Goal: Transaction & Acquisition: Purchase product/service

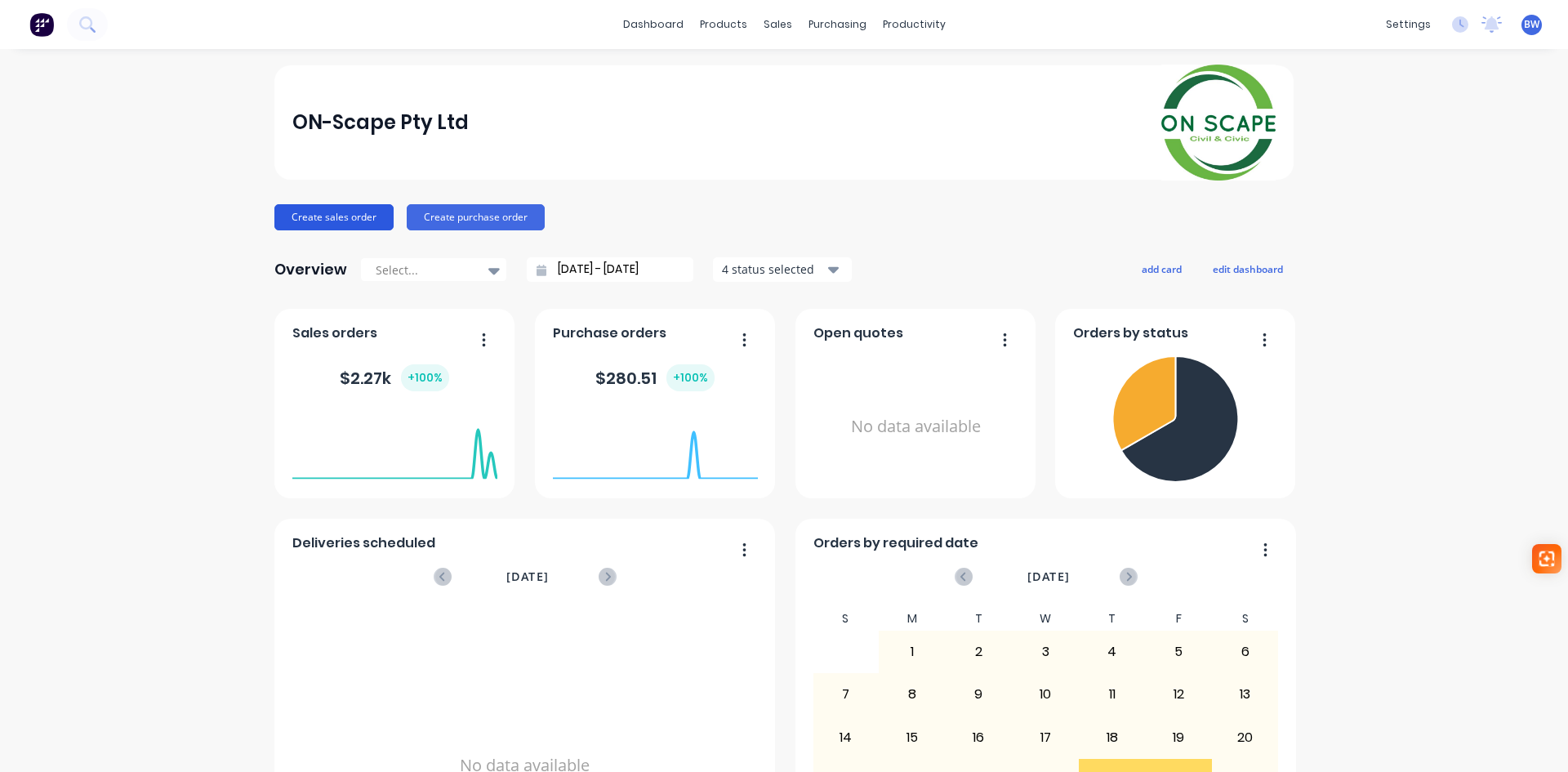
click at [339, 218] on button "Create sales order" at bounding box center [334, 217] width 119 height 26
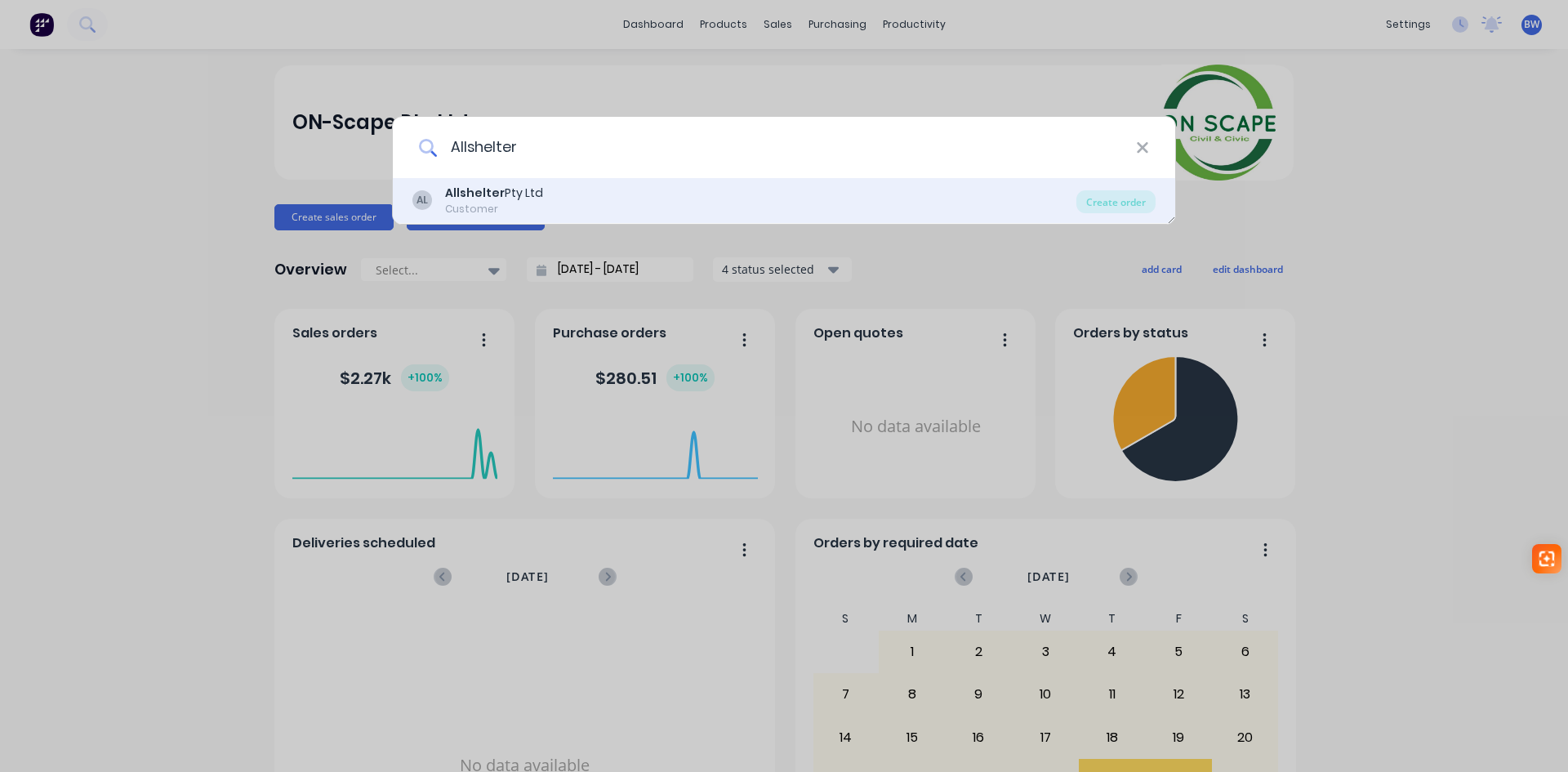
type input "Allshelter"
click at [510, 210] on div "Customer" at bounding box center [494, 209] width 98 height 15
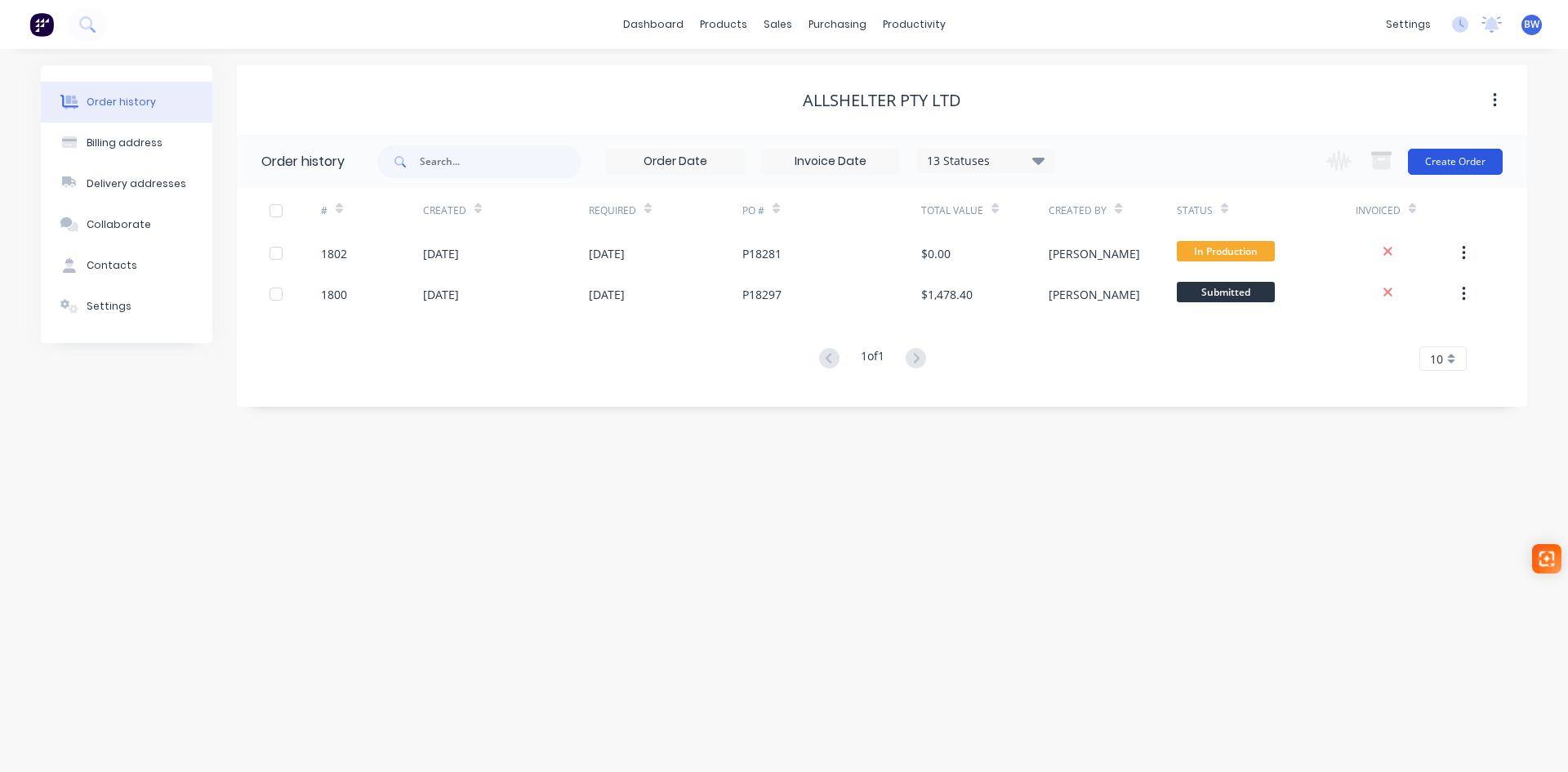
click at [1476, 160] on button "Create Order" at bounding box center [1456, 161] width 95 height 26
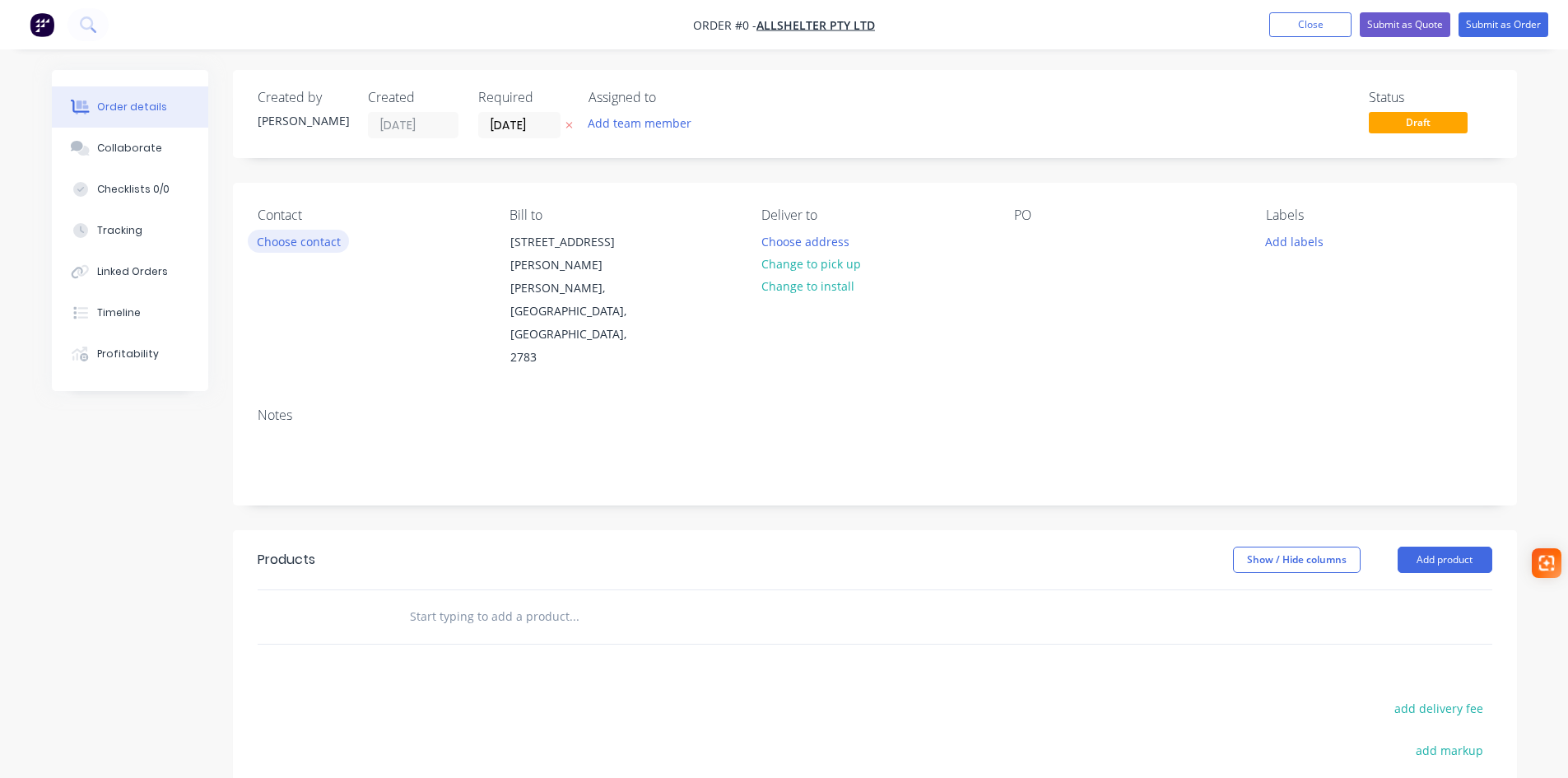
click at [302, 245] on button "Choose contact" at bounding box center [298, 241] width 101 height 23
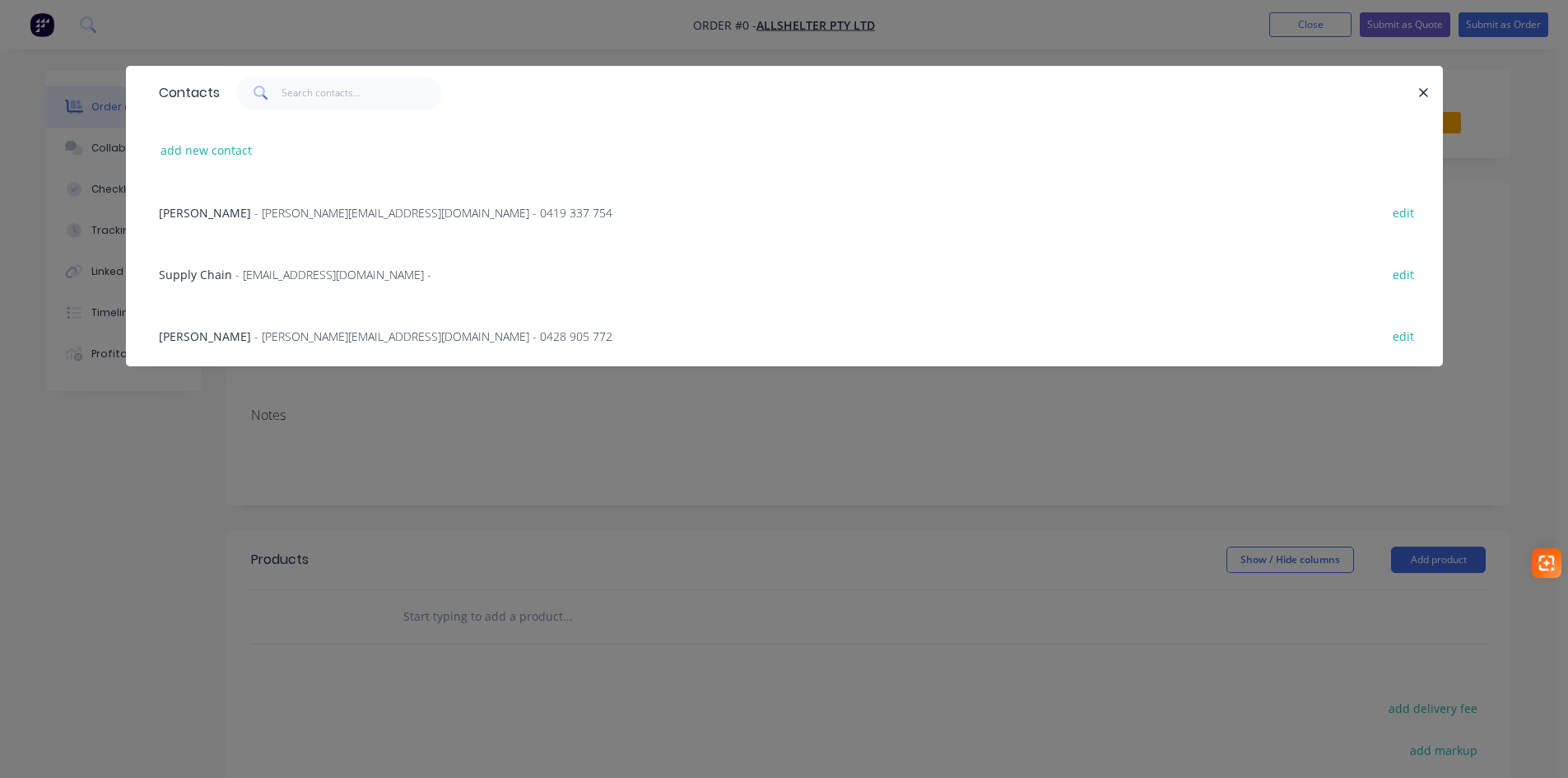
click at [306, 216] on span "- katherine.g@allshelter.com.au - 0419 337 754" at bounding box center [432, 213] width 358 height 16
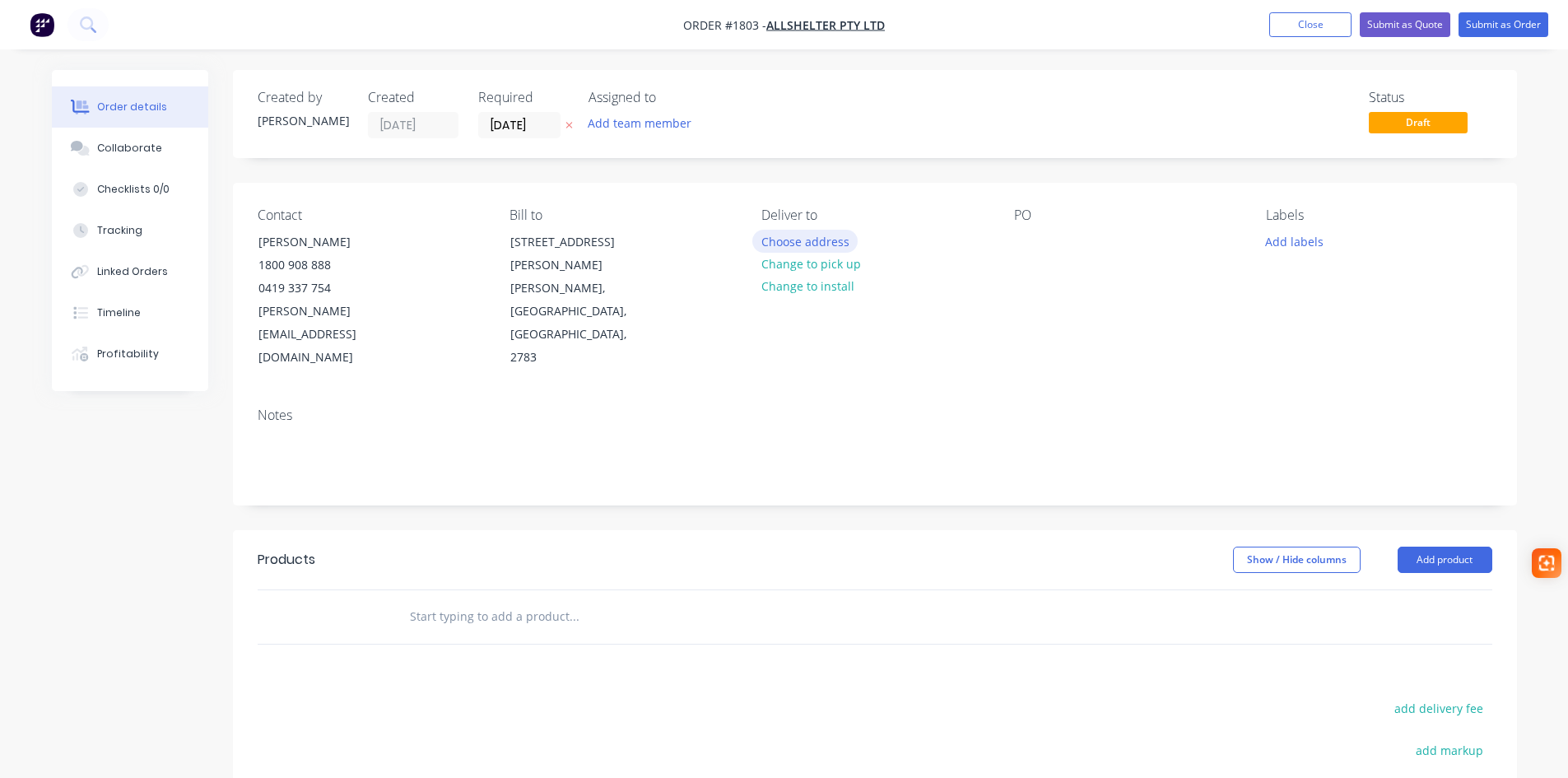
click at [812, 239] on button "Choose address" at bounding box center [805, 241] width 105 height 23
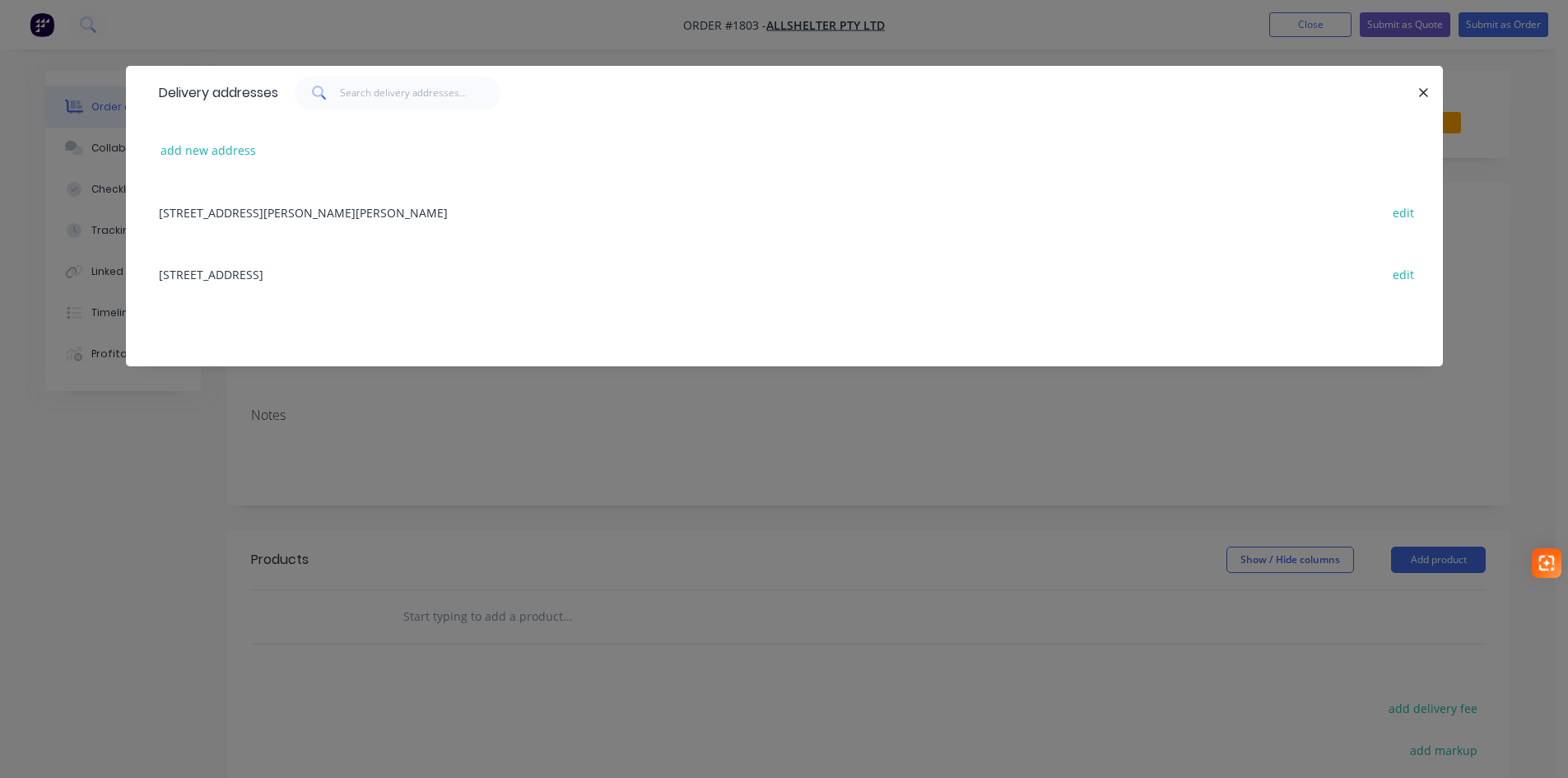
click at [261, 275] on div "52 Quarry Road, ERSKINE PARK, New South Wales, Australia, 2759 edit" at bounding box center [784, 273] width 1268 height 62
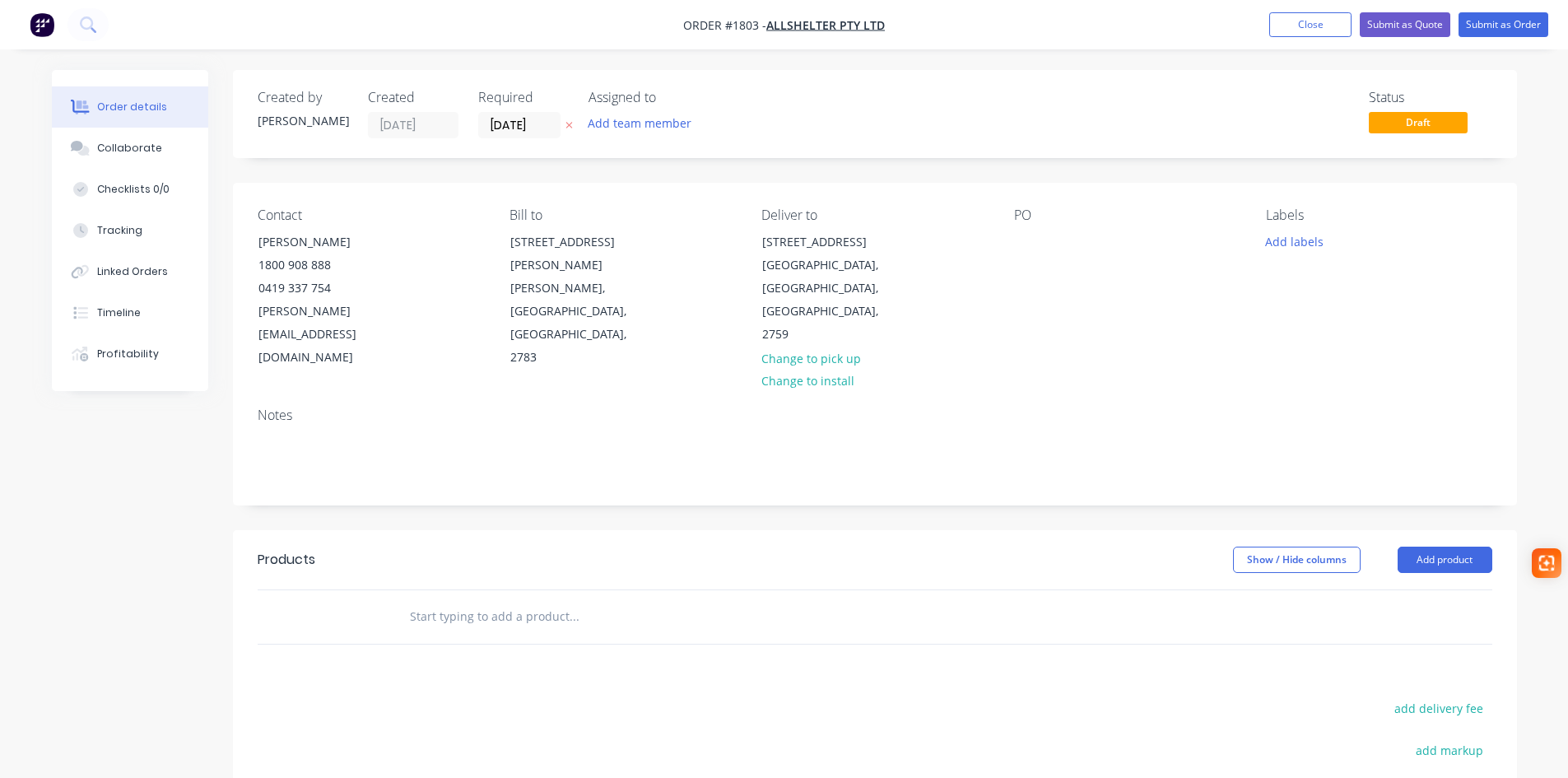
click at [1029, 219] on div "PO" at bounding box center [1126, 215] width 225 height 16
click at [1020, 239] on div at bounding box center [1027, 241] width 26 height 23
click at [539, 129] on input "[DATE]" at bounding box center [519, 125] width 81 height 24
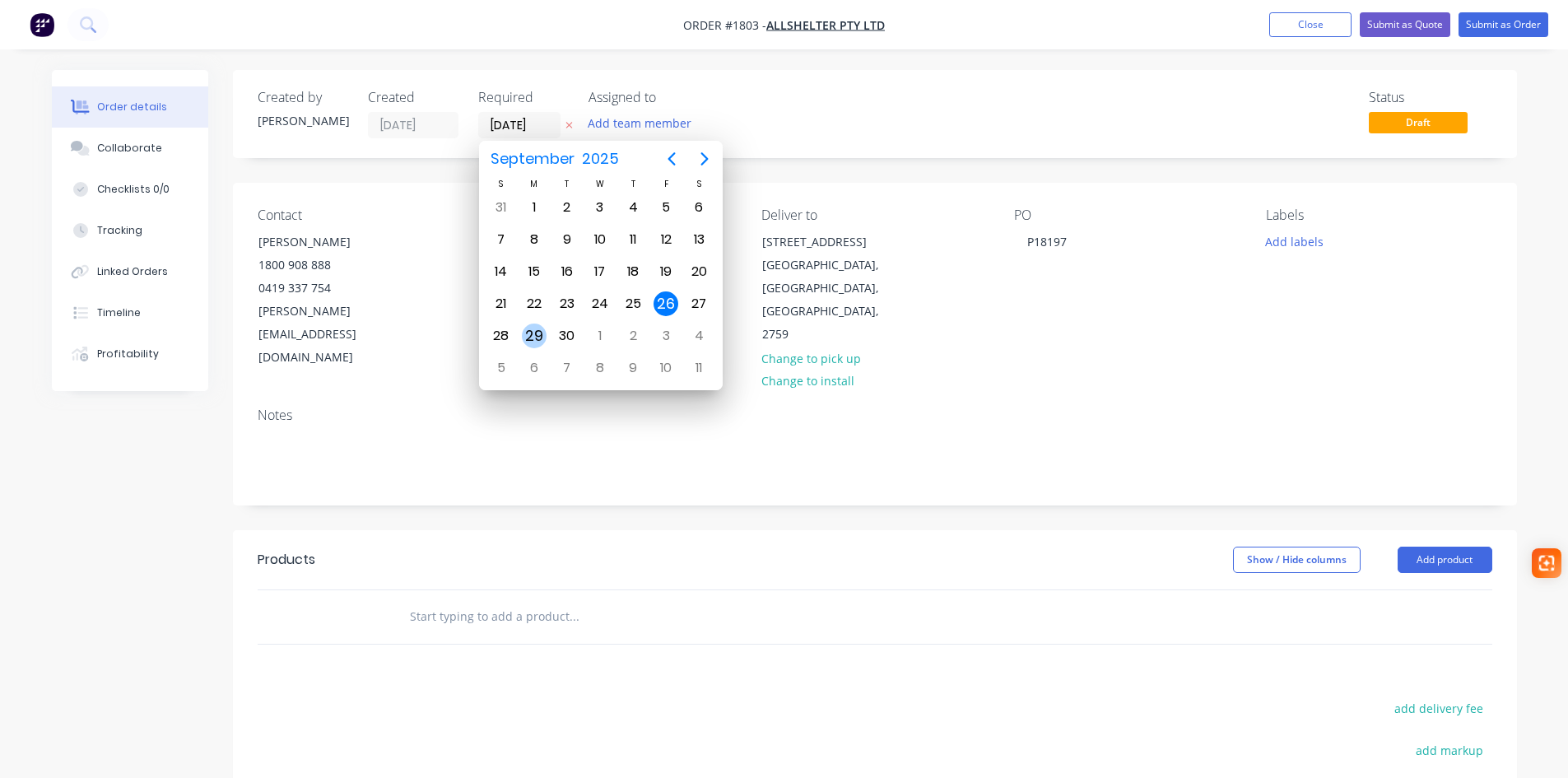
click at [539, 325] on div "29" at bounding box center [534, 336] width 24 height 24
type input "29/09/25"
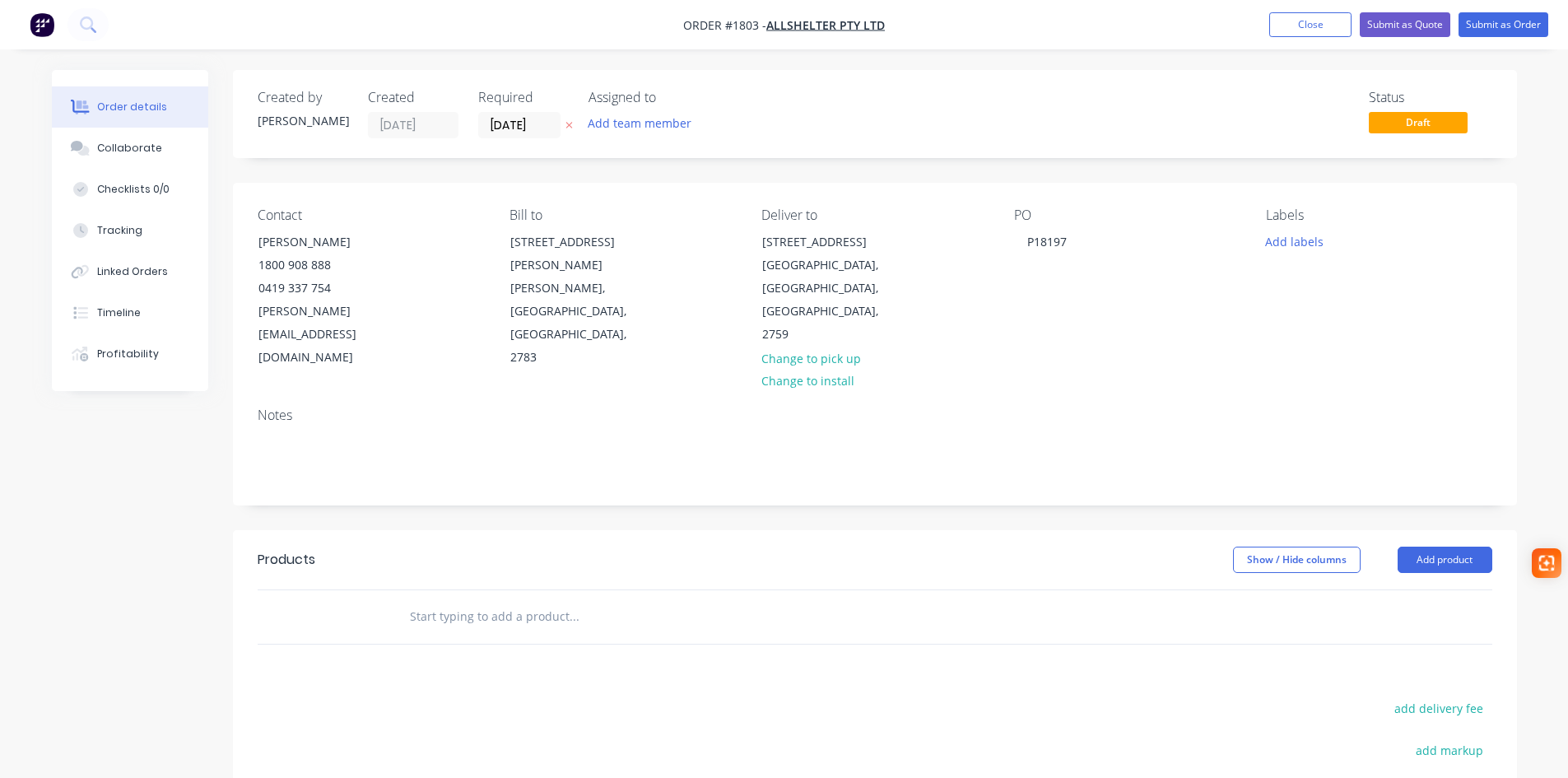
click at [448, 600] on input "text" at bounding box center [573, 617] width 329 height 33
click at [90, 27] on icon at bounding box center [86, 23] width 13 height 13
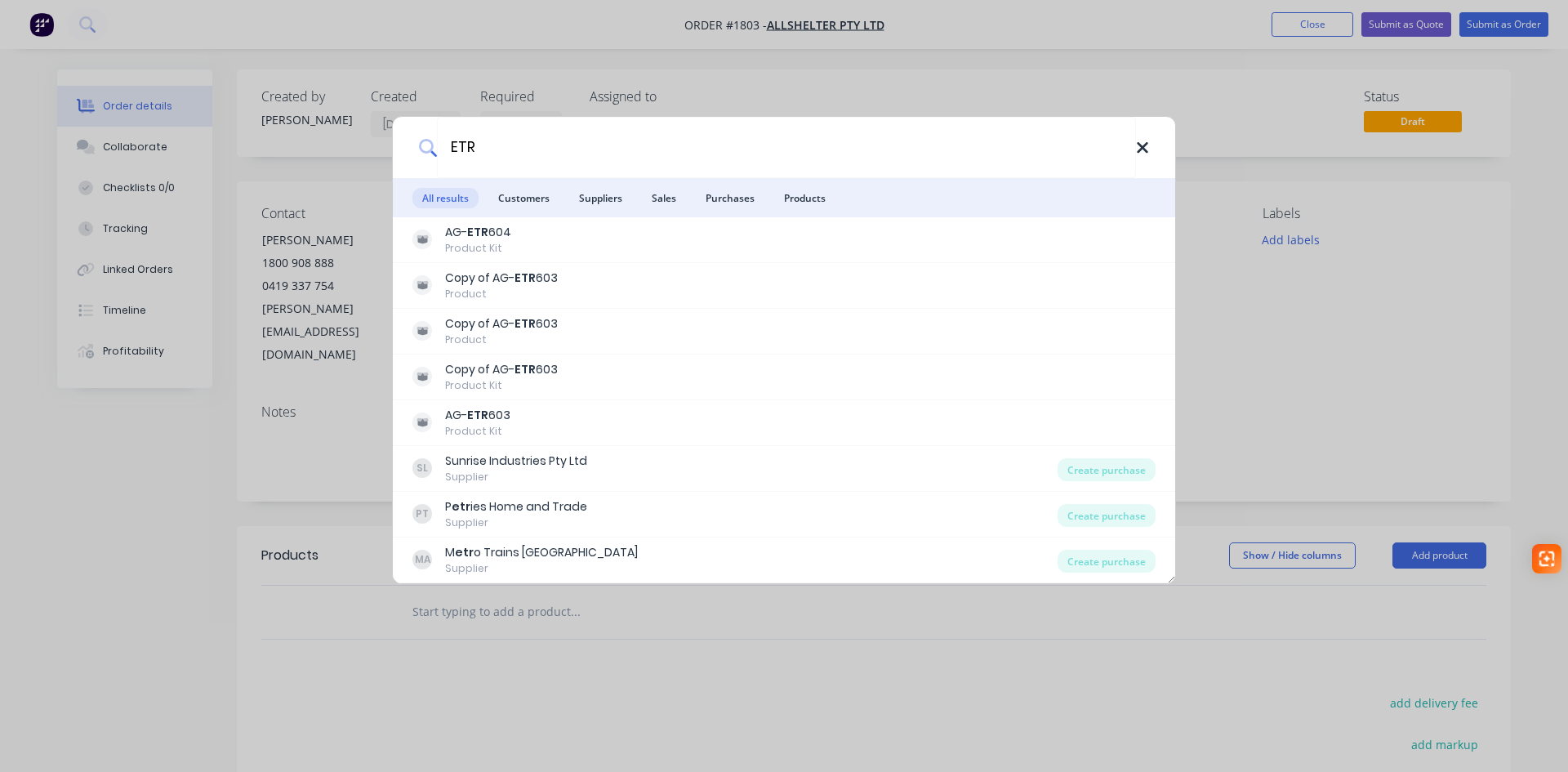
type input "ETR"
click at [1145, 154] on icon at bounding box center [1142, 148] width 13 height 18
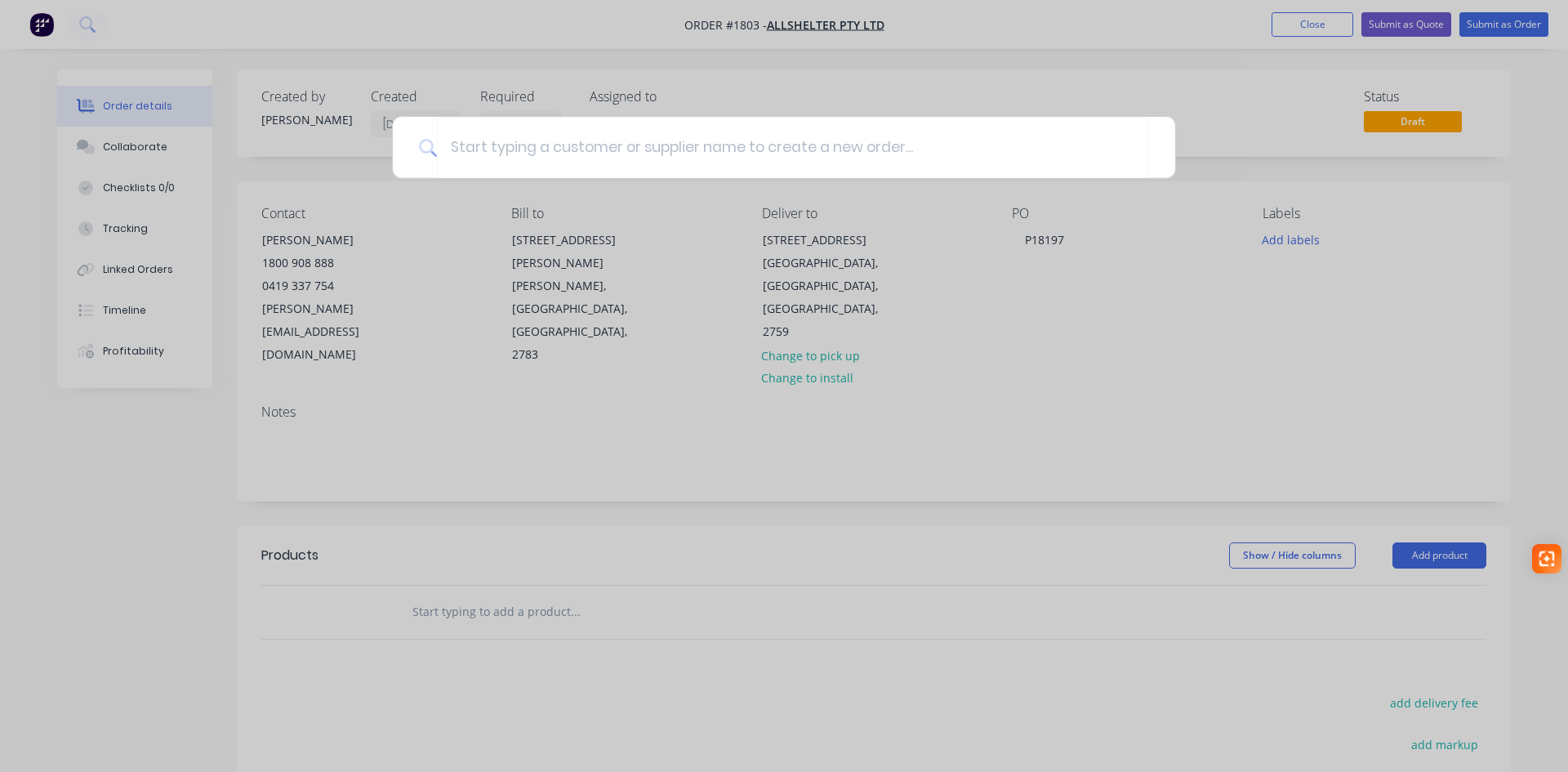
click at [453, 547] on div at bounding box center [784, 386] width 1568 height 772
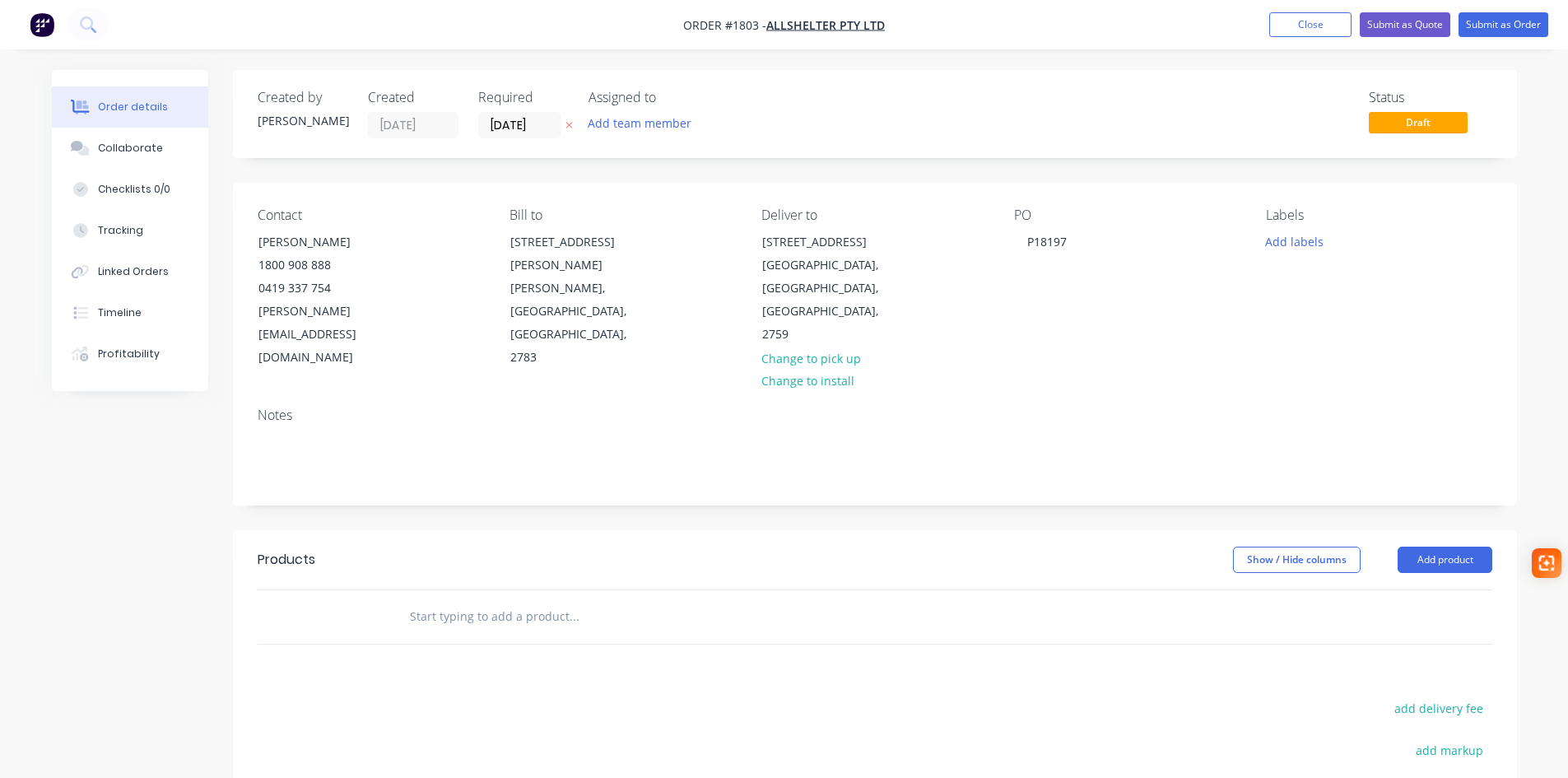
click at [448, 600] on input "text" at bounding box center [573, 617] width 329 height 33
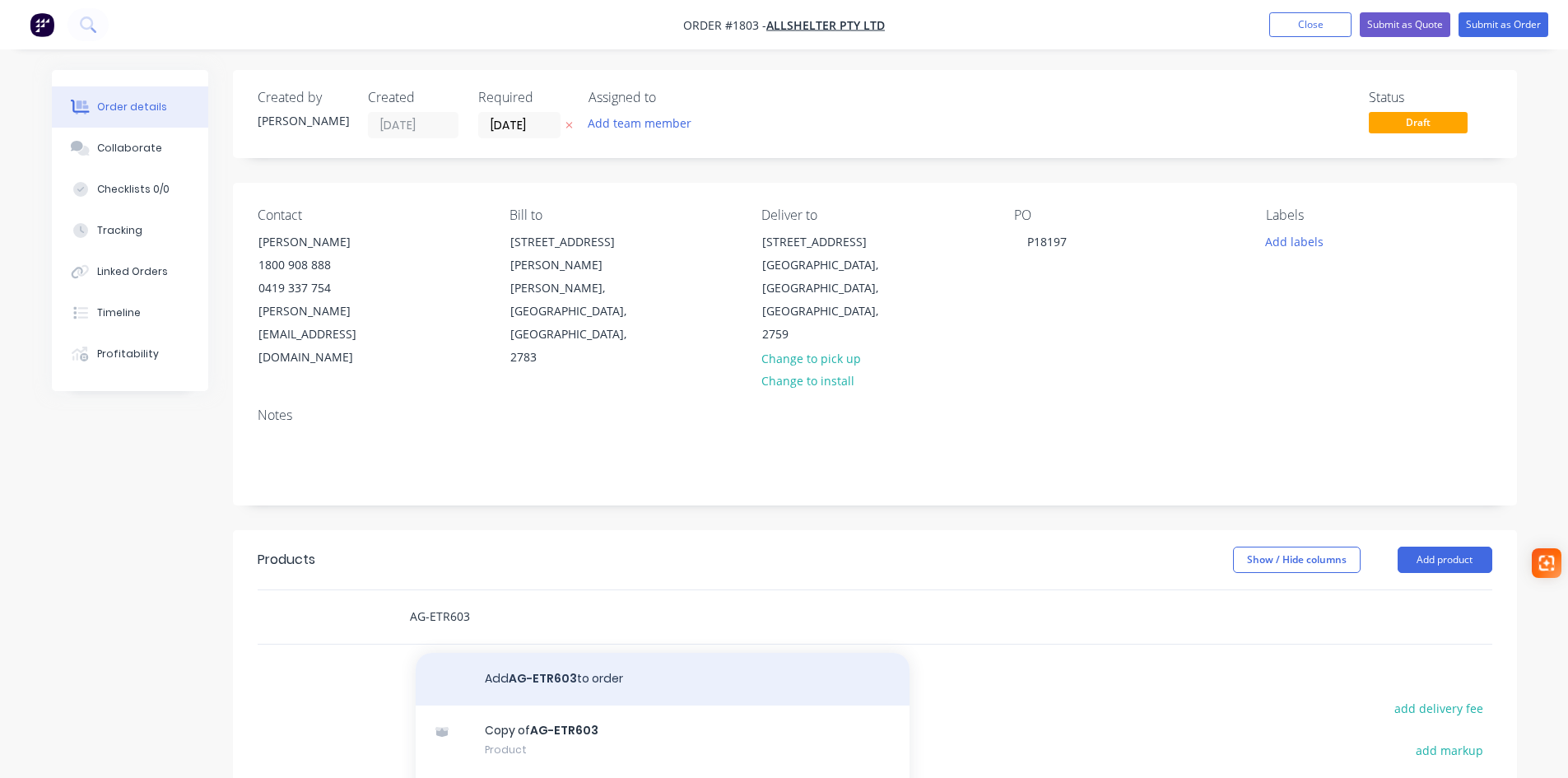
type input "AG-ETR603"
click at [600, 653] on button "Add AG-ETR603 to order" at bounding box center [663, 679] width 494 height 53
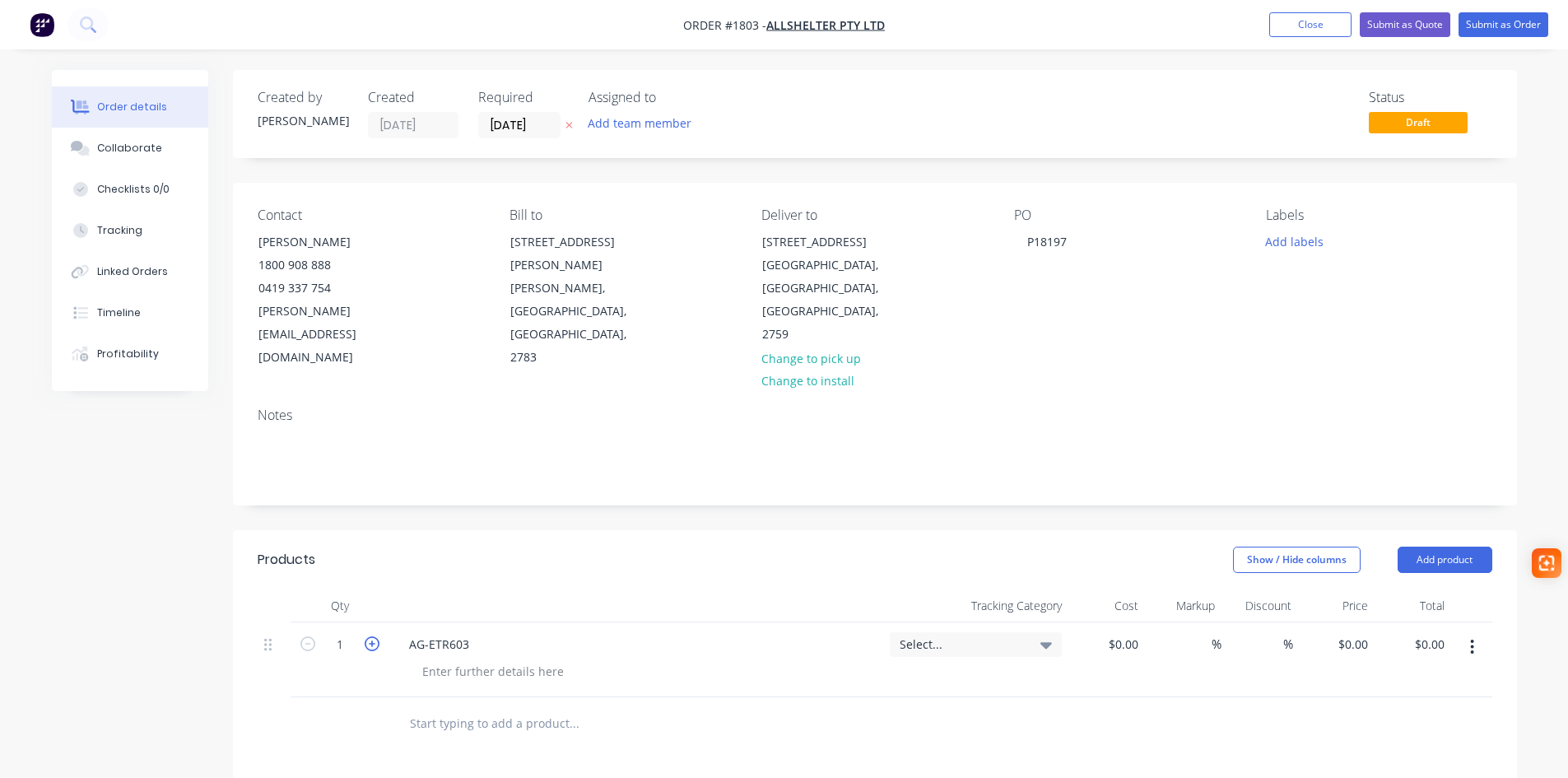
click at [372, 636] on icon "button" at bounding box center [372, 643] width 15 height 15
type input "2"
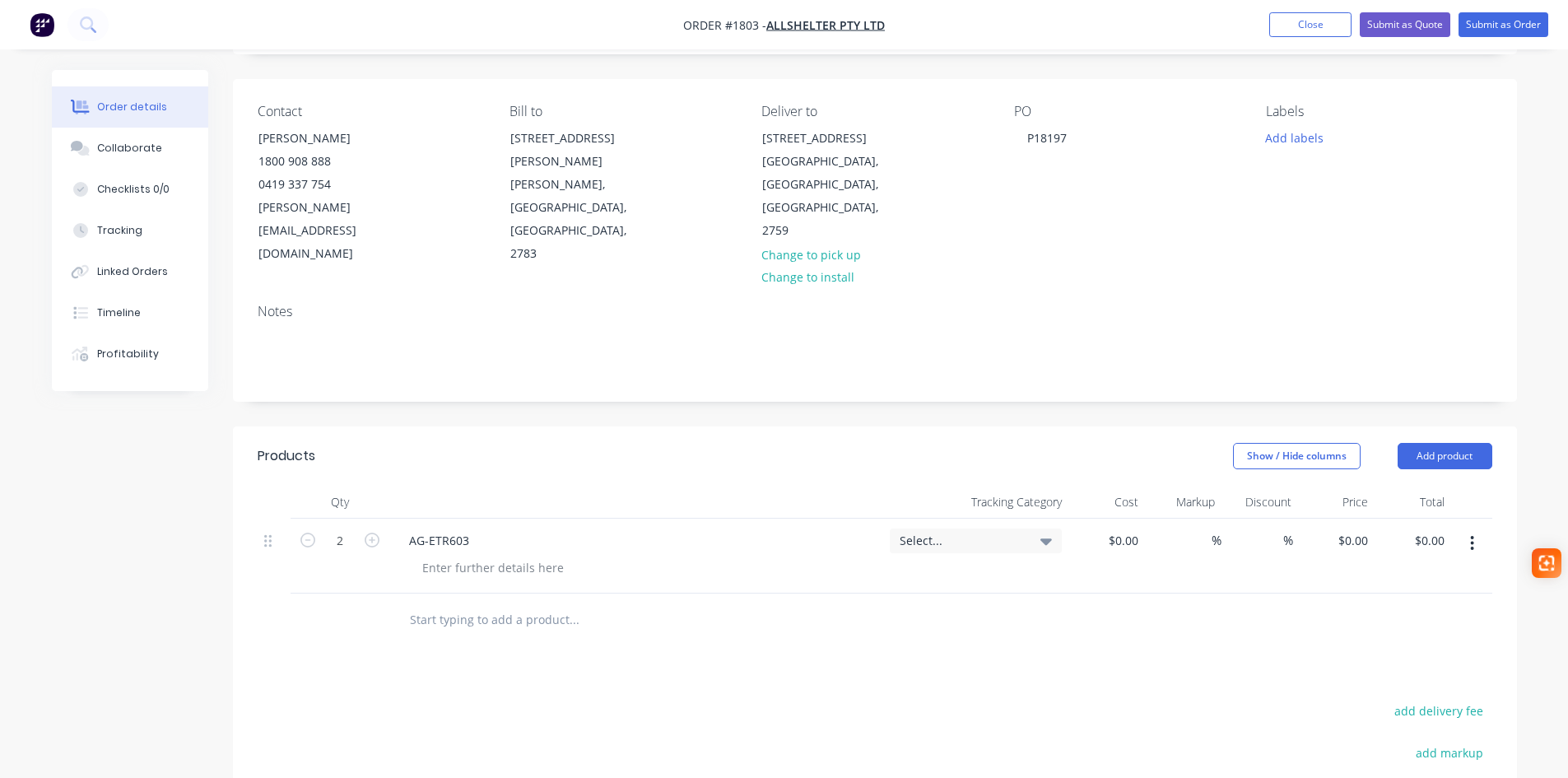
scroll to position [247, 0]
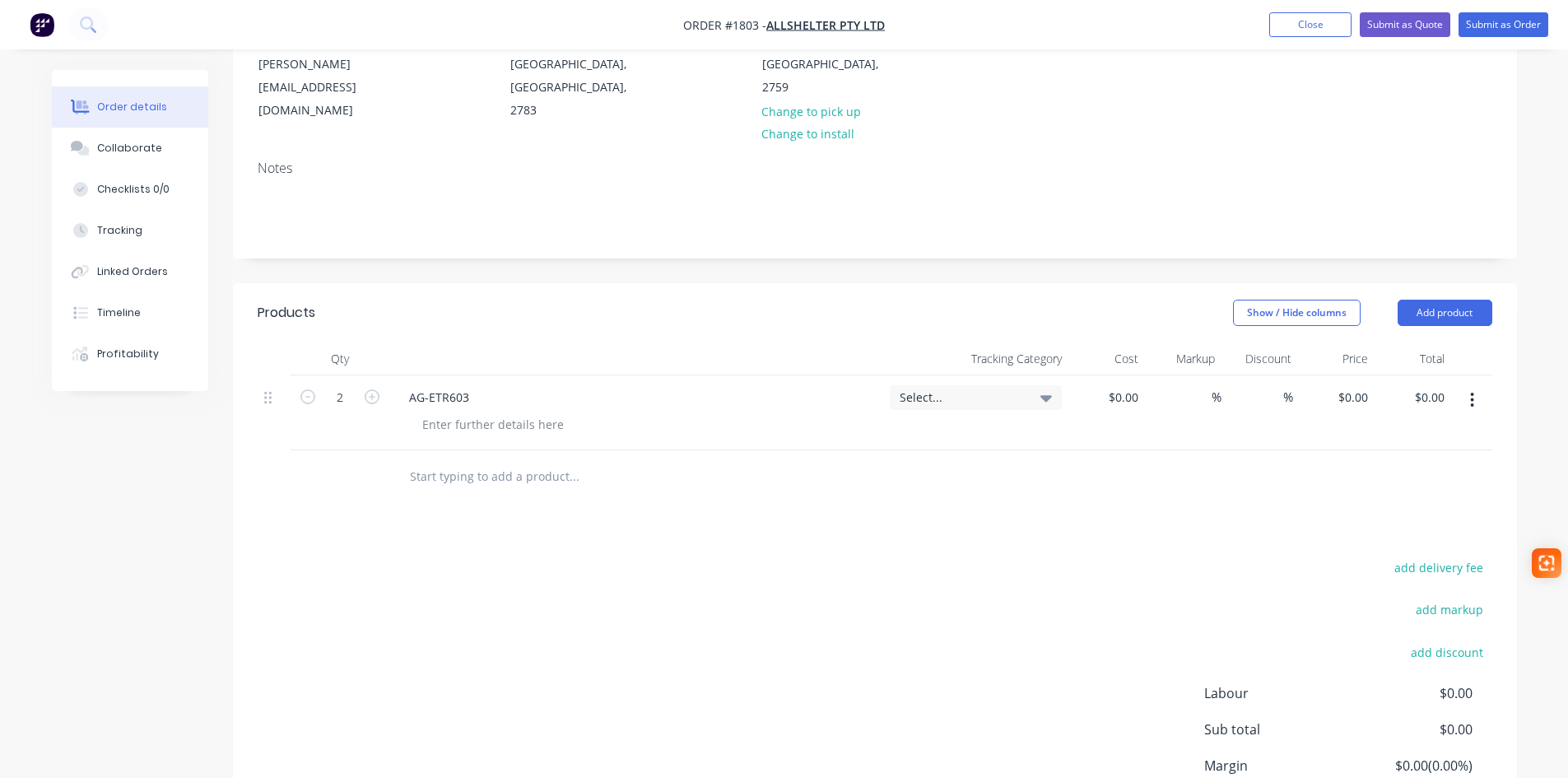
click at [1476, 386] on button "button" at bounding box center [1471, 400] width 38 height 30
click at [1388, 530] on div "Delete" at bounding box center [1414, 541] width 127 height 23
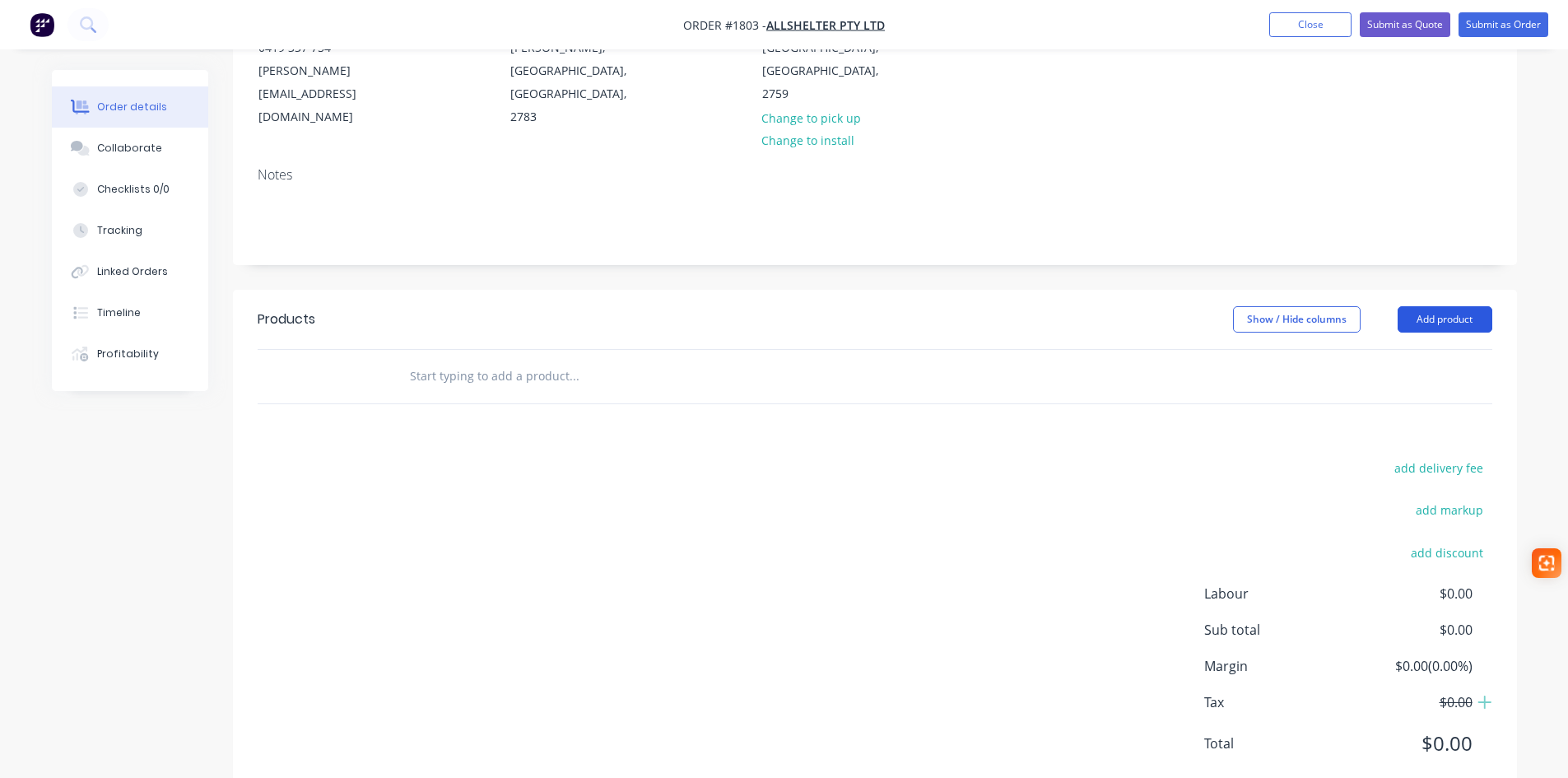
click at [1473, 306] on button "Add product" at bounding box center [1444, 319] width 95 height 26
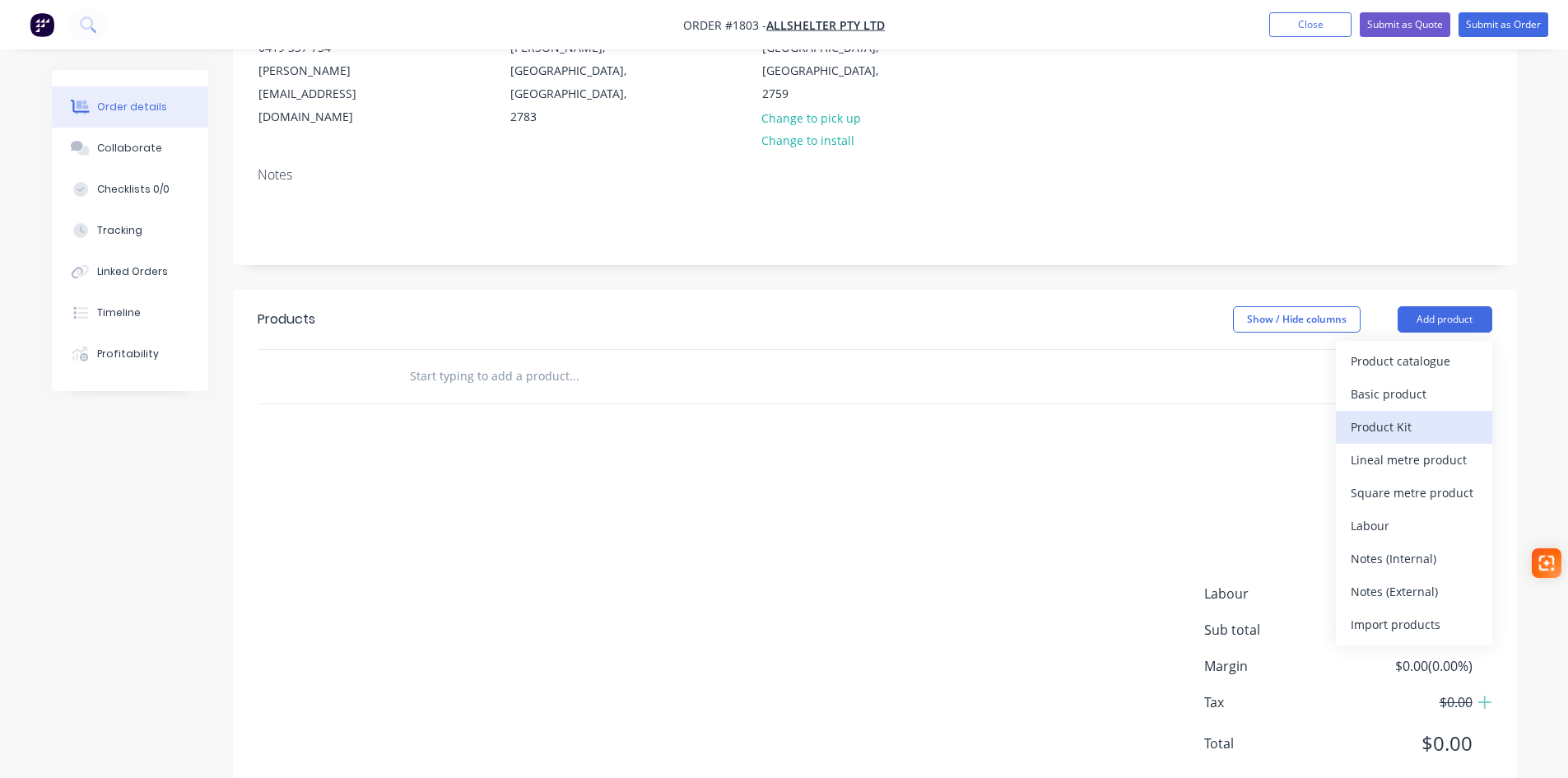
click at [1382, 415] on div "Product Kit" at bounding box center [1414, 426] width 127 height 23
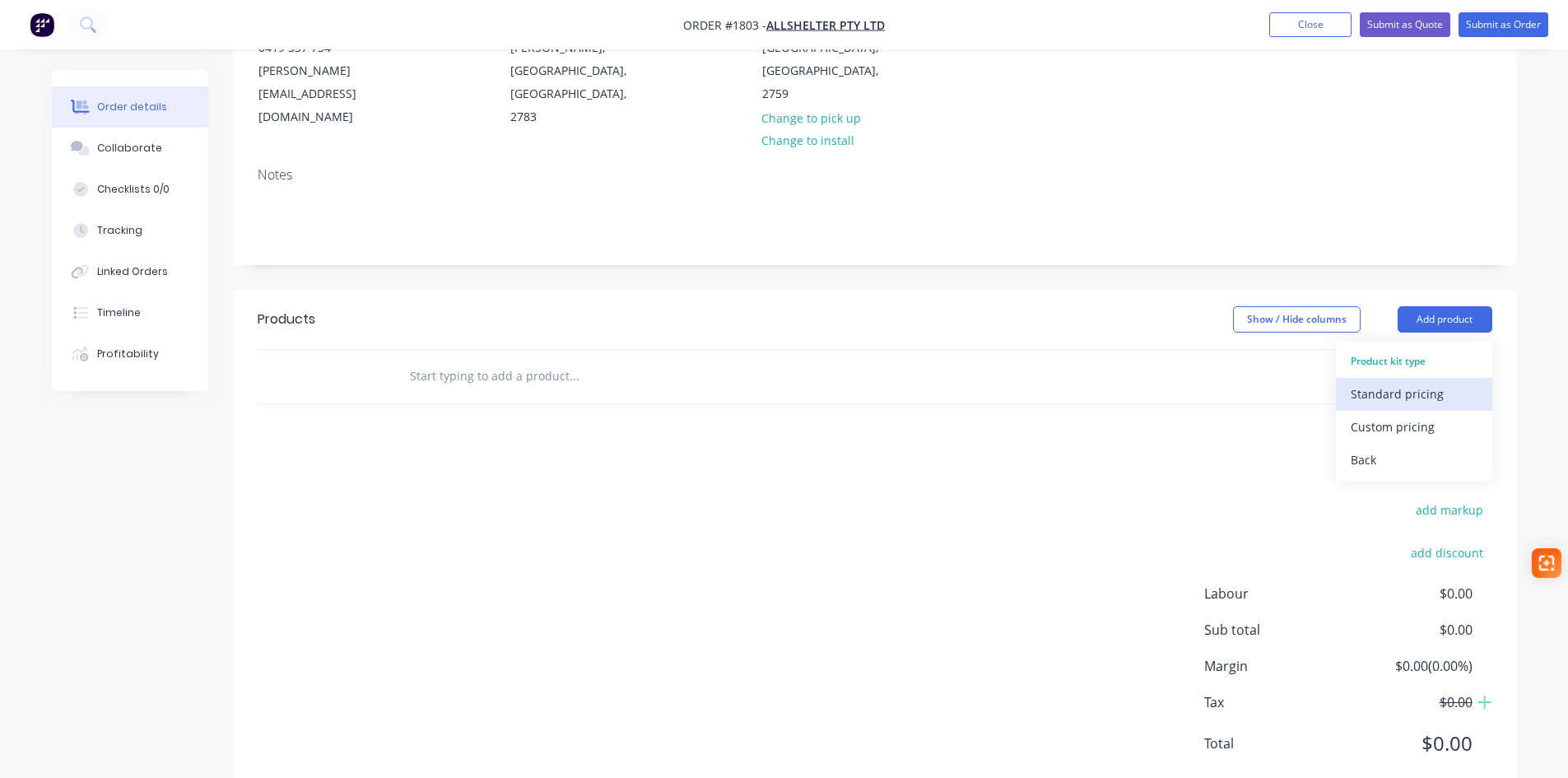
click at [1430, 382] on div "Standard pricing" at bounding box center [1414, 393] width 127 height 23
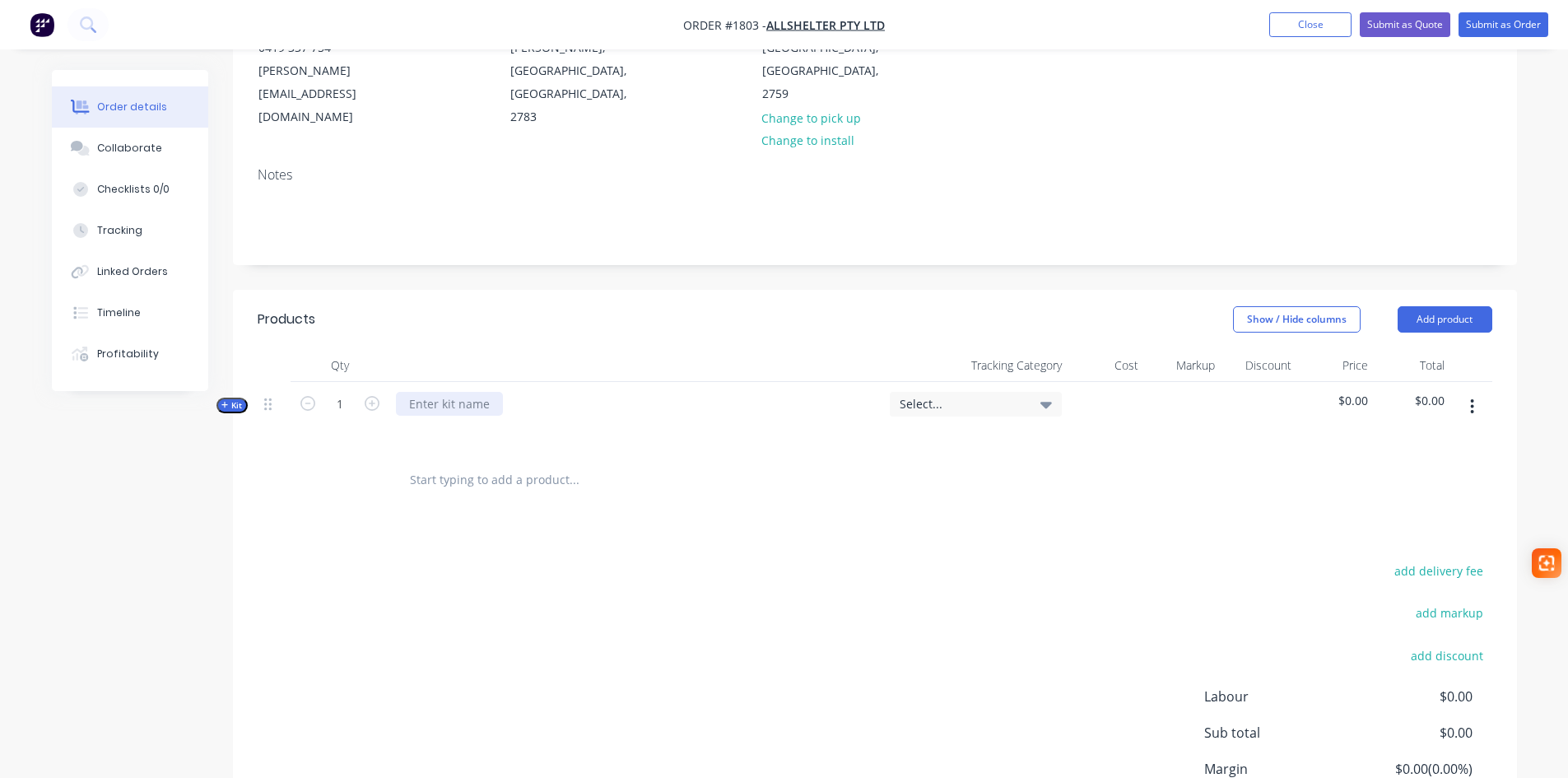
click at [457, 392] on div at bounding box center [449, 403] width 107 height 23
click at [998, 395] on span "Select..." at bounding box center [962, 404] width 124 height 17
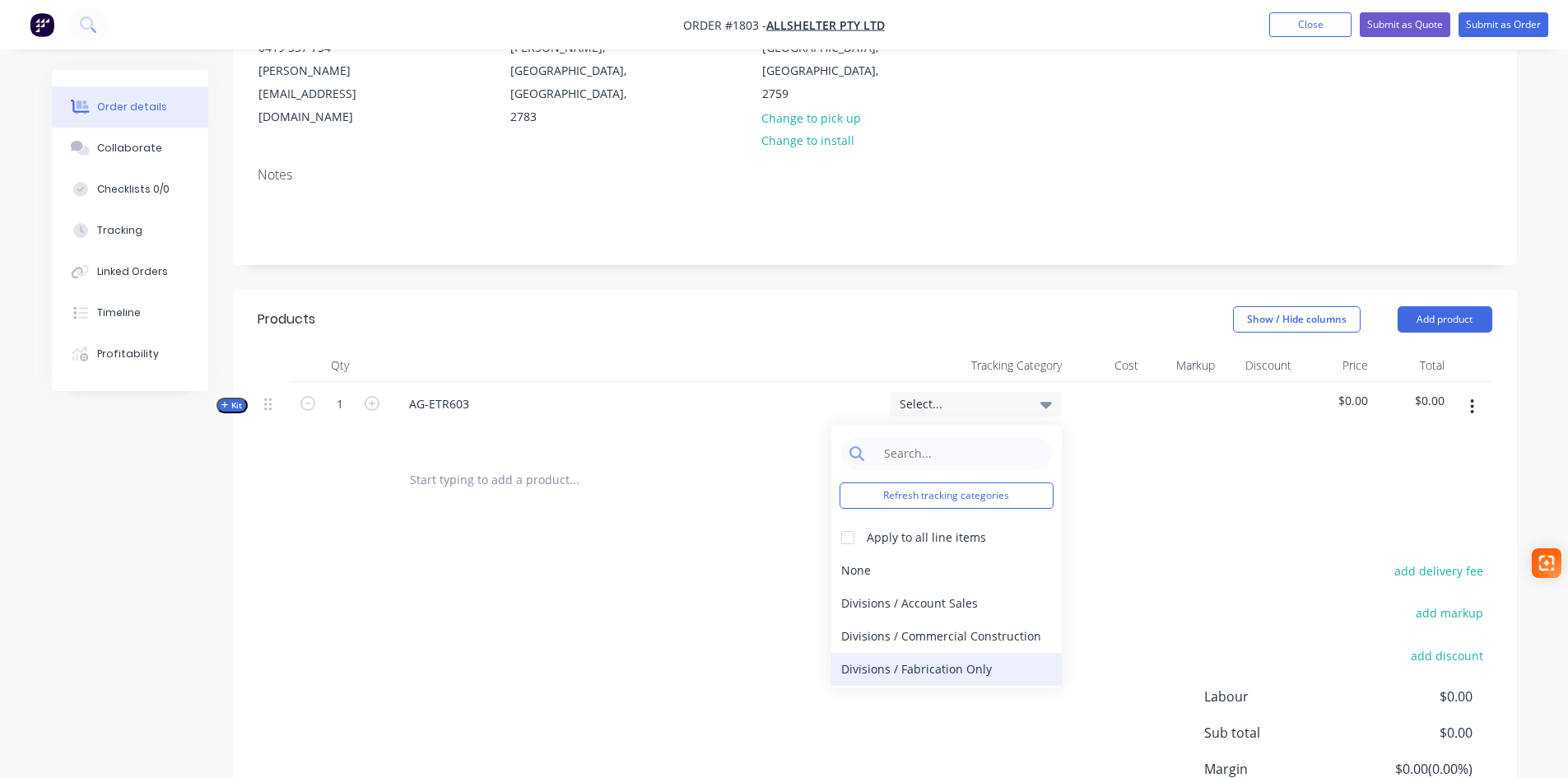
click at [954, 653] on div "Divisions / Fabrication Only" at bounding box center [946, 669] width 231 height 33
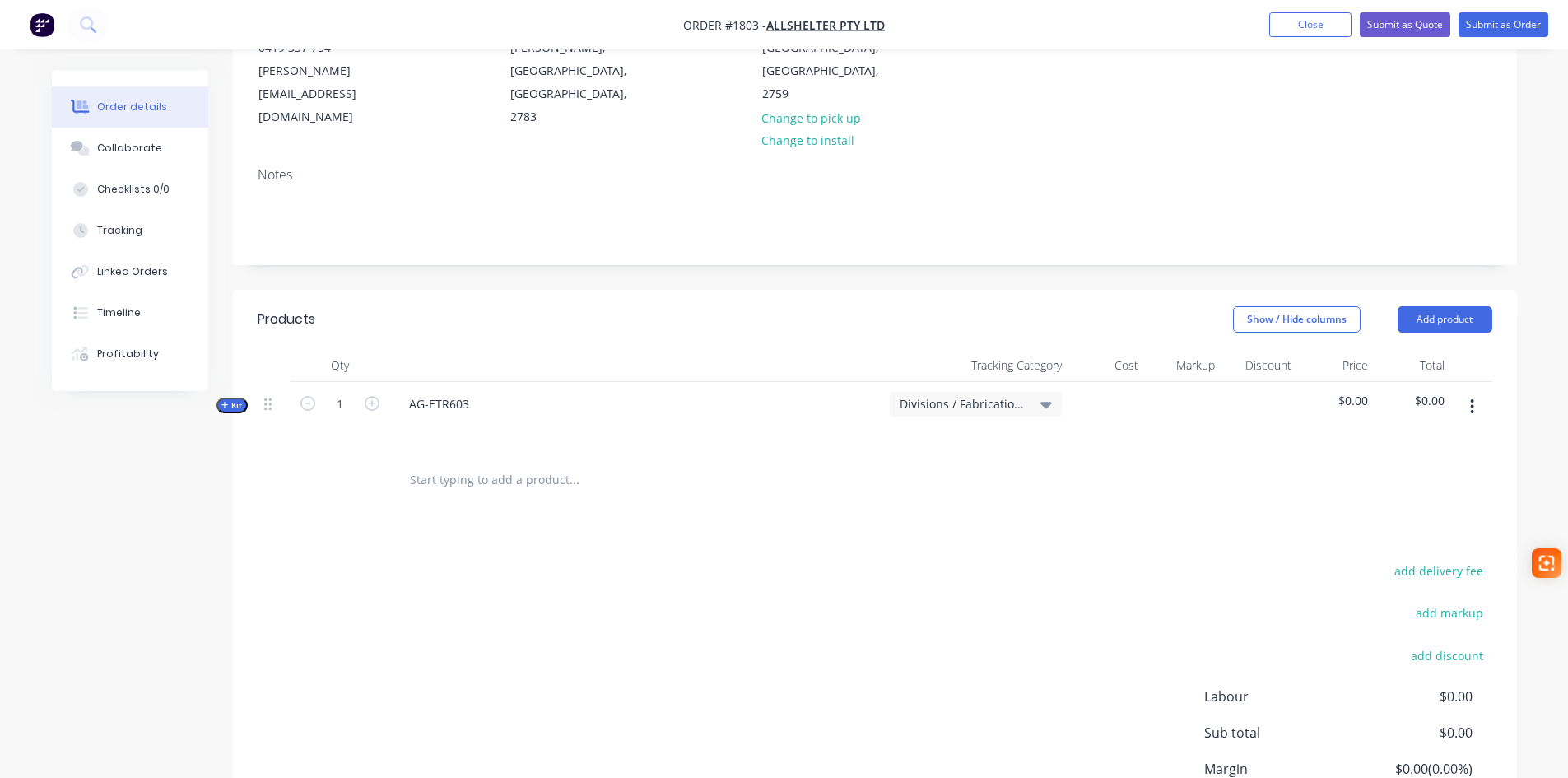
click at [446, 464] on input "text" at bounding box center [573, 480] width 329 height 33
click at [230, 399] on span "Kit" at bounding box center [231, 406] width 22 height 12
click at [1424, 306] on button "Add product" at bounding box center [1444, 319] width 95 height 26
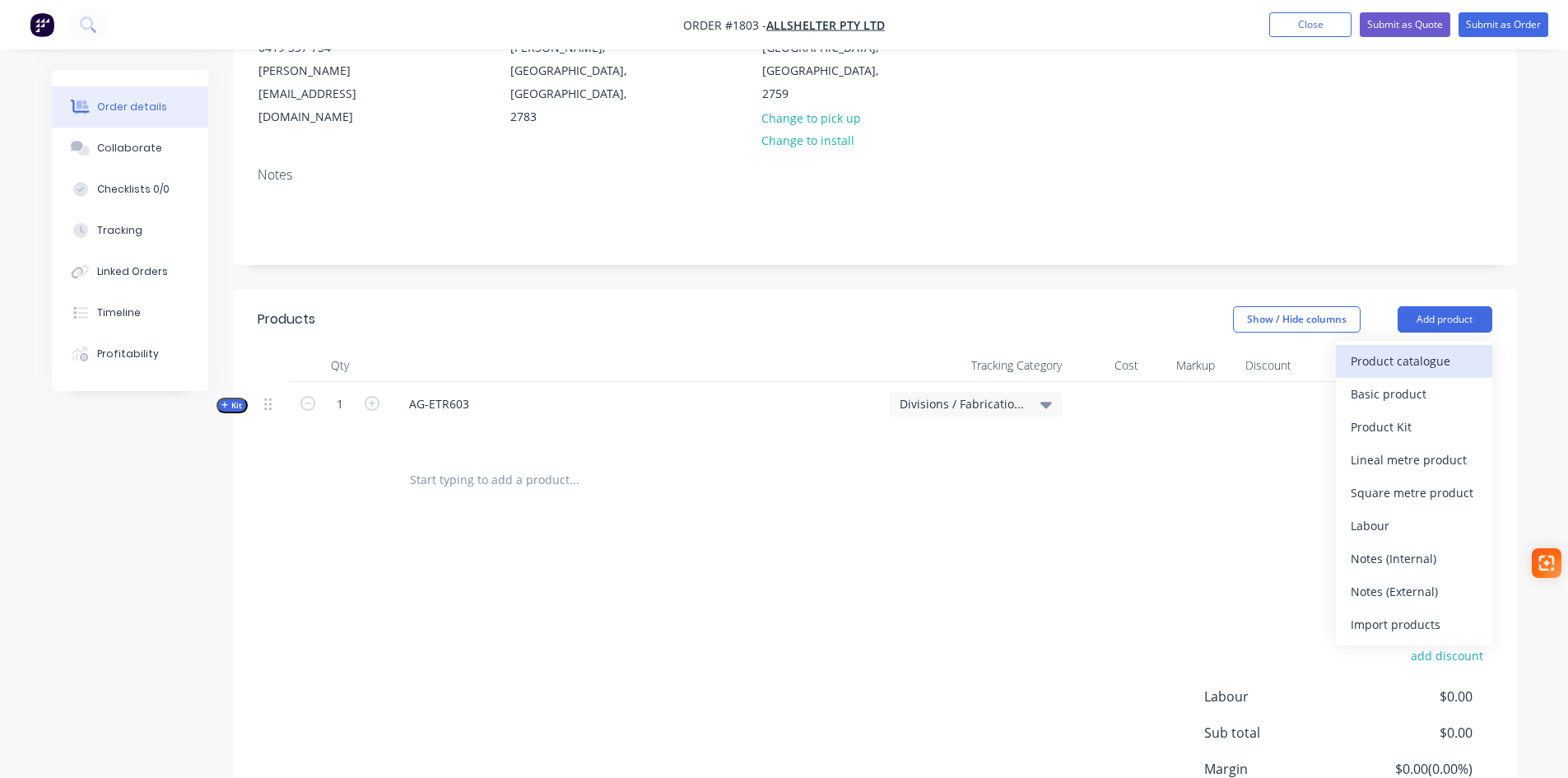
click at [1413, 349] on div "Product catalogue" at bounding box center [1414, 360] width 127 height 23
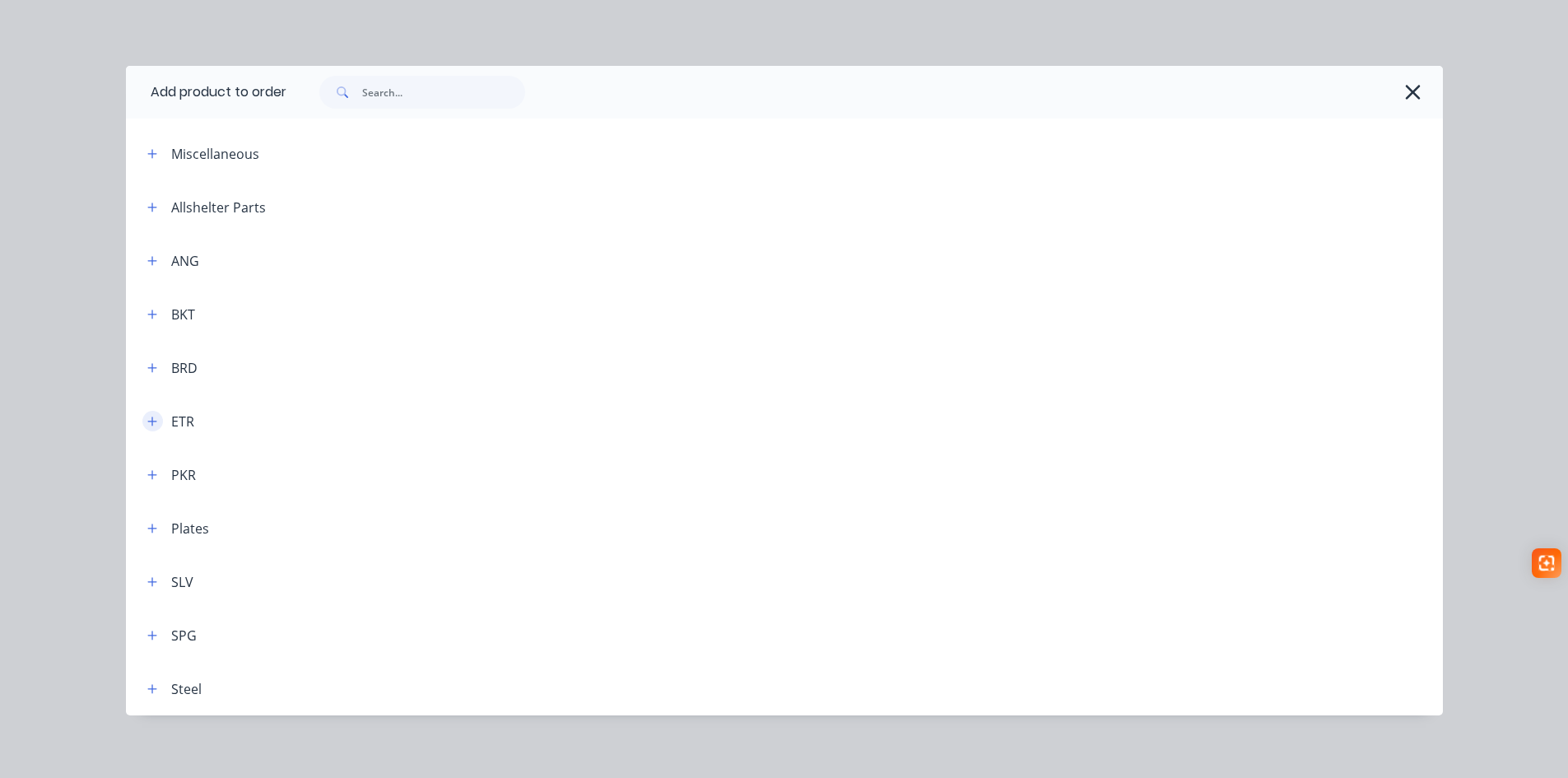
click at [147, 419] on icon "button" at bounding box center [151, 421] width 10 height 11
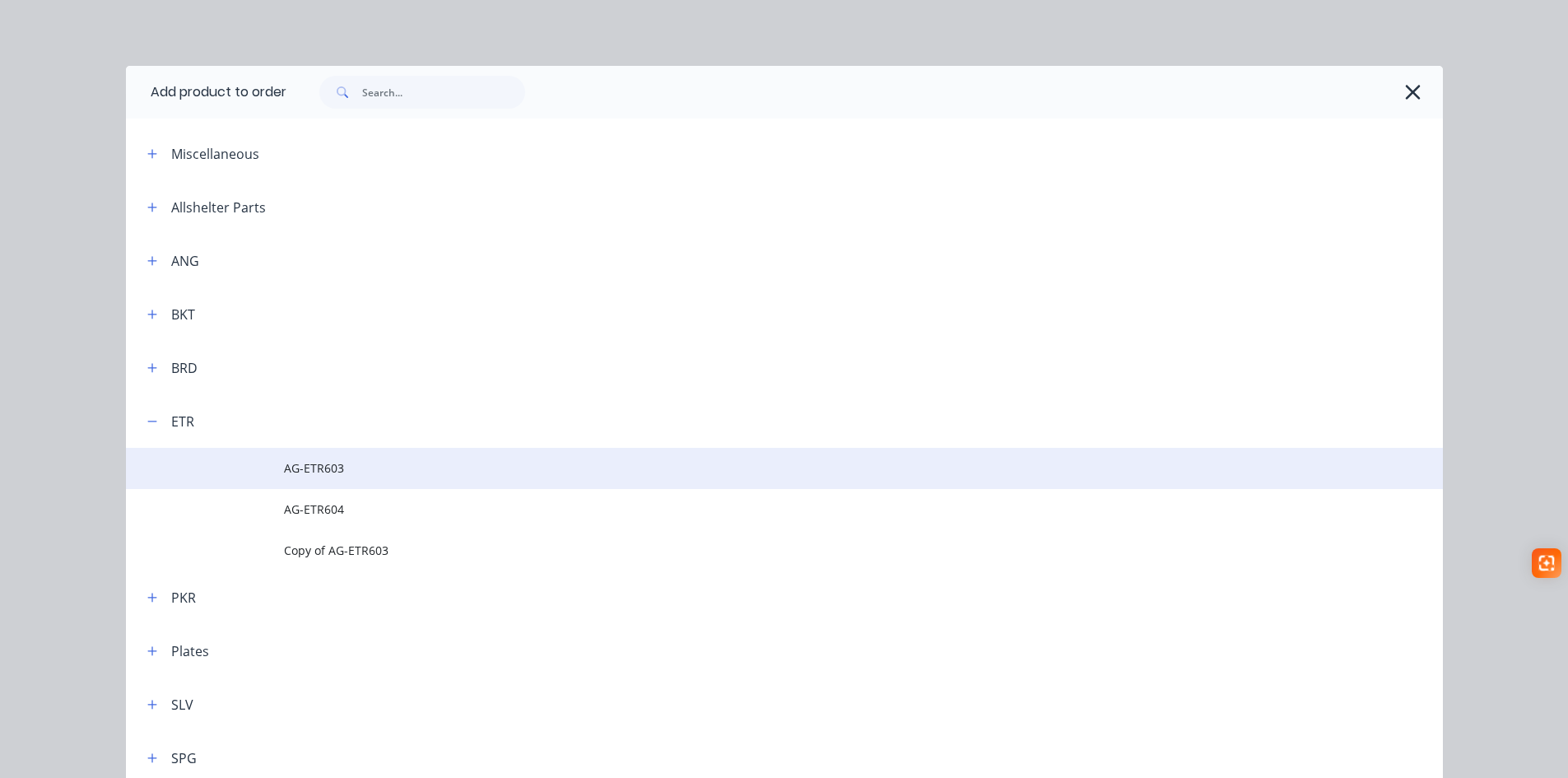
click at [324, 469] on span "AG-ETR603" at bounding box center [747, 468] width 927 height 17
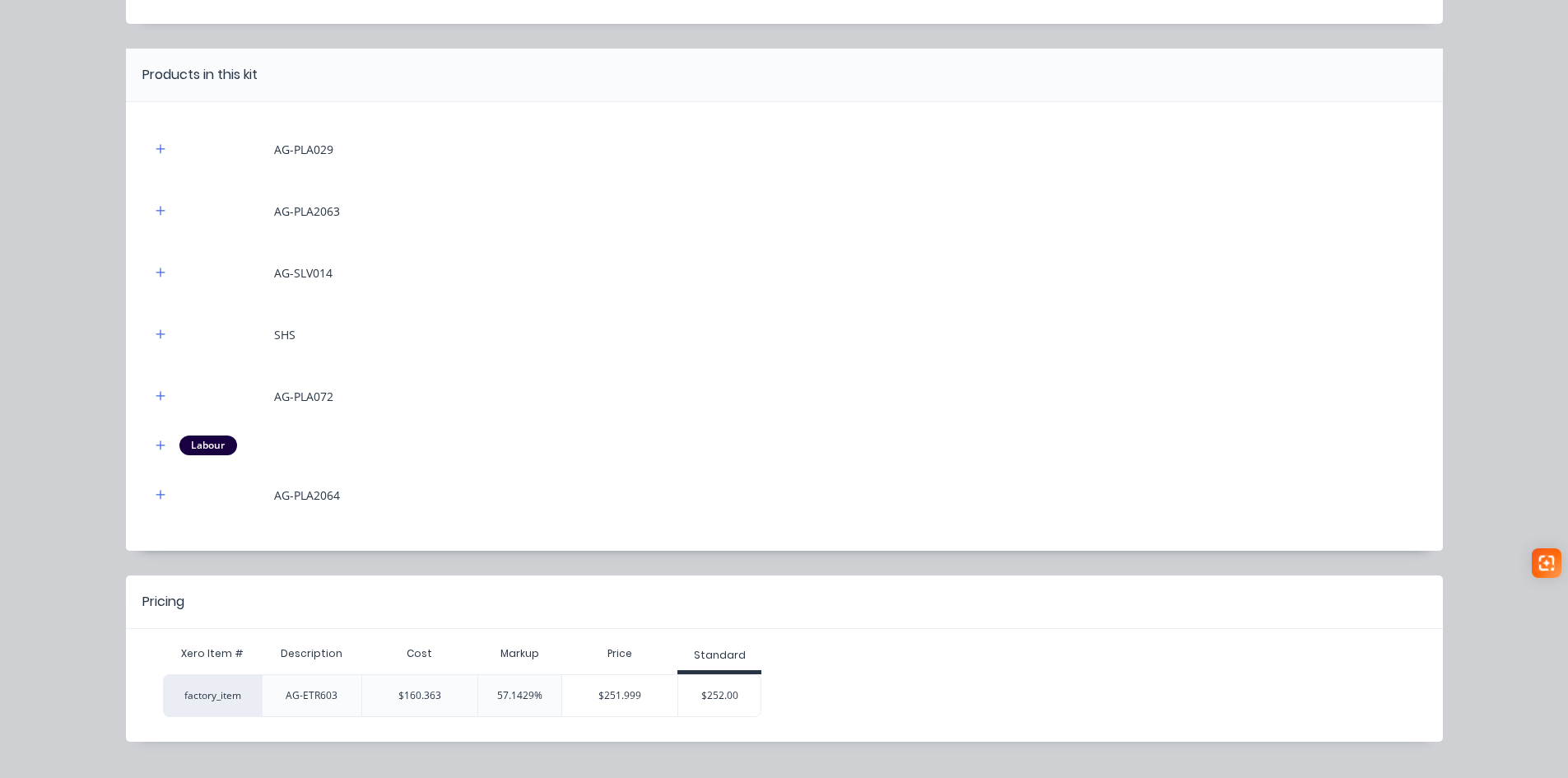
scroll to position [143, 0]
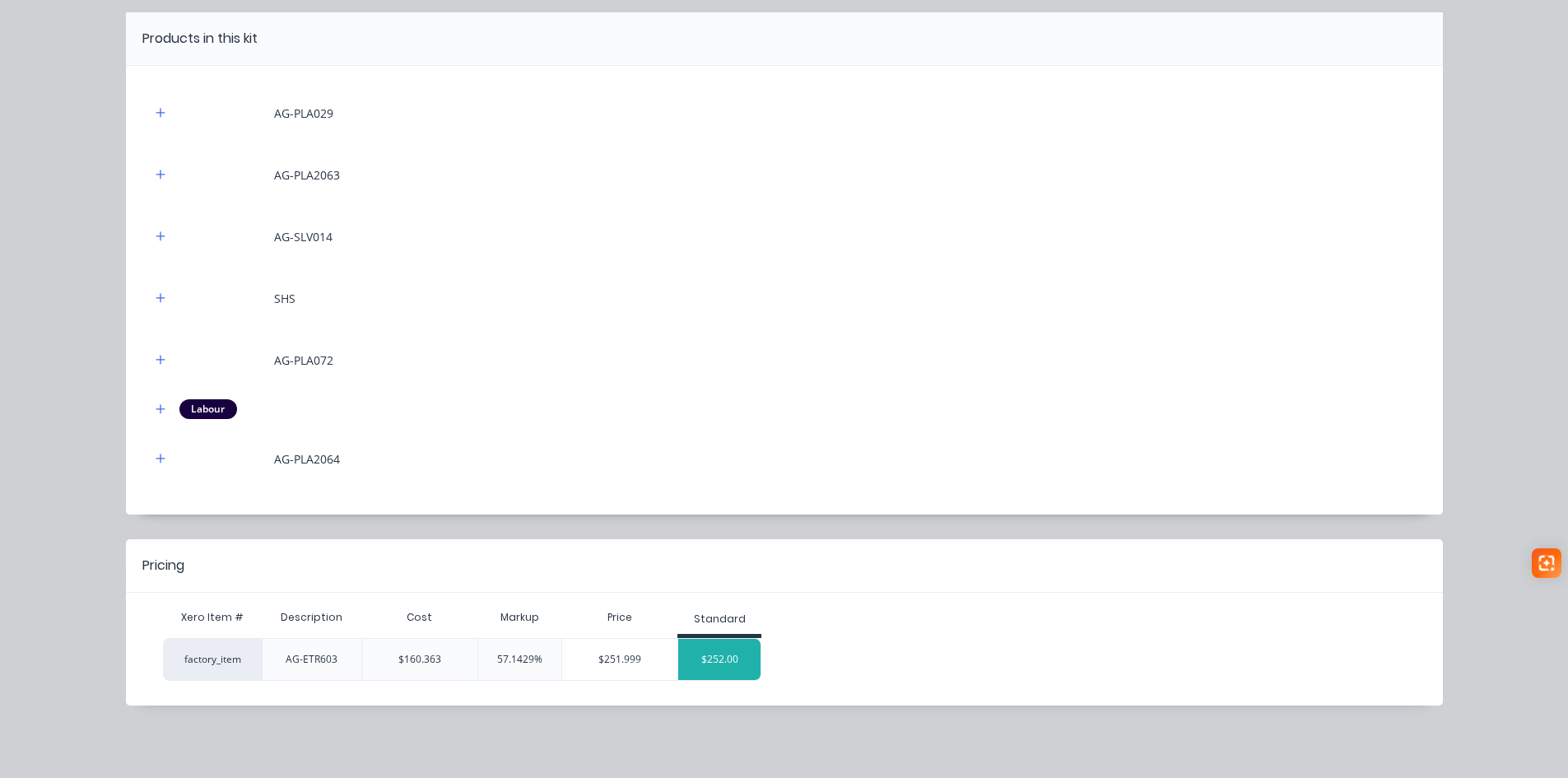
click at [701, 653] on div "$252.00" at bounding box center [719, 659] width 83 height 41
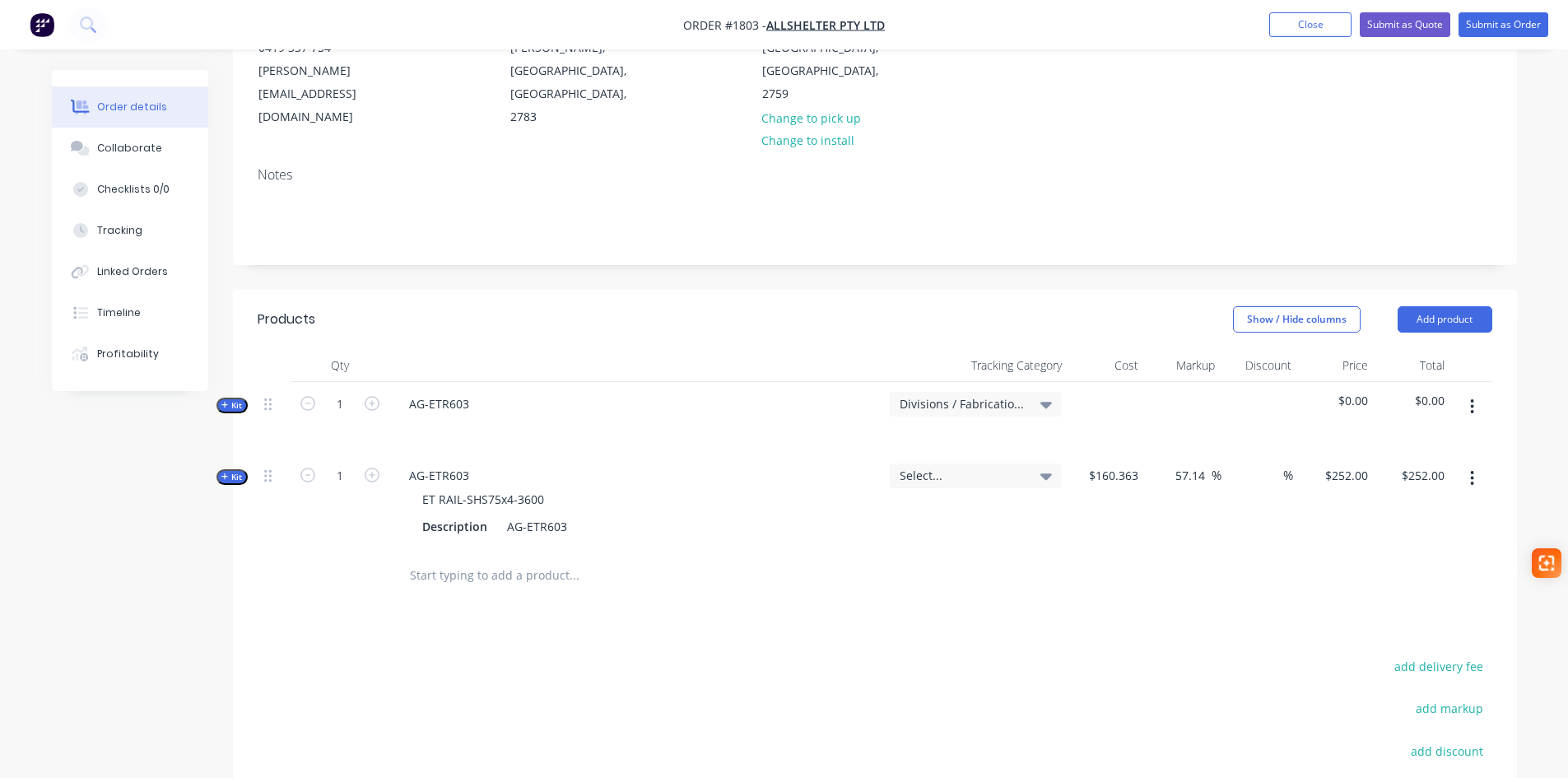
click at [1475, 392] on button "button" at bounding box center [1471, 406] width 38 height 30
click at [1384, 570] on div "Delete" at bounding box center [1414, 581] width 127 height 23
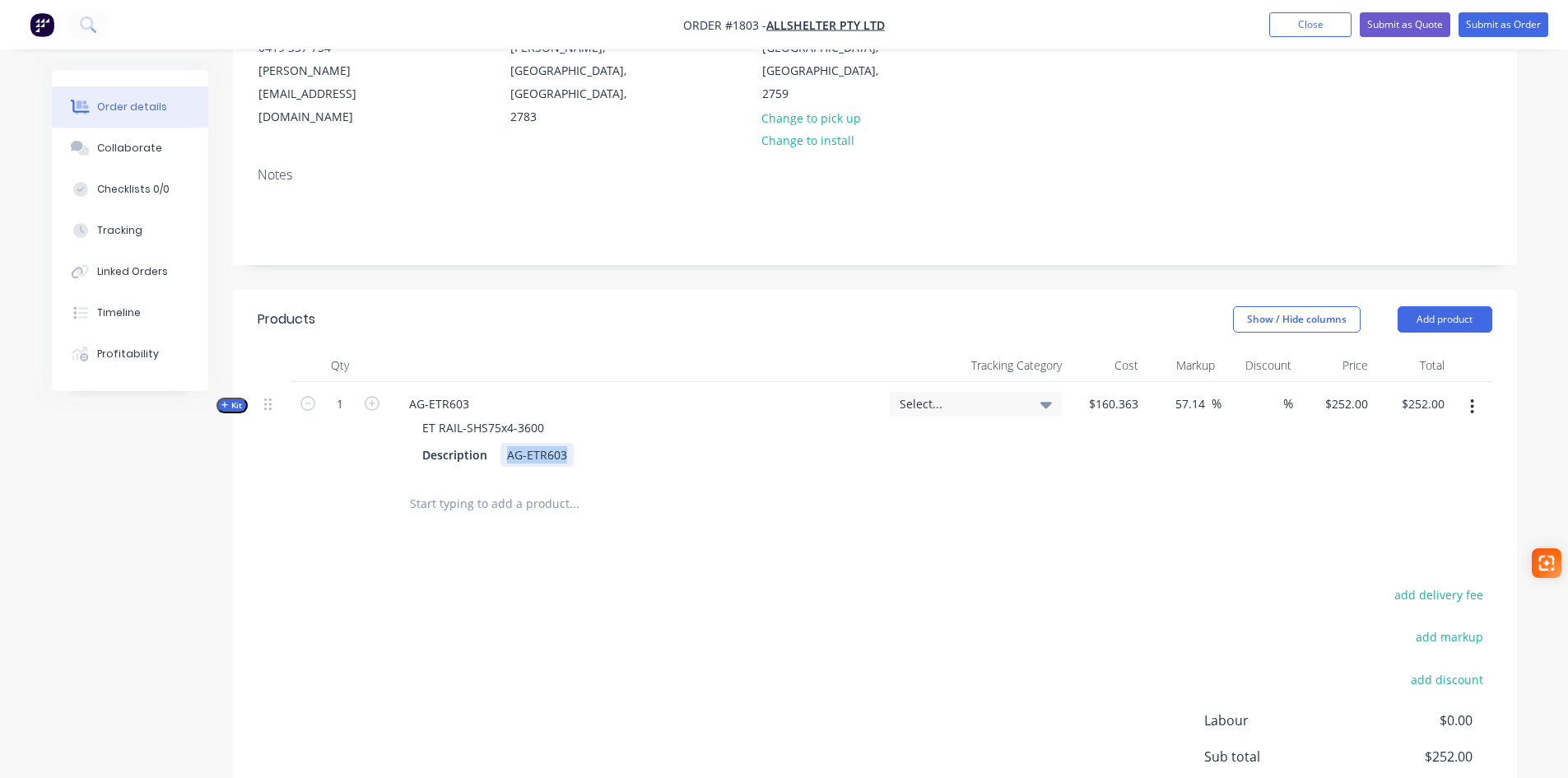
drag, startPoint x: 568, startPoint y: 403, endPoint x: 509, endPoint y: 415, distance: 60.2
click at [509, 443] on div "AG-ETR603" at bounding box center [537, 454] width 73 height 23
click at [539, 416] on div "ET RAIL-SHS75x4-3600" at bounding box center [483, 427] width 148 height 23
drag, startPoint x: 547, startPoint y: 382, endPoint x: 394, endPoint y: 382, distance: 153.0
click at [394, 382] on div "AG-ETR603 ET RAIL-SHS75x4-3600 Description" at bounding box center [636, 430] width 494 height 96
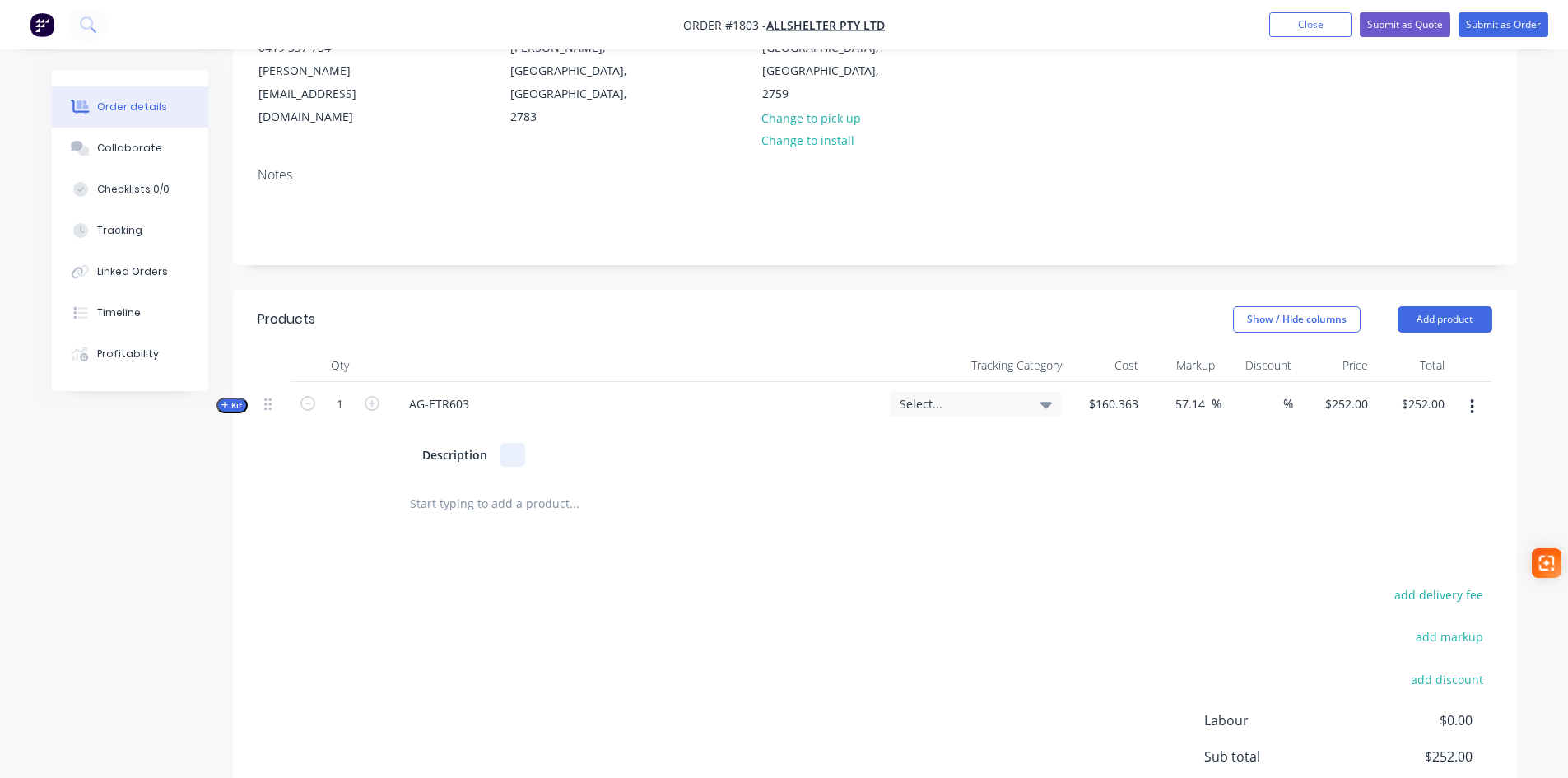
click at [498, 426] on div "AG-ETR603 Description" at bounding box center [636, 430] width 494 height 96
click at [224, 401] on icon "button" at bounding box center [224, 405] width 8 height 8
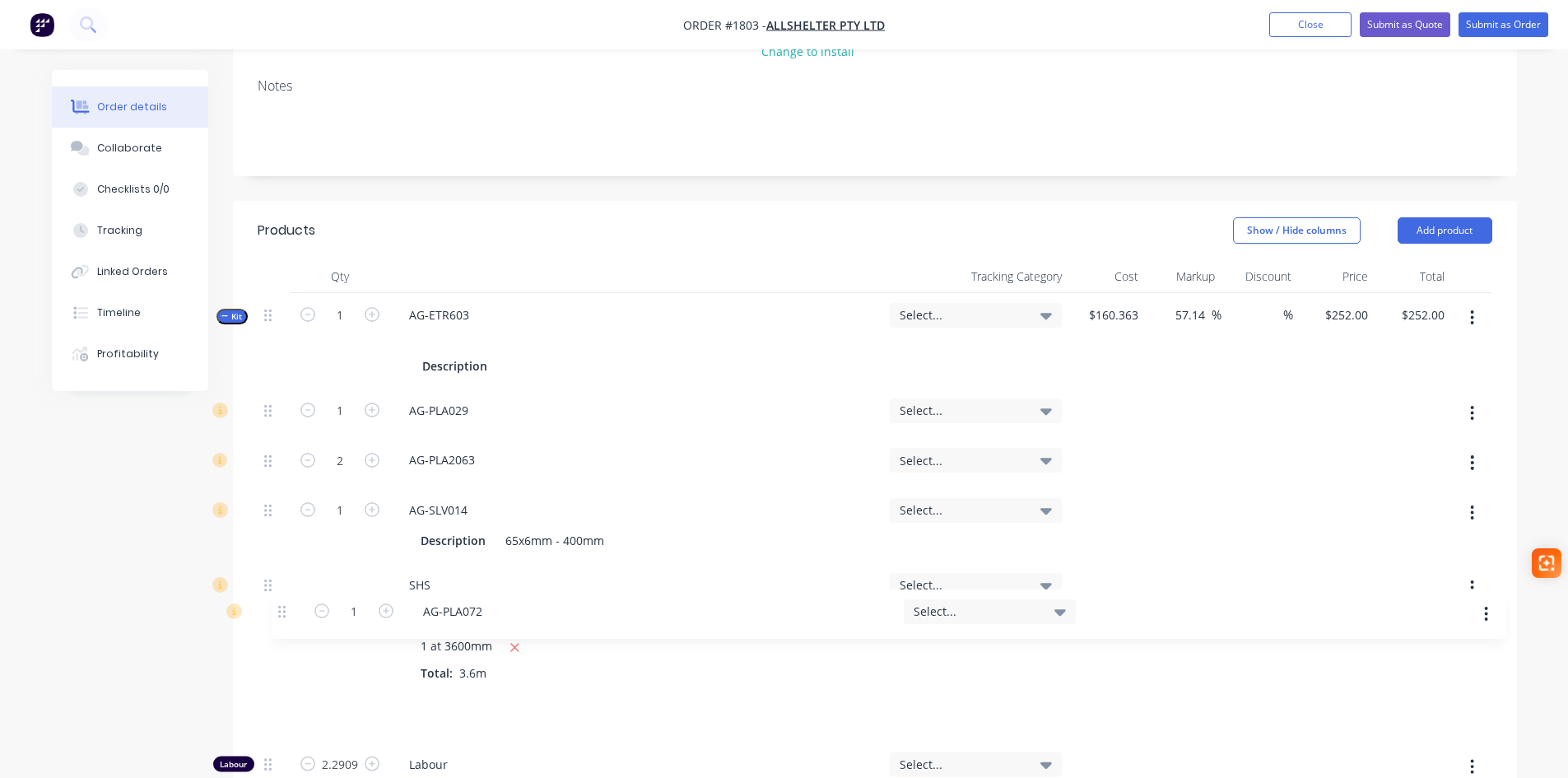
scroll to position [332, 0]
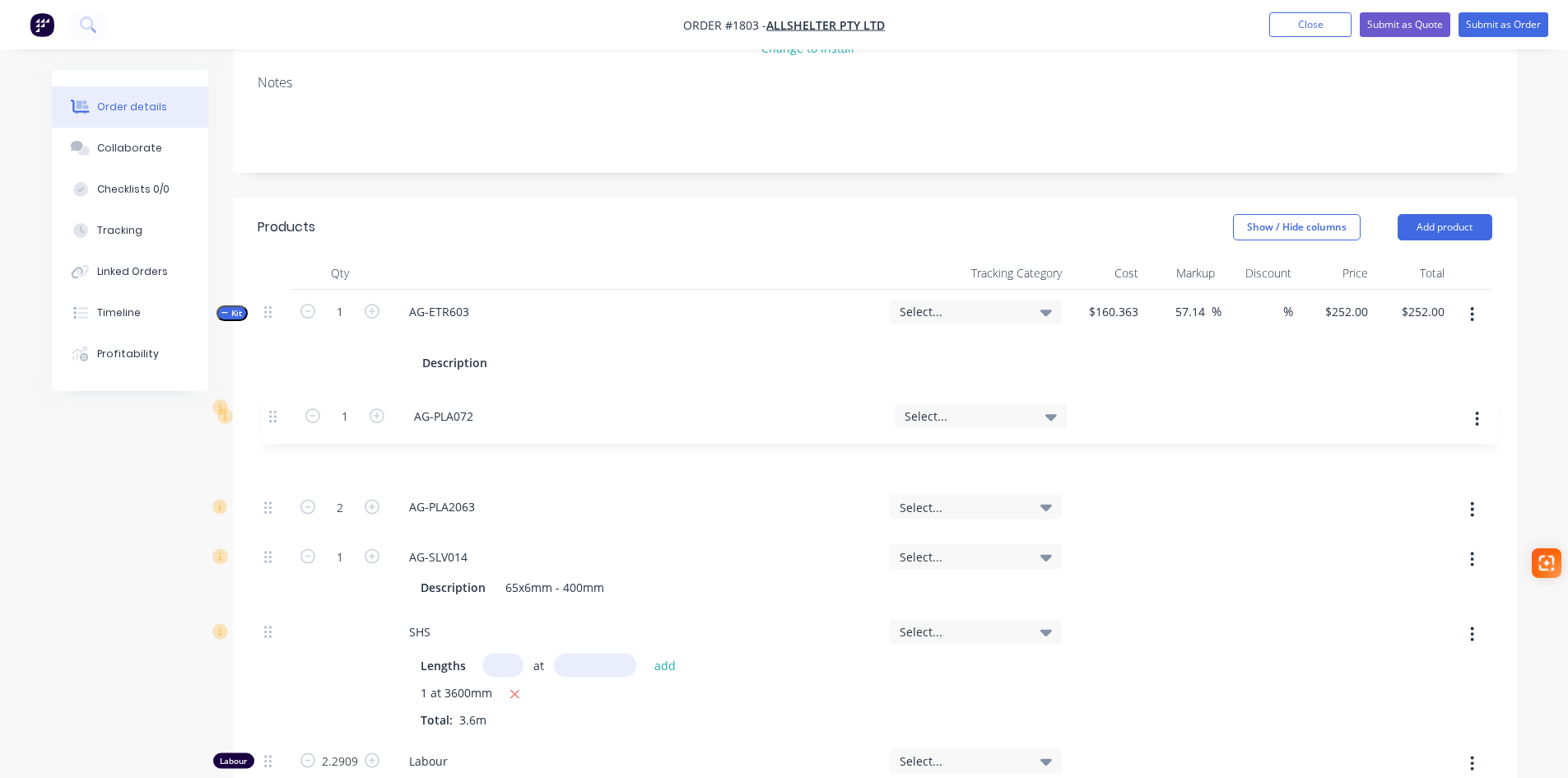
drag, startPoint x: 266, startPoint y: 672, endPoint x: 272, endPoint y: 407, distance: 265.1
click at [272, 407] on div "1 AG-PLA029 Select... 2 AG-PLA2063 Select... 1 AG-SLV014 Description 65x6mm - 4…" at bounding box center [874, 623] width 1235 height 475
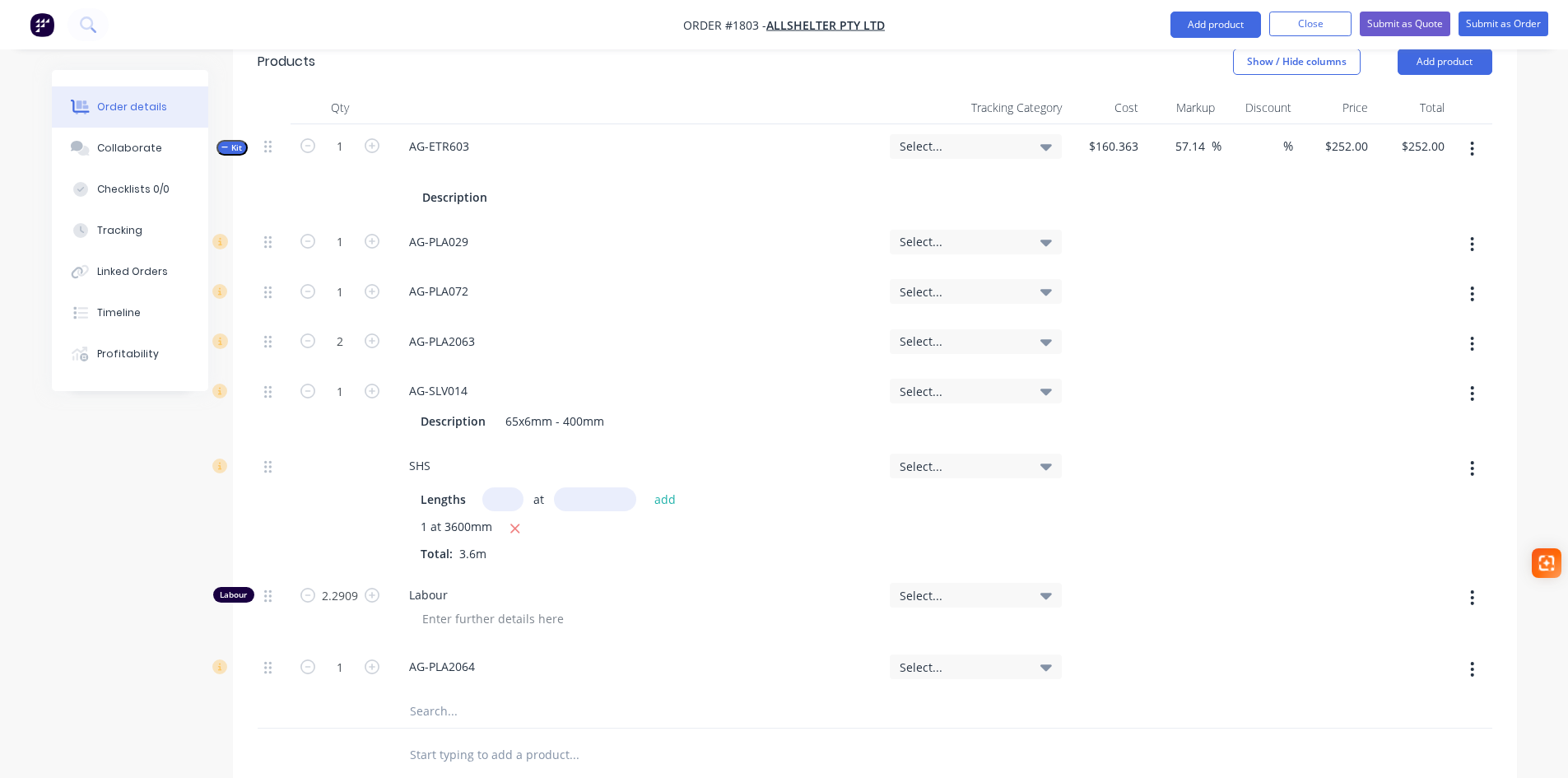
scroll to position [502, 0]
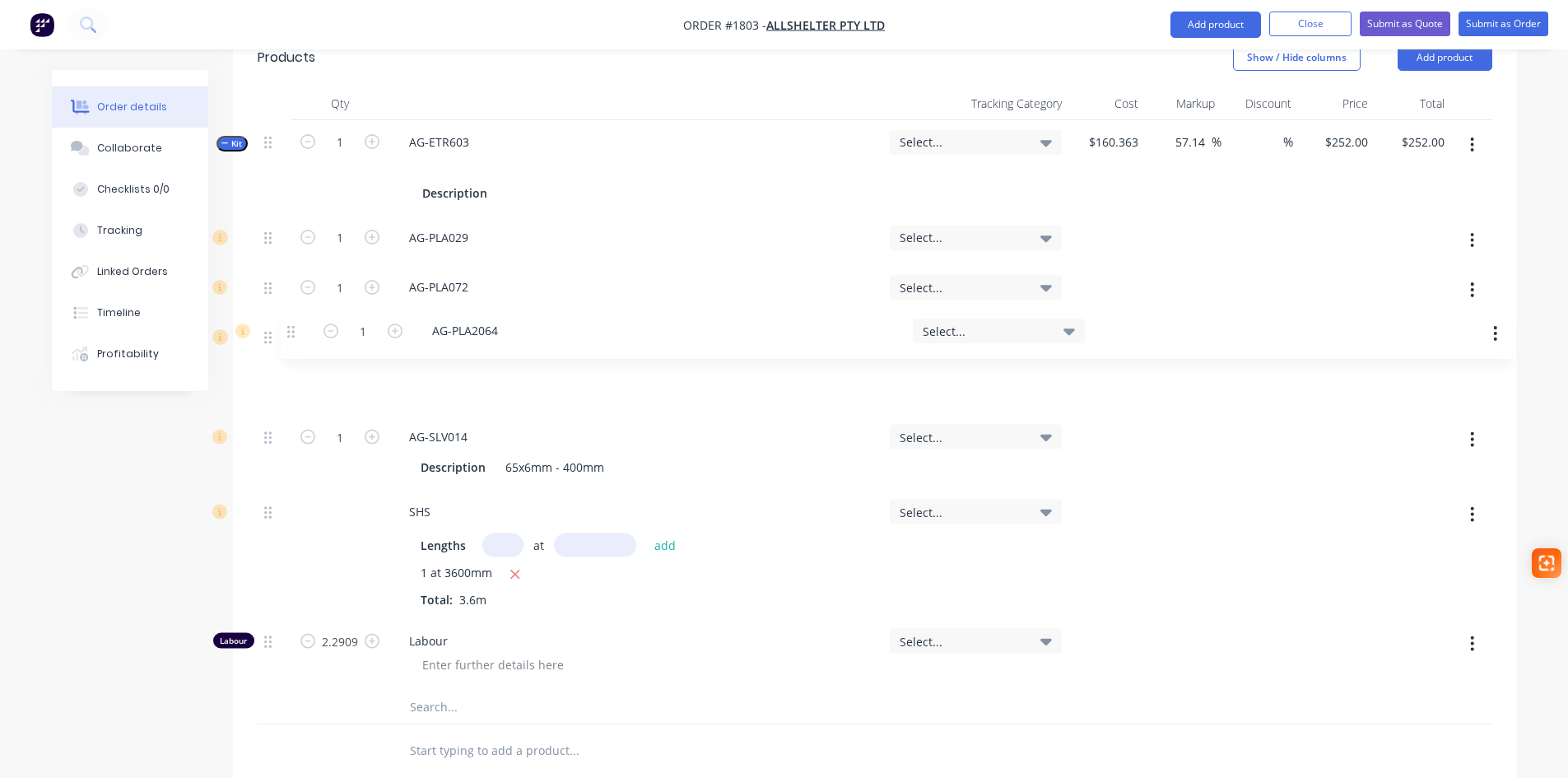
drag, startPoint x: 265, startPoint y: 621, endPoint x: 290, endPoint y: 323, distance: 299.0
click at [290, 323] on div "1 AG-PLA029 Select... 1 AG-PLA072 Select... 2 AG-PLA2063 Select... 1 AG-SLV014 …" at bounding box center [874, 453] width 1235 height 475
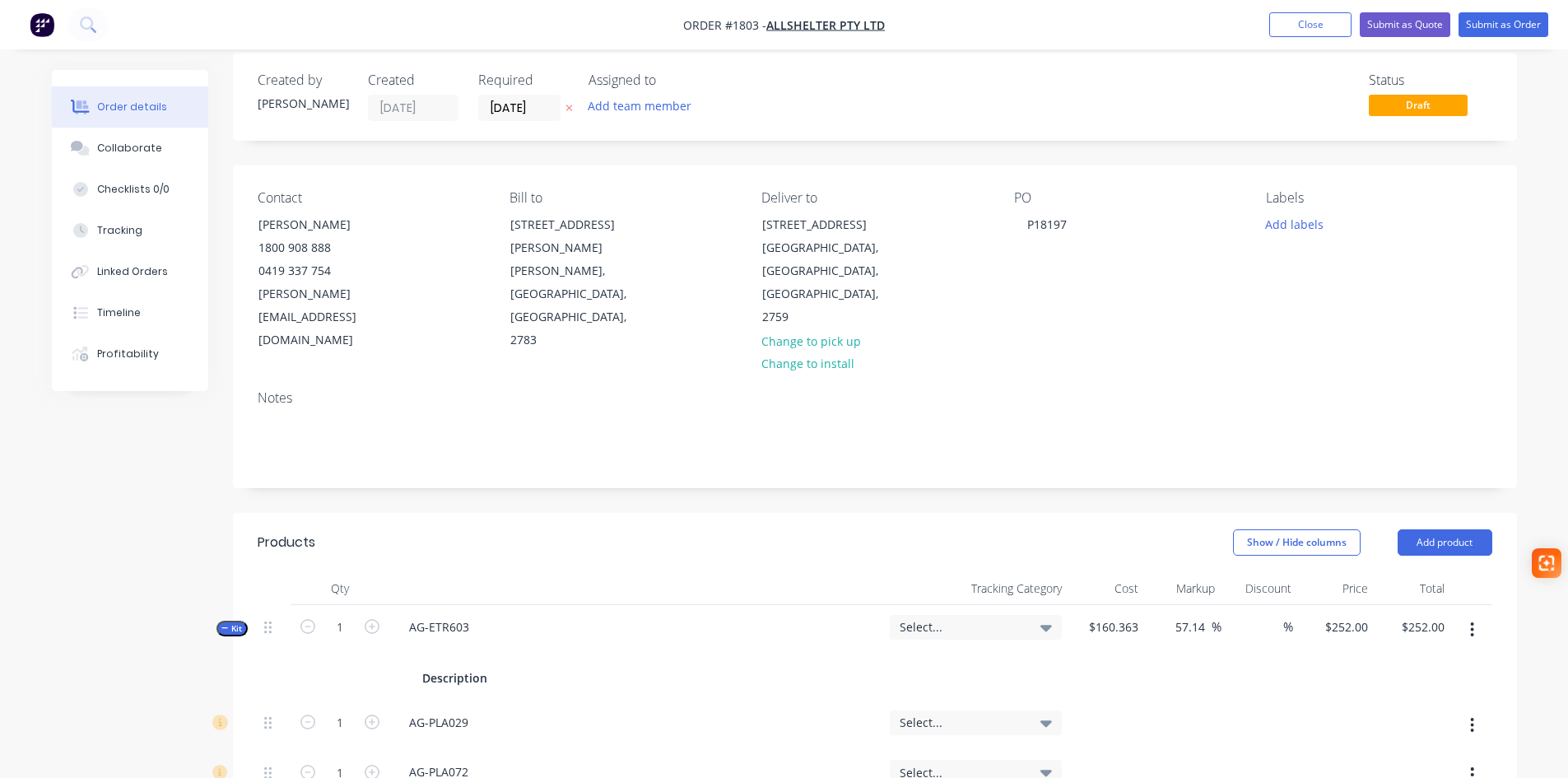
scroll to position [8, 0]
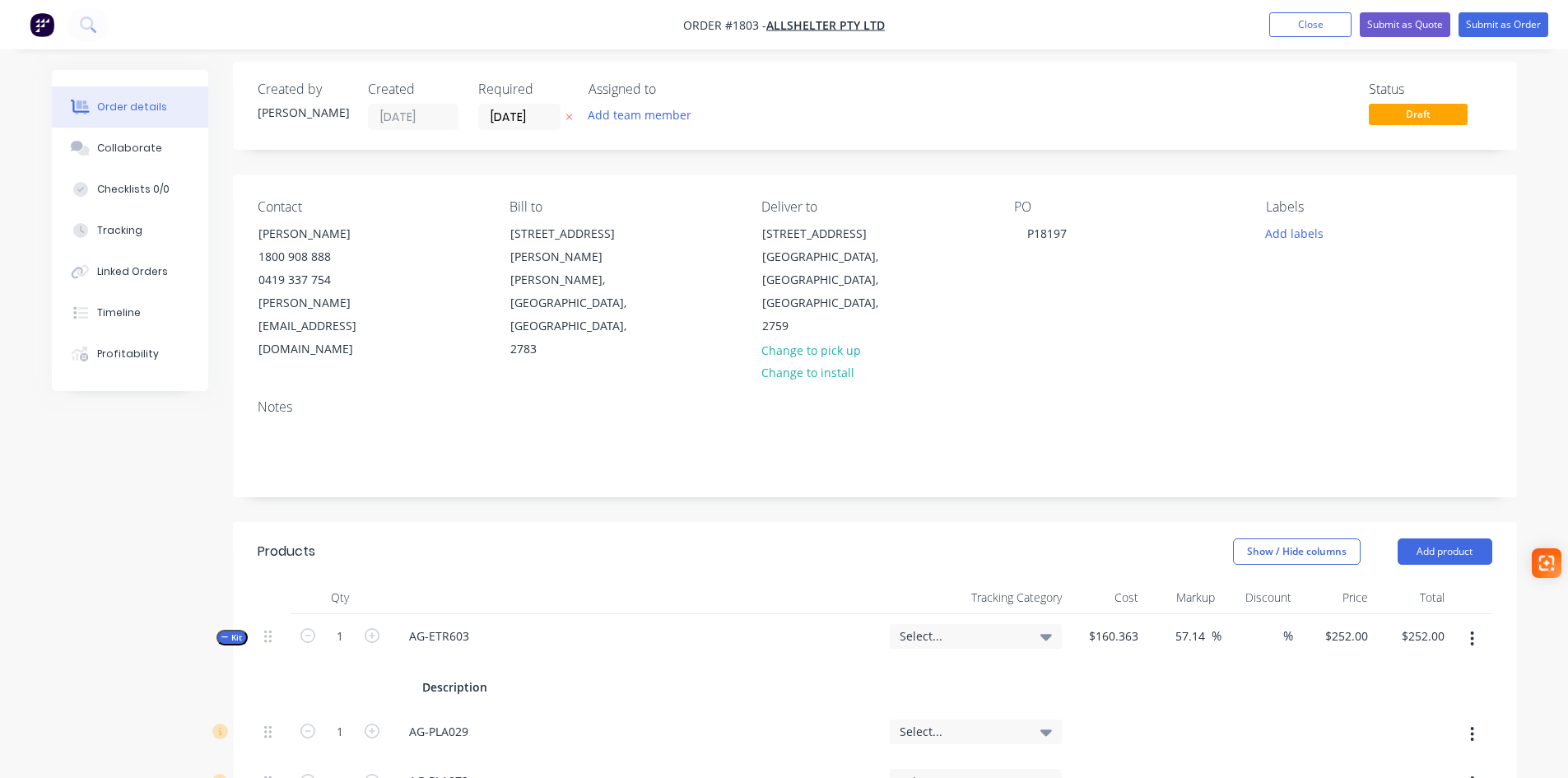
click at [998, 627] on span "Select..." at bounding box center [962, 636] width 124 height 17
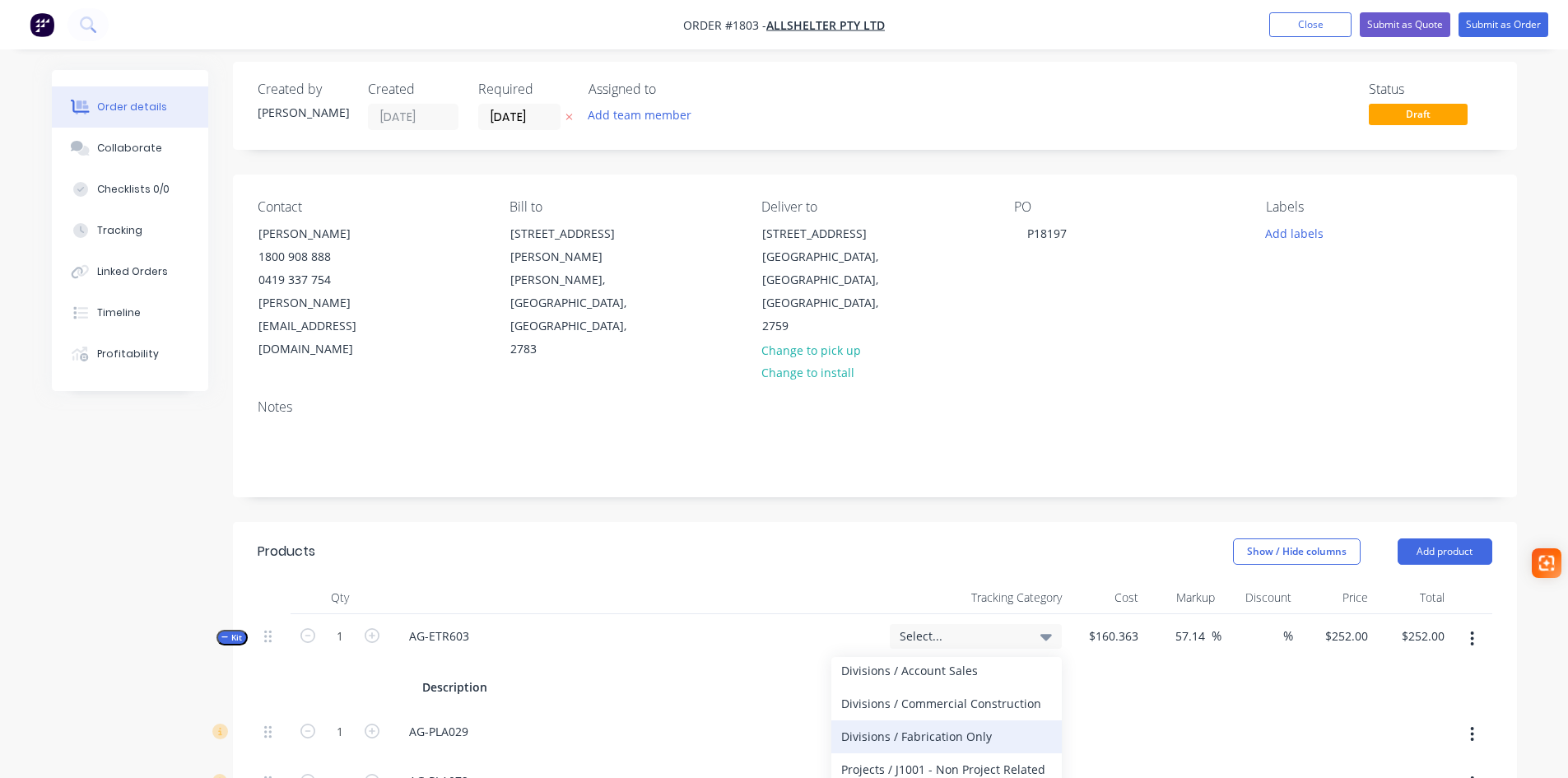
click at [955, 721] on div "Divisions / Fabrication Only" at bounding box center [946, 737] width 231 height 33
click at [221, 633] on icon "button" at bounding box center [224, 636] width 8 height 8
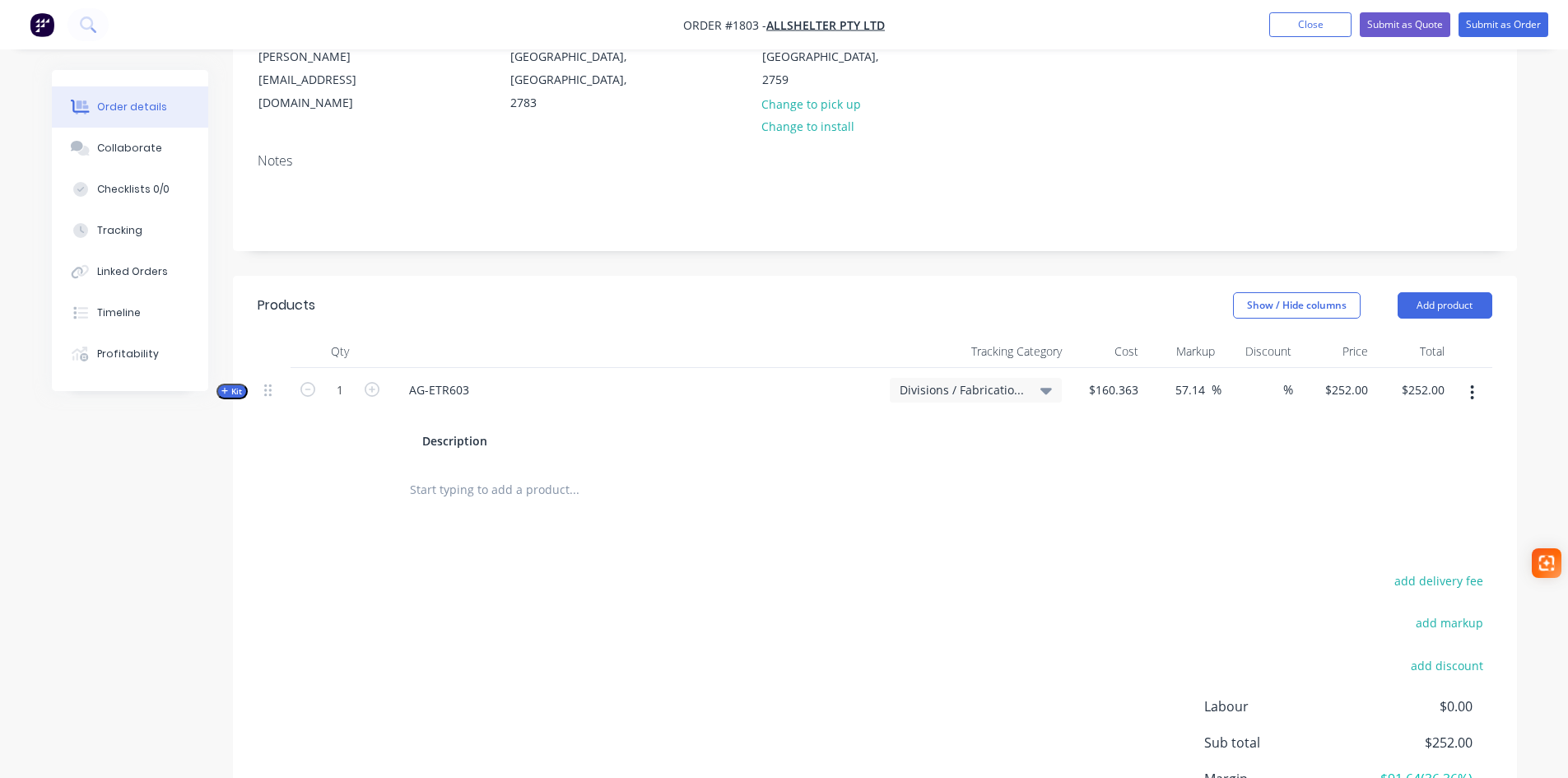
scroll to position [255, 0]
click at [1427, 292] on button "Add product" at bounding box center [1444, 305] width 95 height 26
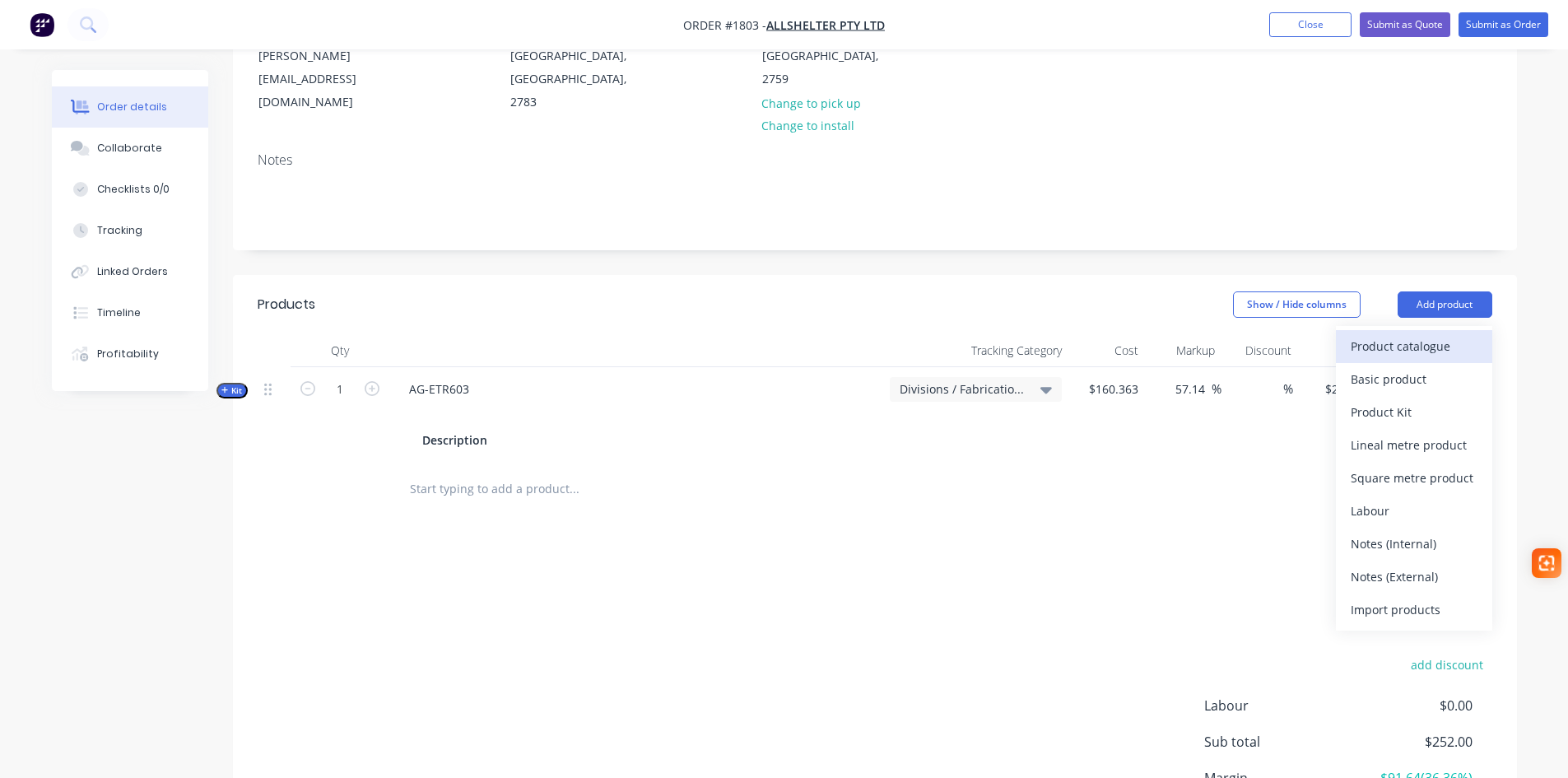
click at [1413, 334] on div "Product catalogue" at bounding box center [1414, 345] width 127 height 23
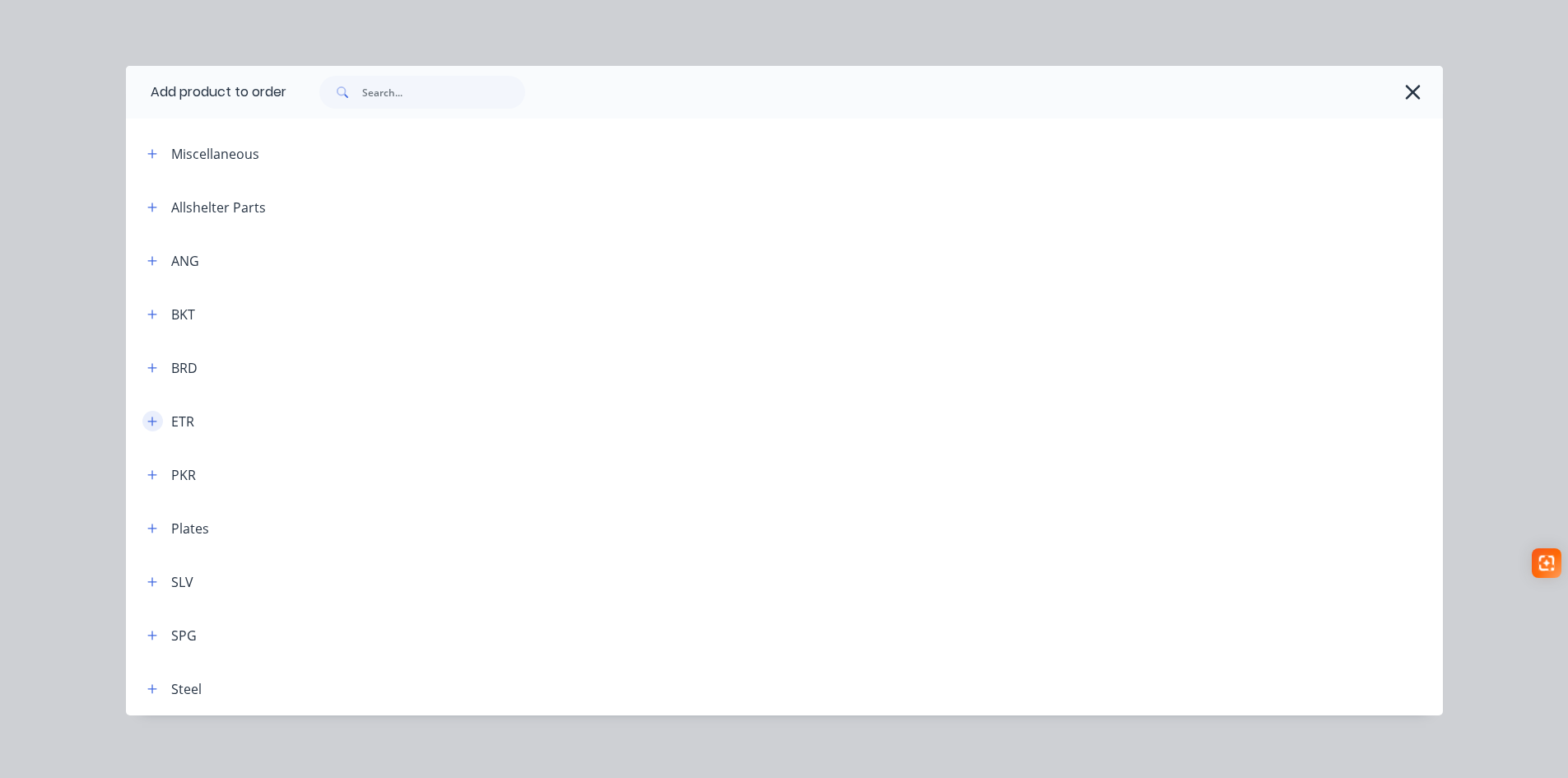
click at [147, 419] on icon "button" at bounding box center [151, 421] width 10 height 11
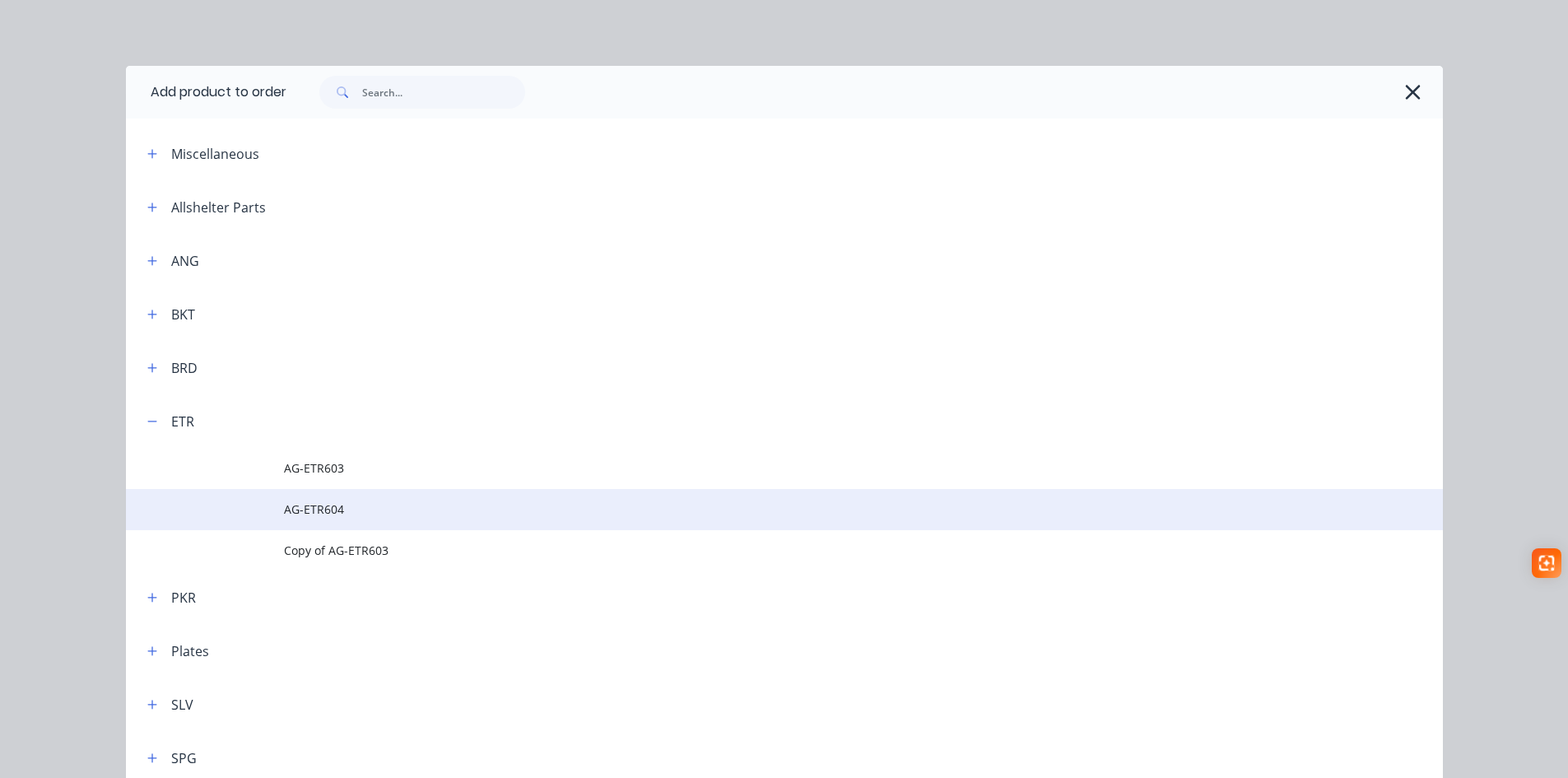
click at [308, 509] on span "AG-ETR604" at bounding box center [747, 509] width 927 height 17
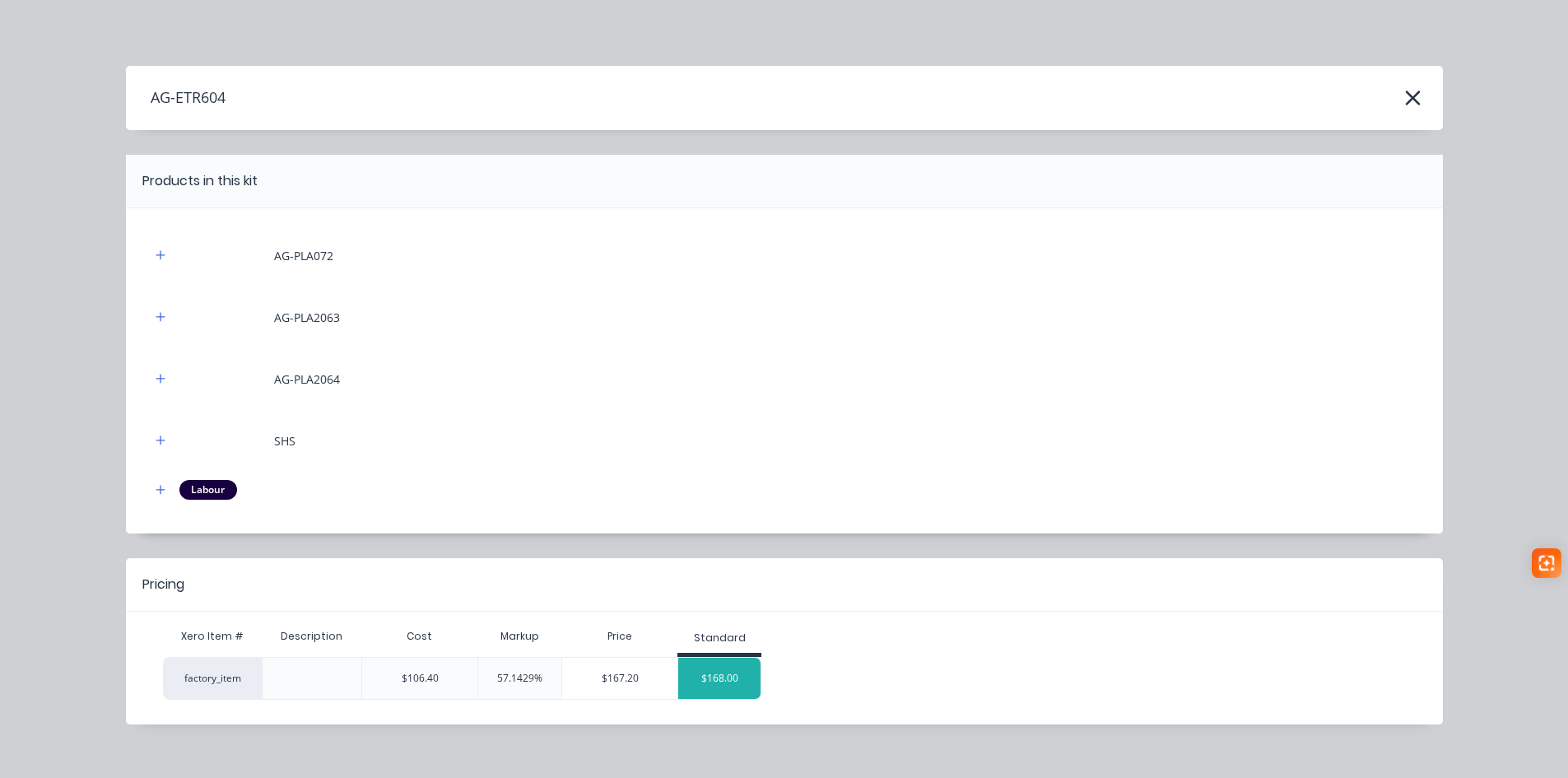
click at [736, 679] on div "$168.00" at bounding box center [719, 678] width 83 height 41
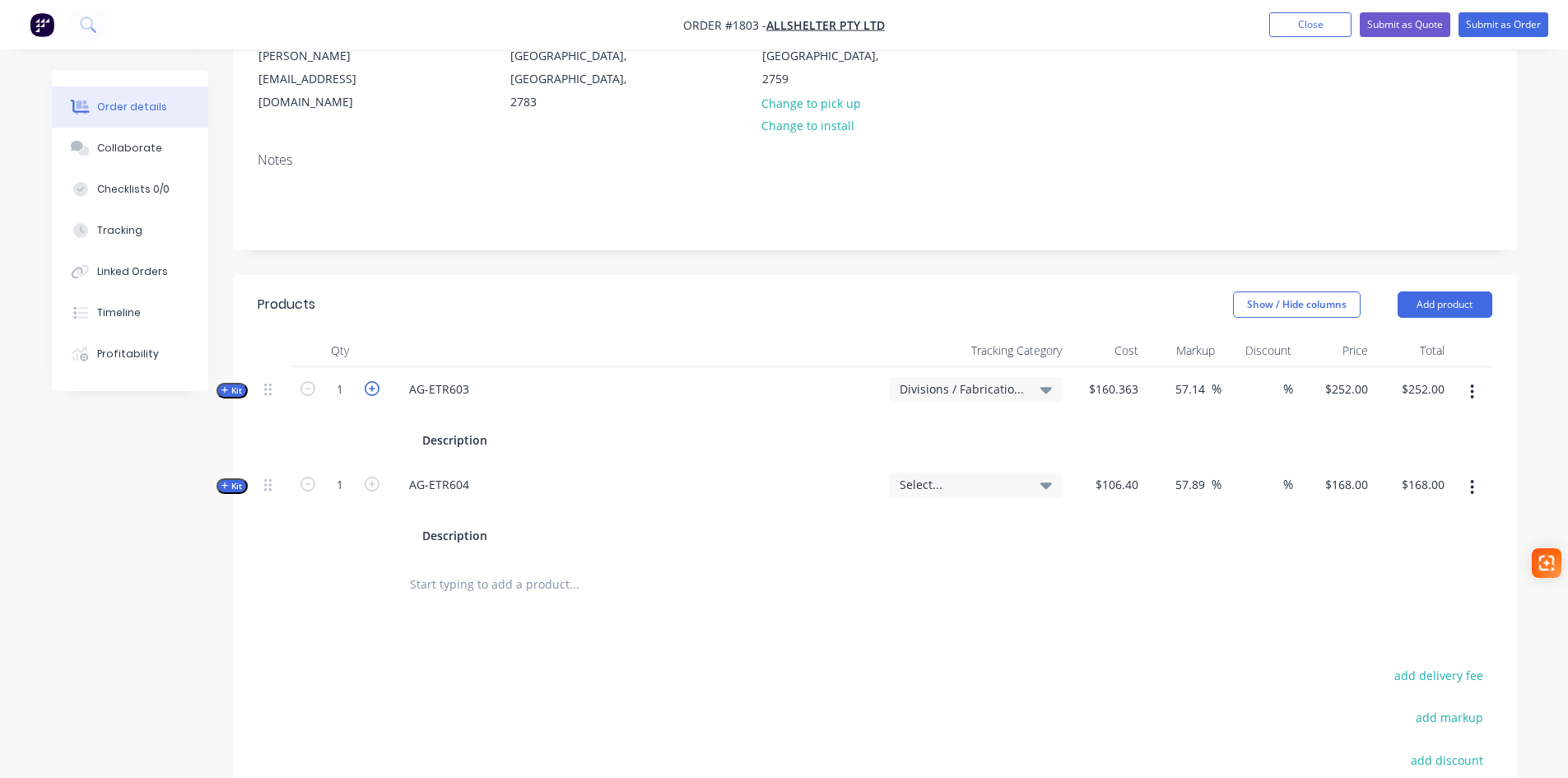
click at [378, 381] on icon "button" at bounding box center [372, 388] width 15 height 15
type input "2"
type input "$504.00"
click at [367, 477] on icon "button" at bounding box center [372, 484] width 15 height 15
type input "2"
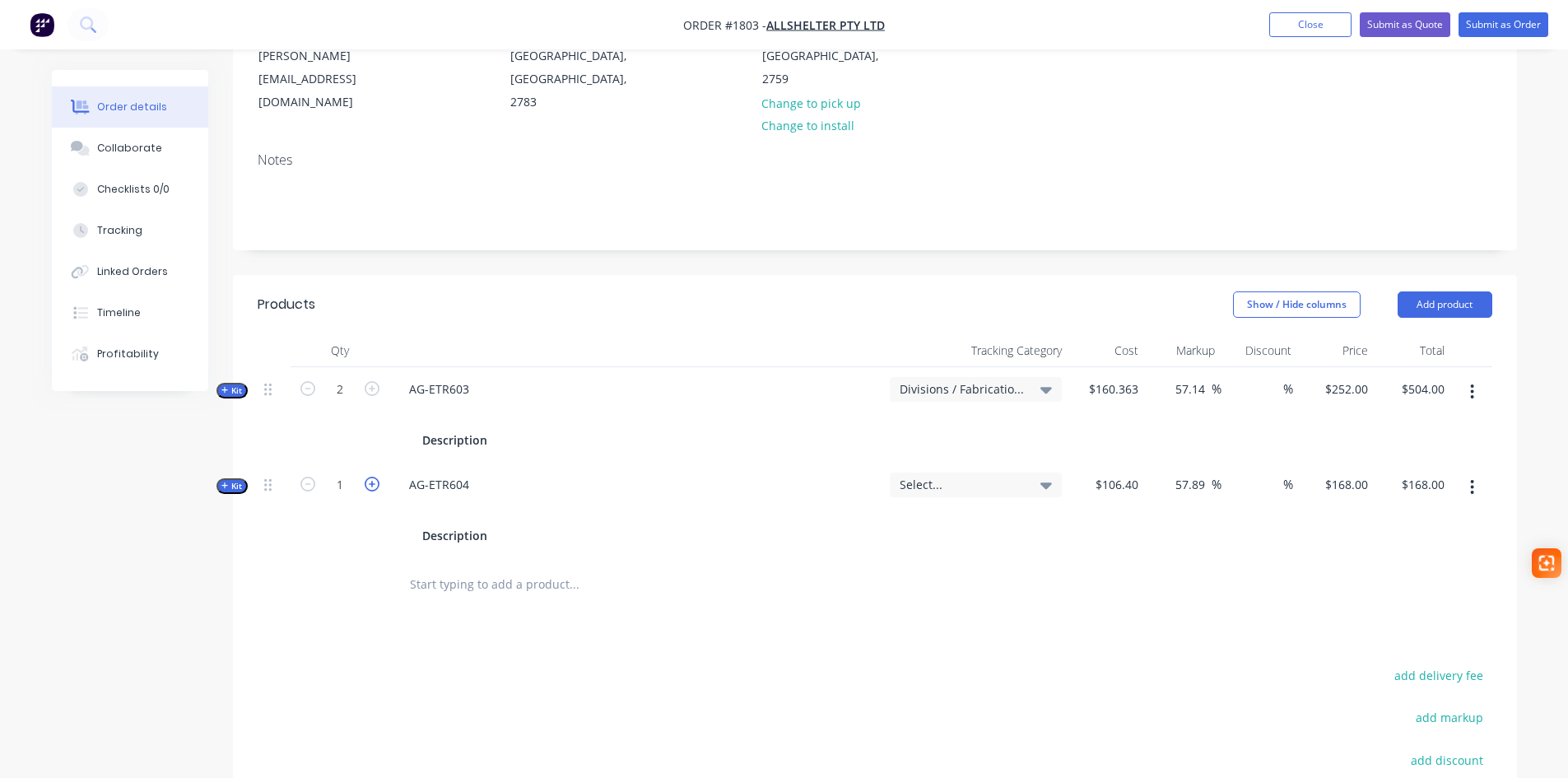
type input "$336.00"
click at [233, 480] on span "Kit" at bounding box center [231, 486] width 22 height 12
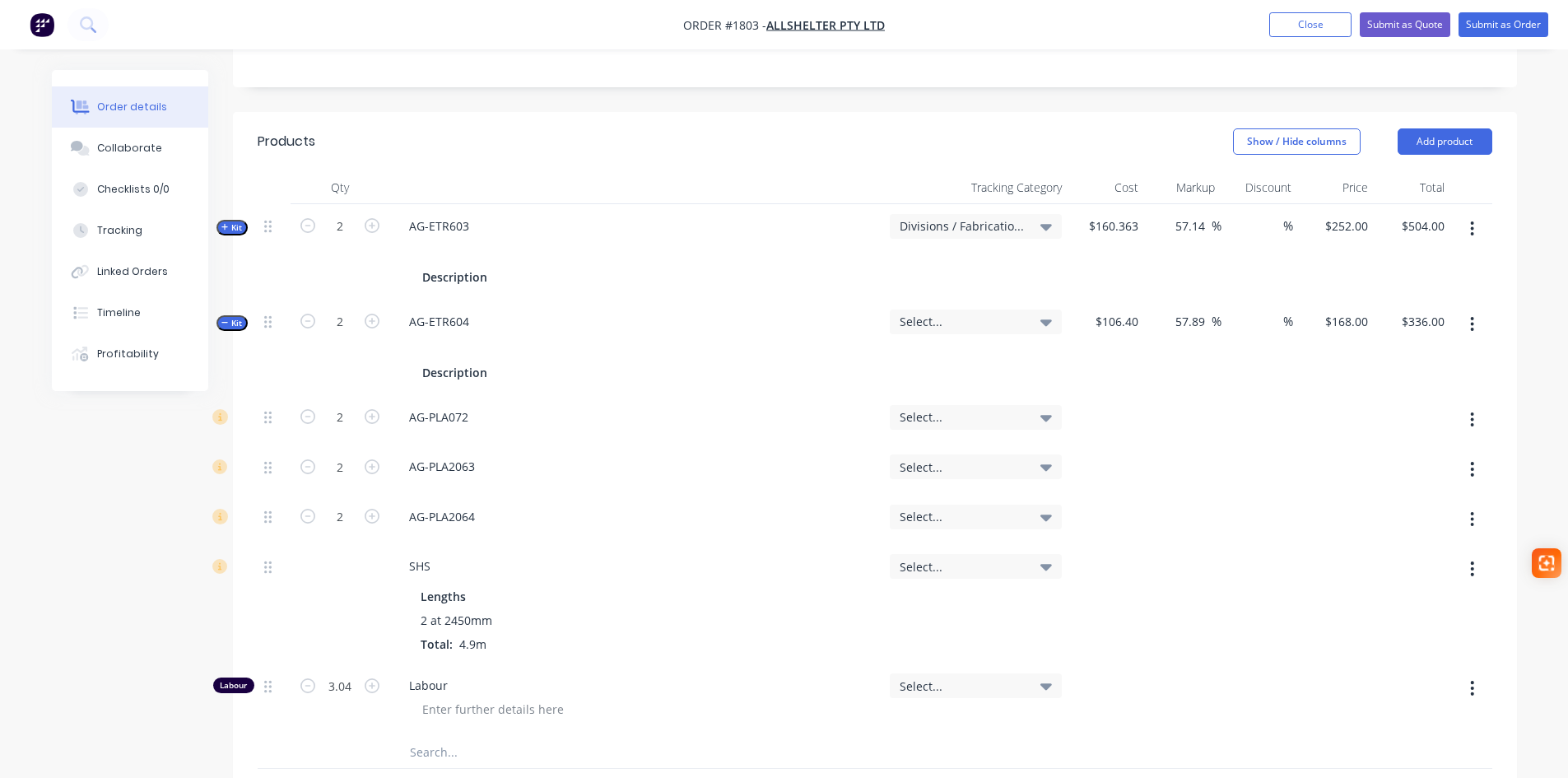
scroll to position [338, 0]
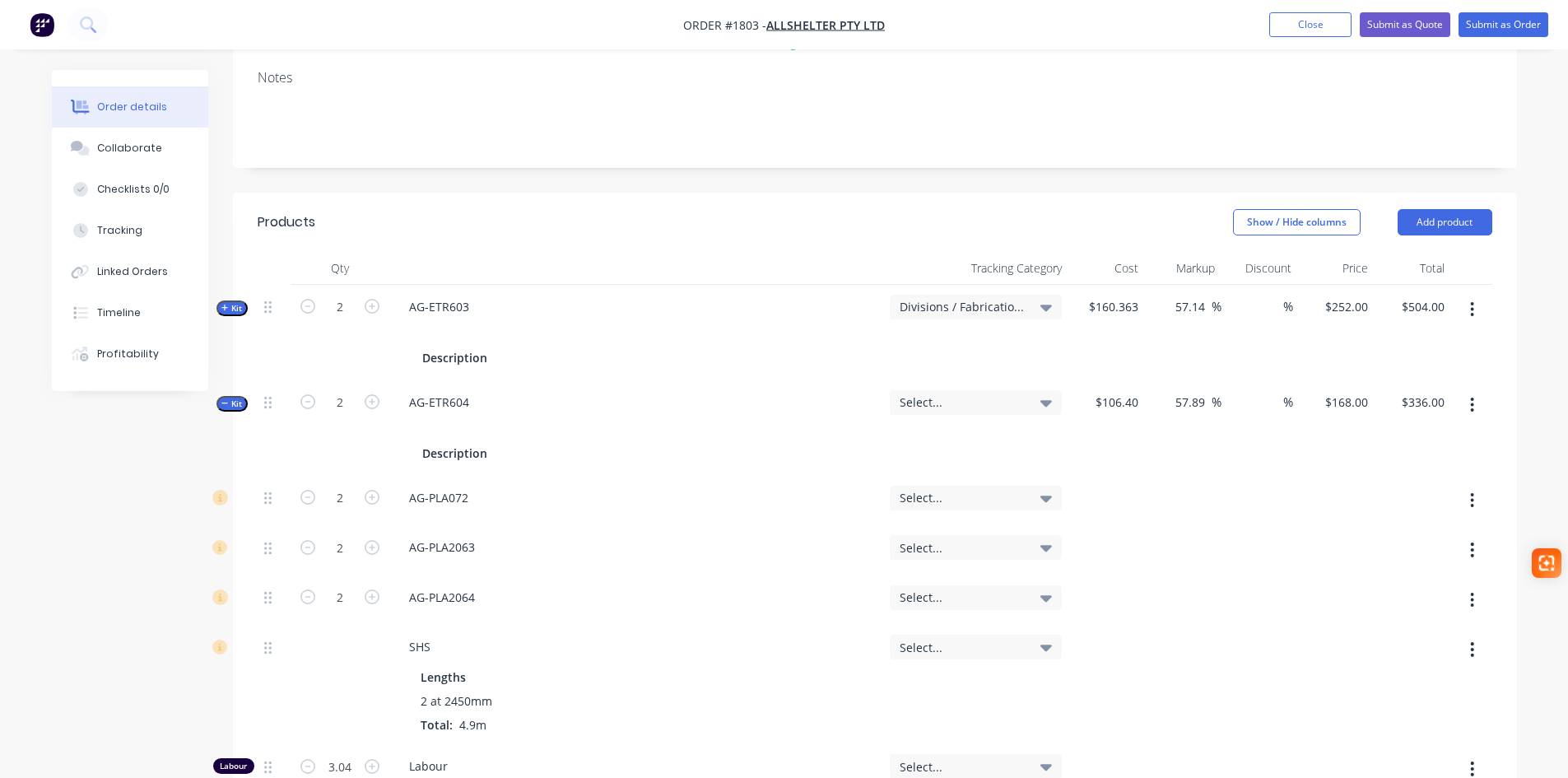
click at [238, 398] on span "Kit" at bounding box center [231, 404] width 22 height 12
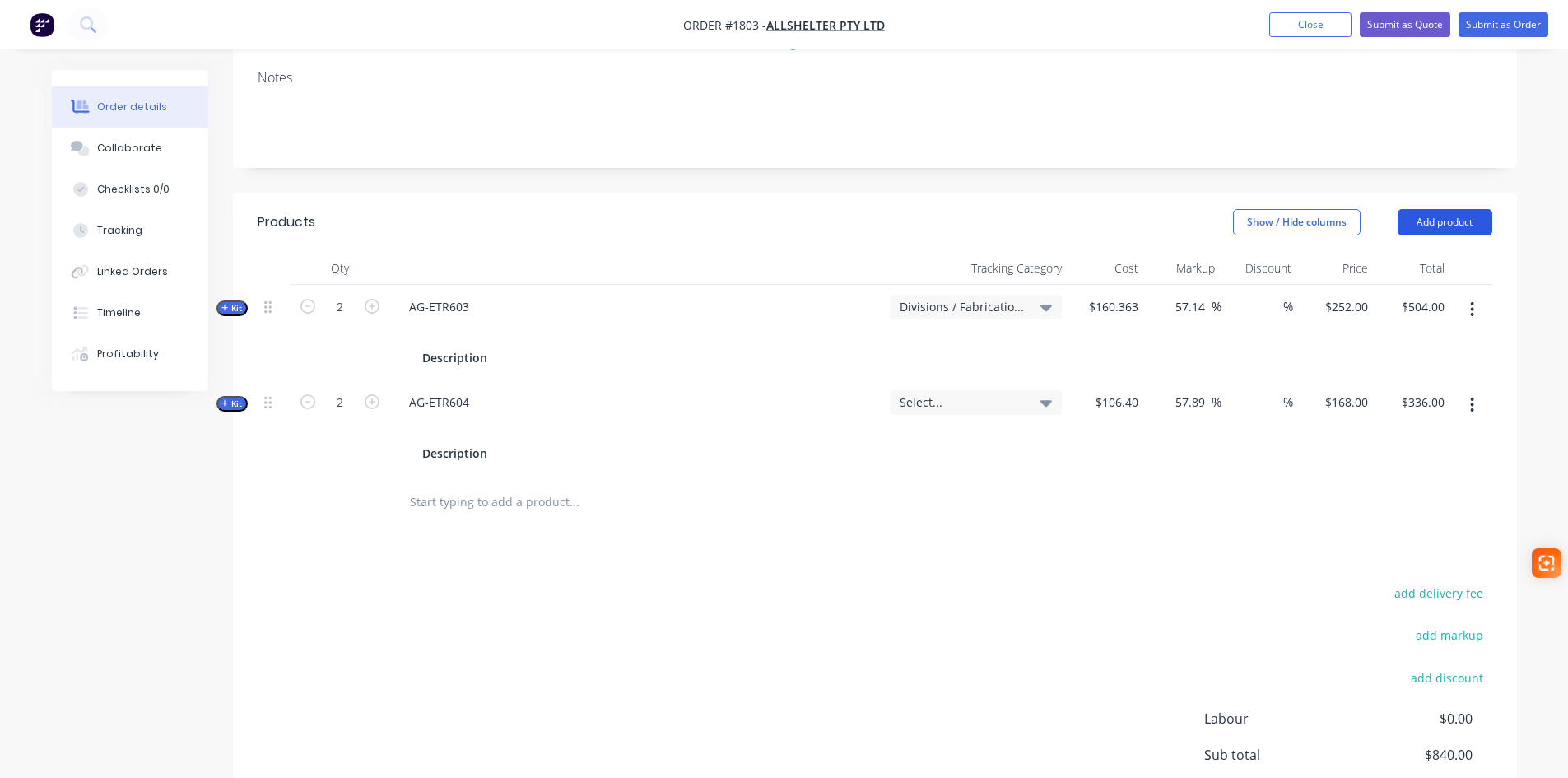
click at [1448, 209] on button "Add product" at bounding box center [1444, 222] width 95 height 26
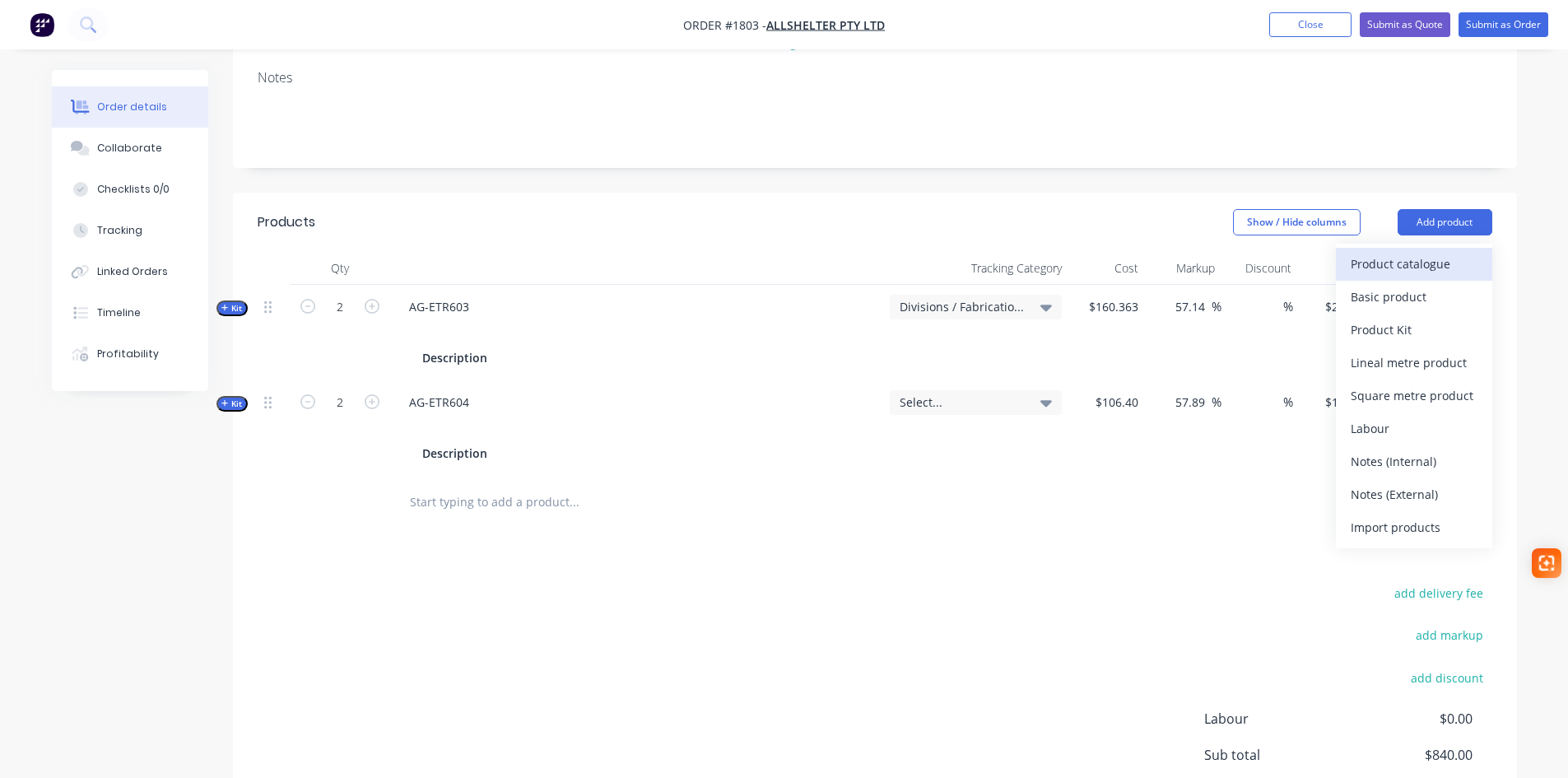
click at [1421, 252] on div "Product catalogue" at bounding box center [1414, 263] width 127 height 23
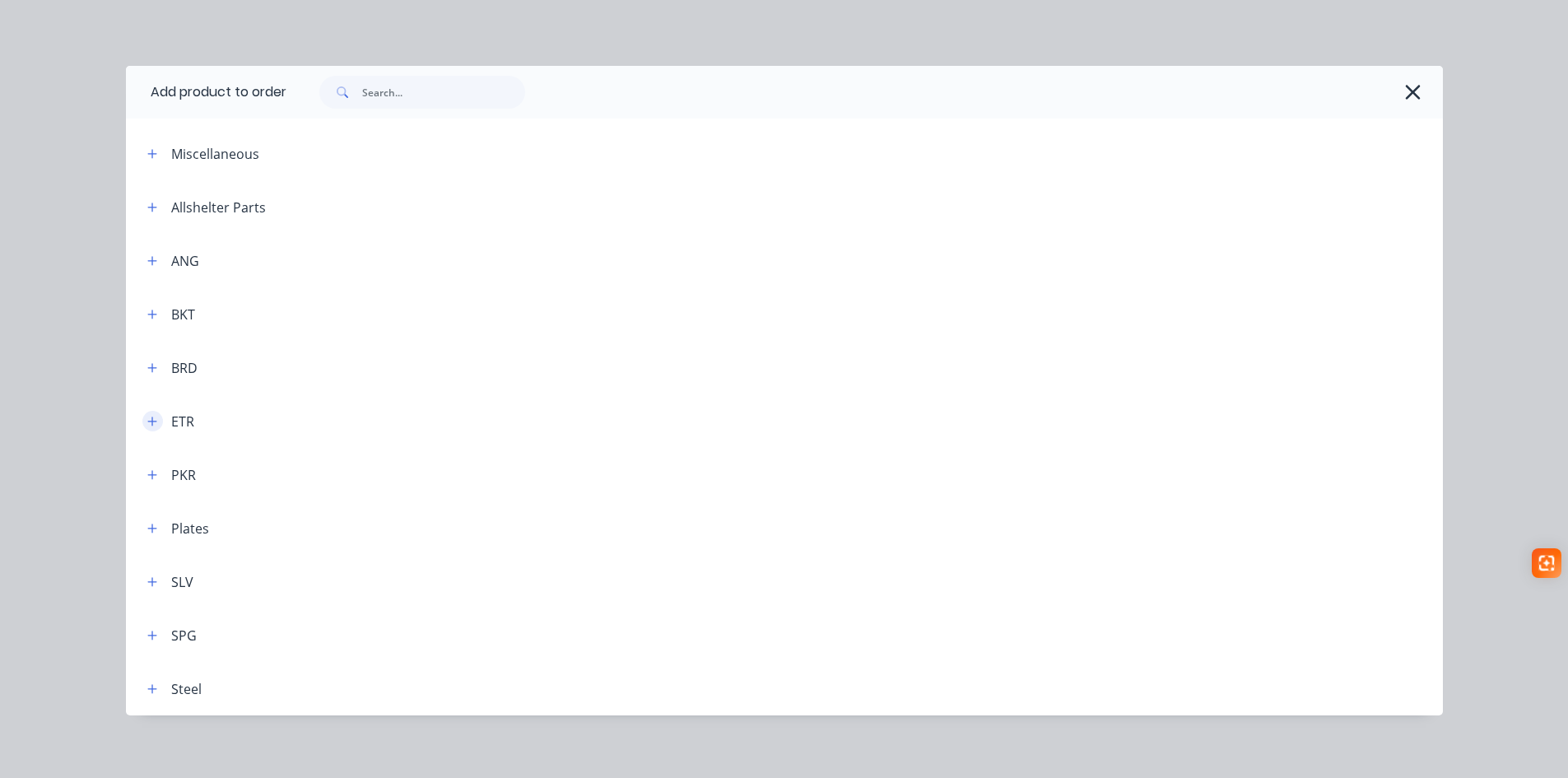
click at [147, 421] on icon "button" at bounding box center [151, 421] width 9 height 9
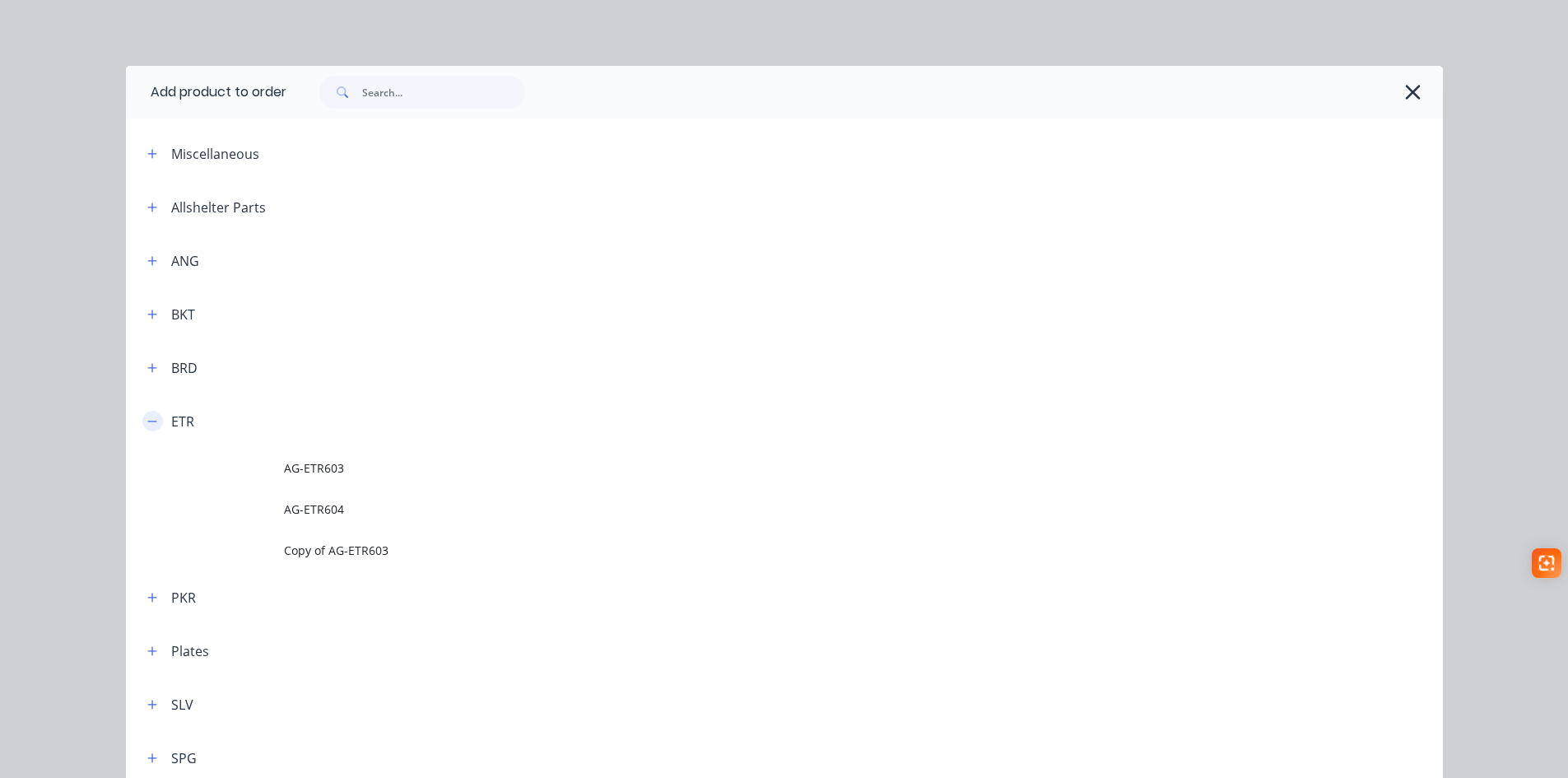
click at [147, 418] on icon "button" at bounding box center [151, 421] width 10 height 11
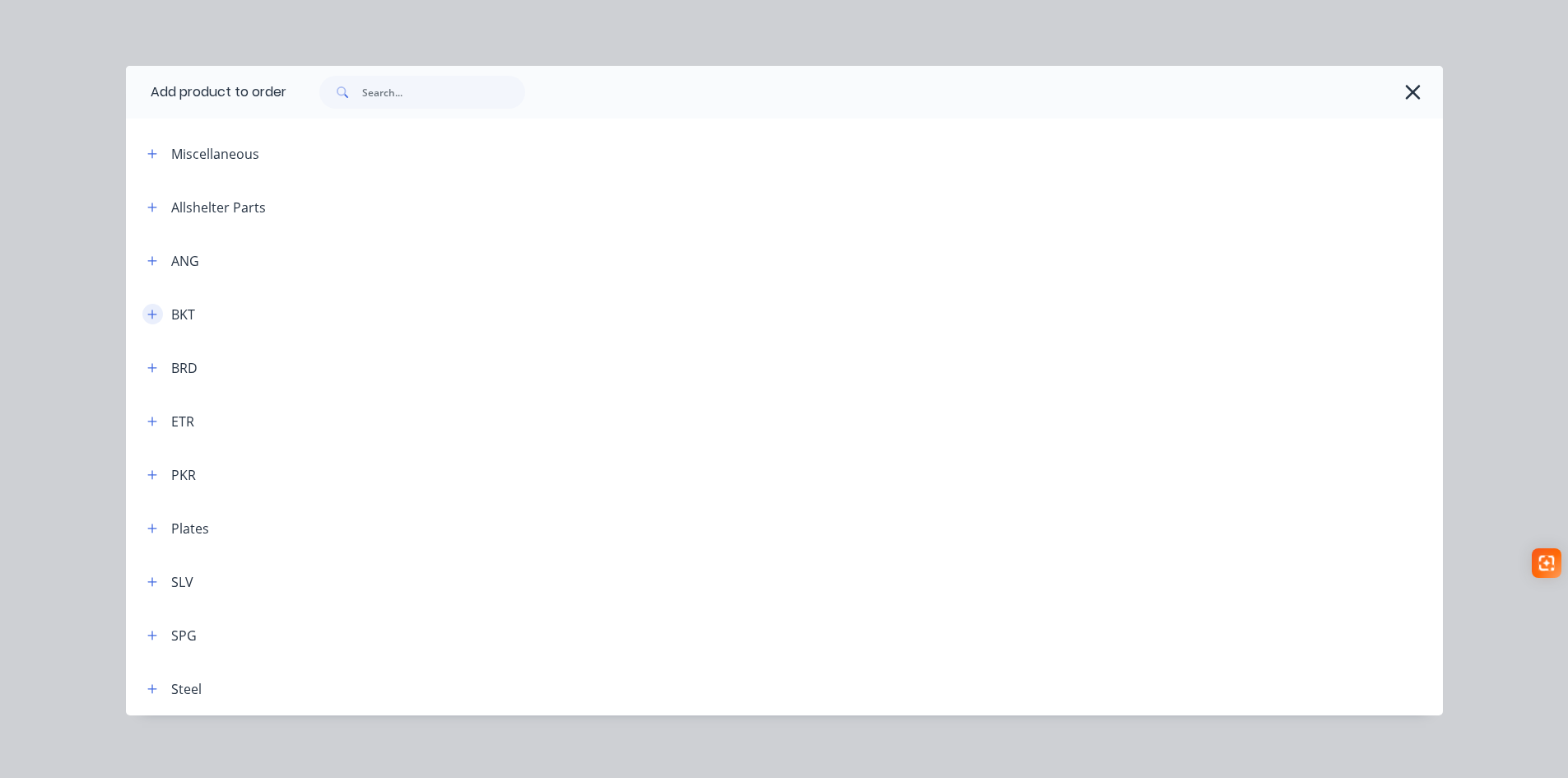
click at [147, 314] on icon "button" at bounding box center [151, 314] width 10 height 11
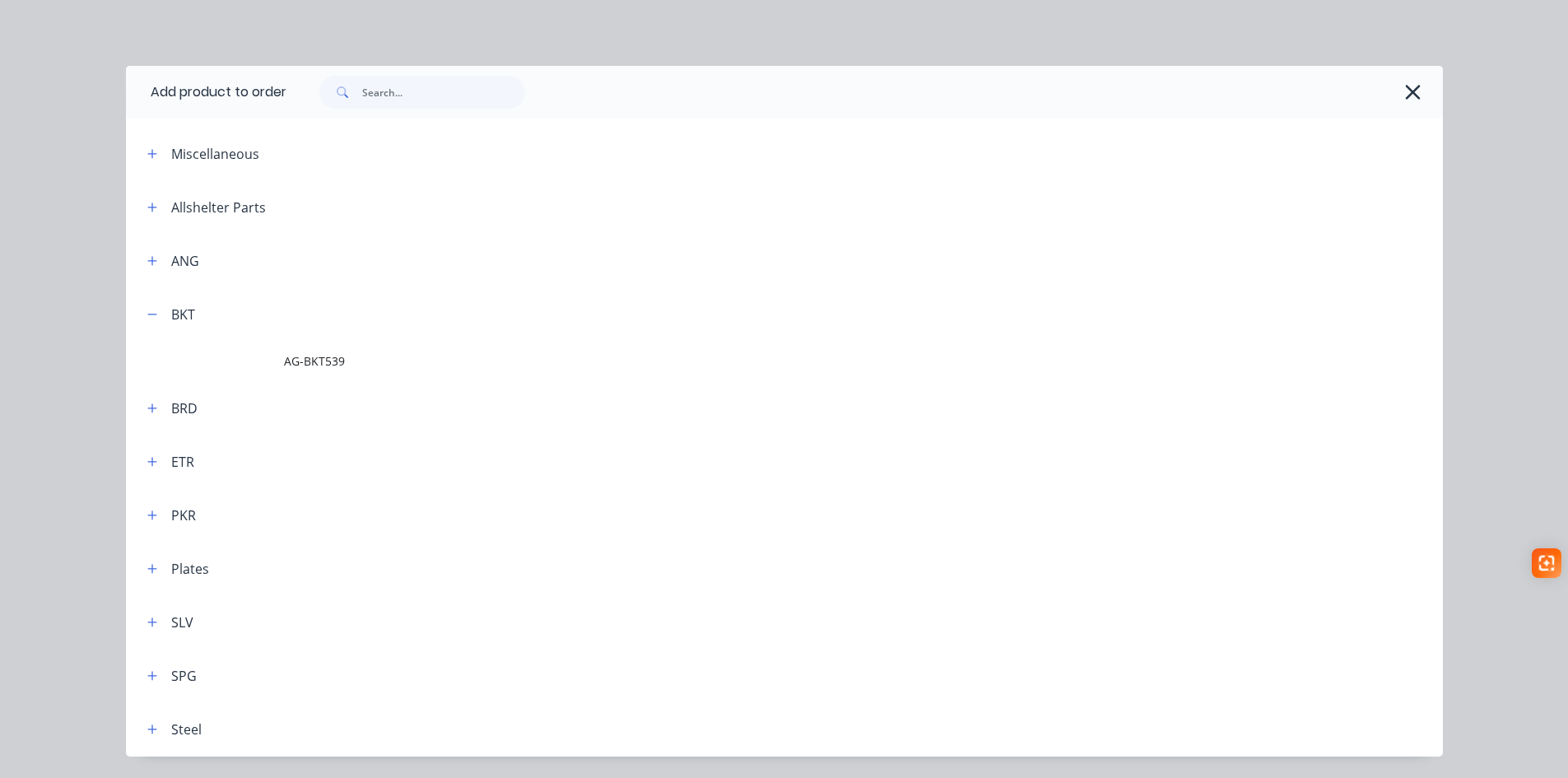
click at [307, 357] on span "AG-BKT539" at bounding box center [747, 361] width 927 height 17
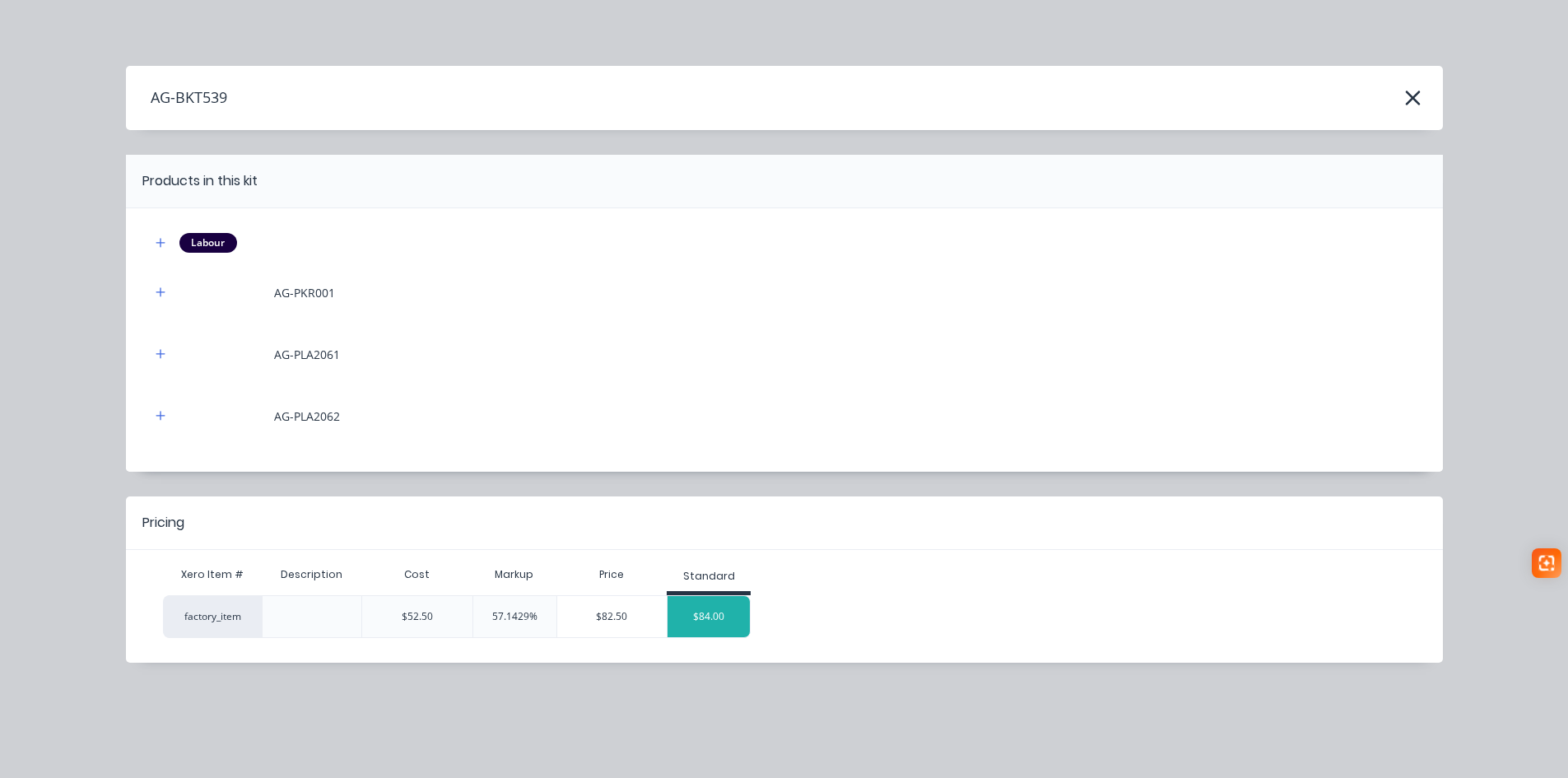
click at [707, 625] on div "$84.00" at bounding box center [708, 616] width 83 height 41
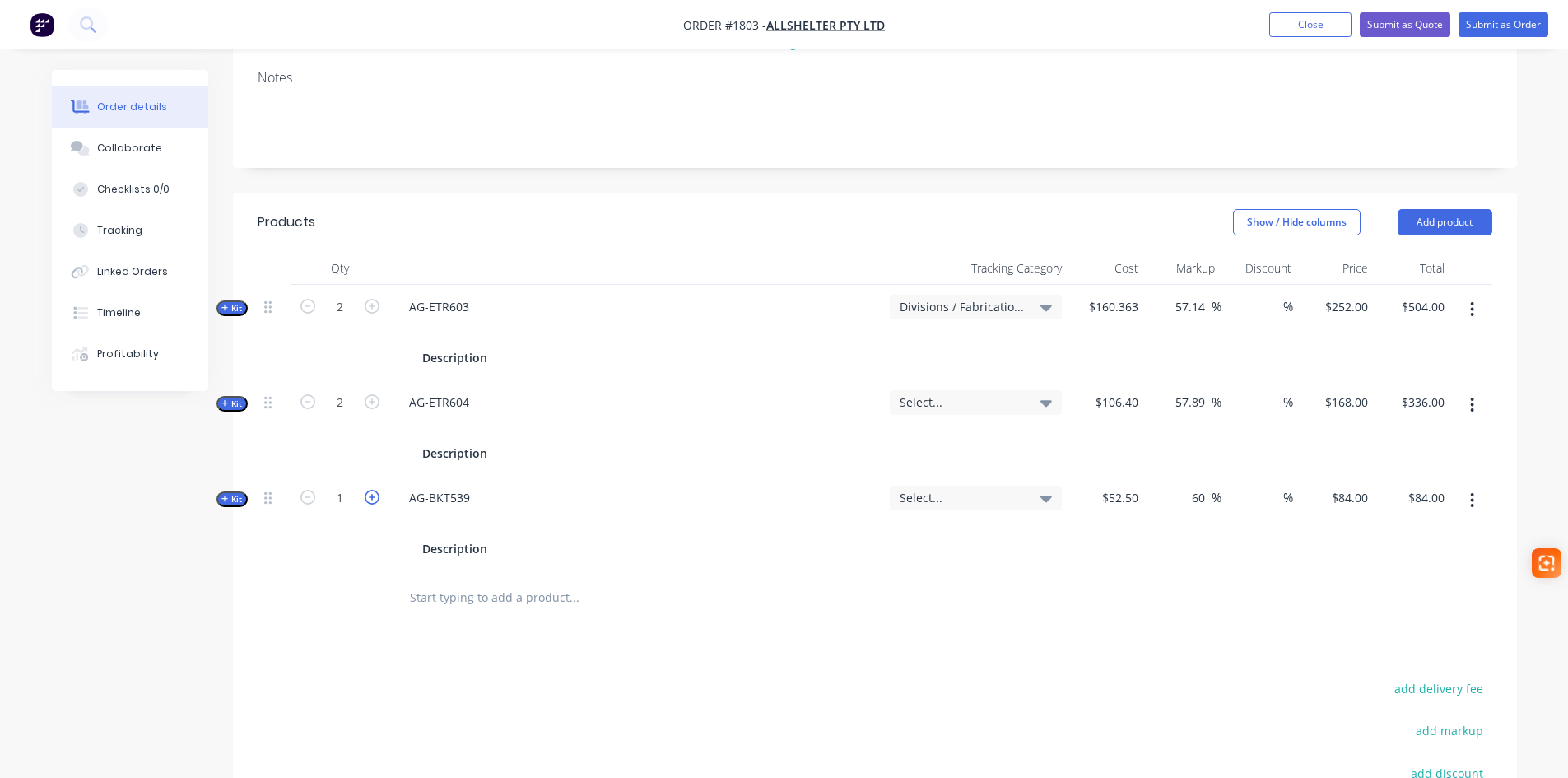
click at [366, 490] on icon "button" at bounding box center [372, 497] width 15 height 15
type input "2"
type input "$168.00"
click at [366, 490] on icon "button" at bounding box center [372, 497] width 15 height 15
type input "3"
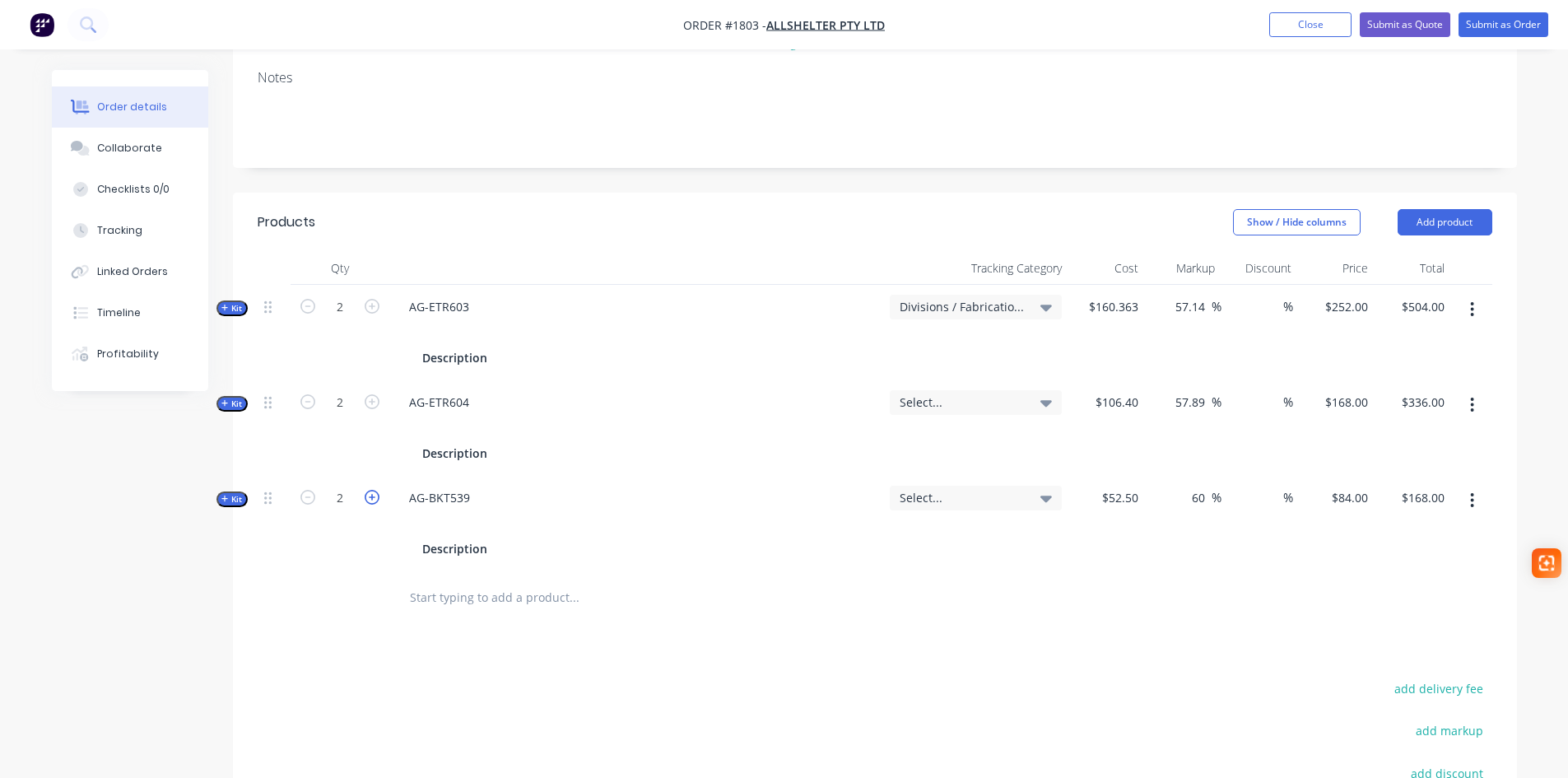
type input "$252.00"
click at [366, 490] on icon "button" at bounding box center [372, 497] width 15 height 15
type input "4"
type input "$336.00"
click at [366, 490] on icon "button" at bounding box center [372, 497] width 15 height 15
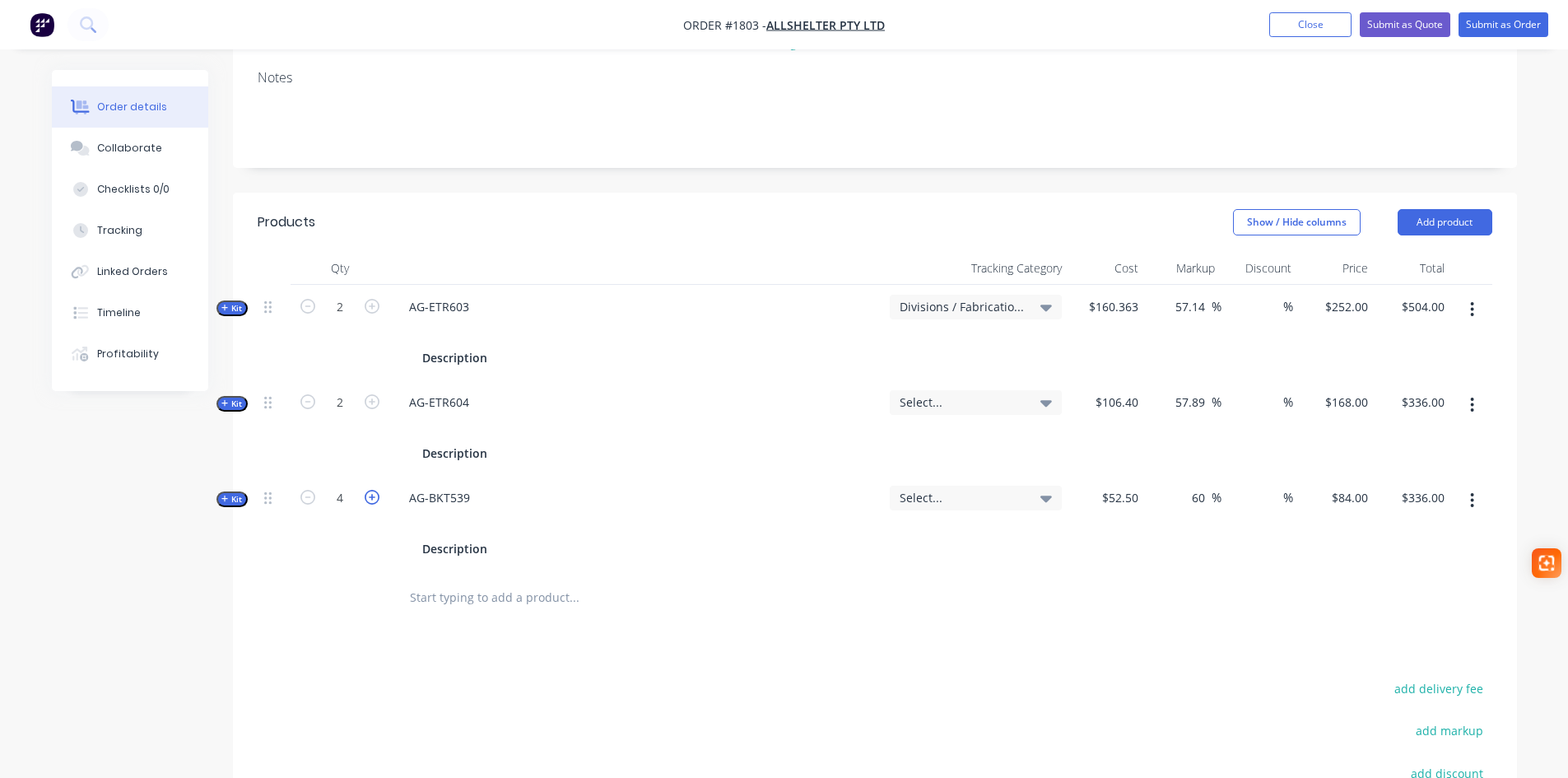
type input "5"
type input "$420.00"
click at [366, 490] on icon "button" at bounding box center [372, 497] width 15 height 15
type input "6"
type input "$504.00"
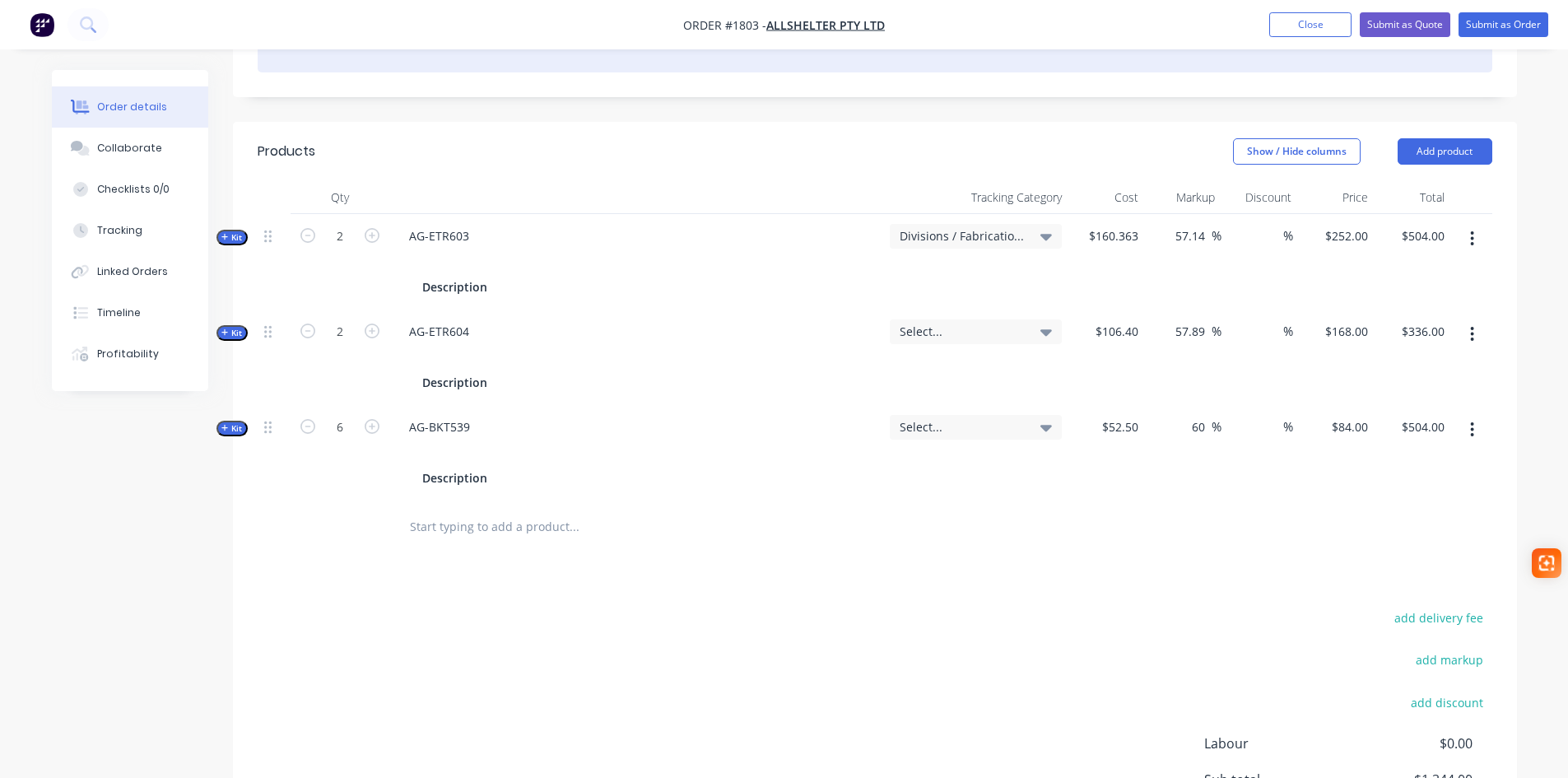
scroll to position [412, 0]
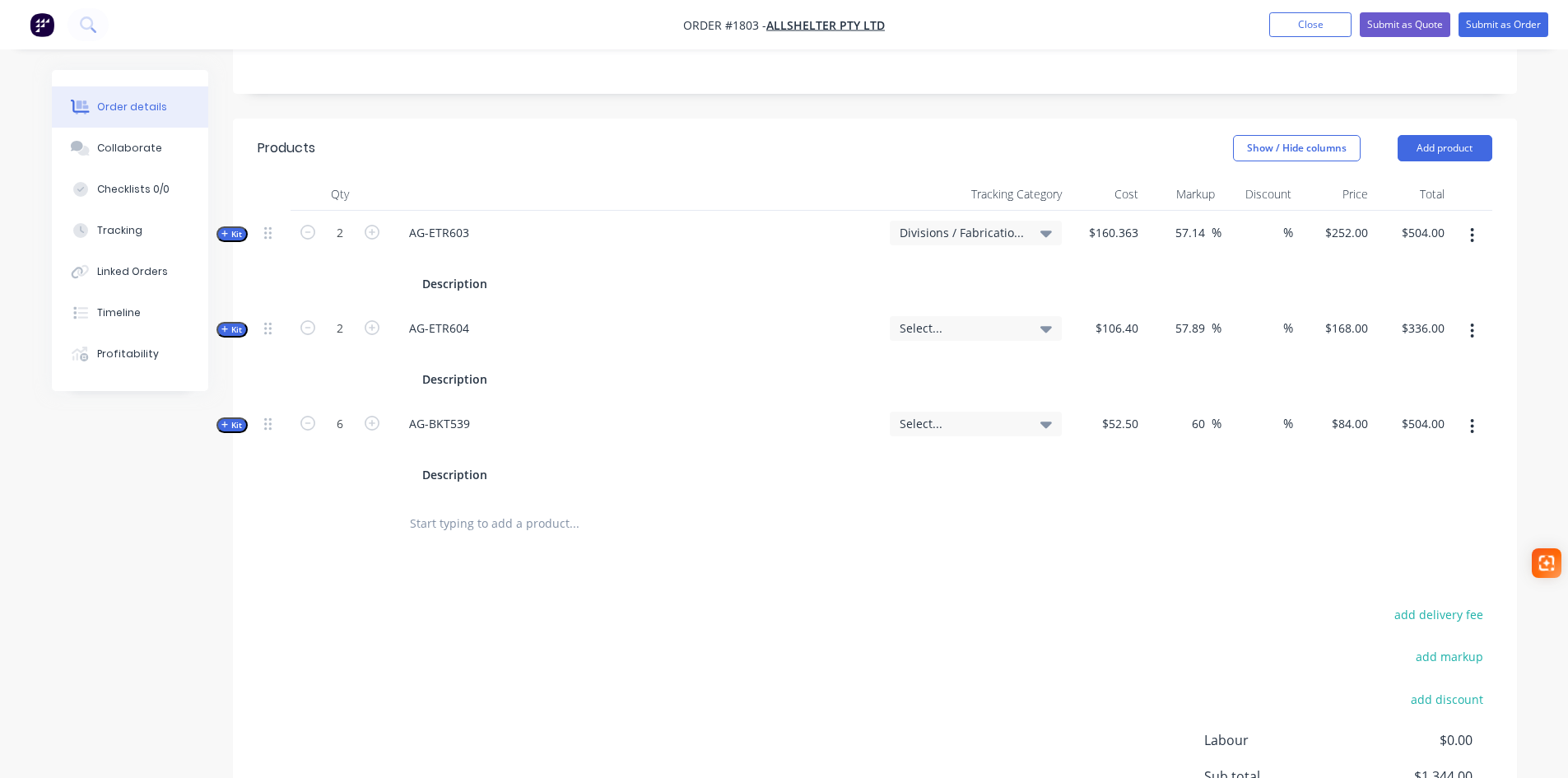
click at [995, 319] on span "Select..." at bounding box center [962, 328] width 124 height 17
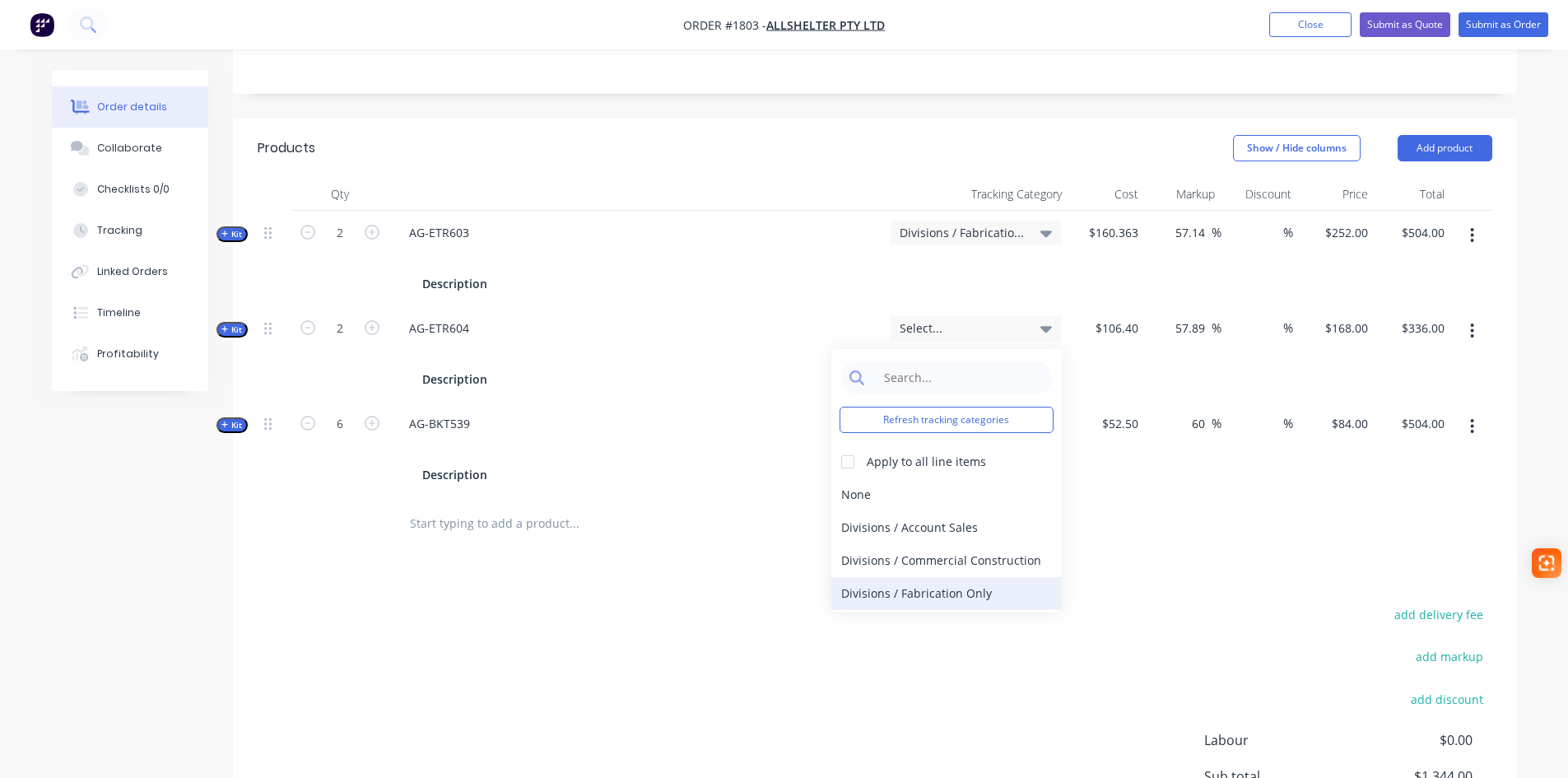
click at [968, 577] on div "Divisions / Fabrication Only" at bounding box center [946, 594] width 231 height 33
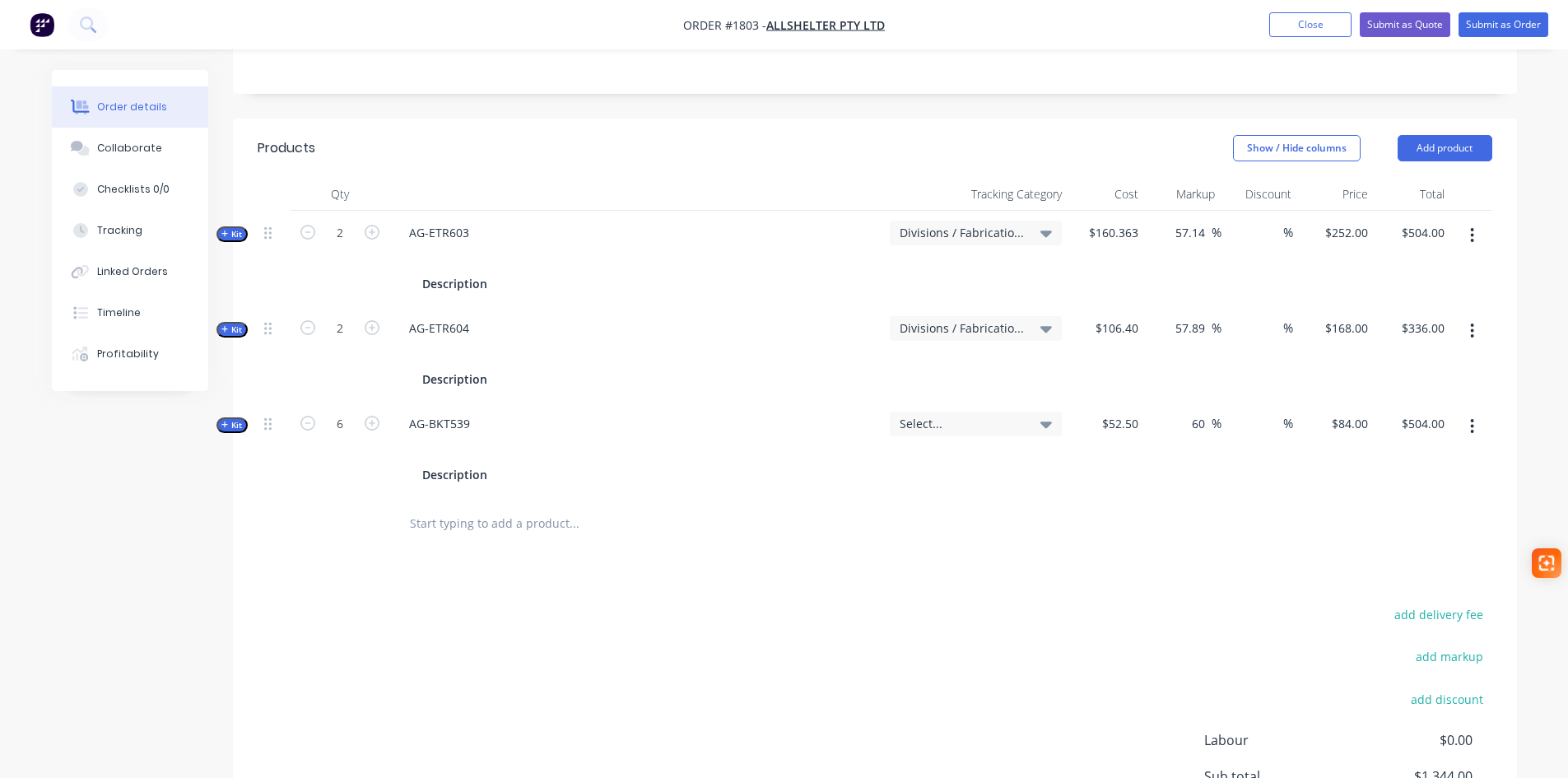
click at [984, 415] on span "Select..." at bounding box center [962, 424] width 124 height 17
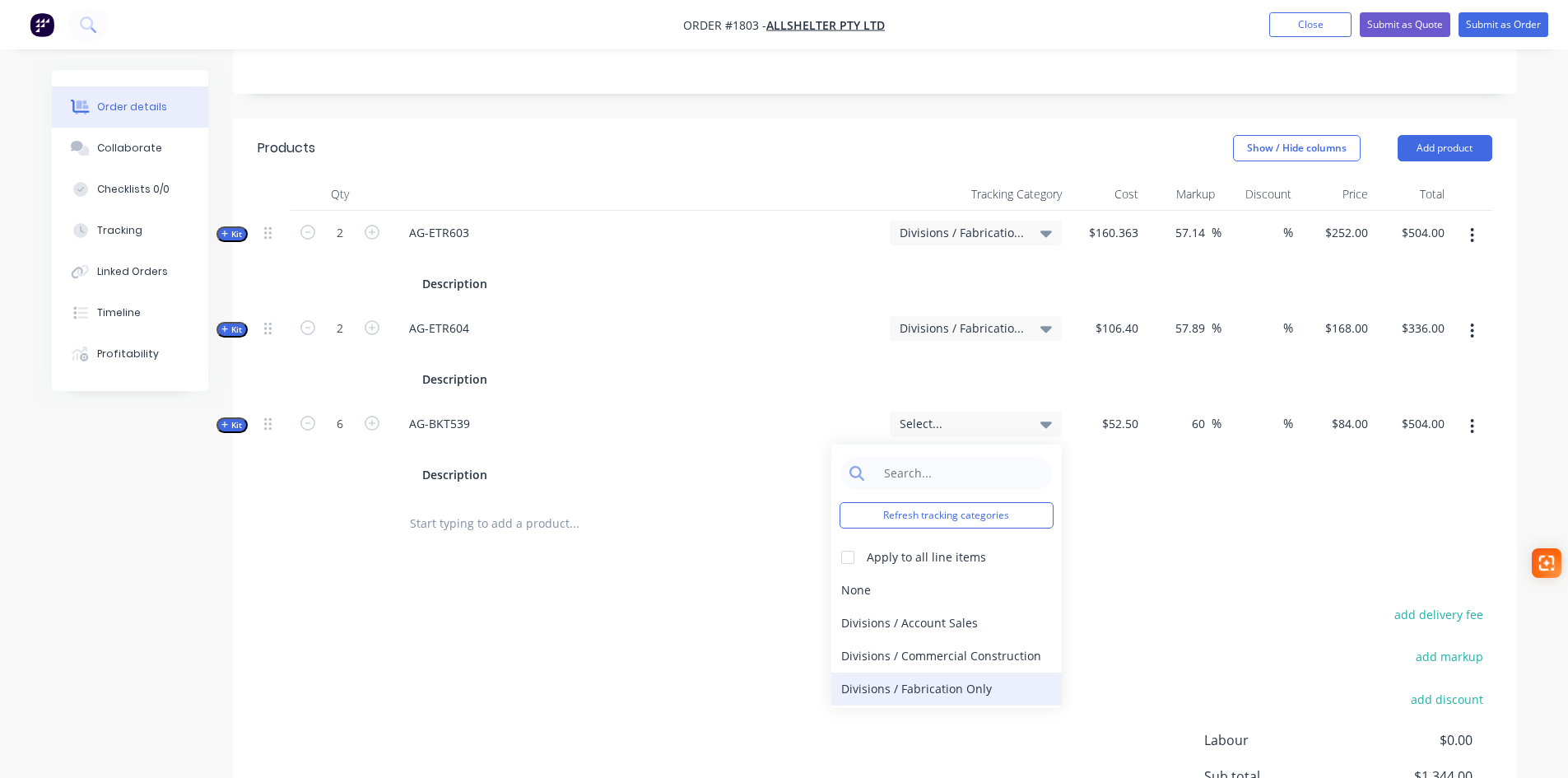
click at [935, 673] on div "Divisions / Fabrication Only" at bounding box center [946, 689] width 231 height 33
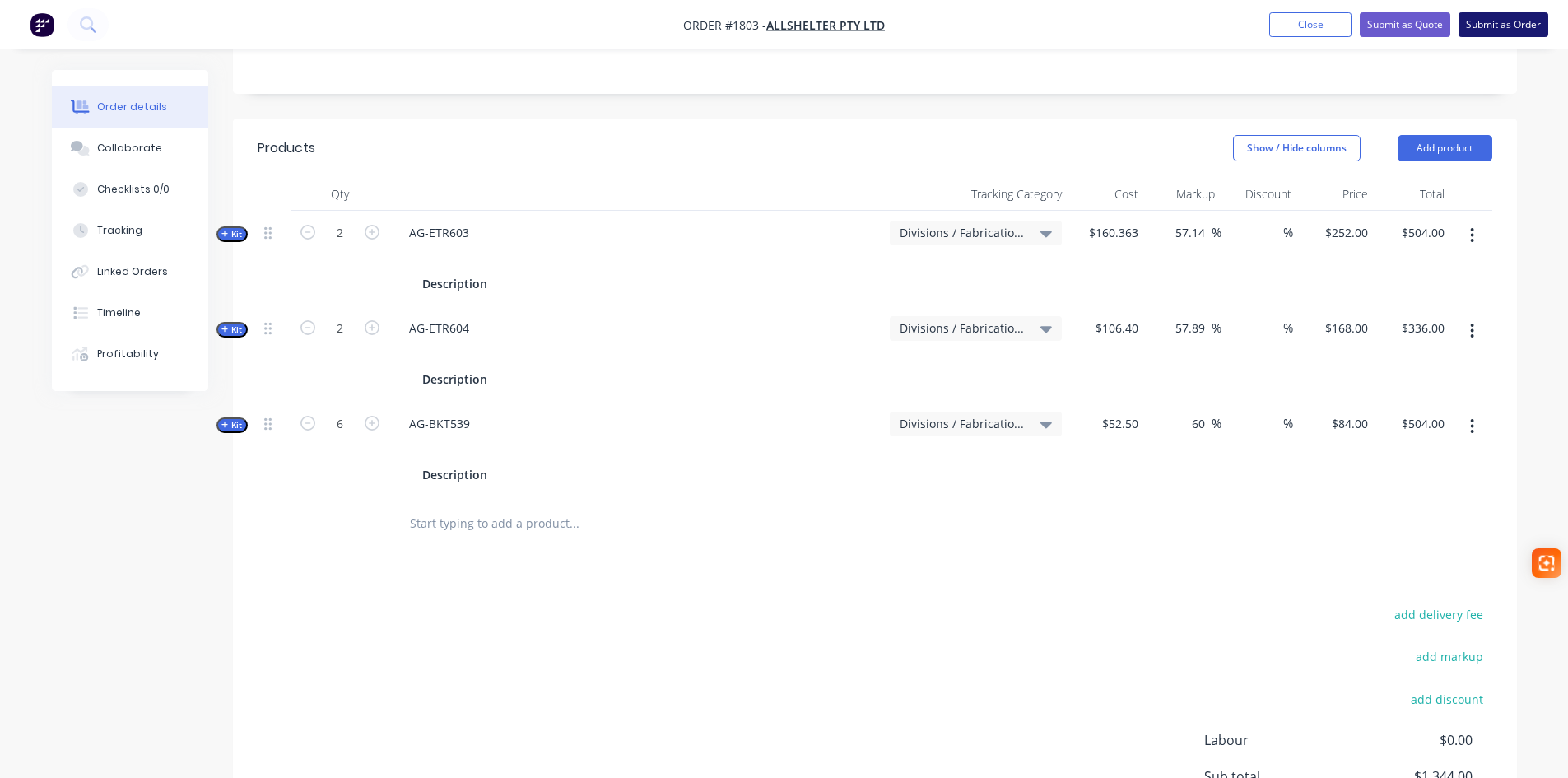
click at [1505, 29] on button "Submit as Order" at bounding box center [1503, 24] width 90 height 24
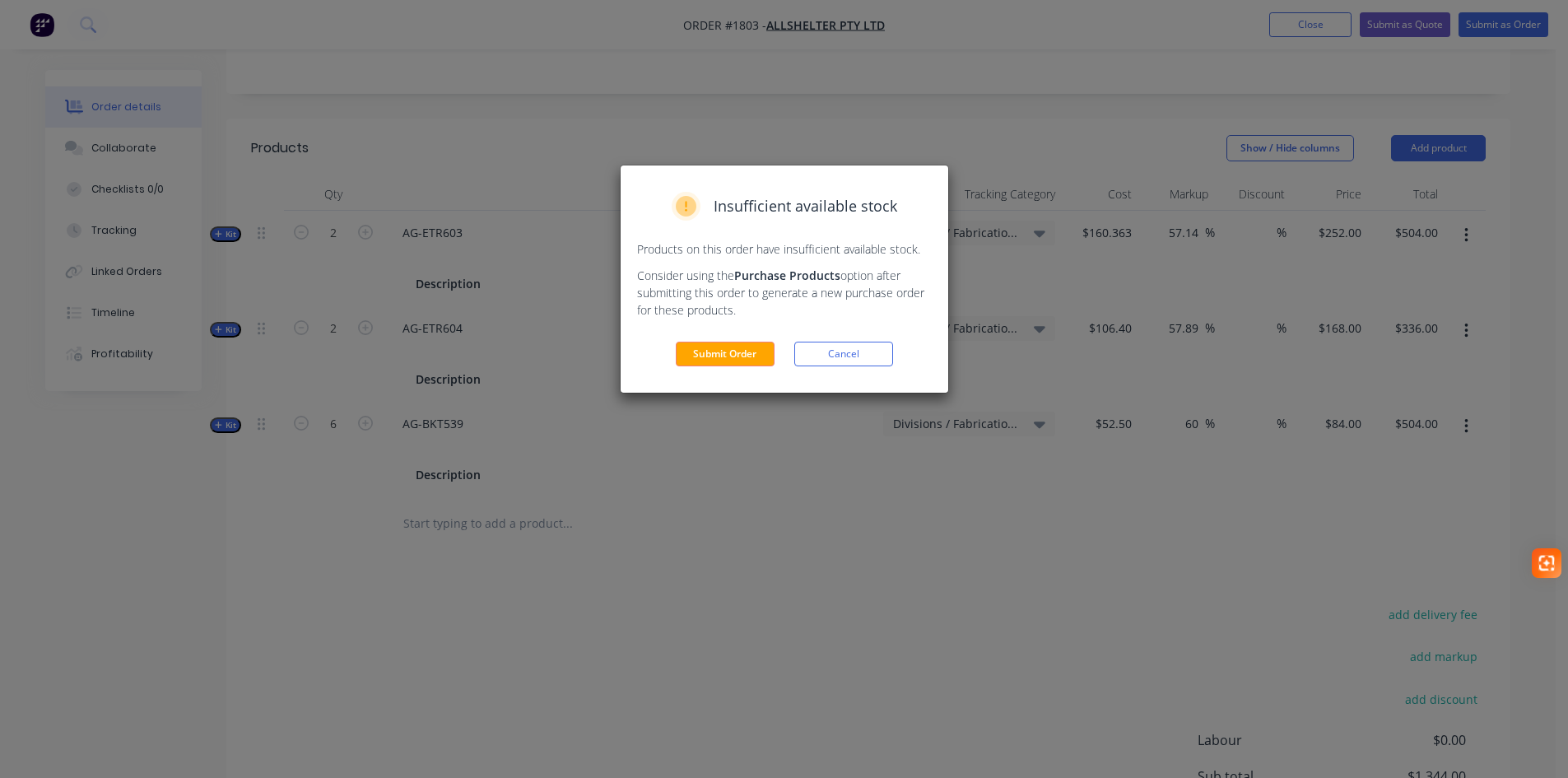
click at [718, 367] on div "Insufficient available stock Products on this order have insufficient available…" at bounding box center [784, 278] width 327 height 227
click at [727, 352] on button "Submit Order" at bounding box center [726, 354] width 99 height 24
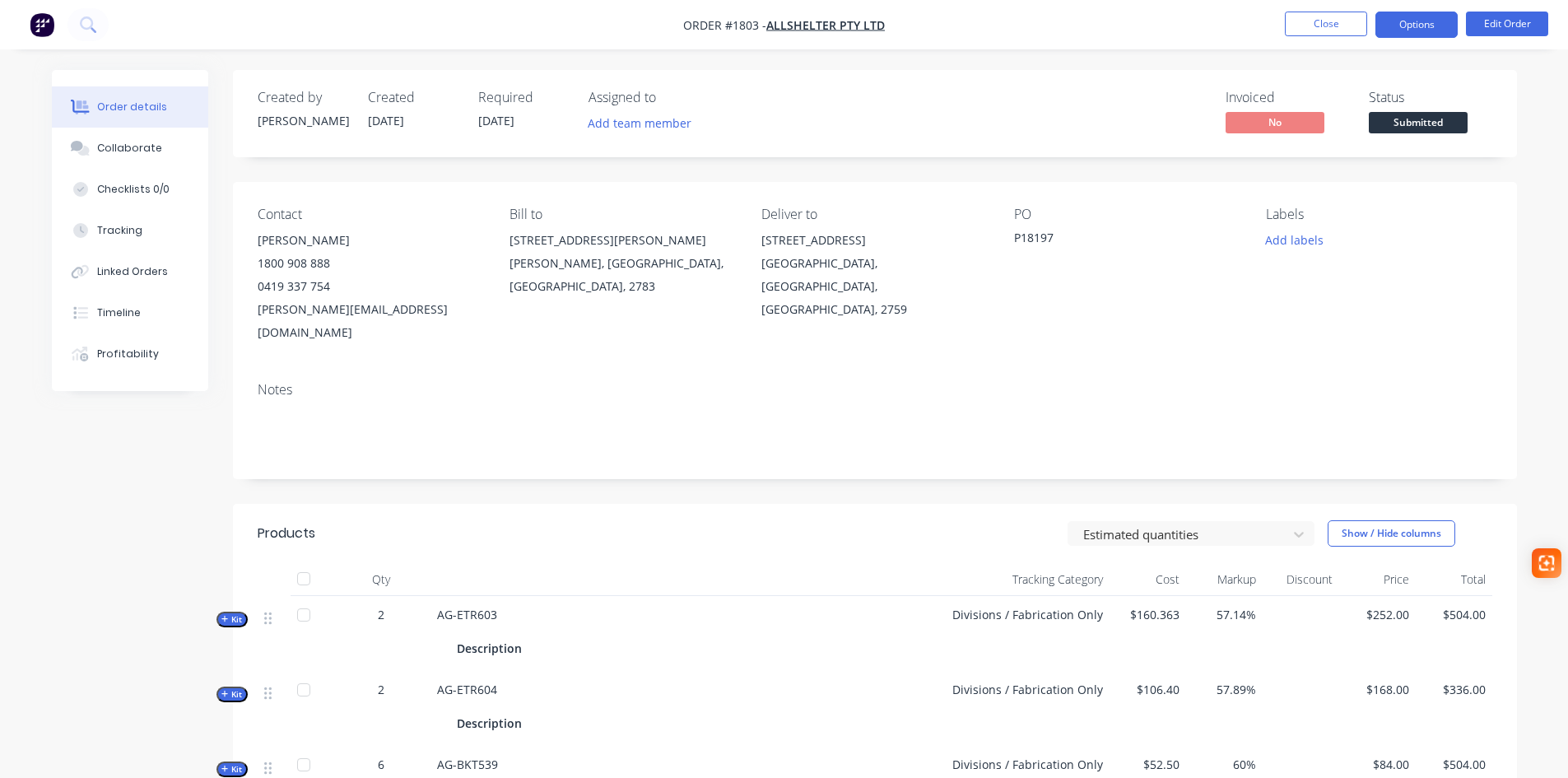
click at [1426, 27] on button "Options" at bounding box center [1417, 24] width 83 height 26
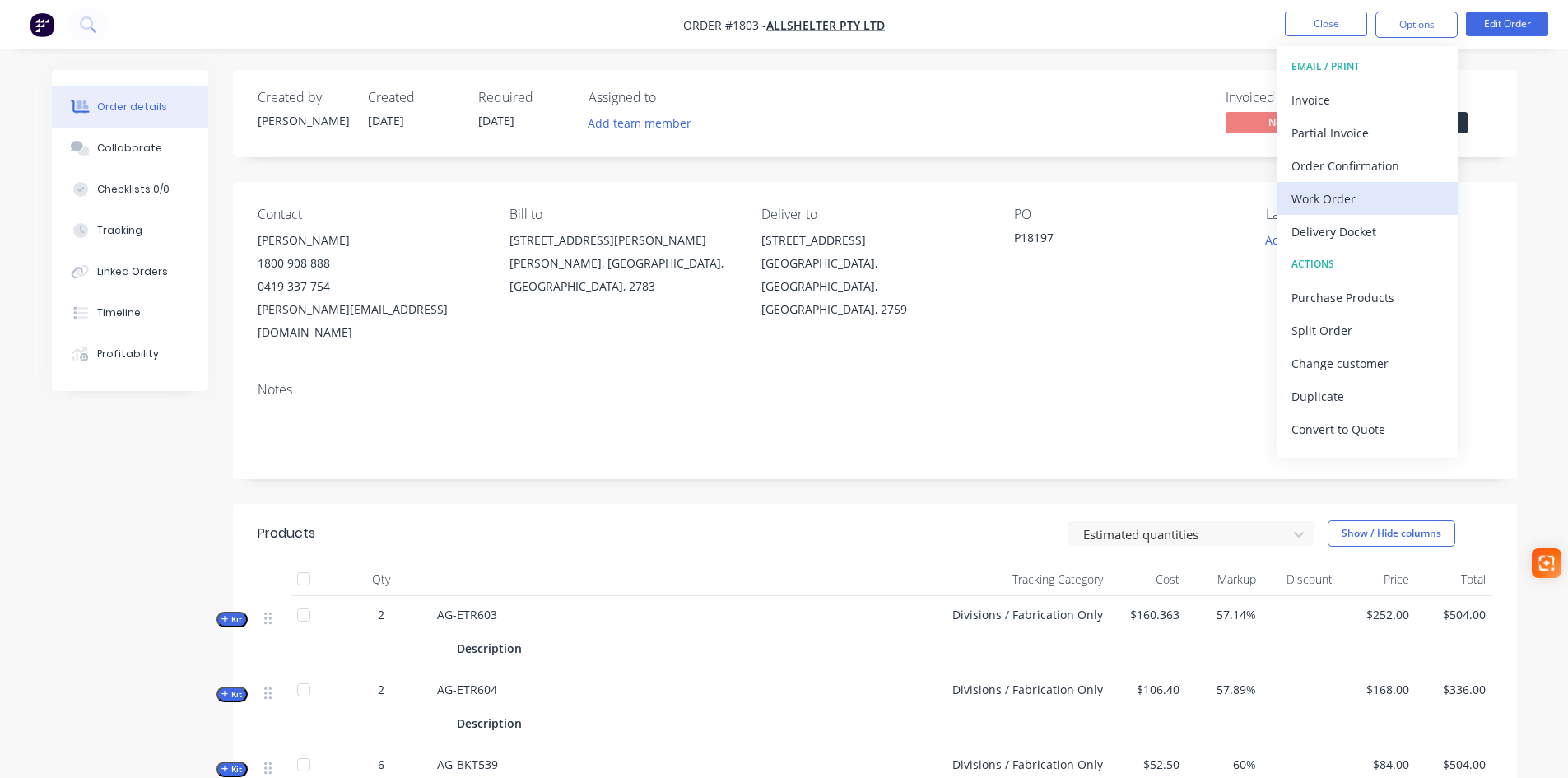
click at [1326, 196] on div "Work Order" at bounding box center [1367, 198] width 151 height 23
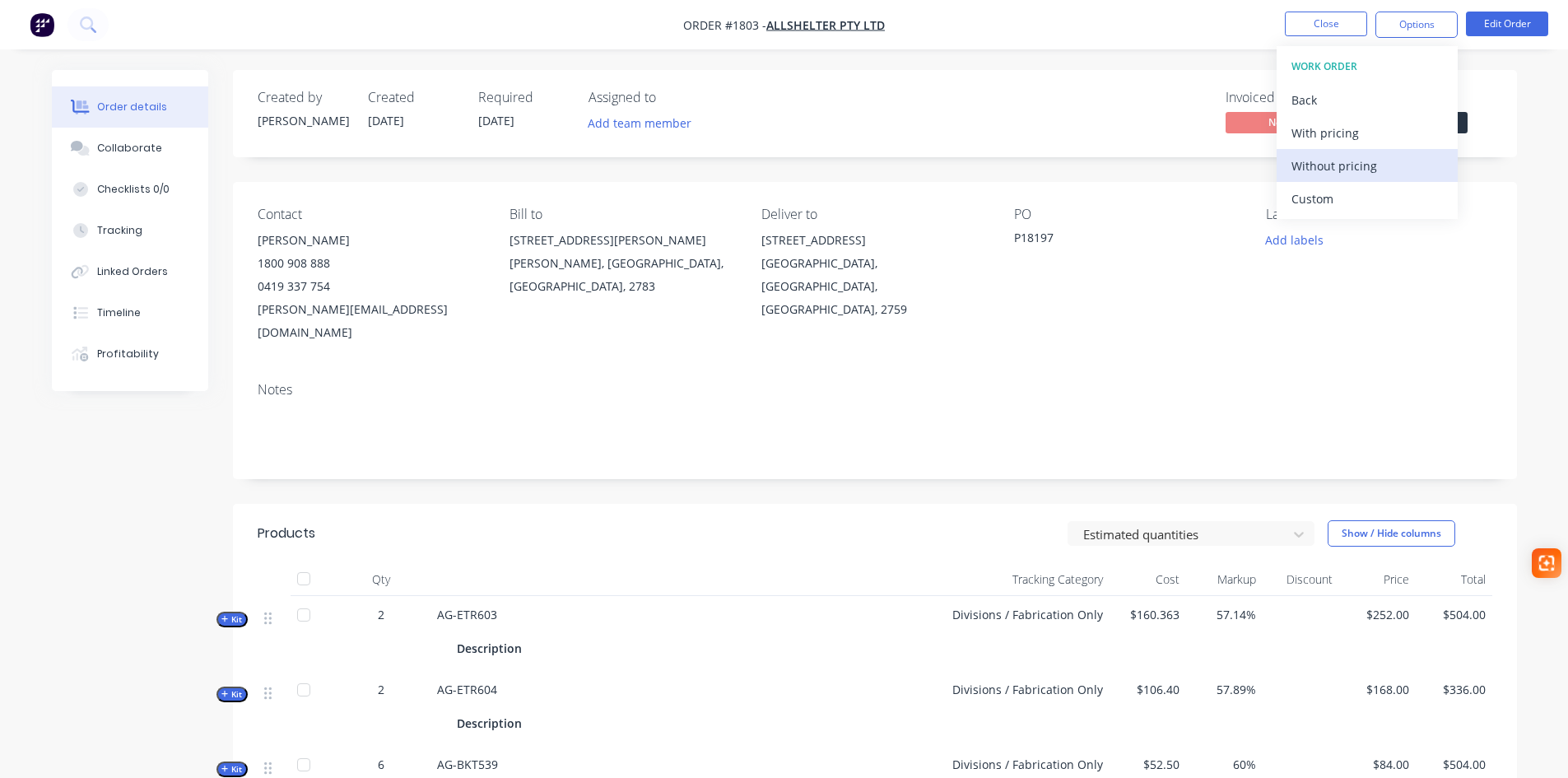
click at [1323, 168] on div "Without pricing" at bounding box center [1367, 165] width 151 height 23
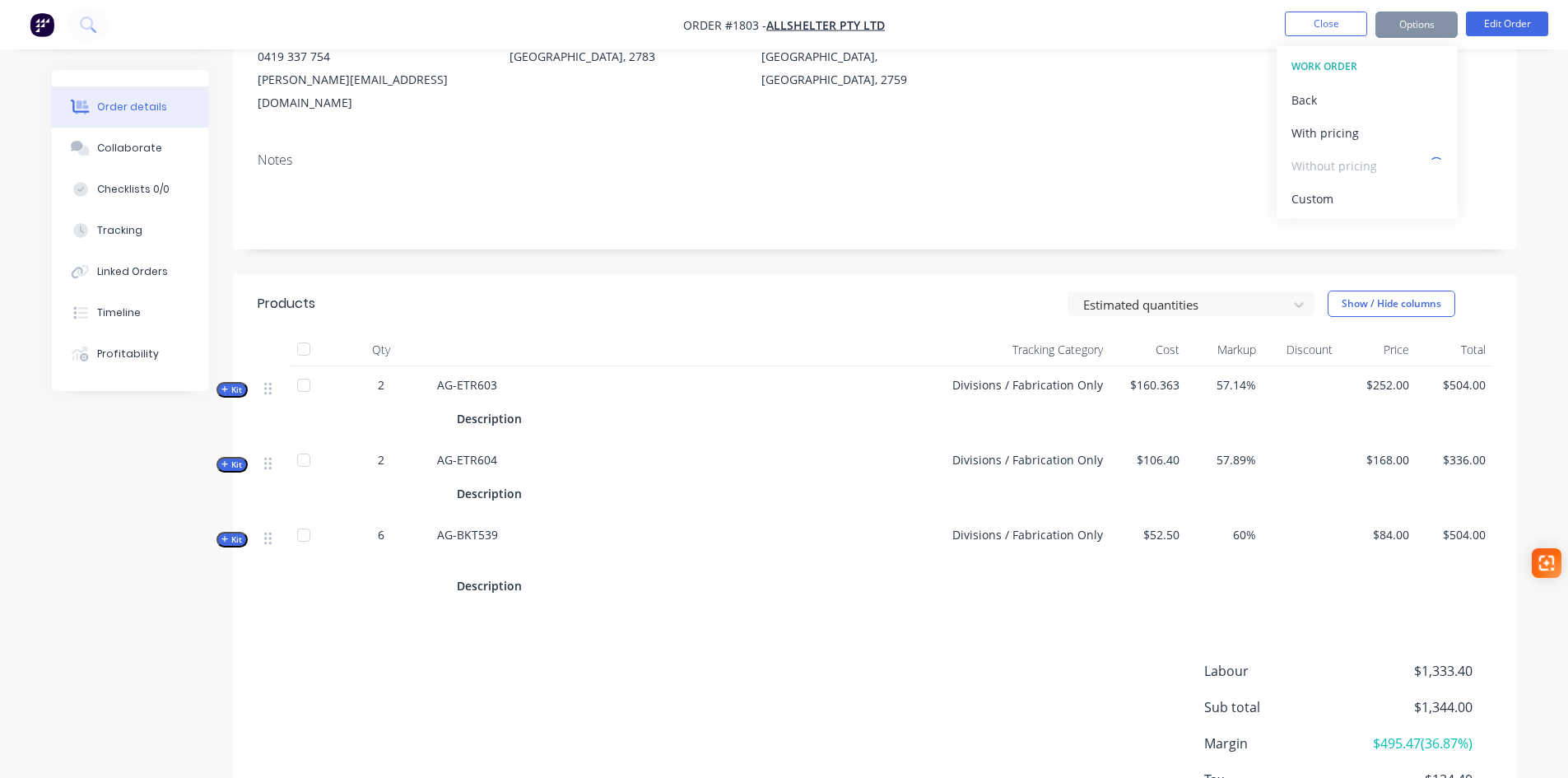
scroll to position [247, 0]
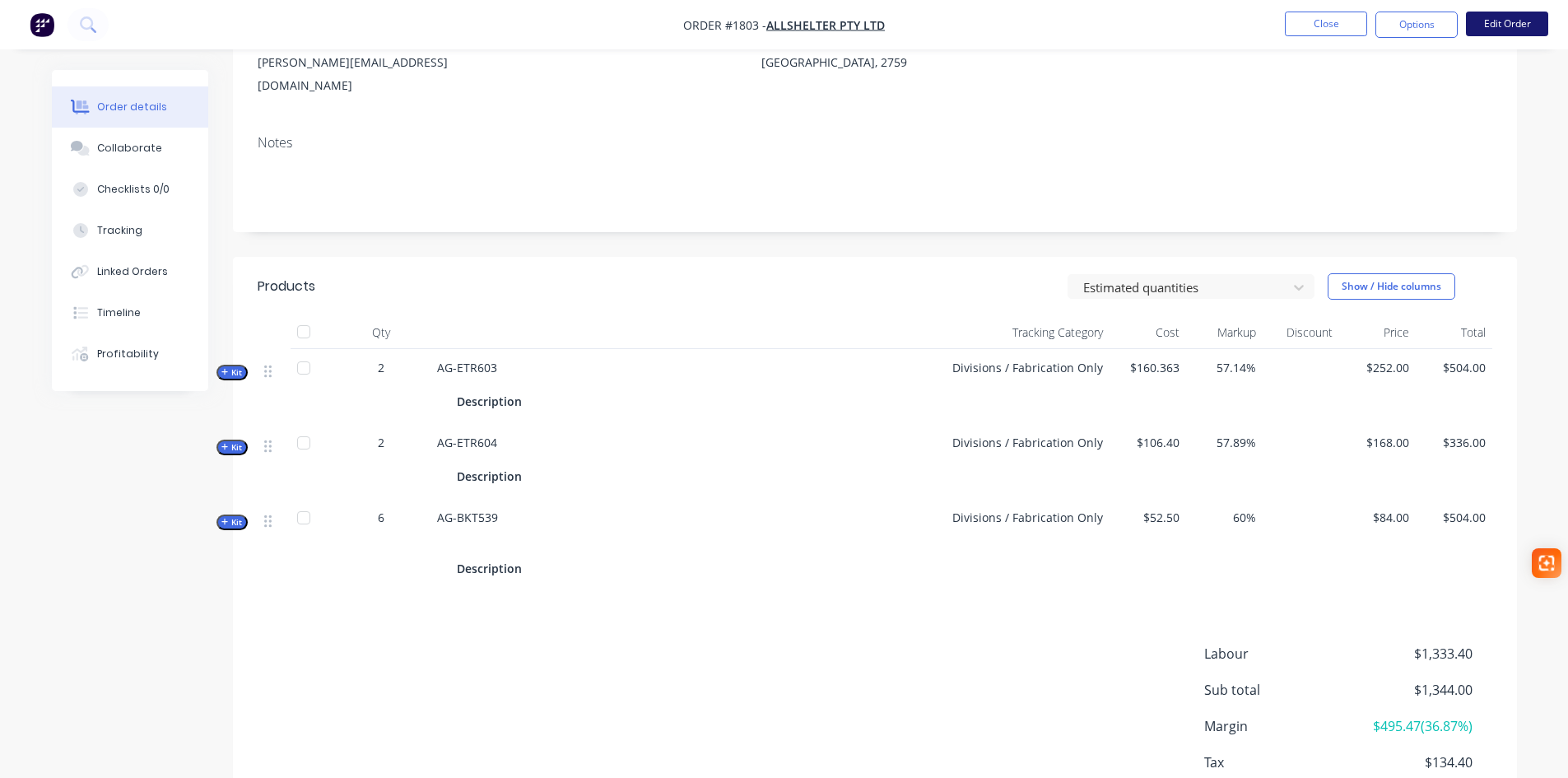
click at [1513, 19] on button "Edit Order" at bounding box center [1507, 23] width 83 height 24
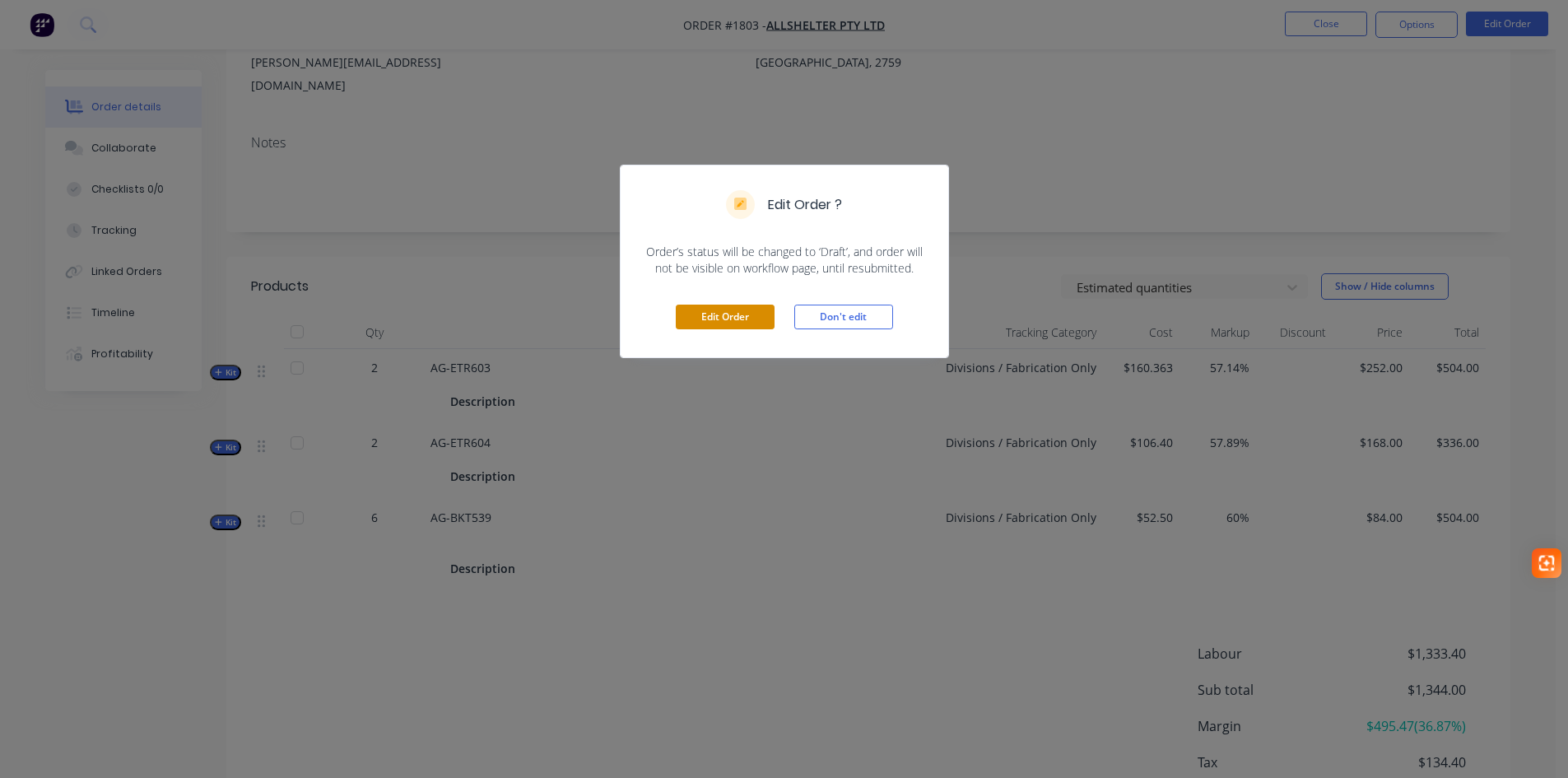
click at [718, 319] on button "Edit Order" at bounding box center [726, 317] width 99 height 24
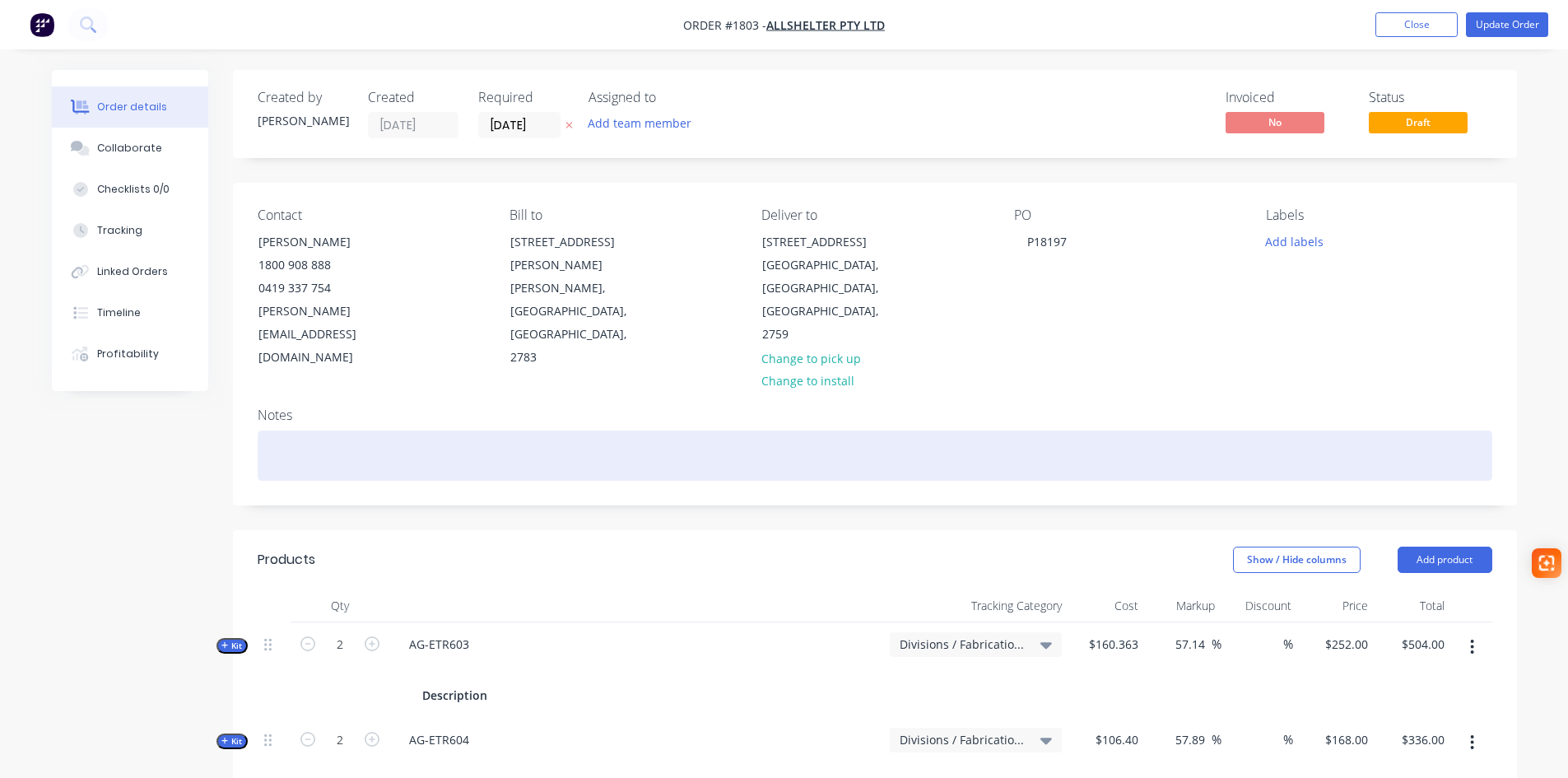
click at [262, 431] on div at bounding box center [874, 456] width 1235 height 50
click at [362, 431] on div at bounding box center [874, 456] width 1235 height 50
click at [366, 431] on div "Dopplemayr" at bounding box center [874, 456] width 1235 height 50
click at [377, 431] on div "Dopplemayr S12958/WO27568" at bounding box center [874, 456] width 1235 height 50
click at [387, 431] on div "Dopplemayr S12958 /WO27568" at bounding box center [874, 456] width 1235 height 50
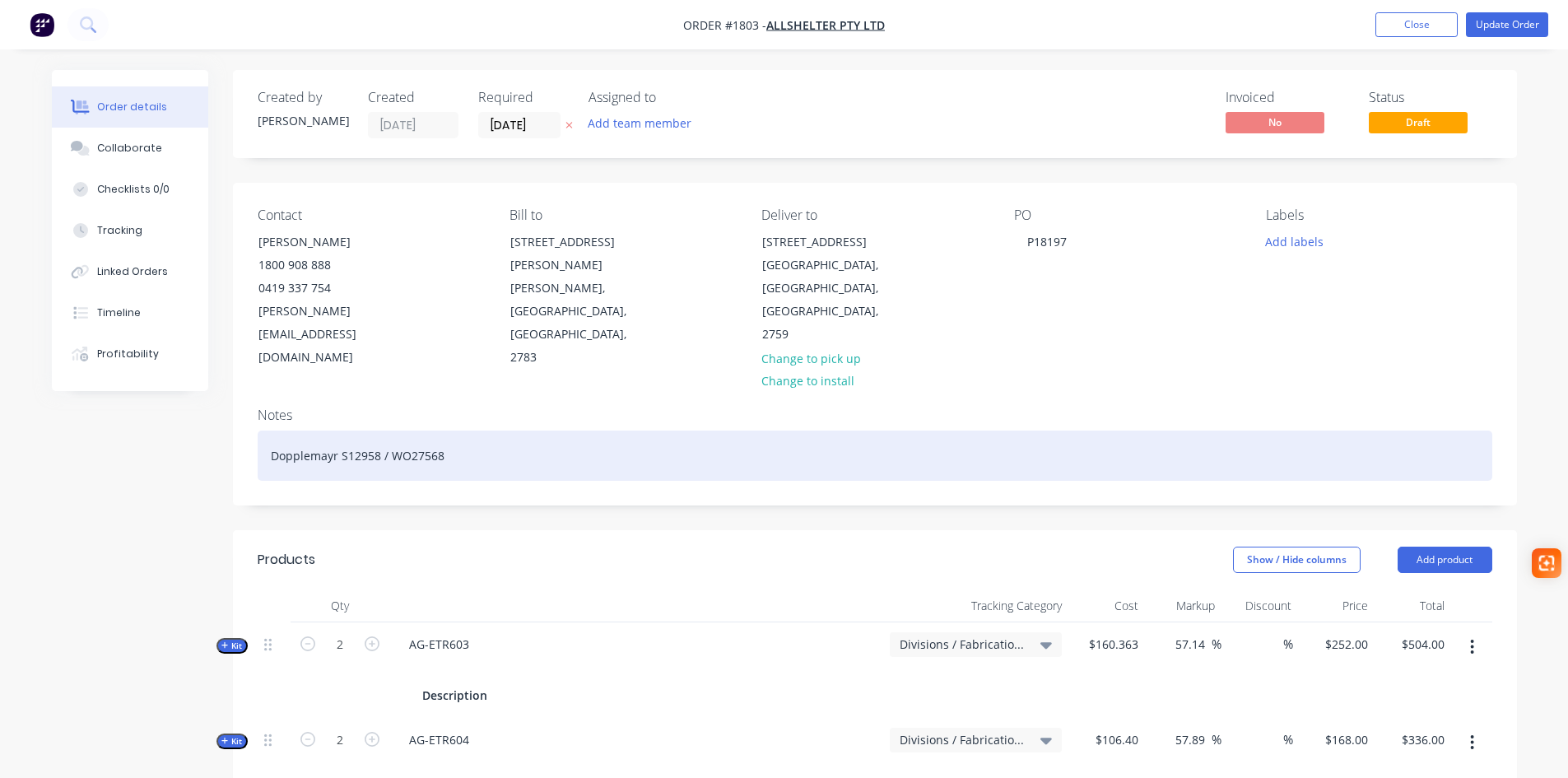
click at [551, 431] on div "Dopplemayr S12958 / WO27568" at bounding box center [874, 456] width 1235 height 50
click at [314, 431] on div "Dopplemayr S12958 / WO27568" at bounding box center [874, 456] width 1235 height 50
click at [594, 431] on div "Dopplemayr S12958 / WO27568" at bounding box center [874, 456] width 1235 height 50
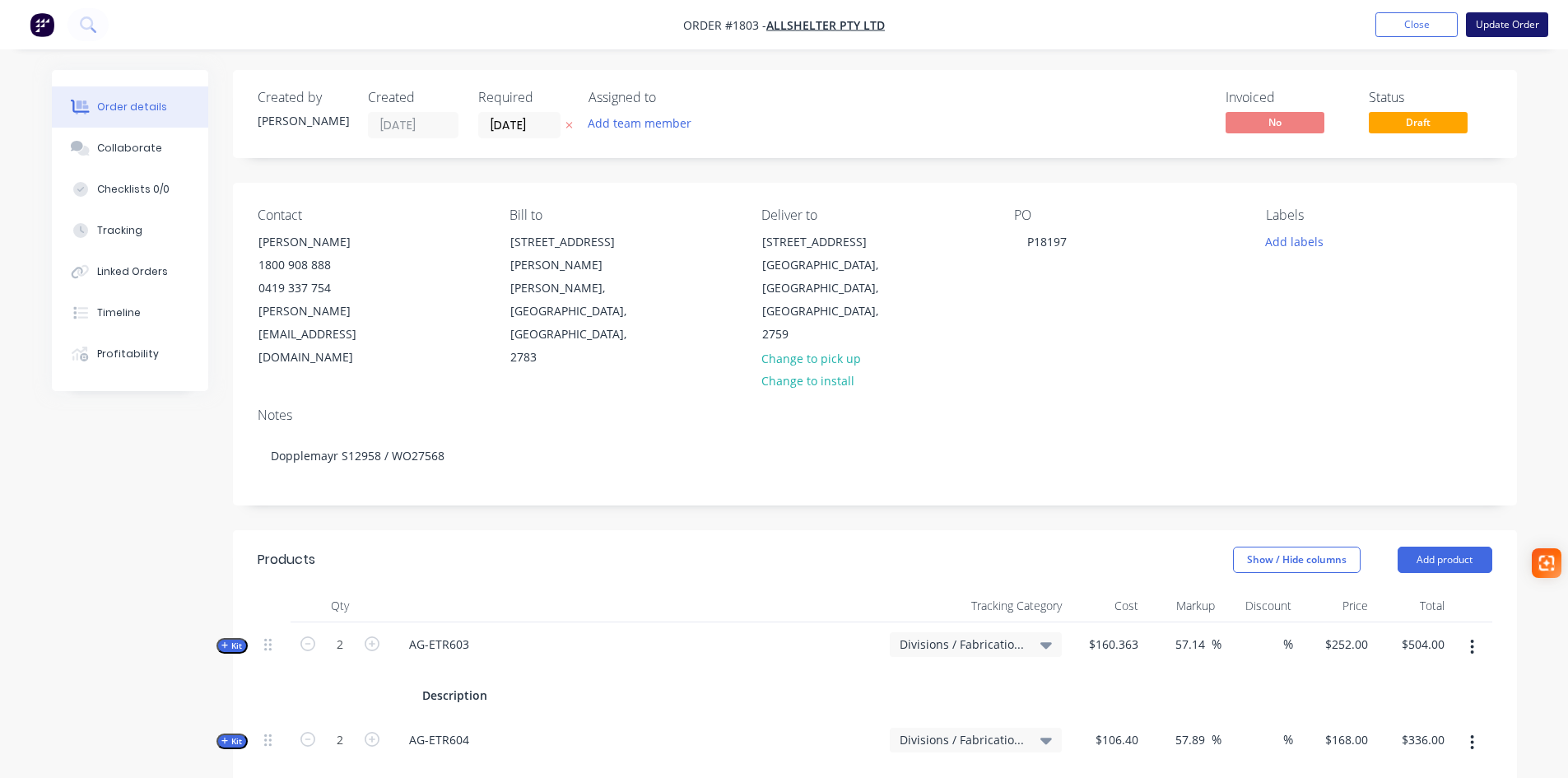
click at [1502, 23] on button "Update Order" at bounding box center [1507, 24] width 83 height 24
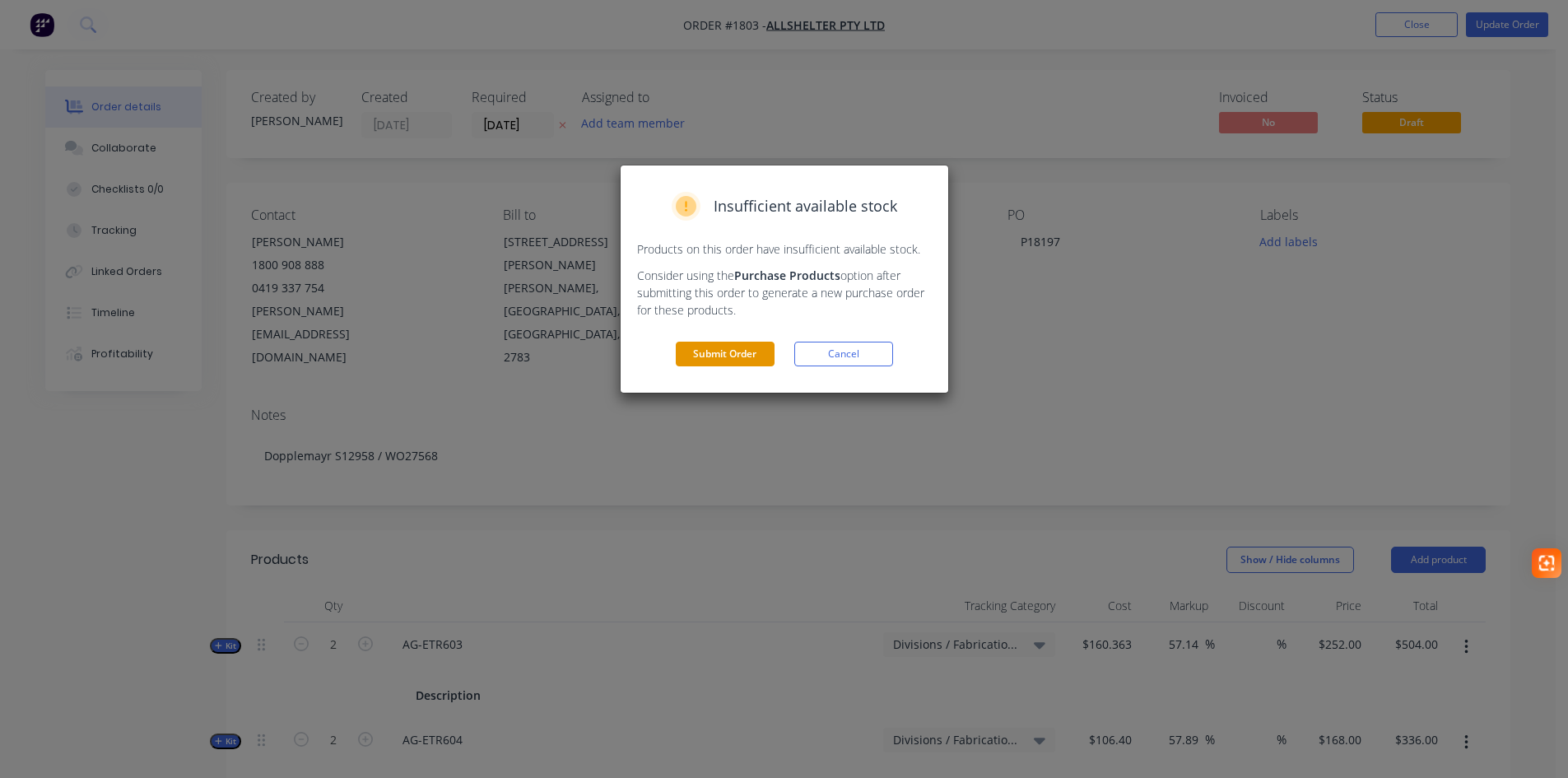
click at [734, 348] on button "Submit Order" at bounding box center [726, 354] width 99 height 24
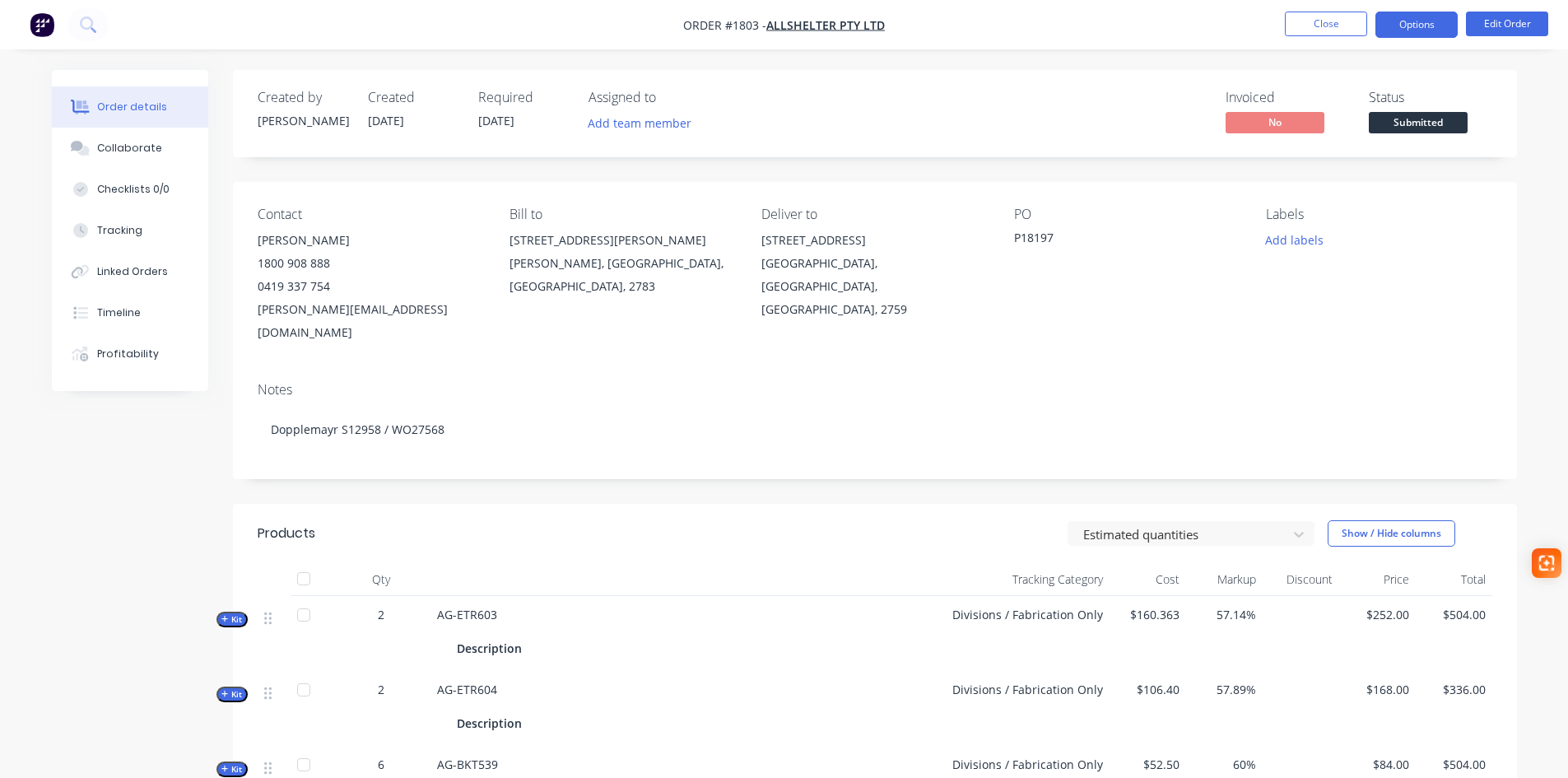
click at [1393, 24] on button "Options" at bounding box center [1417, 24] width 83 height 26
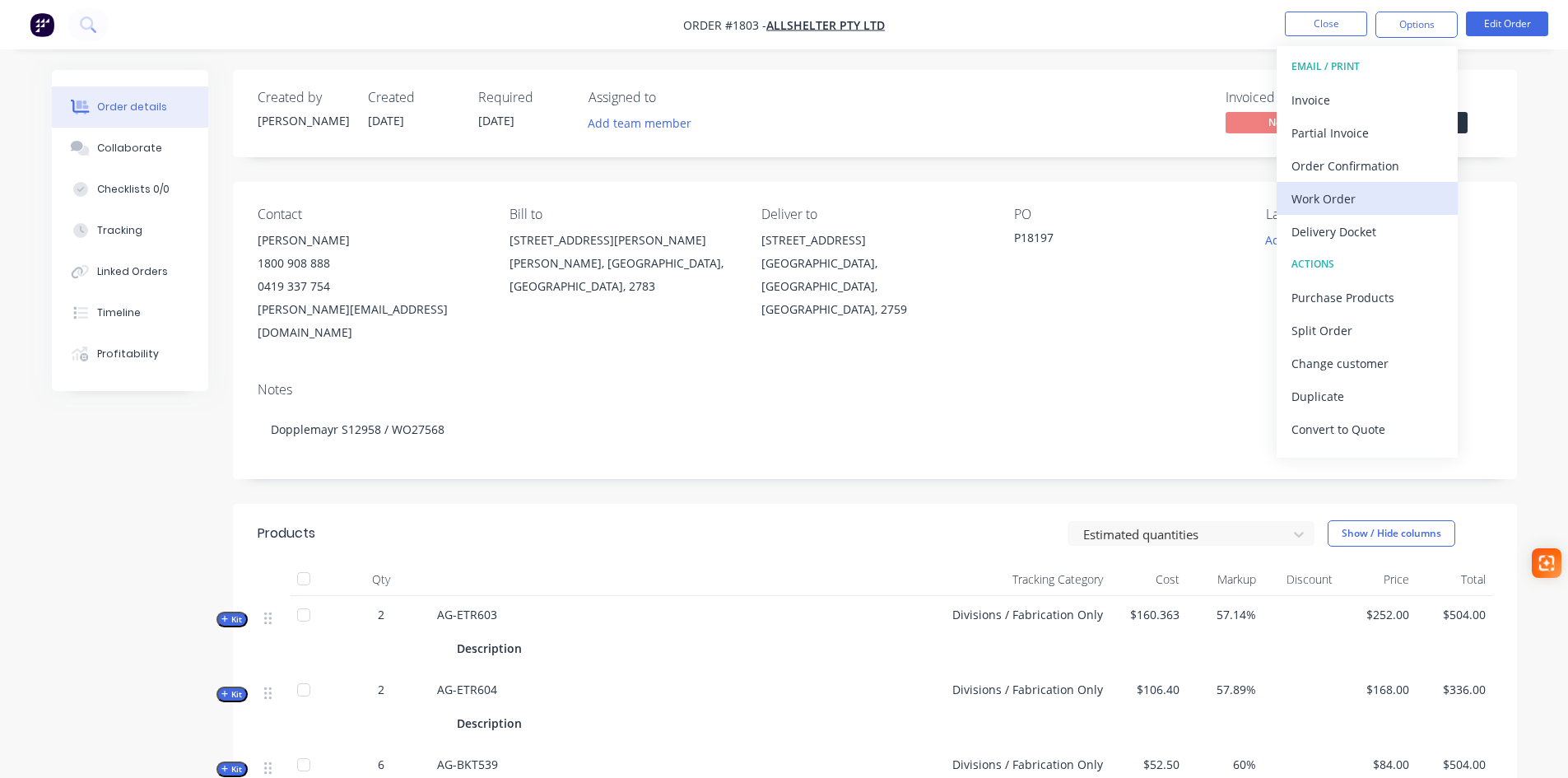
click at [1319, 197] on div "Work Order" at bounding box center [1367, 198] width 151 height 23
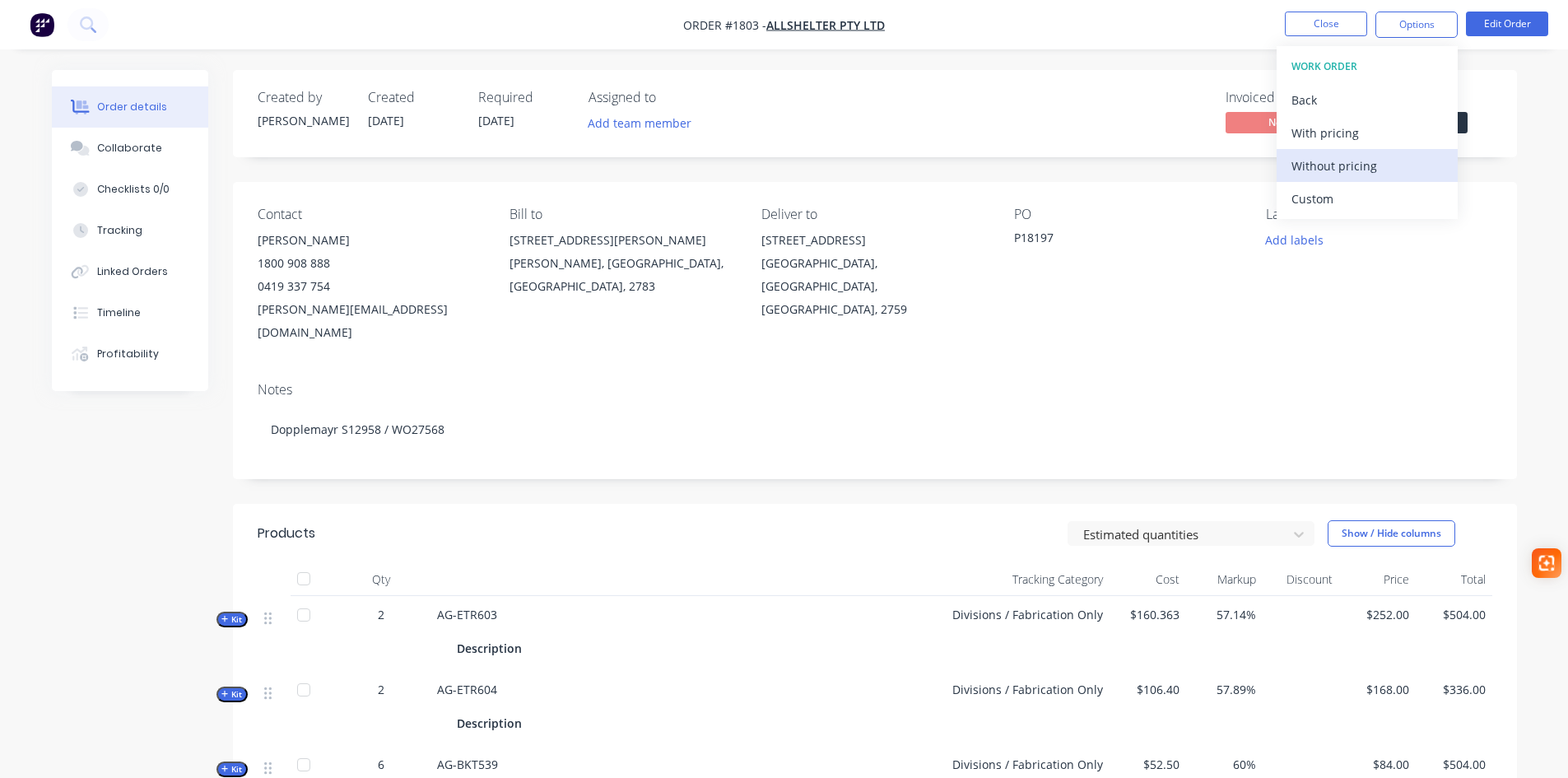
click at [1317, 160] on div "Without pricing" at bounding box center [1367, 165] width 151 height 23
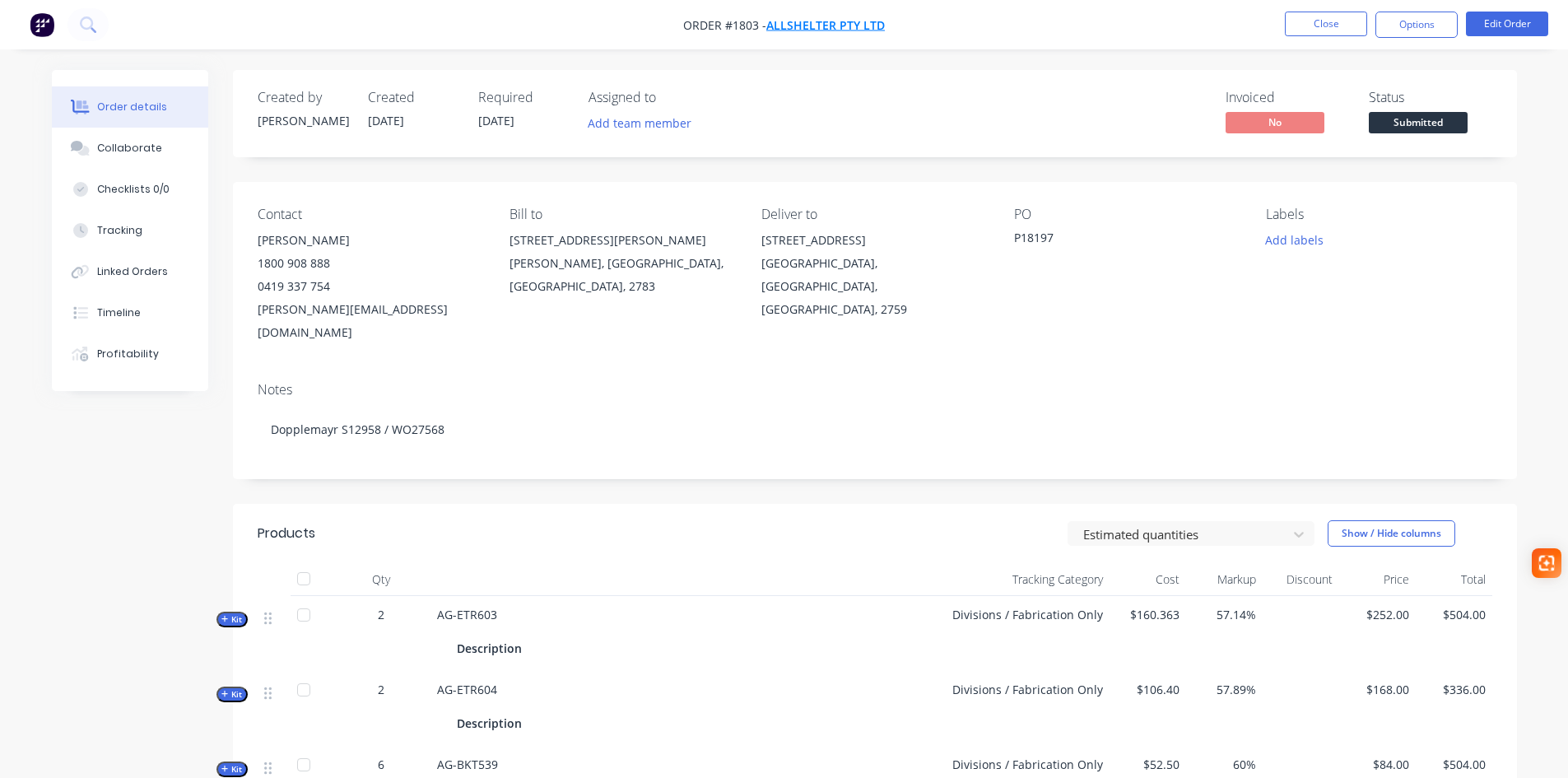
click at [817, 25] on span "Allshelter Pty Ltd" at bounding box center [826, 25] width 118 height 16
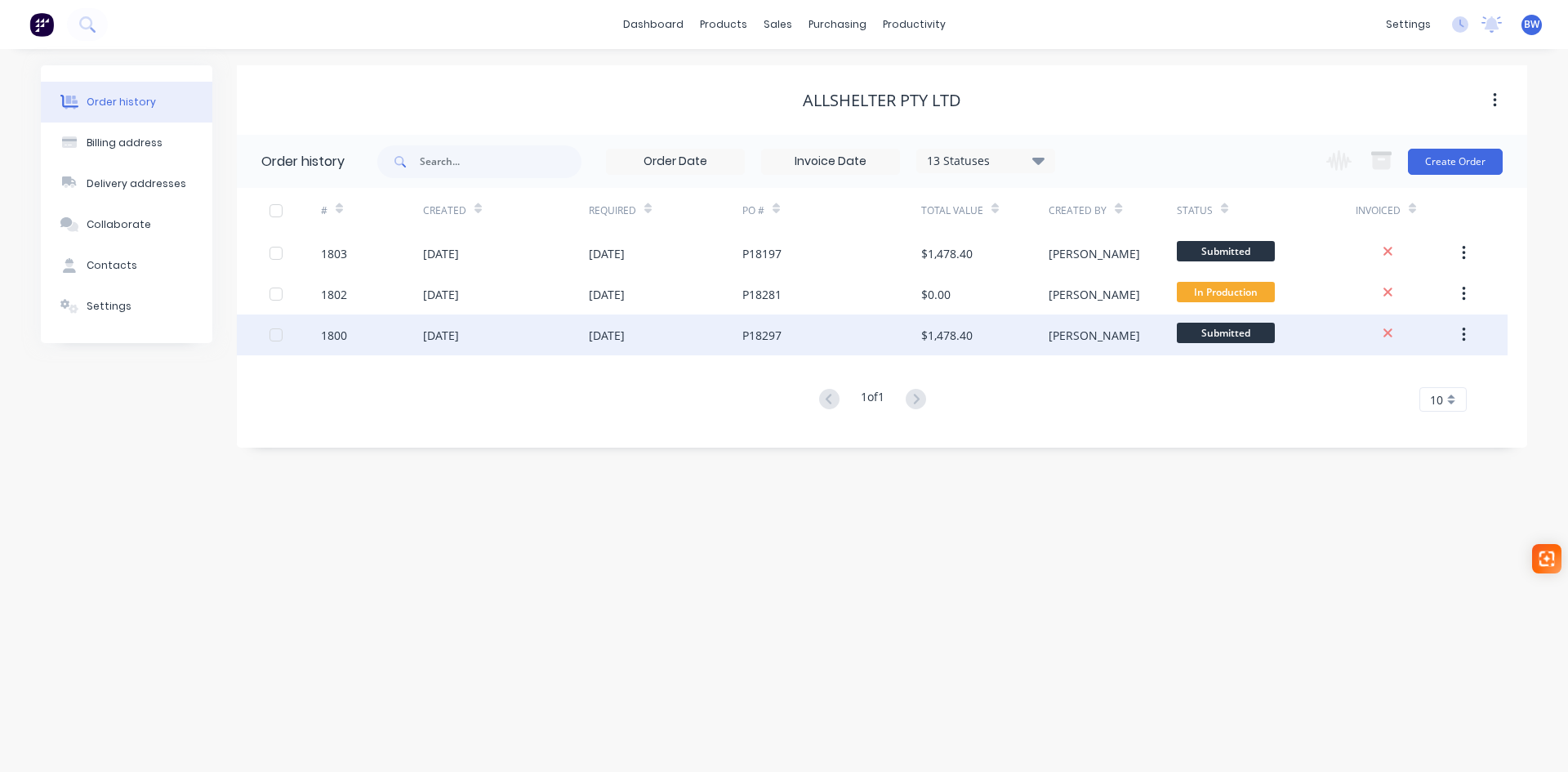
click at [1459, 331] on button "button" at bounding box center [1464, 335] width 38 height 29
click at [1389, 375] on div "Archive" at bounding box center [1406, 377] width 126 height 23
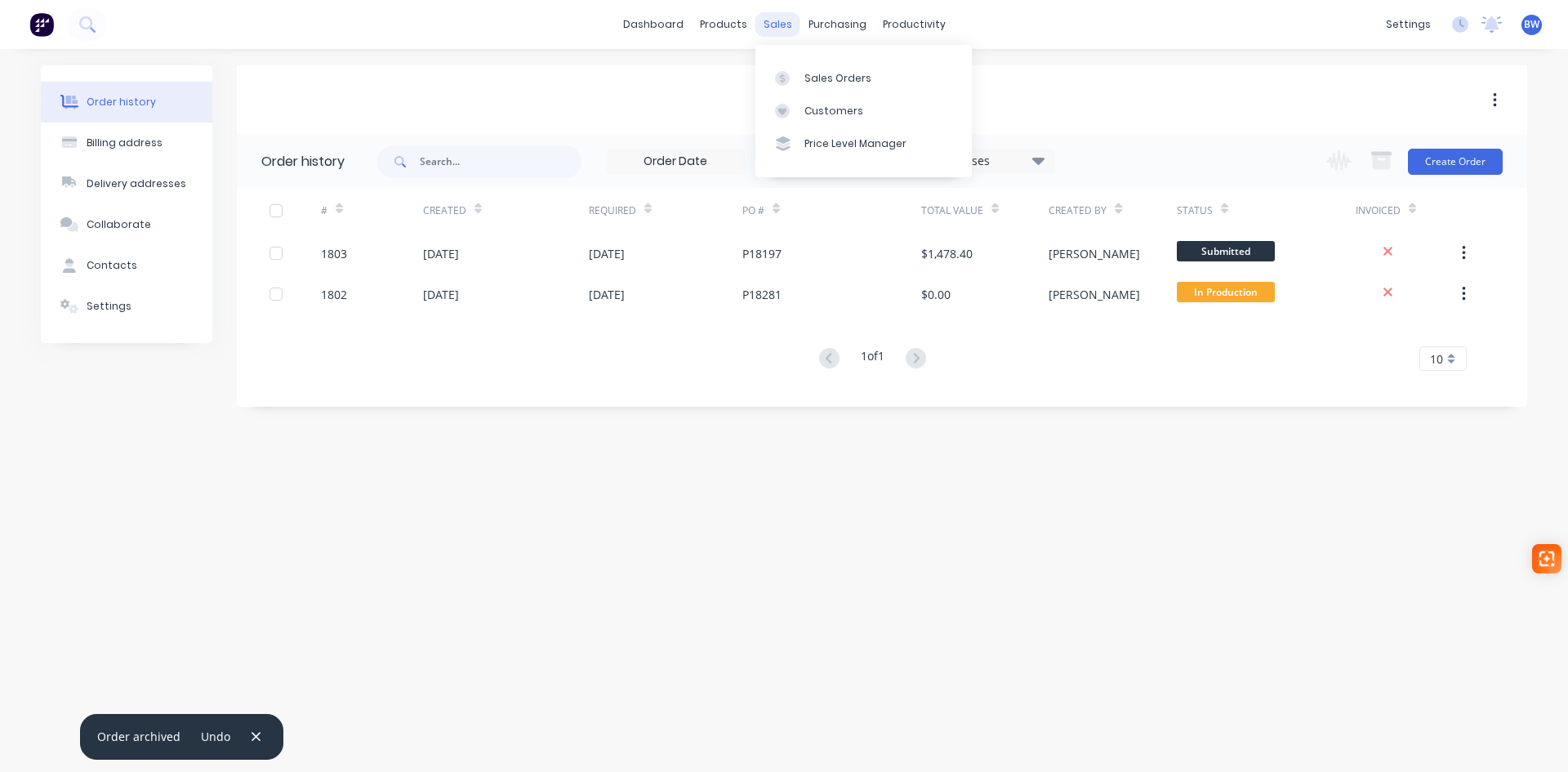
drag, startPoint x: 793, startPoint y: 30, endPoint x: 776, endPoint y: 30, distance: 17.0
click at [792, 30] on div "sales" at bounding box center [778, 24] width 45 height 24
click at [814, 78] on div "Sales Orders" at bounding box center [838, 78] width 67 height 15
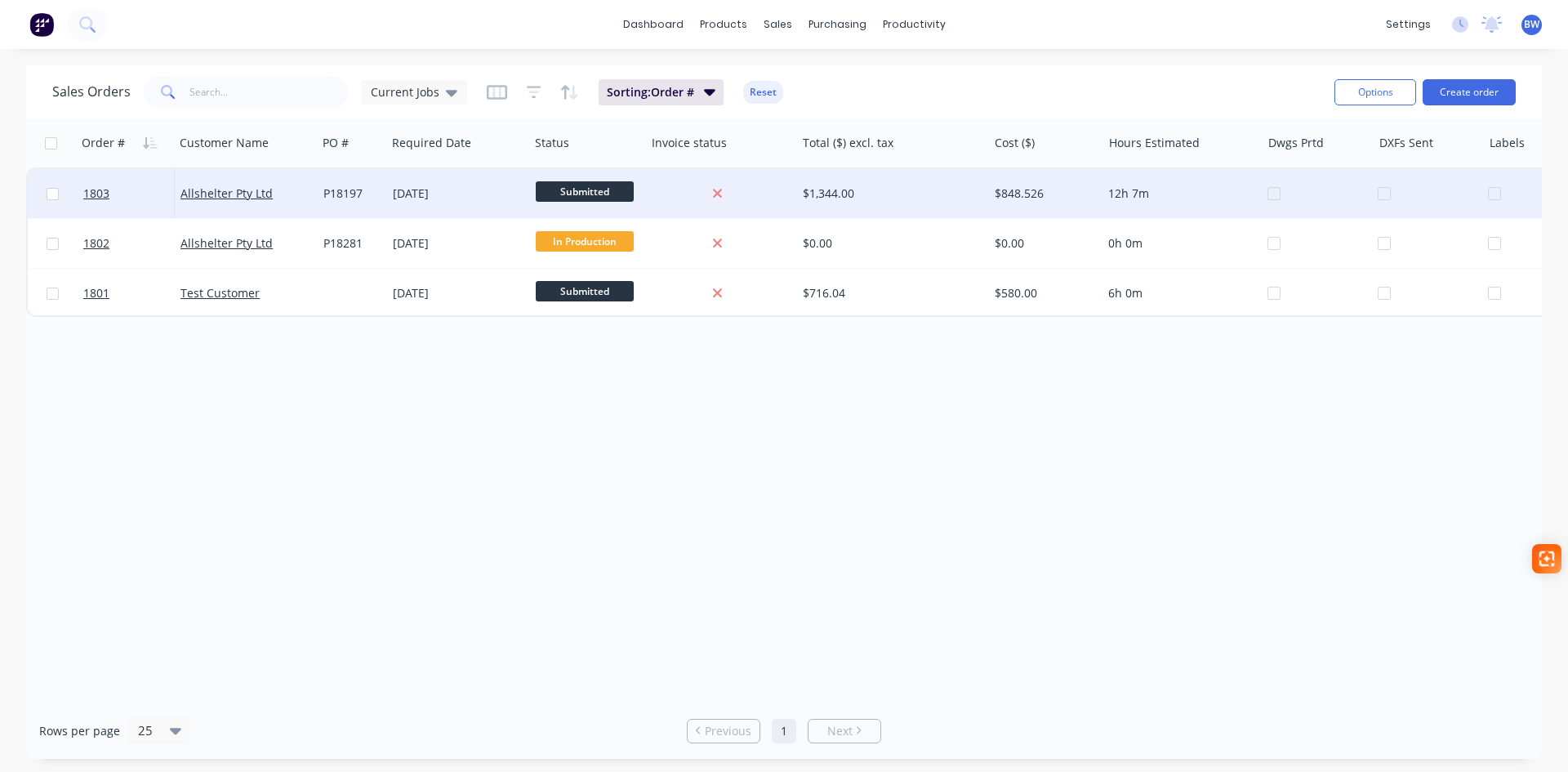
click at [1280, 196] on div at bounding box center [1323, 193] width 111 height 49
click at [607, 193] on span "Submitted" at bounding box center [585, 192] width 98 height 21
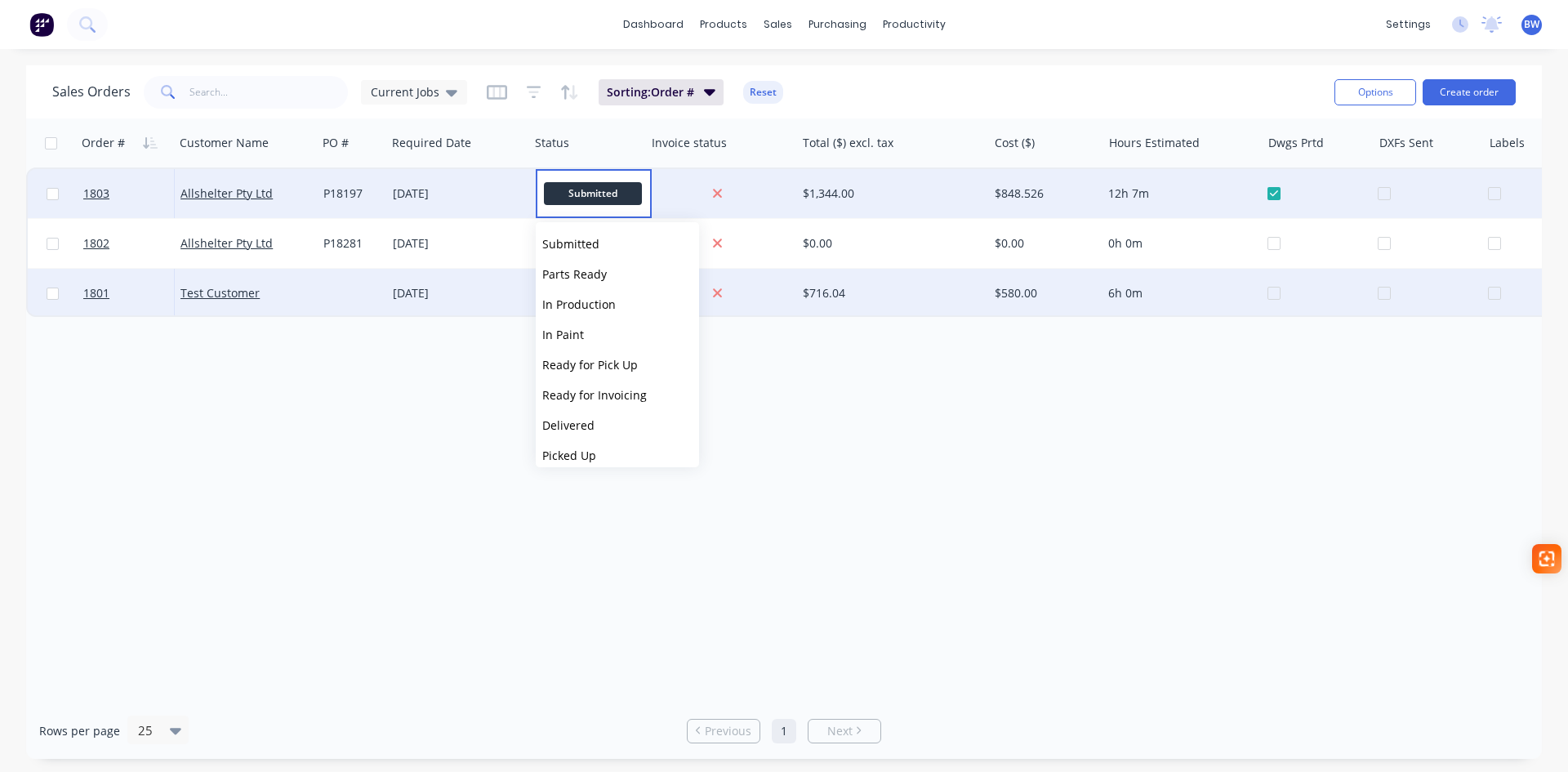
click at [603, 271] on span "Parts Ready" at bounding box center [574, 274] width 65 height 16
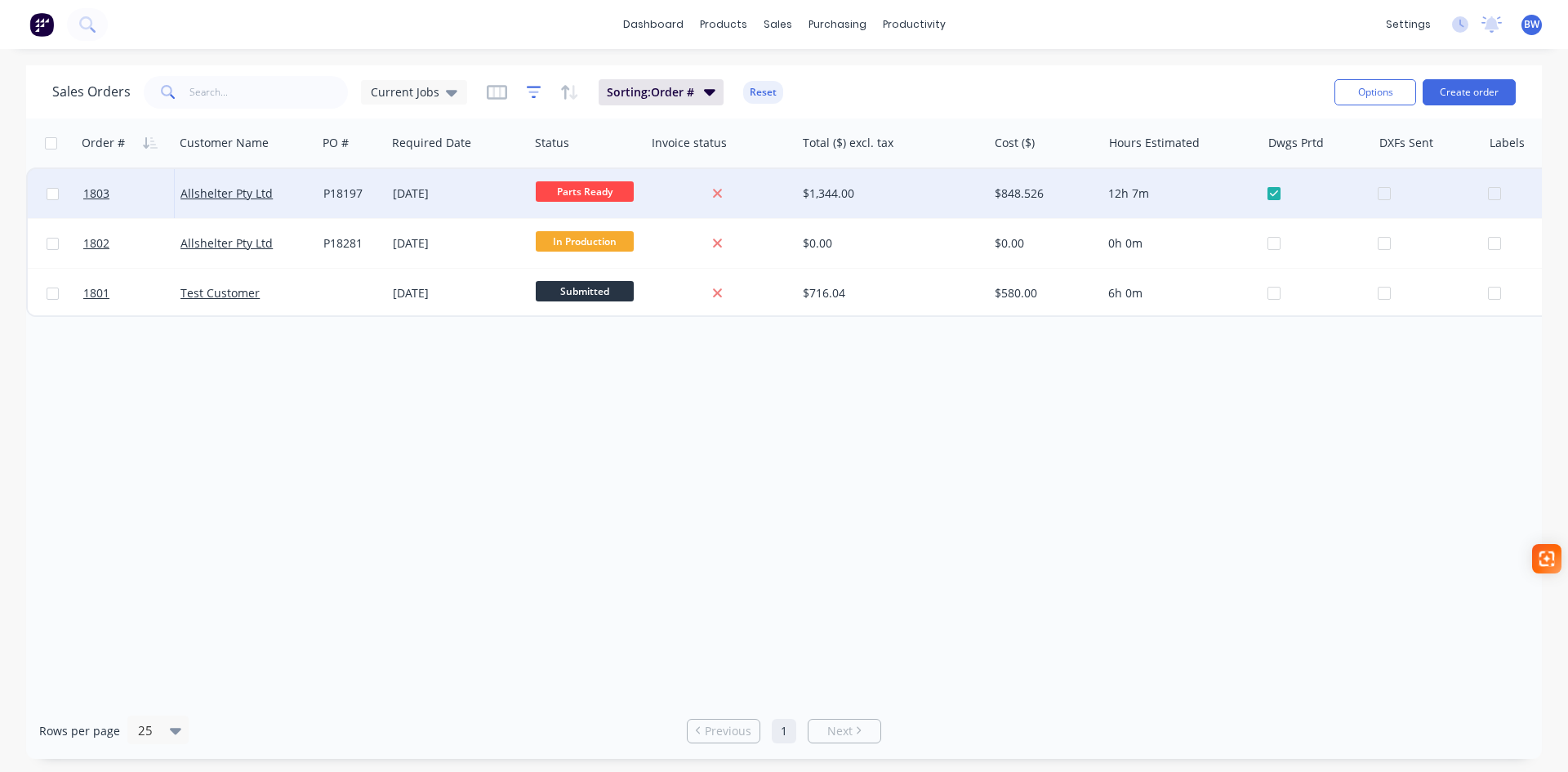
click at [528, 98] on icon "button" at bounding box center [534, 92] width 15 height 12
click at [487, 93] on icon "button" at bounding box center [497, 92] width 21 height 15
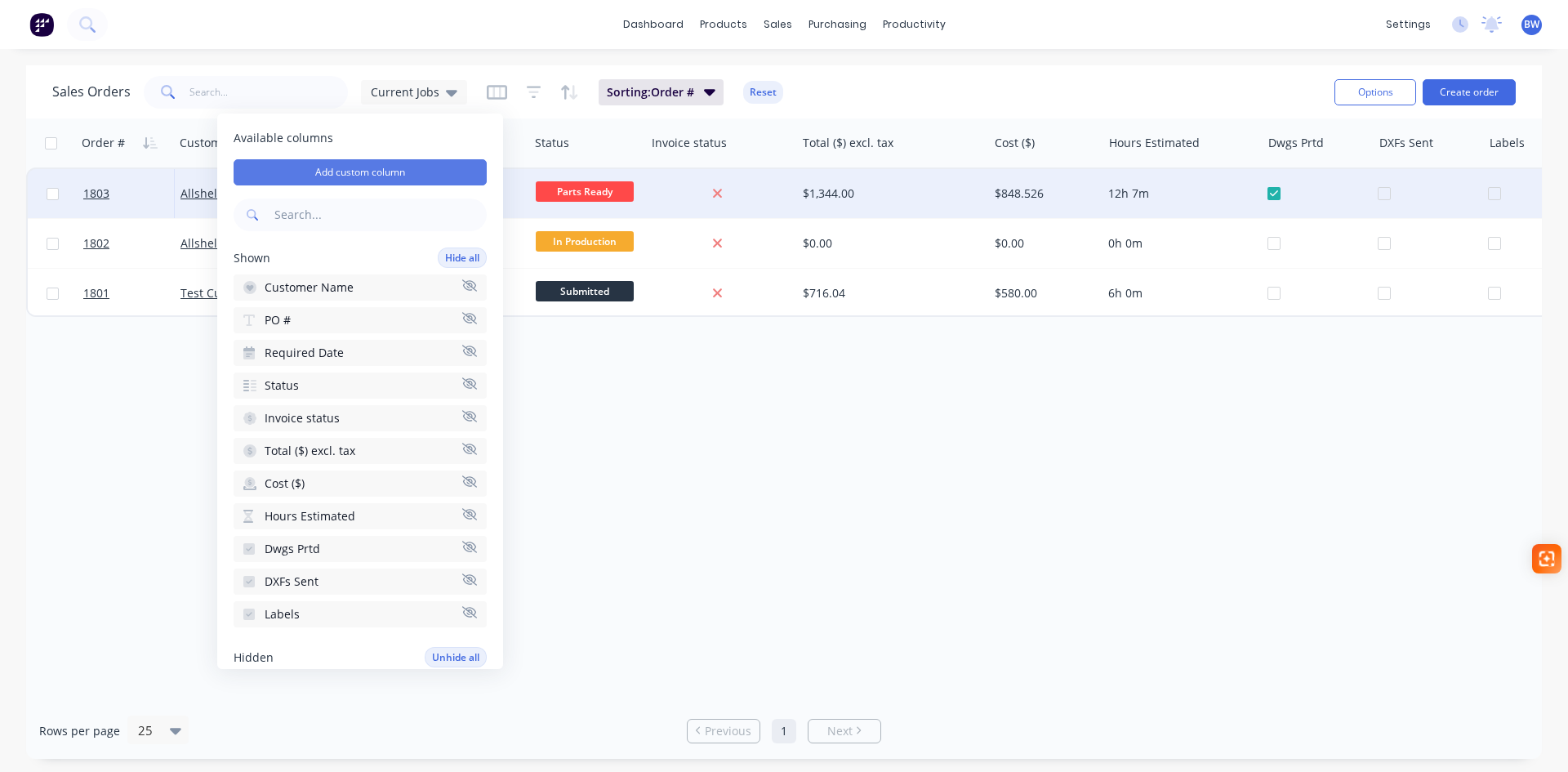
click at [354, 174] on button "Add custom column" at bounding box center [360, 172] width 253 height 26
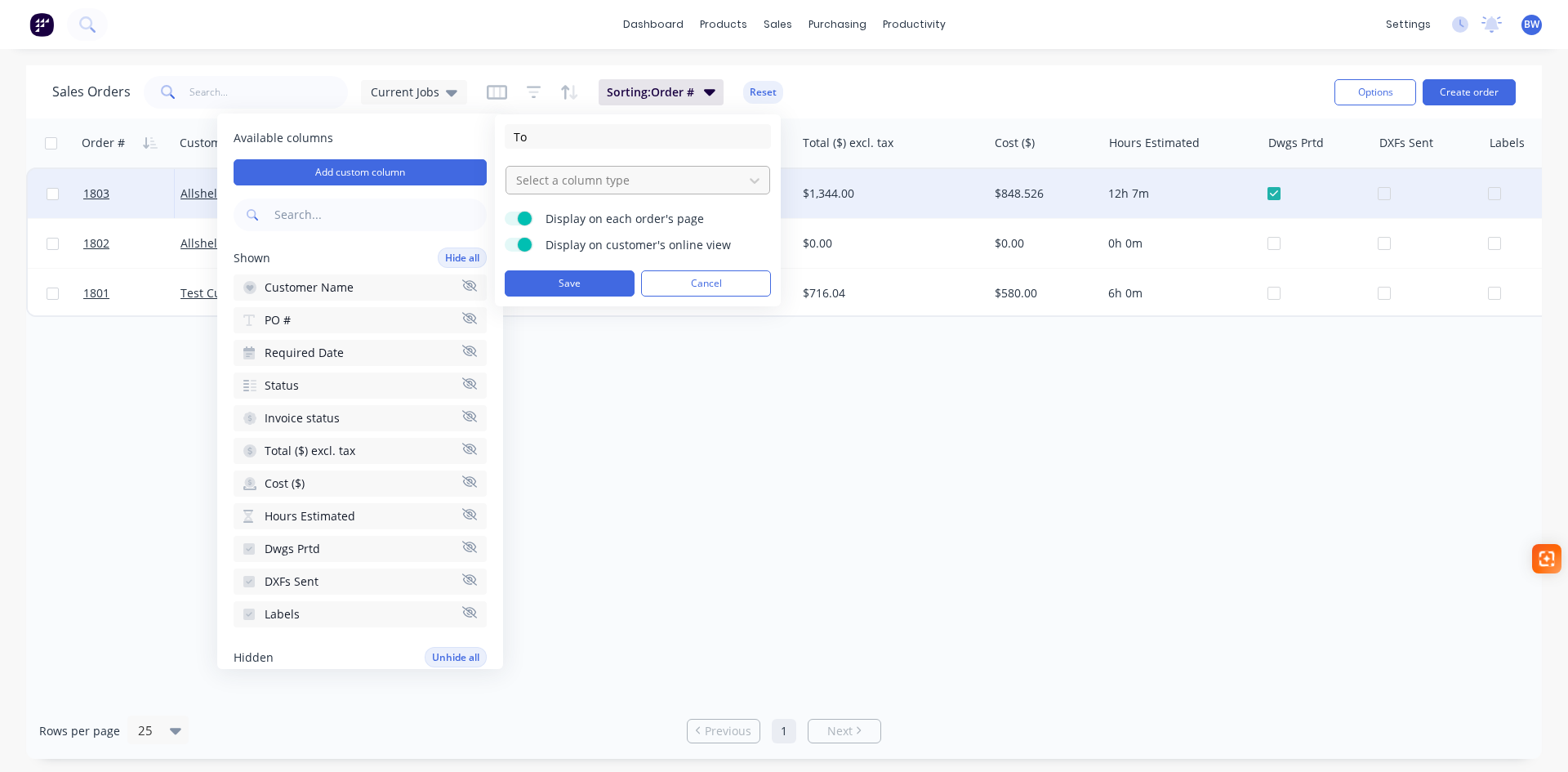
type input "T"
click at [1495, 192] on div at bounding box center [1530, 193] width 85 height 49
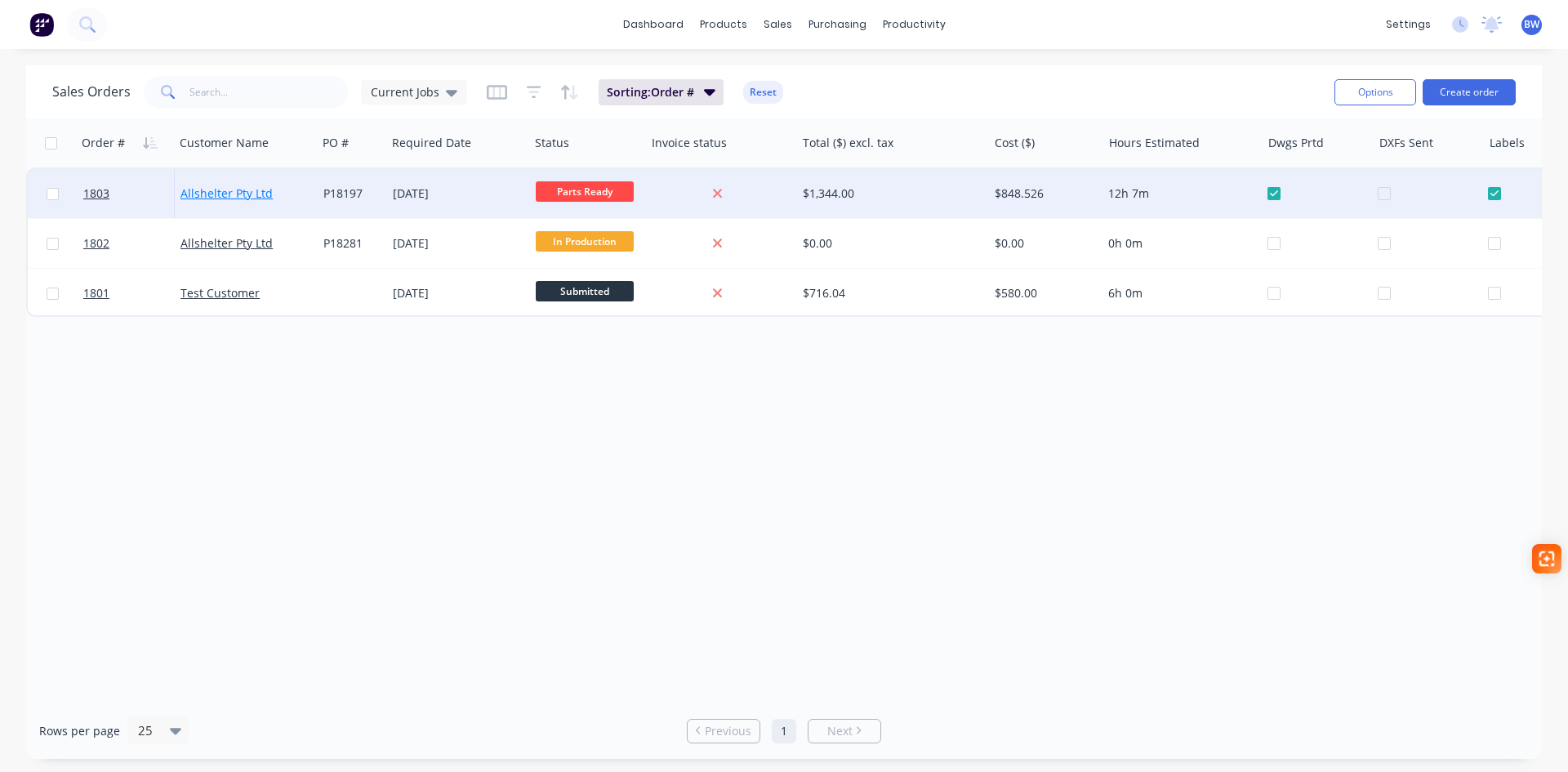
click at [249, 195] on link "Allshelter Pty Ltd" at bounding box center [226, 193] width 92 height 16
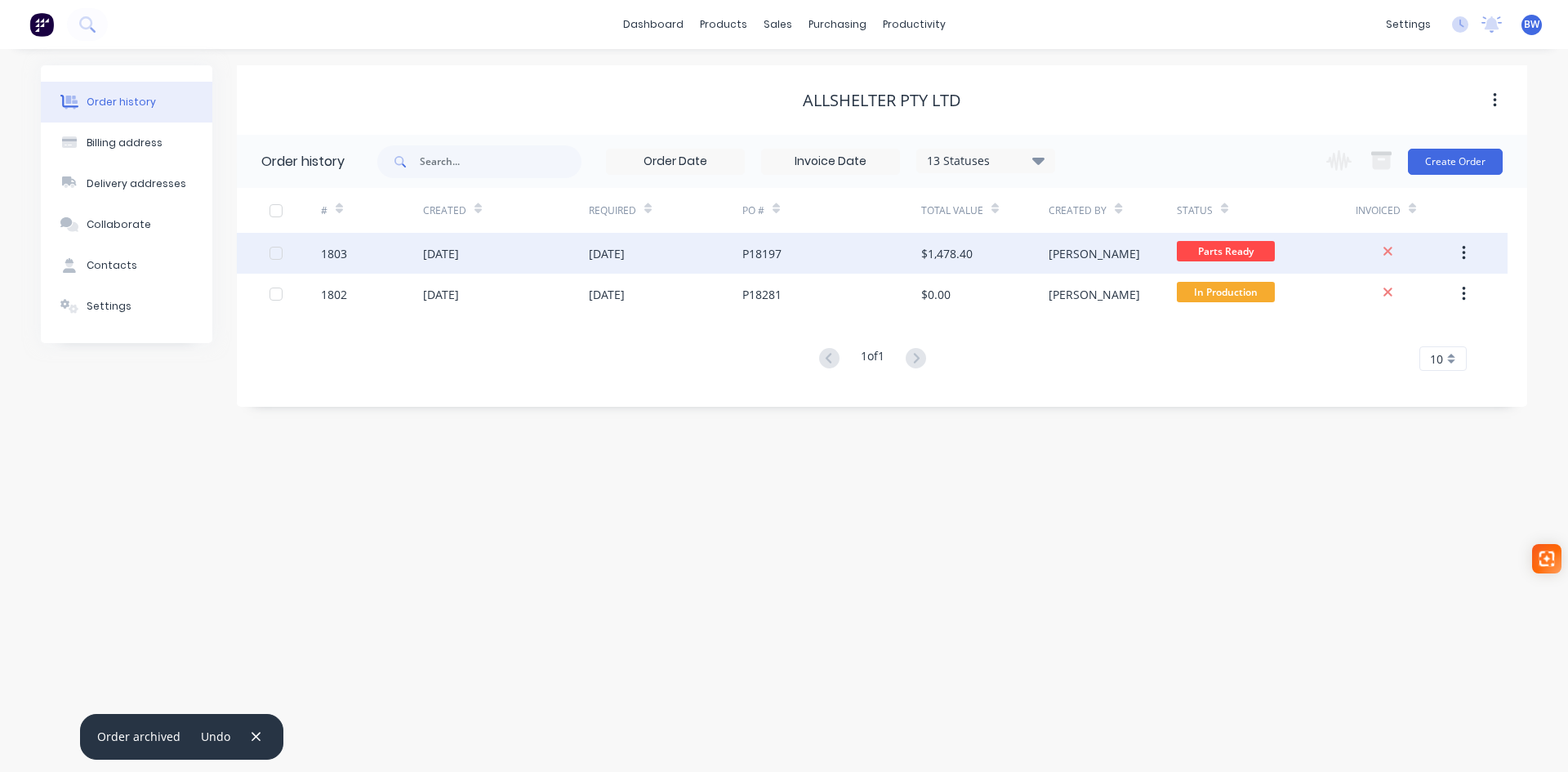
click at [514, 259] on div "[DATE]" at bounding box center [506, 253] width 166 height 41
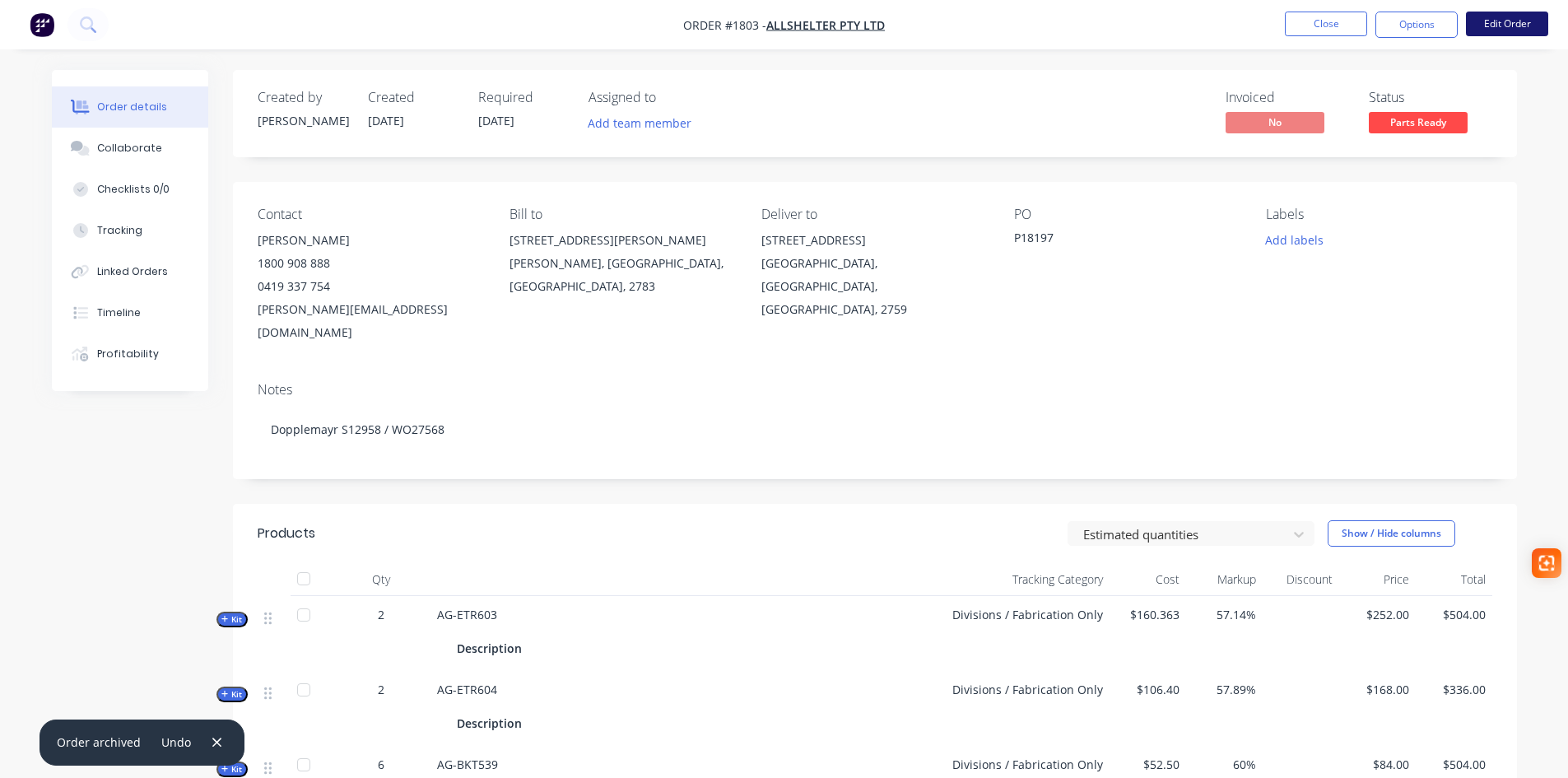
click at [1509, 32] on button "Edit Order" at bounding box center [1507, 23] width 83 height 24
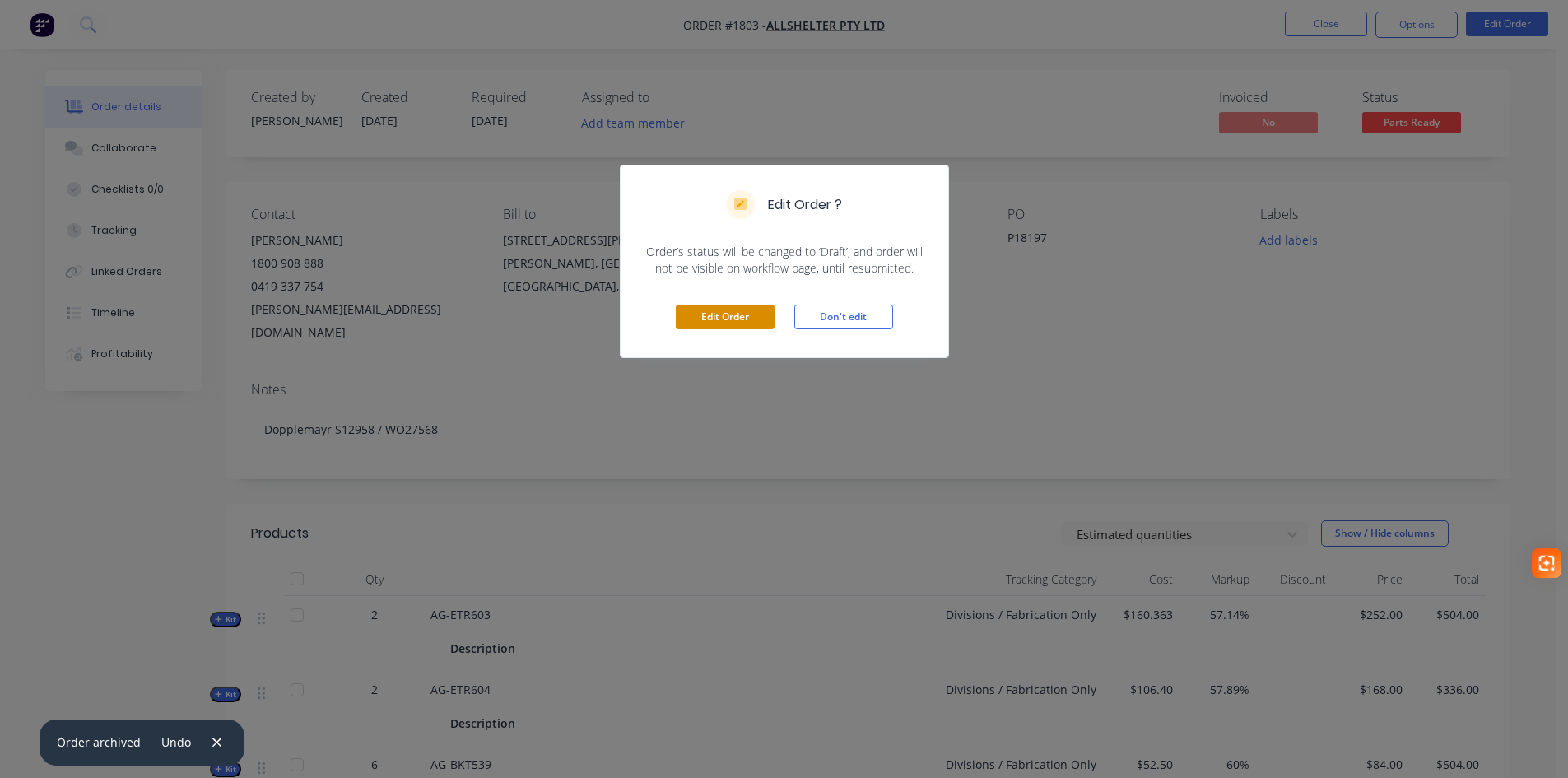
click at [724, 320] on button "Edit Order" at bounding box center [726, 317] width 99 height 24
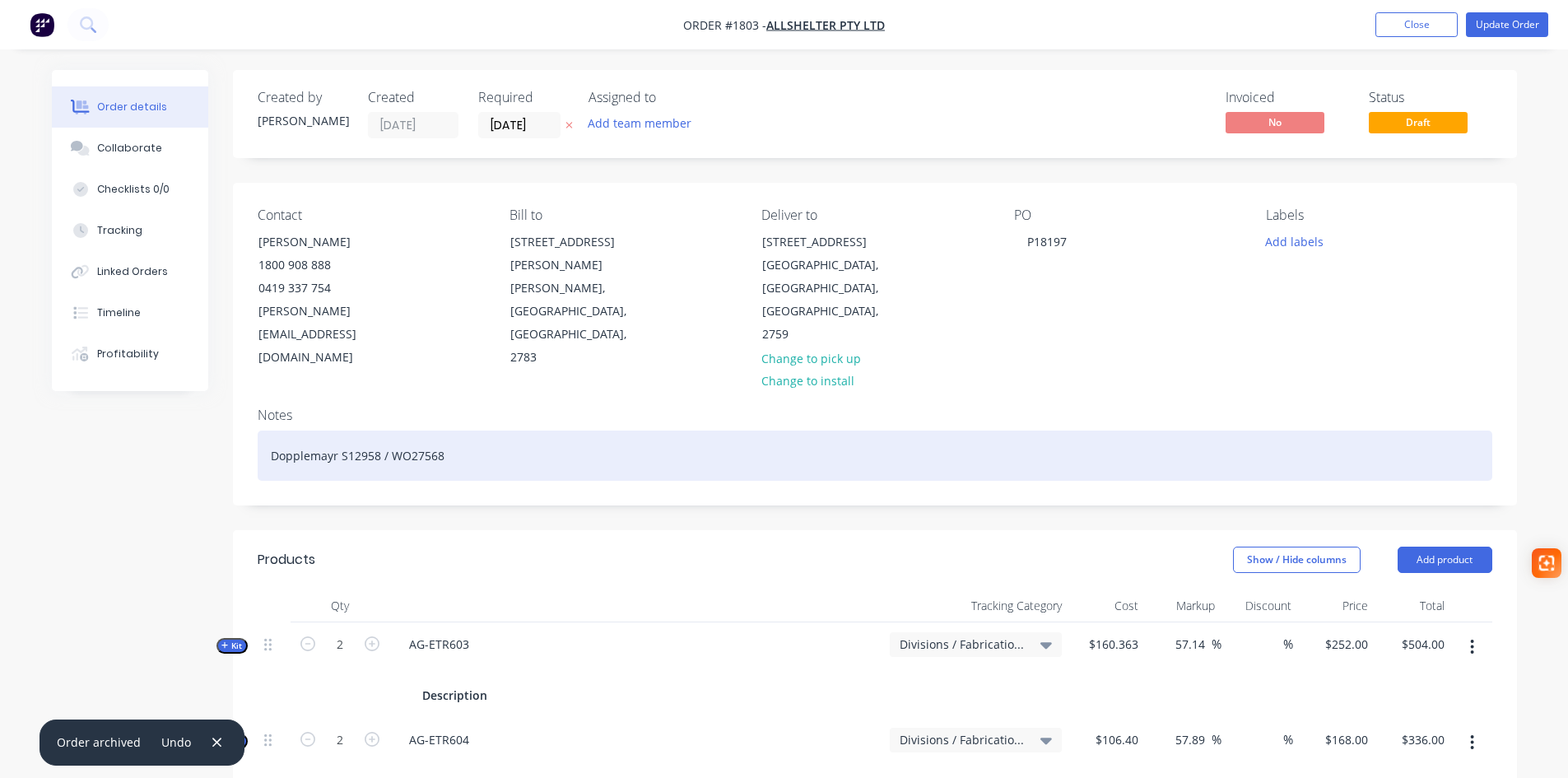
click at [451, 431] on div "Dopplemayr S12958 / WO27568" at bounding box center [874, 456] width 1235 height 50
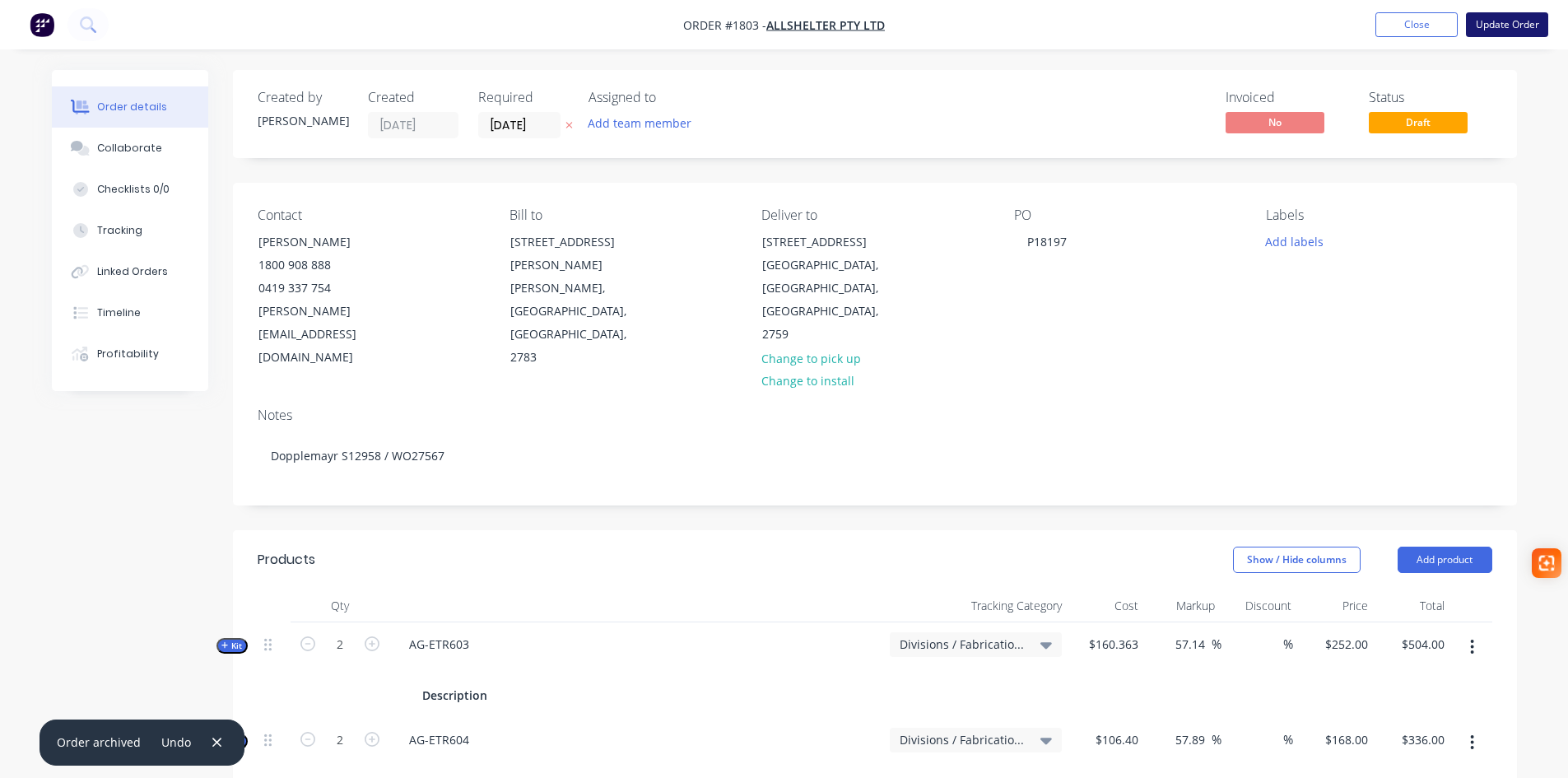
click at [1492, 30] on button "Update Order" at bounding box center [1507, 24] width 83 height 24
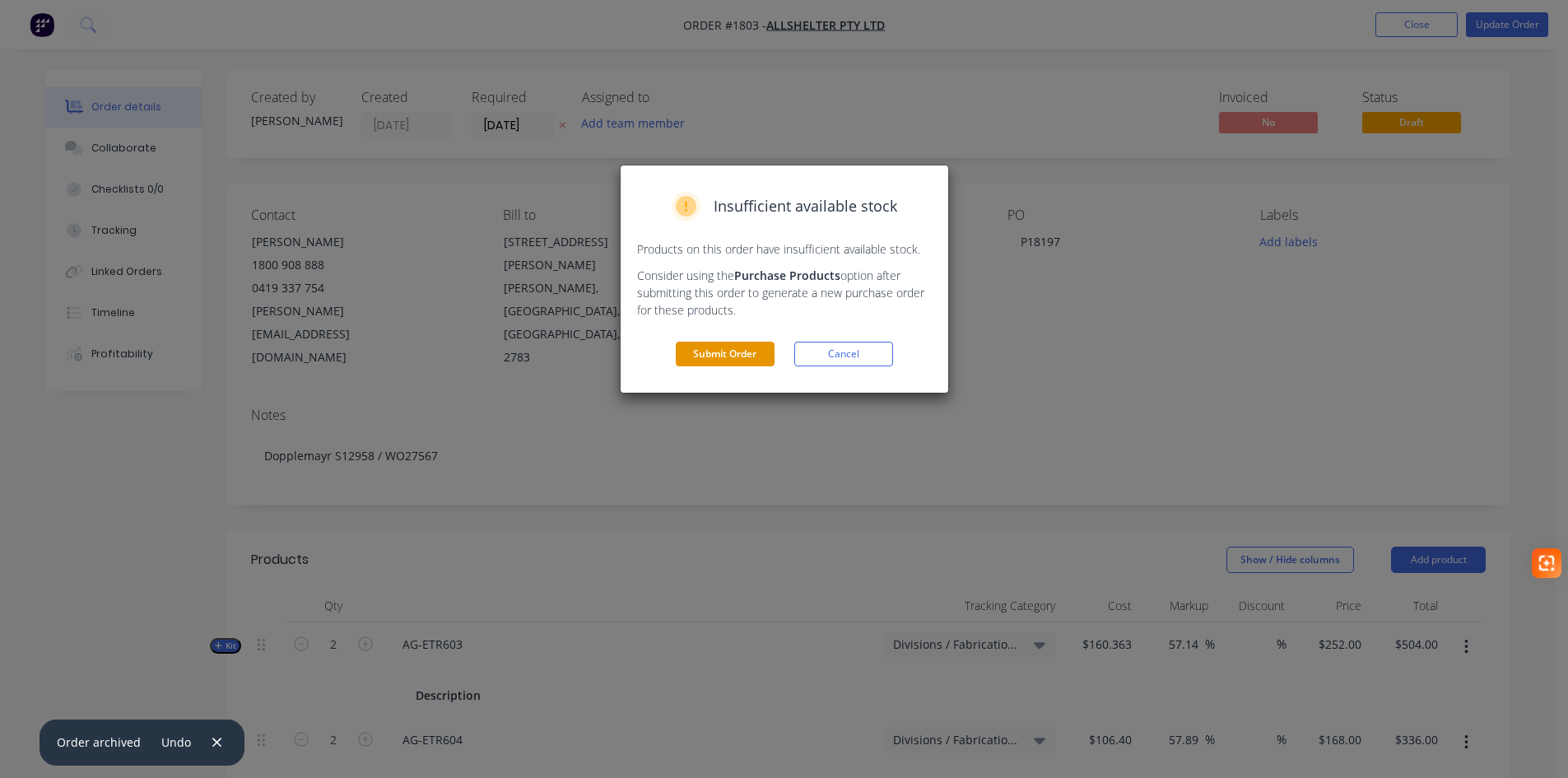
click at [724, 356] on button "Submit Order" at bounding box center [726, 354] width 99 height 24
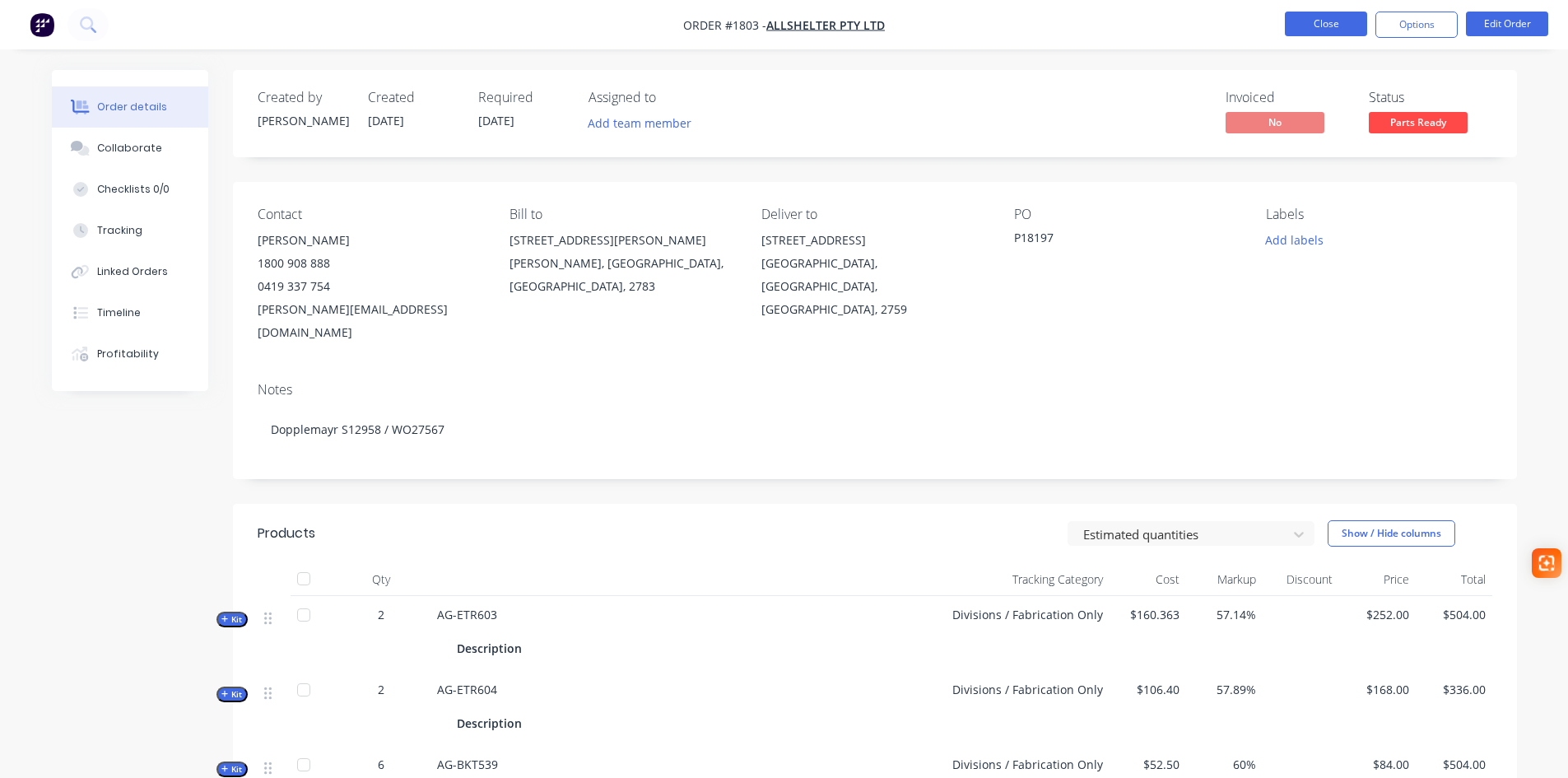
click at [1323, 21] on button "Close" at bounding box center [1325, 23] width 83 height 24
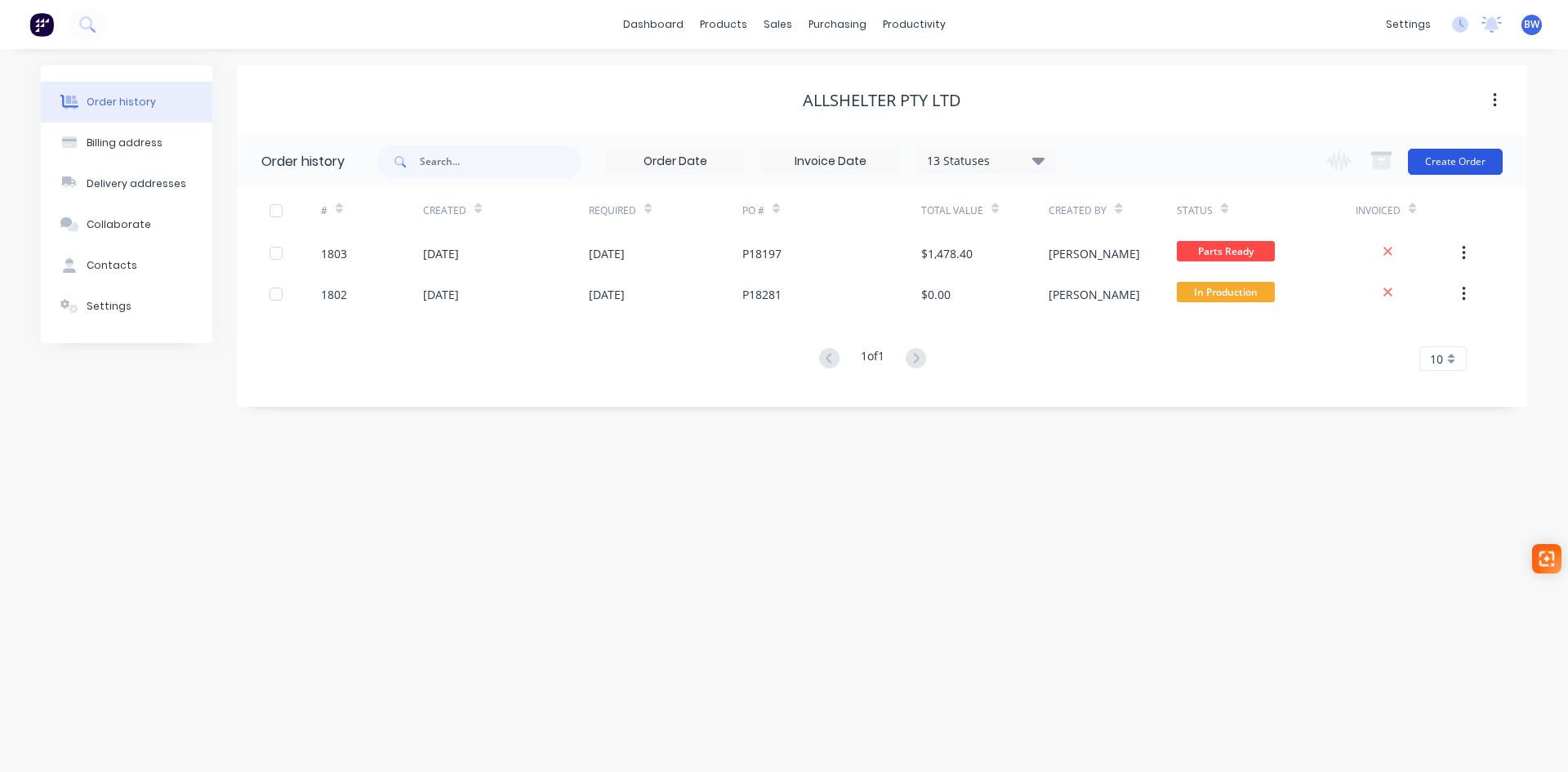
click at [1450, 160] on button "Create Order" at bounding box center [1456, 161] width 95 height 26
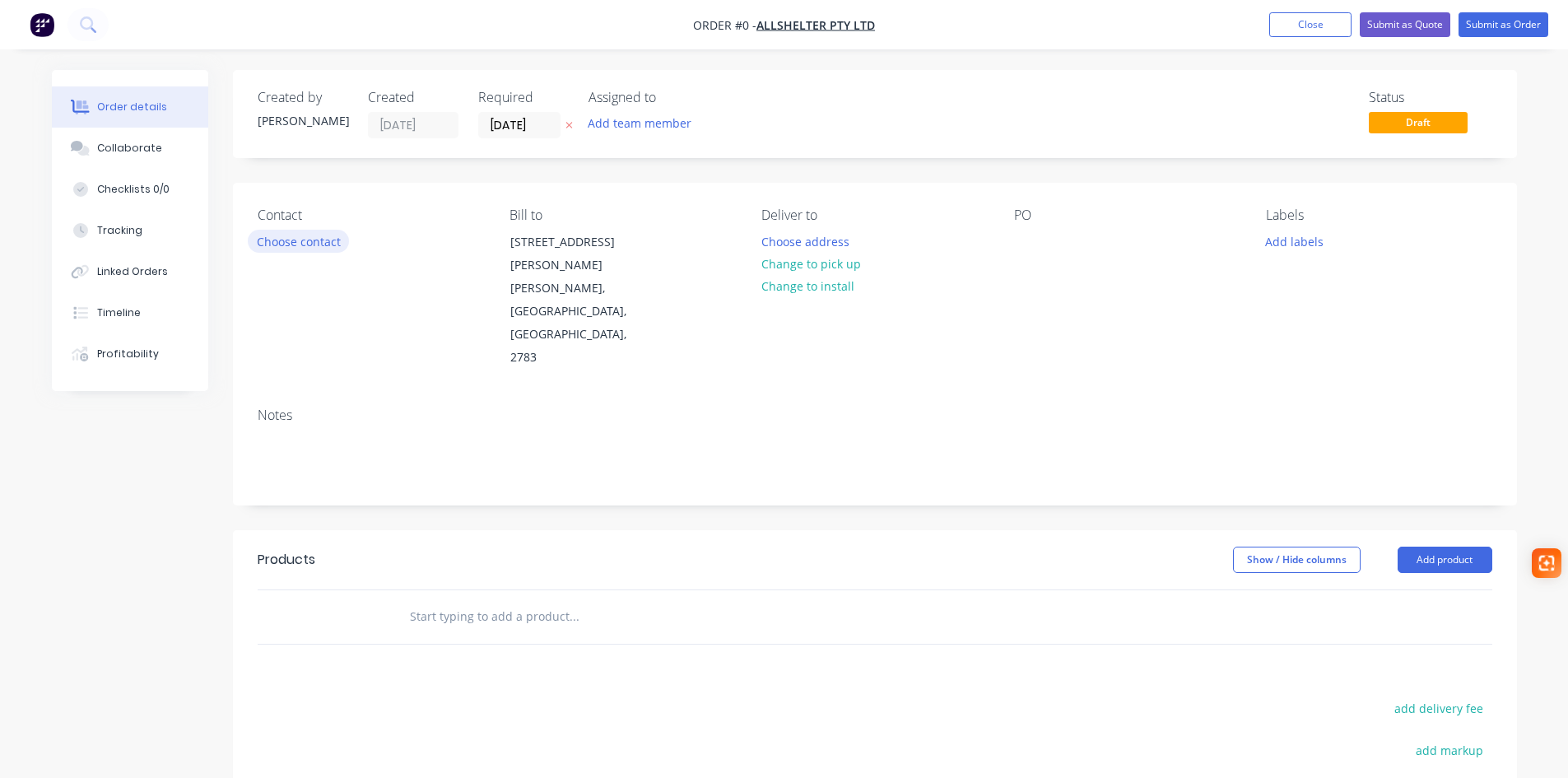
click at [307, 244] on button "Choose contact" at bounding box center [298, 241] width 101 height 23
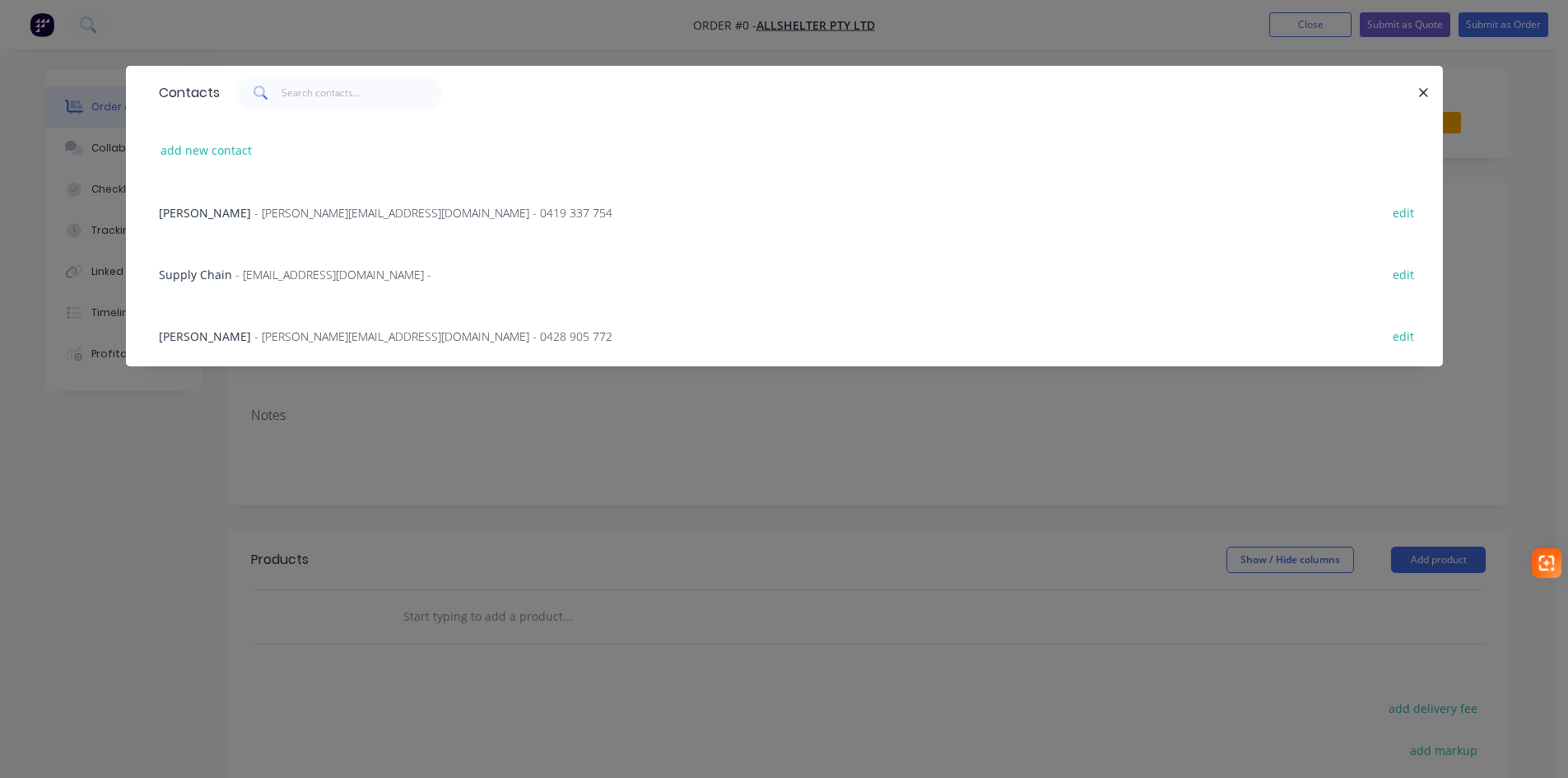
click at [254, 205] on span "- katherine.g@allshelter.com.au - 0419 337 754" at bounding box center [432, 213] width 358 height 16
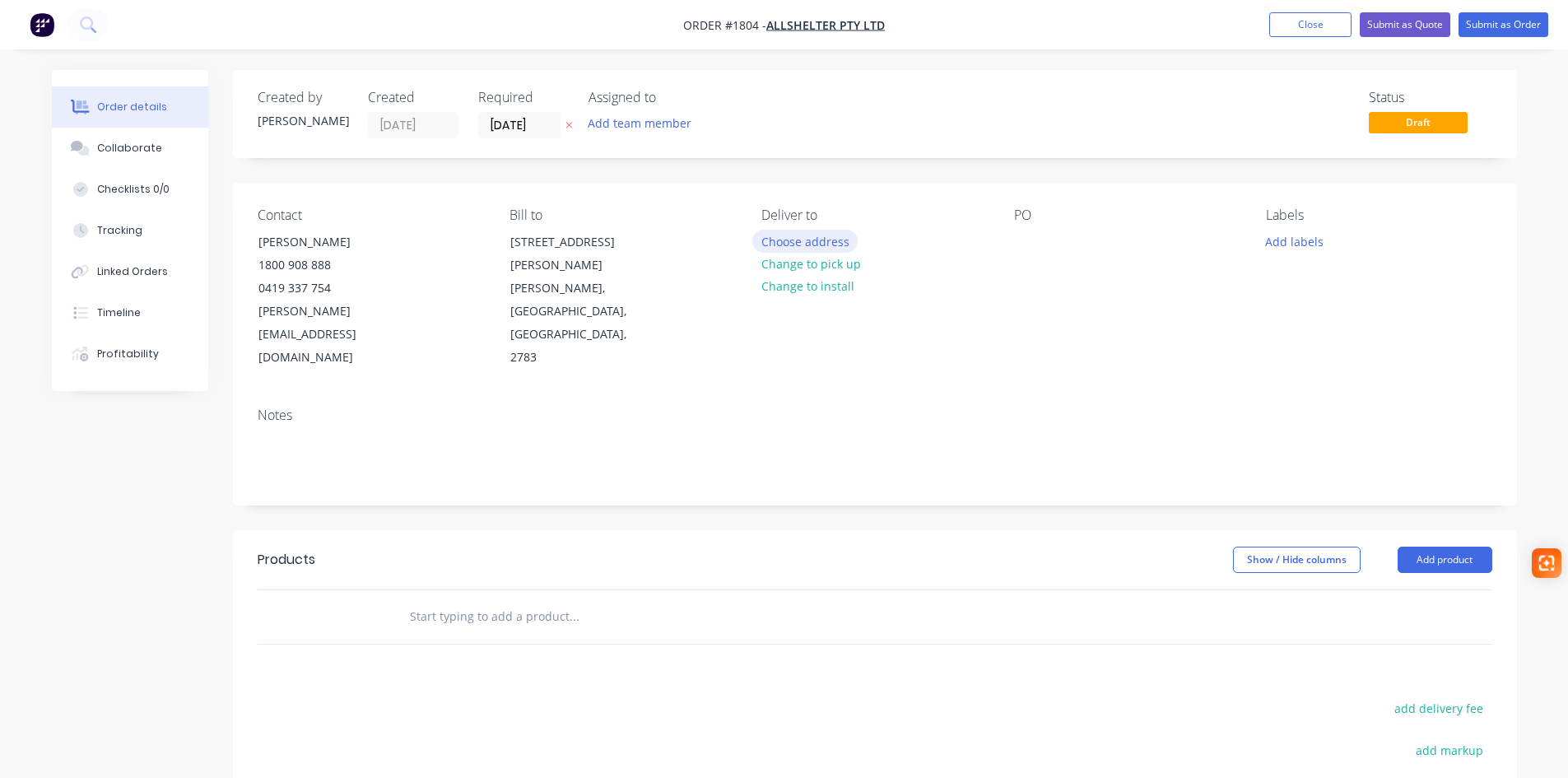
click at [822, 239] on button "Choose address" at bounding box center [805, 241] width 105 height 23
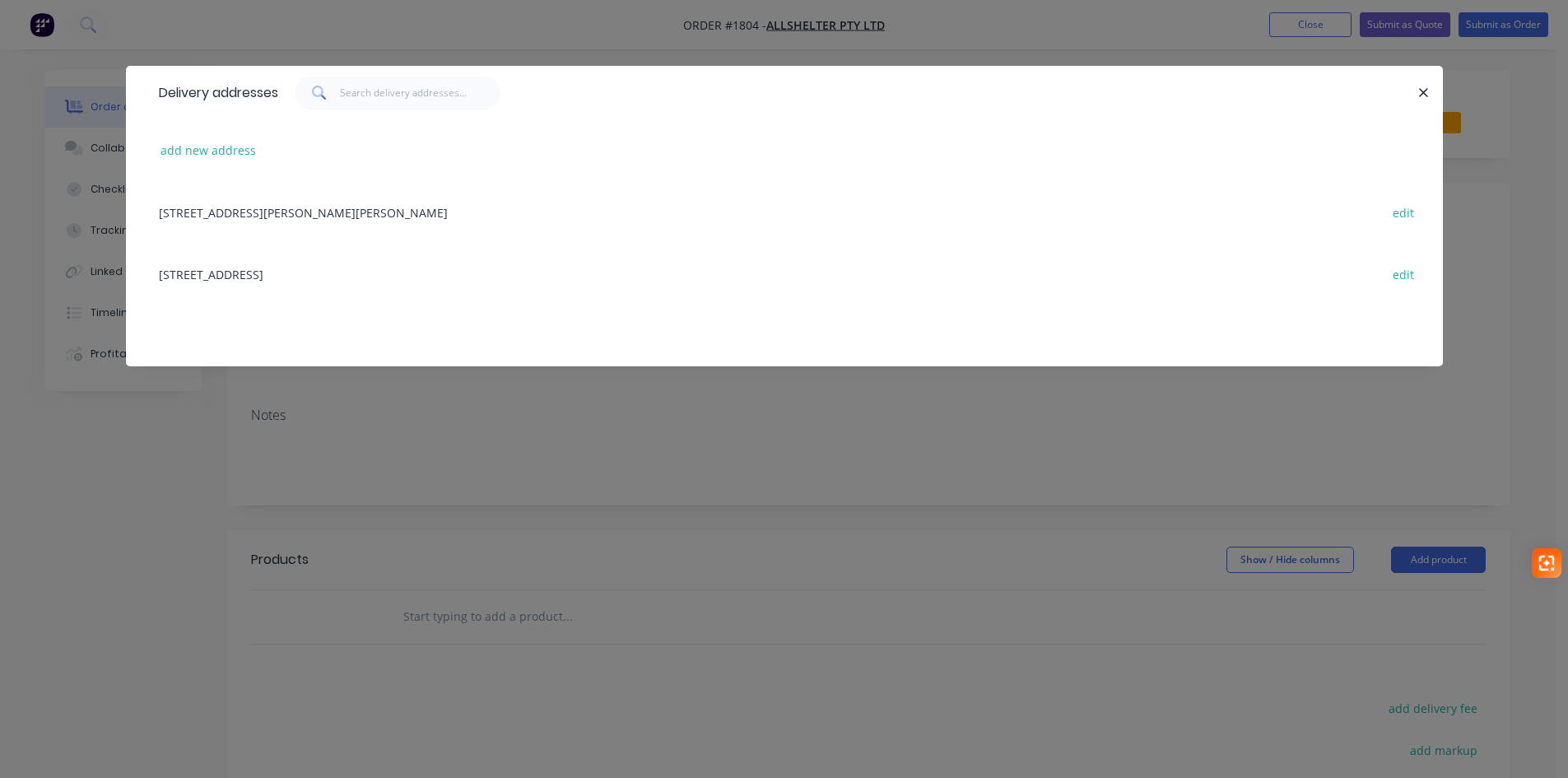
click at [212, 206] on div "19 John St, LAWSON, New South Wales, Australia, 2783 edit" at bounding box center [784, 211] width 1268 height 62
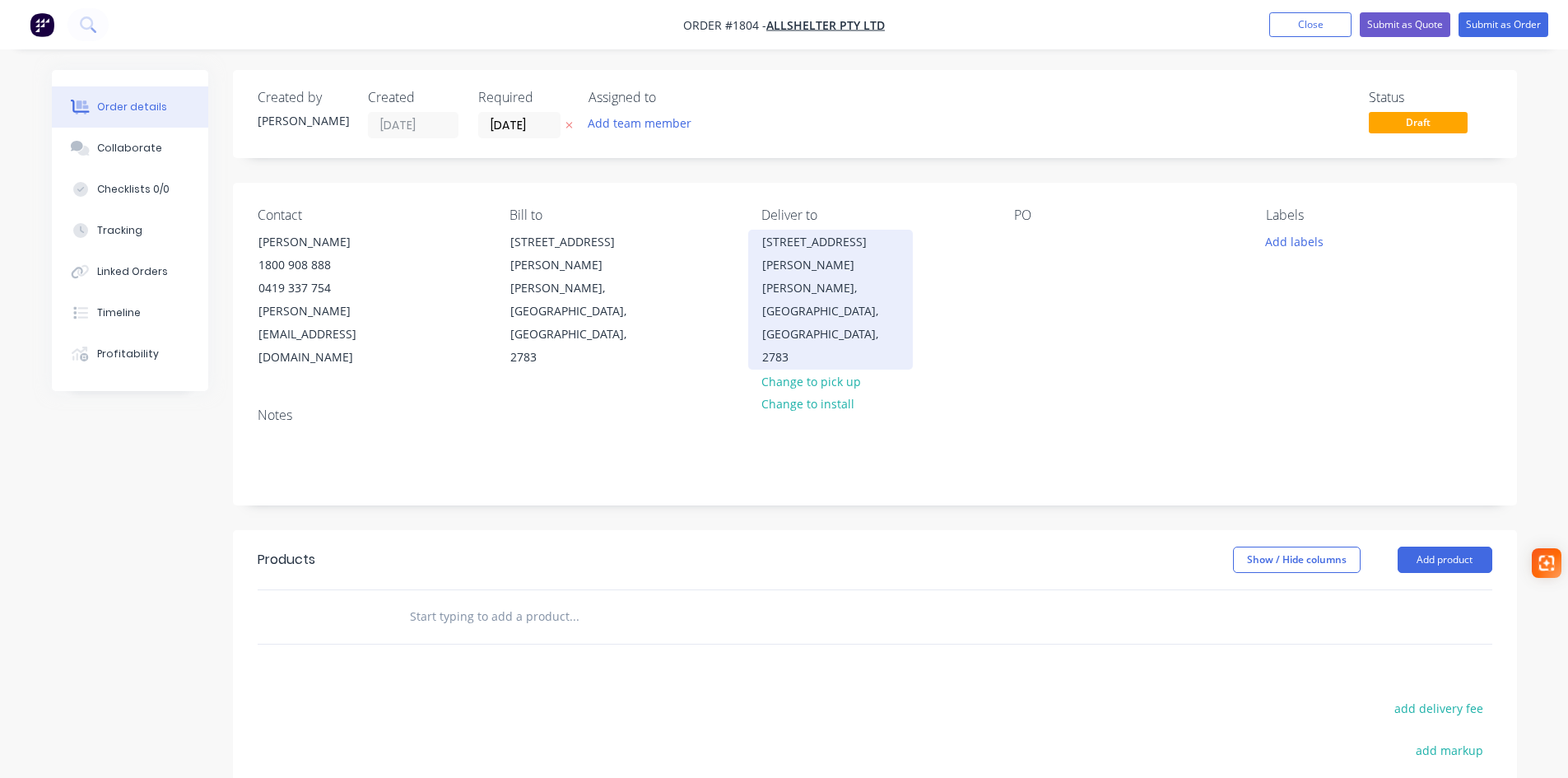
click at [814, 292] on div "LAWSON, New South Wales, Australia, 2783" at bounding box center [830, 323] width 137 height 92
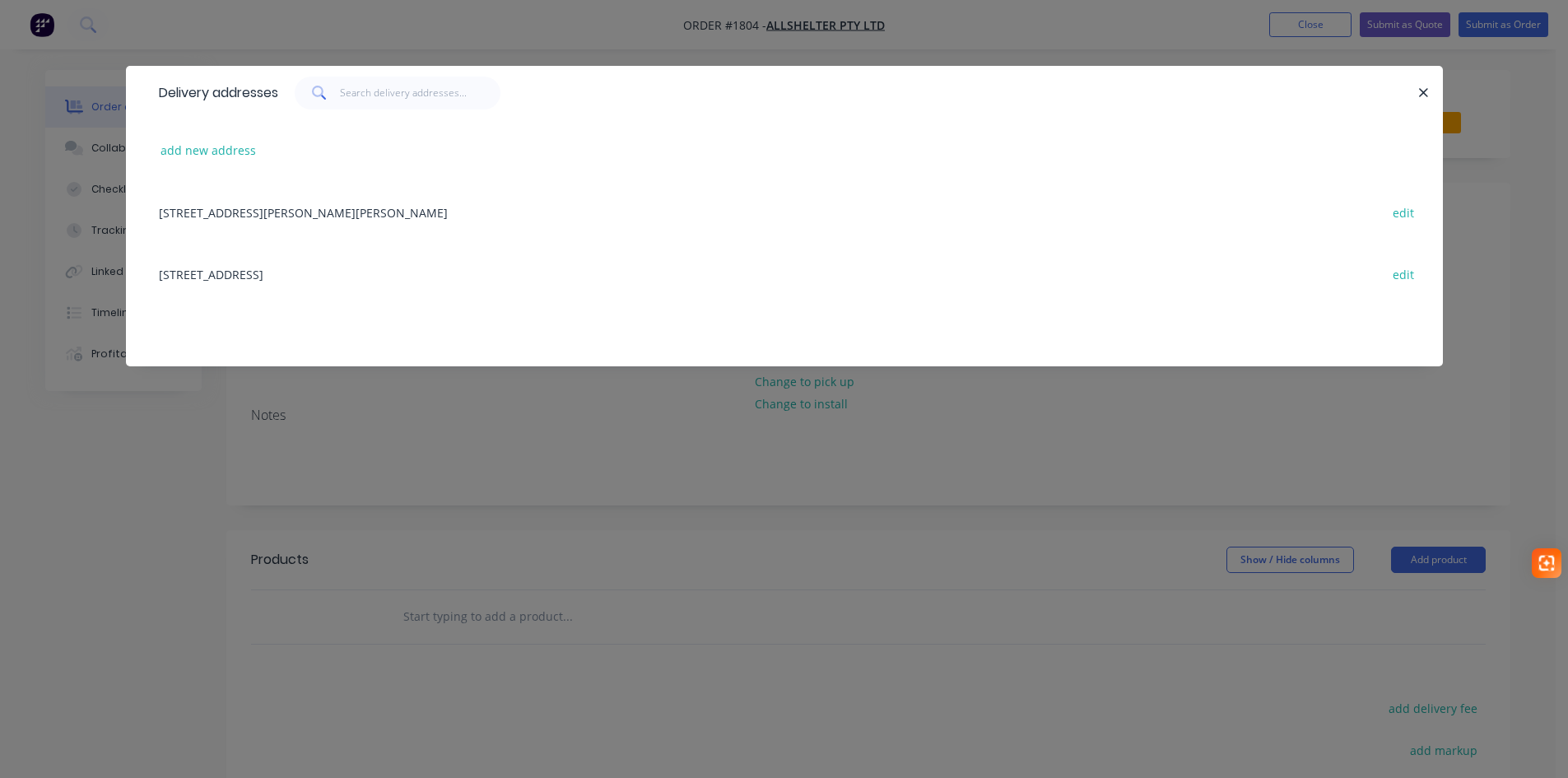
click at [171, 272] on div "52 Quarry Road, ERSKINE PARK, New South Wales, Australia, 2759 edit" at bounding box center [784, 273] width 1268 height 62
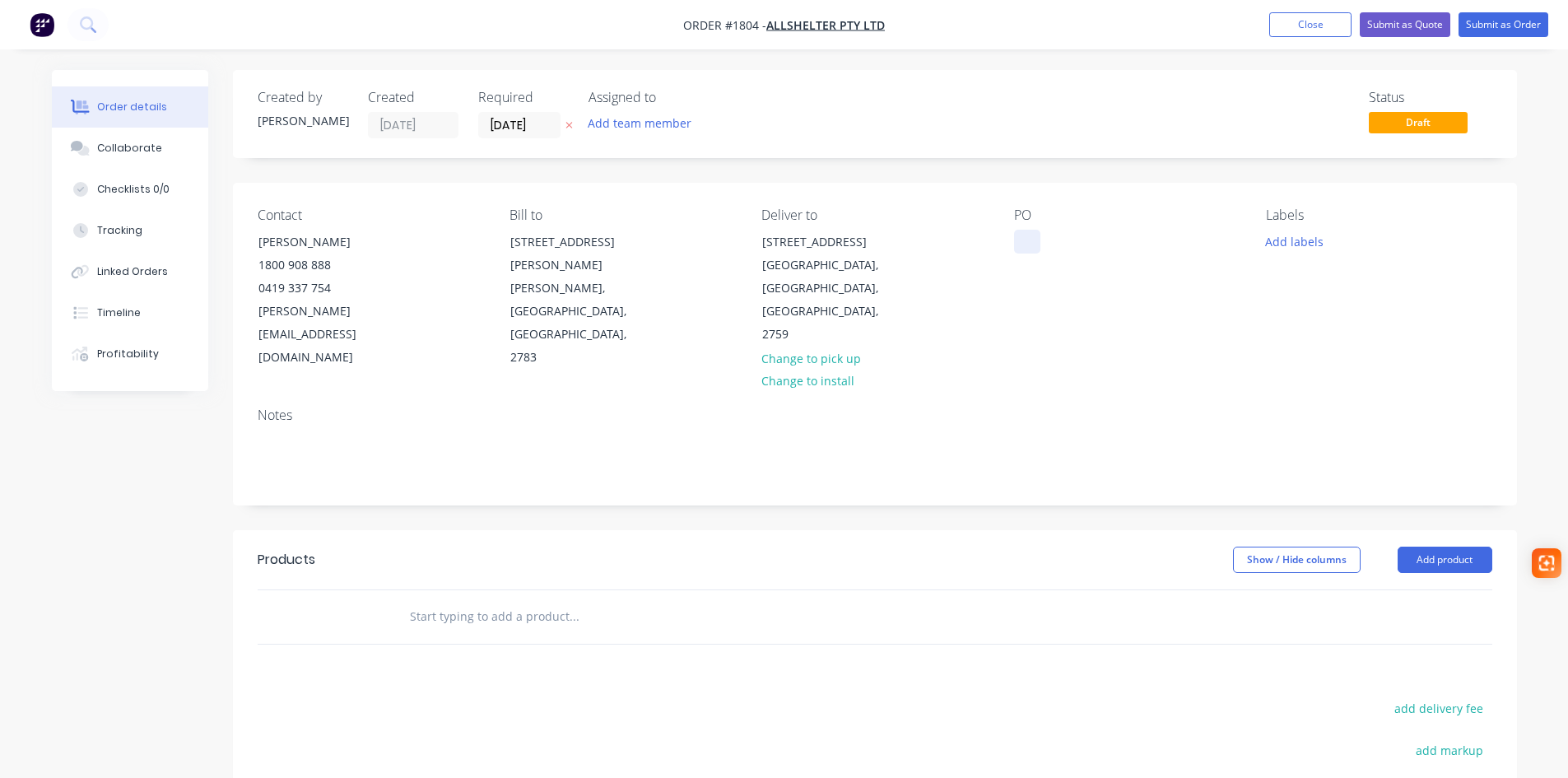
click at [1027, 239] on div at bounding box center [1027, 241] width 26 height 23
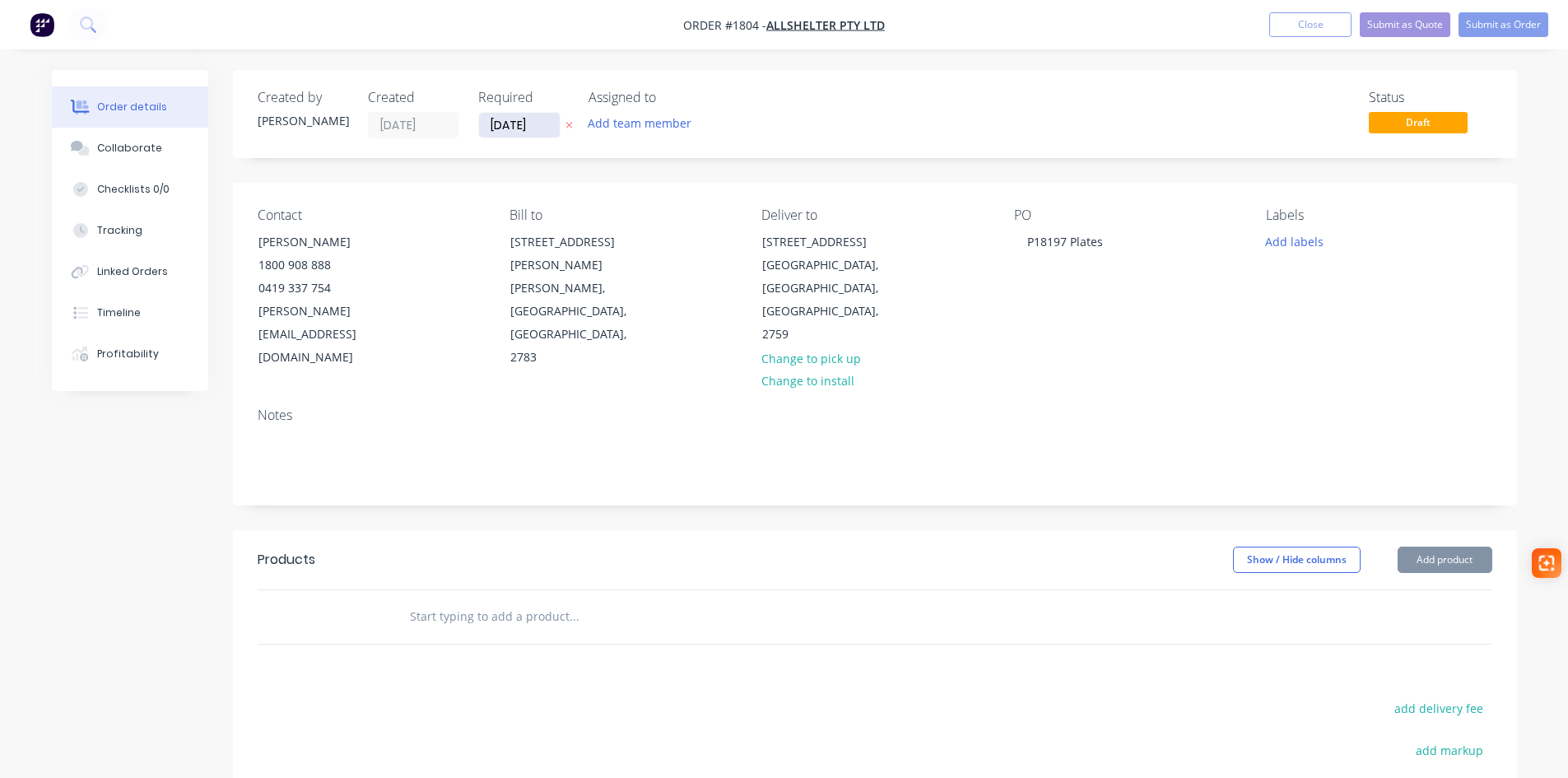
click at [532, 132] on input "[DATE]" at bounding box center [519, 125] width 81 height 24
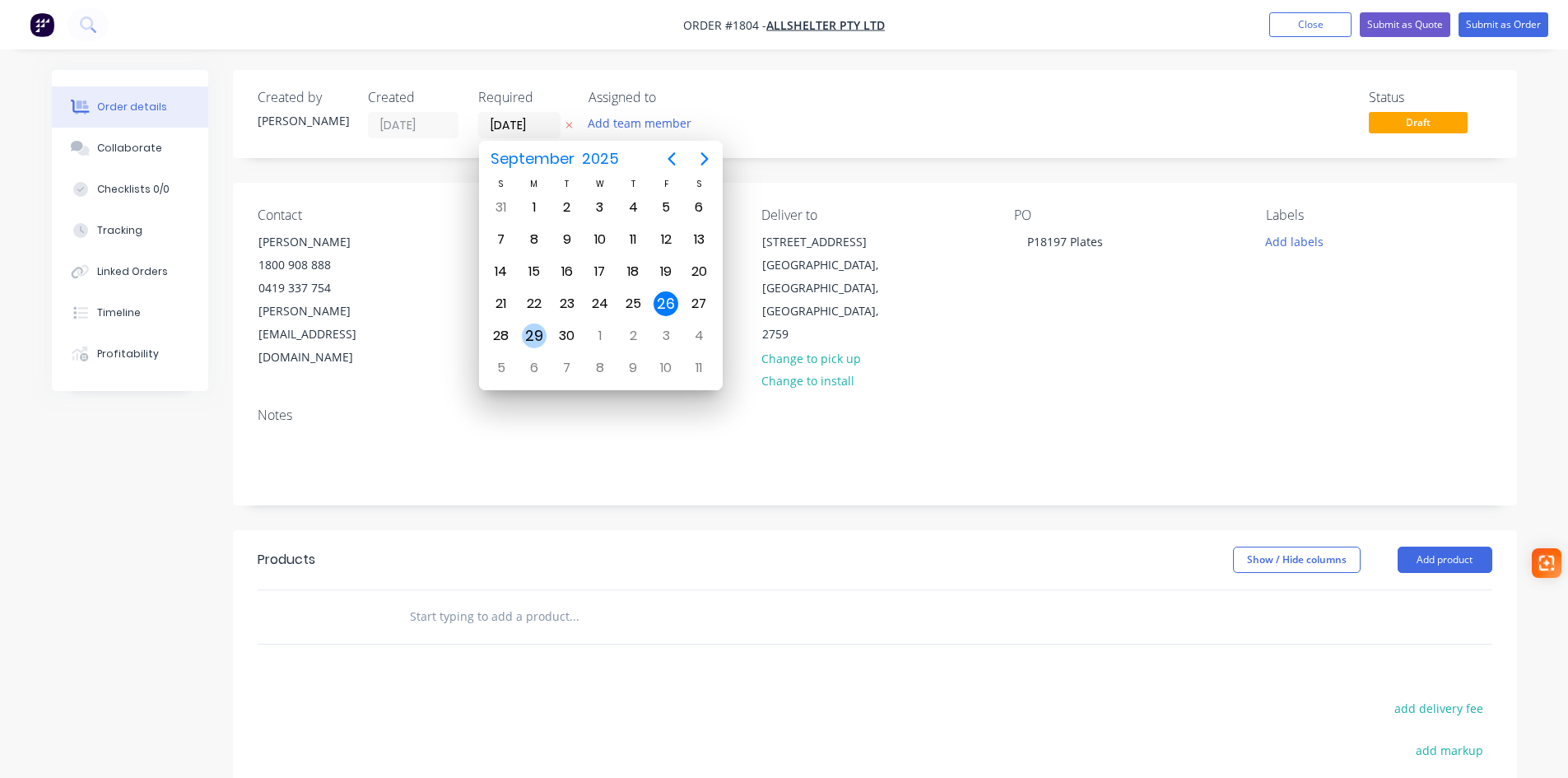
click at [534, 336] on div "29" at bounding box center [534, 336] width 24 height 24
type input "29/09/25"
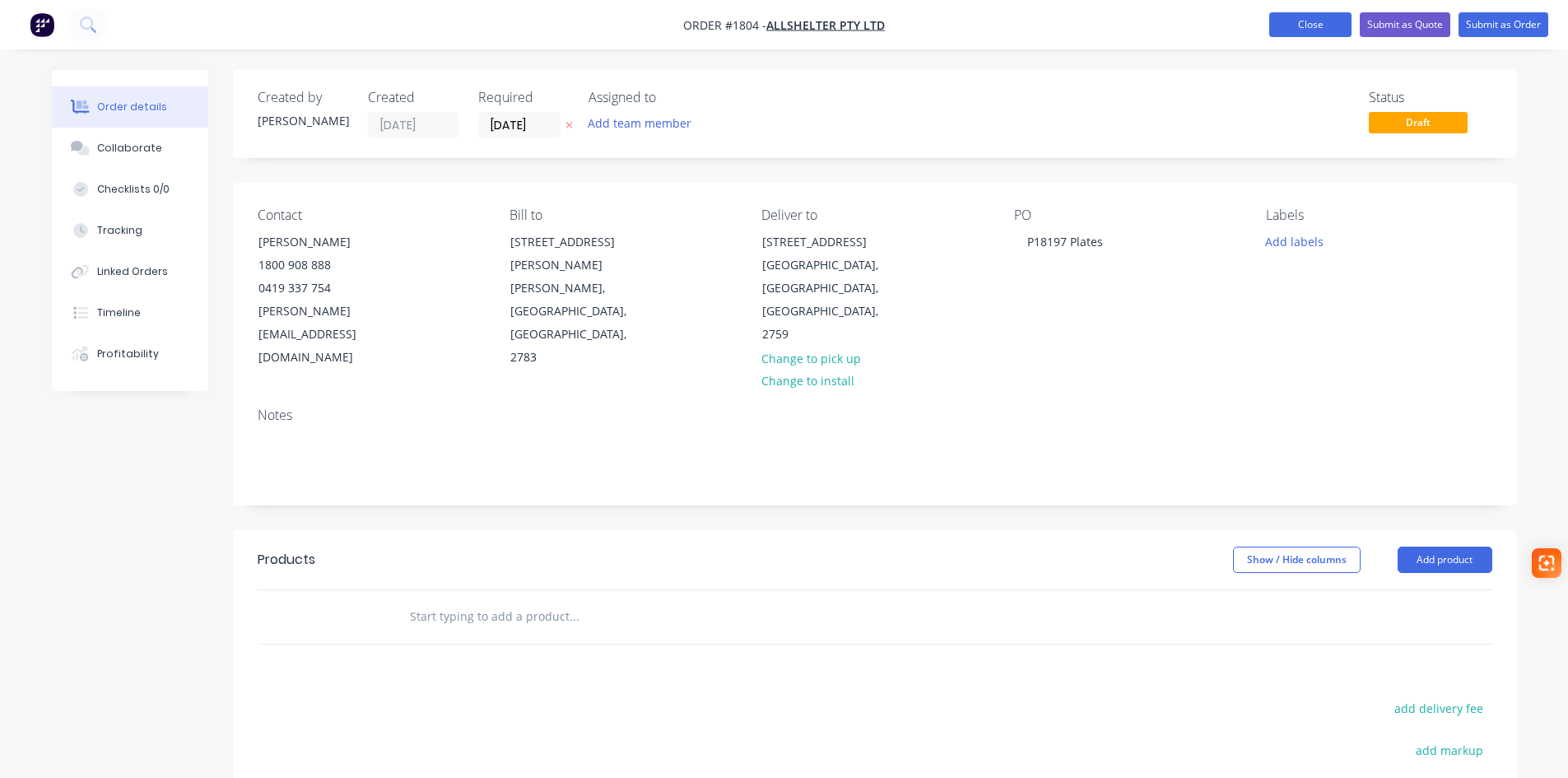
click at [1318, 26] on button "Close" at bounding box center [1310, 24] width 83 height 24
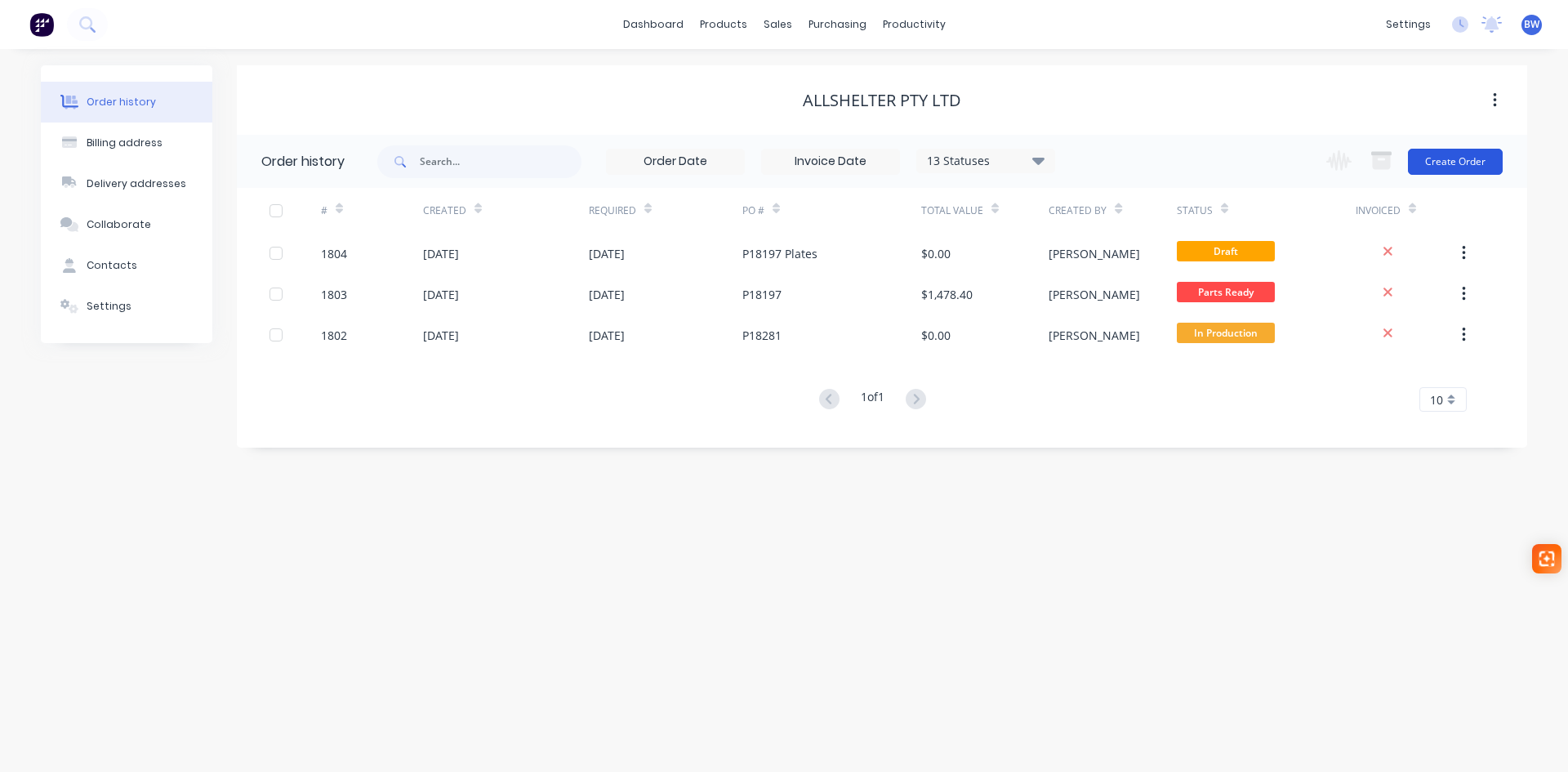
click at [1452, 167] on button "Create Order" at bounding box center [1456, 161] width 95 height 26
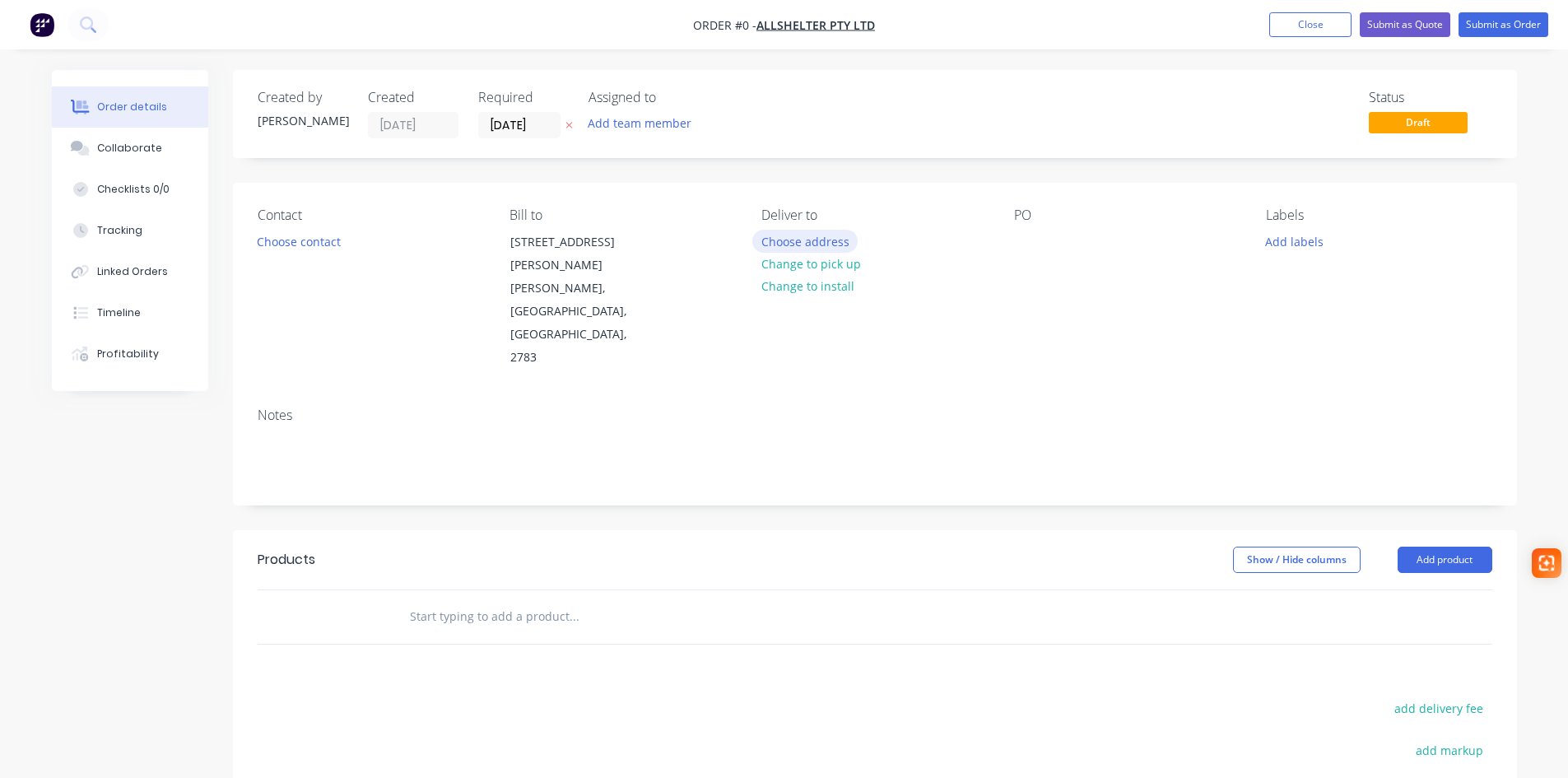
click at [806, 242] on button "Choose address" at bounding box center [805, 241] width 105 height 23
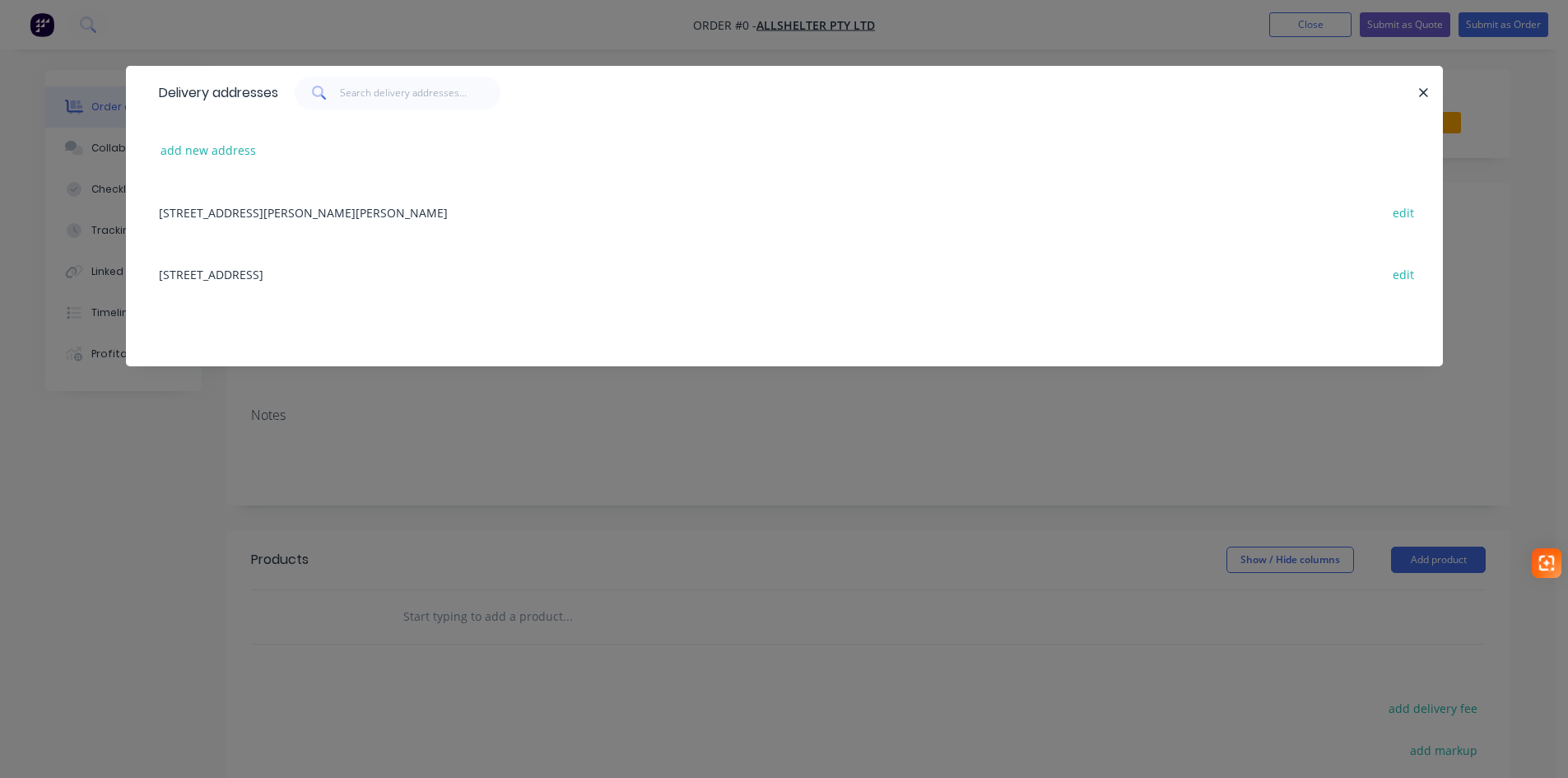
click at [310, 275] on div "52 Quarry Road, ERSKINE PARK, New South Wales, Australia, 2759 edit" at bounding box center [784, 273] width 1268 height 62
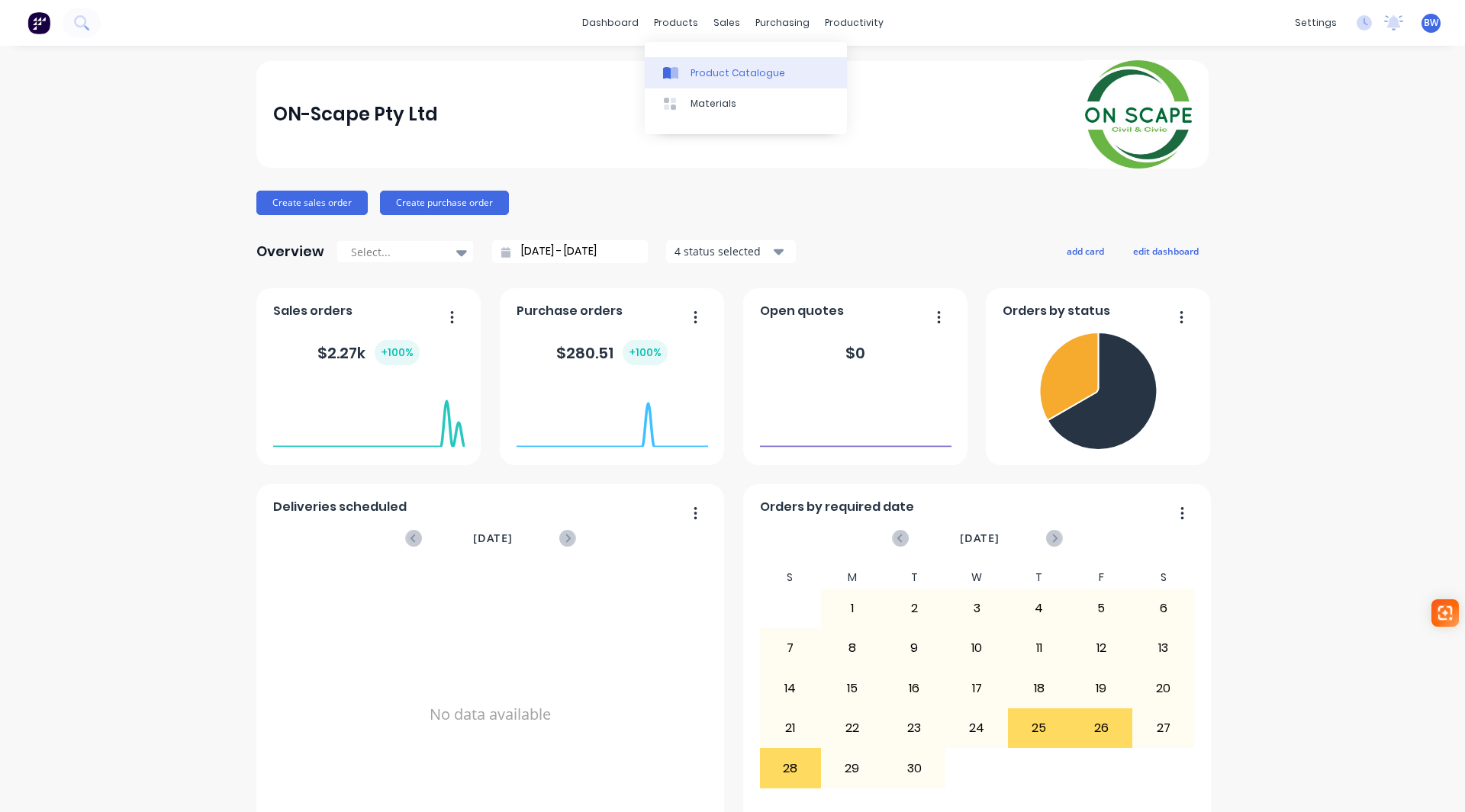
click at [713, 77] on div "Product Catalogue" at bounding box center [737, 73] width 94 height 14
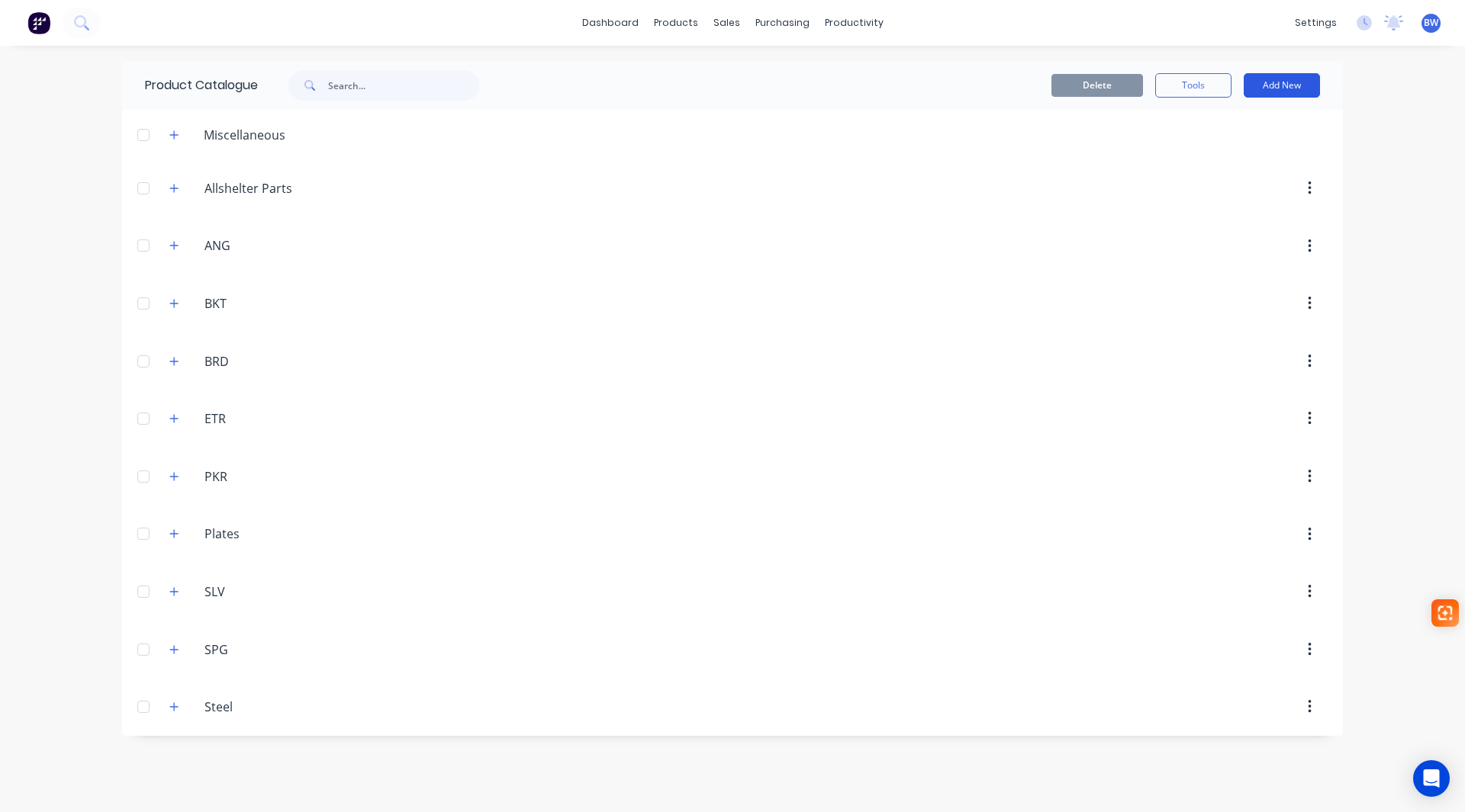
click at [1275, 86] on button "Add New" at bounding box center [1282, 85] width 77 height 24
click at [1205, 189] on div "Product Kit" at bounding box center [1248, 185] width 118 height 22
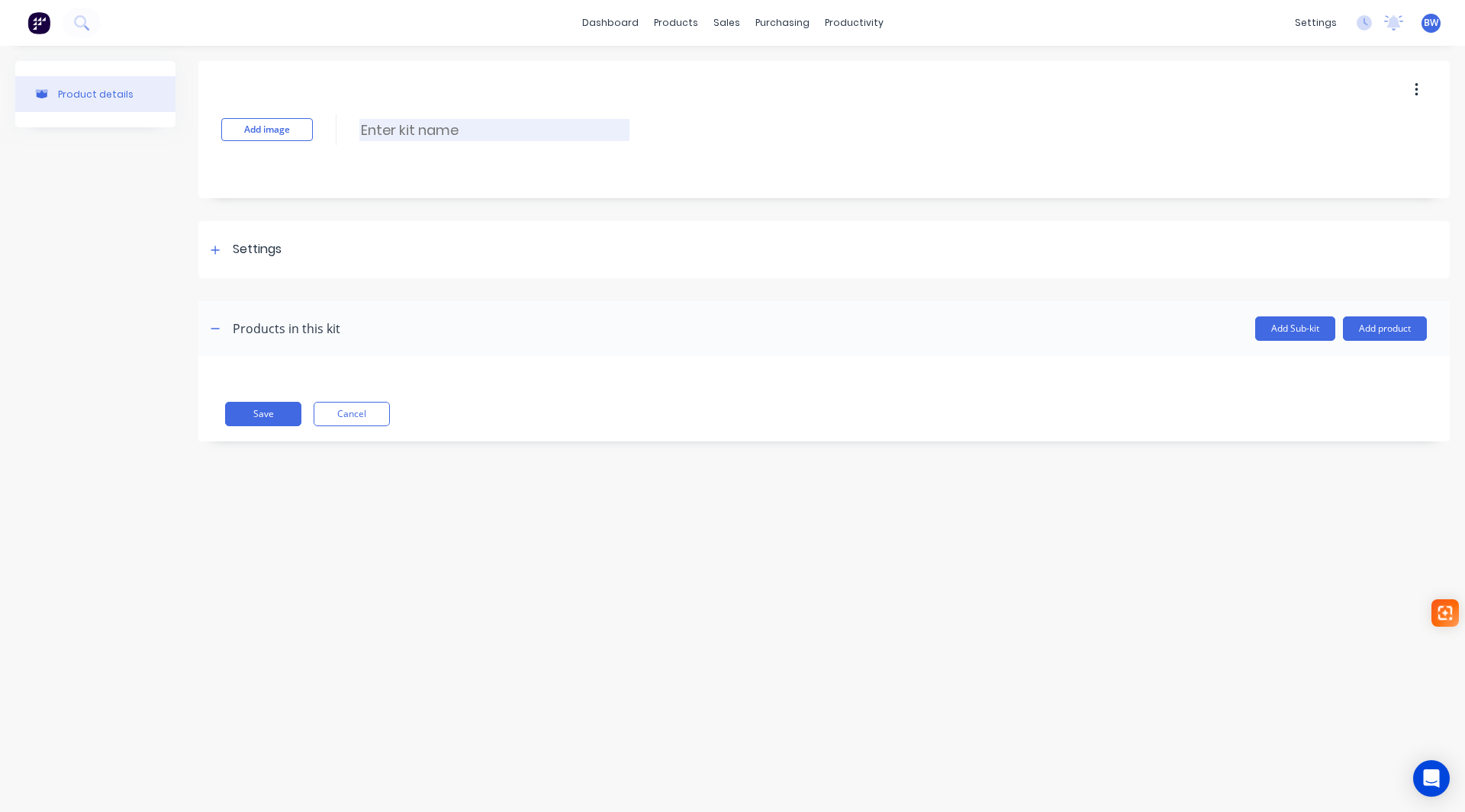
click at [424, 134] on input at bounding box center [494, 130] width 270 height 22
type input "E"
type input "AG-ETR603"
click at [219, 253] on icon at bounding box center [215, 250] width 9 height 10
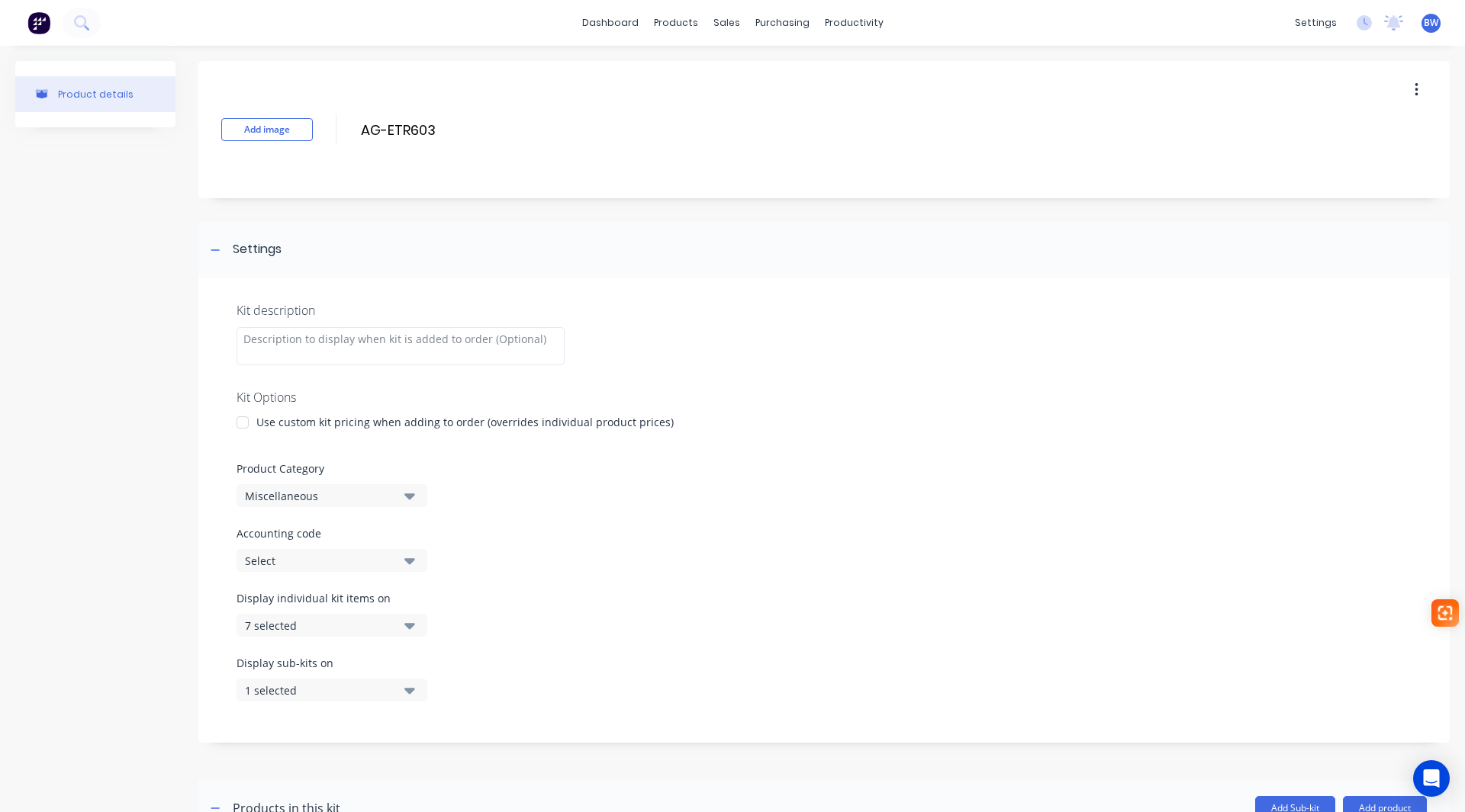
click at [241, 424] on div at bounding box center [243, 423] width 31 height 31
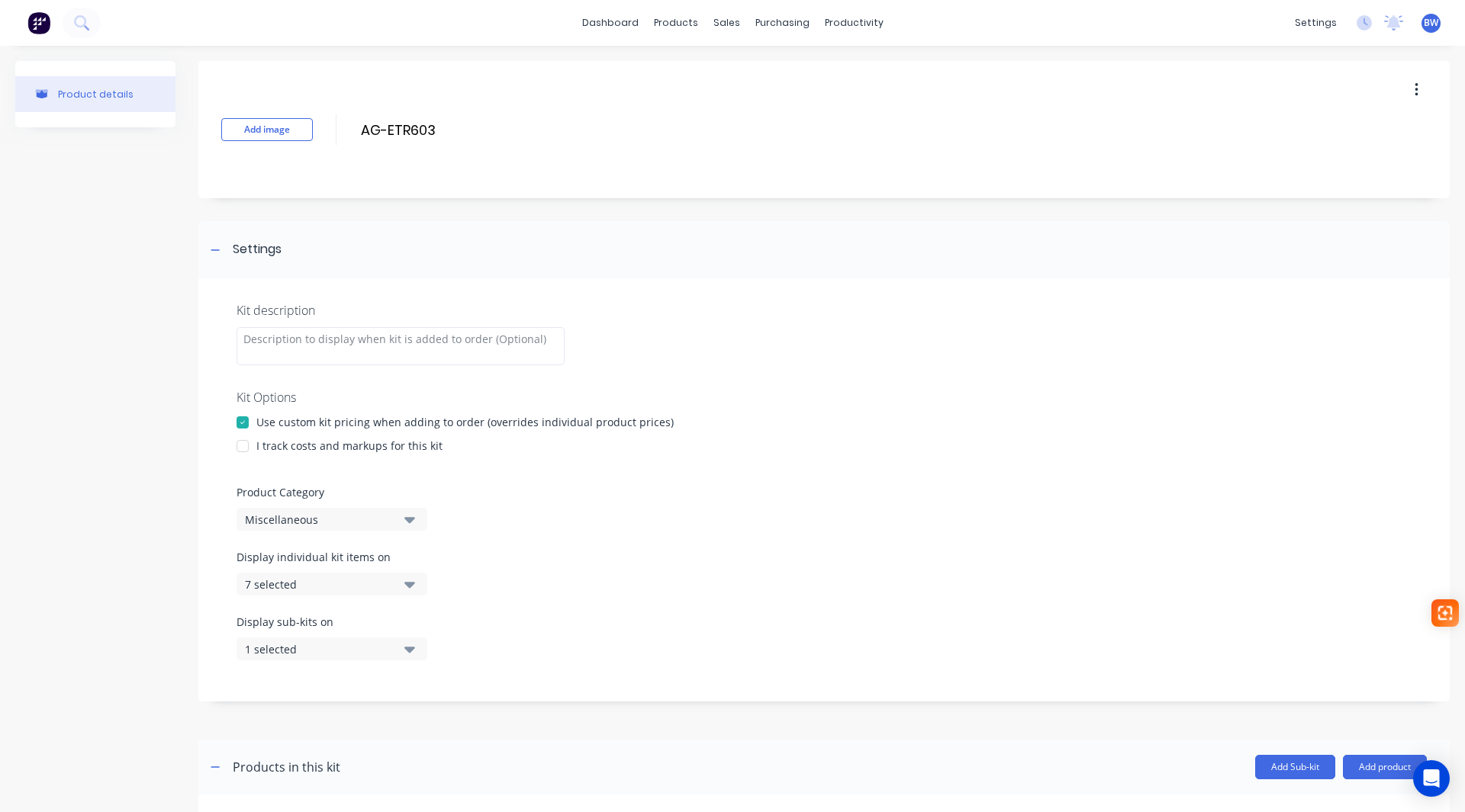
click at [238, 447] on div at bounding box center [243, 446] width 31 height 31
click at [359, 519] on div "Miscellaneous" at bounding box center [319, 520] width 148 height 16
click at [320, 655] on div "ETR" at bounding box center [351, 649] width 229 height 31
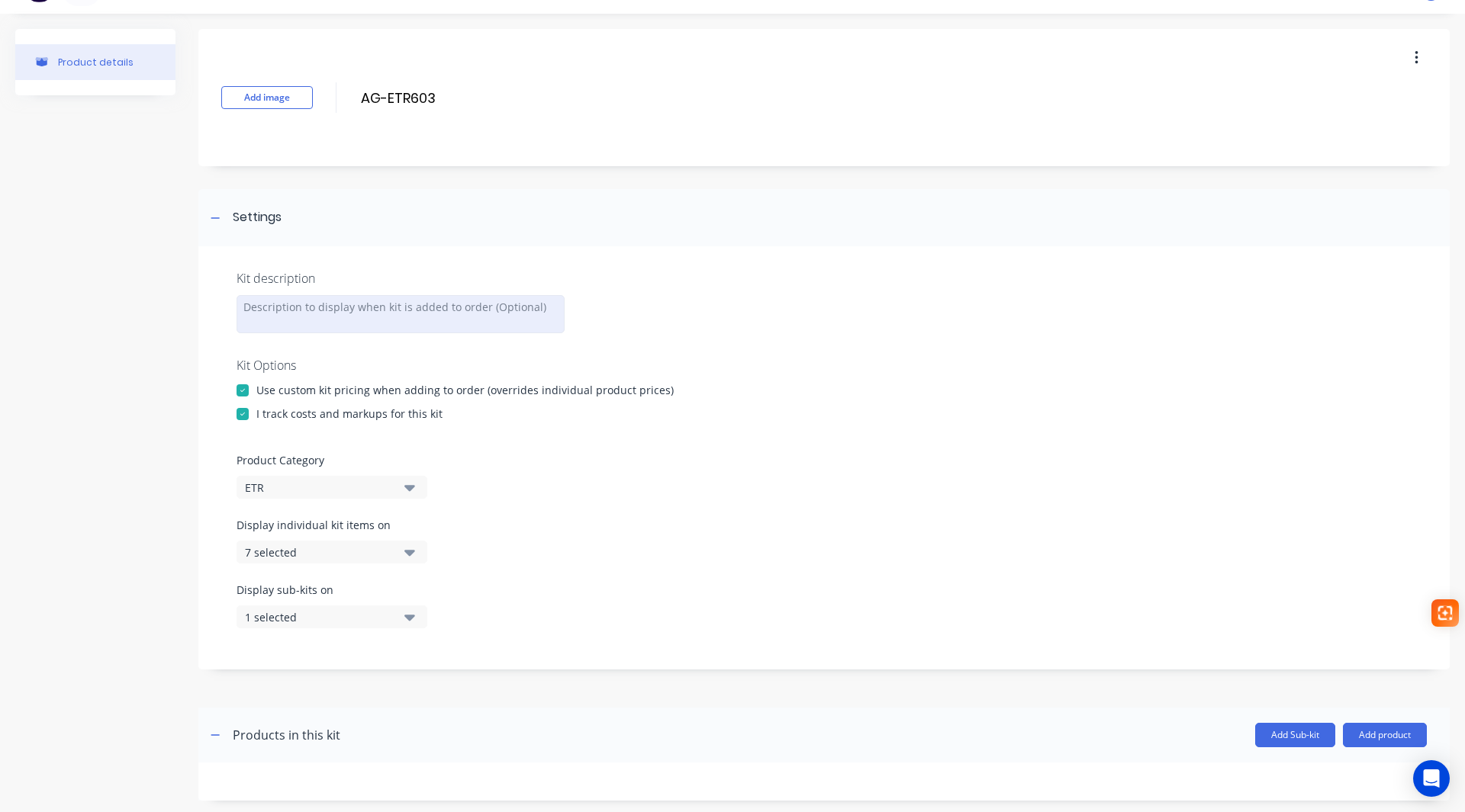
scroll to position [0, 0]
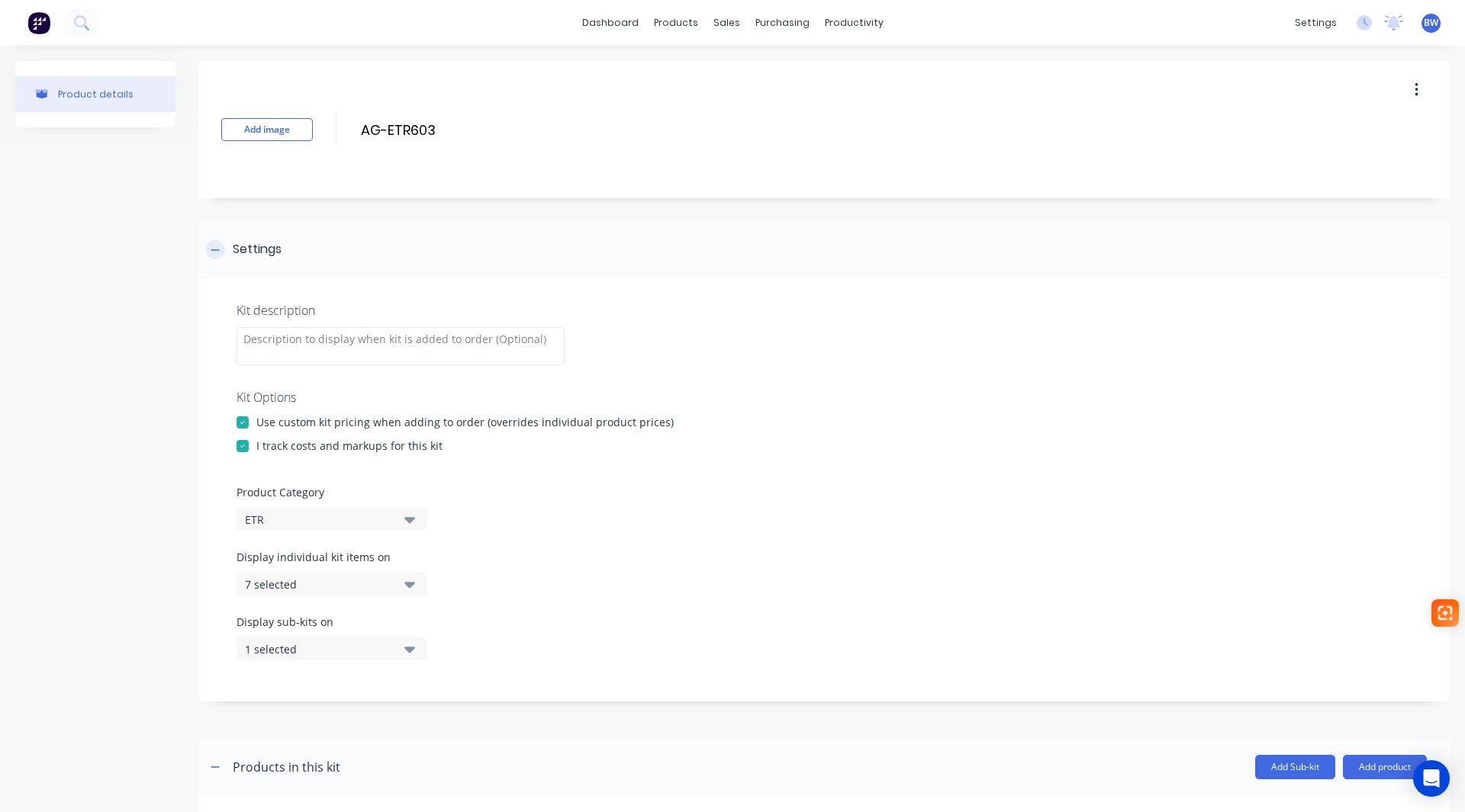
click at [207, 248] on div at bounding box center [215, 250] width 19 height 19
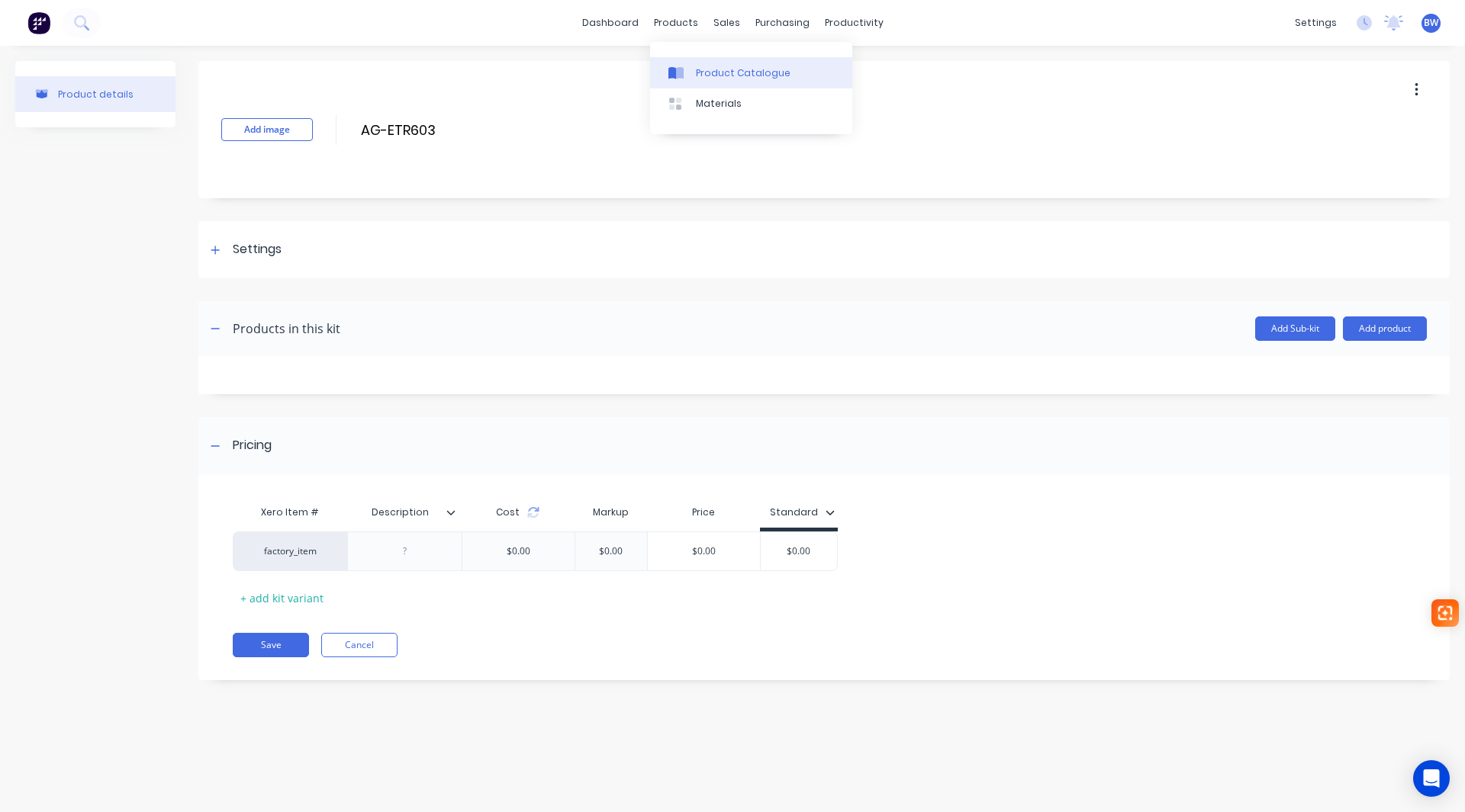
click at [687, 80] on link "Product Catalogue" at bounding box center [751, 73] width 202 height 31
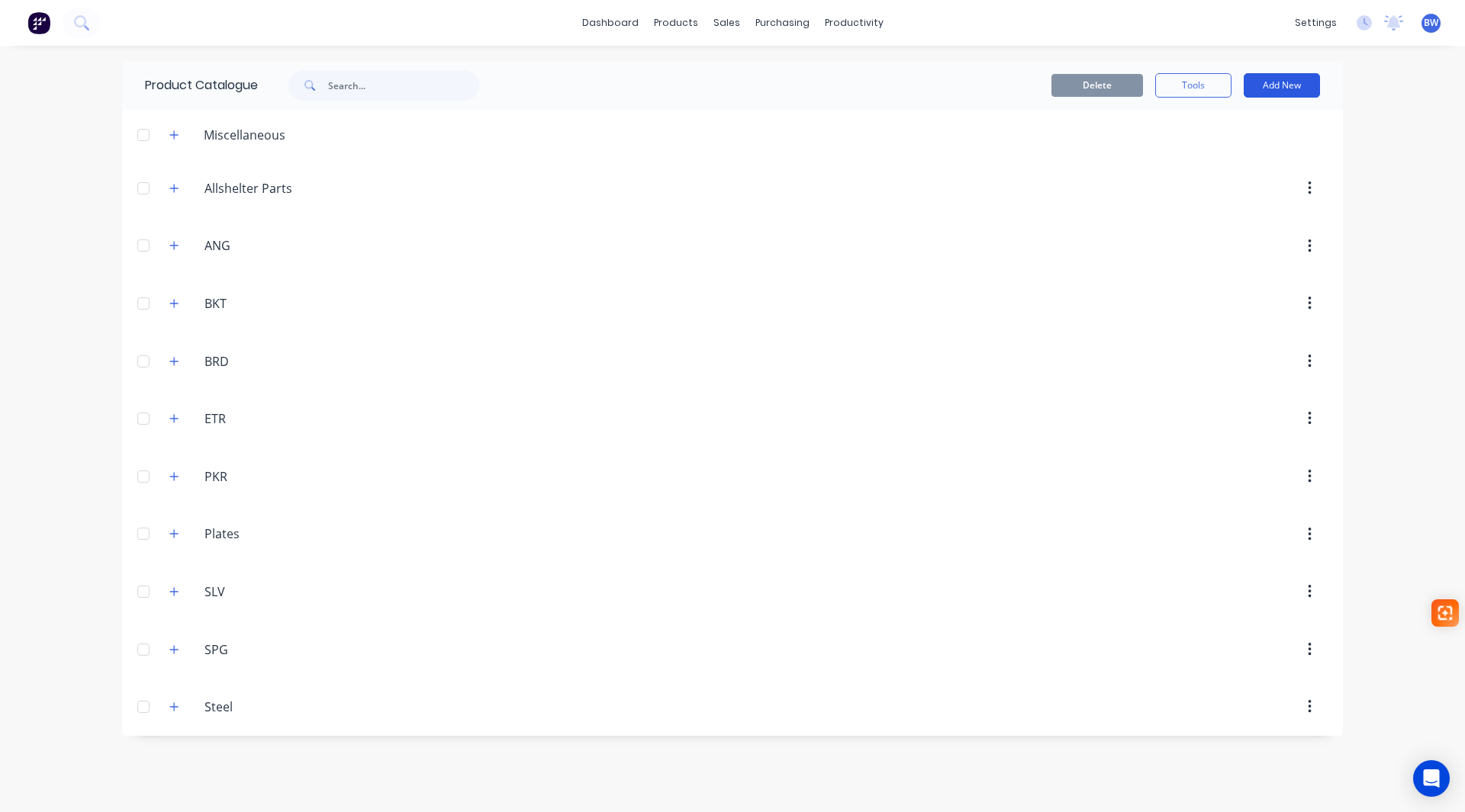
click at [1288, 87] on button "Add New" at bounding box center [1282, 85] width 77 height 24
click at [1232, 135] on div "Category" at bounding box center [1248, 124] width 118 height 22
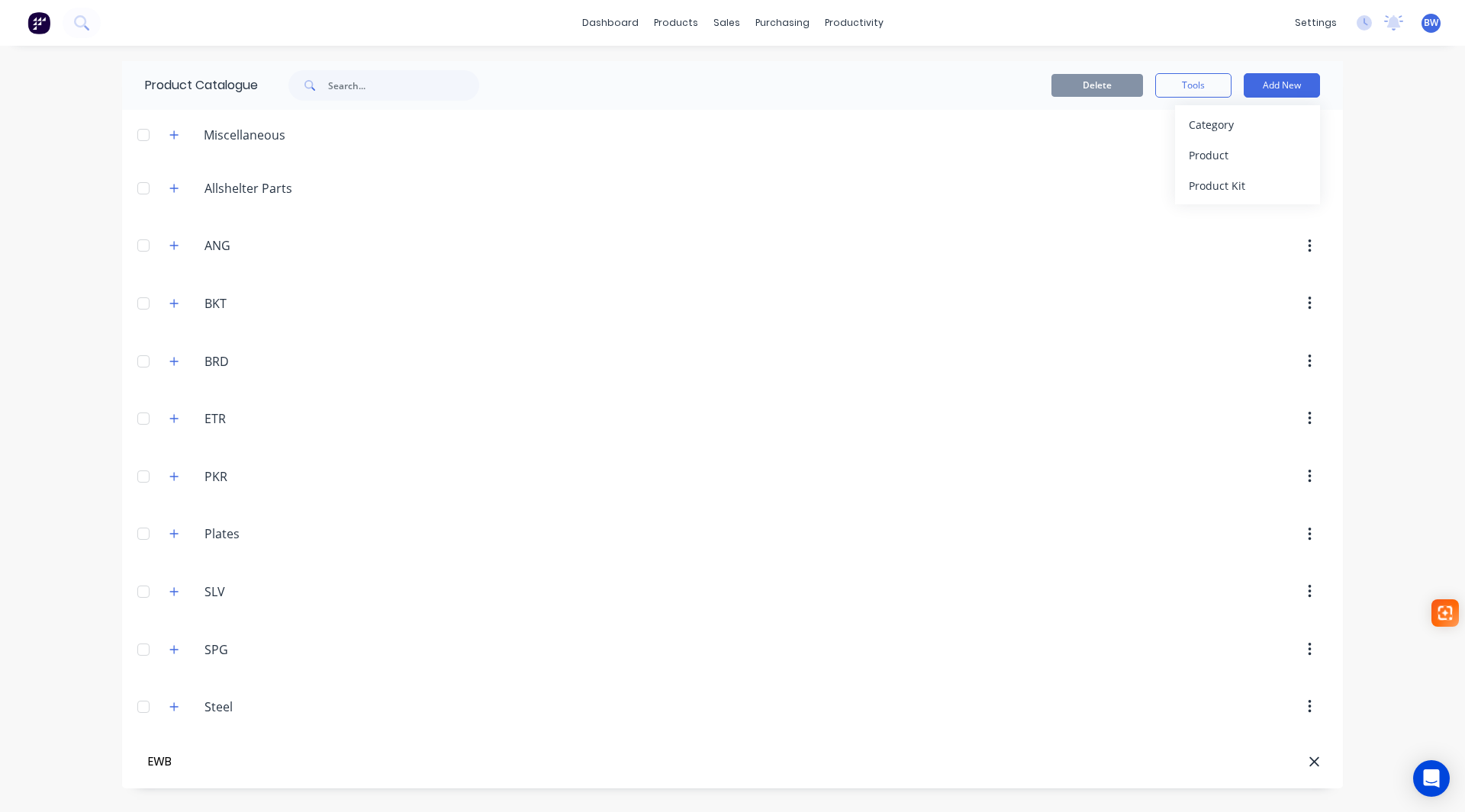
type input "EWB"
click at [1221, 180] on div "Product Kit" at bounding box center [1248, 185] width 118 height 22
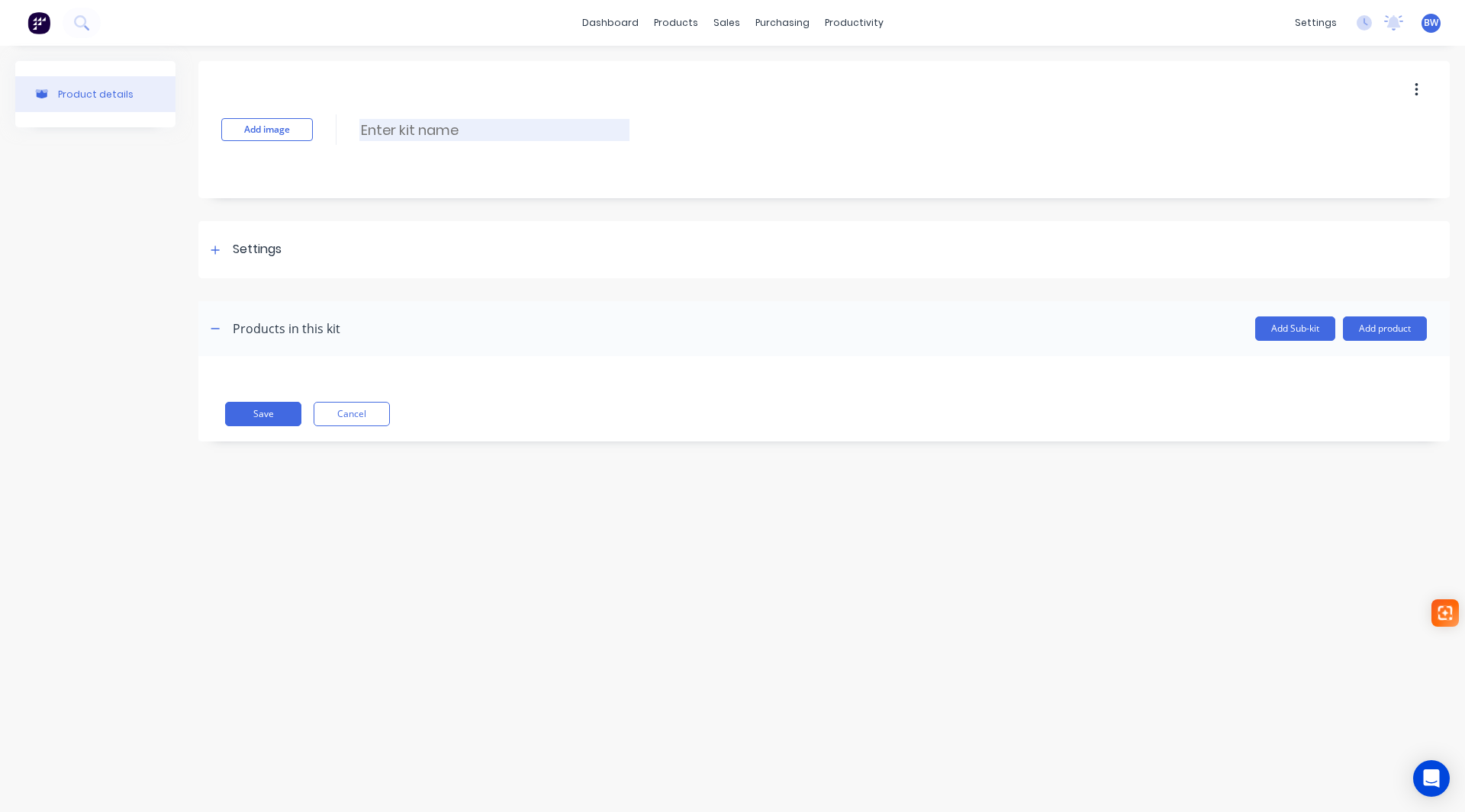
click at [422, 133] on input at bounding box center [494, 130] width 270 height 22
type input "AG-EWB928"
click at [202, 251] on div "Settings" at bounding box center [824, 249] width 1251 height 57
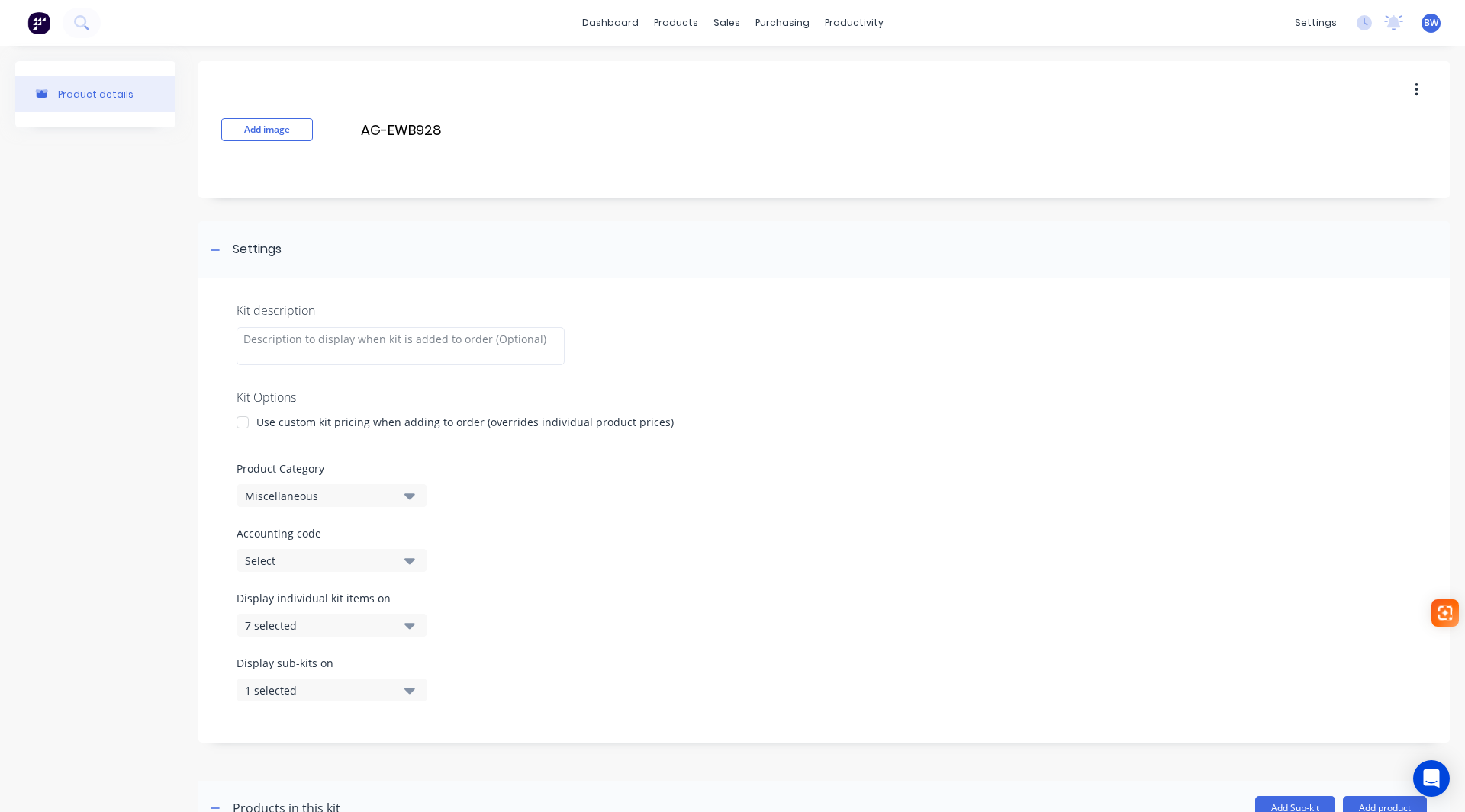
click at [238, 423] on div at bounding box center [243, 423] width 31 height 31
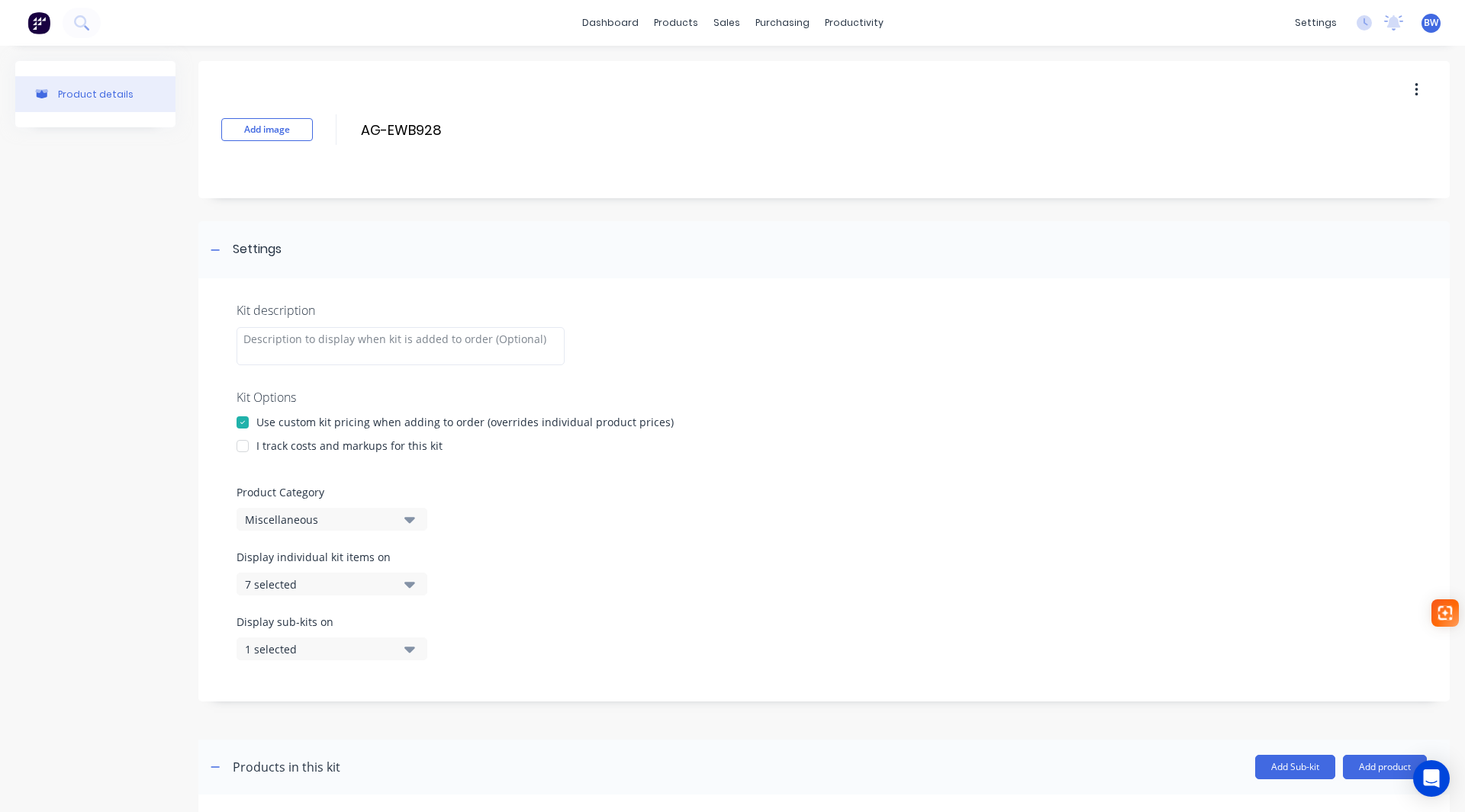
click at [244, 451] on div at bounding box center [243, 446] width 31 height 31
click at [327, 526] on div "Miscellaneous" at bounding box center [319, 520] width 148 height 16
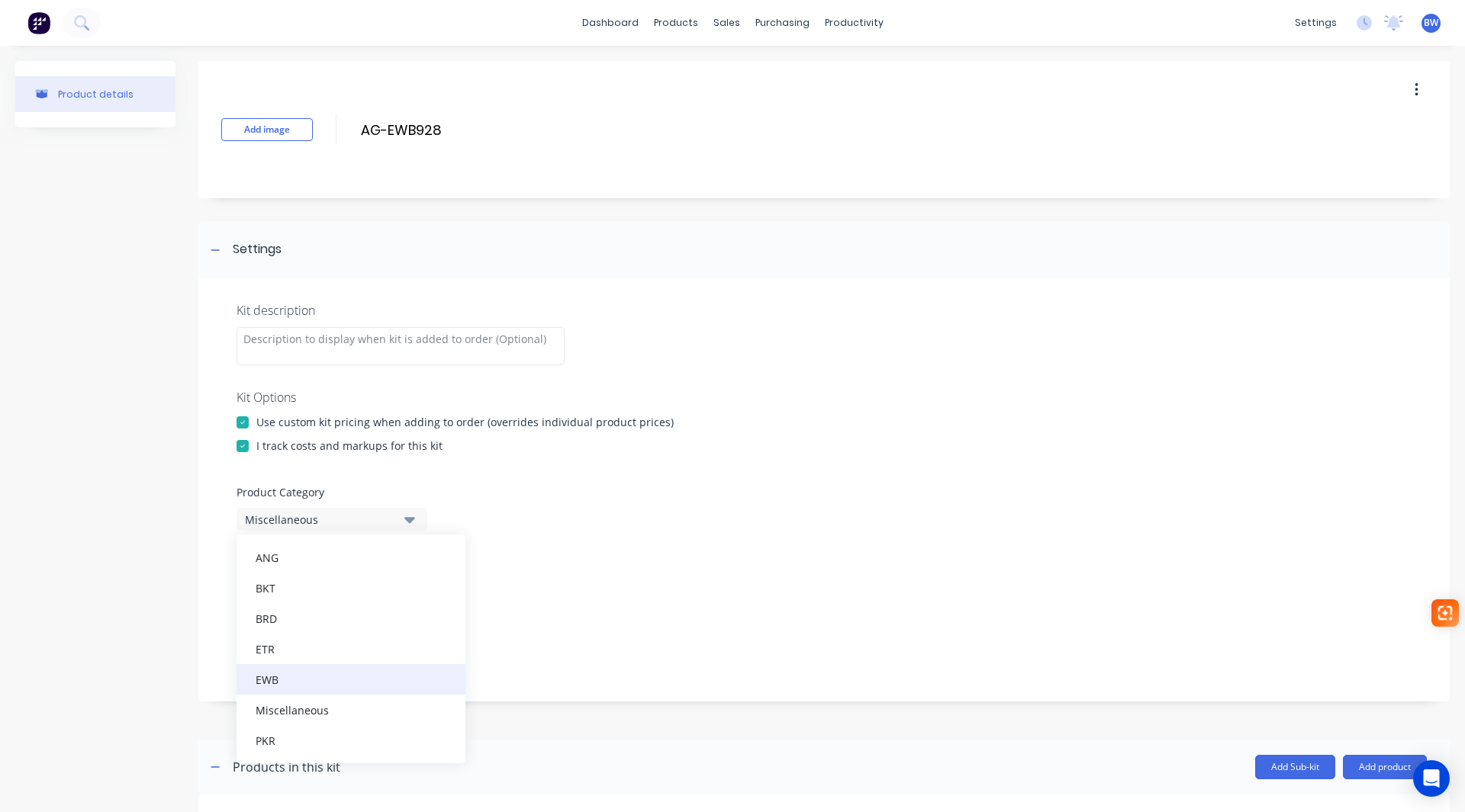
click at [298, 686] on div "EWB" at bounding box center [351, 680] width 229 height 31
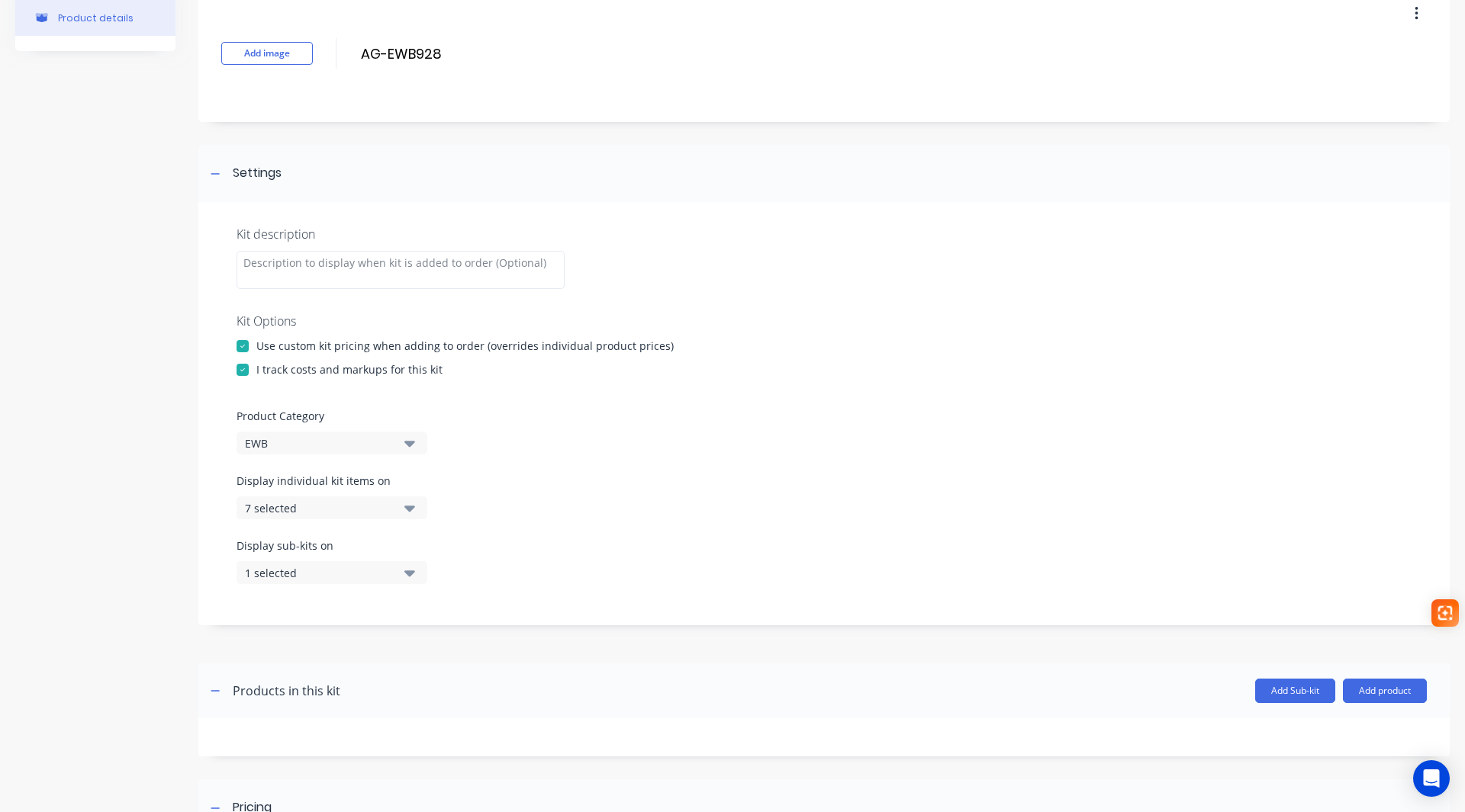
click at [357, 514] on div "7 selected" at bounding box center [319, 508] width 148 height 16
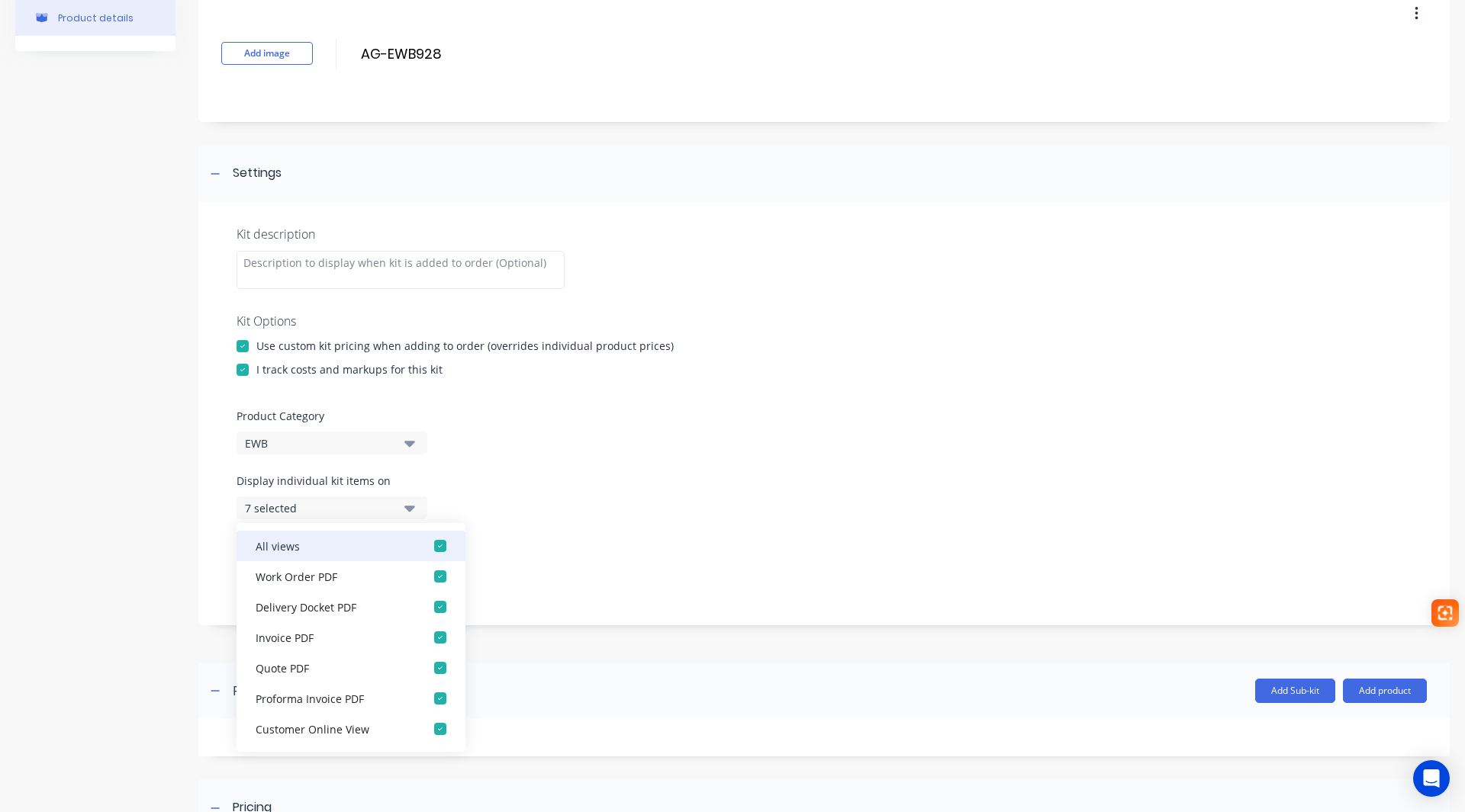
click at [425, 547] on div "button" at bounding box center [440, 546] width 31 height 31
click at [426, 578] on div "button" at bounding box center [440, 577] width 31 height 31
click at [603, 527] on div "Display individual kit items on 1 selected" at bounding box center [824, 505] width 1175 height 65
click at [474, 496] on div "Display individual kit items on 1 selected" at bounding box center [824, 505] width 1175 height 65
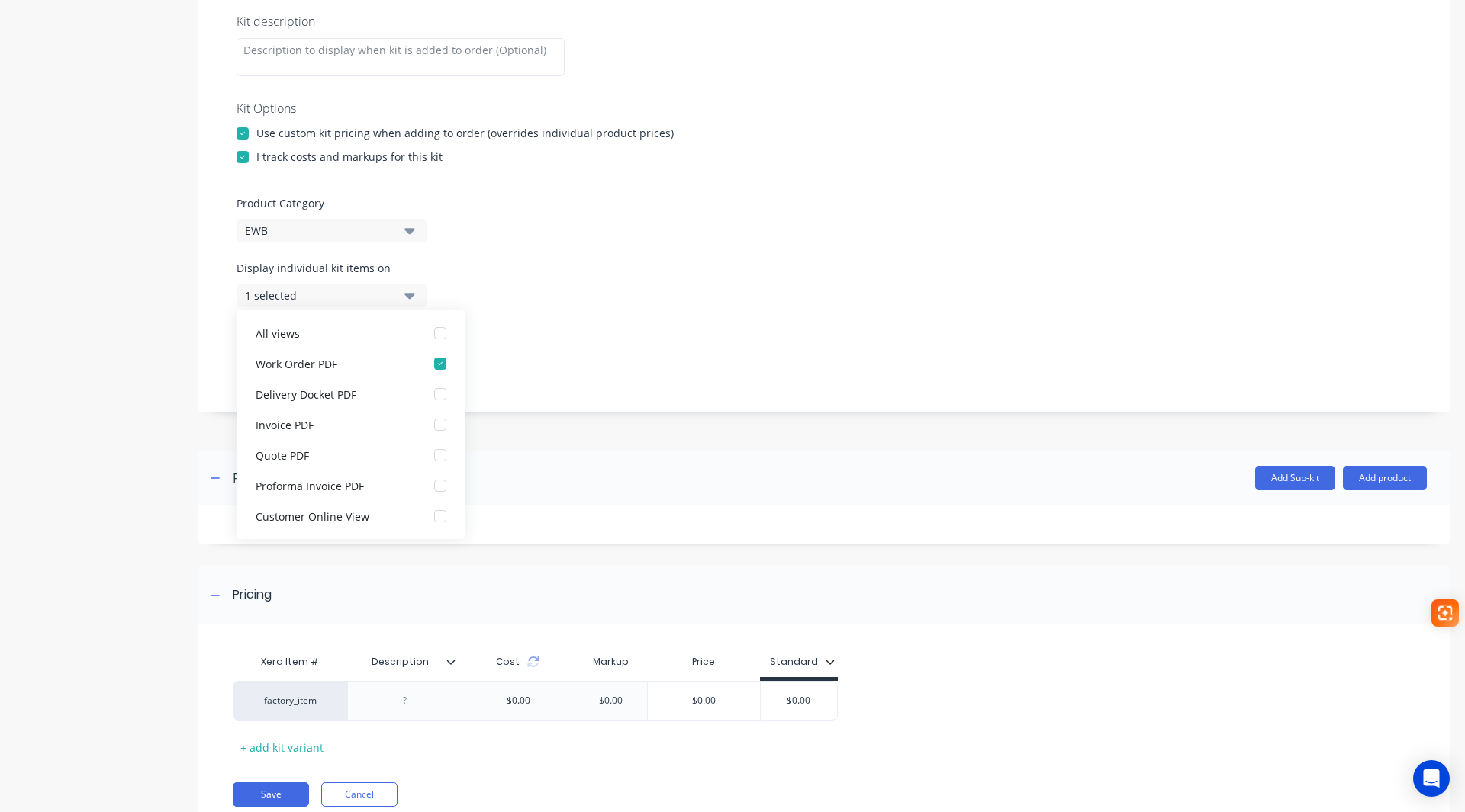
scroll to position [305, 0]
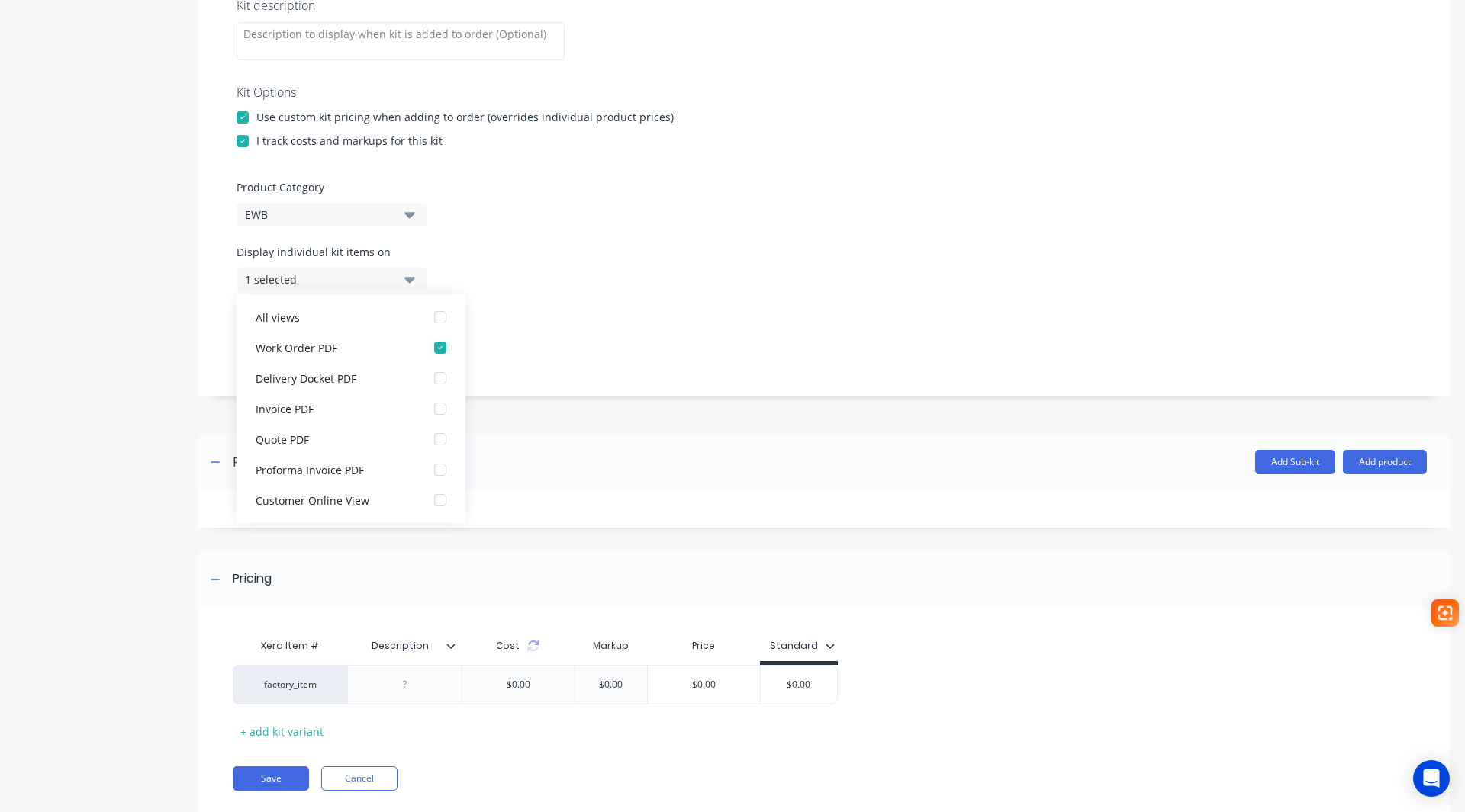
click at [638, 311] on div "Display sub-kits on 1 selected" at bounding box center [824, 341] width 1175 height 65
click at [411, 345] on icon "button" at bounding box center [409, 345] width 10 height 6
click at [403, 275] on button "1 selected" at bounding box center [332, 279] width 190 height 23
click at [433, 321] on div "button" at bounding box center [440, 318] width 31 height 31
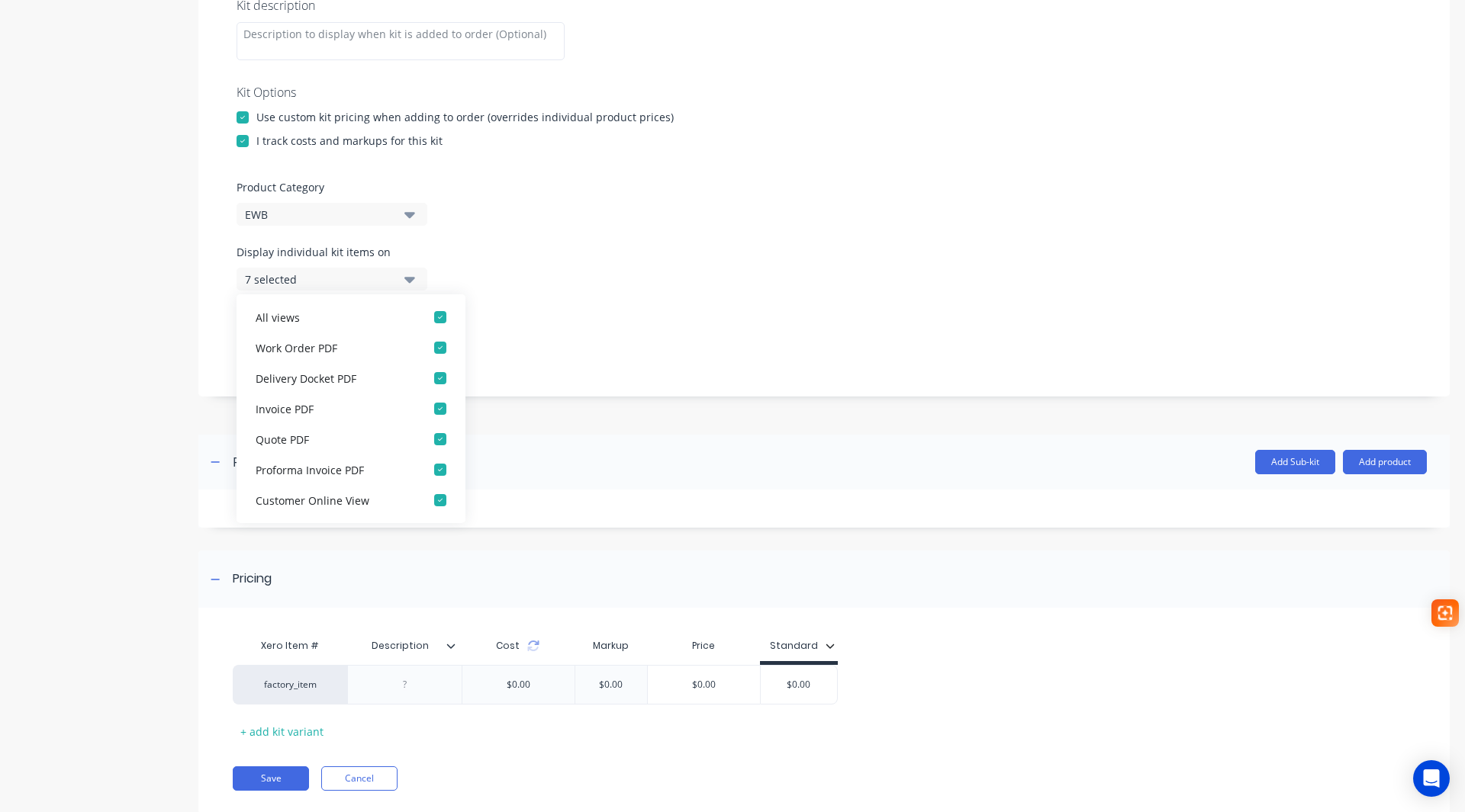
click at [542, 314] on div "Display sub-kits on 1 selected" at bounding box center [824, 341] width 1175 height 65
click at [215, 464] on icon "button" at bounding box center [215, 462] width 9 height 10
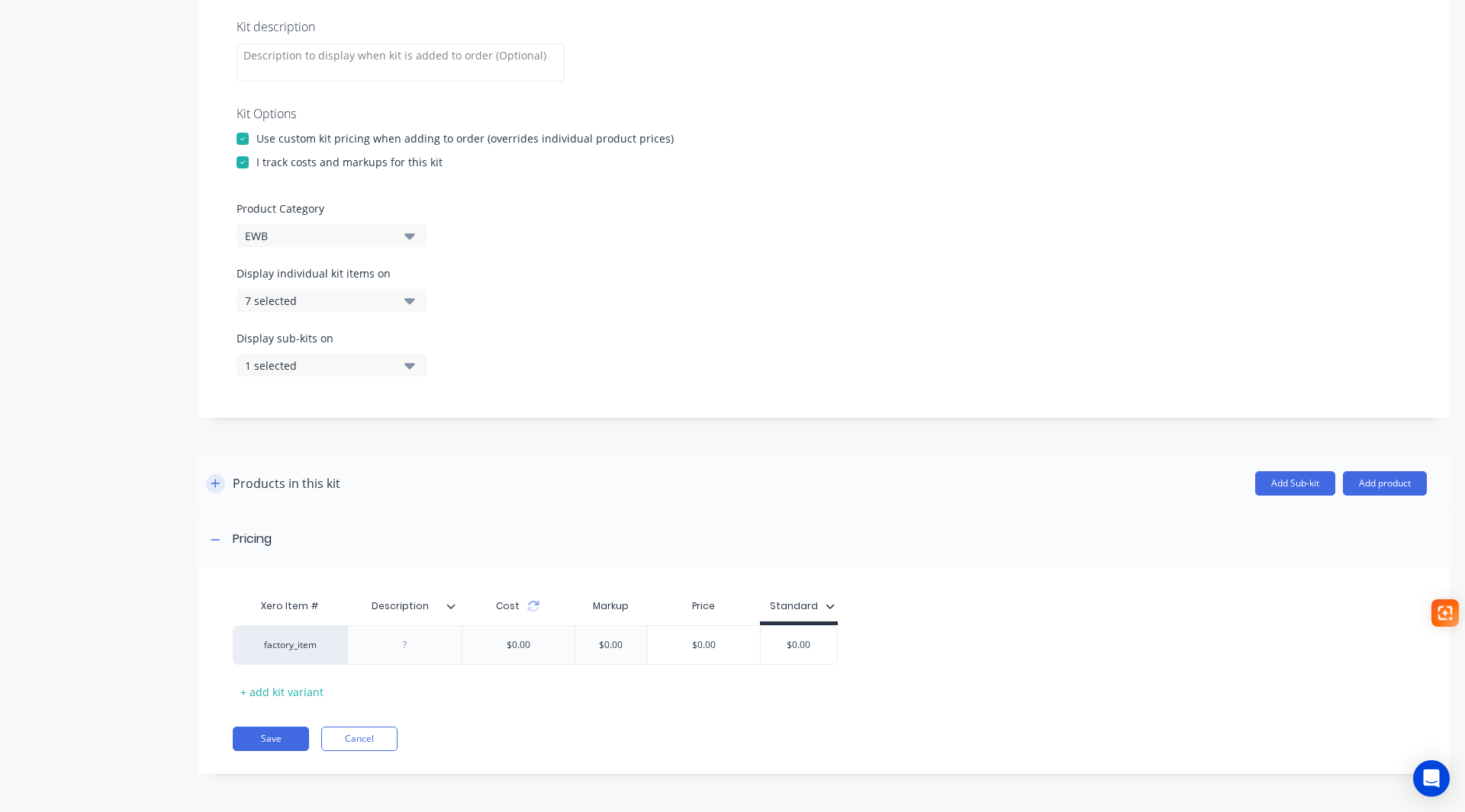
click at [219, 482] on icon "button" at bounding box center [215, 483] width 9 height 10
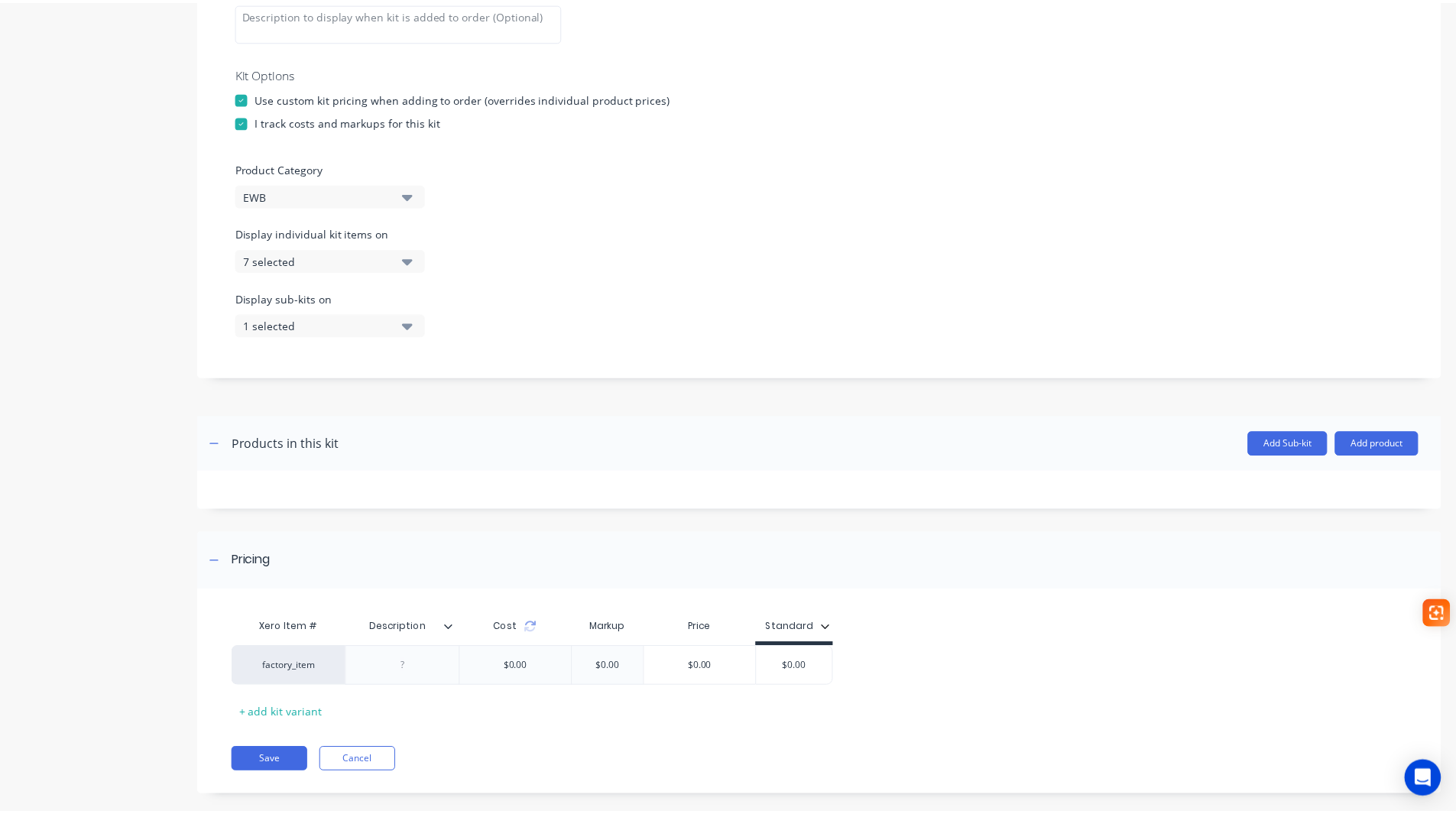
scroll to position [346, 0]
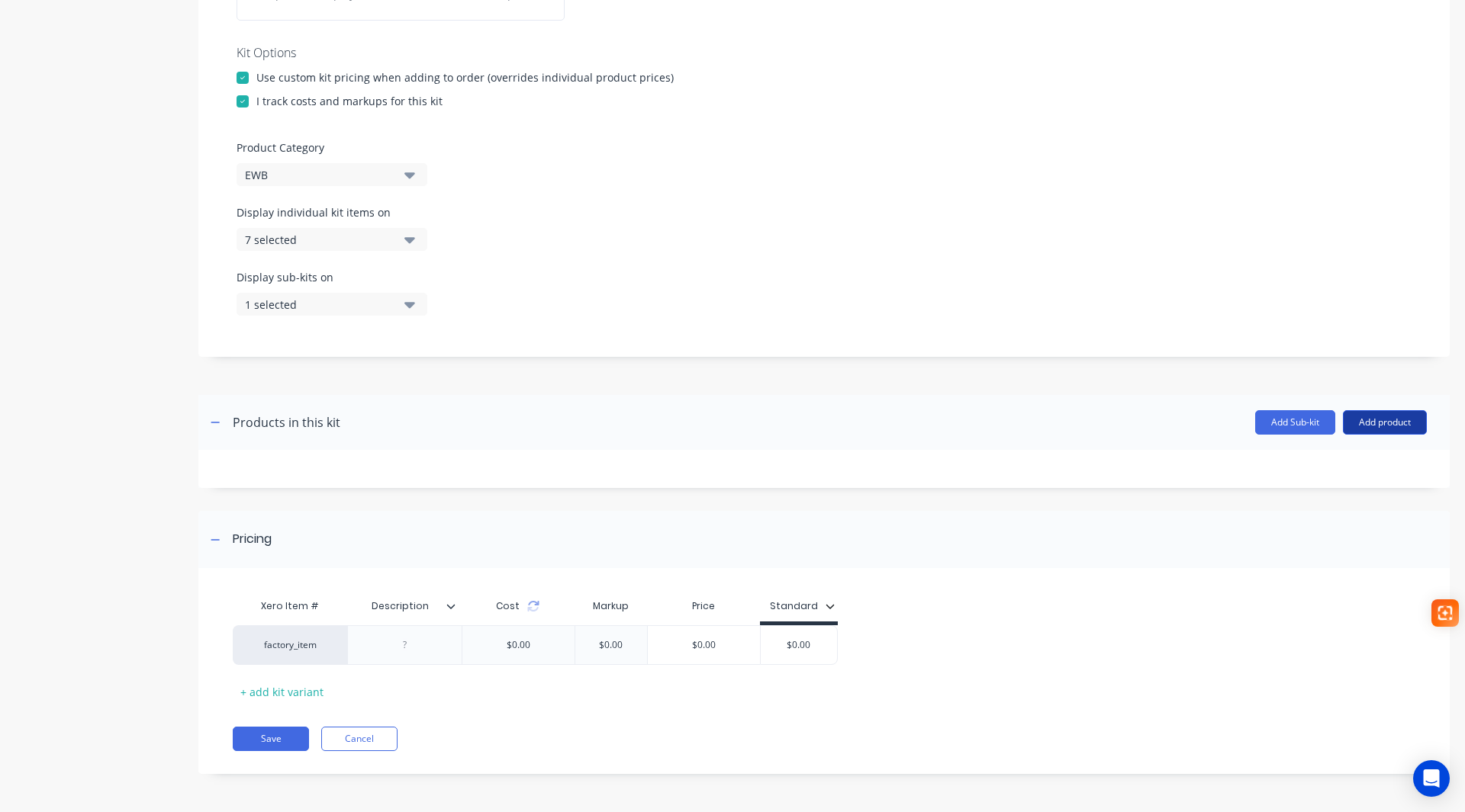
click at [1361, 419] on button "Add product" at bounding box center [1385, 423] width 84 height 24
click at [1296, 466] on div "Product catalogue" at bounding box center [1354, 461] width 118 height 22
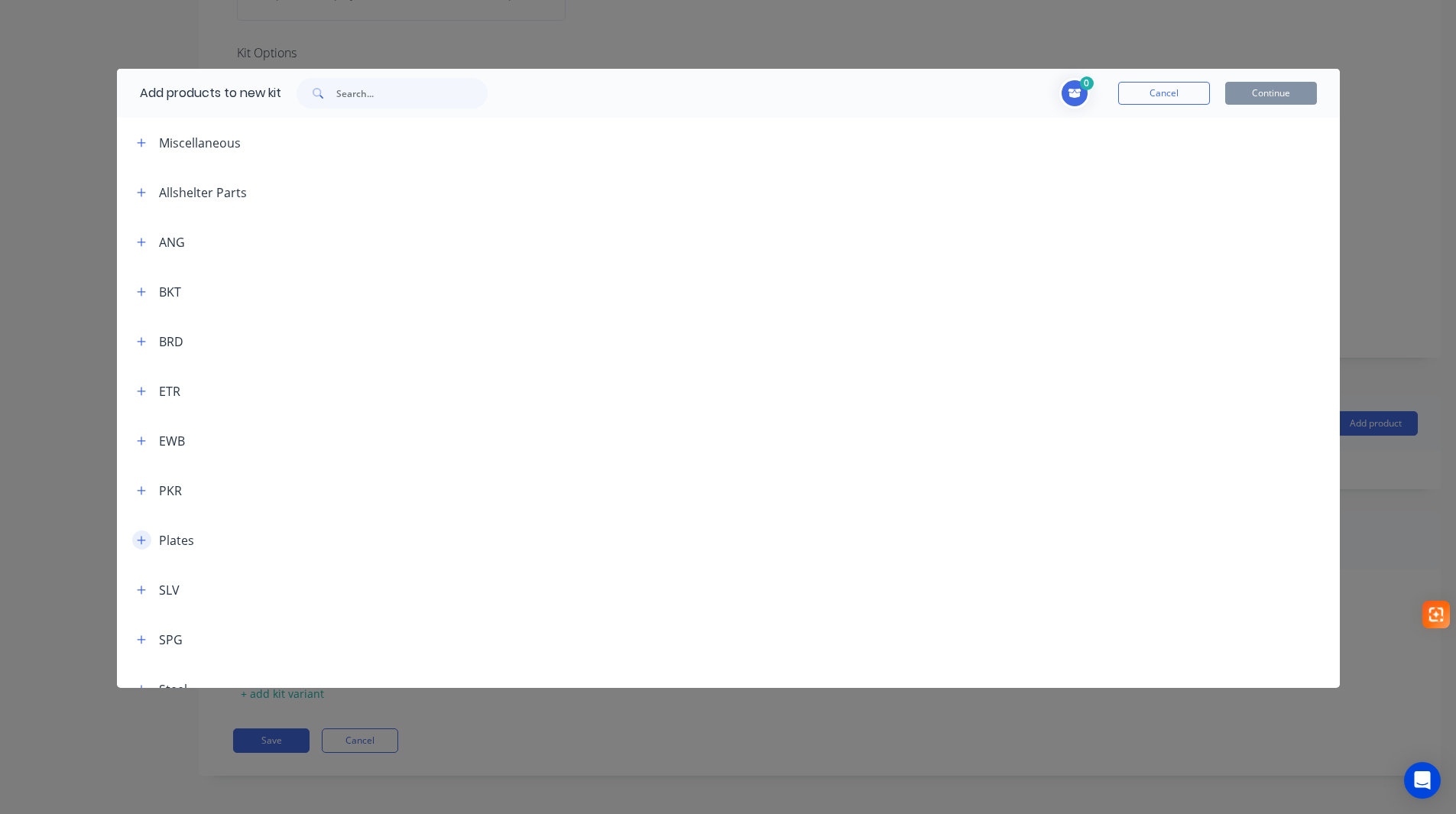
click at [141, 539] on icon "button" at bounding box center [141, 540] width 8 height 8
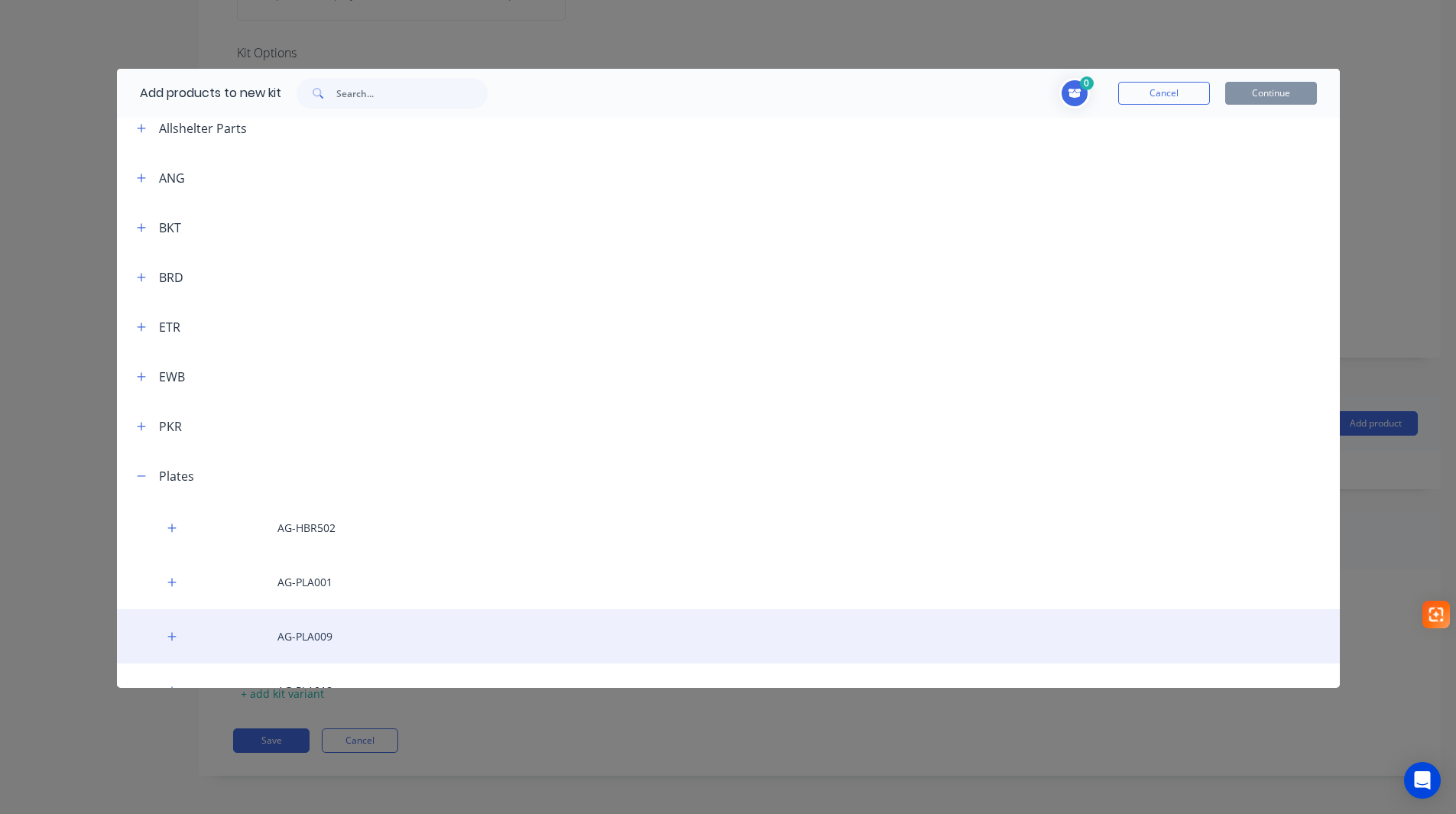
scroll to position [293, 0]
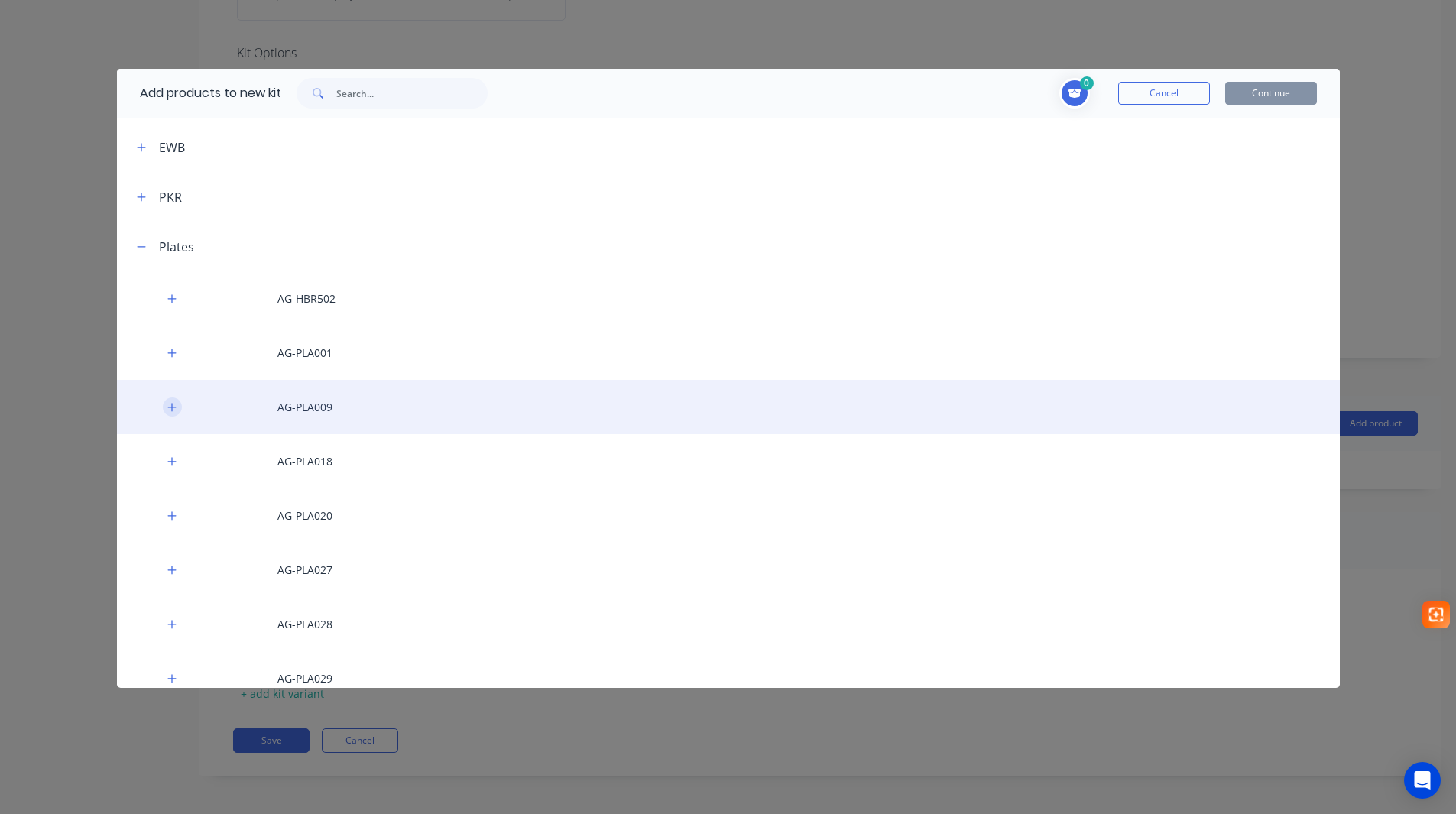
click at [168, 404] on icon "button" at bounding box center [171, 407] width 9 height 11
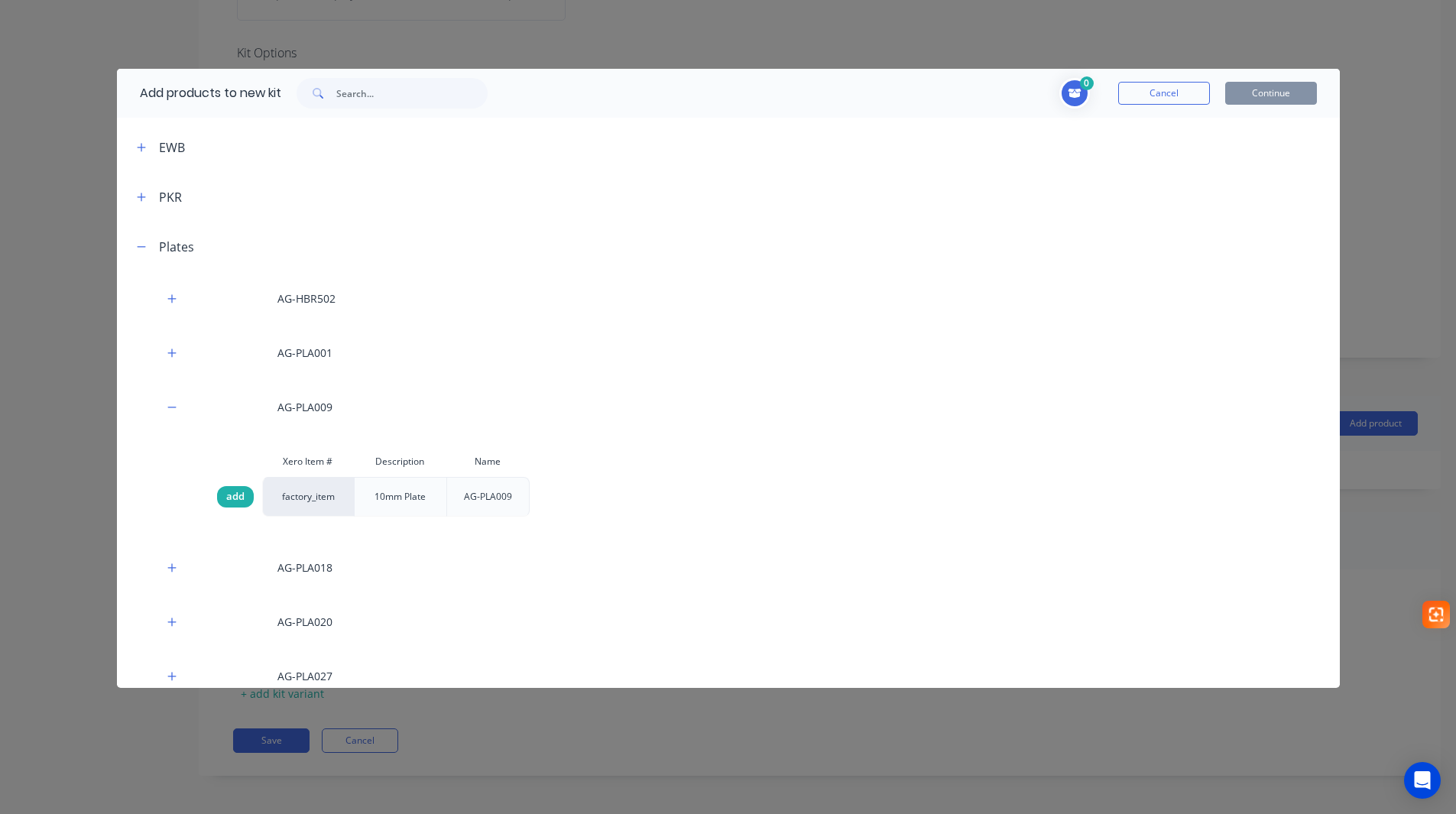
click at [237, 501] on span "add" at bounding box center [235, 496] width 19 height 15
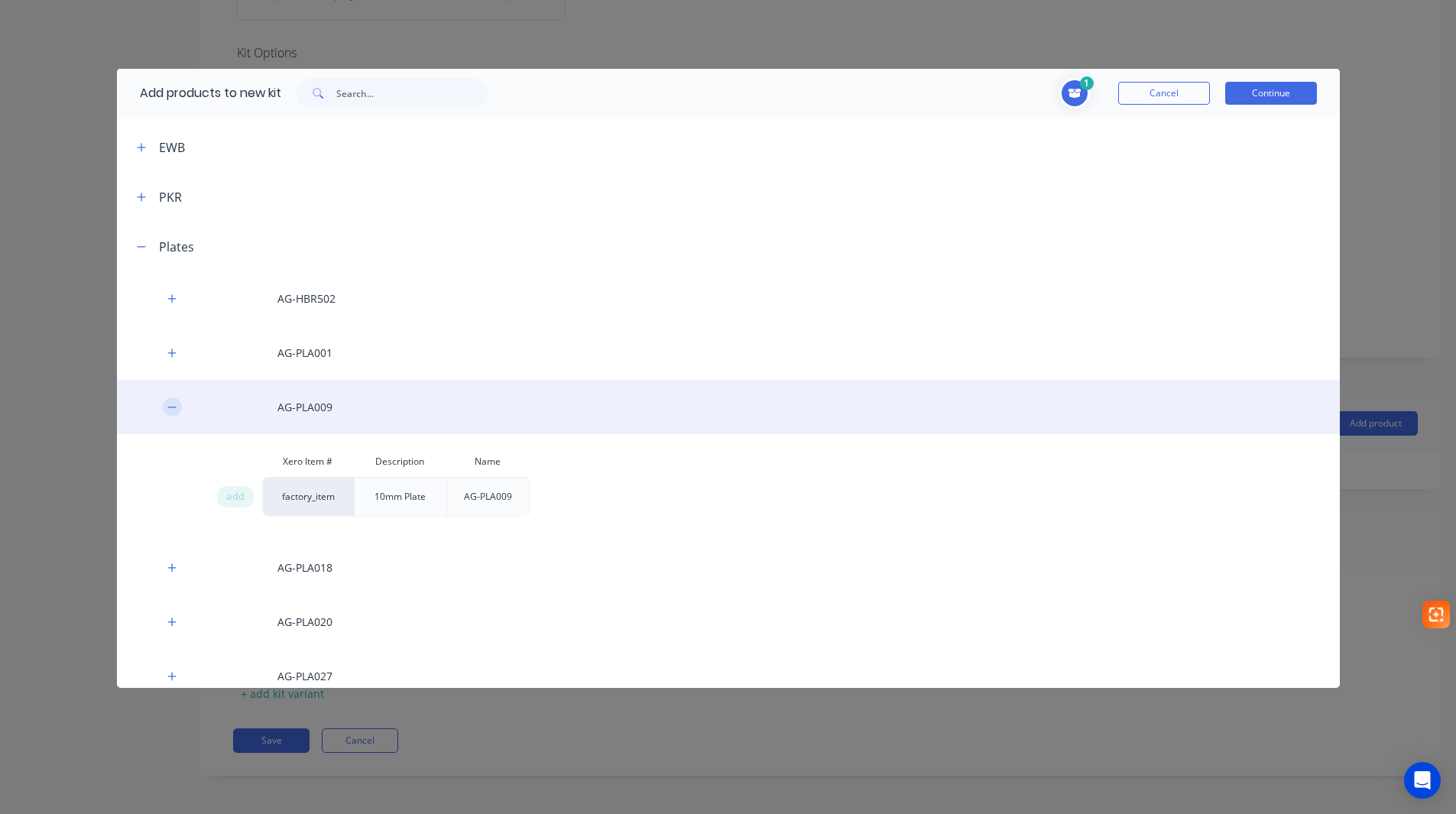
click at [176, 406] on icon "button" at bounding box center [171, 407] width 9 height 11
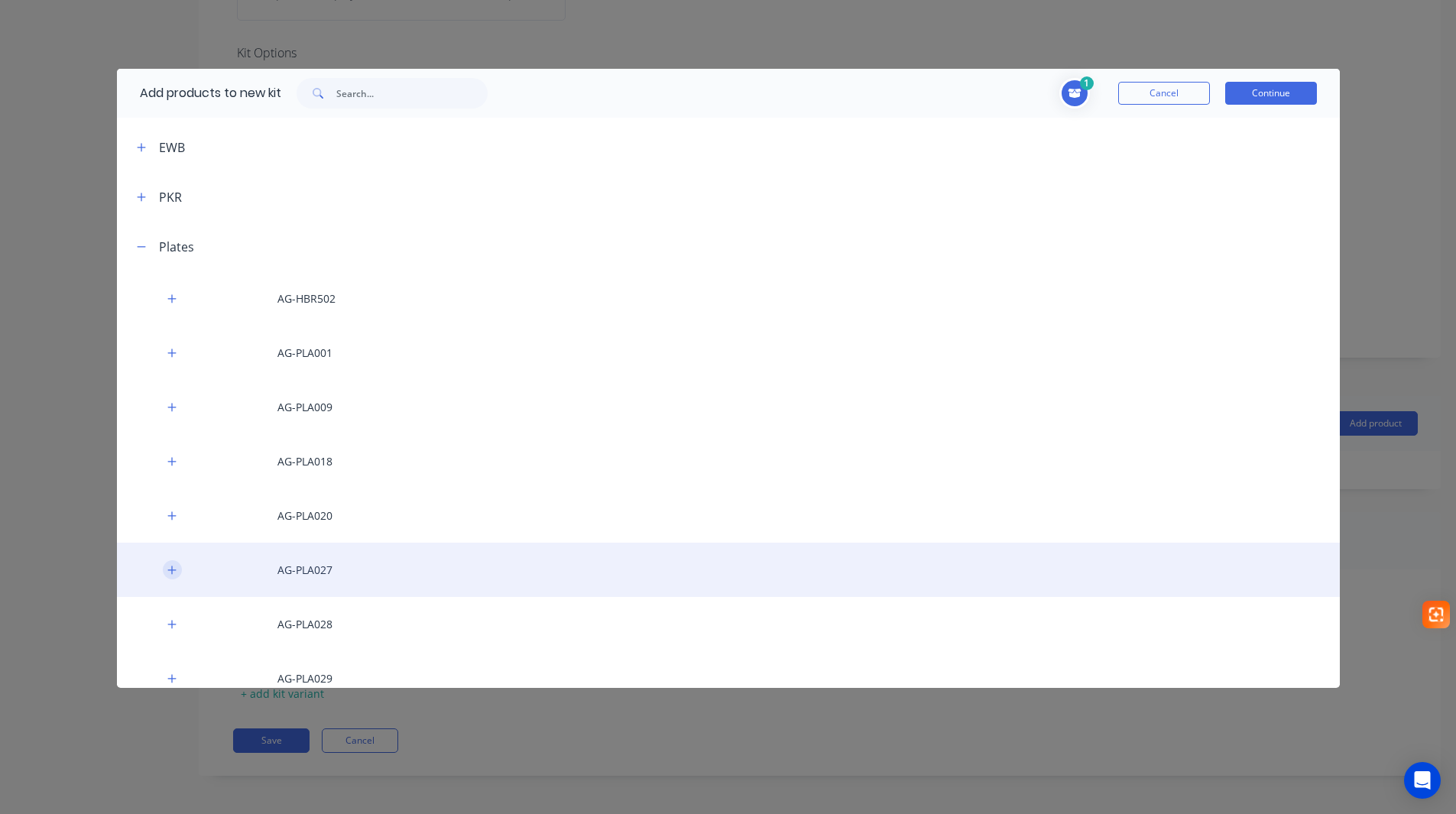
click at [172, 570] on icon "button" at bounding box center [171, 570] width 8 height 8
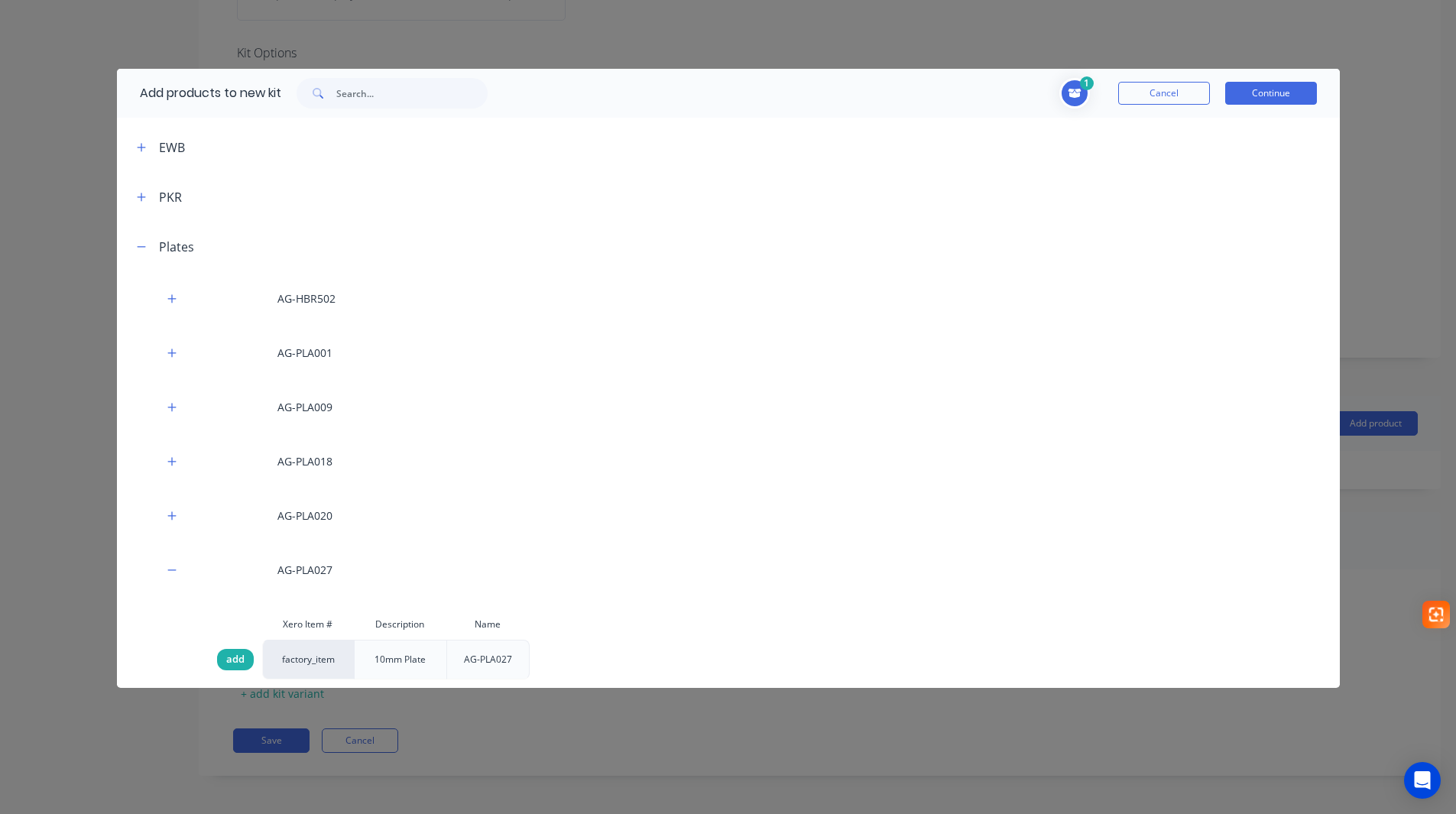
click at [234, 659] on span "add" at bounding box center [235, 660] width 19 height 15
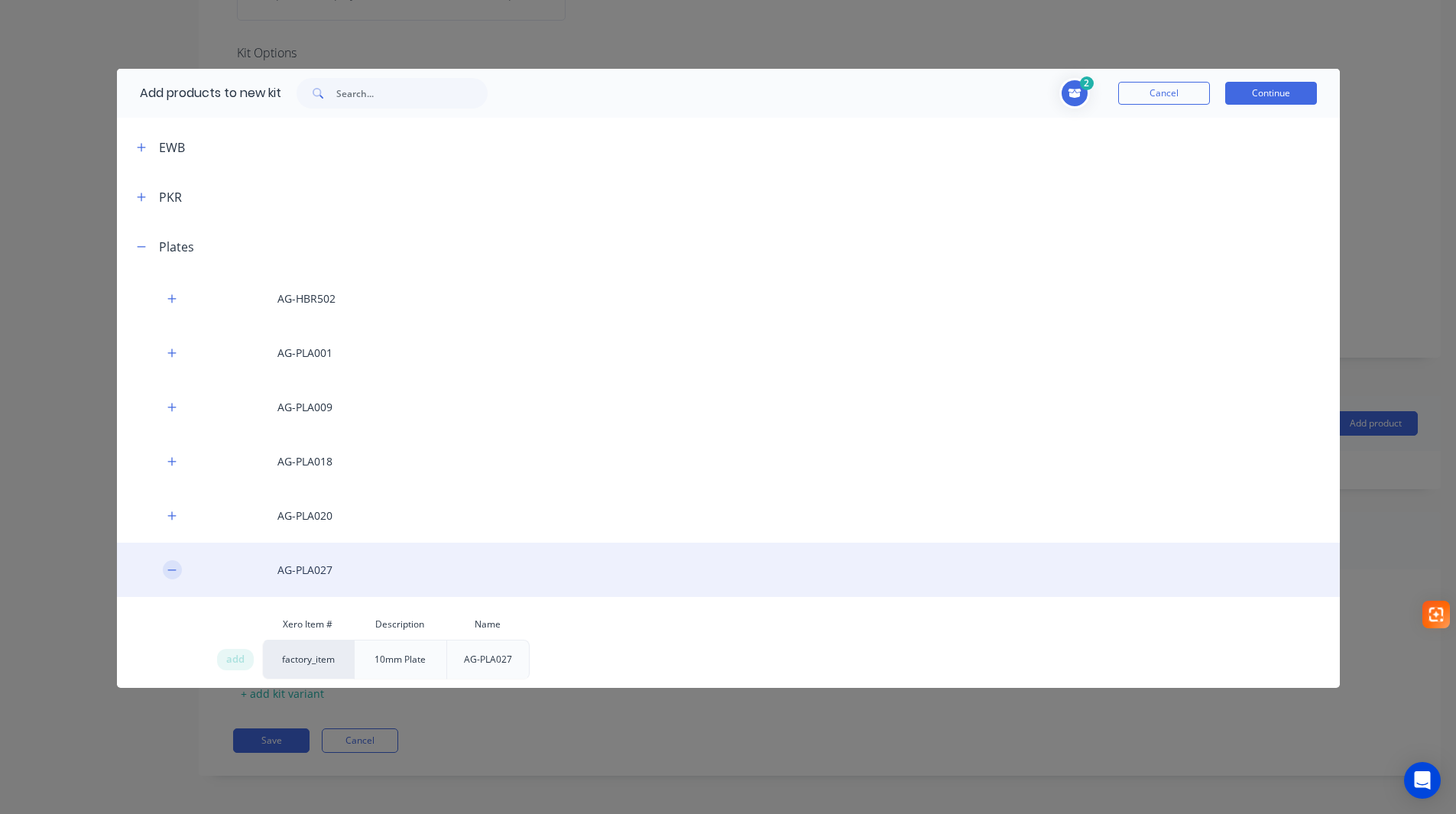
click at [172, 561] on button "button" at bounding box center [172, 570] width 19 height 19
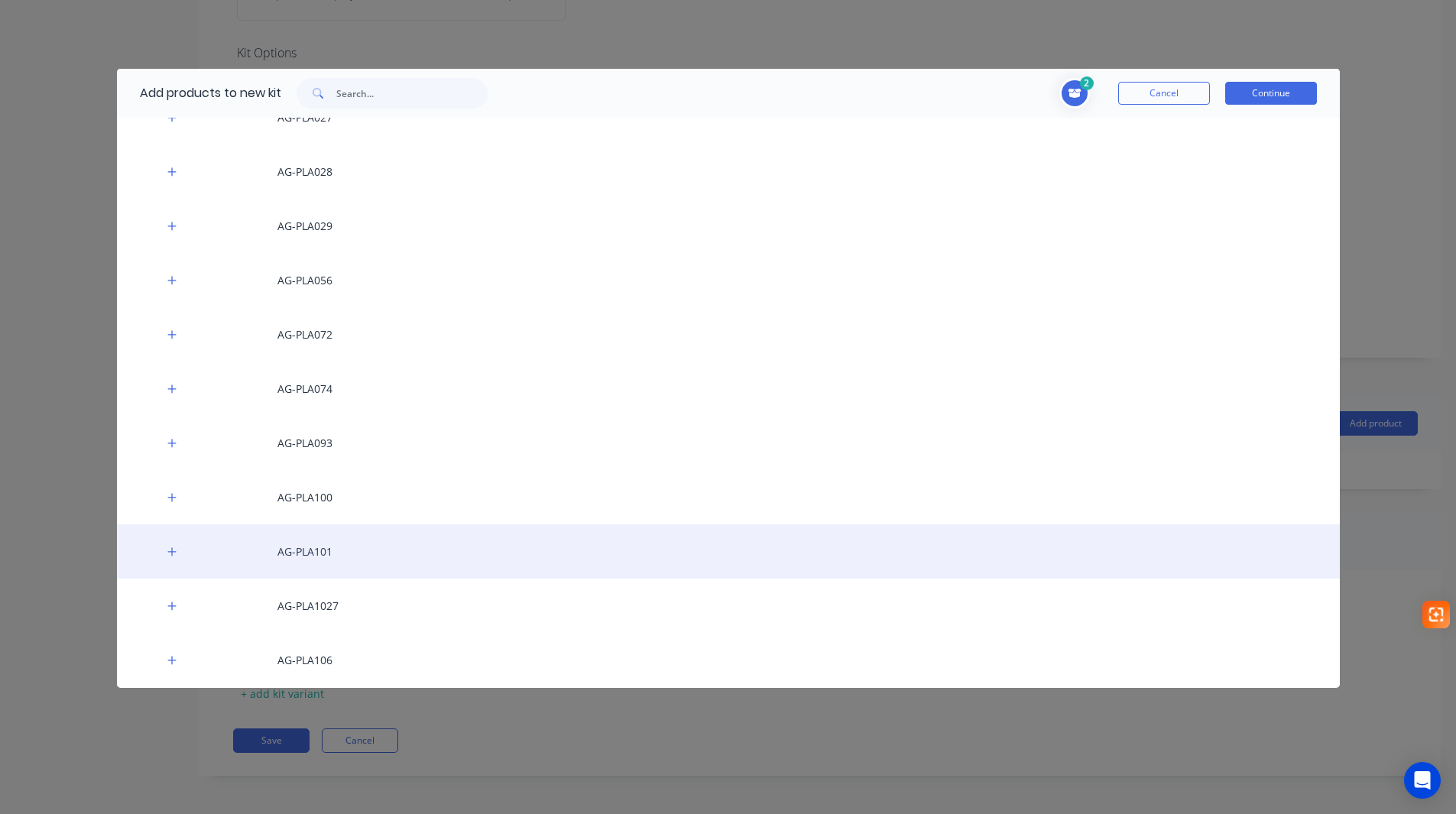
scroll to position [753, 0]
click at [175, 550] on icon "button" at bounding box center [171, 546] width 9 height 11
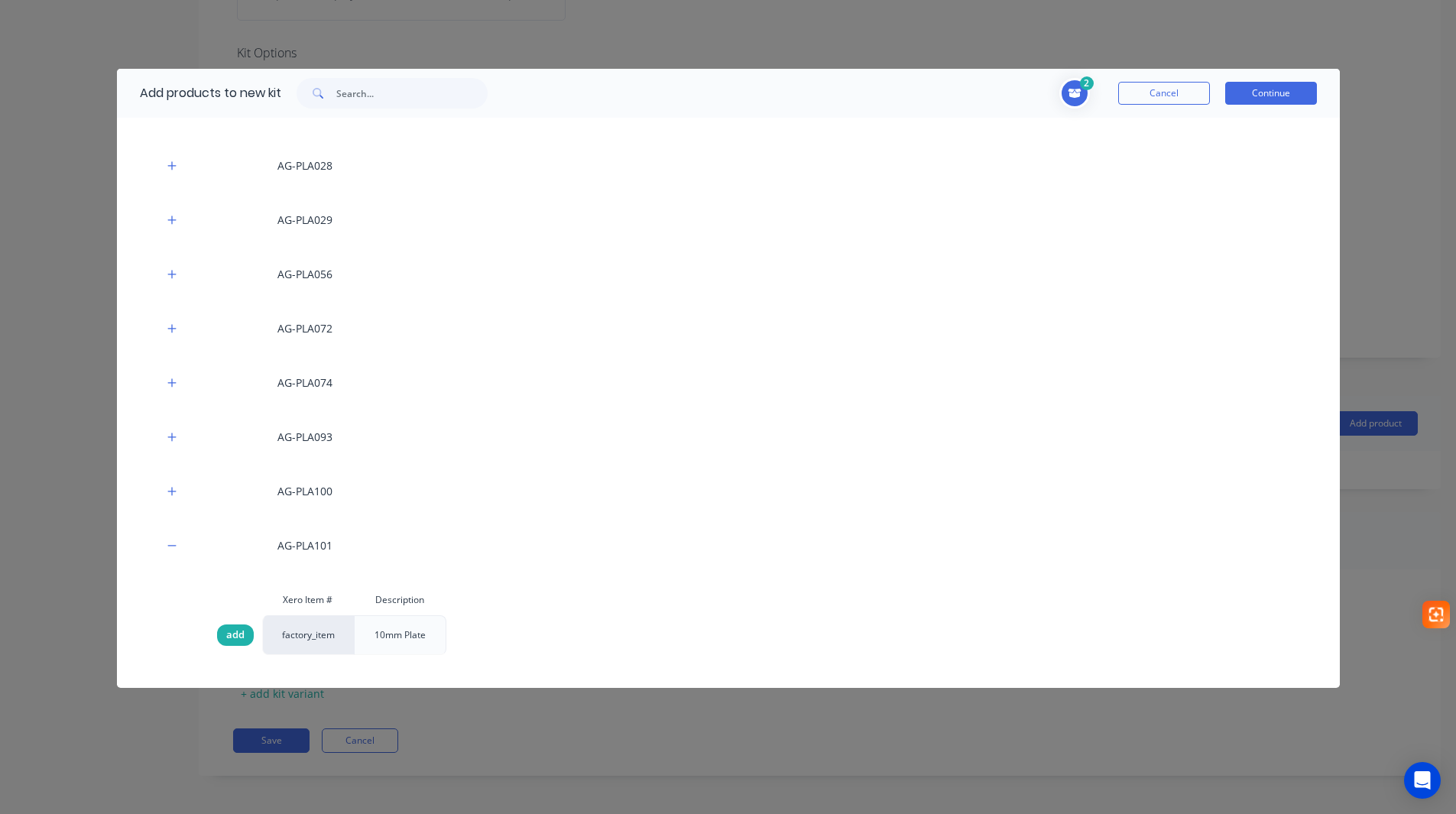
click at [237, 638] on span "add" at bounding box center [235, 635] width 19 height 15
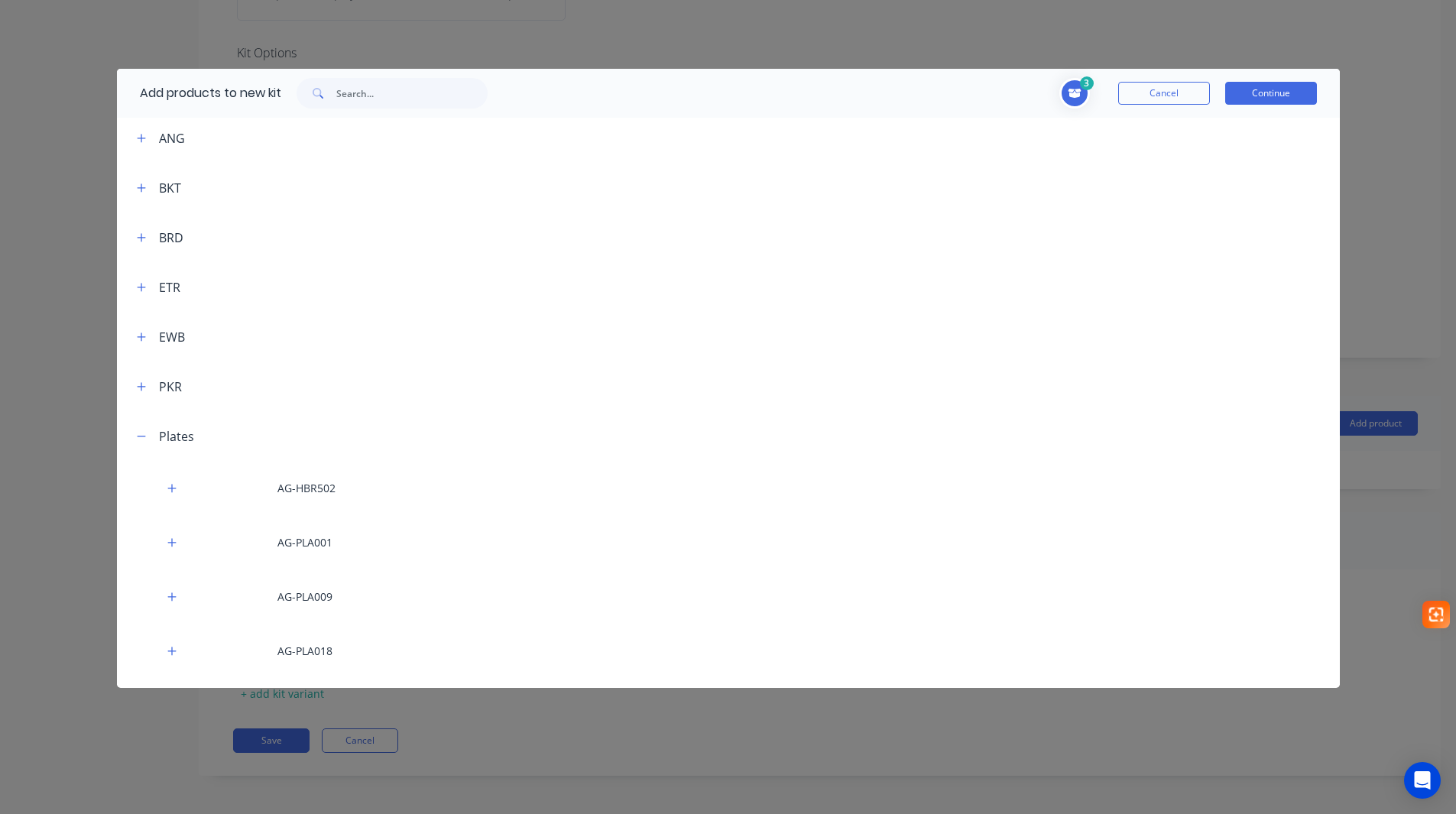
scroll to position [0, 0]
click at [141, 543] on icon "button" at bounding box center [141, 540] width 9 height 11
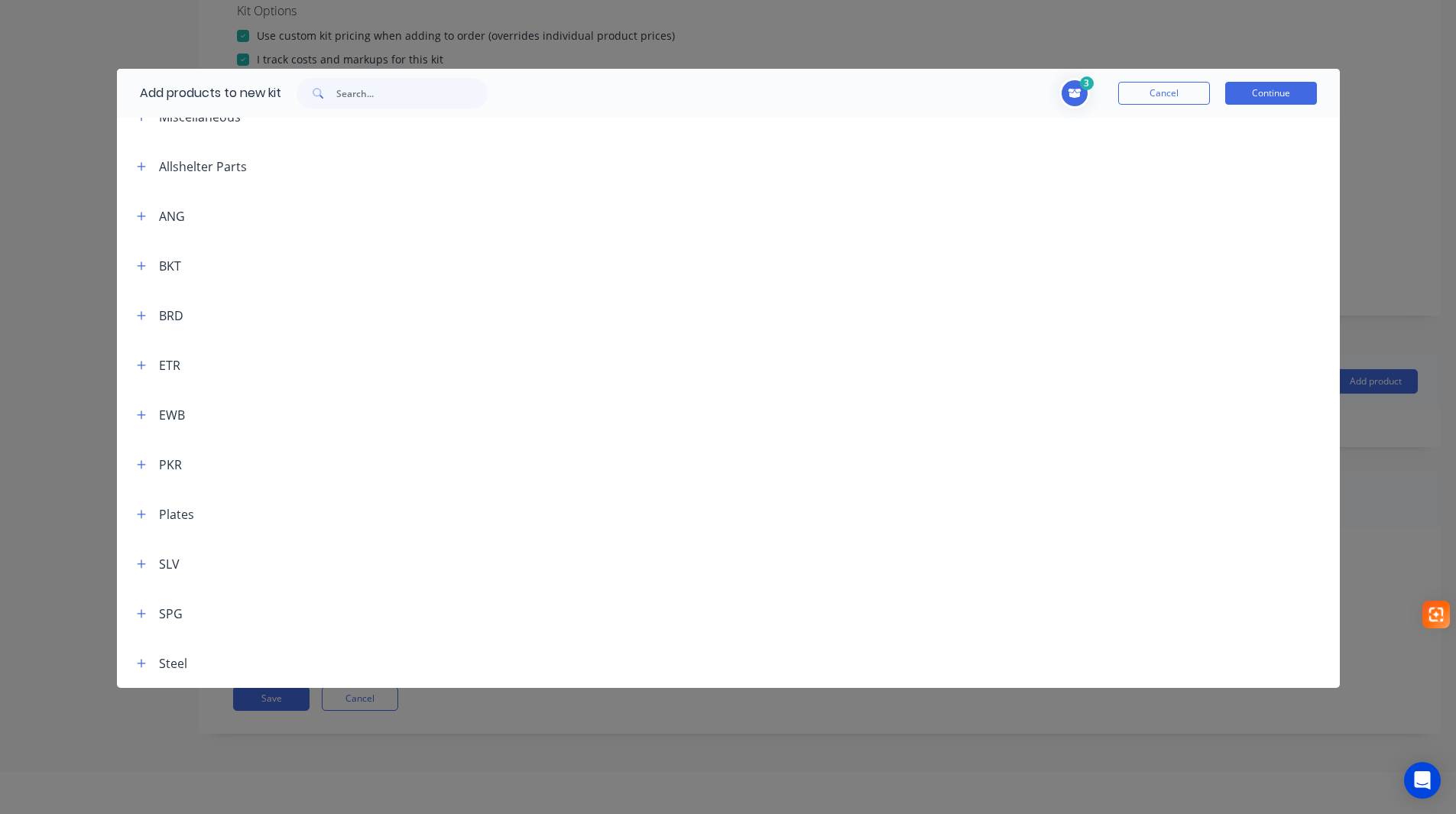
scroll to position [77, 0]
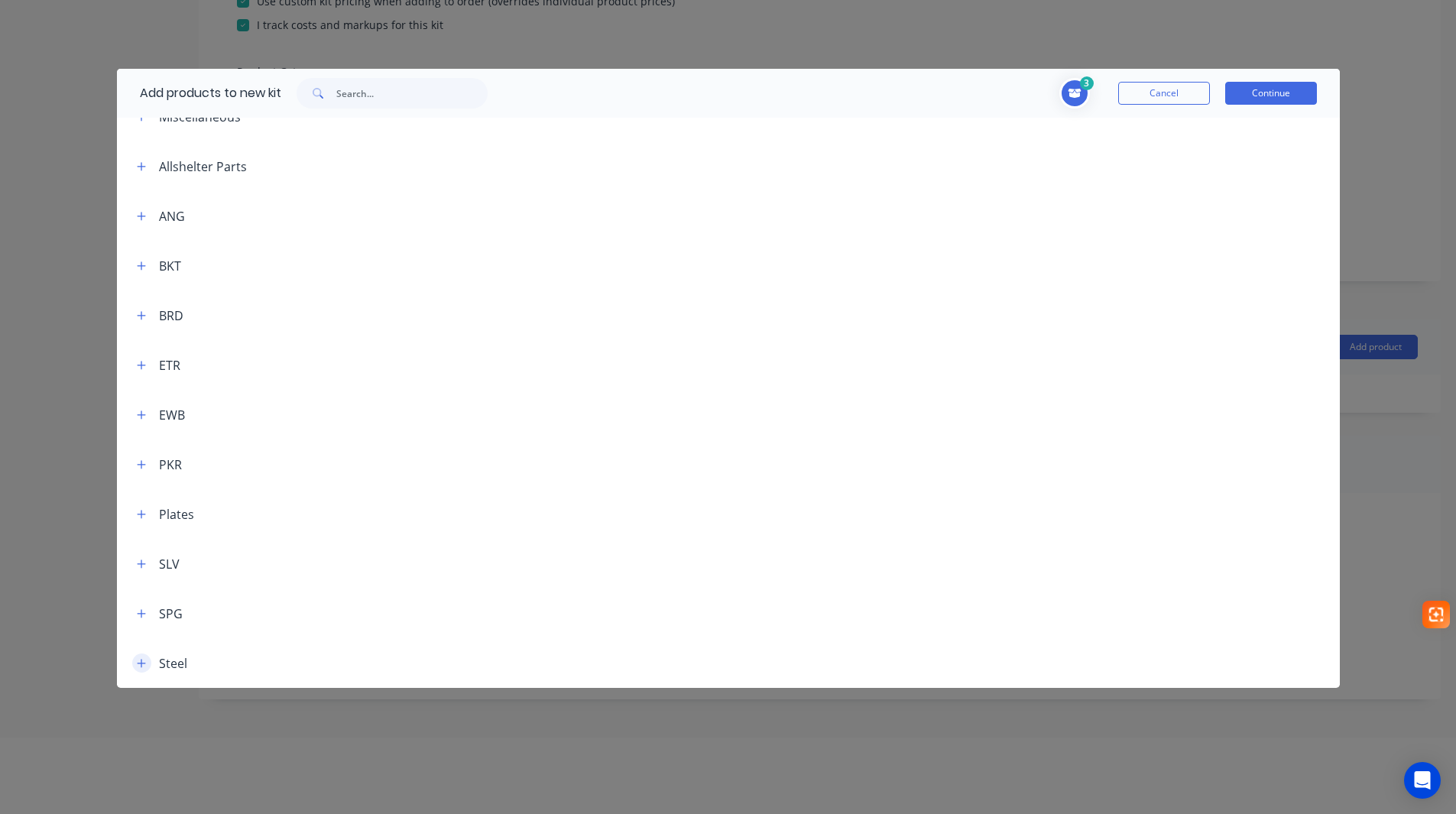
click at [140, 661] on icon "button" at bounding box center [141, 663] width 9 height 11
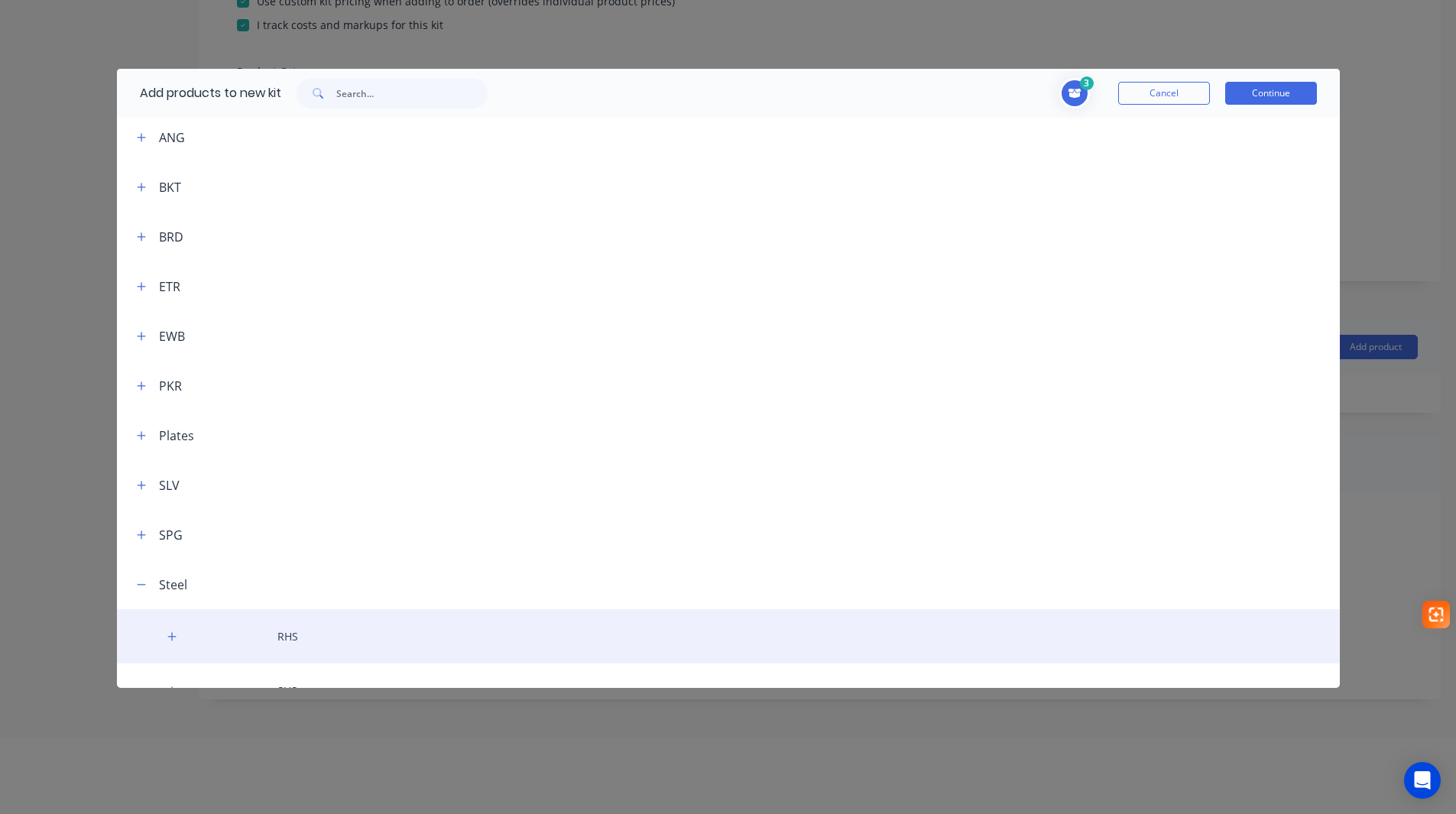
scroll to position [134, 0]
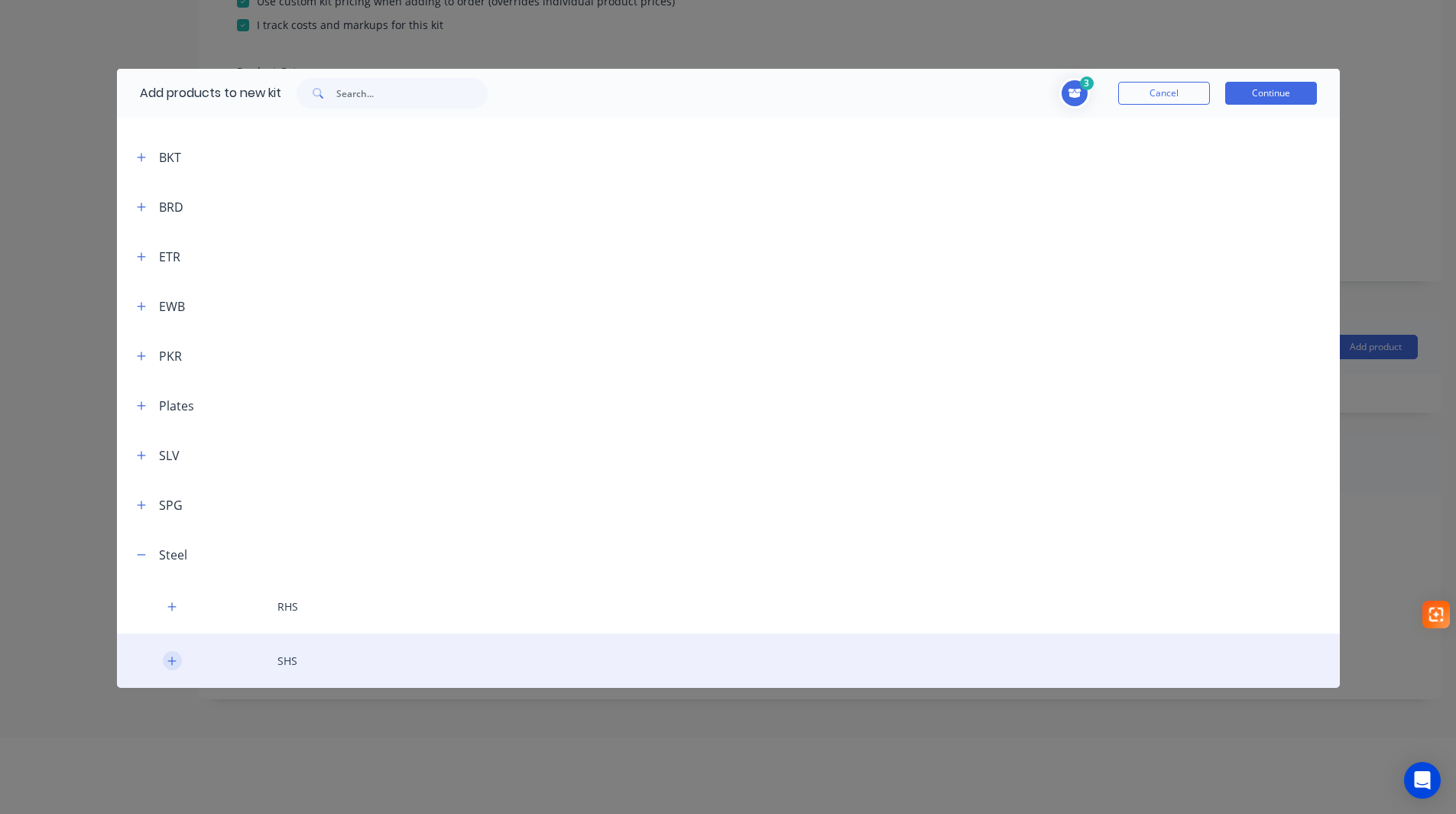
click at [173, 654] on button "button" at bounding box center [172, 661] width 19 height 19
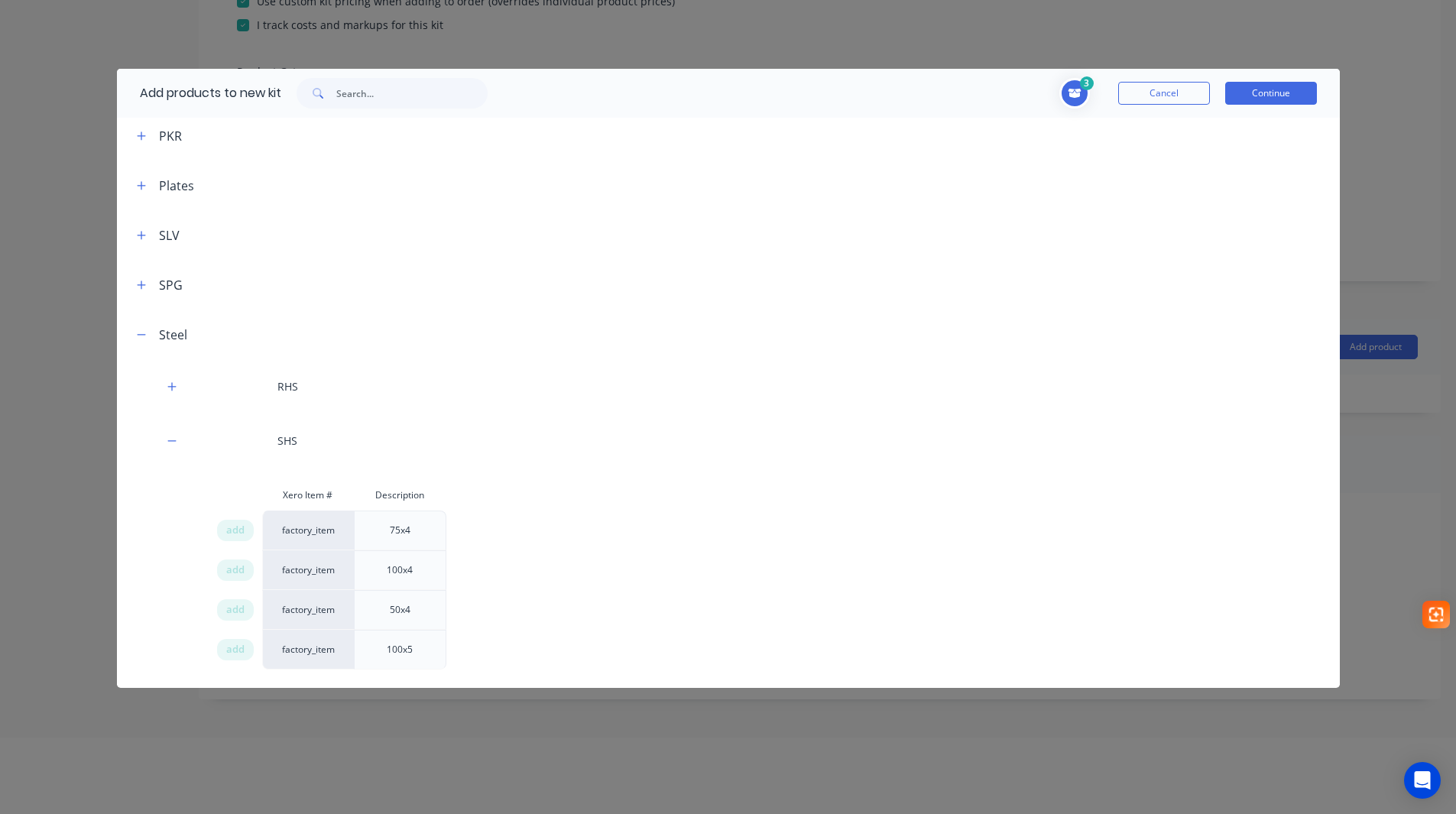
scroll to position [360, 0]
click at [238, 608] on span "add" at bounding box center [235, 605] width 19 height 15
click at [1266, 97] on button "Continue" at bounding box center [1271, 93] width 92 height 23
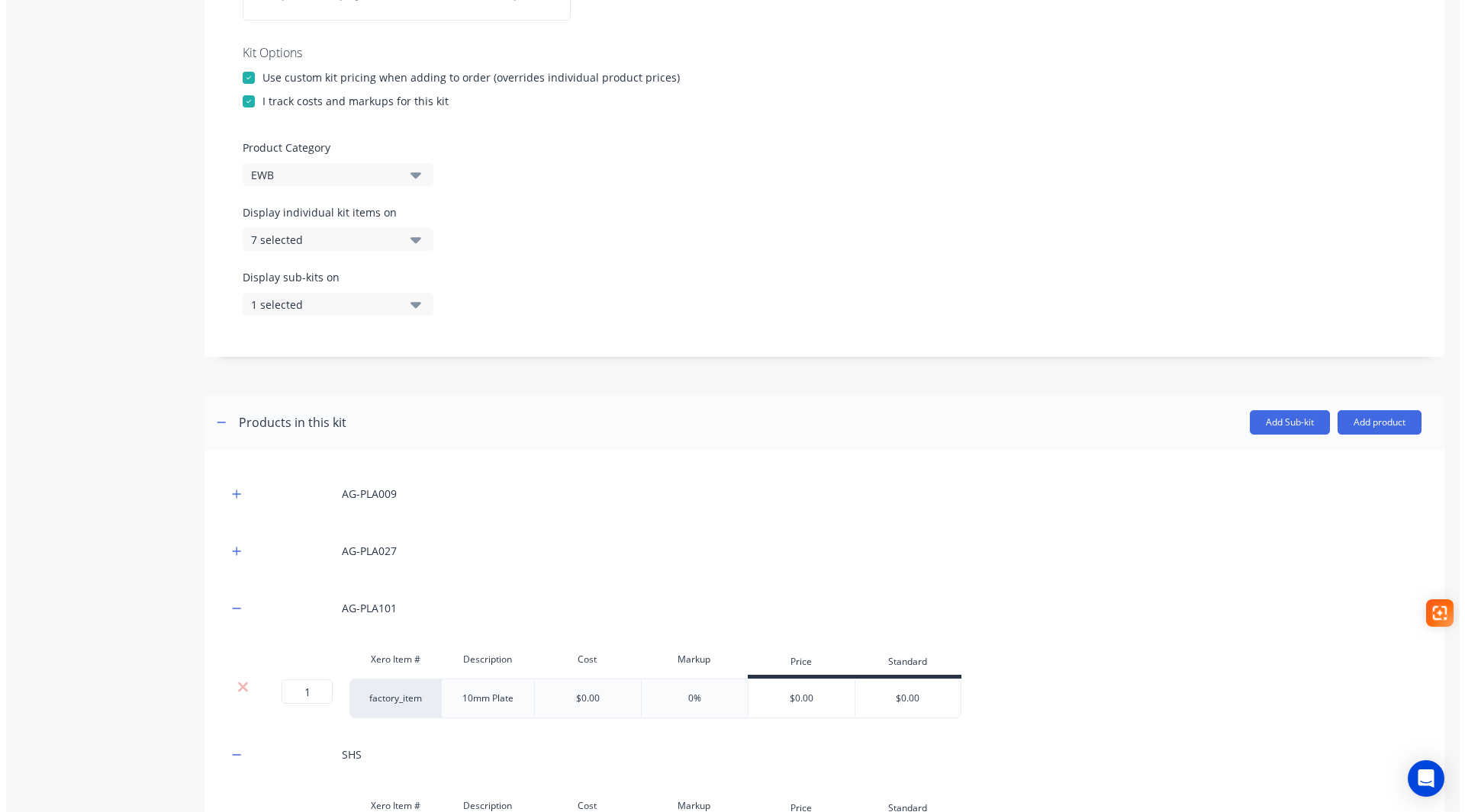
scroll to position [0, 0]
click at [229, 608] on icon "button" at bounding box center [231, 608] width 8 height 1
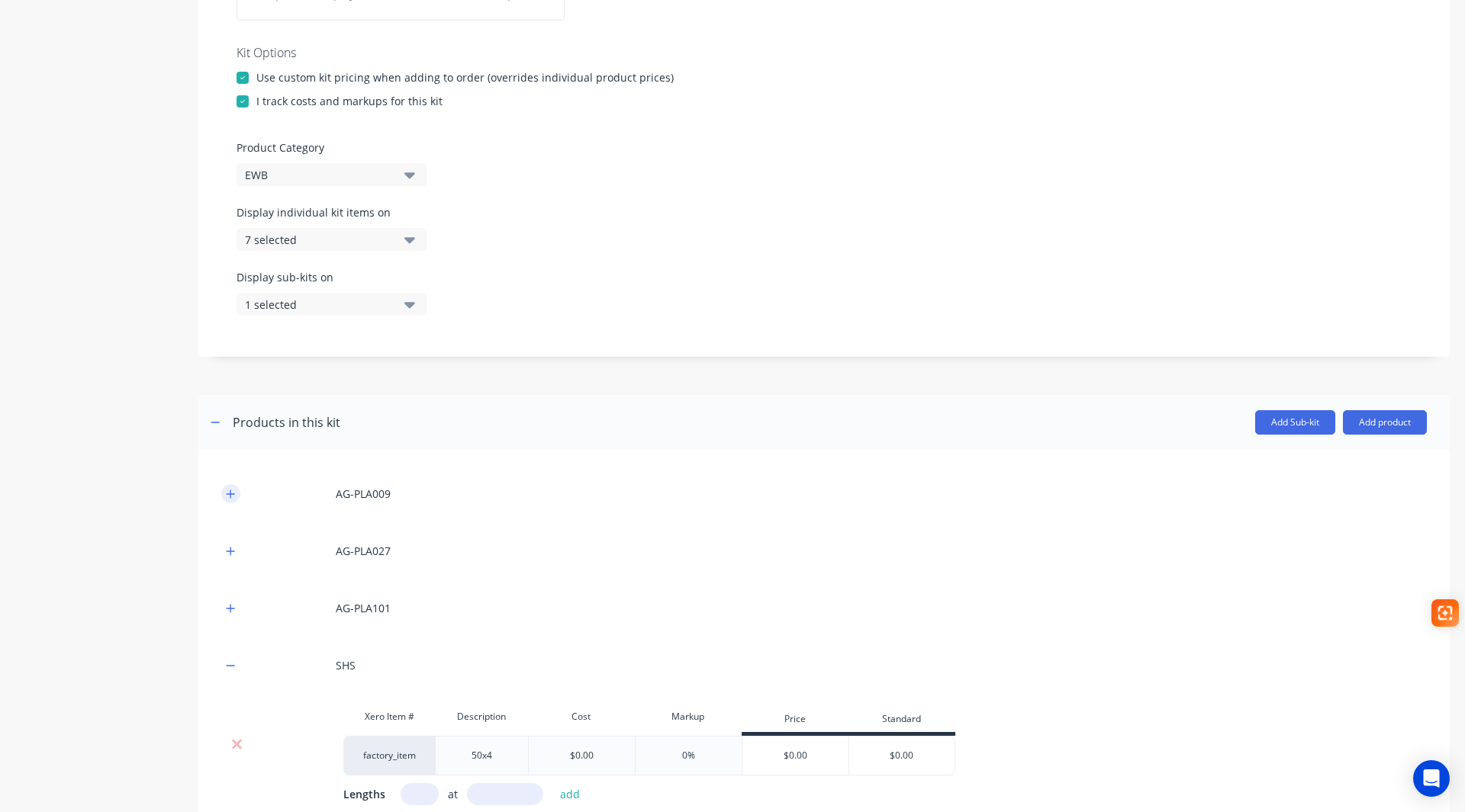
click at [230, 493] on icon "button" at bounding box center [231, 493] width 8 height 8
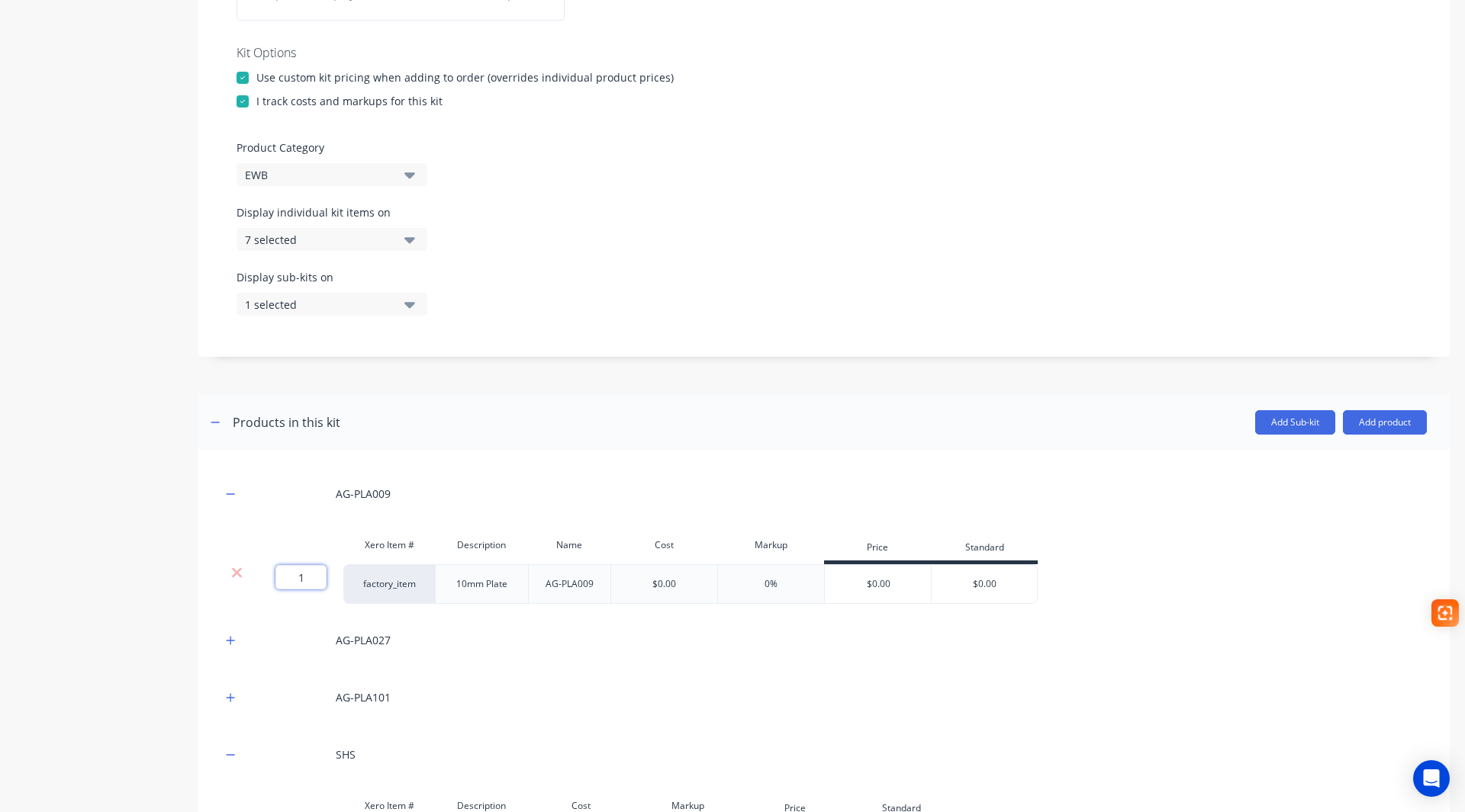
click at [282, 581] on input "1" at bounding box center [300, 577] width 51 height 24
type input "2"
click at [228, 497] on icon "button" at bounding box center [230, 493] width 9 height 10
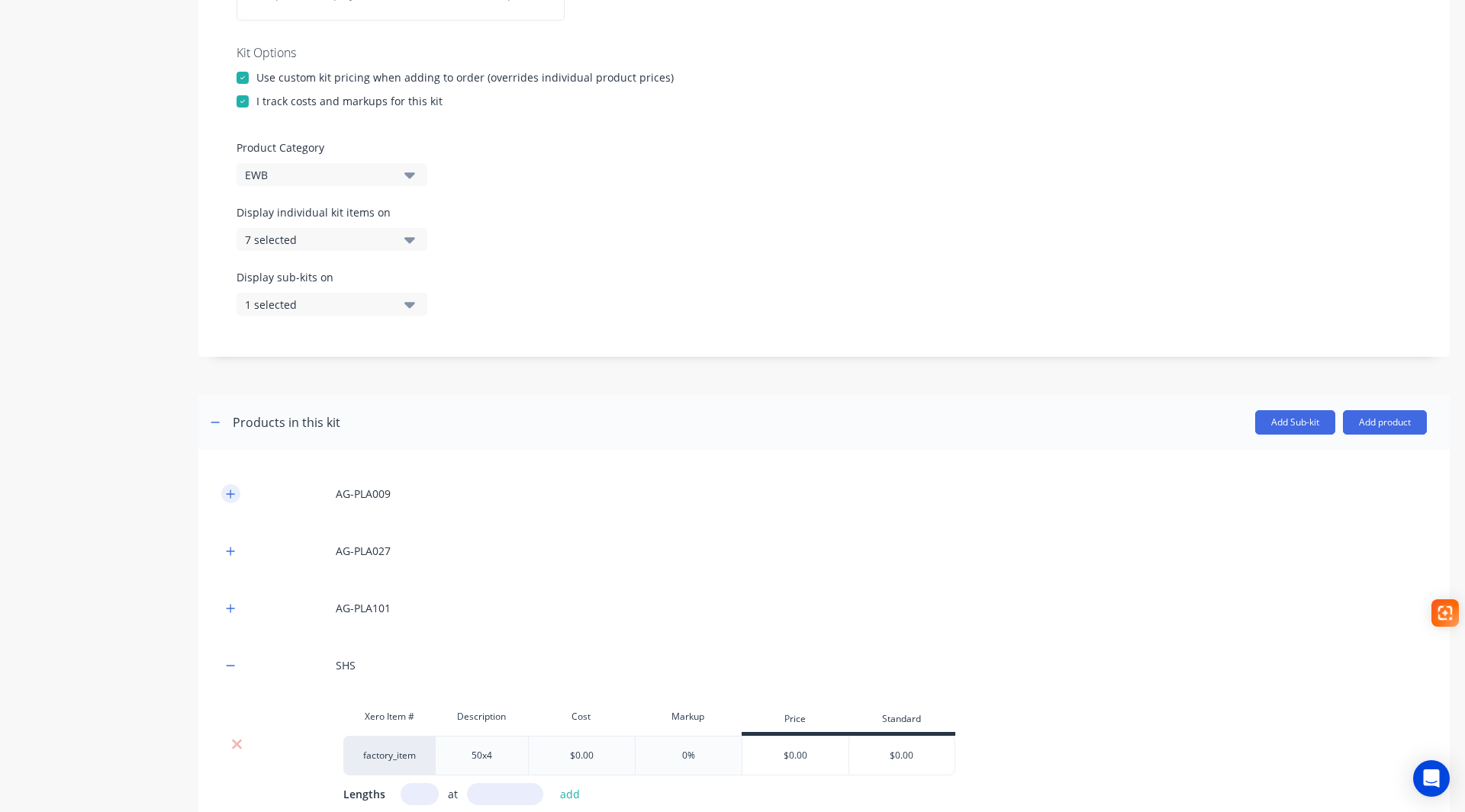
click at [232, 497] on icon "button" at bounding box center [230, 493] width 9 height 10
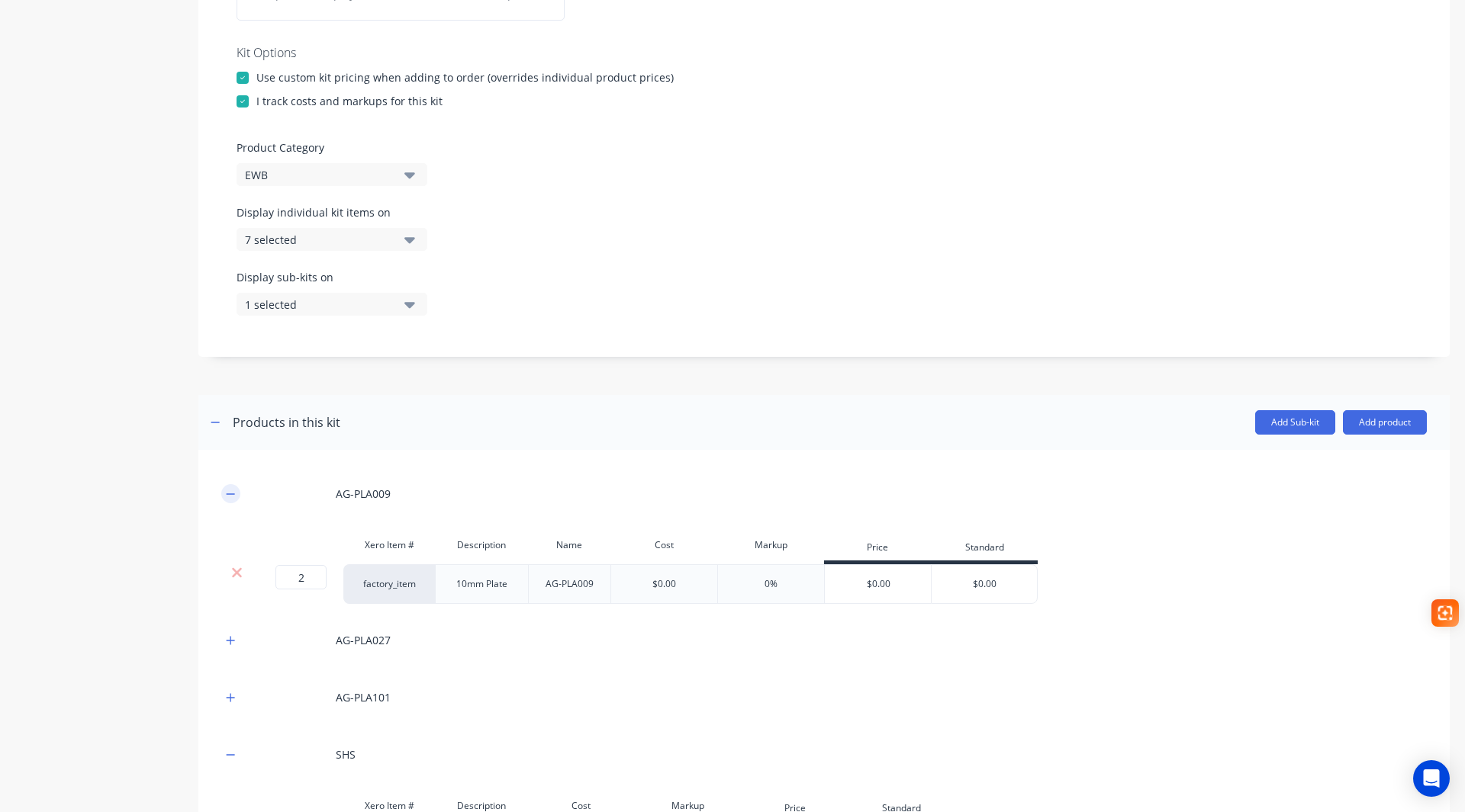
click at [234, 498] on icon "button" at bounding box center [230, 493] width 9 height 10
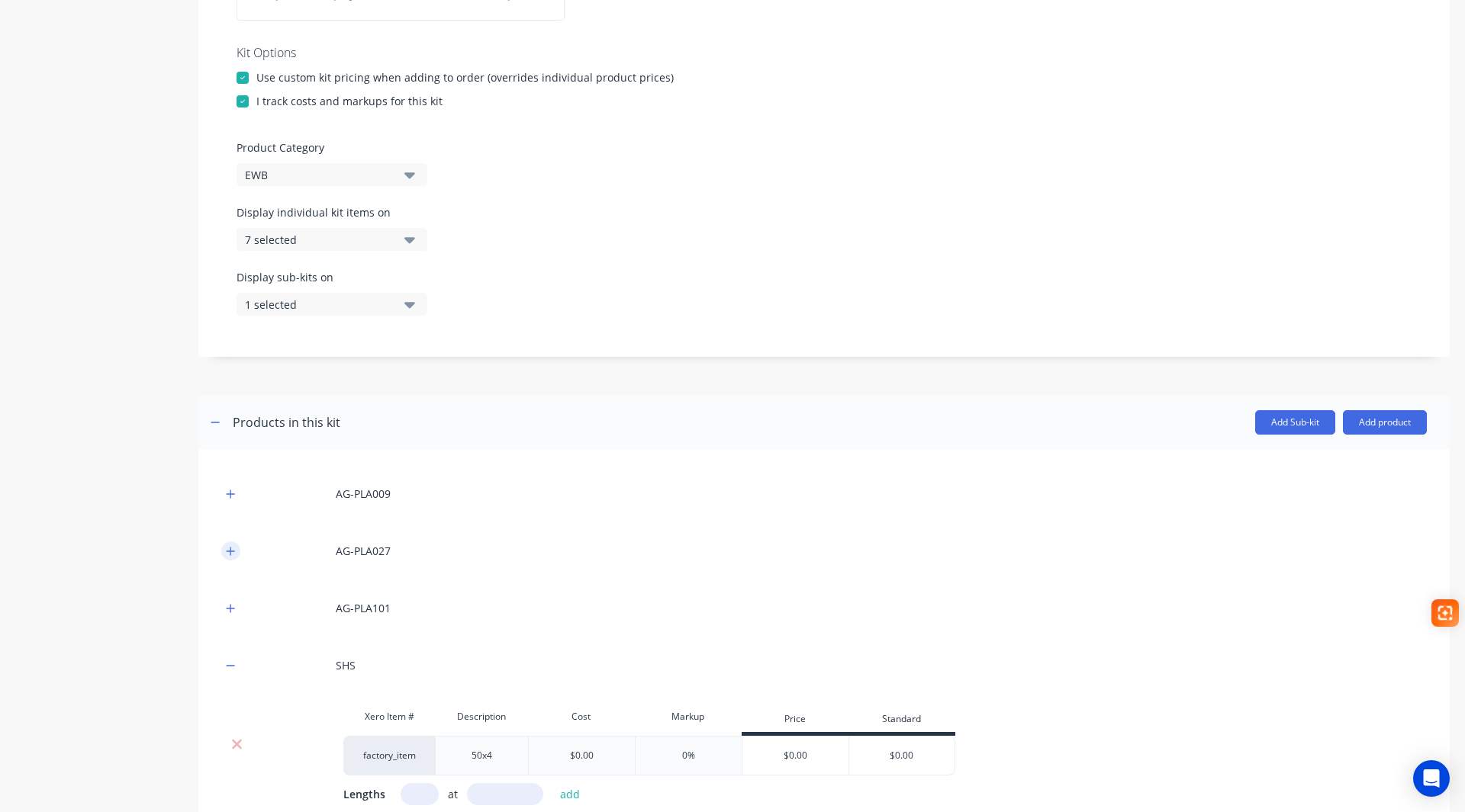
click at [232, 554] on icon "button" at bounding box center [230, 551] width 9 height 10
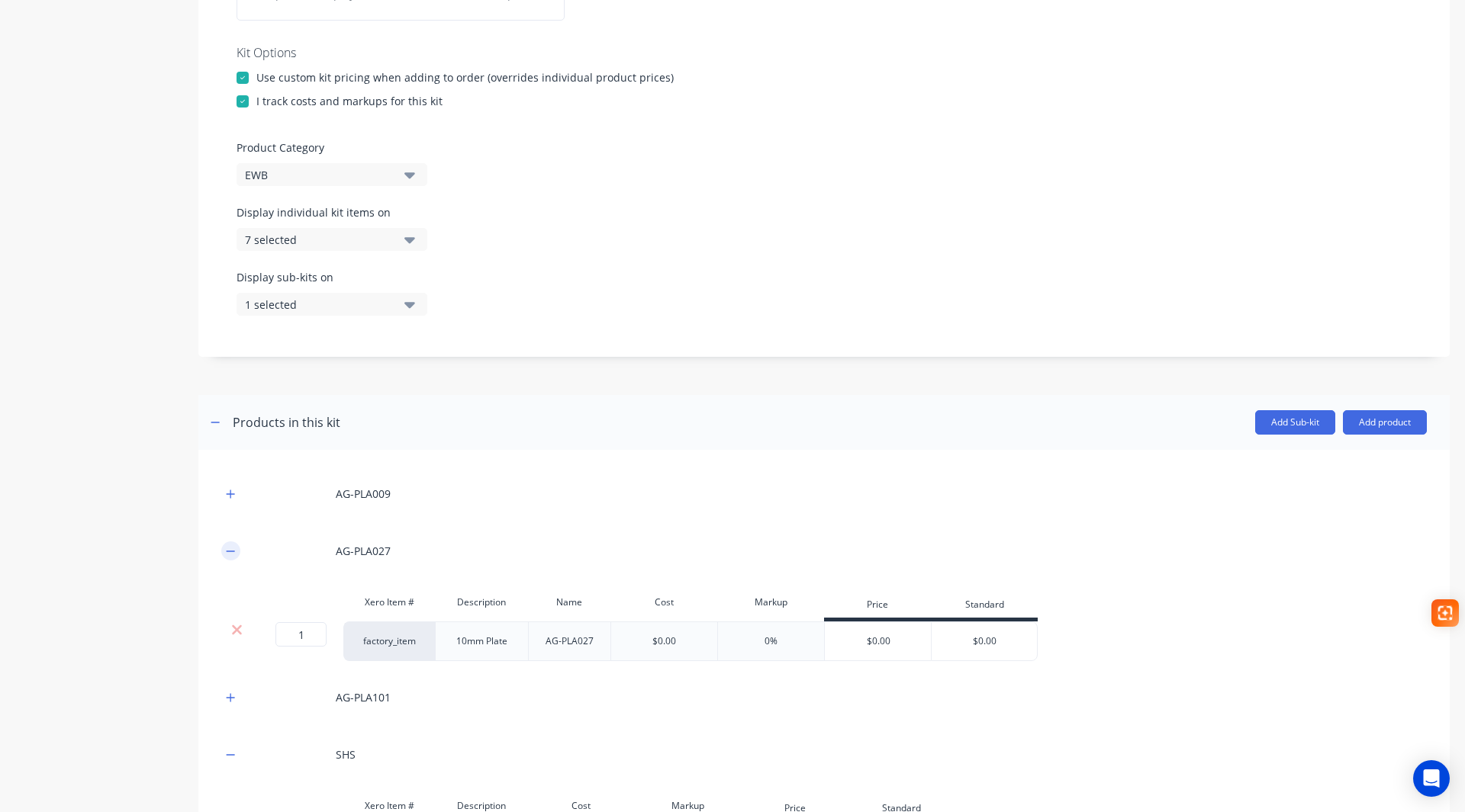
click at [235, 550] on icon "button" at bounding box center [230, 551] width 9 height 10
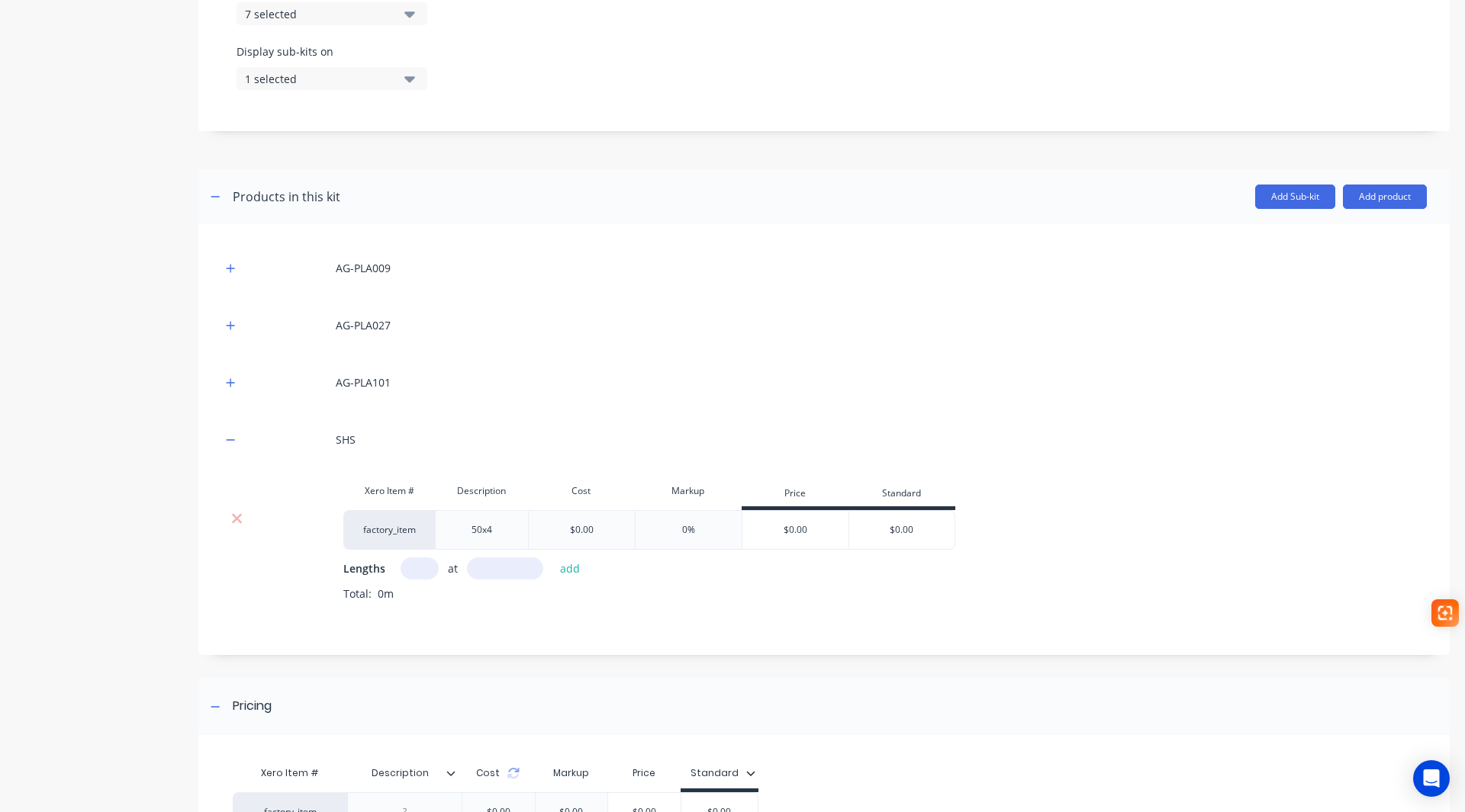
scroll to position [573, 0]
click at [424, 563] on input "text" at bounding box center [419, 565] width 38 height 22
type input "1"
type input "3368"
click at [567, 570] on button "add" at bounding box center [570, 566] width 35 height 21
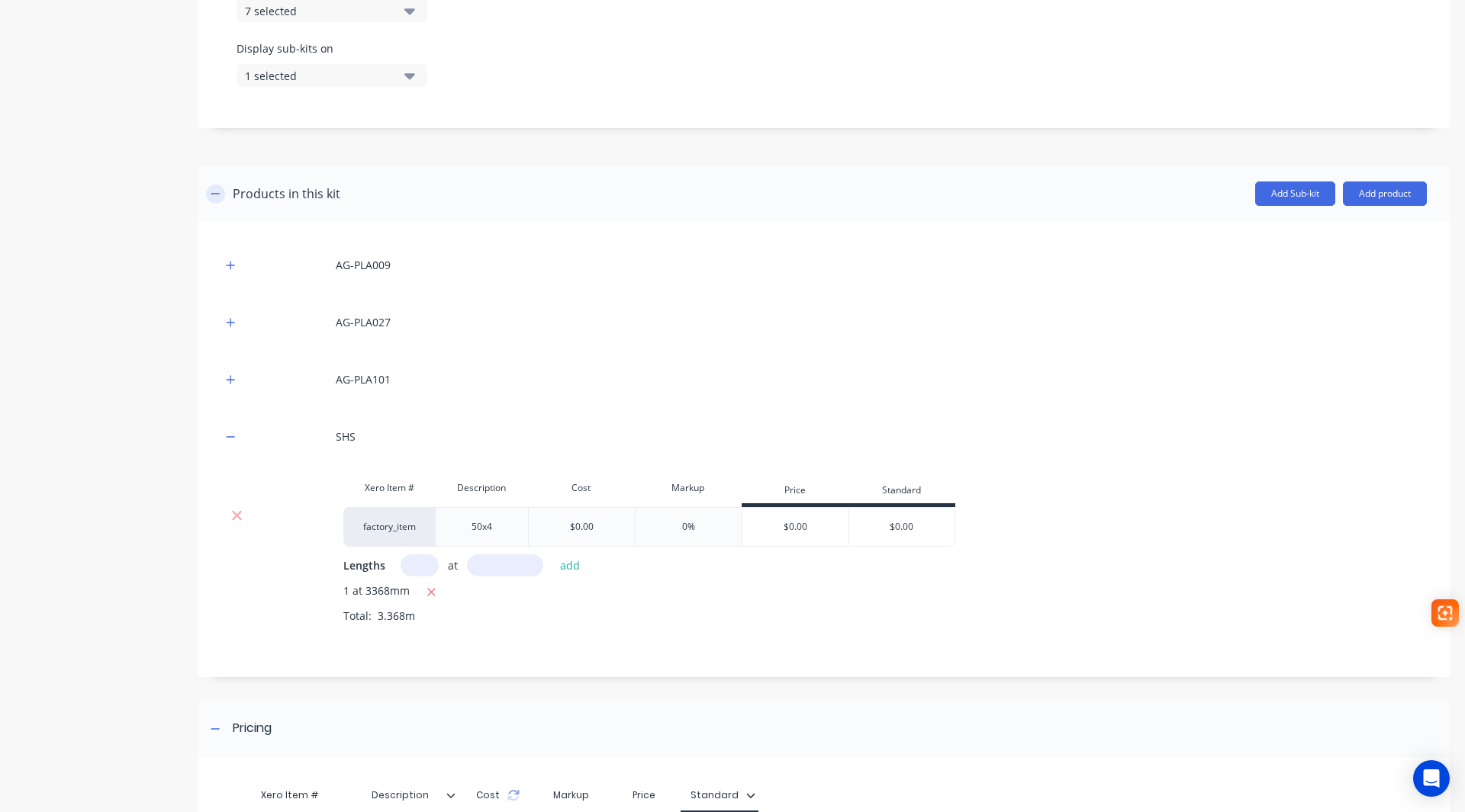
click at [216, 194] on icon "button" at bounding box center [215, 194] width 9 height 10
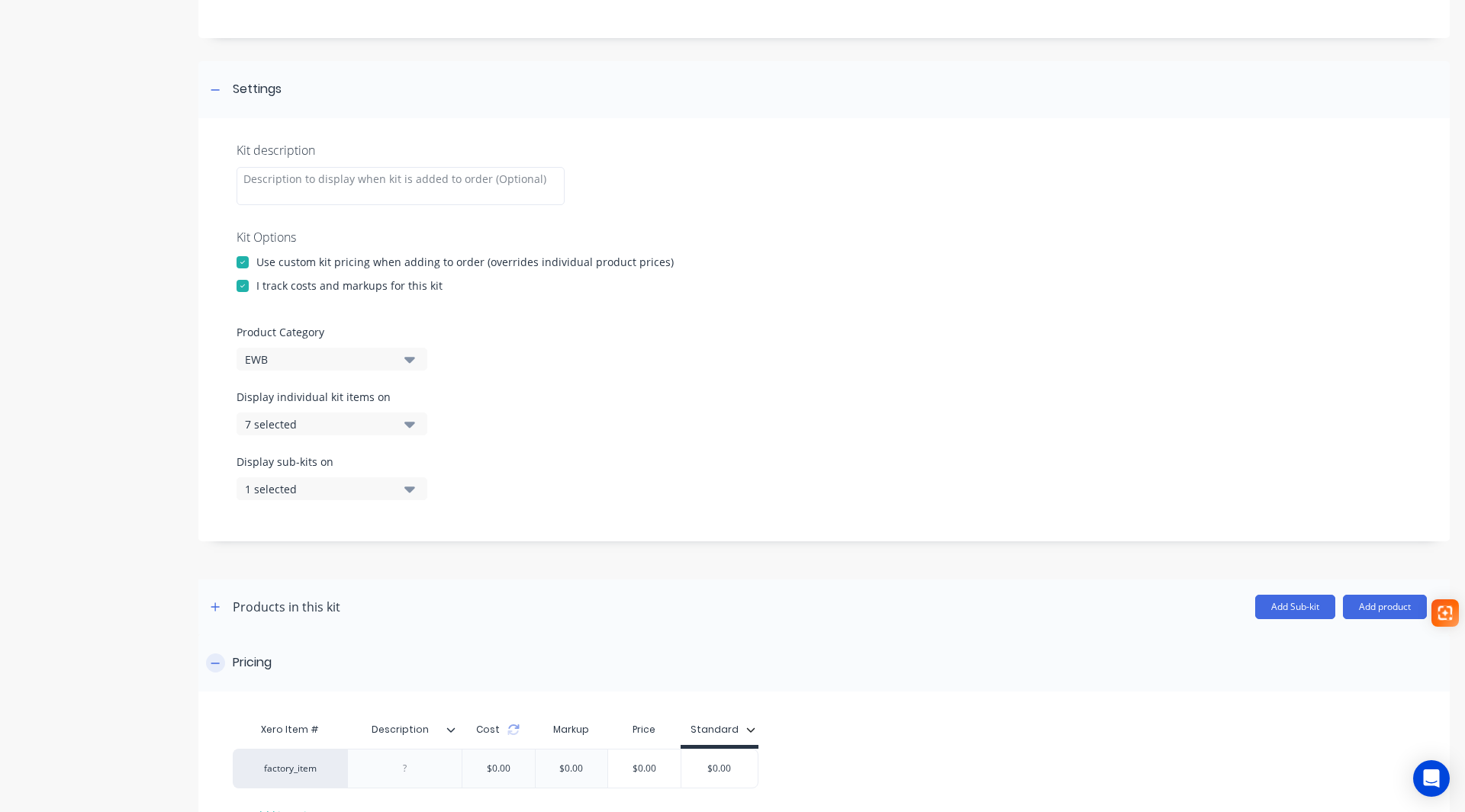
scroll to position [284, 0]
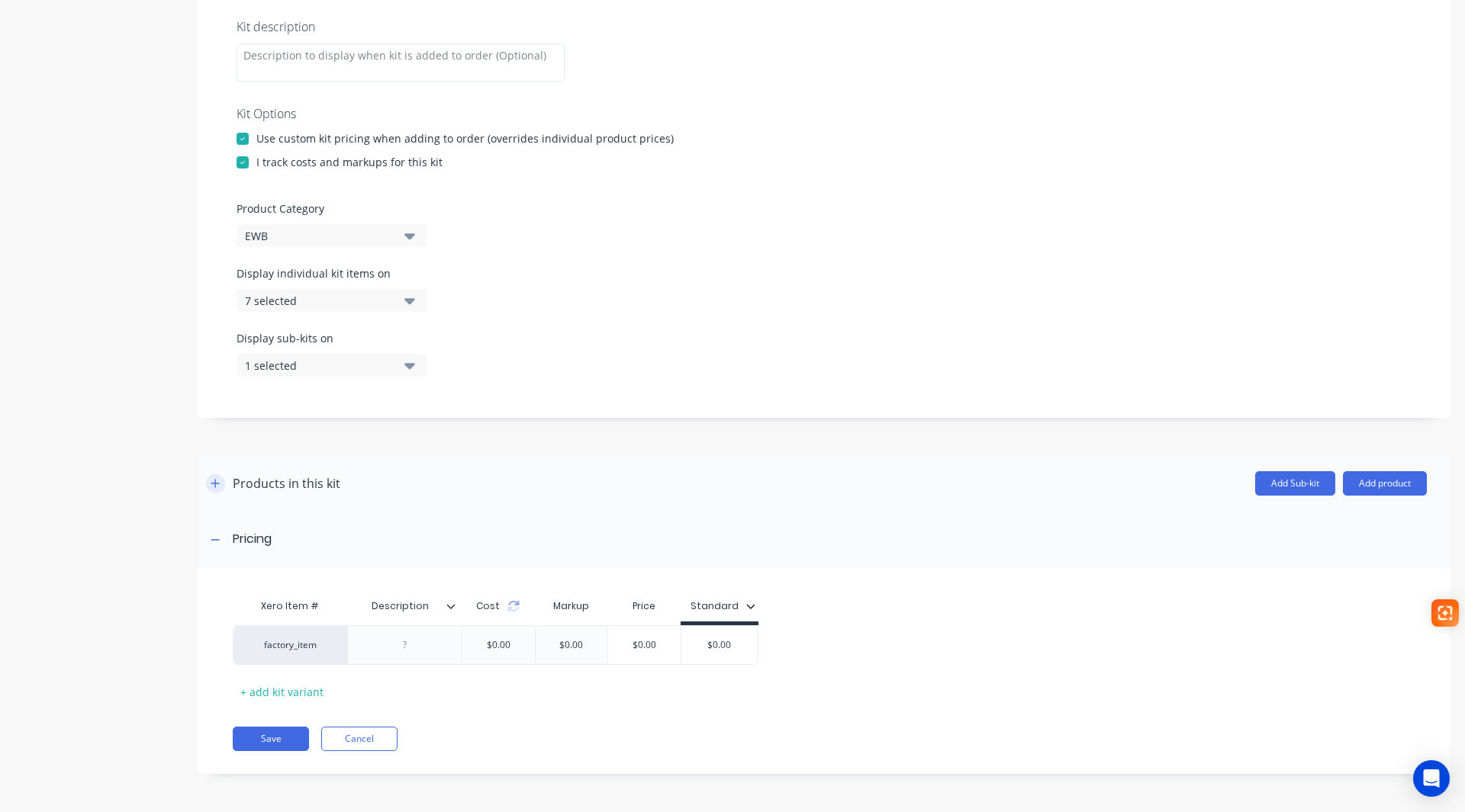
click at [211, 483] on icon "button" at bounding box center [215, 483] width 9 height 10
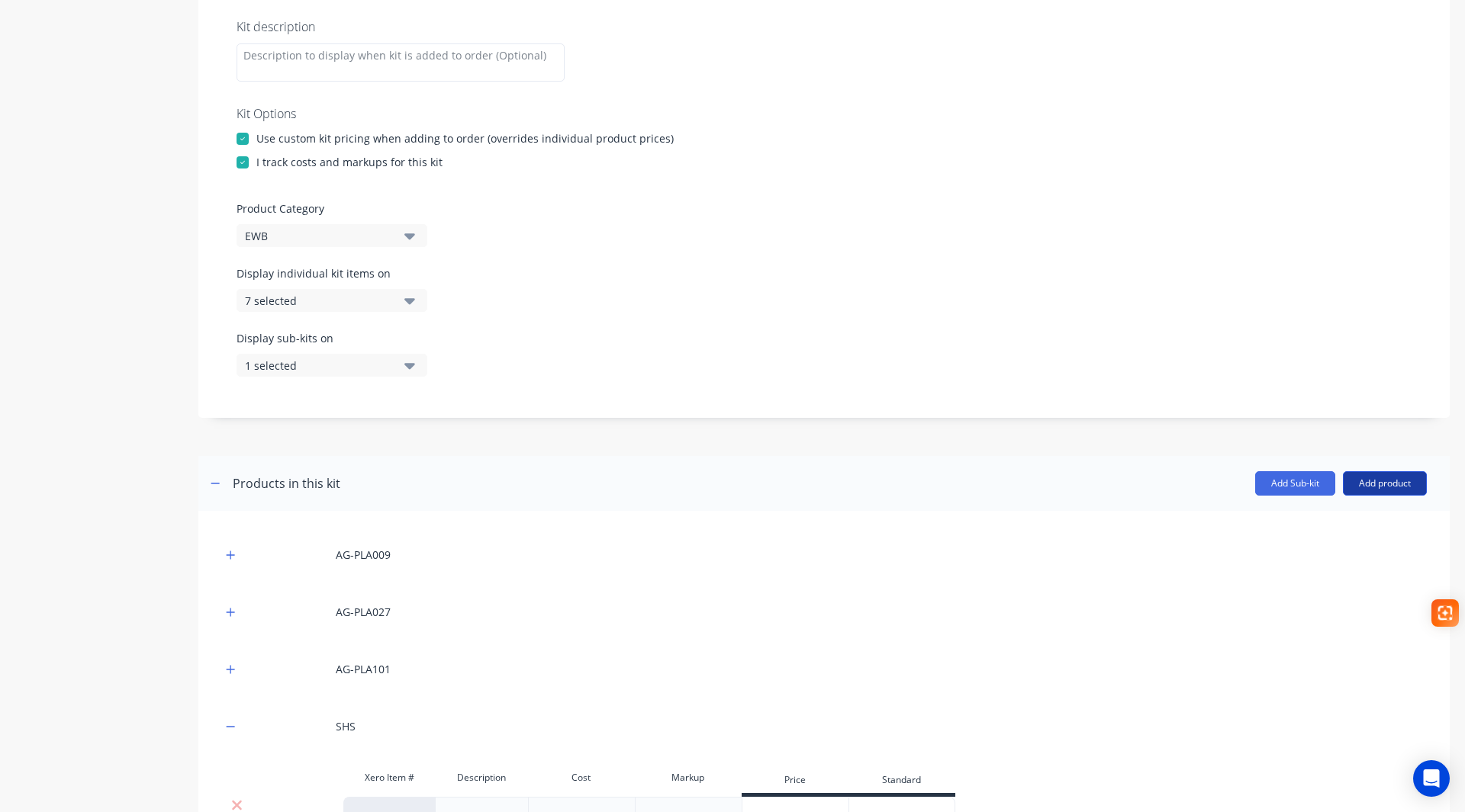
click at [1374, 484] on button "Add product" at bounding box center [1385, 484] width 84 height 24
click at [227, 727] on icon "button" at bounding box center [230, 727] width 9 height 10
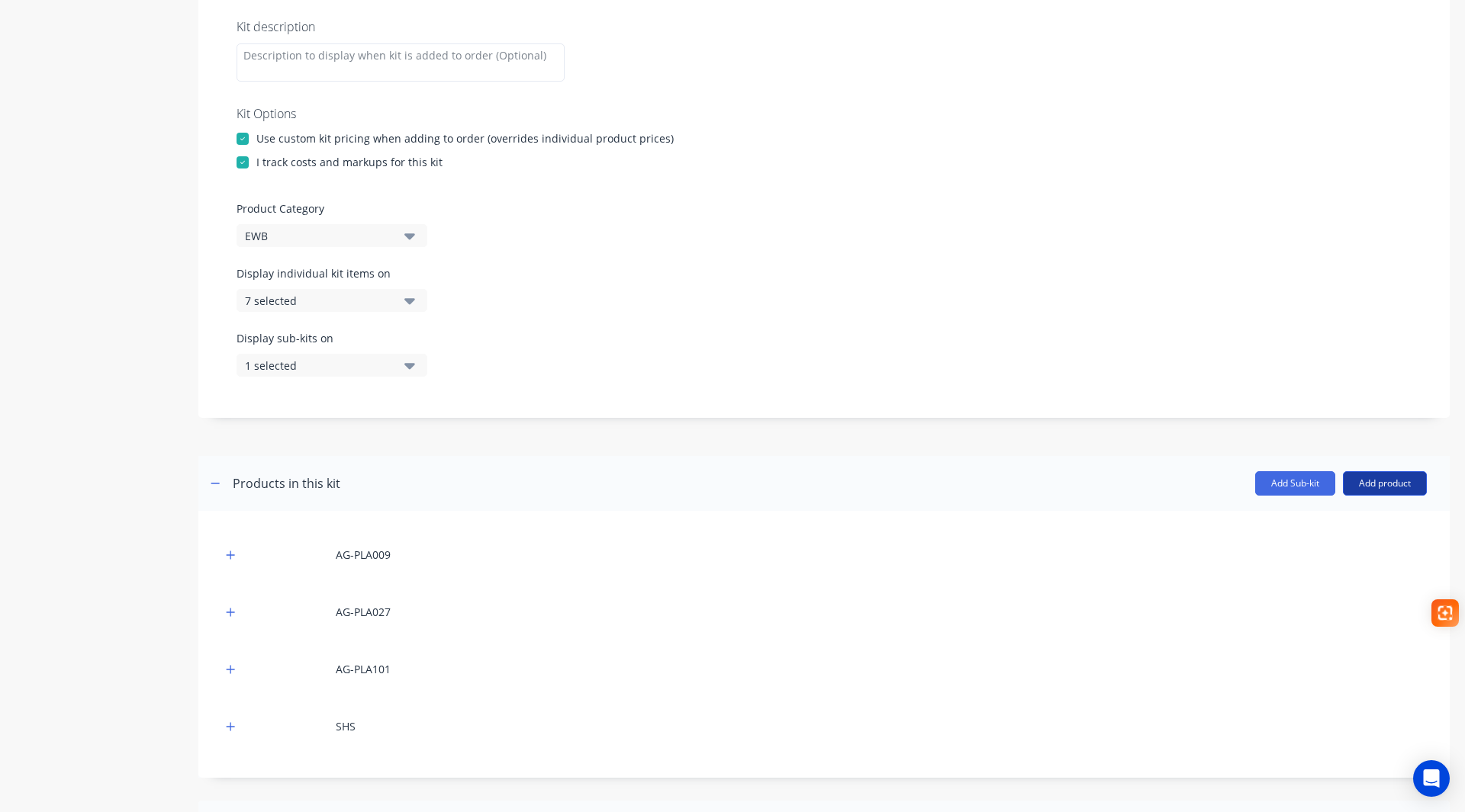
click at [1385, 486] on button "Add product" at bounding box center [1385, 484] width 84 height 24
click at [1311, 556] on div "Labour" at bounding box center [1354, 552] width 118 height 22
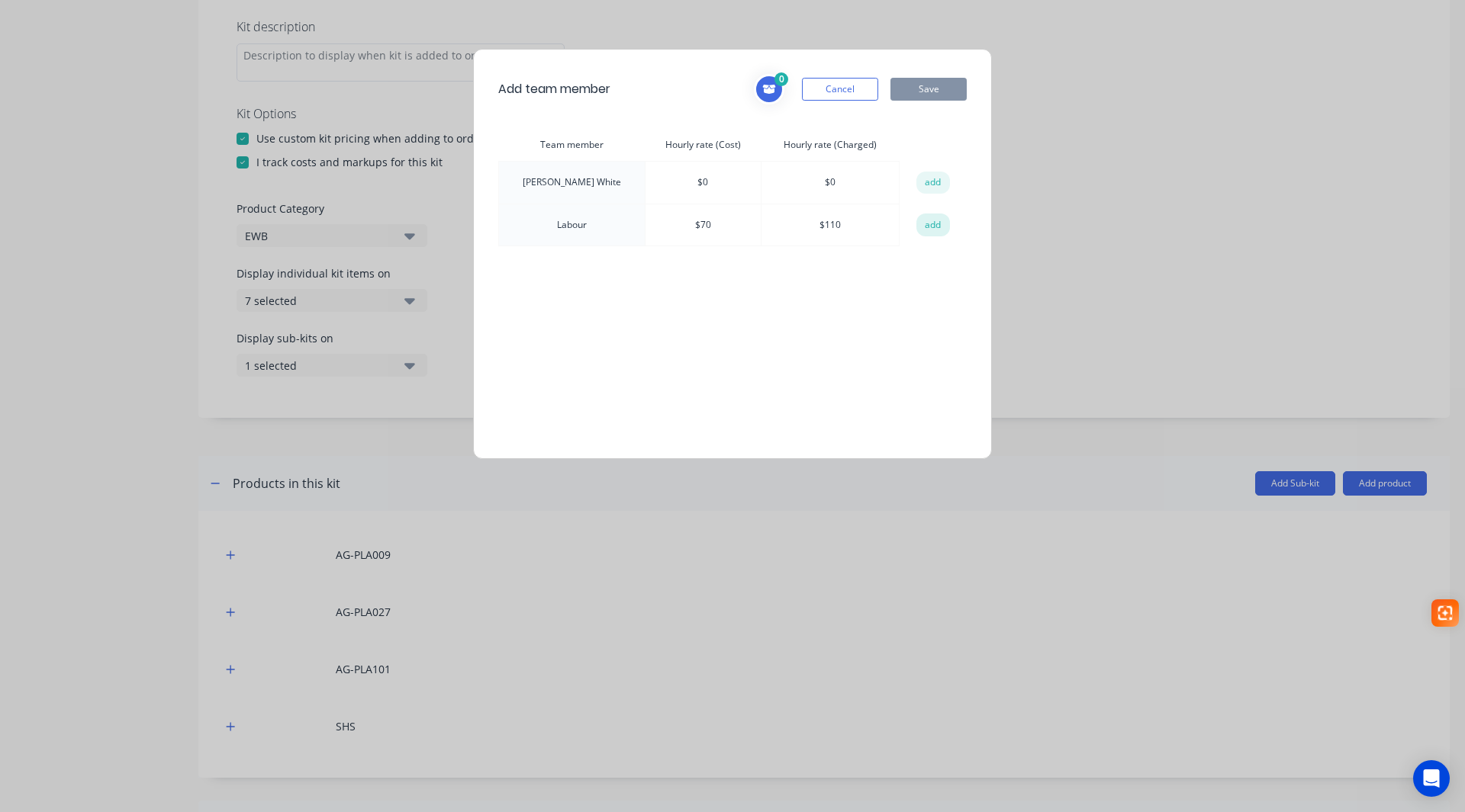
click at [926, 221] on button "add" at bounding box center [933, 225] width 34 height 23
click at [941, 84] on button "Save" at bounding box center [929, 89] width 77 height 23
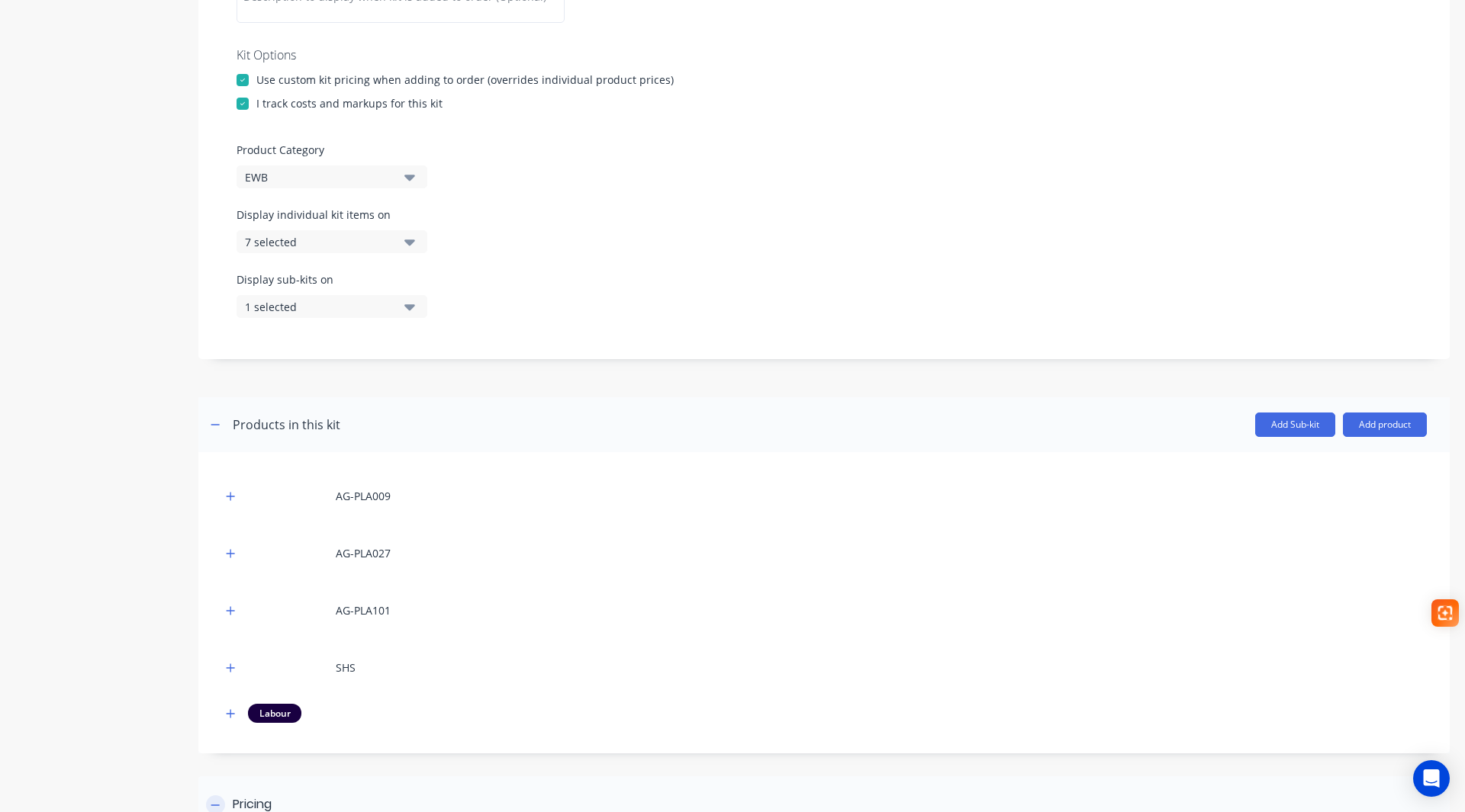
scroll to position [589, 0]
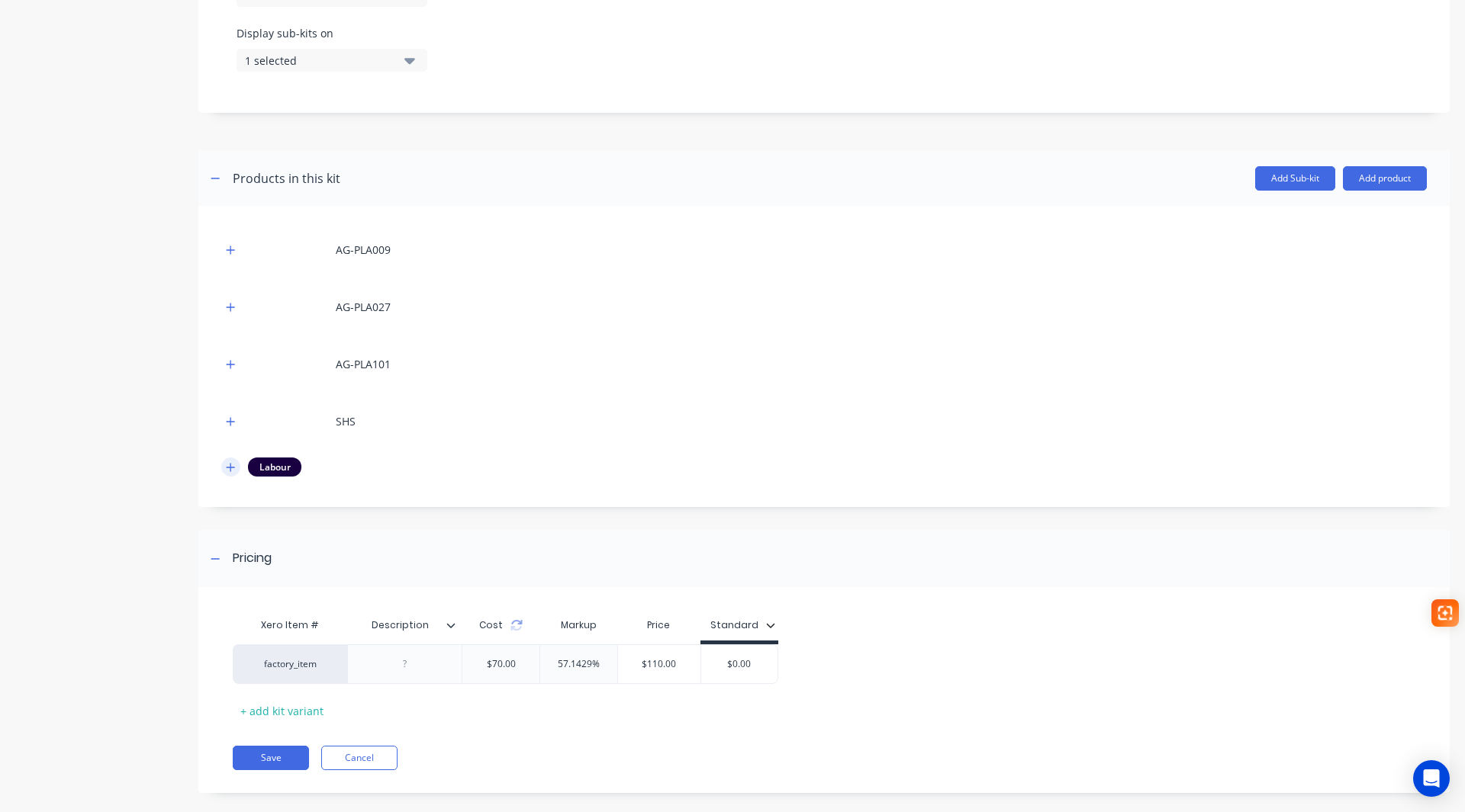
click at [225, 467] on button "button" at bounding box center [231, 468] width 19 height 19
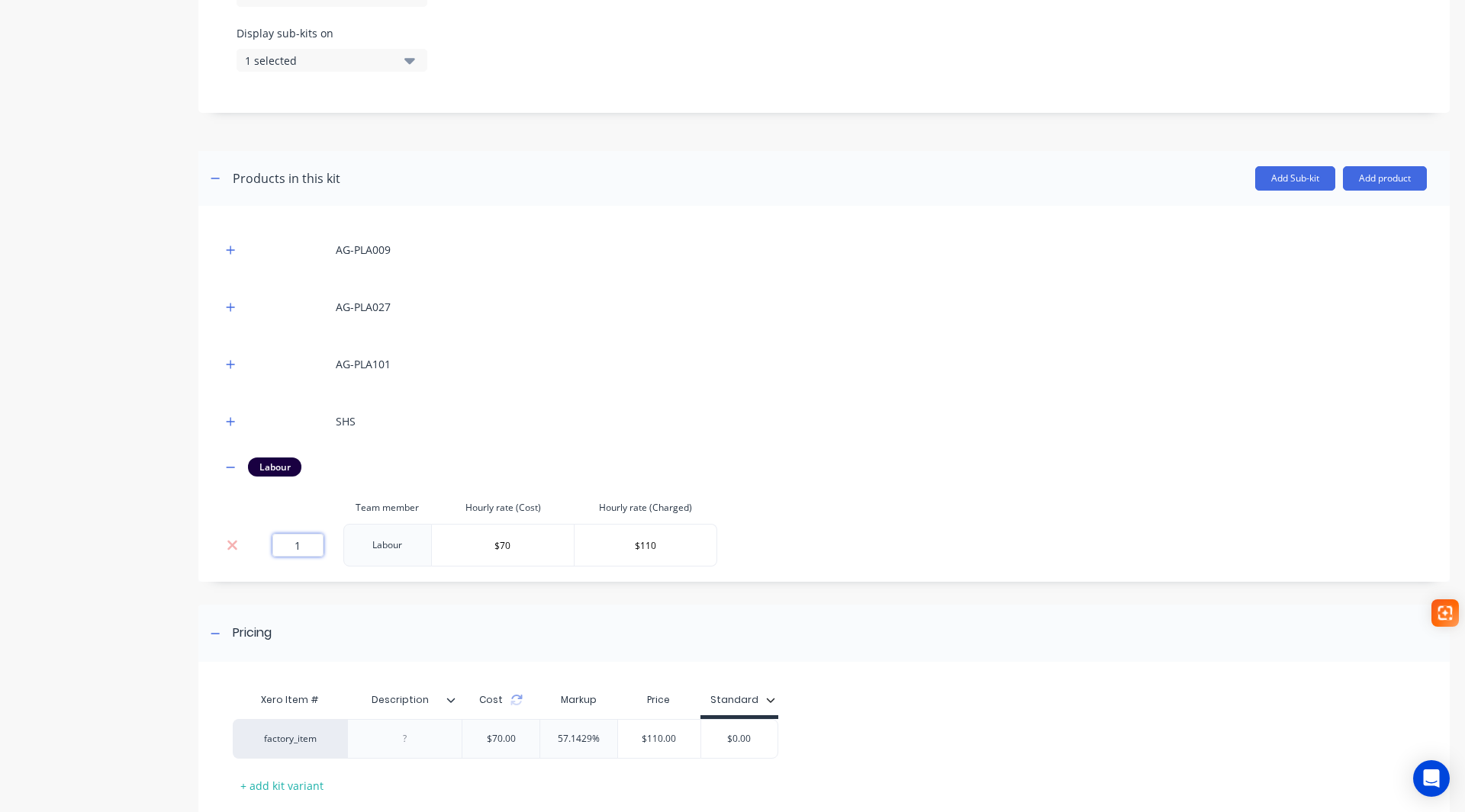
click at [305, 541] on input "1" at bounding box center [298, 545] width 51 height 23
type input "1.145"
click at [769, 734] on input "$0.00" at bounding box center [769, 739] width 77 height 14
drag, startPoint x: 788, startPoint y: 739, endPoint x: 723, endPoint y: 741, distance: 65.0
click at [723, 741] on div "factory_item $80.15 57.1429% $125.95 $0.00 $0.00" at bounding box center [520, 739] width 575 height 40
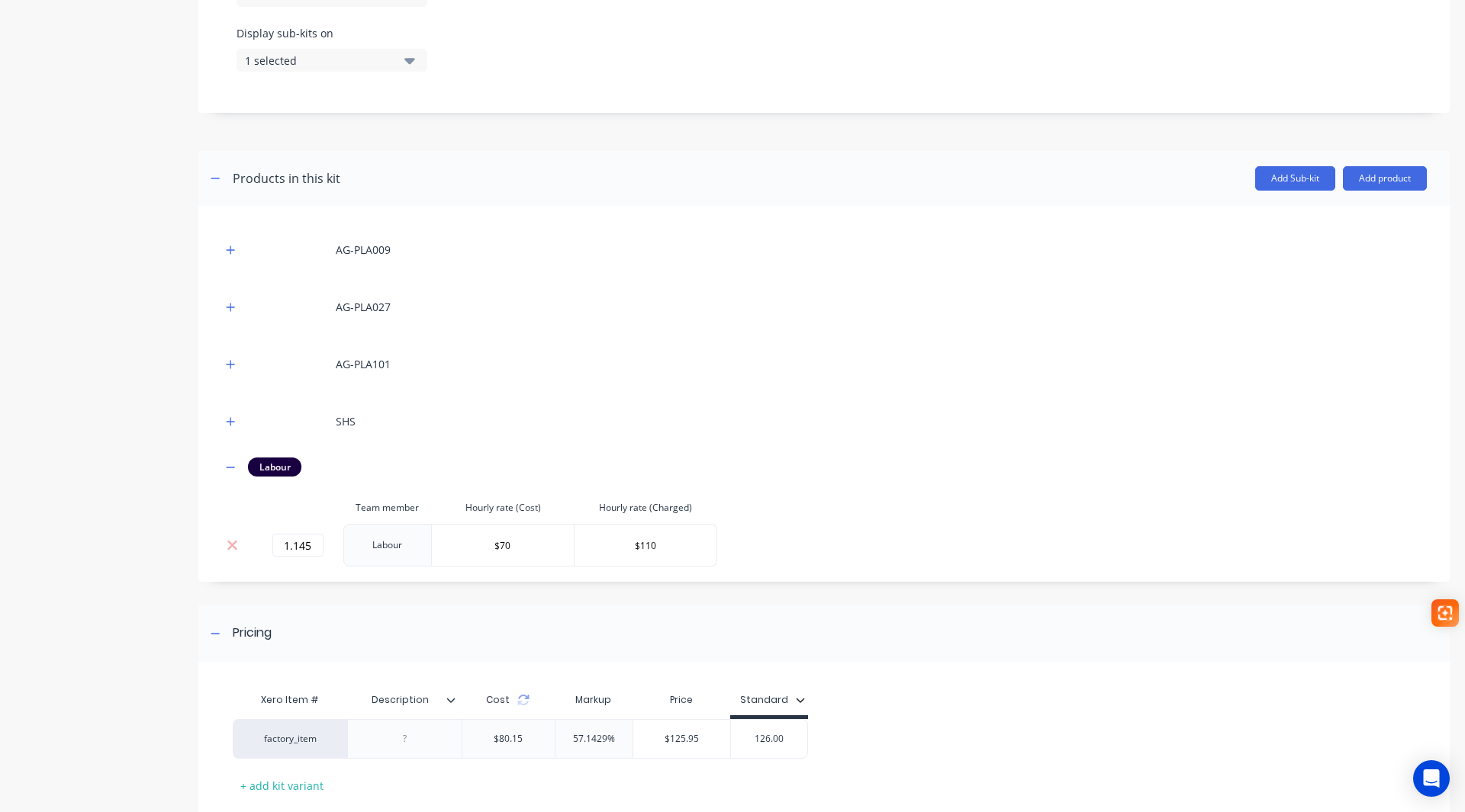
type input "126.00"
click at [1001, 758] on div "factory_item $80.15 57.1429% $125.95 $126.00 126.00" at bounding box center [817, 739] width 1171 height 40
drag, startPoint x: 211, startPoint y: 627, endPoint x: 212, endPoint y: 552, distance: 75.0
click at [211, 627] on div at bounding box center [215, 634] width 19 height 19
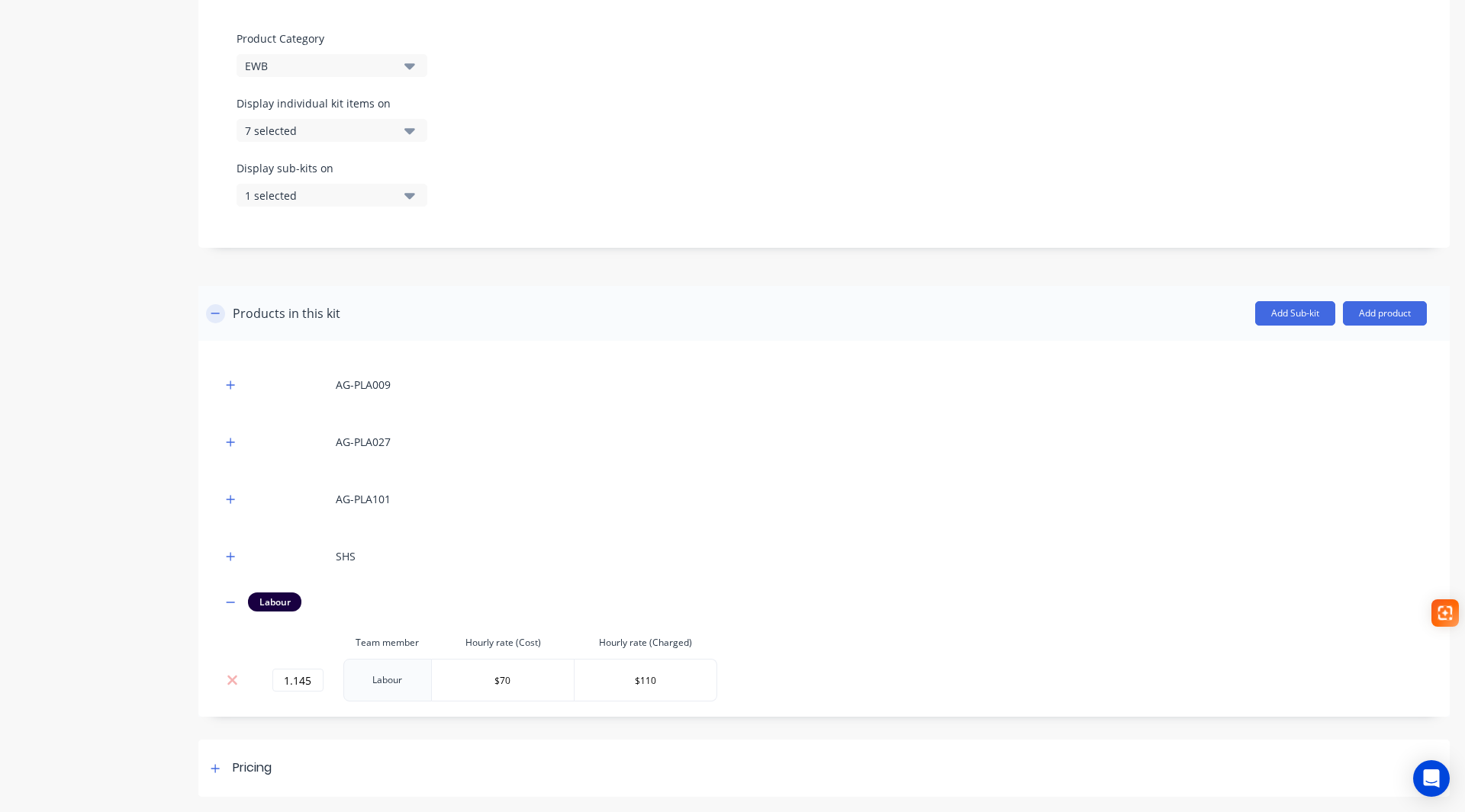
click at [211, 304] on button "button" at bounding box center [215, 314] width 19 height 19
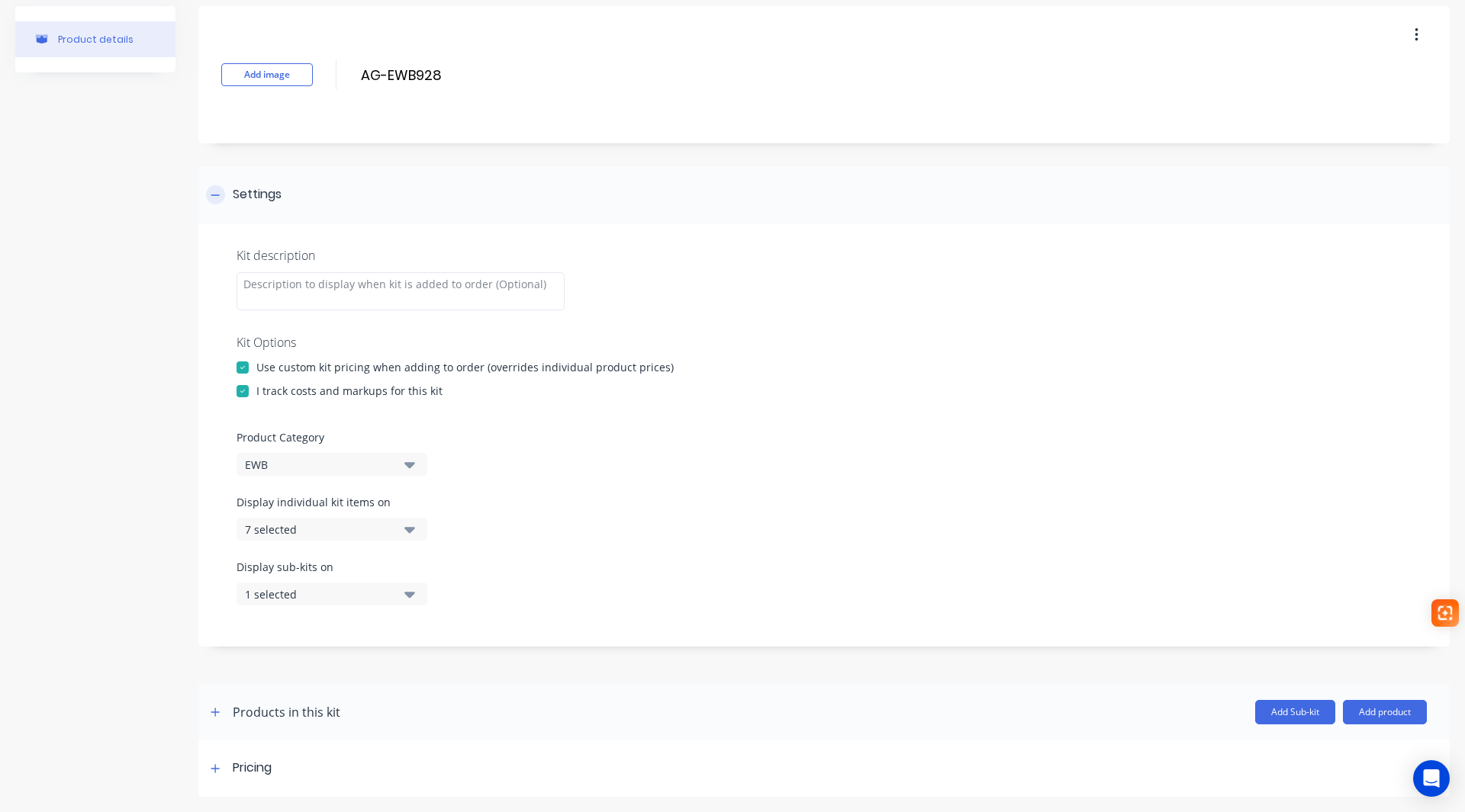
scroll to position [55, 0]
click at [218, 201] on div at bounding box center [215, 195] width 19 height 19
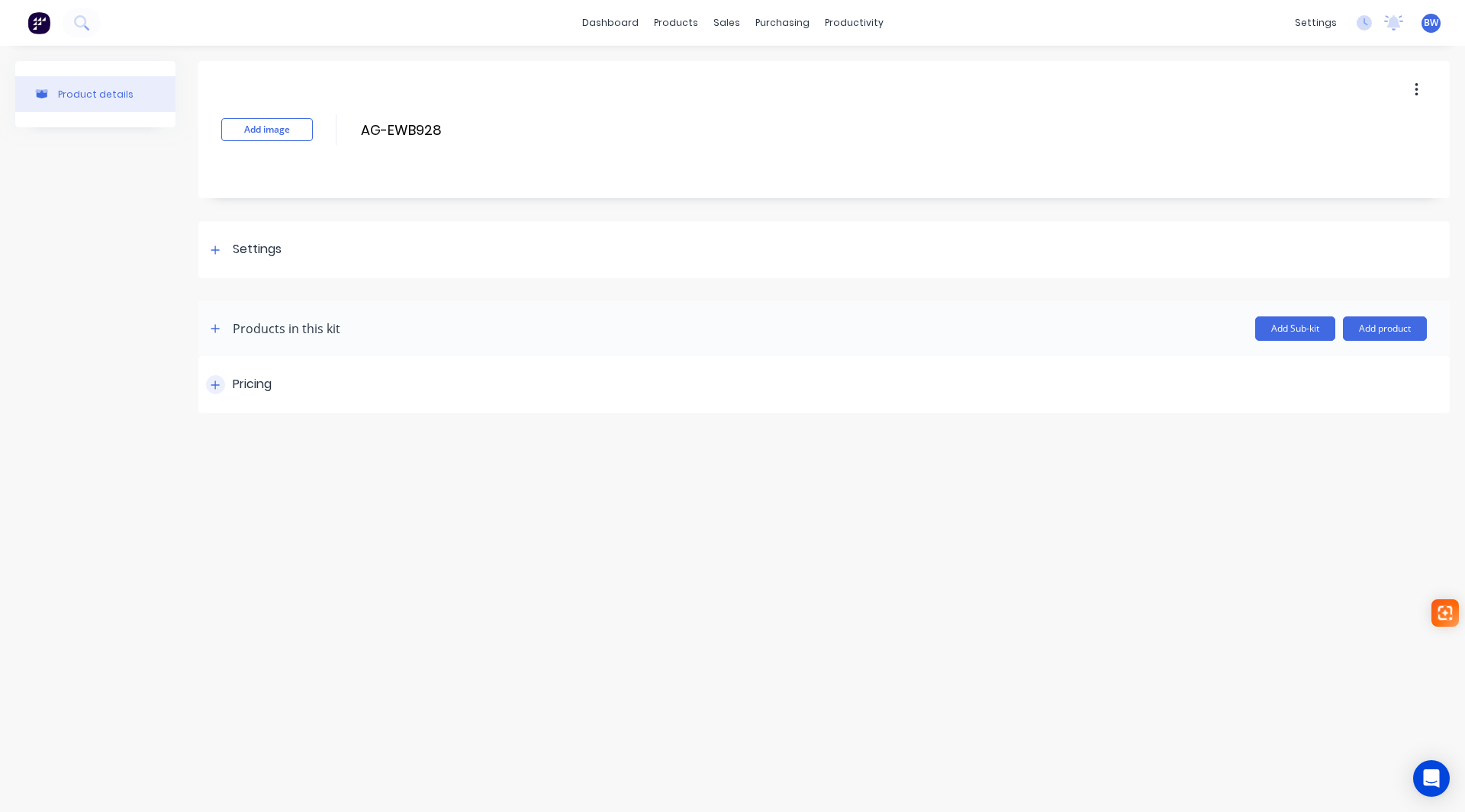
click at [219, 387] on icon at bounding box center [215, 385] width 9 height 10
click at [263, 574] on button "Save" at bounding box center [270, 584] width 77 height 24
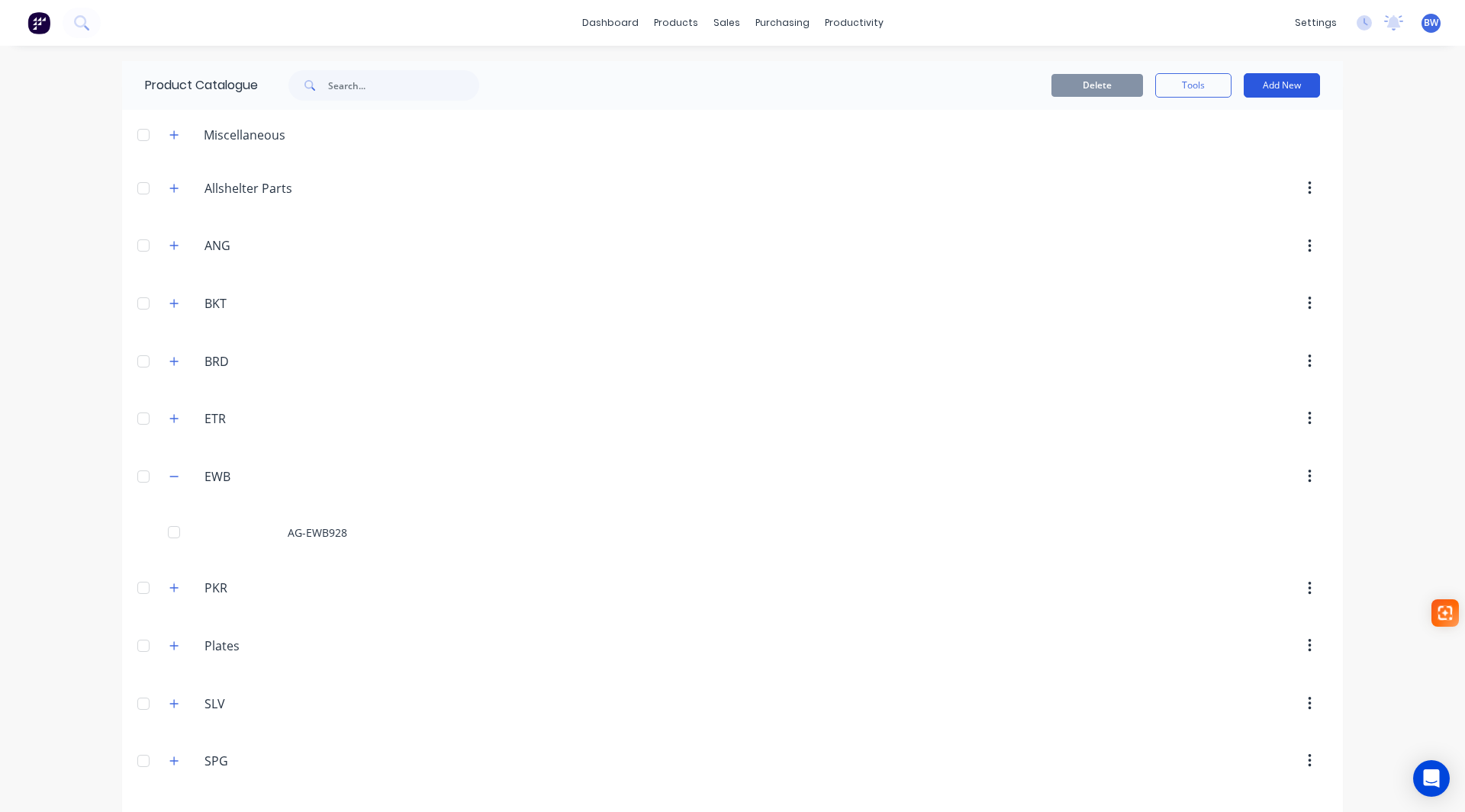
click at [1299, 81] on button "Add New" at bounding box center [1282, 85] width 77 height 24
click at [1200, 188] on div "Product Kit" at bounding box center [1248, 185] width 118 height 22
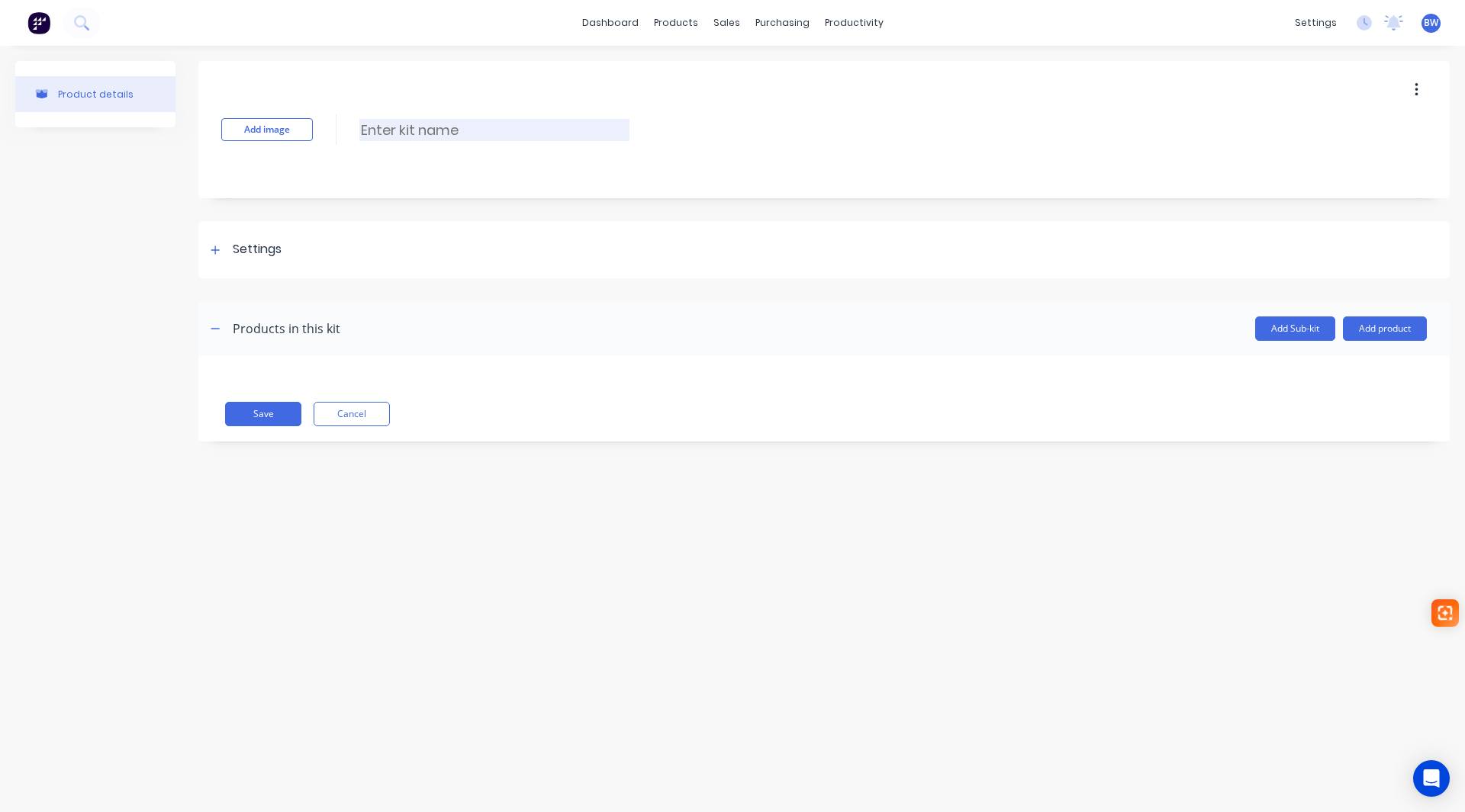
click at [428, 128] on input at bounding box center [494, 130] width 270 height 22
type input "AG-EWC2024"
click at [211, 244] on div at bounding box center [215, 250] width 19 height 19
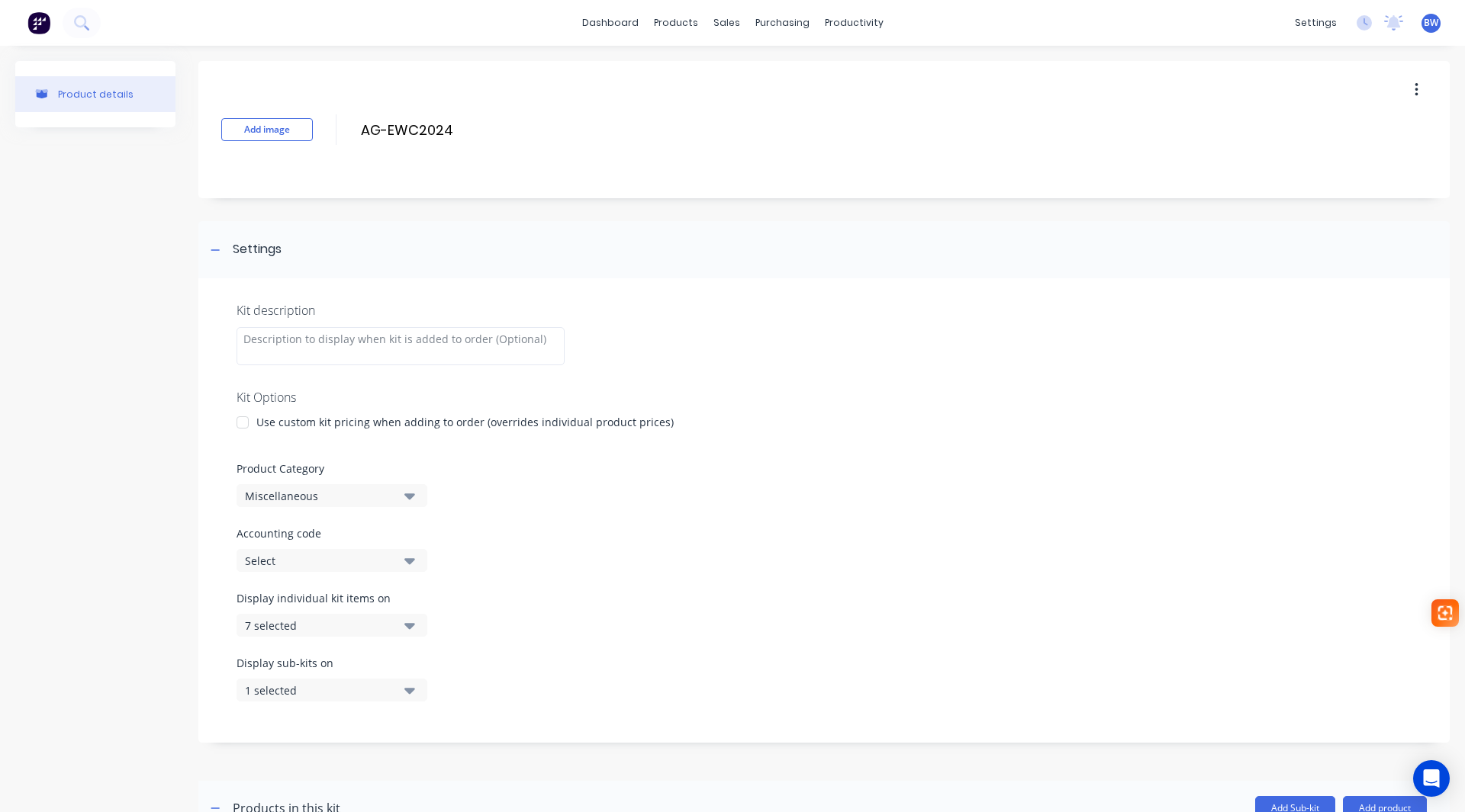
click at [240, 423] on div at bounding box center [243, 423] width 31 height 31
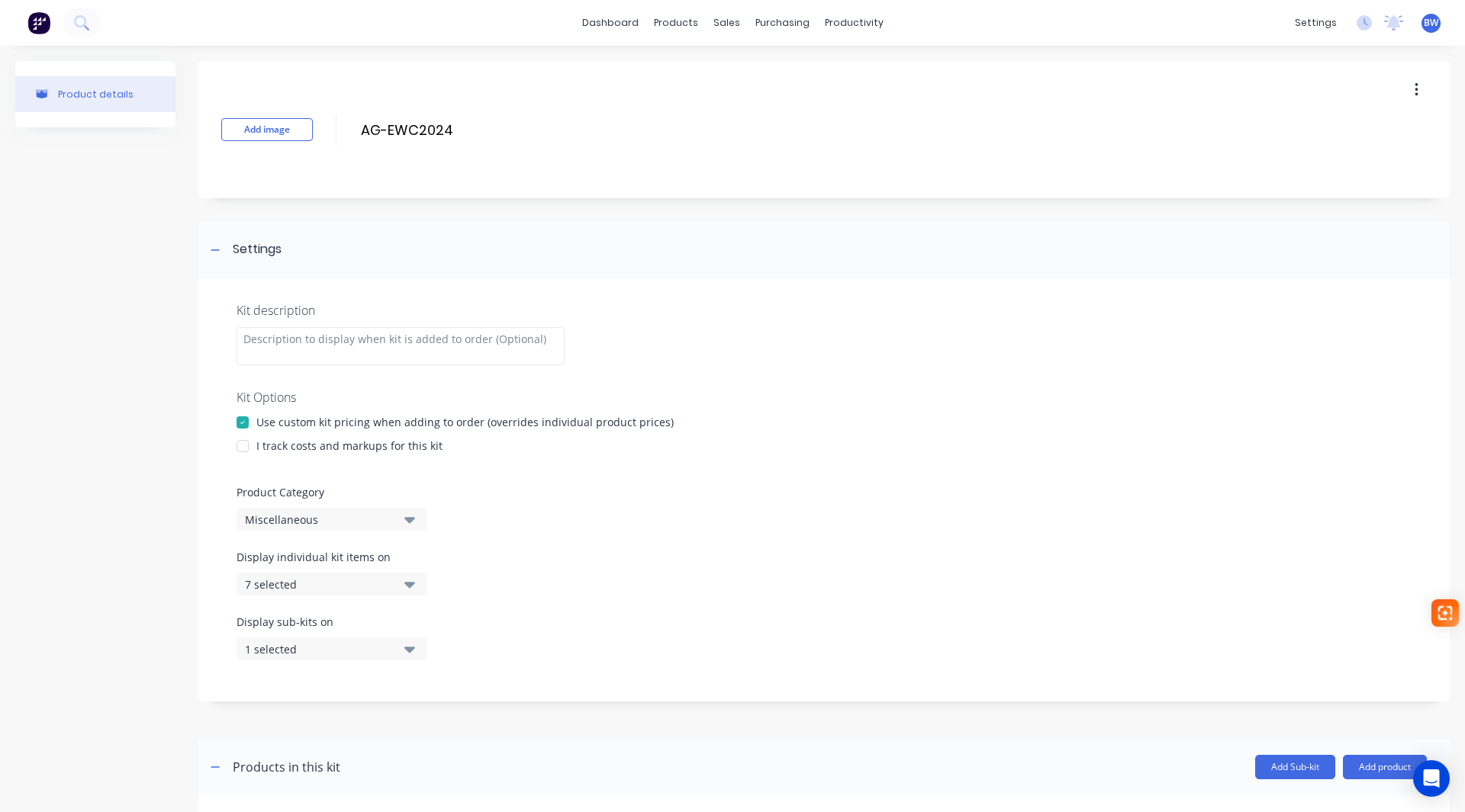
click at [236, 449] on div at bounding box center [243, 446] width 31 height 31
click at [265, 522] on div "Miscellaneous" at bounding box center [319, 520] width 148 height 16
click at [276, 735] on div "Miscellaneous" at bounding box center [351, 741] width 229 height 31
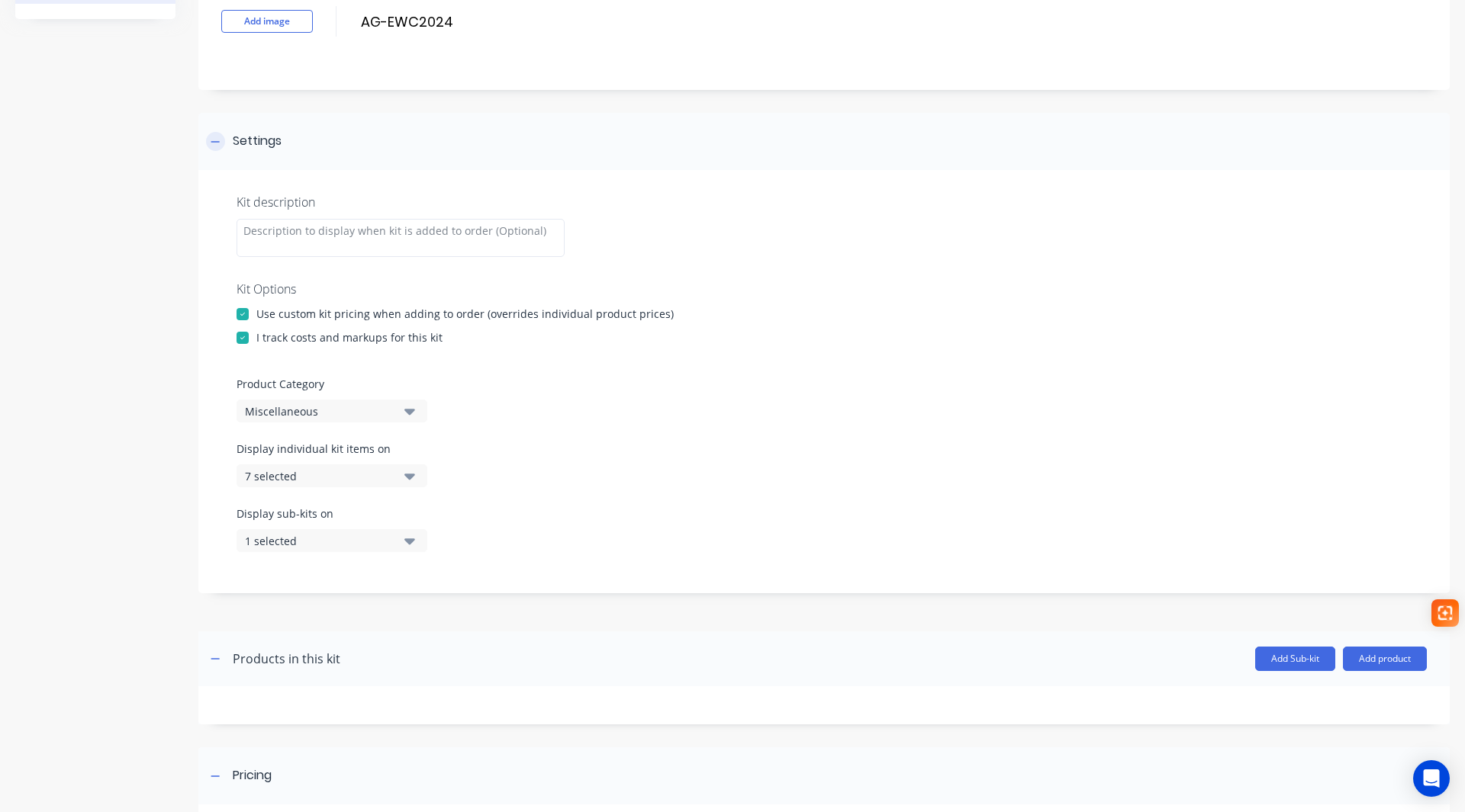
scroll to position [77, 0]
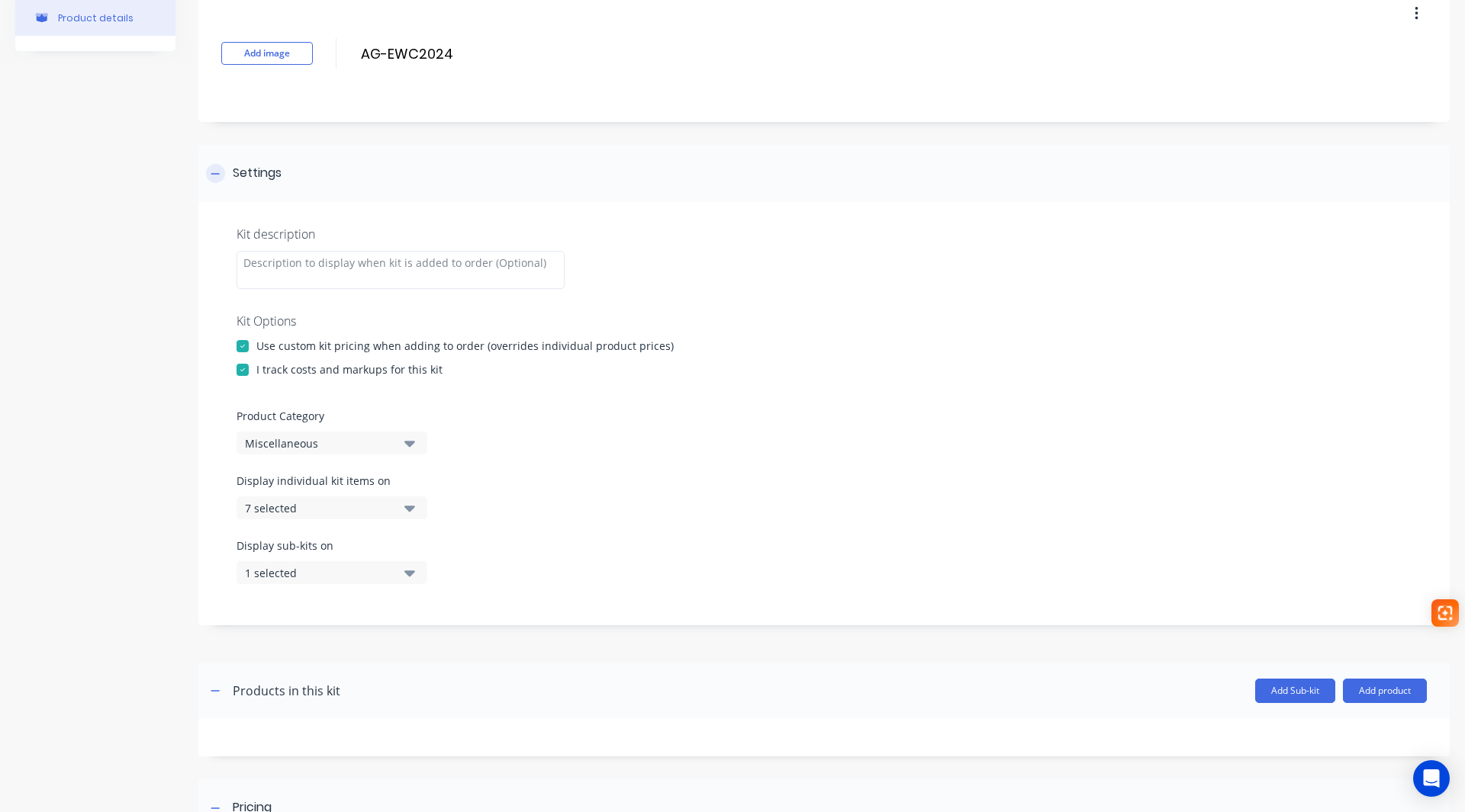
click at [218, 173] on icon at bounding box center [215, 173] width 8 height 1
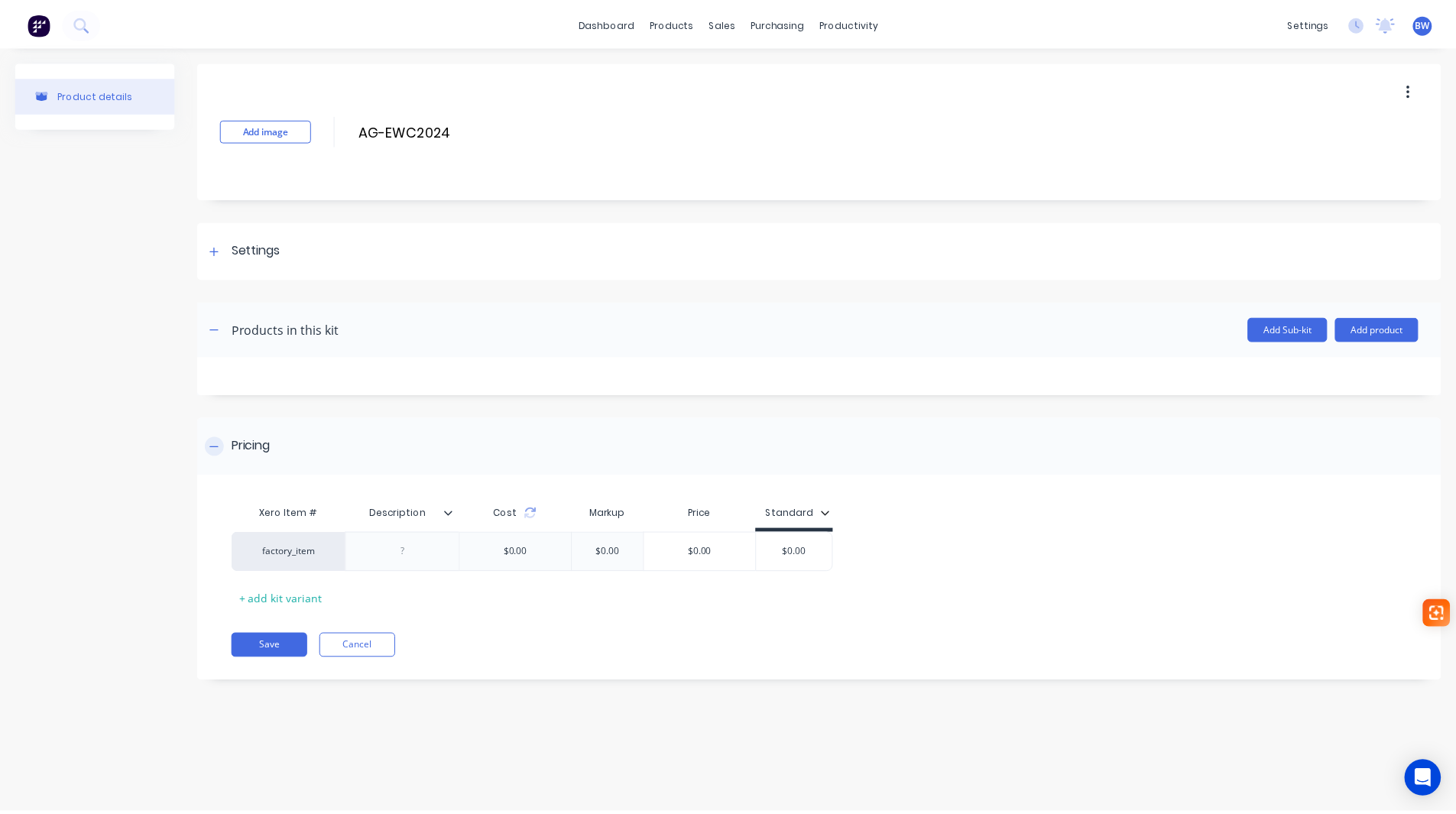
scroll to position [0, 0]
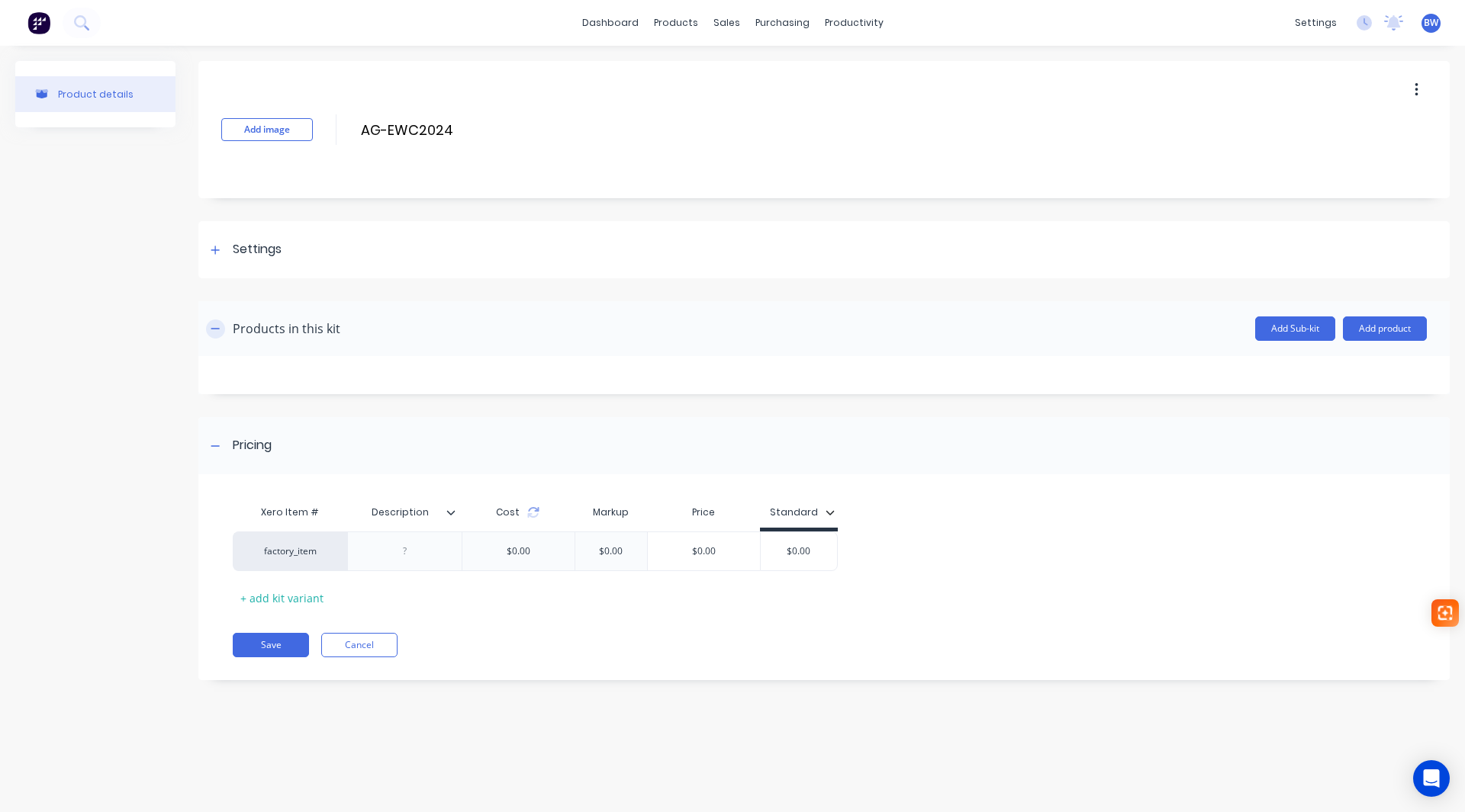
click at [219, 331] on icon "button" at bounding box center [215, 328] width 9 height 10
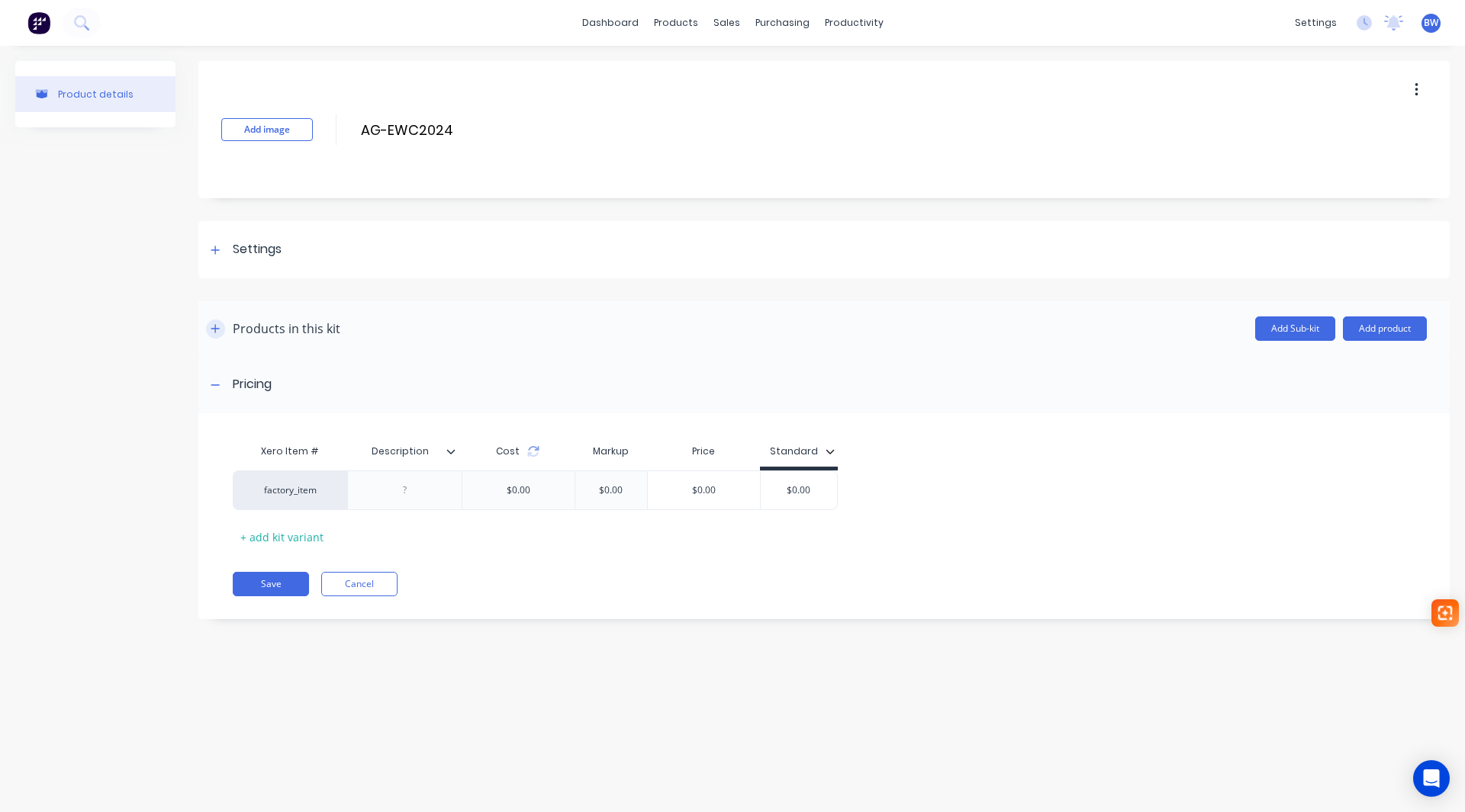
click at [219, 331] on icon "button" at bounding box center [215, 328] width 9 height 10
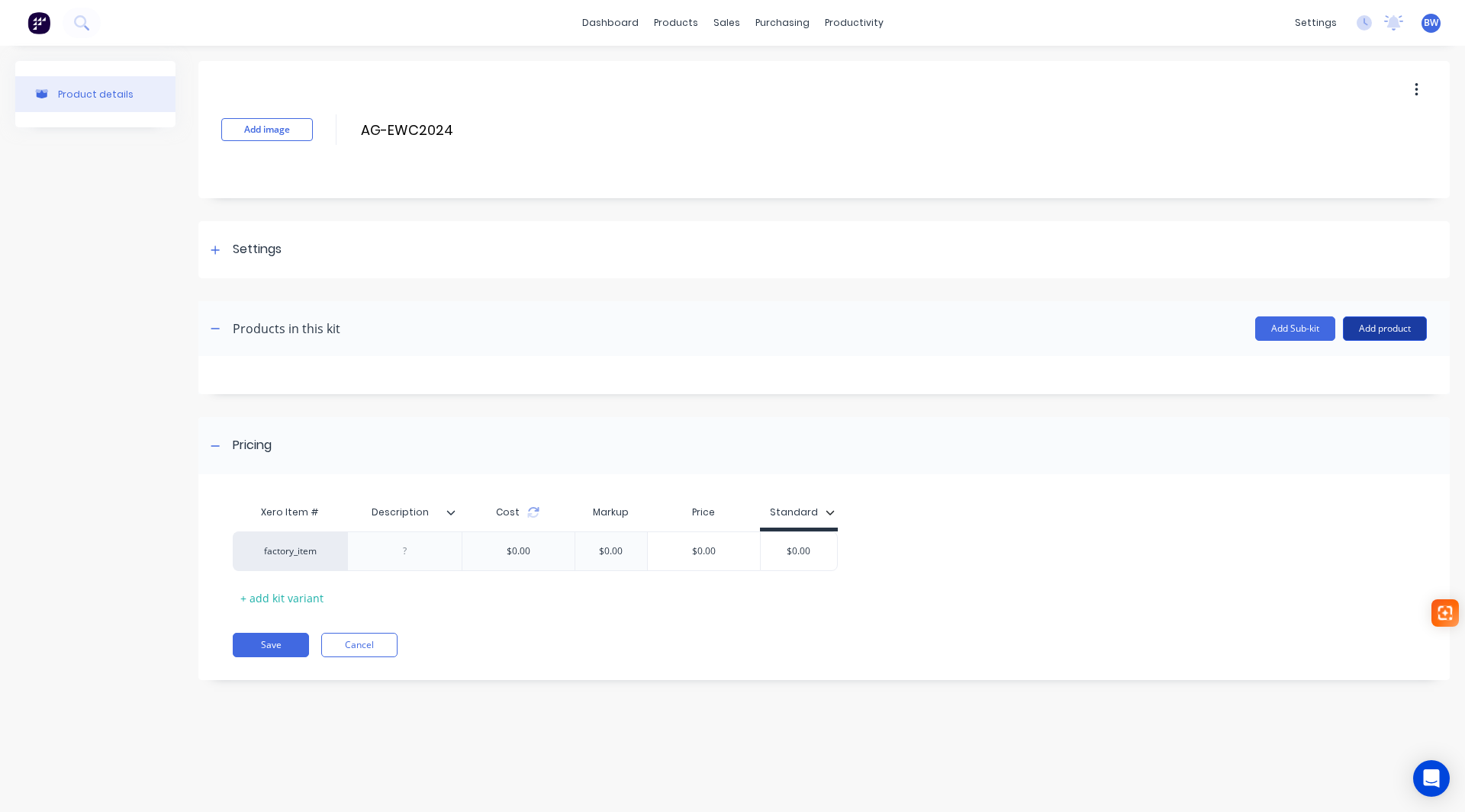
click at [1388, 327] on button "Add product" at bounding box center [1385, 329] width 84 height 24
click at [1367, 365] on div "Product catalogue" at bounding box center [1354, 368] width 118 height 22
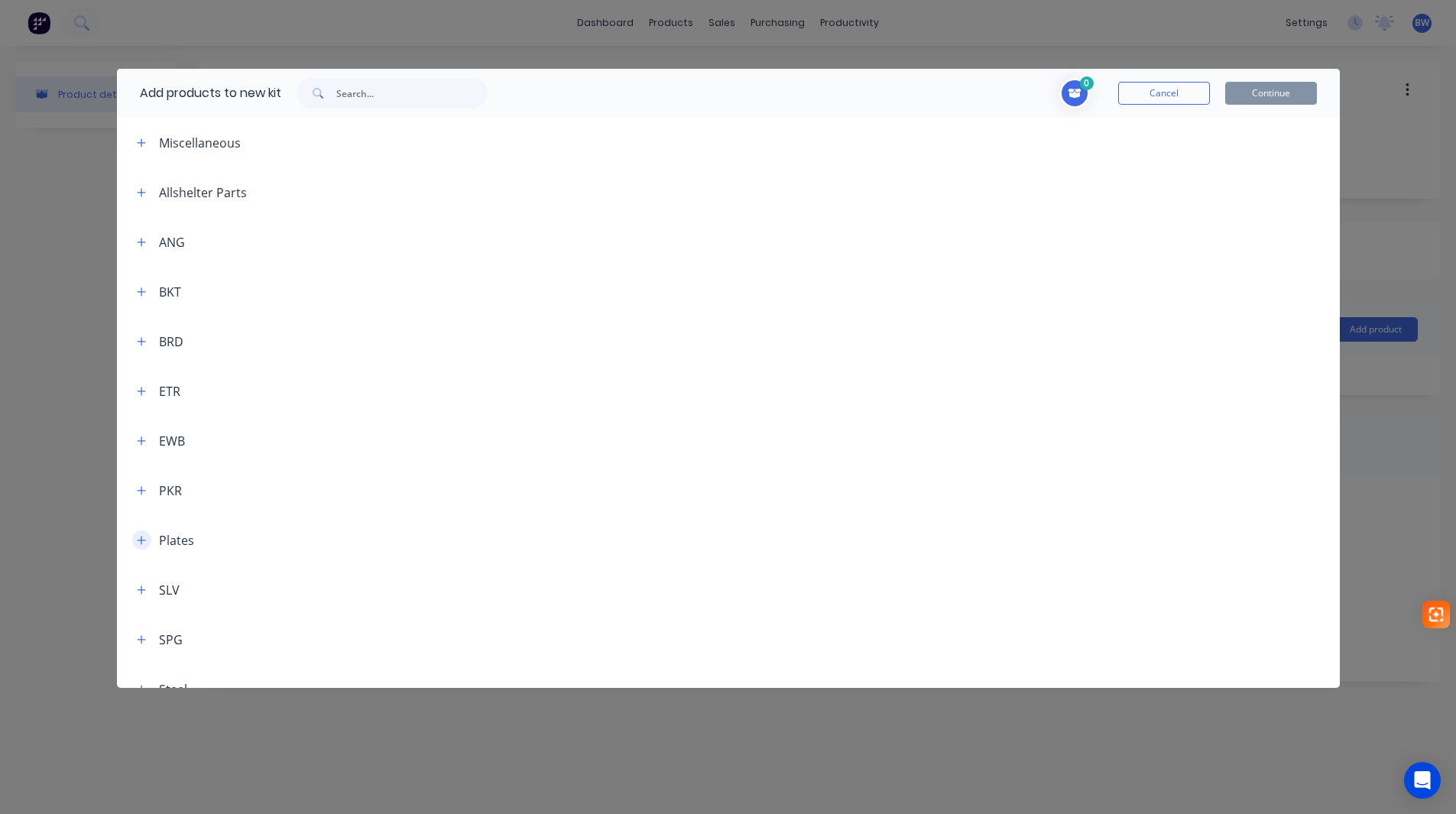
click at [137, 546] on button "button" at bounding box center [142, 540] width 19 height 19
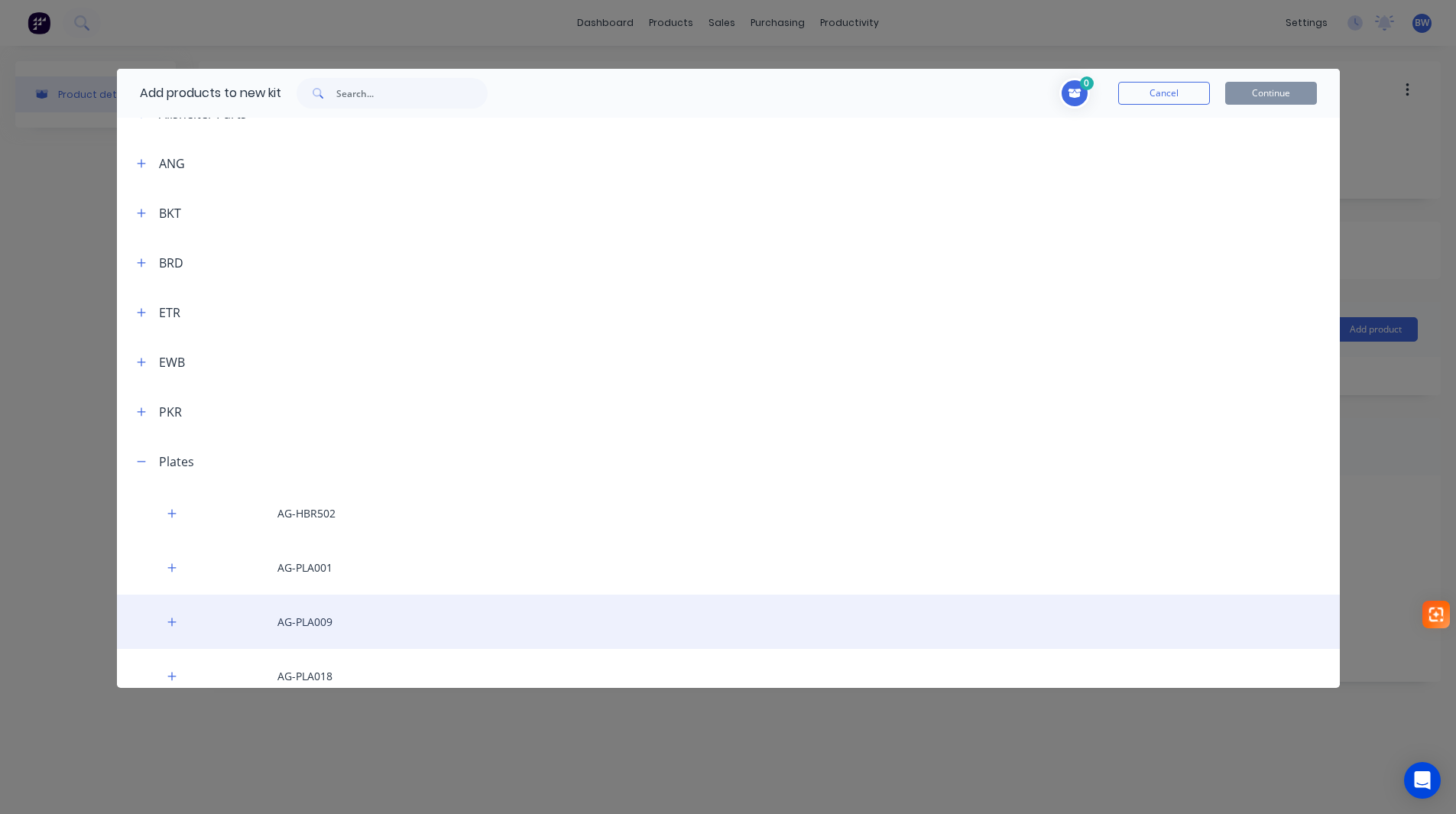
scroll to position [217, 0]
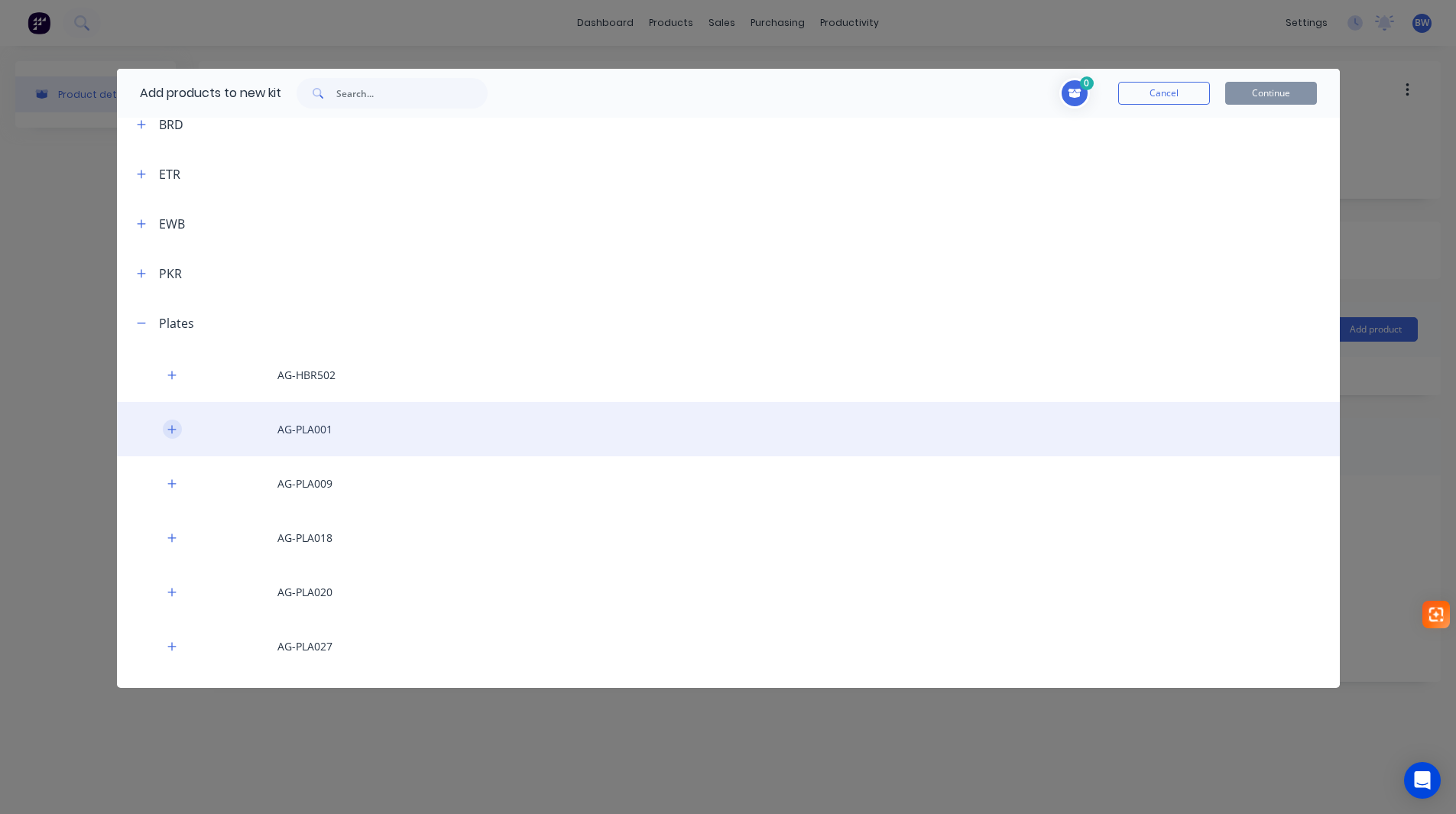
click at [167, 424] on icon "button" at bounding box center [171, 429] width 9 height 11
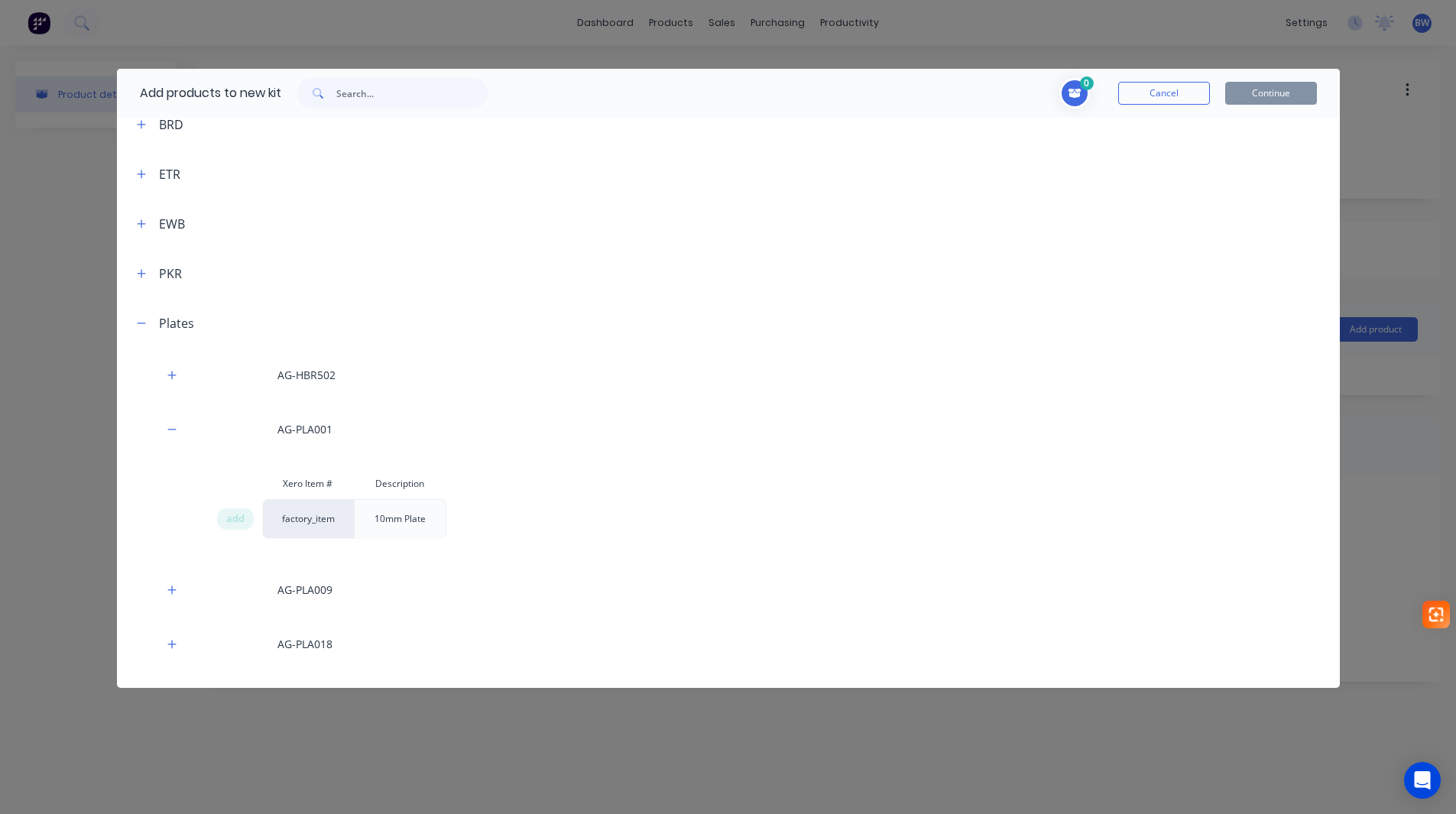
drag, startPoint x: 234, startPoint y: 519, endPoint x: 213, endPoint y: 483, distance: 41.7
click at [234, 516] on span "add" at bounding box center [235, 519] width 19 height 15
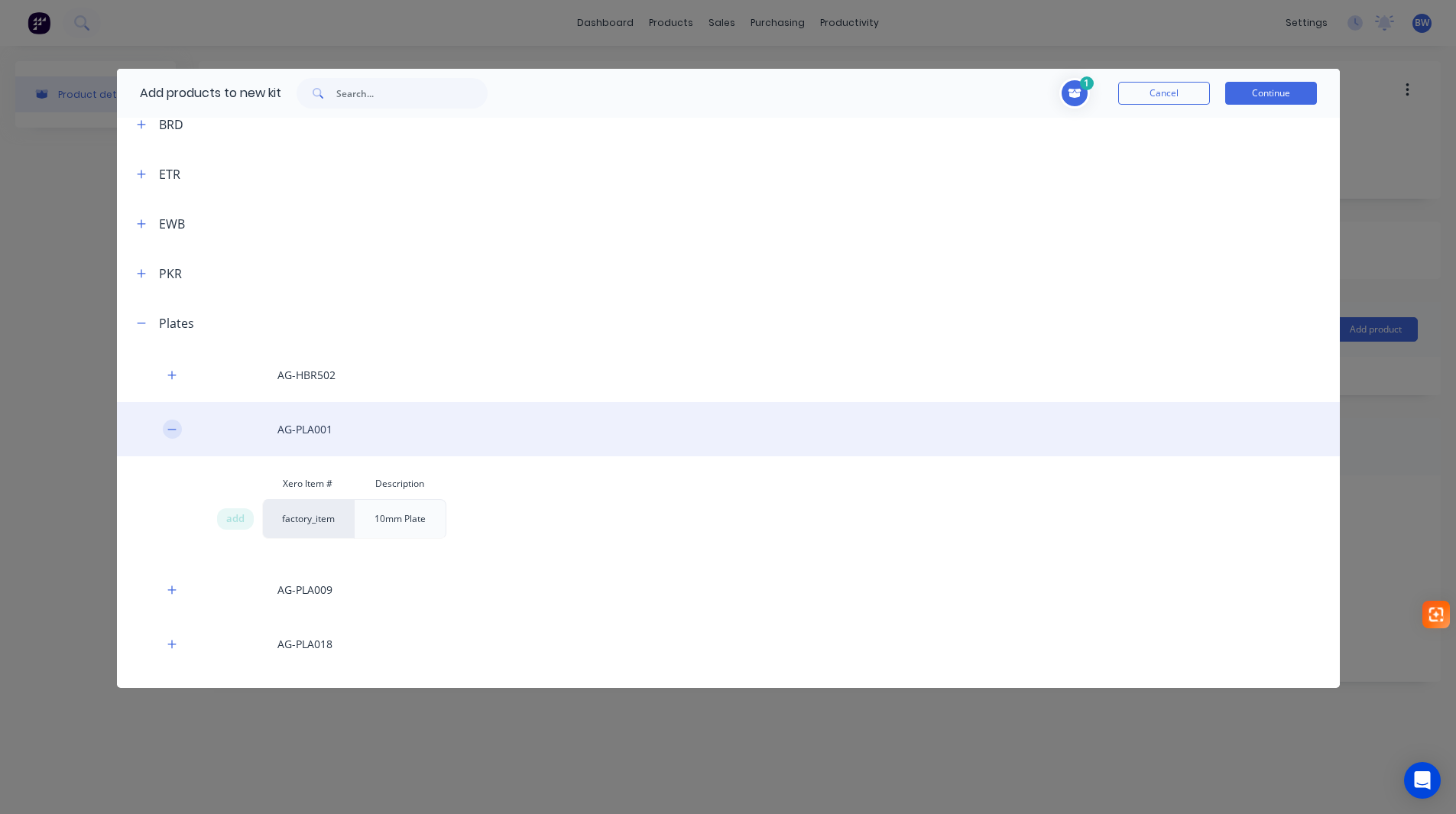
click at [175, 431] on icon "button" at bounding box center [171, 429] width 9 height 11
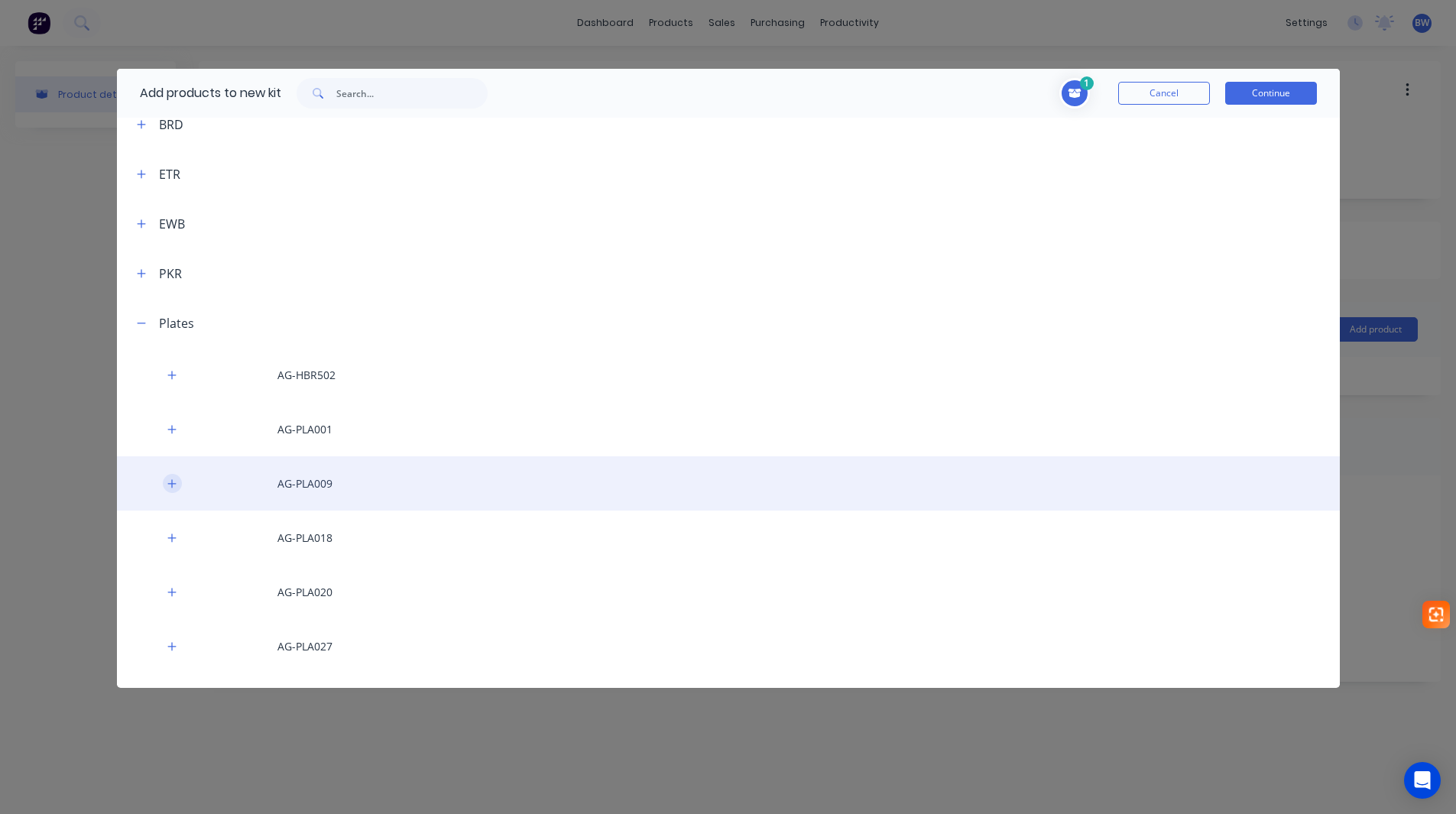
click at [167, 483] on icon "button" at bounding box center [171, 483] width 9 height 11
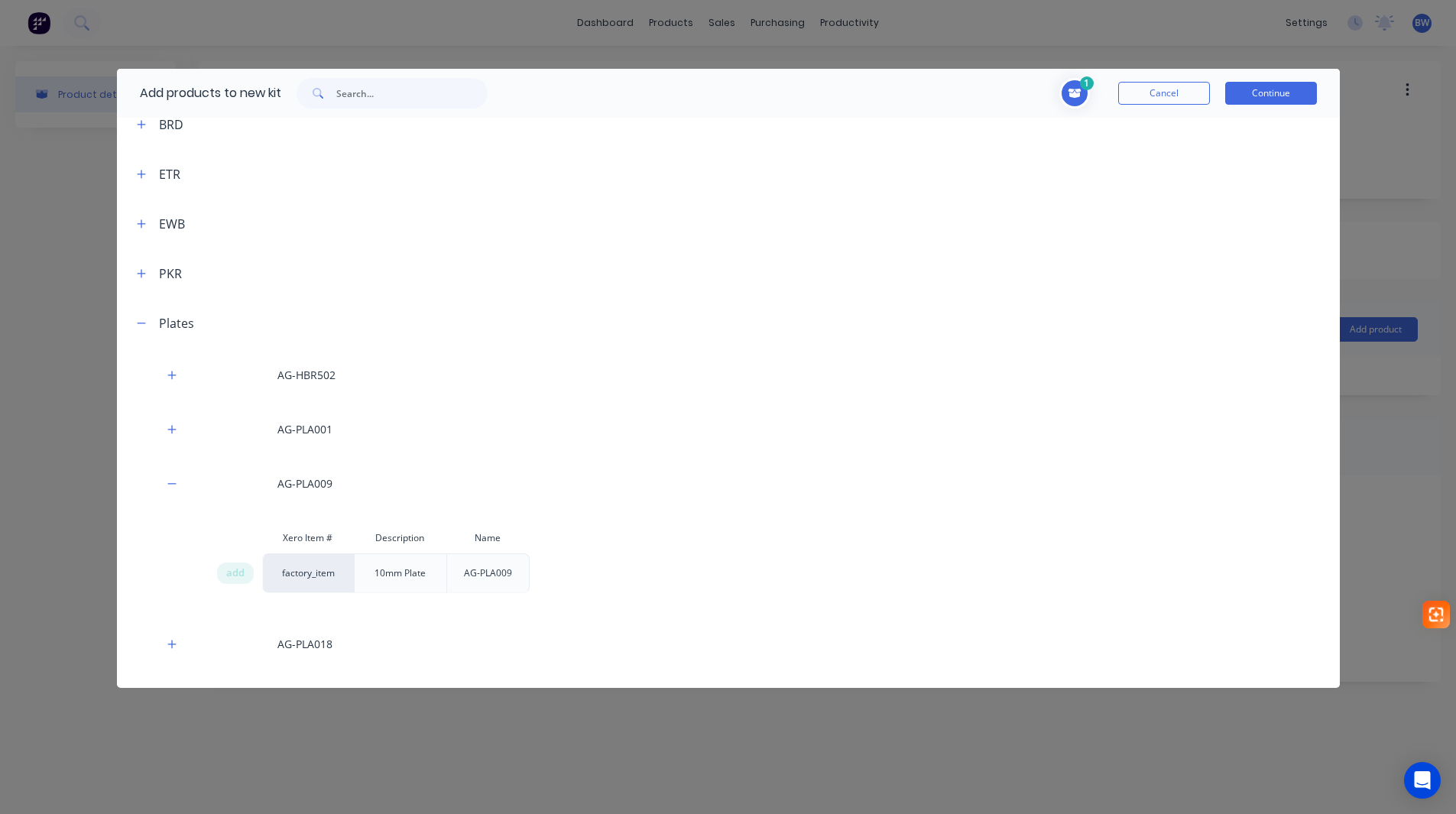
drag, startPoint x: 238, startPoint y: 574, endPoint x: 208, endPoint y: 540, distance: 45.3
click at [238, 573] on span "add" at bounding box center [235, 573] width 19 height 15
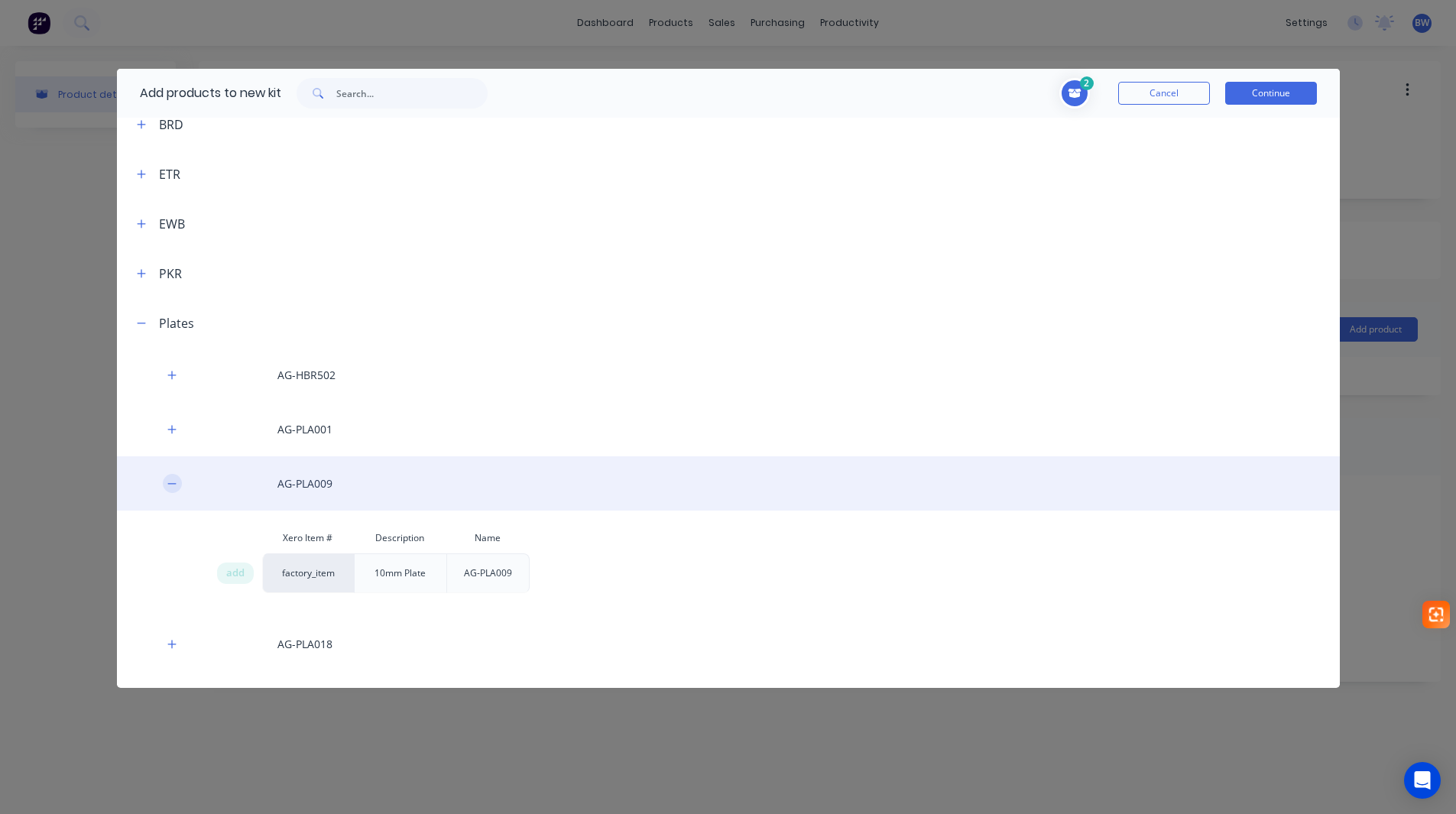
click at [169, 482] on icon "button" at bounding box center [171, 483] width 9 height 11
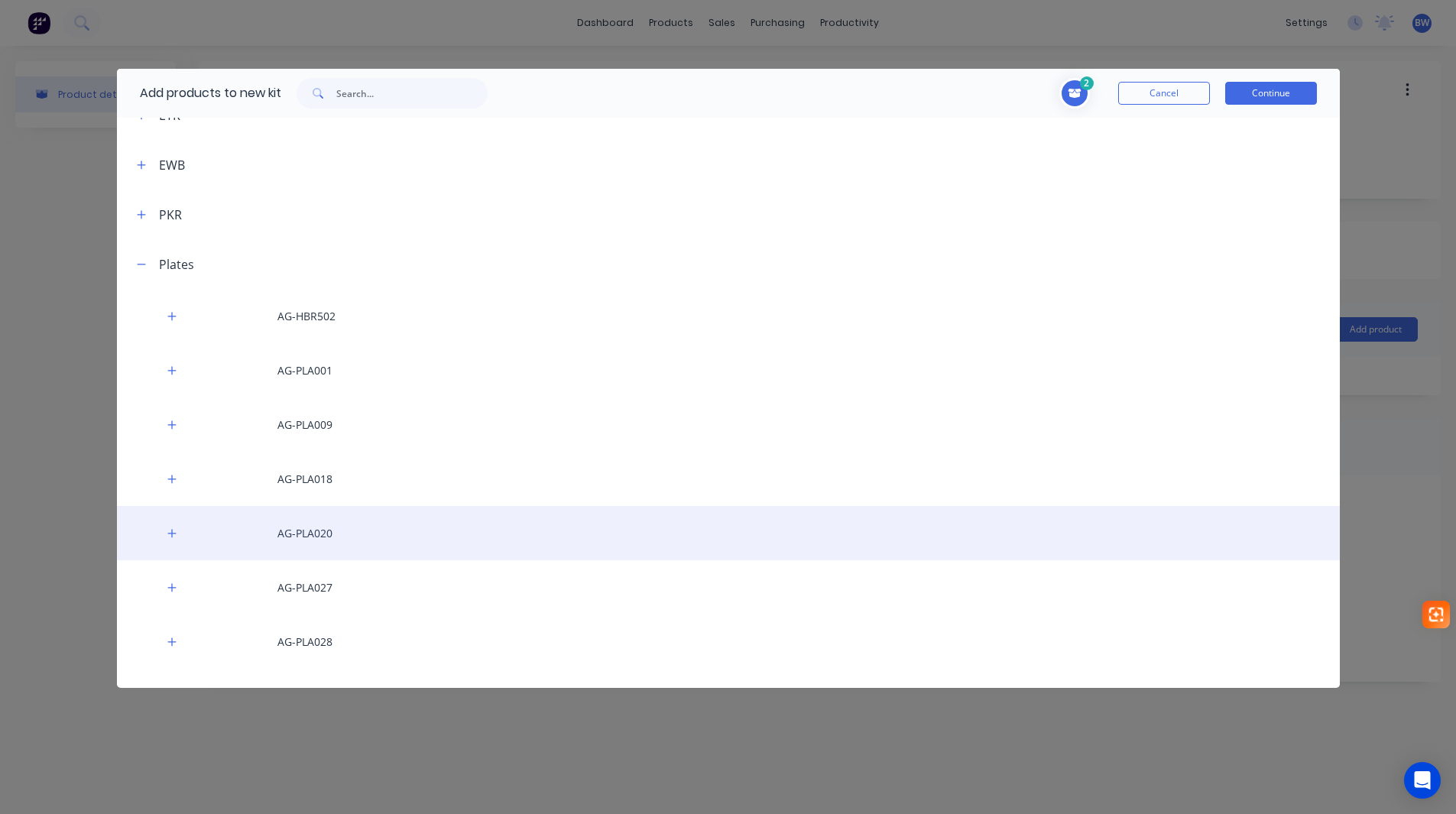
scroll to position [293, 0]
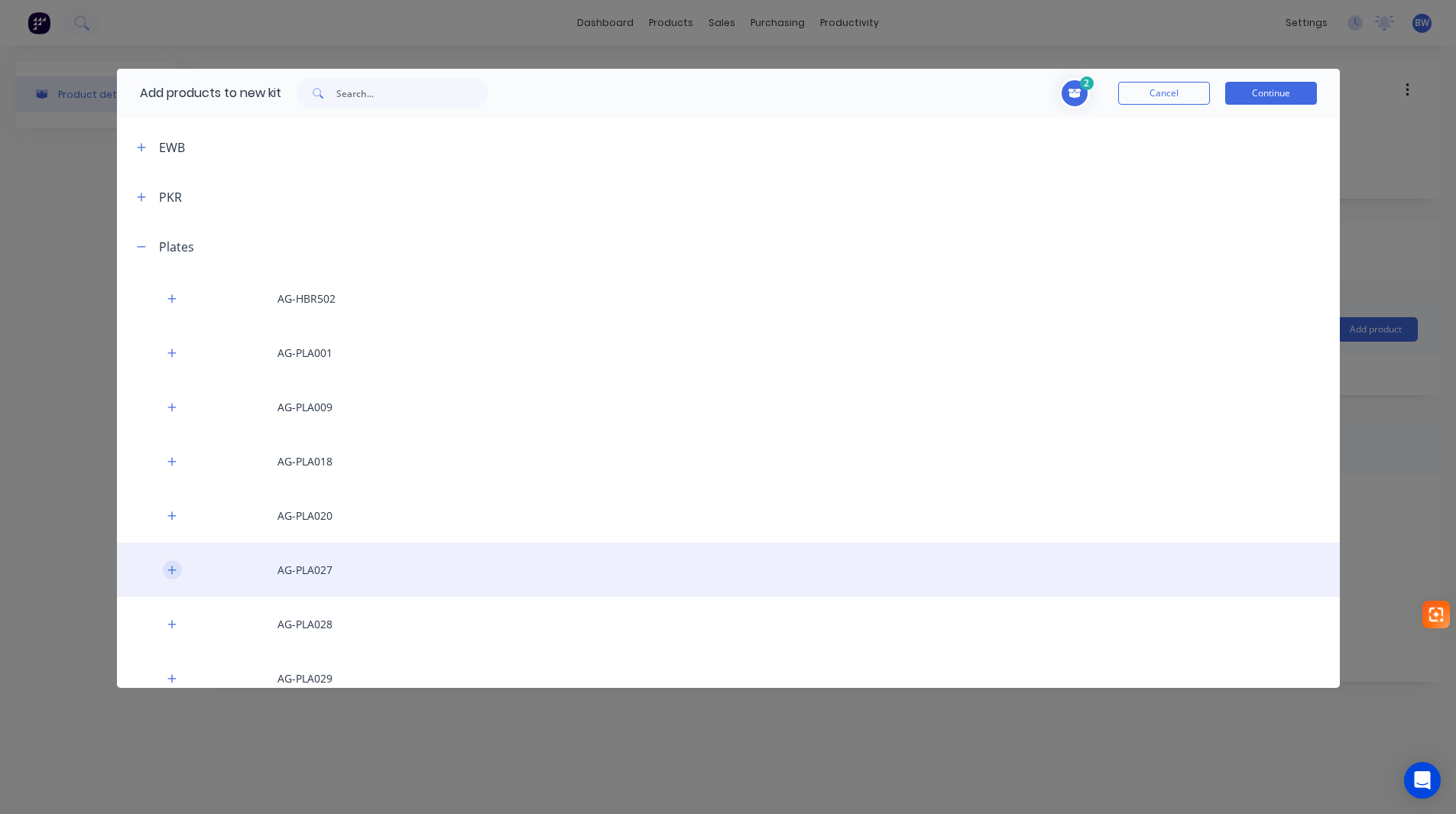
click at [165, 565] on button "button" at bounding box center [172, 570] width 19 height 19
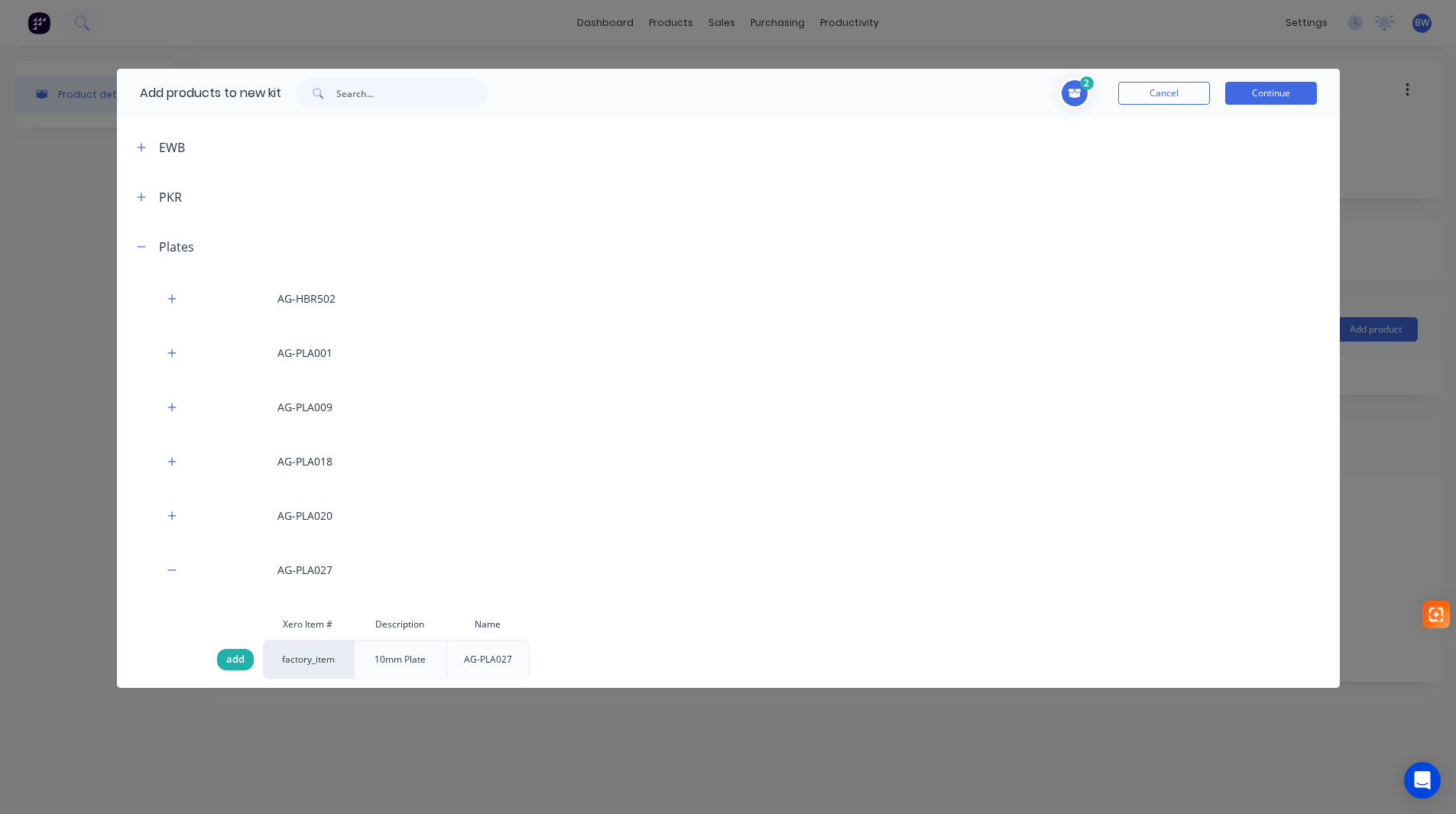
click at [234, 660] on span "add" at bounding box center [235, 660] width 19 height 15
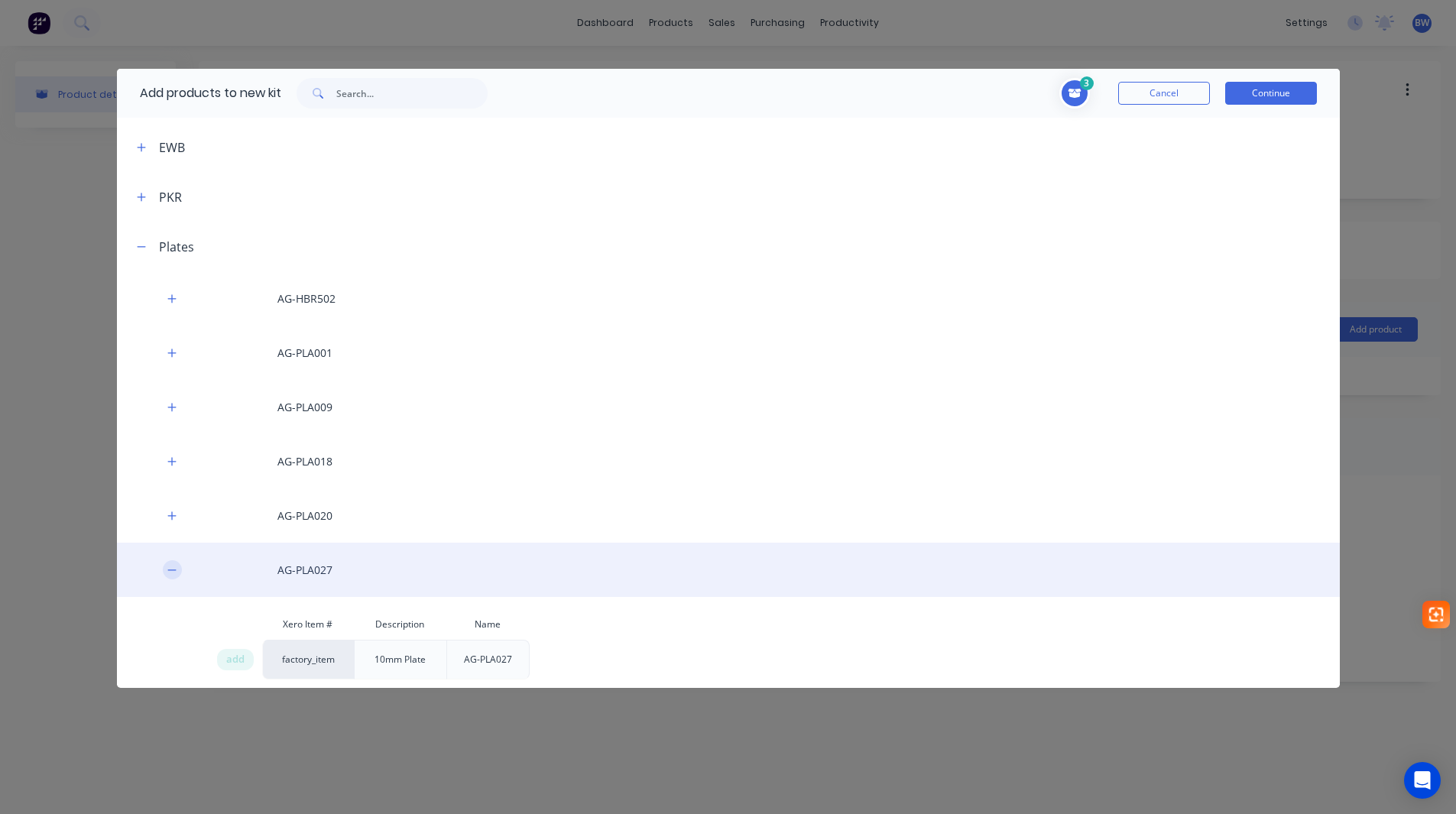
click at [168, 565] on icon "button" at bounding box center [171, 570] width 9 height 11
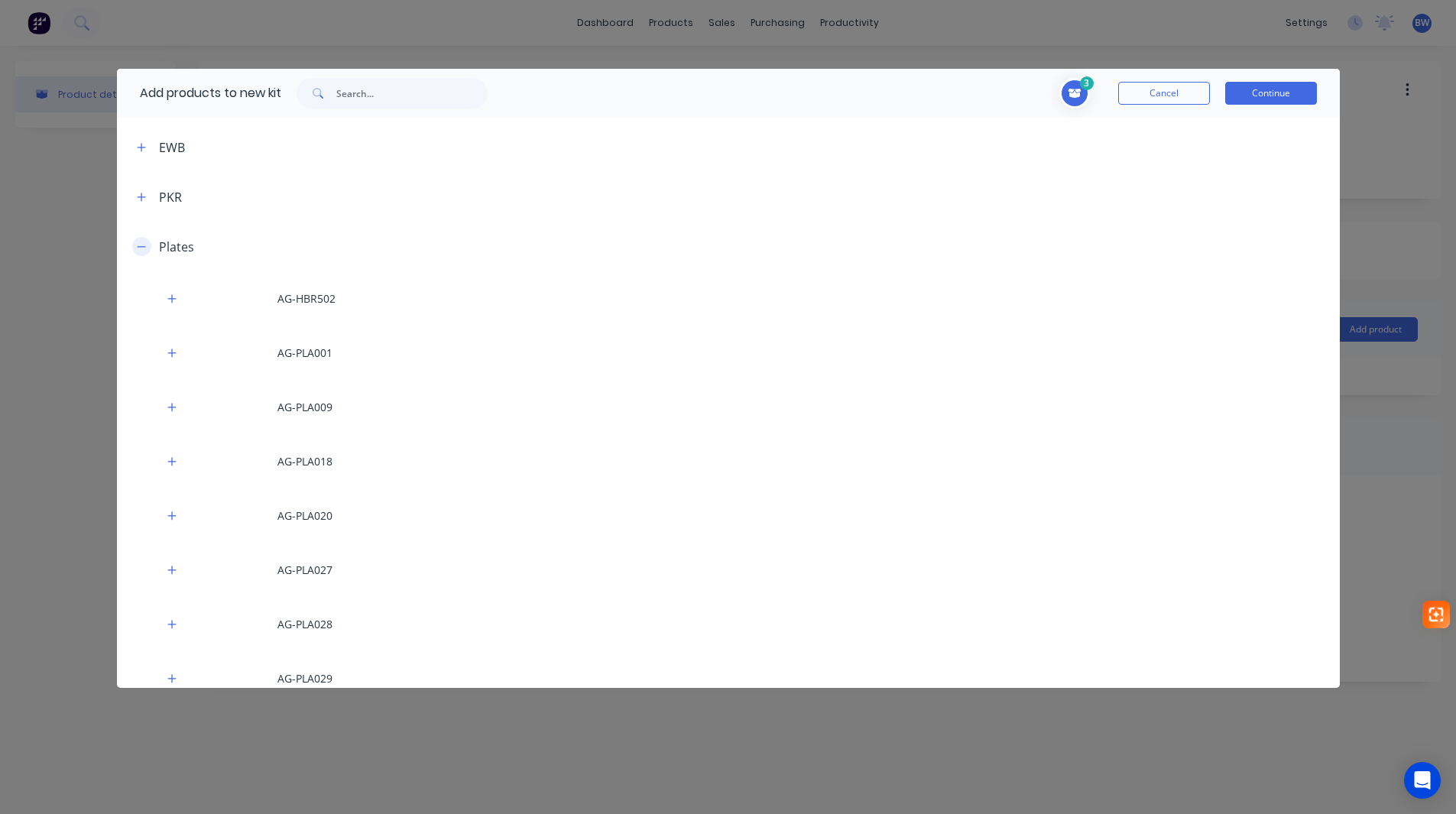
click at [148, 248] on button "button" at bounding box center [142, 247] width 19 height 19
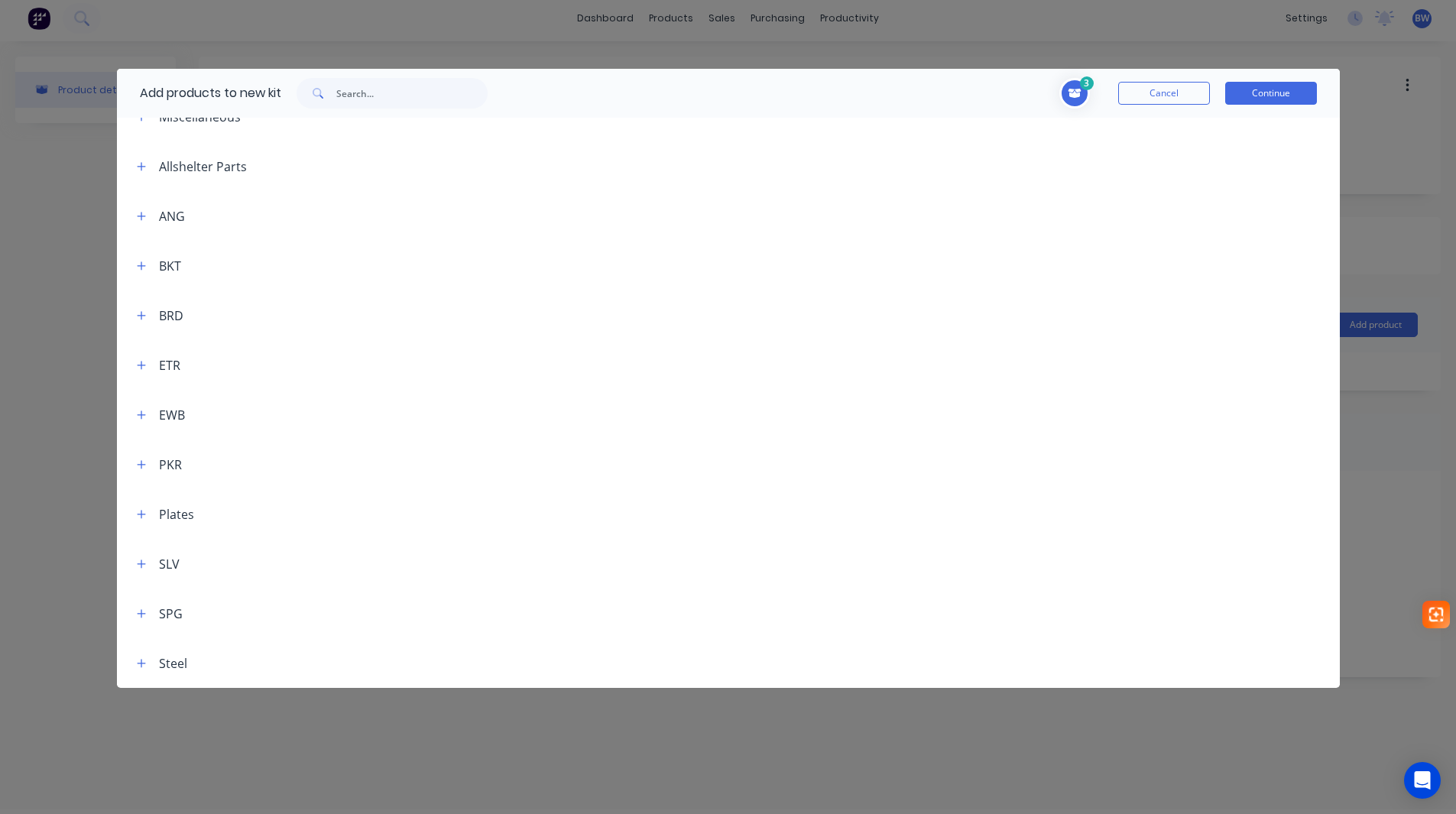
scroll to position [77, 0]
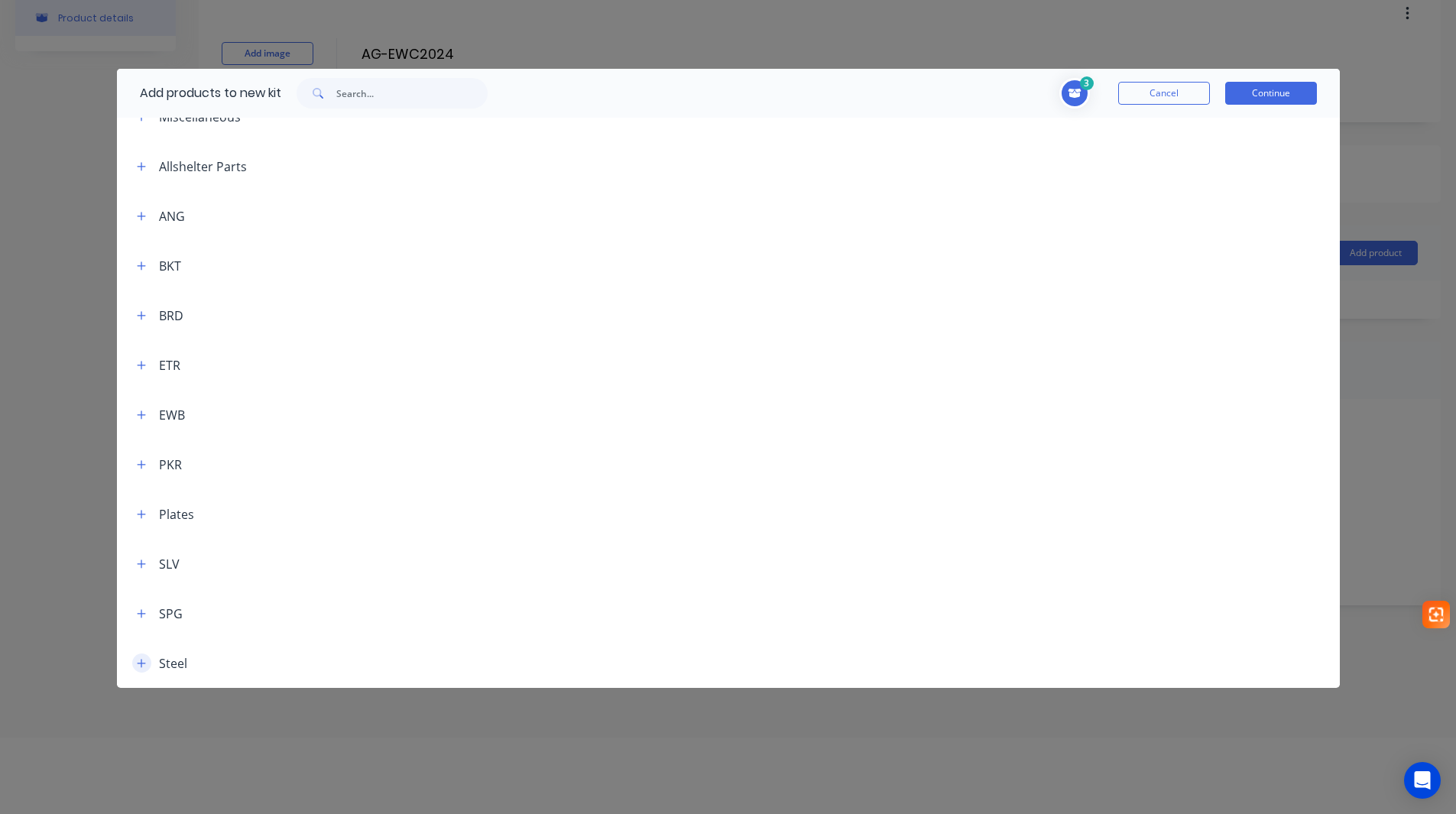
click at [134, 666] on button "button" at bounding box center [142, 664] width 19 height 19
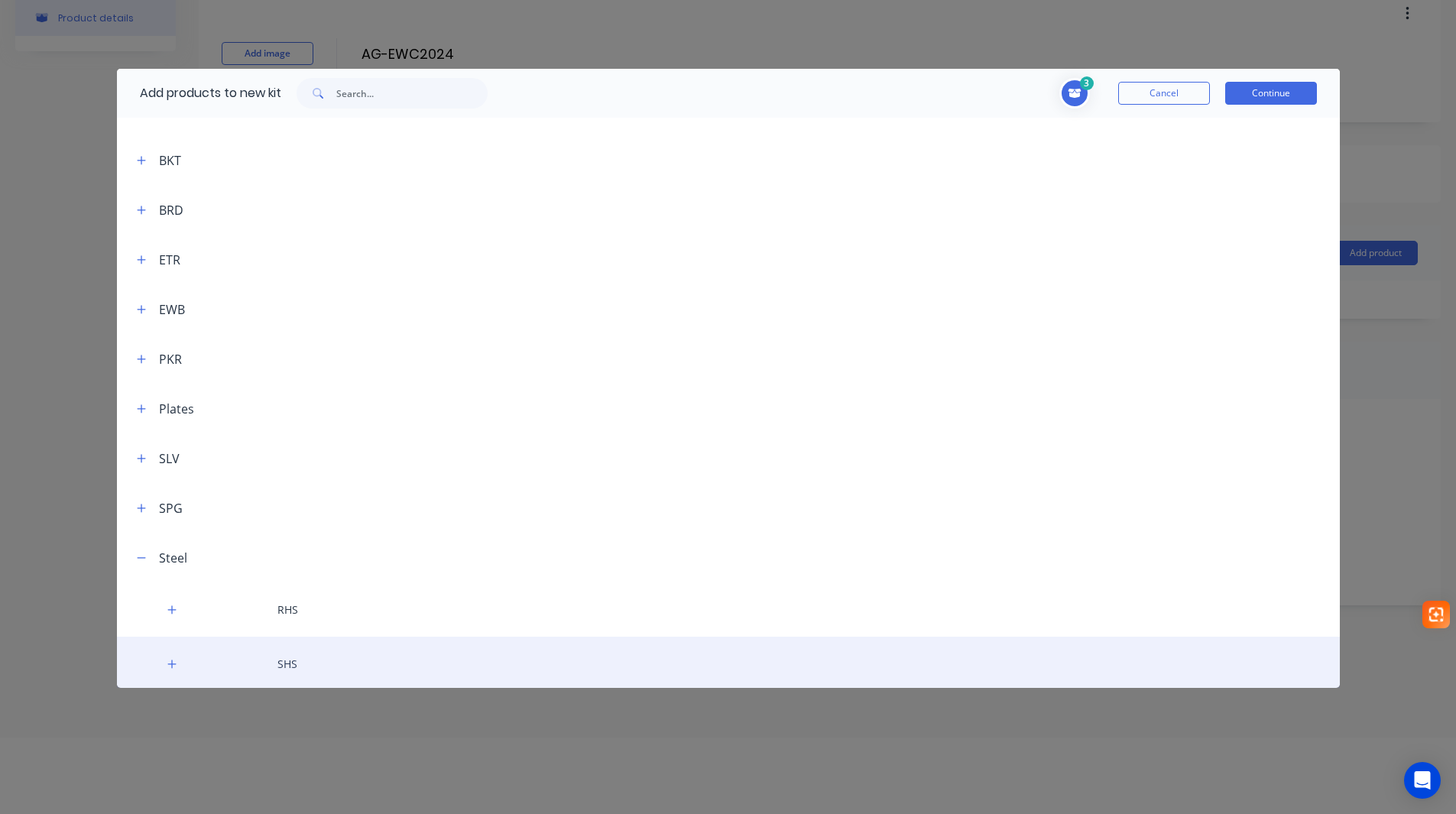
scroll to position [134, 0]
click at [175, 656] on icon "button" at bounding box center [171, 661] width 9 height 11
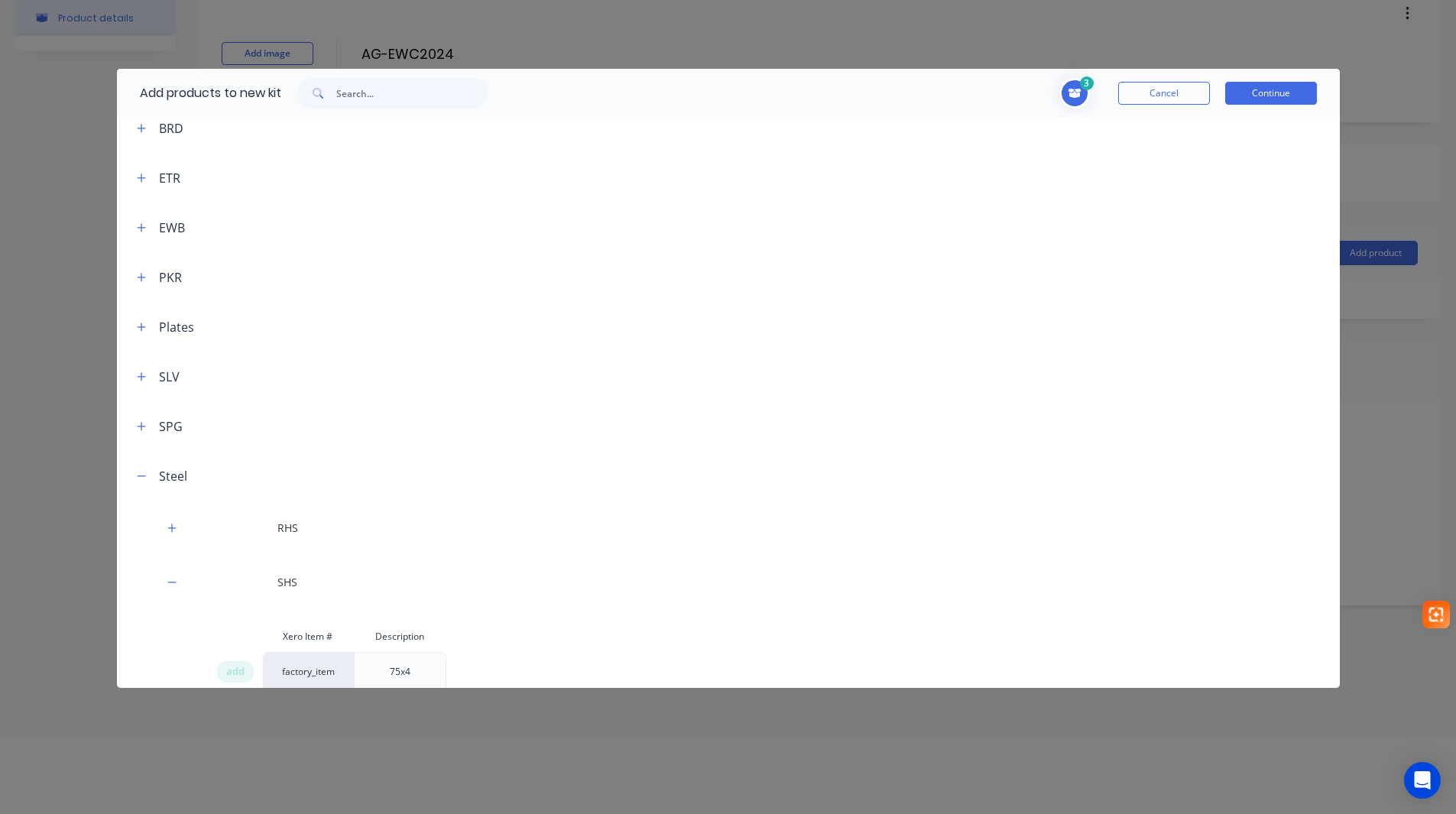
scroll to position [360, 0]
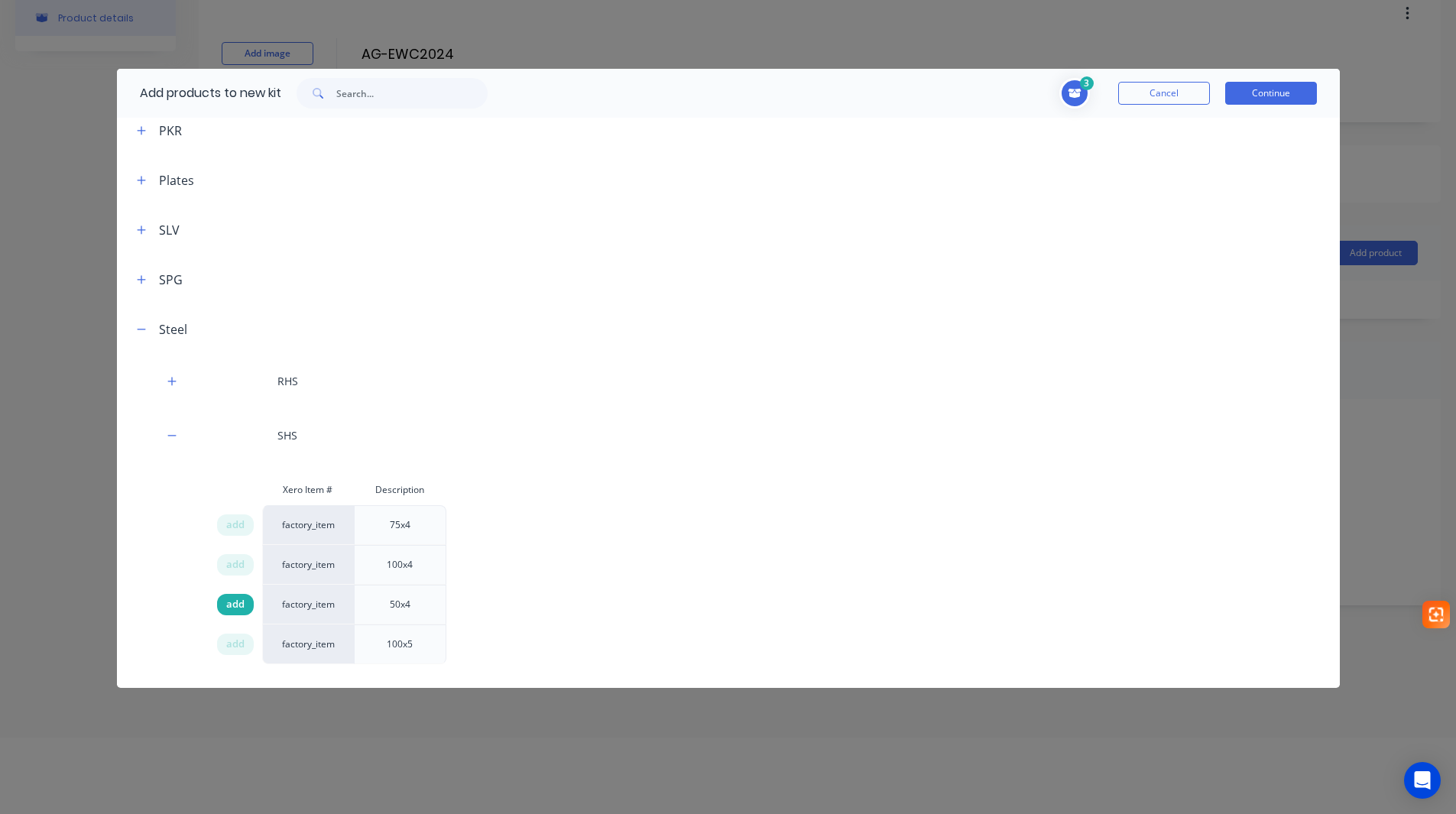
drag, startPoint x: 225, startPoint y: 605, endPoint x: 271, endPoint y: 592, distance: 47.8
click at [226, 605] on span "add" at bounding box center [235, 605] width 19 height 15
click at [1277, 95] on button "Continue" at bounding box center [1271, 93] width 92 height 23
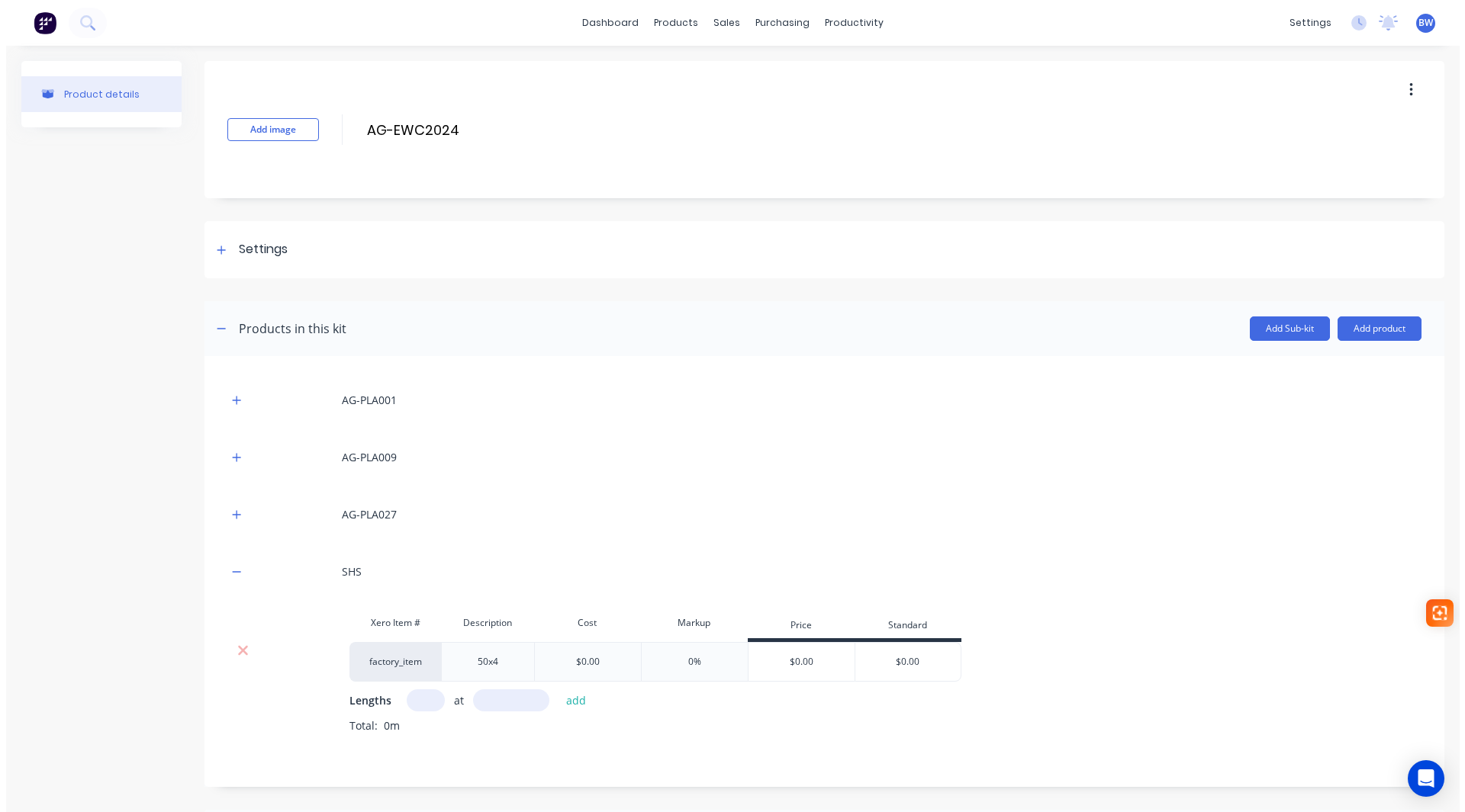
scroll to position [0, 0]
click at [1386, 332] on button "Add product" at bounding box center [1385, 329] width 84 height 24
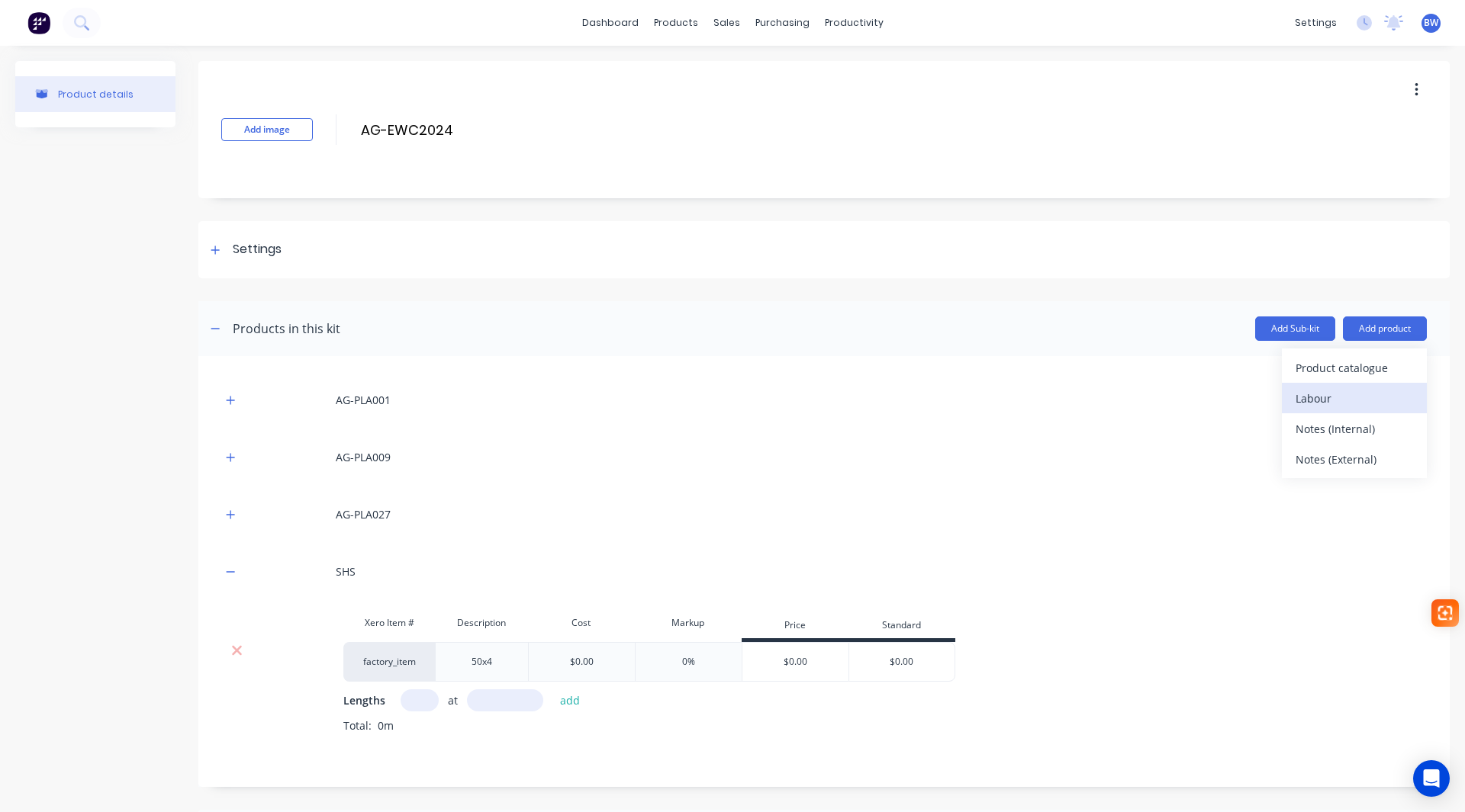
click at [1332, 406] on div "Labour" at bounding box center [1354, 398] width 118 height 22
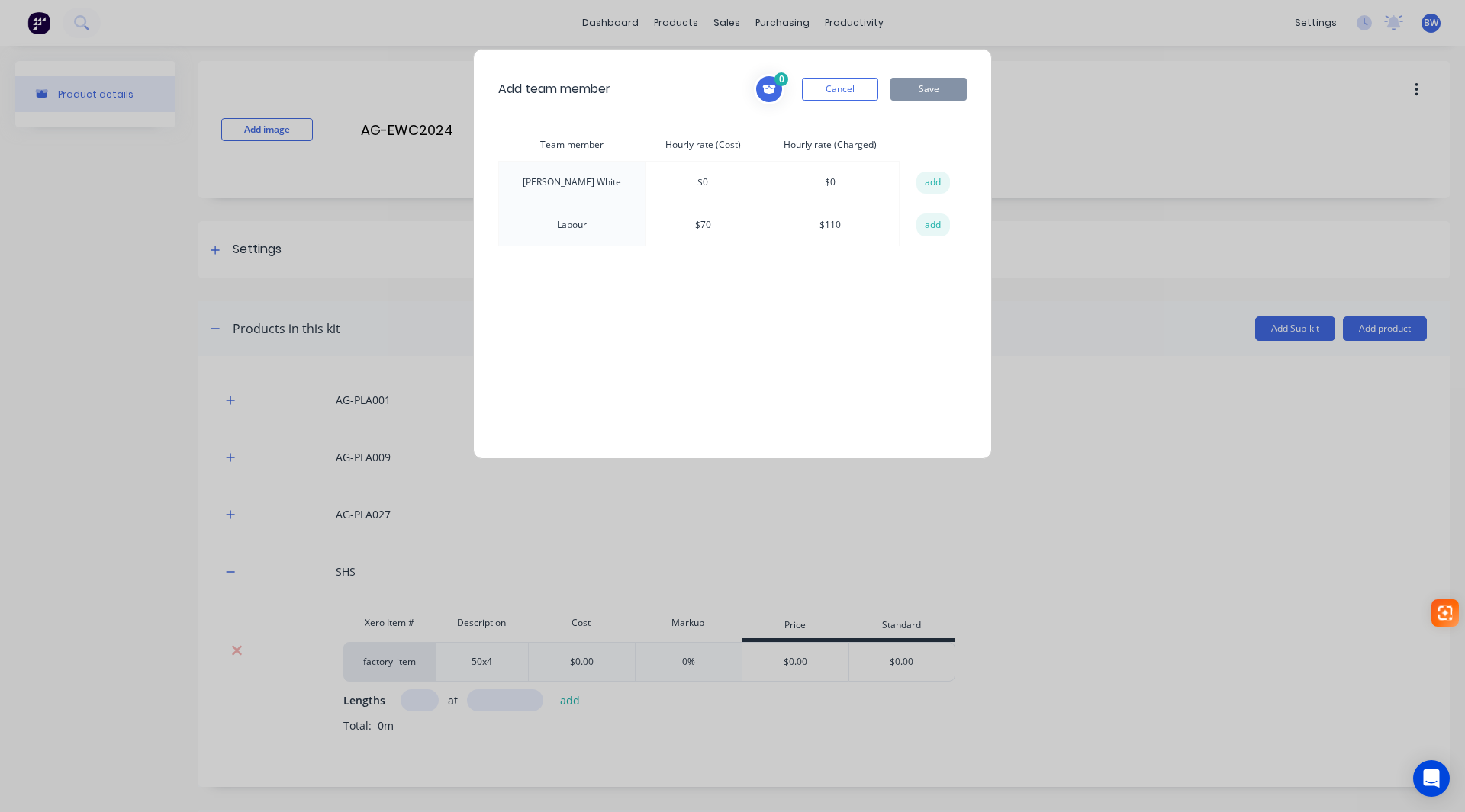
click at [559, 226] on td "Labour" at bounding box center [573, 225] width 147 height 43
click at [933, 230] on button "add" at bounding box center [933, 225] width 34 height 23
click at [939, 92] on button "Save" at bounding box center [929, 89] width 77 height 23
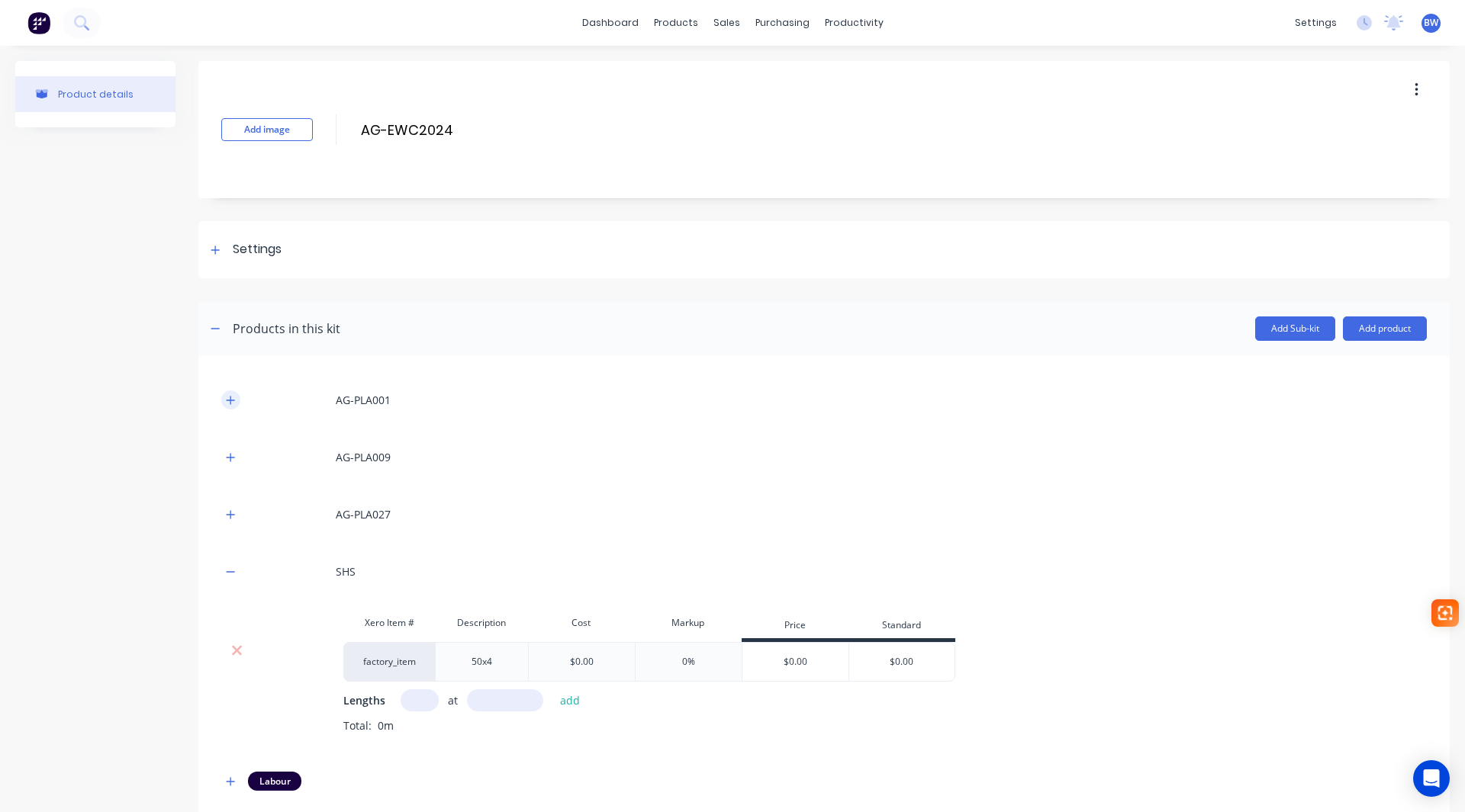
click at [236, 402] on button "button" at bounding box center [231, 400] width 19 height 19
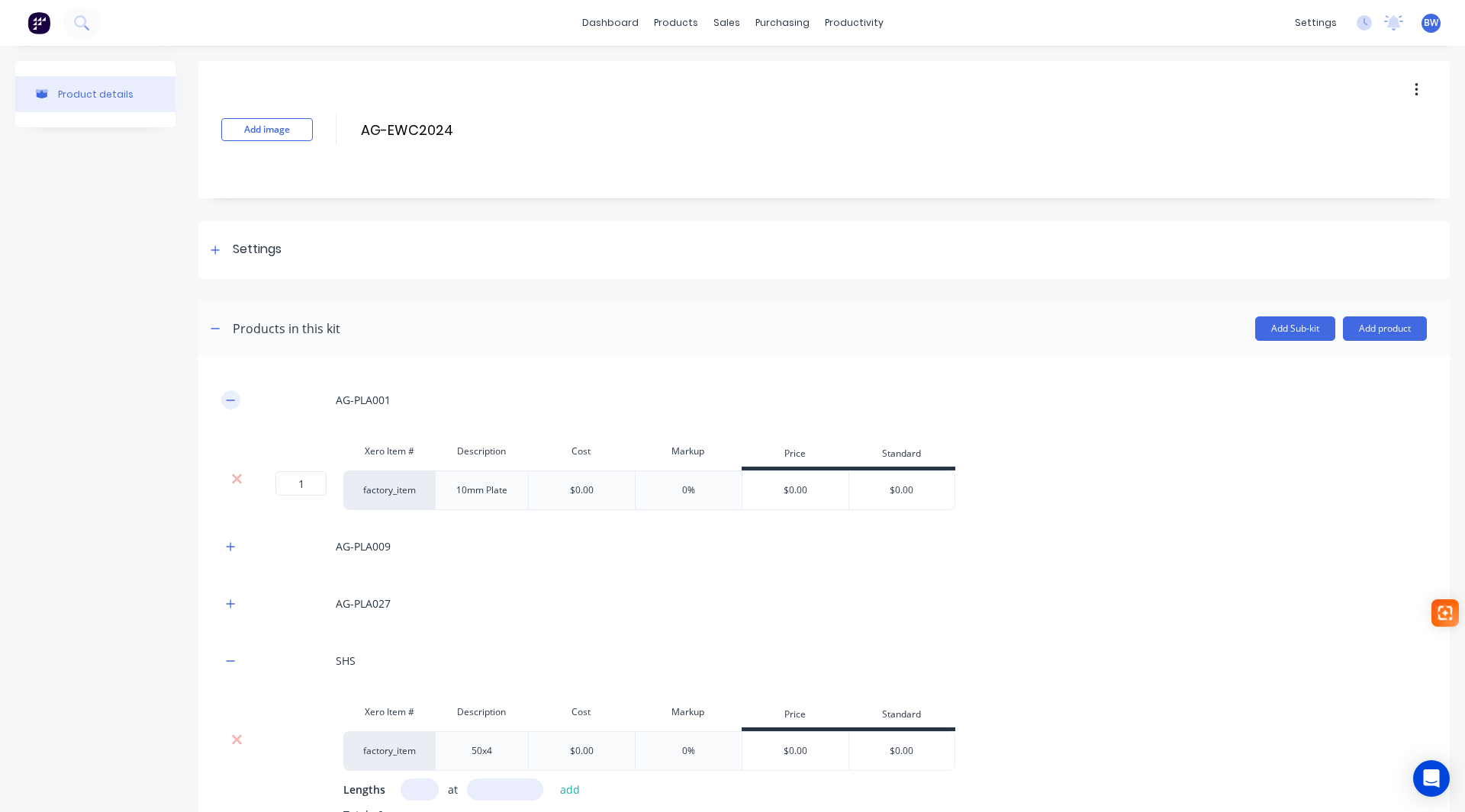
click at [236, 402] on button "button" at bounding box center [231, 400] width 19 height 19
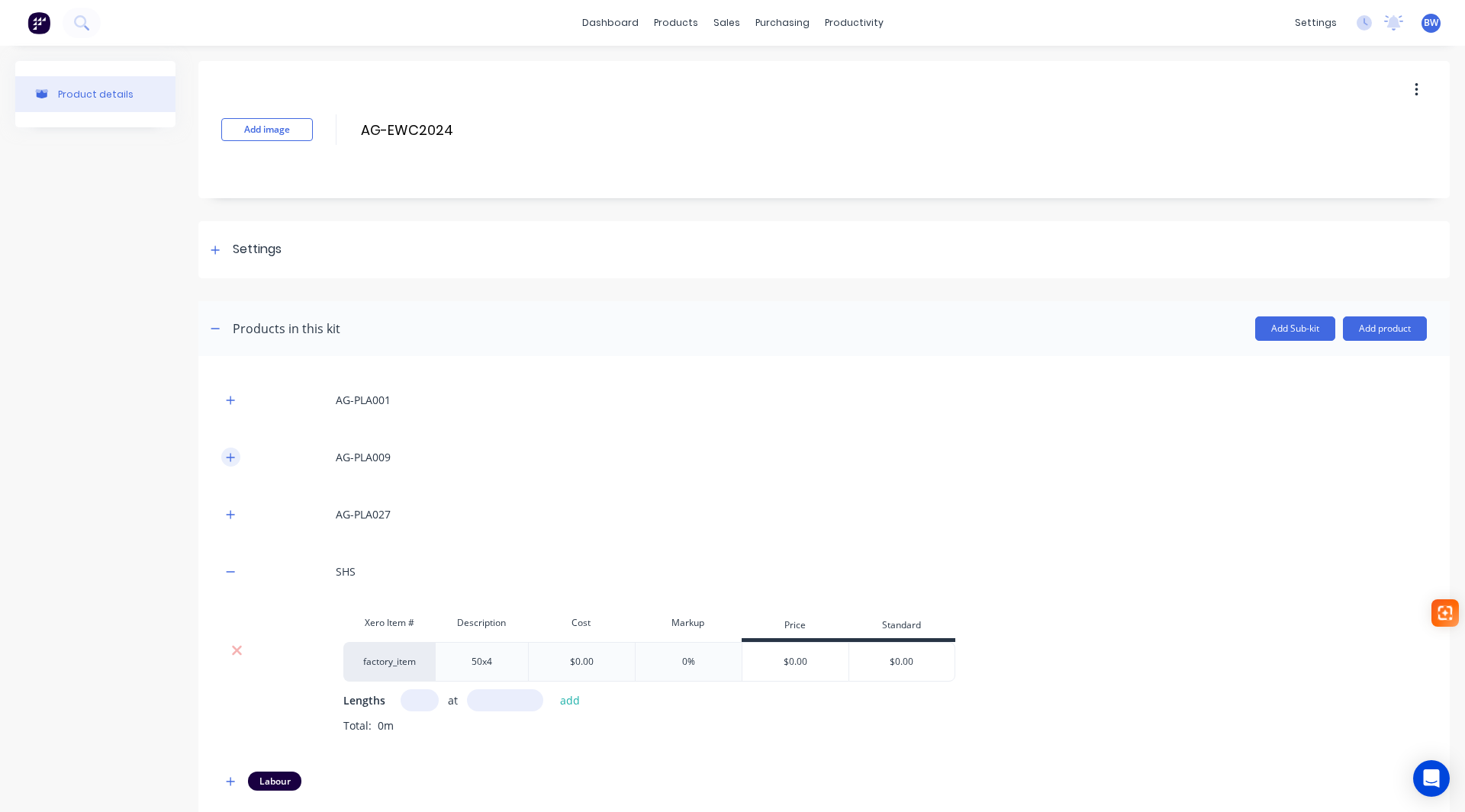
click at [227, 455] on icon "button" at bounding box center [230, 457] width 9 height 10
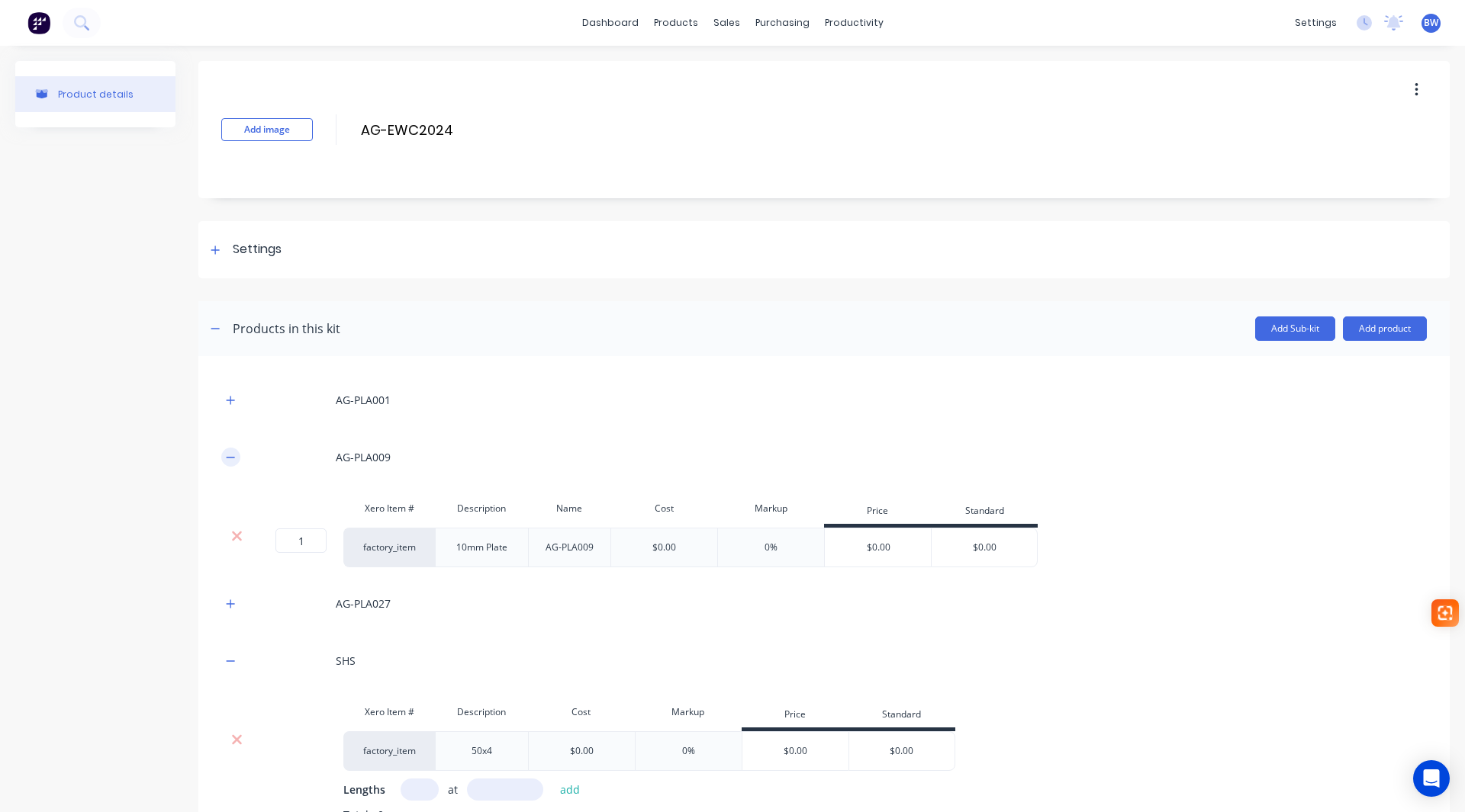
click at [226, 460] on icon "button" at bounding box center [230, 457] width 9 height 10
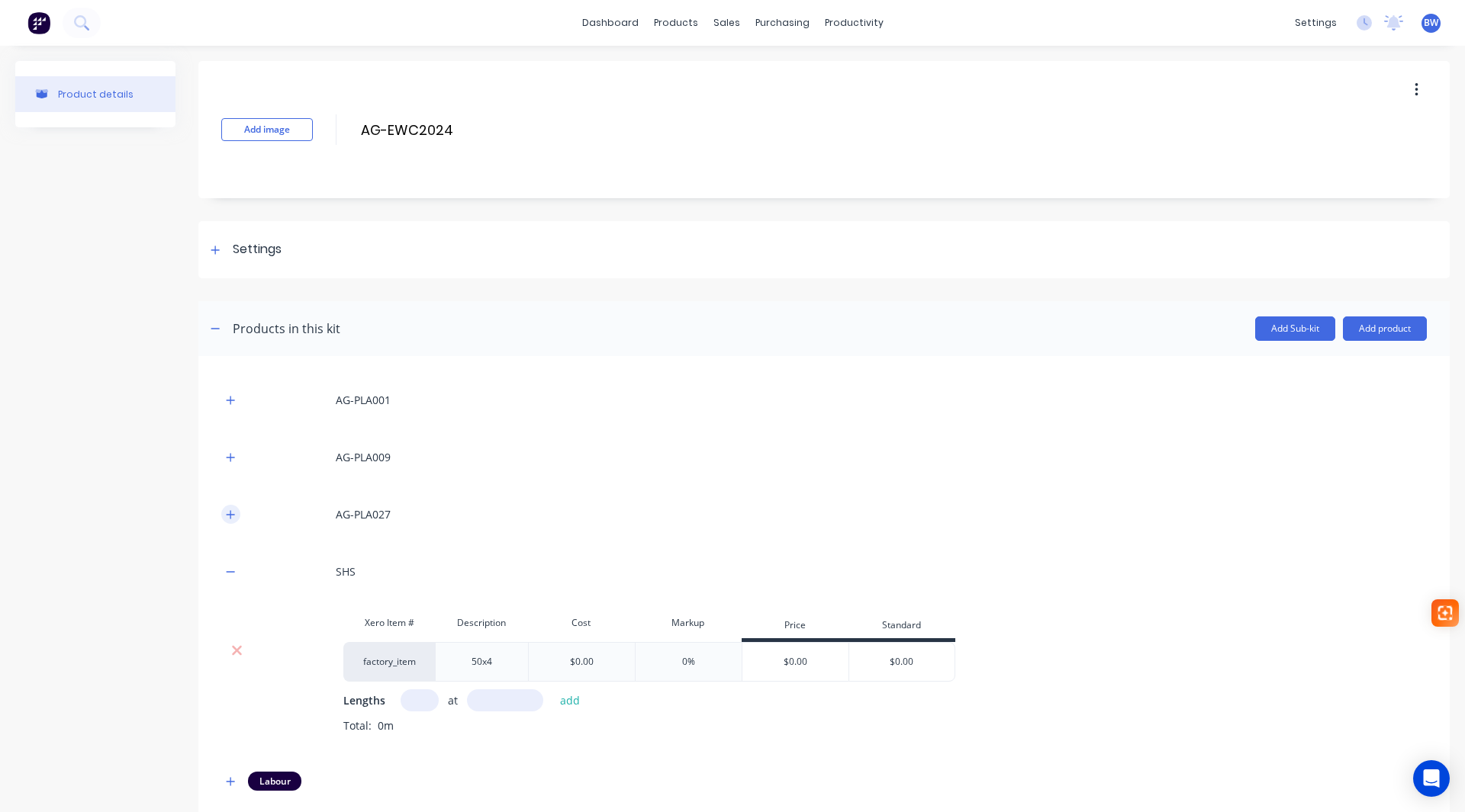
click at [229, 517] on icon "button" at bounding box center [230, 514] width 9 height 10
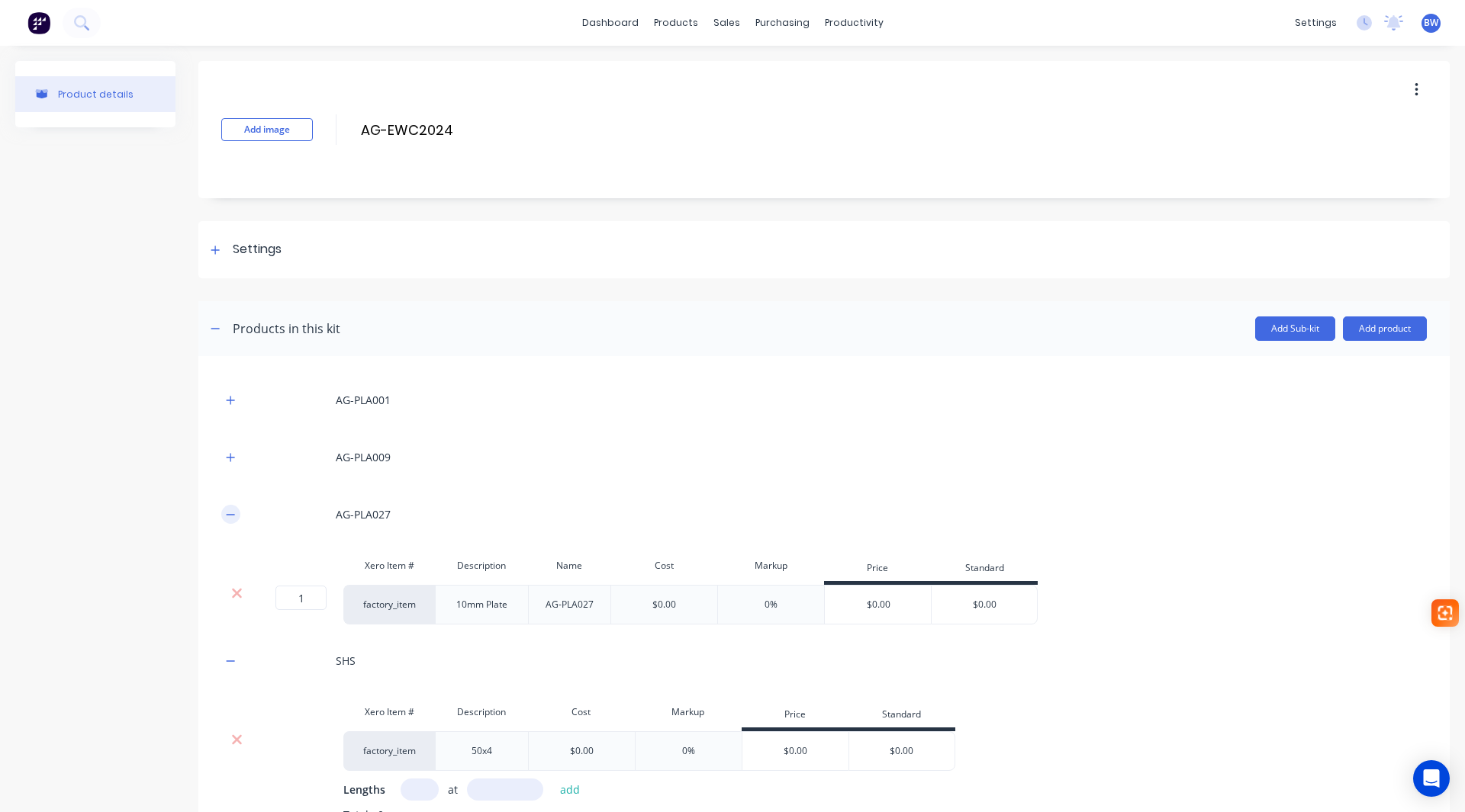
click at [229, 514] on icon "button" at bounding box center [231, 514] width 8 height 1
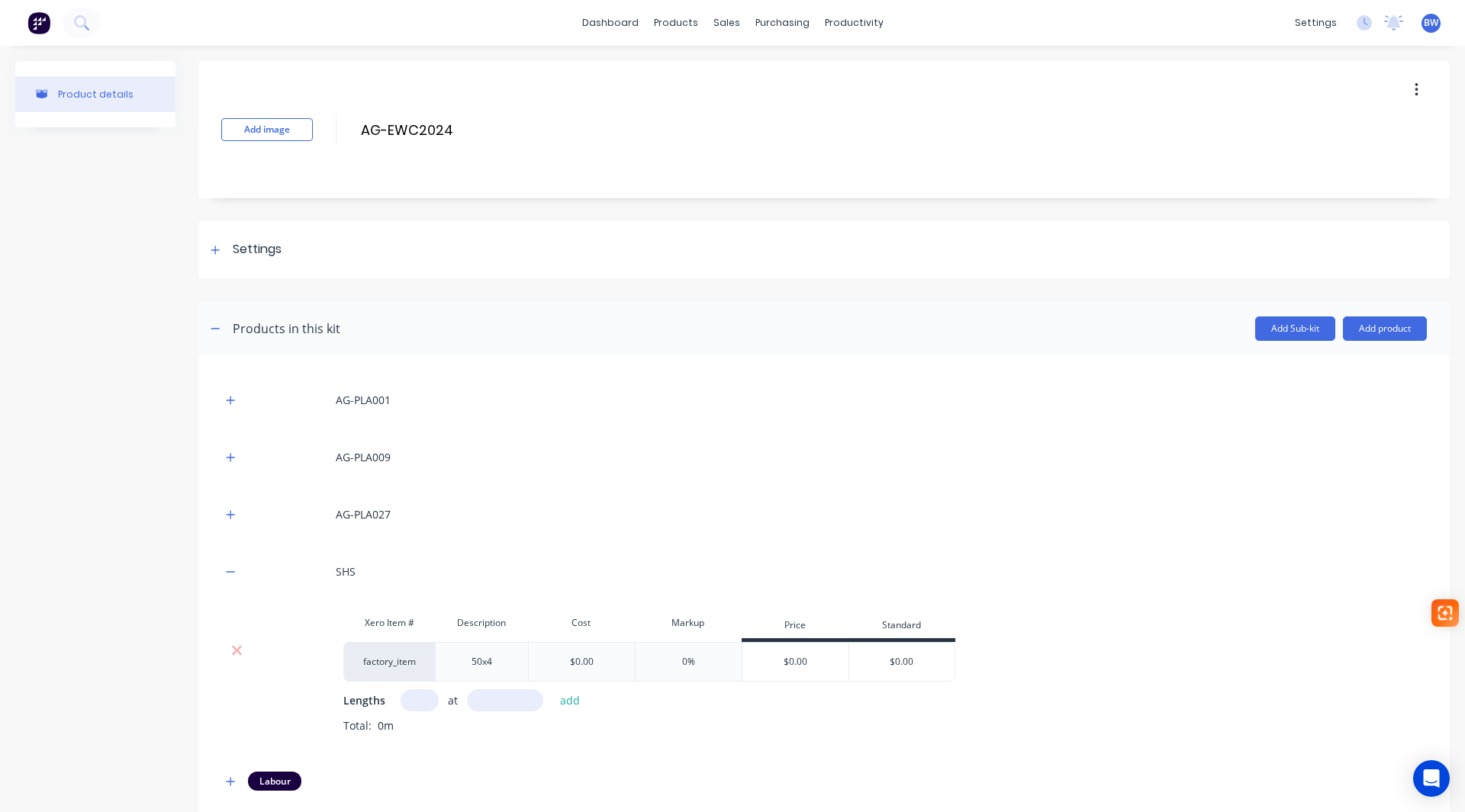
click at [402, 701] on input "text" at bounding box center [419, 700] width 38 height 22
type input "1"
type input "1977"
click at [570, 701] on button "add" at bounding box center [570, 701] width 35 height 21
click at [230, 565] on button "button" at bounding box center [231, 572] width 19 height 19
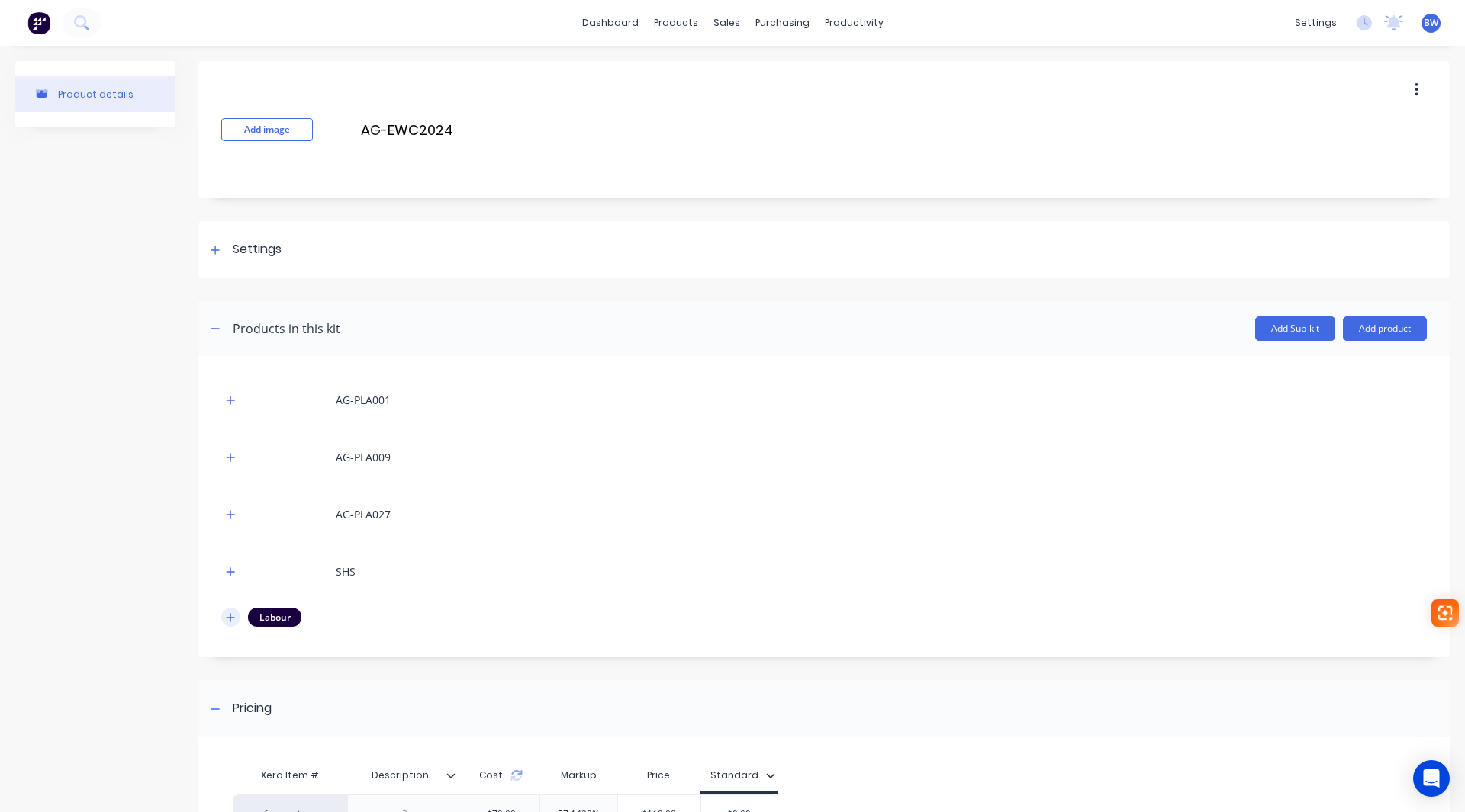
click at [232, 611] on button "button" at bounding box center [231, 618] width 19 height 19
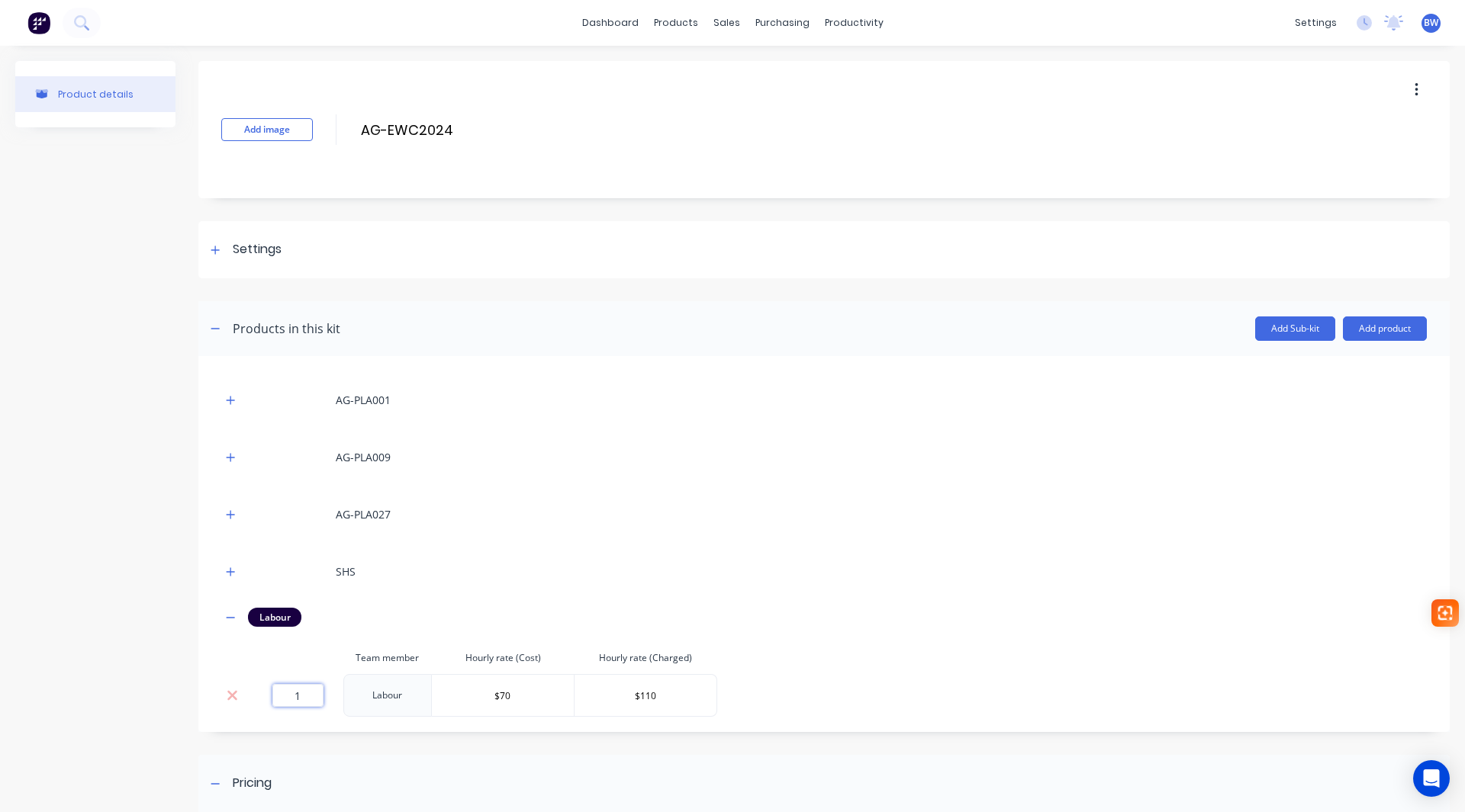
drag, startPoint x: 284, startPoint y: 702, endPoint x: 302, endPoint y: 699, distance: 18.2
click at [302, 700] on input "1" at bounding box center [298, 695] width 51 height 23
type input "0.92"
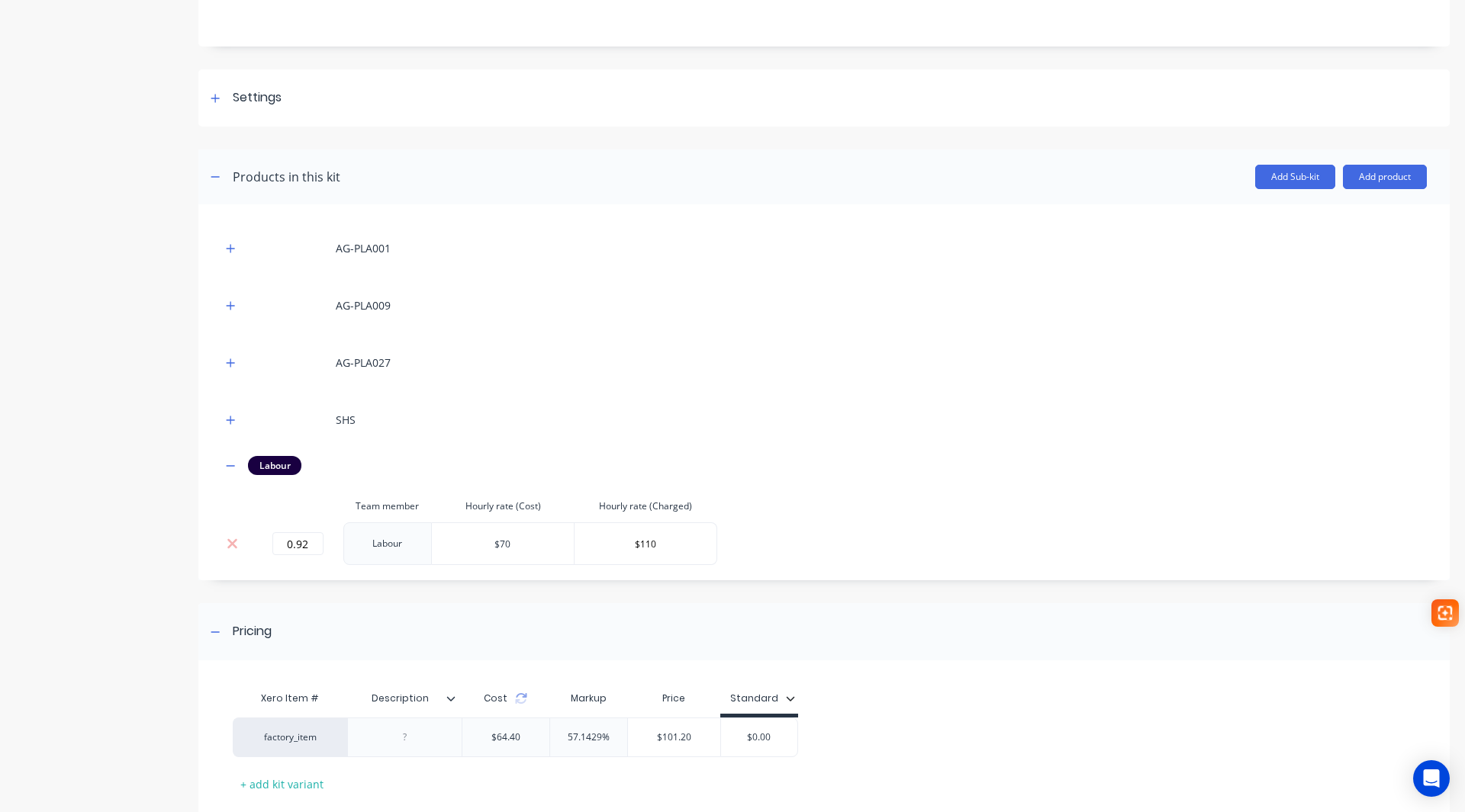
scroll to position [152, 0]
click at [228, 467] on icon "button" at bounding box center [230, 464] width 9 height 10
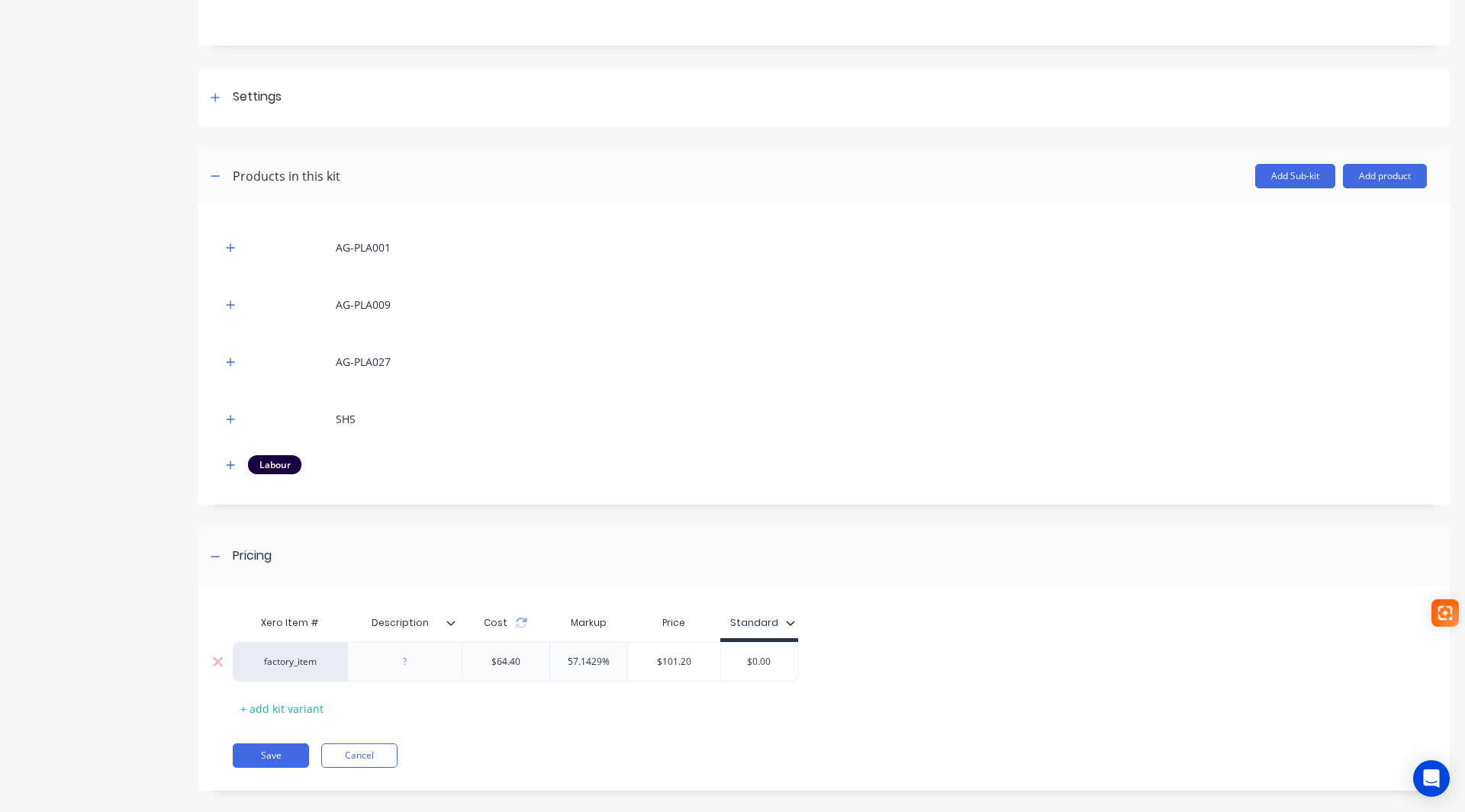
click at [762, 661] on input "$0.00" at bounding box center [759, 661] width 77 height 14
type input "$102.00"
click at [700, 766] on div "Save Cancel" at bounding box center [841, 756] width 1217 height 24
click at [278, 751] on button "Save" at bounding box center [270, 756] width 77 height 24
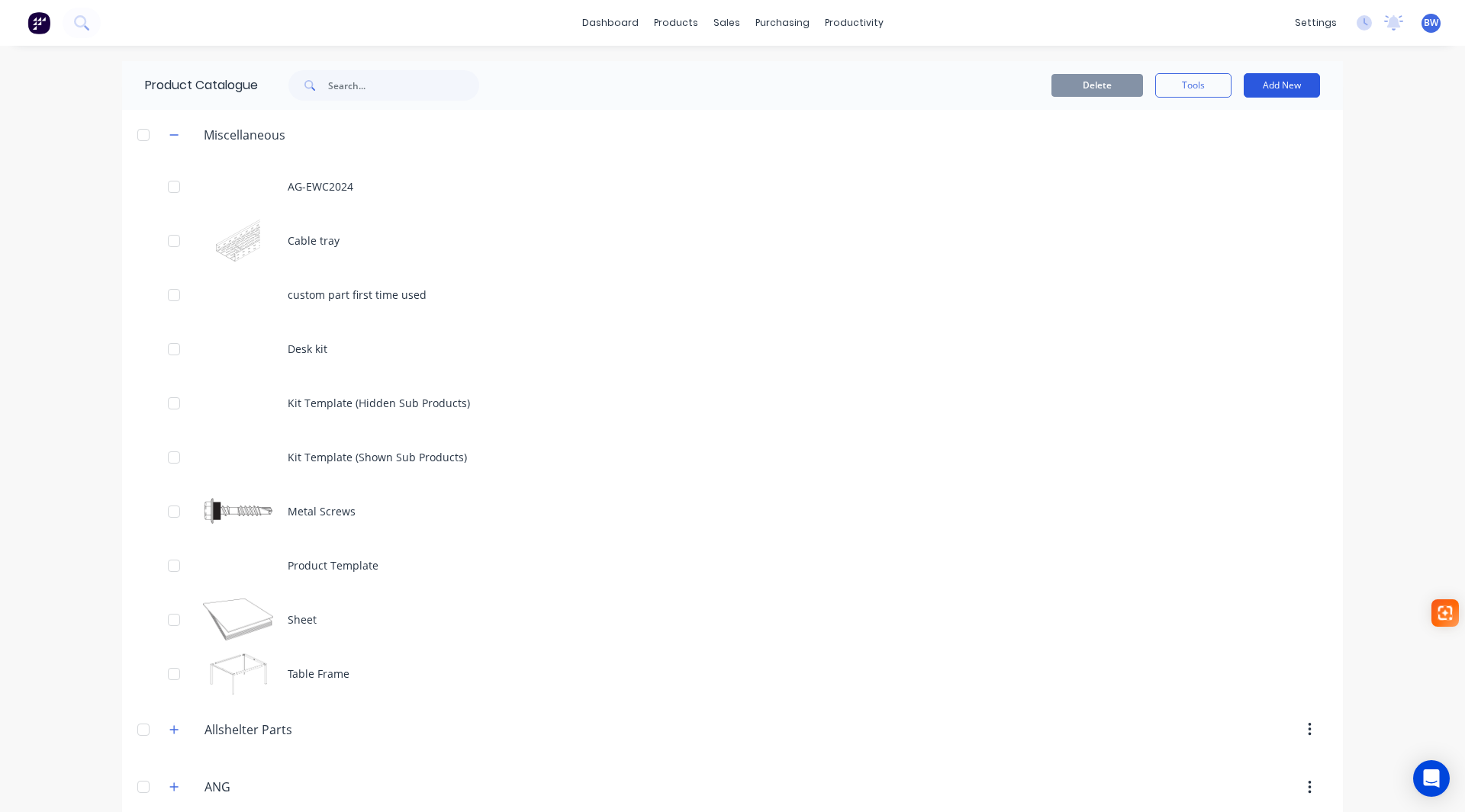
click at [1280, 84] on button "Add New" at bounding box center [1282, 85] width 77 height 24
click at [1218, 120] on div "Category" at bounding box center [1248, 124] width 118 height 22
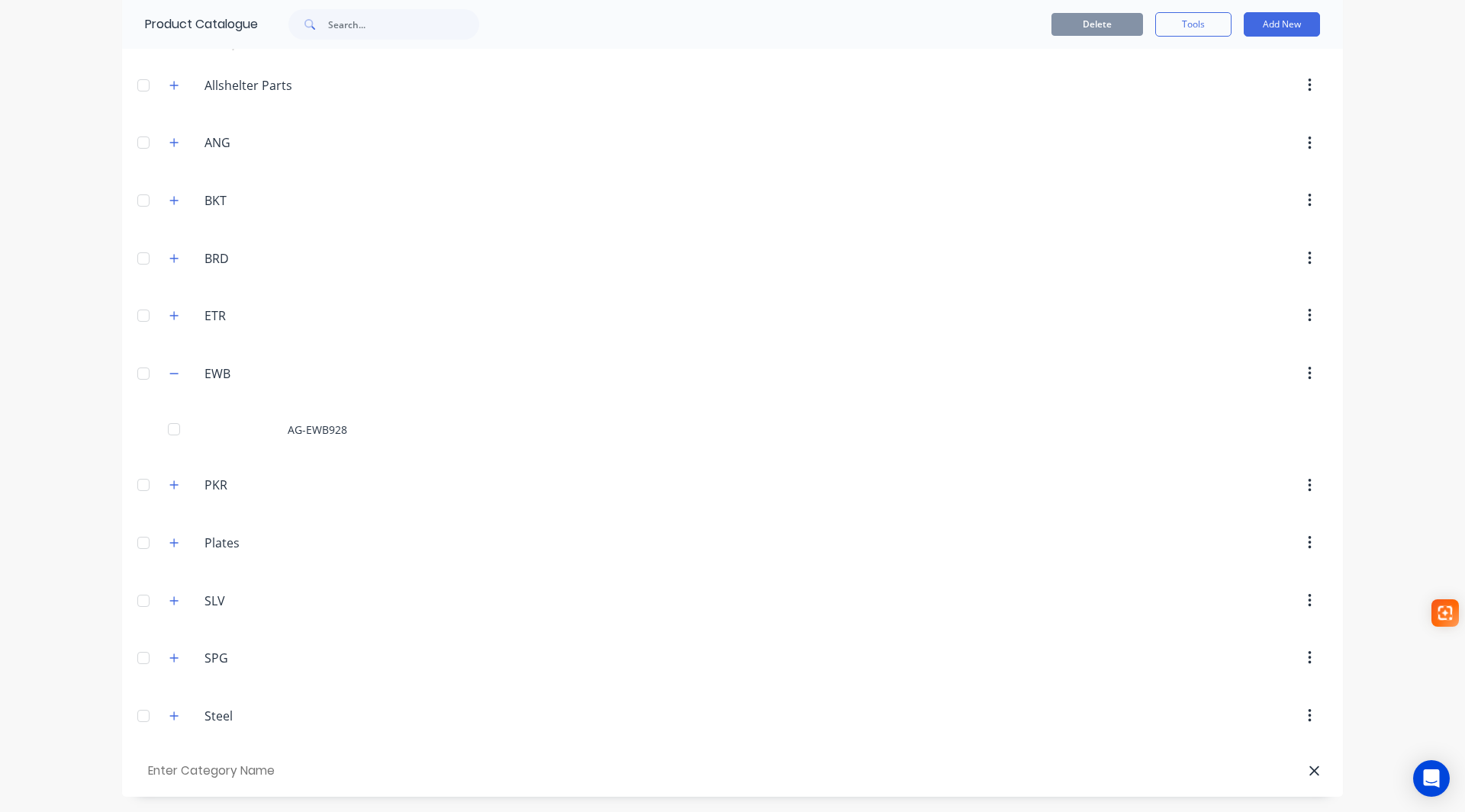
click at [246, 764] on input "text" at bounding box center [232, 771] width 173 height 22
type input "EWC"
click at [169, 374] on icon "button" at bounding box center [173, 373] width 9 height 10
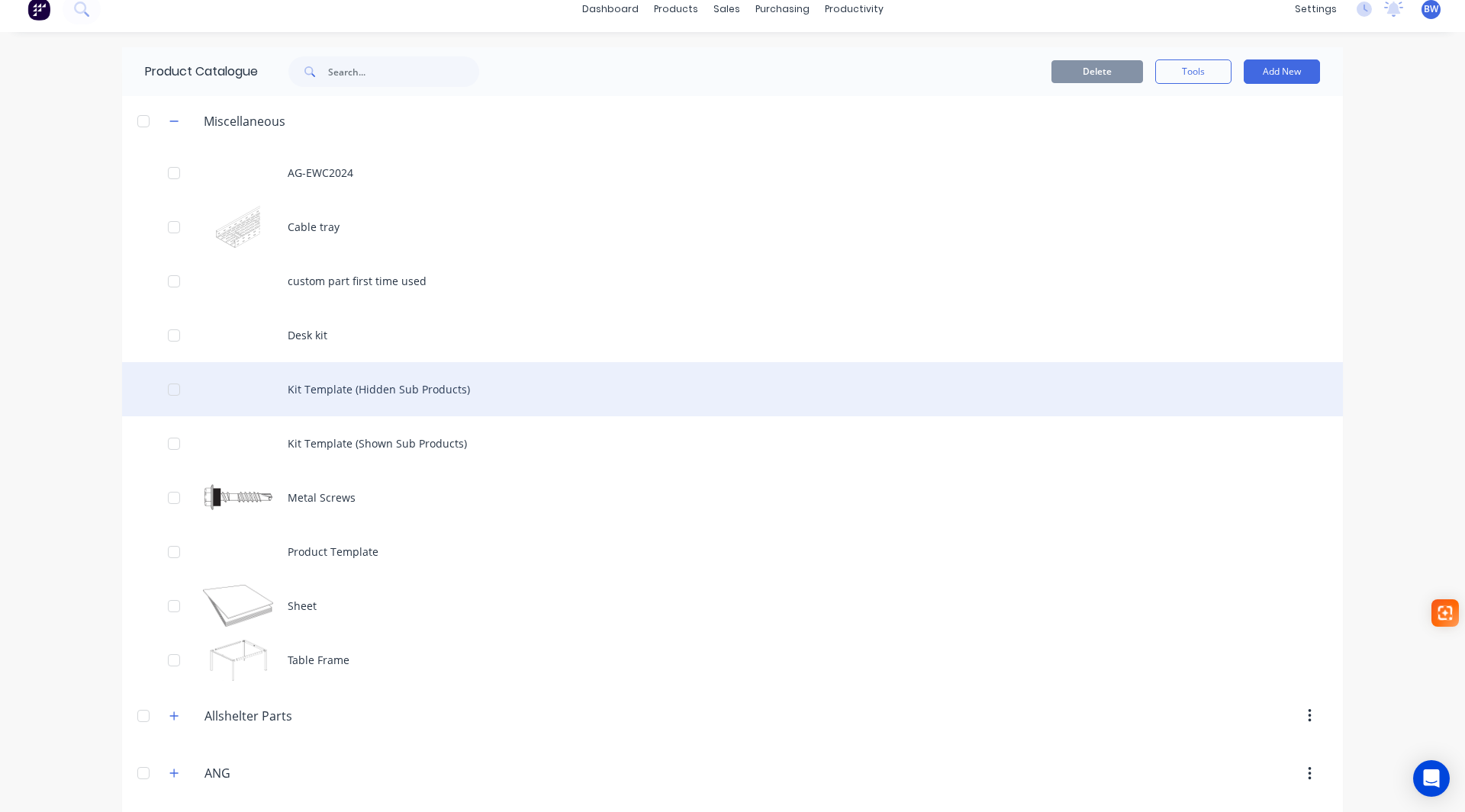
scroll to position [0, 0]
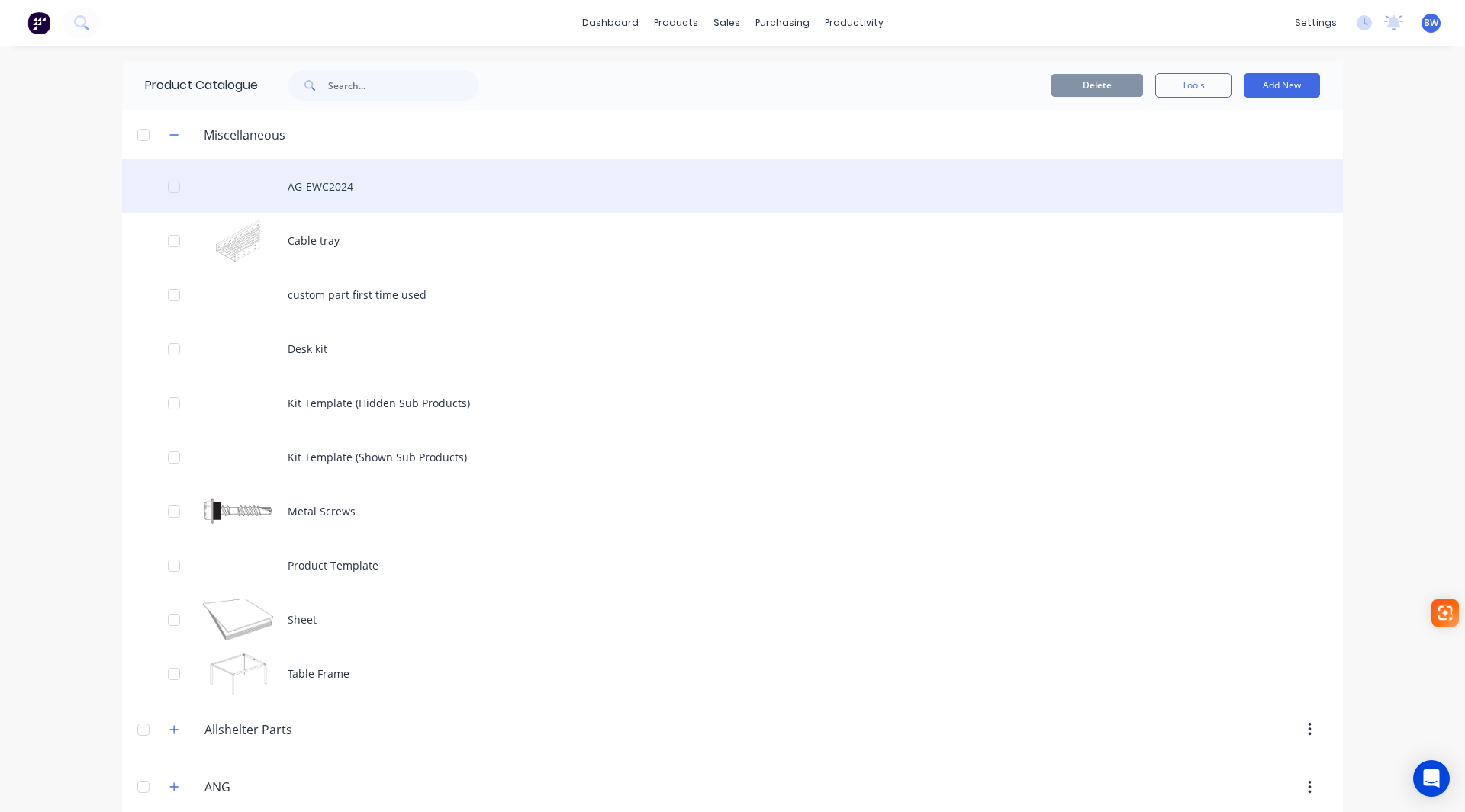
click at [328, 190] on div "AG-EWC2024" at bounding box center [732, 186] width 1221 height 54
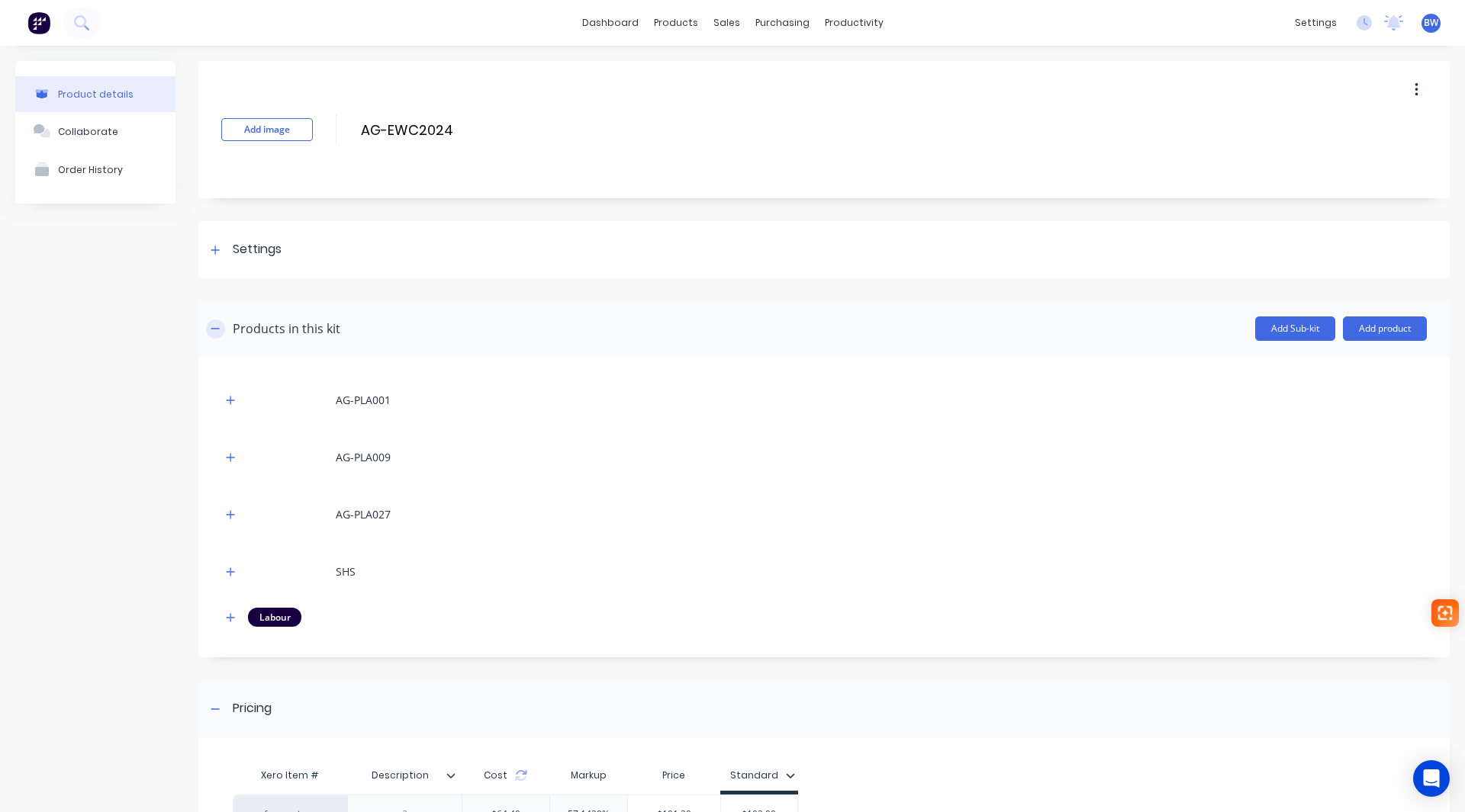
click at [211, 327] on icon "button" at bounding box center [215, 328] width 9 height 10
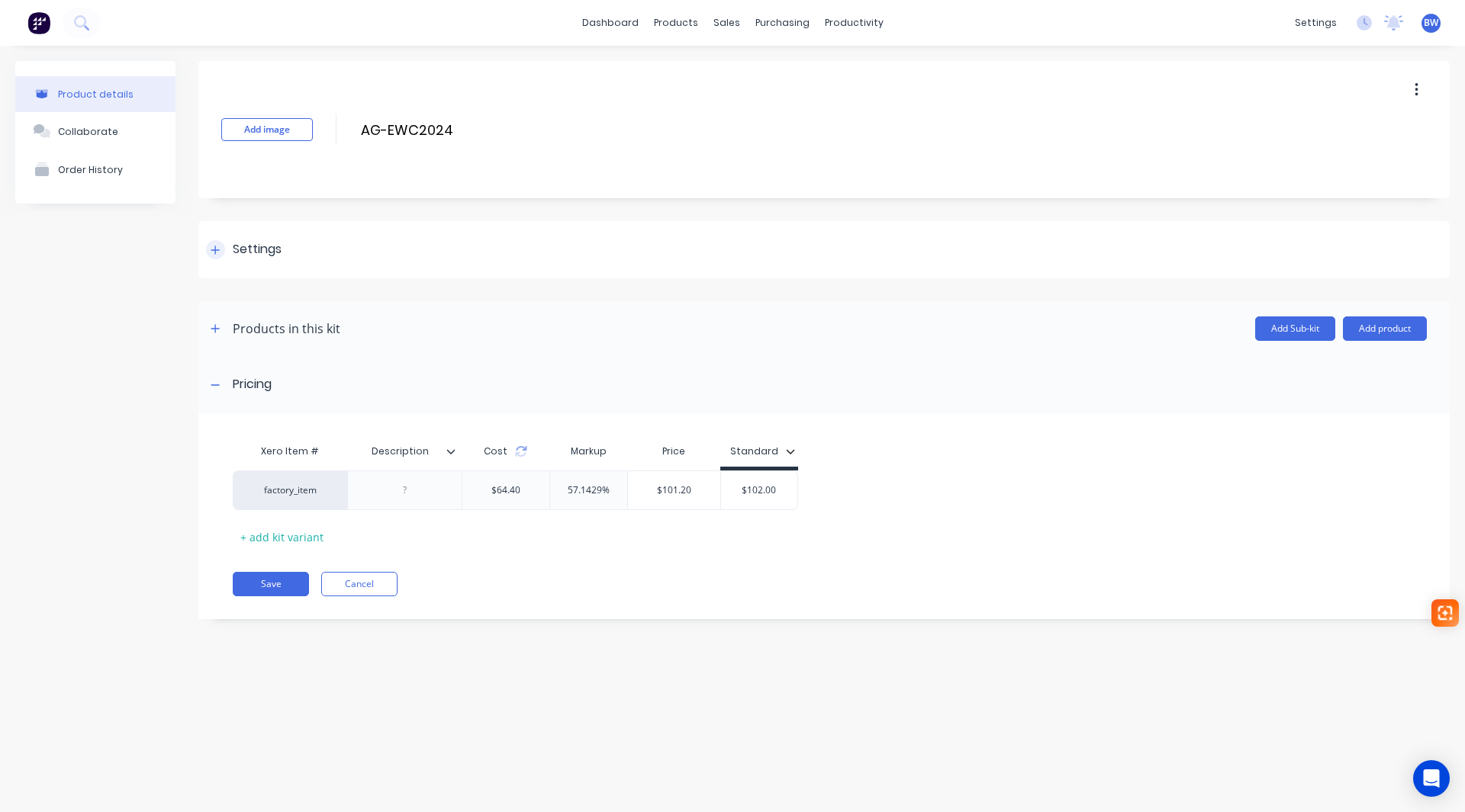
click at [215, 259] on div at bounding box center [215, 250] width 19 height 19
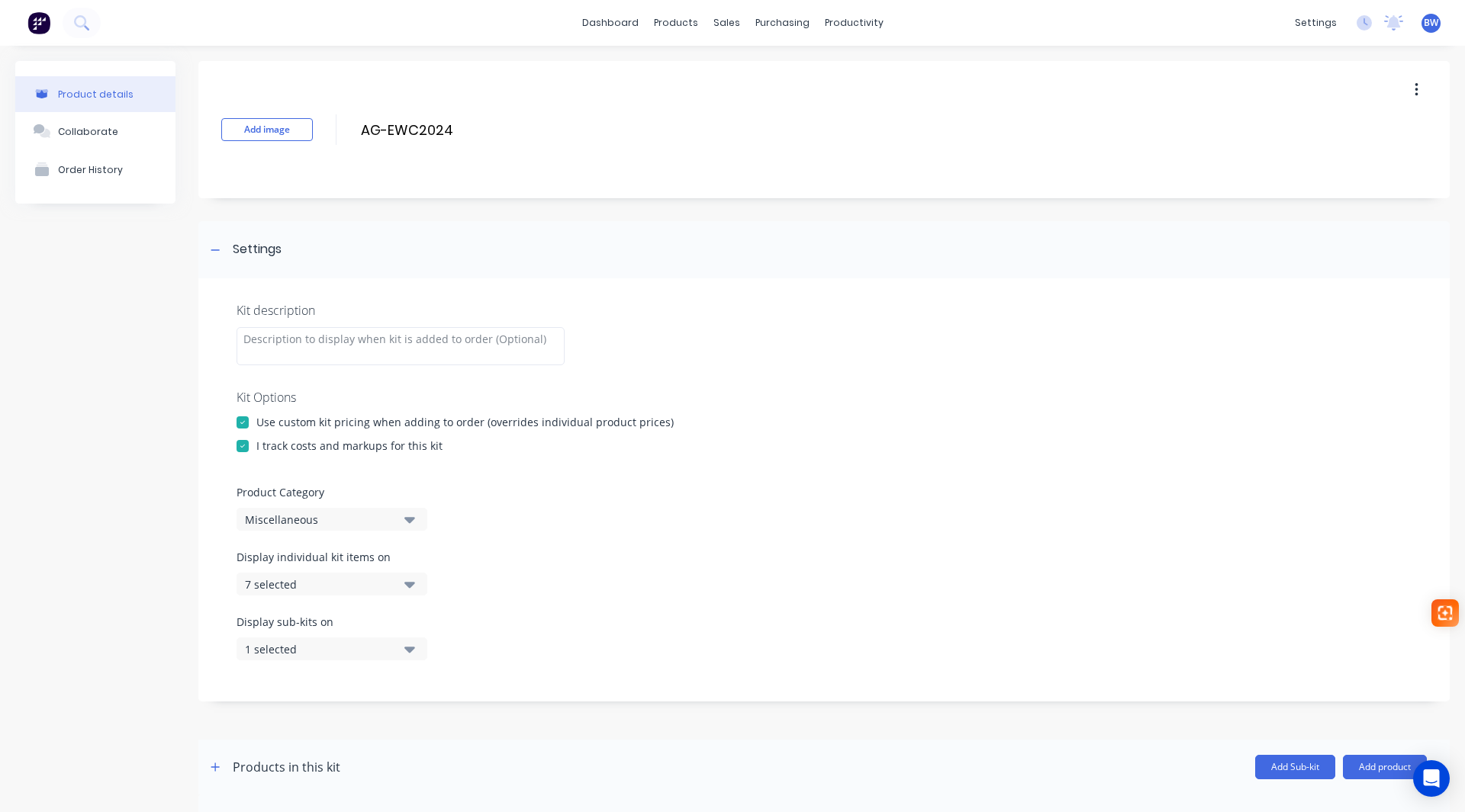
click at [339, 518] on div "Miscellaneous" at bounding box center [319, 520] width 148 height 16
click at [311, 716] on div "EWC" at bounding box center [351, 710] width 229 height 31
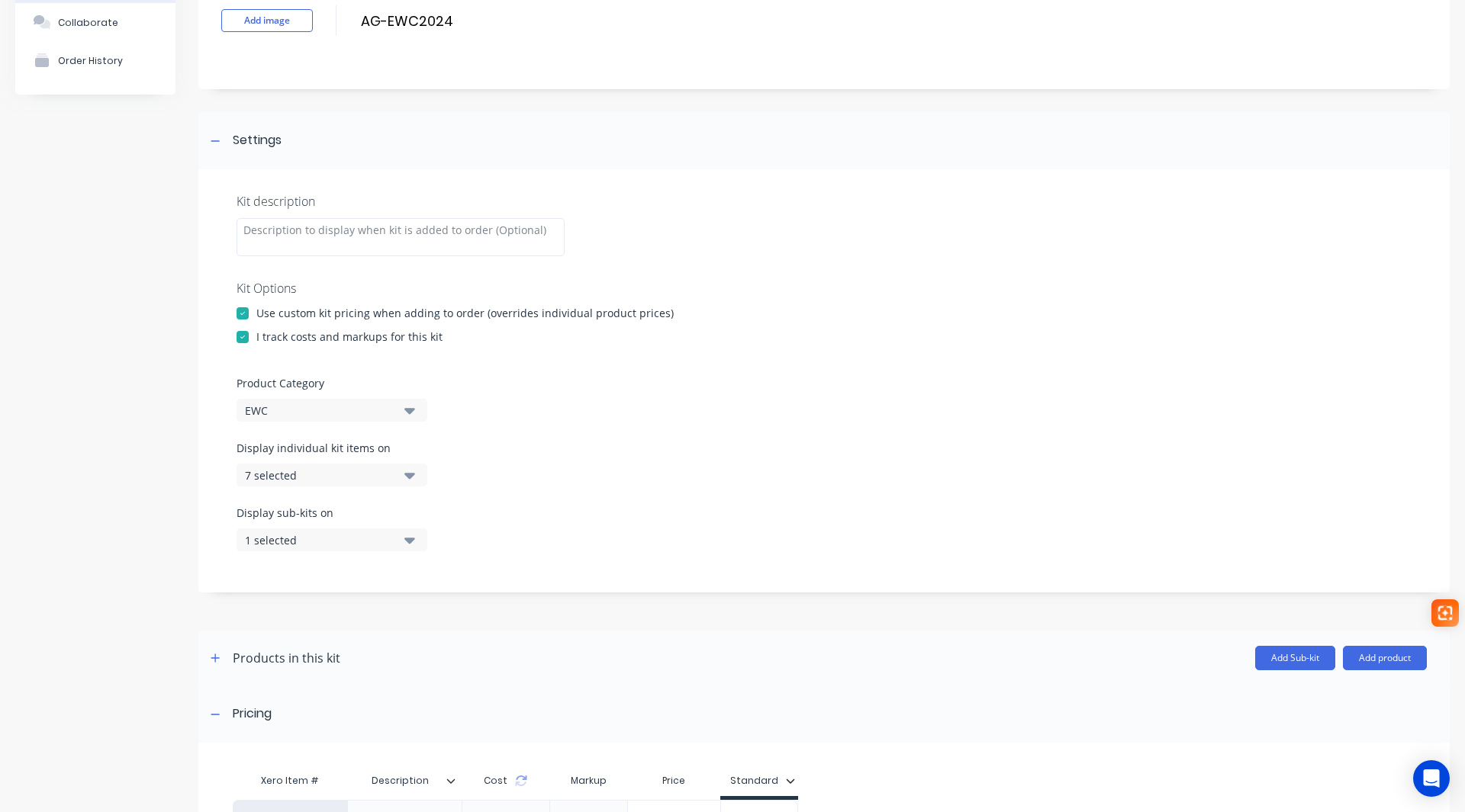
scroll to position [284, 0]
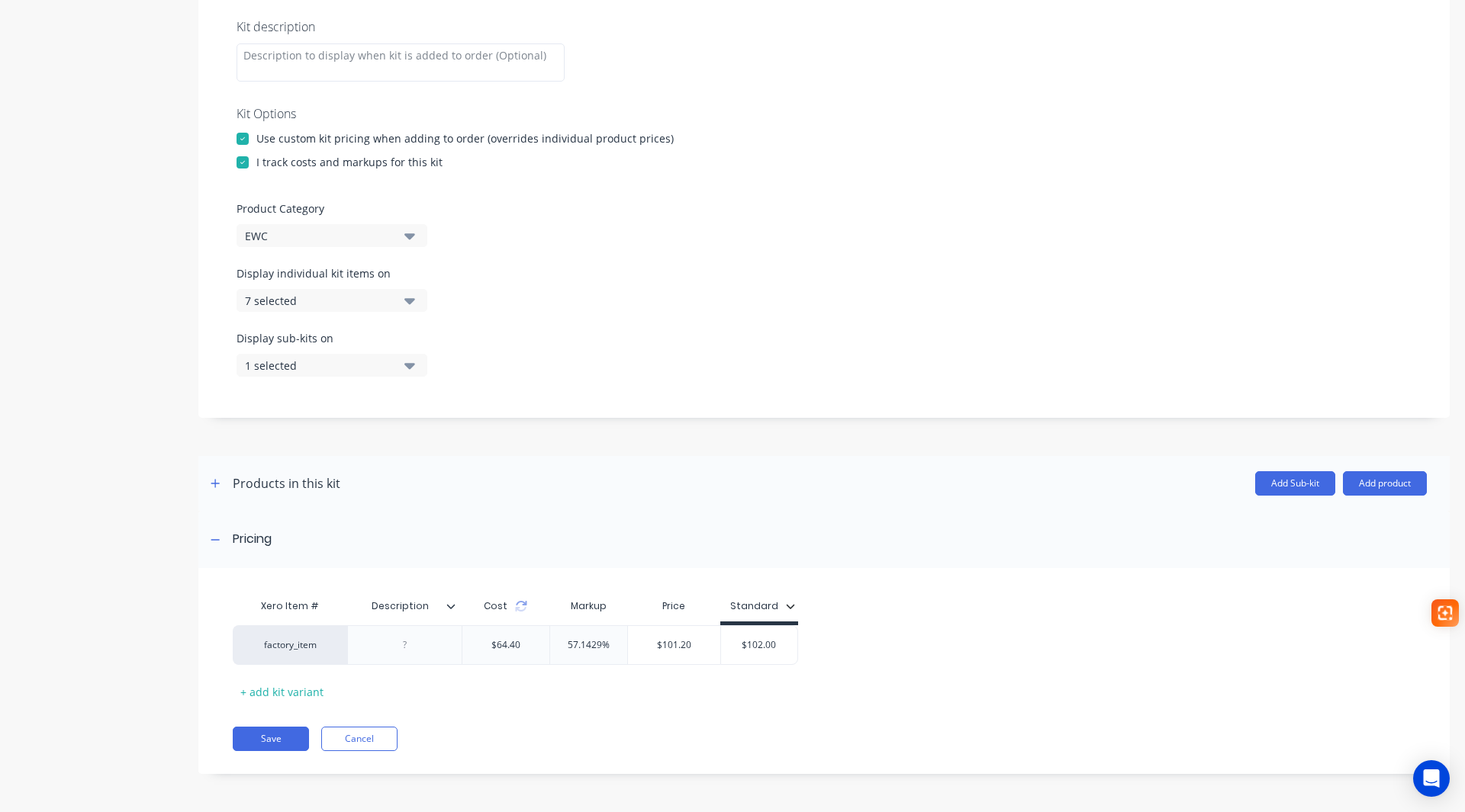
click at [283, 753] on div "Xero Item # Description Cost Markup Price Standard factory_item $64.40 57.1429%…" at bounding box center [824, 679] width 1251 height 190
click at [279, 740] on button "Save" at bounding box center [270, 739] width 77 height 24
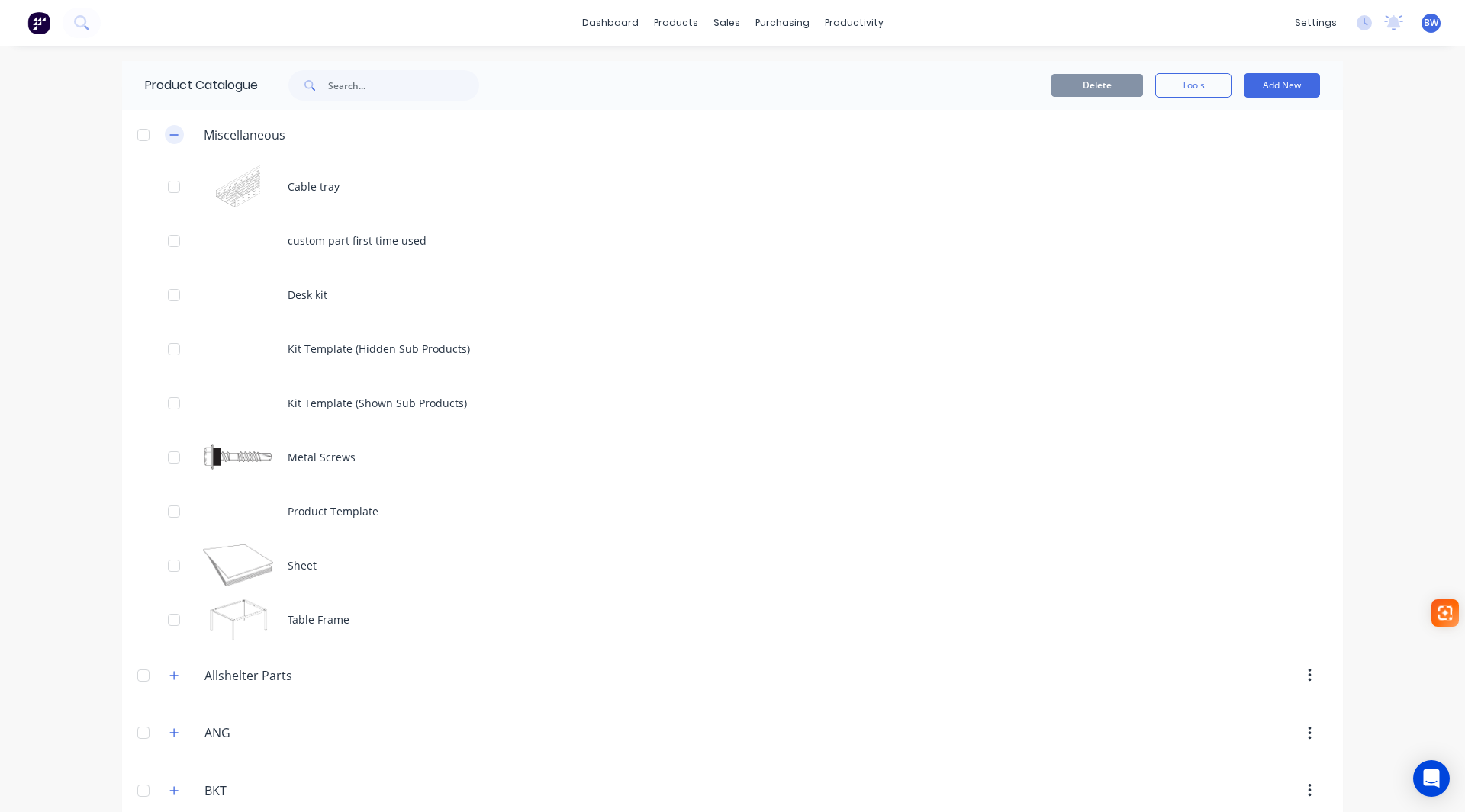
click at [171, 134] on icon "button" at bounding box center [173, 135] width 9 height 10
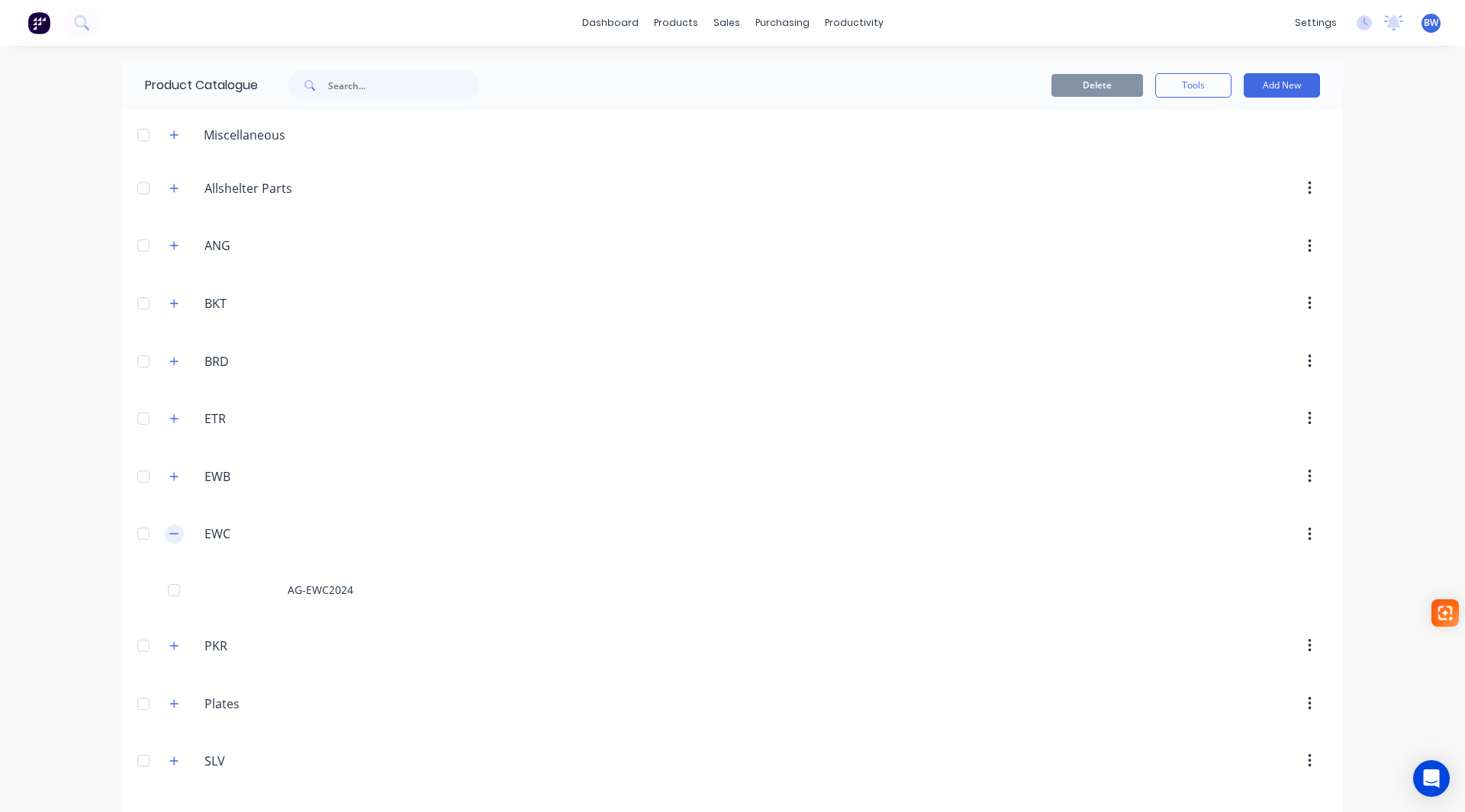
click at [173, 528] on icon "button" at bounding box center [173, 533] width 9 height 10
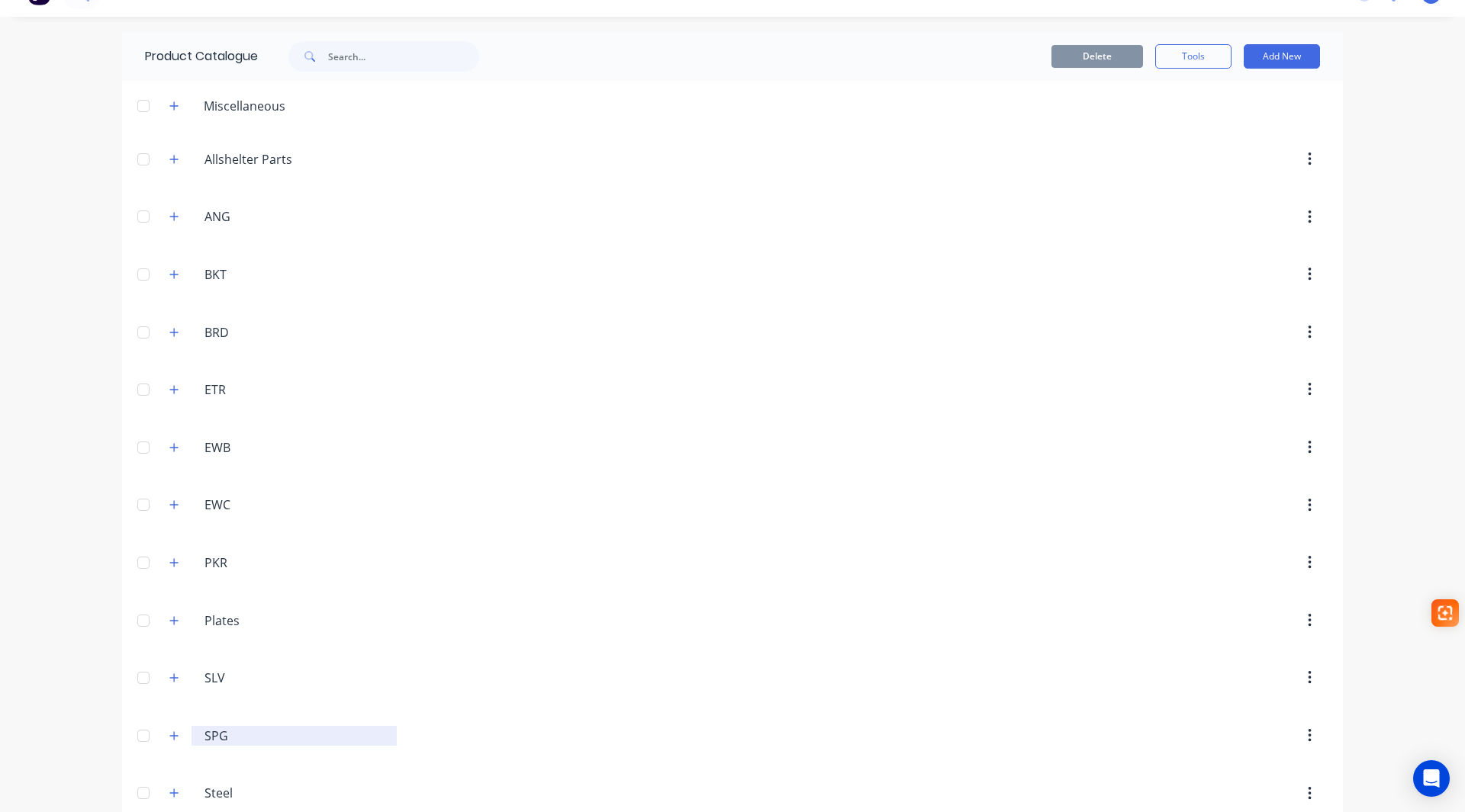
scroll to position [54, 0]
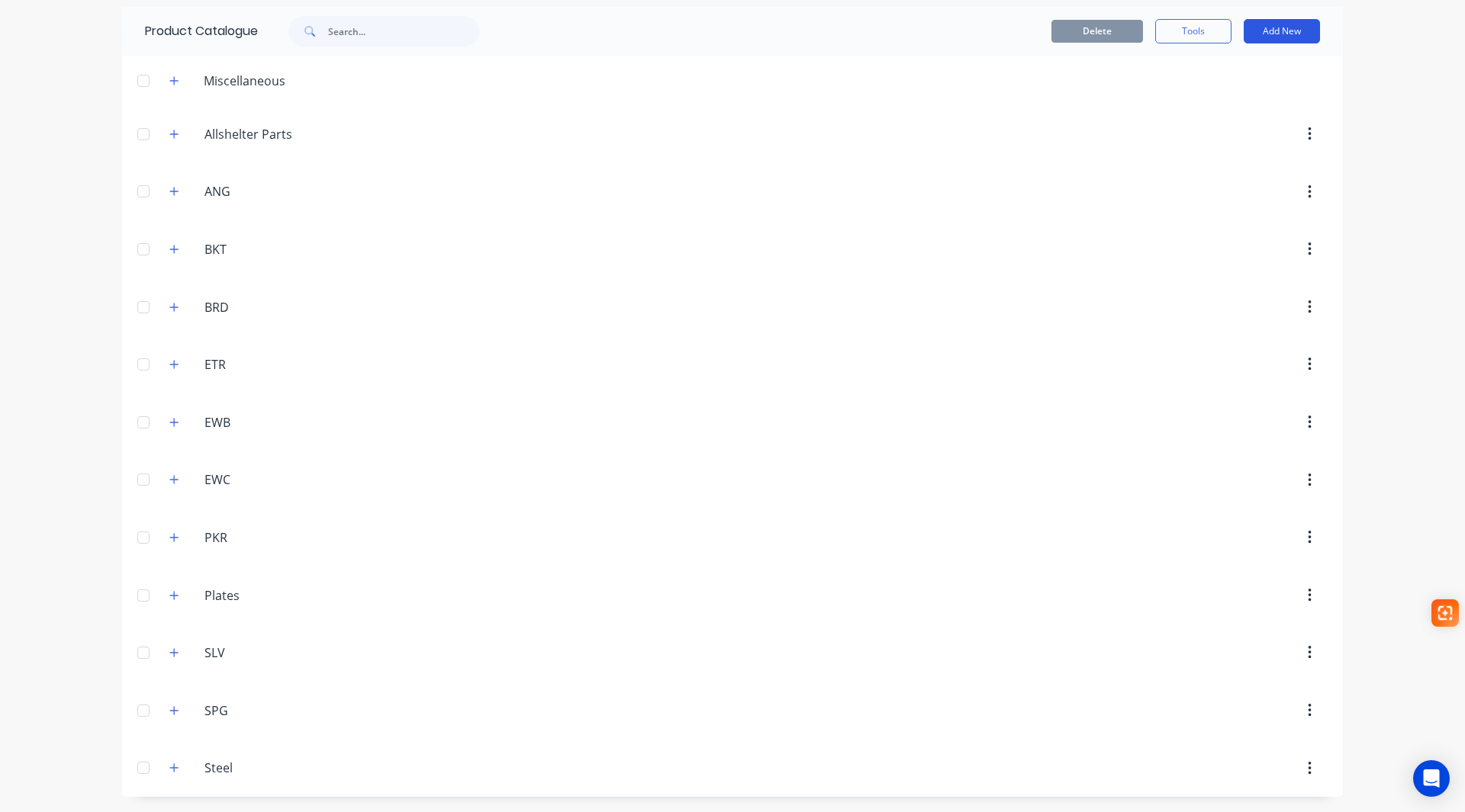
click at [1289, 29] on button "Add New" at bounding box center [1282, 31] width 77 height 24
click at [1254, 77] on div "Category" at bounding box center [1248, 70] width 118 height 22
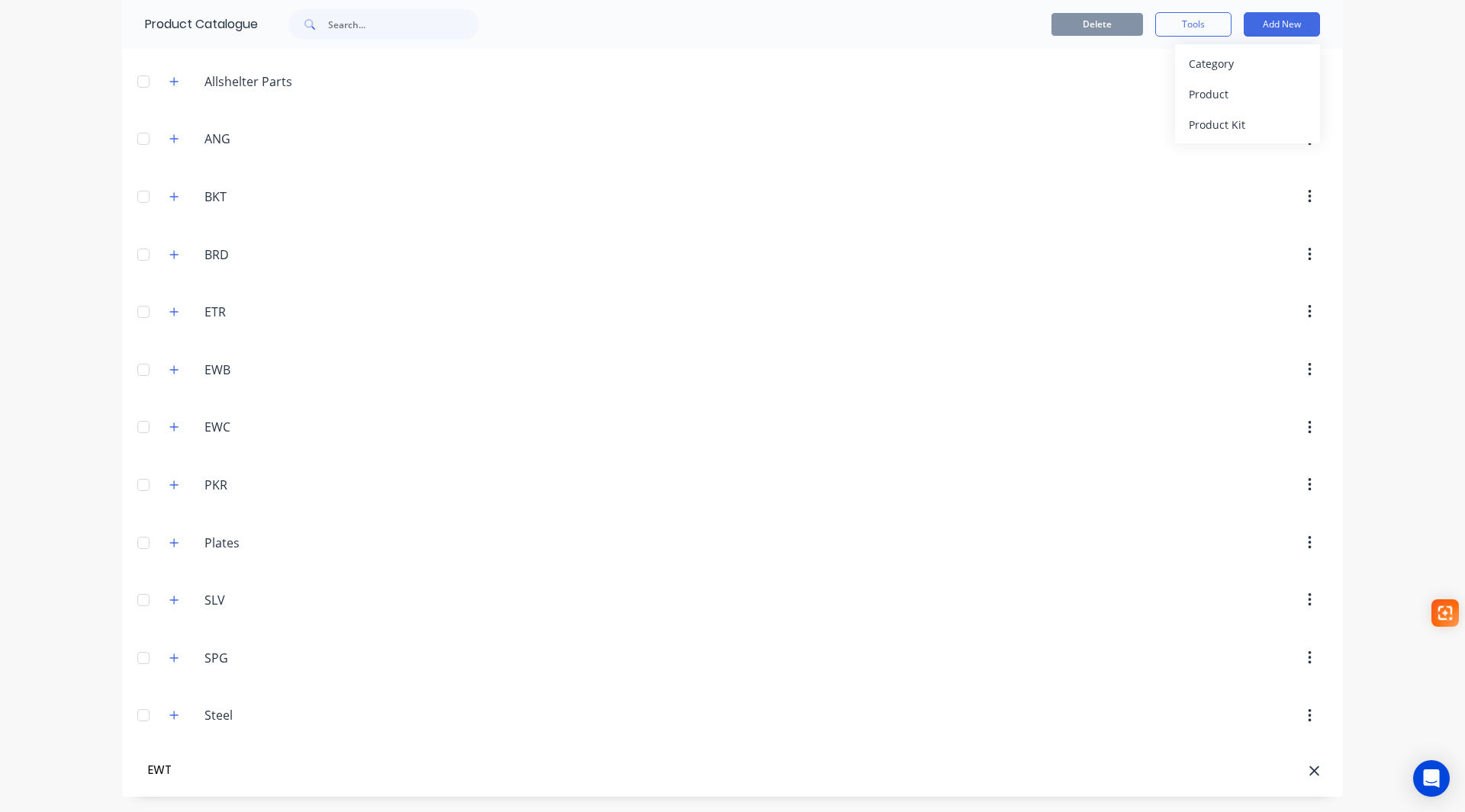
type input "EWT"
click at [1217, 132] on div "Product Kit" at bounding box center [1248, 124] width 118 height 22
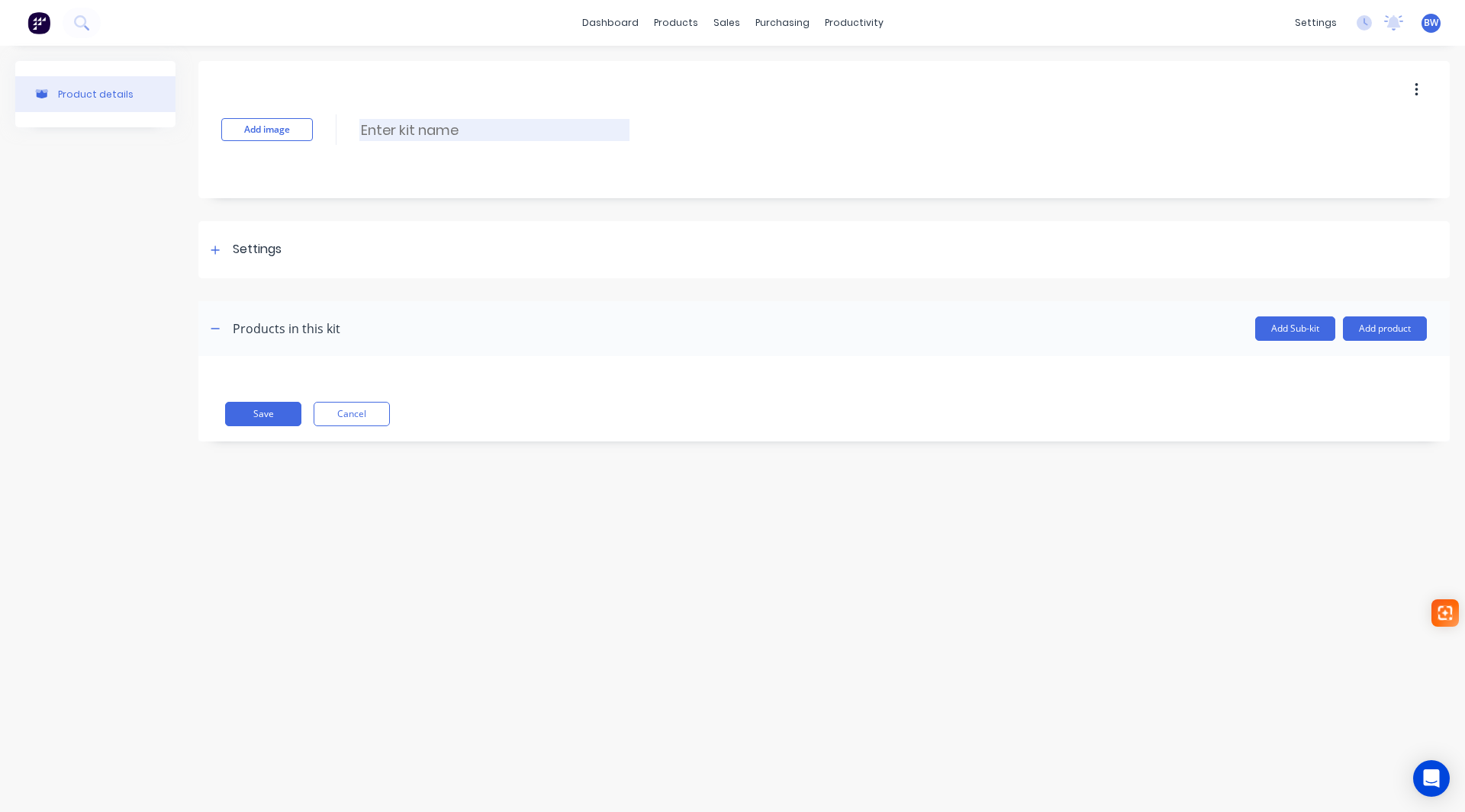
click at [396, 134] on input at bounding box center [494, 130] width 270 height 22
type input "AG-EWT813"
click at [211, 249] on icon at bounding box center [215, 250] width 9 height 10
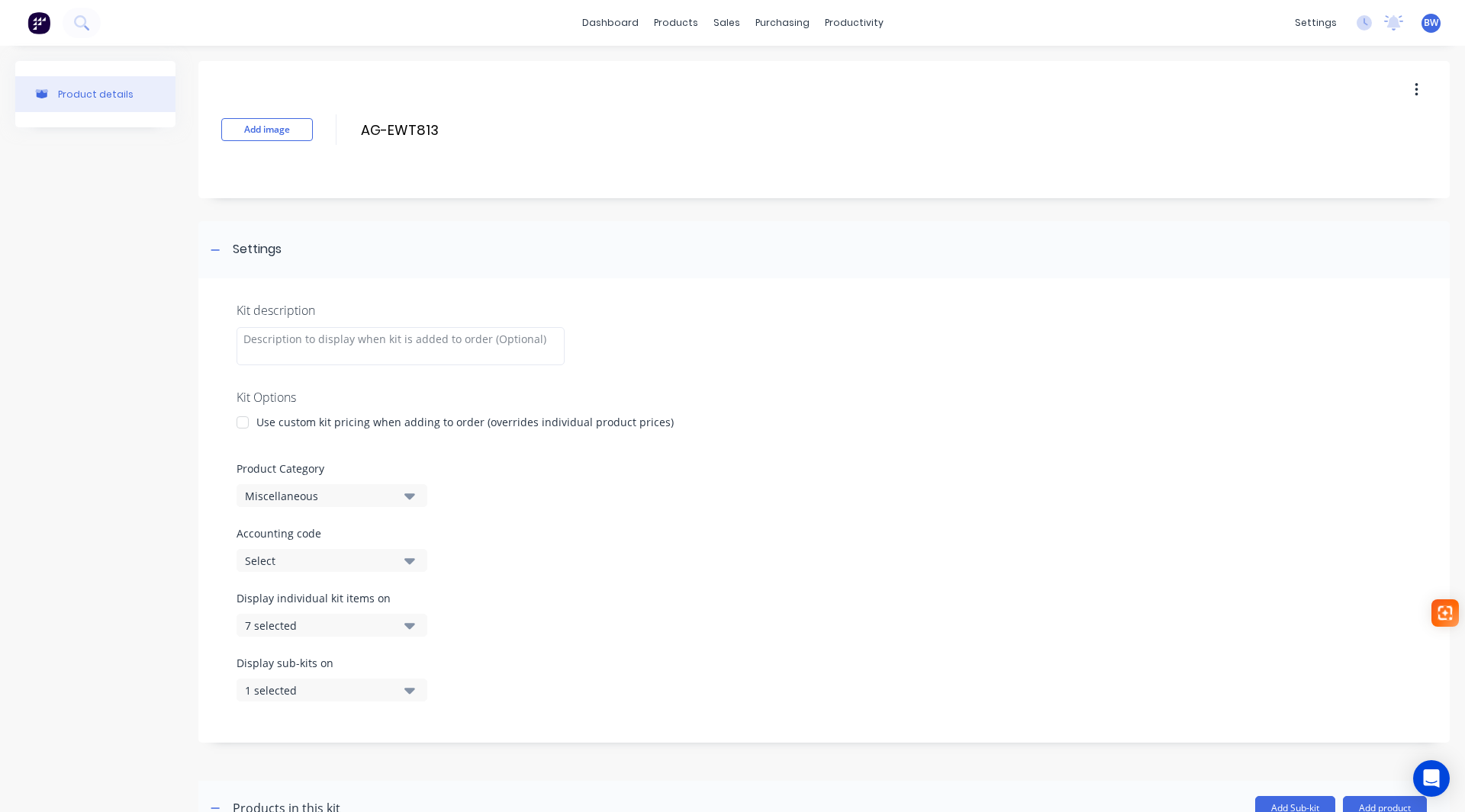
click at [241, 423] on div at bounding box center [243, 423] width 31 height 31
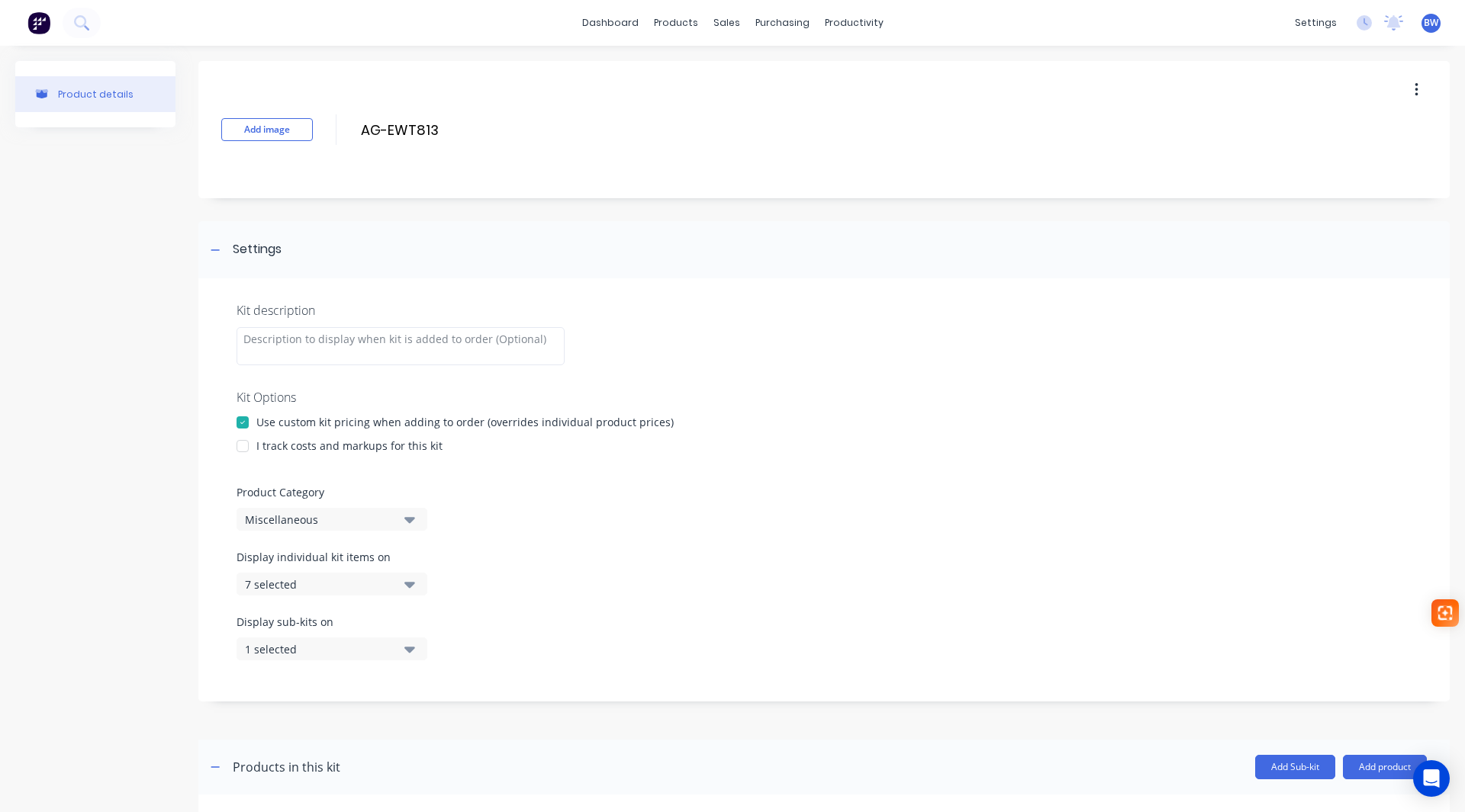
click at [240, 452] on div at bounding box center [243, 446] width 31 height 31
click at [343, 514] on div "Miscellaneous" at bounding box center [319, 520] width 148 height 16
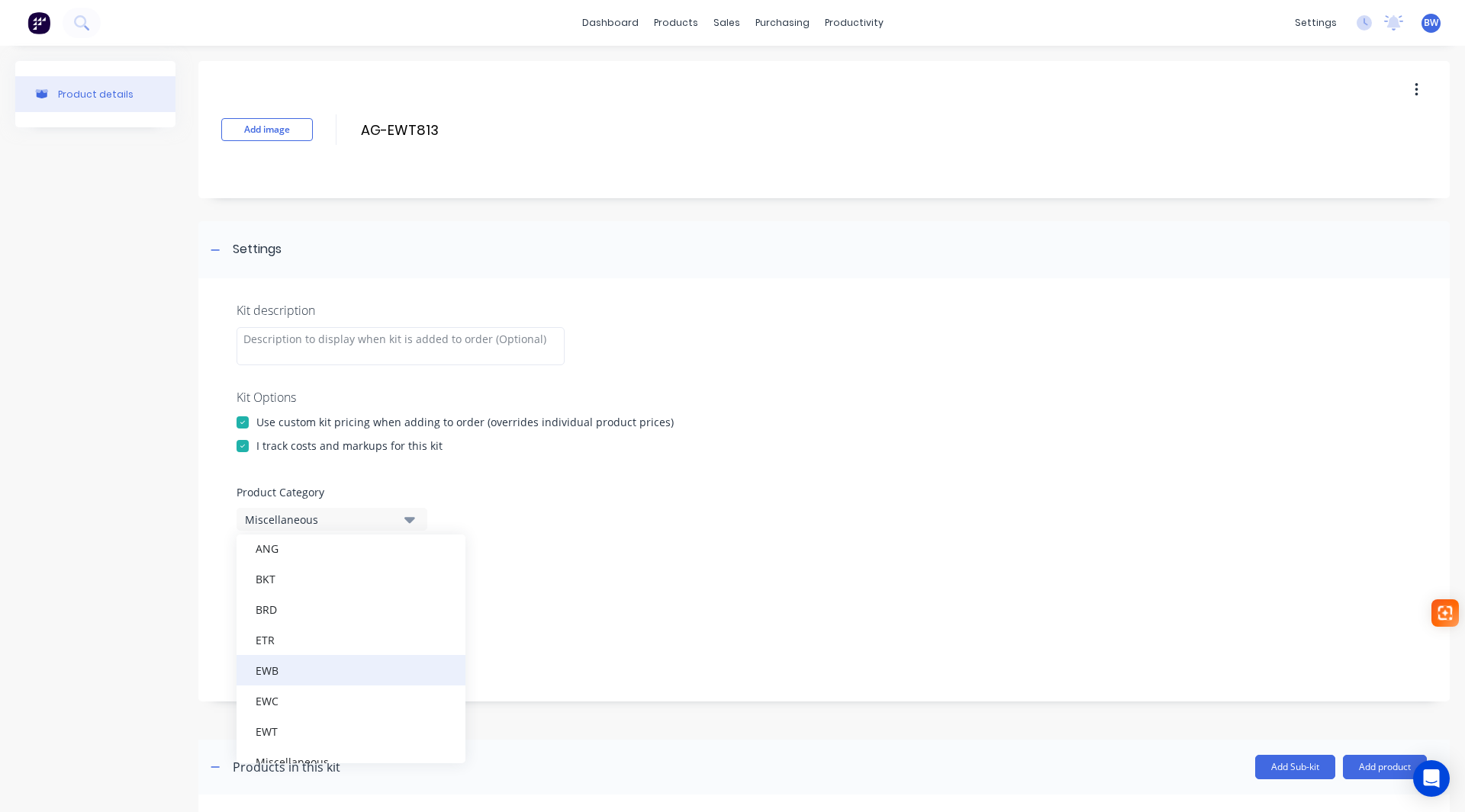
scroll to position [152, 0]
click at [294, 664] on div "EWT" at bounding box center [351, 664] width 229 height 31
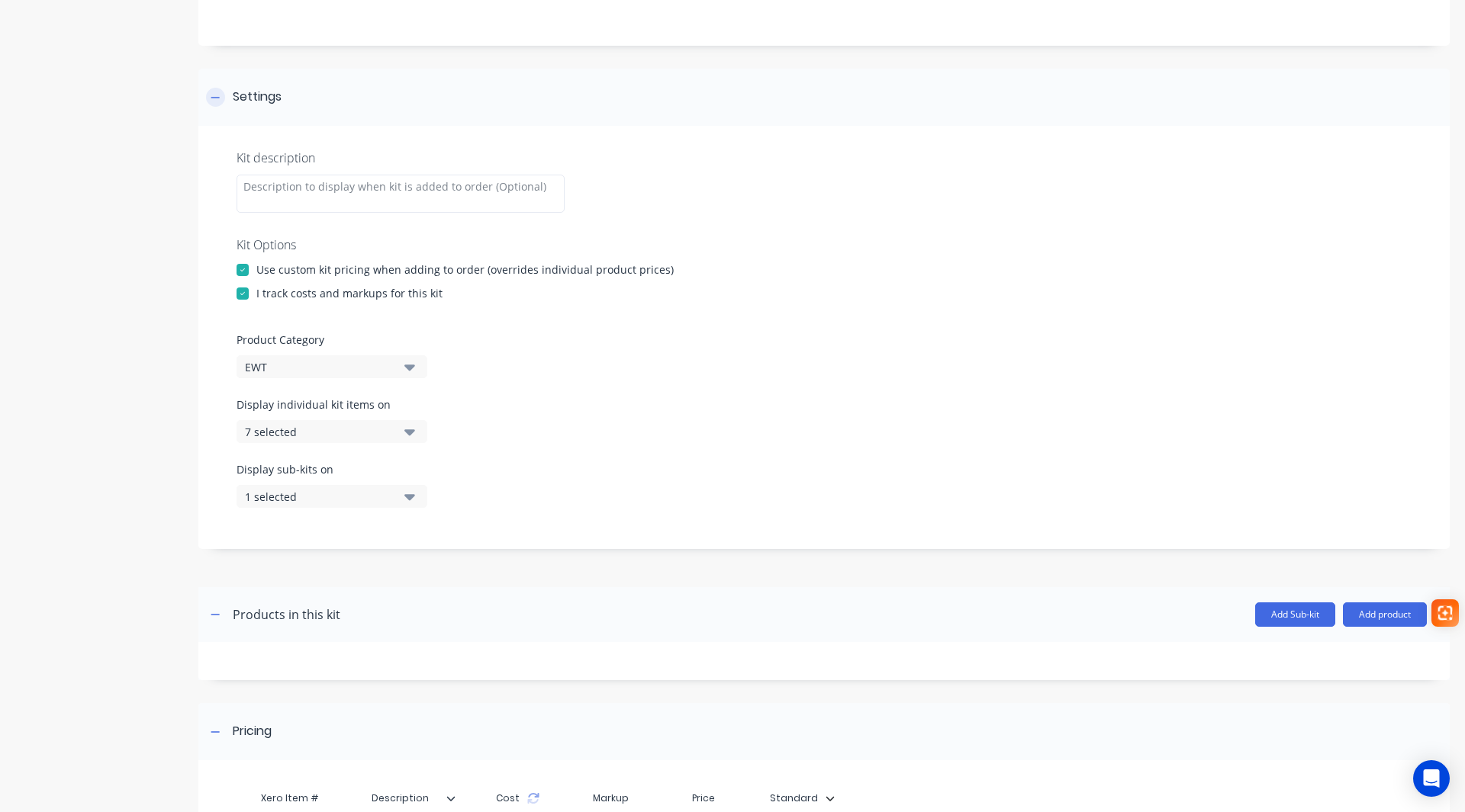
click at [217, 106] on div "Settings" at bounding box center [824, 97] width 1251 height 57
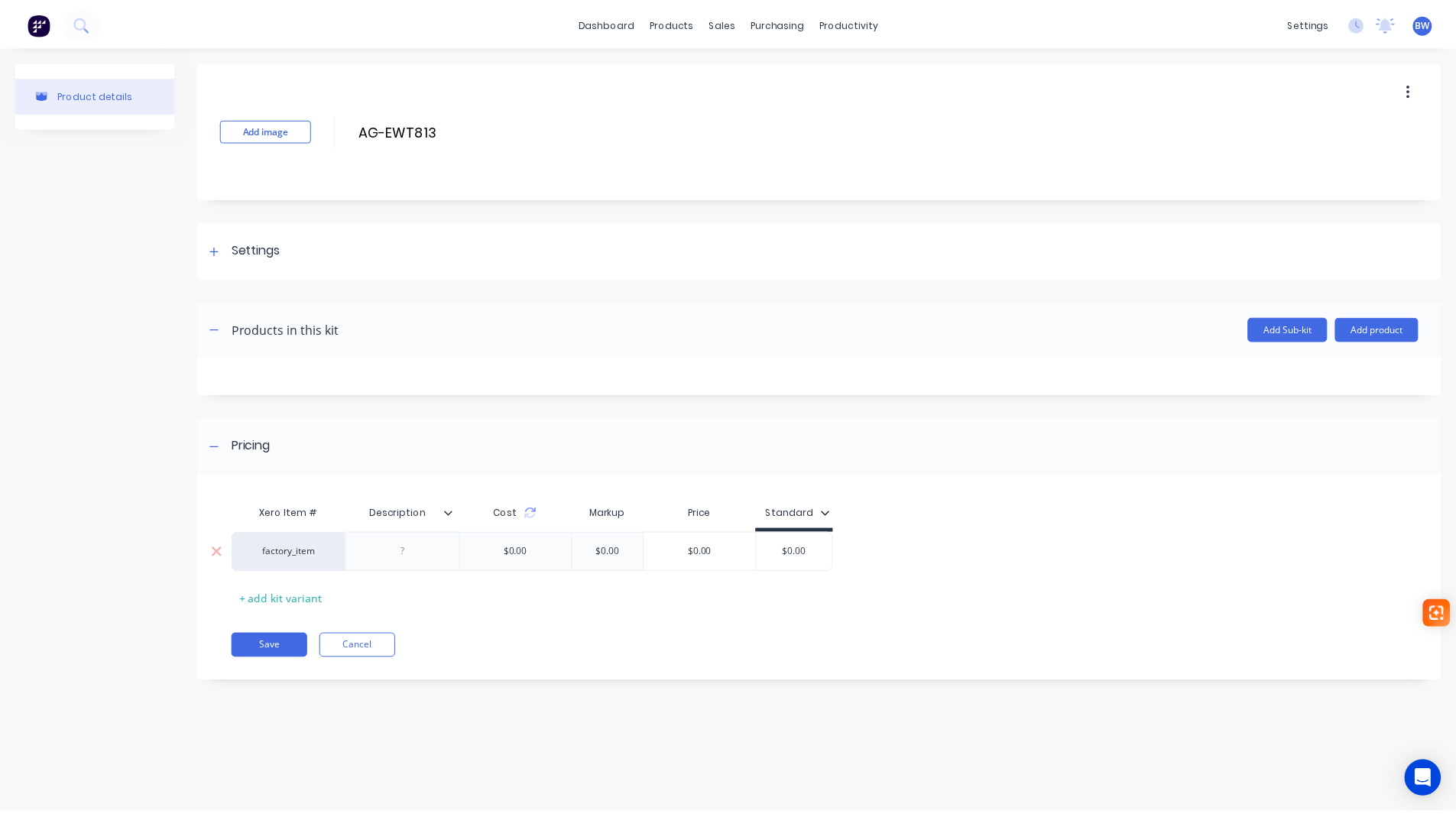
scroll to position [0, 0]
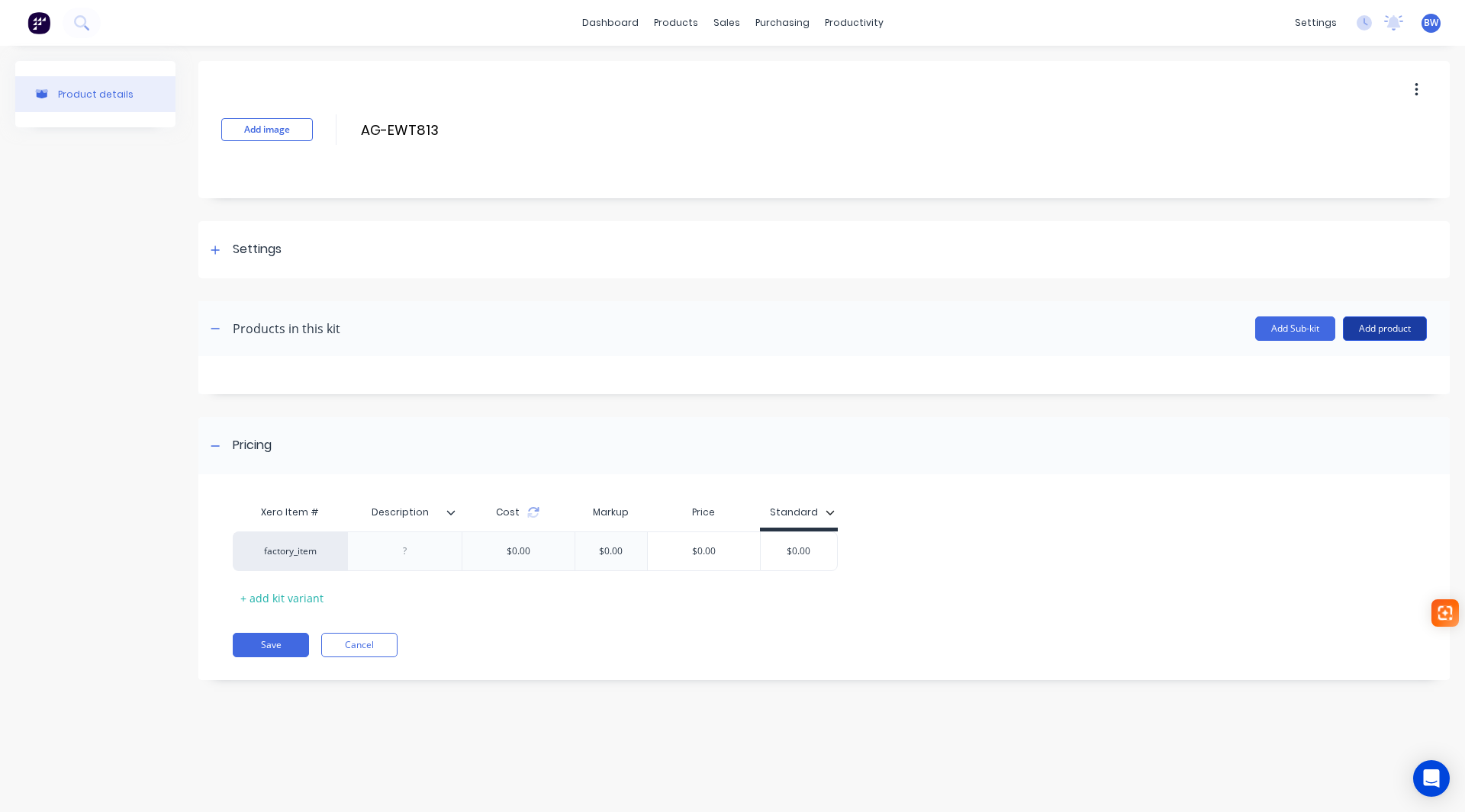
click at [1388, 332] on button "Add product" at bounding box center [1385, 329] width 84 height 24
click at [1359, 373] on div "Product catalogue" at bounding box center [1354, 368] width 118 height 22
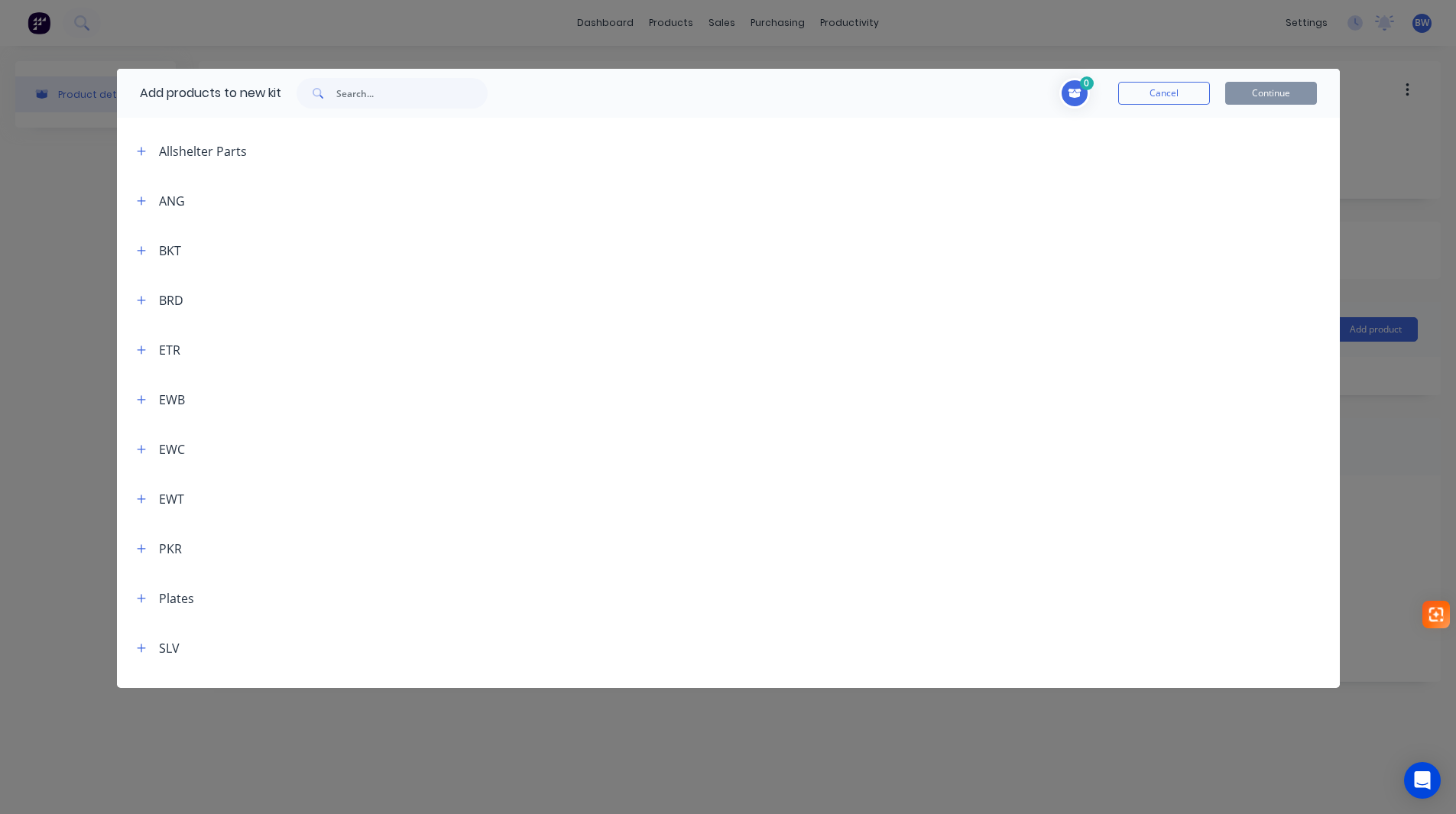
scroll to position [77, 0]
click at [137, 558] on icon "button" at bounding box center [141, 563] width 9 height 11
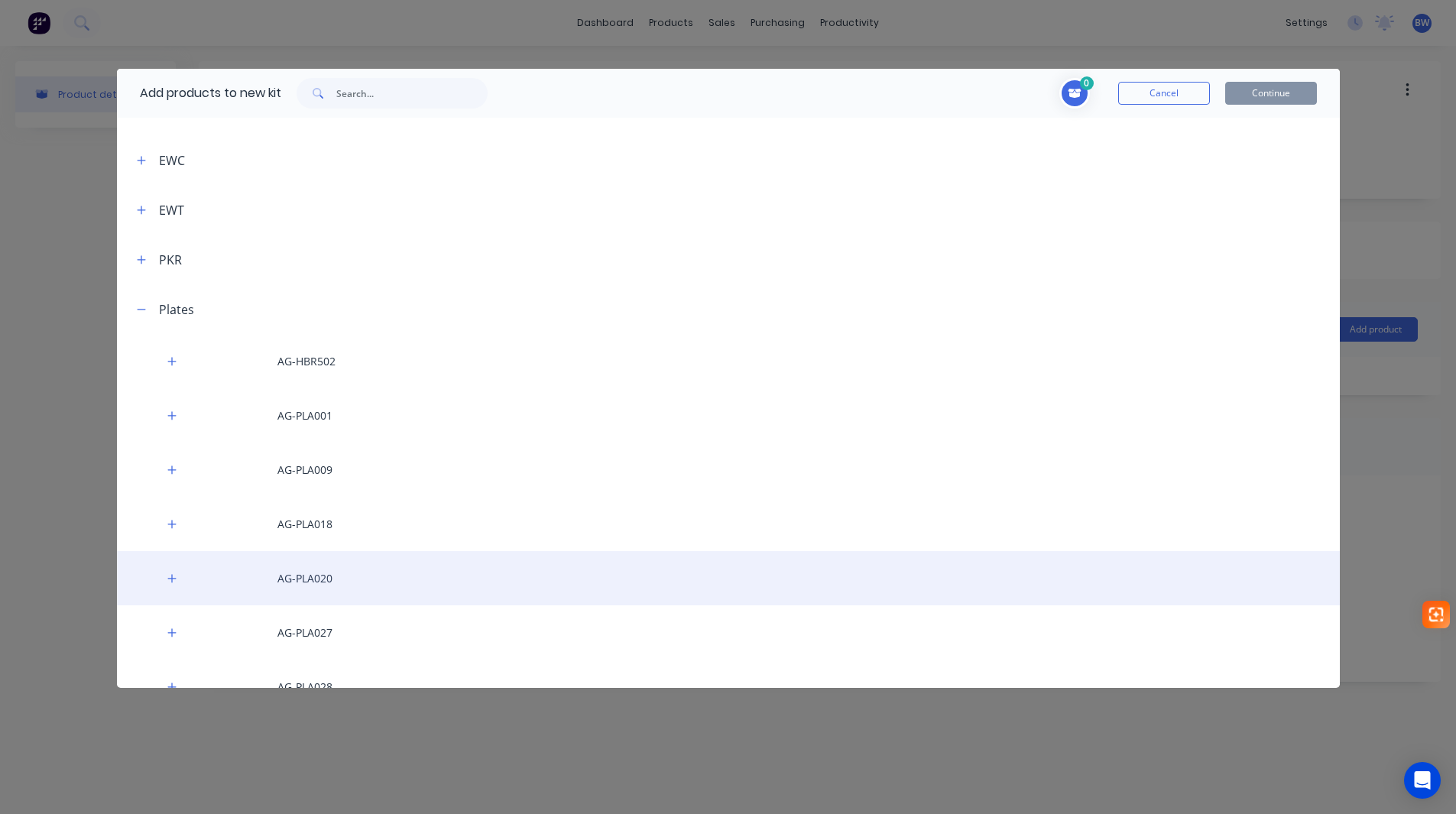
scroll to position [393, 0]
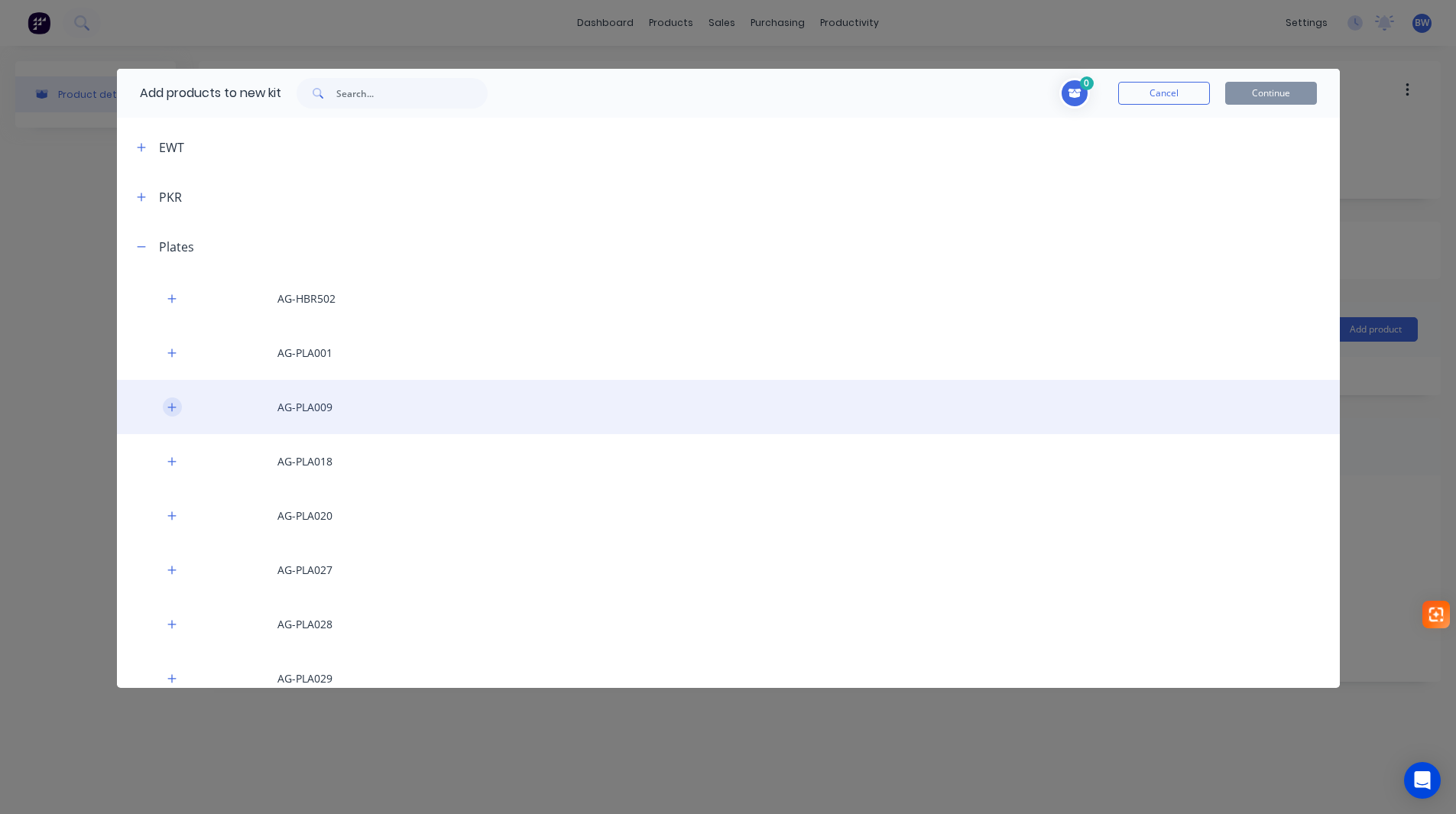
click at [172, 408] on icon "button" at bounding box center [171, 407] width 8 height 8
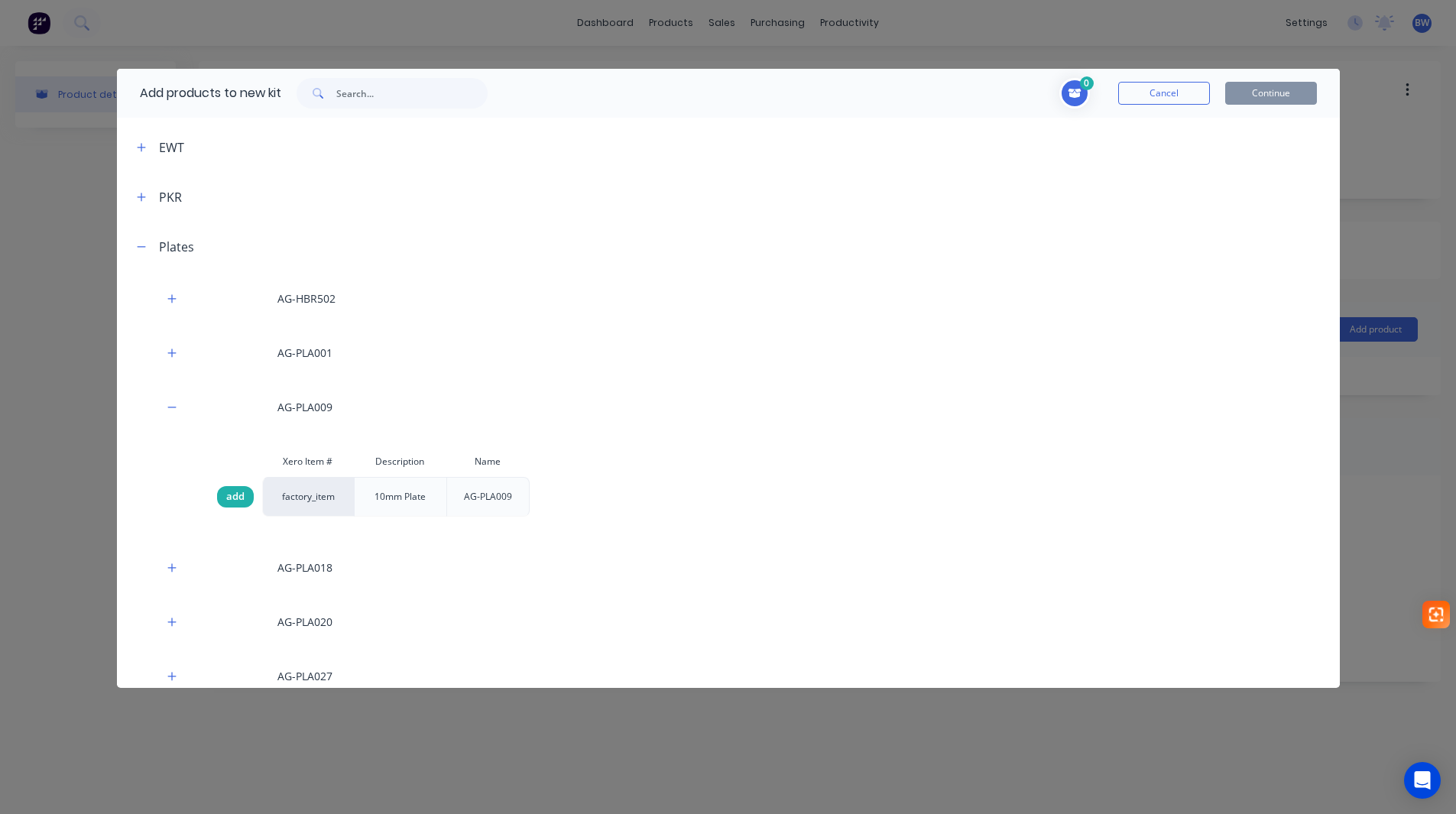
drag, startPoint x: 242, startPoint y: 494, endPoint x: 185, endPoint y: 435, distance: 82.0
click at [242, 493] on span "add" at bounding box center [235, 496] width 19 height 15
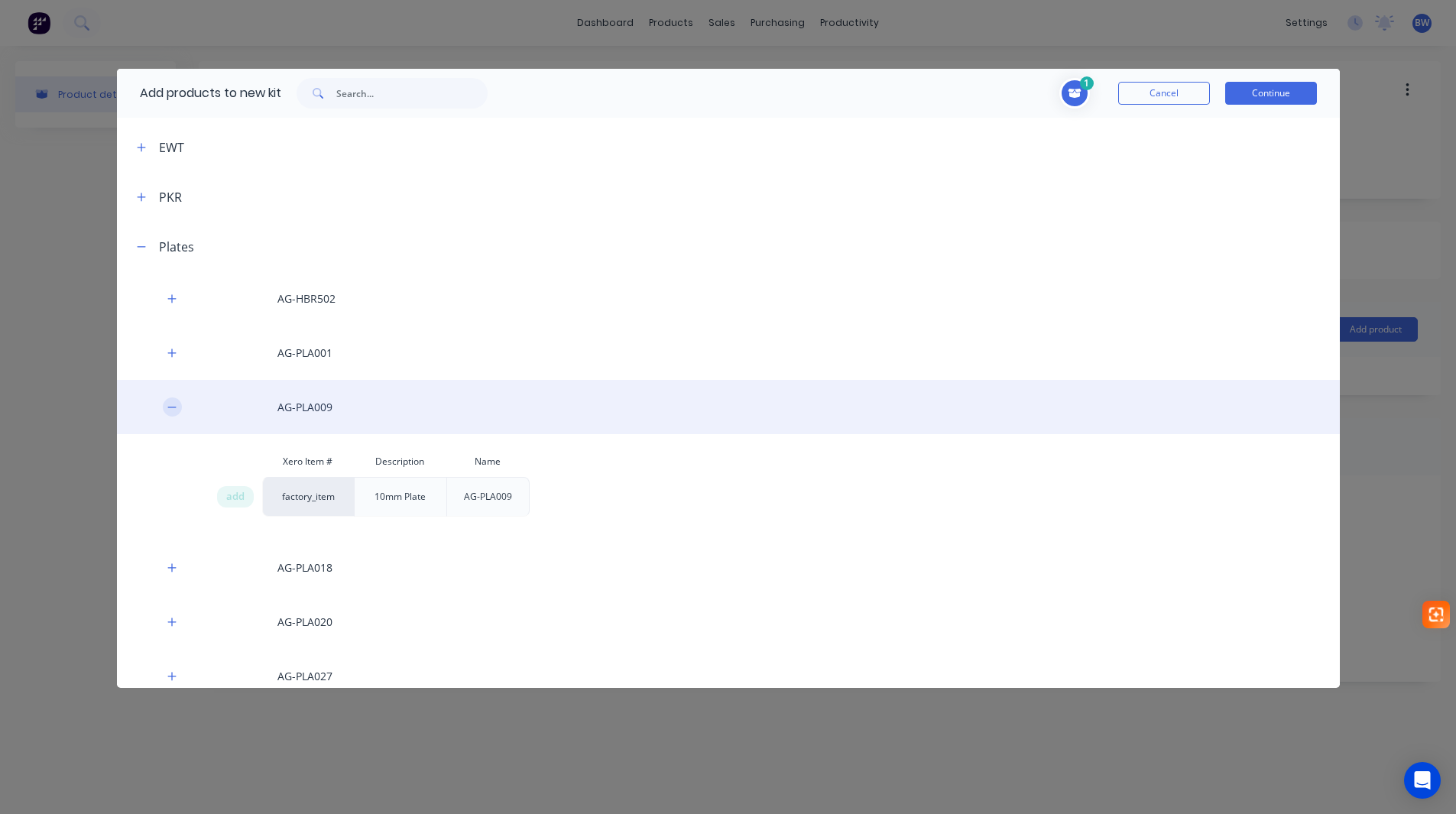
click at [171, 406] on icon "button" at bounding box center [171, 407] width 9 height 11
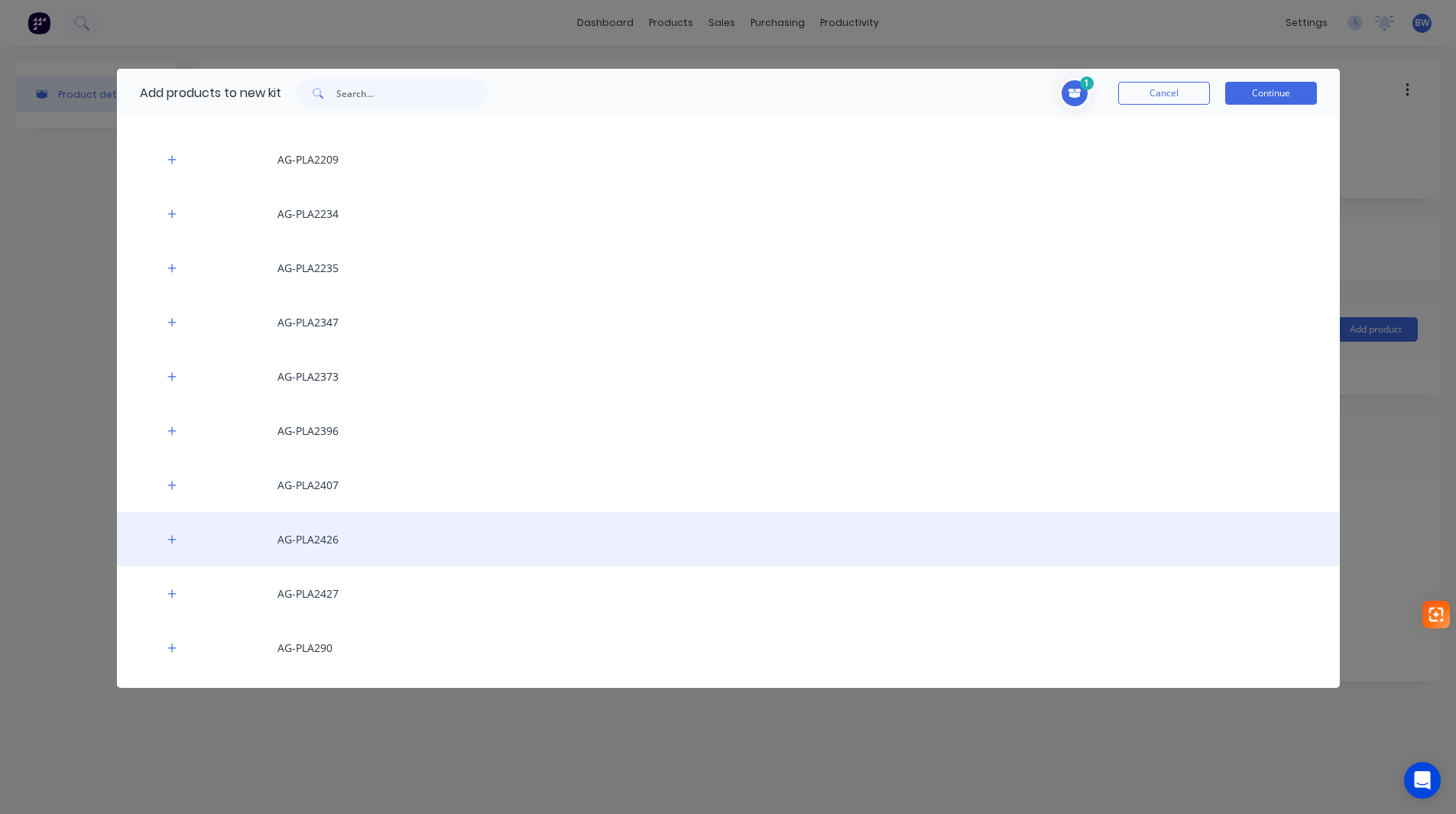
scroll to position [2840, 0]
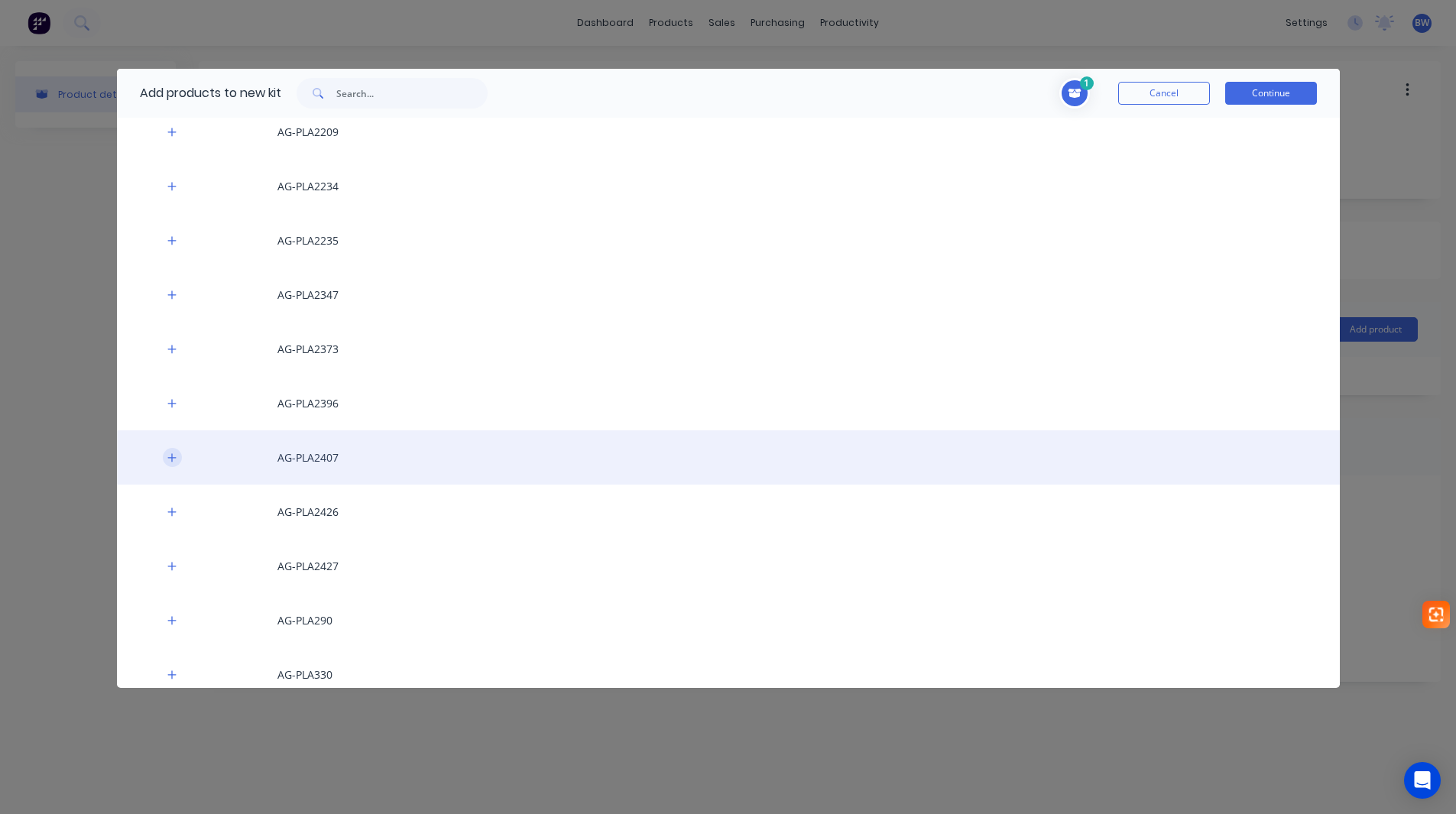
click at [174, 458] on icon "button" at bounding box center [171, 458] width 8 height 8
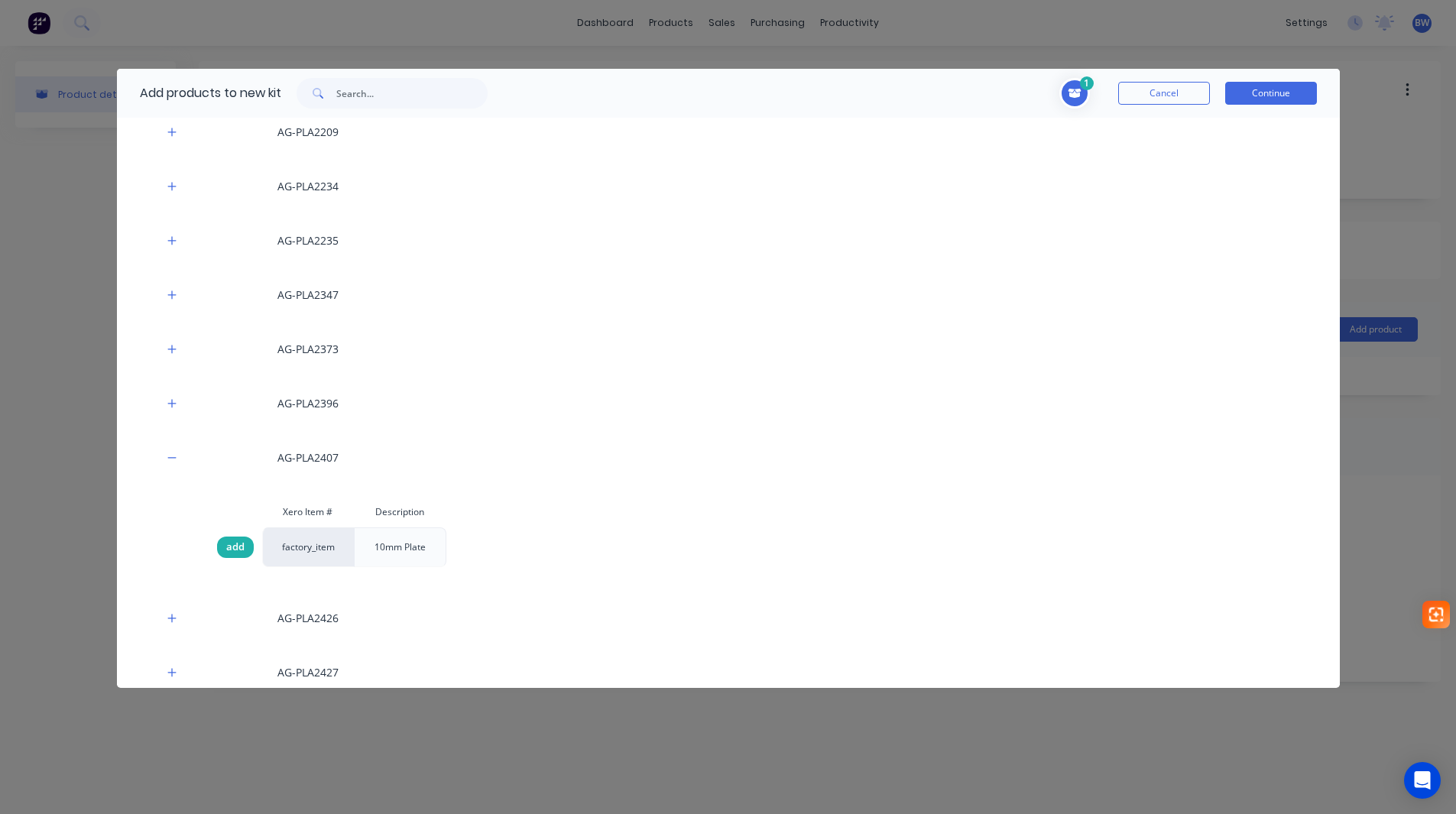
click at [239, 542] on span "add" at bounding box center [235, 547] width 19 height 15
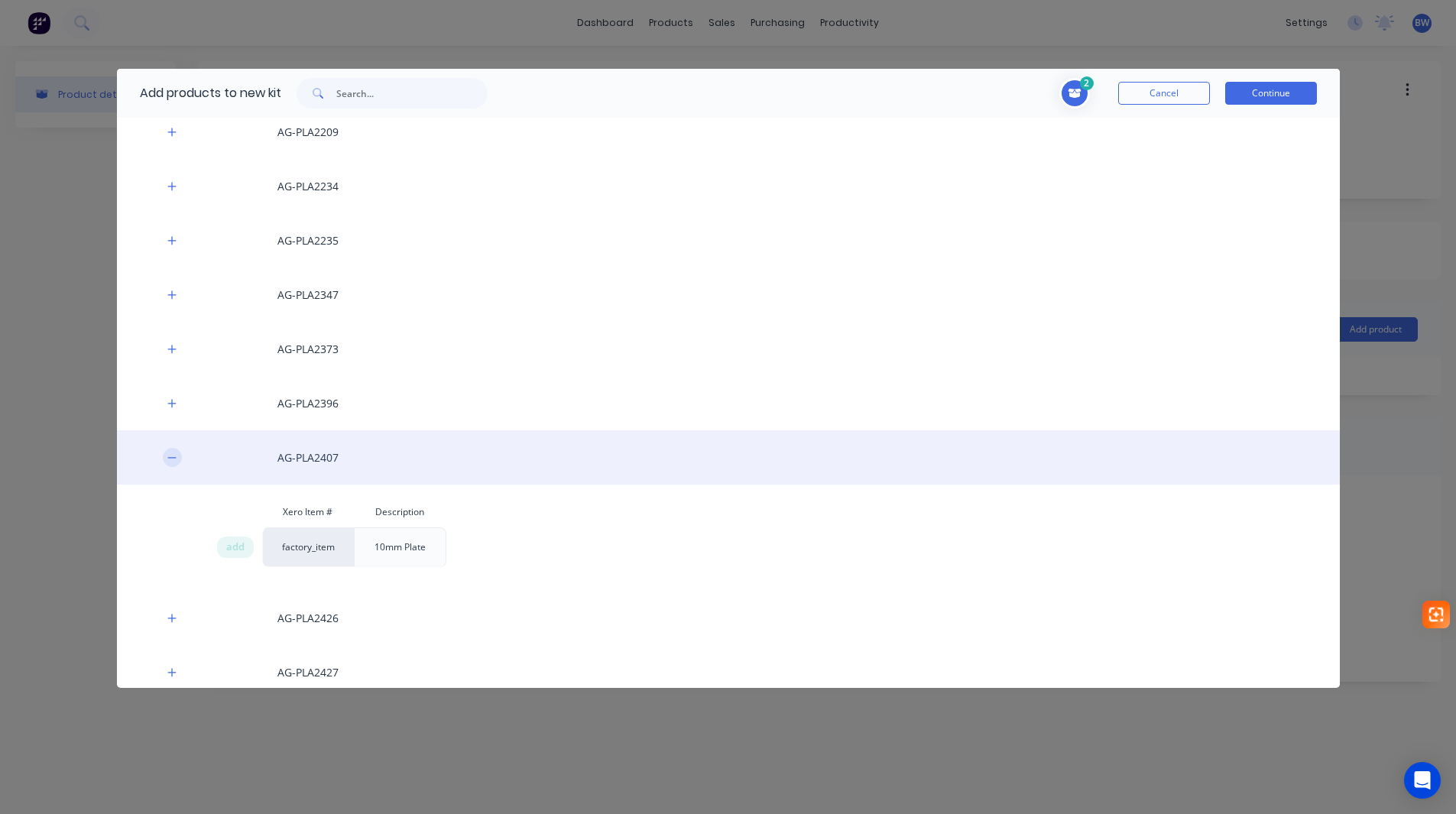
click at [170, 460] on icon "button" at bounding box center [171, 458] width 9 height 11
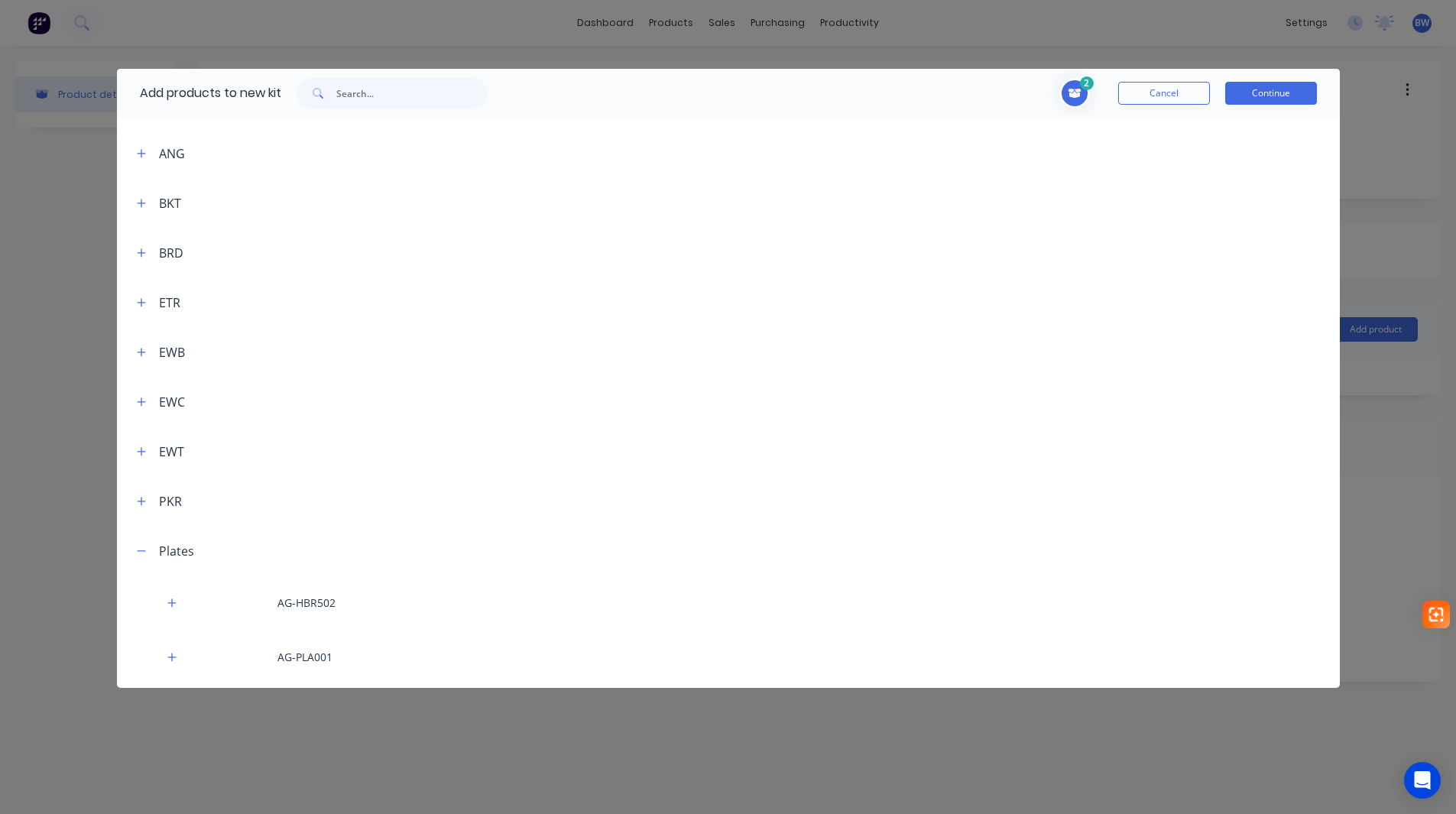
scroll to position [0, 0]
click at [135, 636] on button "button" at bounding box center [142, 639] width 19 height 19
click at [142, 563] on icon "button" at bounding box center [141, 563] width 9 height 11
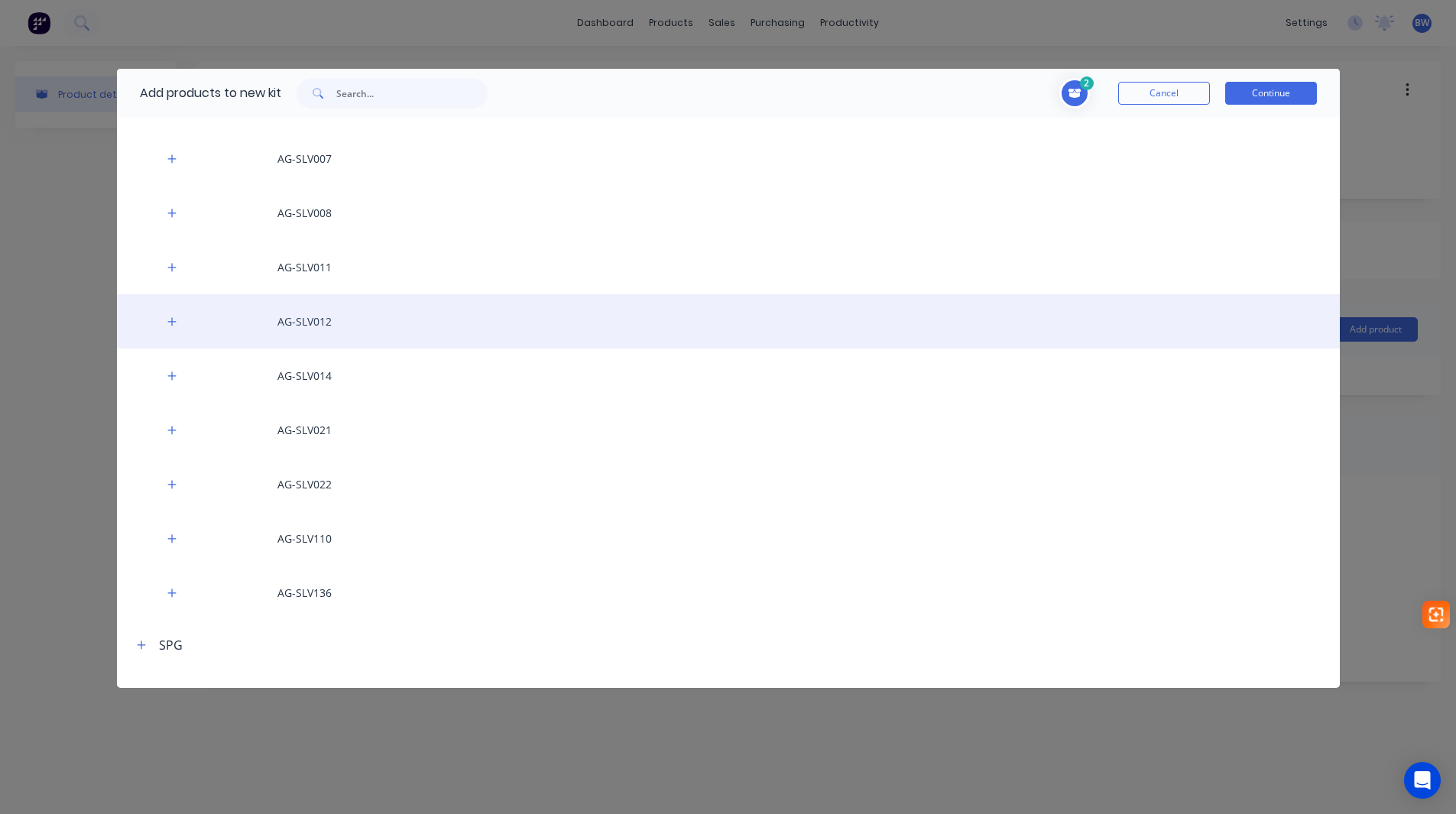
scroll to position [584, 0]
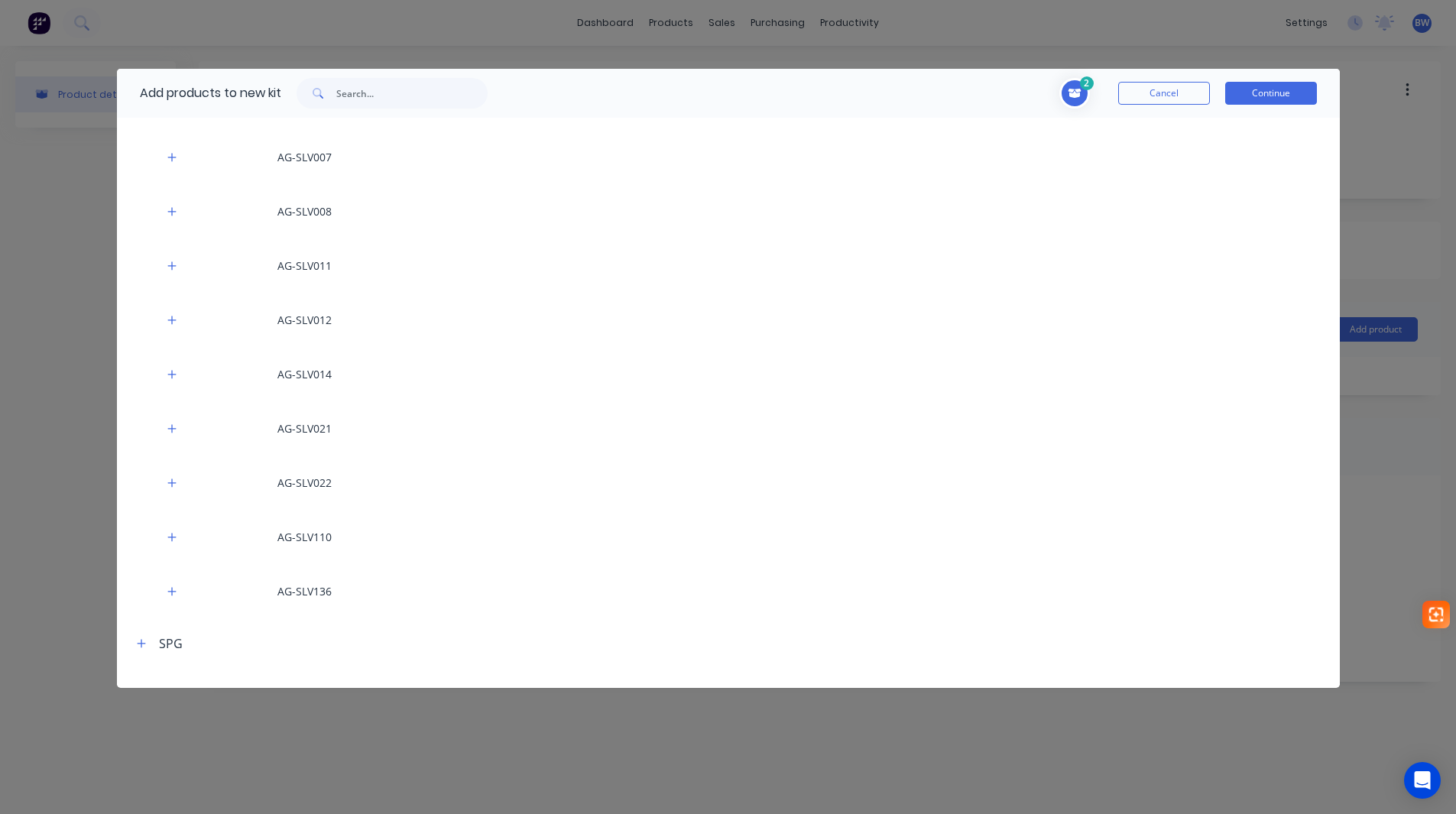
drag, startPoint x: 173, startPoint y: 266, endPoint x: 198, endPoint y: 297, distance: 39.8
click at [173, 267] on icon "button" at bounding box center [171, 266] width 9 height 11
click at [238, 350] on span "add" at bounding box center [235, 355] width 19 height 15
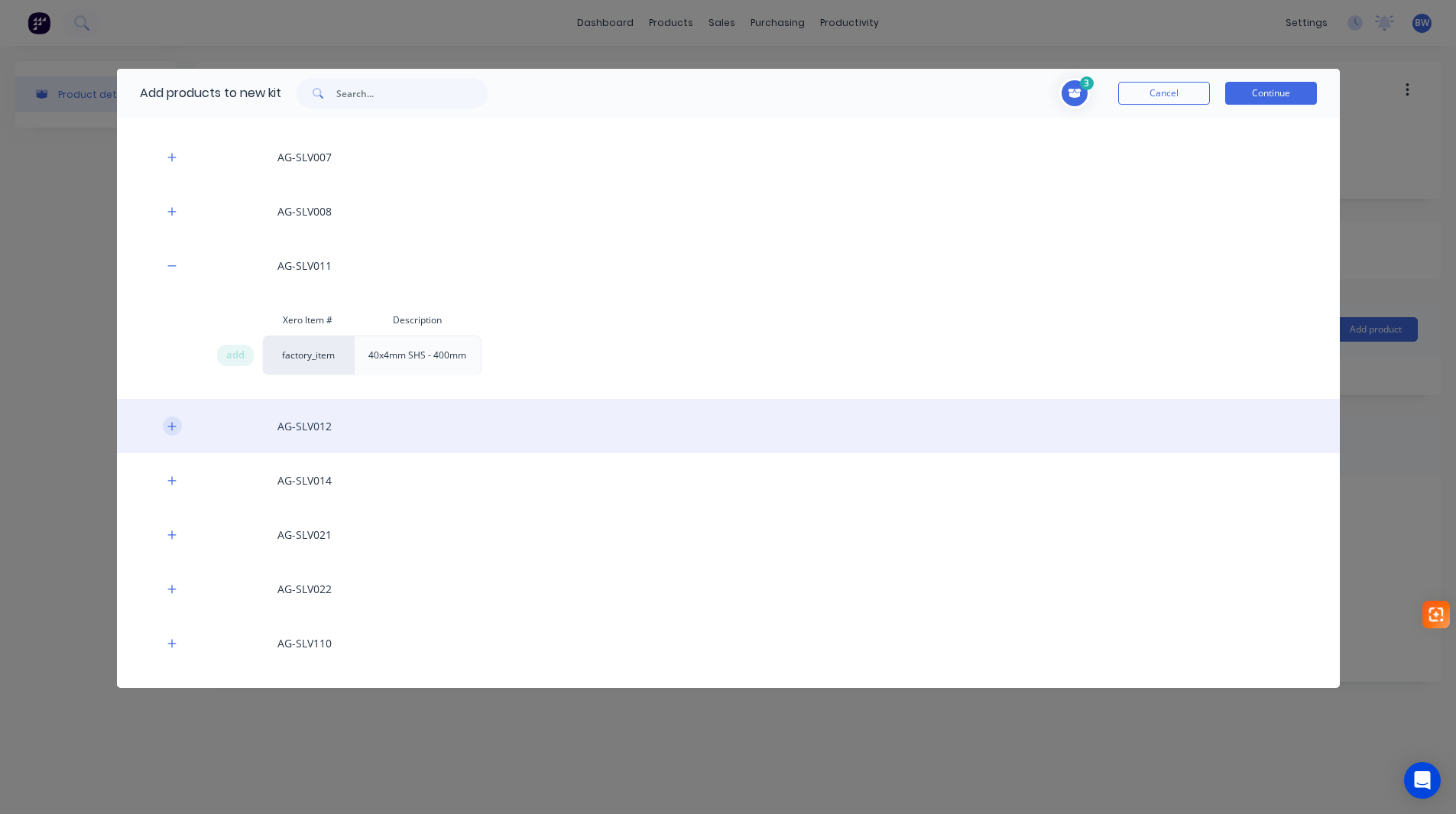
click at [169, 423] on icon "button" at bounding box center [171, 426] width 9 height 11
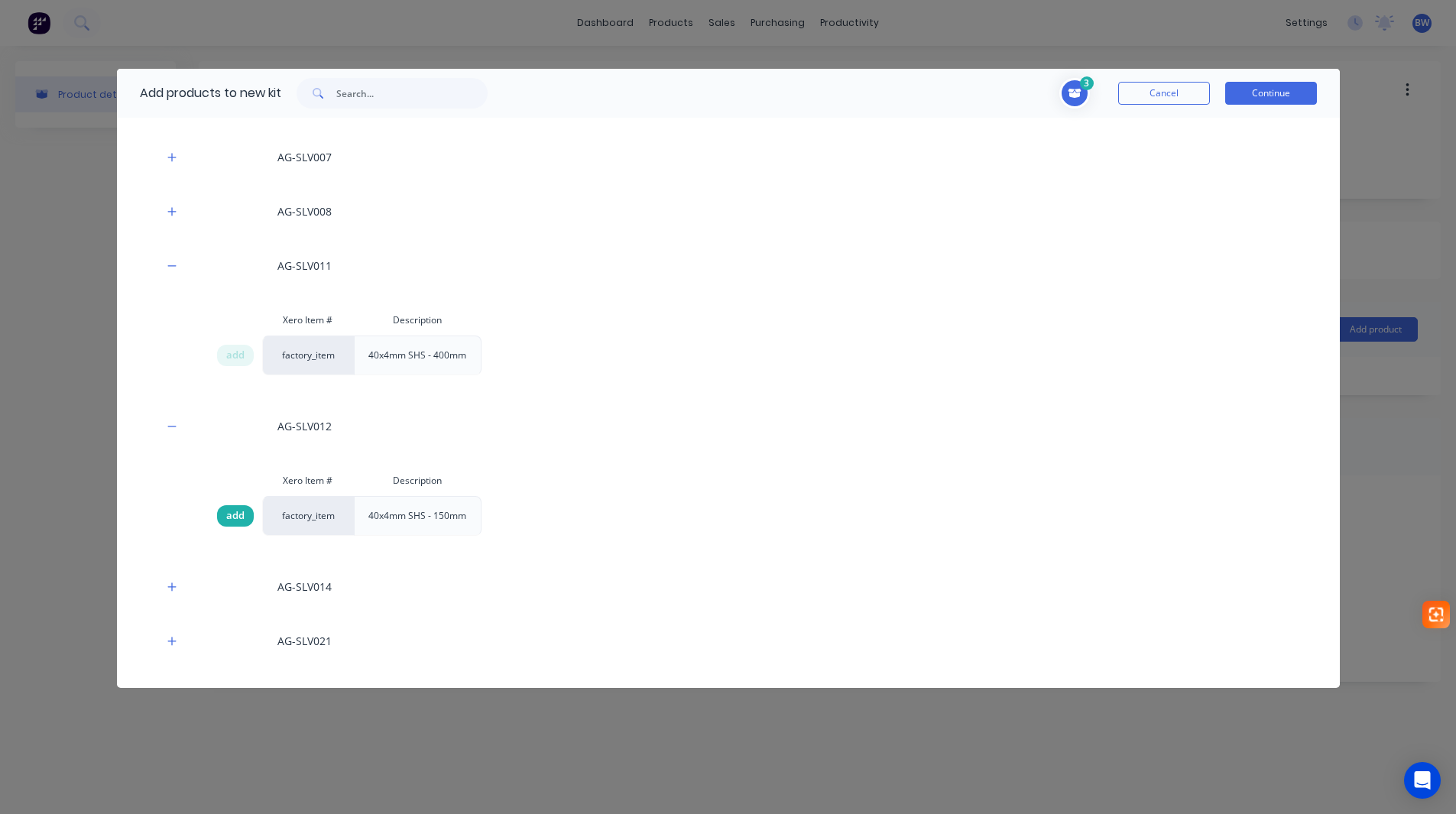
click at [236, 518] on span "add" at bounding box center [235, 516] width 19 height 15
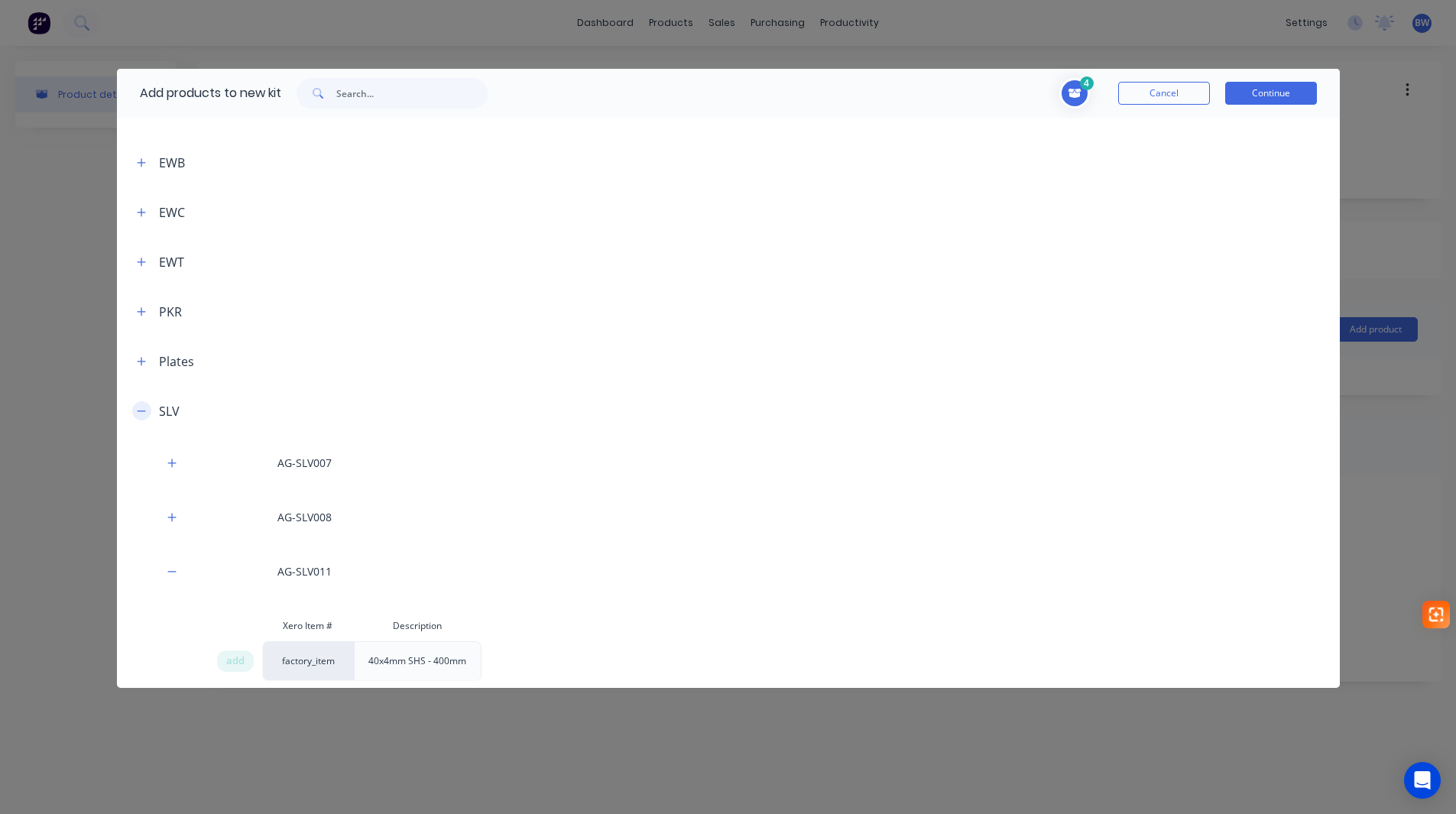
click at [138, 408] on icon "button" at bounding box center [141, 411] width 9 height 11
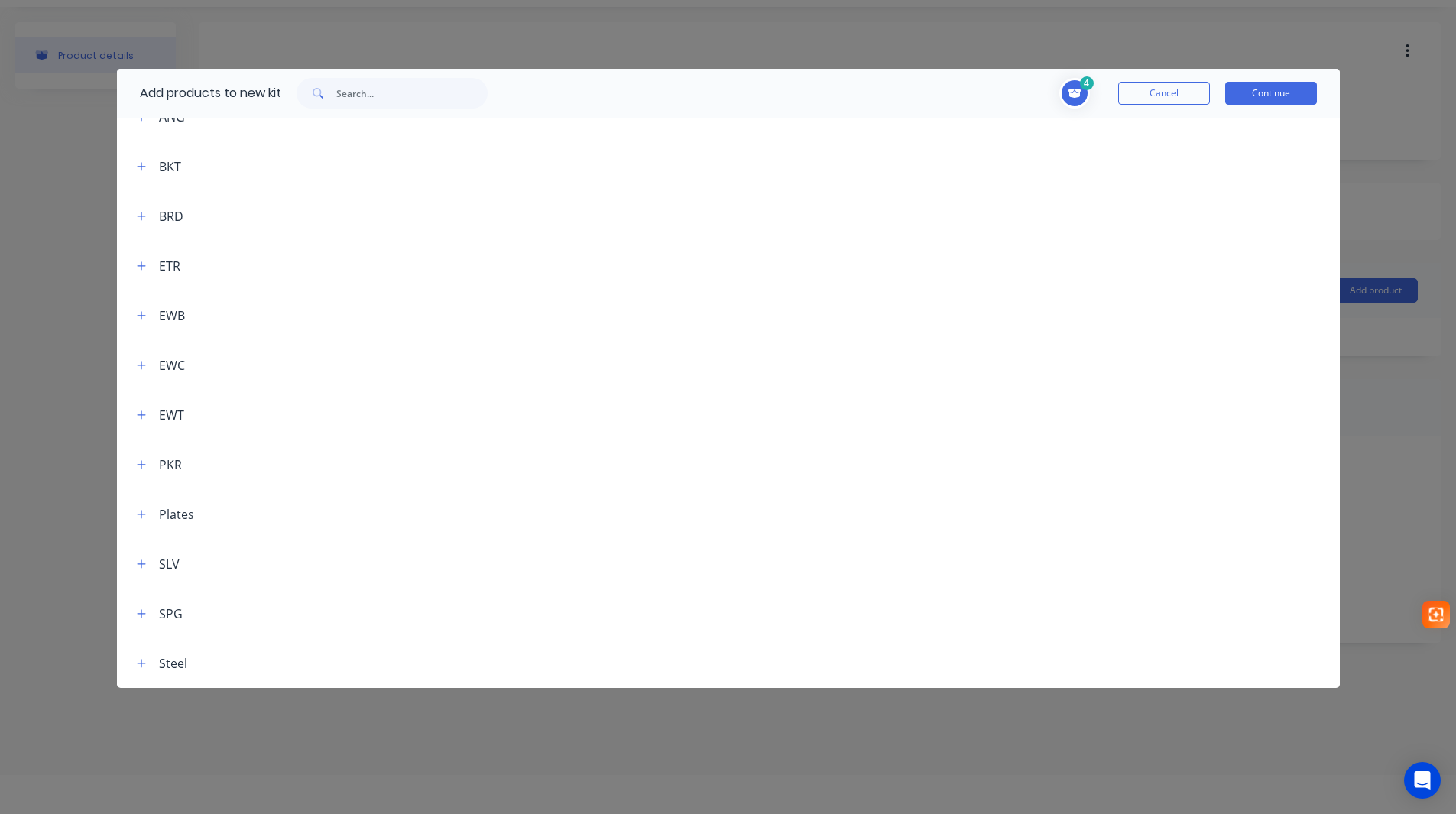
scroll to position [77, 0]
click at [137, 666] on icon "button" at bounding box center [141, 663] width 9 height 11
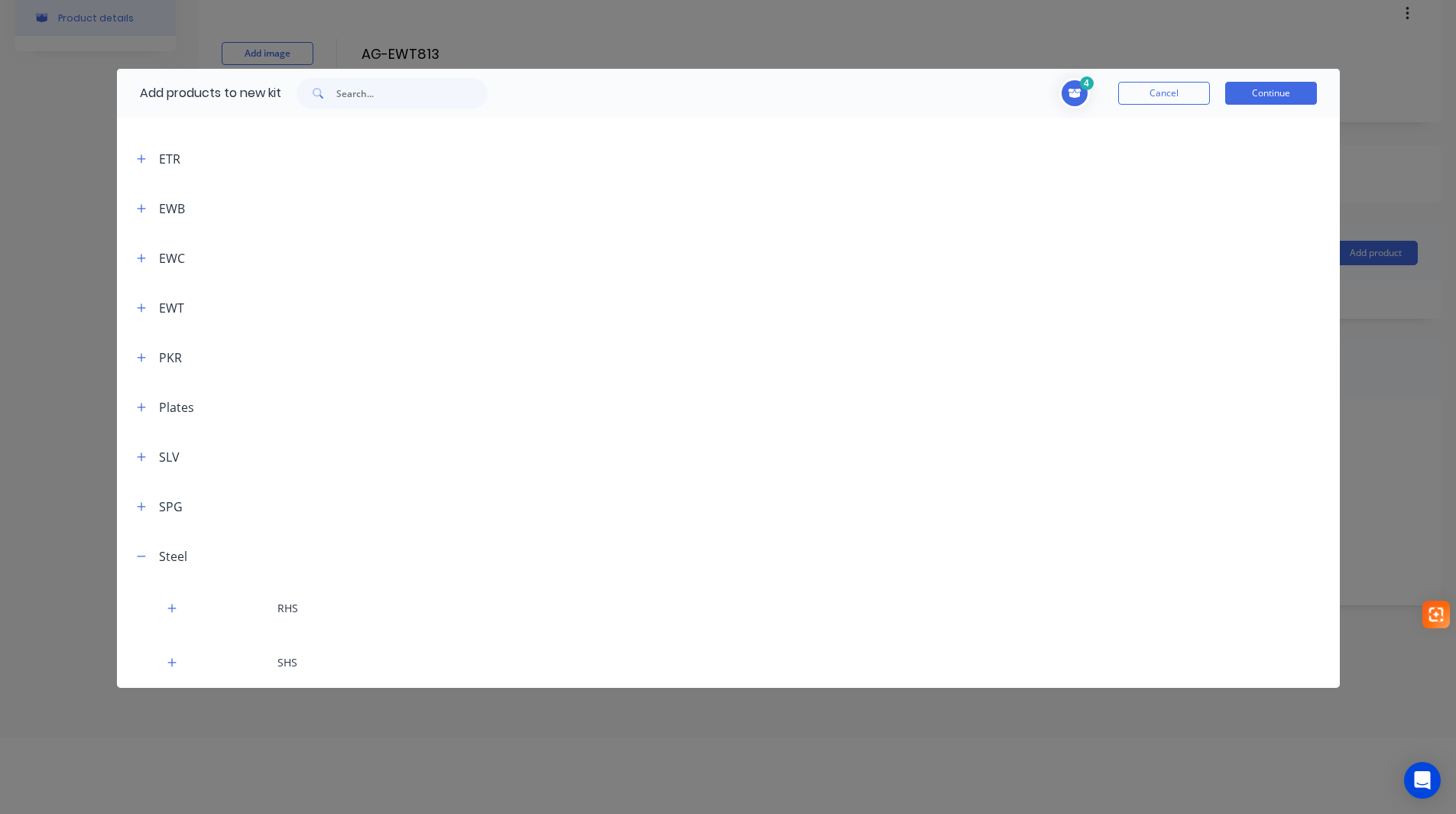
scroll to position [234, 0]
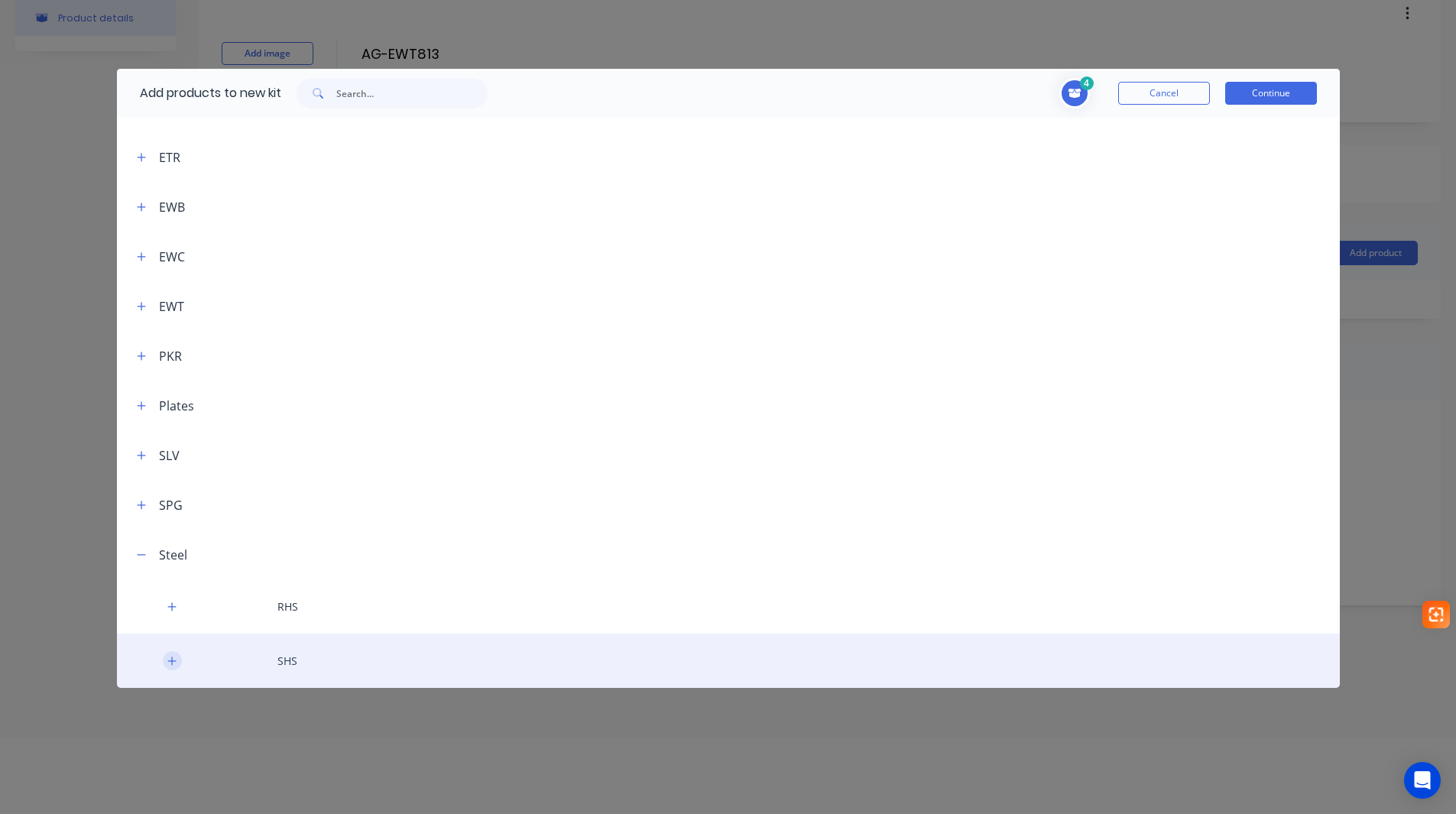
drag, startPoint x: 166, startPoint y: 664, endPoint x: 280, endPoint y: 635, distance: 117.6
click at [171, 663] on button "button" at bounding box center [172, 661] width 19 height 19
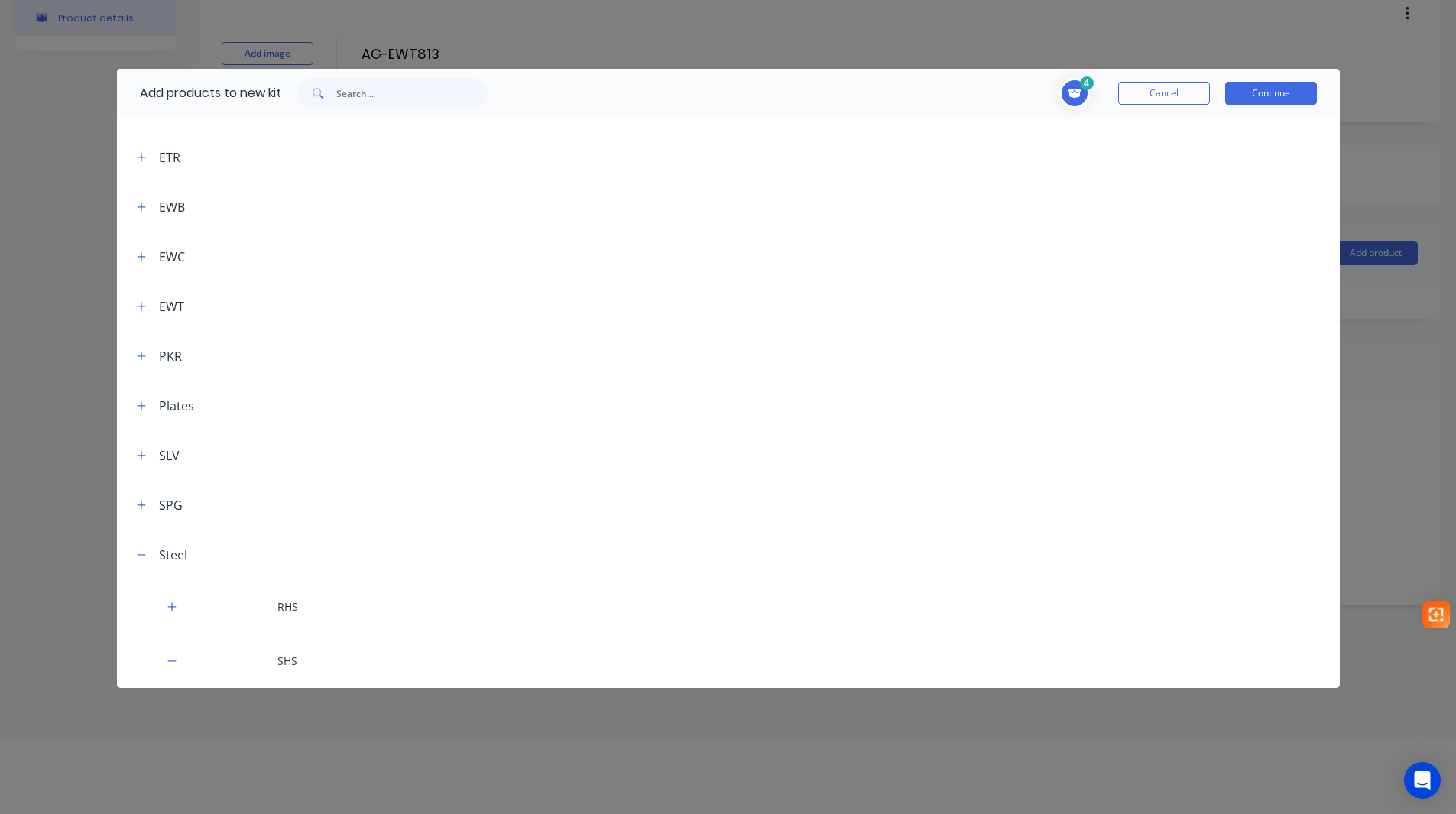
scroll to position [459, 0]
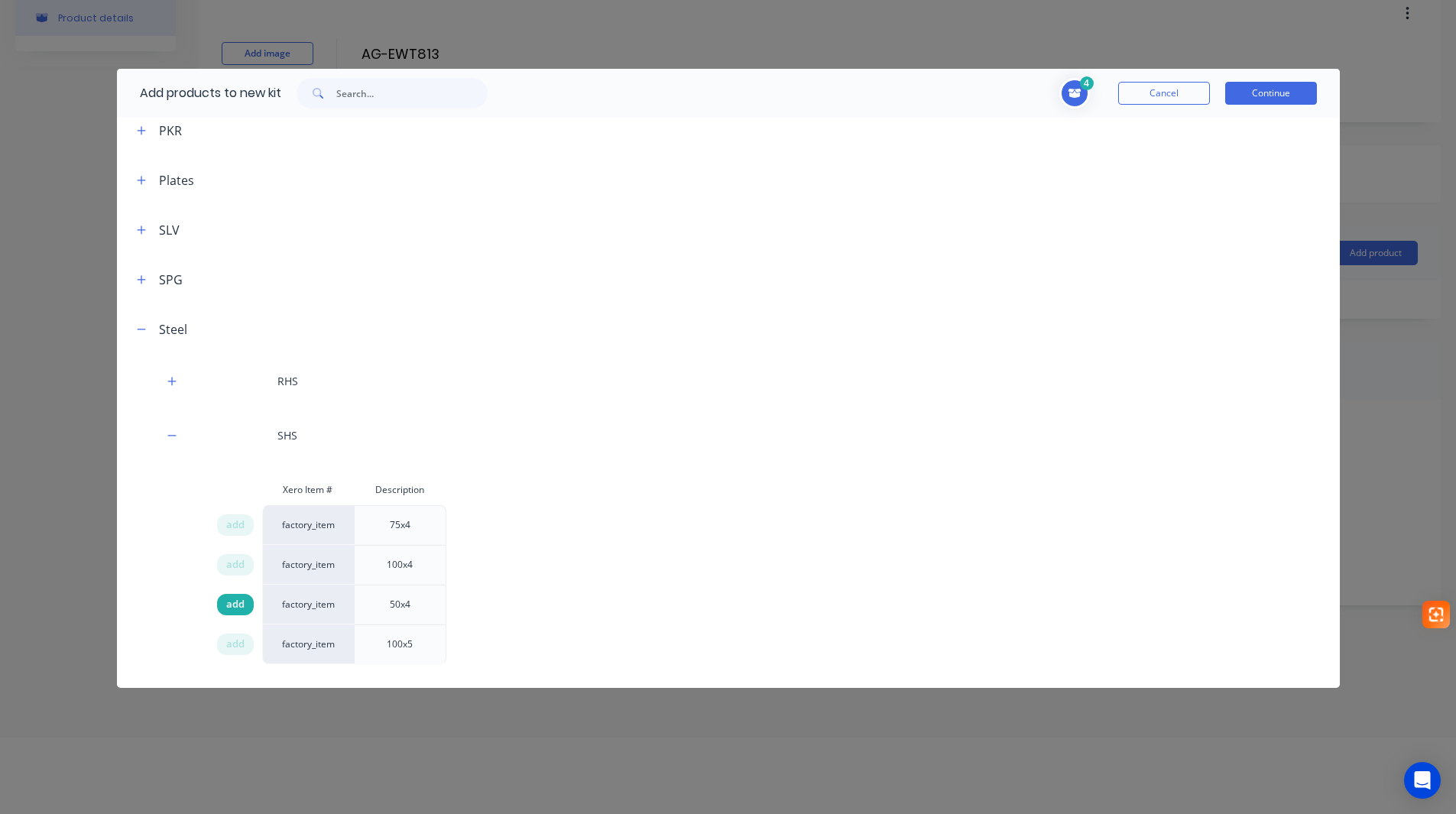
drag, startPoint x: 244, startPoint y: 604, endPoint x: 789, endPoint y: 352, distance: 600.4
click at [245, 604] on div "add" at bounding box center [235, 605] width 36 height 21
click at [1268, 93] on button "Continue" at bounding box center [1271, 93] width 92 height 23
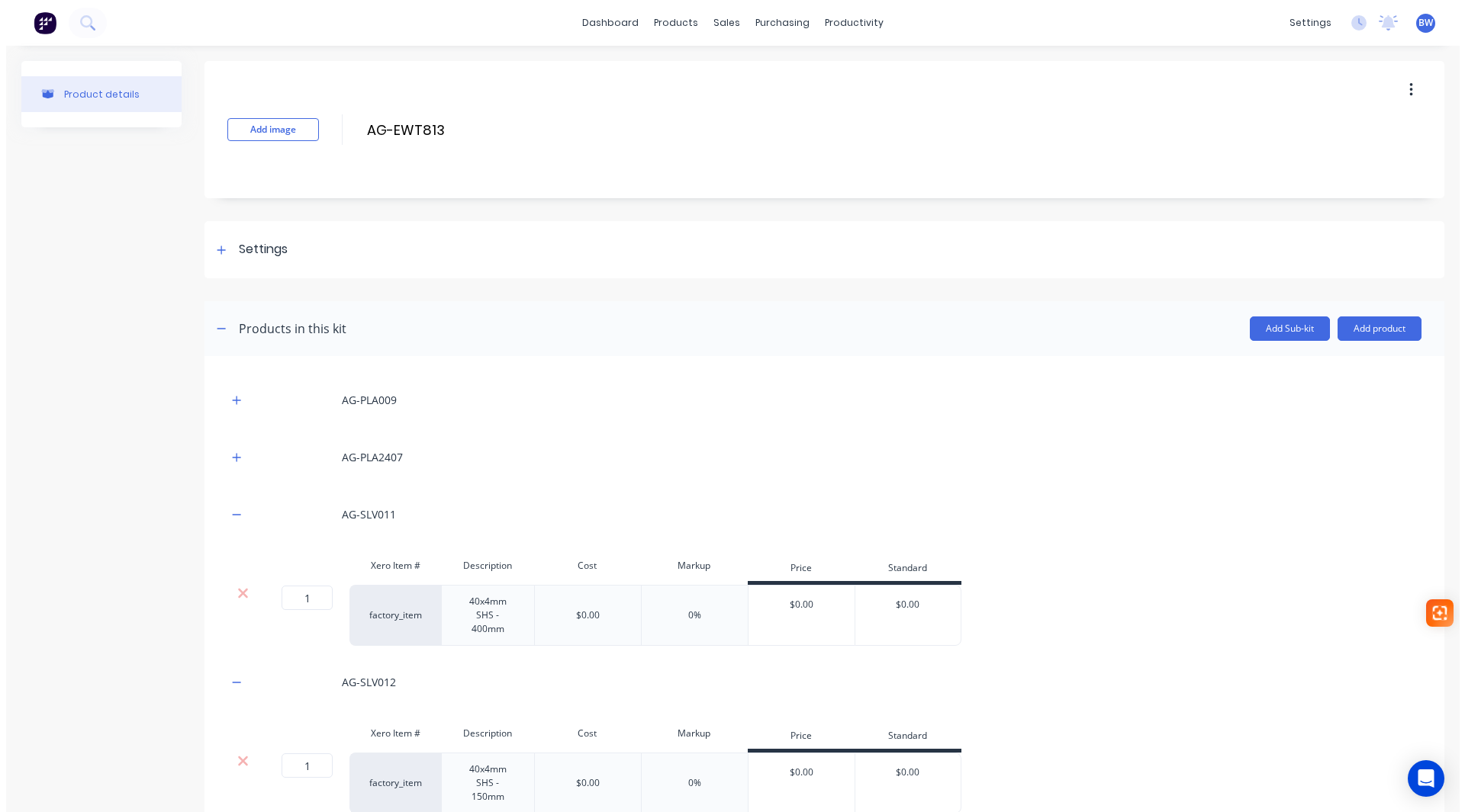
scroll to position [0, 0]
click at [1388, 335] on button "Add product" at bounding box center [1385, 329] width 84 height 24
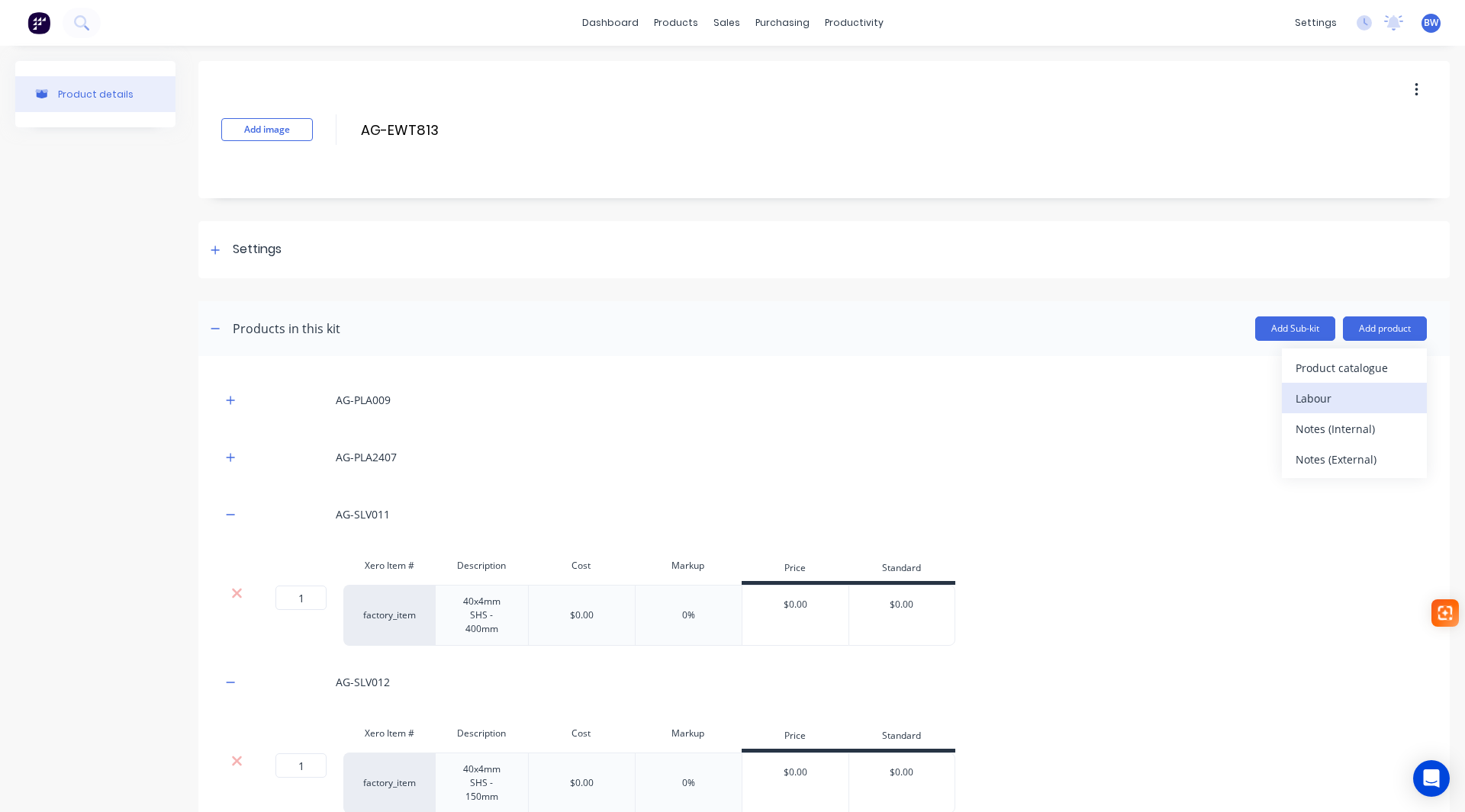
click at [1323, 401] on div "Labour" at bounding box center [1354, 398] width 118 height 22
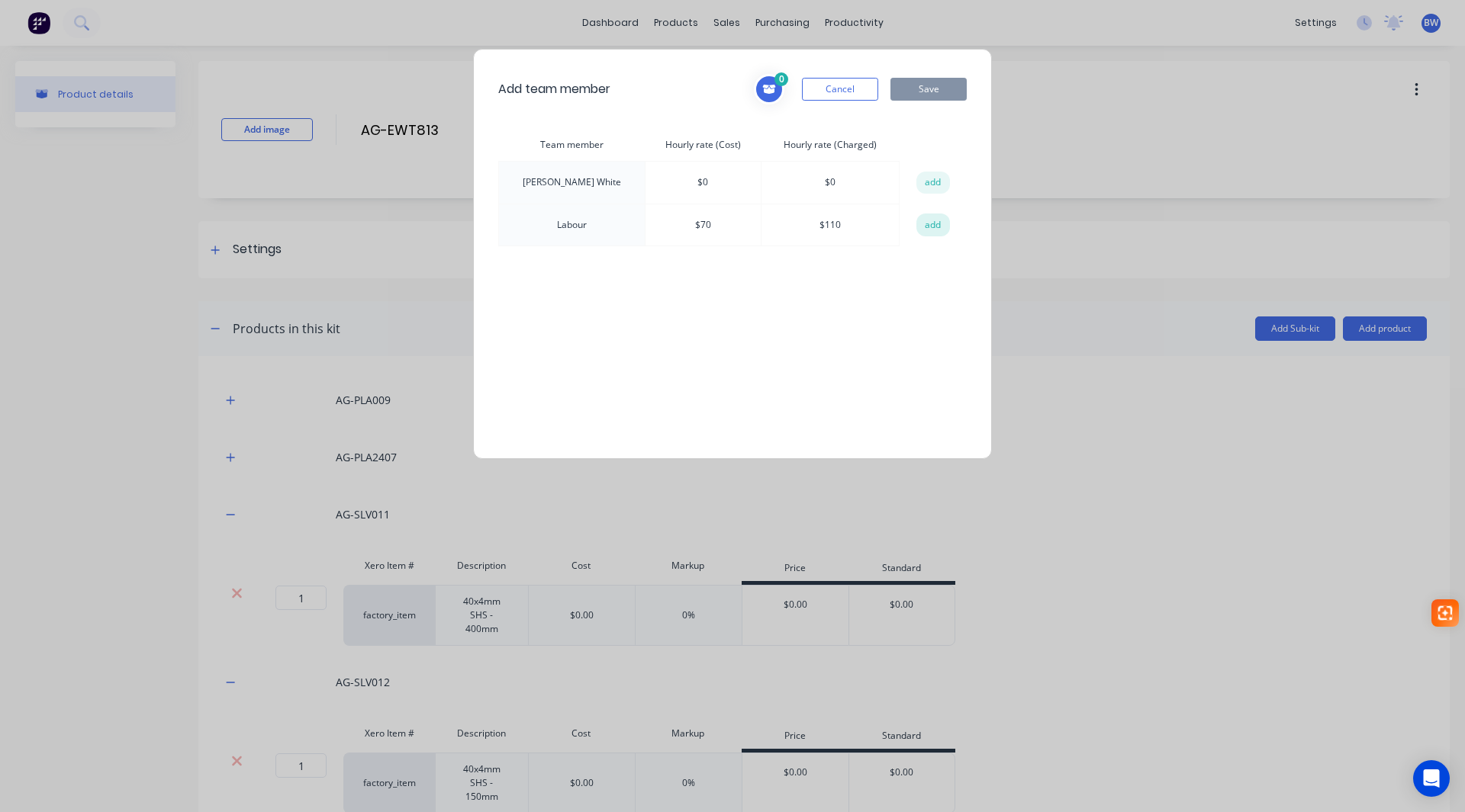
click at [934, 224] on button "add" at bounding box center [933, 225] width 34 height 23
click at [938, 92] on button "Save" at bounding box center [929, 89] width 77 height 23
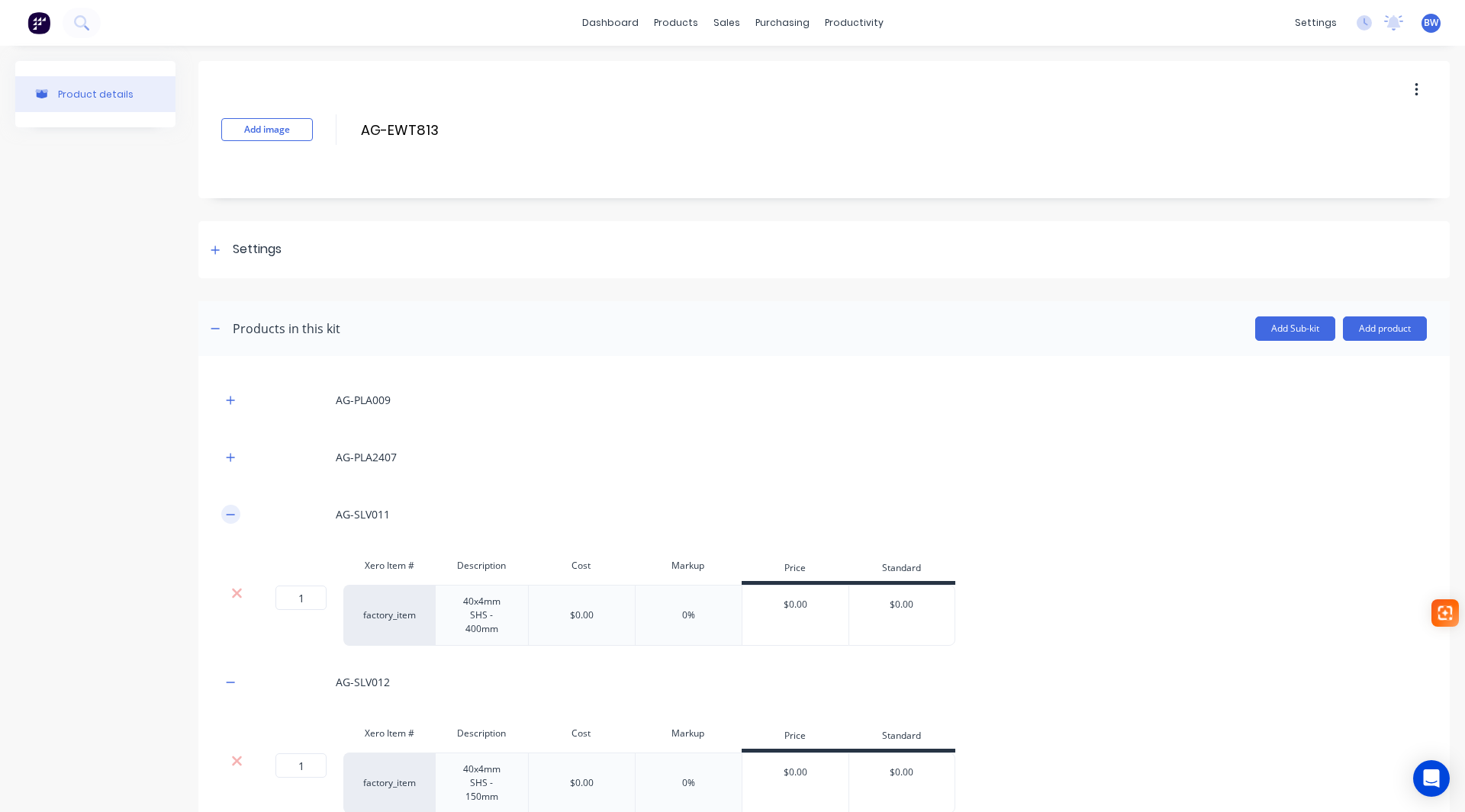
click at [230, 515] on icon "button" at bounding box center [230, 514] width 9 height 10
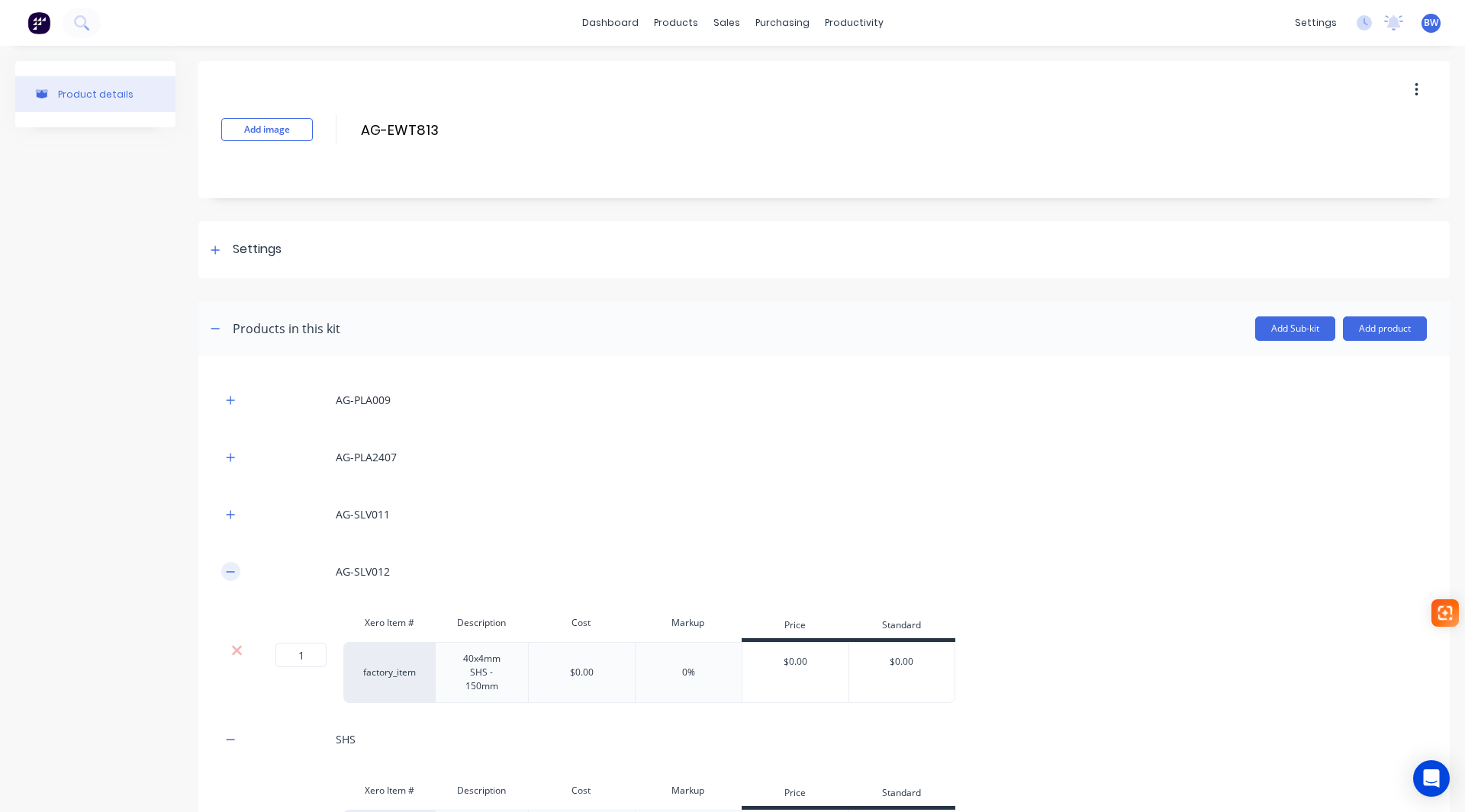
click at [224, 569] on button "button" at bounding box center [231, 572] width 19 height 19
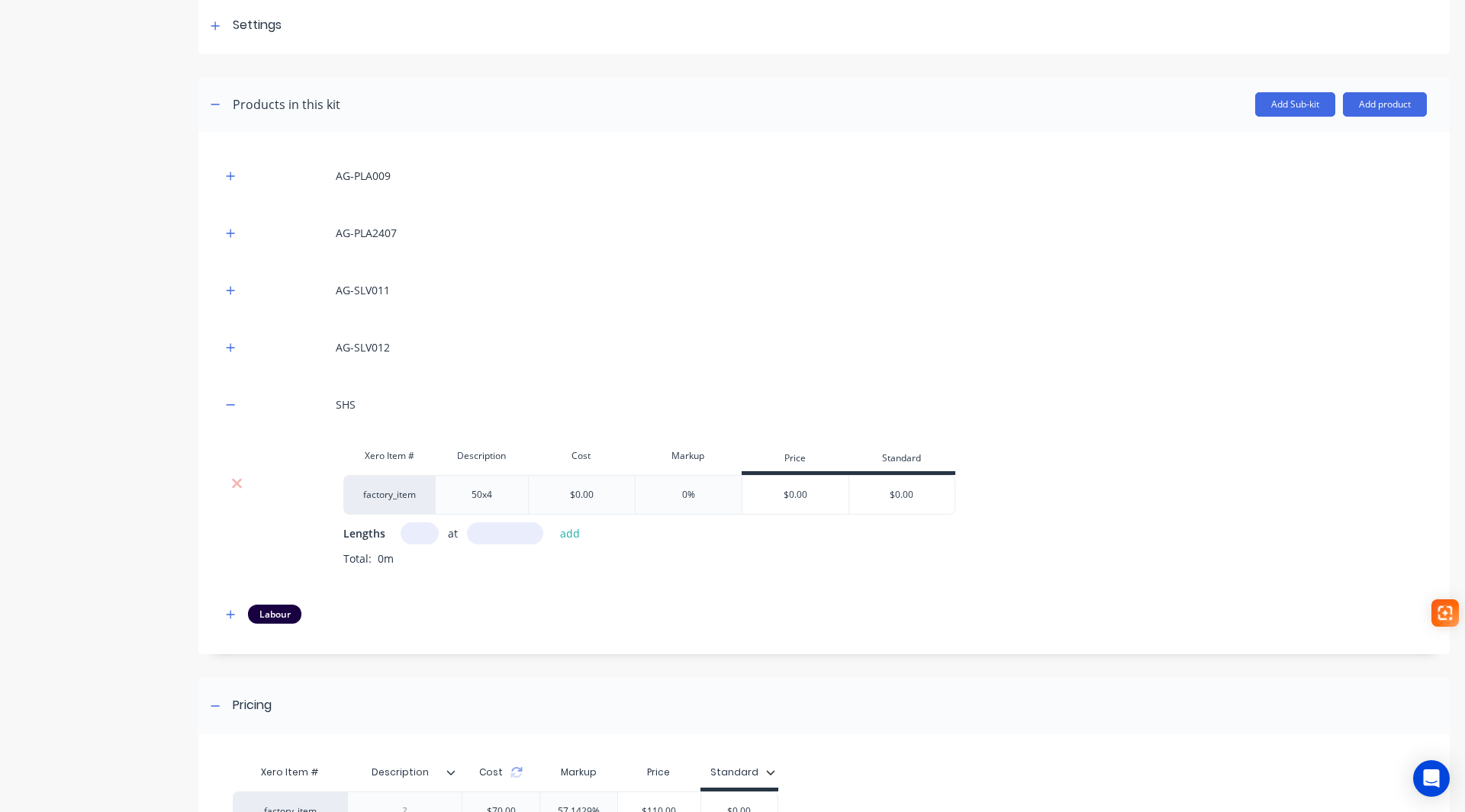
scroll to position [229, 0]
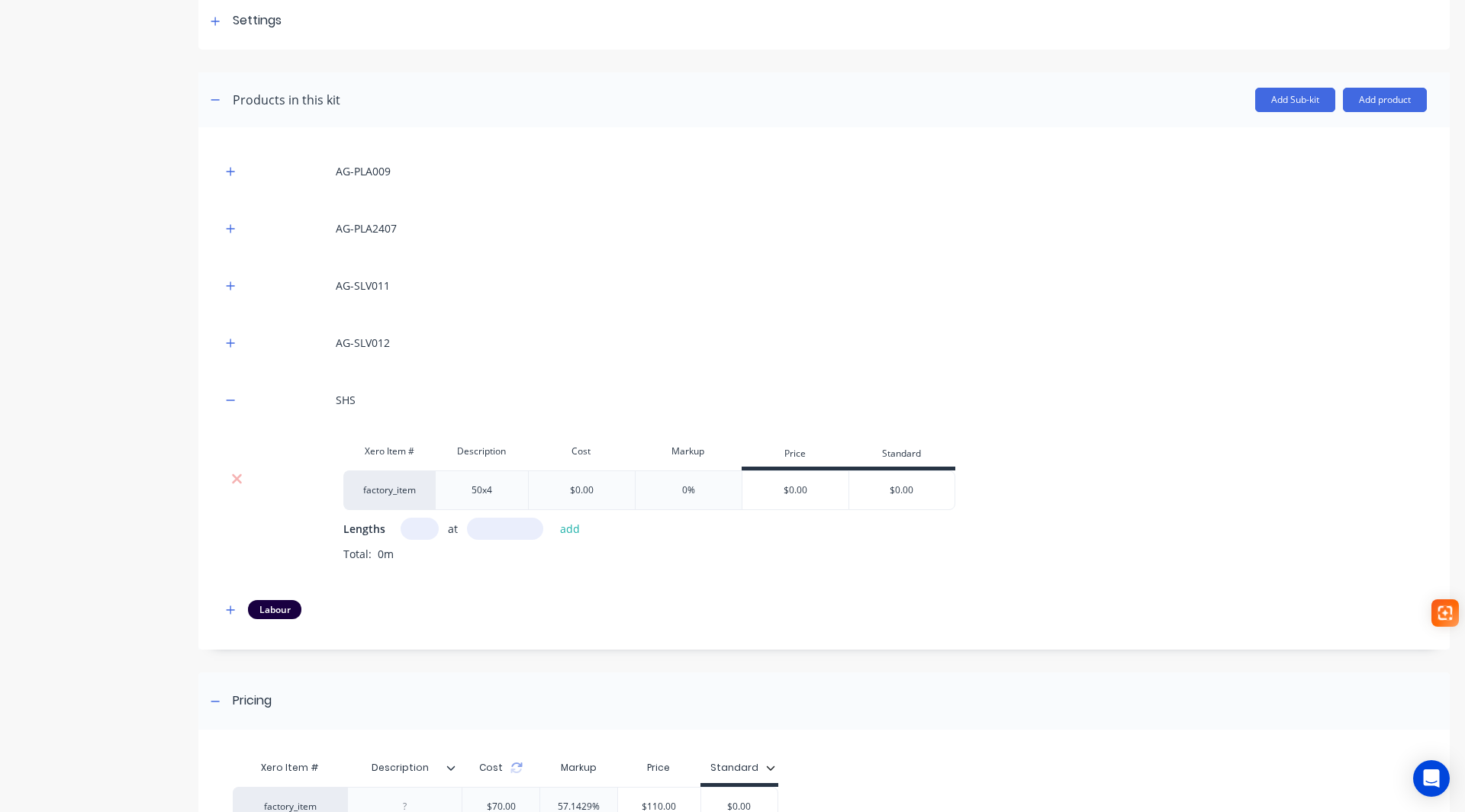
click at [421, 528] on input "text" at bounding box center [419, 528] width 38 height 22
type input "1"
type input "3600"
click at [569, 523] on button "add" at bounding box center [570, 529] width 35 height 21
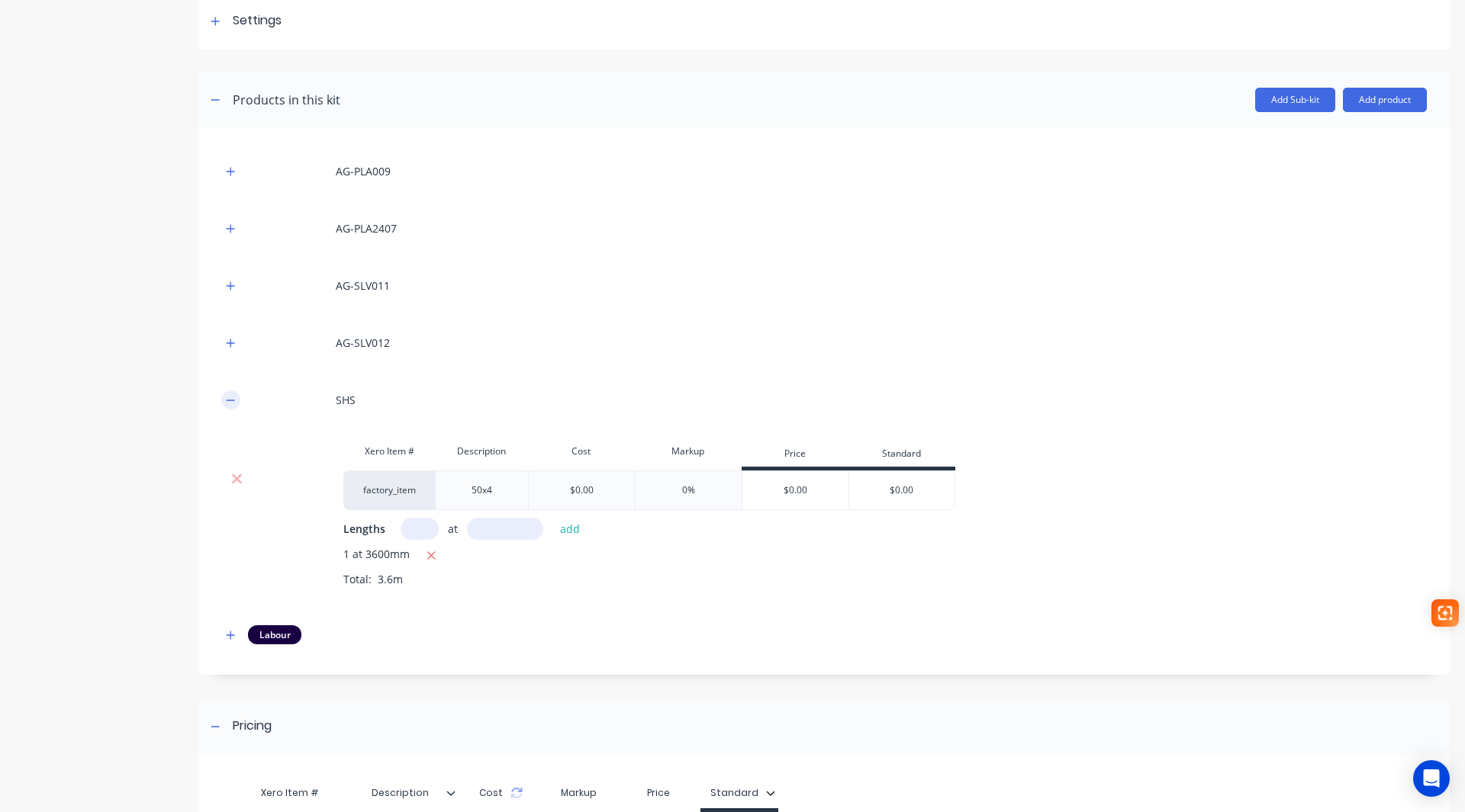
click at [232, 402] on icon "button" at bounding box center [230, 400] width 9 height 10
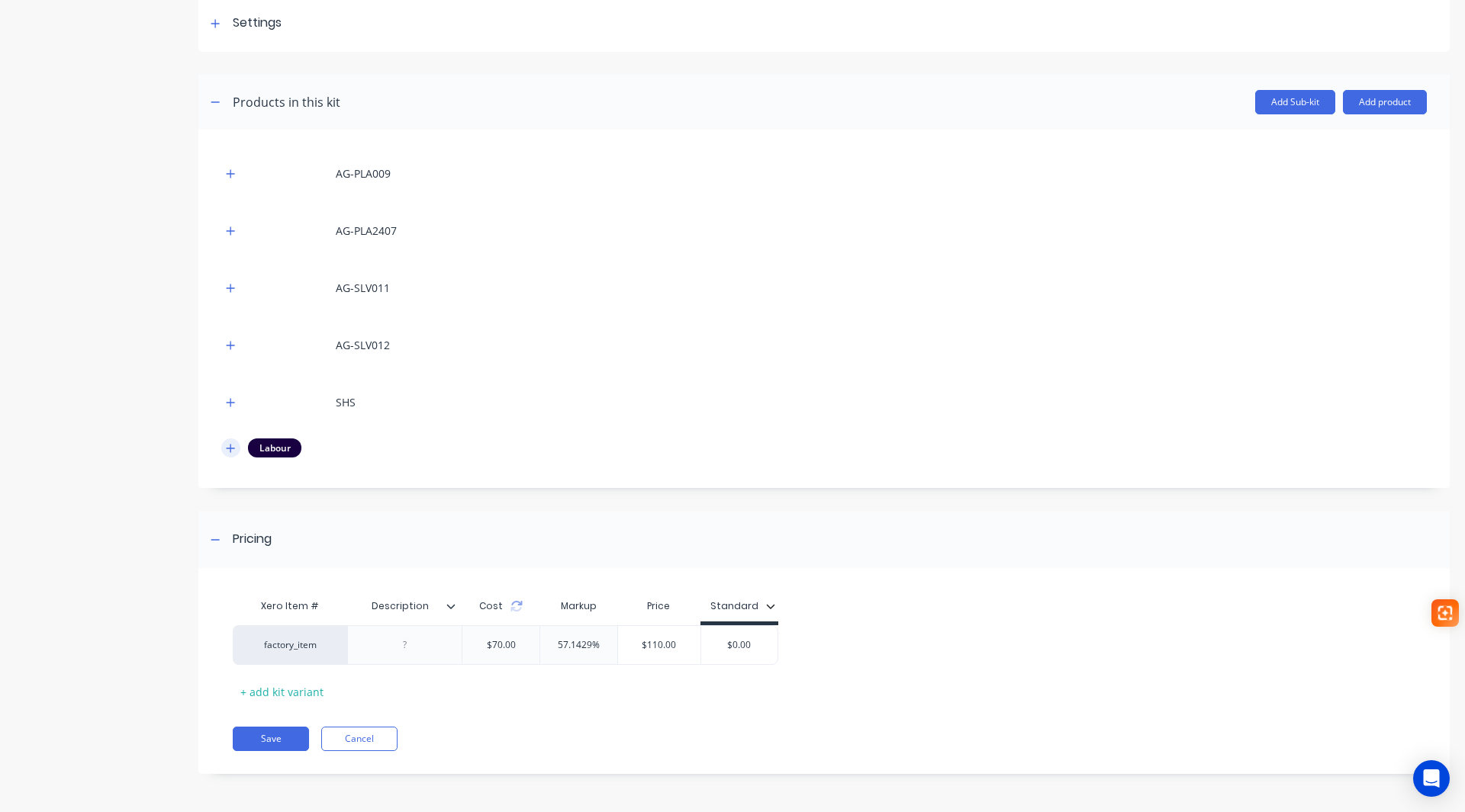
click at [227, 452] on icon "button" at bounding box center [230, 448] width 9 height 10
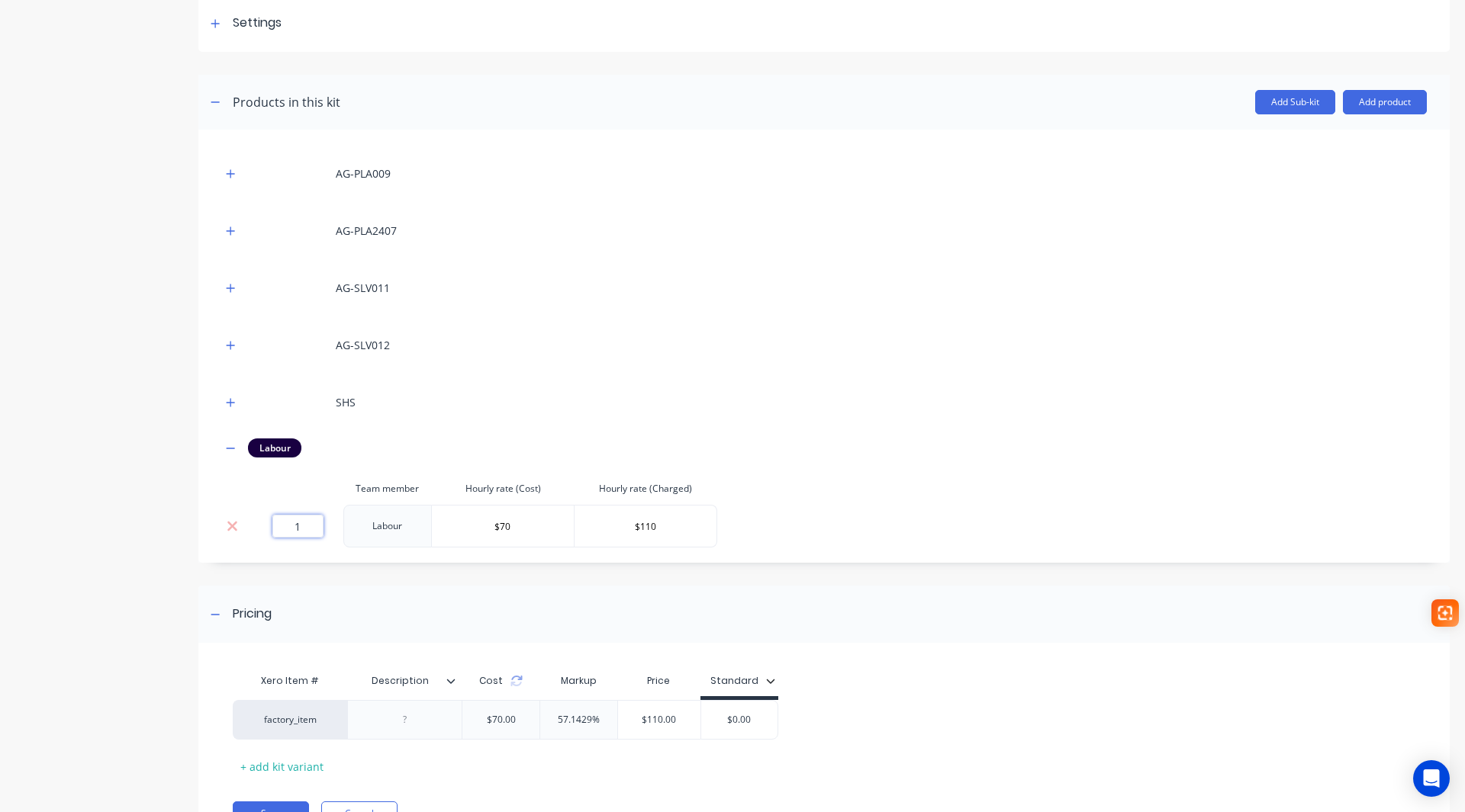
click at [303, 528] on input "1" at bounding box center [298, 526] width 51 height 23
type input "1.25"
click at [762, 726] on input "$0.00" at bounding box center [759, 719] width 77 height 14
type input "$138.00"
click at [895, 689] on div "Xero Item # Description Cost Markup Price Standard factory_item $87.50 57.1429%…" at bounding box center [817, 722] width 1171 height 113
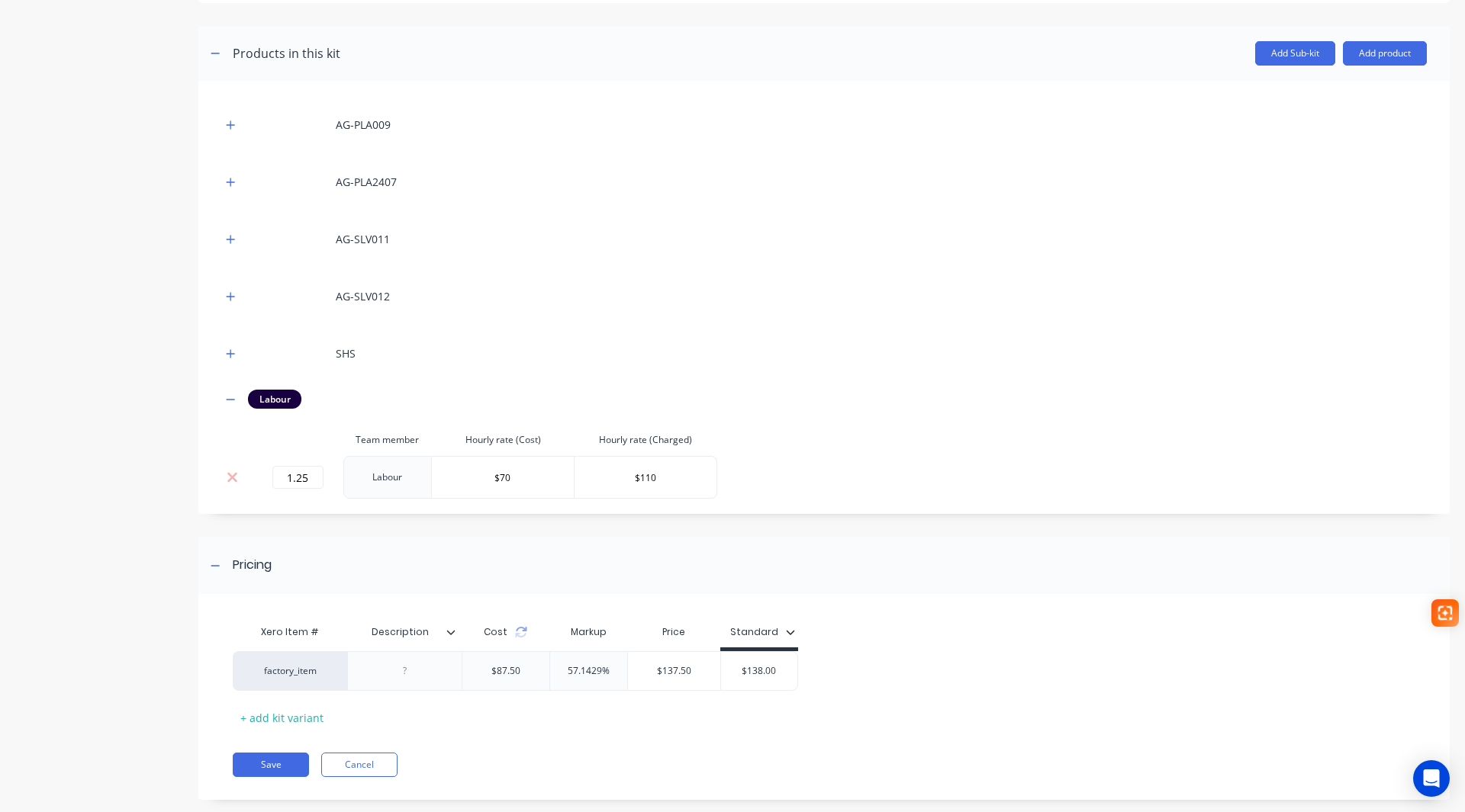
scroll to position [302, 0]
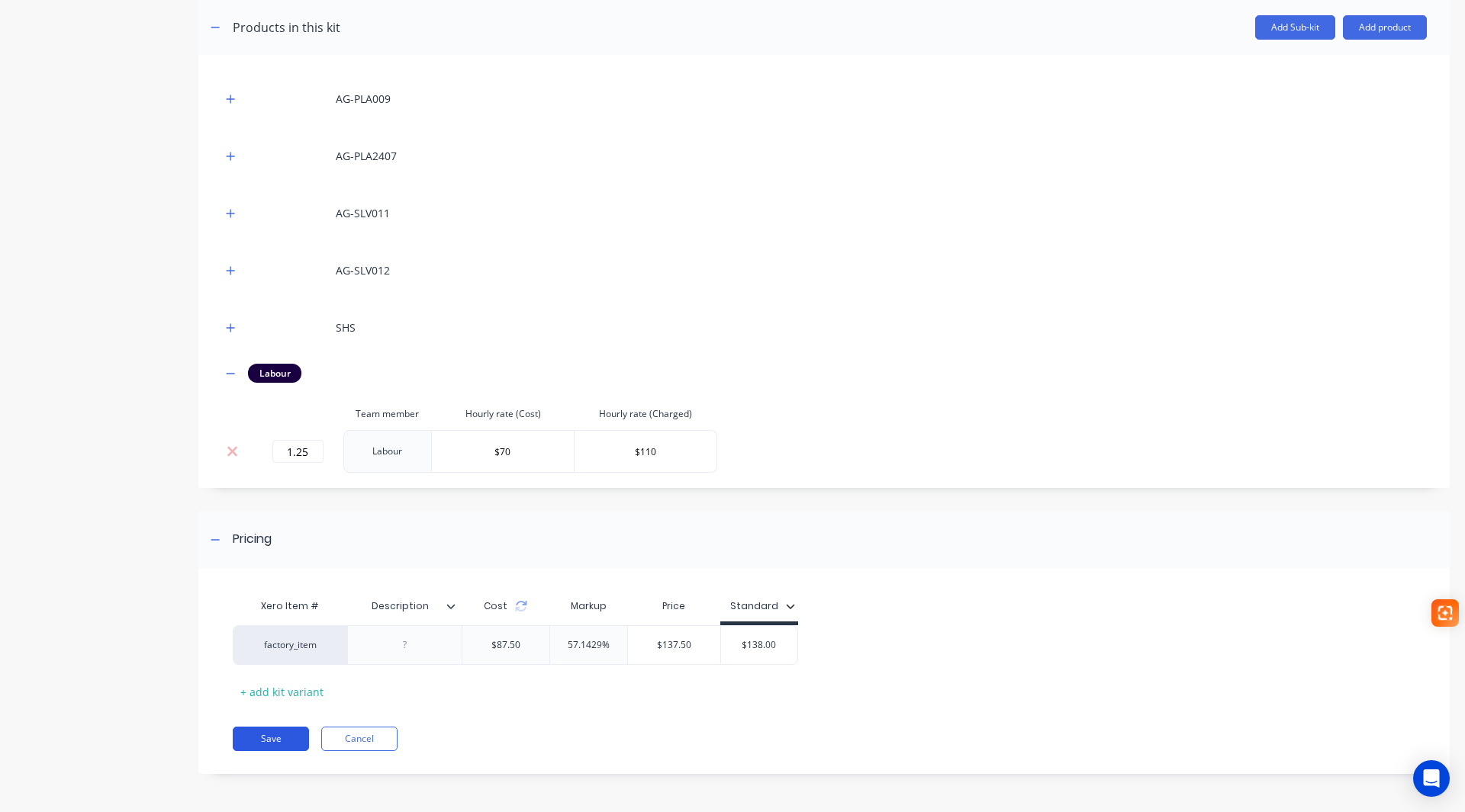
click at [257, 739] on button "Save" at bounding box center [270, 739] width 77 height 24
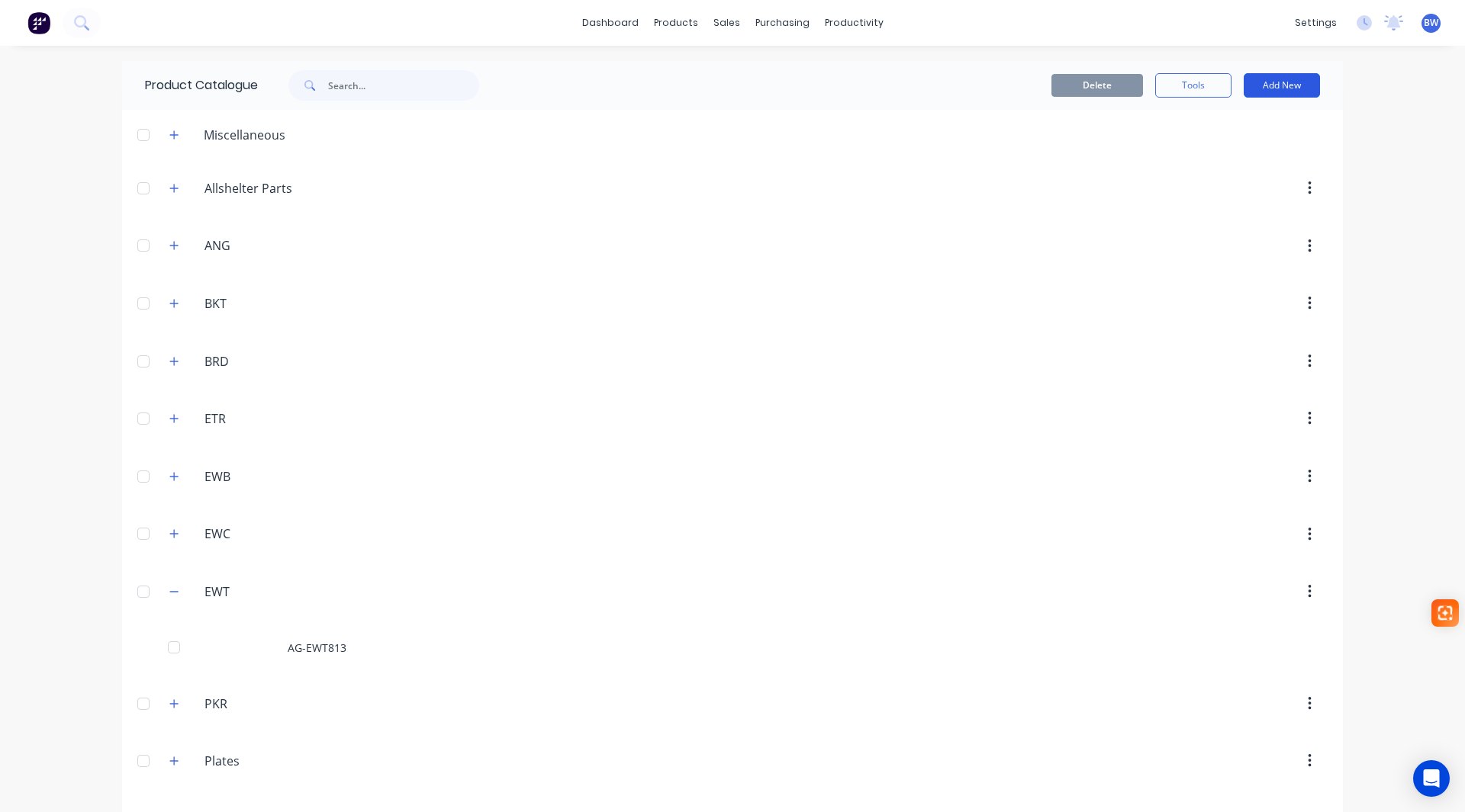
click at [1282, 88] on button "Add New" at bounding box center [1282, 85] width 77 height 24
click at [1231, 198] on button "Product Kit" at bounding box center [1248, 185] width 145 height 31
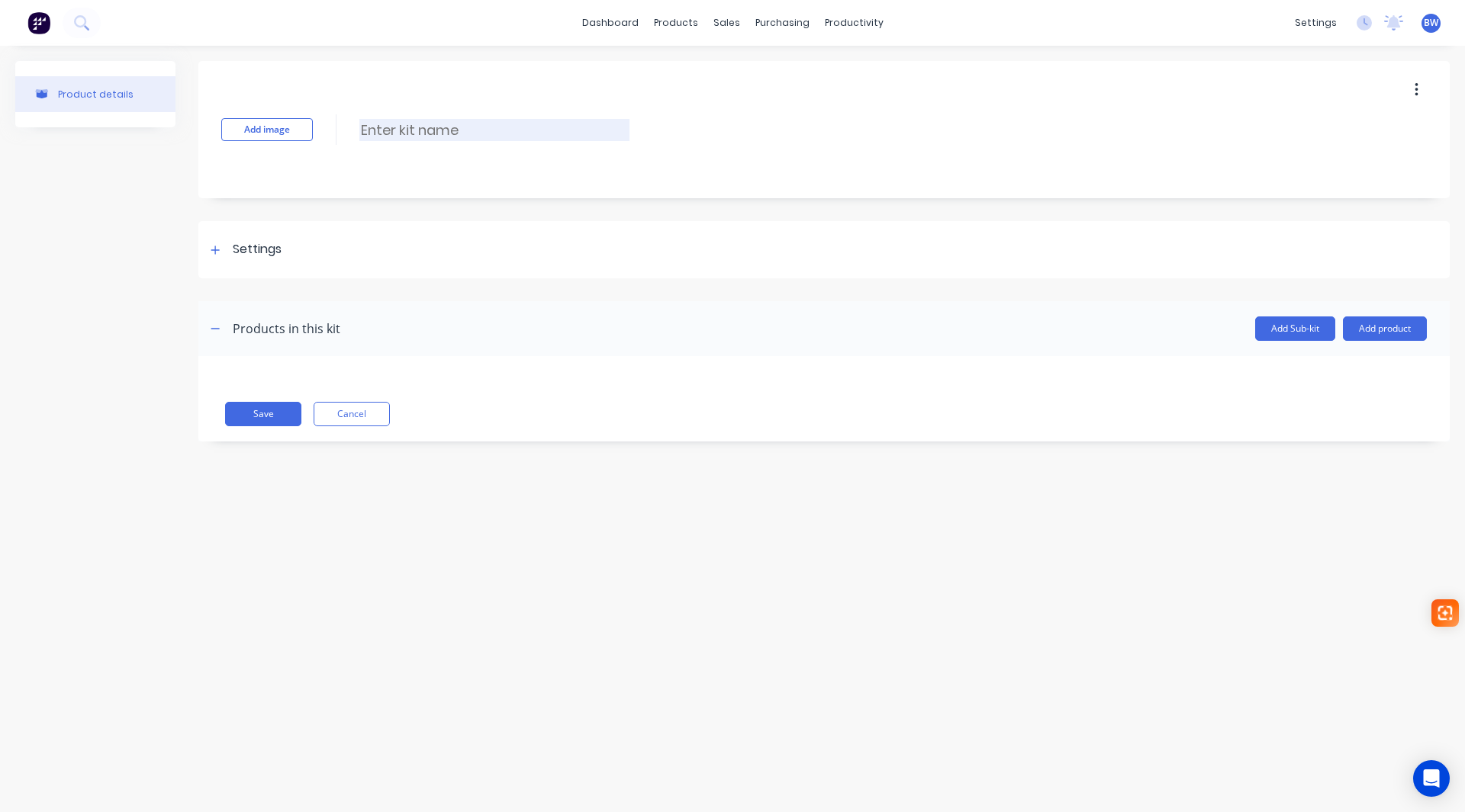
click at [476, 135] on input at bounding box center [494, 130] width 270 height 22
type input "AG-EWT815"
click at [219, 252] on icon at bounding box center [215, 250] width 9 height 10
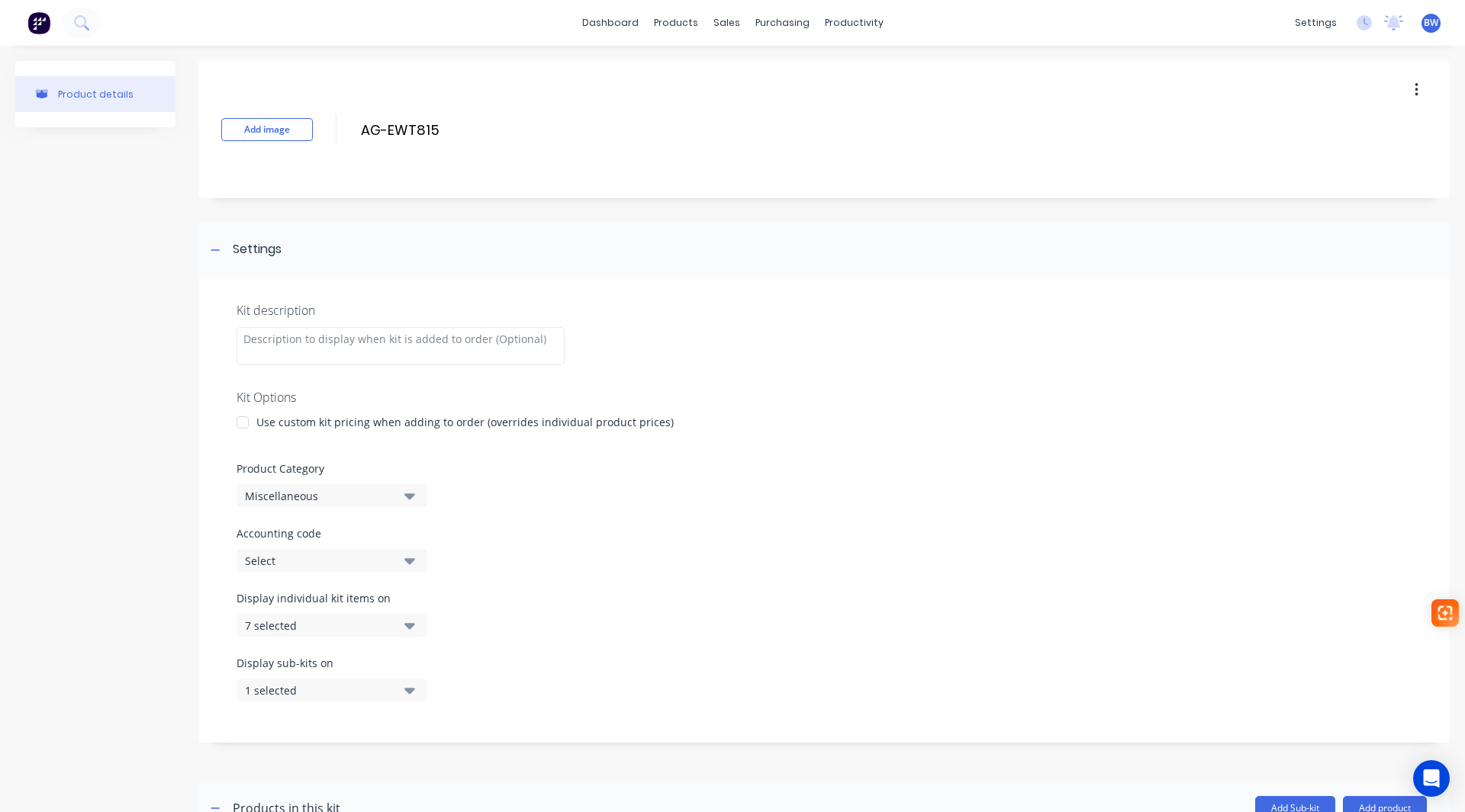
click at [244, 410] on div at bounding box center [243, 423] width 31 height 31
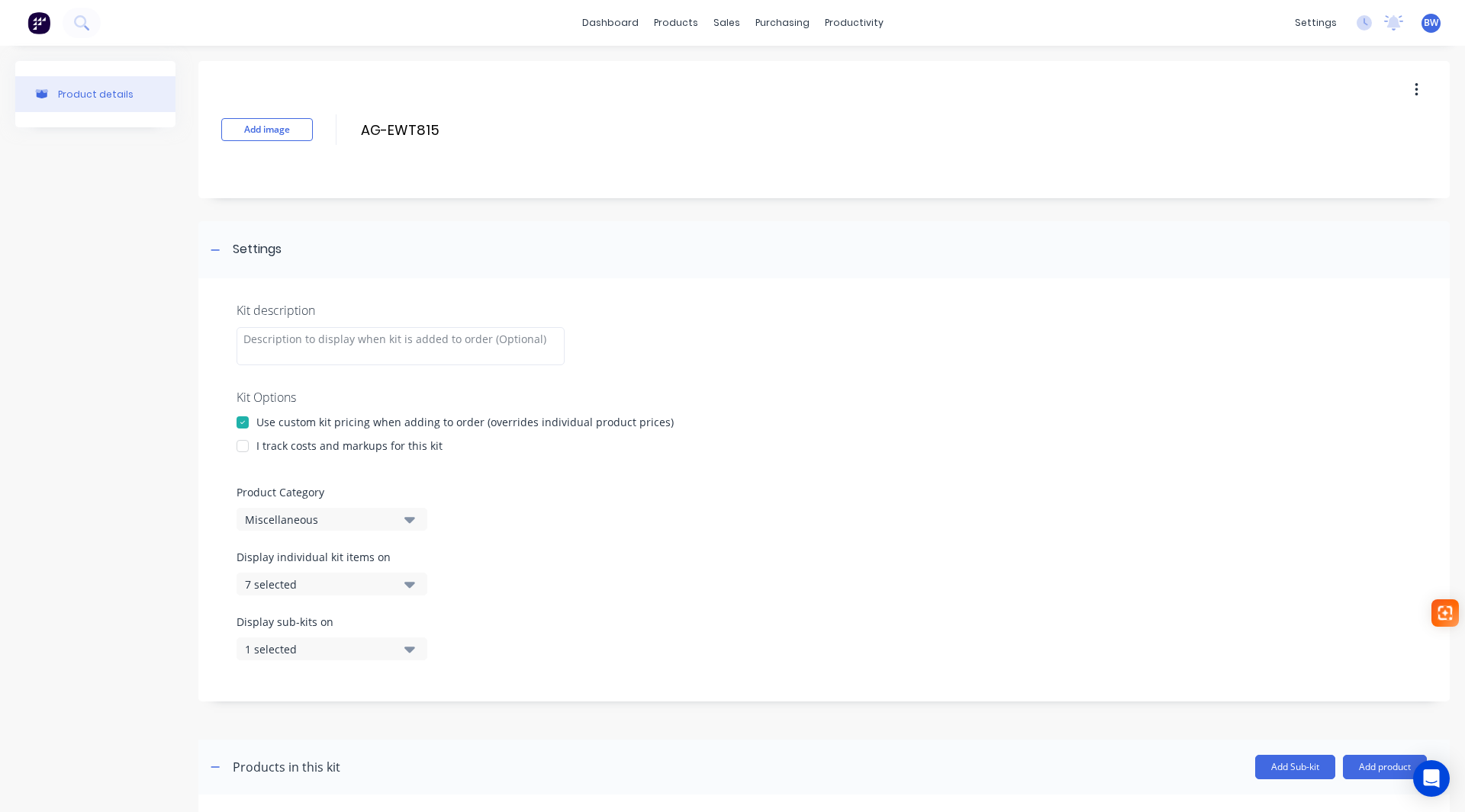
click at [244, 445] on div at bounding box center [243, 446] width 31 height 31
click at [289, 534] on div "Kit description Kit Options Use custom kit pricing when adding to order (overri…" at bounding box center [824, 489] width 1251 height 423
click at [298, 521] on div "Miscellaneous" at bounding box center [319, 520] width 148 height 16
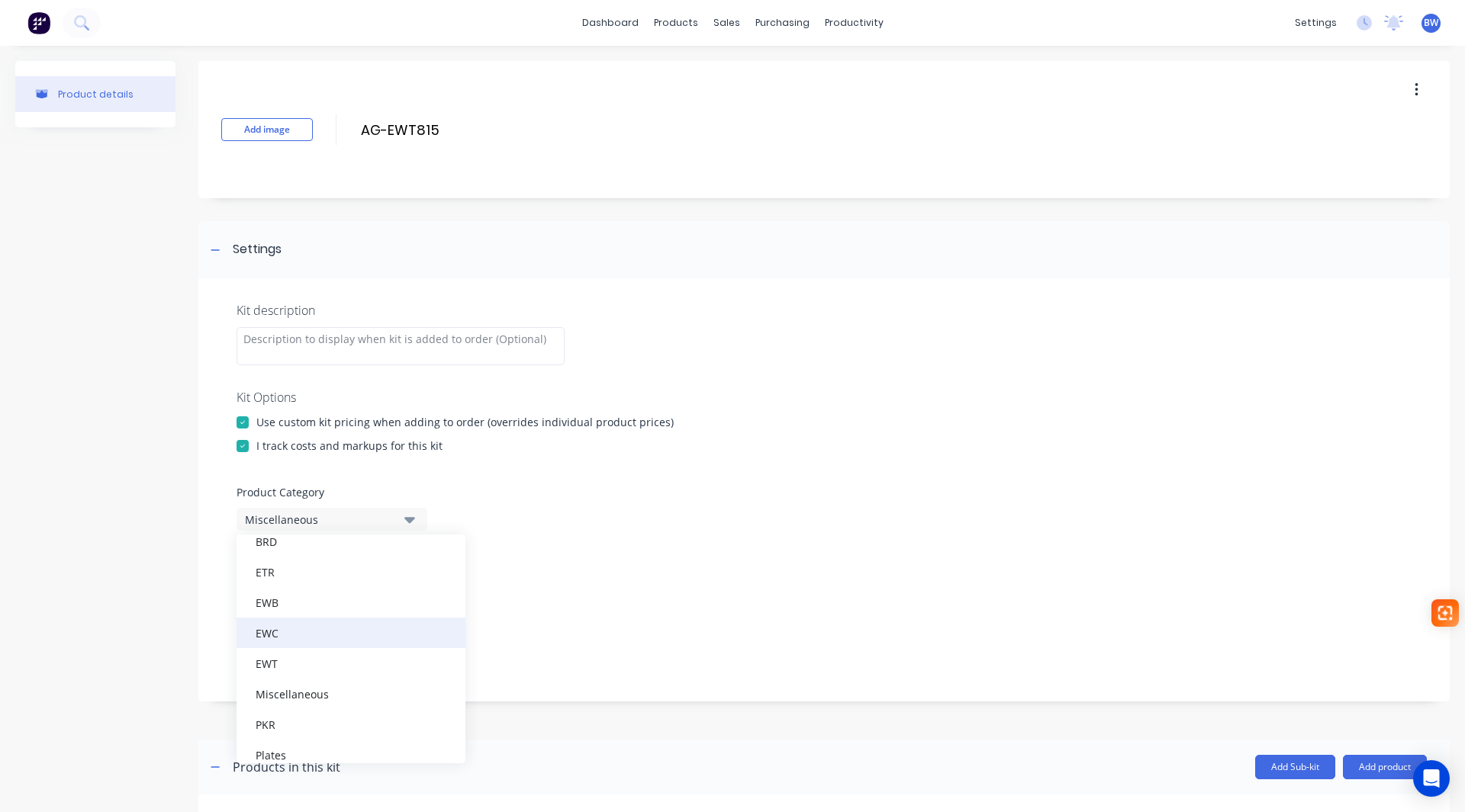
scroll to position [152, 0]
click at [282, 665] on div "EWT" at bounding box center [351, 664] width 229 height 31
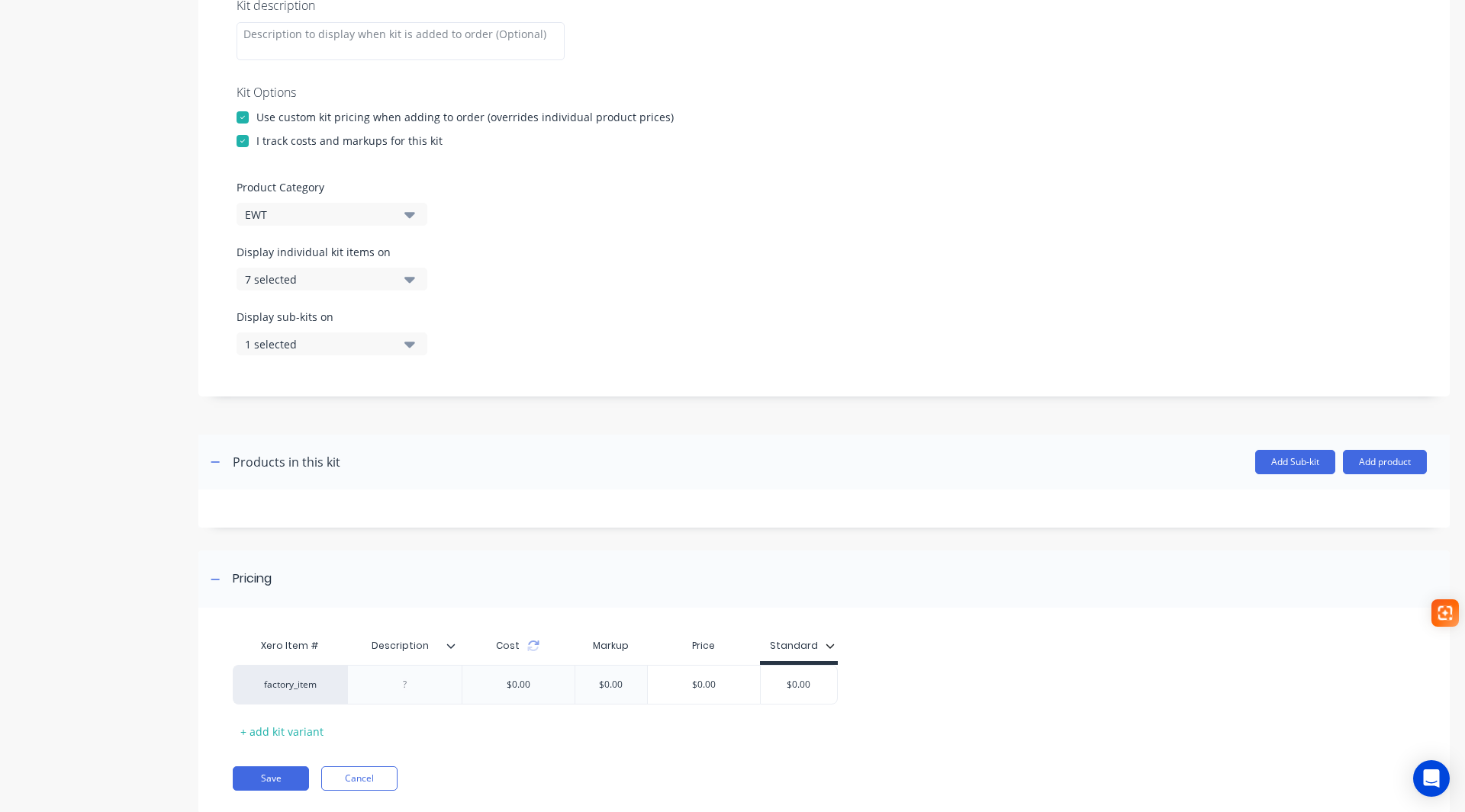
scroll to position [77, 0]
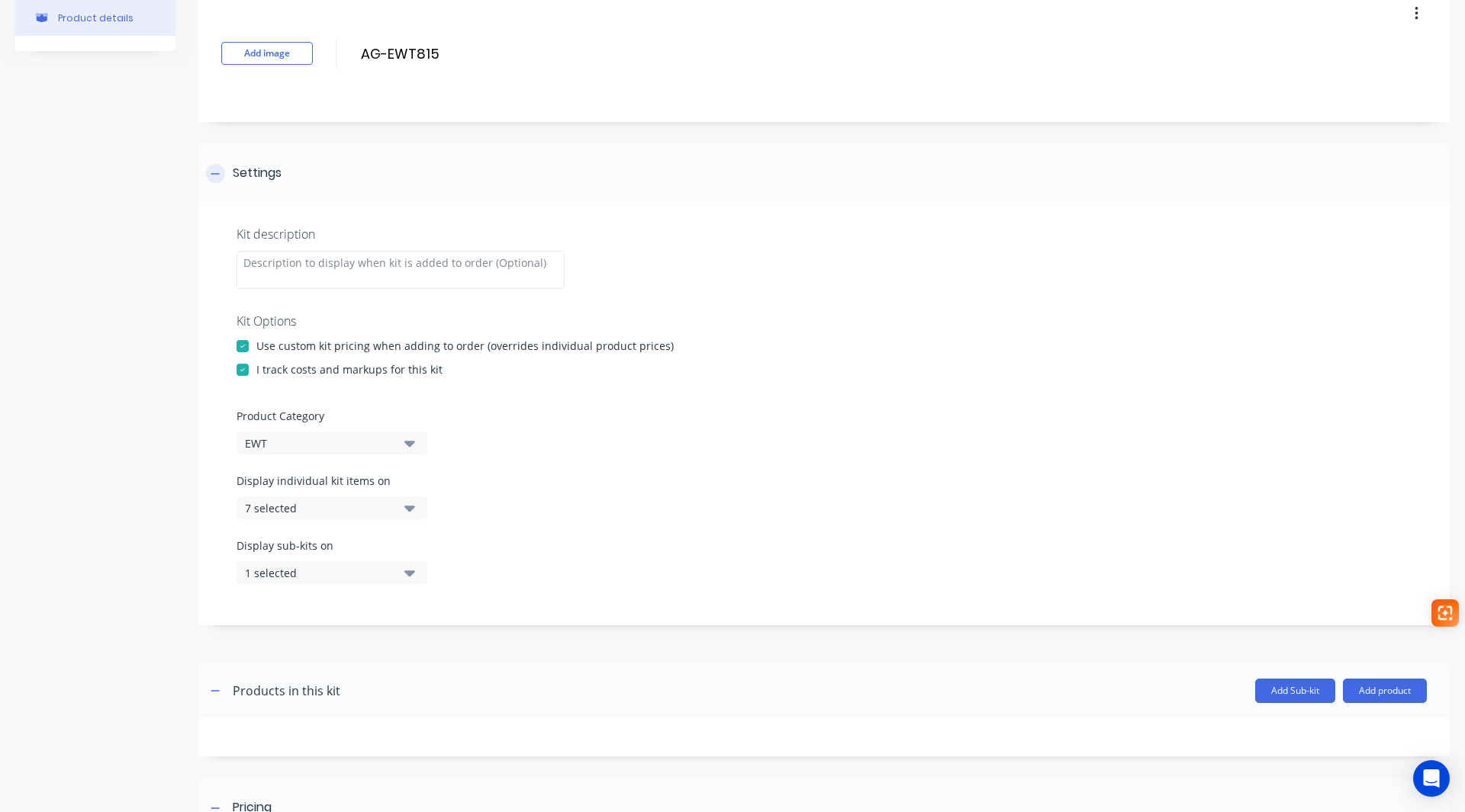
click at [218, 174] on icon at bounding box center [215, 173] width 8 height 1
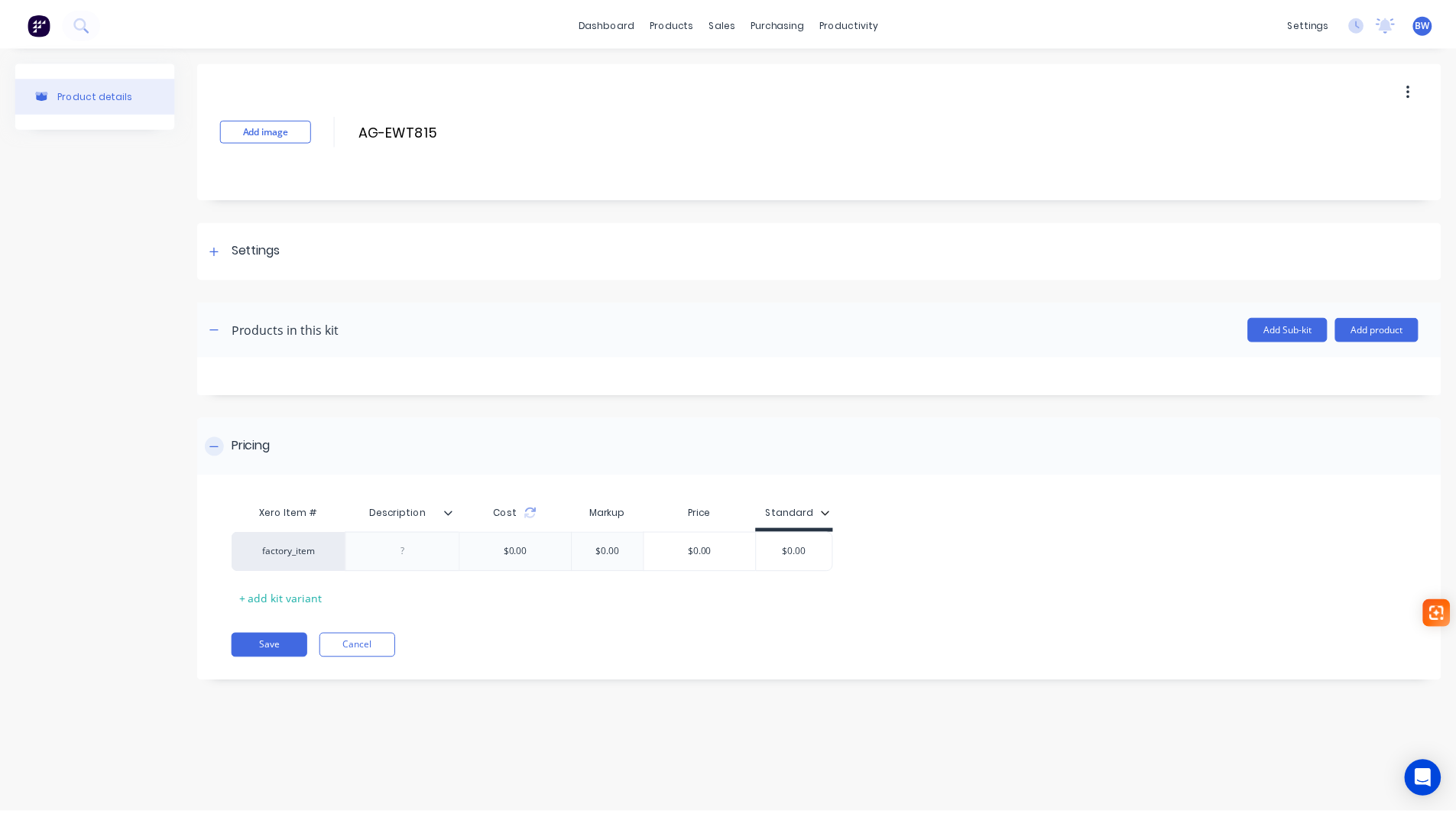
scroll to position [0, 0]
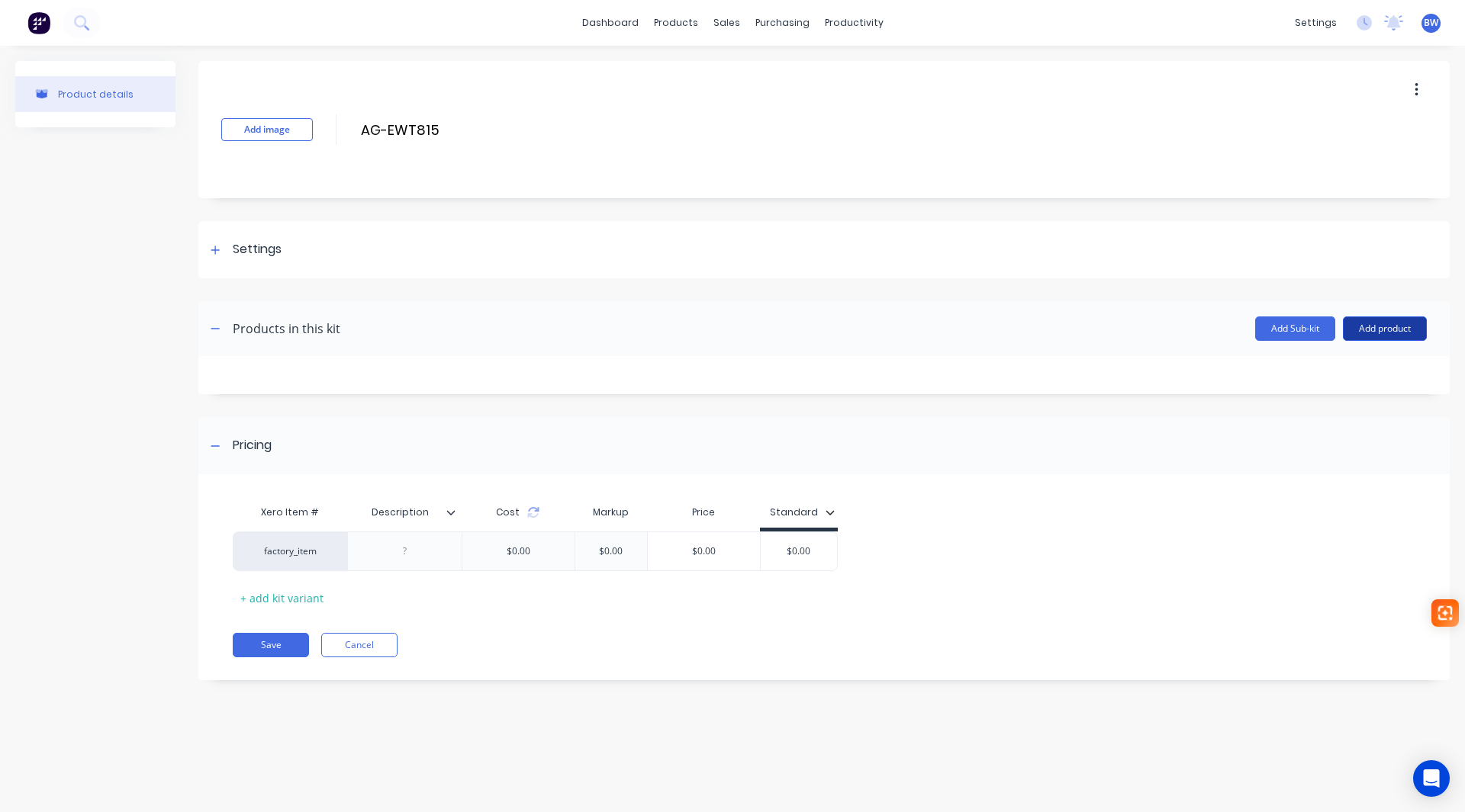
click at [1382, 331] on button "Add product" at bounding box center [1385, 329] width 84 height 24
click at [1351, 362] on div "Product catalogue" at bounding box center [1354, 368] width 118 height 22
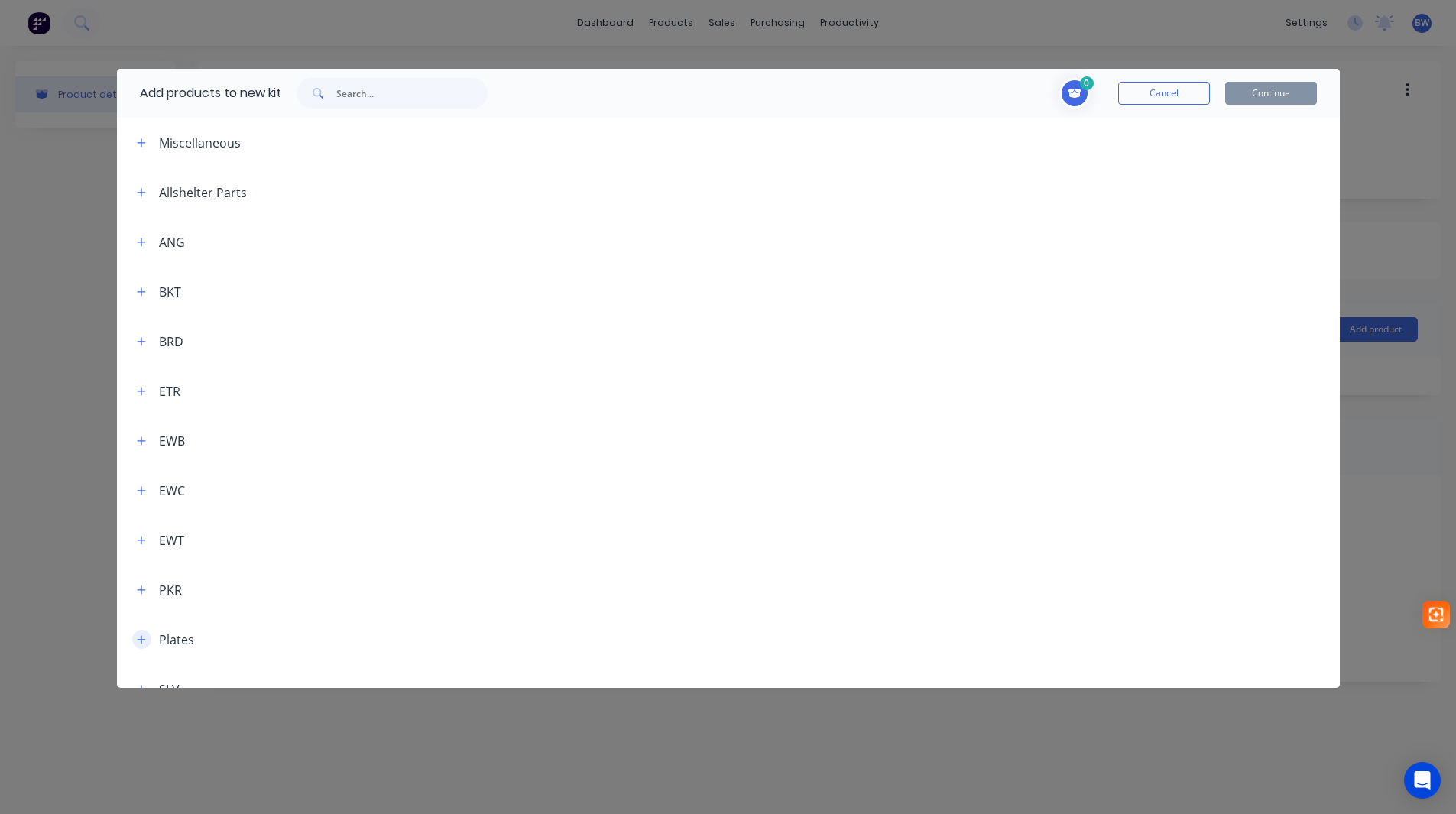
click at [141, 640] on icon "button" at bounding box center [141, 639] width 8 height 8
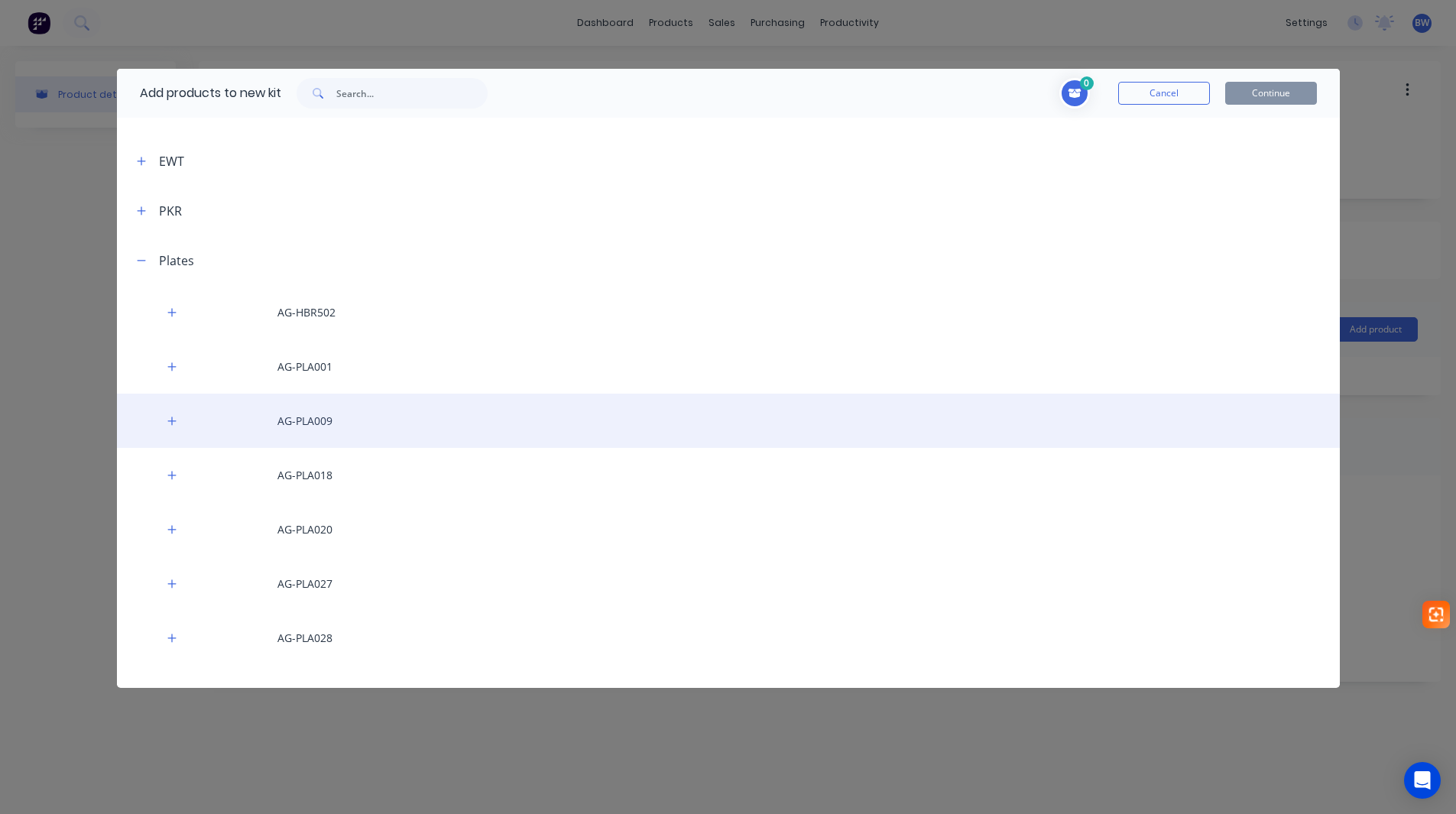
scroll to position [382, 0]
drag, startPoint x: 175, startPoint y: 416, endPoint x: 201, endPoint y: 446, distance: 39.7
click at [175, 416] on icon "button" at bounding box center [171, 418] width 9 height 11
drag, startPoint x: 236, startPoint y: 508, endPoint x: 197, endPoint y: 445, distance: 74.1
click at [236, 503] on span "add" at bounding box center [235, 508] width 19 height 15
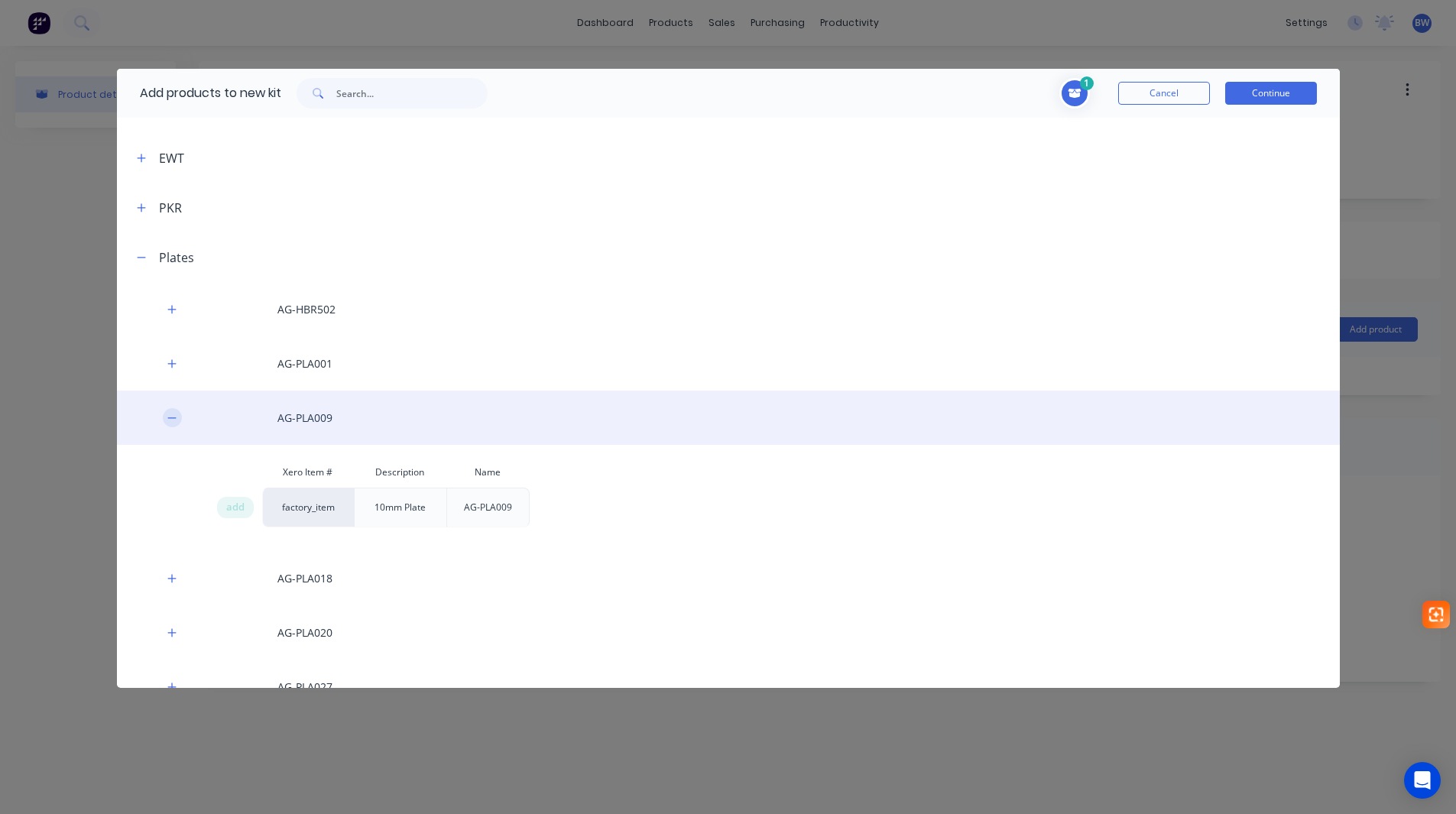
click at [169, 423] on icon "button" at bounding box center [171, 418] width 9 height 11
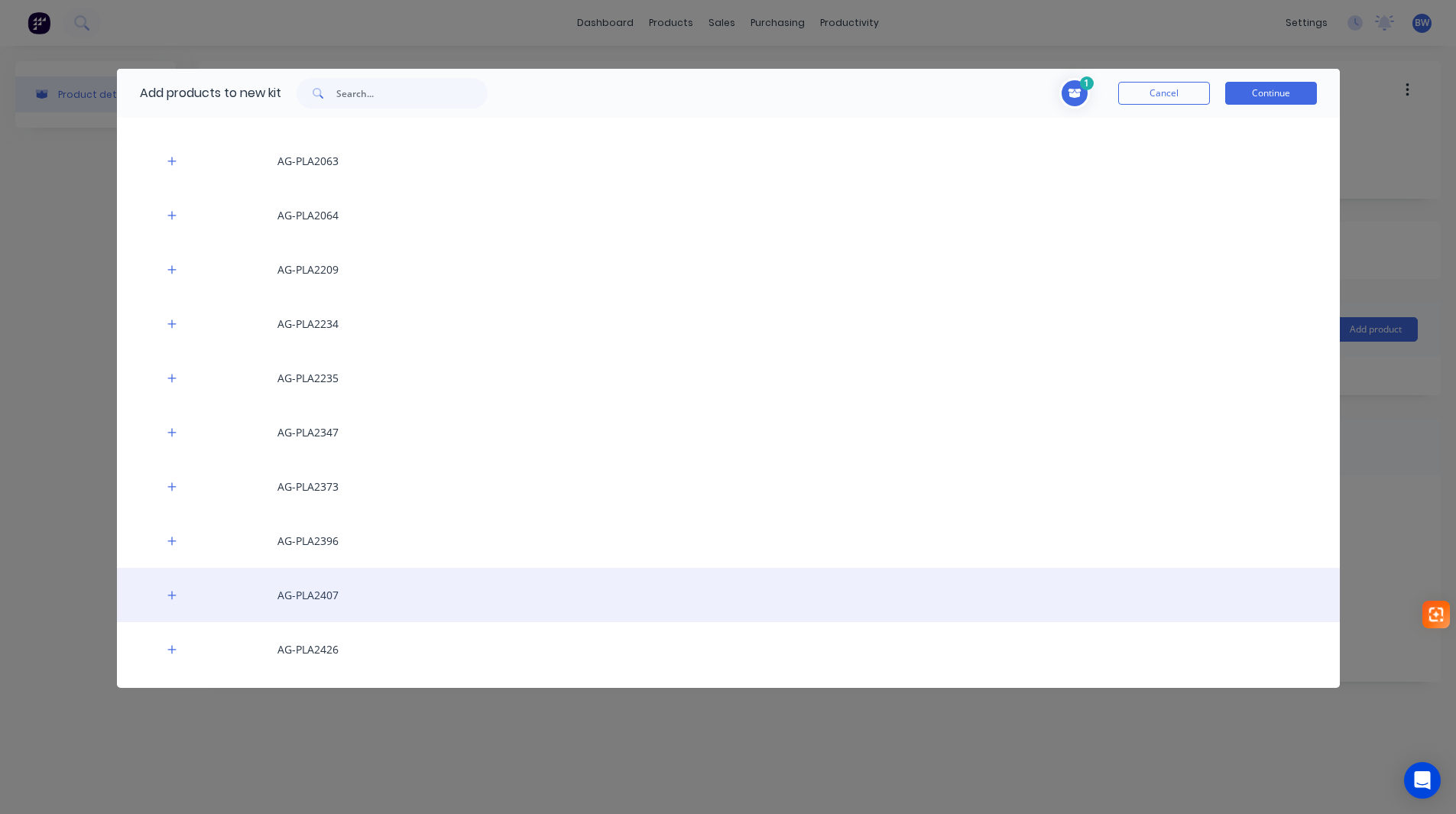
scroll to position [2752, 0]
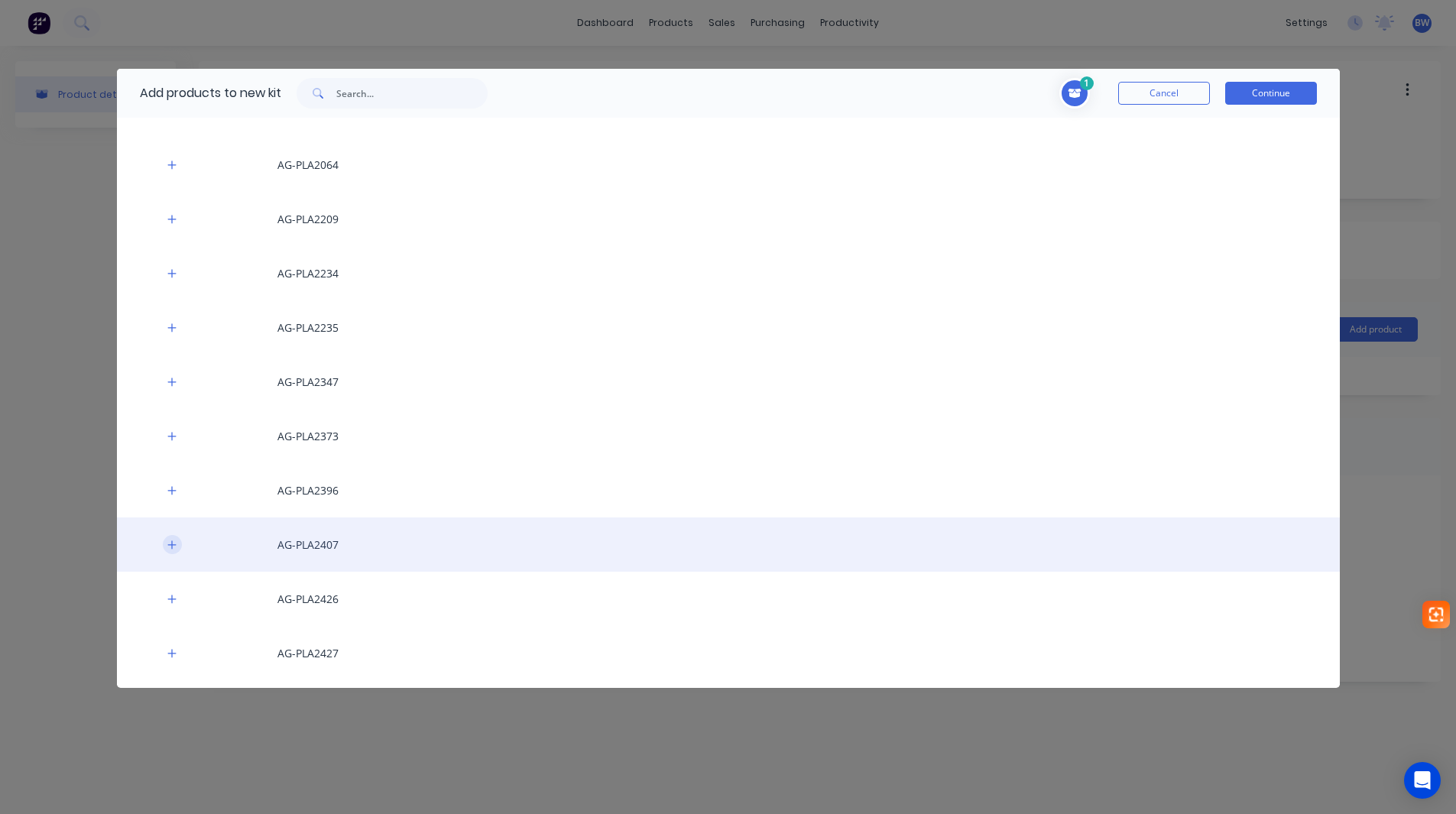
click at [168, 546] on icon "button" at bounding box center [171, 545] width 9 height 11
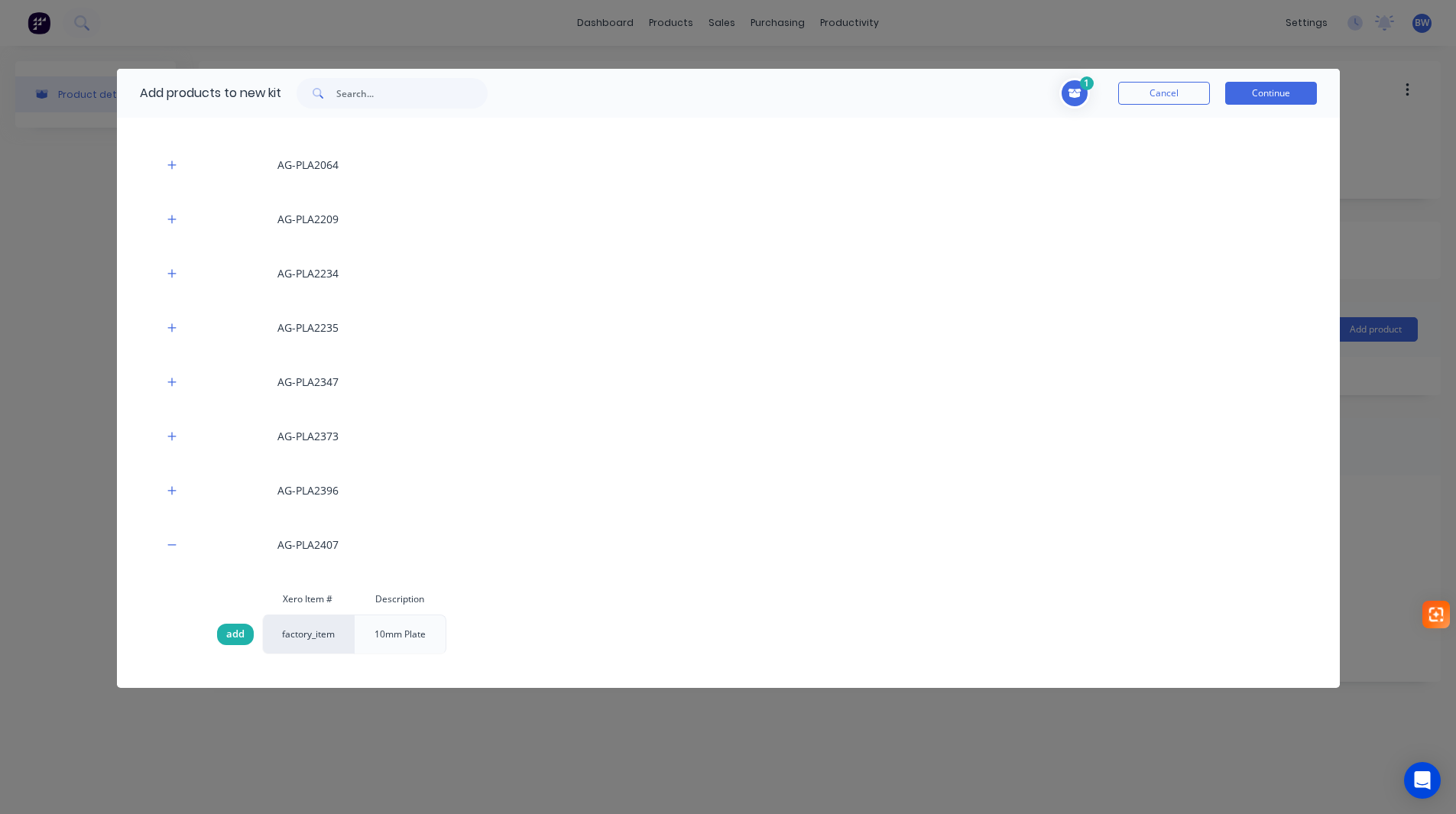
click at [243, 626] on div "add" at bounding box center [235, 635] width 36 height 21
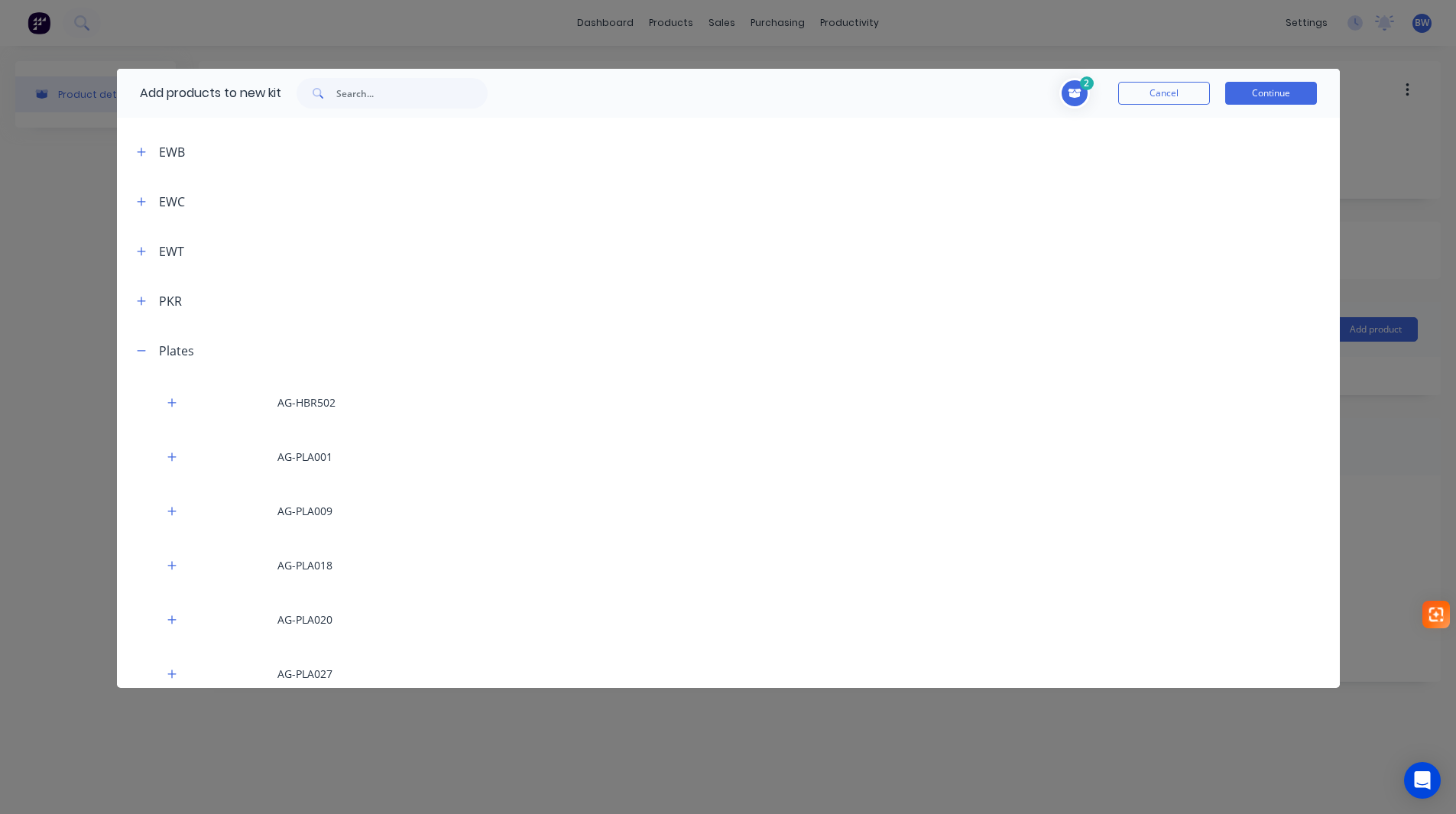
scroll to position [153, 0]
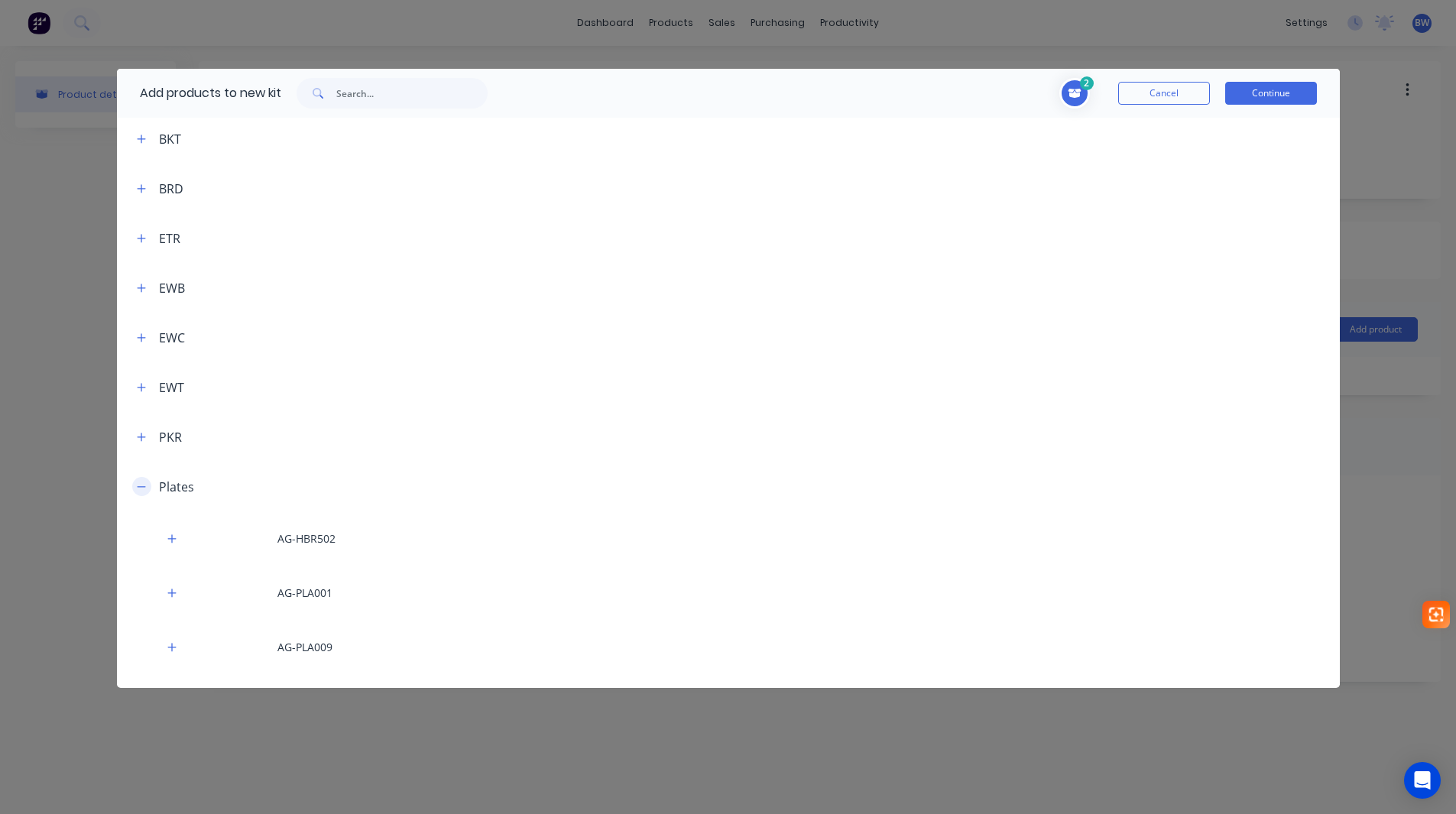
click at [144, 487] on icon "button" at bounding box center [141, 487] width 8 height 1
click at [144, 668] on icon "button" at bounding box center [141, 663] width 9 height 11
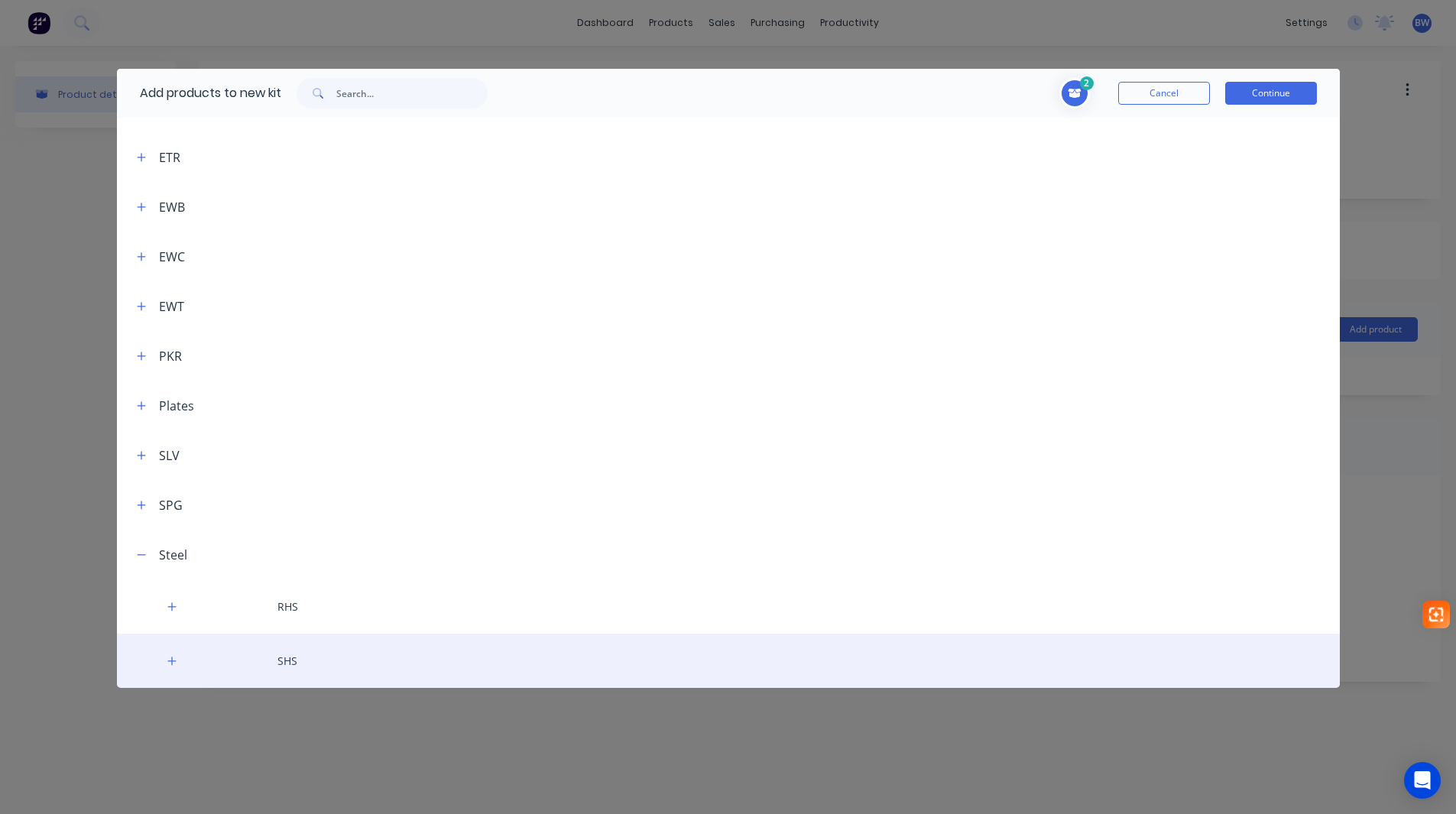
drag, startPoint x: 175, startPoint y: 657, endPoint x: 257, endPoint y: 639, distance: 84.0
click at [176, 657] on icon "button" at bounding box center [171, 661] width 9 height 11
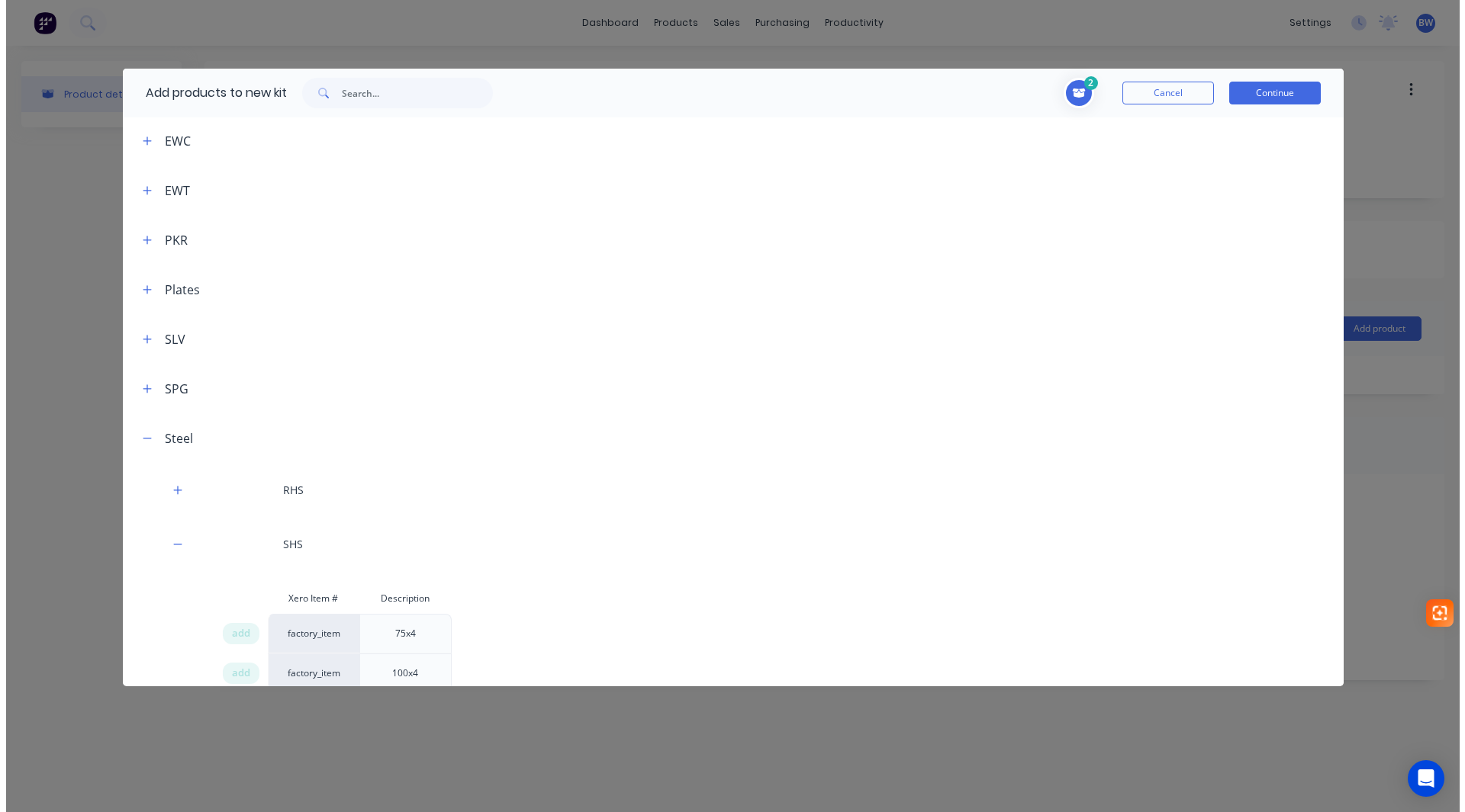
scroll to position [458, 0]
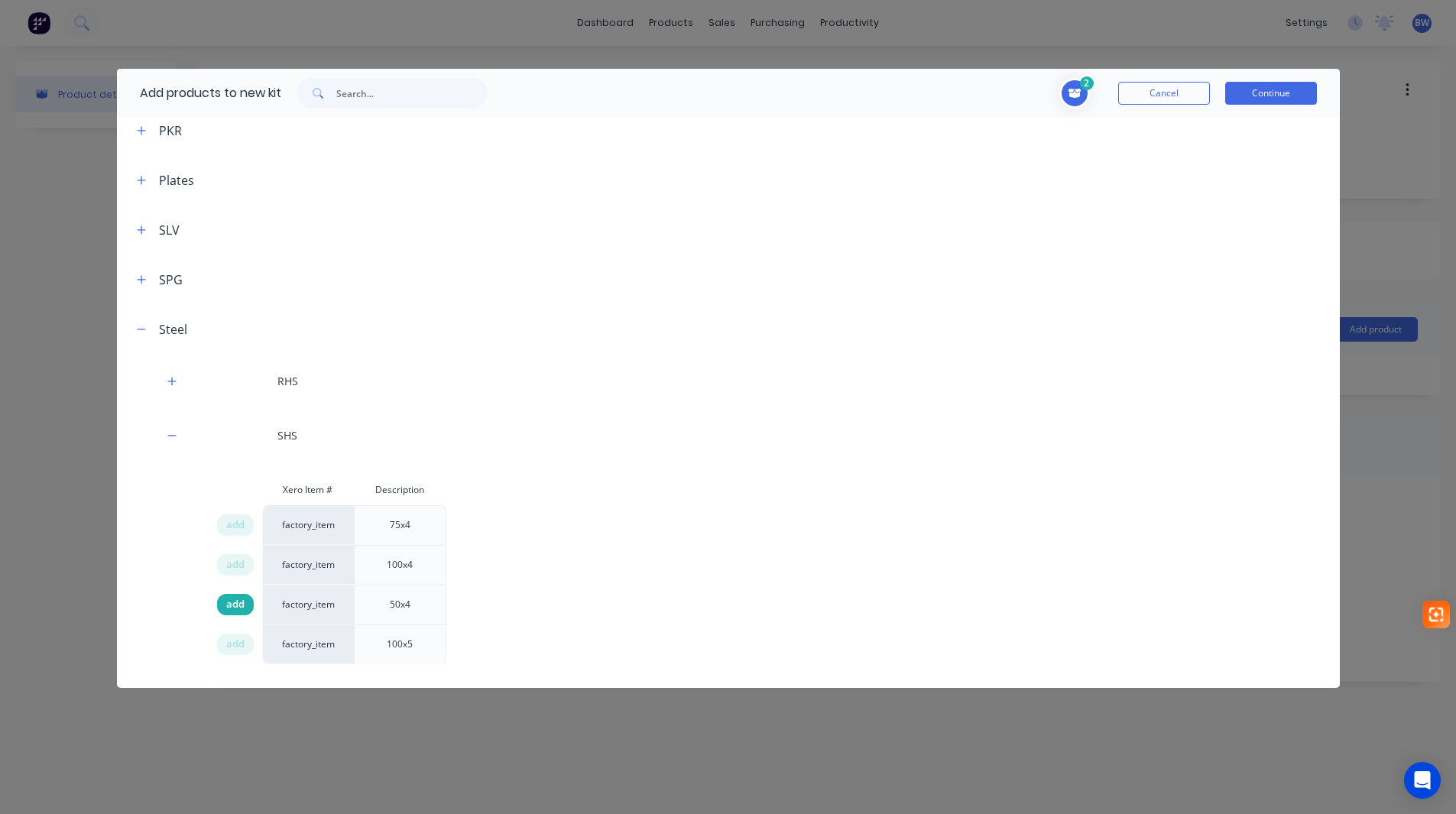
click at [226, 603] on span "add" at bounding box center [235, 605] width 19 height 15
click at [1261, 92] on button "Continue" at bounding box center [1271, 93] width 92 height 23
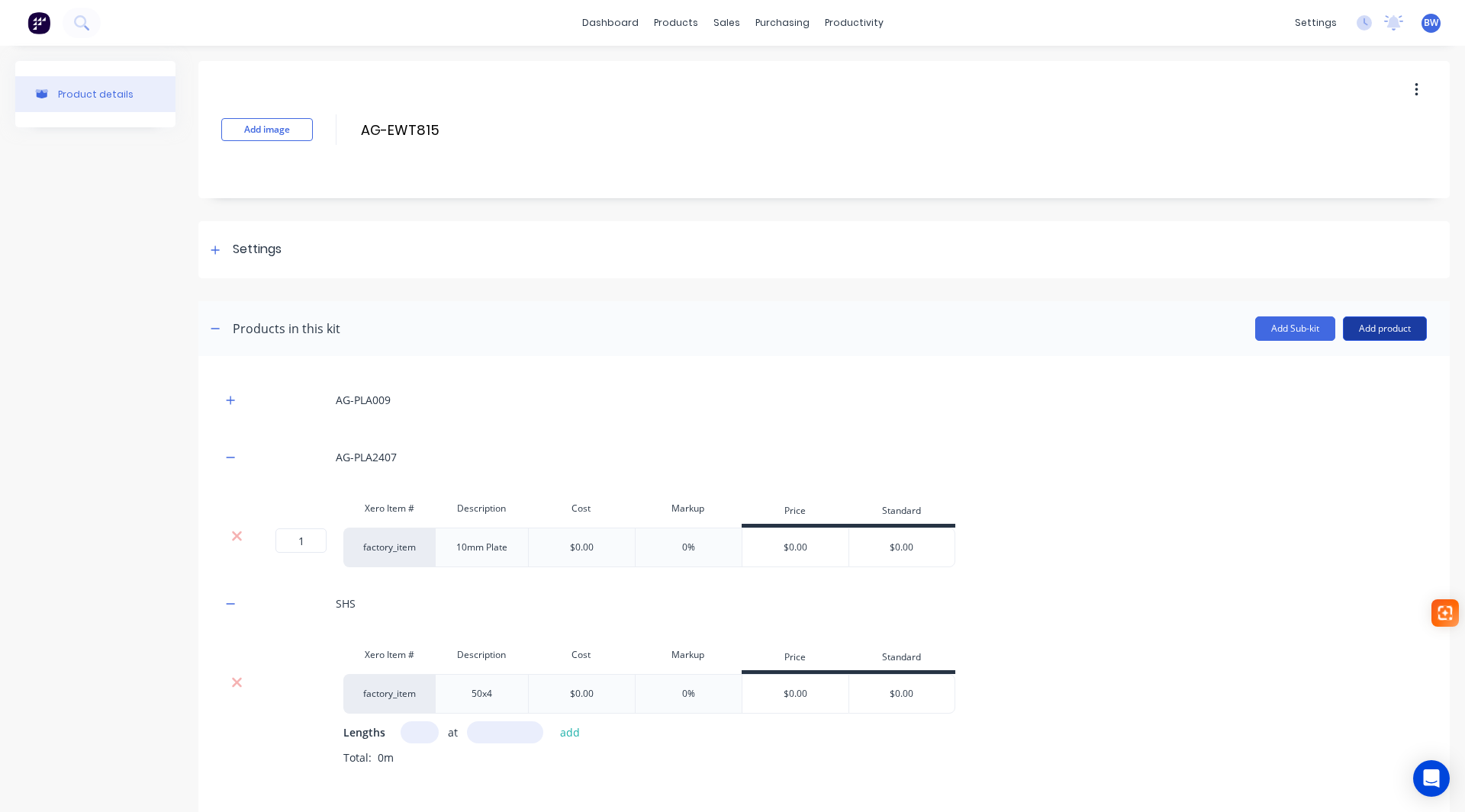
click at [1401, 325] on button "Add product" at bounding box center [1385, 329] width 84 height 24
click at [1331, 399] on div "Labour" at bounding box center [1354, 398] width 118 height 22
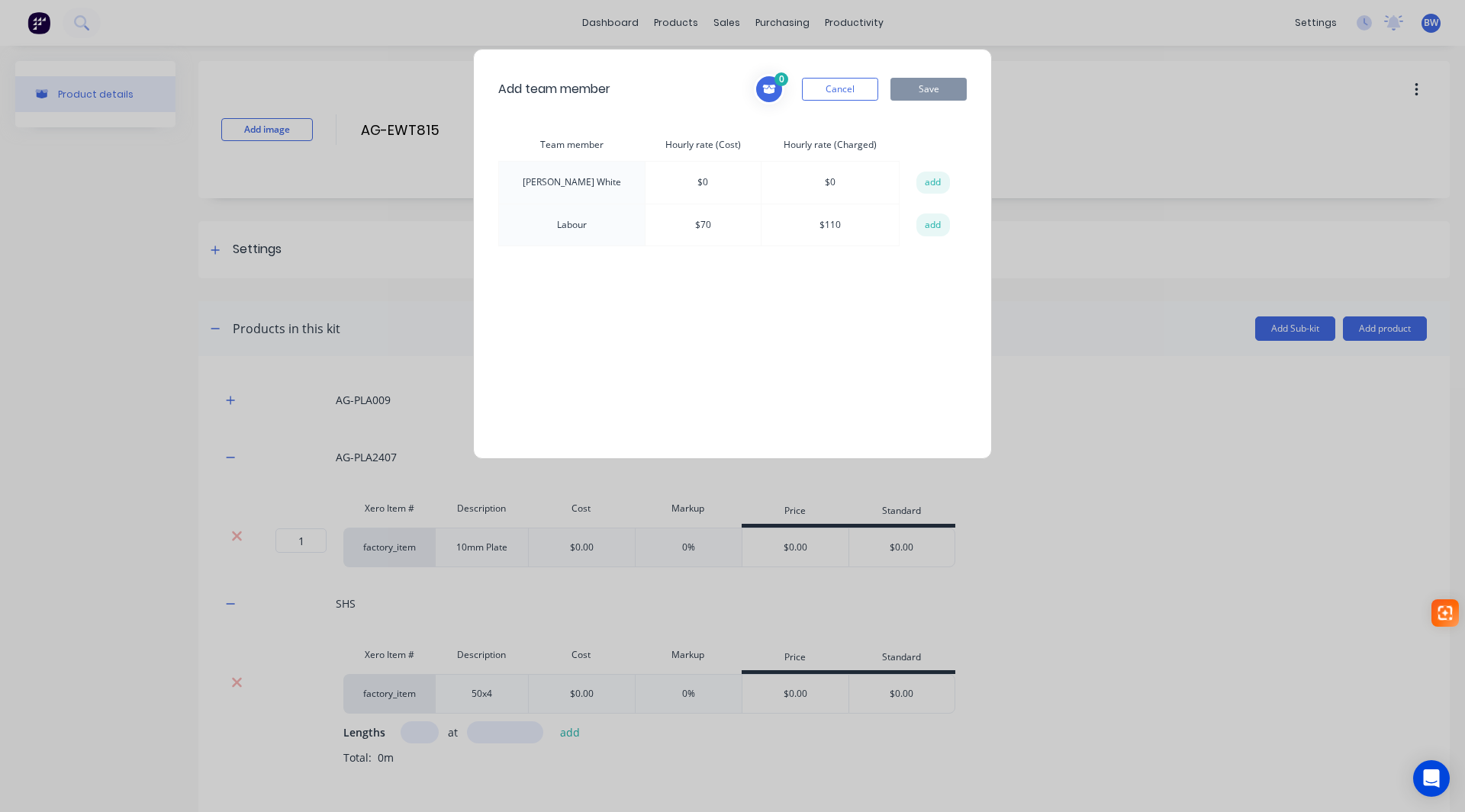
drag, startPoint x: 930, startPoint y: 223, endPoint x: 937, endPoint y: 109, distance: 114.2
click at [930, 221] on button "add" at bounding box center [933, 225] width 34 height 23
click at [933, 90] on button "Save" at bounding box center [929, 89] width 77 height 23
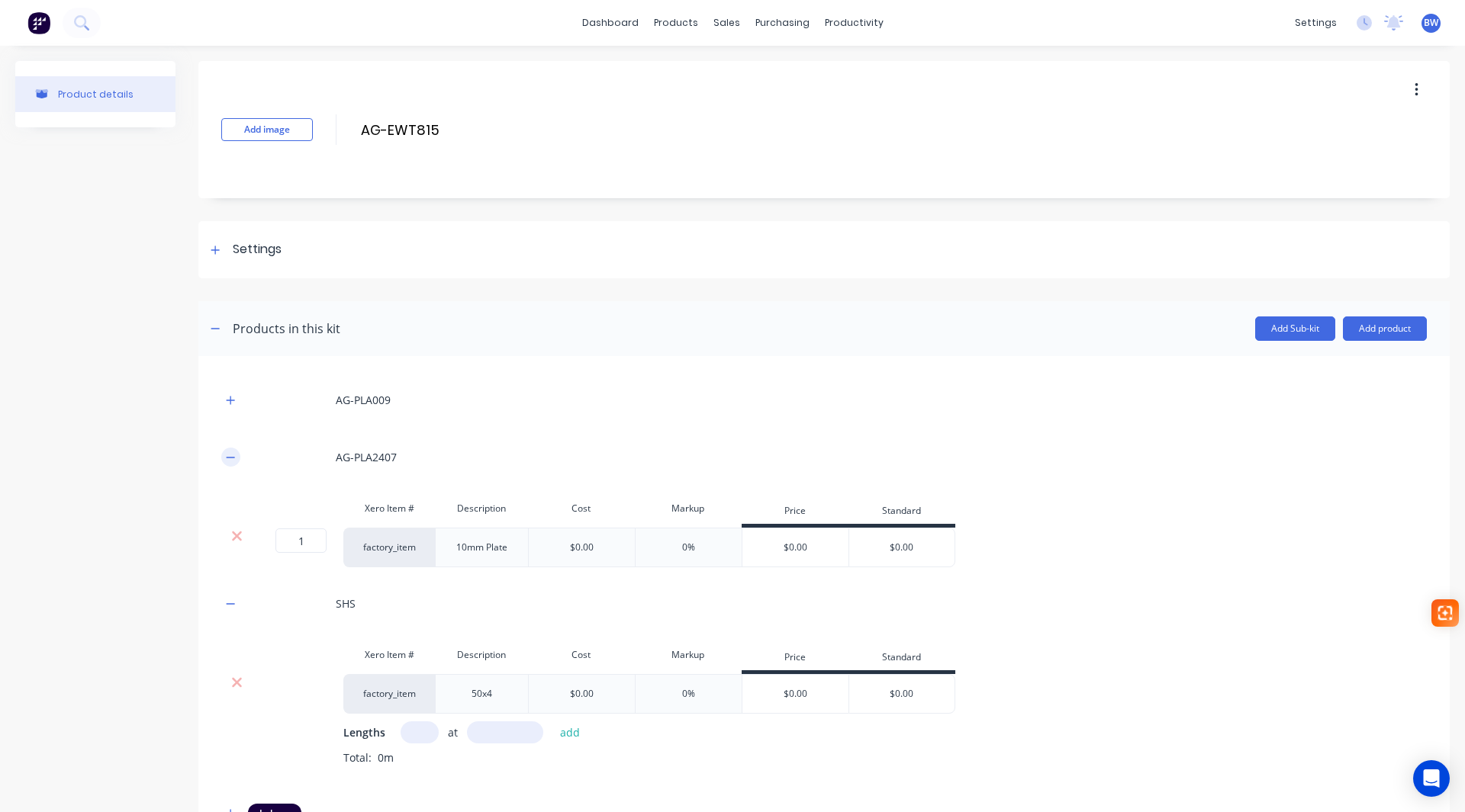
click at [236, 455] on button "button" at bounding box center [231, 457] width 19 height 19
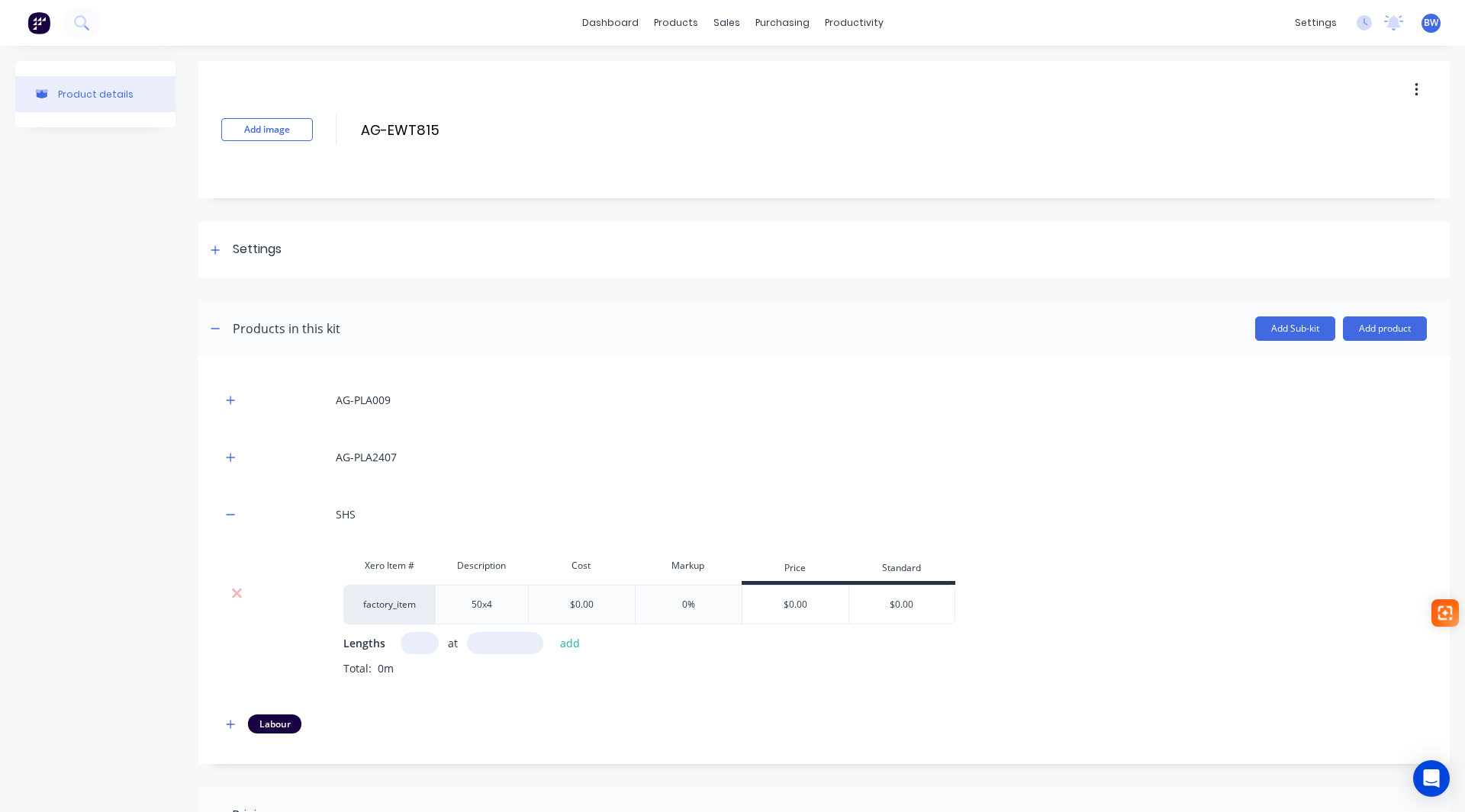
click at [411, 643] on input "text" at bounding box center [419, 643] width 38 height 22
type input "1"
type input "937"
drag, startPoint x: 575, startPoint y: 644, endPoint x: 518, endPoint y: 656, distance: 58.2
click at [574, 644] on button "add" at bounding box center [570, 643] width 35 height 21
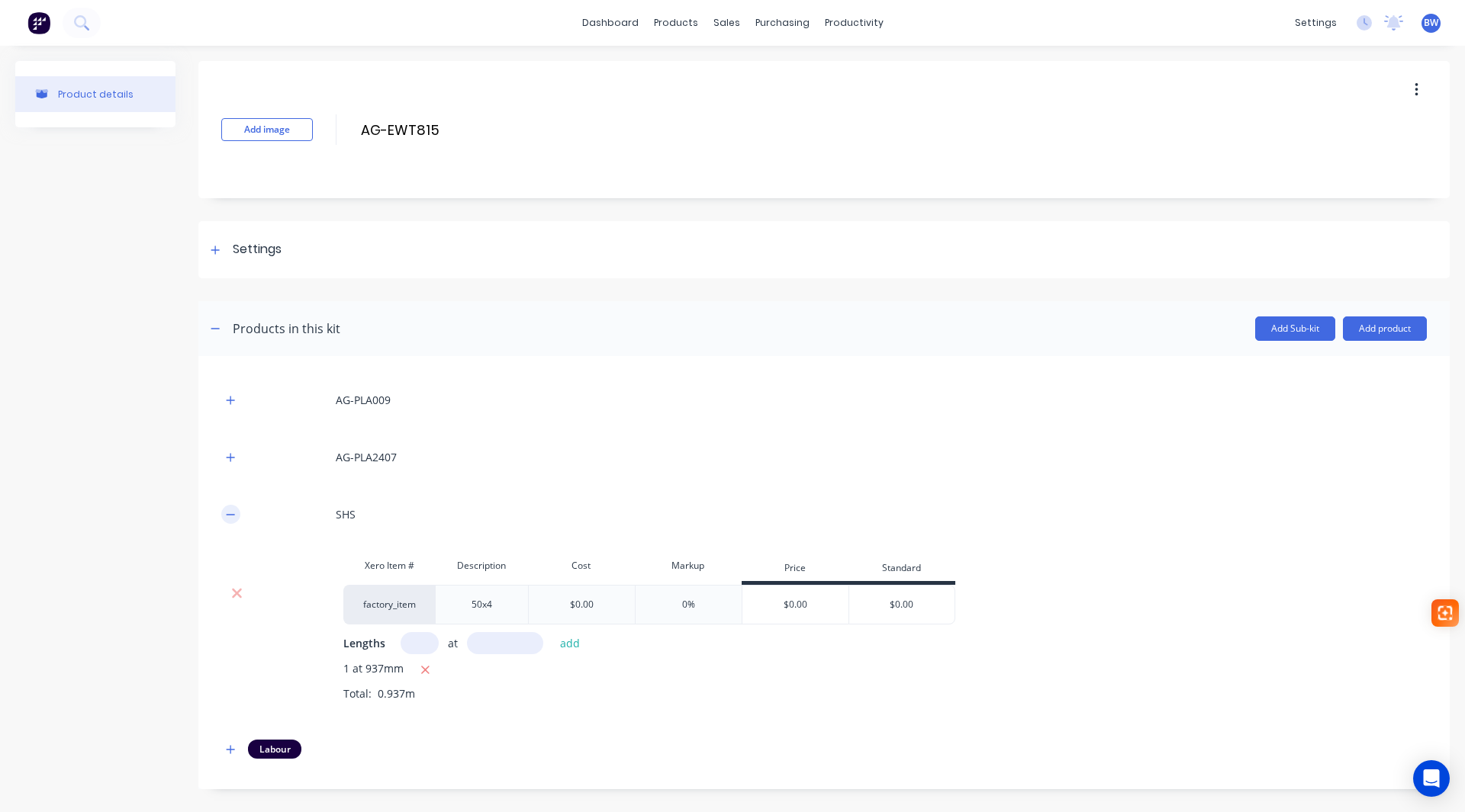
click at [234, 517] on icon "button" at bounding box center [230, 514] width 9 height 10
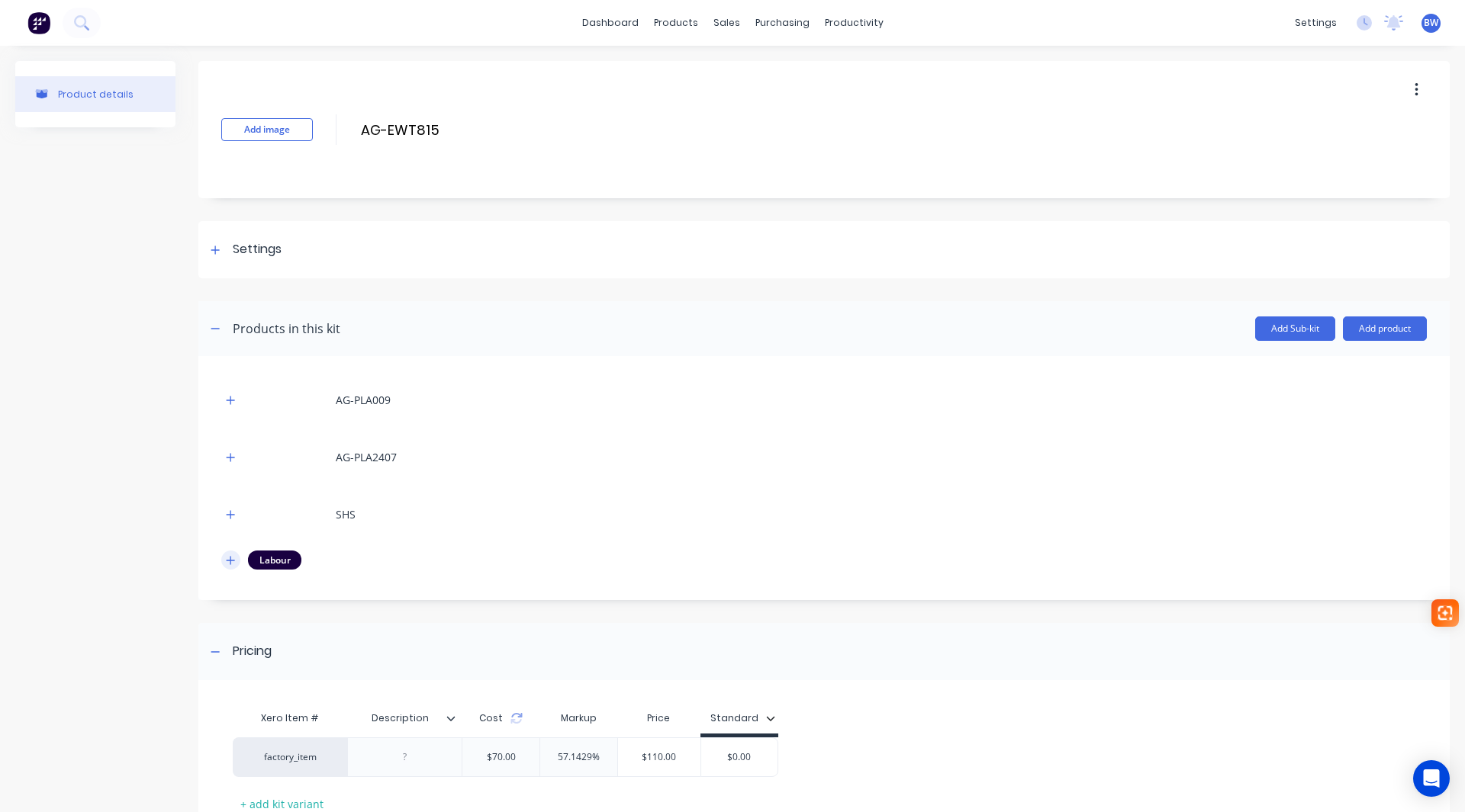
click at [223, 556] on button "button" at bounding box center [231, 560] width 19 height 19
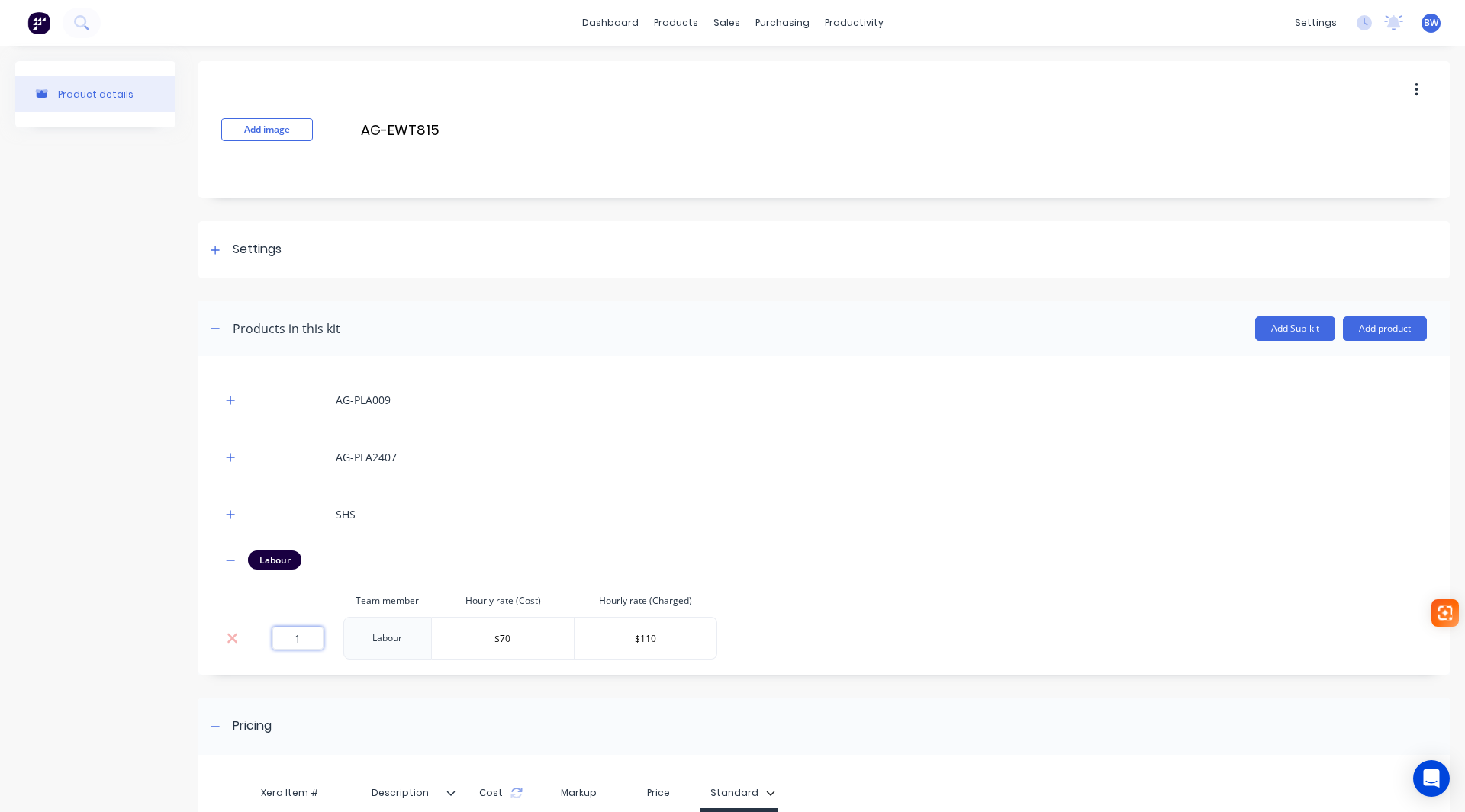
drag, startPoint x: 294, startPoint y: 641, endPoint x: 310, endPoint y: 640, distance: 16.0
click at [310, 640] on input "1" at bounding box center [298, 638] width 51 height 23
type input "0.73"
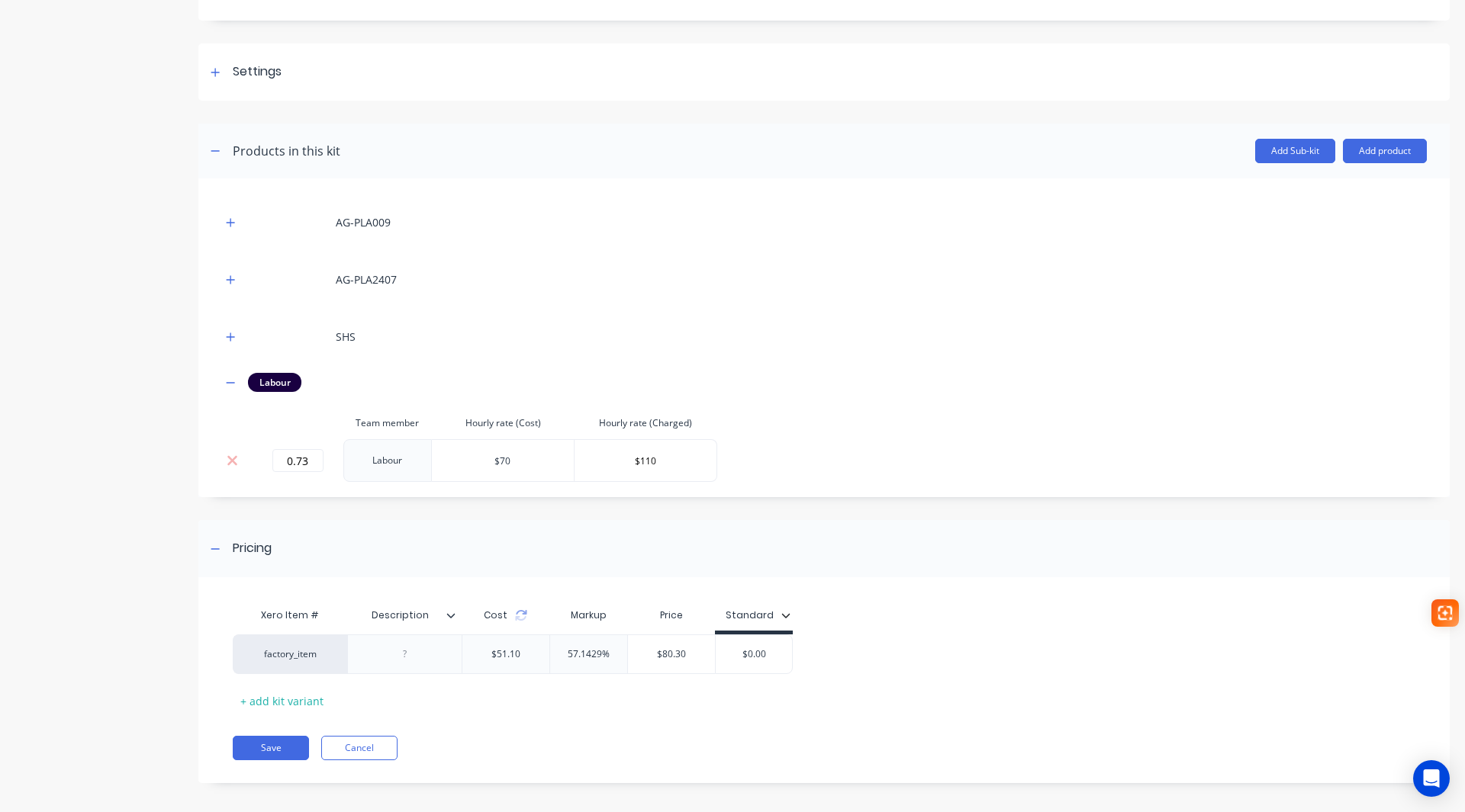
scroll to position [187, 0]
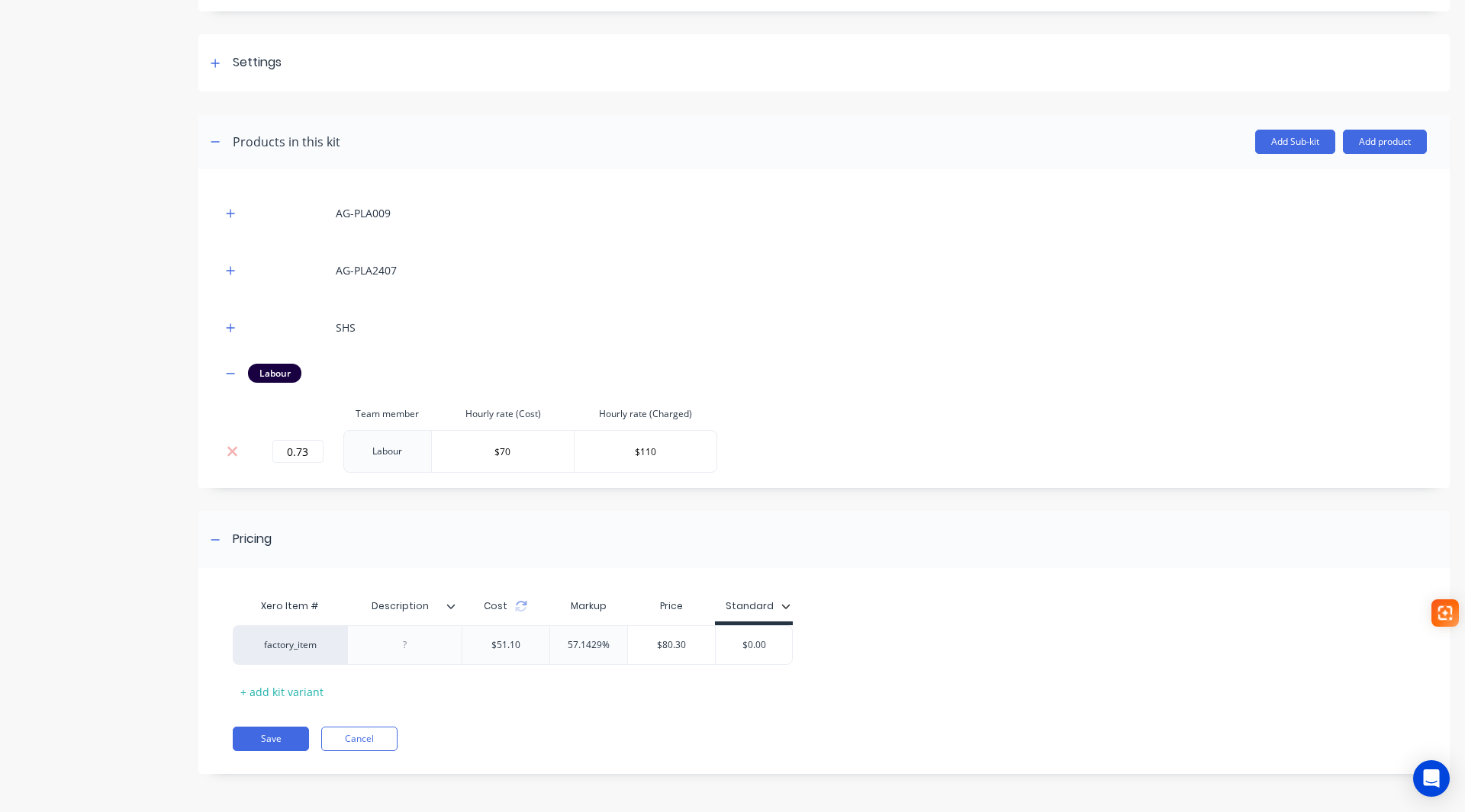
drag, startPoint x: 738, startPoint y: 645, endPoint x: 853, endPoint y: 657, distance: 115.6
click at [855, 655] on div "factory_item $51.10 57.1429% $80.30 $0.00 $0.00" at bounding box center [817, 645] width 1171 height 40
type input "81.00"
click at [252, 739] on button "Save" at bounding box center [270, 739] width 77 height 24
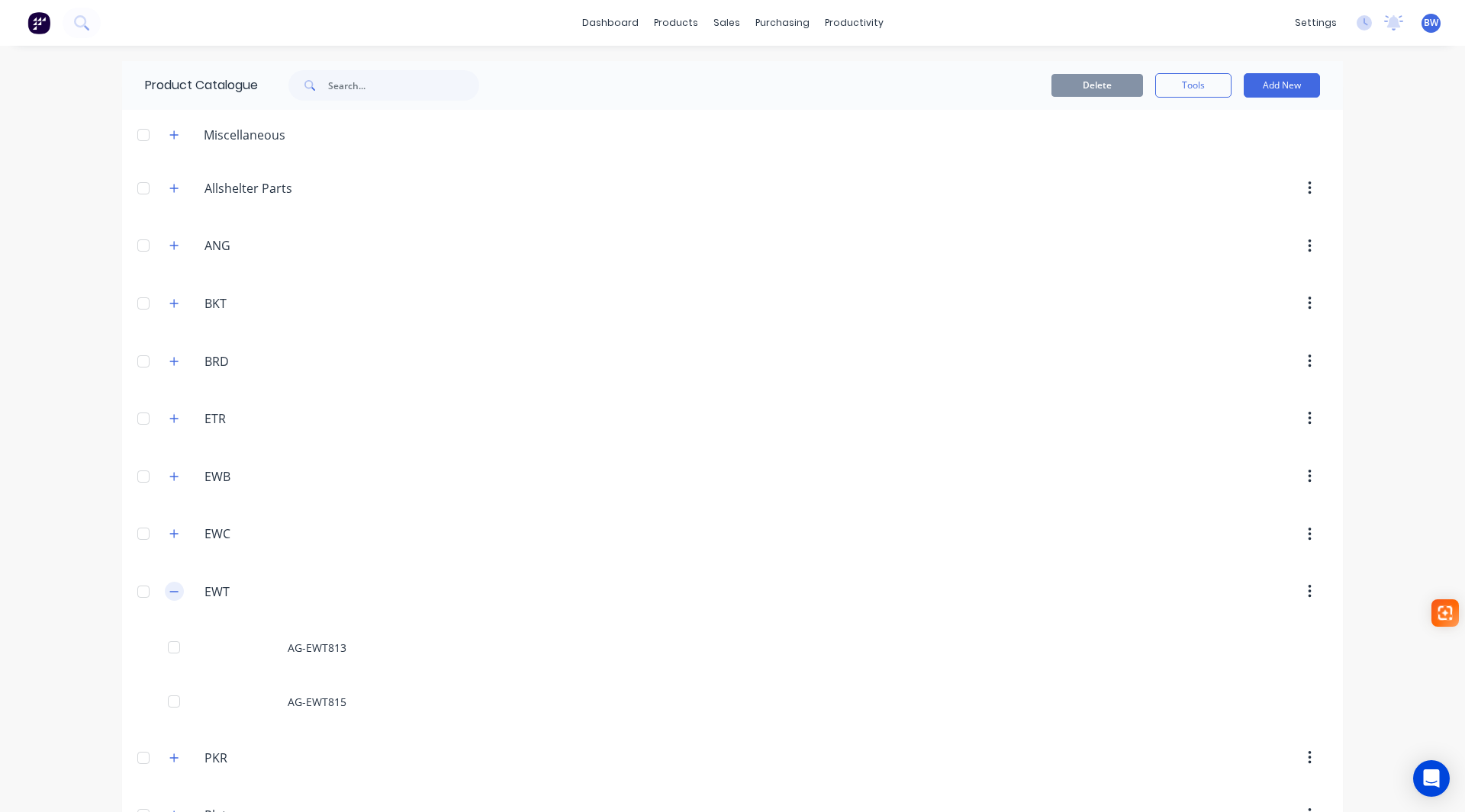
click at [172, 594] on icon "button" at bounding box center [173, 591] width 9 height 10
click at [328, 93] on input "text" at bounding box center [403, 85] width 151 height 31
type input "2062"
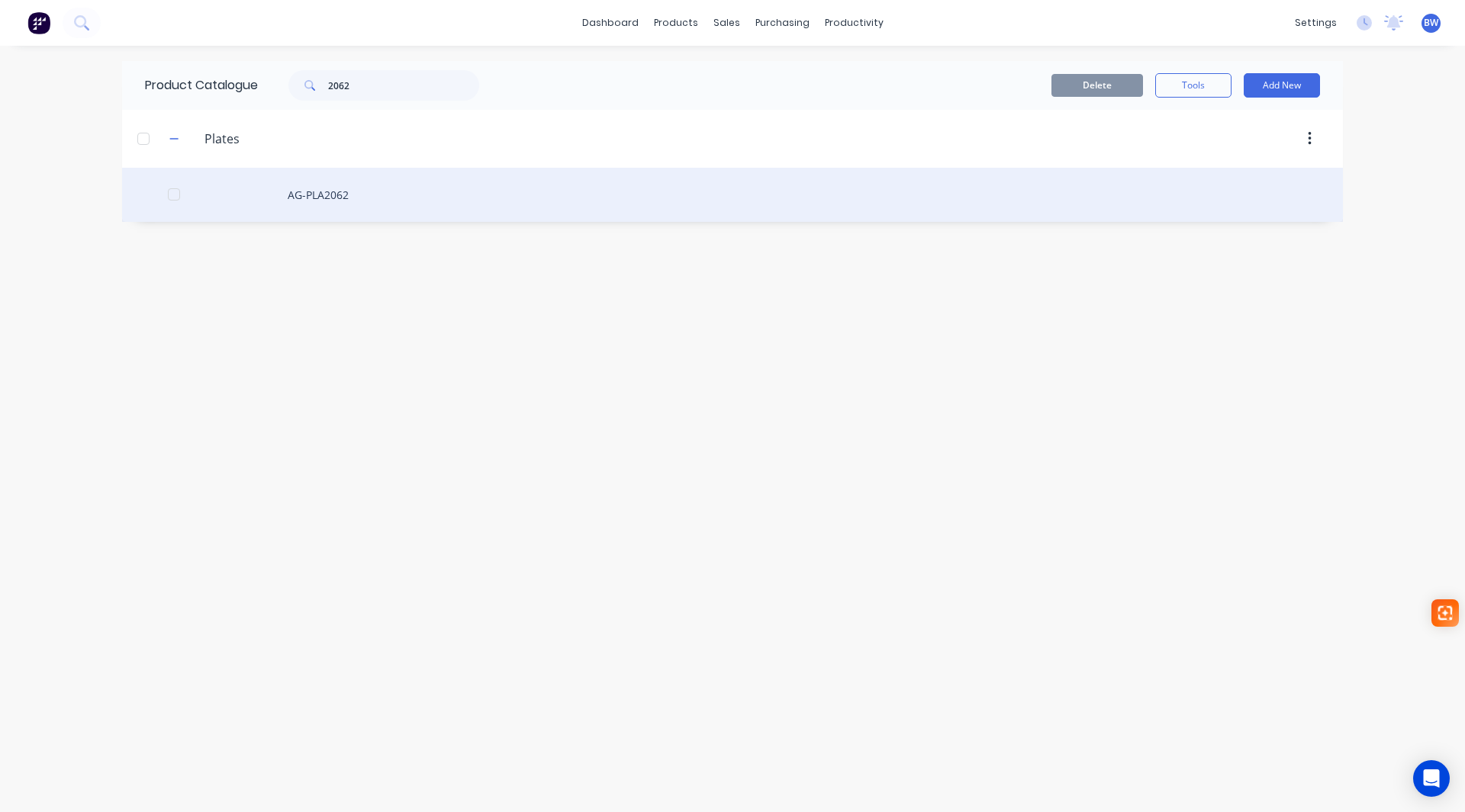
click at [328, 187] on div "AG-PLA2062" at bounding box center [732, 194] width 1221 height 54
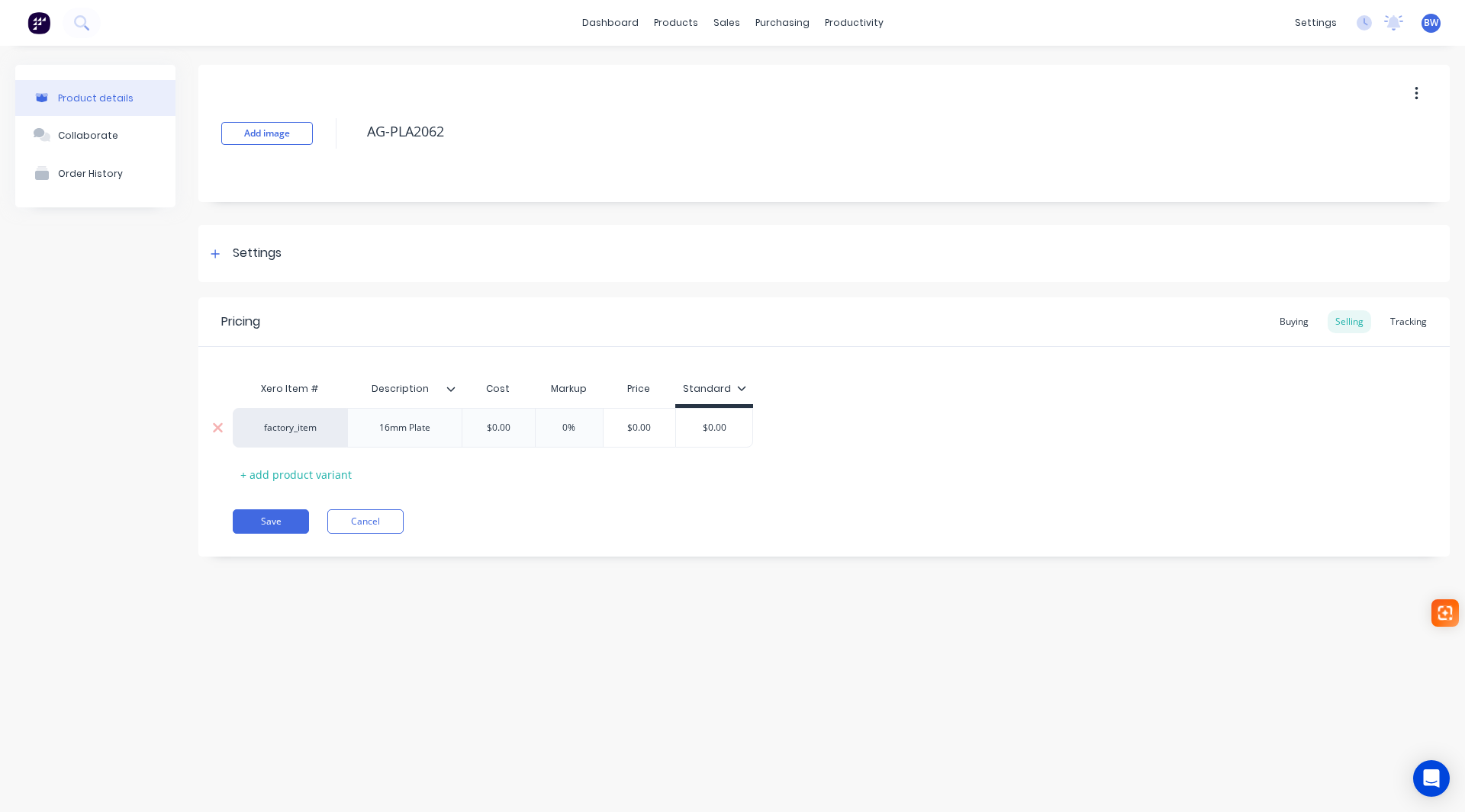
click at [408, 418] on div "16mm Plate" at bounding box center [405, 427] width 77 height 20
click at [286, 523] on button "Save" at bounding box center [270, 522] width 77 height 24
type textarea "x"
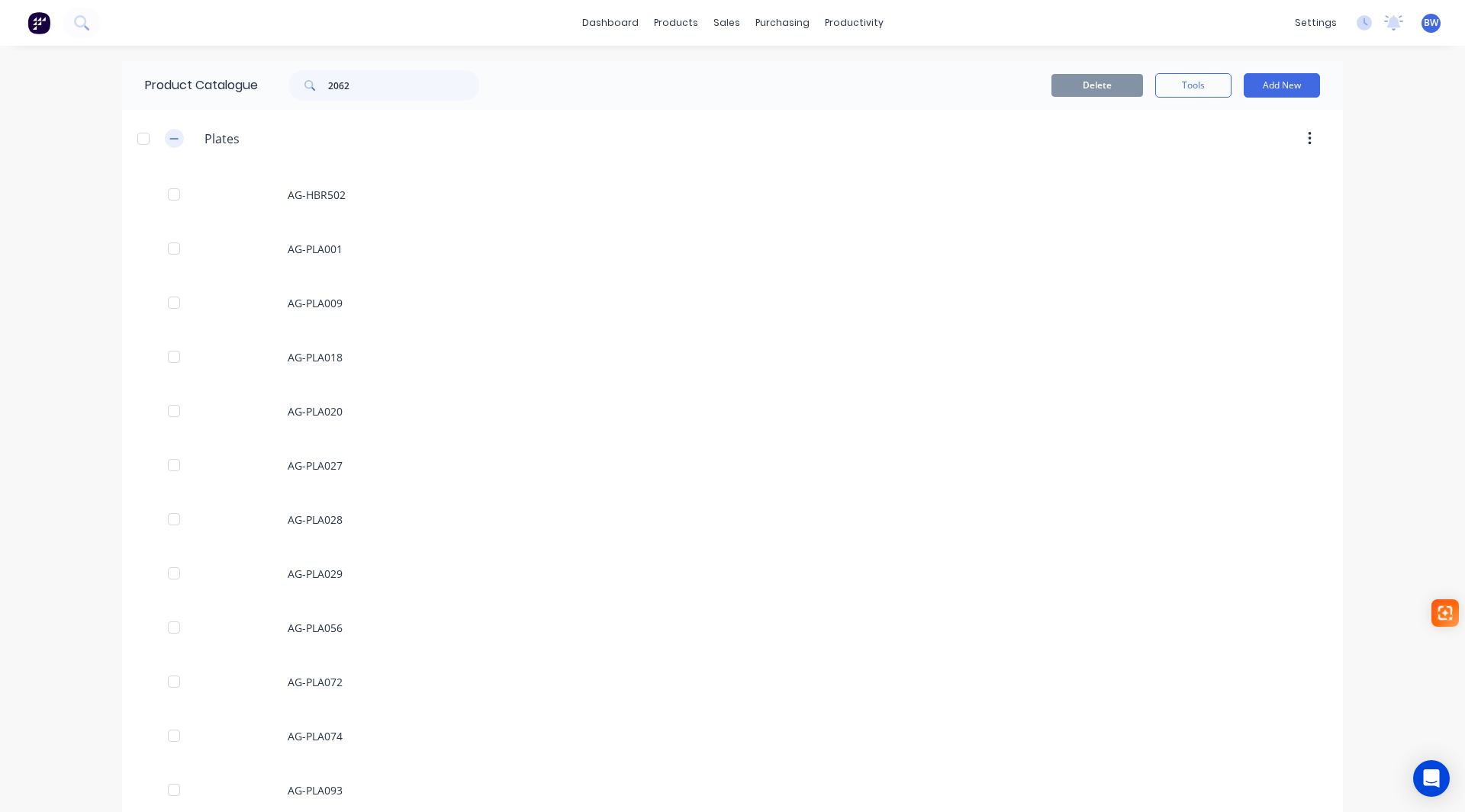
click at [171, 142] on icon "button" at bounding box center [173, 139] width 9 height 10
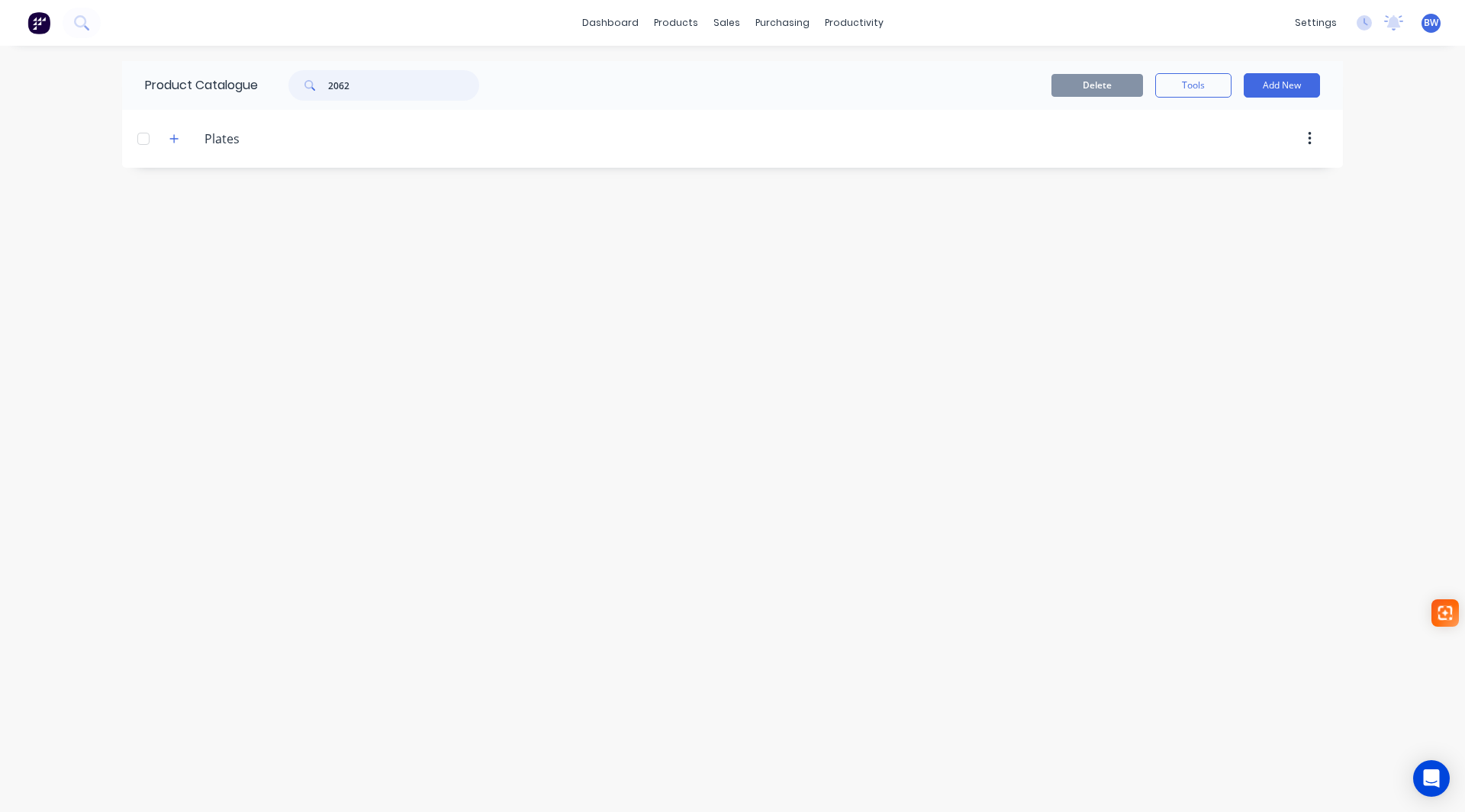
drag, startPoint x: 384, startPoint y: 90, endPoint x: 327, endPoint y: 96, distance: 57.3
click at [327, 96] on div "2062" at bounding box center [384, 85] width 190 height 31
click at [357, 88] on input "2062" at bounding box center [403, 85] width 151 height 31
click at [361, 88] on input "2062" at bounding box center [403, 85] width 151 height 31
drag, startPoint x: 366, startPoint y: 86, endPoint x: 307, endPoint y: 90, distance: 59.1
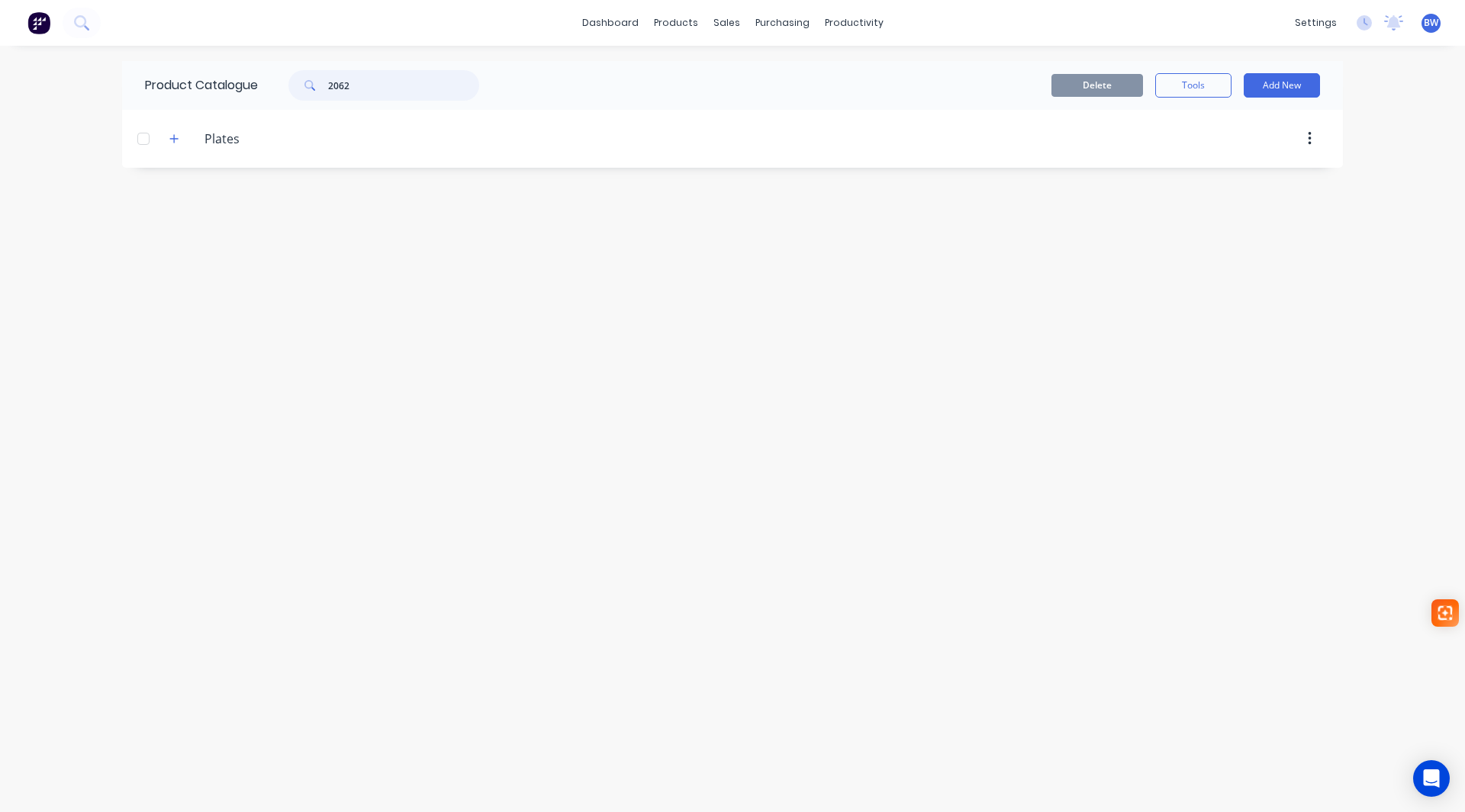
click at [307, 90] on div "2062" at bounding box center [384, 85] width 190 height 31
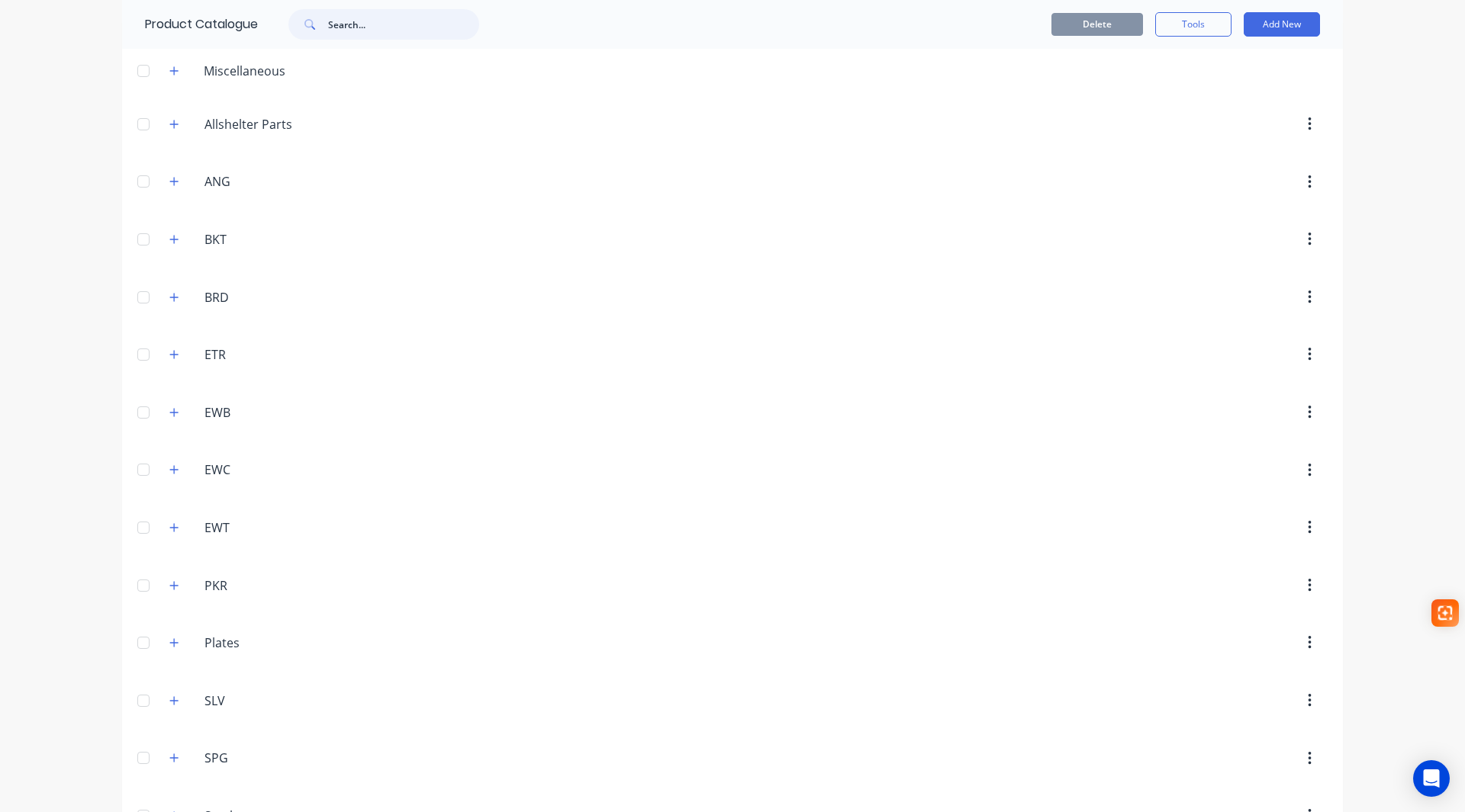
scroll to position [112, 0]
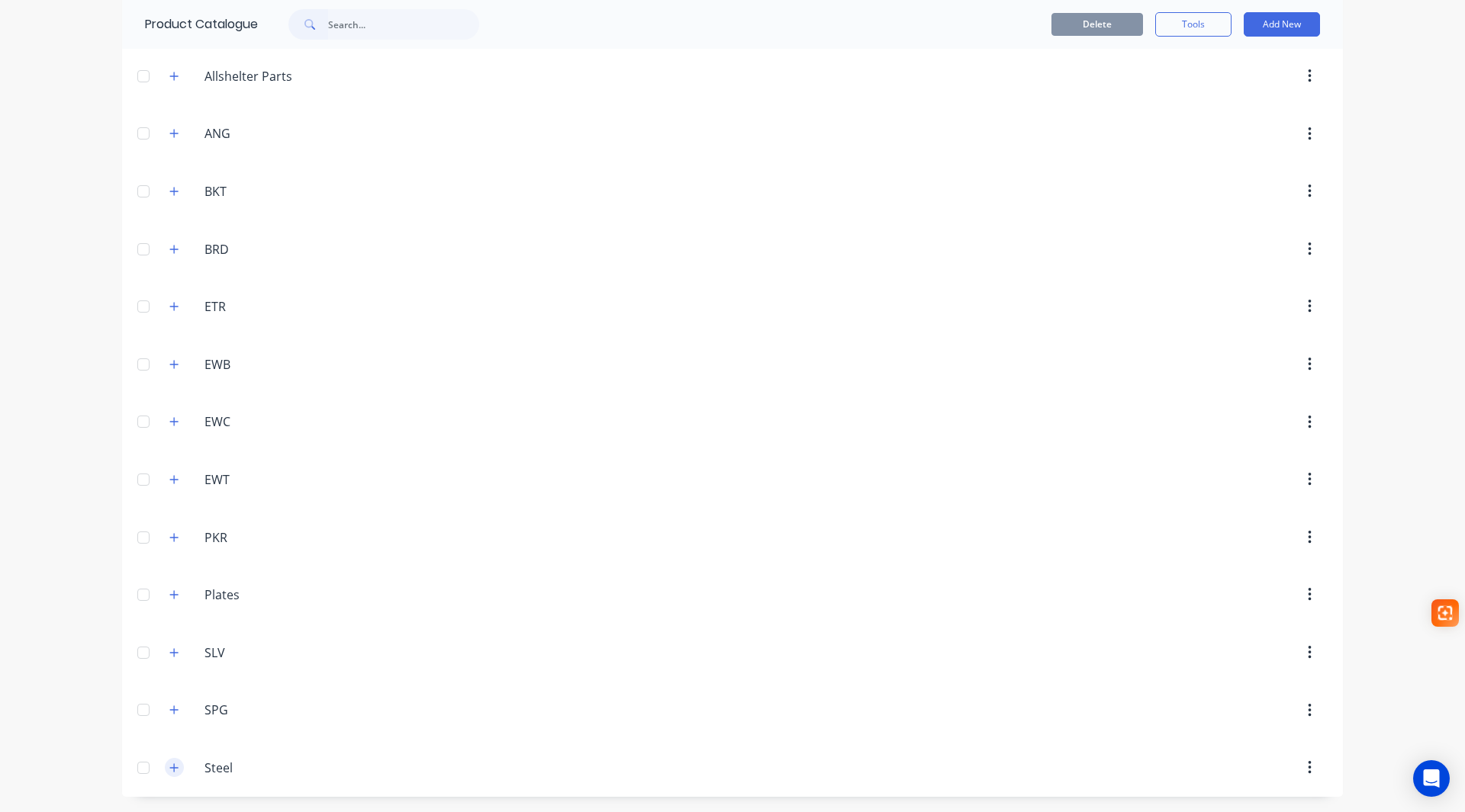
click at [169, 768] on icon "button" at bounding box center [173, 768] width 9 height 10
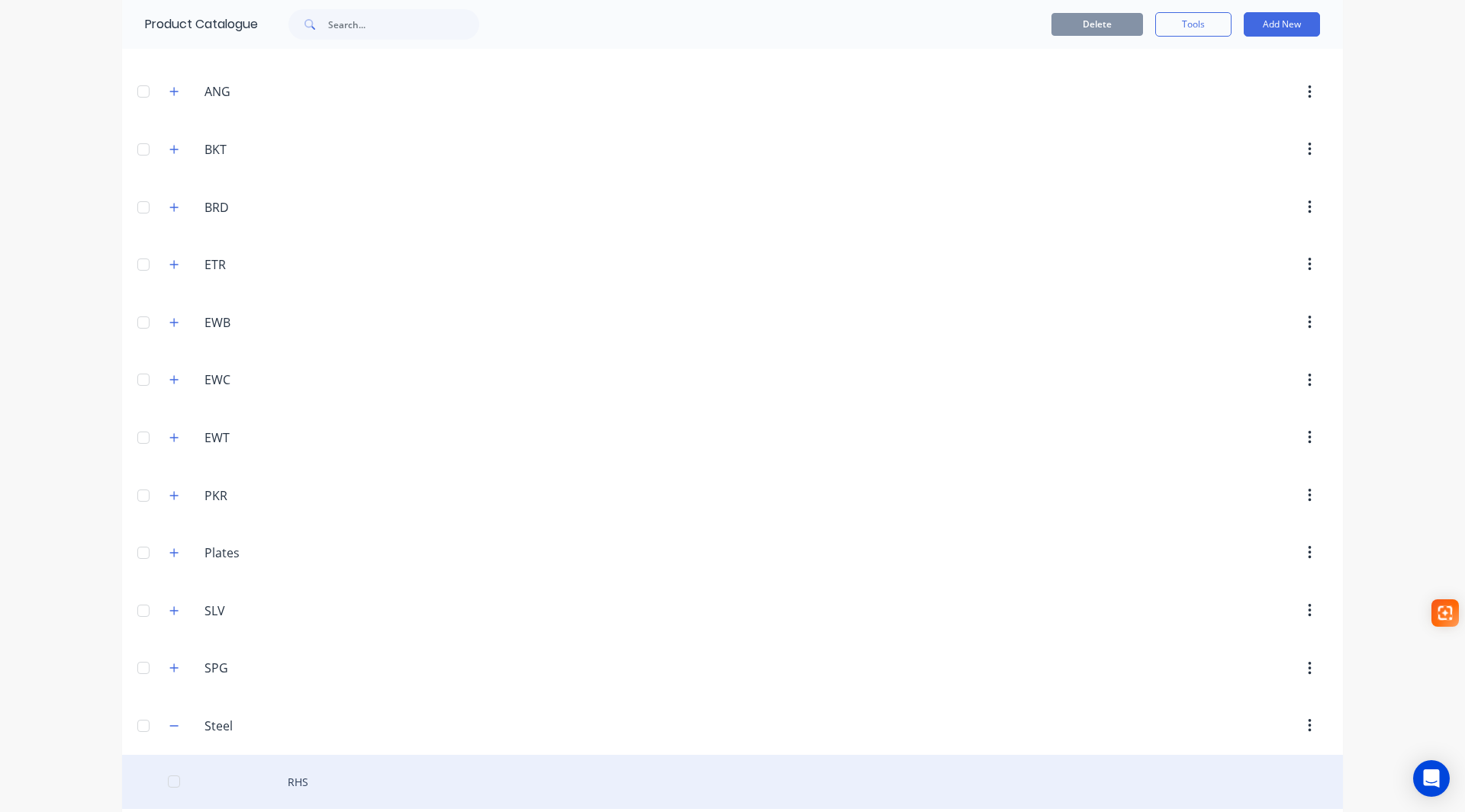
scroll to position [220, 0]
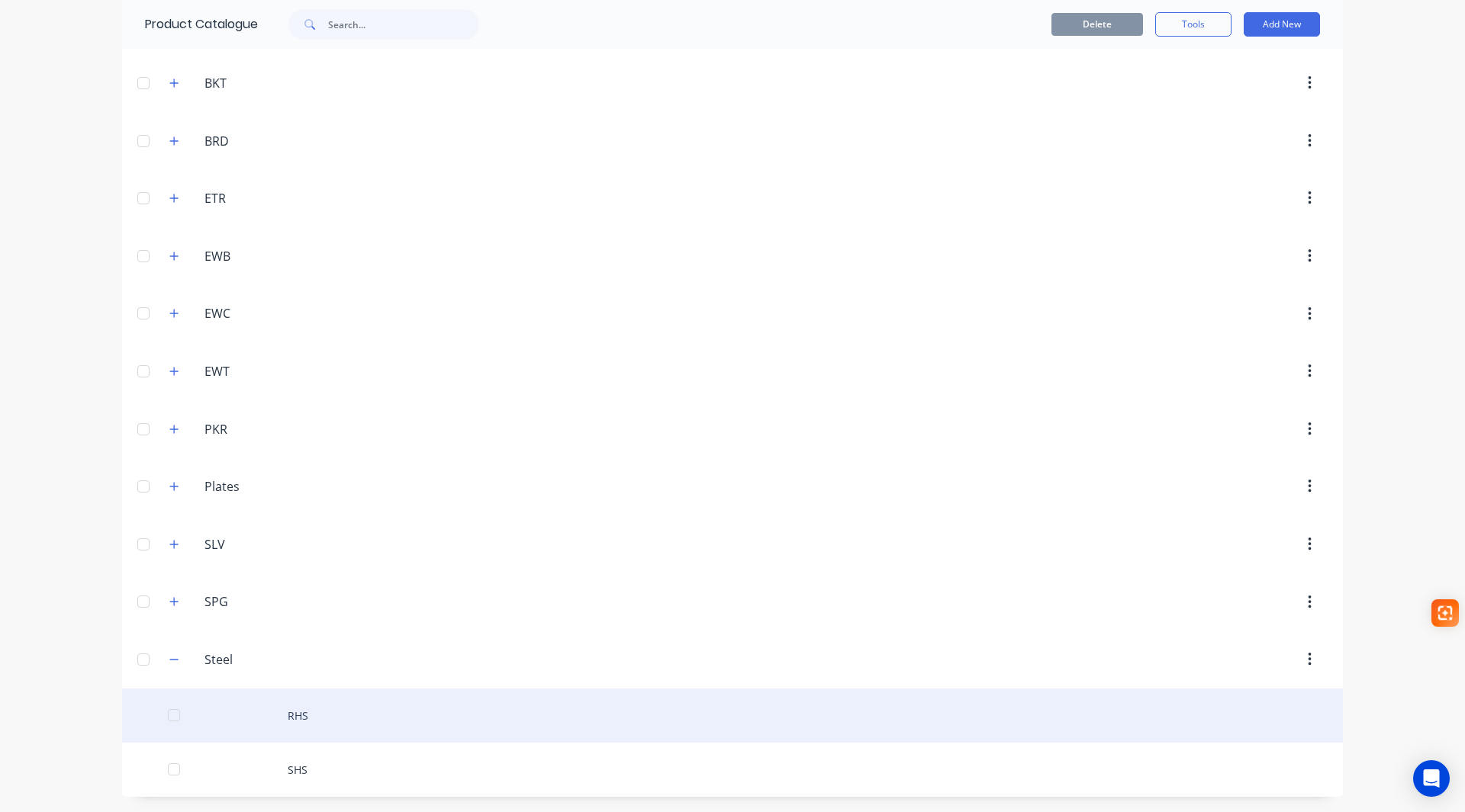
drag, startPoint x: 167, startPoint y: 714, endPoint x: 184, endPoint y: 717, distance: 17.3
click at [168, 714] on div at bounding box center [174, 715] width 31 height 31
click at [173, 719] on div at bounding box center [174, 715] width 31 height 31
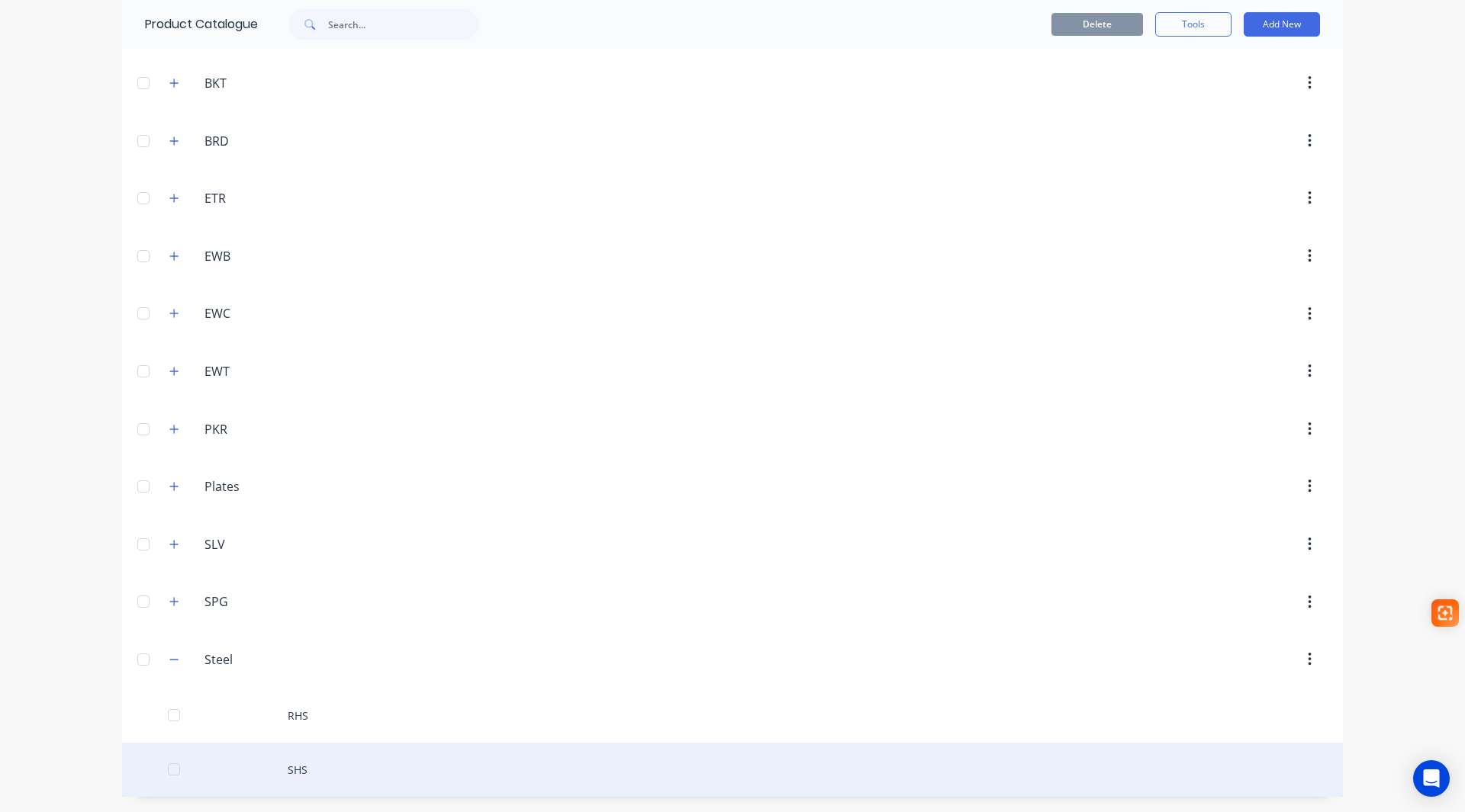
click at [285, 771] on div "SHS" at bounding box center [732, 769] width 1221 height 54
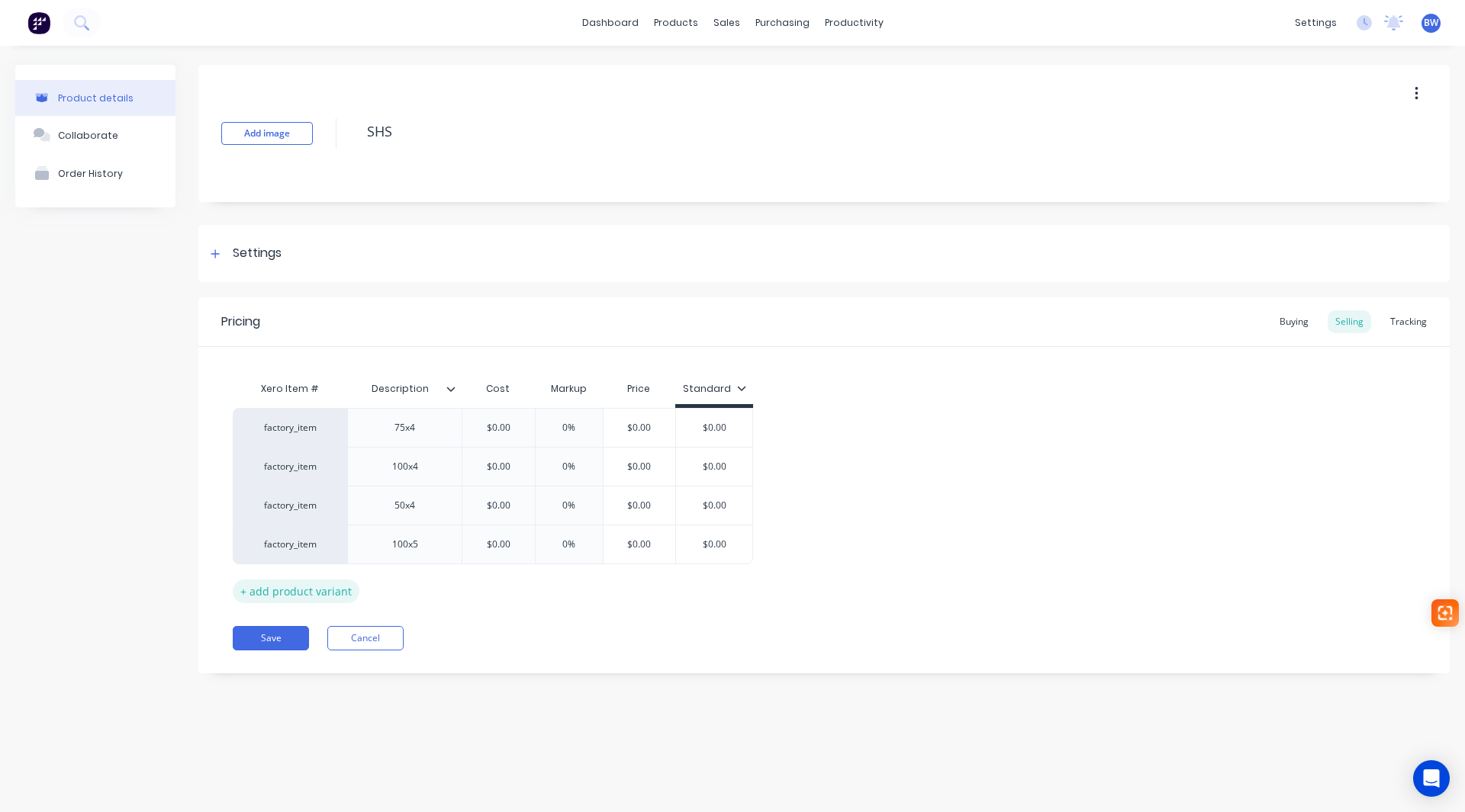
click at [305, 593] on div "+ add product variant" at bounding box center [295, 591] width 127 height 23
type textarea "x"
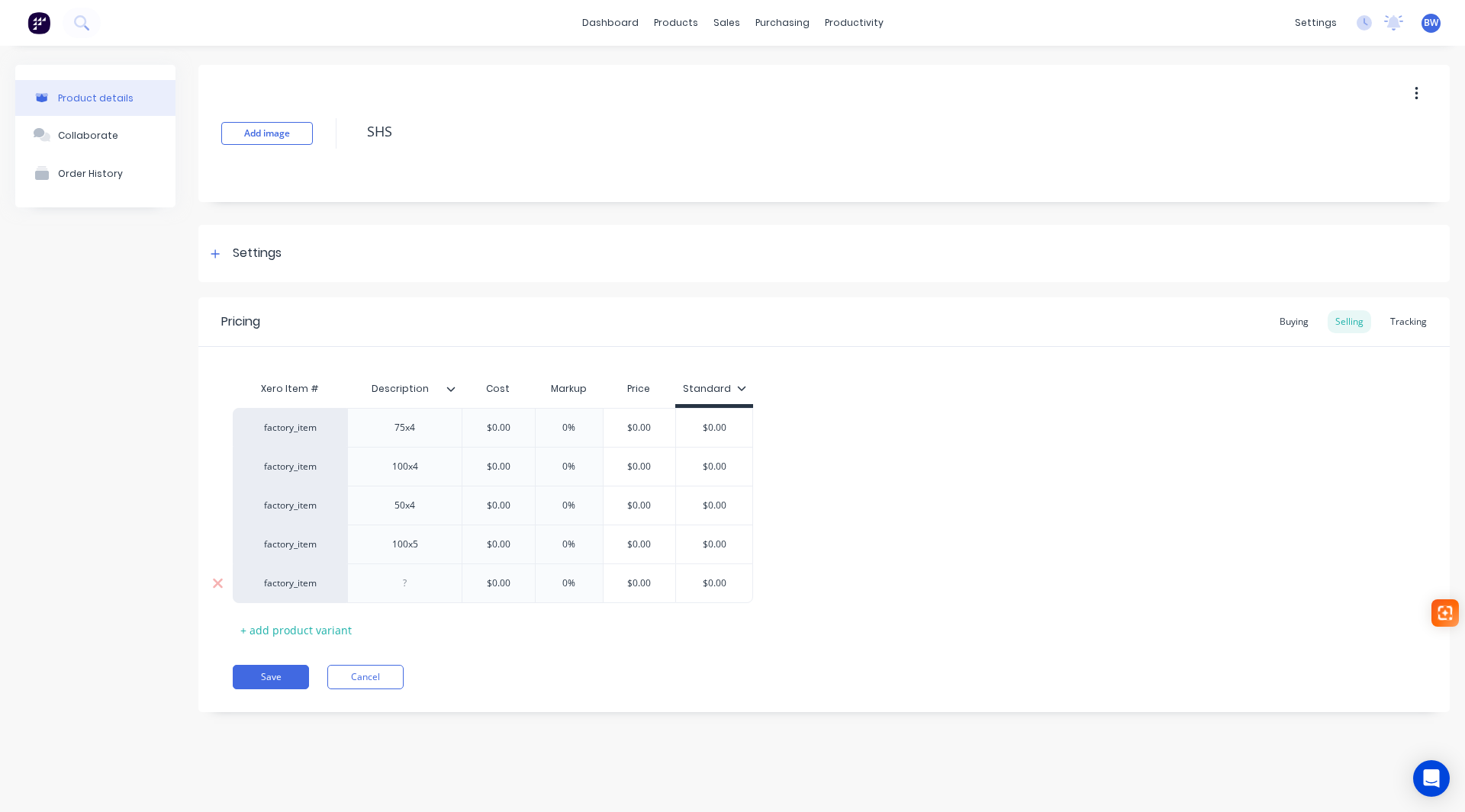
click at [409, 584] on div at bounding box center [405, 583] width 77 height 20
type textarea "x"
type input "$0.005"
type textarea "x"
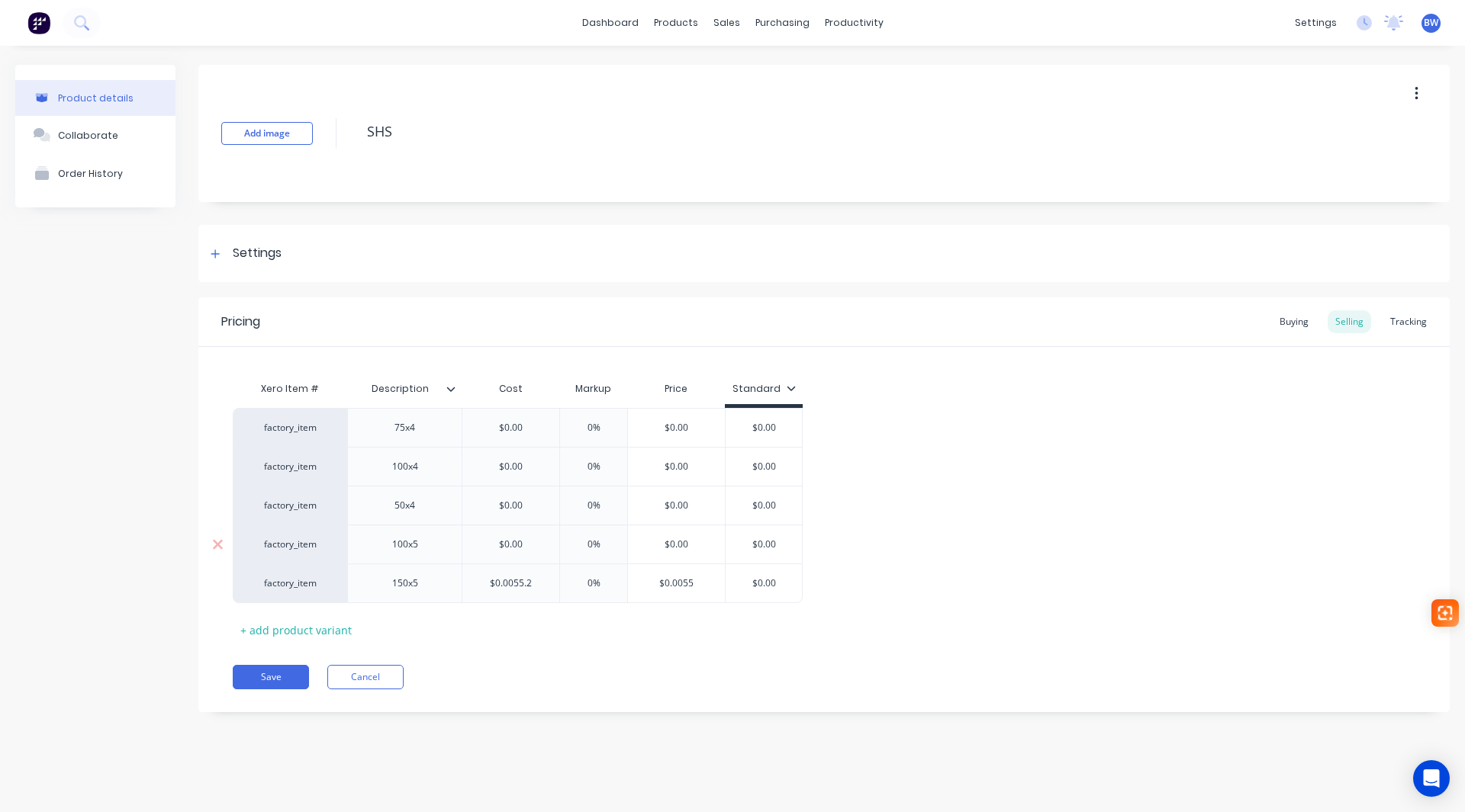
type input "$0.0055.25"
drag, startPoint x: 514, startPoint y: 583, endPoint x: 487, endPoint y: 583, distance: 27.0
click at [487, 583] on input "$0.0055.25" at bounding box center [511, 583] width 97 height 14
type textarea "x"
type input "55.25"
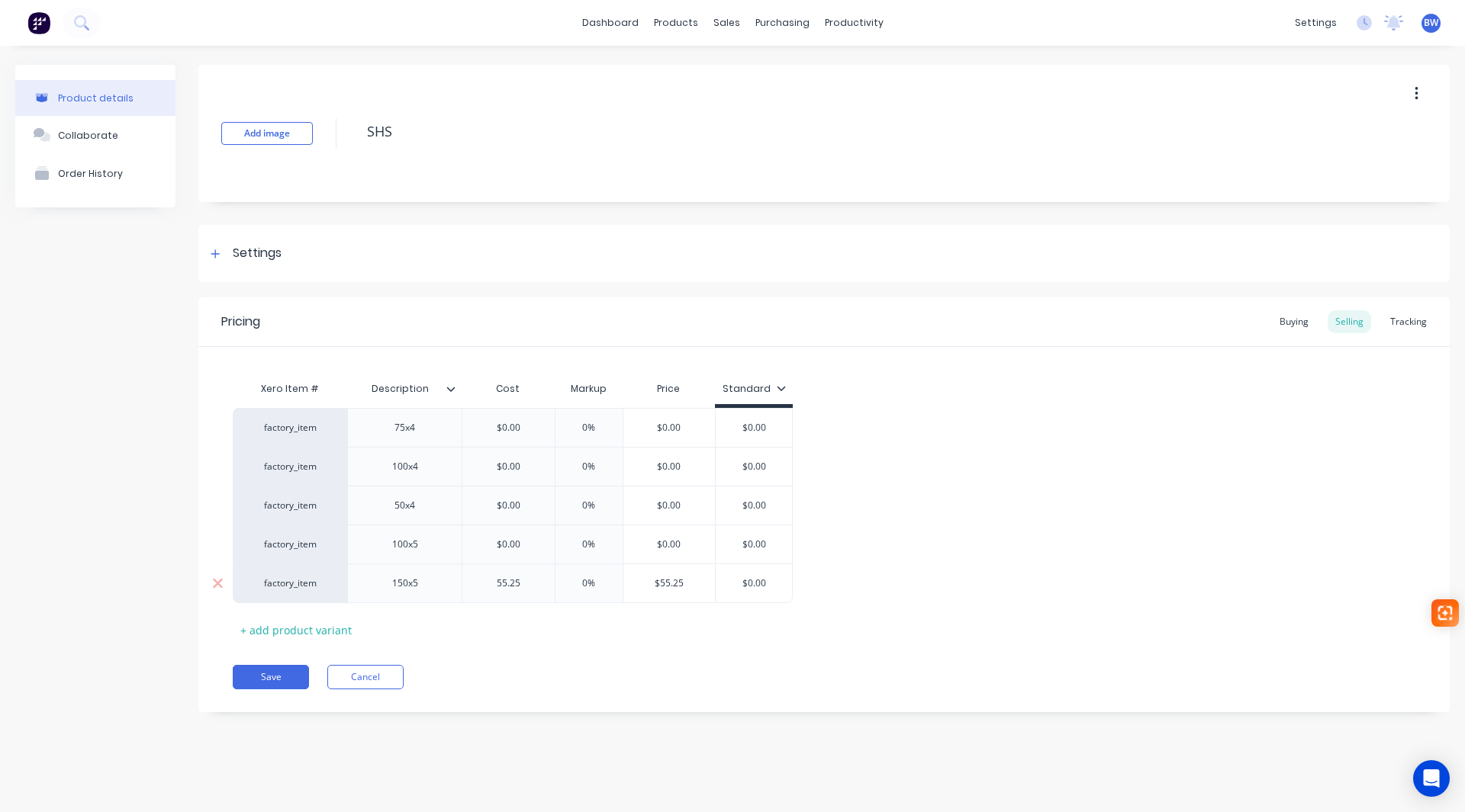
type input "0%"
type textarea "x"
type input "0%6"
type textarea "x"
type input "0%60"
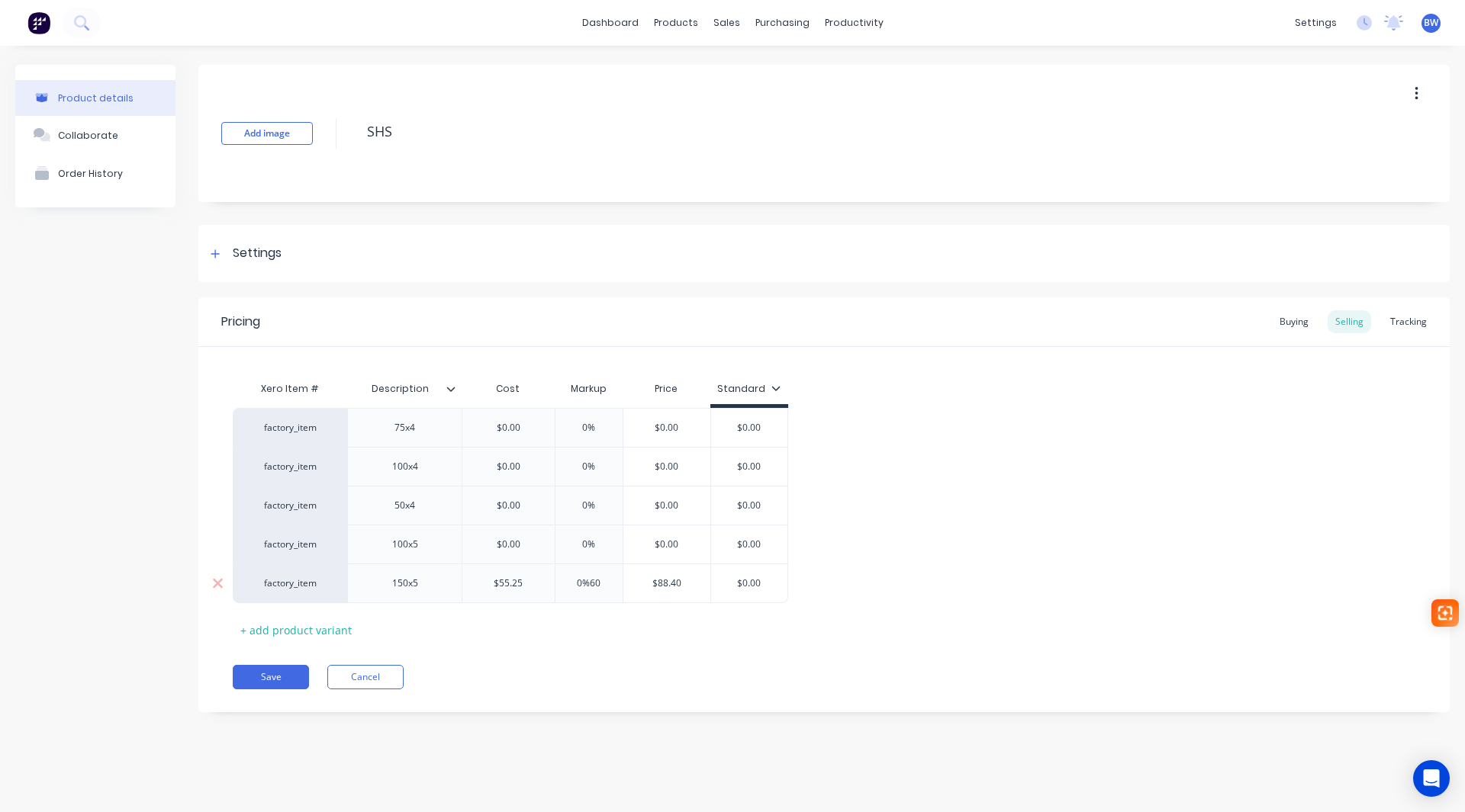
drag, startPoint x: 607, startPoint y: 585, endPoint x: 461, endPoint y: 591, distance: 146.1
click at [461, 591] on div "factory_item 150x5 $55.25 55.25 60% 0%60 $88.40 $0.00" at bounding box center [510, 583] width 556 height 40
type textarea "x"
type input "6"
type textarea "x"
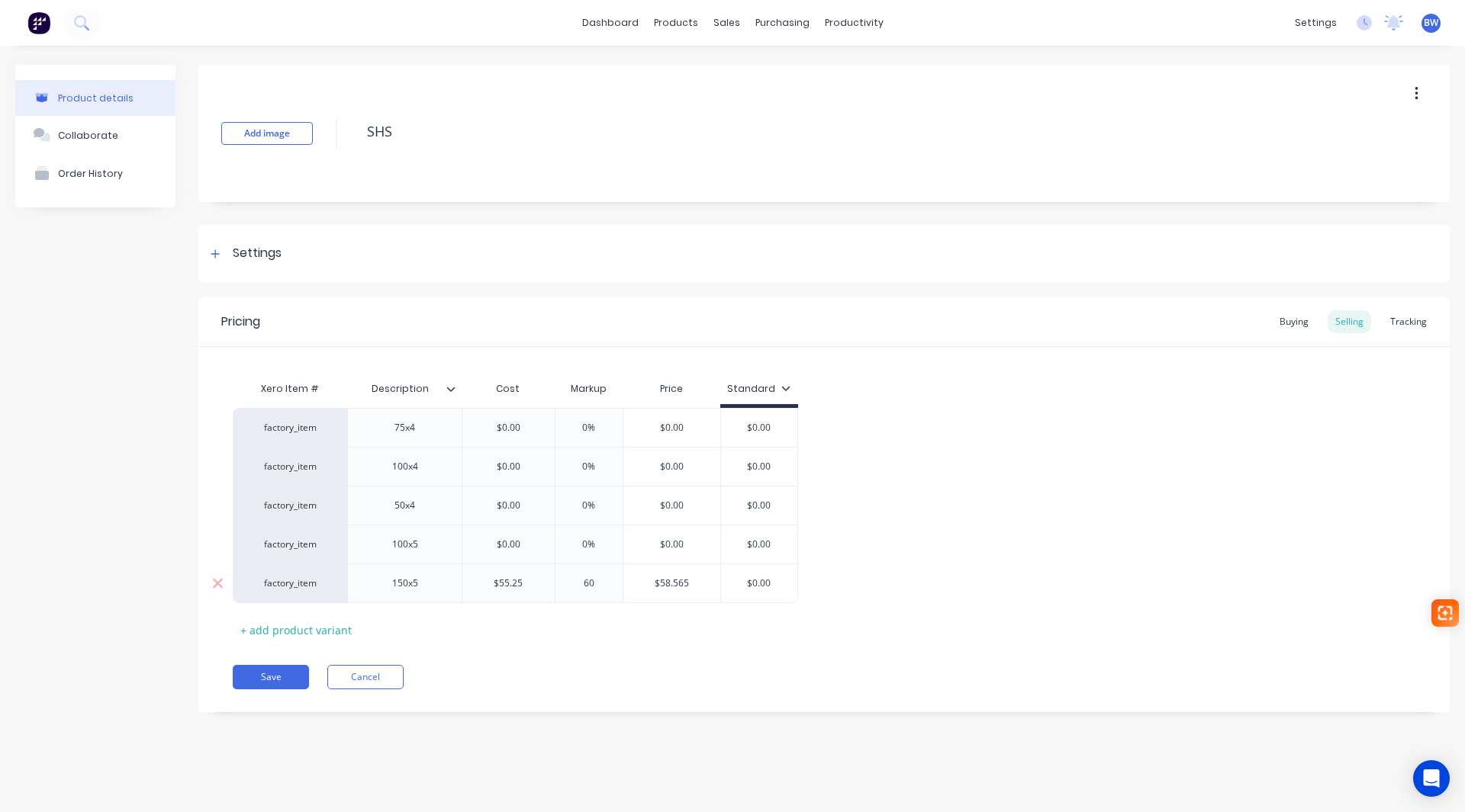
type input "60"
type input "$88.40"
click at [267, 683] on button "Save" at bounding box center [270, 677] width 77 height 24
type textarea "x"
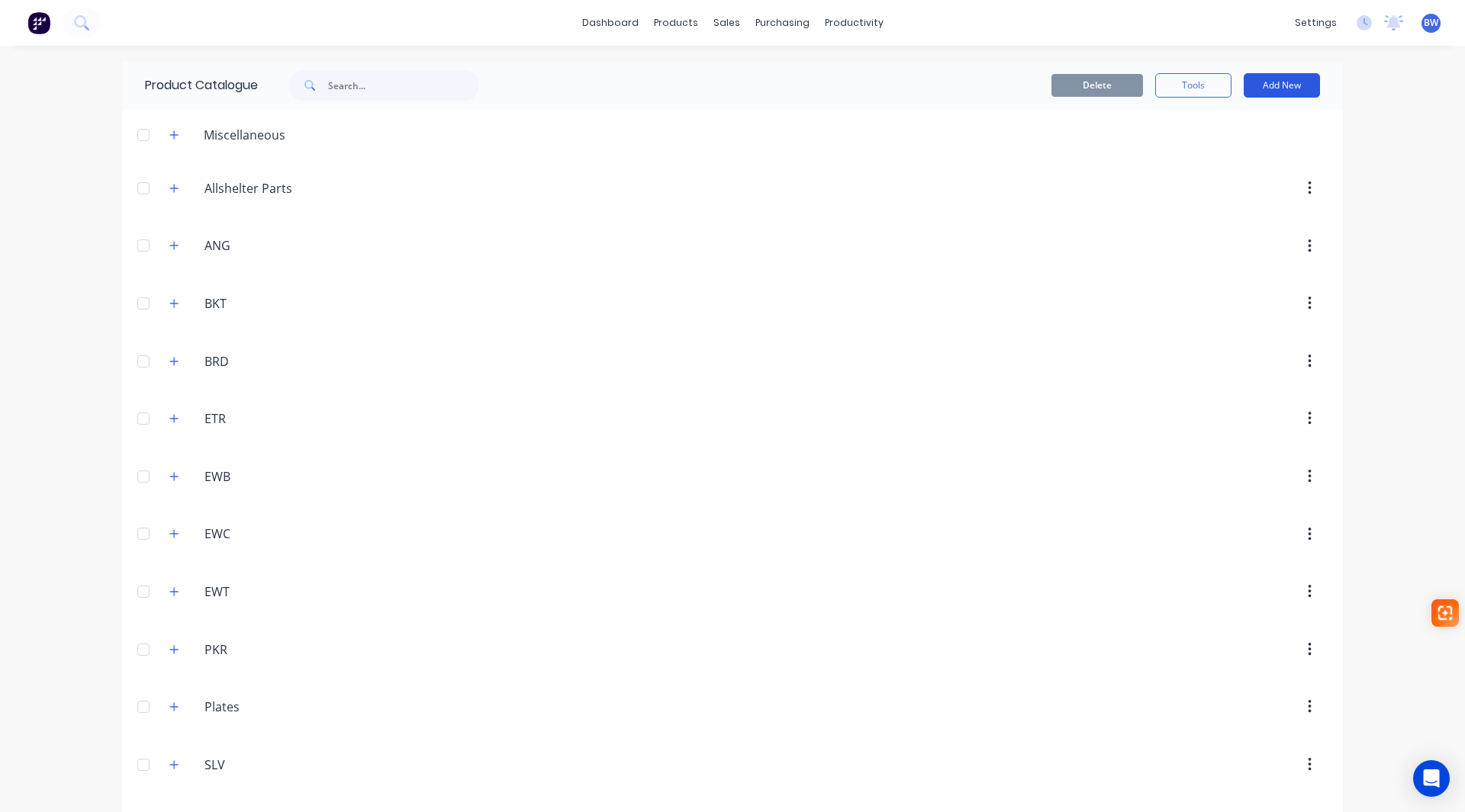
click at [1291, 85] on button "Add New" at bounding box center [1282, 85] width 77 height 24
click at [1214, 185] on div "Product Kit" at bounding box center [1248, 185] width 118 height 22
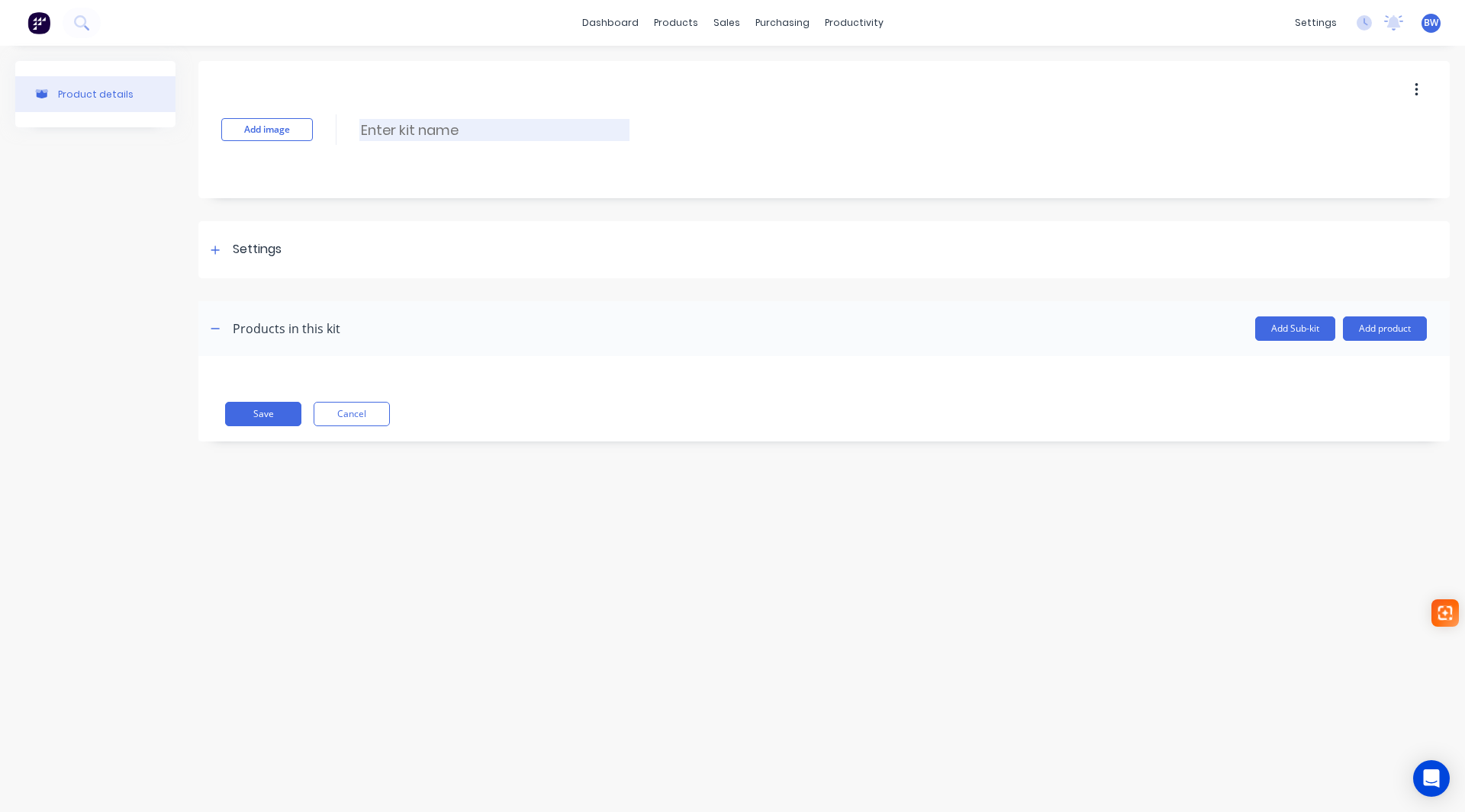
click at [444, 122] on input at bounding box center [494, 130] width 270 height 22
click at [370, 118] on div "Add image Enter kit name" at bounding box center [824, 130] width 1251 height 137
click at [361, 129] on input at bounding box center [494, 130] width 270 height 22
paste input "150x150x5 Mild Steel Columns"
type input "150x150x5 Mild Steel Columns"
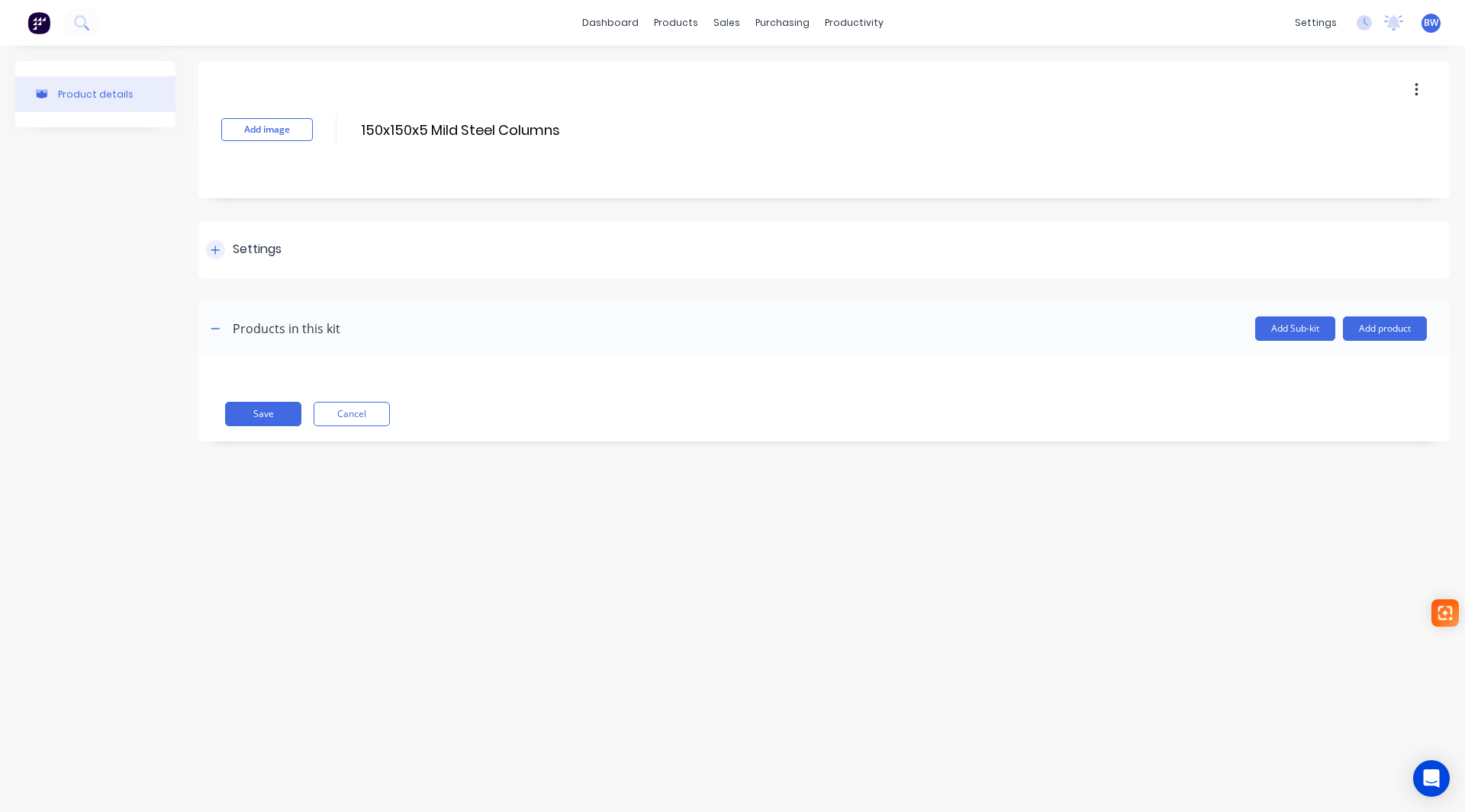
click at [213, 247] on icon at bounding box center [215, 250] width 9 height 10
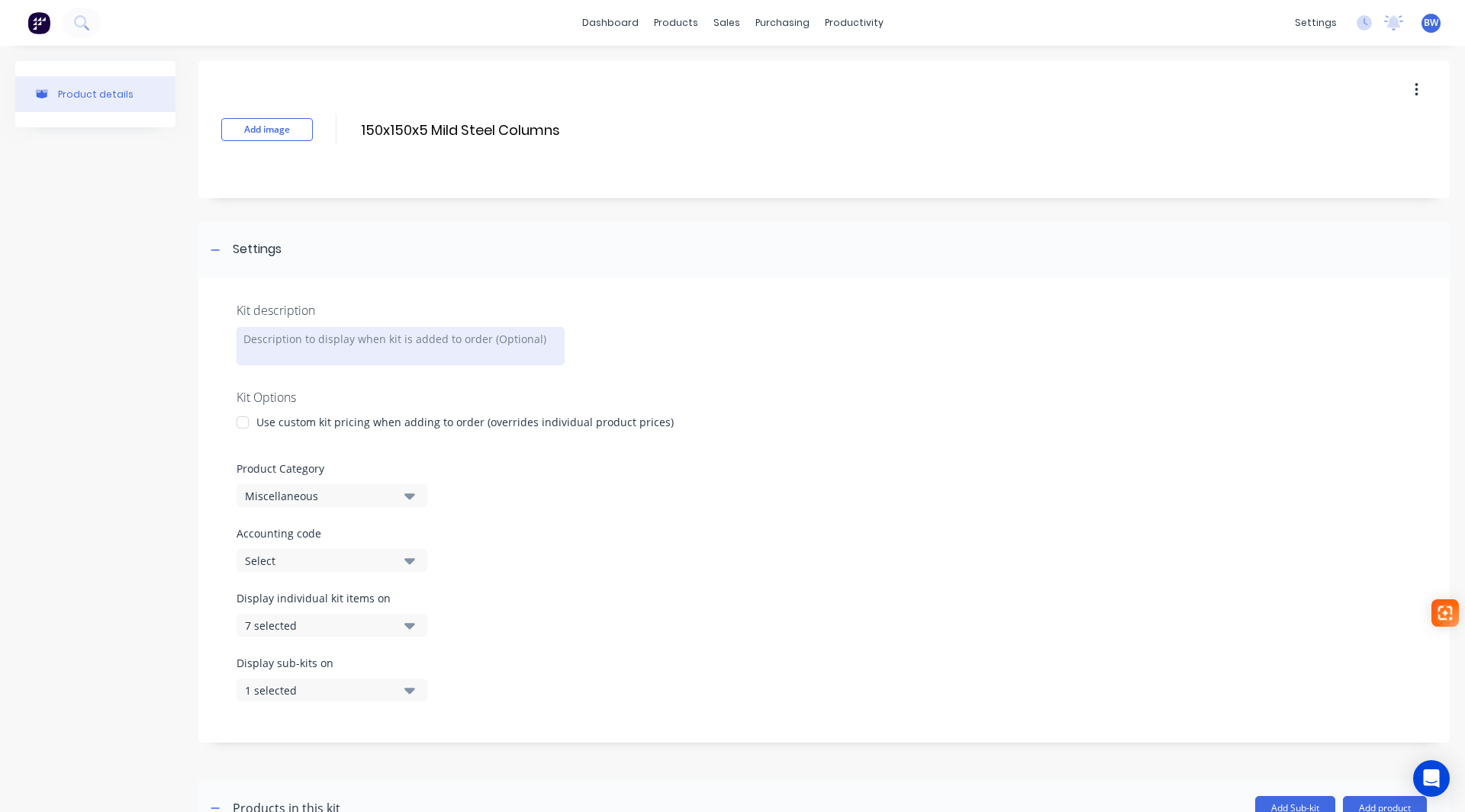
click at [329, 337] on div at bounding box center [400, 346] width 328 height 38
paste div
click at [247, 425] on div at bounding box center [243, 424] width 31 height 31
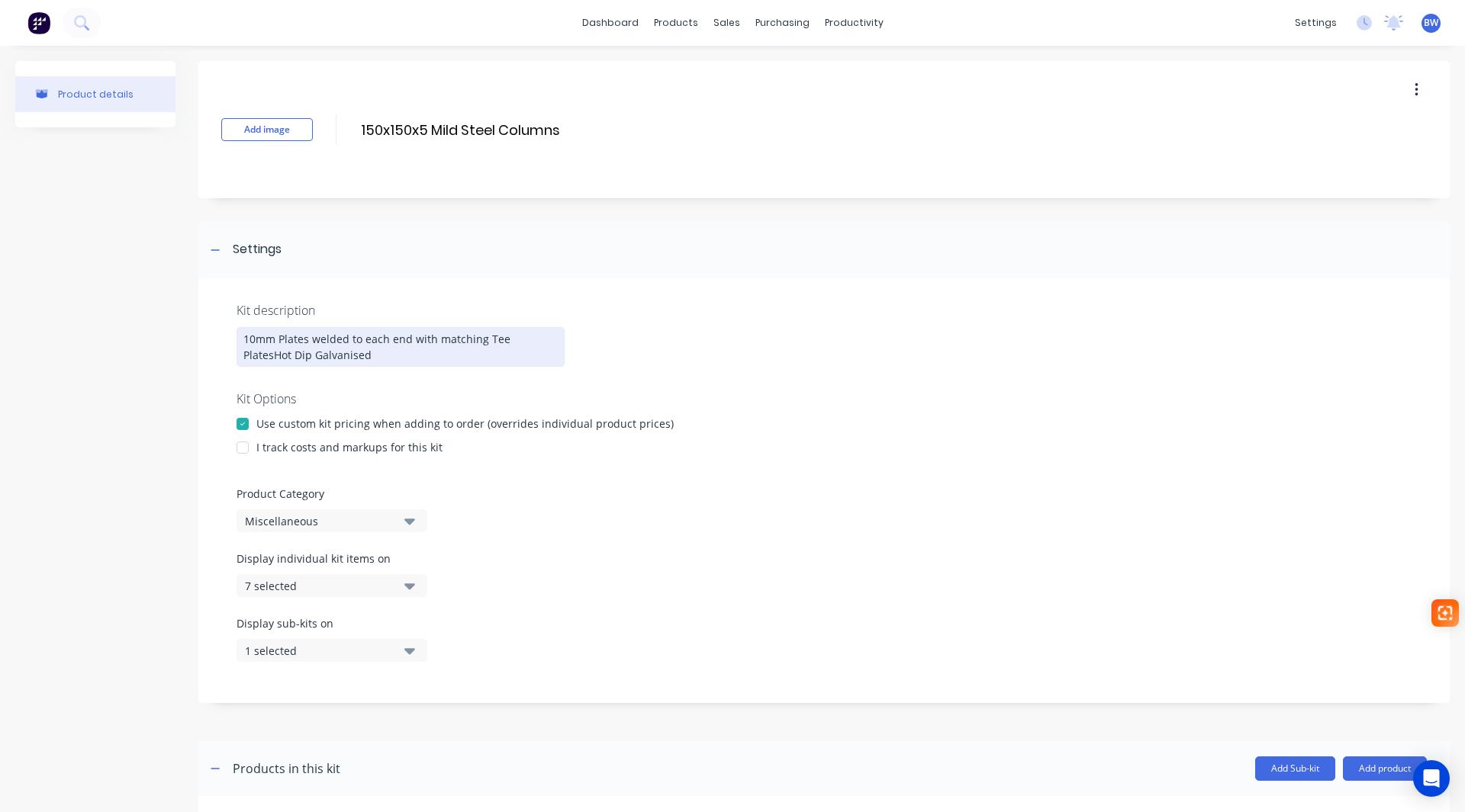
click at [245, 452] on div at bounding box center [243, 448] width 31 height 31
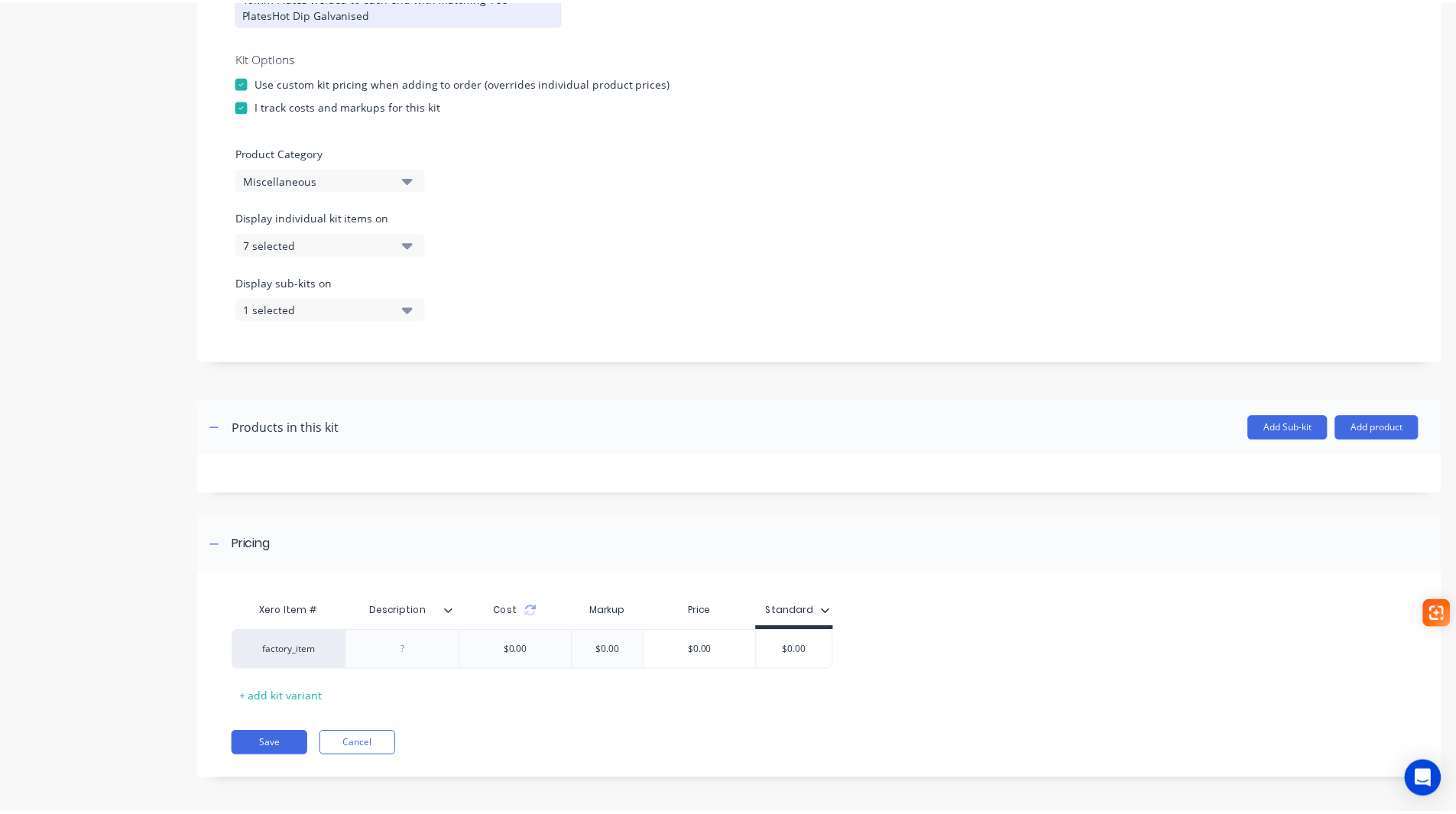
scroll to position [347, 0]
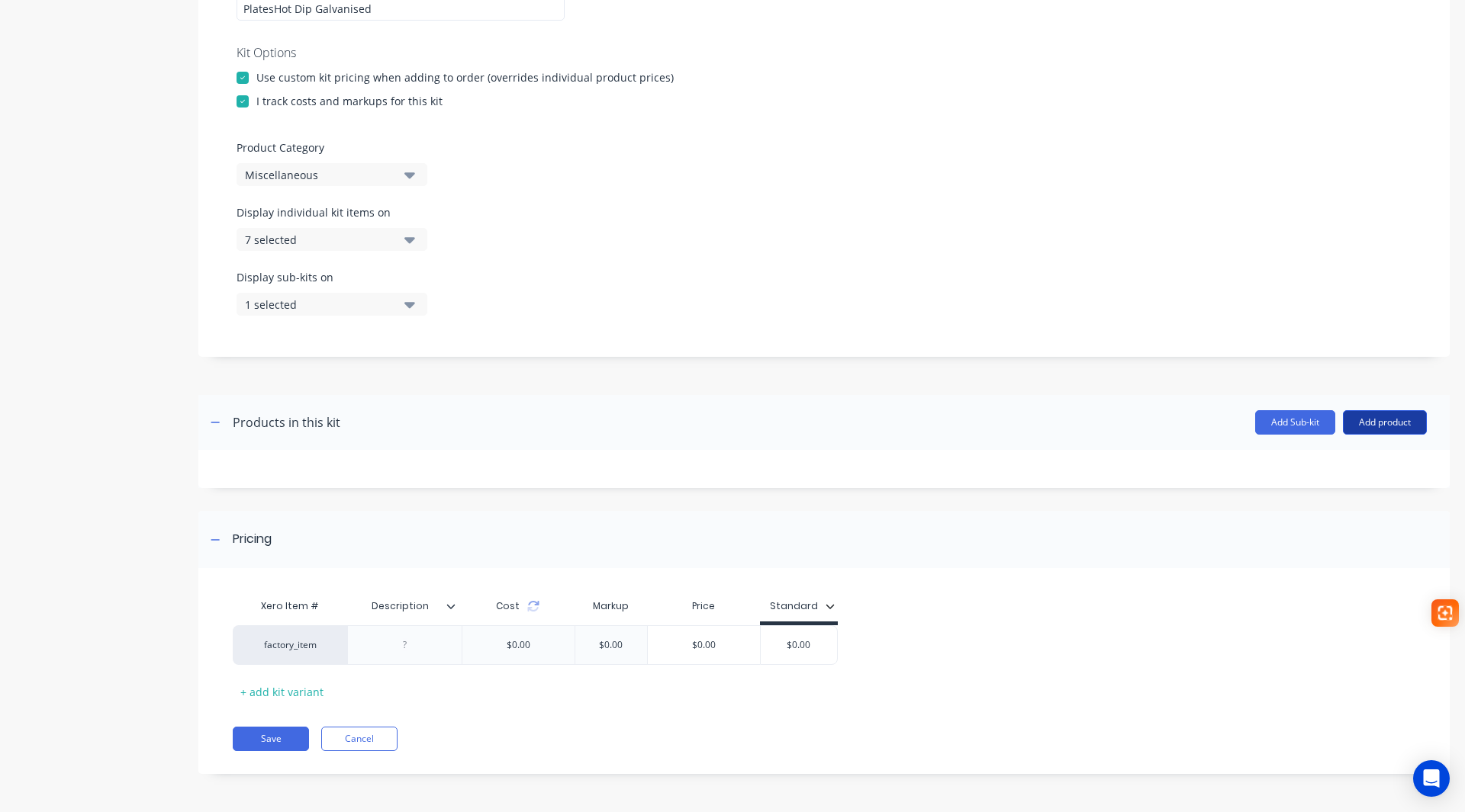
click at [1388, 423] on button "Add product" at bounding box center [1385, 423] width 84 height 24
click at [1371, 467] on div "Product catalogue" at bounding box center [1354, 461] width 118 height 22
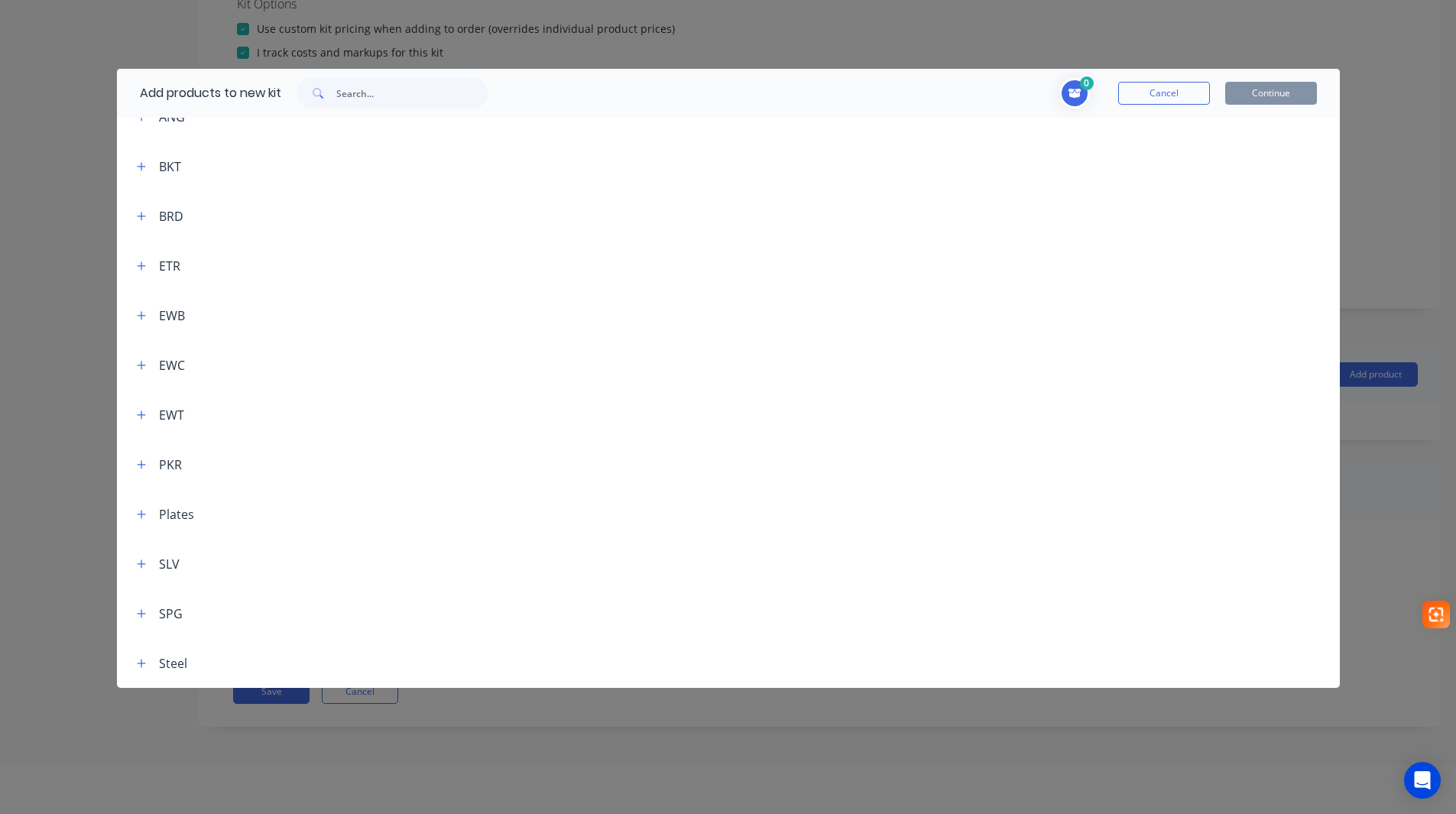
scroll to position [77, 0]
click at [141, 668] on icon "button" at bounding box center [141, 663] width 9 height 11
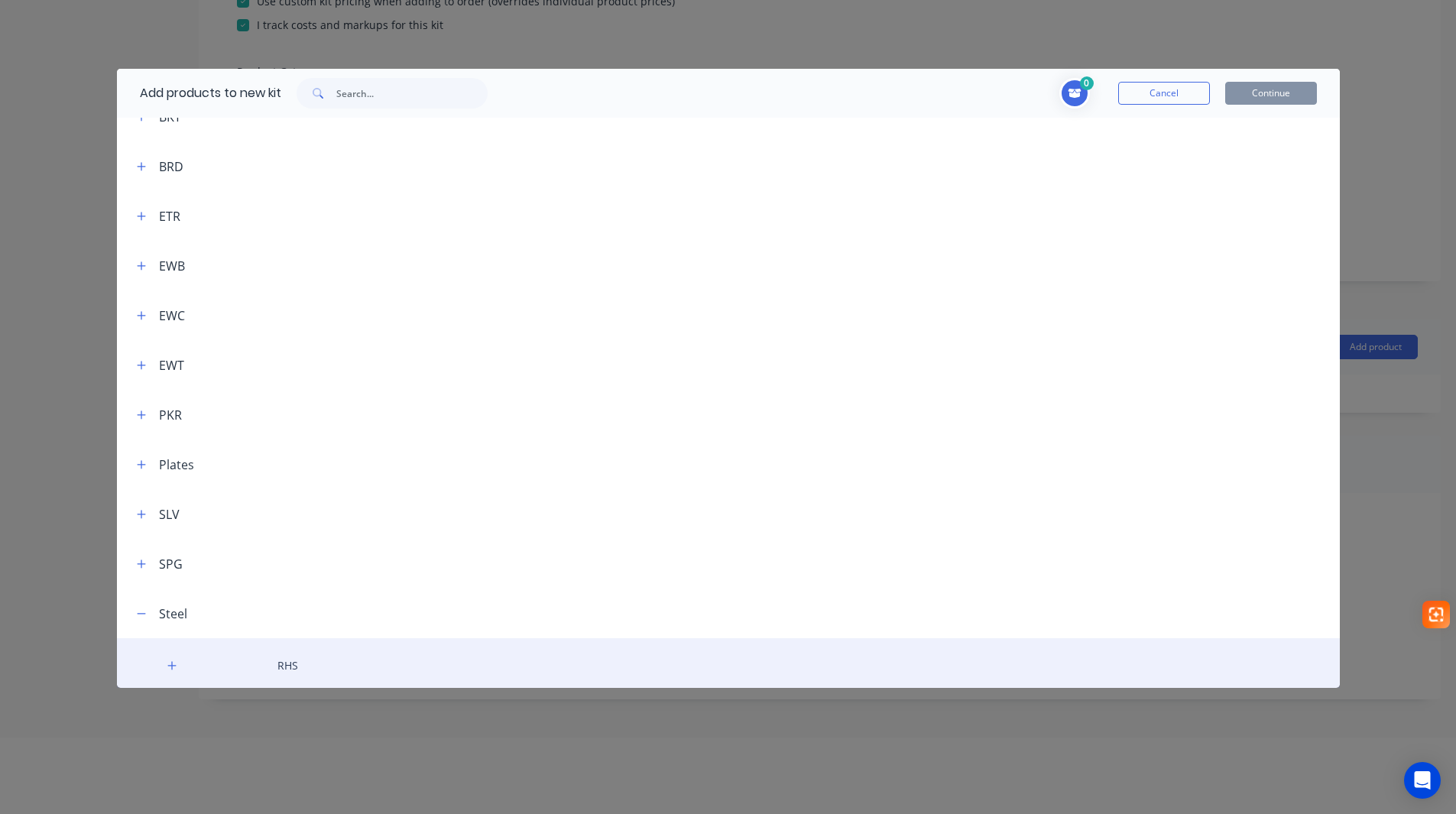
scroll to position [234, 0]
click at [173, 660] on icon "button" at bounding box center [171, 661] width 9 height 11
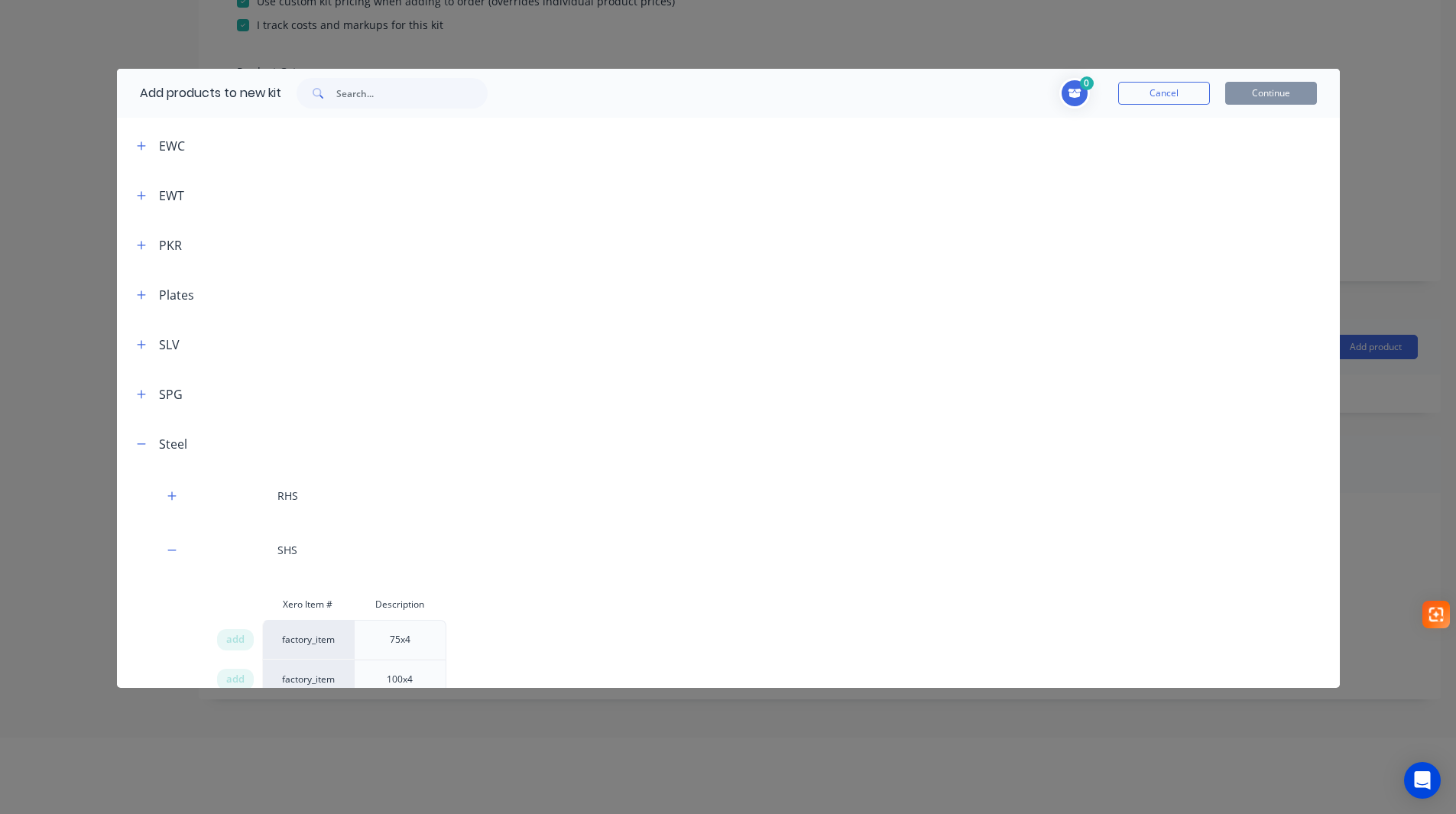
scroll to position [500, 0]
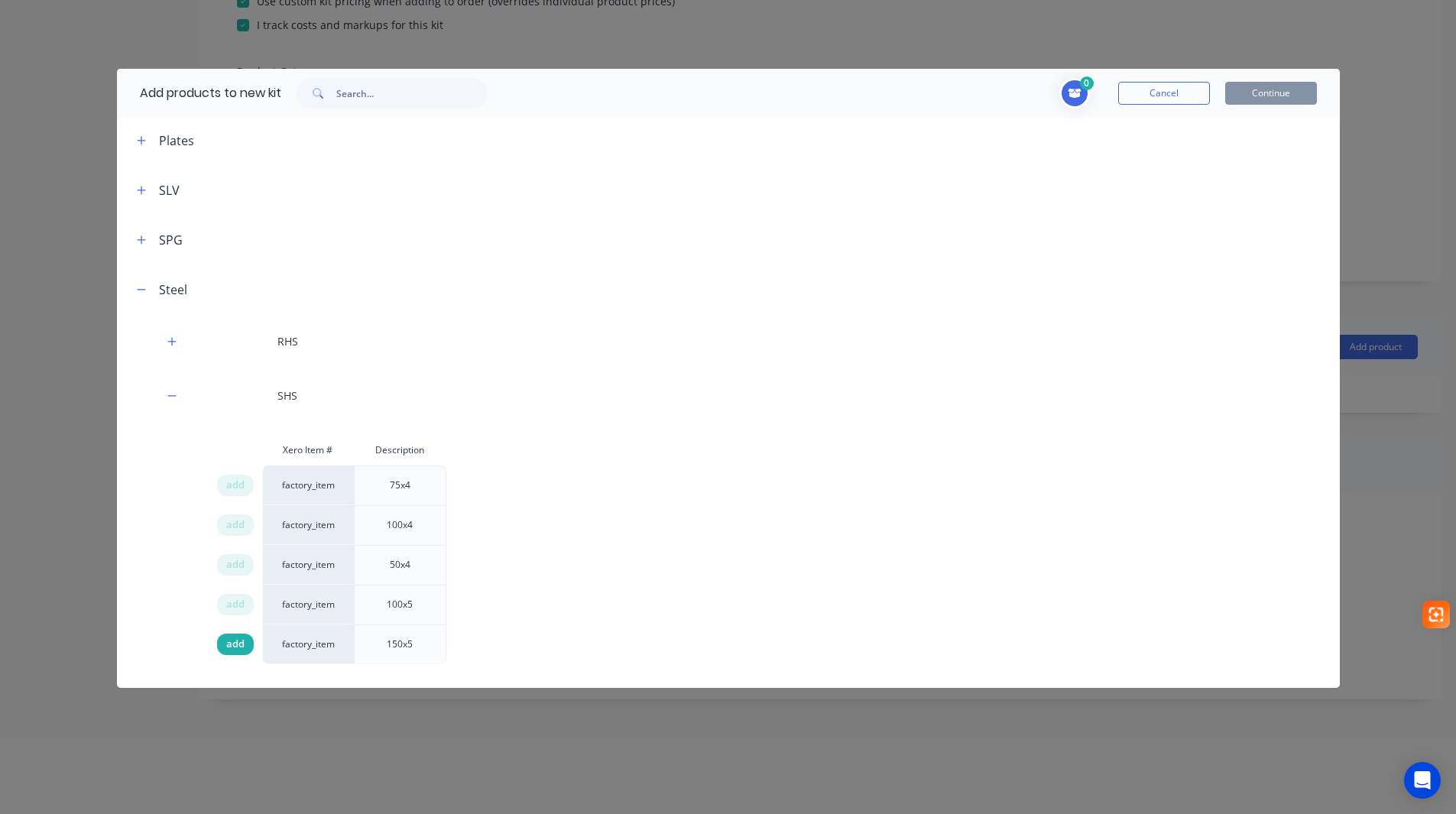
click at [238, 648] on span "add" at bounding box center [235, 644] width 19 height 15
click at [1268, 104] on button "Continue" at bounding box center [1271, 93] width 92 height 23
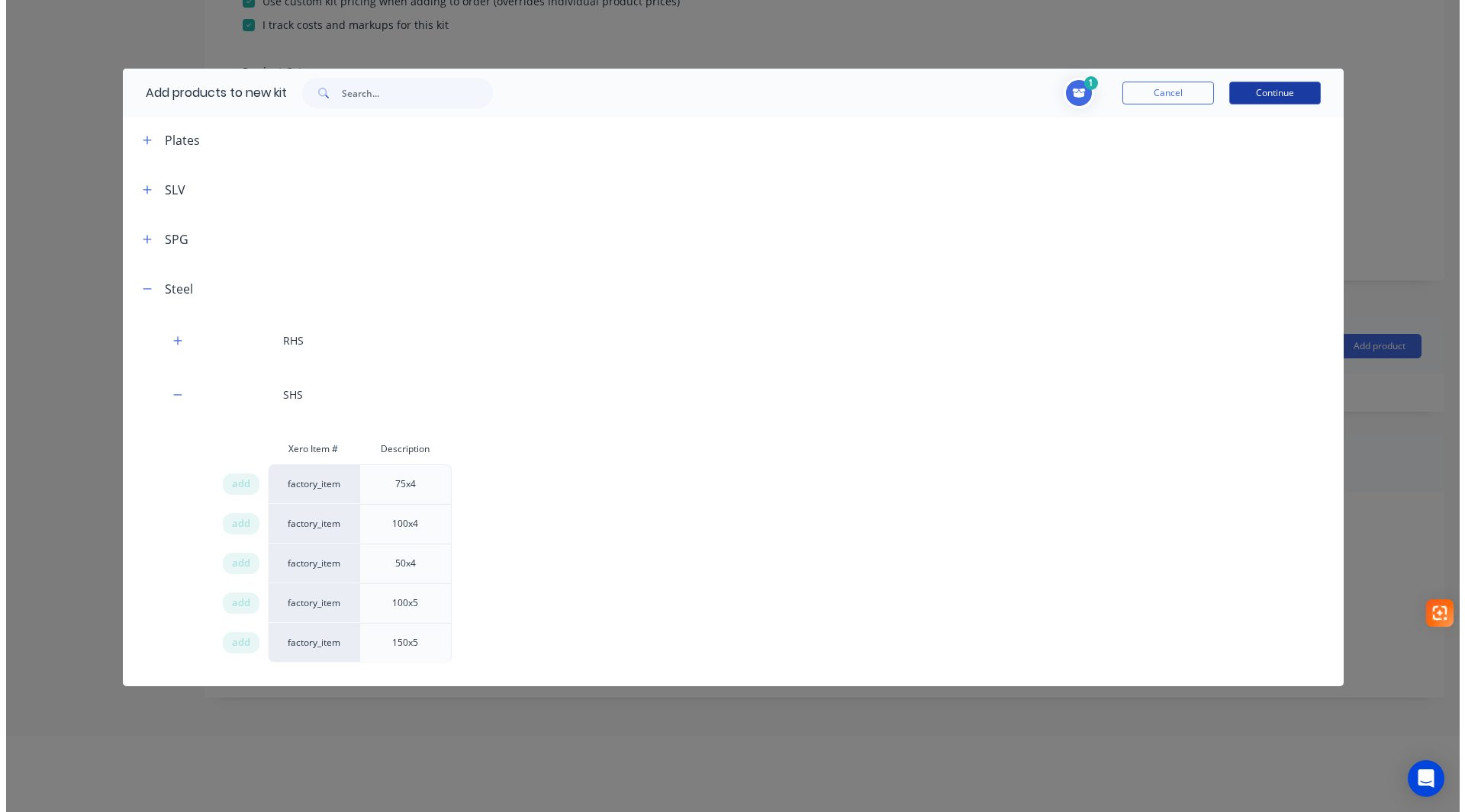
scroll to position [0, 0]
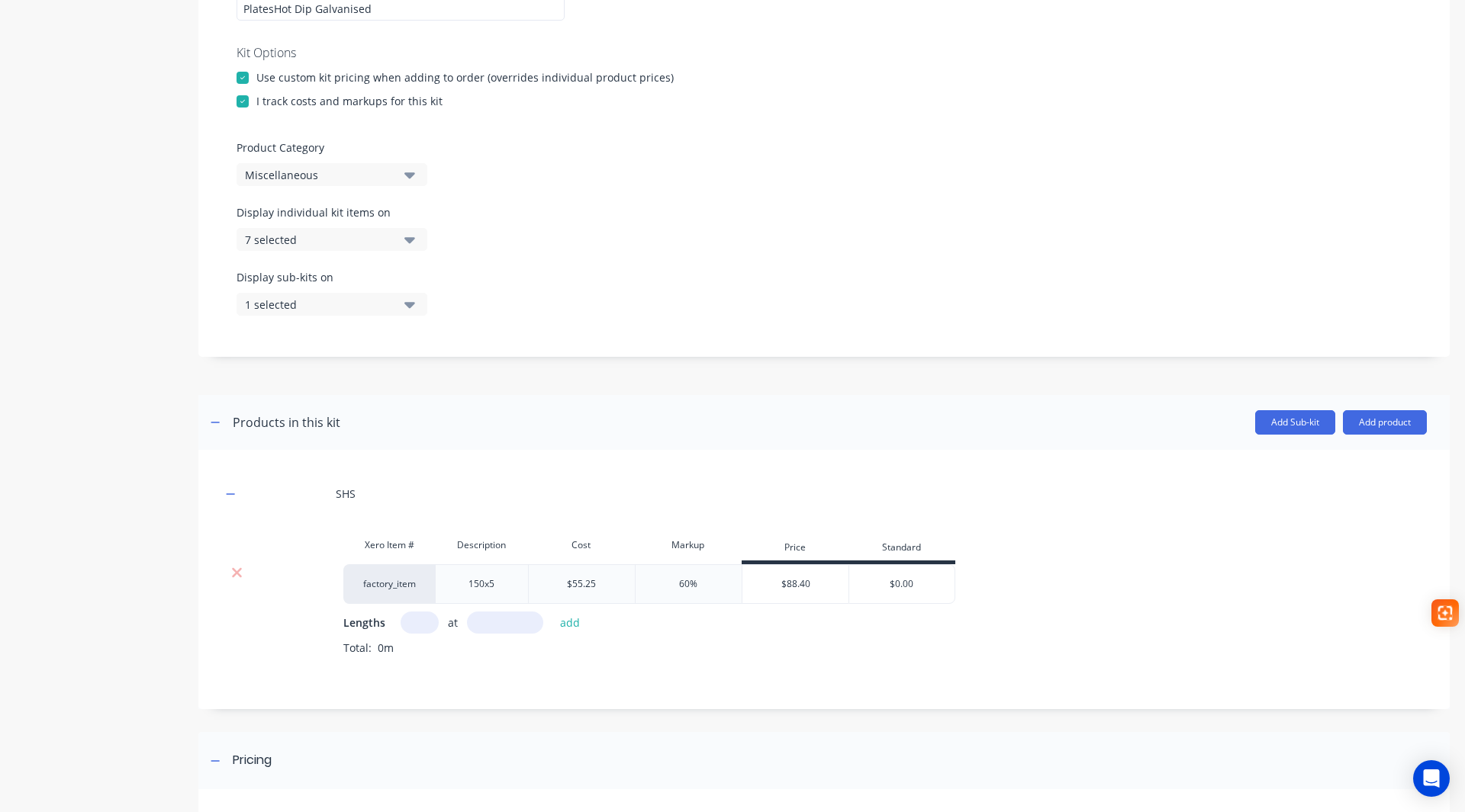
click at [426, 621] on input "text" at bounding box center [419, 623] width 38 height 22
type input "1"
type input "5"
type input "8000"
click at [569, 624] on button "add" at bounding box center [570, 623] width 35 height 21
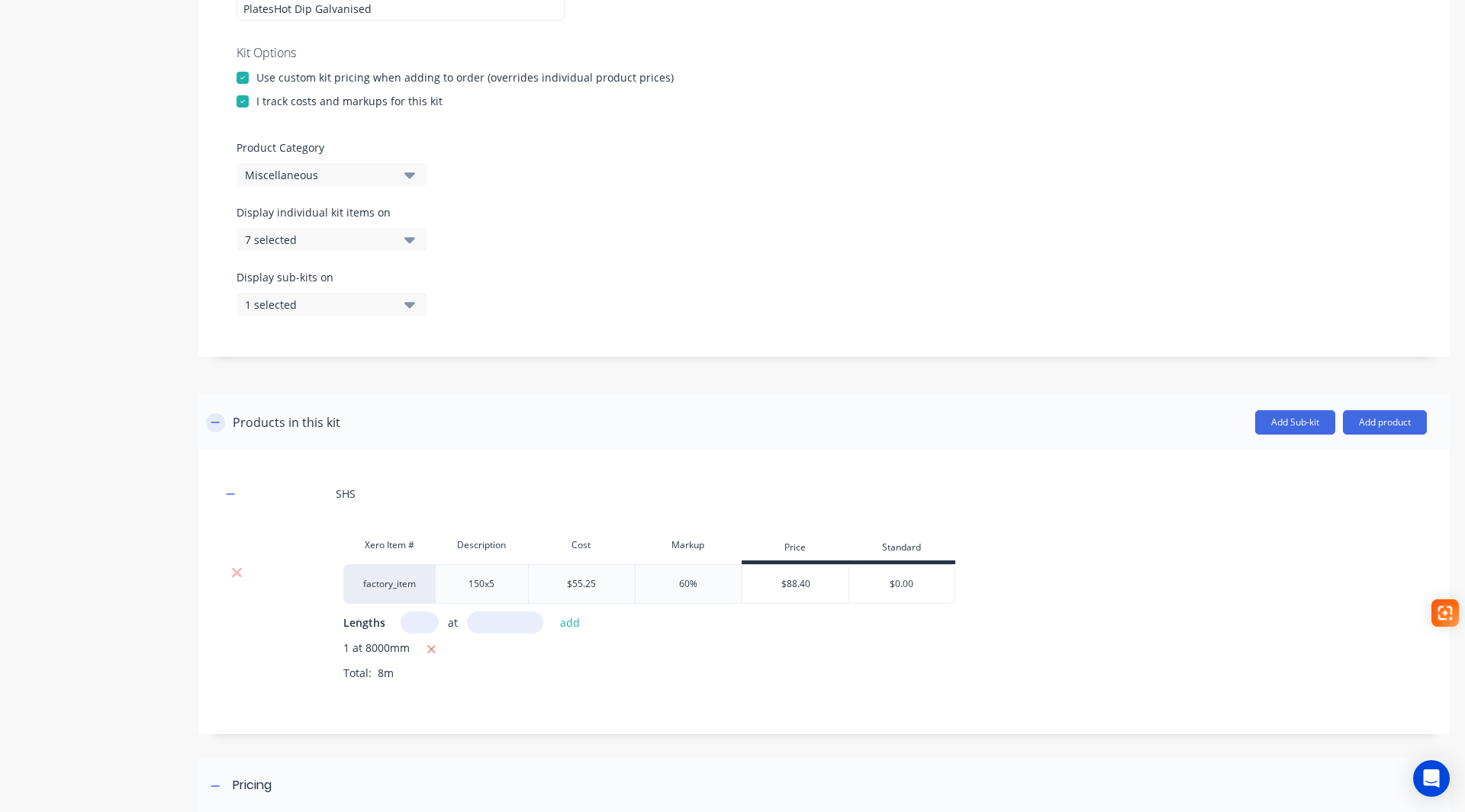
click at [217, 423] on icon "button" at bounding box center [215, 422] width 9 height 10
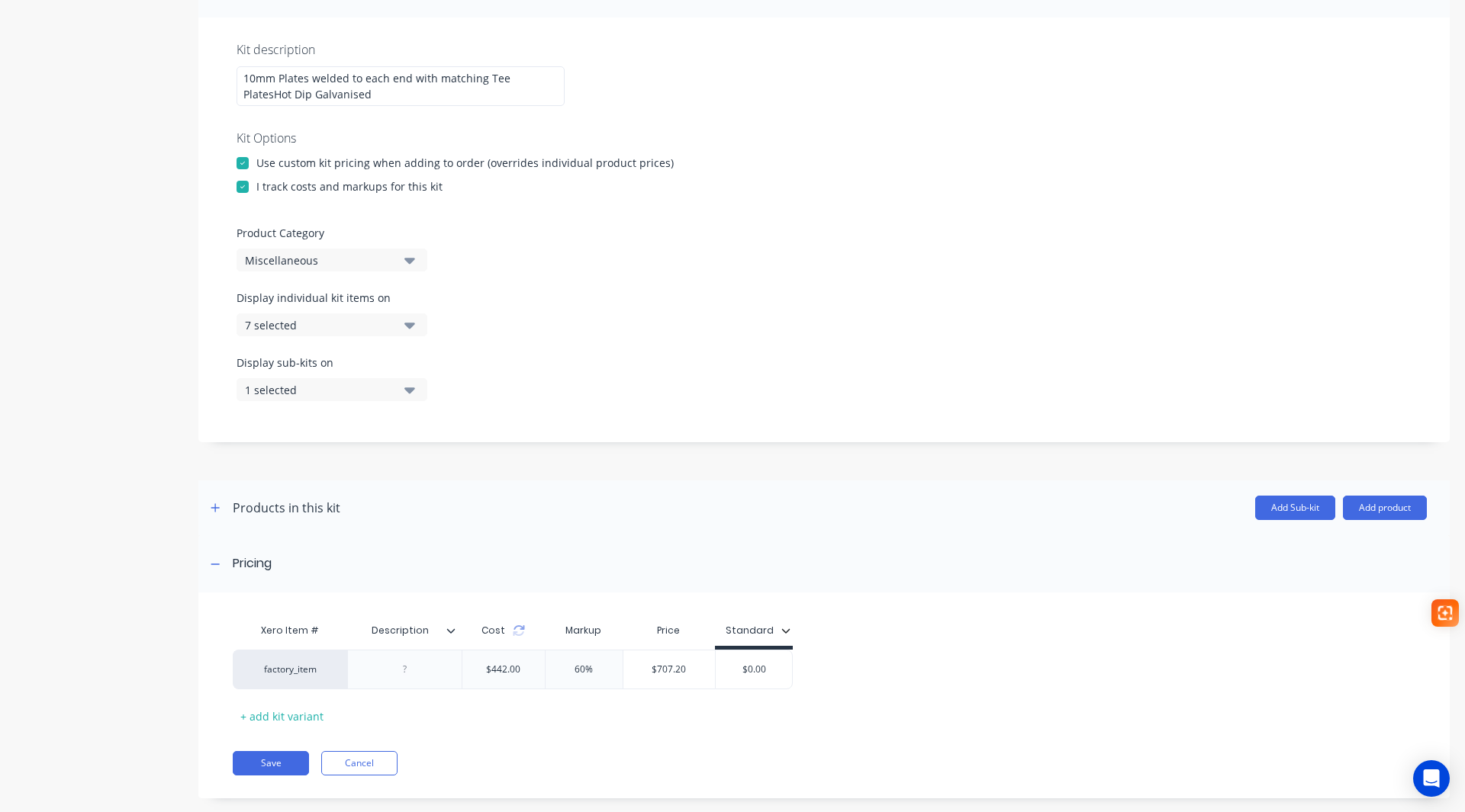
scroll to position [285, 0]
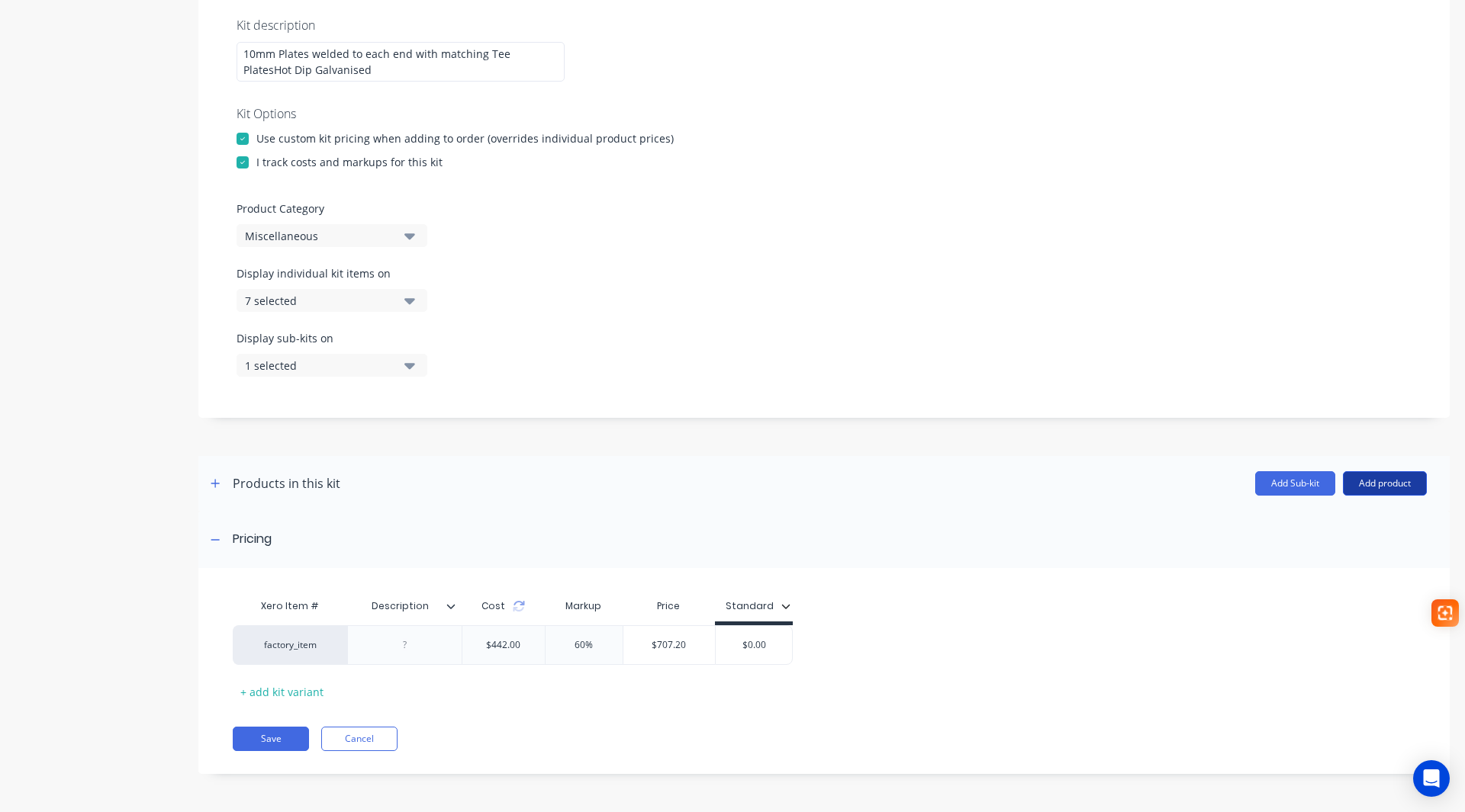
click at [1373, 487] on button "Add product" at bounding box center [1385, 484] width 84 height 24
click at [1359, 527] on div "Product catalogue" at bounding box center [1354, 523] width 118 height 22
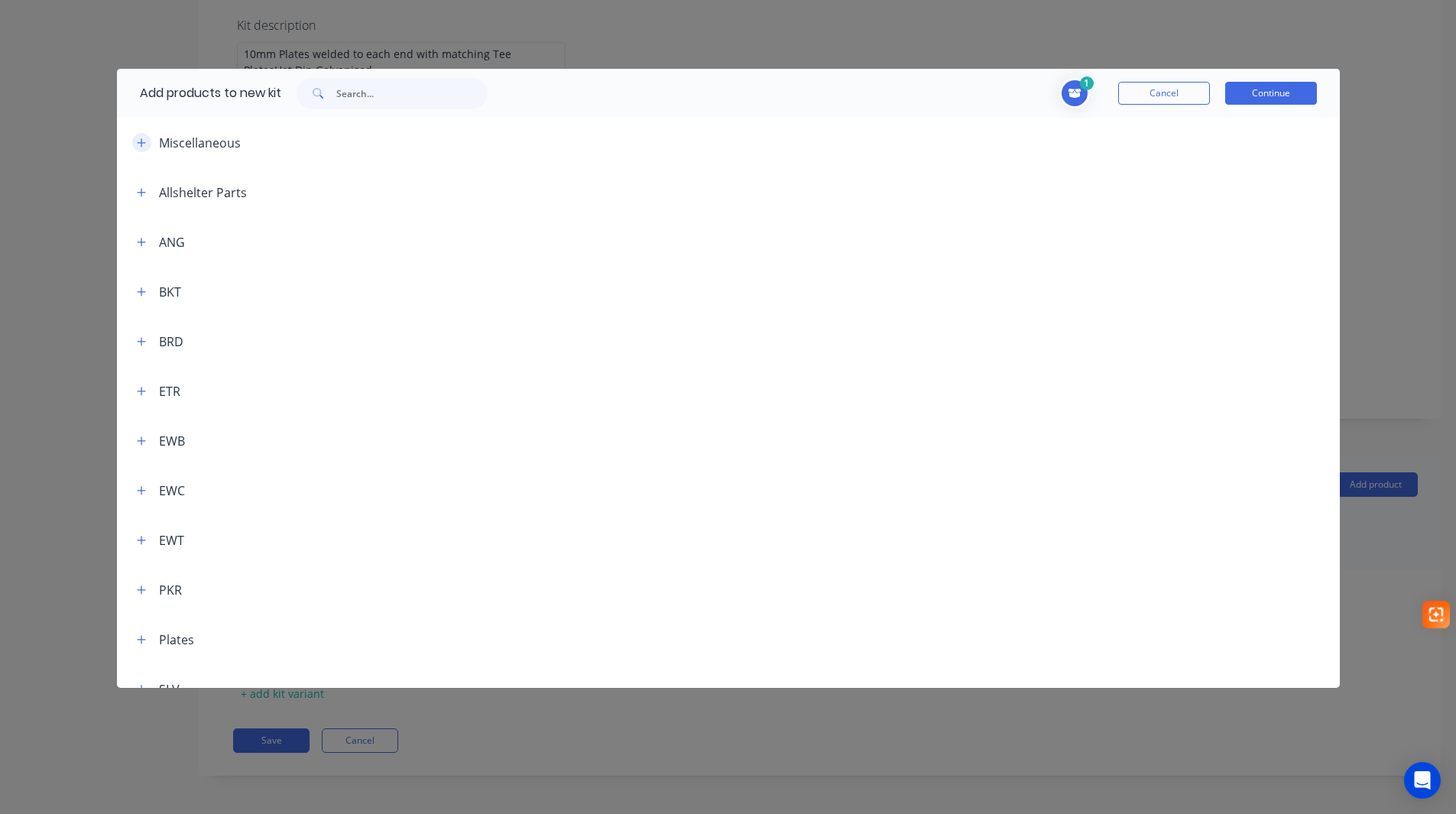
click at [139, 146] on icon "button" at bounding box center [141, 142] width 9 height 11
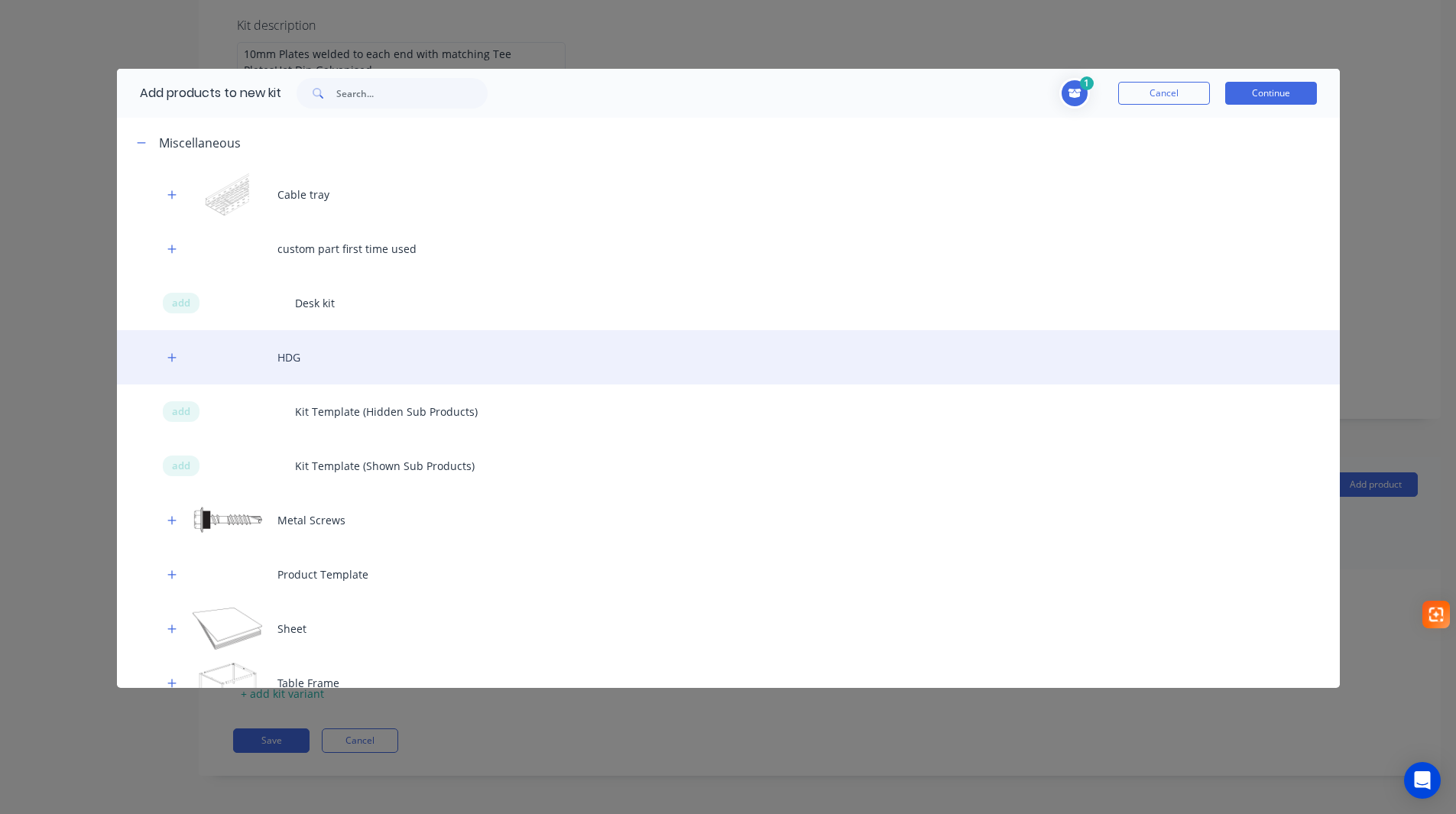
click at [264, 358] on div "HDG" at bounding box center [728, 357] width 1222 height 54
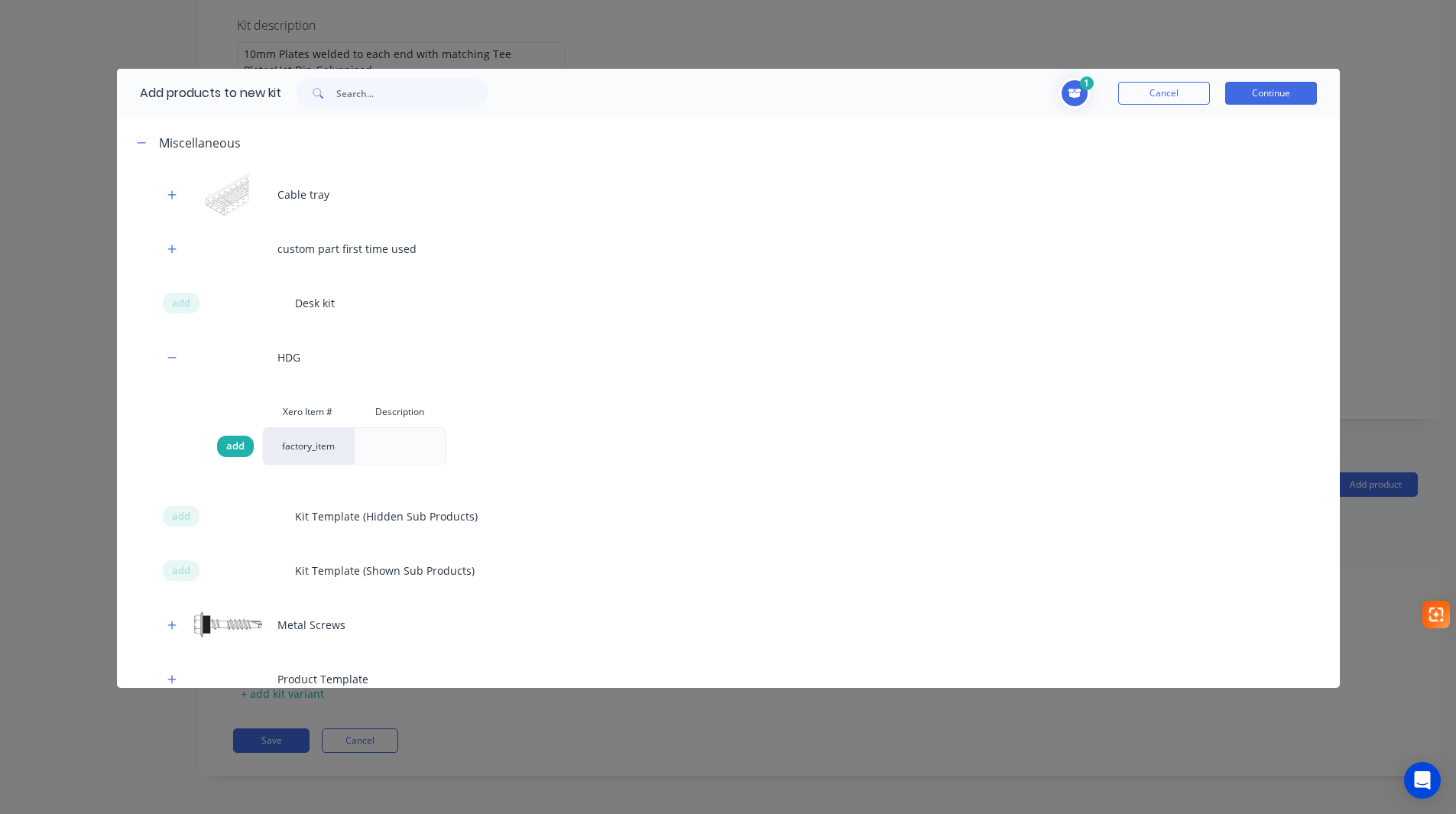
click at [238, 445] on span "add" at bounding box center [235, 446] width 19 height 15
click at [1296, 91] on button "Continue" at bounding box center [1271, 93] width 92 height 23
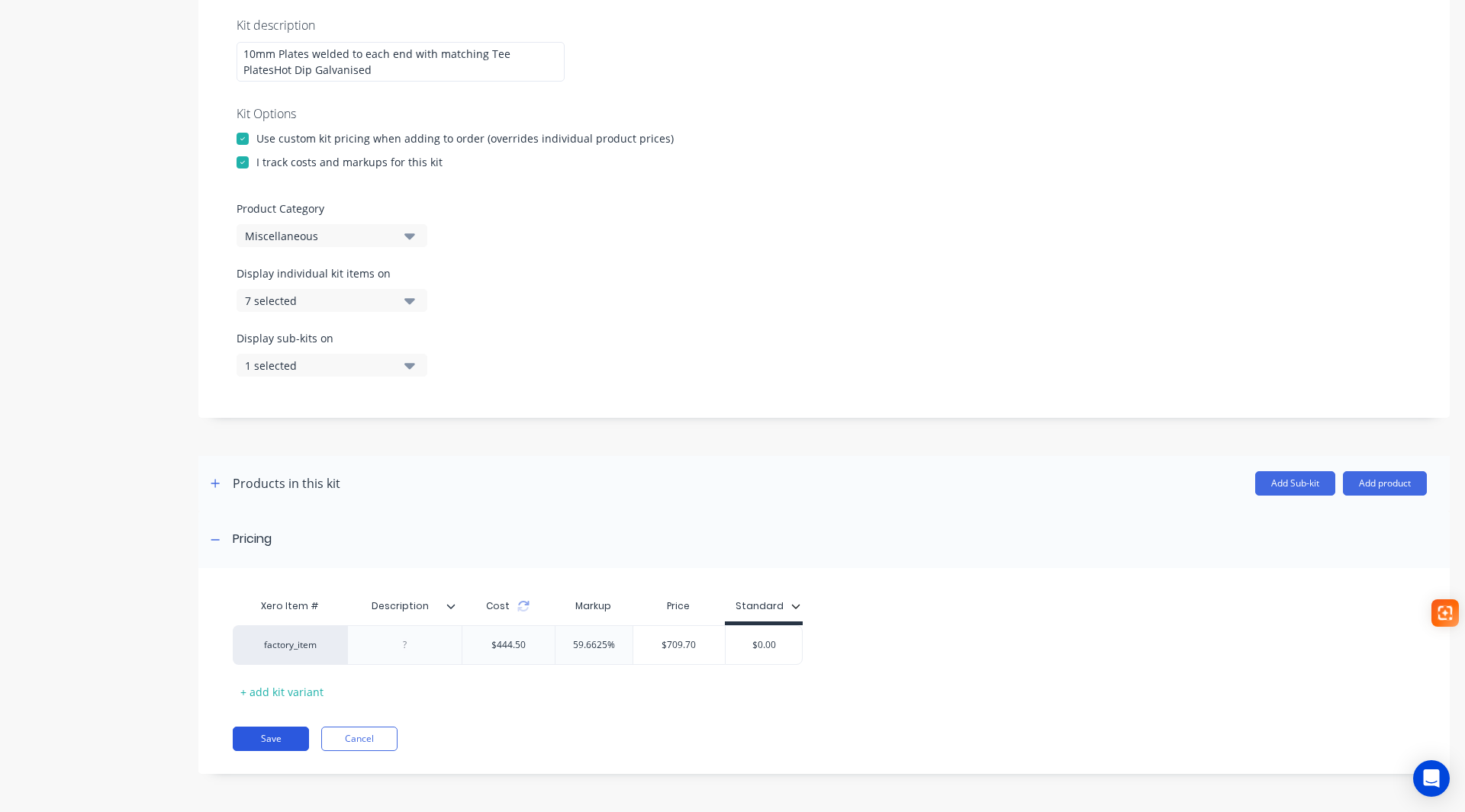
click at [257, 731] on button "Save" at bounding box center [270, 739] width 77 height 24
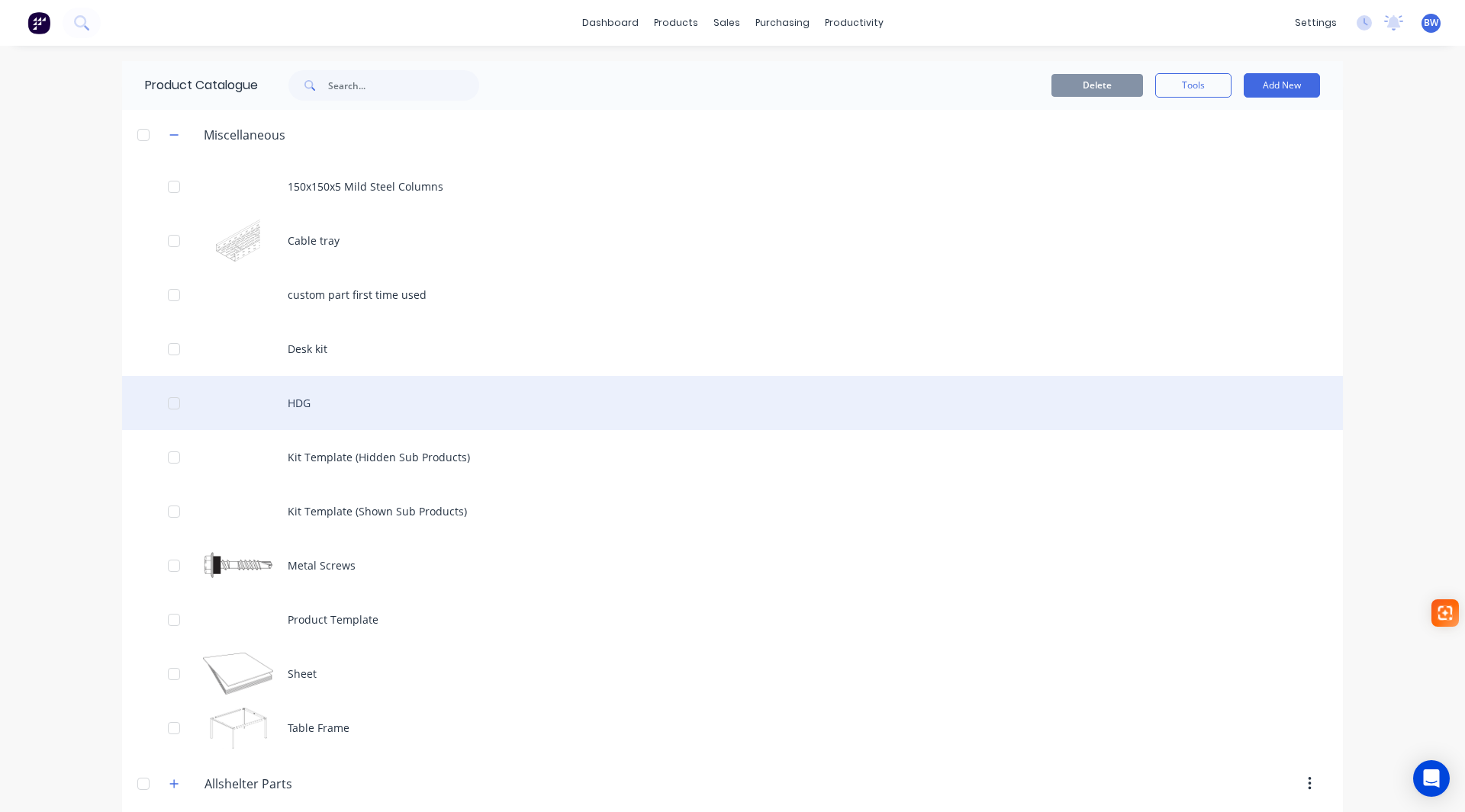
click at [300, 403] on div "HDG" at bounding box center [732, 402] width 1221 height 54
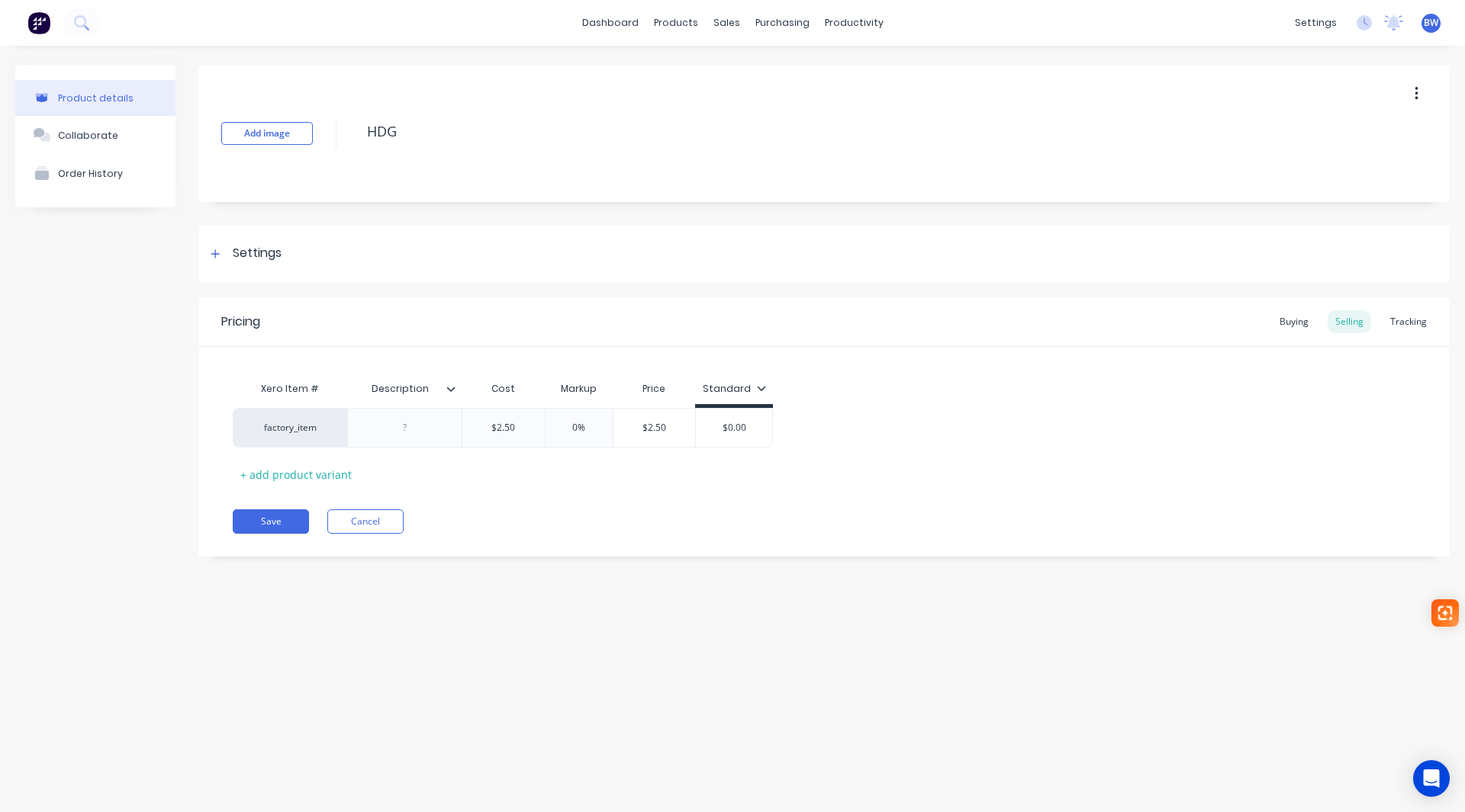
type textarea "x"
type input "$0.00"
click at [740, 431] on input "$0.00" at bounding box center [734, 427] width 77 height 14
click at [262, 515] on button "Save" at bounding box center [270, 522] width 77 height 24
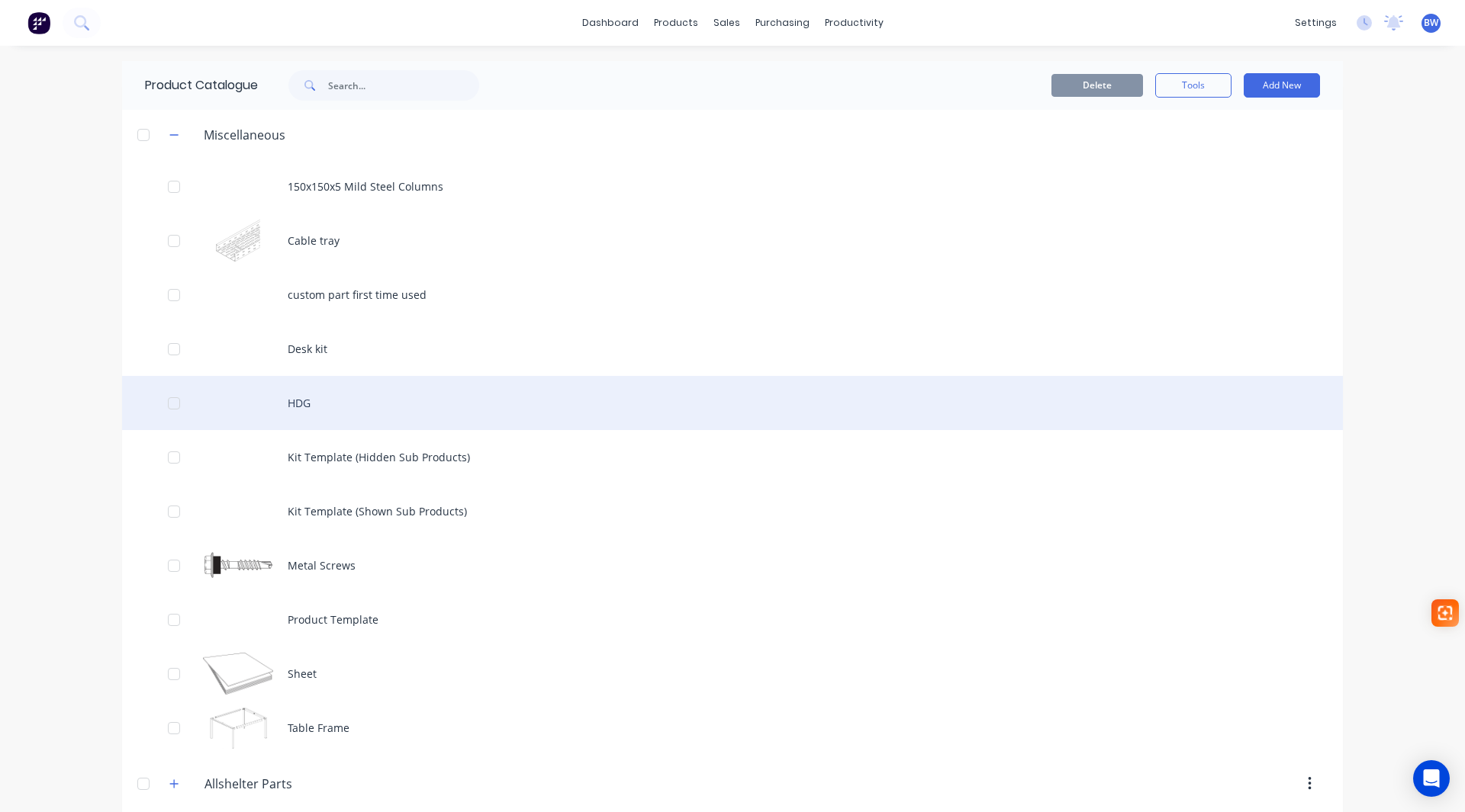
click at [169, 405] on div at bounding box center [174, 403] width 31 height 31
click at [289, 402] on div "HDG" at bounding box center [732, 402] width 1221 height 54
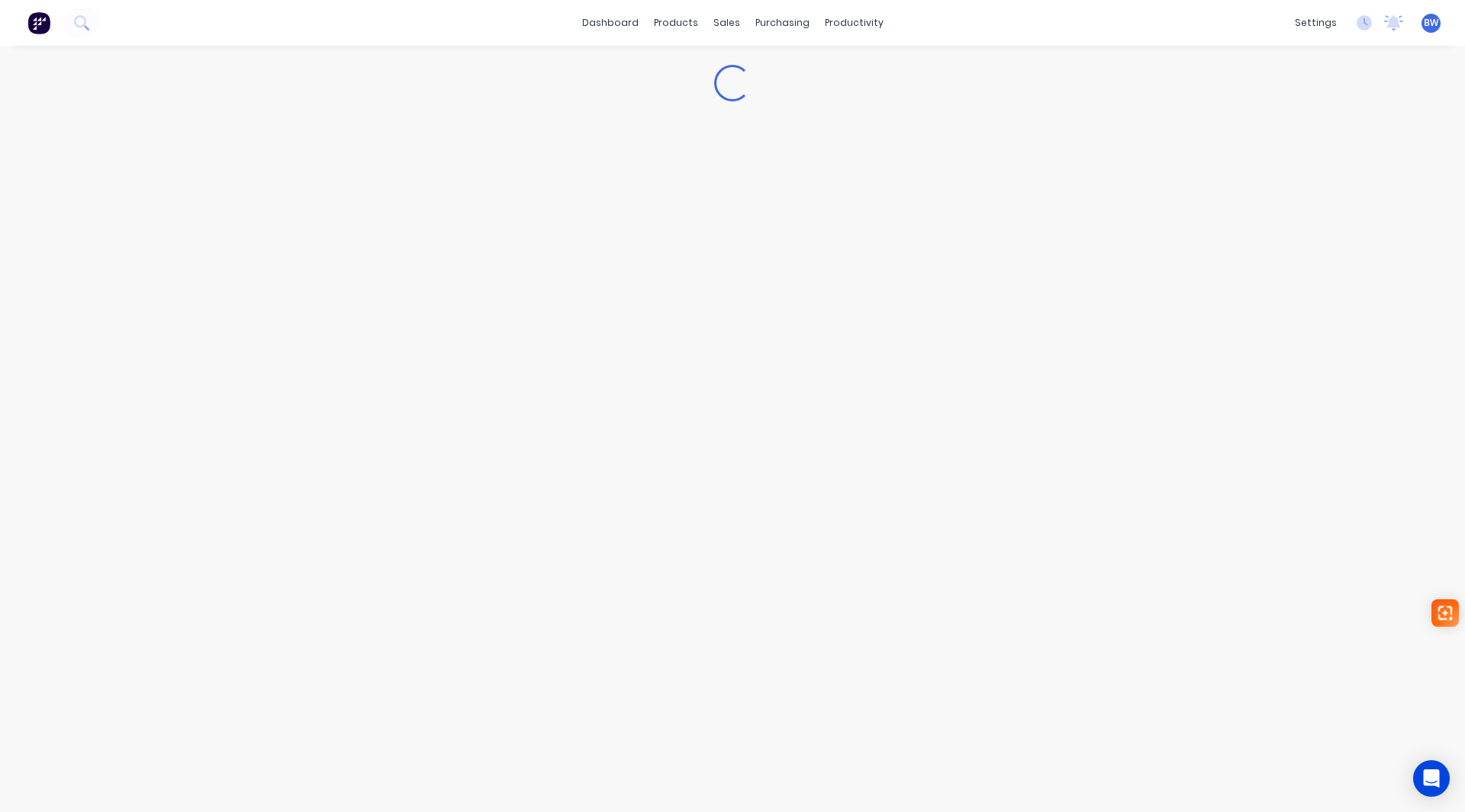
type textarea "x"
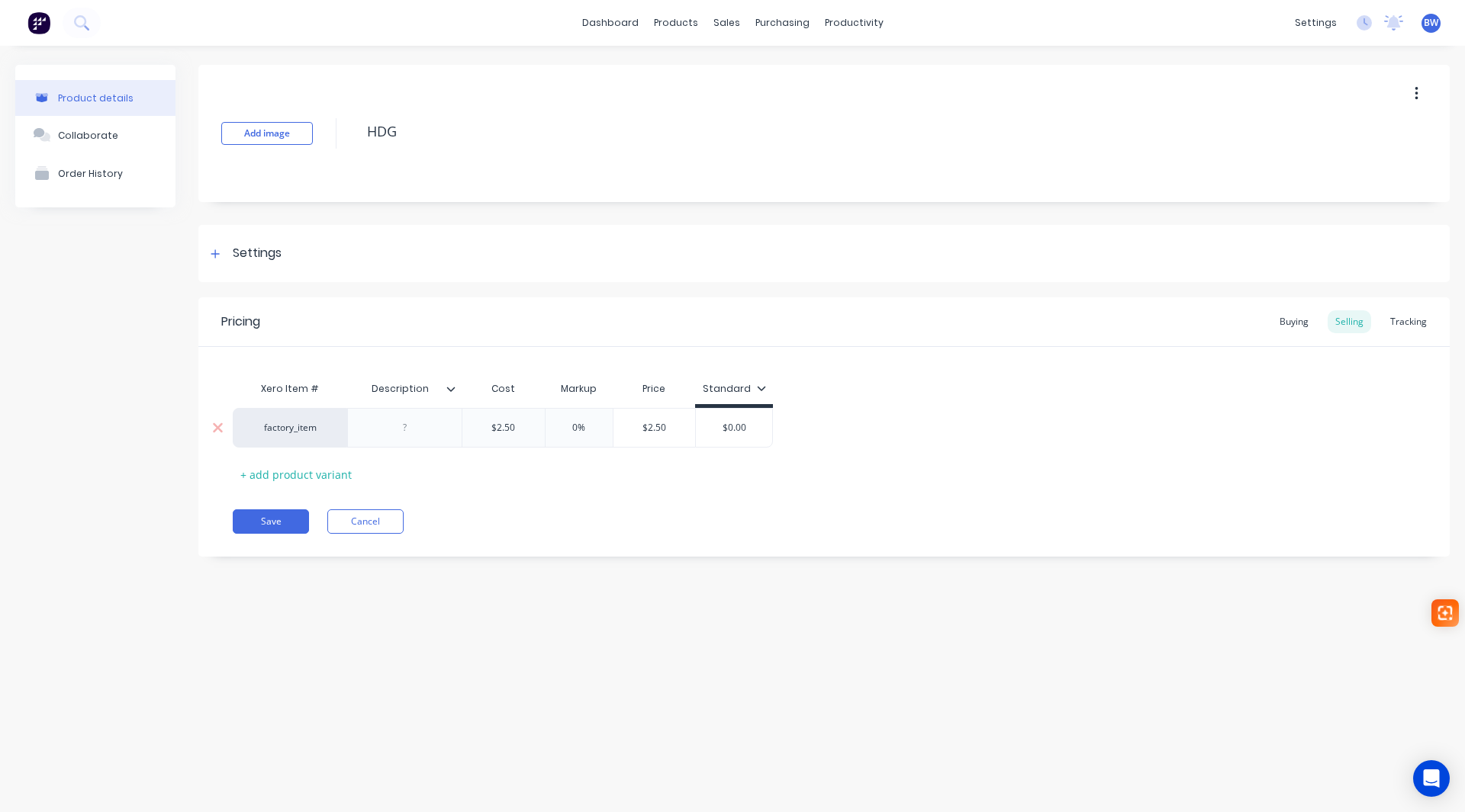
click at [741, 436] on div "$0.00" at bounding box center [734, 427] width 77 height 38
type input "$0.00"
type input "$2.50"
click at [642, 428] on input "$2.50" at bounding box center [654, 427] width 82 height 14
click at [259, 519] on button "Save" at bounding box center [270, 522] width 77 height 24
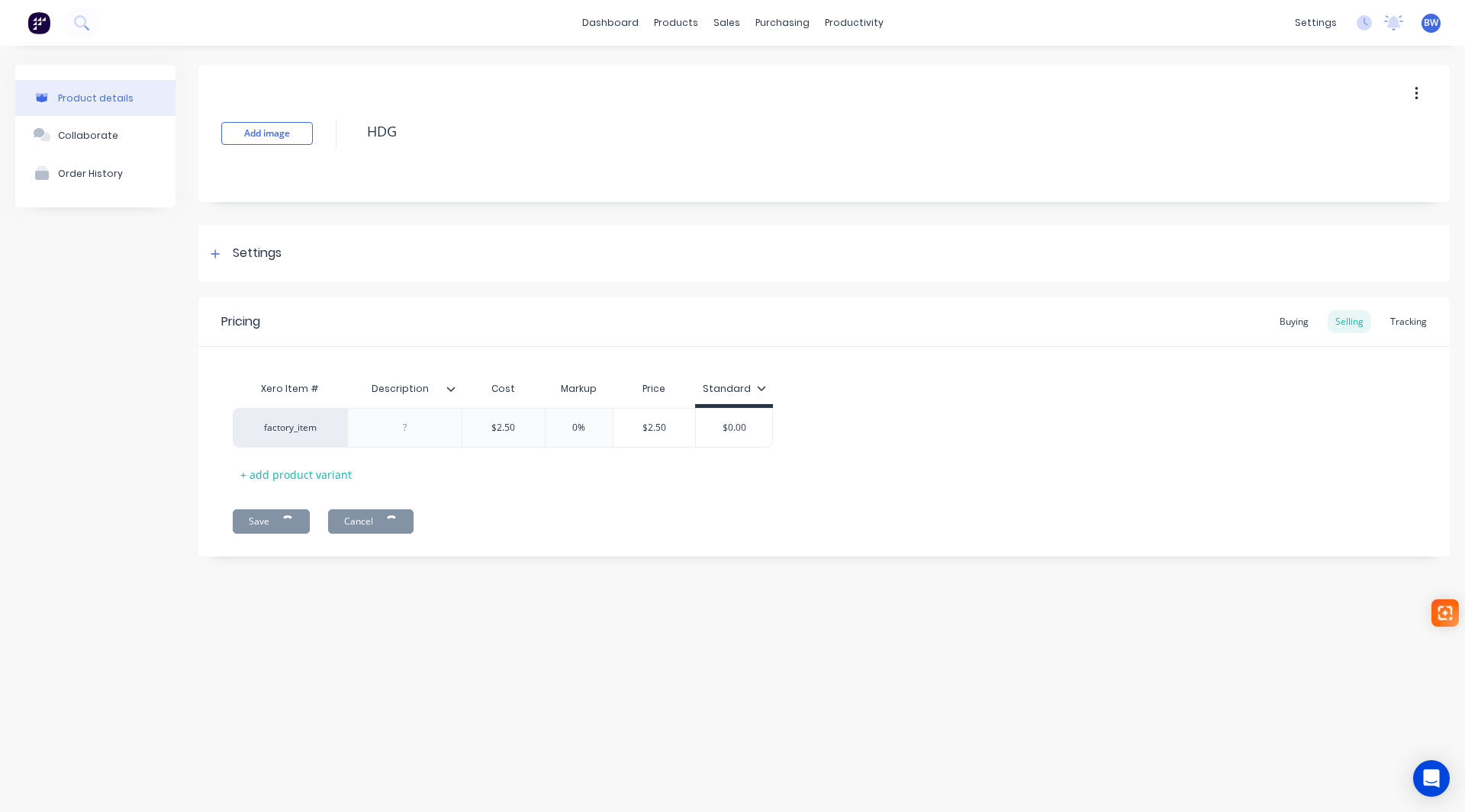
type textarea "x"
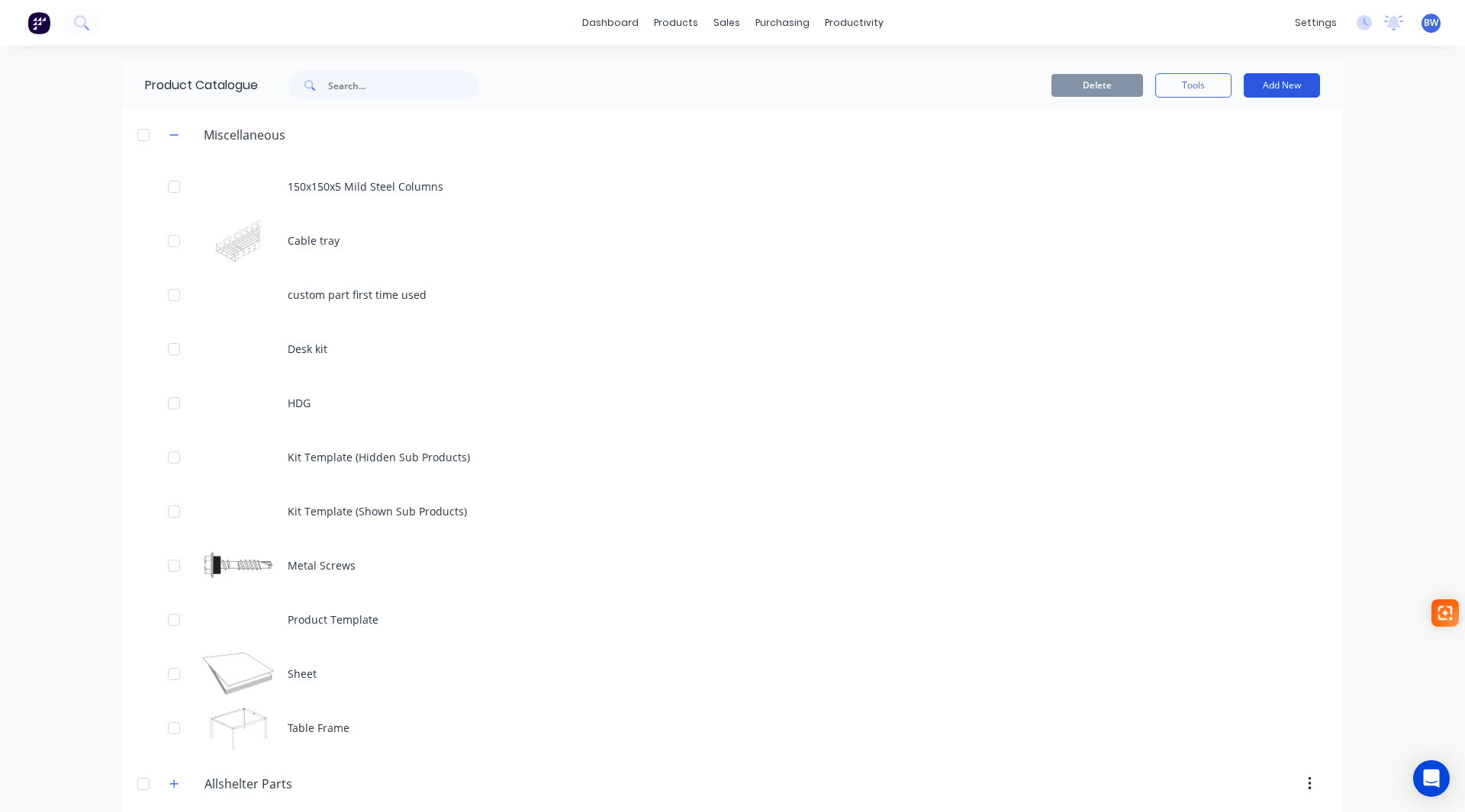
click at [1294, 81] on button "Add New" at bounding box center [1282, 85] width 77 height 24
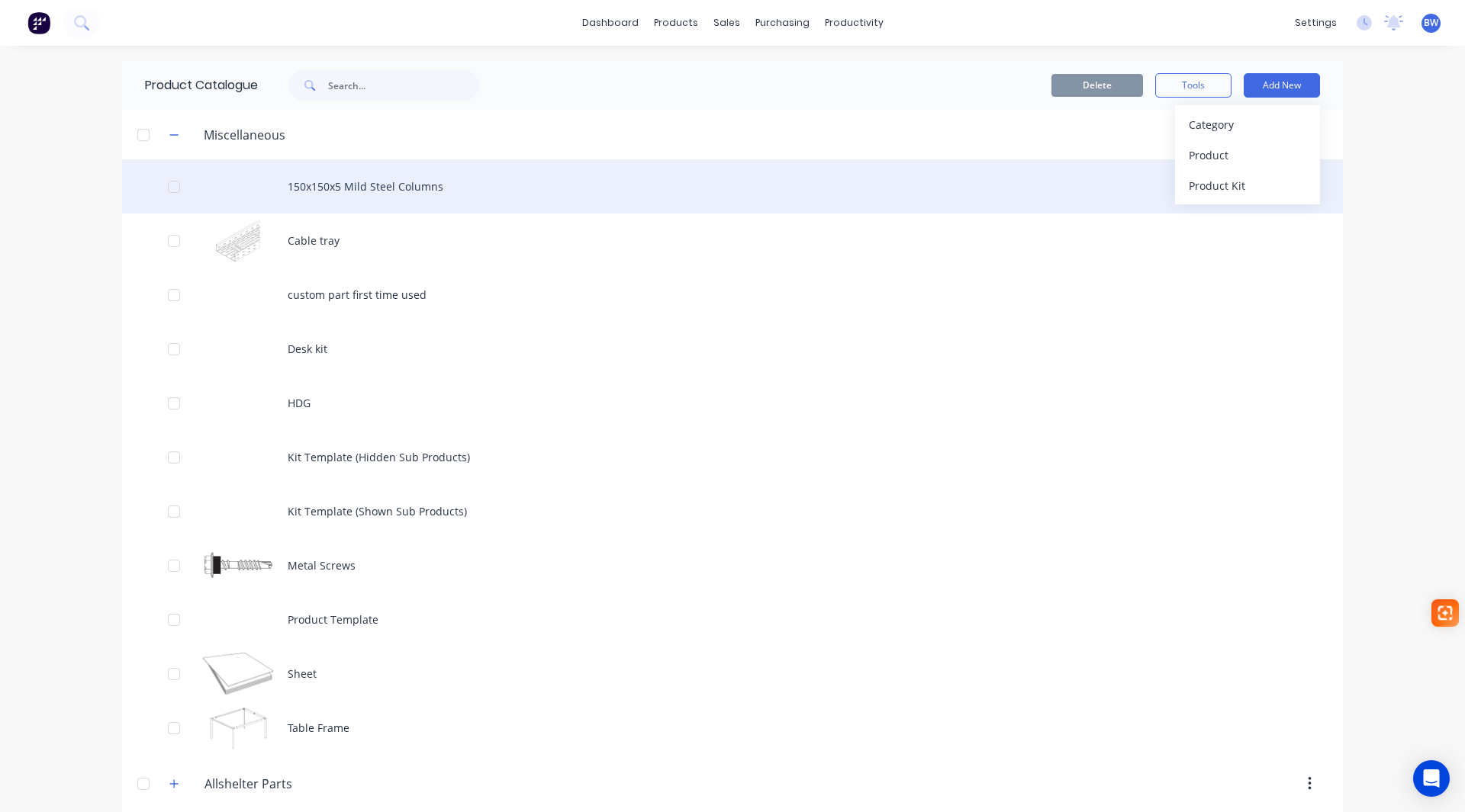
click at [1020, 190] on div "150x150x5 Mild Steel Columns" at bounding box center [732, 186] width 1221 height 54
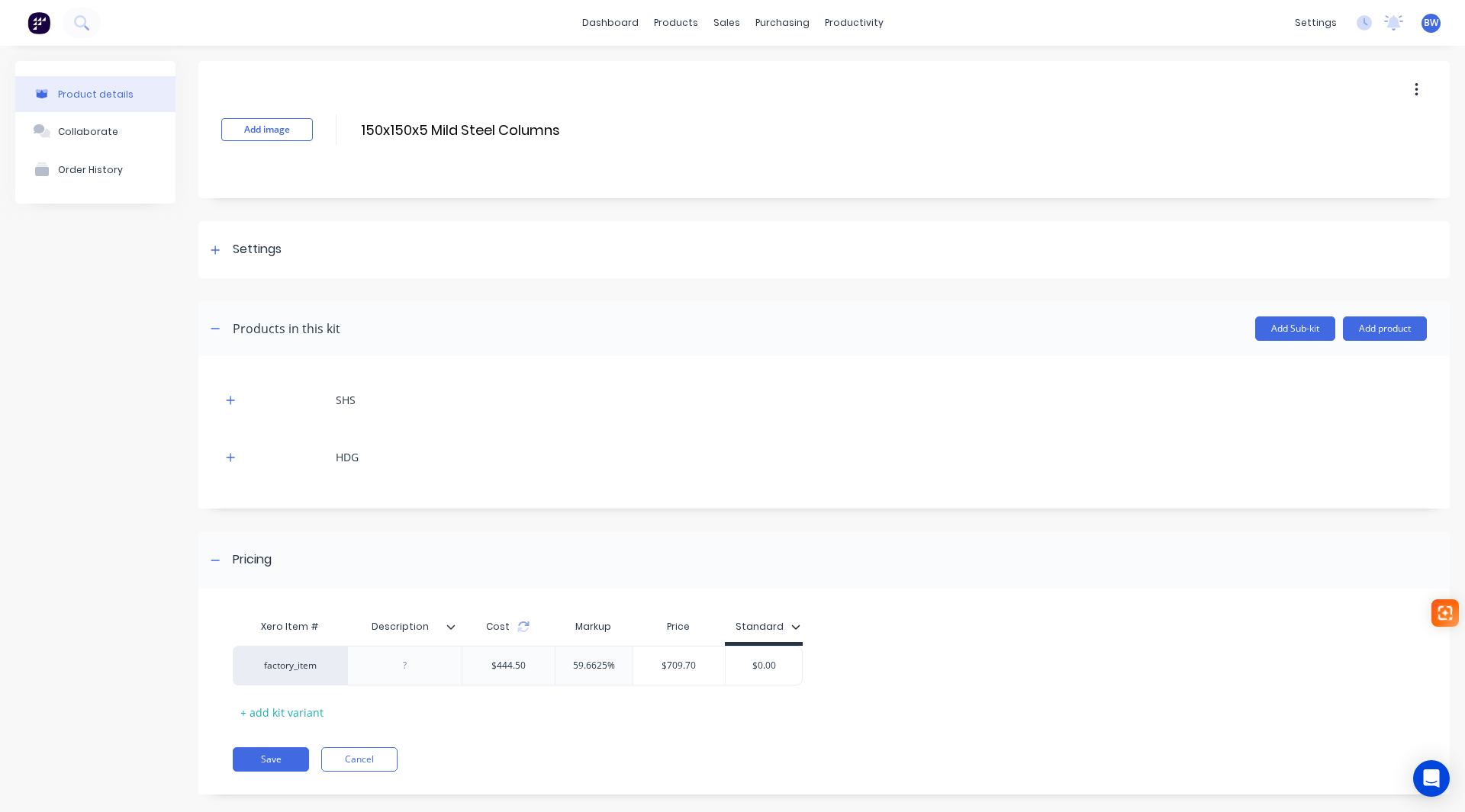
scroll to position [21, 0]
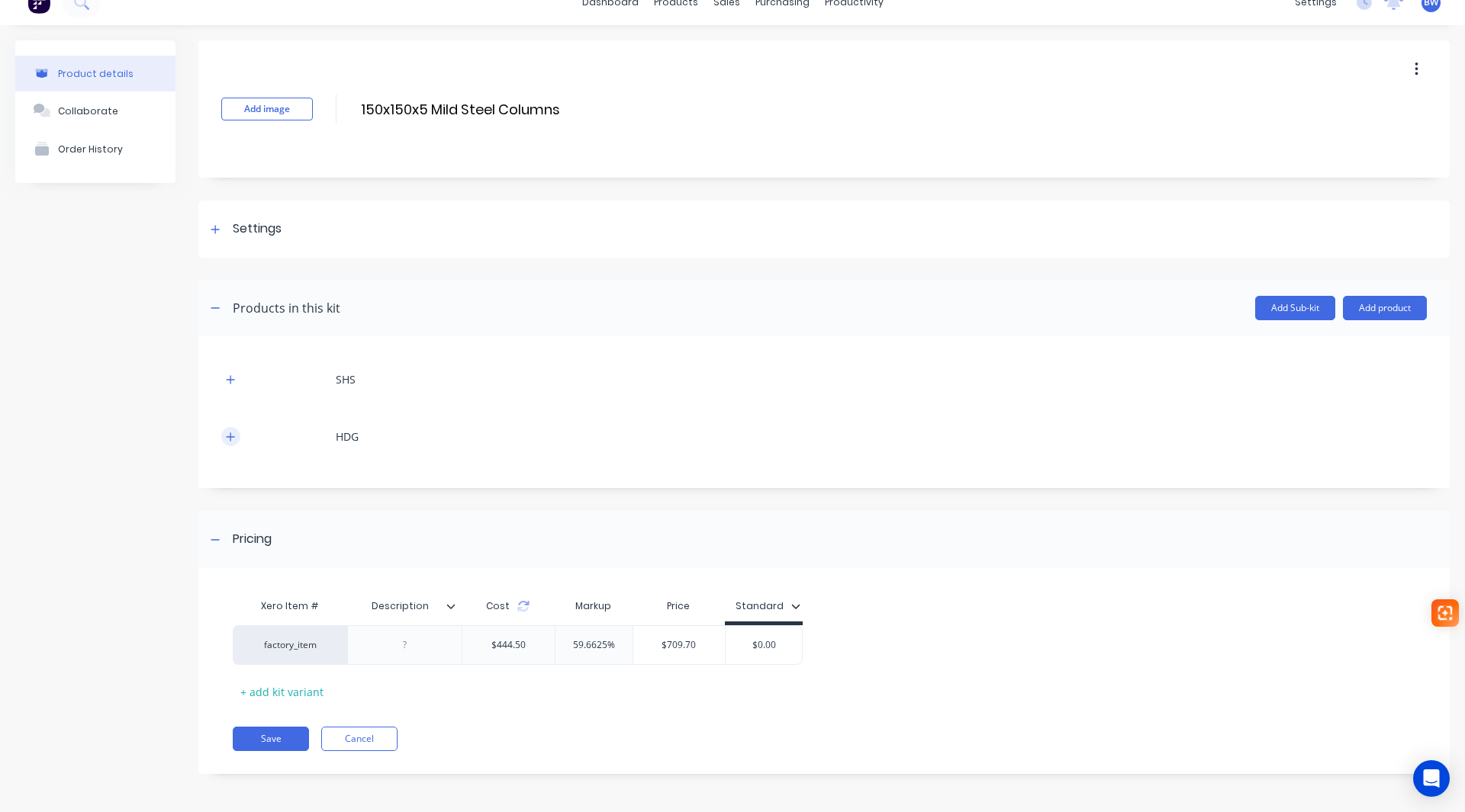
click at [230, 438] on icon "button" at bounding box center [230, 436] width 9 height 10
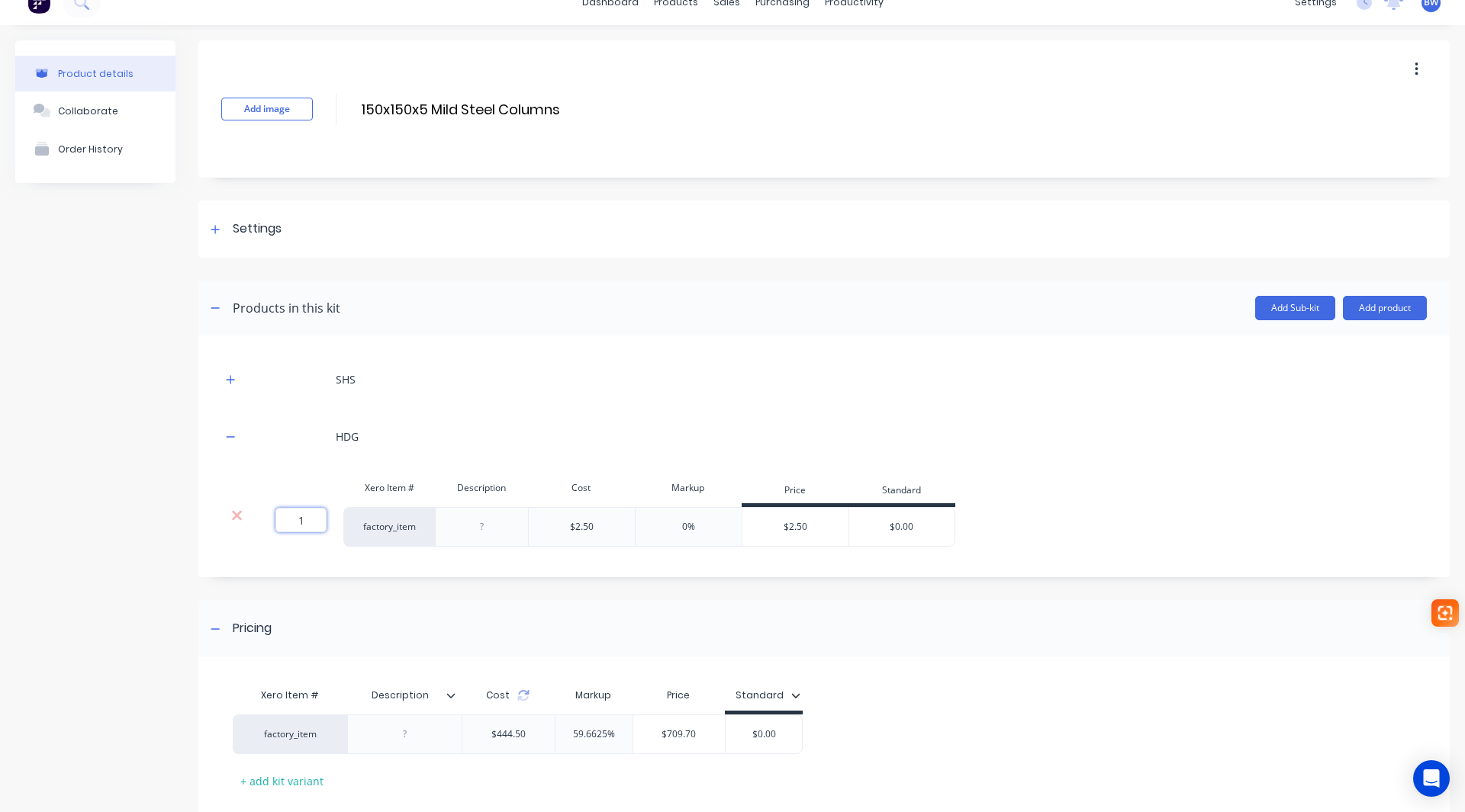
drag, startPoint x: 289, startPoint y: 518, endPoint x: 312, endPoint y: 518, distance: 23.0
click at [312, 518] on input "1" at bounding box center [300, 520] width 51 height 24
click at [308, 508] on input "1" at bounding box center [300, 520] width 51 height 24
type input "126"
click at [676, 531] on div "0%" at bounding box center [688, 527] width 106 height 40
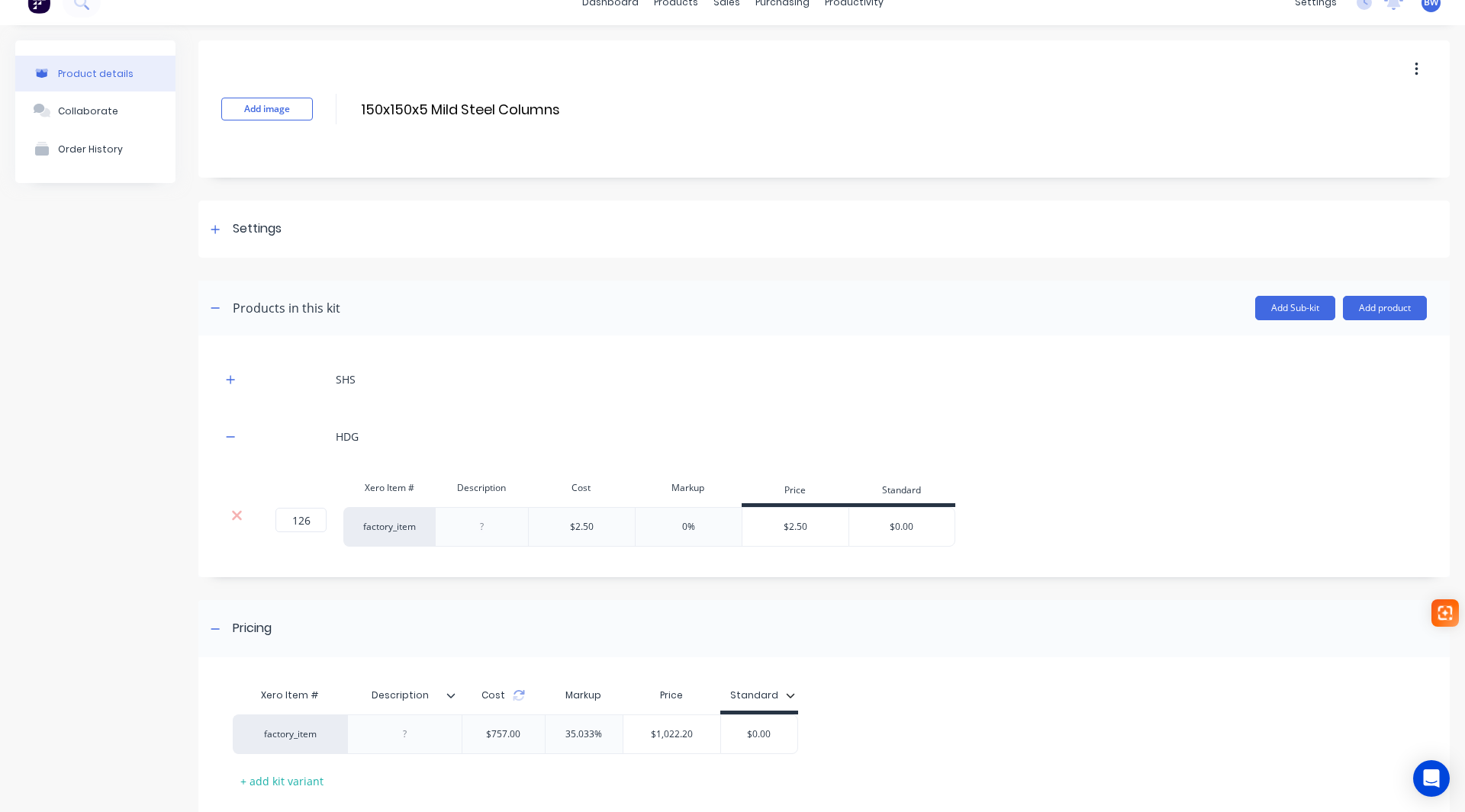
click at [680, 528] on div "0%" at bounding box center [688, 527] width 106 height 40
click at [691, 526] on div "0%" at bounding box center [689, 527] width 13 height 14
click at [683, 527] on div "0%" at bounding box center [689, 527] width 13 height 14
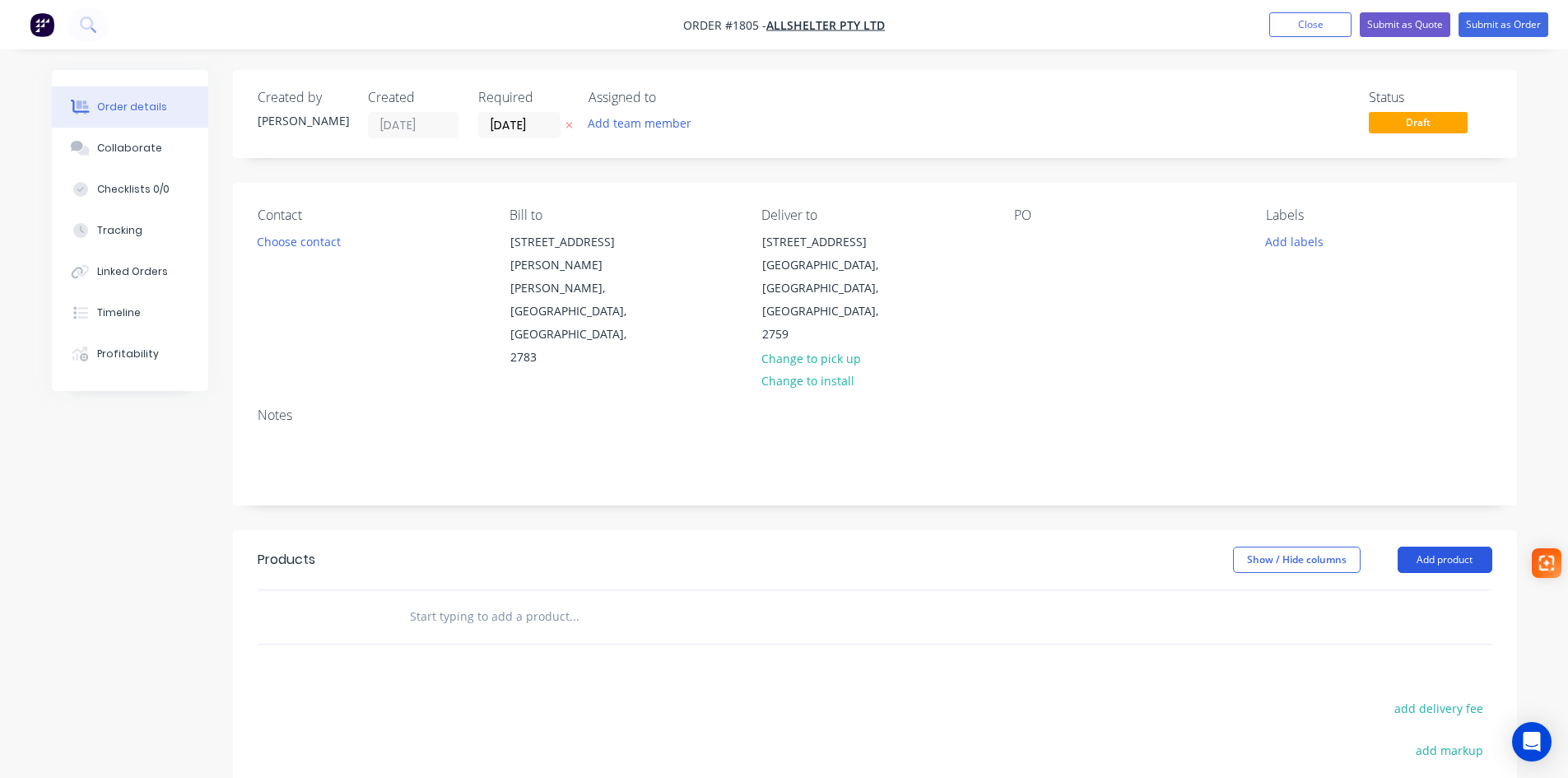
click at [1426, 547] on button "Add product" at bounding box center [1444, 560] width 95 height 26
click at [1422, 589] on div "Product catalogue" at bounding box center [1414, 600] width 127 height 23
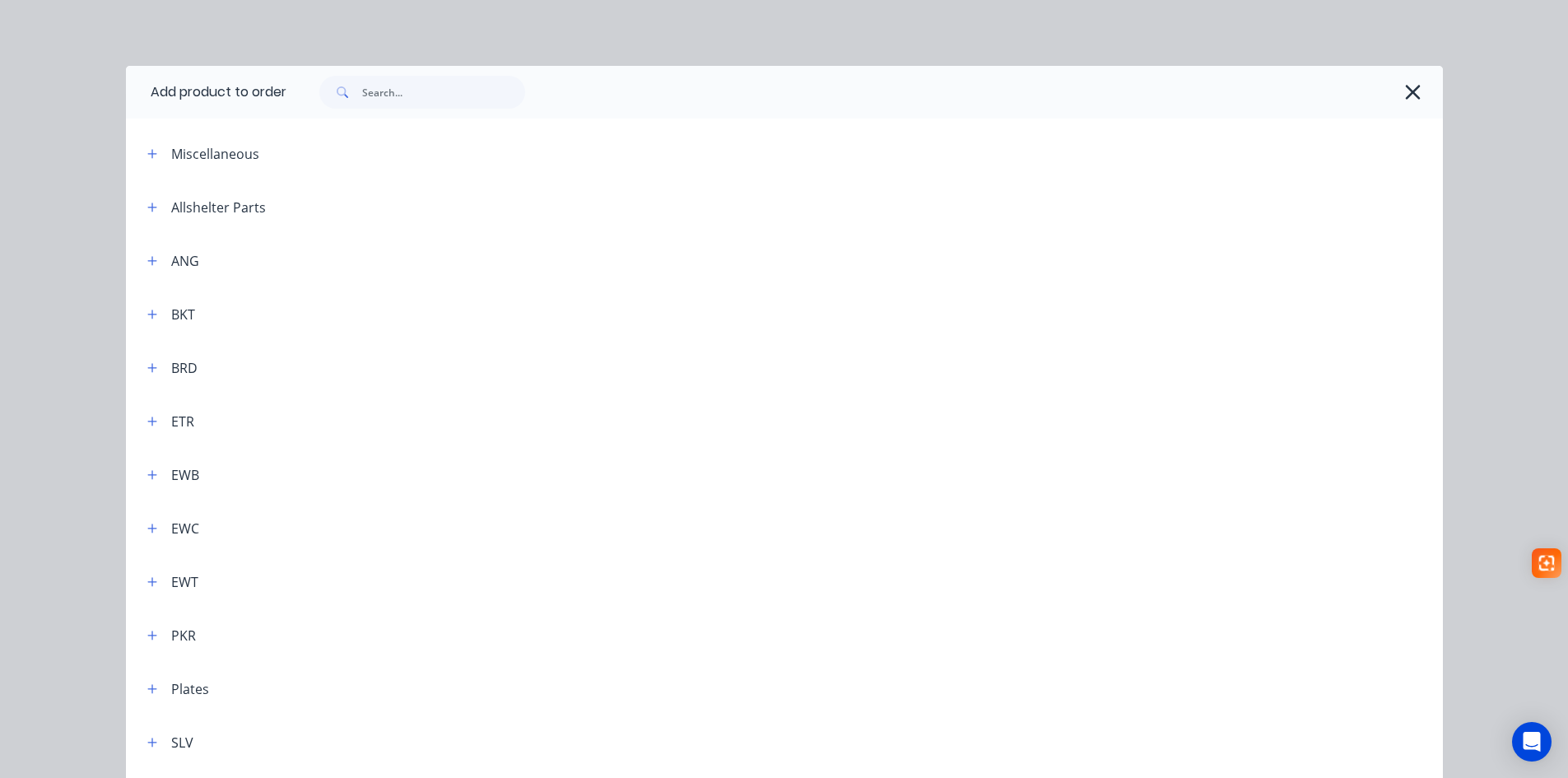
click at [164, 461] on header "EWB" at bounding box center [784, 474] width 1317 height 53
click at [425, 97] on input "text" at bounding box center [443, 92] width 163 height 33
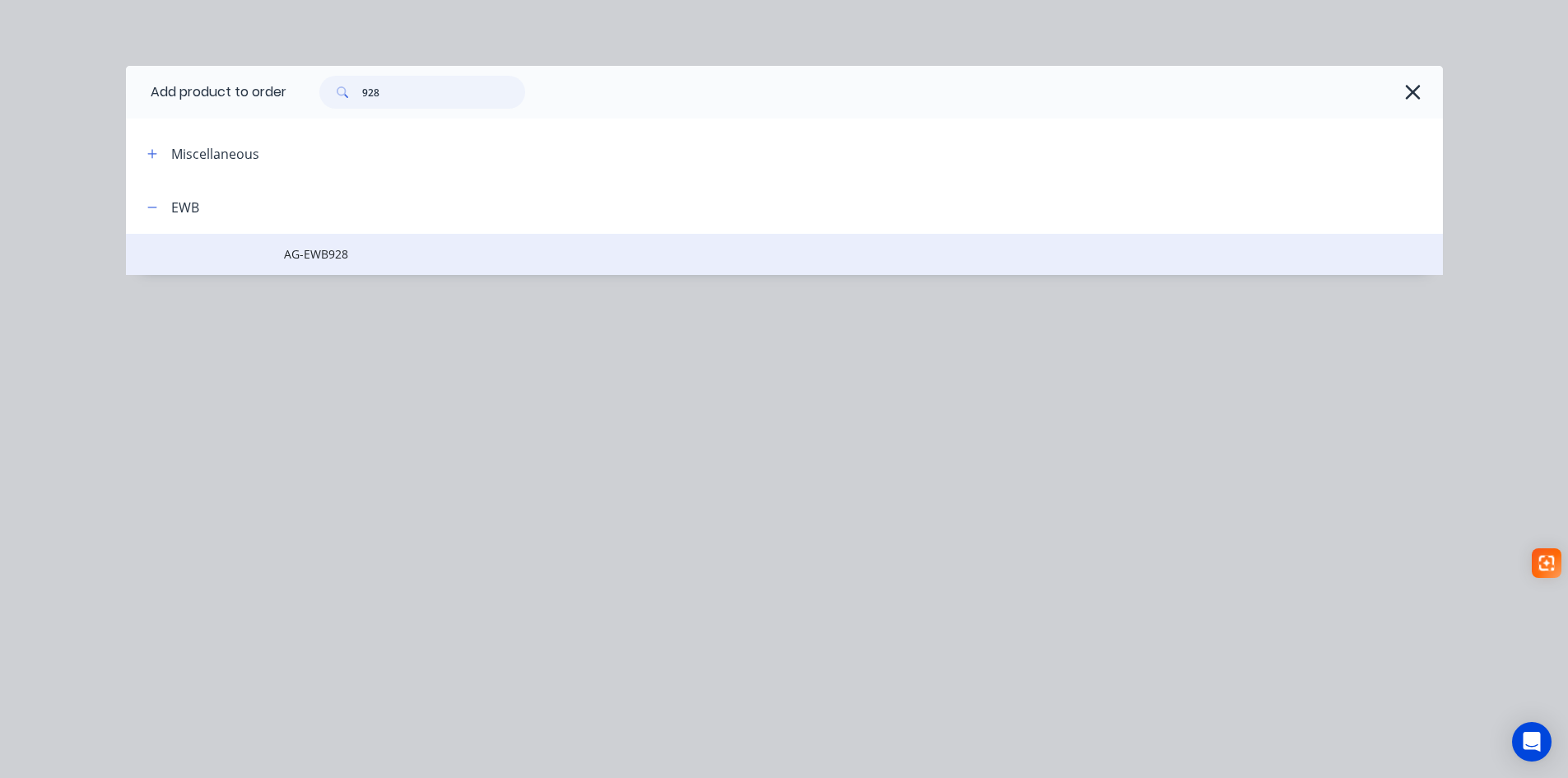
type input "928"
click at [314, 255] on span "AG-EWB928" at bounding box center [747, 254] width 927 height 17
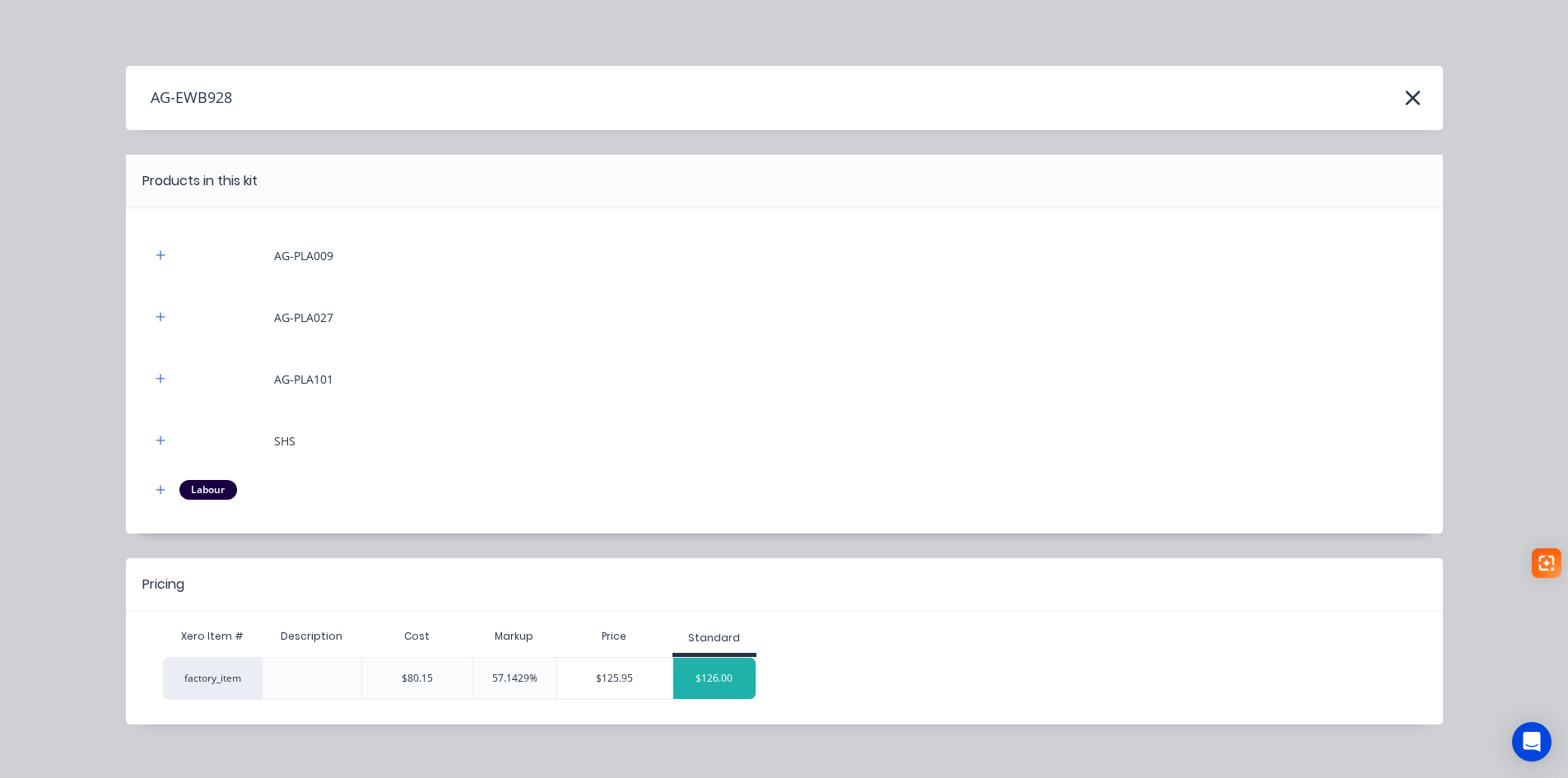
click at [700, 668] on div "$126.00" at bounding box center [714, 678] width 83 height 41
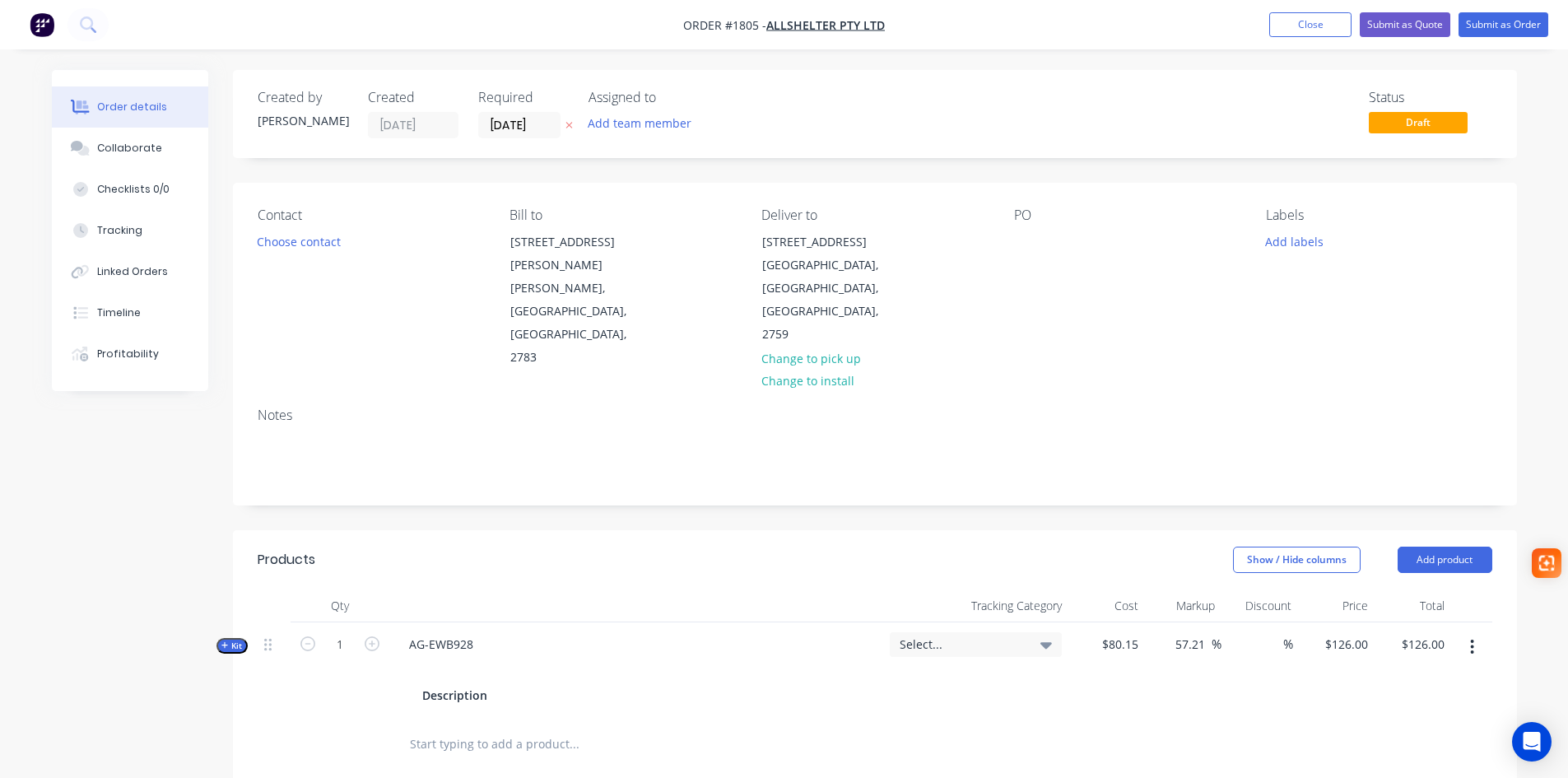
drag, startPoint x: 1424, startPoint y: 497, endPoint x: 1432, endPoint y: 509, distance: 14.4
click at [1424, 530] on header "Products Show / Hide columns Add product" at bounding box center [875, 560] width 1284 height 59
click at [1432, 547] on button "Add product" at bounding box center [1444, 560] width 95 height 26
click at [1424, 589] on div "Product catalogue" at bounding box center [1414, 600] width 127 height 23
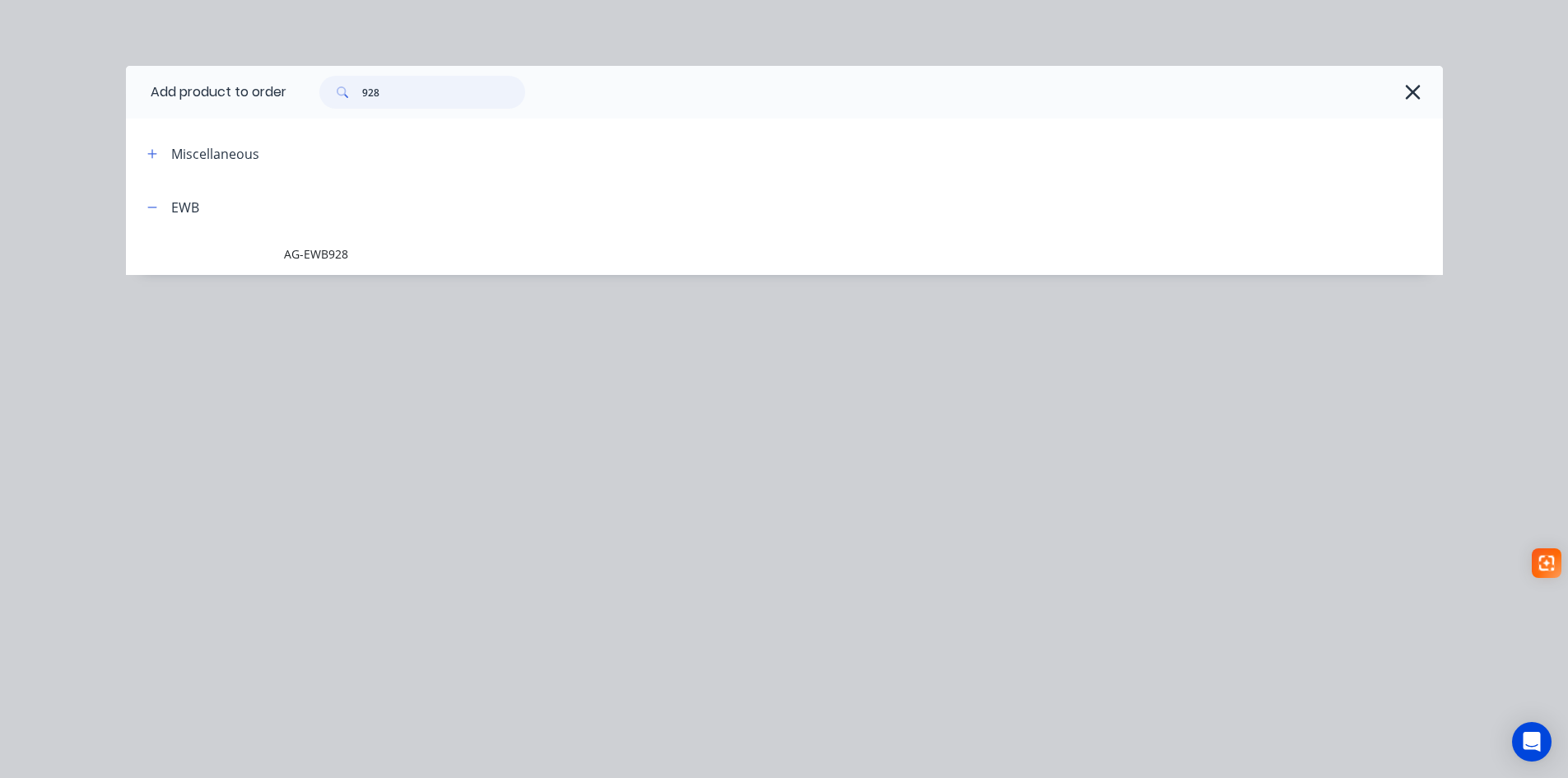
drag, startPoint x: 409, startPoint y: 93, endPoint x: 312, endPoint y: 95, distance: 97.0
click at [317, 94] on div "928" at bounding box center [413, 92] width 222 height 33
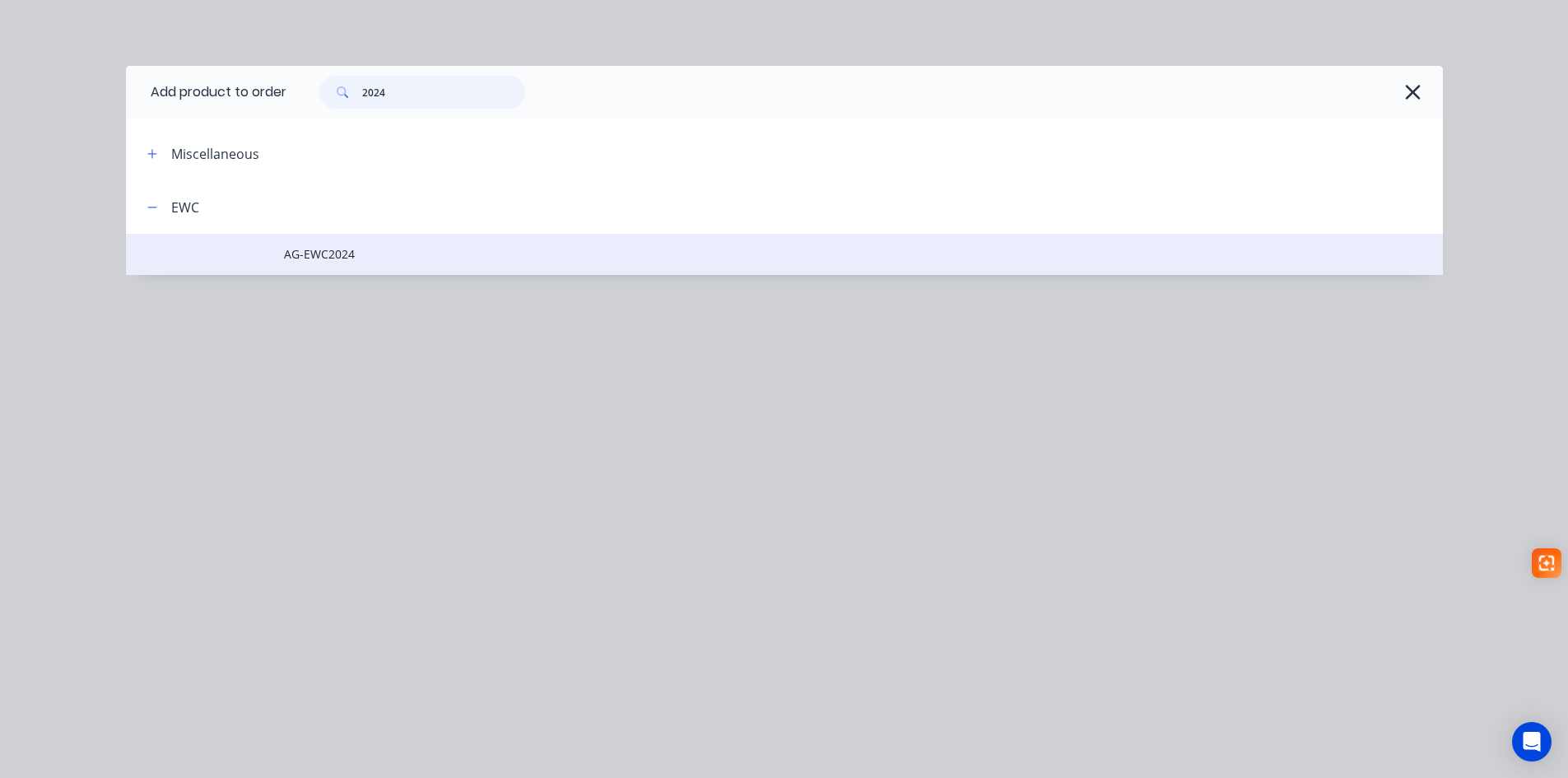
type input "2024"
click at [325, 251] on span "AG-EWC2024" at bounding box center [747, 254] width 927 height 17
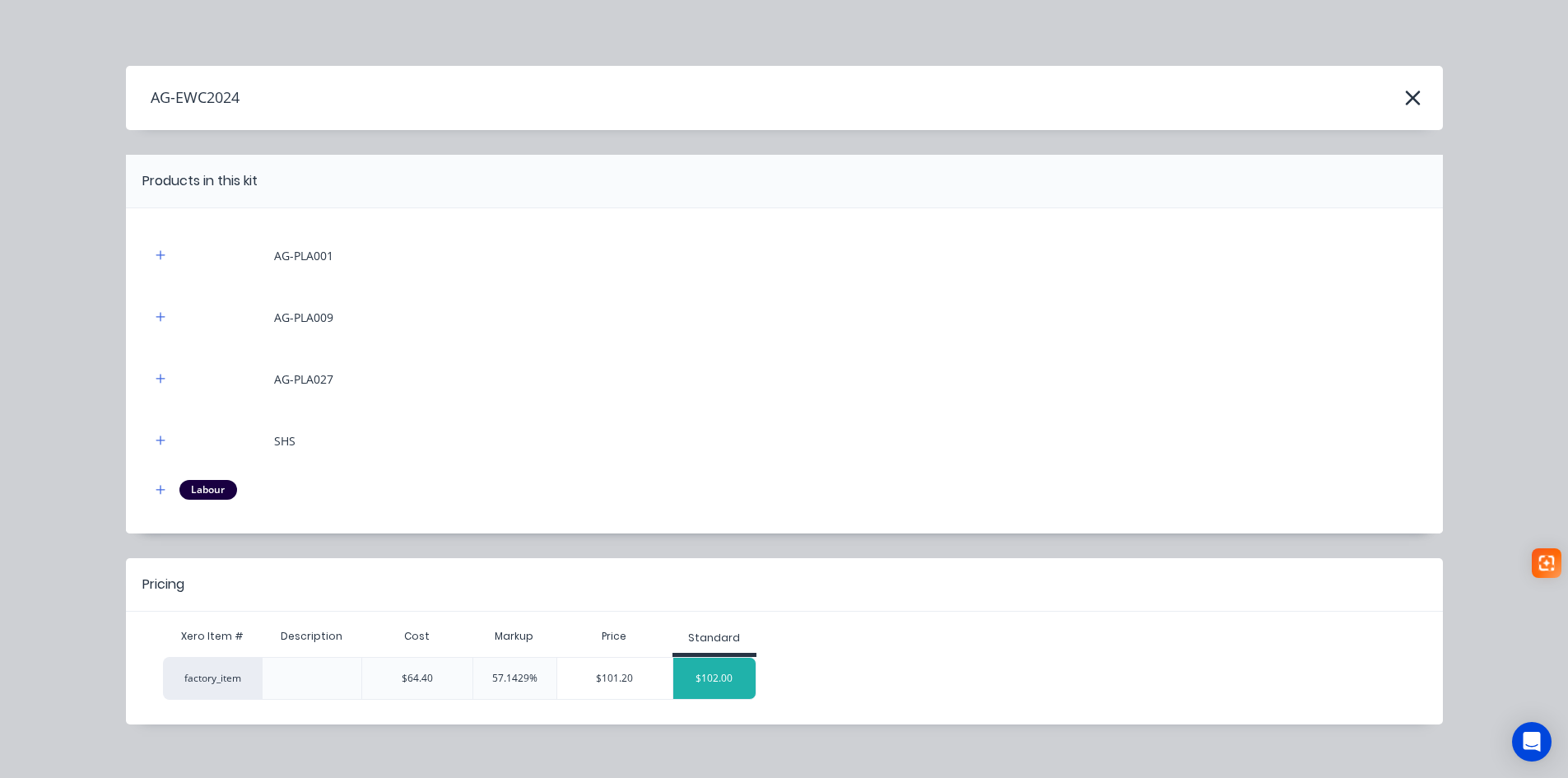
click at [729, 681] on div "$102.00" at bounding box center [714, 678] width 83 height 41
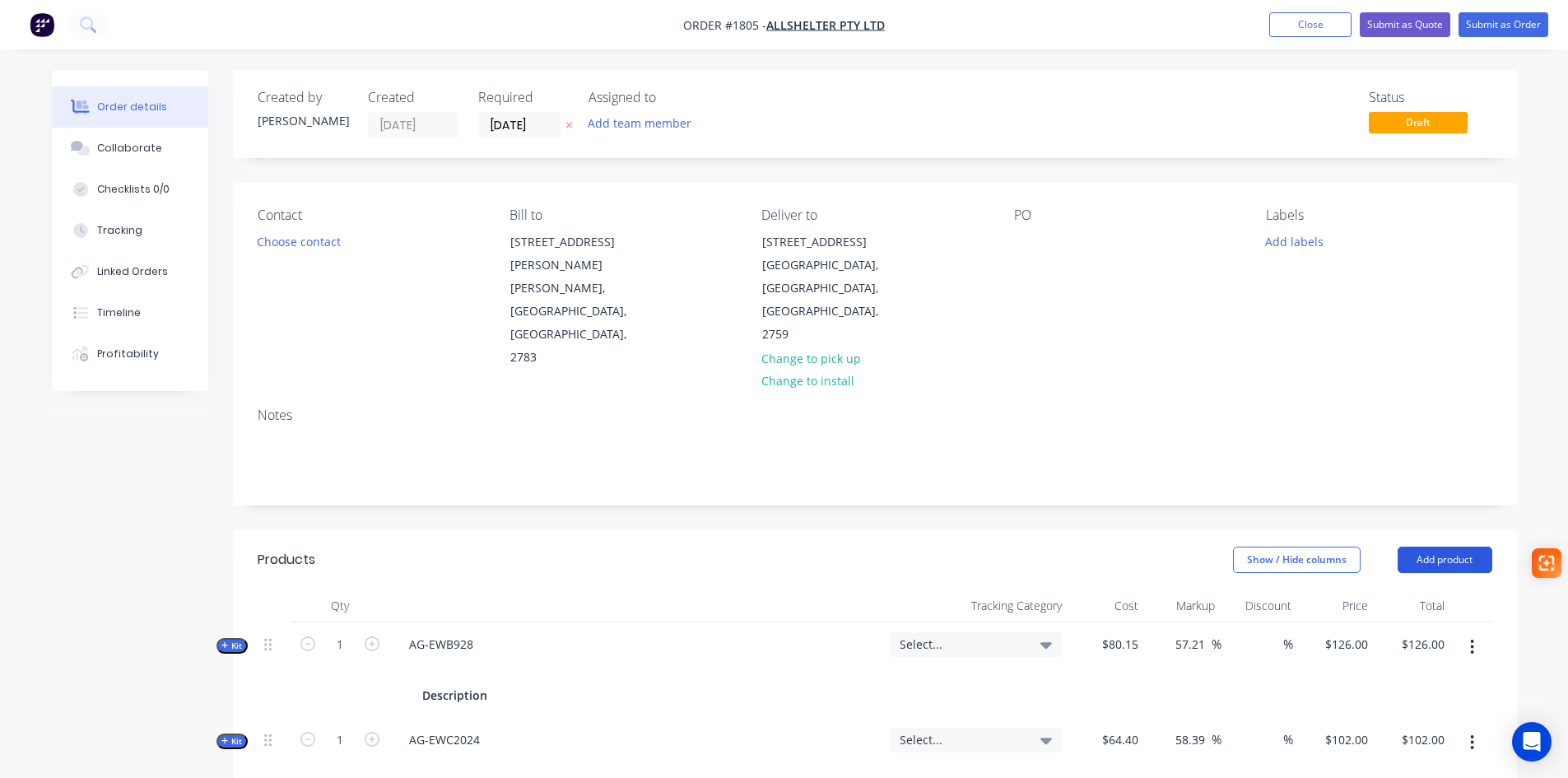
click at [1445, 547] on button "Add product" at bounding box center [1444, 560] width 95 height 26
click at [1437, 589] on div "Product catalogue" at bounding box center [1414, 600] width 127 height 23
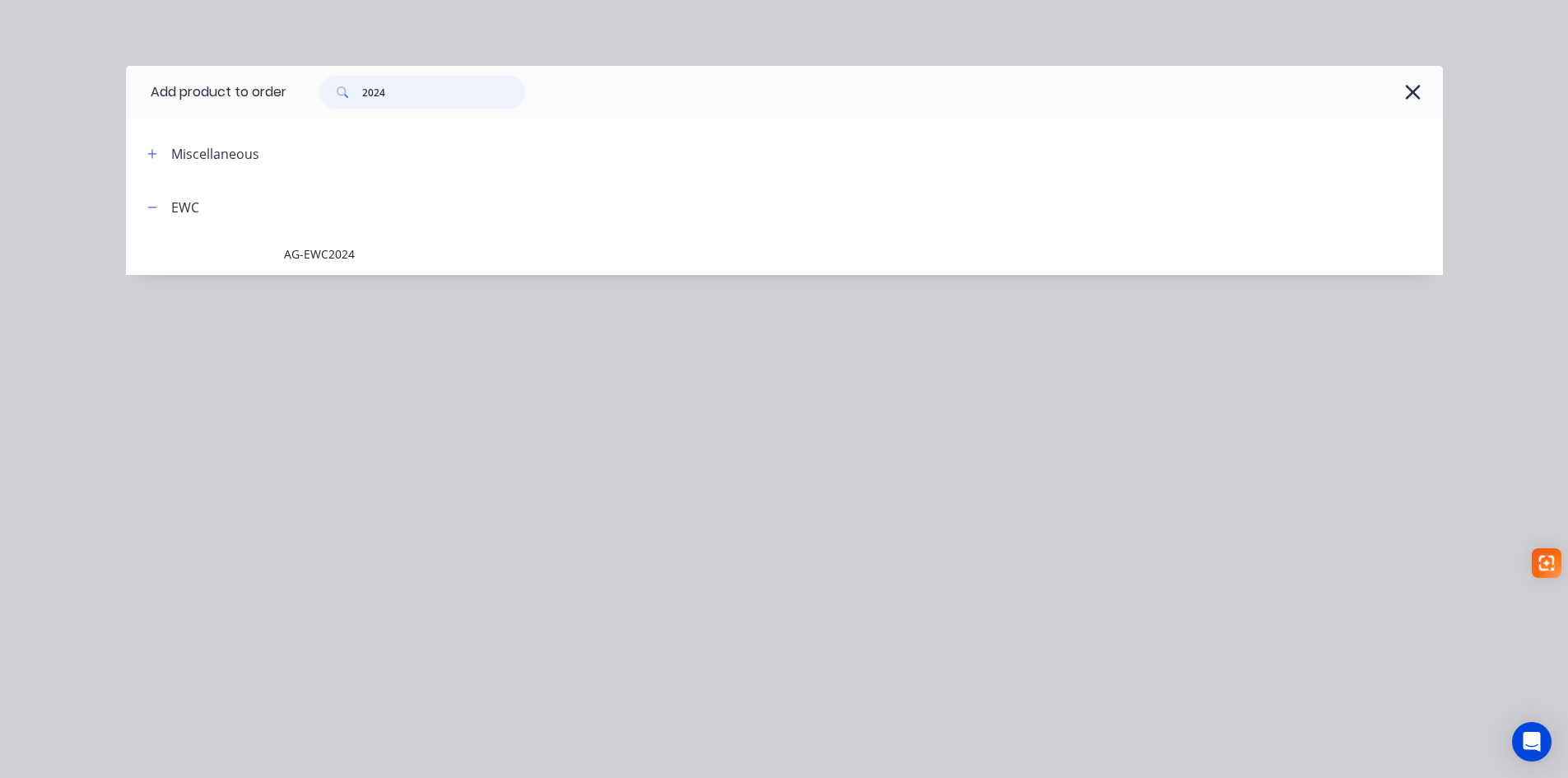
drag, startPoint x: 351, startPoint y: 95, endPoint x: 299, endPoint y: 95, distance: 52.0
click at [302, 95] on div "2024" at bounding box center [856, 92] width 1140 height 33
type input "813"
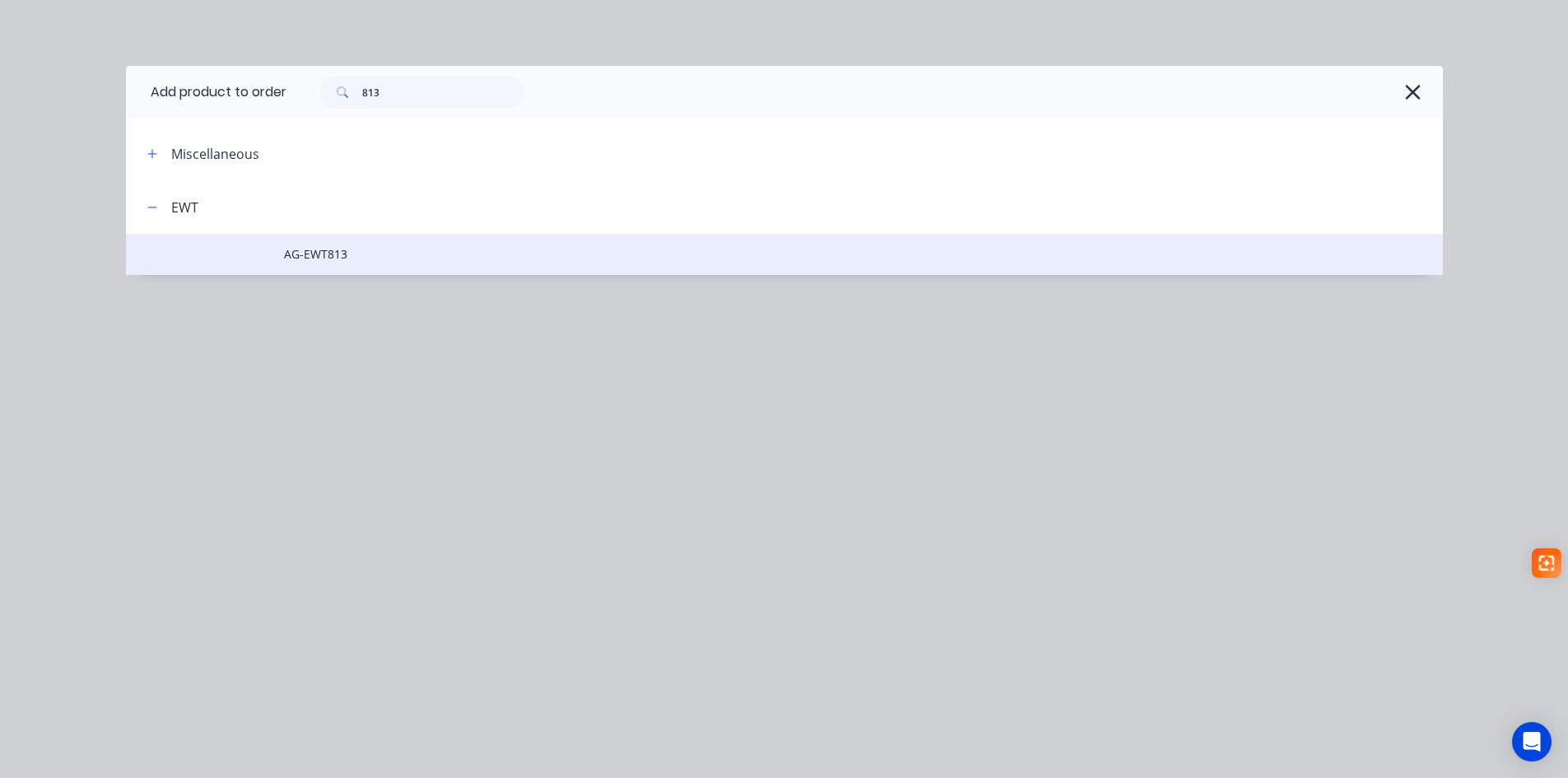
click at [335, 254] on span "AG-EWT813" at bounding box center [747, 254] width 927 height 17
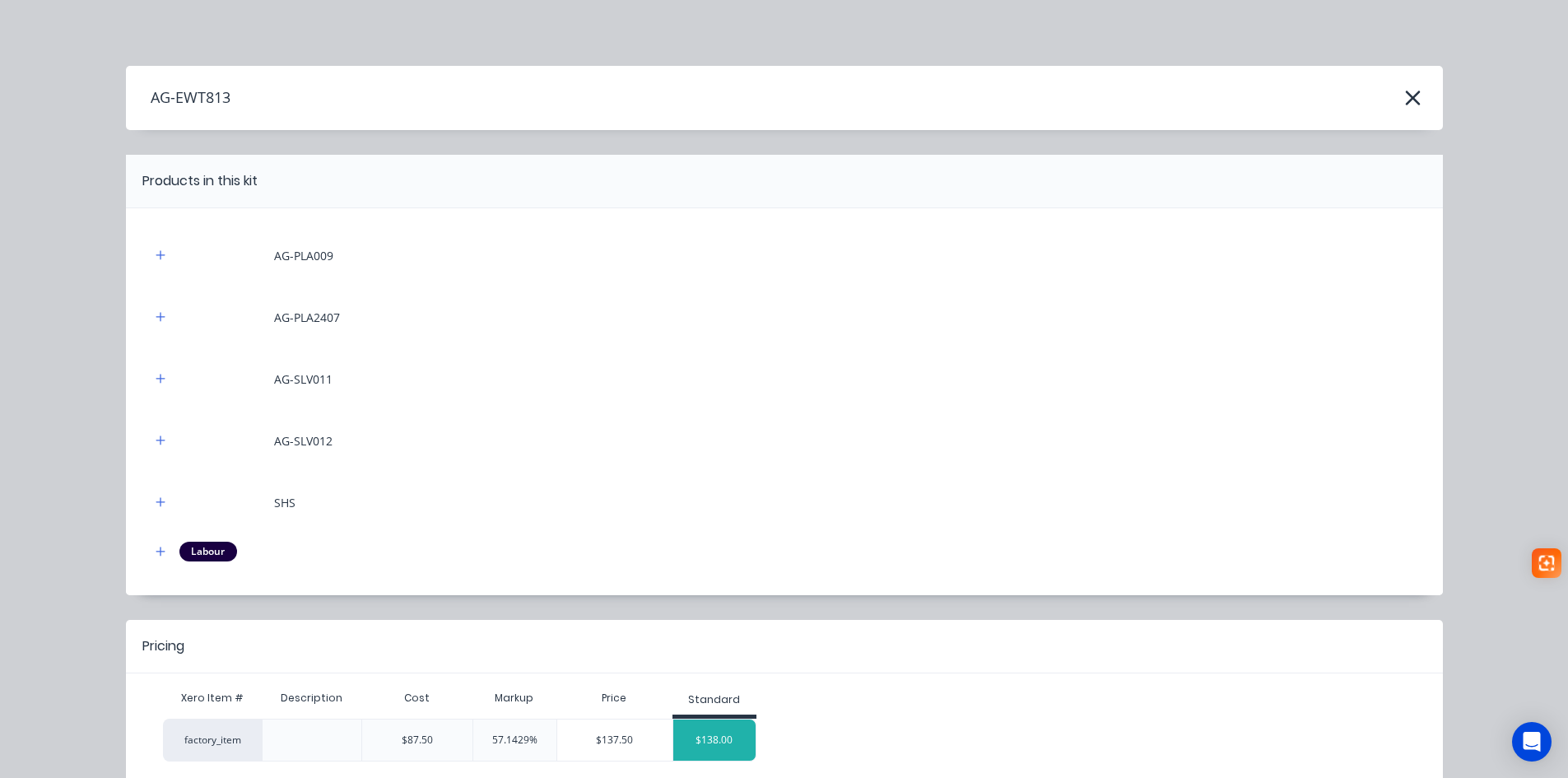
drag, startPoint x: 705, startPoint y: 748, endPoint x: 718, endPoint y: 734, distance: 19.1
click at [706, 748] on div "$138.00" at bounding box center [714, 740] width 83 height 41
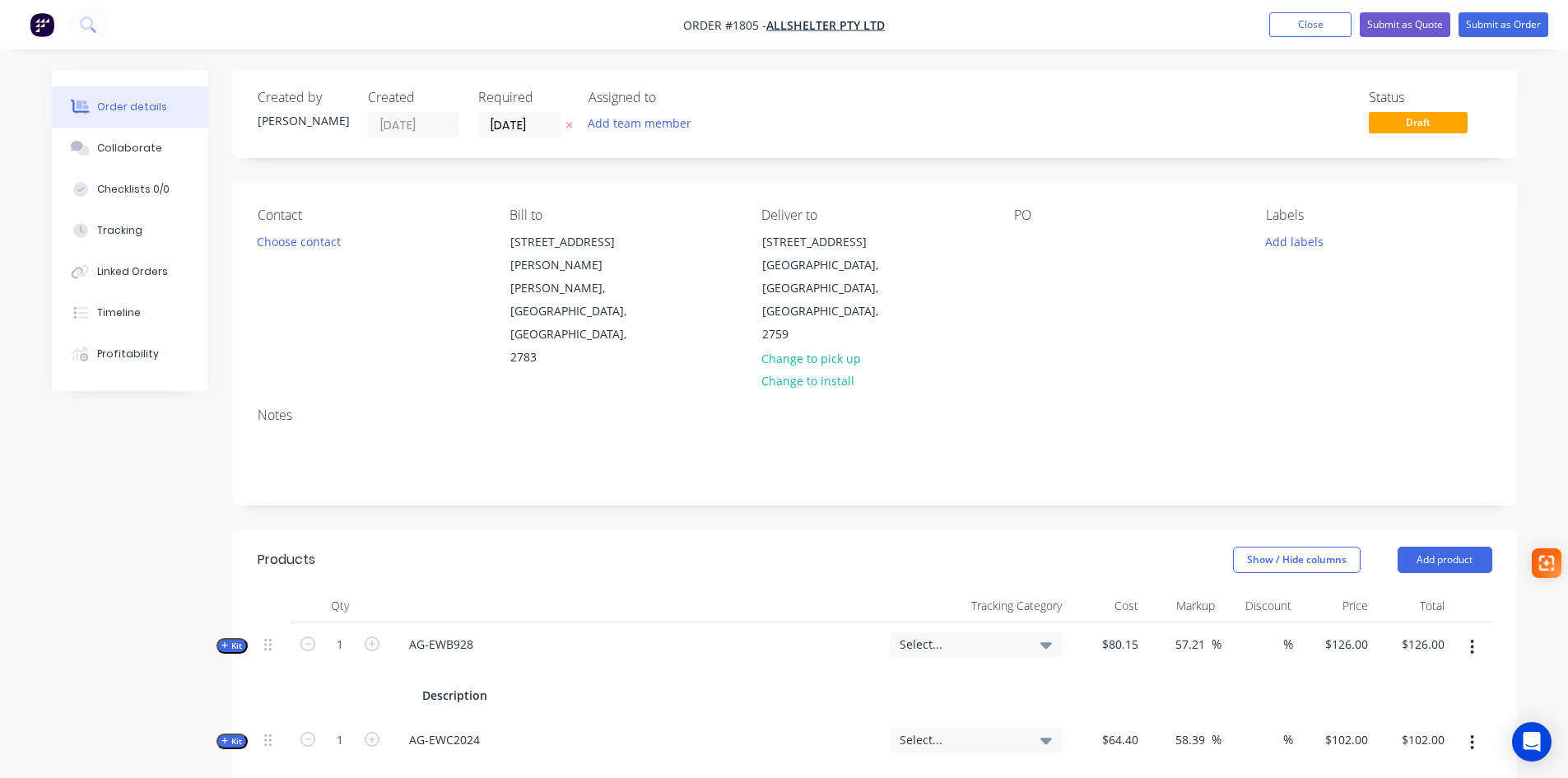
drag, startPoint x: 1471, startPoint y: 520, endPoint x: 1239, endPoint y: 455, distance: 240.9
click at [1467, 547] on button "Add product" at bounding box center [1444, 560] width 95 height 26
click at [1379, 589] on div "Product catalogue" at bounding box center [1414, 600] width 127 height 23
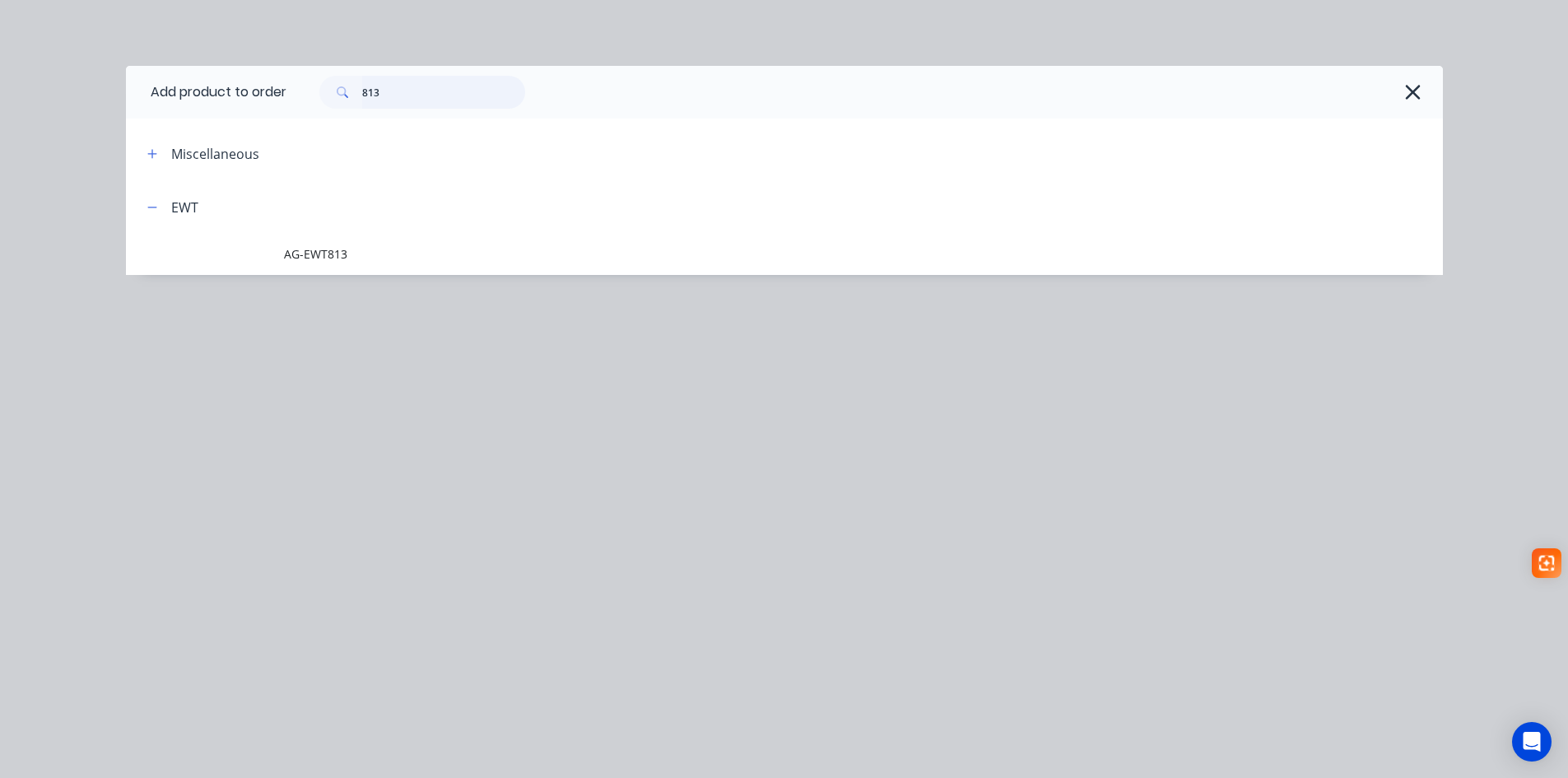
drag, startPoint x: 433, startPoint y: 91, endPoint x: 250, endPoint y: 84, distance: 183.1
click at [250, 84] on header "Add product to order 813" at bounding box center [784, 92] width 1317 height 53
type input "815"
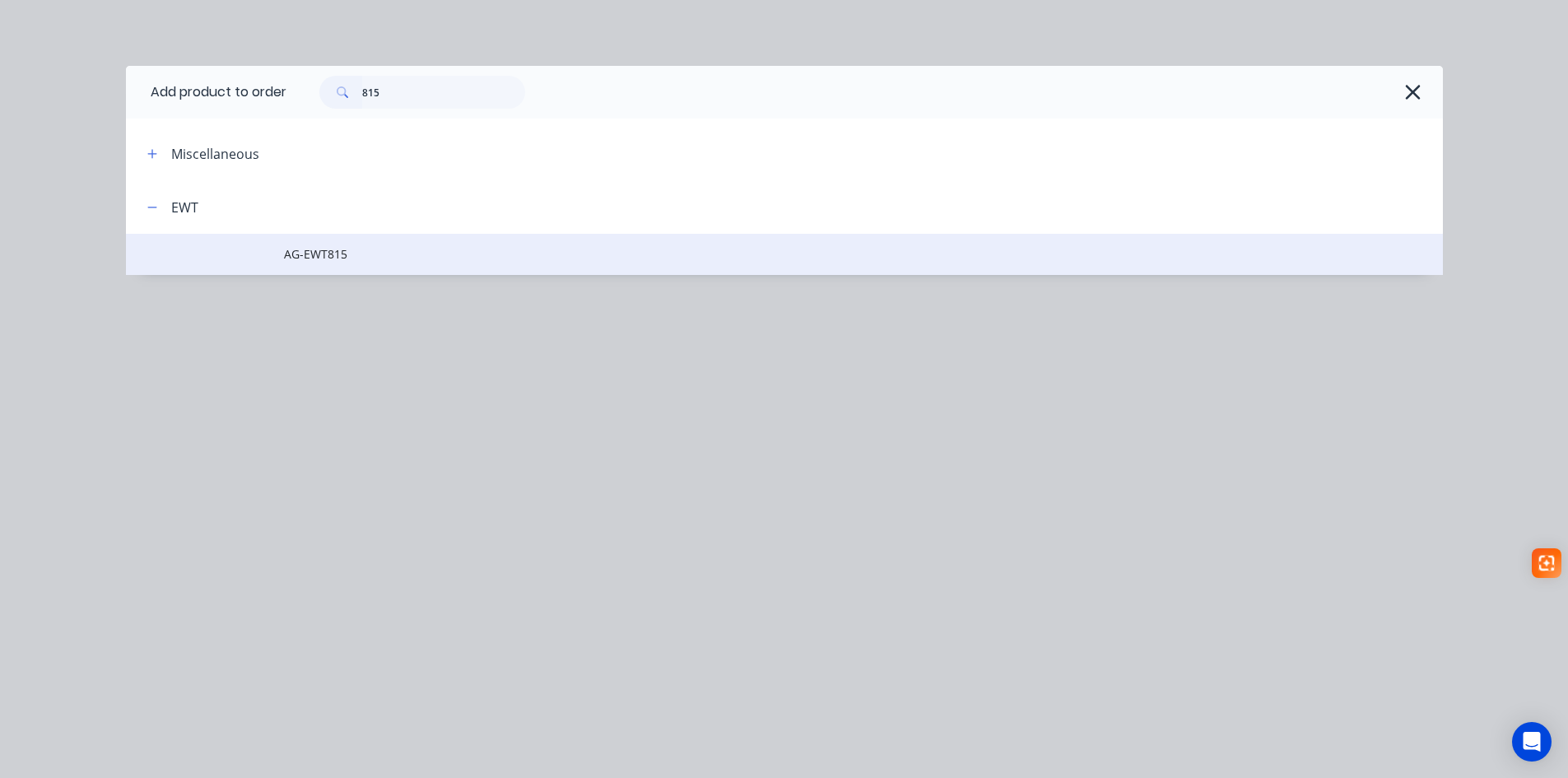
click at [306, 251] on span "AG-EWT815" at bounding box center [747, 254] width 927 height 17
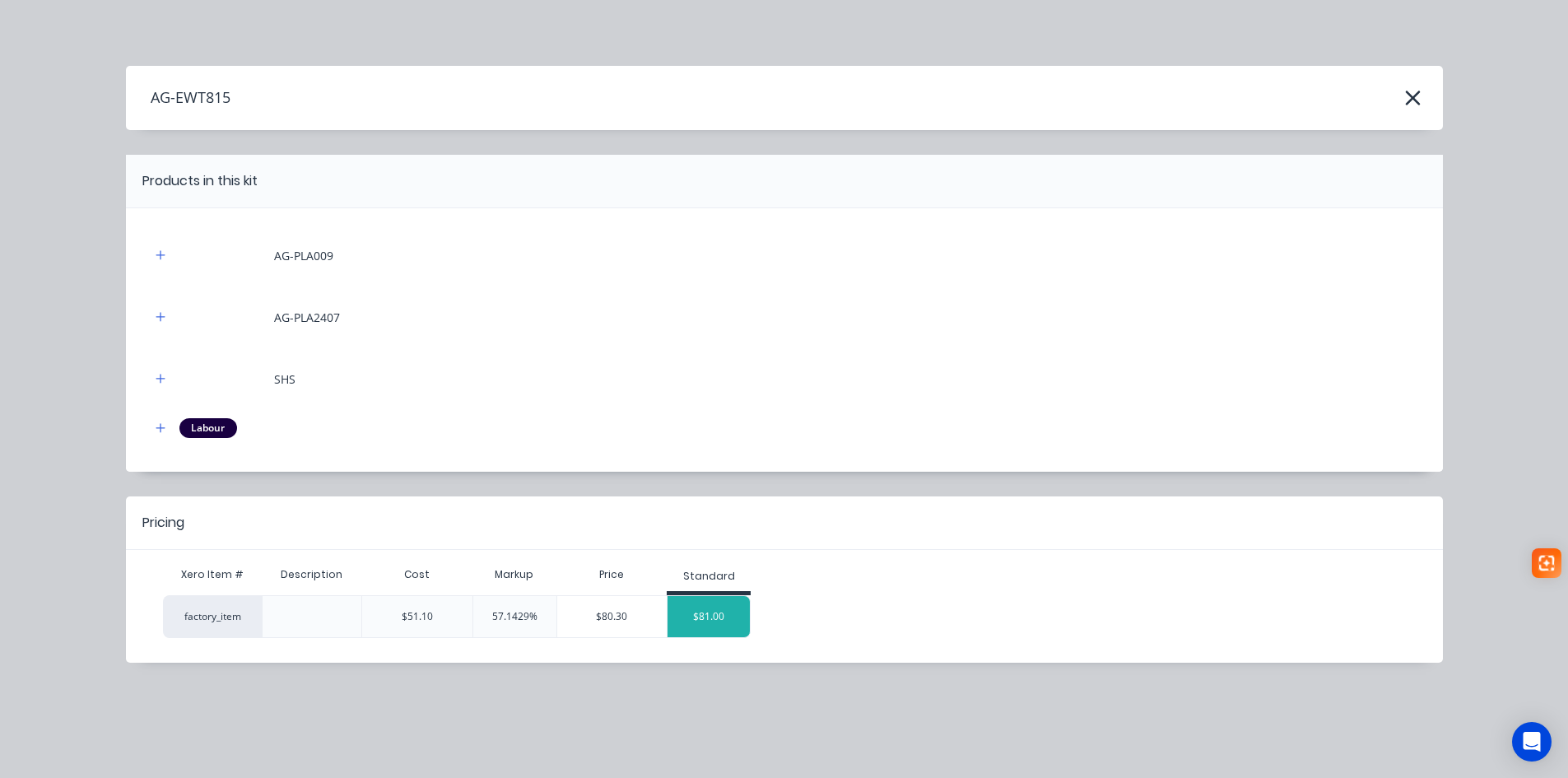
click at [703, 621] on div "$81.00" at bounding box center [708, 616] width 83 height 41
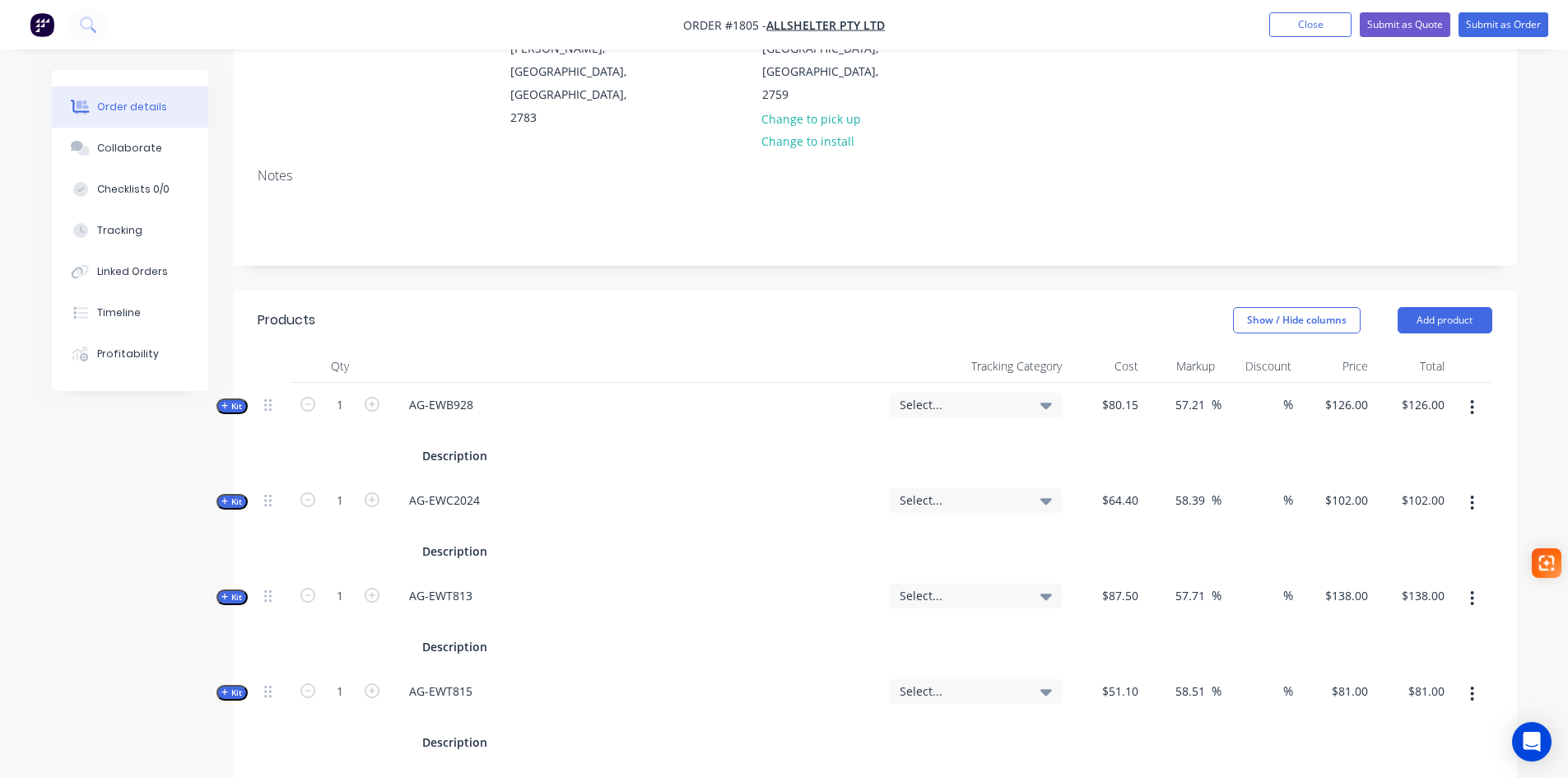
scroll to position [247, 0]
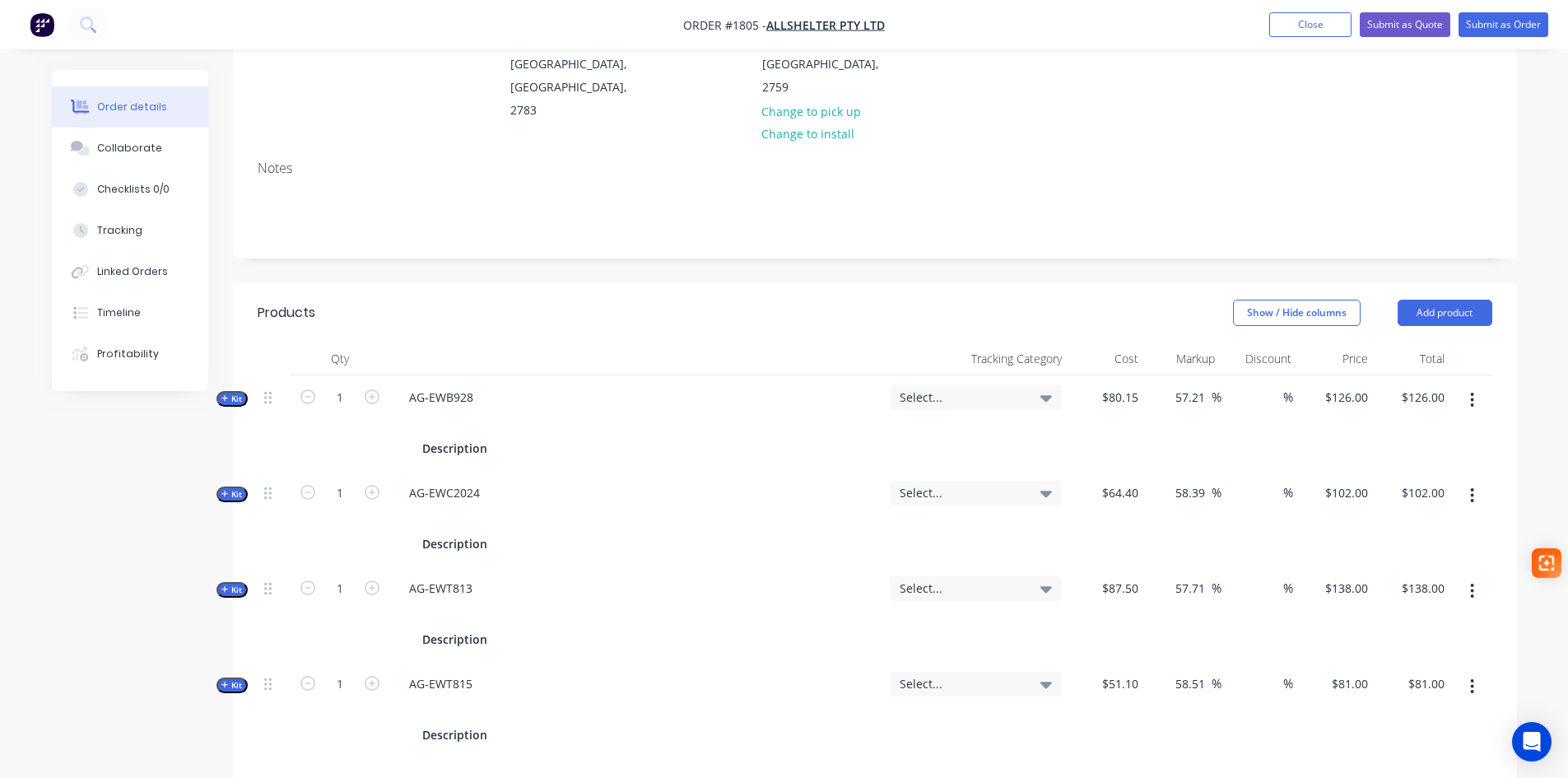
click at [231, 392] on span "Kit" at bounding box center [231, 399] width 22 height 12
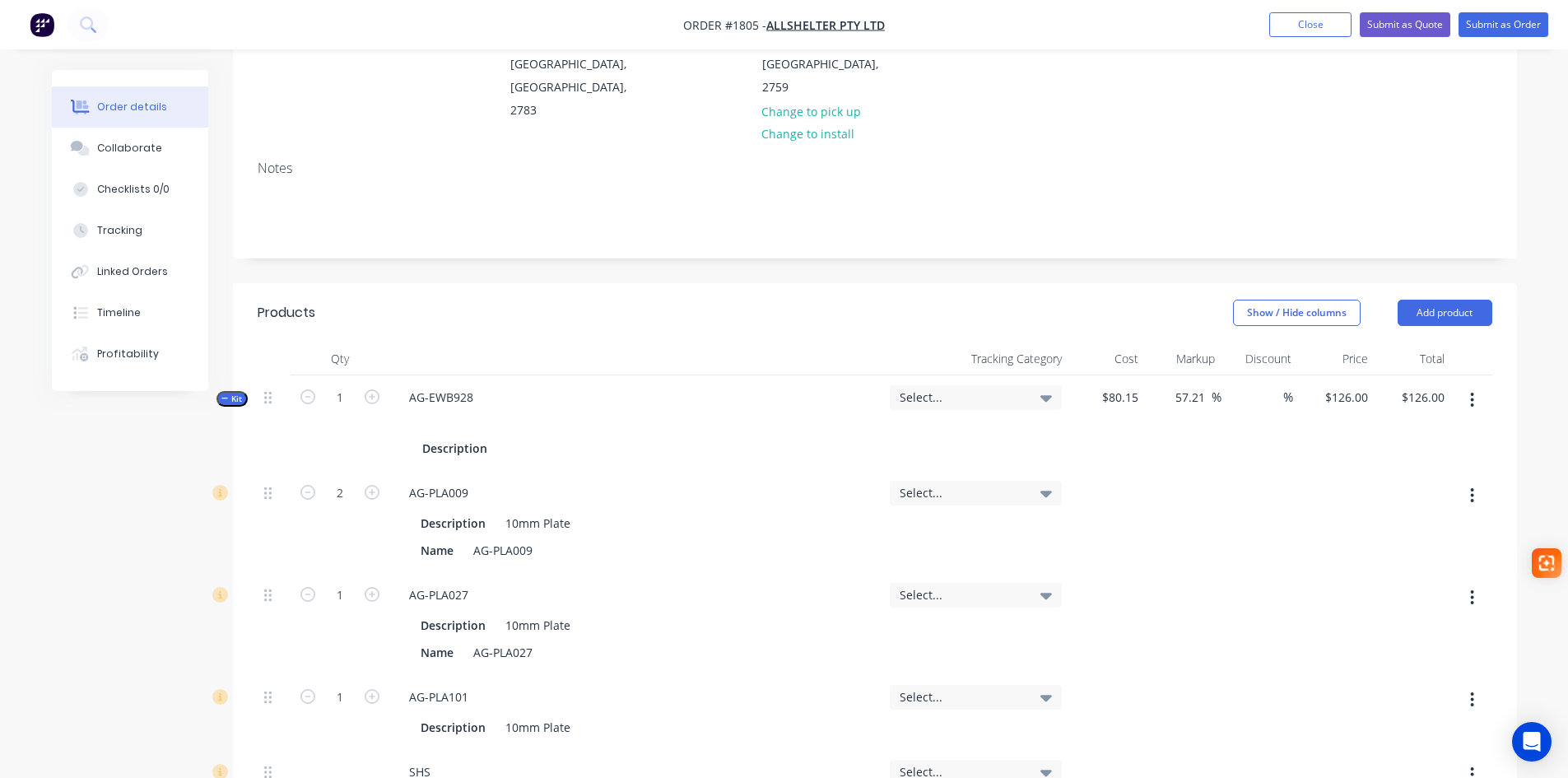
click at [231, 392] on span "Kit" at bounding box center [231, 399] width 22 height 12
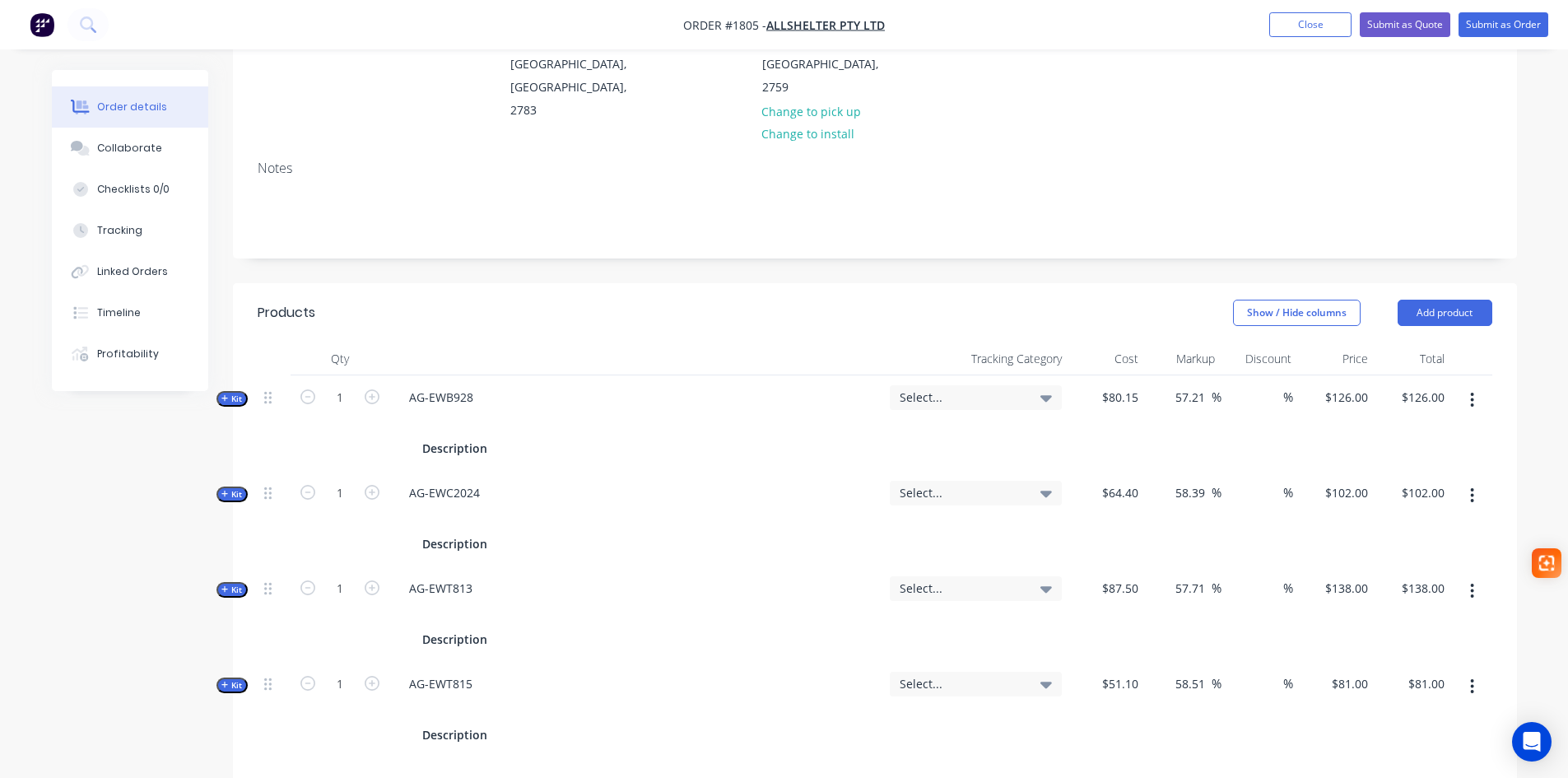
click at [231, 392] on span "Kit" at bounding box center [231, 399] width 22 height 12
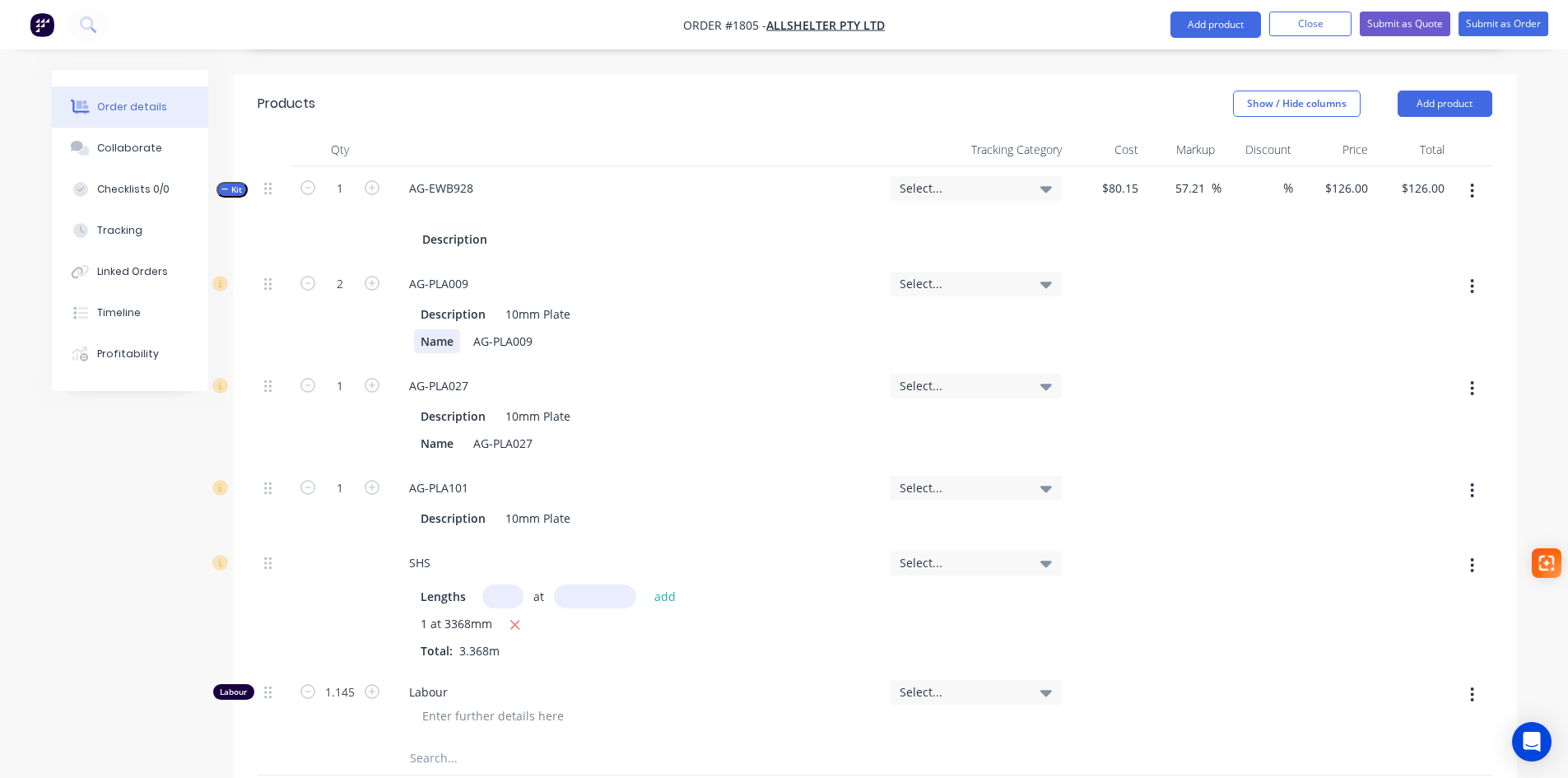
scroll to position [164, 0]
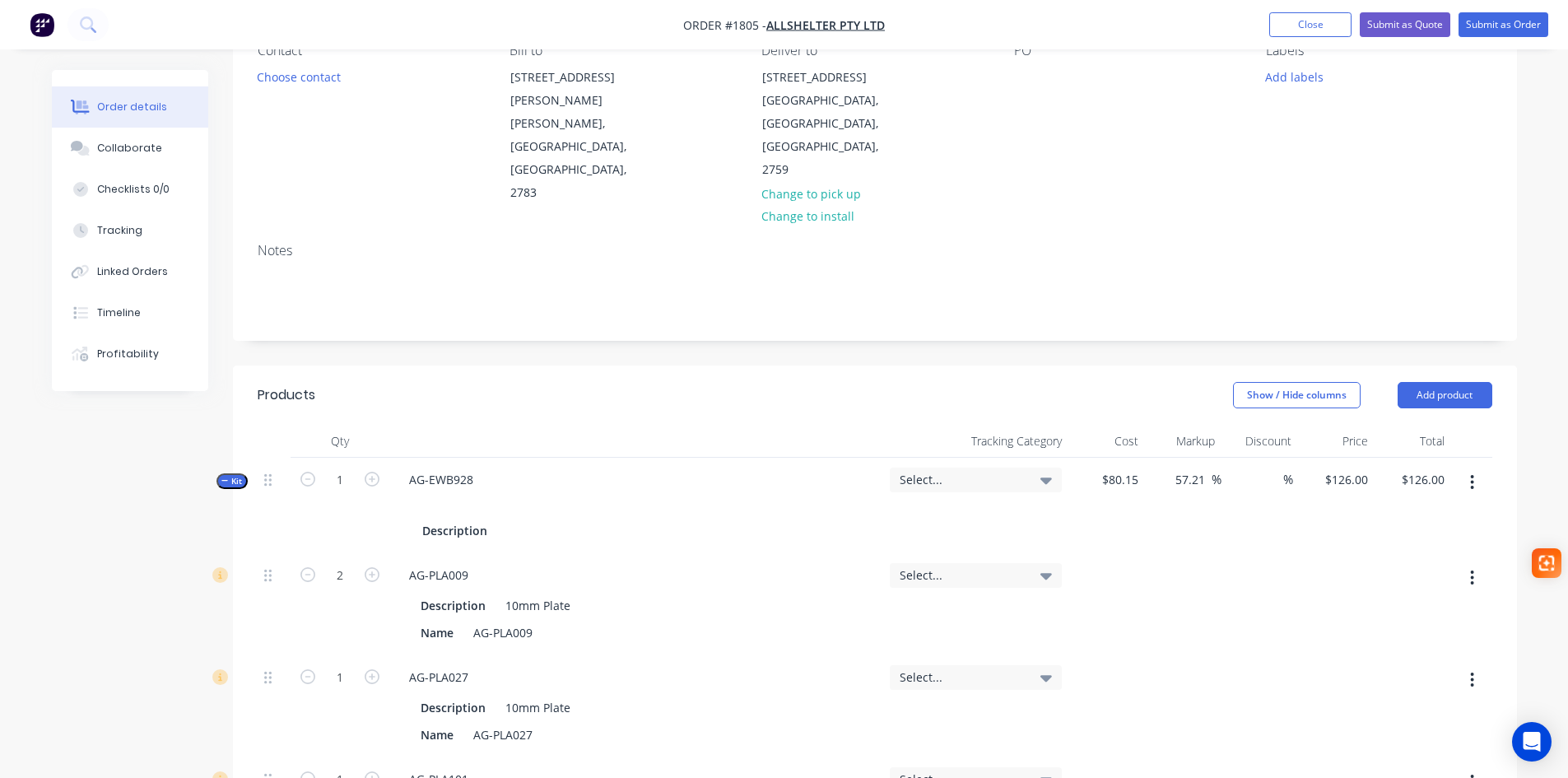
click at [240, 475] on span "Kit" at bounding box center [231, 481] width 22 height 12
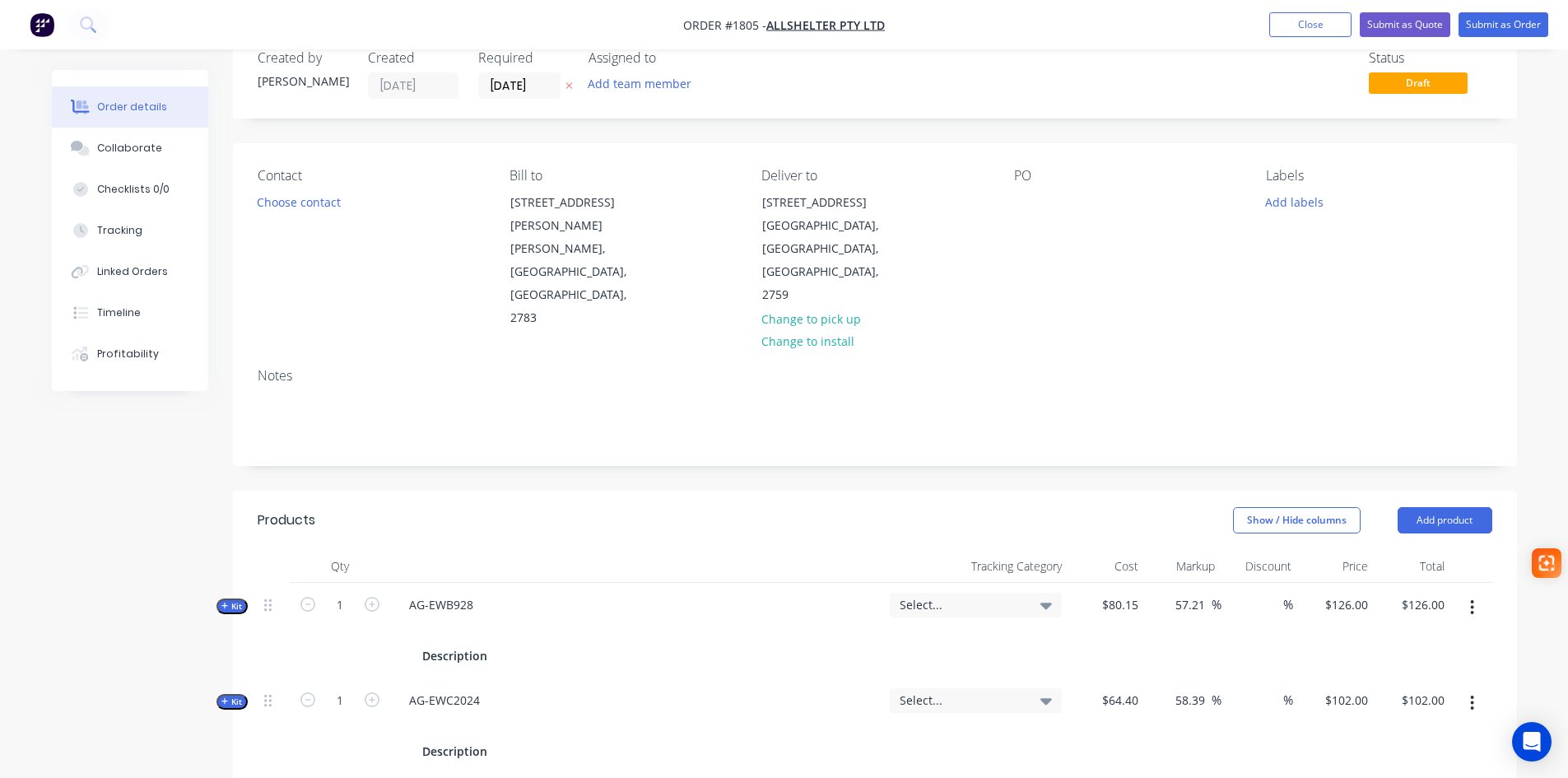
scroll to position [0, 0]
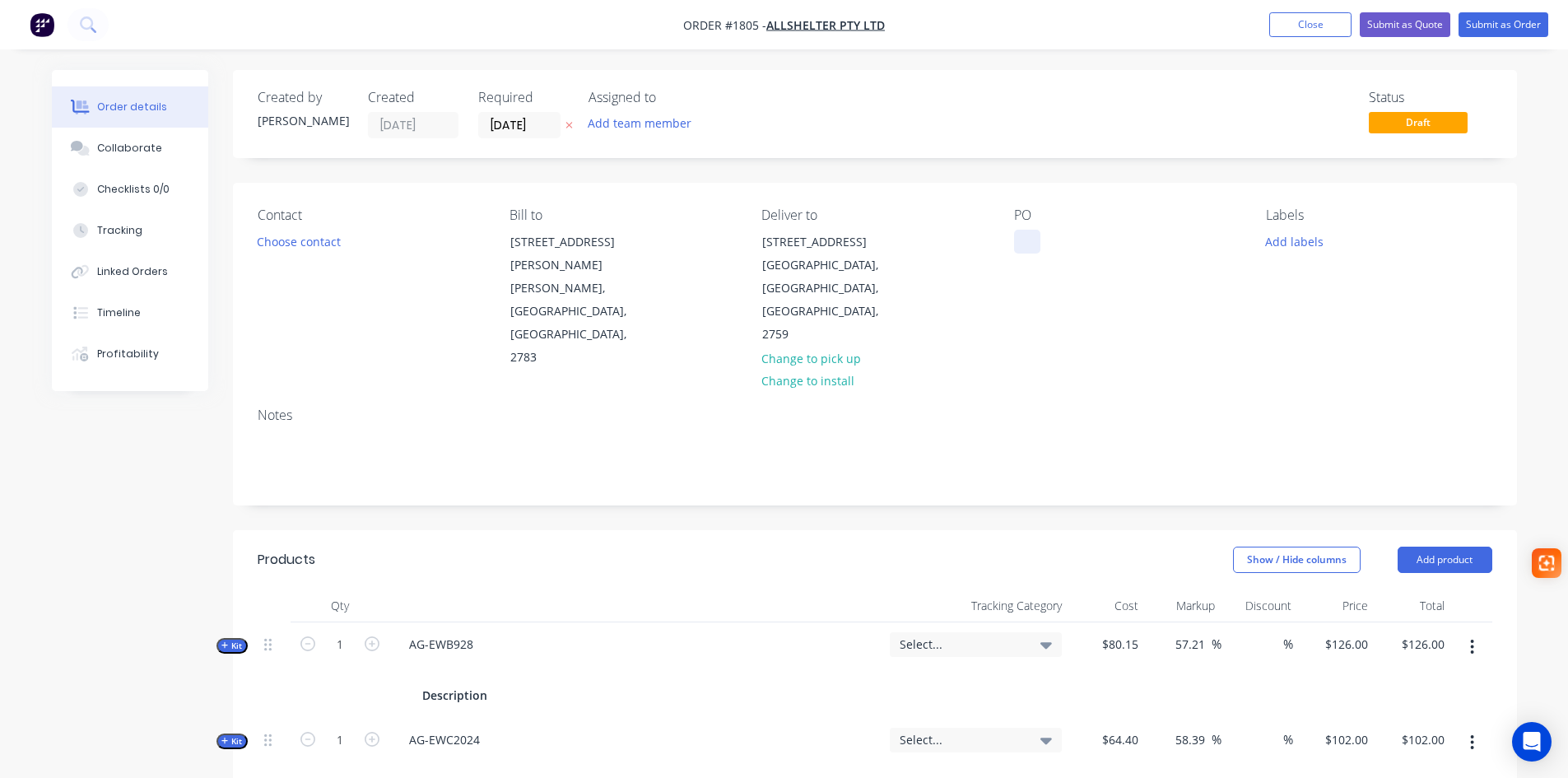
click at [1017, 243] on div at bounding box center [1027, 241] width 26 height 23
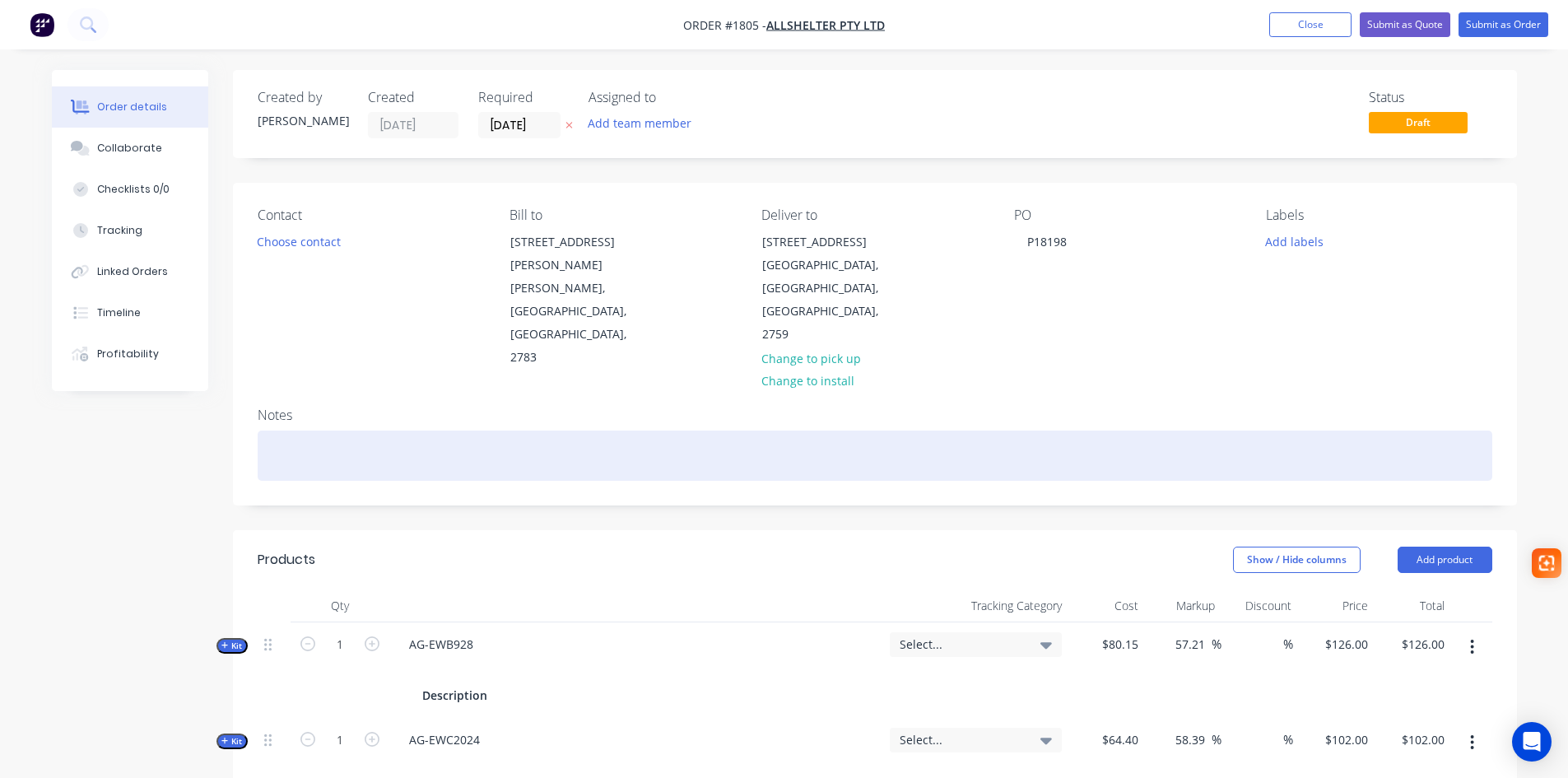
click at [336, 431] on div at bounding box center [874, 456] width 1235 height 50
click at [305, 431] on div at bounding box center [874, 456] width 1235 height 50
paste div
click at [271, 431] on div "S12958/WO27568" at bounding box center [874, 456] width 1235 height 50
click at [319, 431] on div "DopplemS12958/WO27568" at bounding box center [874, 456] width 1235 height 50
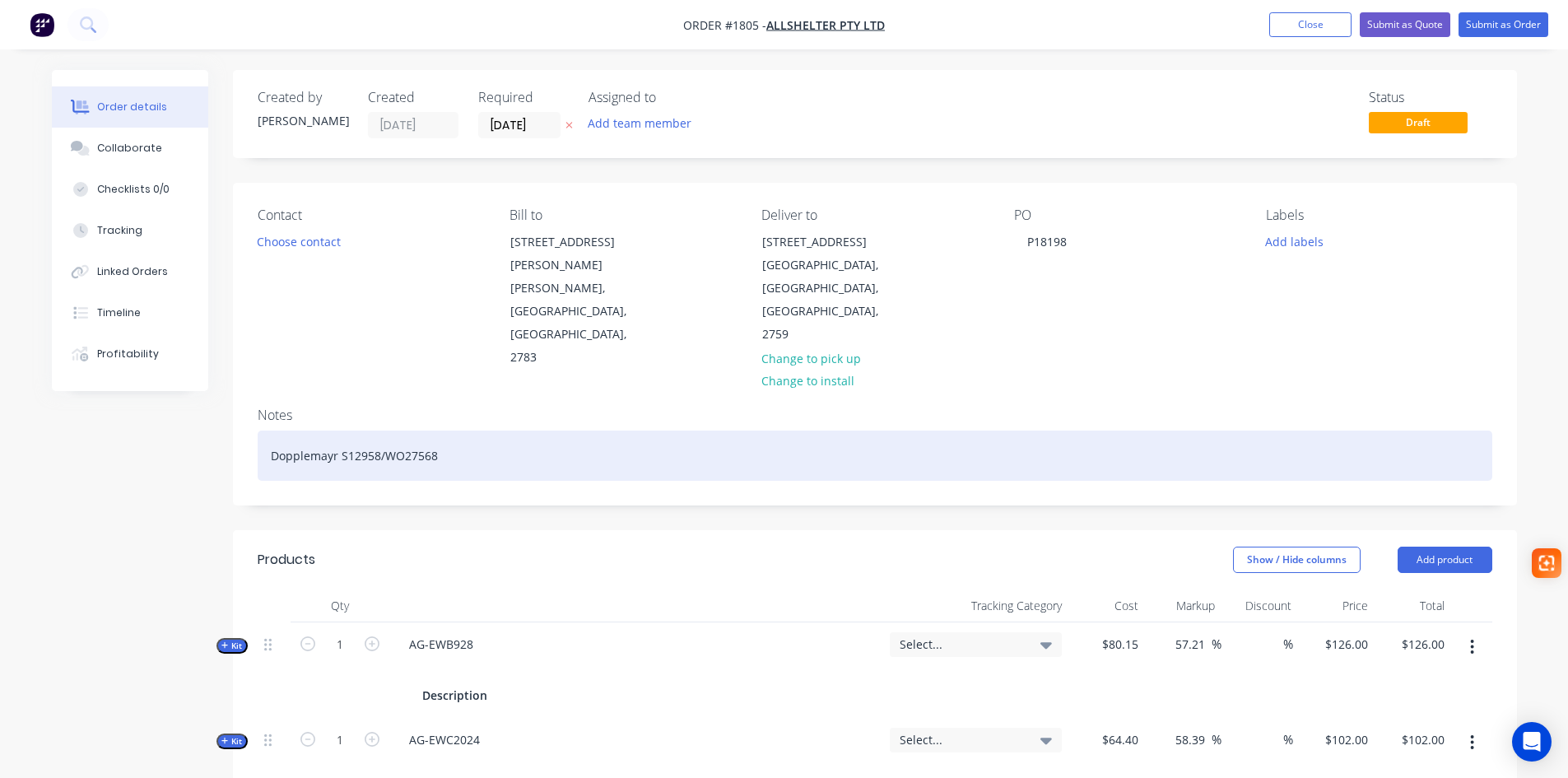
click at [377, 431] on div "Dopplemayr S12958/WO27568" at bounding box center [874, 456] width 1235 height 50
click at [385, 431] on div "Dopplemayr S12958 /WO27568" at bounding box center [874, 456] width 1235 height 50
click at [455, 431] on div "Dopplemayr S12958 / WO27568" at bounding box center [874, 456] width 1235 height 50
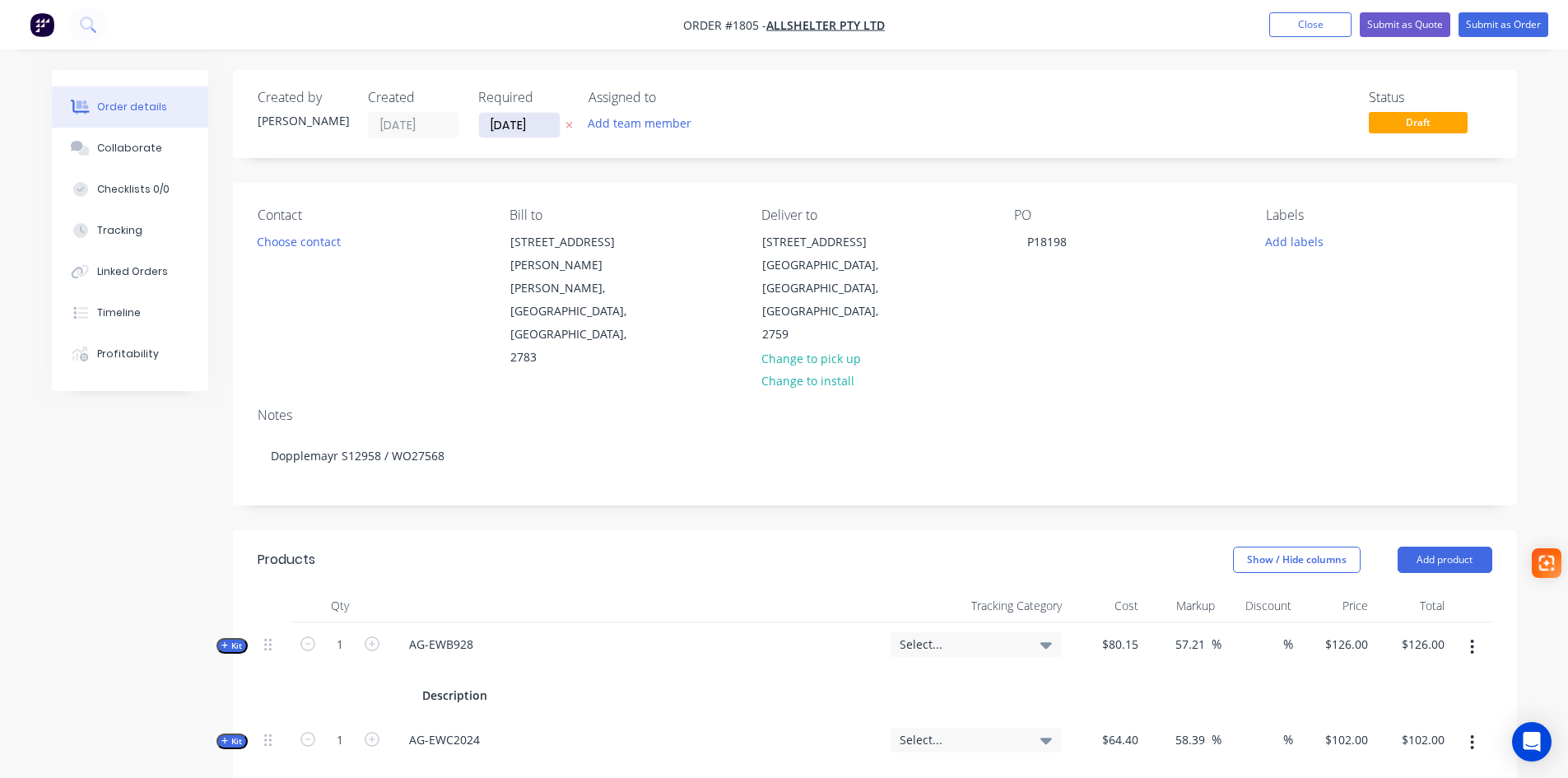
click at [537, 131] on input "[DATE]" at bounding box center [519, 125] width 81 height 24
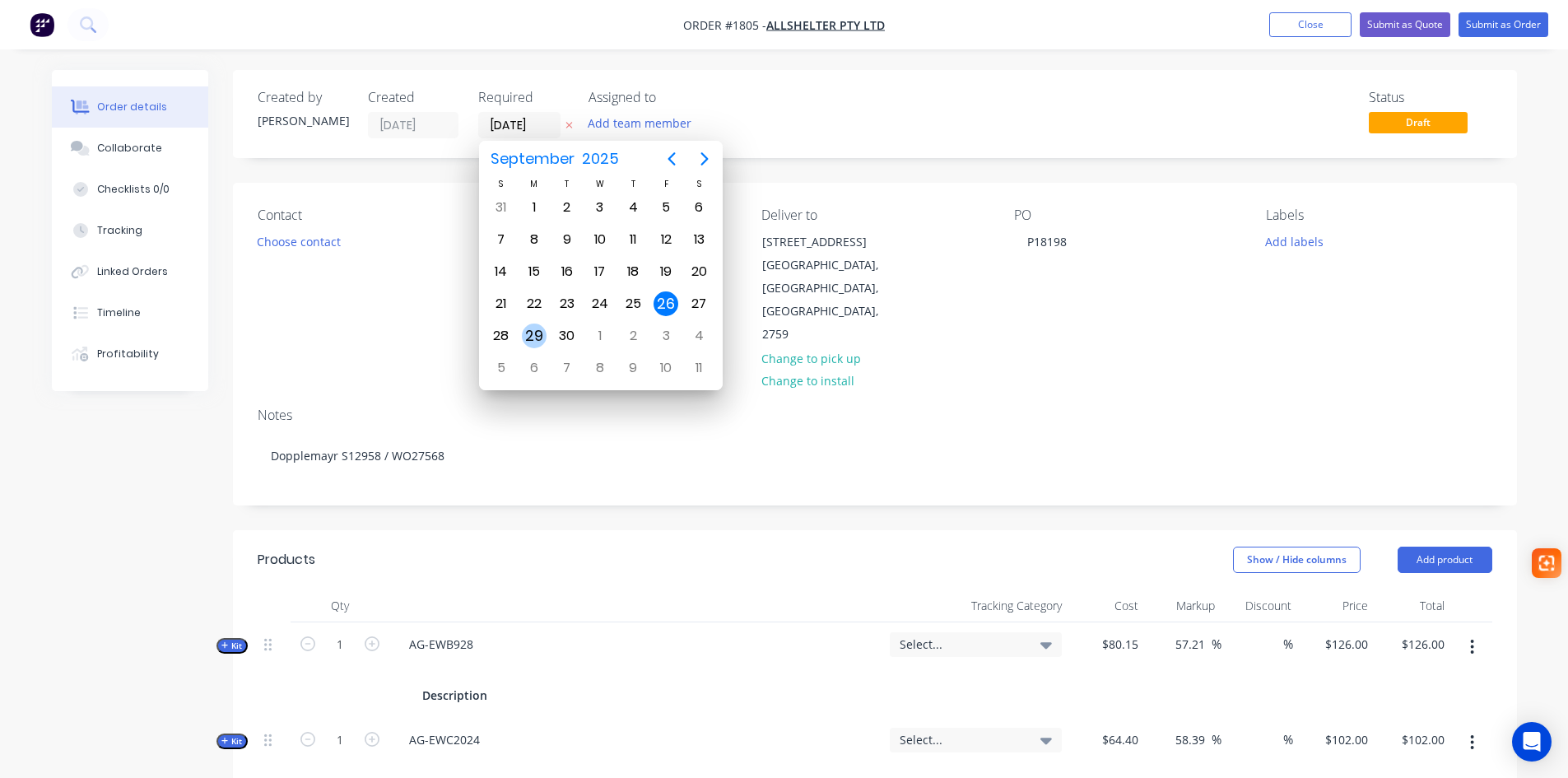
click at [545, 341] on div "29" at bounding box center [534, 336] width 24 height 24
type input "29/09/25"
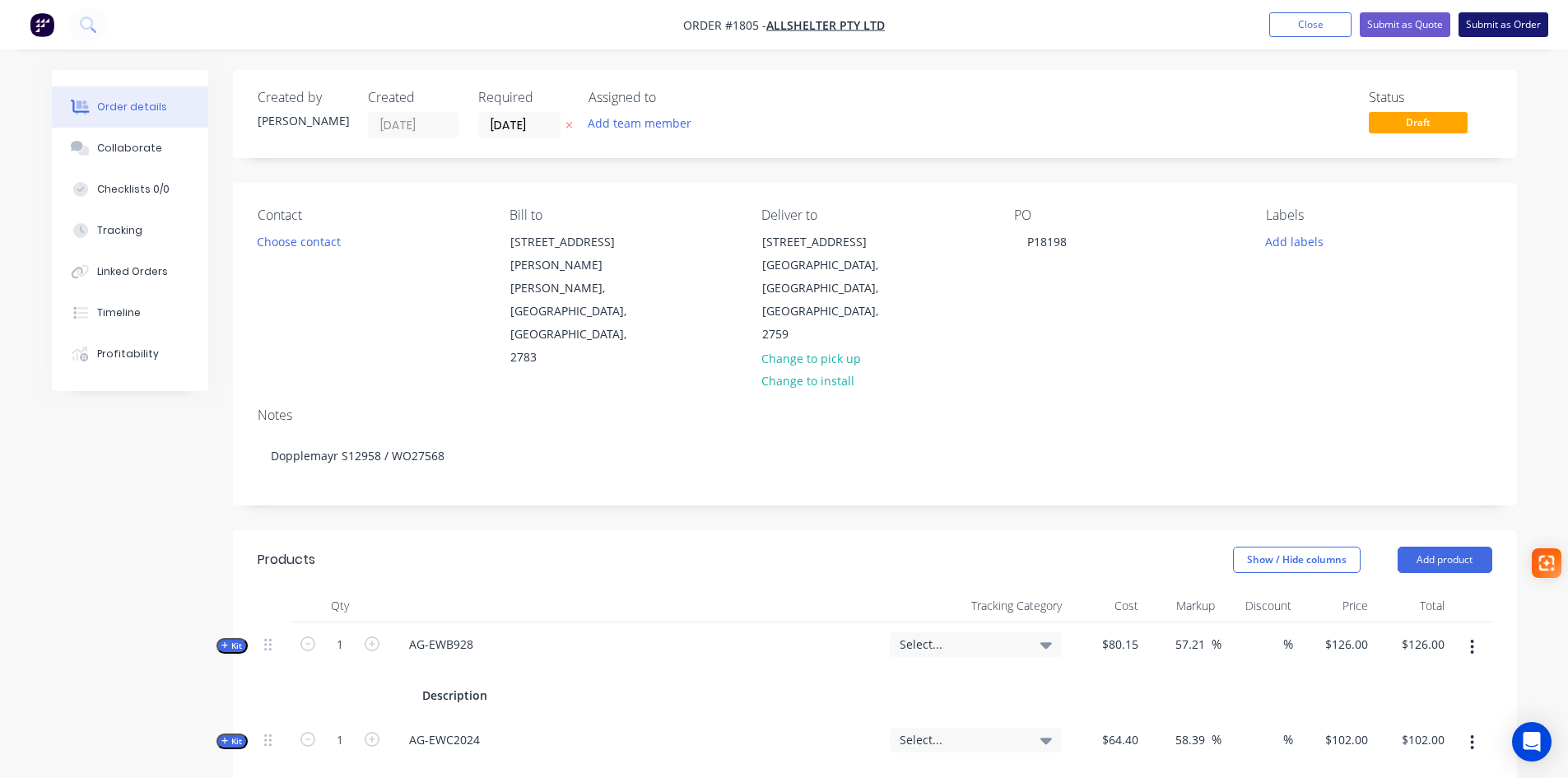
click at [1524, 23] on button "Submit as Order" at bounding box center [1503, 24] width 90 height 24
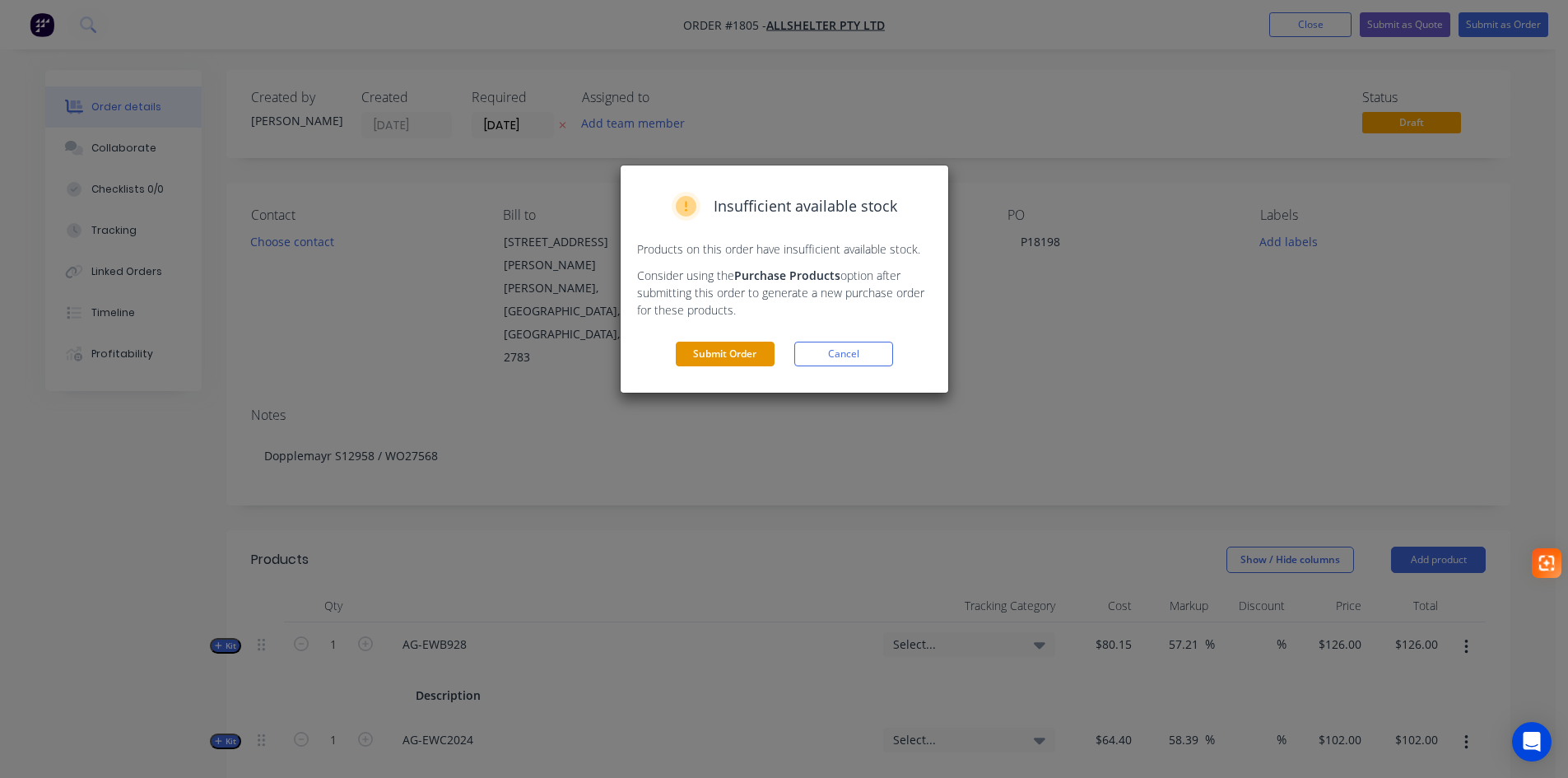
click at [751, 363] on button "Submit Order" at bounding box center [726, 354] width 99 height 24
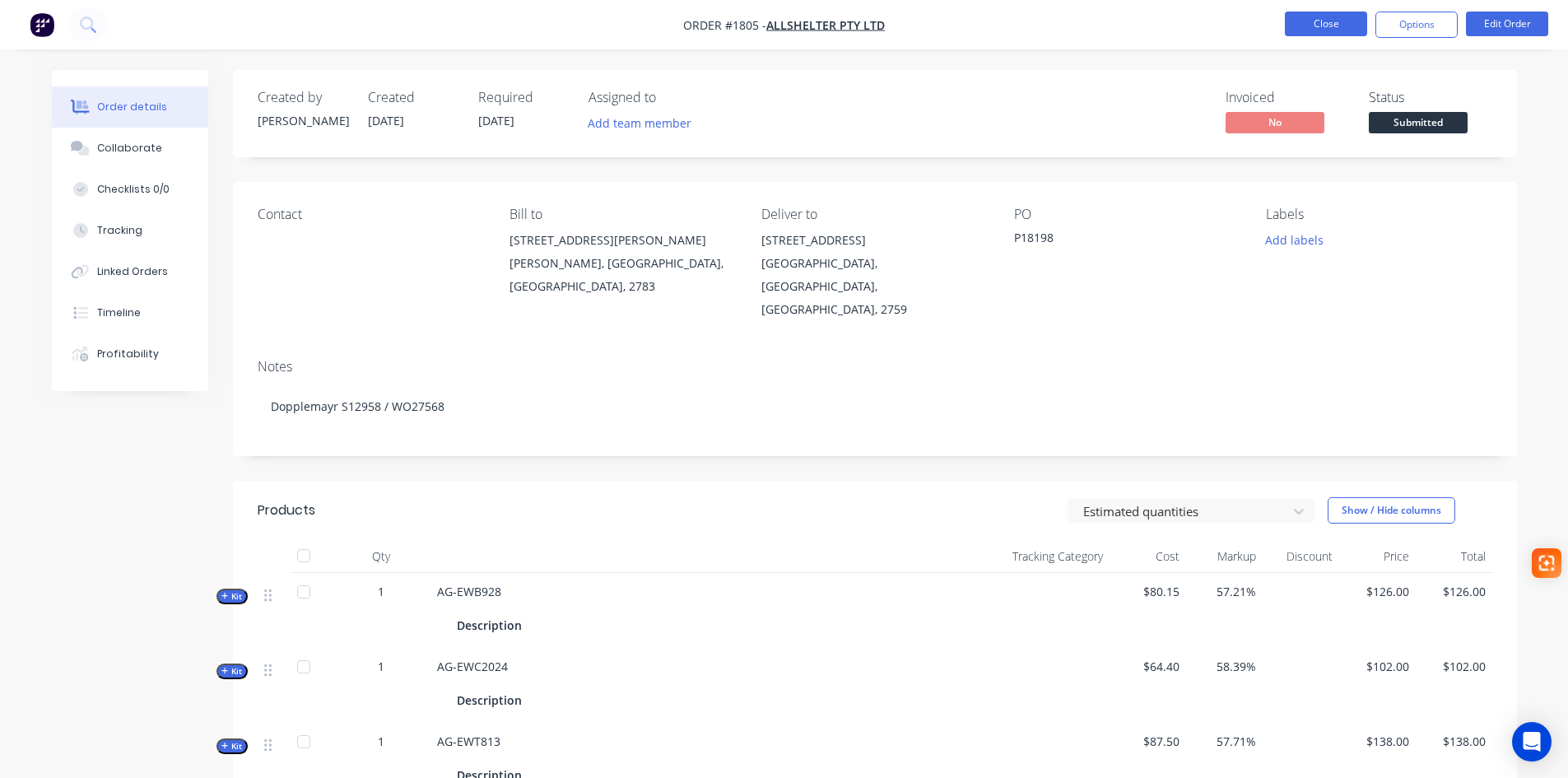
click at [1310, 30] on button "Close" at bounding box center [1325, 23] width 83 height 24
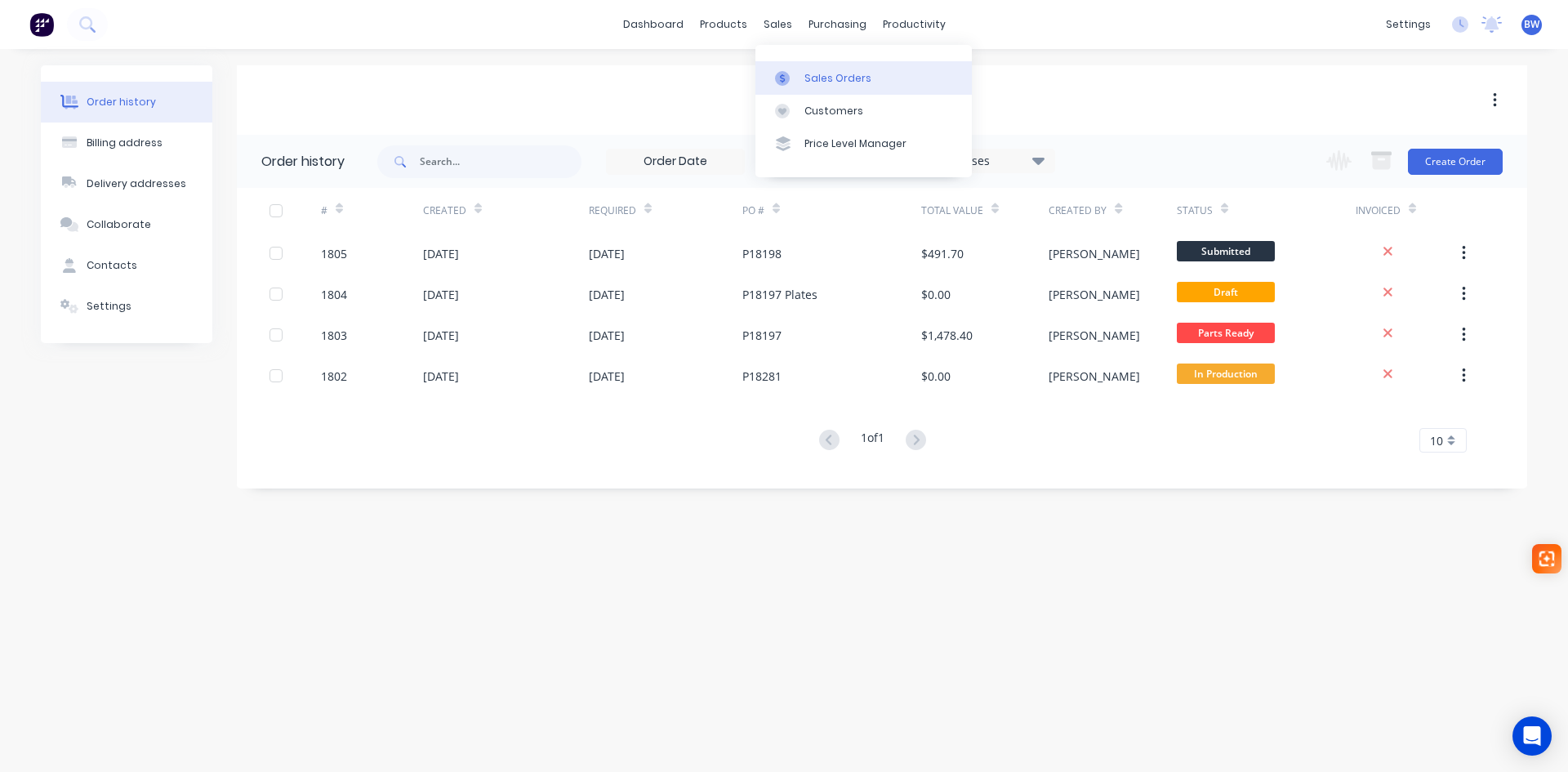
click at [818, 80] on div "Sales Orders" at bounding box center [838, 78] width 67 height 15
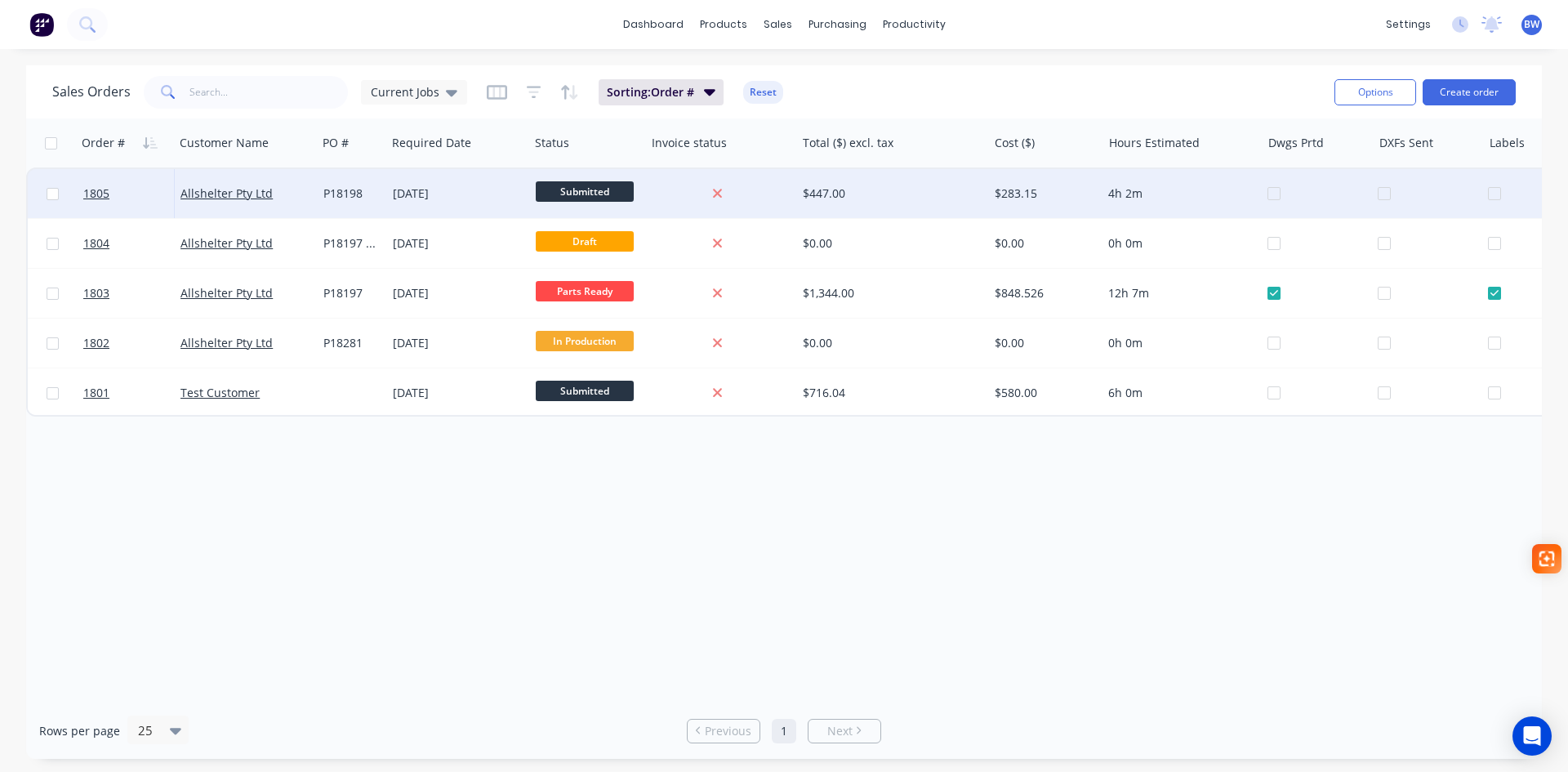
click at [1275, 194] on div at bounding box center [1323, 193] width 111 height 49
click at [224, 187] on link "Allshelter Pty Ltd" at bounding box center [226, 193] width 92 height 16
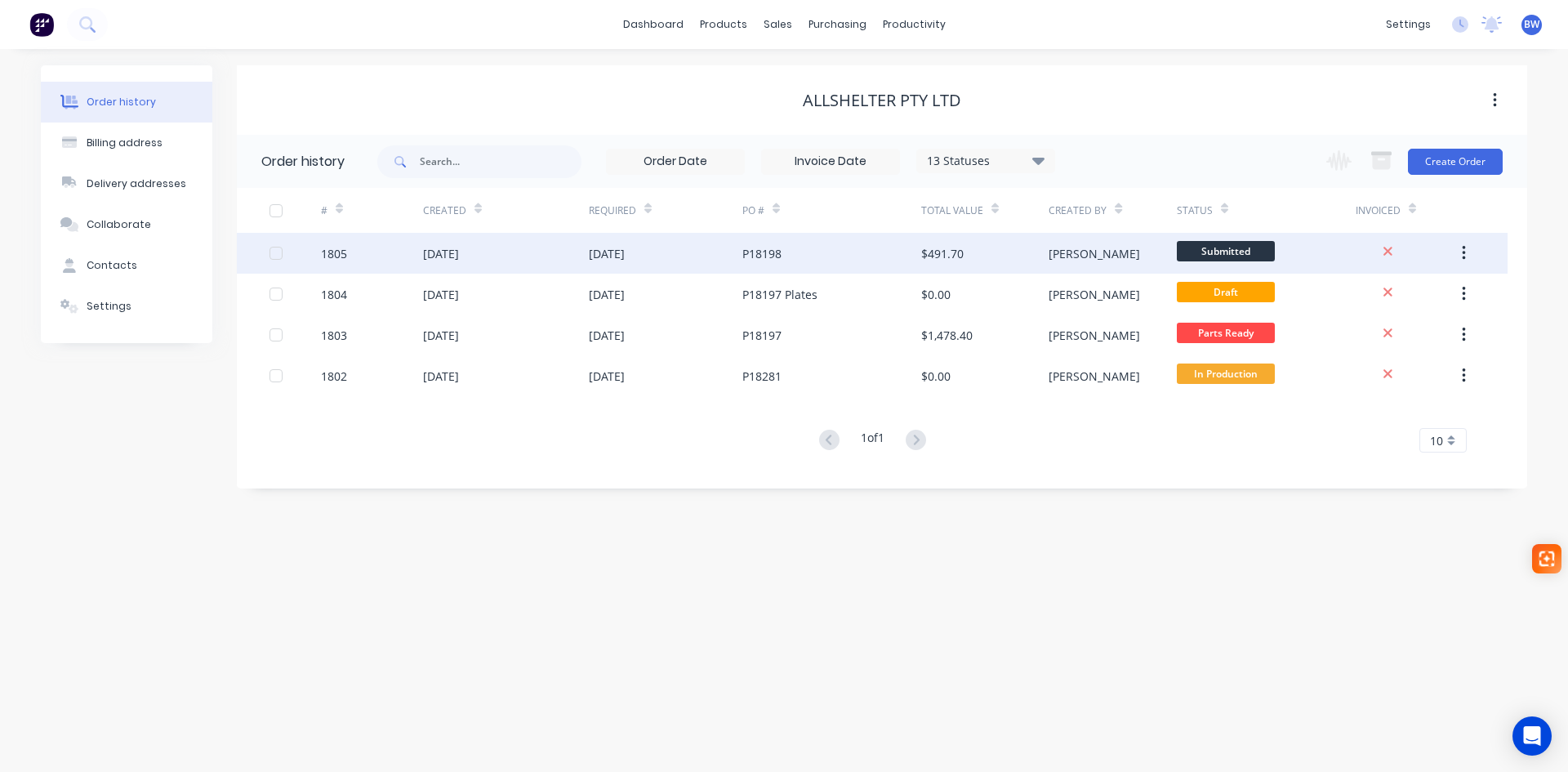
click at [553, 256] on div "[DATE]" at bounding box center [506, 253] width 166 height 41
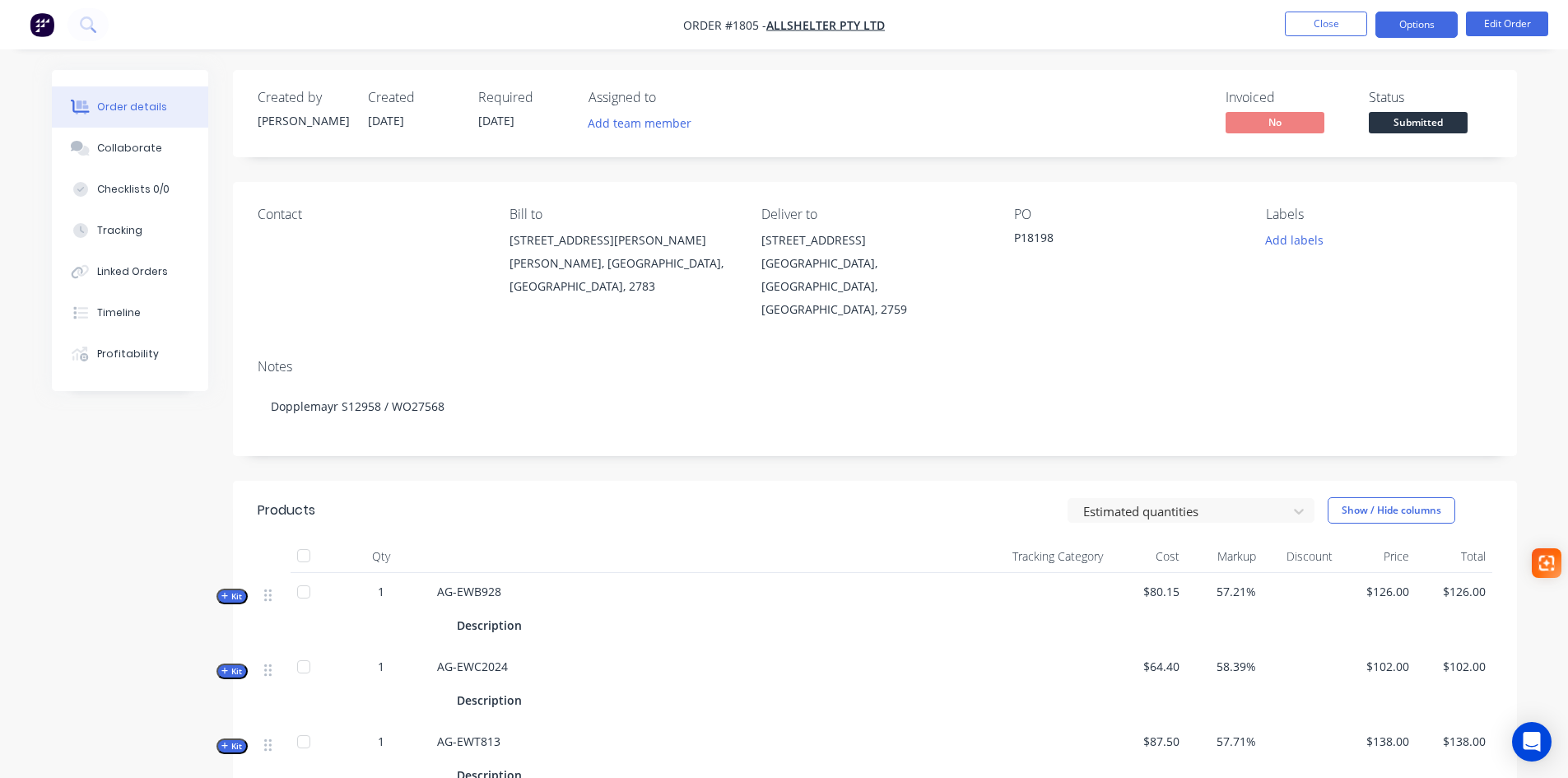
click at [1430, 25] on button "Options" at bounding box center [1417, 24] width 83 height 26
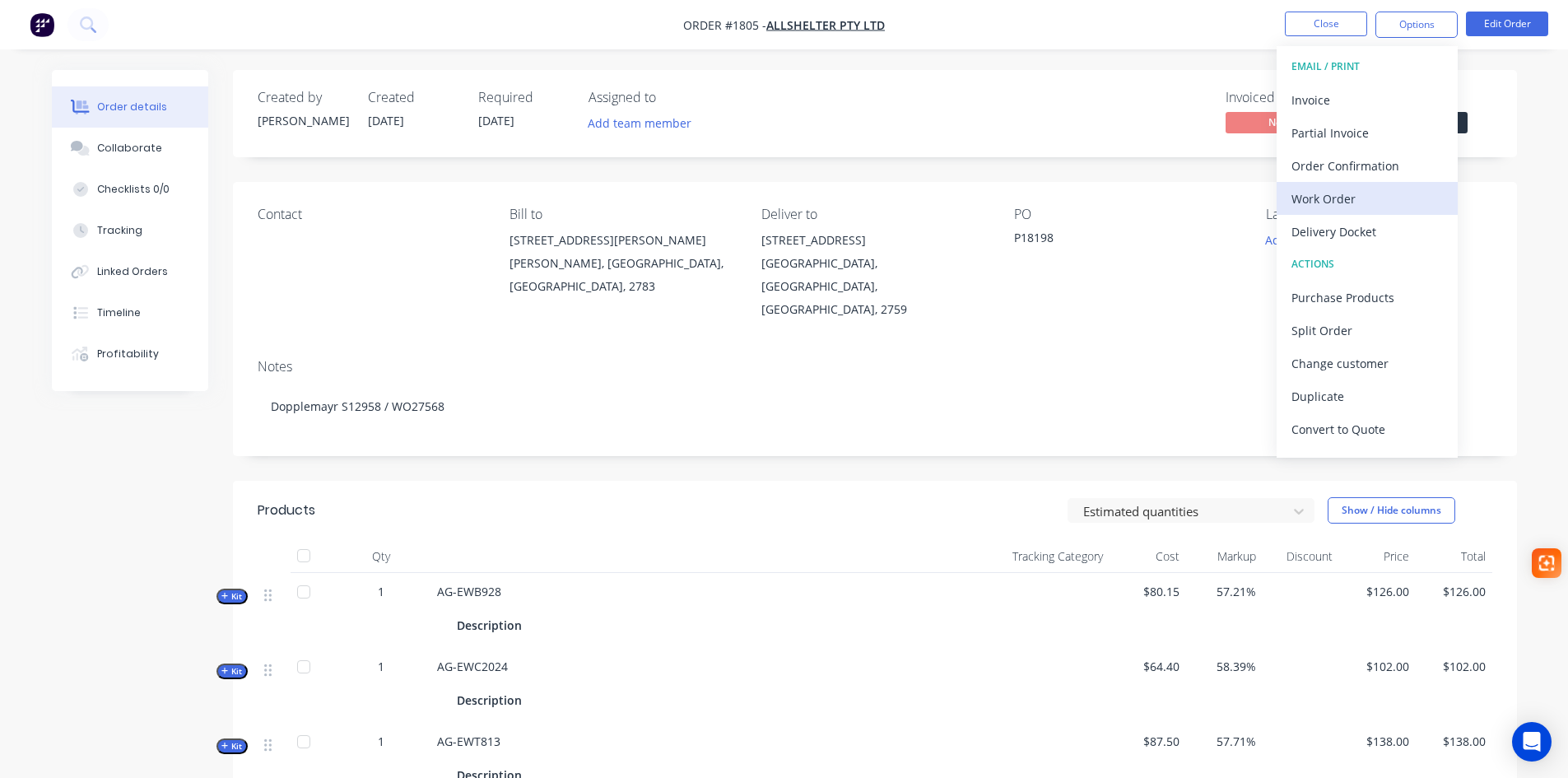
click at [1367, 194] on div "Work Order" at bounding box center [1367, 198] width 151 height 23
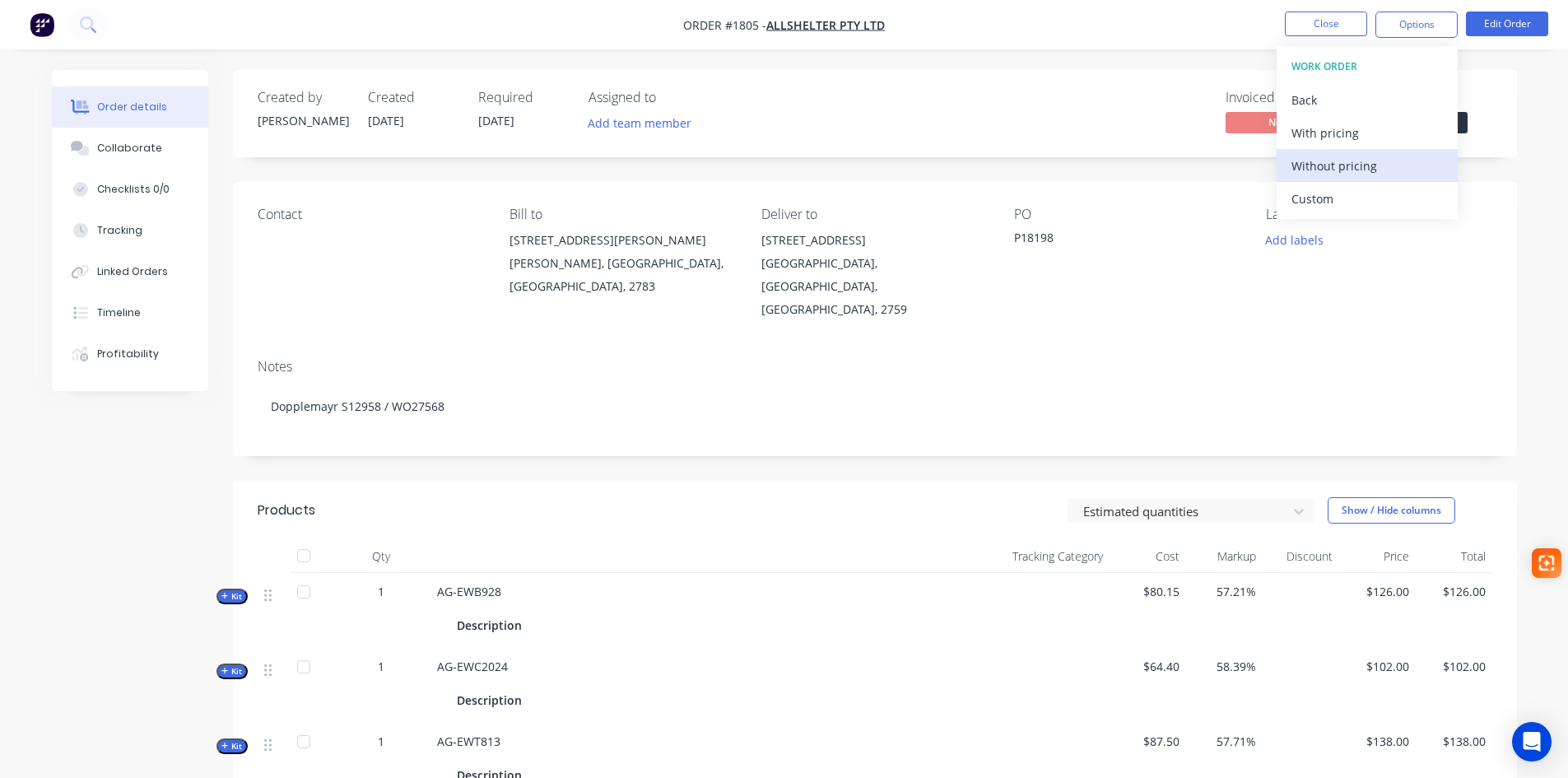
click at [1354, 163] on div "Without pricing" at bounding box center [1367, 165] width 151 height 23
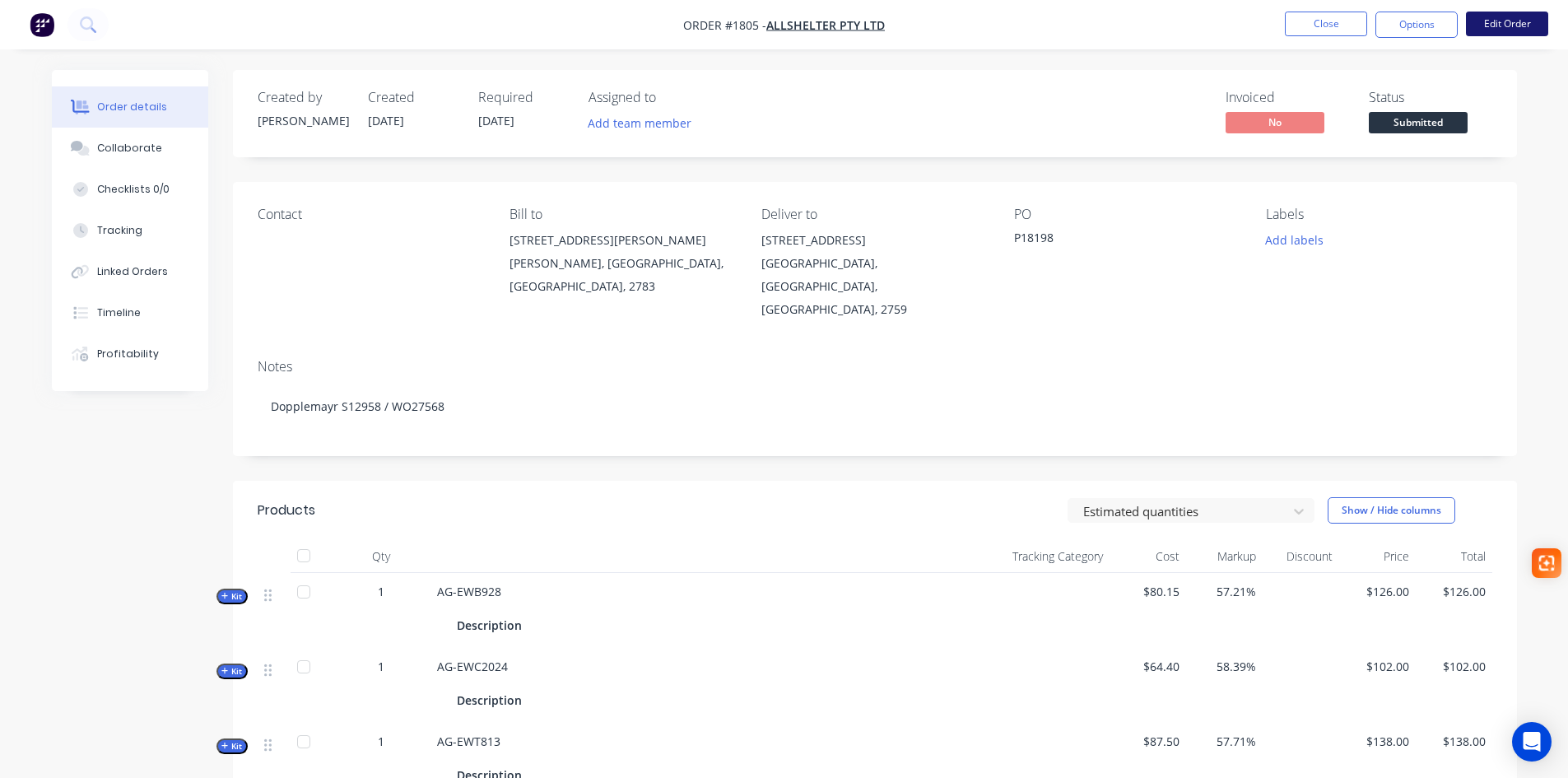
click at [1506, 17] on button "Edit Order" at bounding box center [1507, 23] width 83 height 24
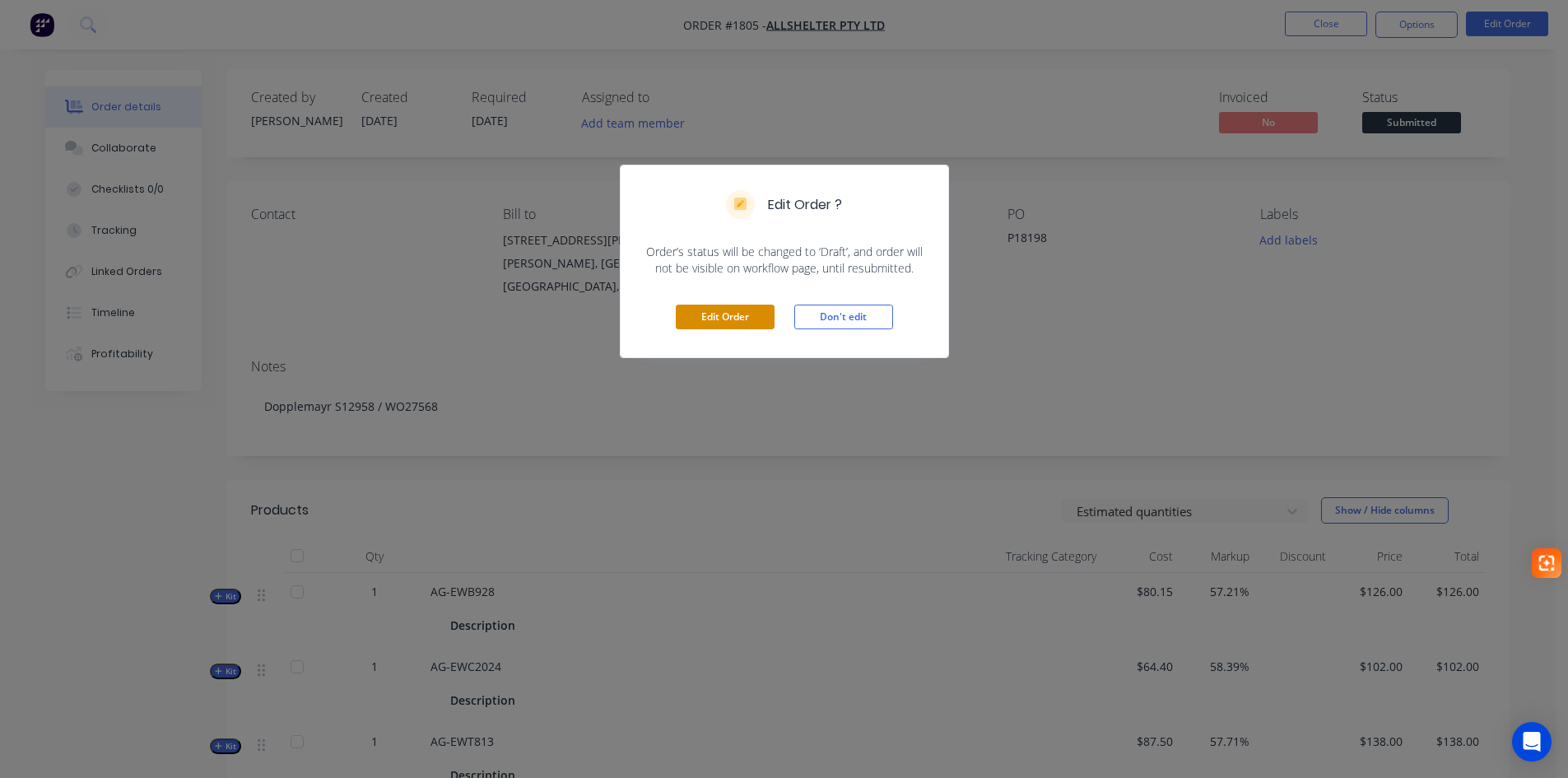
click at [743, 312] on button "Edit Order" at bounding box center [726, 317] width 99 height 24
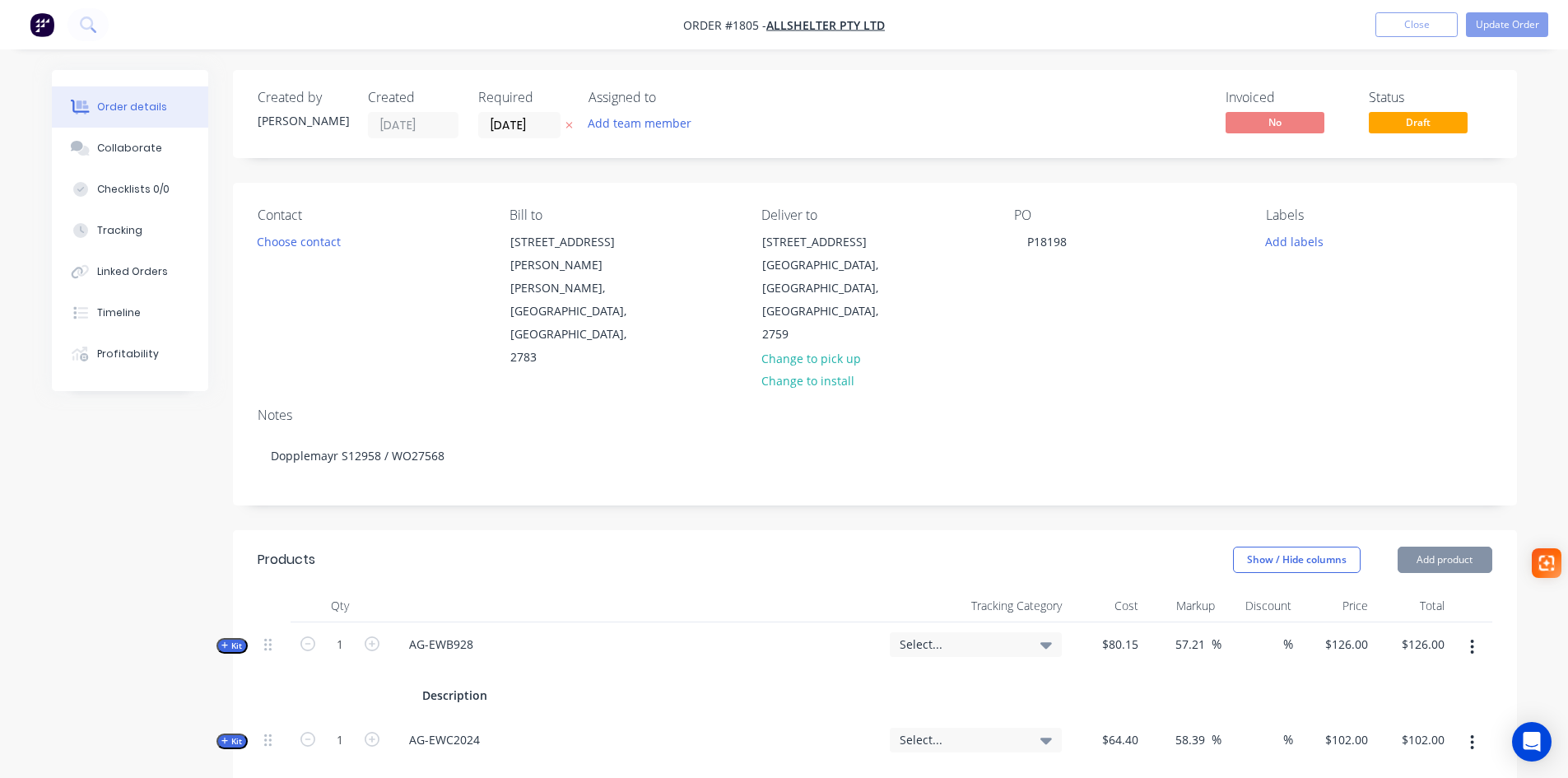
click at [309, 274] on div "Contact Choose contact" at bounding box center [370, 288] width 225 height 162
click at [316, 245] on button "Choose contact" at bounding box center [298, 241] width 101 height 23
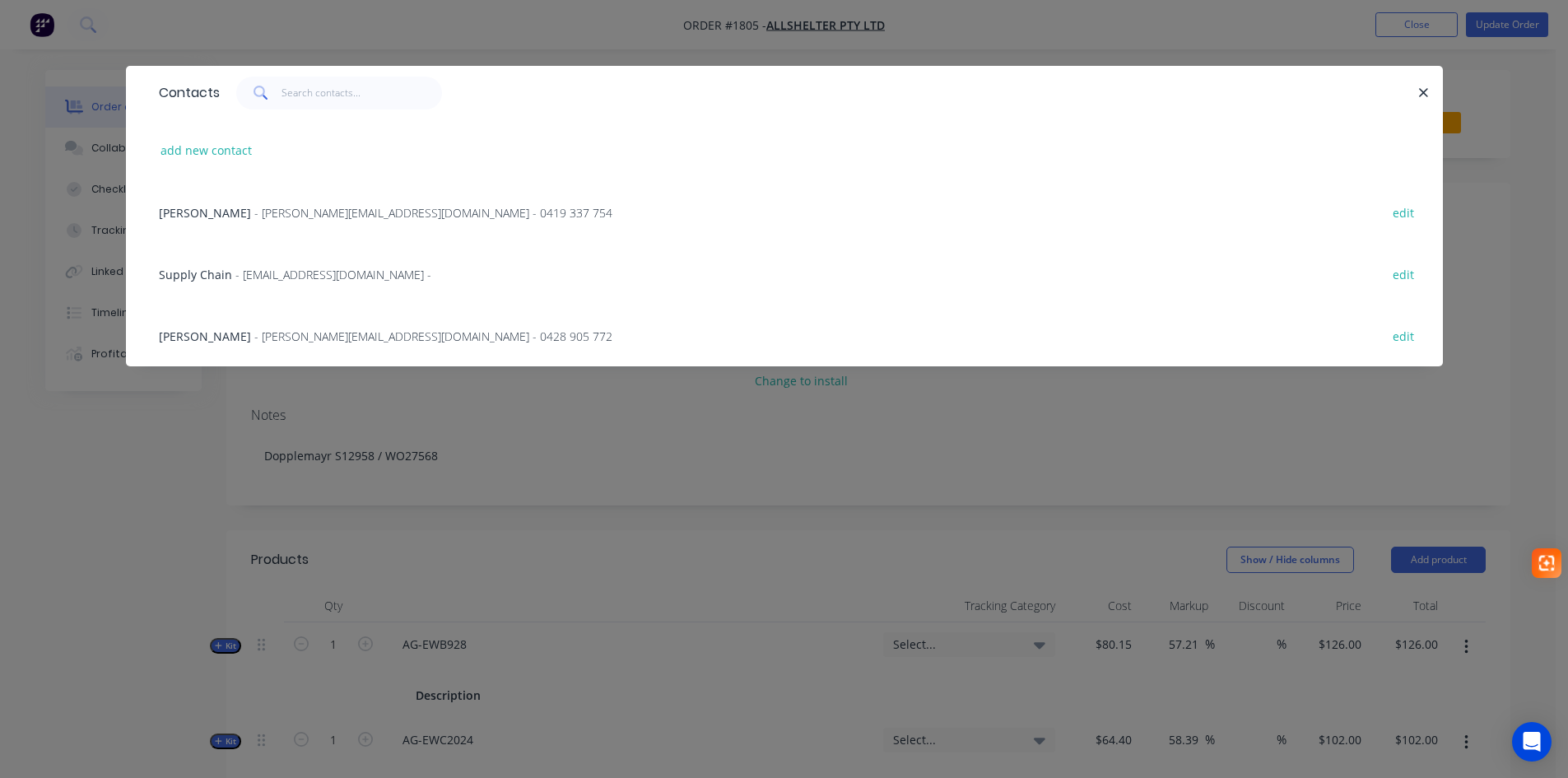
click at [285, 211] on span "- katherine.g@allshelter.com.au - 0419 337 754" at bounding box center [432, 213] width 358 height 16
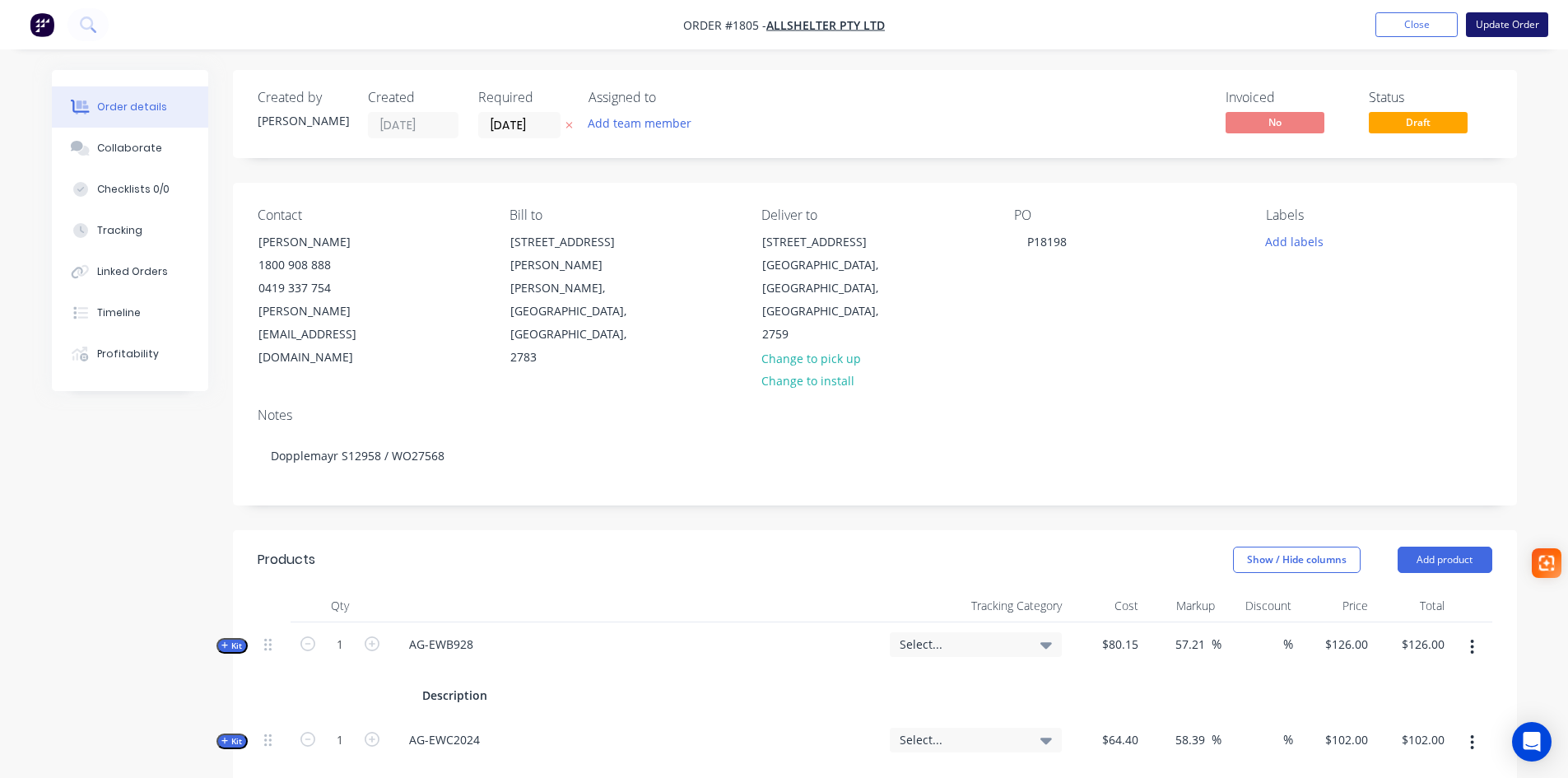
click at [1524, 17] on button "Update Order" at bounding box center [1507, 24] width 83 height 24
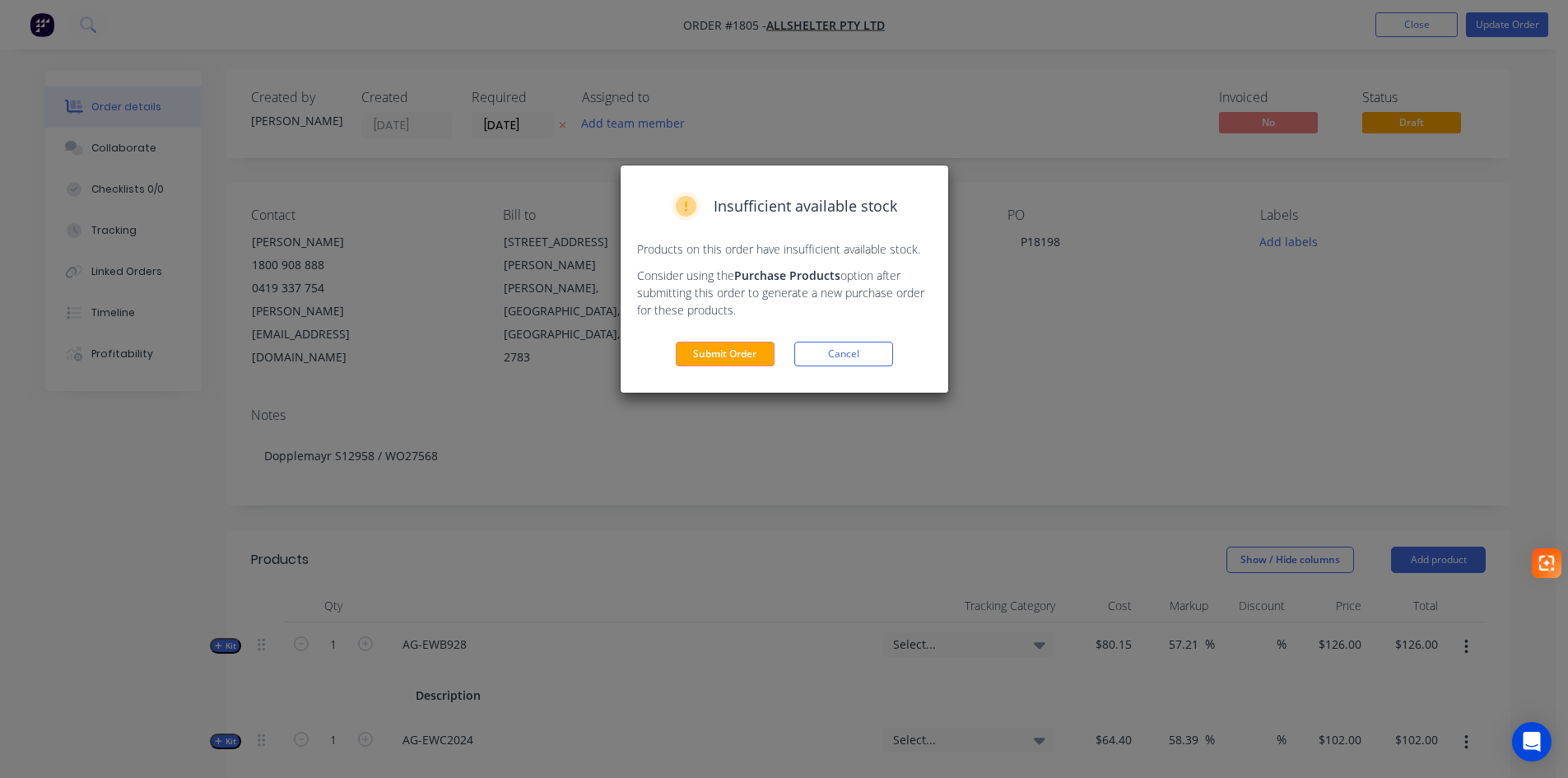
drag, startPoint x: 722, startPoint y: 350, endPoint x: 754, endPoint y: 332, distance: 36.7
click at [722, 349] on button "Submit Order" at bounding box center [726, 354] width 99 height 24
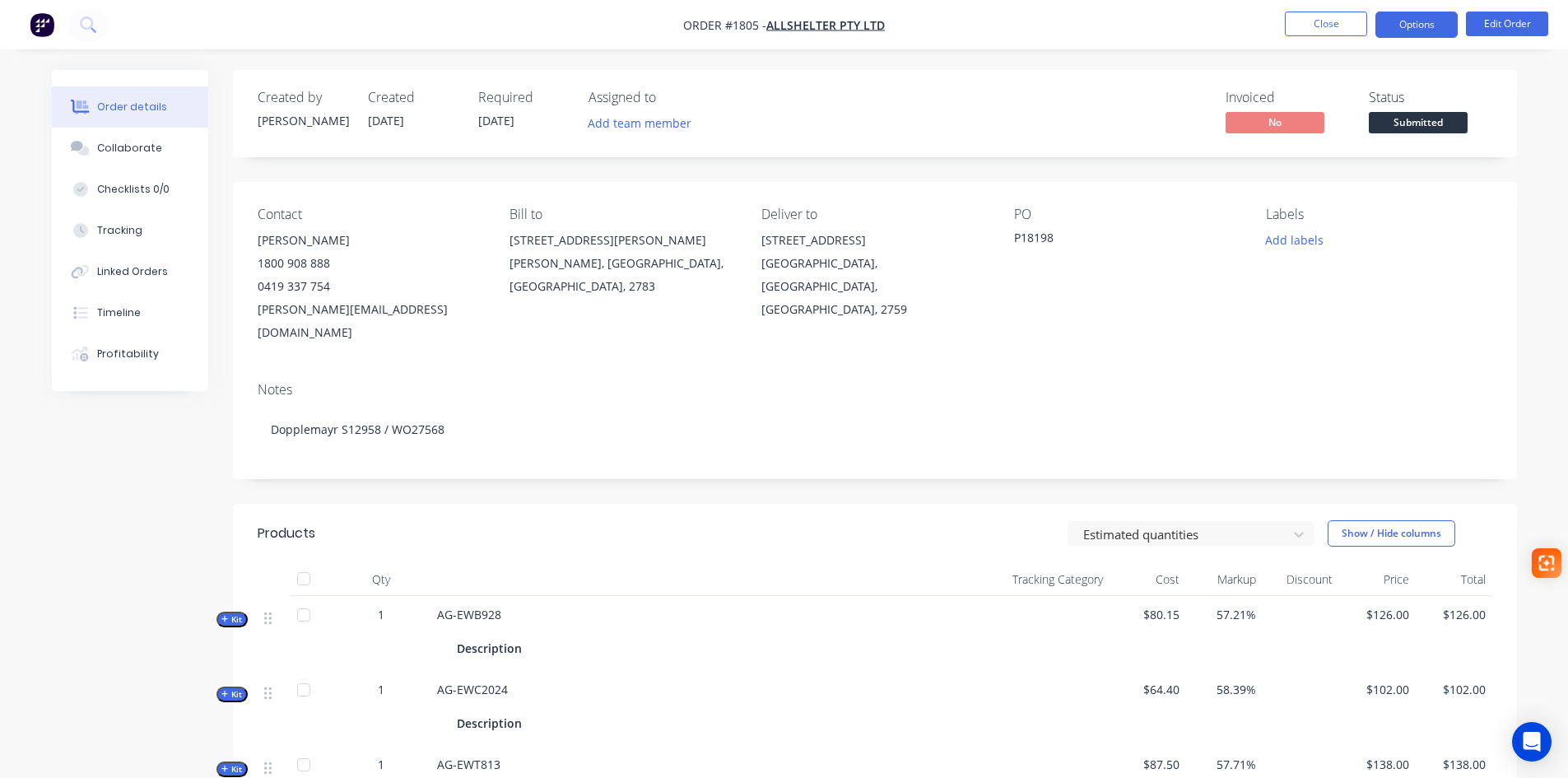
click at [1429, 30] on button "Options" at bounding box center [1417, 24] width 83 height 26
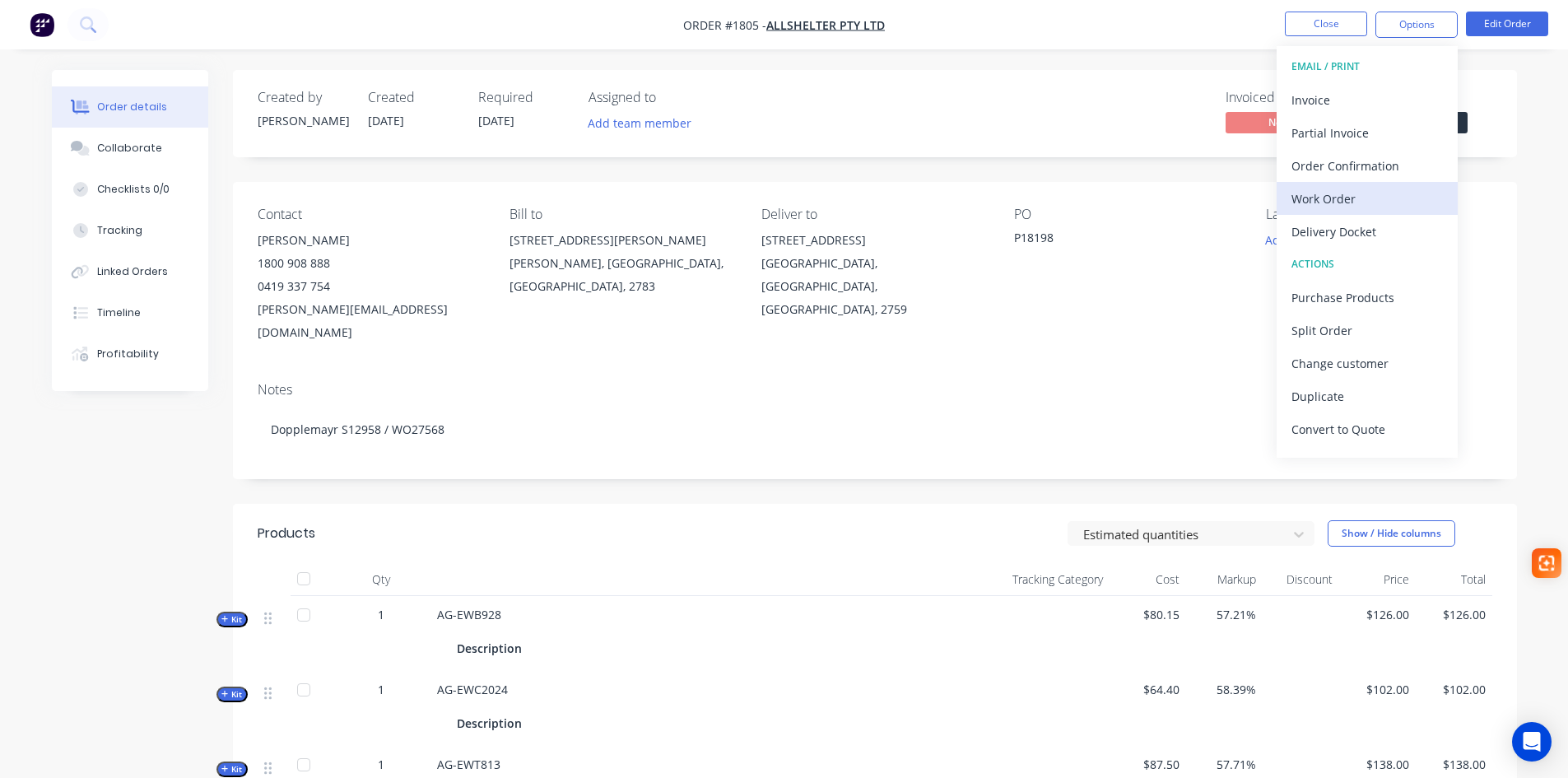
click at [1332, 202] on div "Work Order" at bounding box center [1367, 198] width 151 height 23
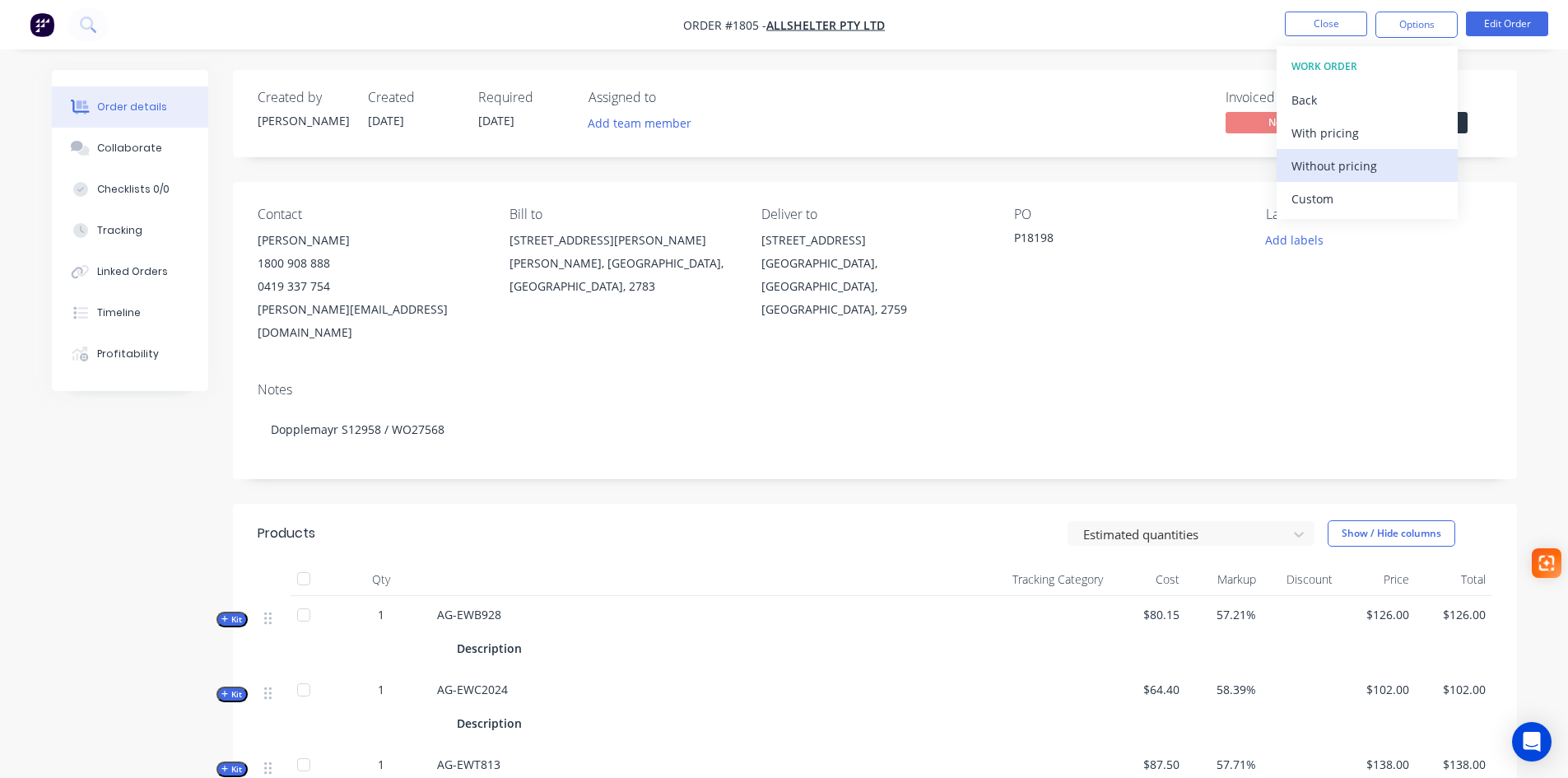
click at [1342, 166] on div "Without pricing" at bounding box center [1367, 165] width 151 height 23
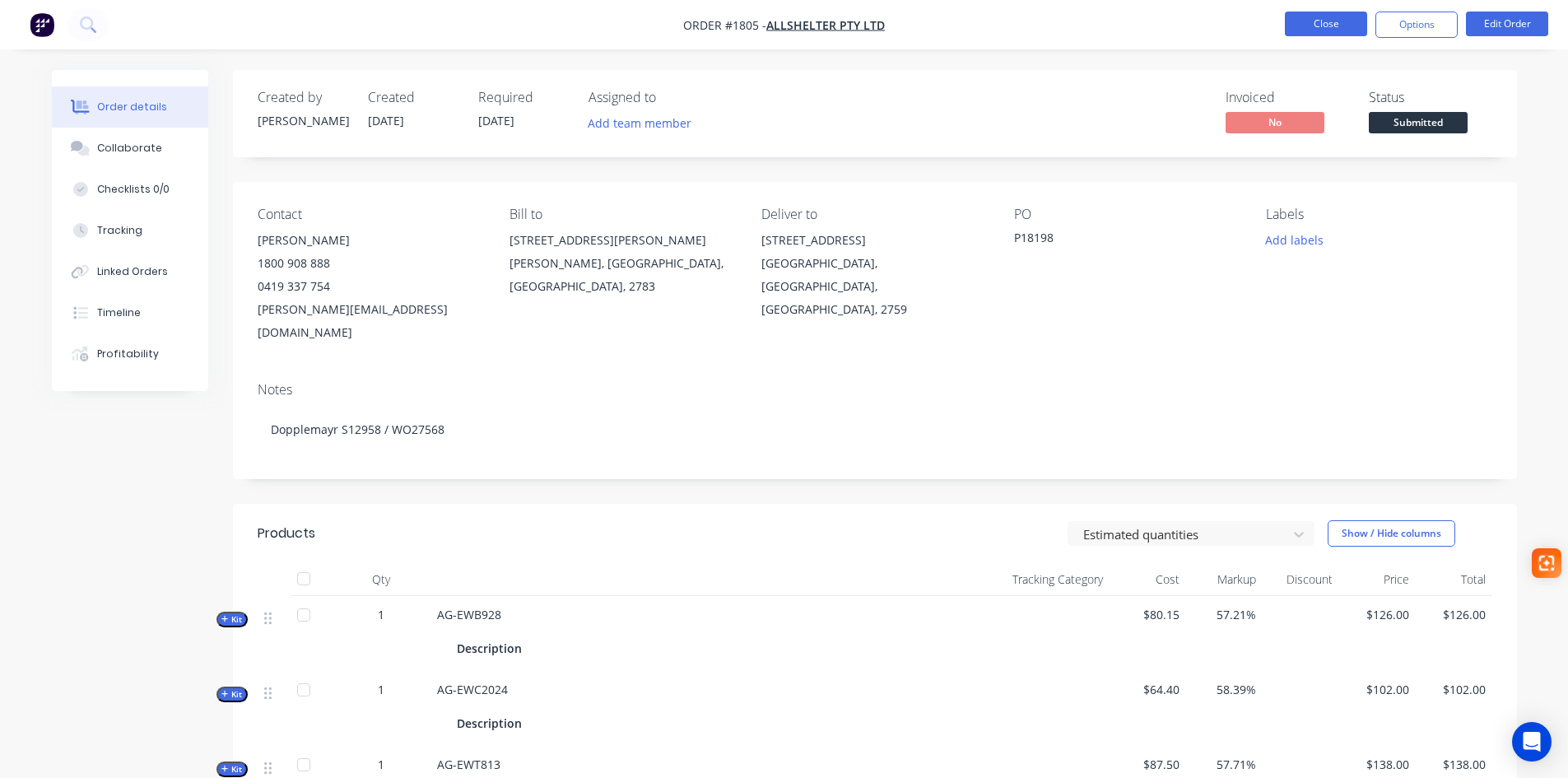
click at [1326, 25] on button "Close" at bounding box center [1325, 23] width 83 height 24
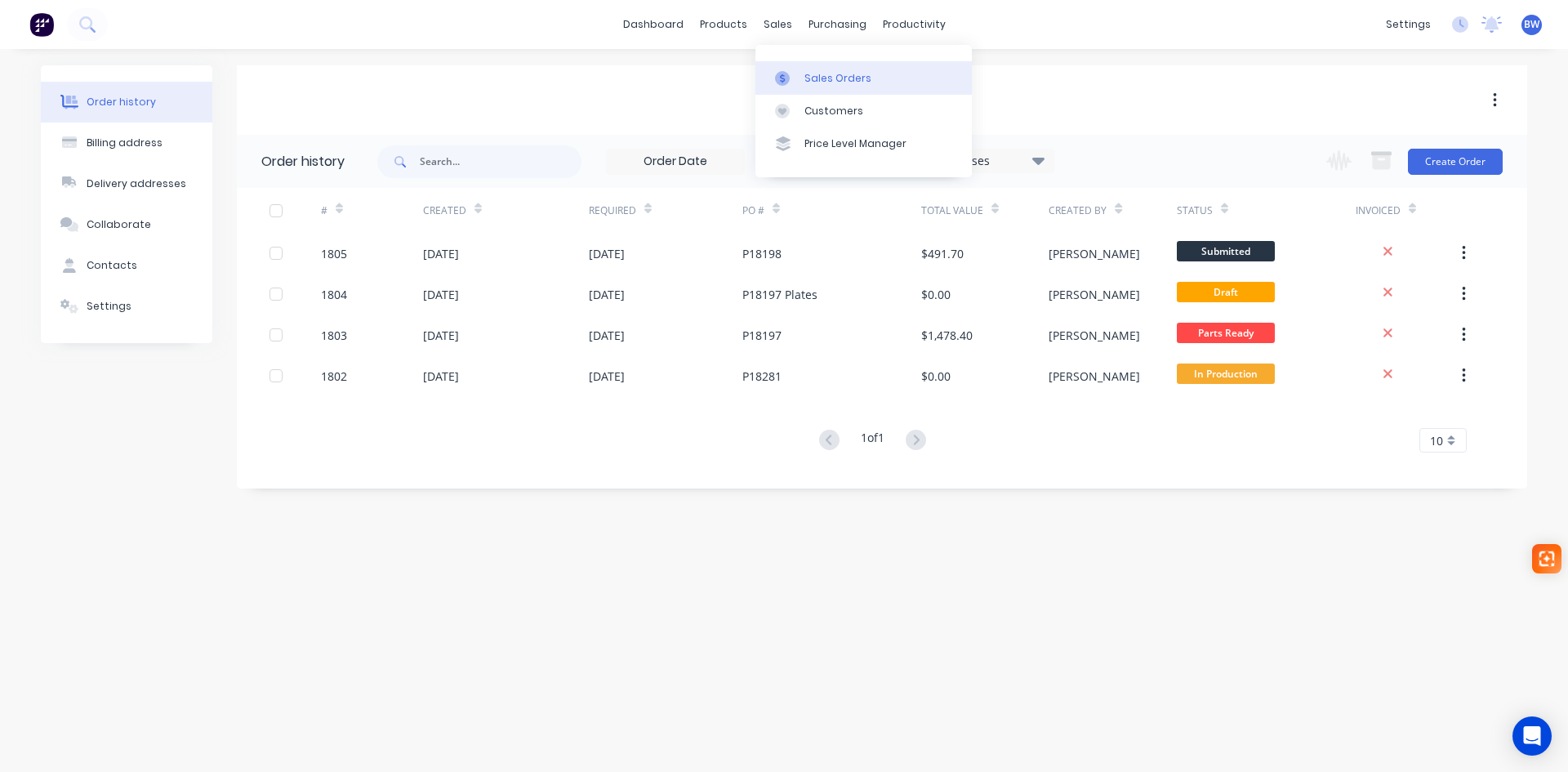
click at [809, 79] on div "Sales Orders" at bounding box center [838, 78] width 67 height 15
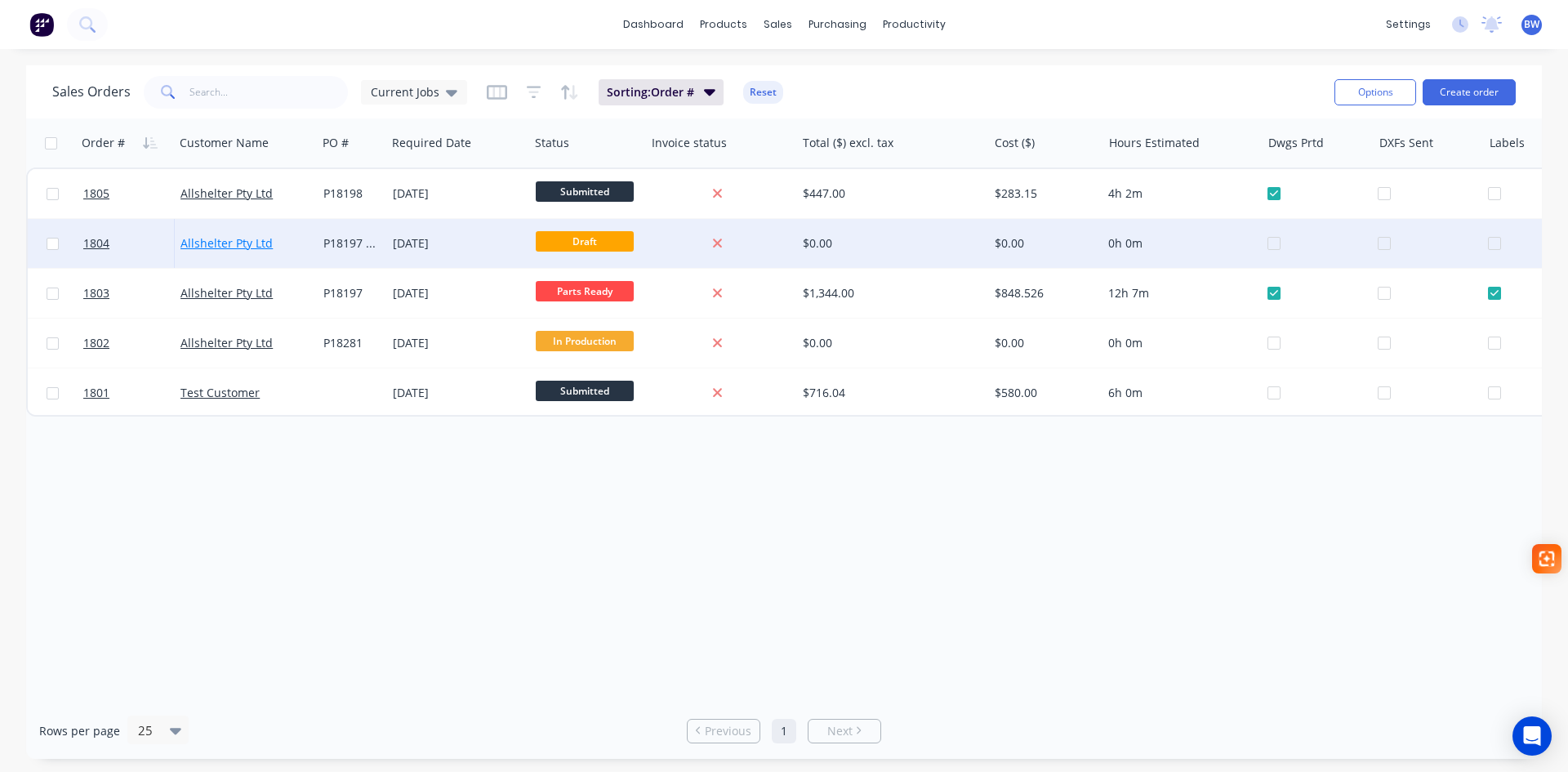
click at [246, 250] on link "Allshelter Pty Ltd" at bounding box center [226, 243] width 92 height 16
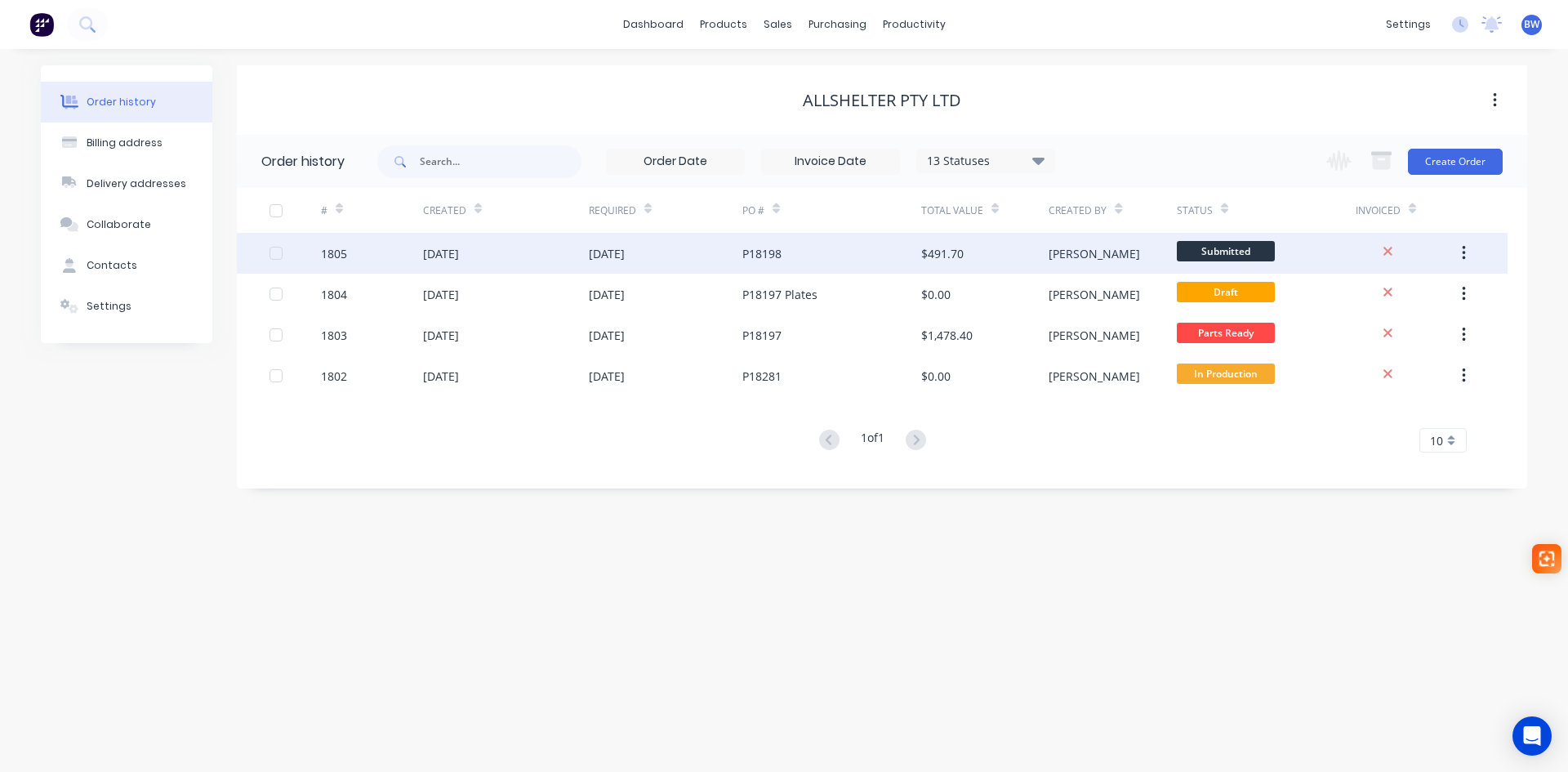
click at [528, 256] on div "[DATE]" at bounding box center [506, 253] width 166 height 41
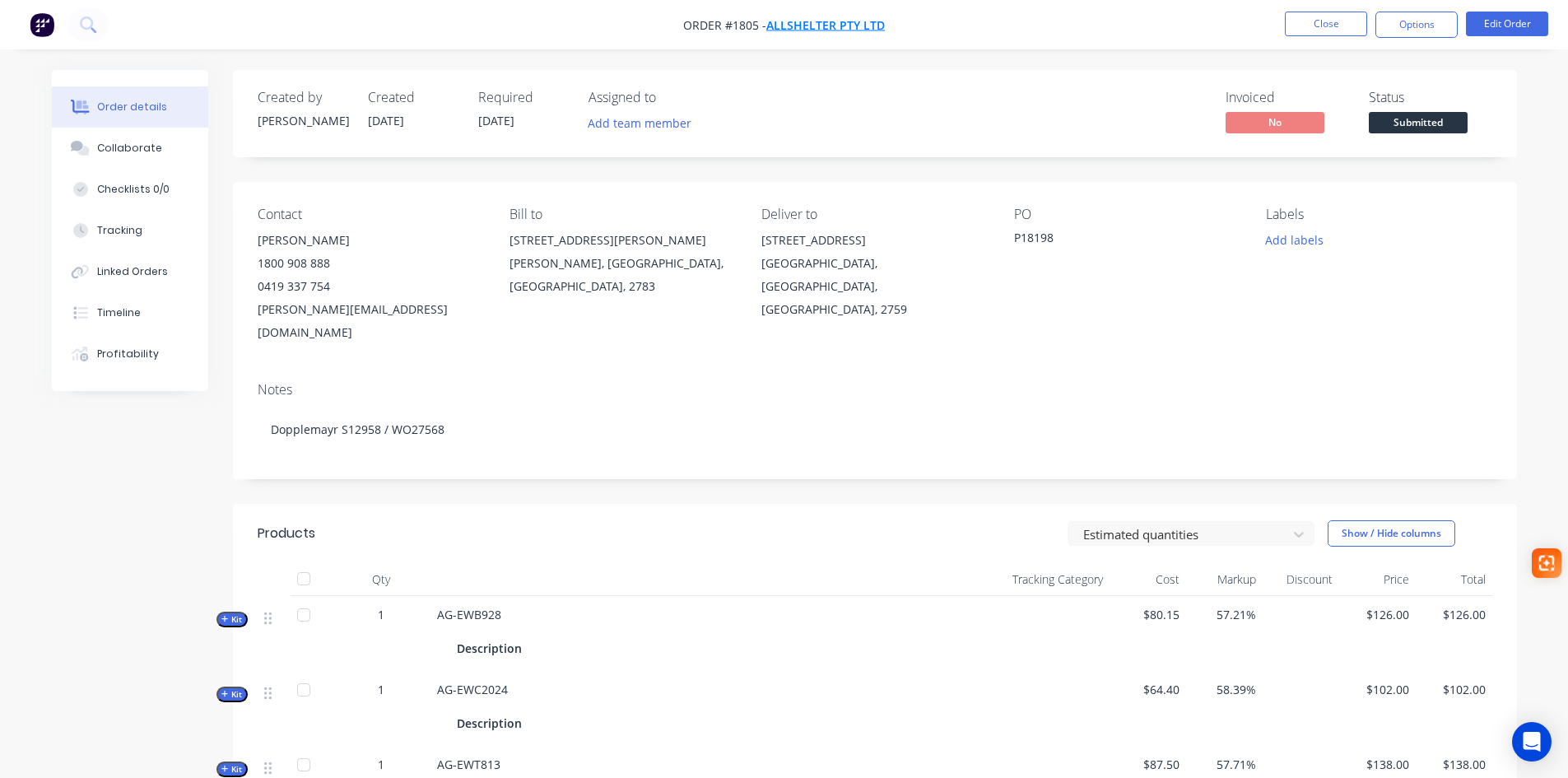
click at [844, 23] on span "Allshelter Pty Ltd" at bounding box center [826, 25] width 118 height 16
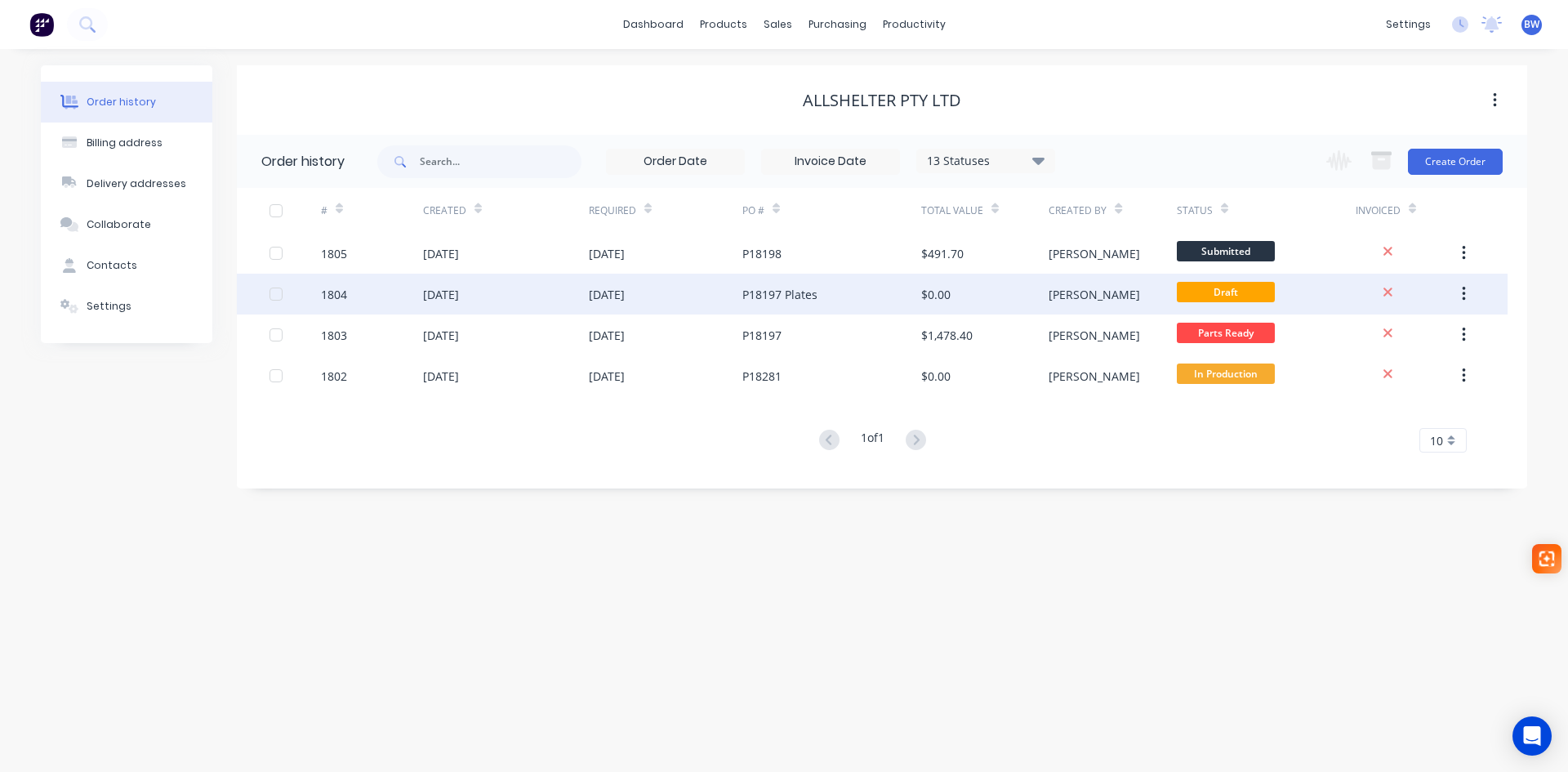
click at [459, 298] on div "[DATE]" at bounding box center [441, 294] width 36 height 17
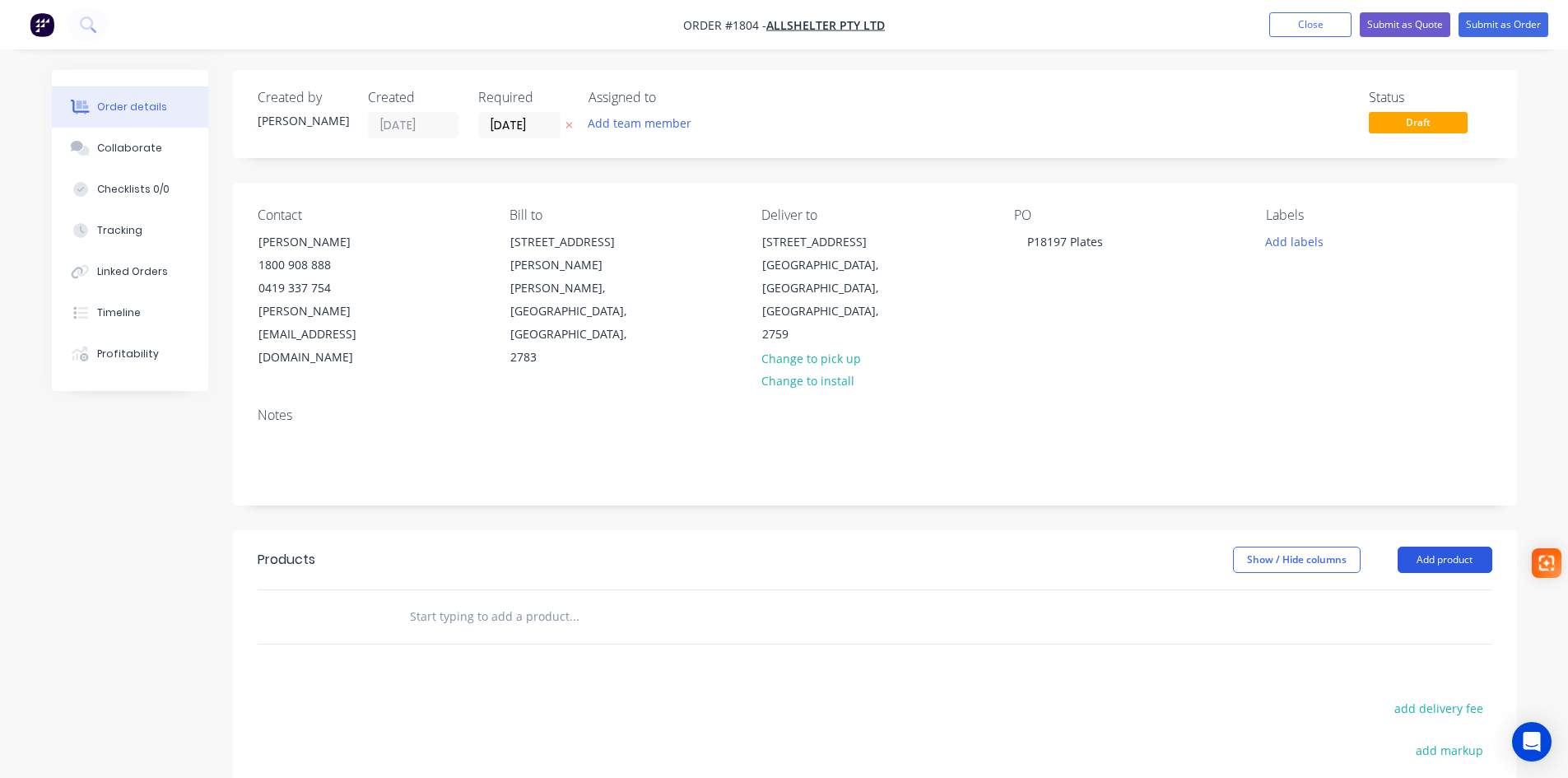
click at [1432, 547] on button "Add product" at bounding box center [1444, 560] width 95 height 26
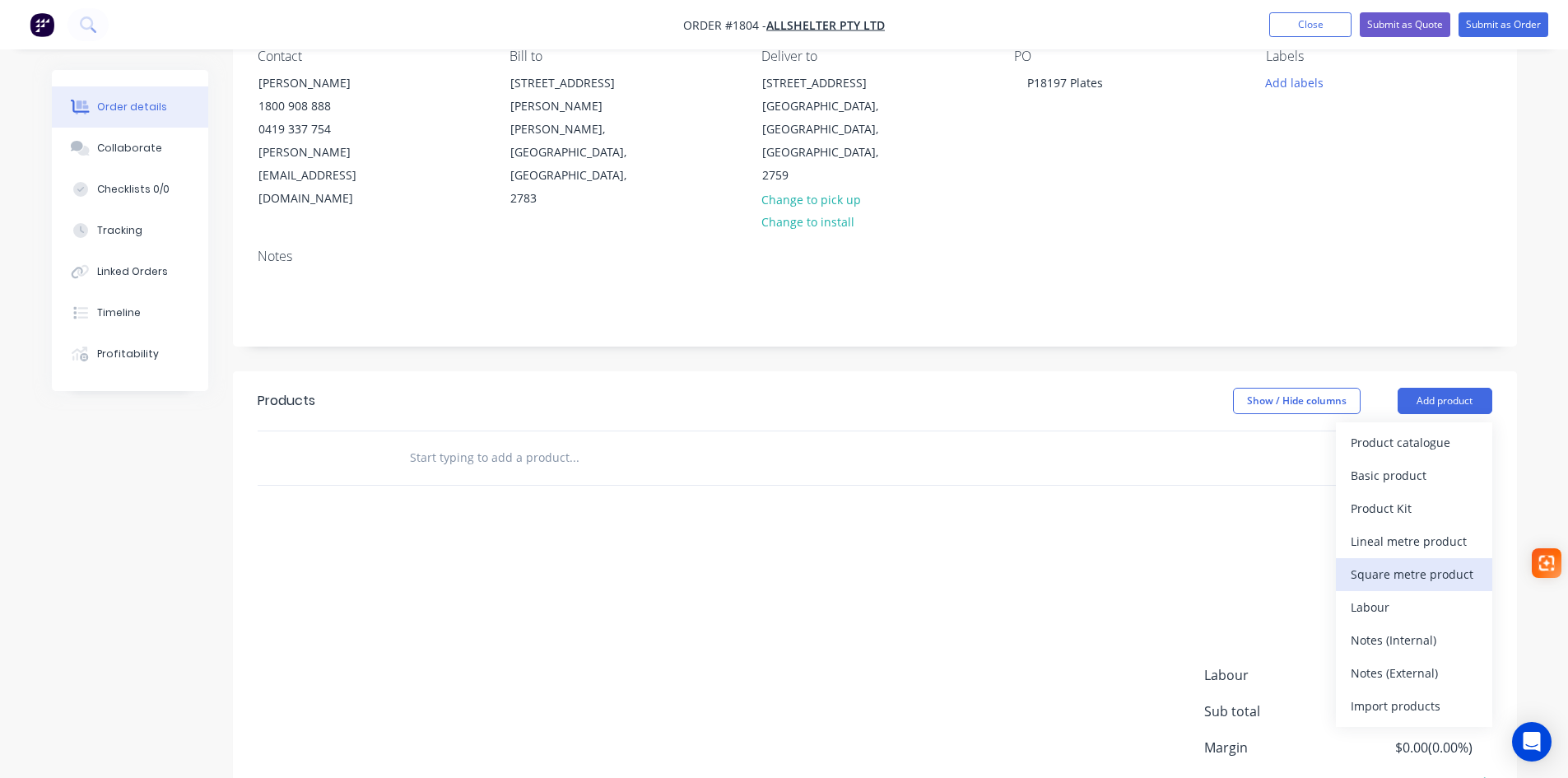
scroll to position [240, 0]
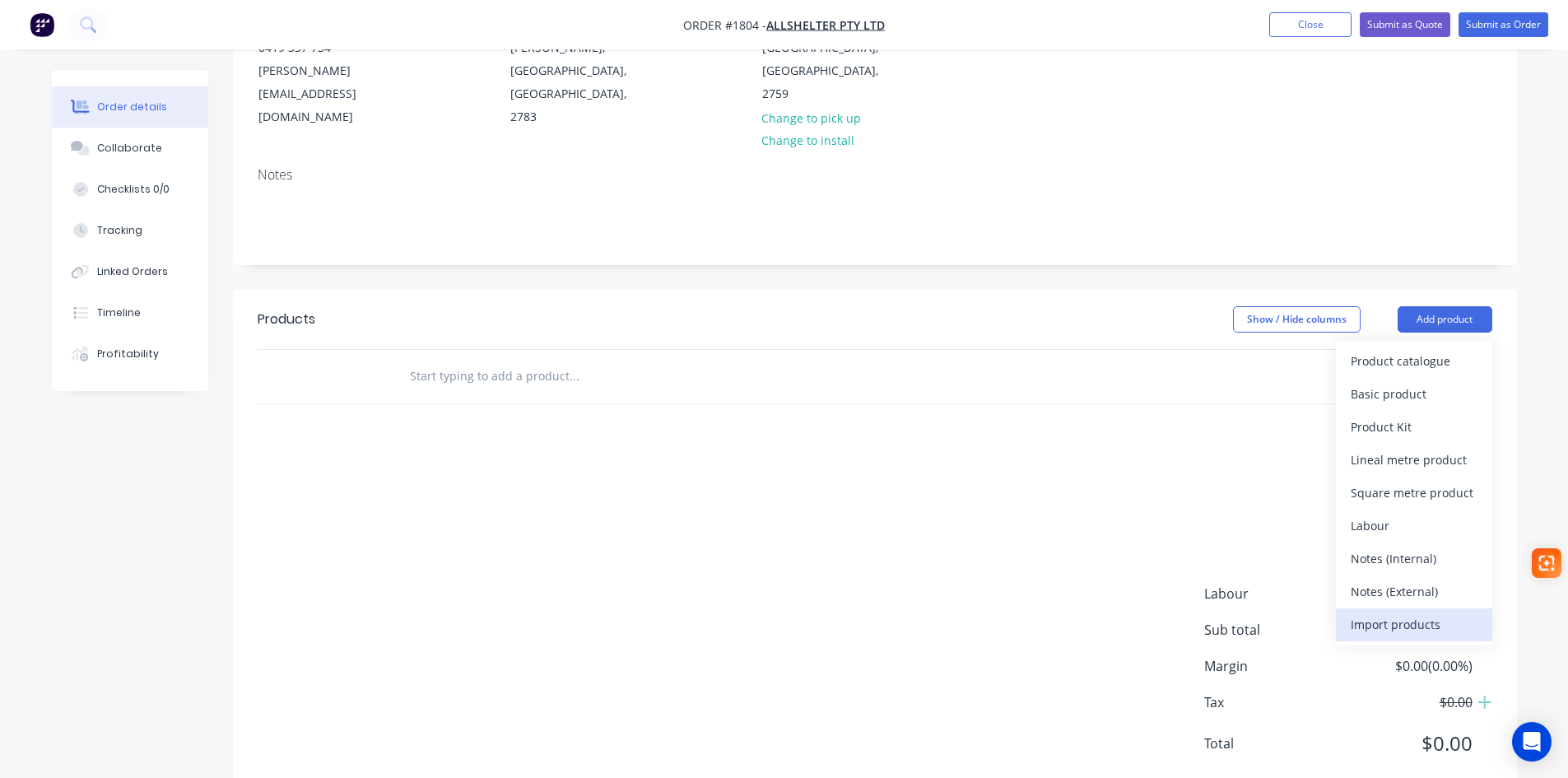
click at [1402, 613] on div "Import products" at bounding box center [1414, 624] width 127 height 23
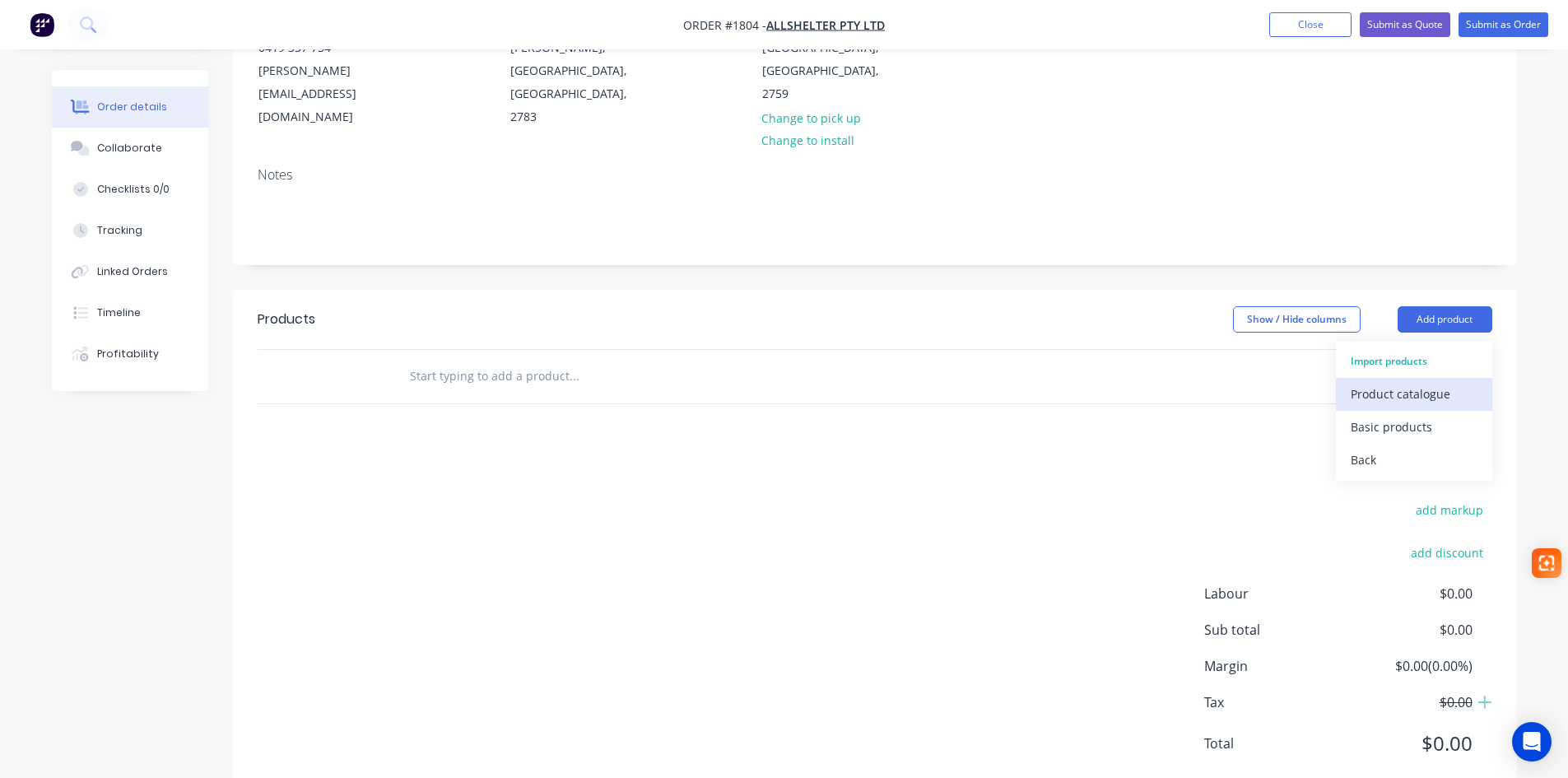
click at [1367, 382] on div "Product catalogue" at bounding box center [1414, 393] width 127 height 23
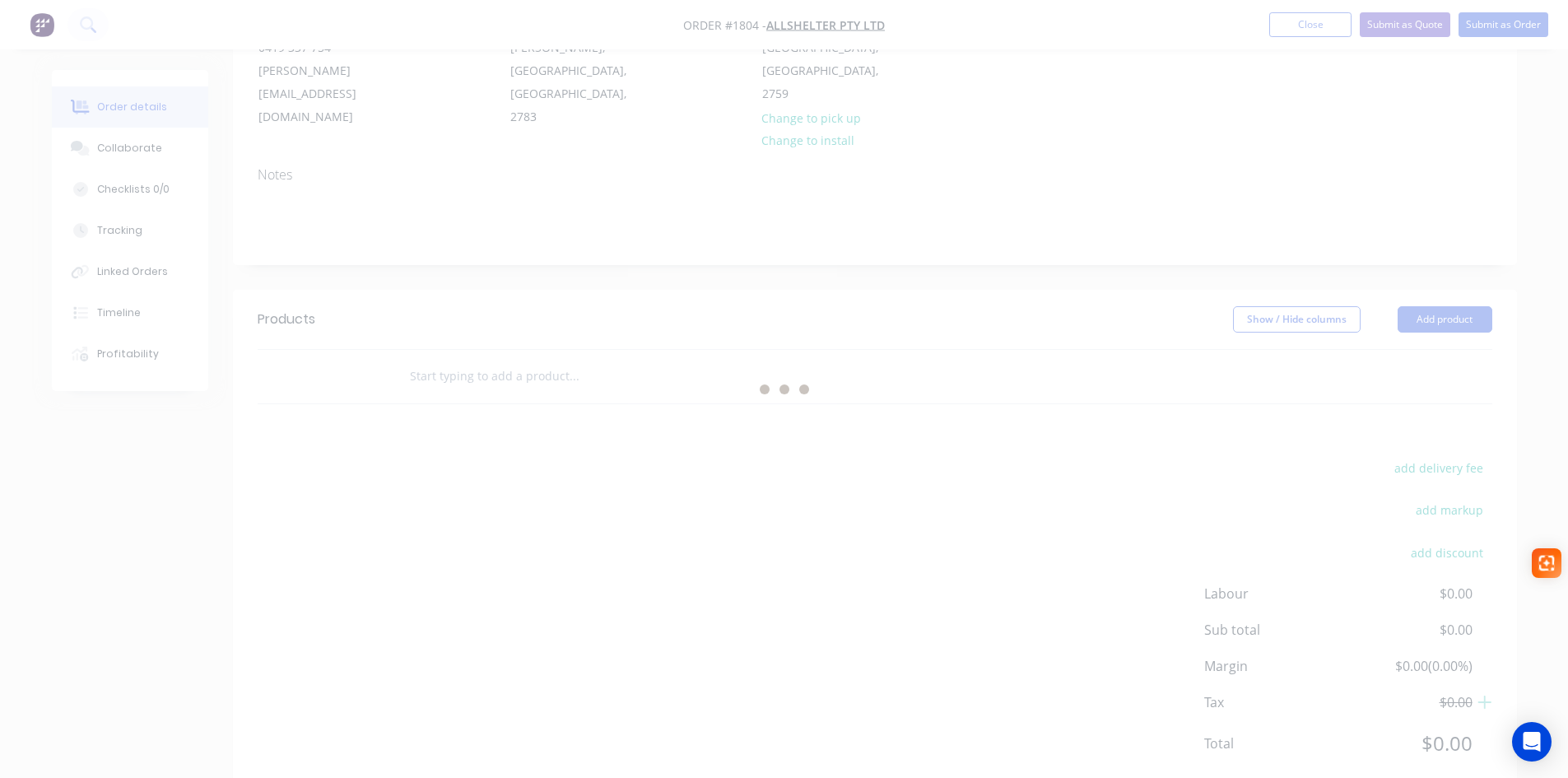
scroll to position [0, 0]
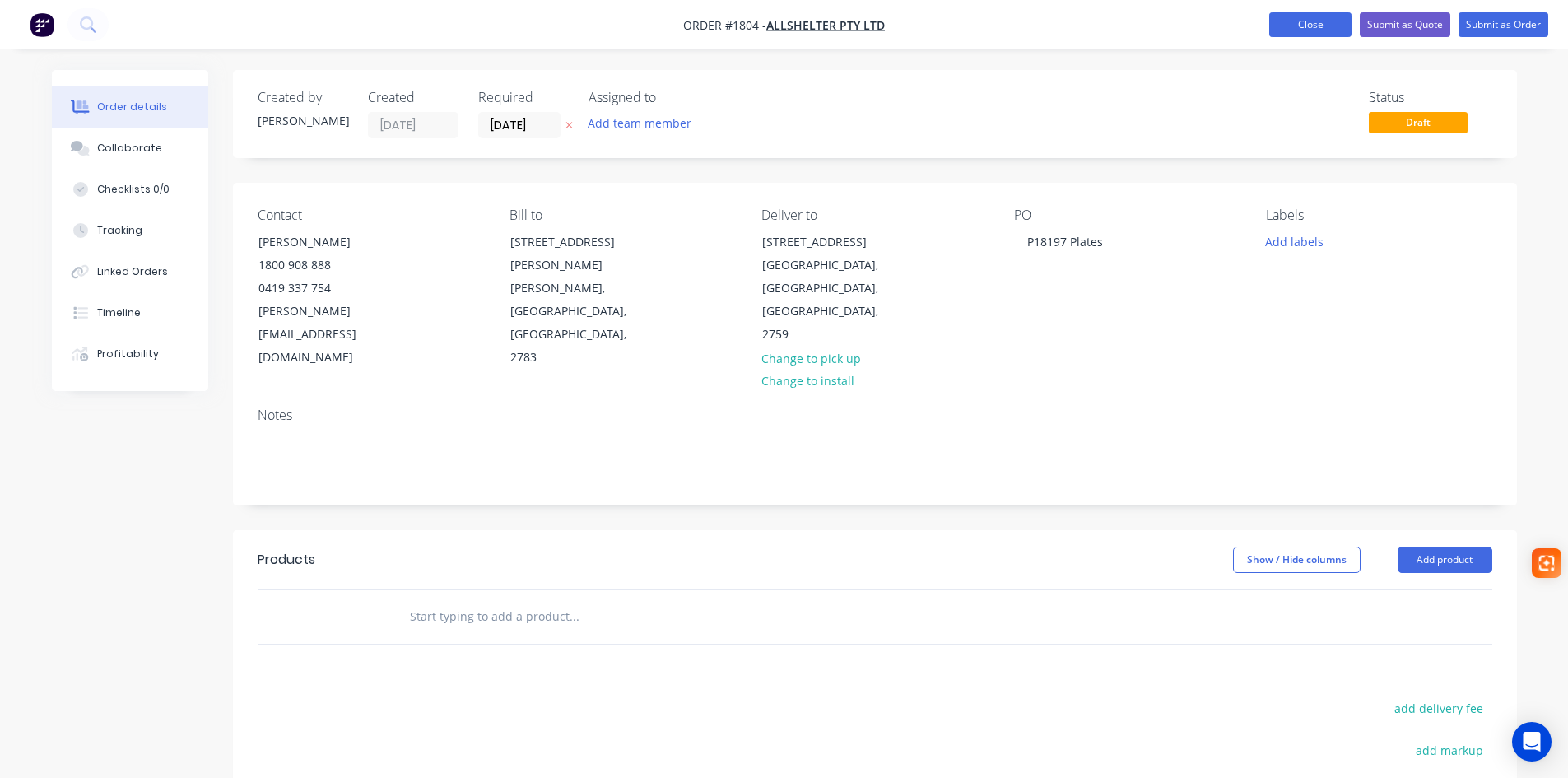
click at [1284, 26] on button "Close" at bounding box center [1310, 24] width 83 height 24
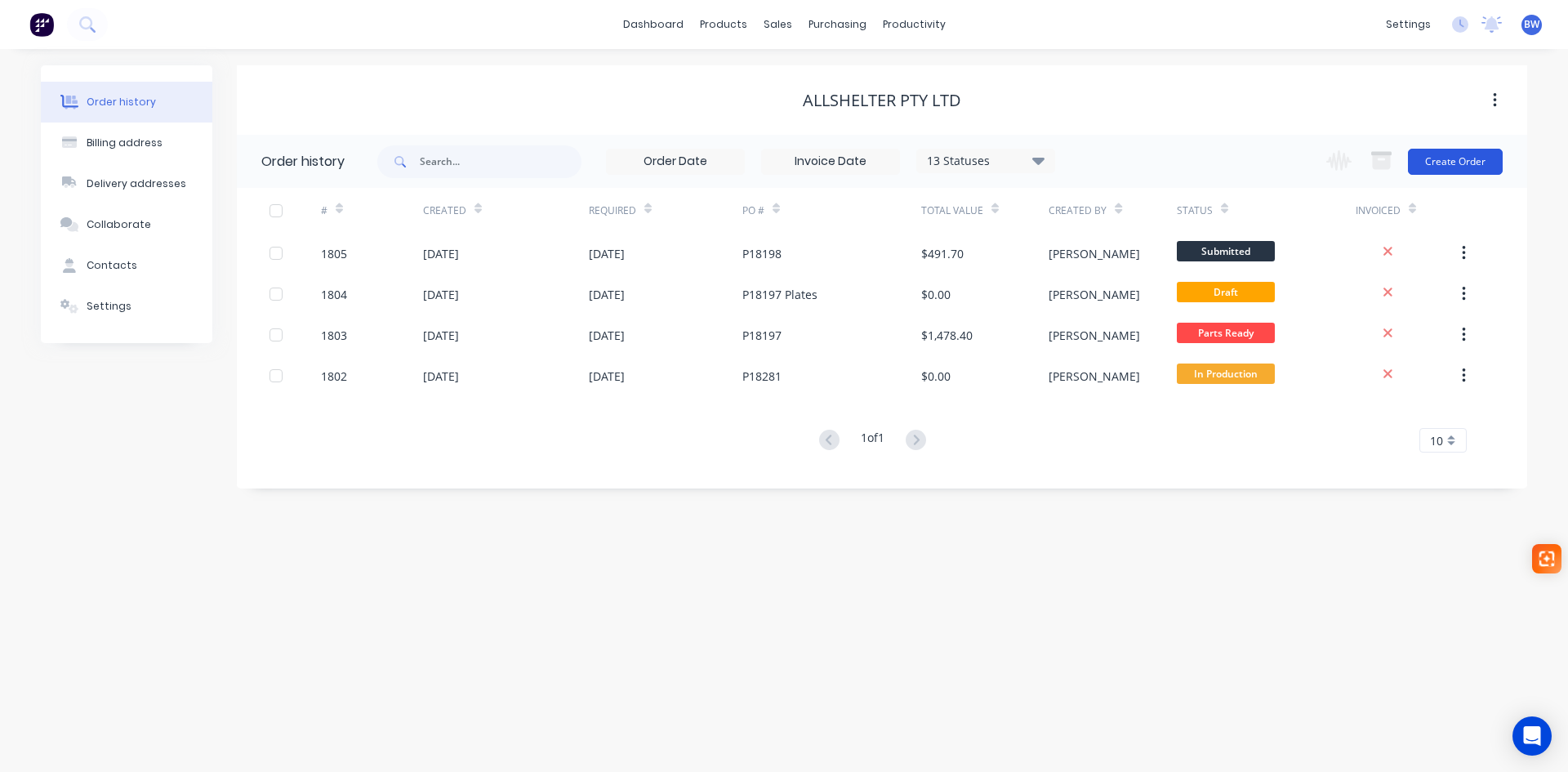
click at [1432, 160] on button "Create Order" at bounding box center [1456, 161] width 95 height 26
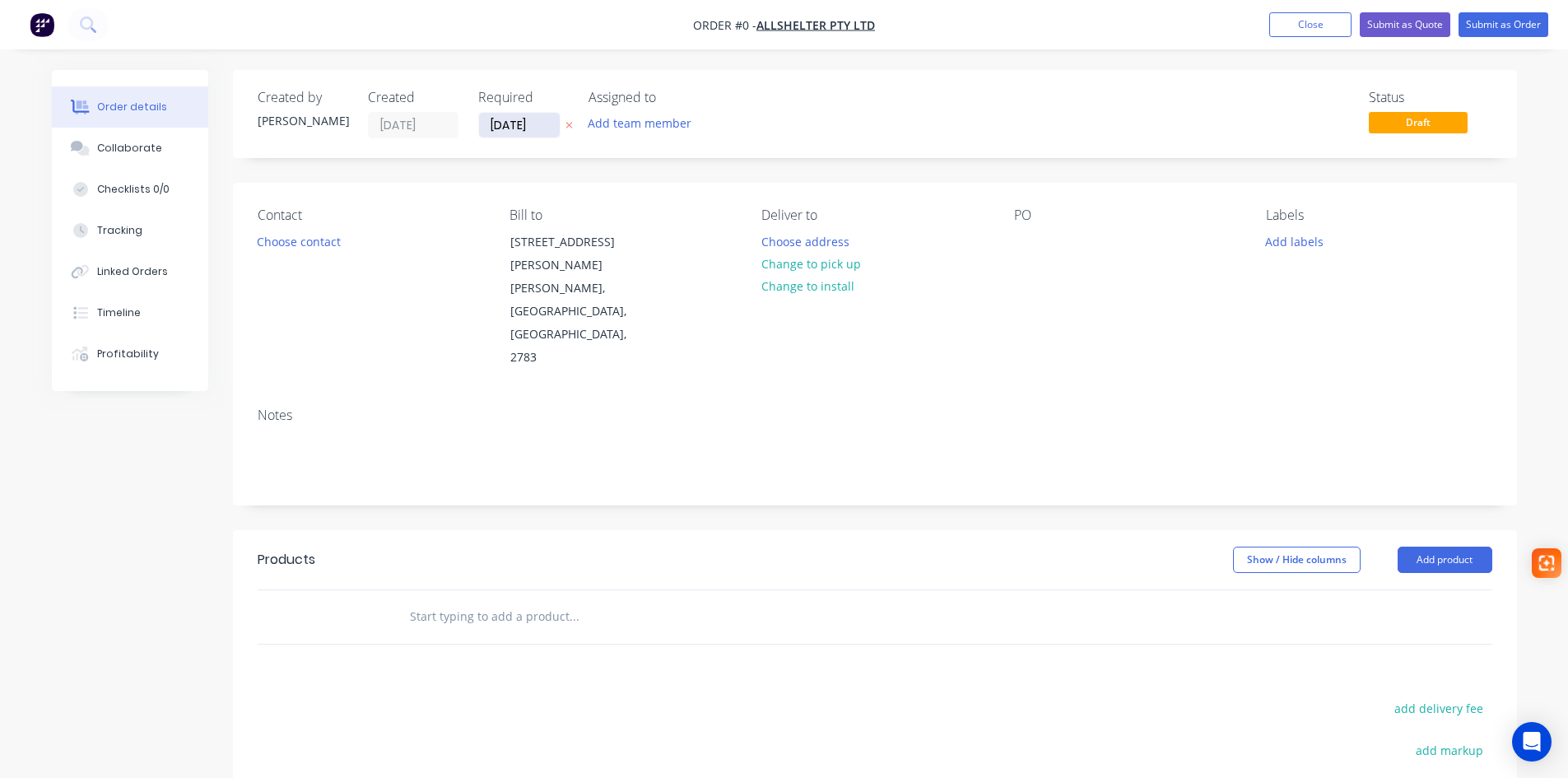
click at [510, 130] on input "[DATE]" at bounding box center [519, 125] width 81 height 24
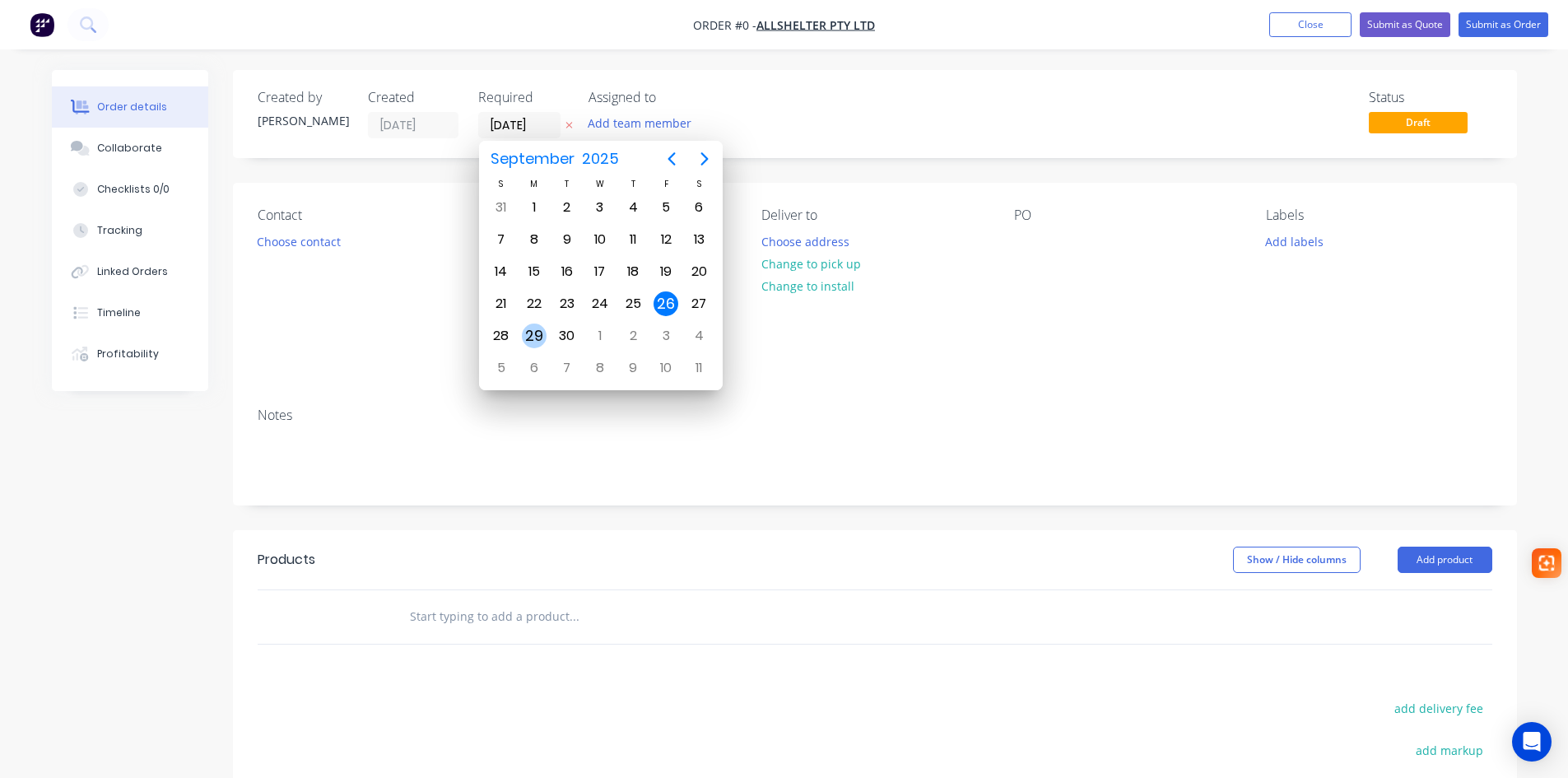
click at [533, 340] on div "29" at bounding box center [534, 336] width 24 height 24
type input "29/09/25"
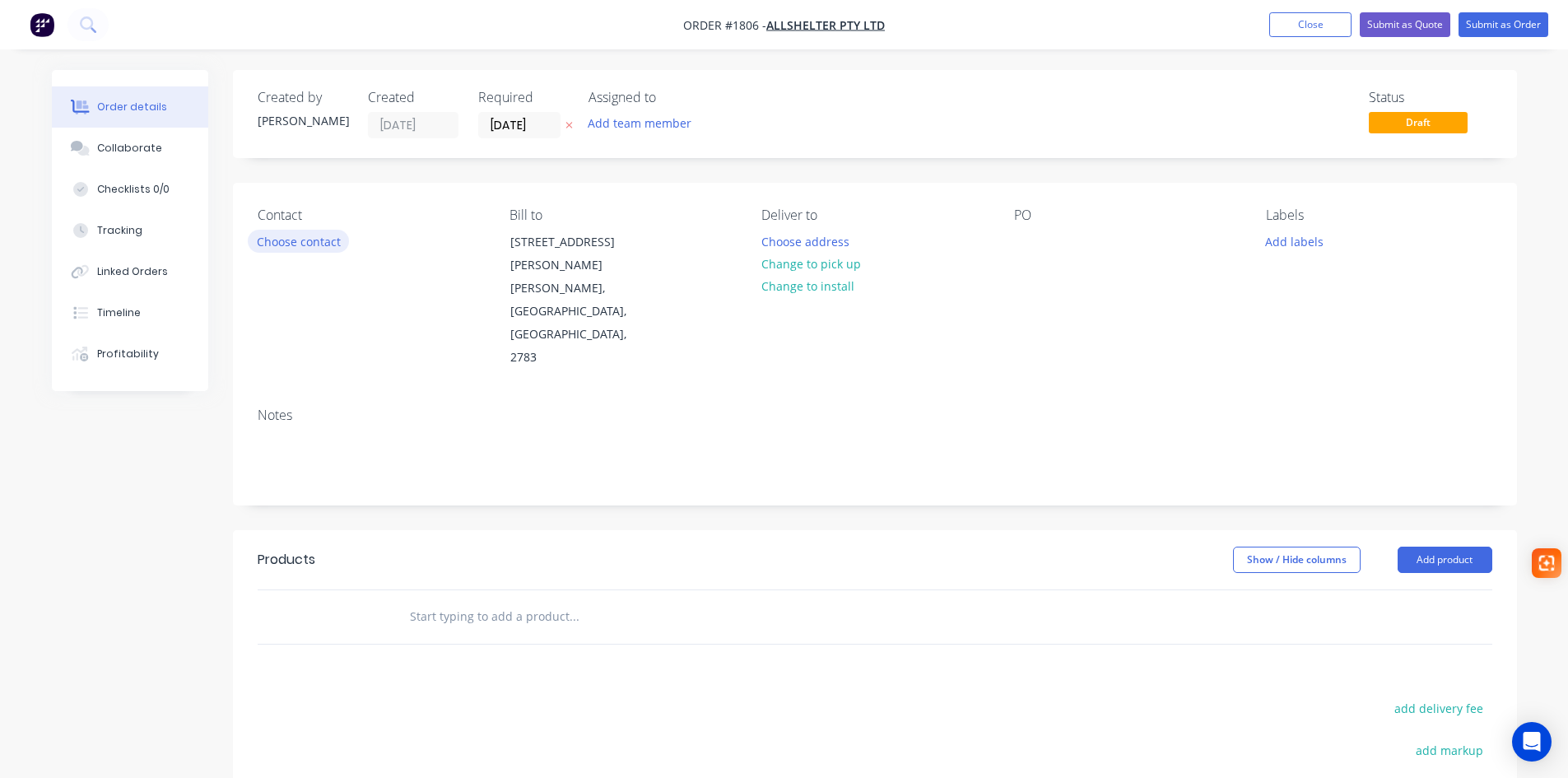
click at [307, 236] on button "Choose contact" at bounding box center [298, 241] width 101 height 23
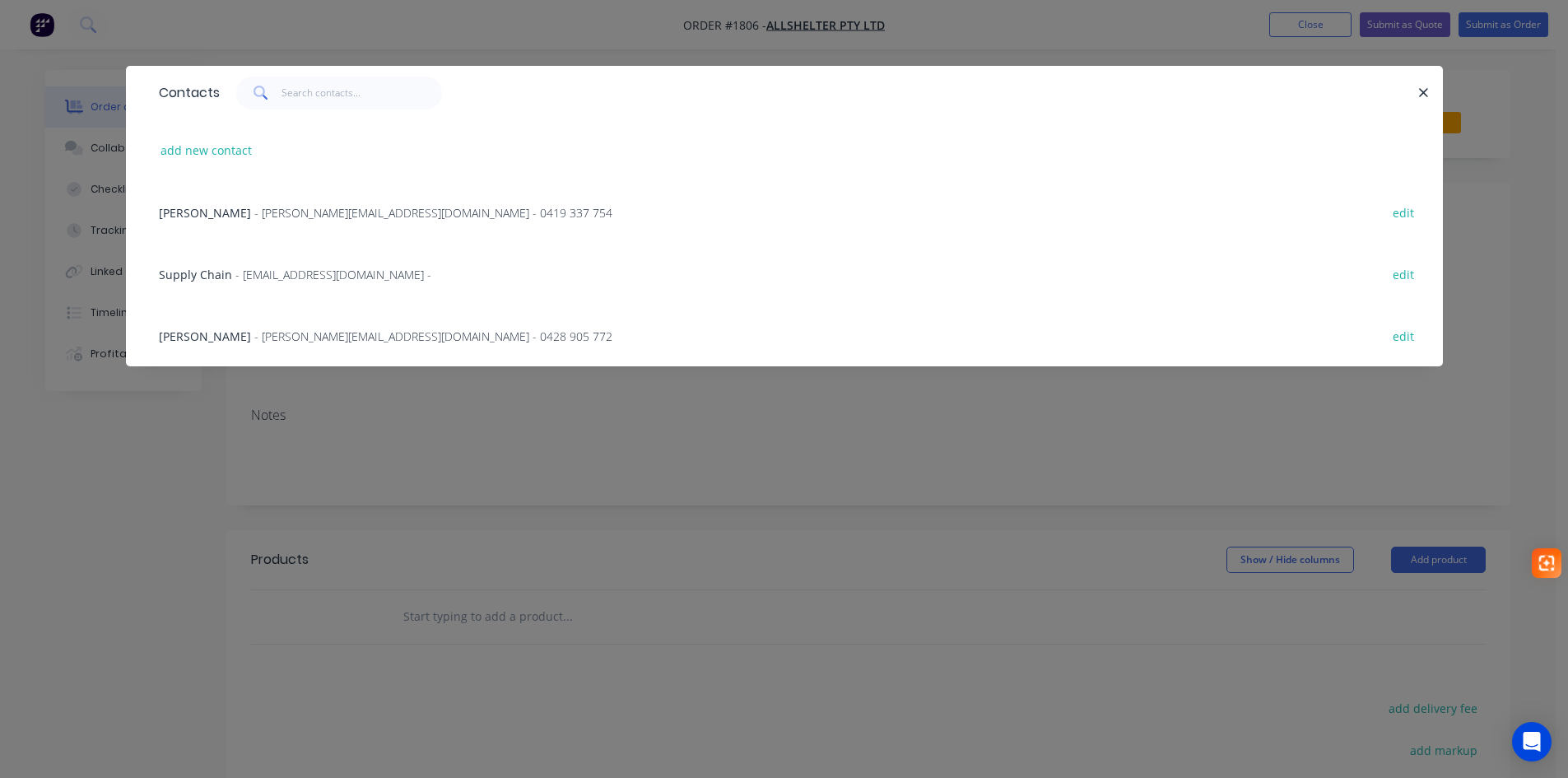
click at [271, 208] on span "- katherine.g@allshelter.com.au - 0419 337 754" at bounding box center [432, 213] width 358 height 16
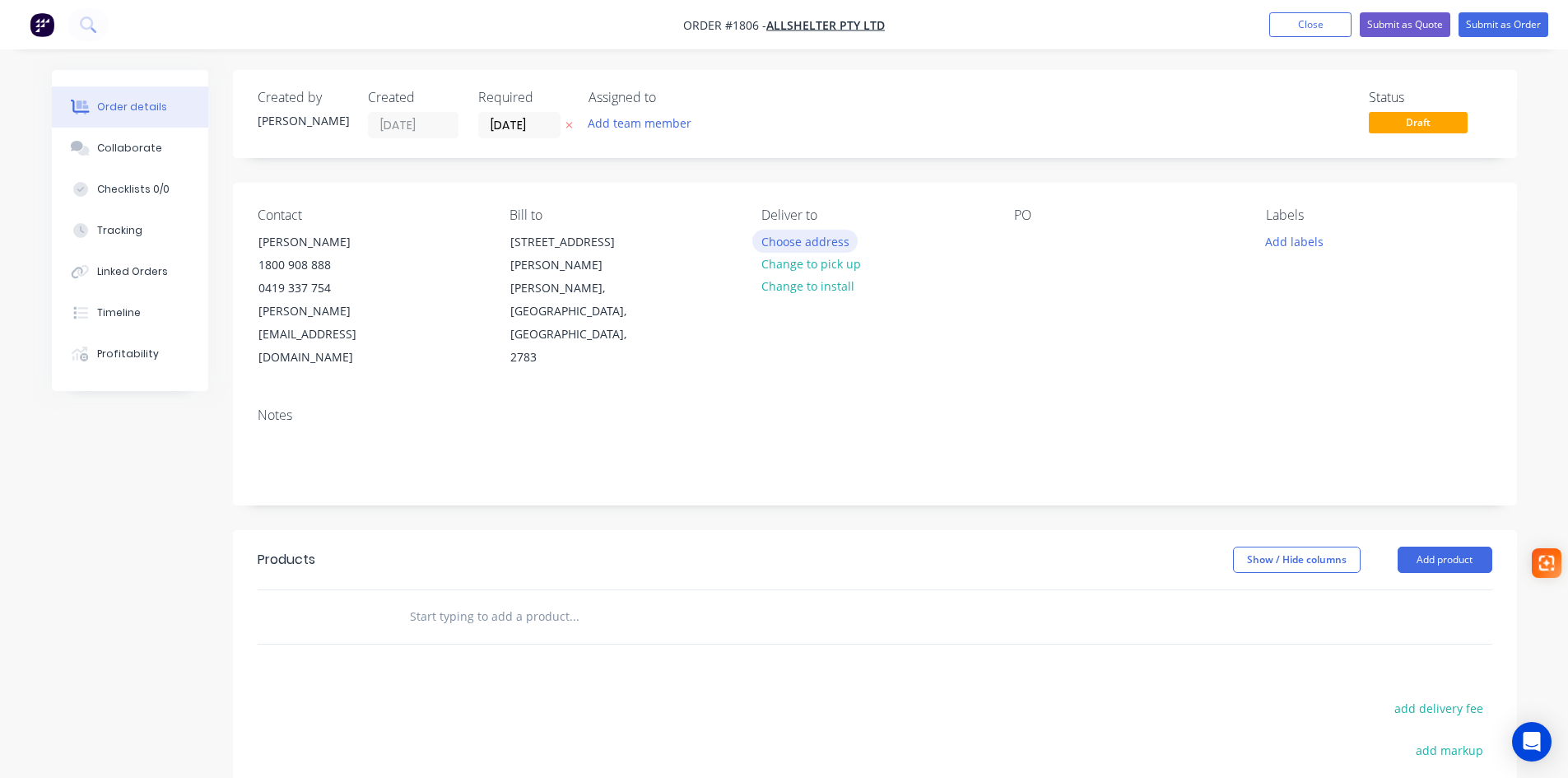
click at [821, 241] on button "Choose address" at bounding box center [805, 241] width 105 height 23
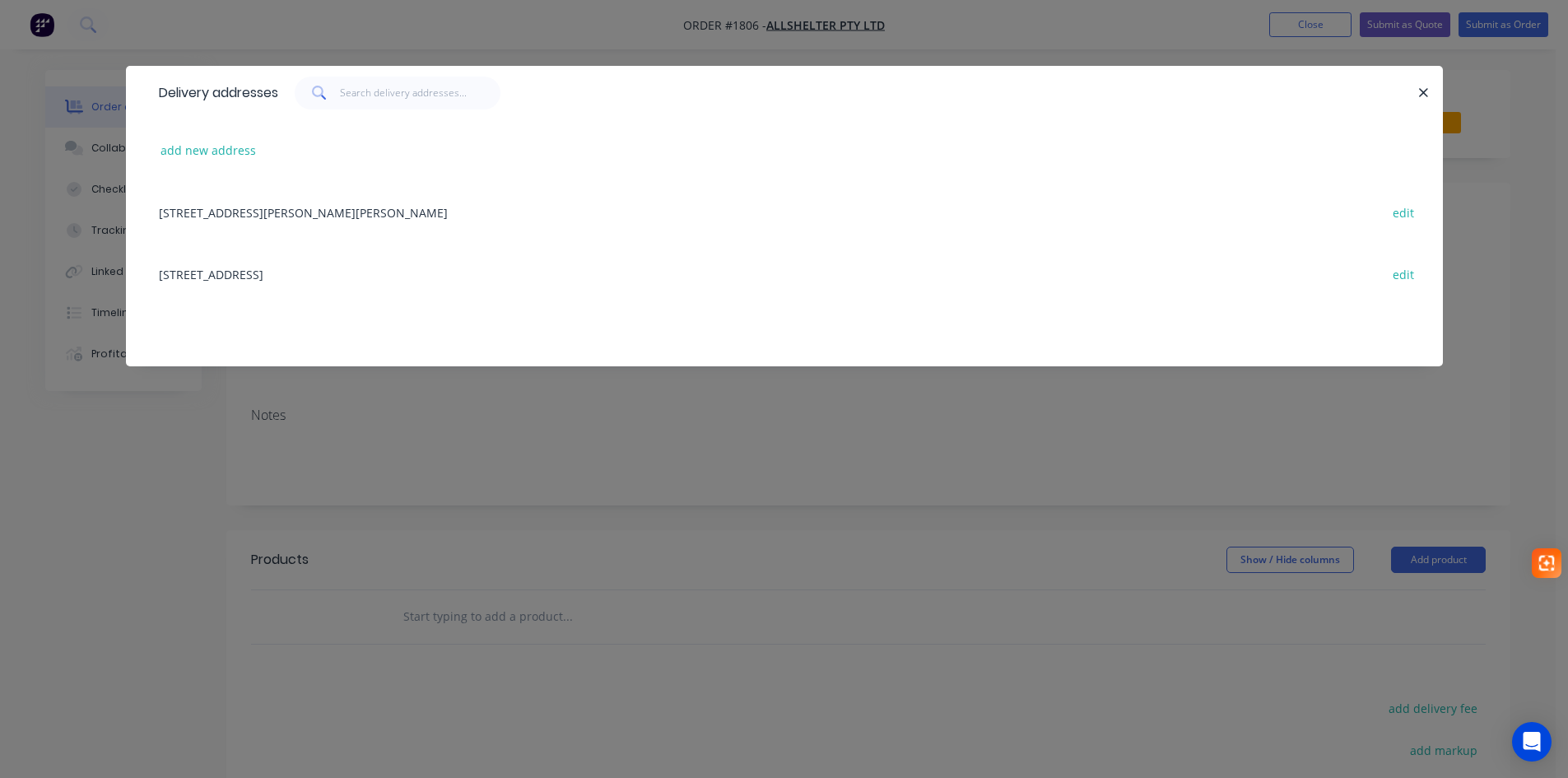
click at [252, 281] on div "52 Quarry Road, ERSKINE PARK, New South Wales, Australia, 2759 edit" at bounding box center [784, 273] width 1268 height 62
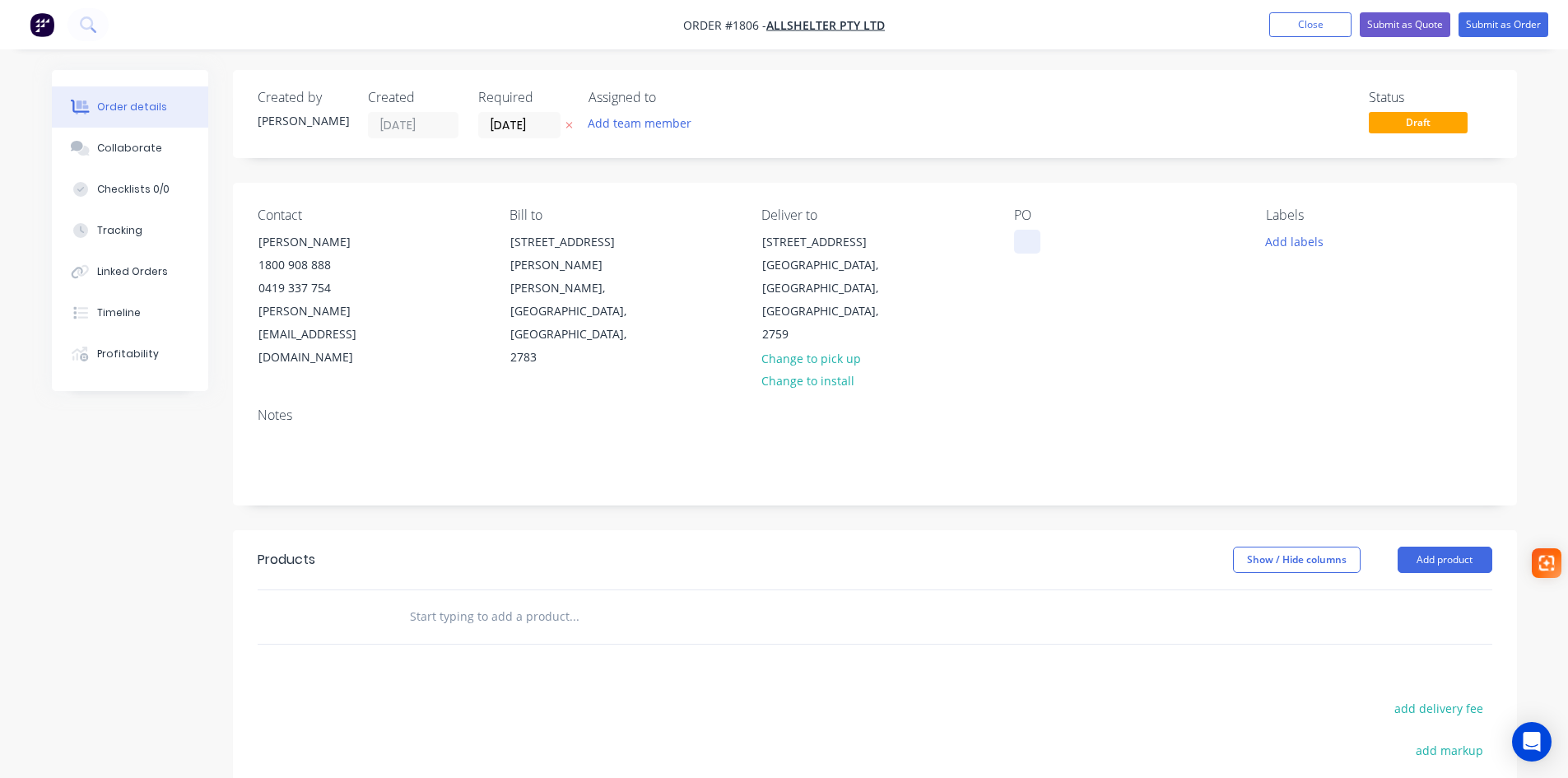
click at [1024, 236] on div at bounding box center [1027, 241] width 26 height 23
click at [1071, 407] on div "Notes" at bounding box center [874, 415] width 1235 height 16
click at [851, 25] on span "Allshelter Pty Ltd" at bounding box center [826, 25] width 118 height 16
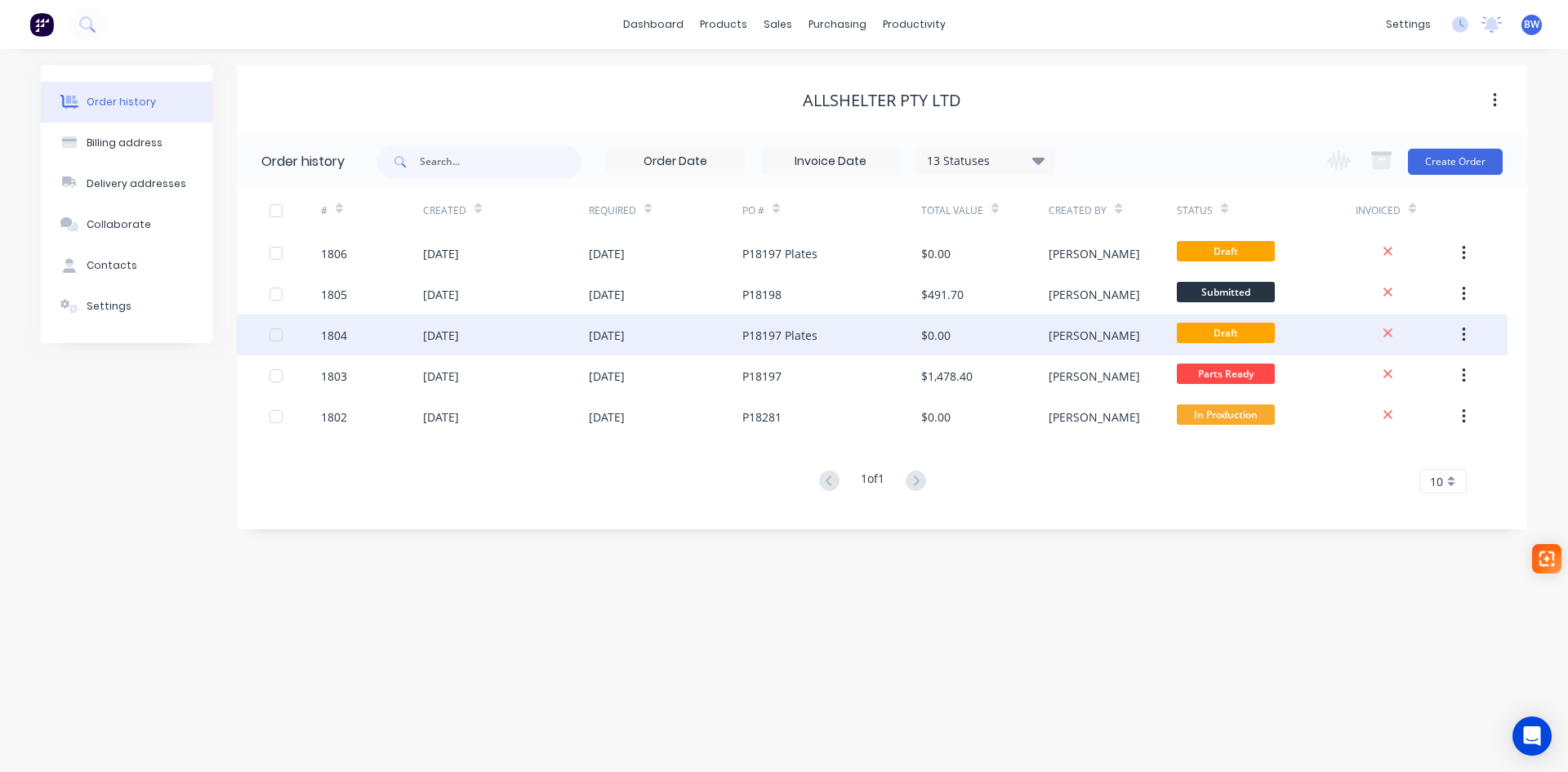
click at [459, 330] on div "[DATE]" at bounding box center [441, 335] width 36 height 17
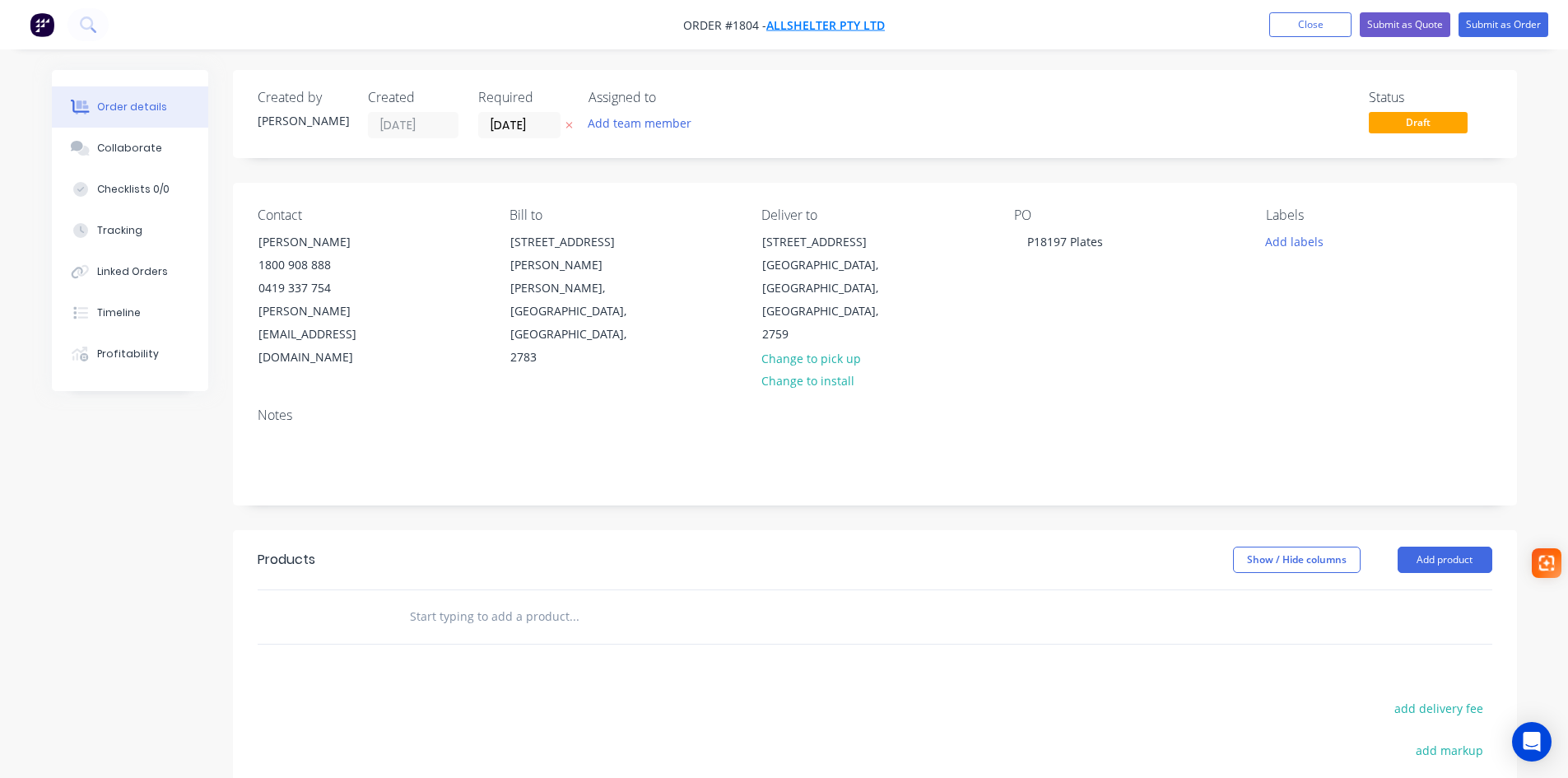
click at [839, 27] on span "Allshelter Pty Ltd" at bounding box center [826, 25] width 118 height 16
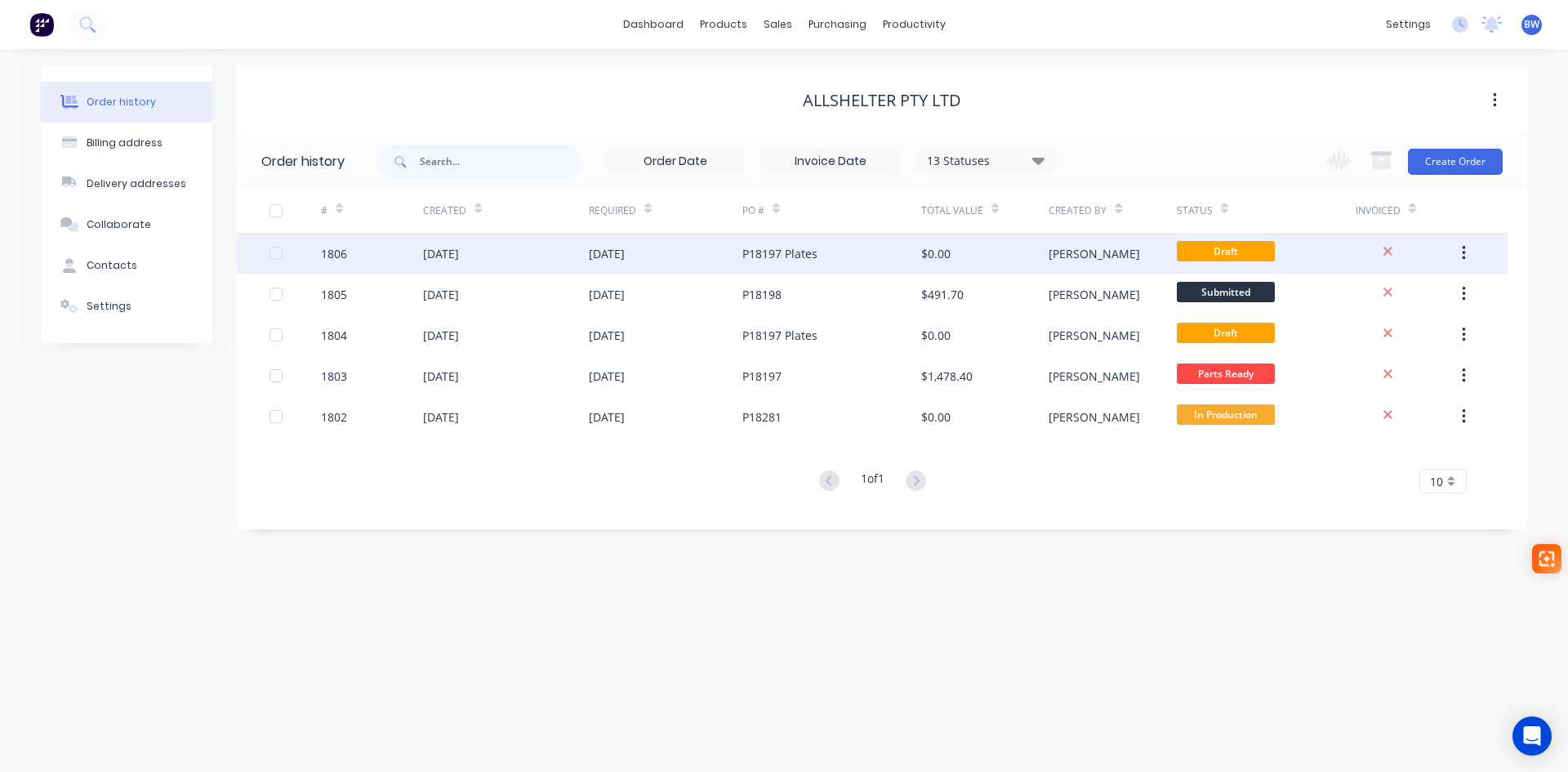
click at [625, 249] on div "29 Sep 2025" at bounding box center [607, 254] width 36 height 17
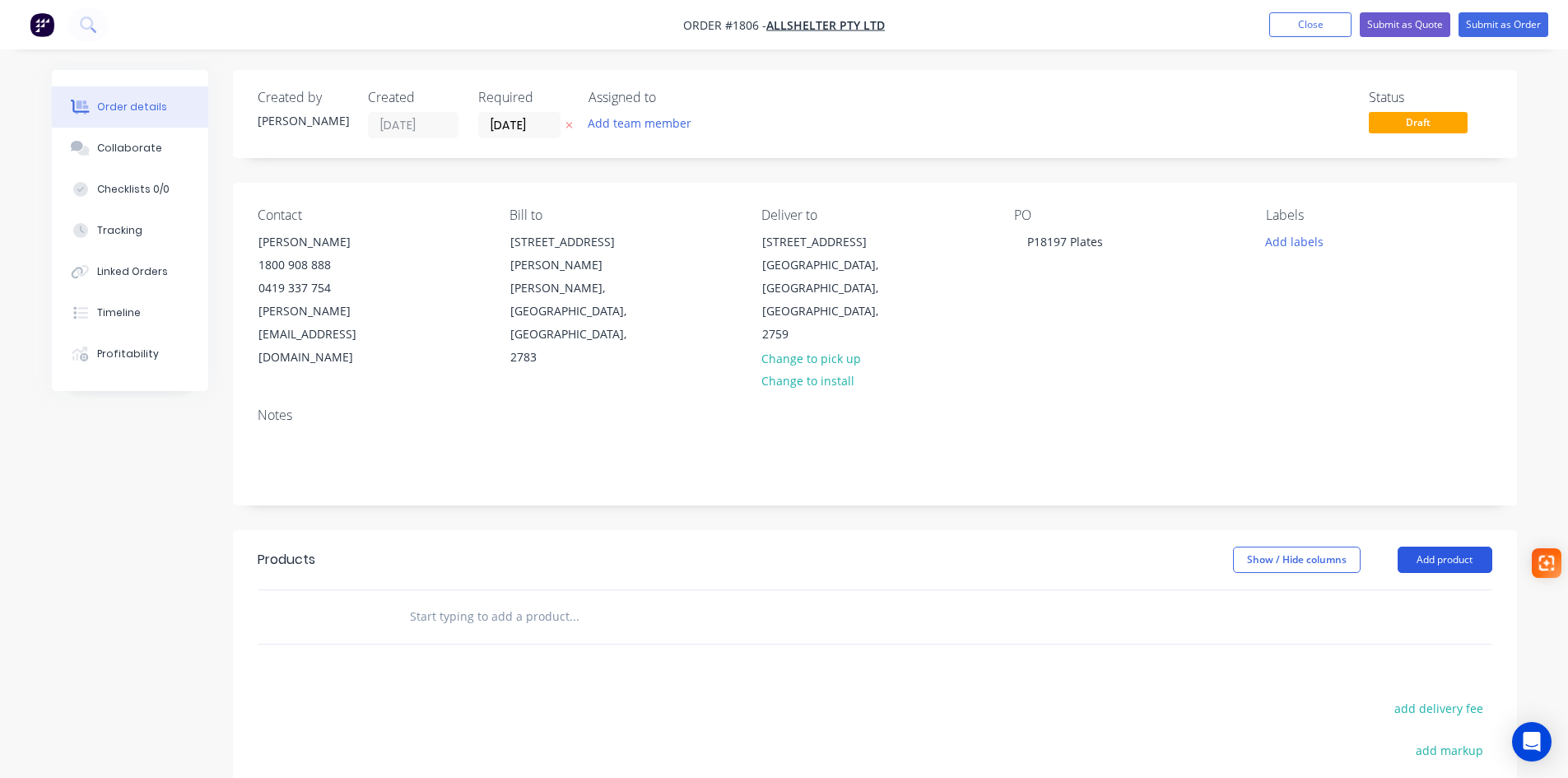
click at [1419, 547] on button "Add product" at bounding box center [1444, 560] width 95 height 26
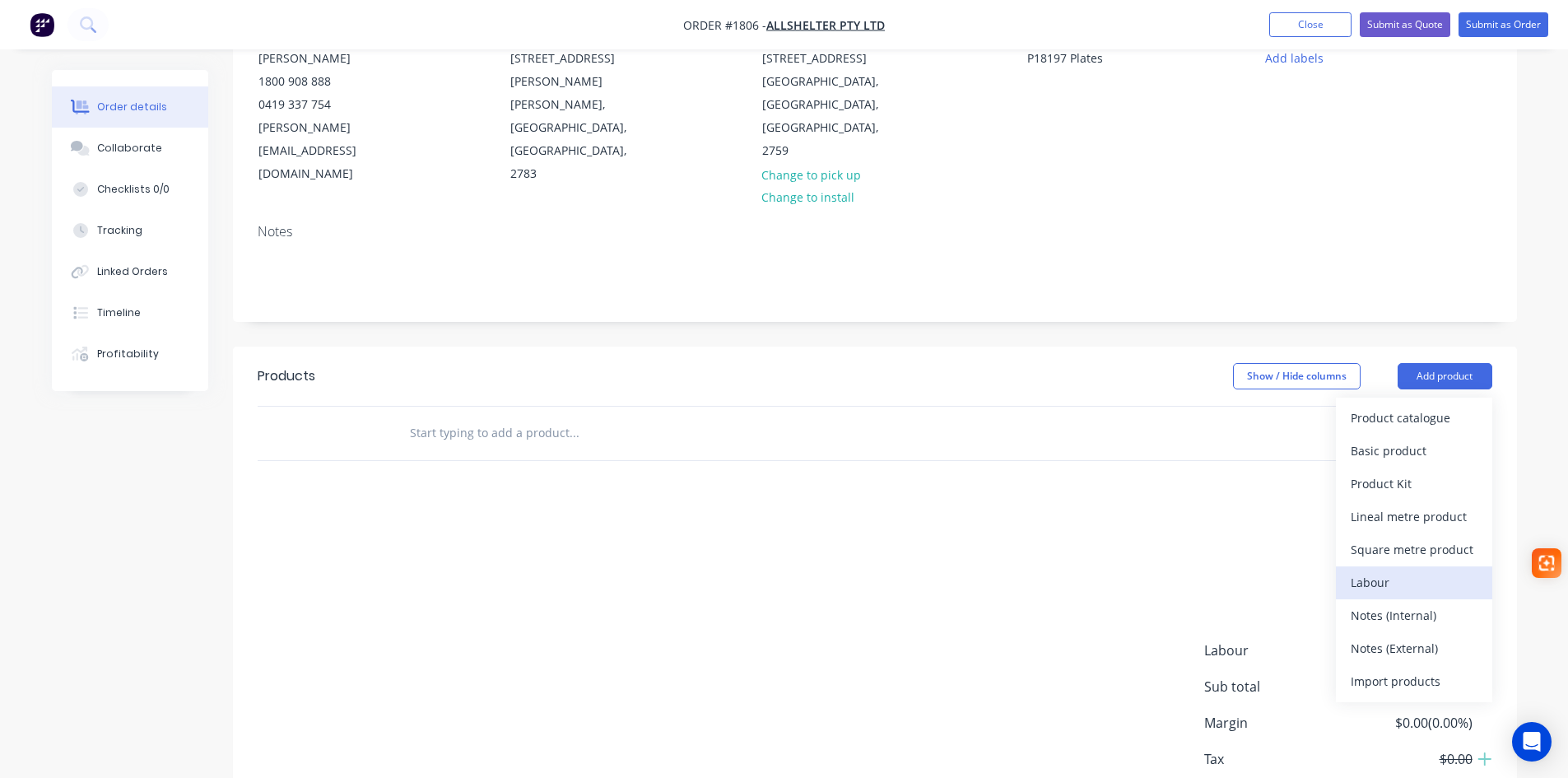
scroll to position [240, 0]
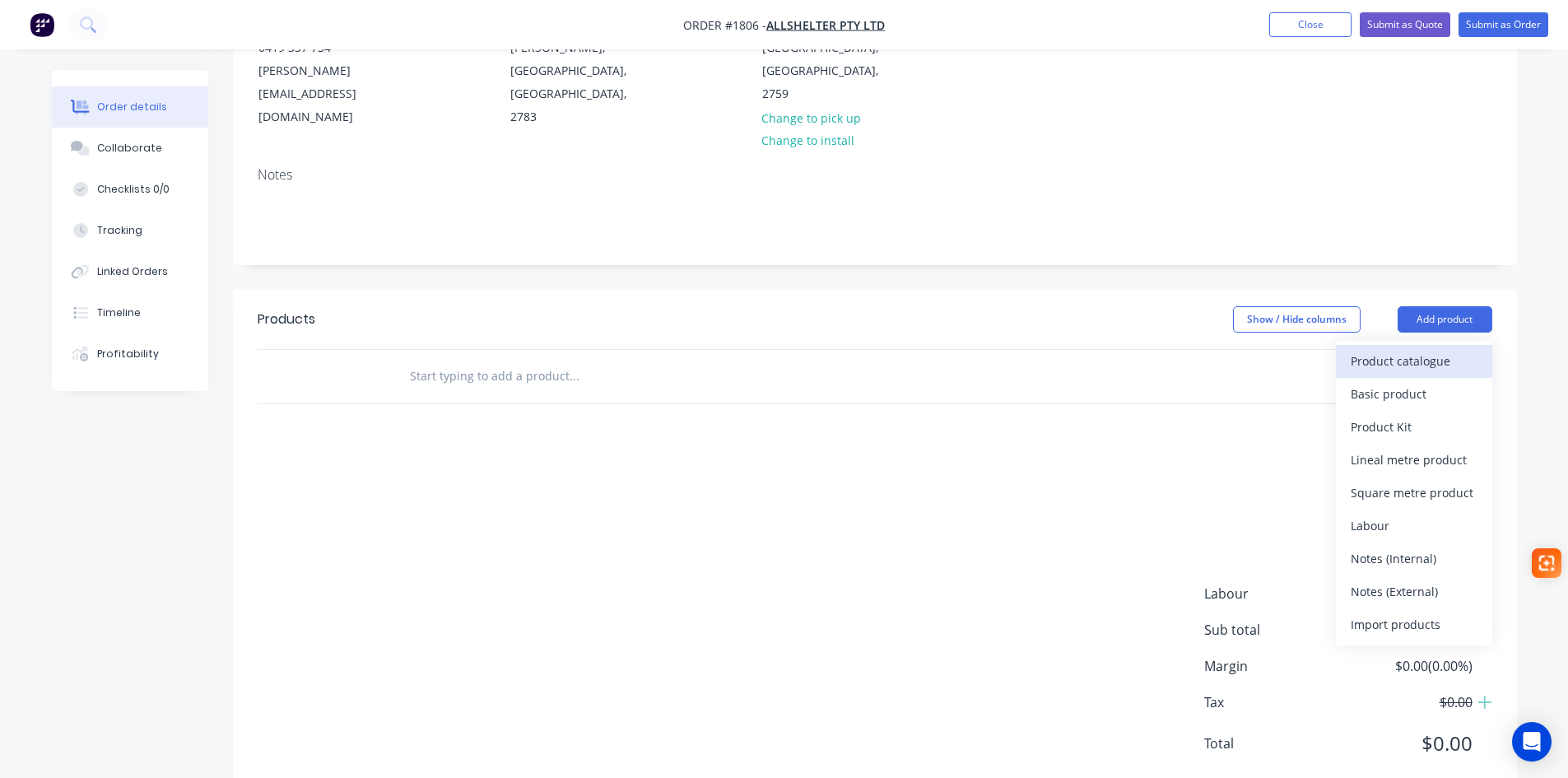
click at [1413, 349] on div "Product catalogue" at bounding box center [1414, 360] width 127 height 23
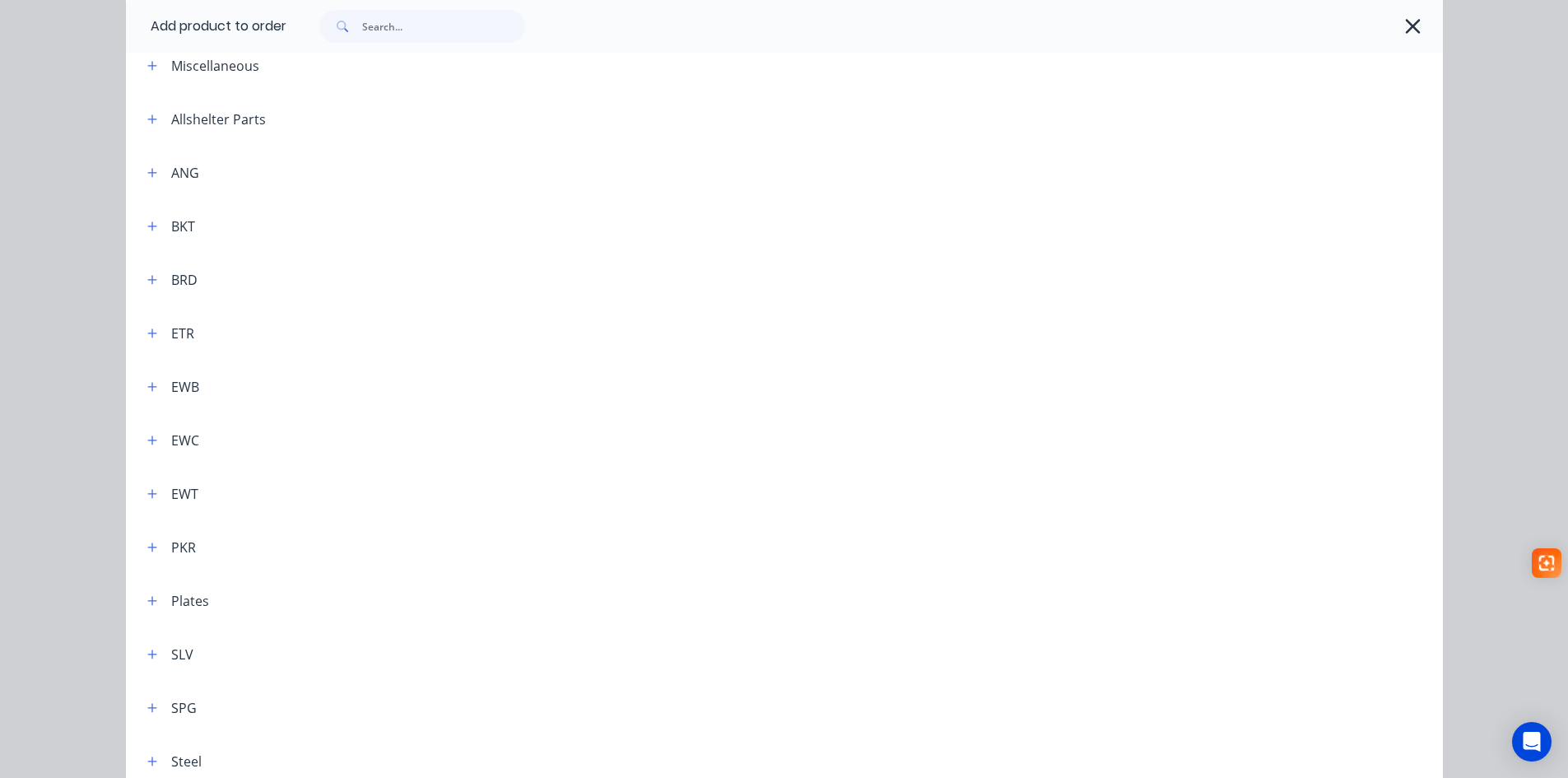
scroll to position [171, 0]
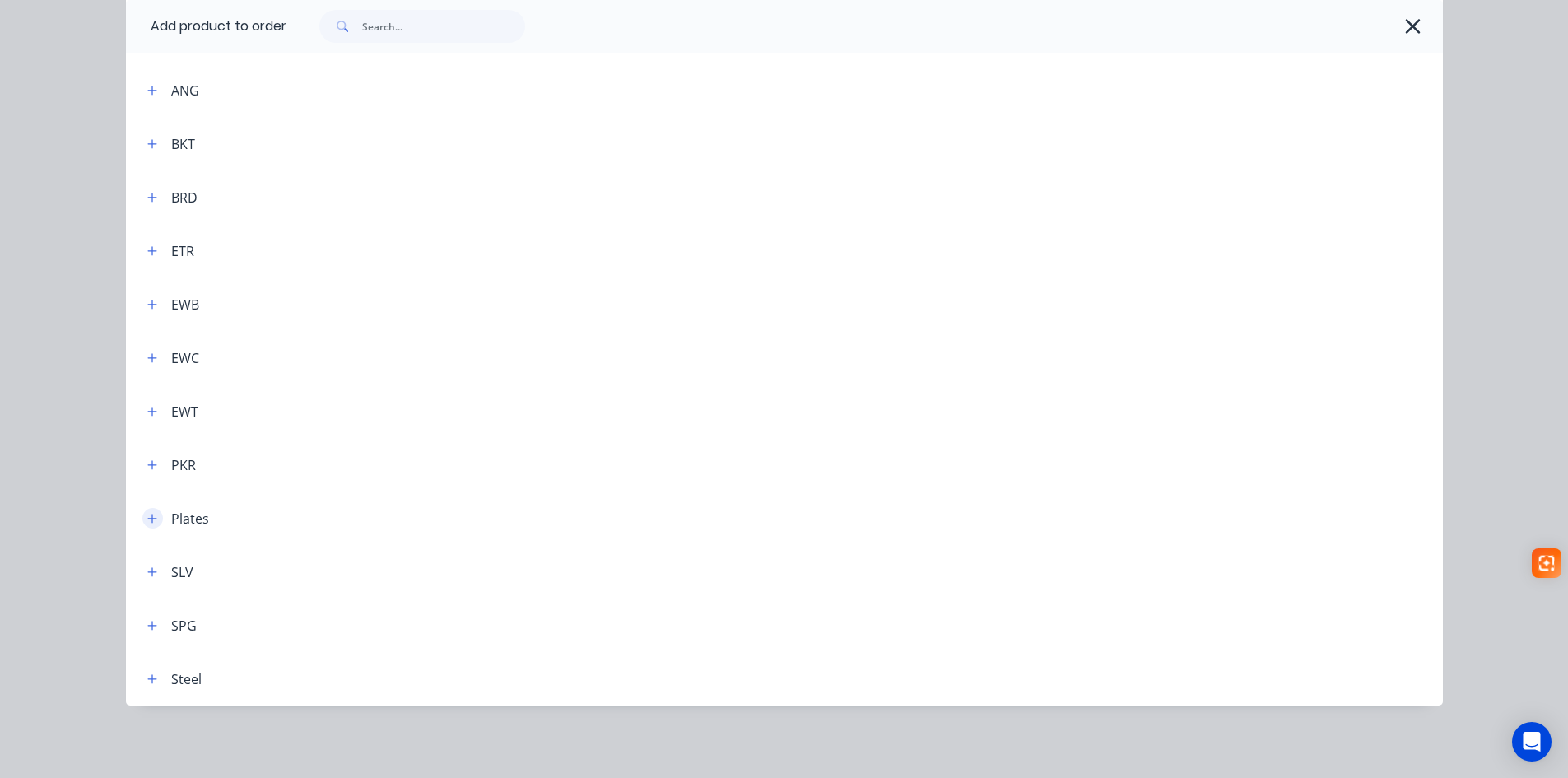
click at [147, 522] on icon "button" at bounding box center [151, 518] width 10 height 11
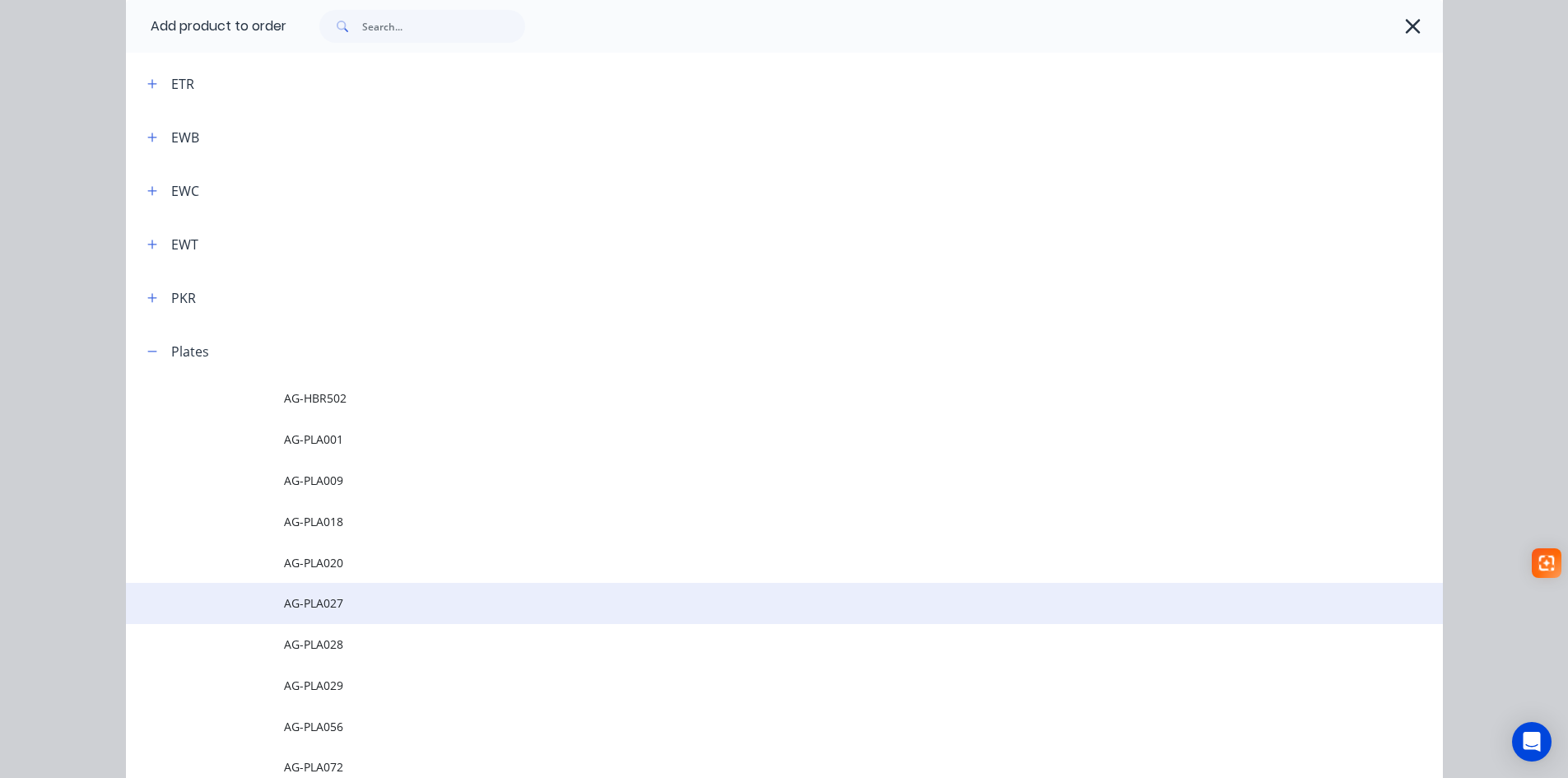
scroll to position [418, 0]
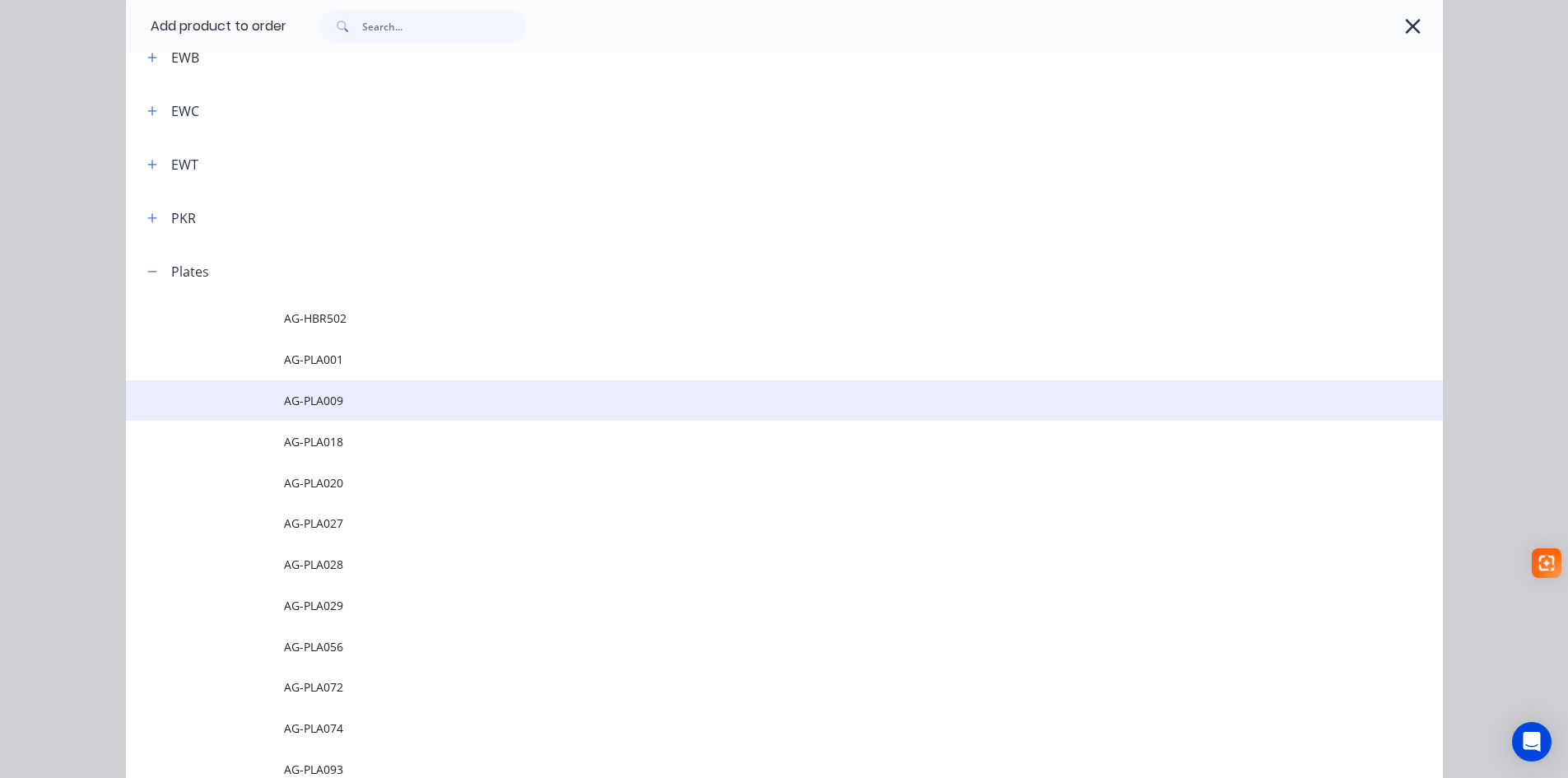
click at [324, 406] on span "AG-PLA009" at bounding box center [747, 400] width 927 height 17
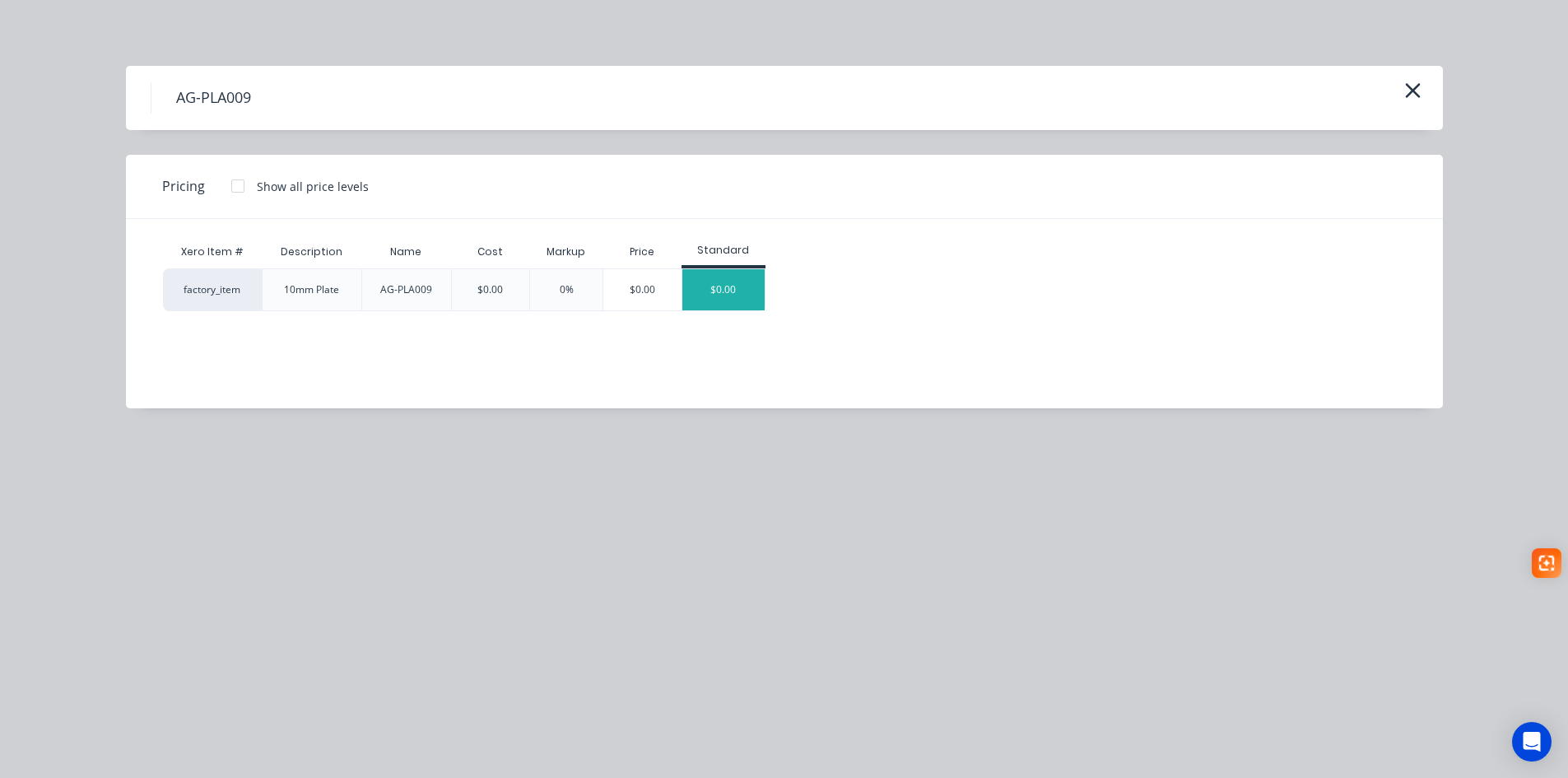
click at [729, 286] on div "$0.00" at bounding box center [723, 289] width 83 height 41
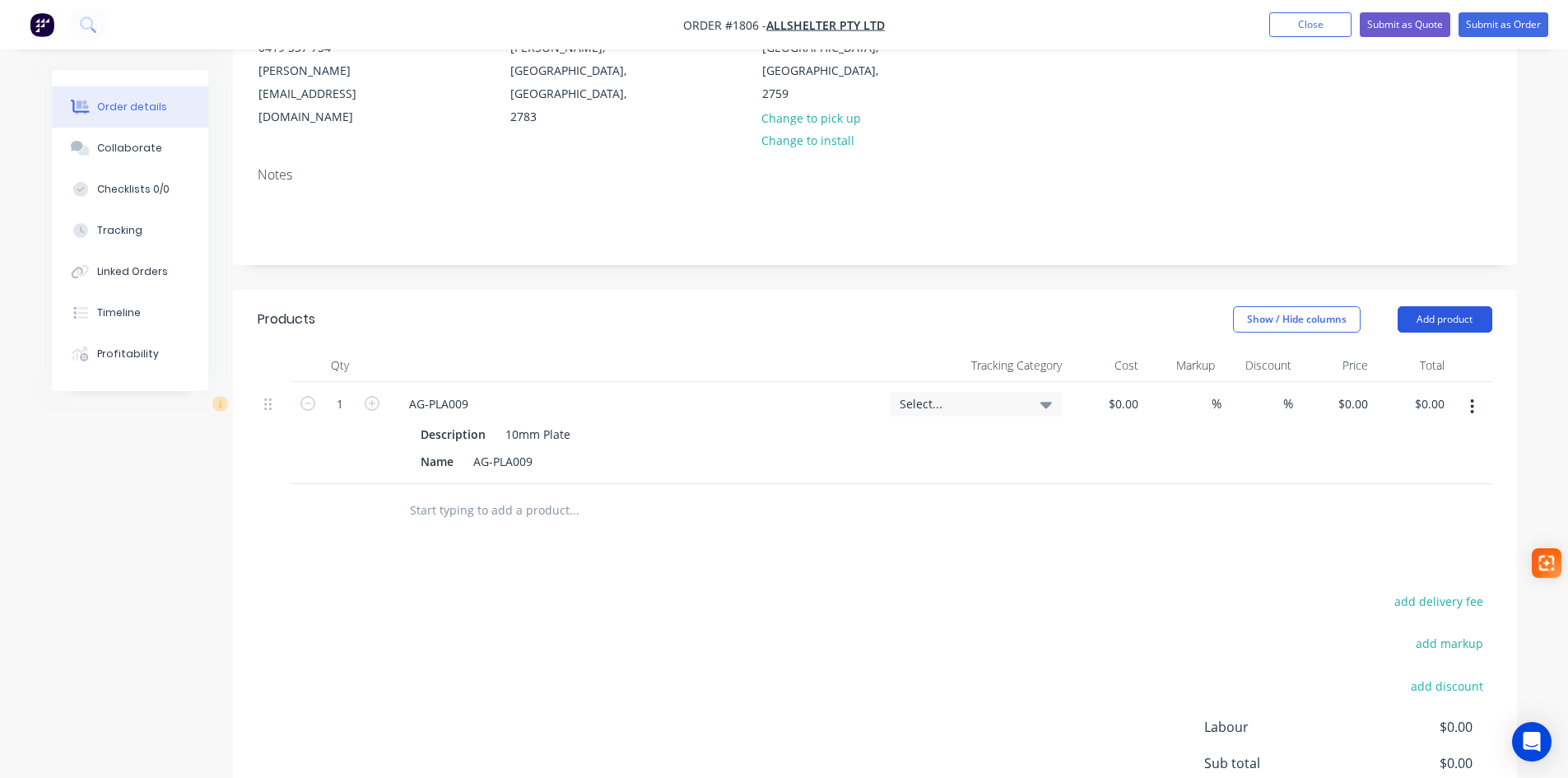
click at [1455, 306] on button "Add product" at bounding box center [1444, 319] width 95 height 26
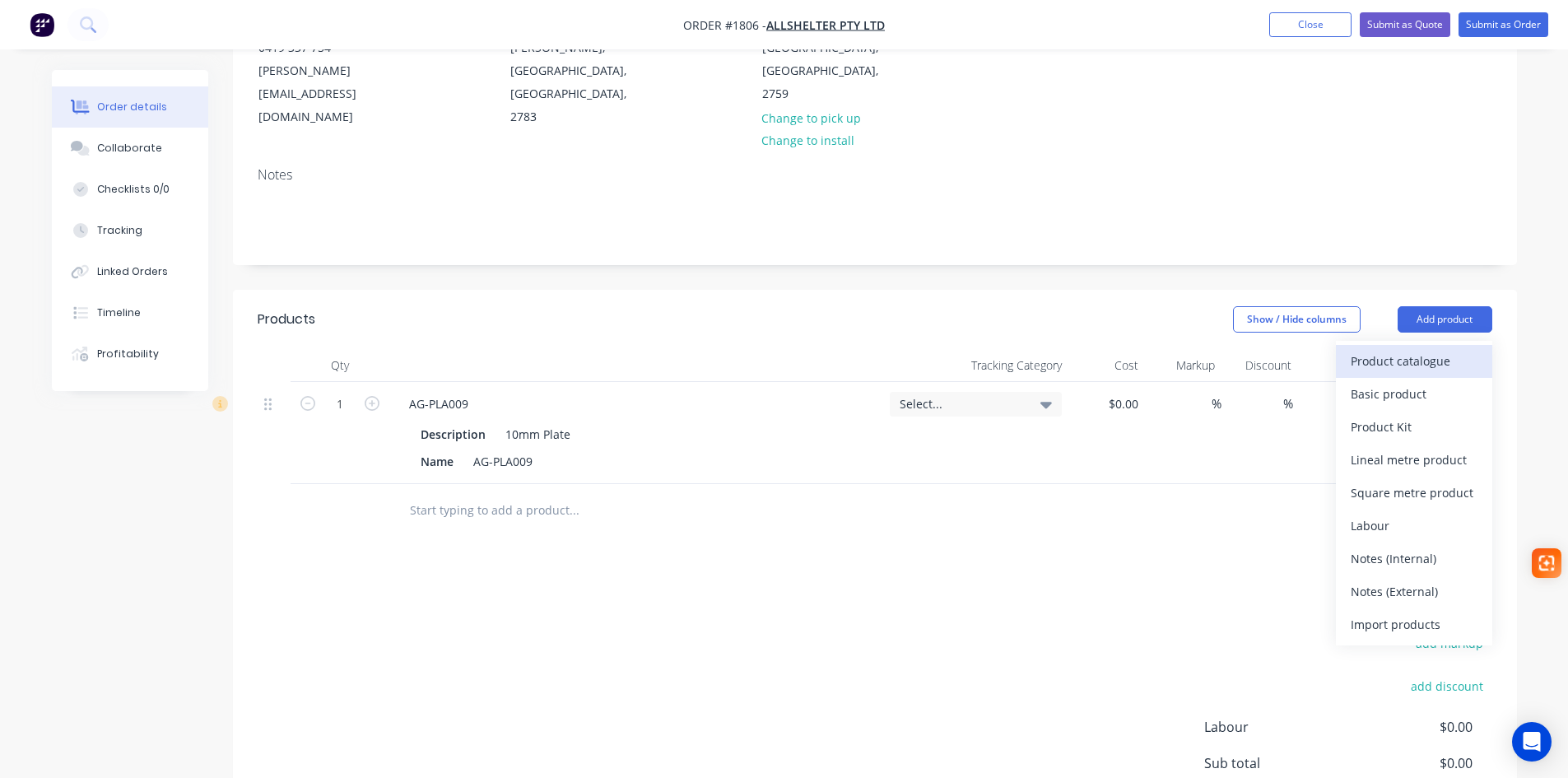
click at [1421, 349] on div "Product catalogue" at bounding box center [1414, 360] width 127 height 23
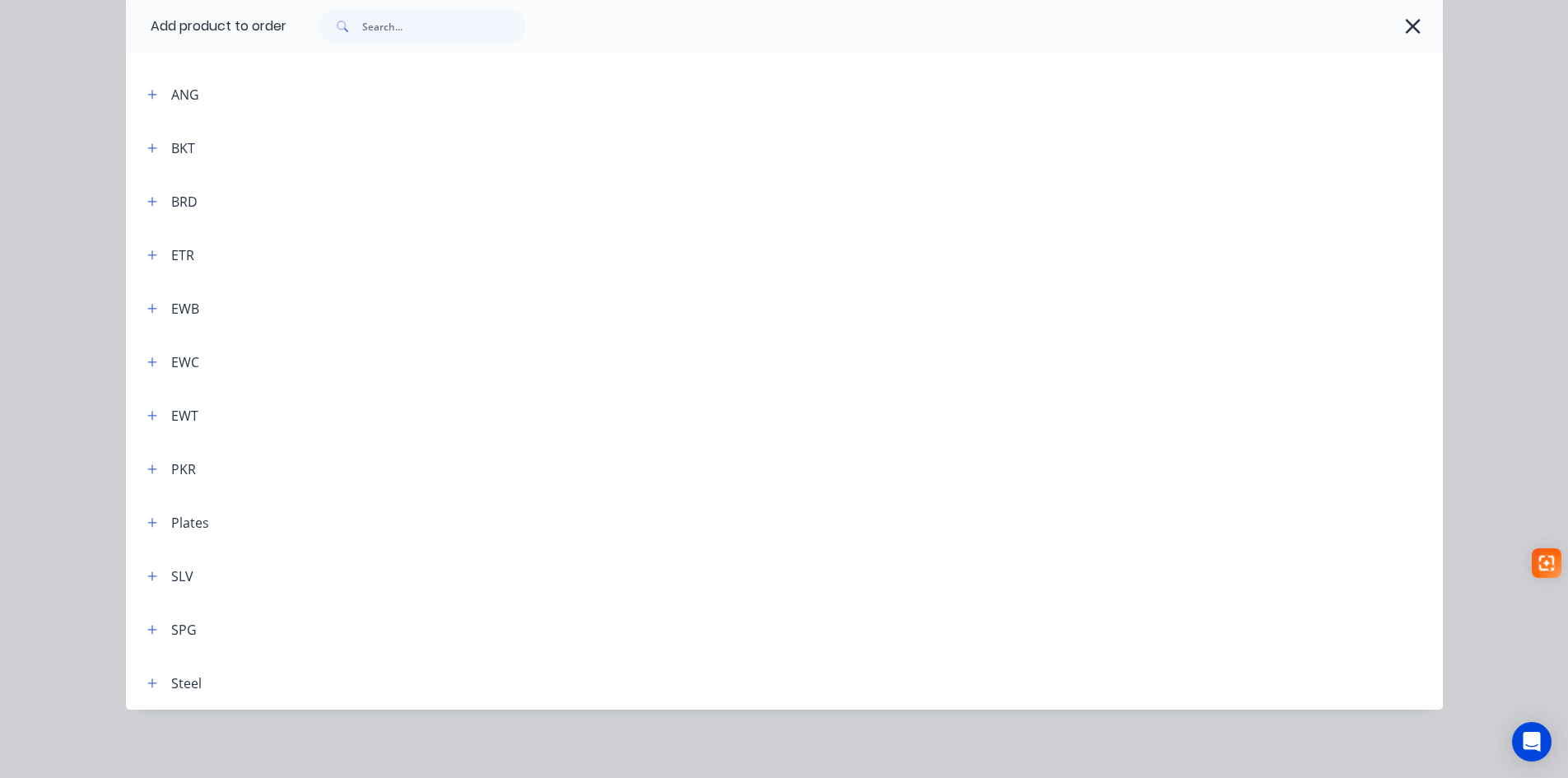
scroll to position [171, 0]
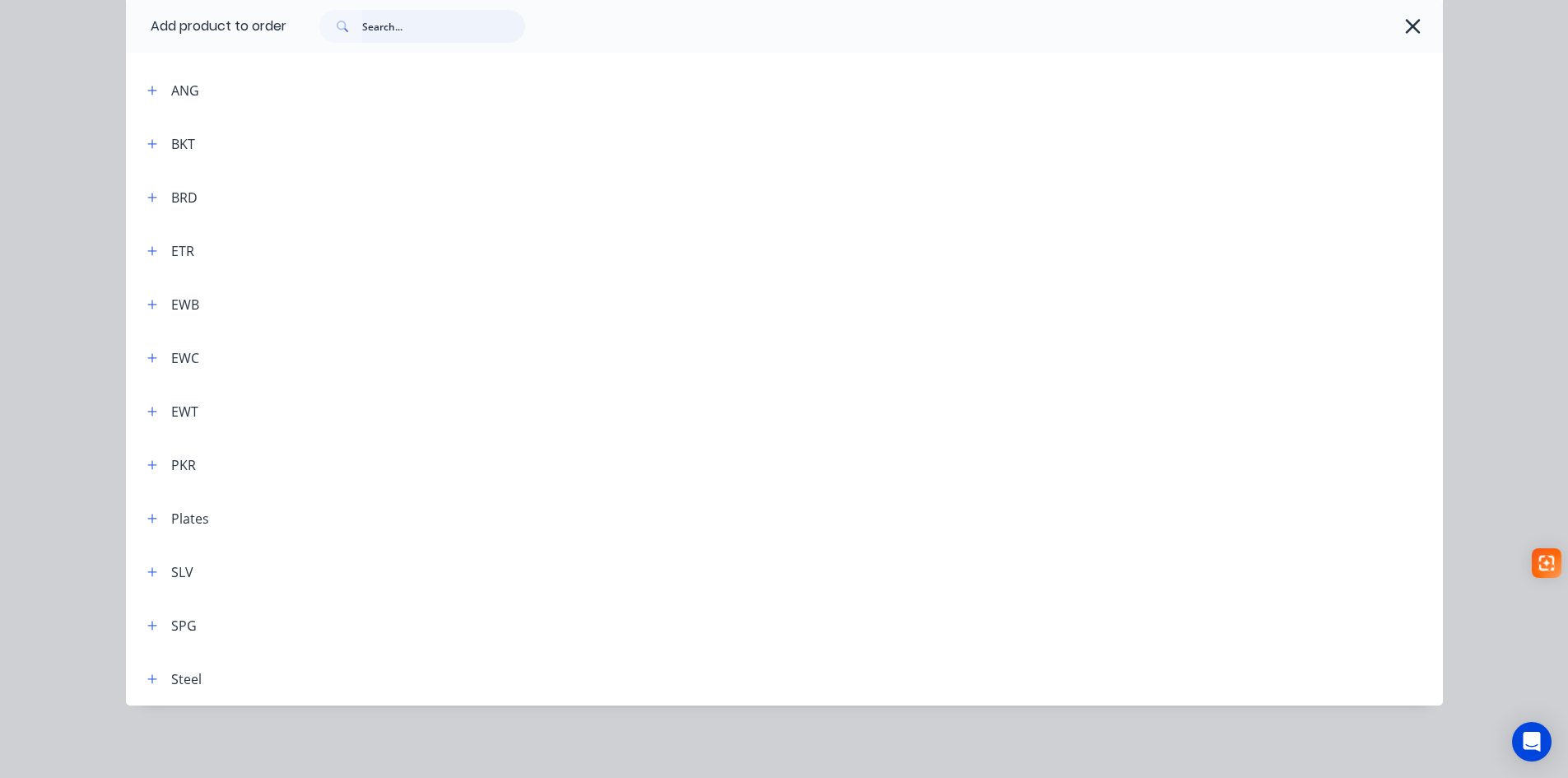
click at [451, 33] on input "text" at bounding box center [443, 26] width 163 height 33
type input "027"
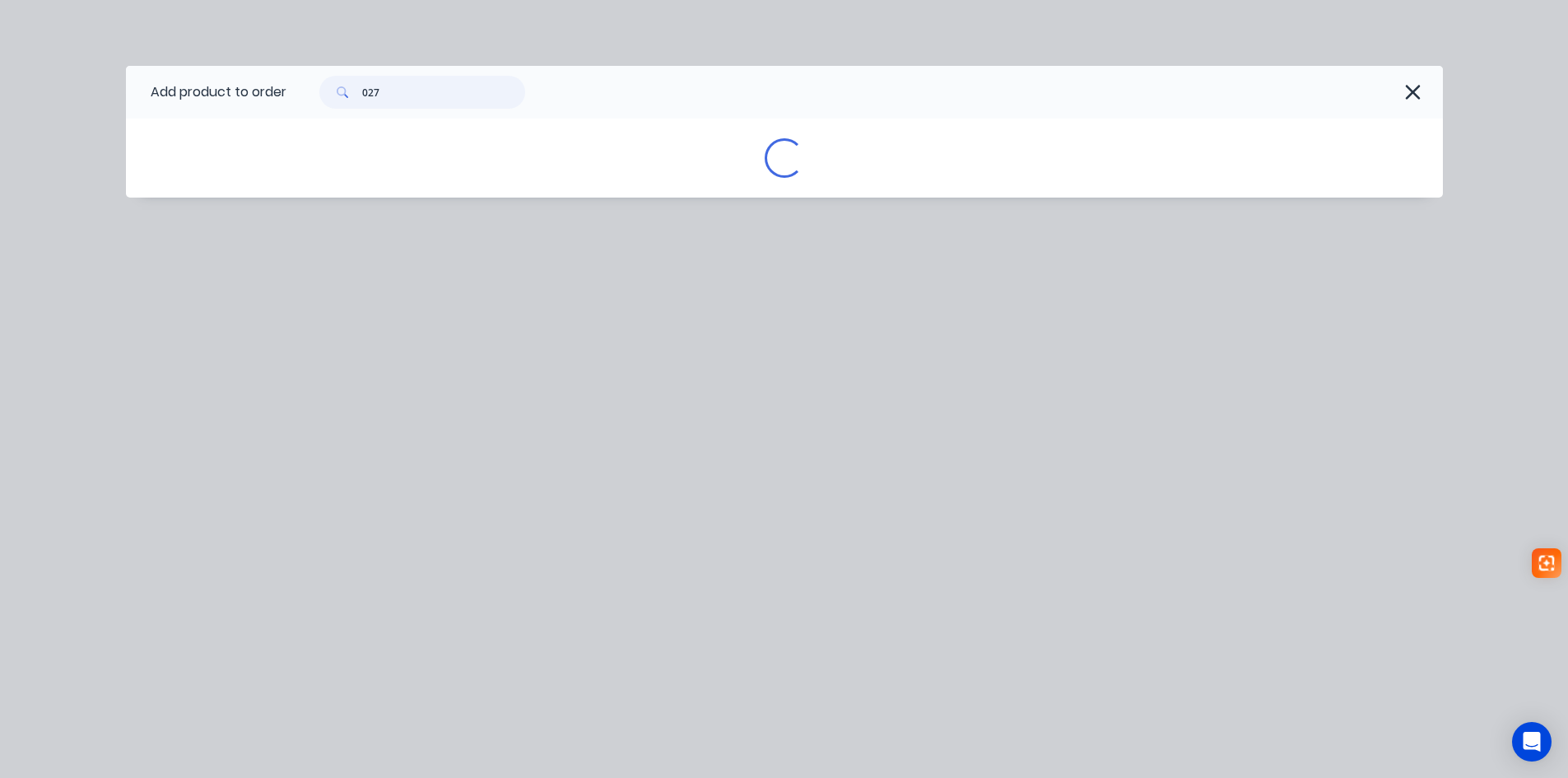
scroll to position [0, 0]
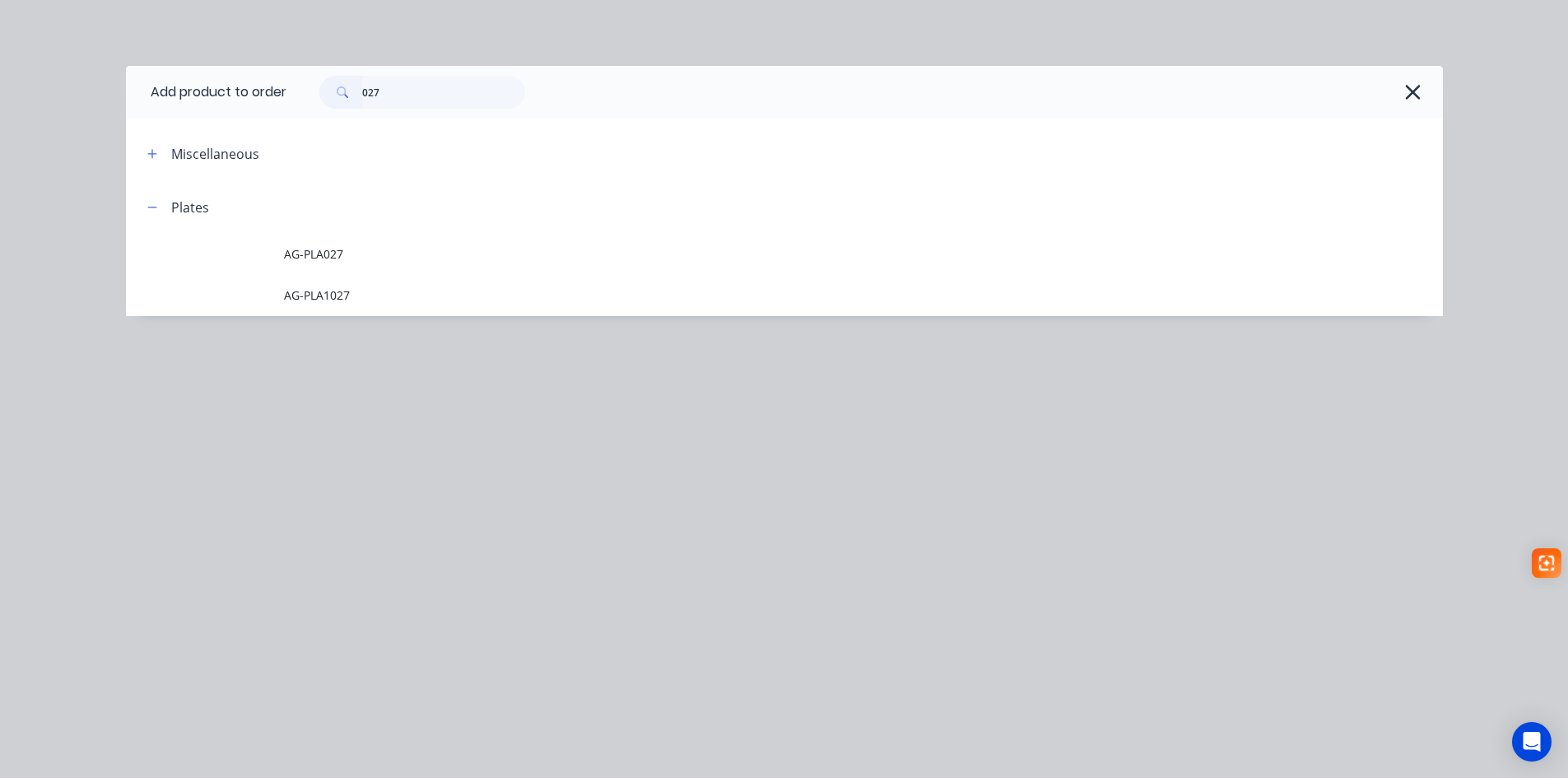
click at [335, 254] on span "AG-PLA027" at bounding box center [747, 254] width 927 height 17
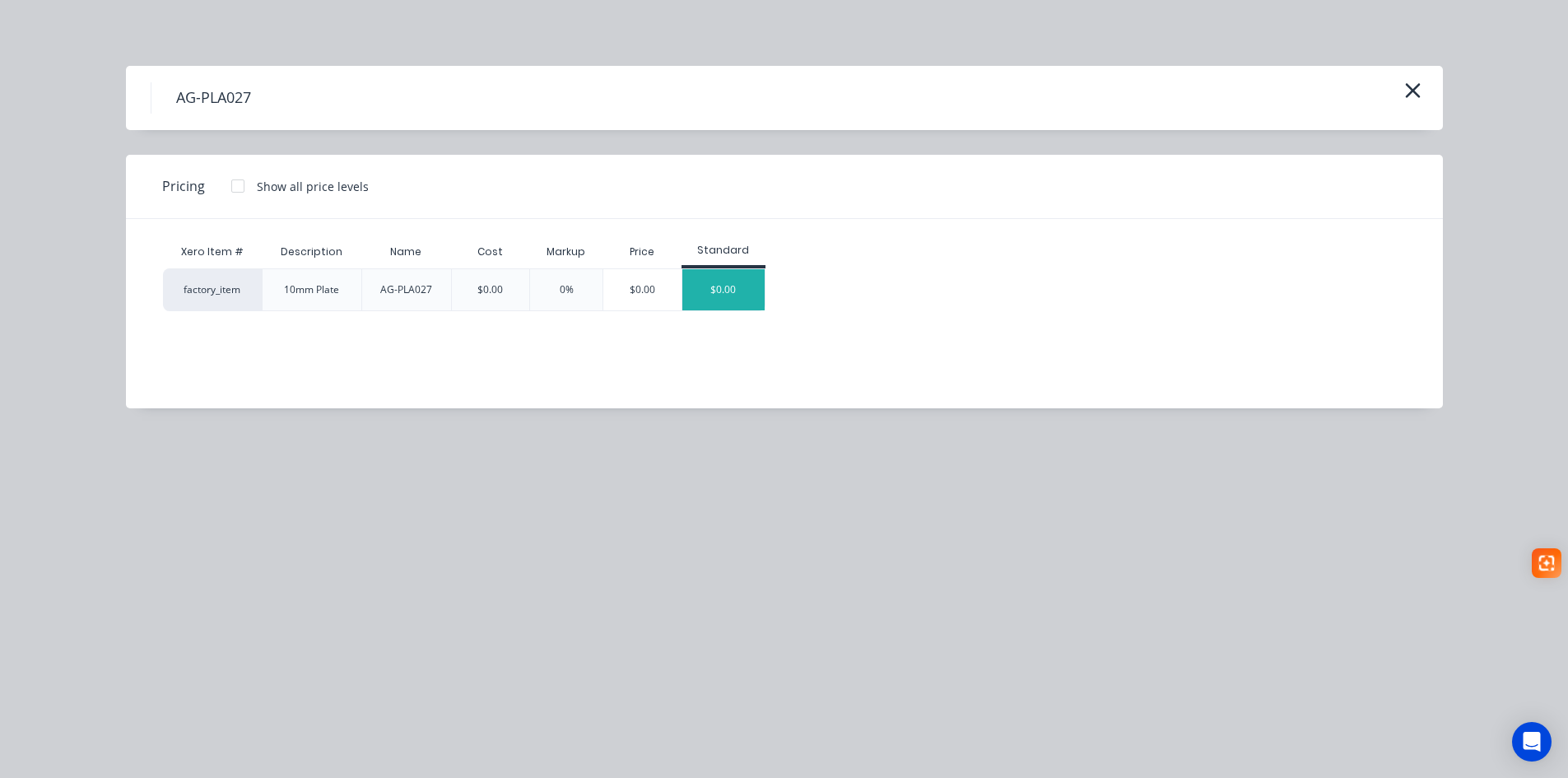
click at [733, 294] on div "$0.00" at bounding box center [723, 289] width 83 height 41
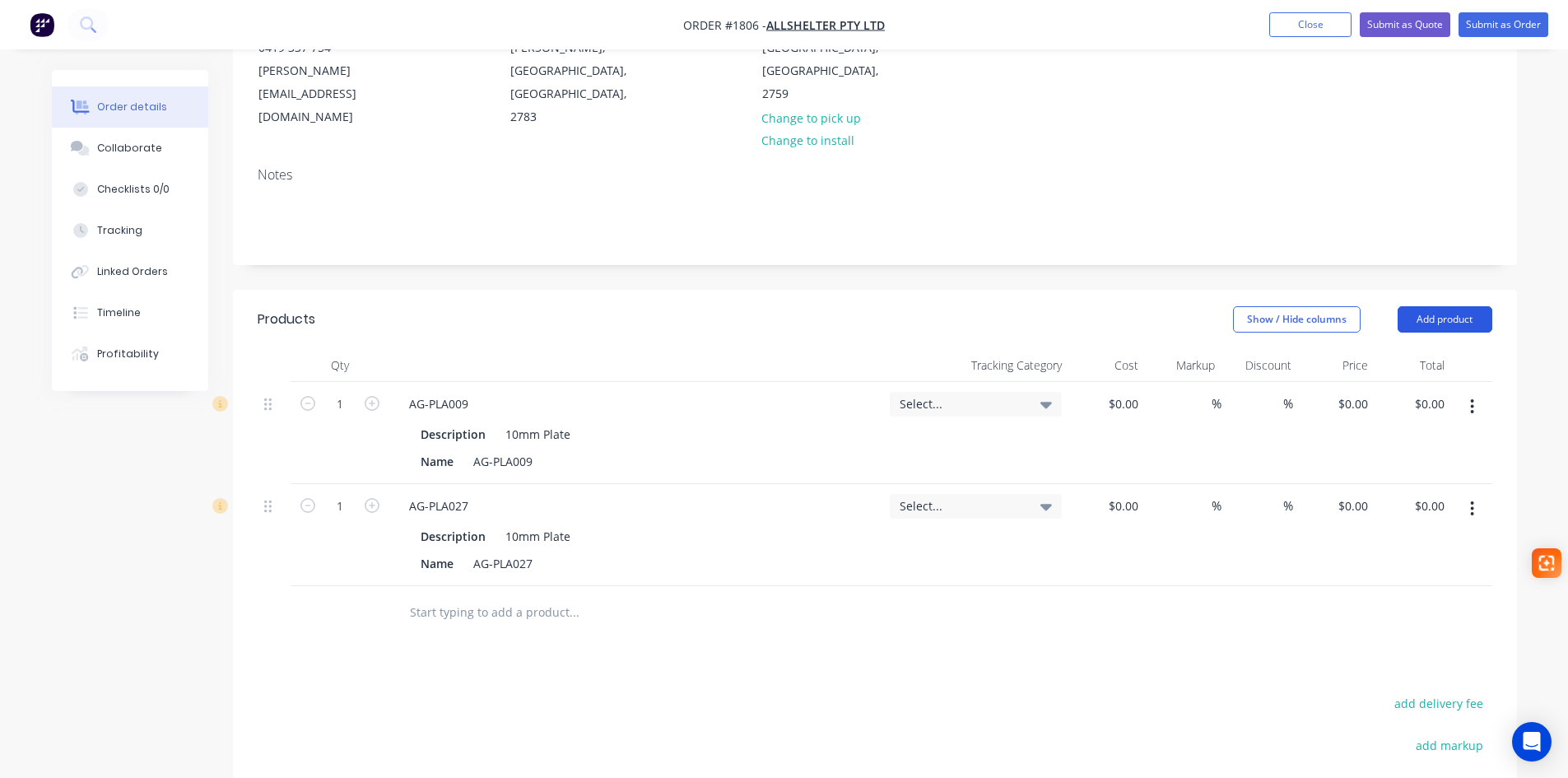
click at [1430, 306] on button "Add product" at bounding box center [1444, 319] width 95 height 26
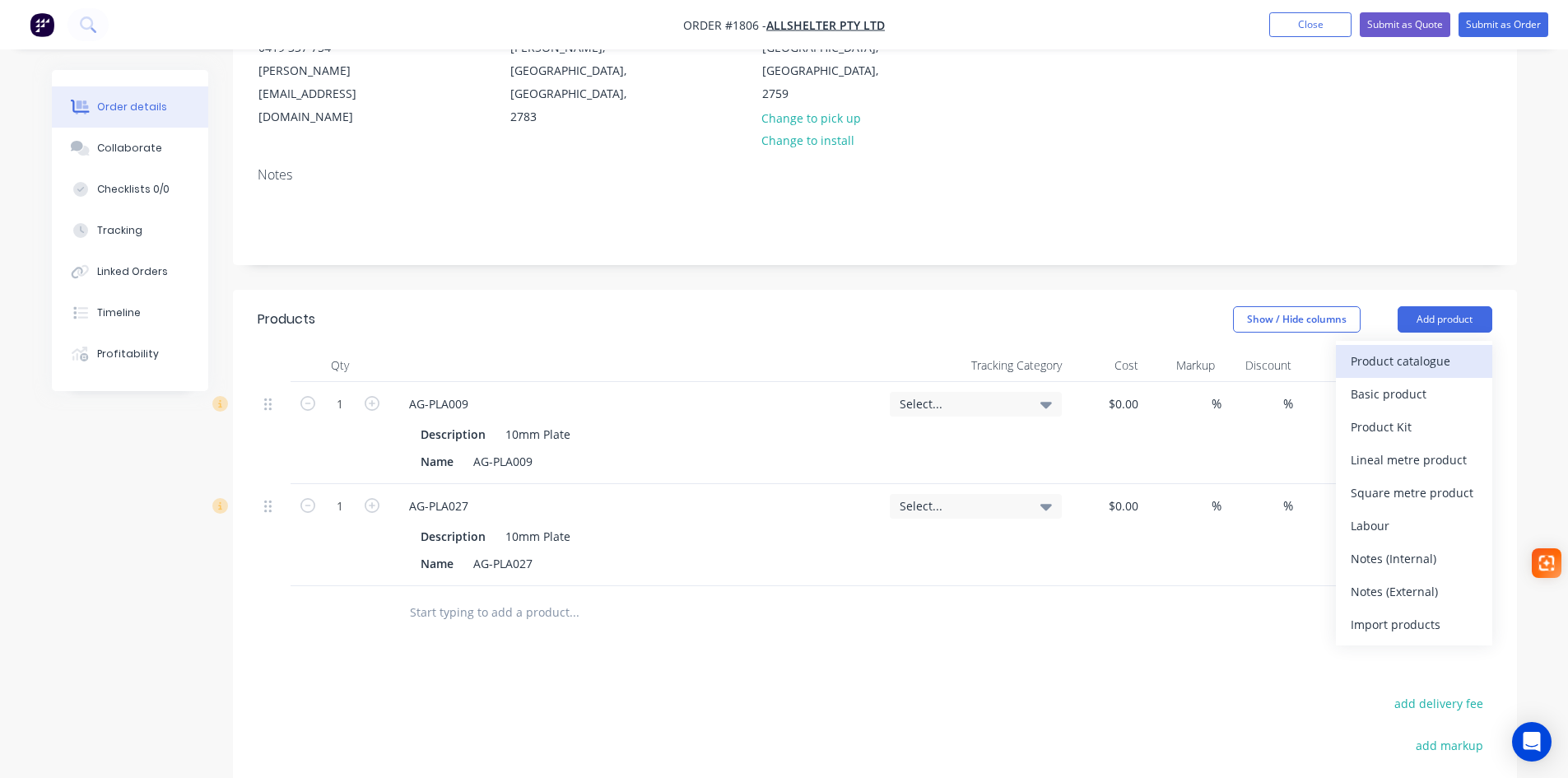
click at [1422, 349] on div "Product catalogue" at bounding box center [1414, 360] width 127 height 23
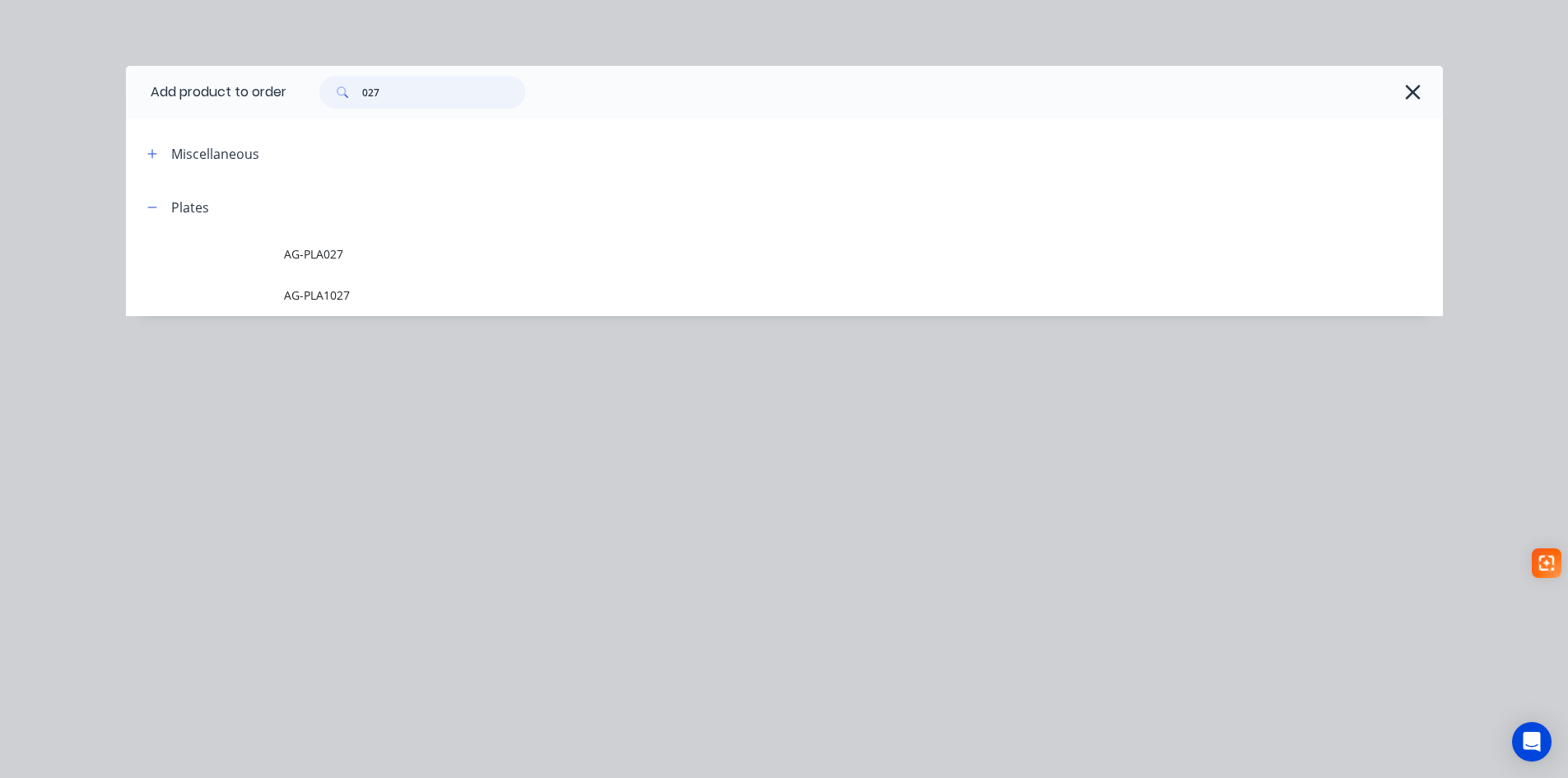
drag, startPoint x: 379, startPoint y: 100, endPoint x: 326, endPoint y: 104, distance: 53.2
click at [335, 102] on div "027" at bounding box center [422, 92] width 205 height 33
type input "101"
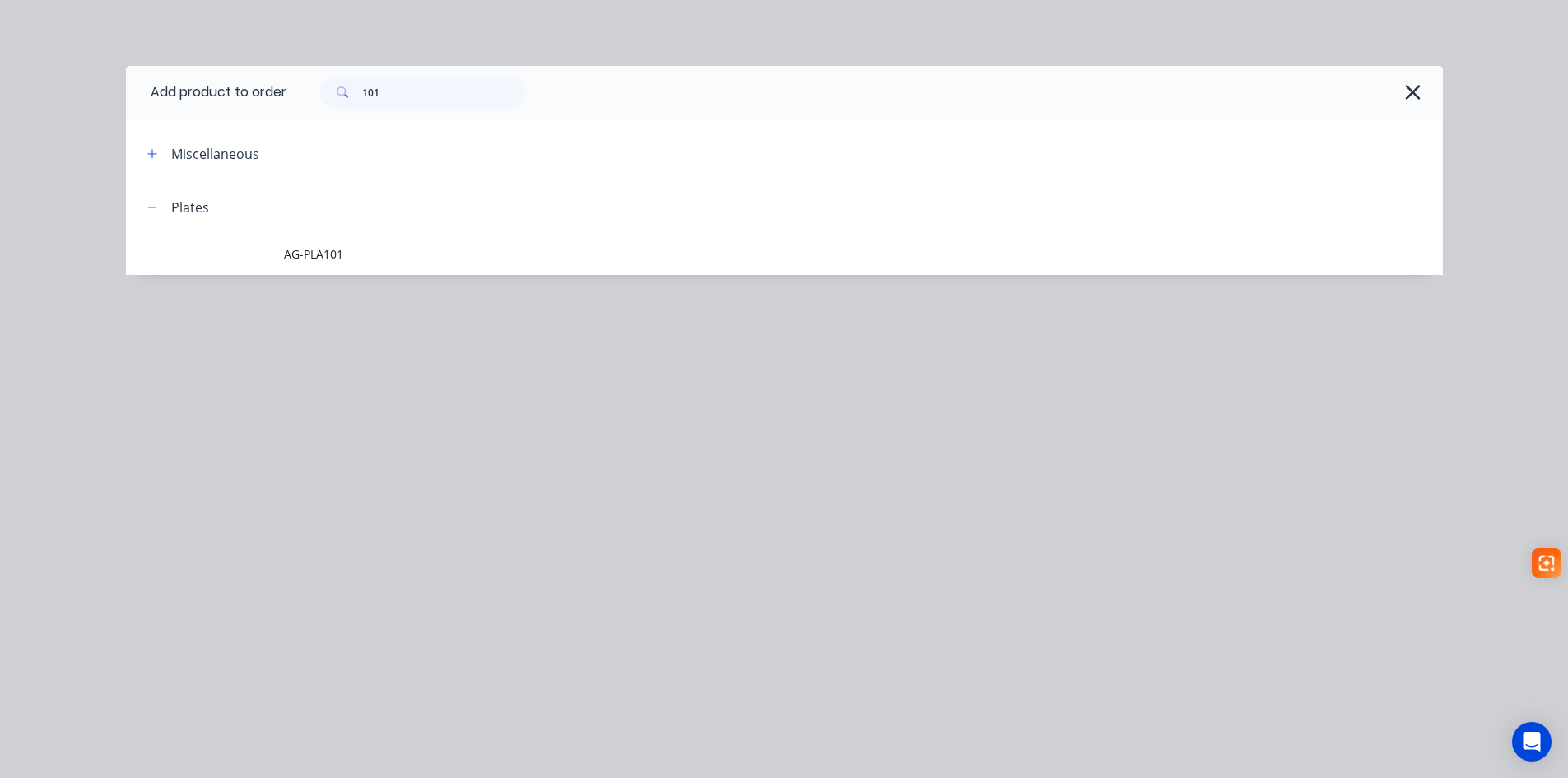
click at [335, 257] on span "AG-PLA101" at bounding box center [747, 254] width 927 height 17
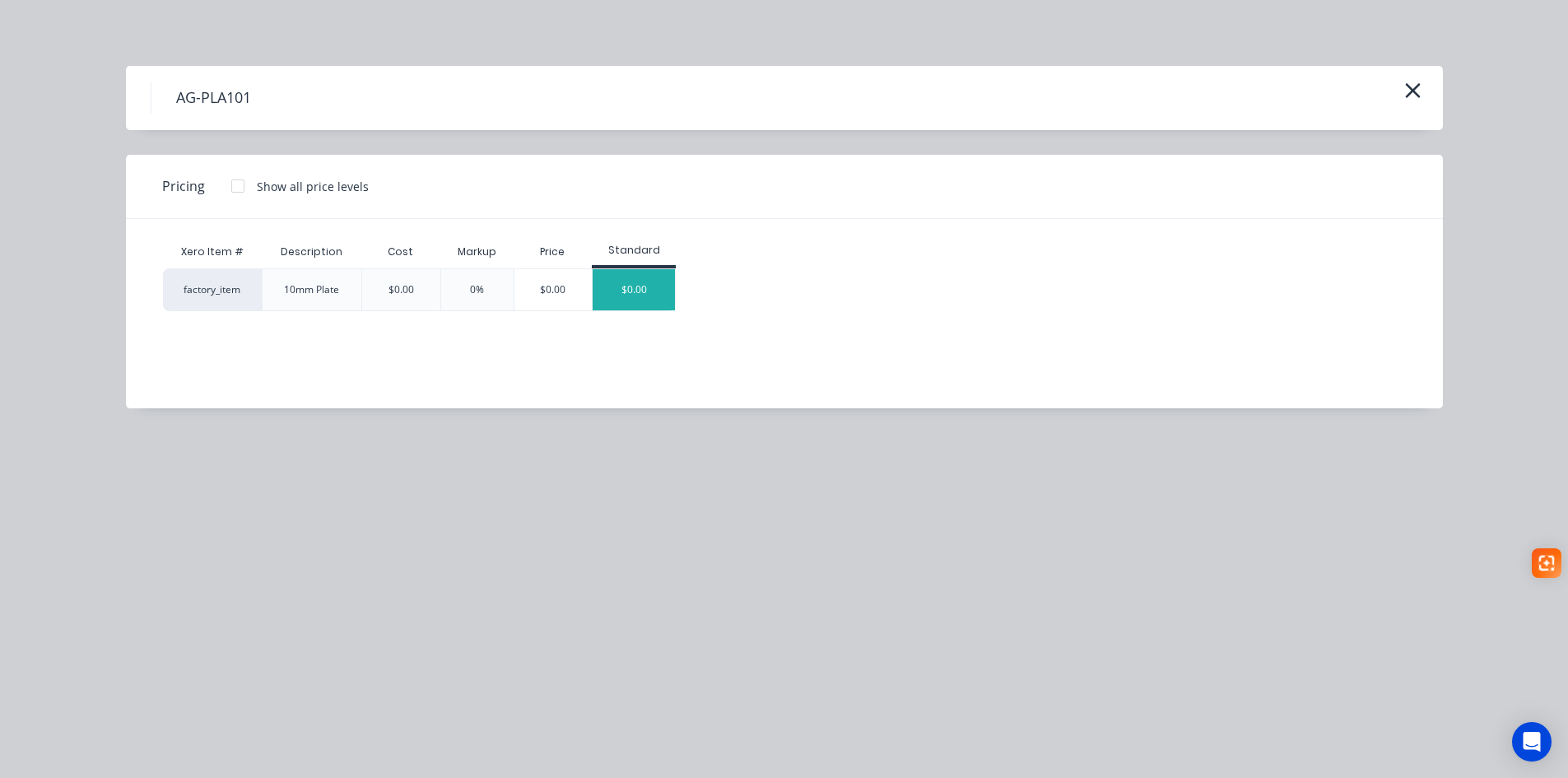
click at [653, 291] on div "$0.00" at bounding box center [633, 289] width 83 height 41
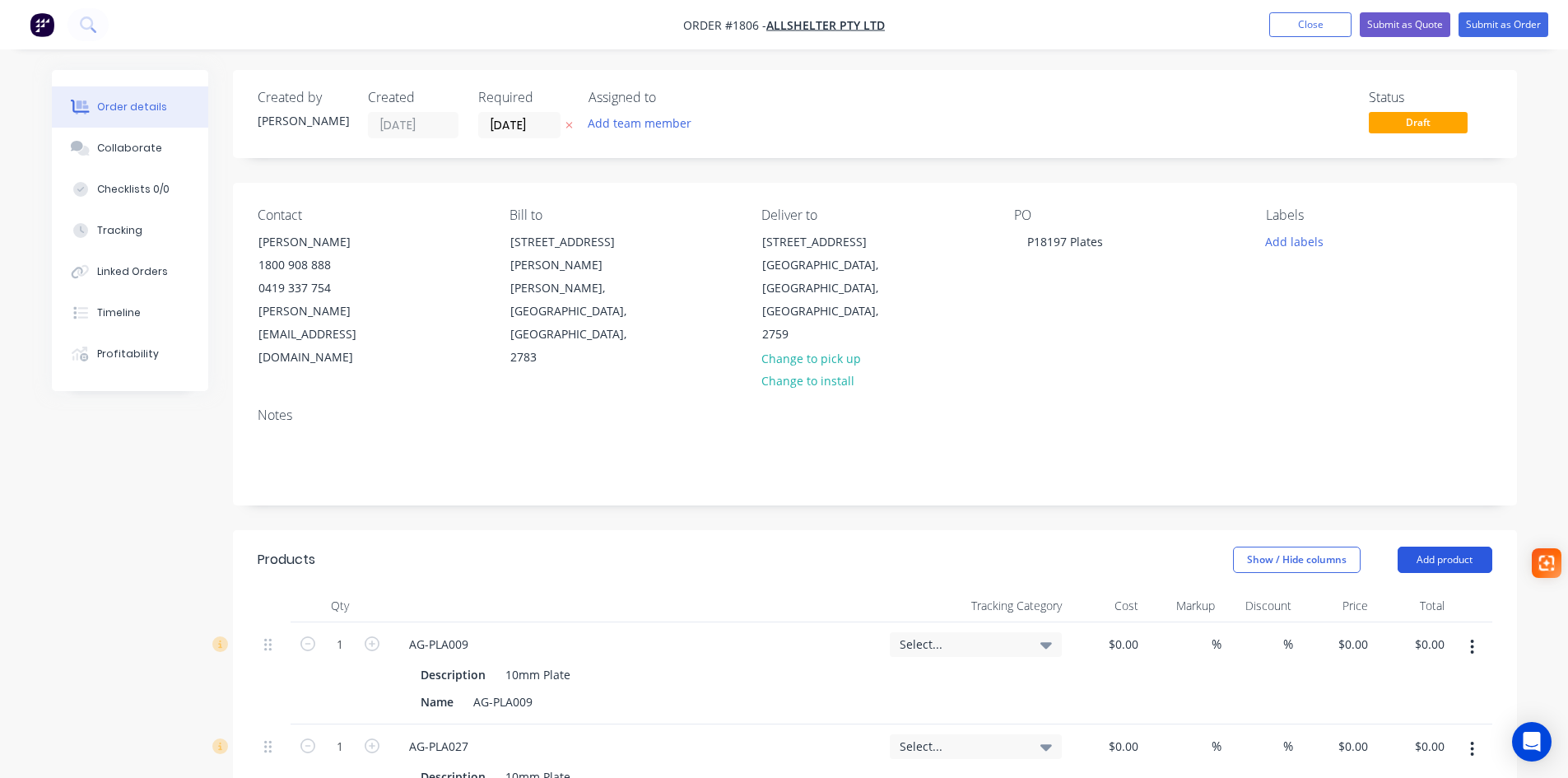
click at [1452, 547] on button "Add product" at bounding box center [1444, 560] width 95 height 26
click at [1432, 589] on div "Product catalogue" at bounding box center [1414, 600] width 127 height 23
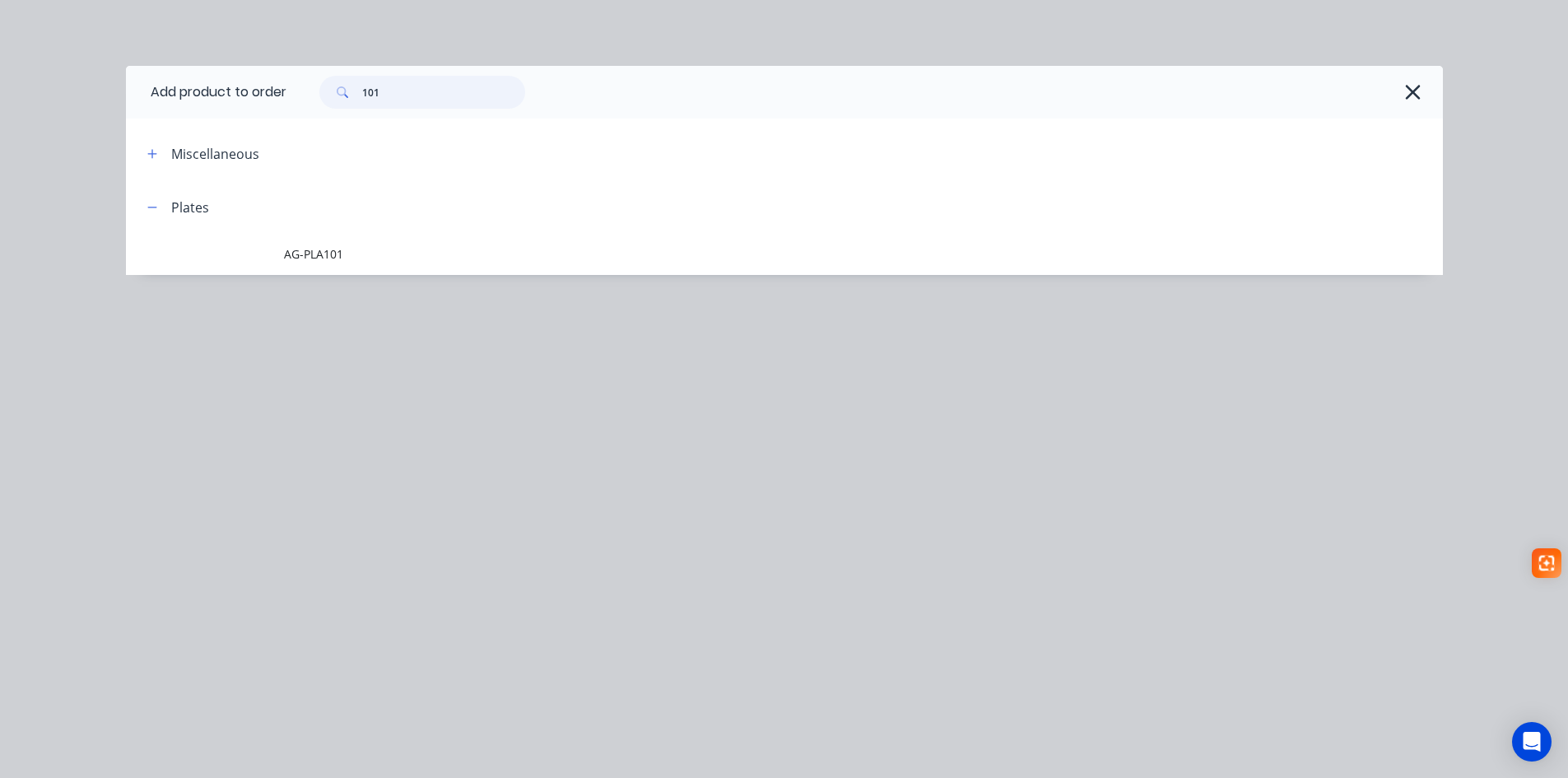
drag, startPoint x: 385, startPoint y: 93, endPoint x: 309, endPoint y: 93, distance: 76.0
click at [325, 93] on div "101" at bounding box center [422, 92] width 205 height 33
type input "2407"
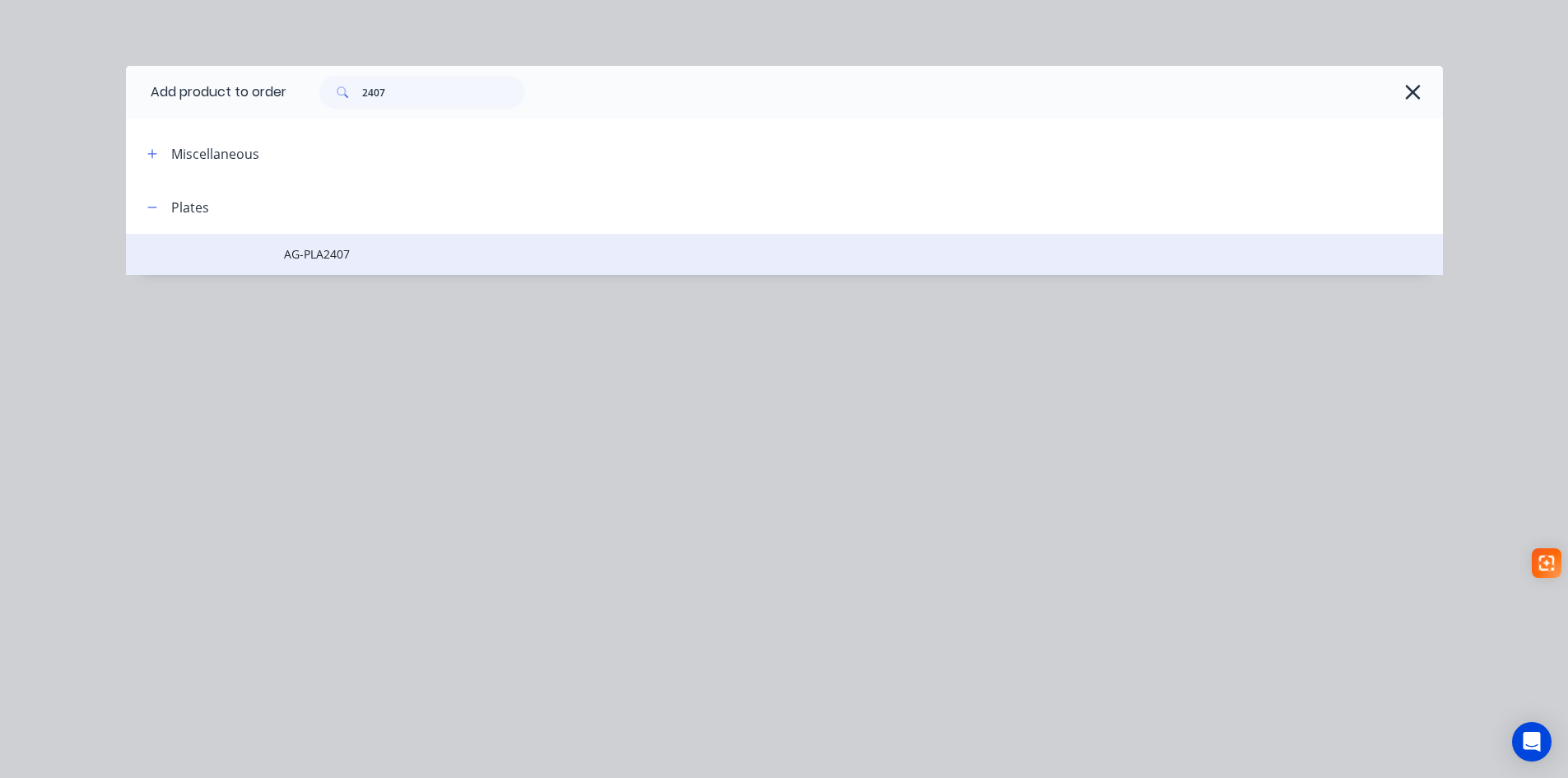
click at [335, 258] on span "AG-PLA2407" at bounding box center [747, 254] width 927 height 17
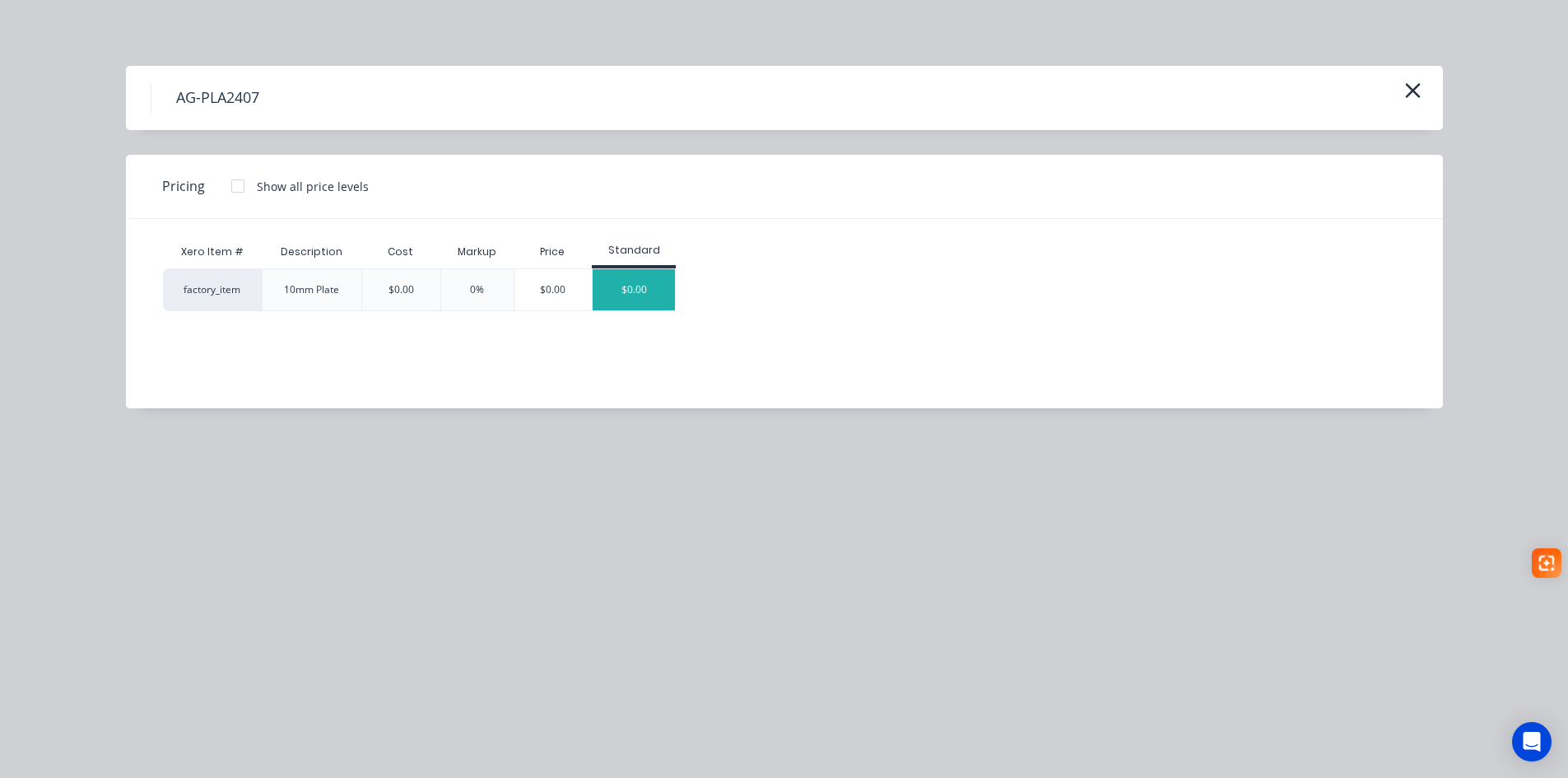
click at [630, 290] on div "$0.00" at bounding box center [633, 289] width 83 height 41
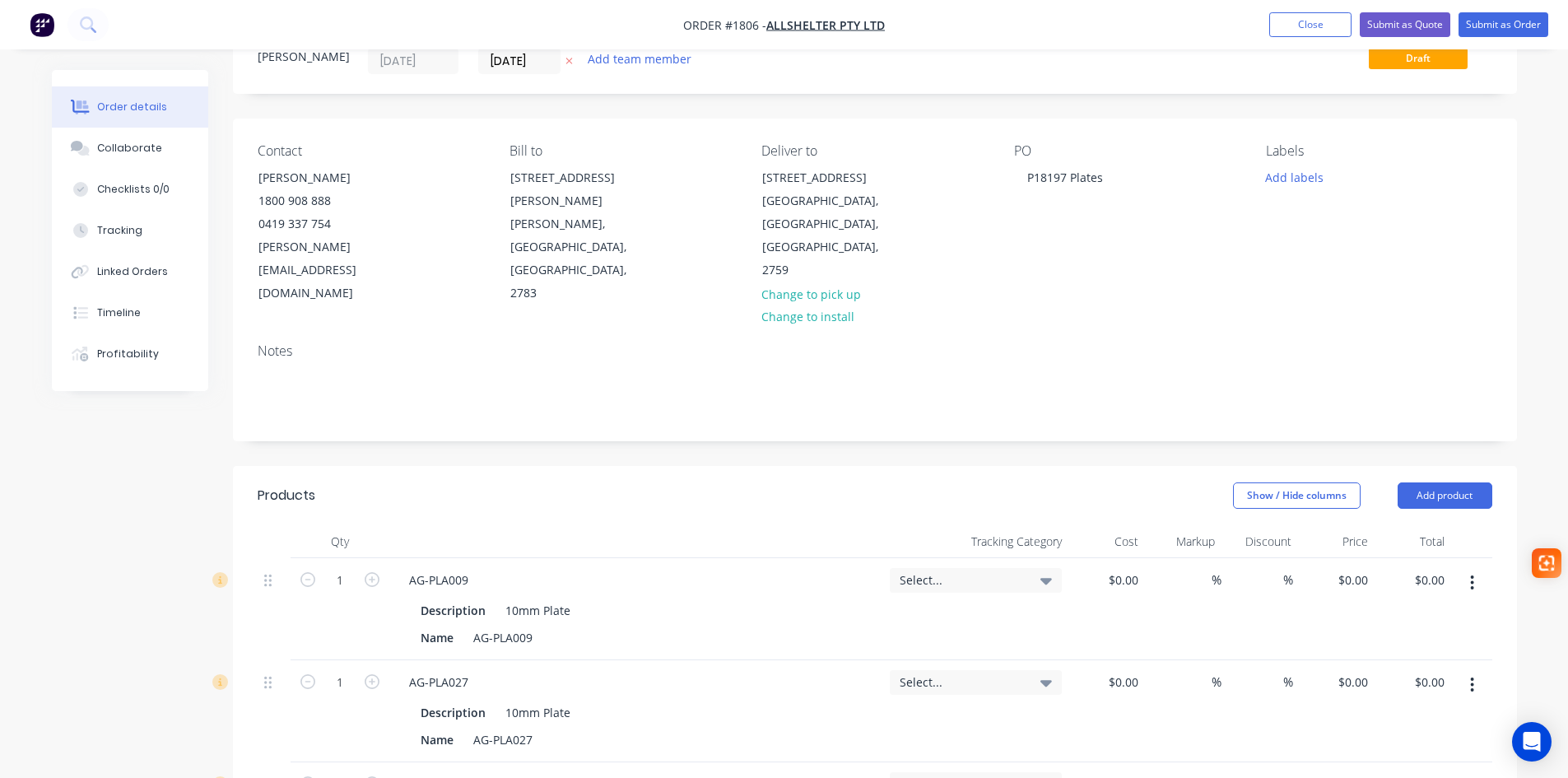
scroll to position [247, 0]
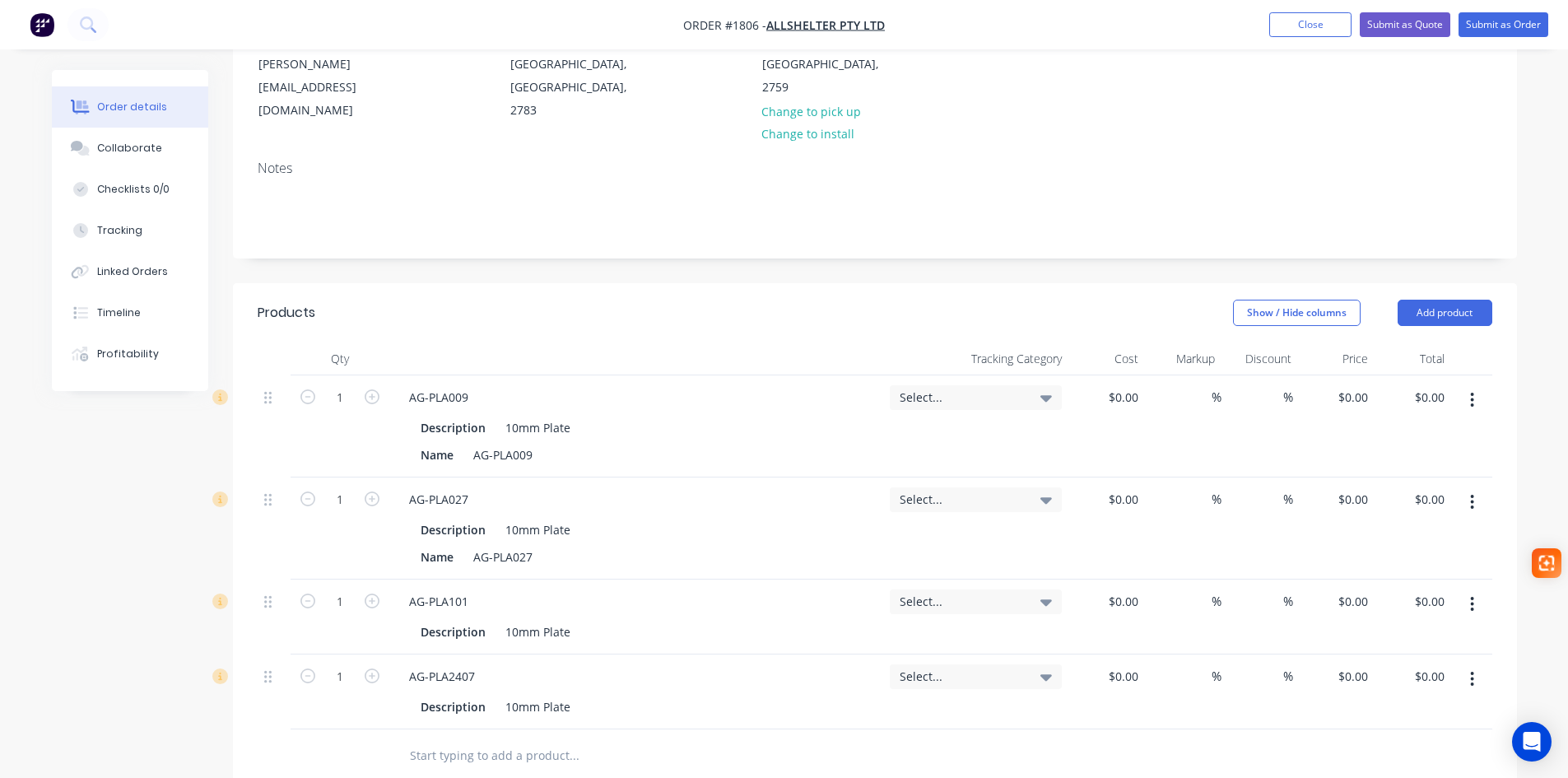
click at [1041, 388] on icon at bounding box center [1046, 397] width 11 height 18
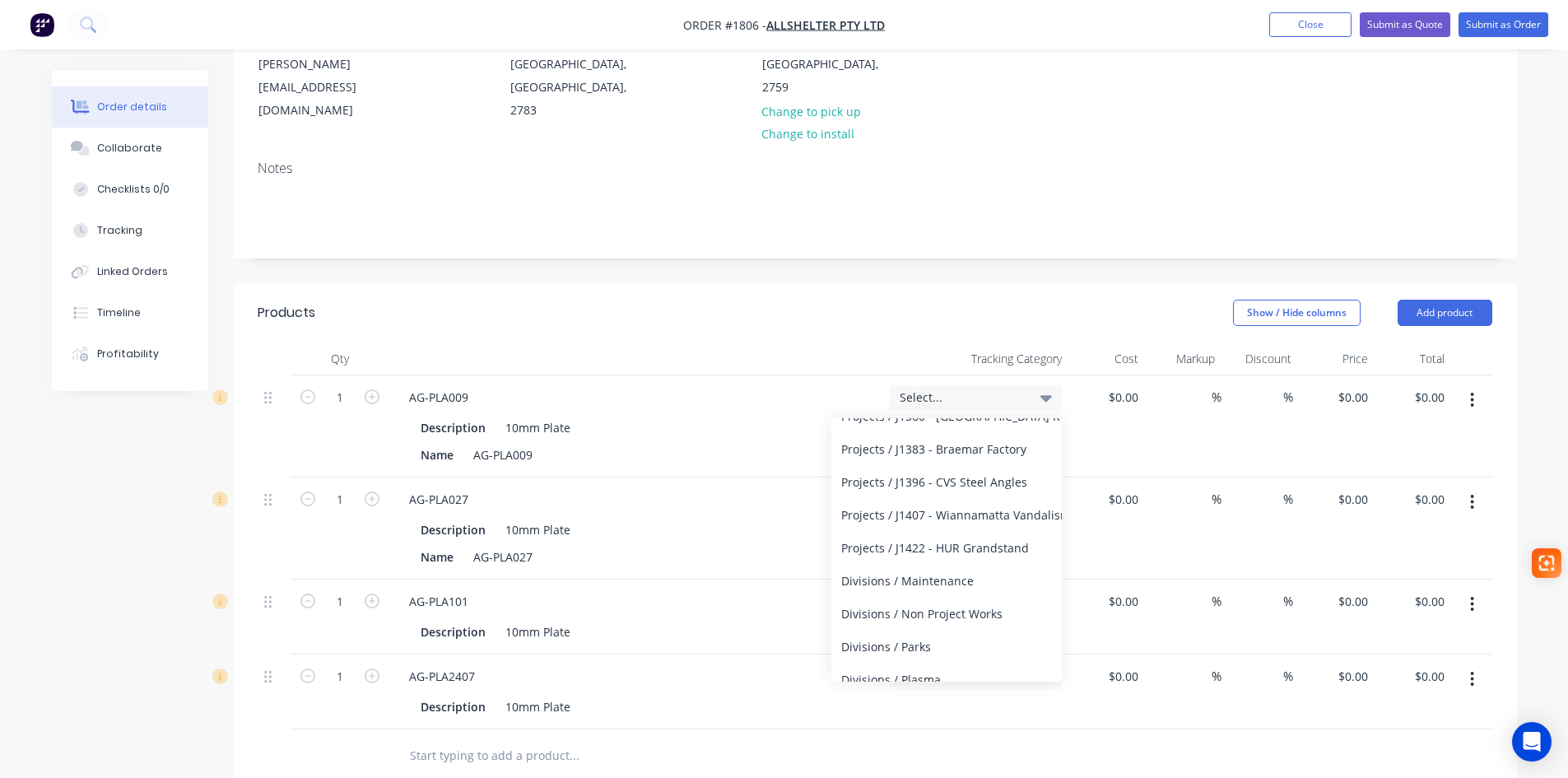
scroll to position [392, 0]
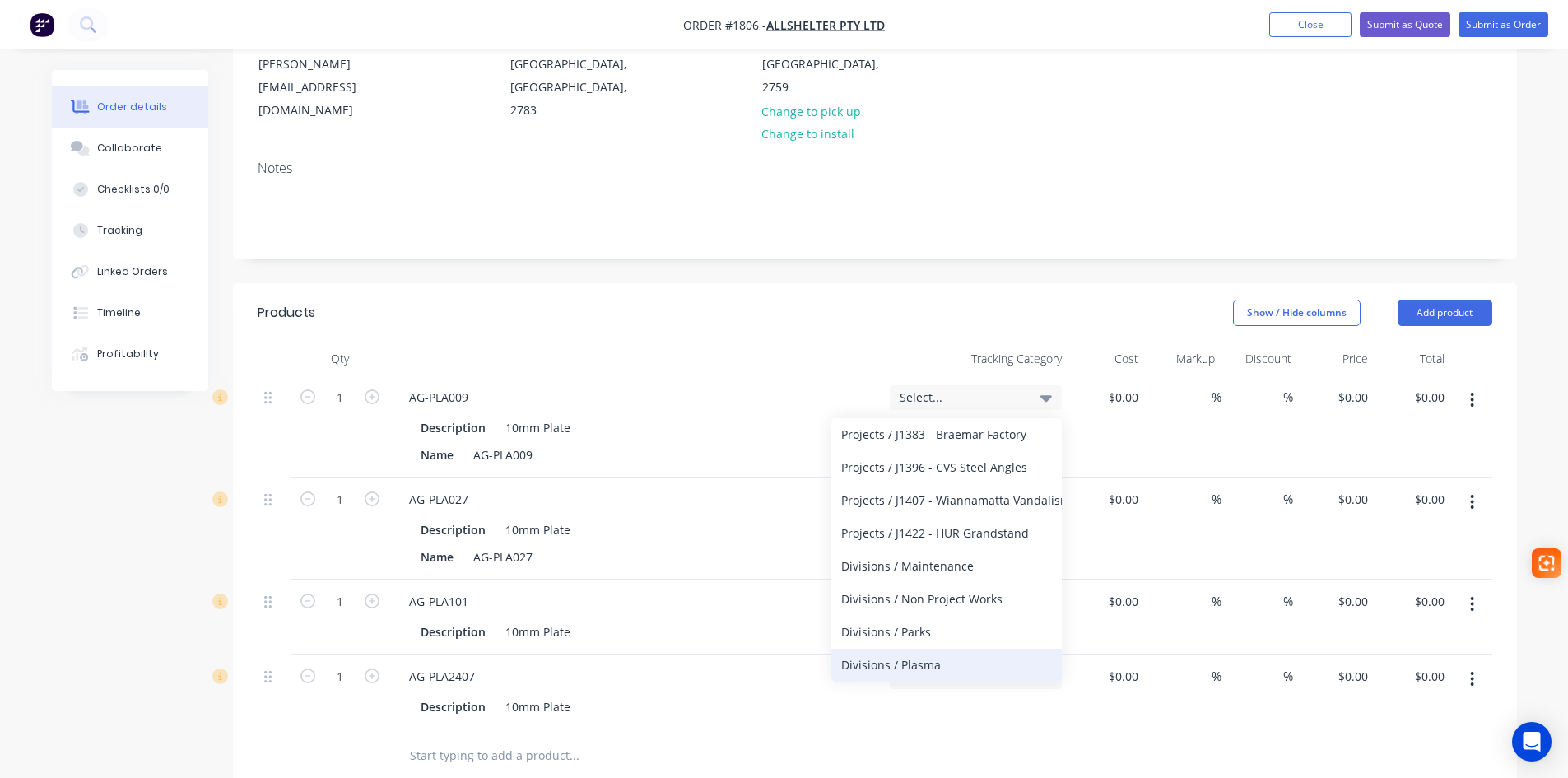
click at [917, 648] on div "Divisions / Plasma" at bounding box center [946, 665] width 231 height 33
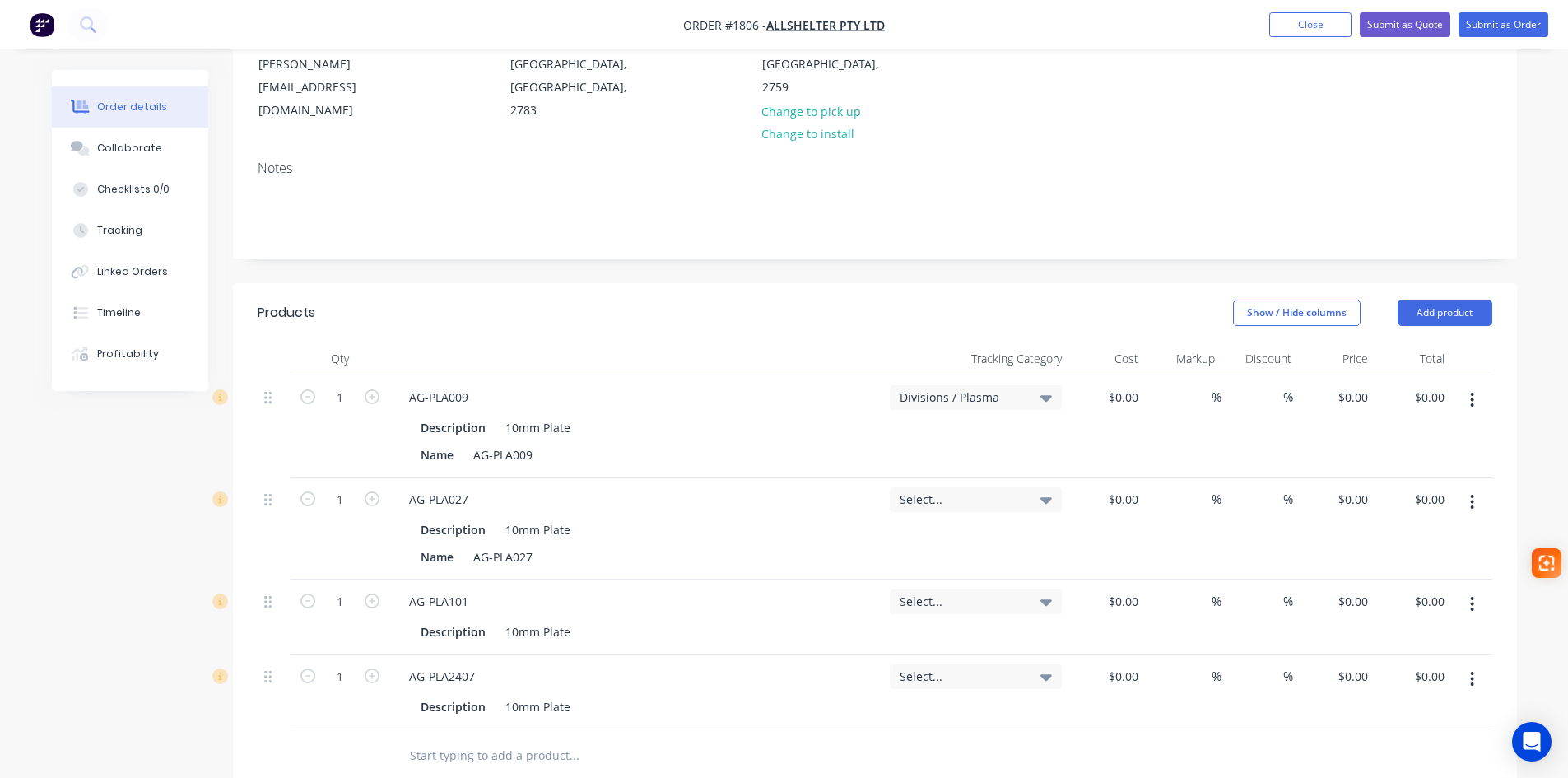
click at [983, 491] on span "Select..." at bounding box center [962, 500] width 124 height 17
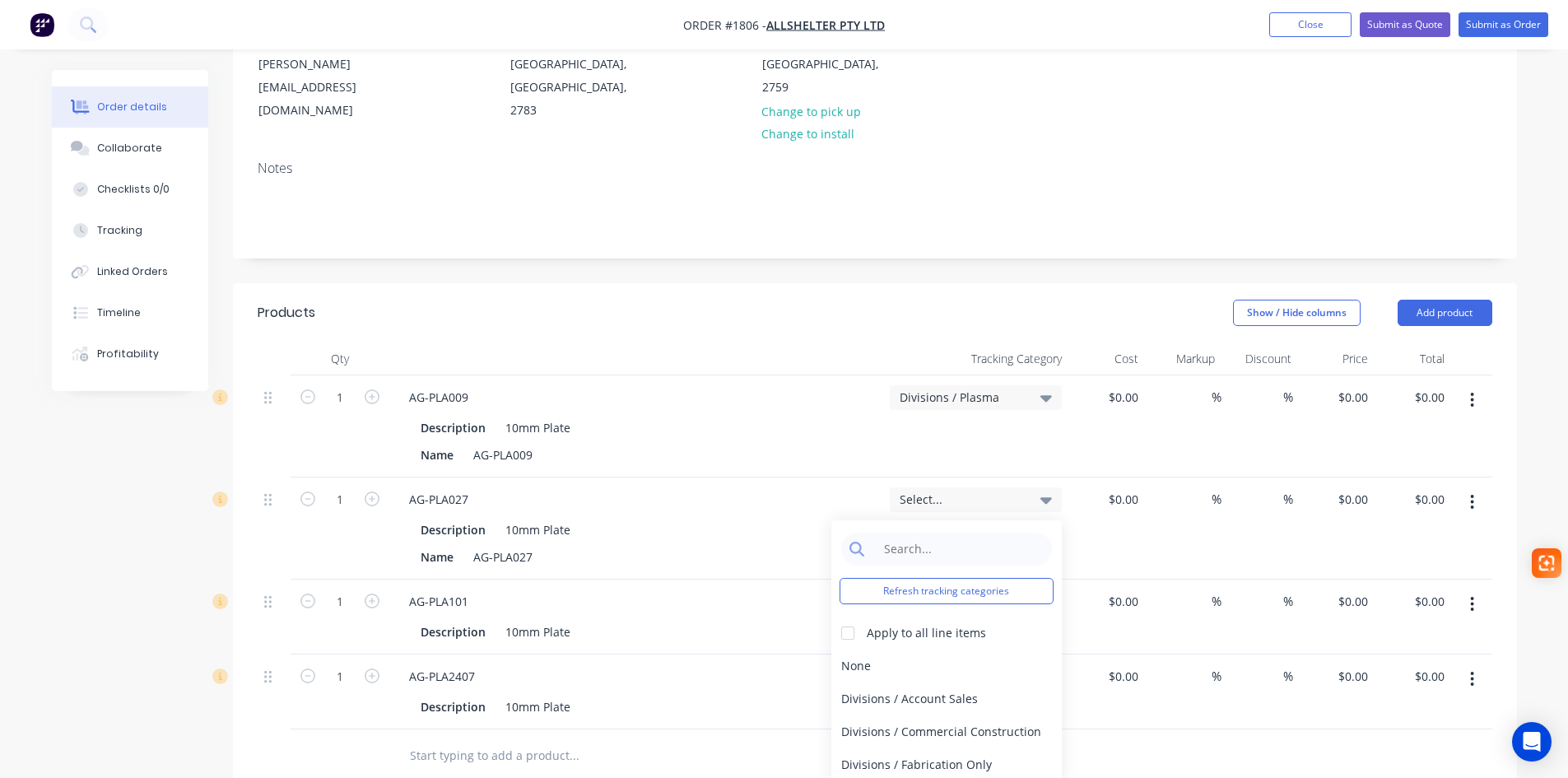
click at [954, 520] on div "Refresh tracking categories Apply to all line items None Divisions / Account Sa…" at bounding box center [946, 652] width 231 height 264
click at [949, 533] on input at bounding box center [959, 549] width 169 height 33
type input "pl"
click at [900, 649] on div "Divisions / Plasma" at bounding box center [946, 666] width 231 height 33
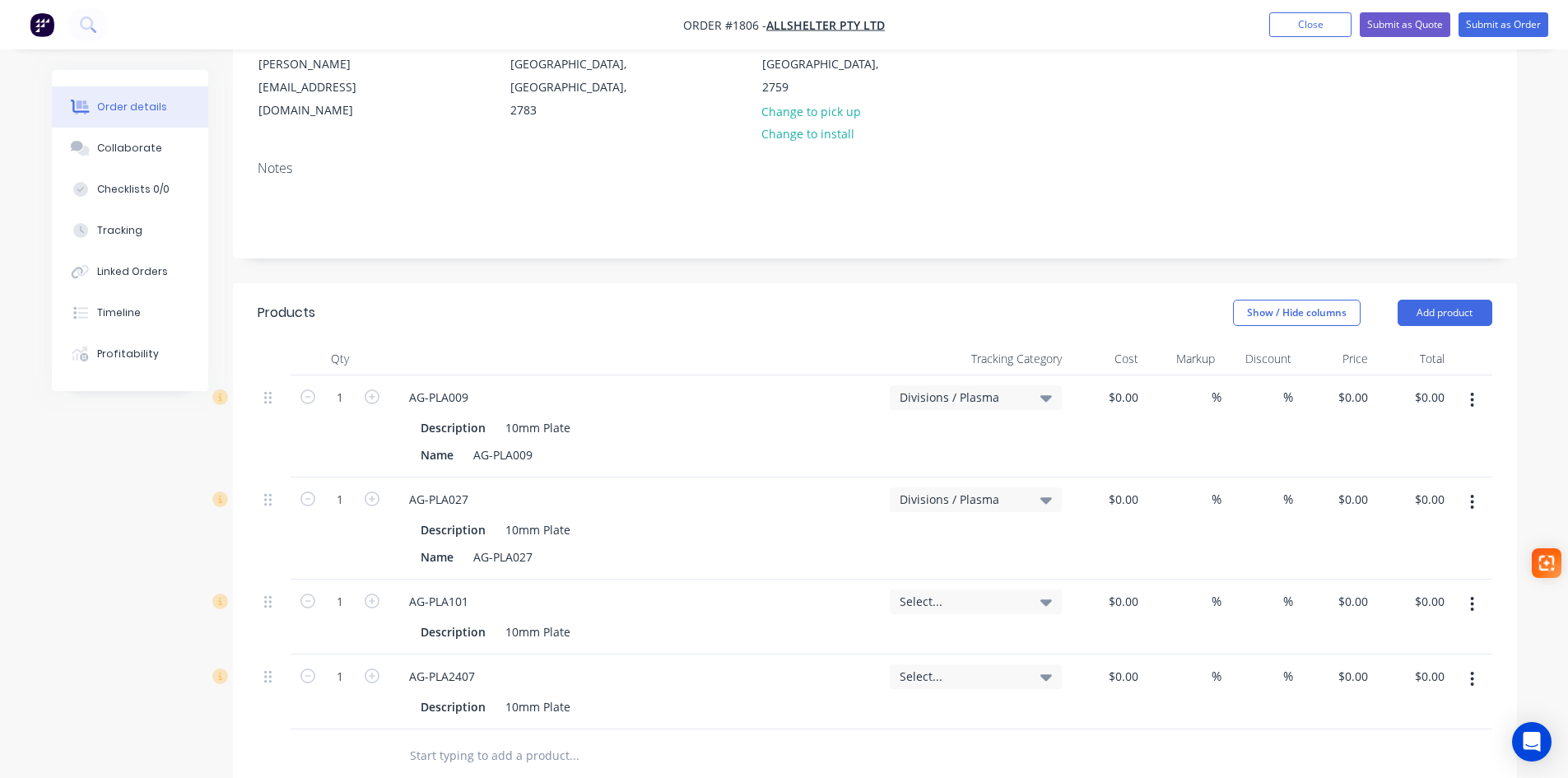
click at [1046, 600] on icon at bounding box center [1046, 603] width 11 height 7
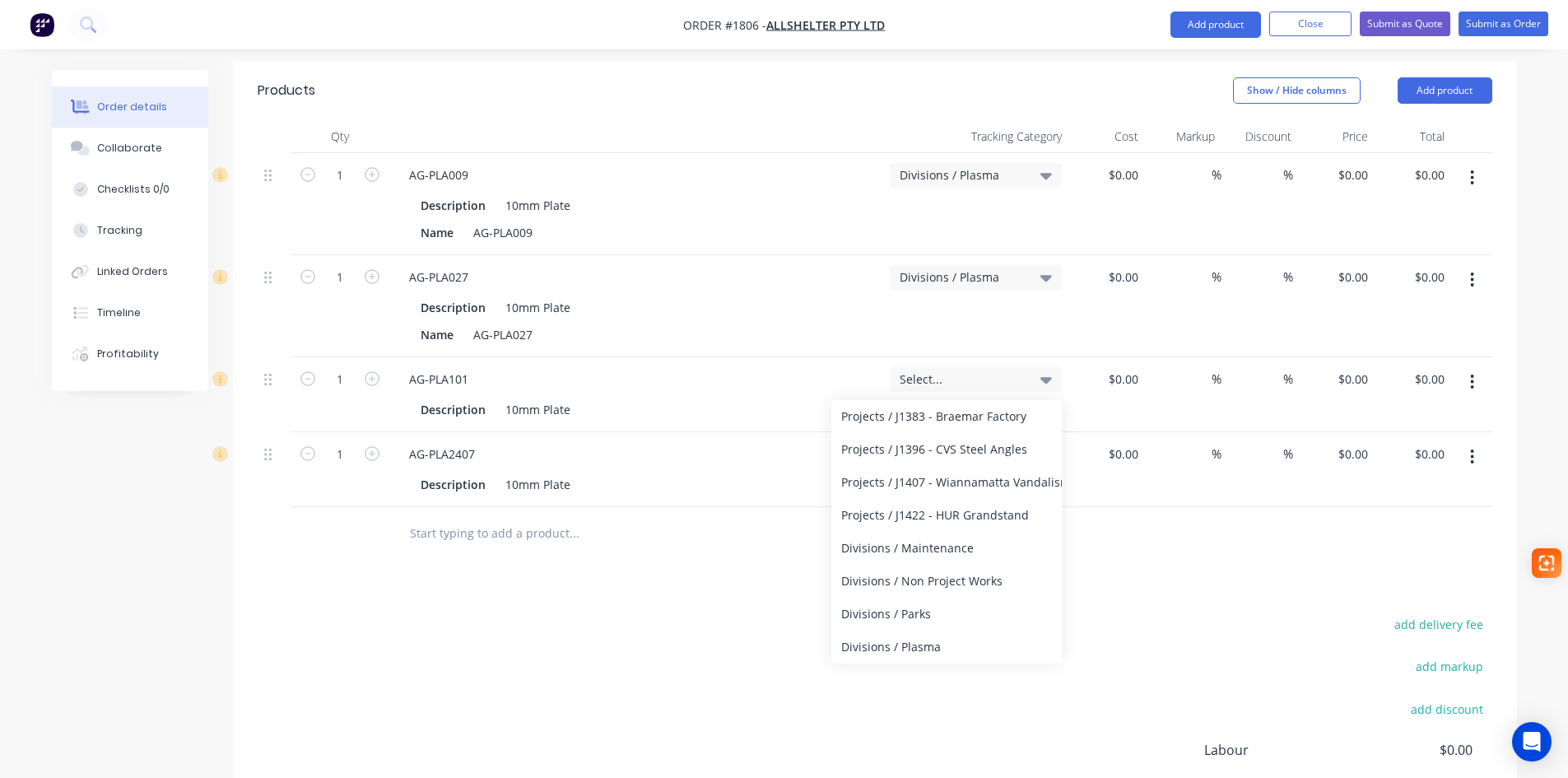
scroll to position [626, 0]
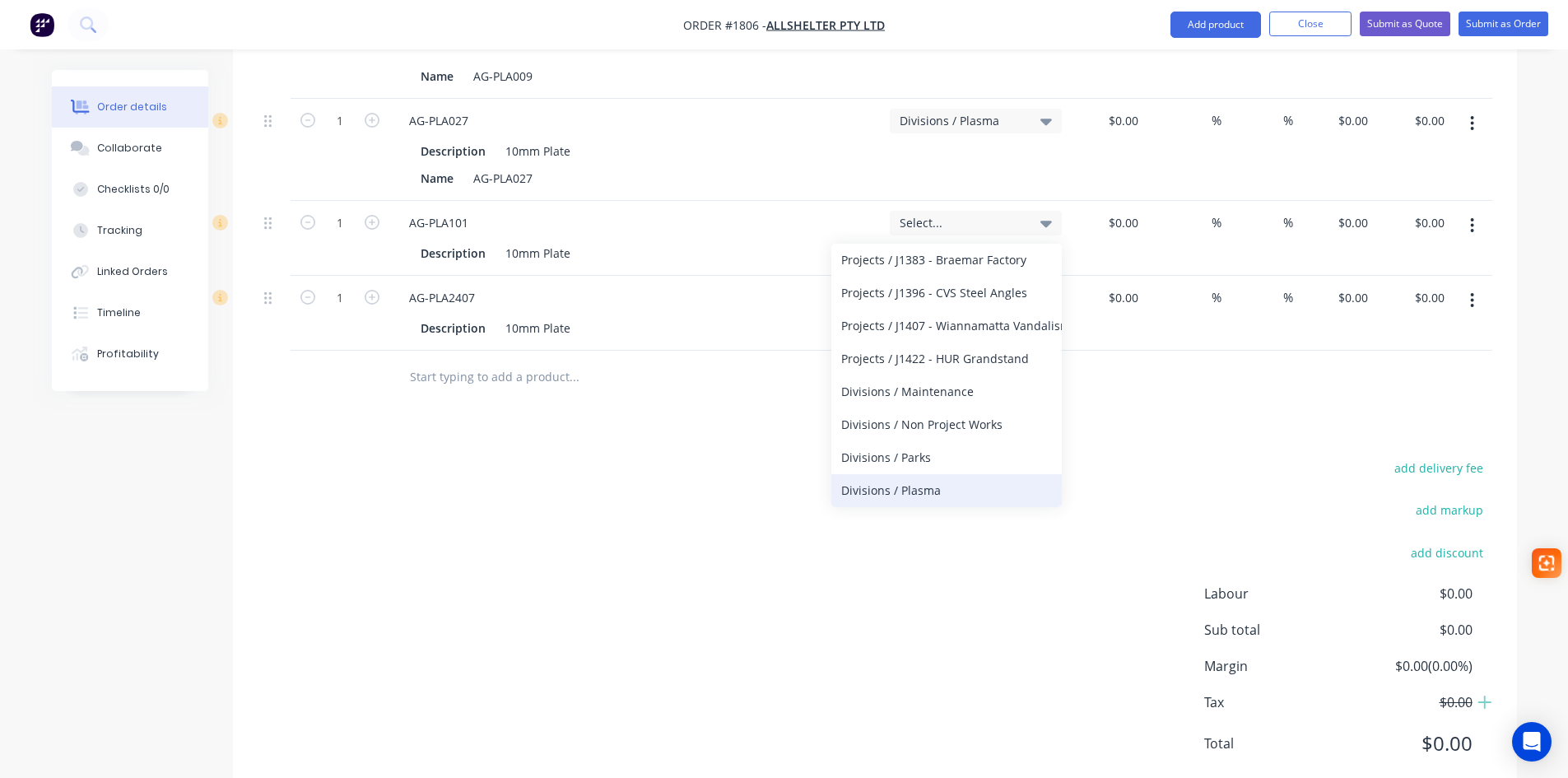
click at [913, 474] on div "Divisions / Plasma" at bounding box center [946, 491] width 231 height 33
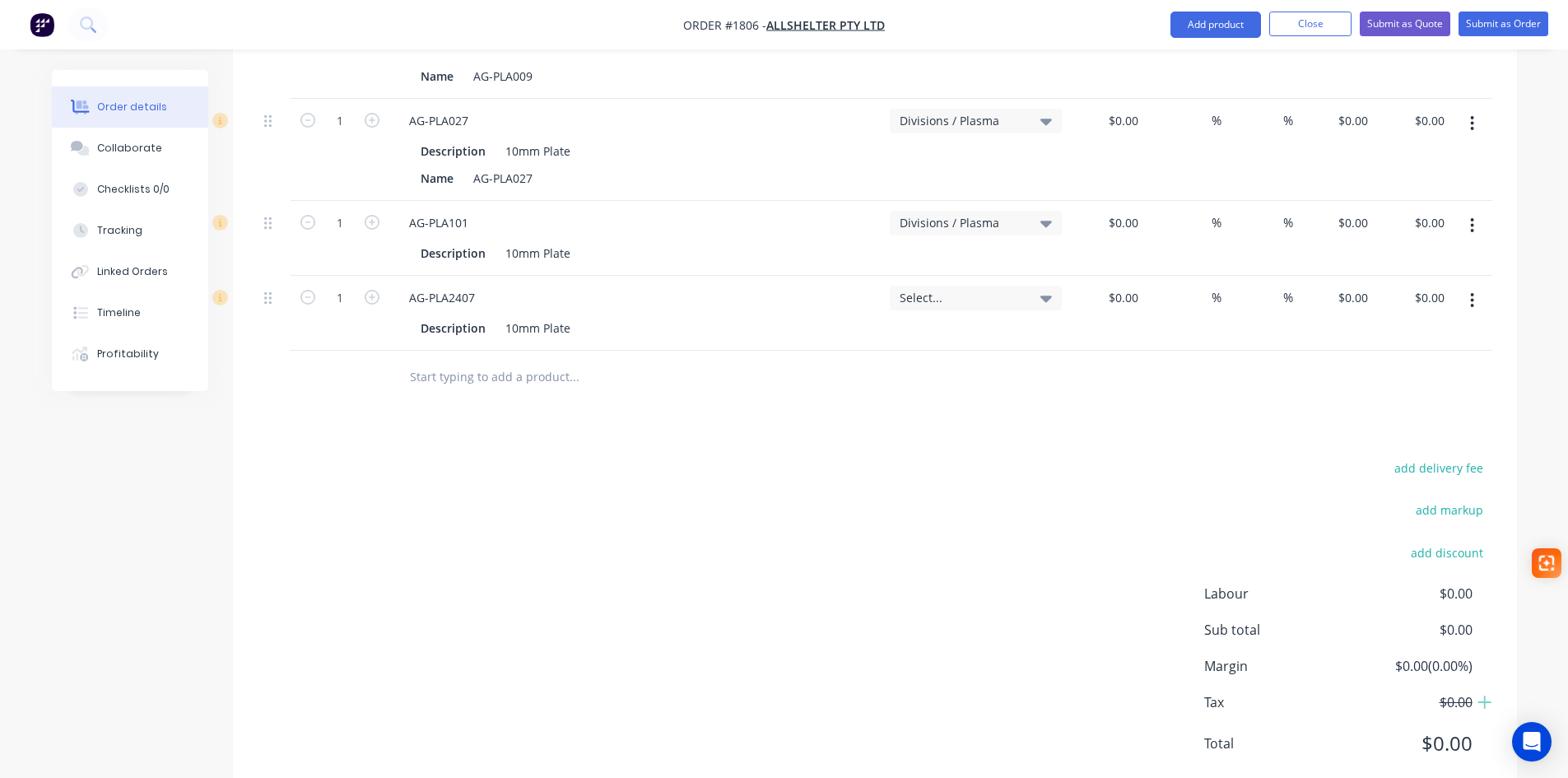
click at [1041, 289] on icon at bounding box center [1046, 298] width 11 height 18
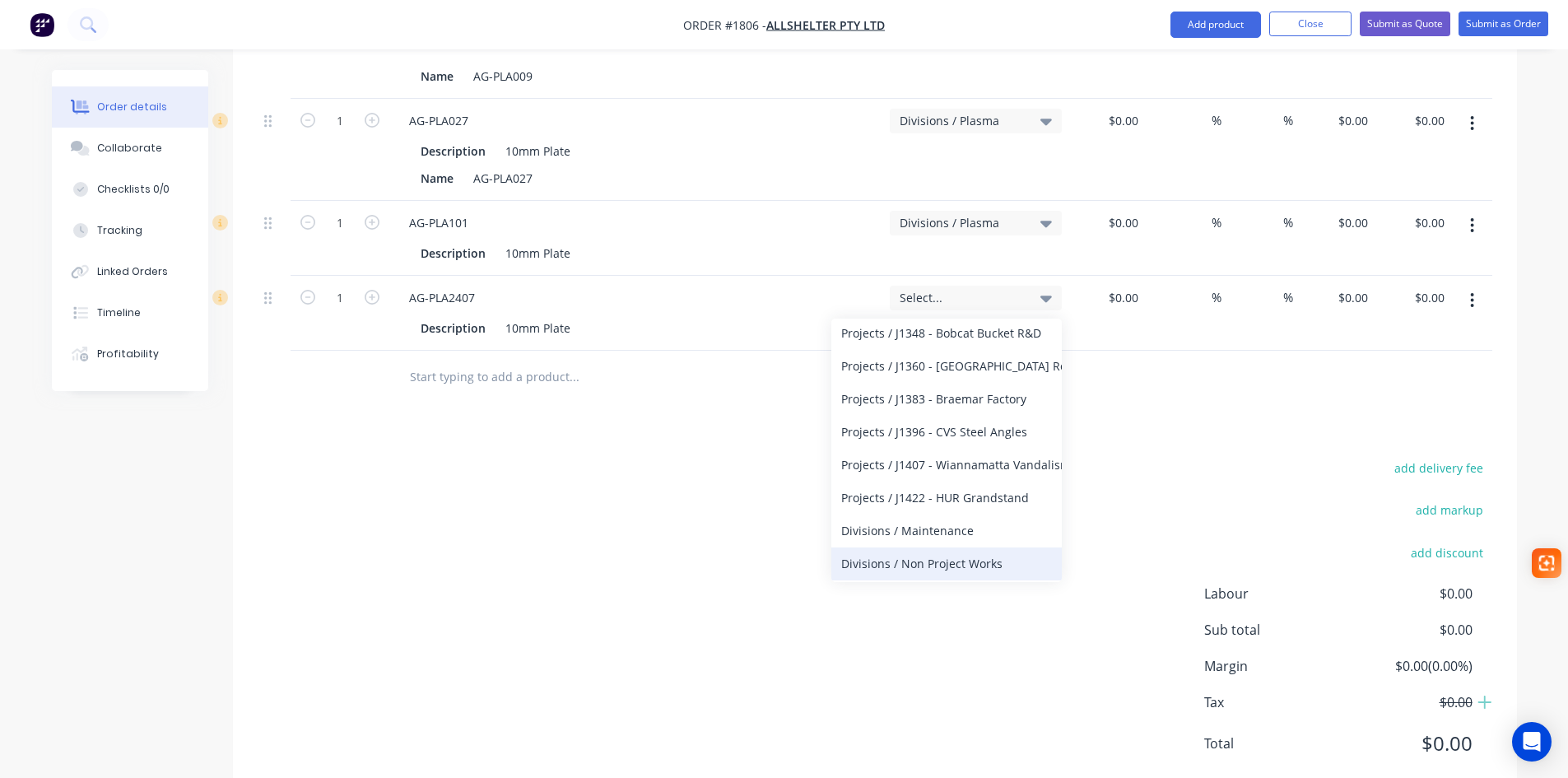
scroll to position [392, 0]
click at [929, 549] on div "Divisions / Plasma" at bounding box center [946, 566] width 231 height 33
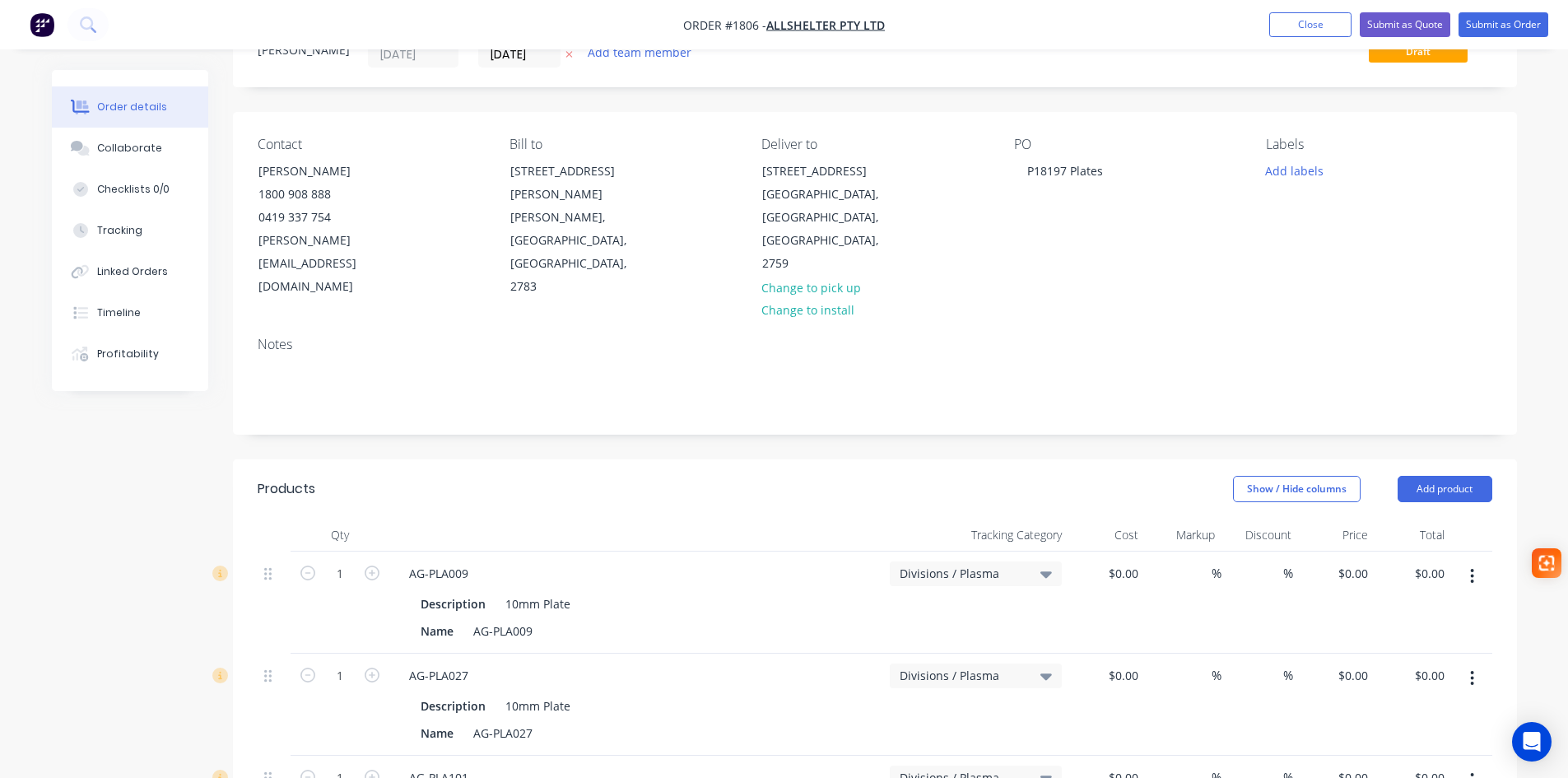
scroll to position [164, 0]
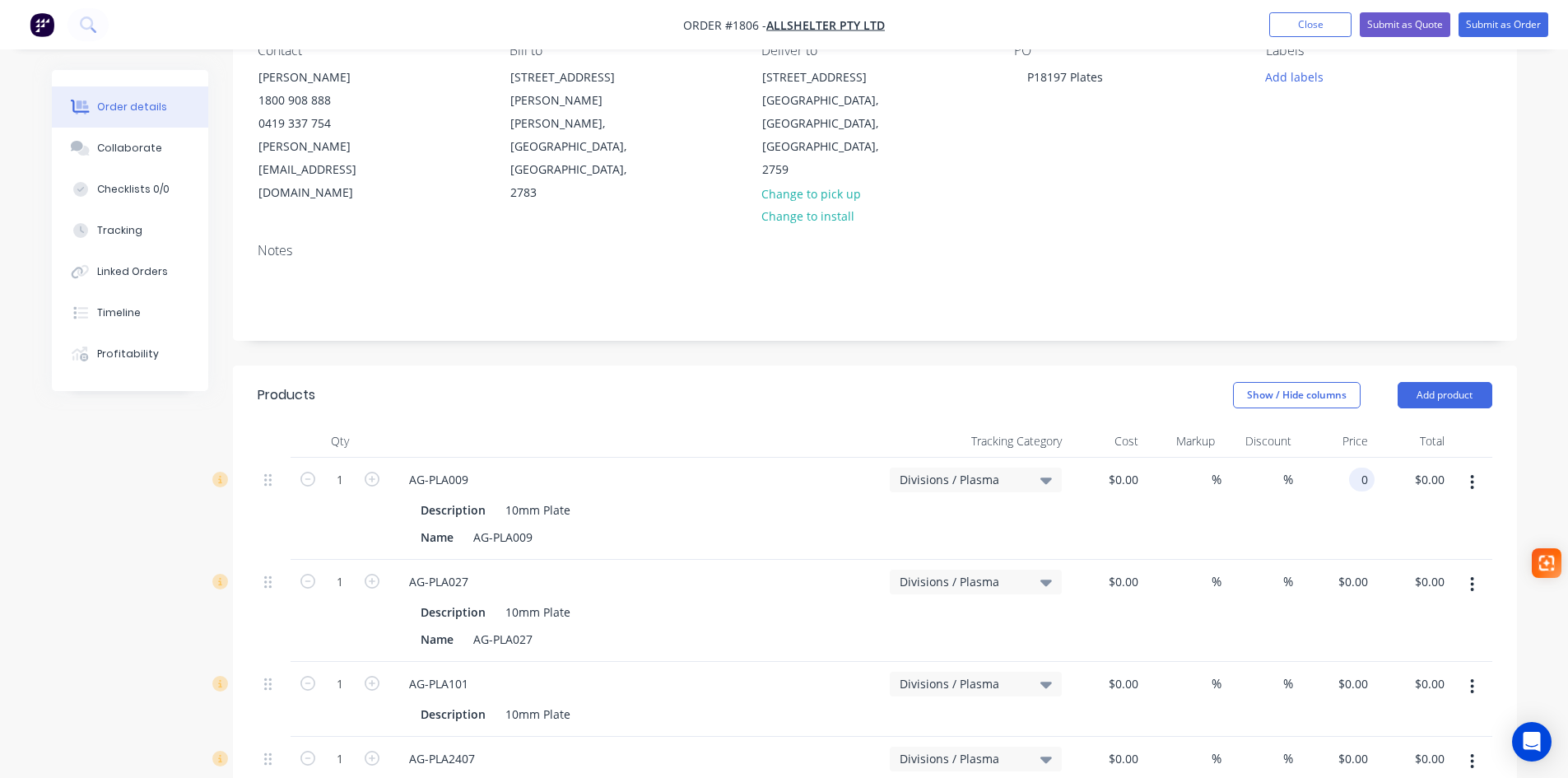
click at [1349, 467] on div "0 0" at bounding box center [1361, 479] width 25 height 23
type input "$0.00"
click at [372, 472] on icon "button" at bounding box center [372, 479] width 15 height 15
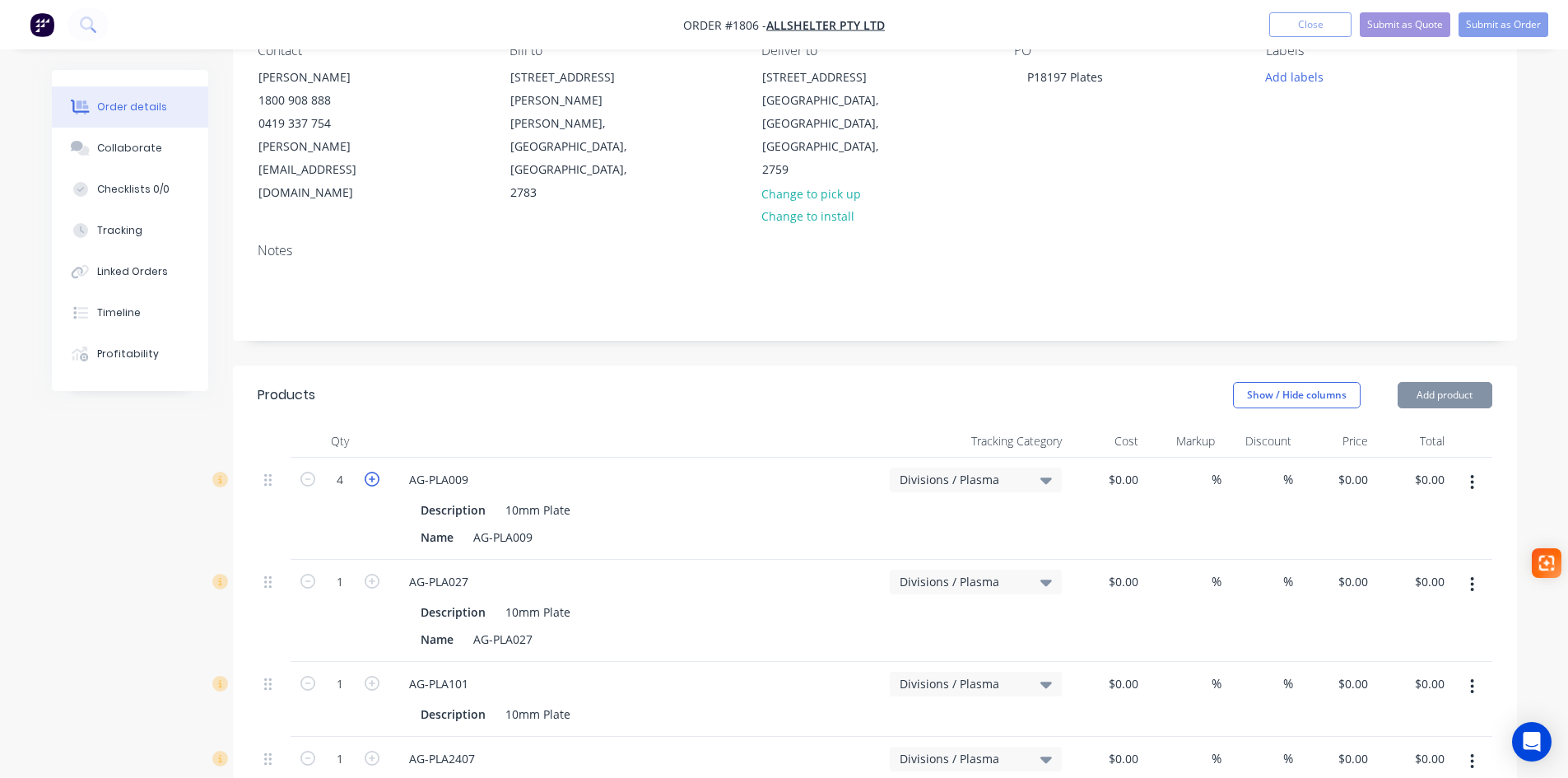
click at [372, 472] on icon "button" at bounding box center [372, 479] width 15 height 15
type input "5"
click at [632, 525] on div "Name AG-PLA009" at bounding box center [633, 536] width 438 height 23
click at [1106, 458] on div "$0.00" at bounding box center [1107, 508] width 77 height 102
type input "$0.00"
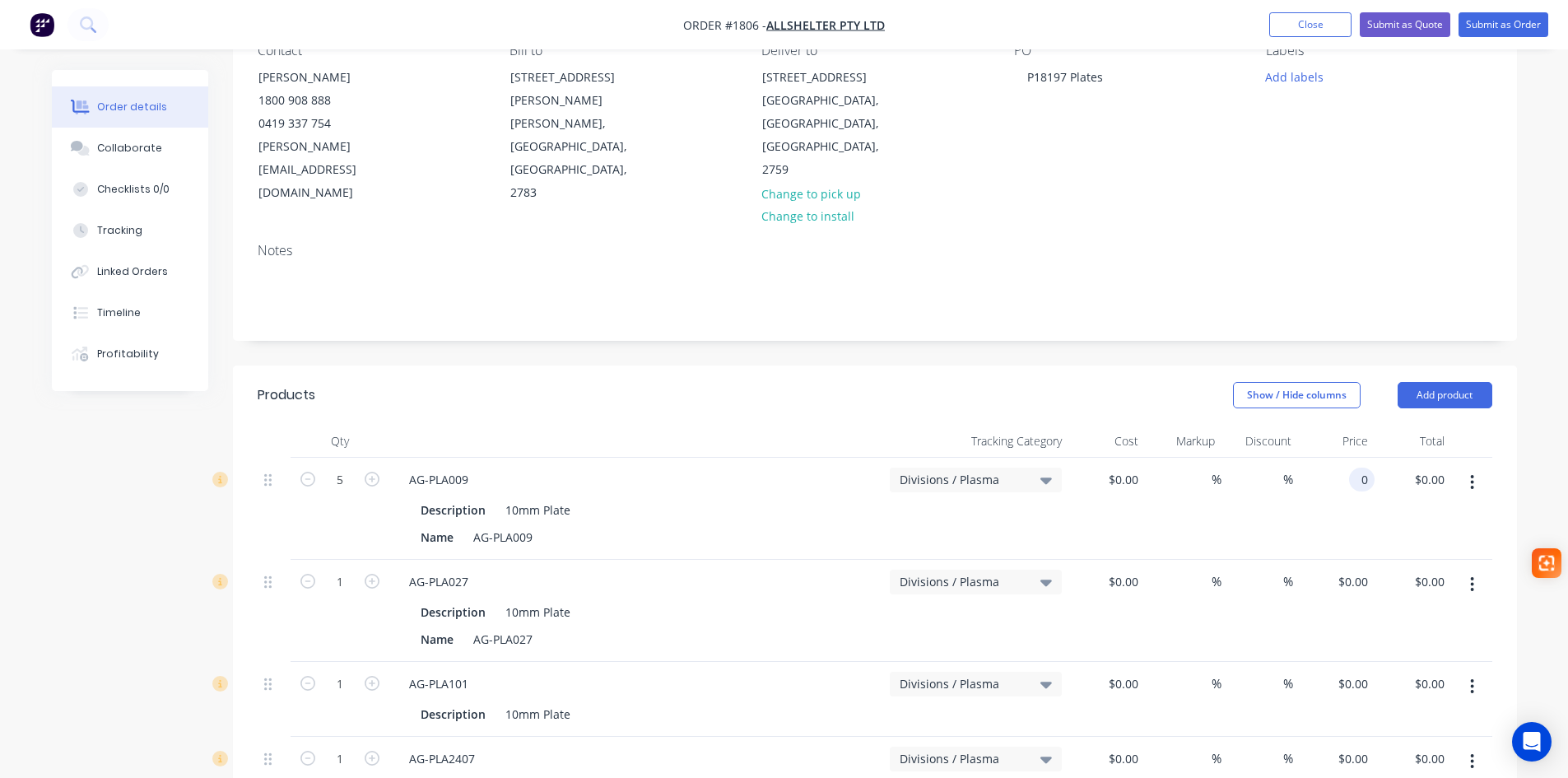
click at [1356, 467] on div "0 0" at bounding box center [1365, 479] width 19 height 23
click at [1360, 467] on input "0" at bounding box center [1356, 479] width 38 height 23
type input "$3.72"
type input "$18.60"
click at [1362, 570] on input "0" at bounding box center [1356, 581] width 38 height 23
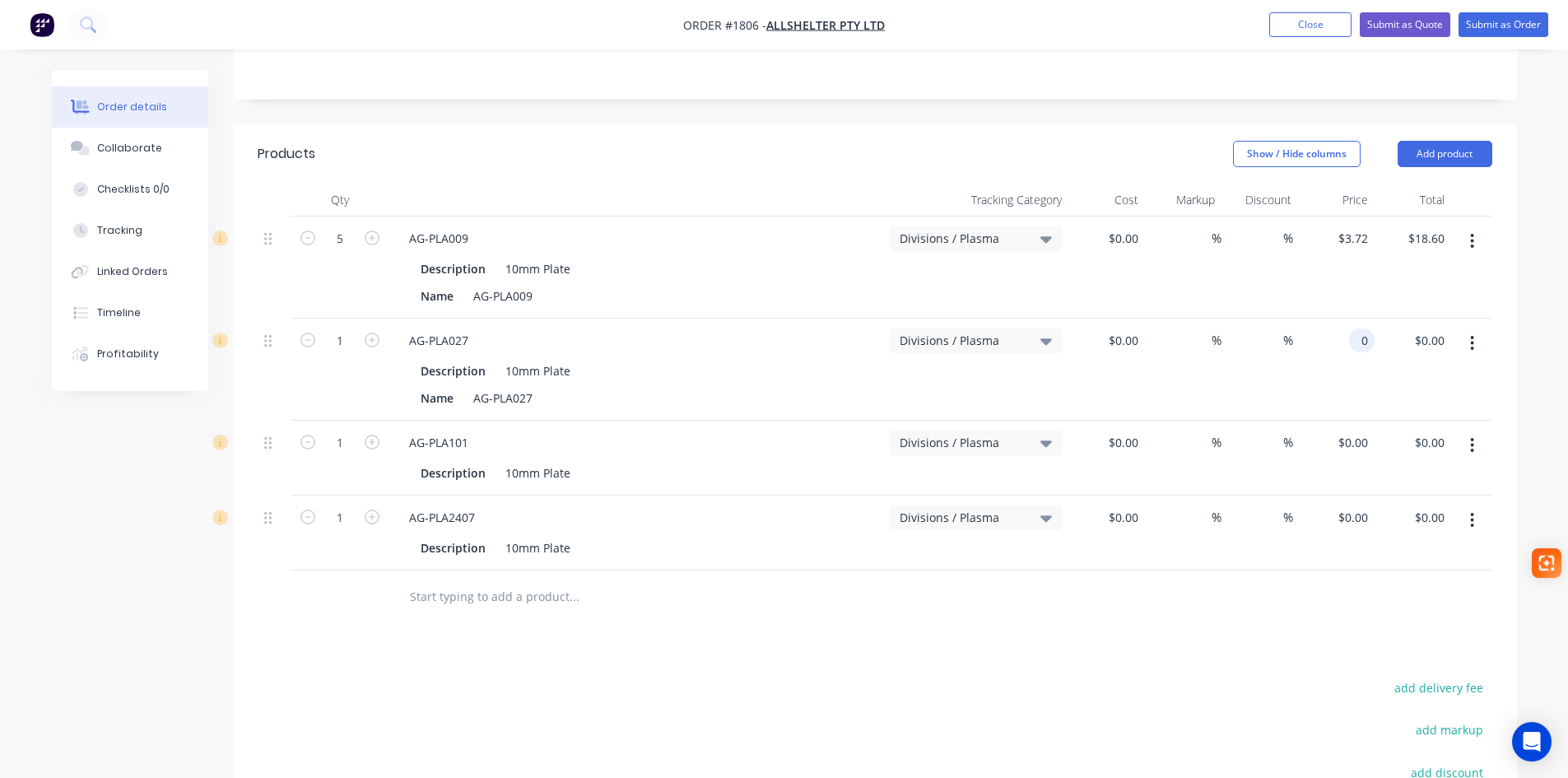
scroll to position [412, 0]
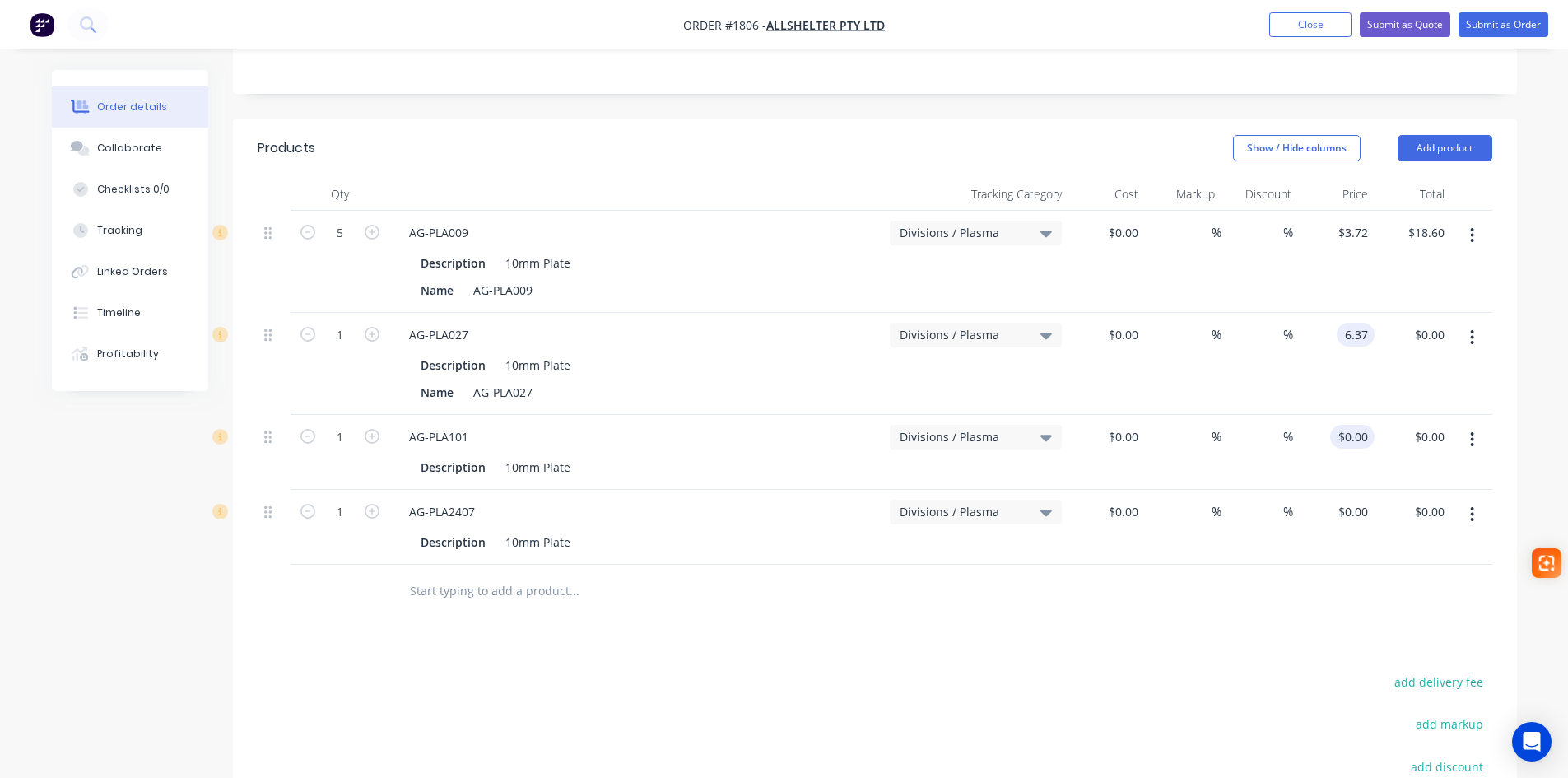
type input "$6.37"
click at [1360, 425] on input "0" at bounding box center [1356, 436] width 38 height 23
type input "$12.25"
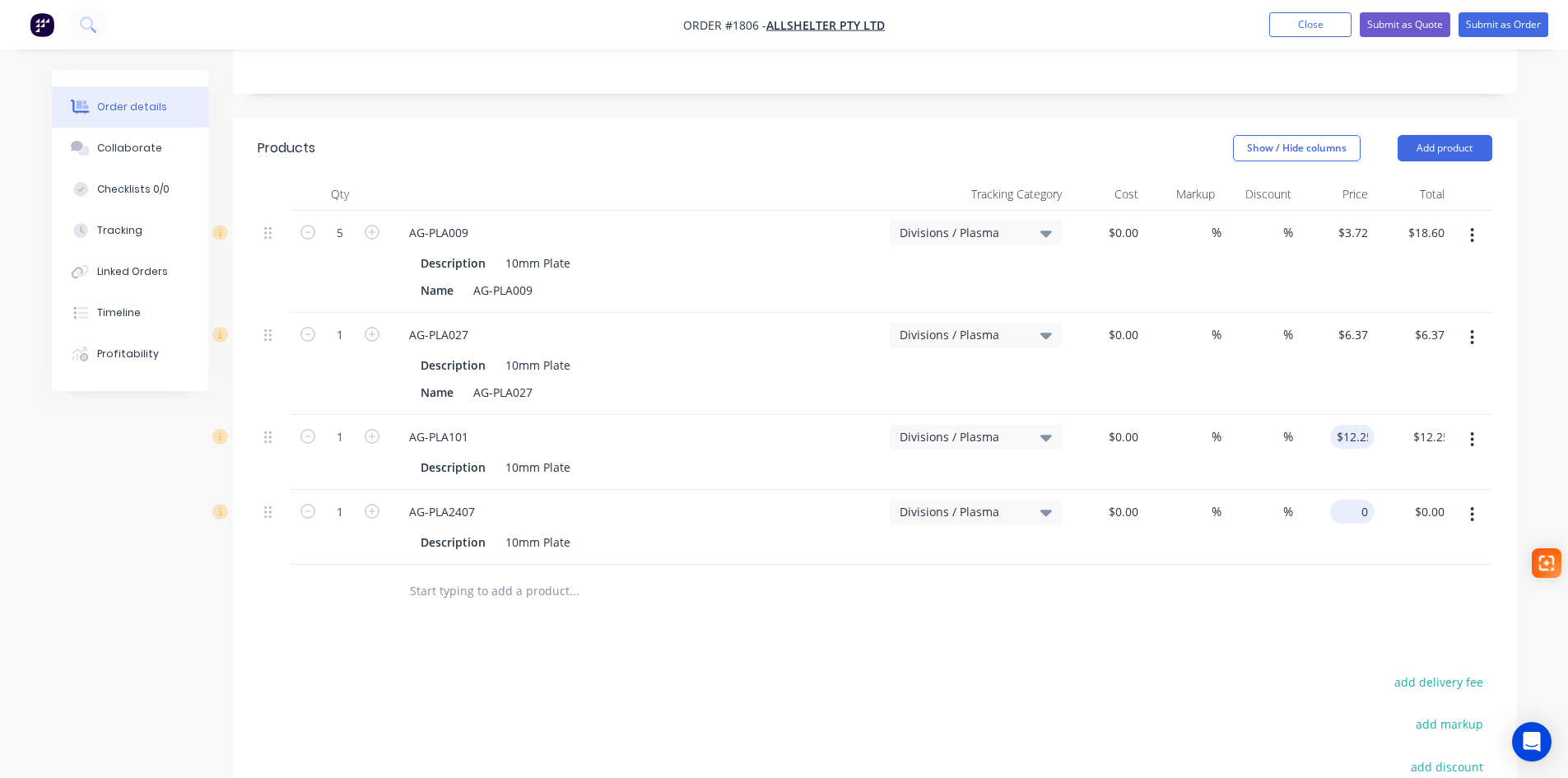
click at [1346, 490] on div "0 $0.00" at bounding box center [1337, 527] width 77 height 75
type input "$17.03"
click at [1119, 609] on div "Products Show / Hide columns Add product Qty Tracking Category Cost Markup Disc…" at bounding box center [875, 566] width 1284 height 895
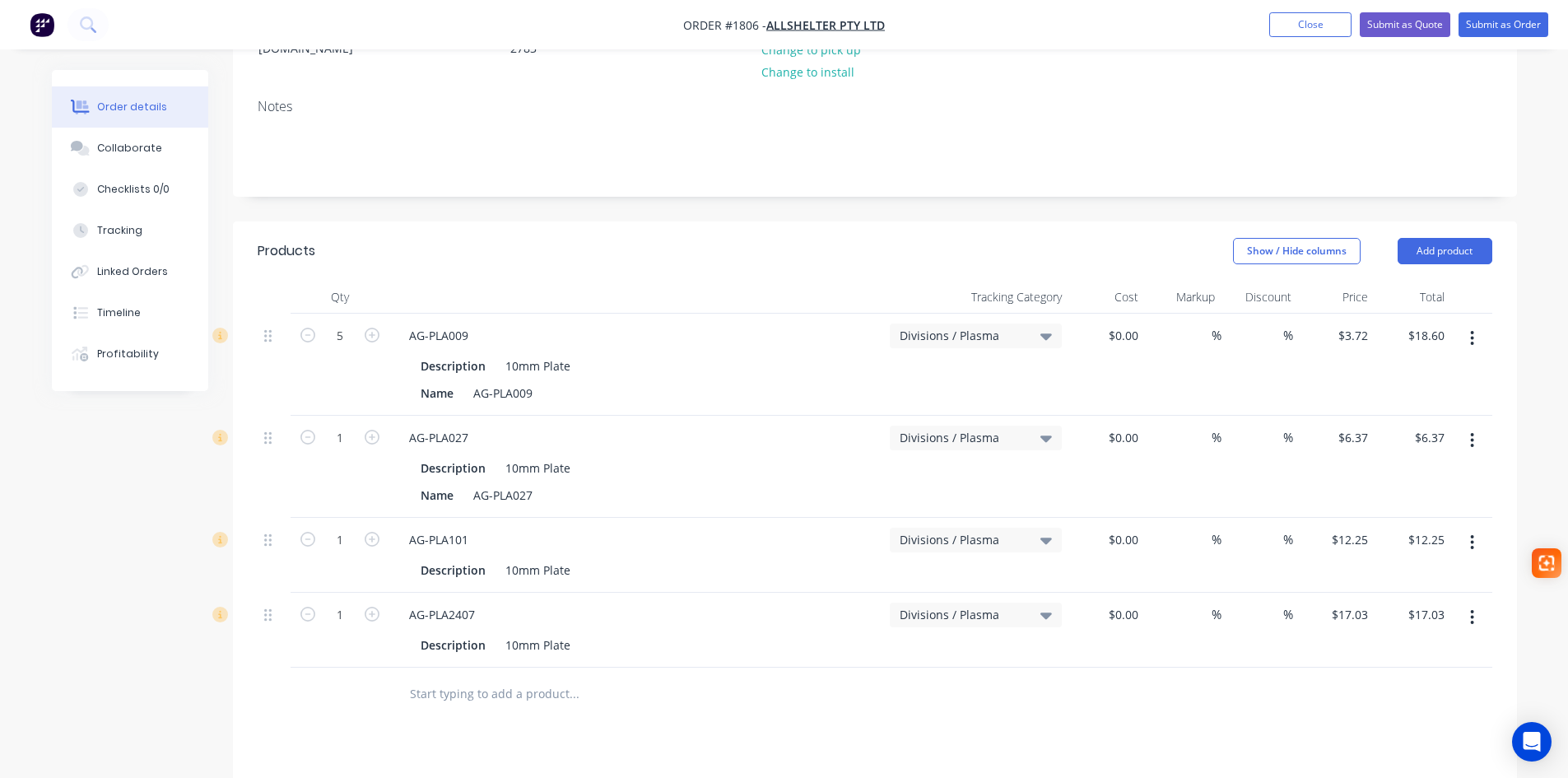
scroll to position [297, 0]
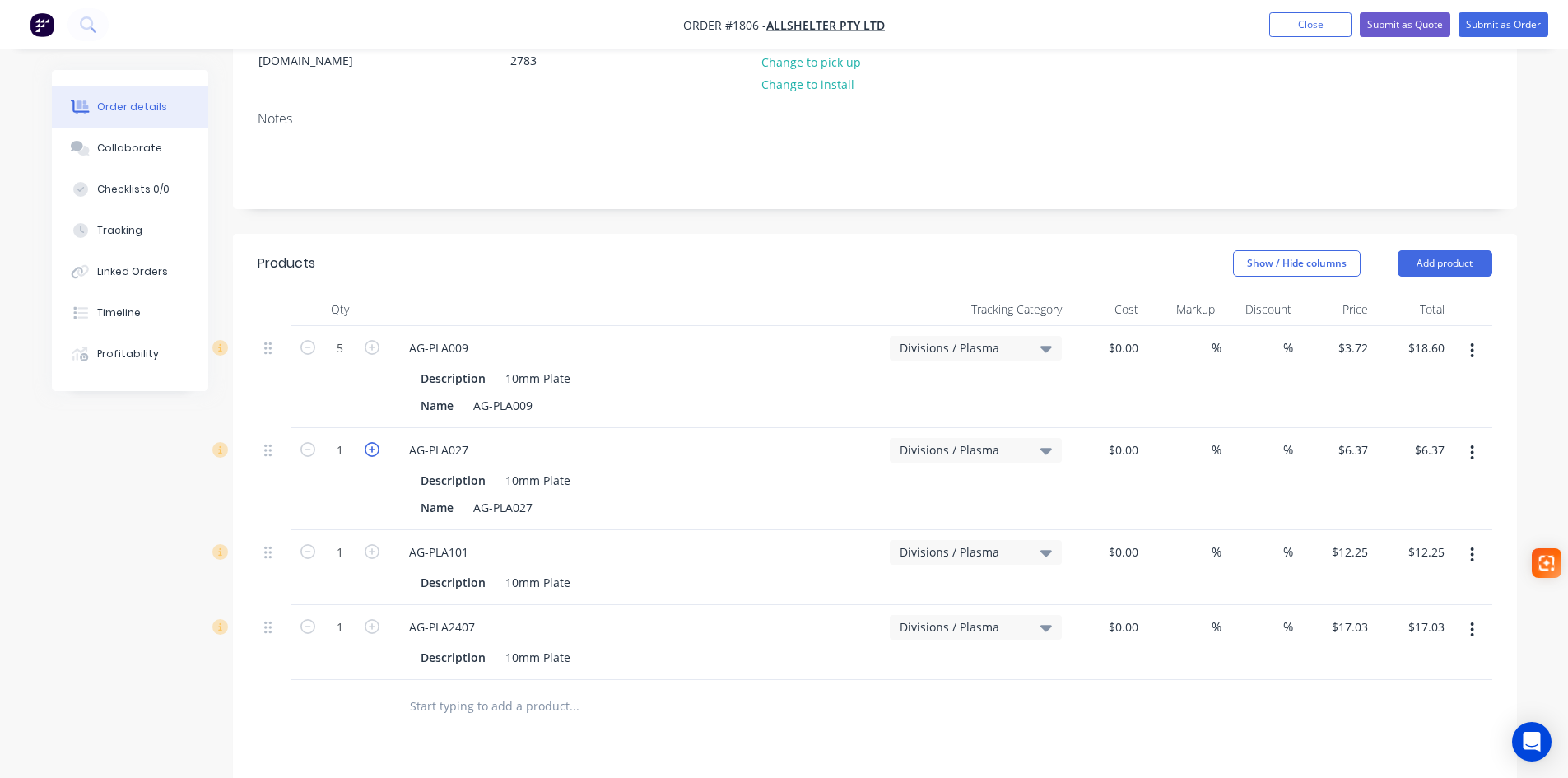
click at [372, 442] on icon "button" at bounding box center [372, 449] width 15 height 15
type input "2"
type input "$12.74"
click at [367, 619] on icon "button" at bounding box center [372, 626] width 15 height 15
type input "2"
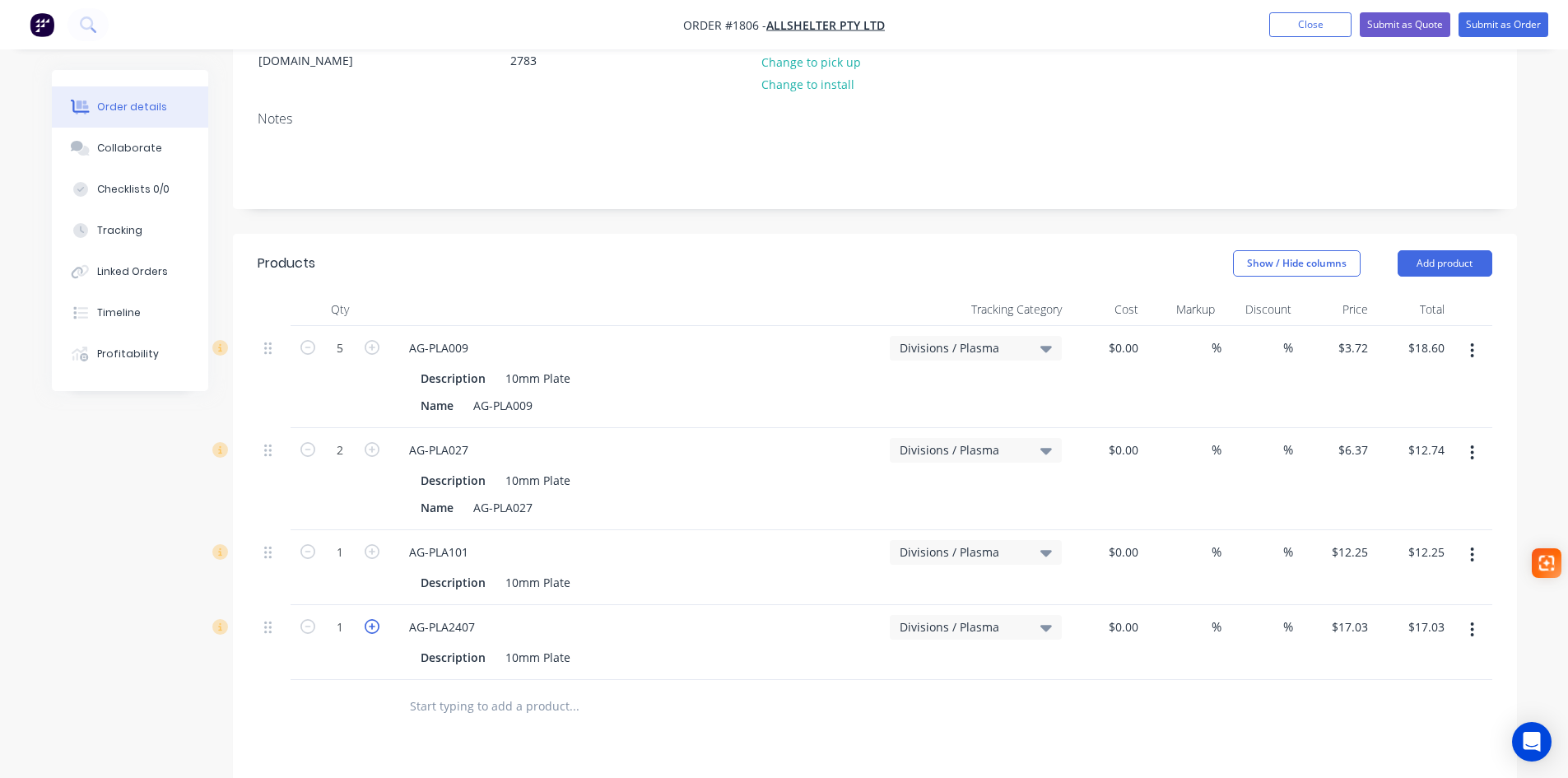
type input "$34.06"
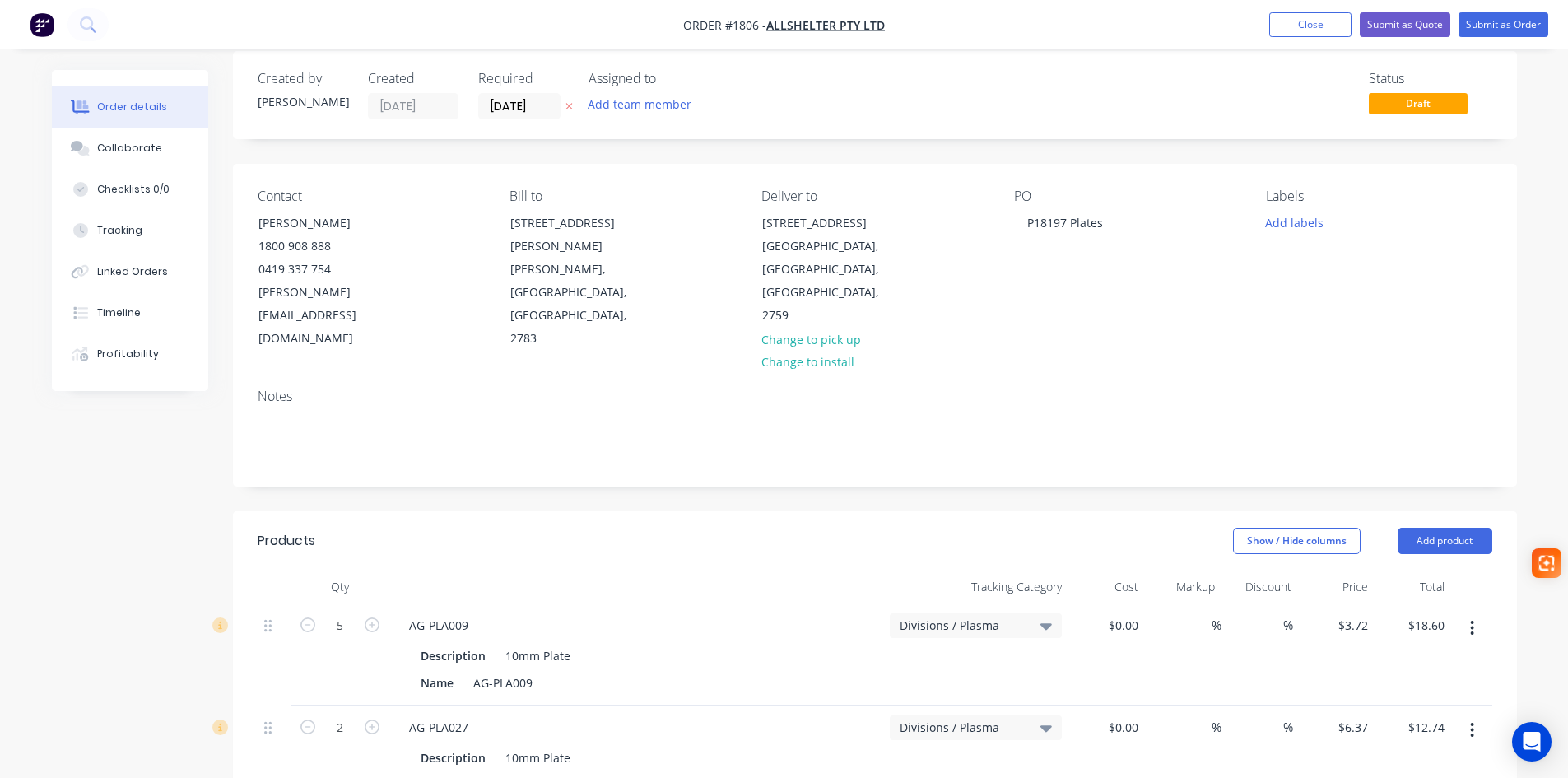
scroll to position [0, 0]
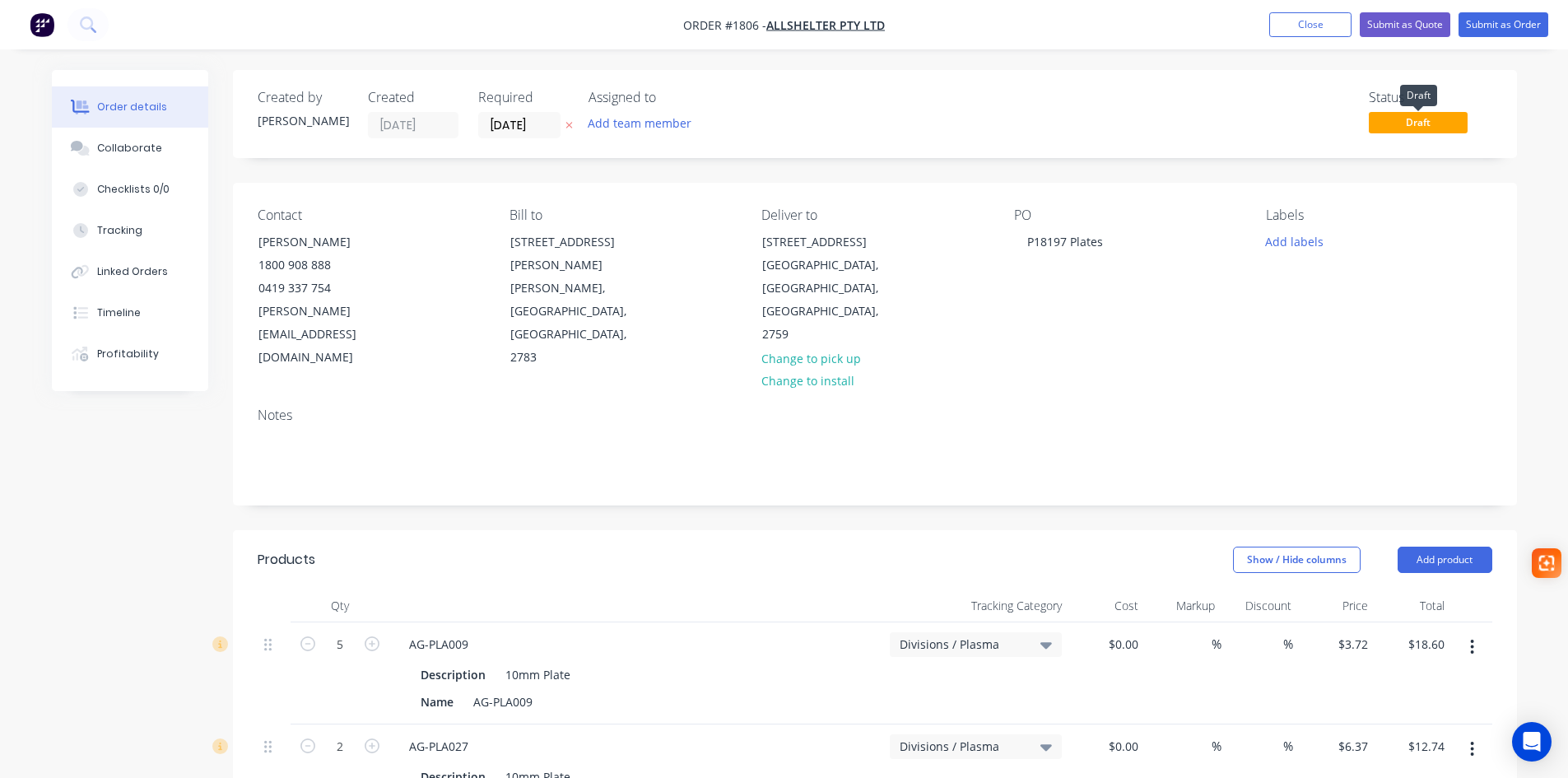
click at [1384, 121] on span "Draft" at bounding box center [1418, 123] width 99 height 21
click at [1500, 15] on button "Submit as Order" at bounding box center [1503, 24] width 90 height 24
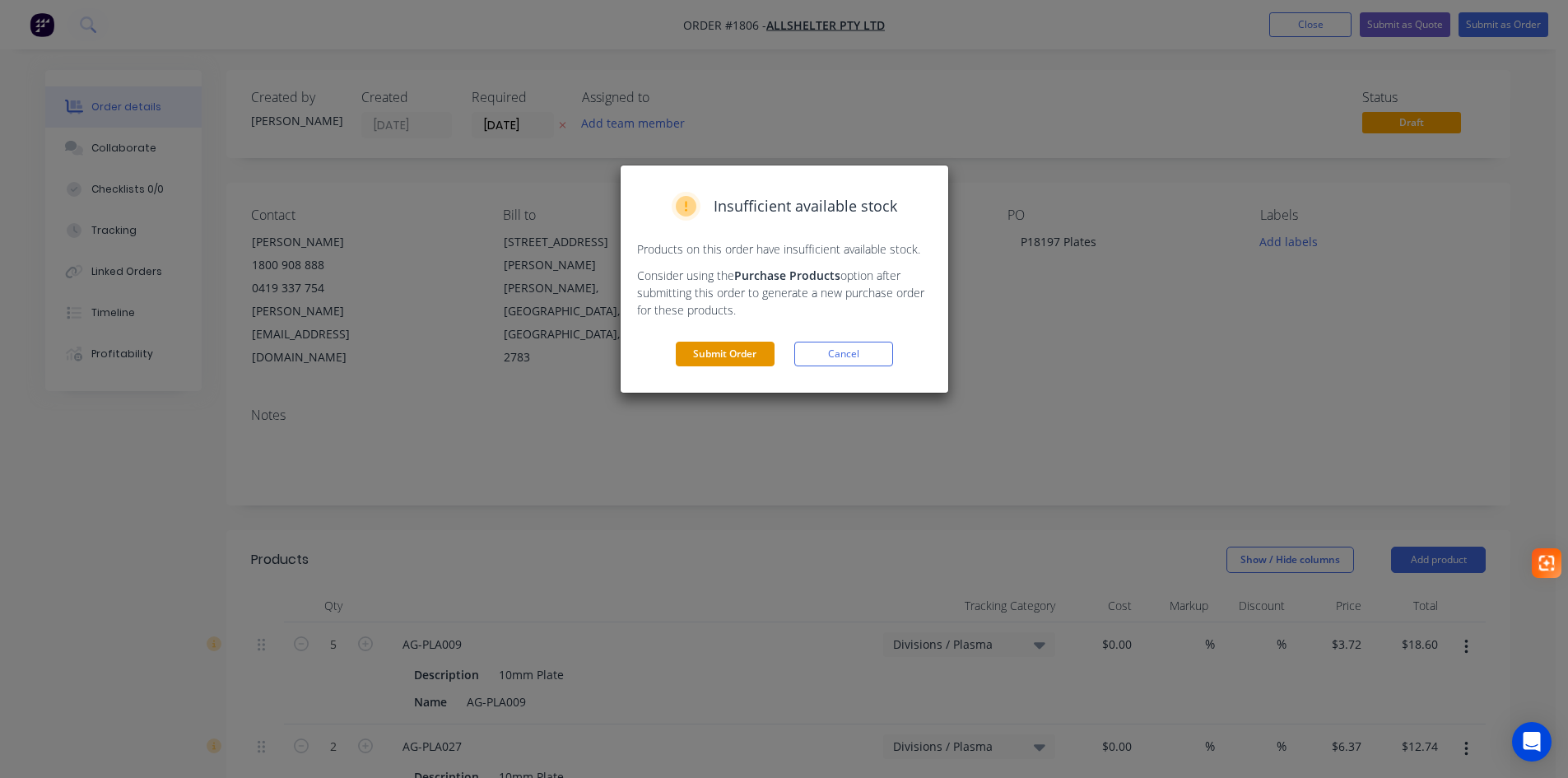
click at [720, 348] on button "Submit Order" at bounding box center [726, 354] width 99 height 24
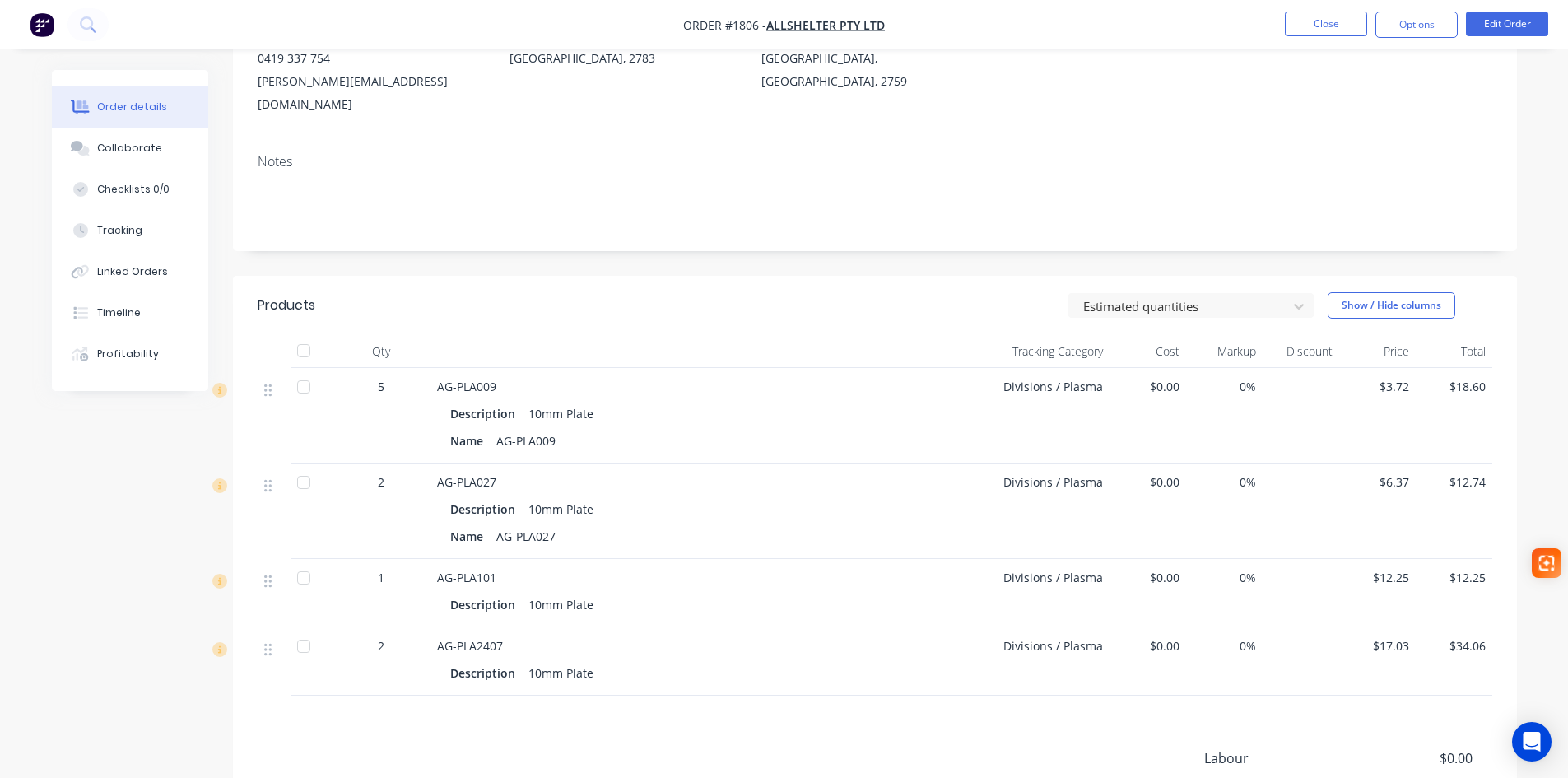
scroll to position [247, 0]
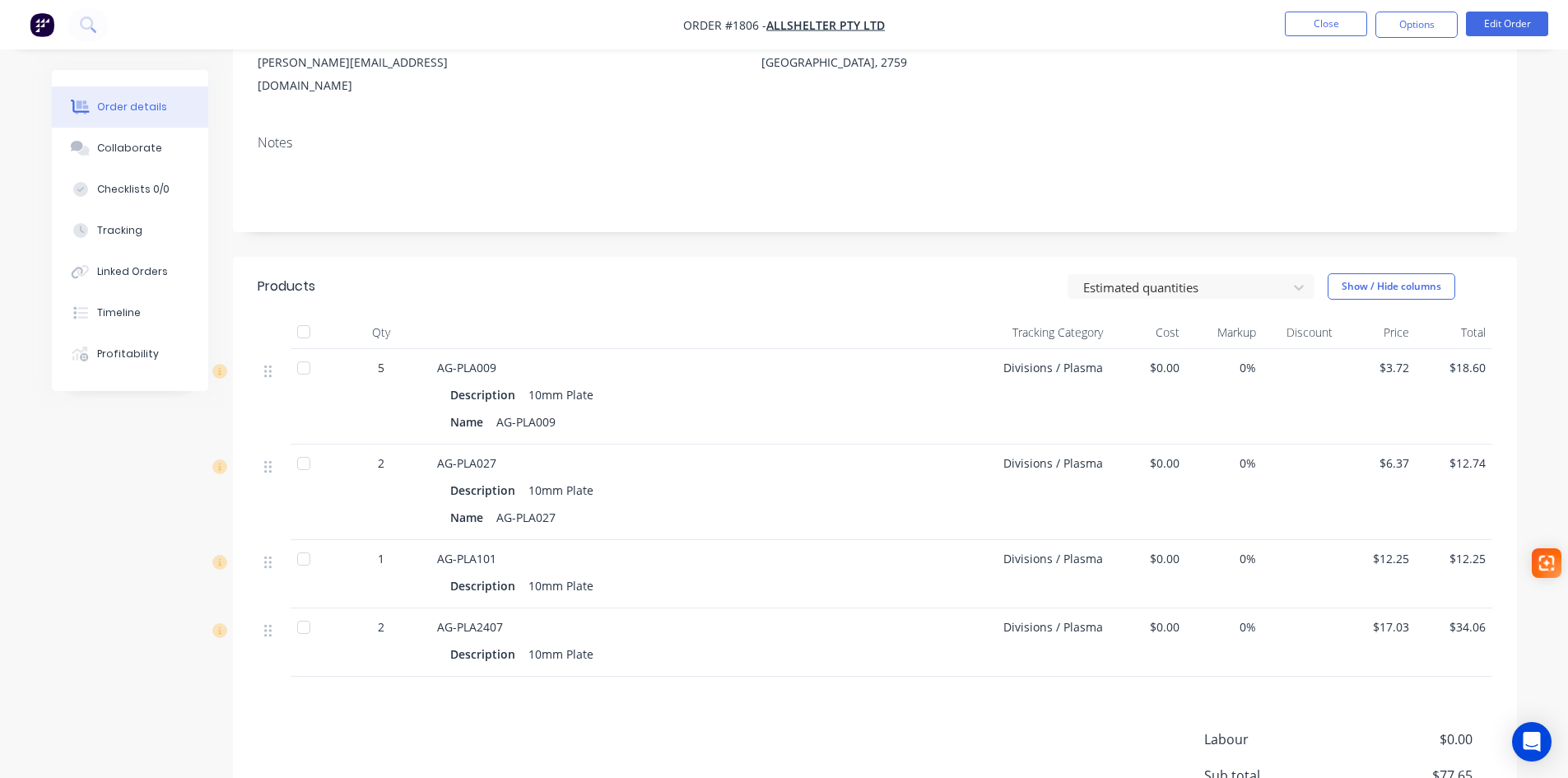
click at [1168, 359] on span "$0.00" at bounding box center [1148, 367] width 64 height 17
click at [1180, 349] on div "$0.00" at bounding box center [1148, 397] width 77 height 96
click at [1163, 359] on span "$0.00" at bounding box center [1148, 367] width 64 height 17
click at [1491, 26] on button "Edit Order" at bounding box center [1507, 23] width 83 height 24
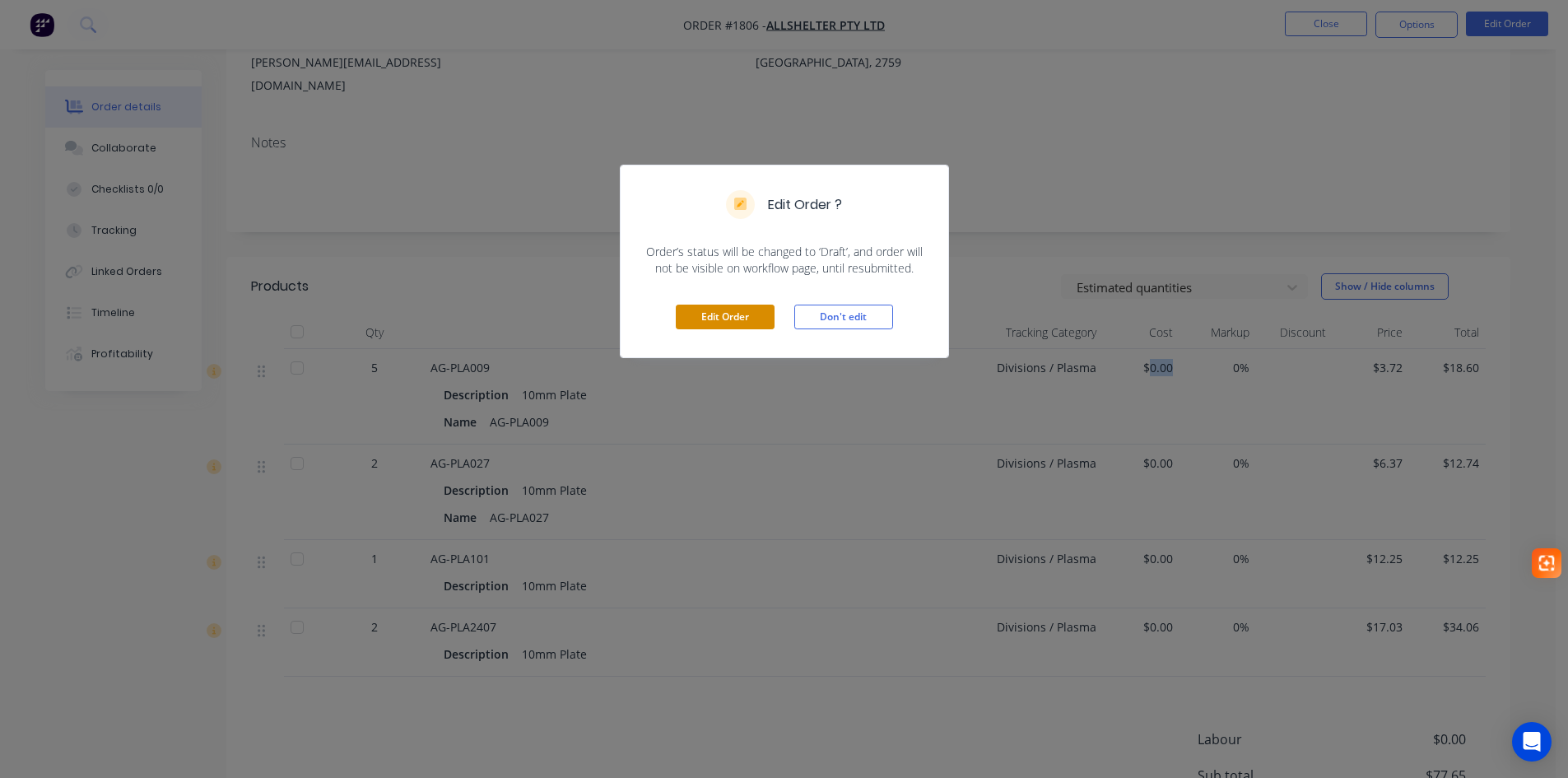
click at [748, 312] on button "Edit Order" at bounding box center [726, 317] width 99 height 24
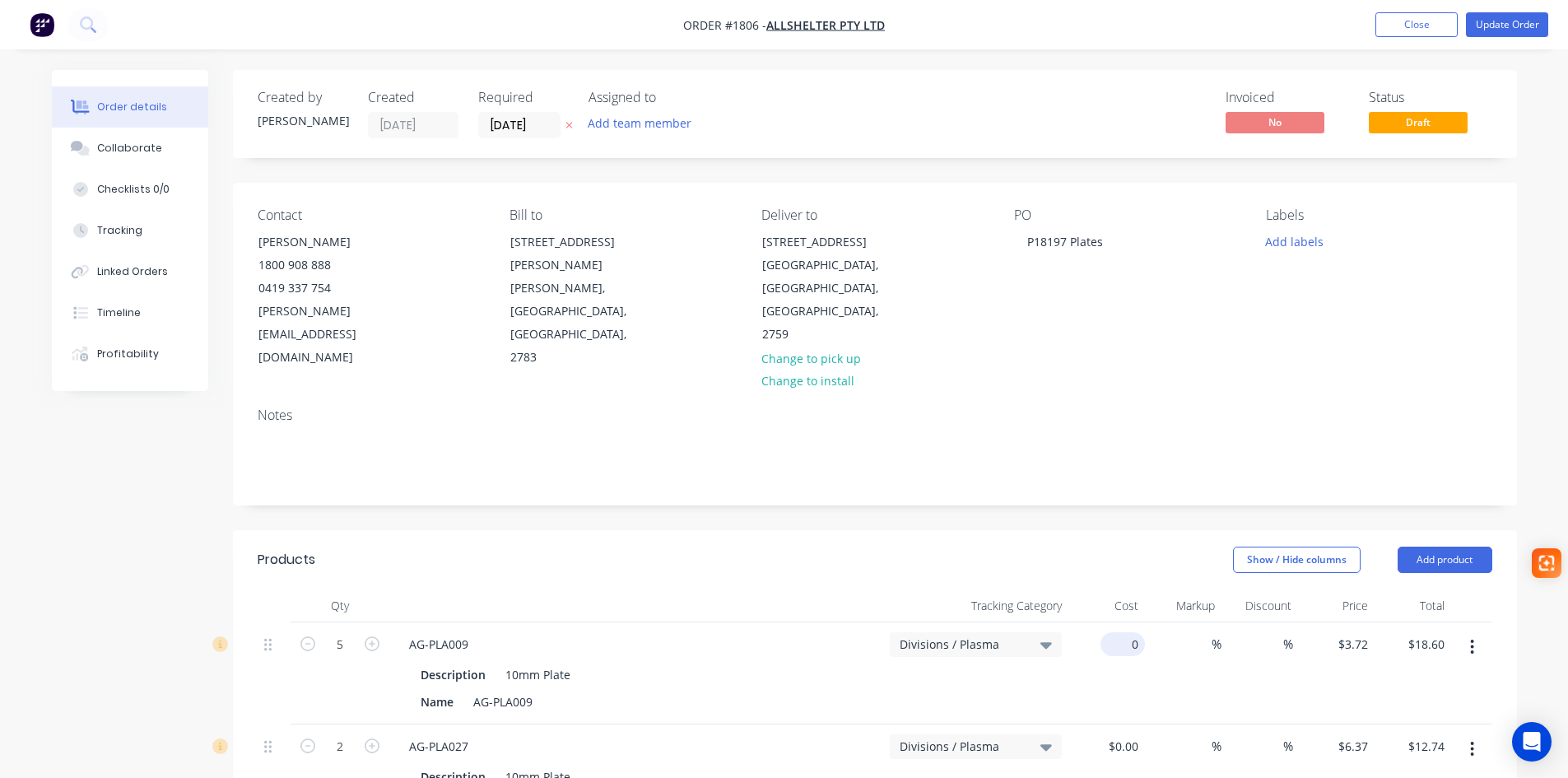
click at [1124, 632] on div "0 $0.00" at bounding box center [1122, 643] width 44 height 23
type input "$0.00"
click at [1499, 26] on button "Update Order" at bounding box center [1507, 24] width 83 height 24
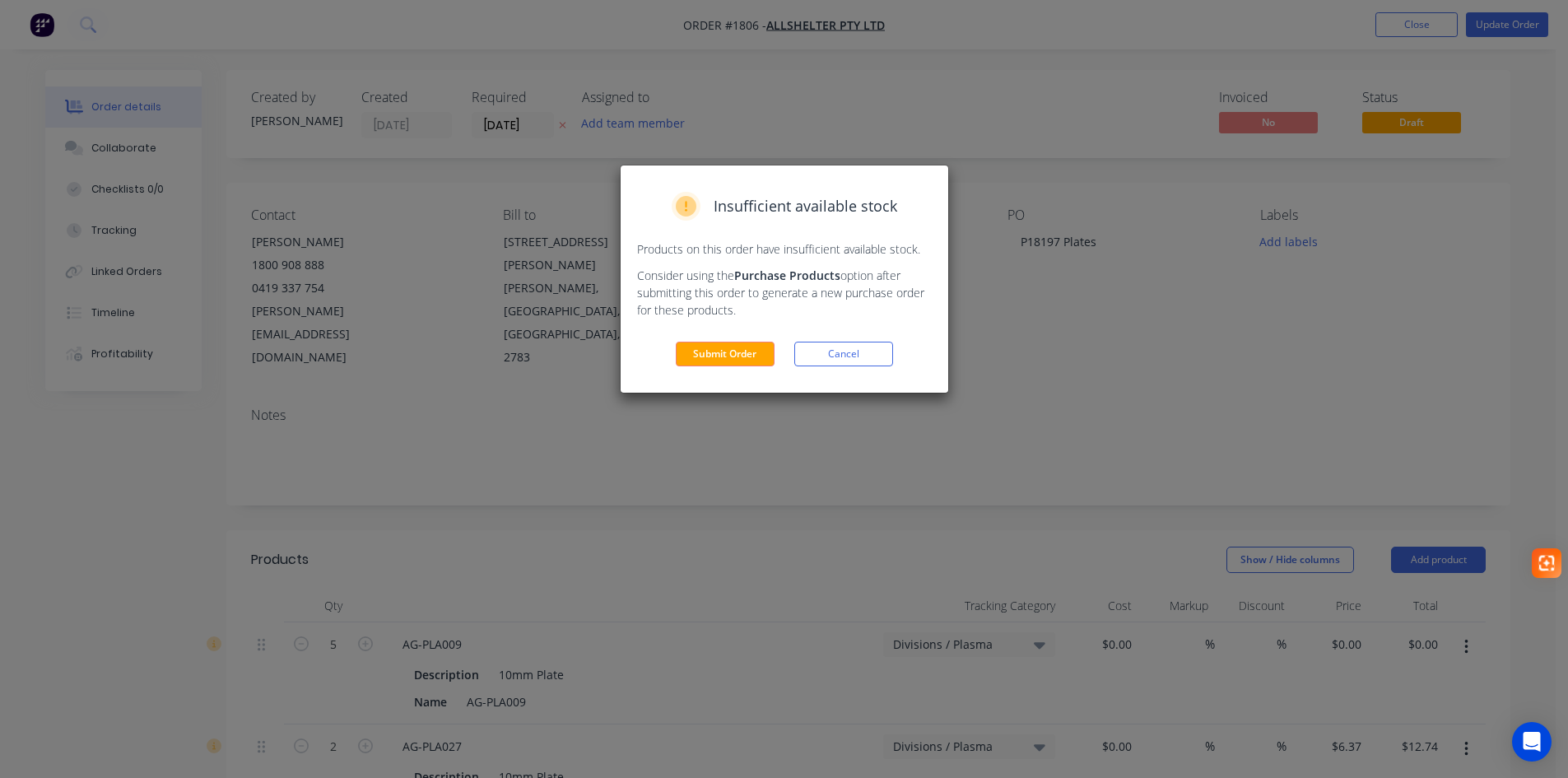
click at [688, 372] on div "Insufficient available stock Products on this order have insufficient available…" at bounding box center [784, 278] width 327 height 227
click at [711, 348] on button "Submit Order" at bounding box center [726, 354] width 99 height 24
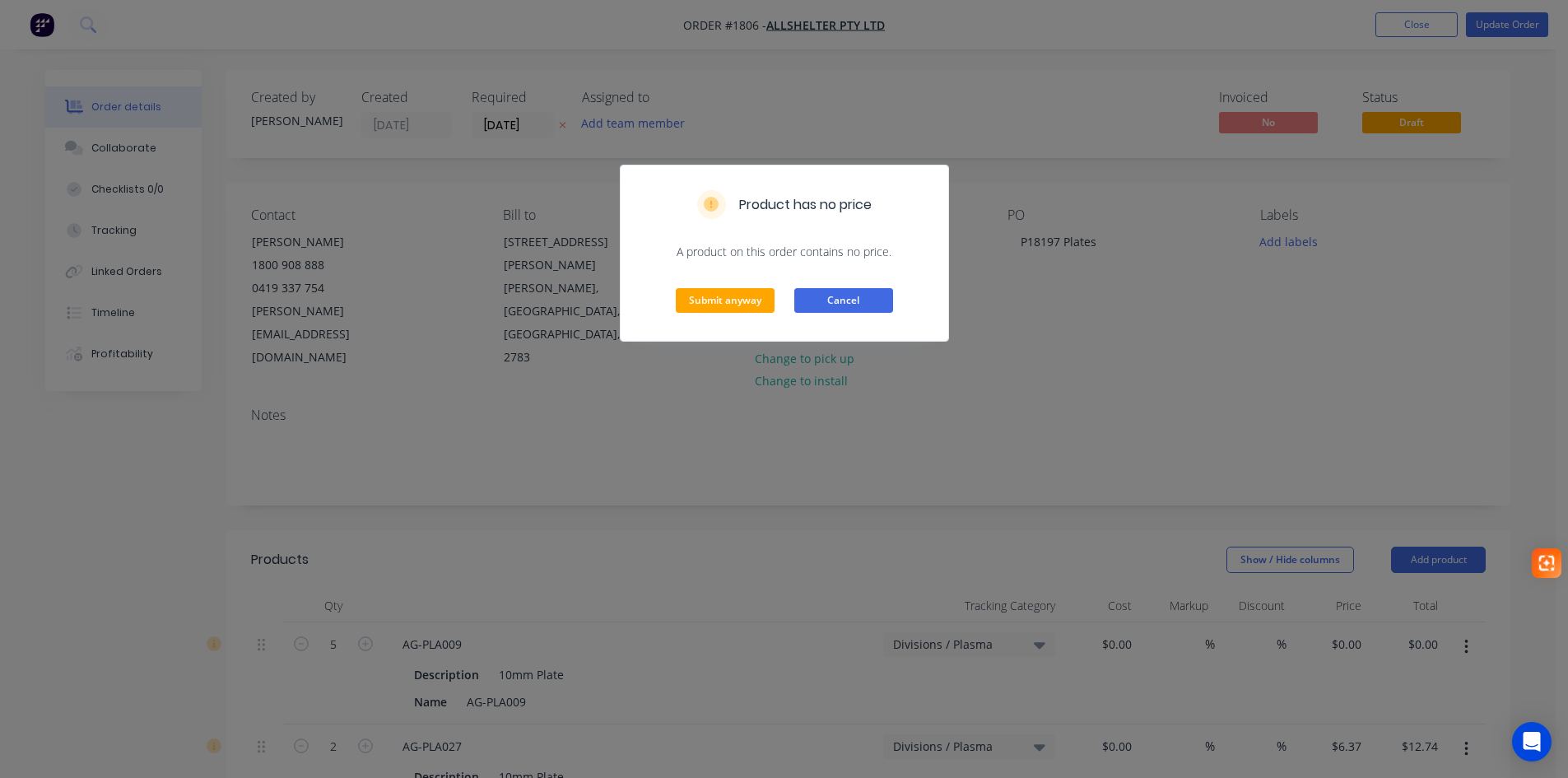
click at [813, 292] on button "Cancel" at bounding box center [844, 300] width 99 height 24
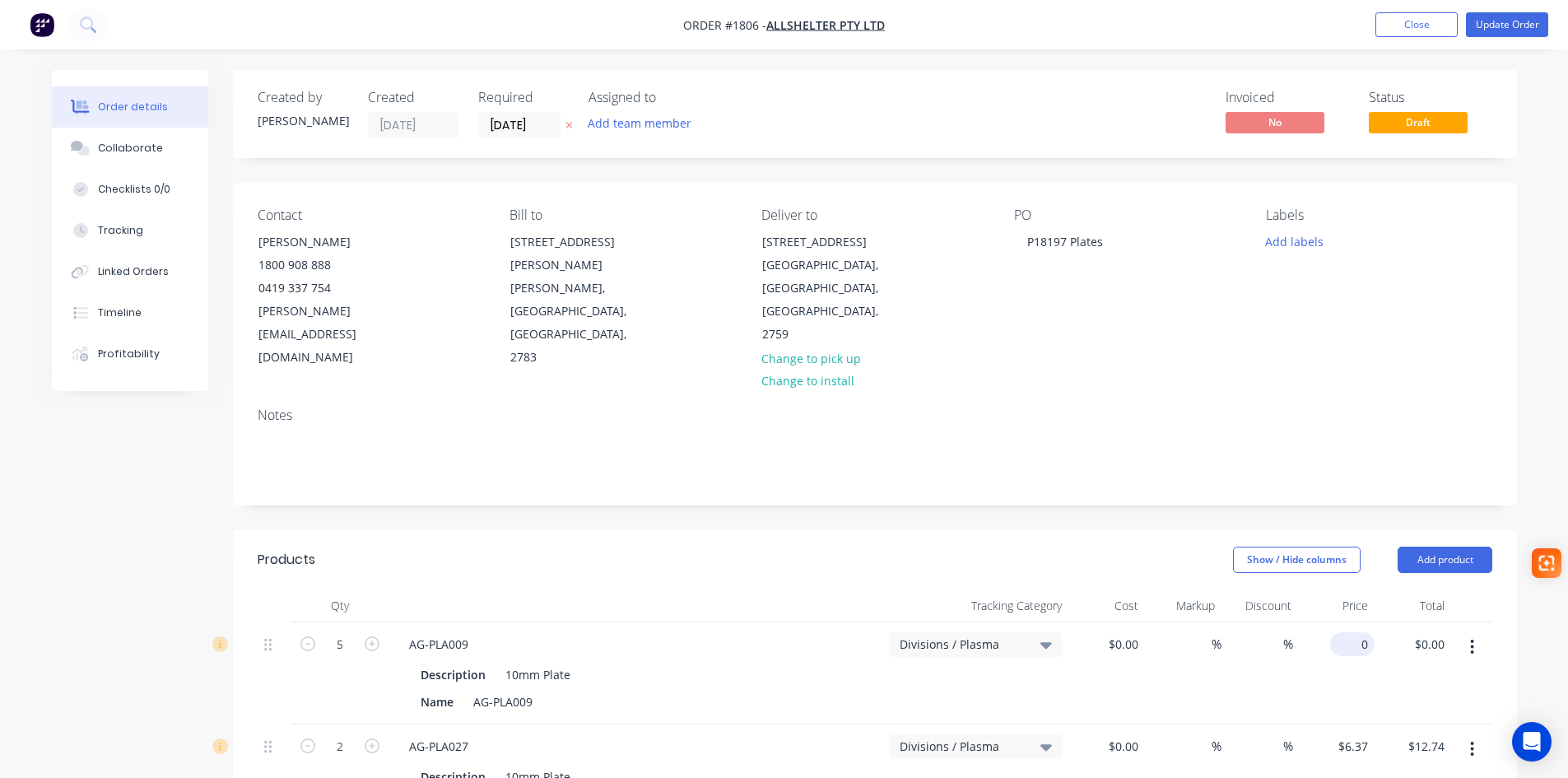
click at [1373, 632] on input "0" at bounding box center [1356, 643] width 38 height 23
click at [1340, 622] on div "0 0" at bounding box center [1337, 673] width 77 height 102
type input "$3.72"
type input "$18.60"
click at [1499, 30] on button "Update Order" at bounding box center [1507, 24] width 83 height 24
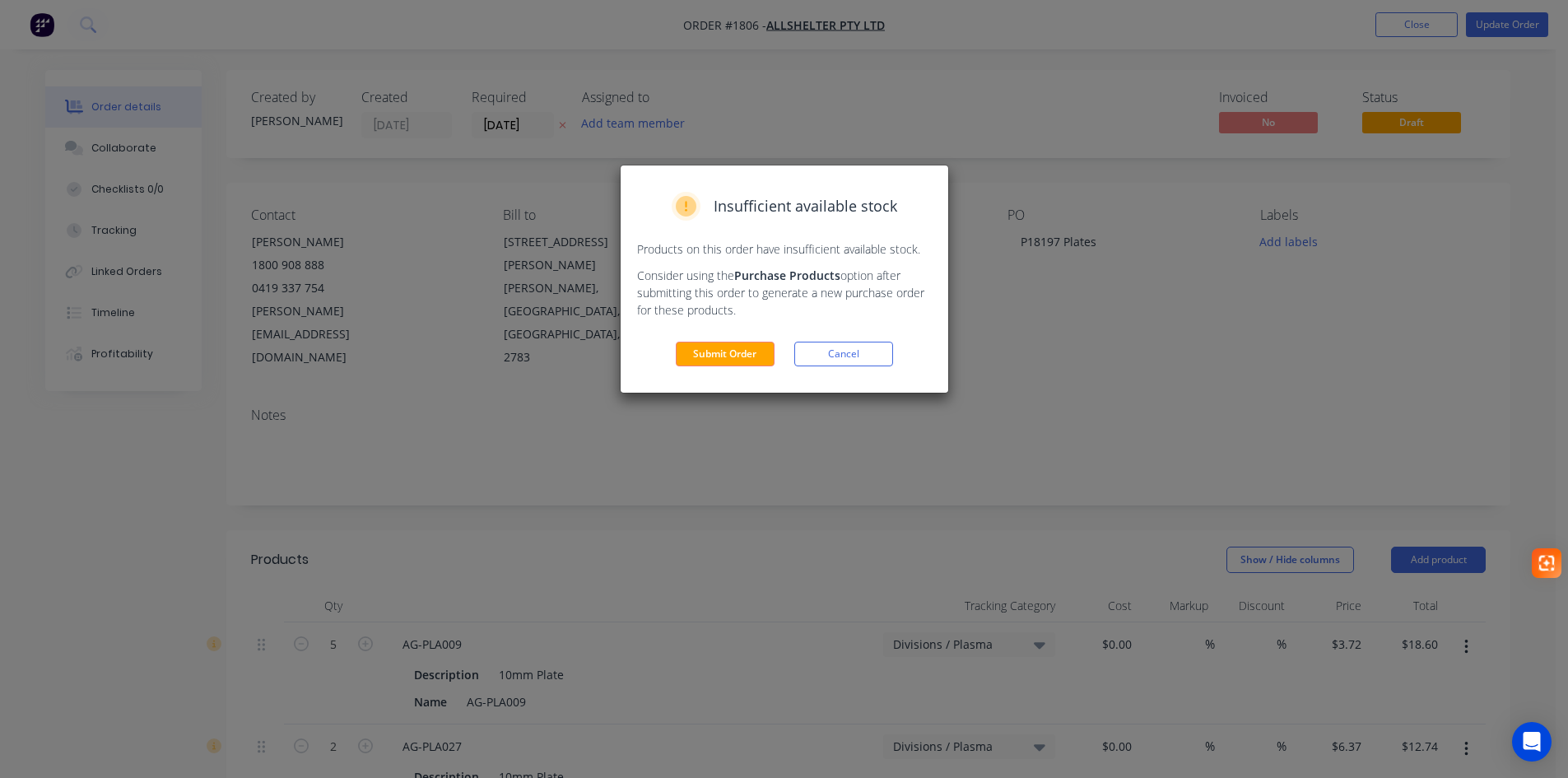
click at [735, 351] on button "Submit Order" at bounding box center [726, 354] width 99 height 24
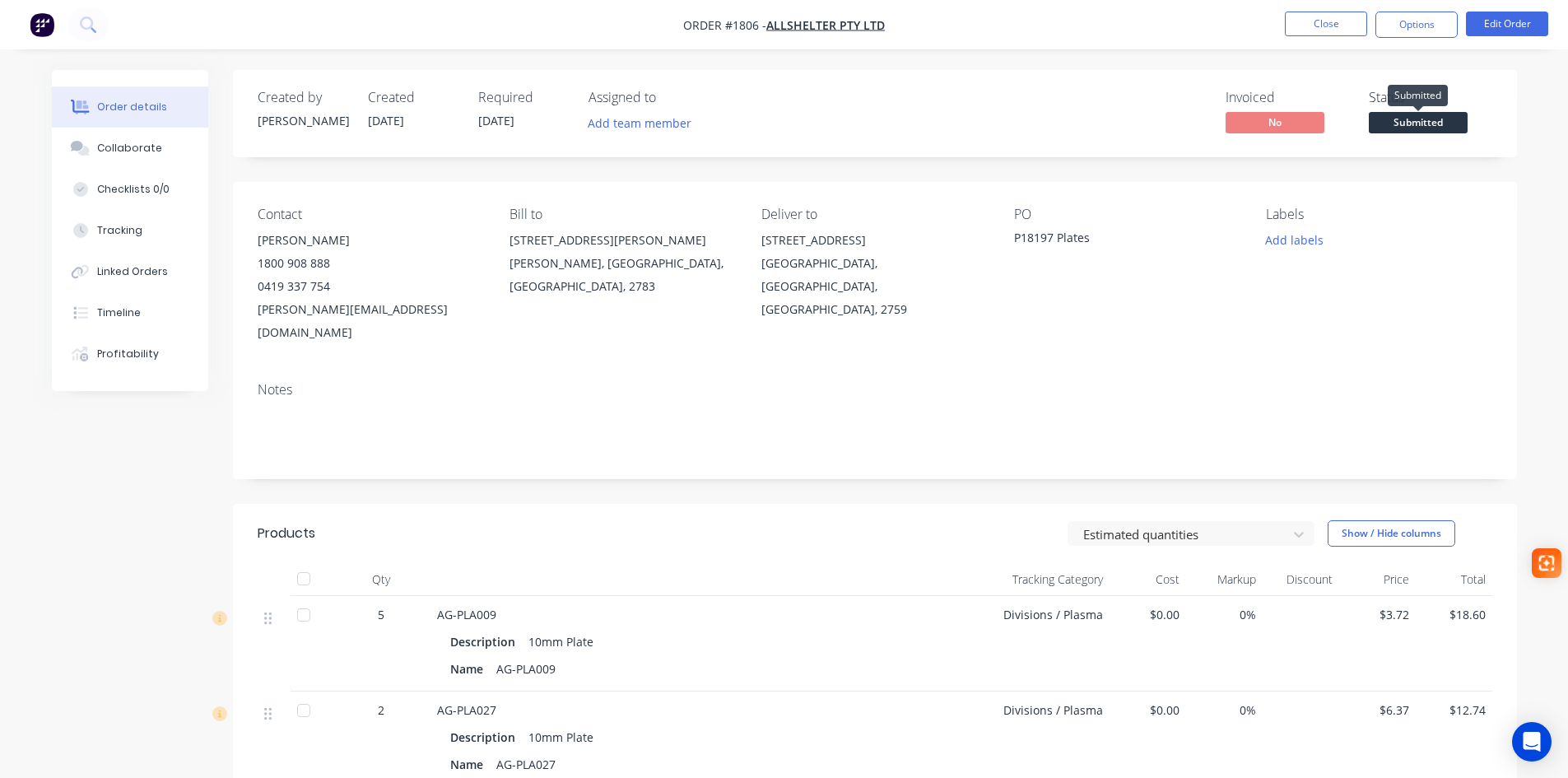
click at [1407, 125] on span "Submitted" at bounding box center [1418, 123] width 99 height 21
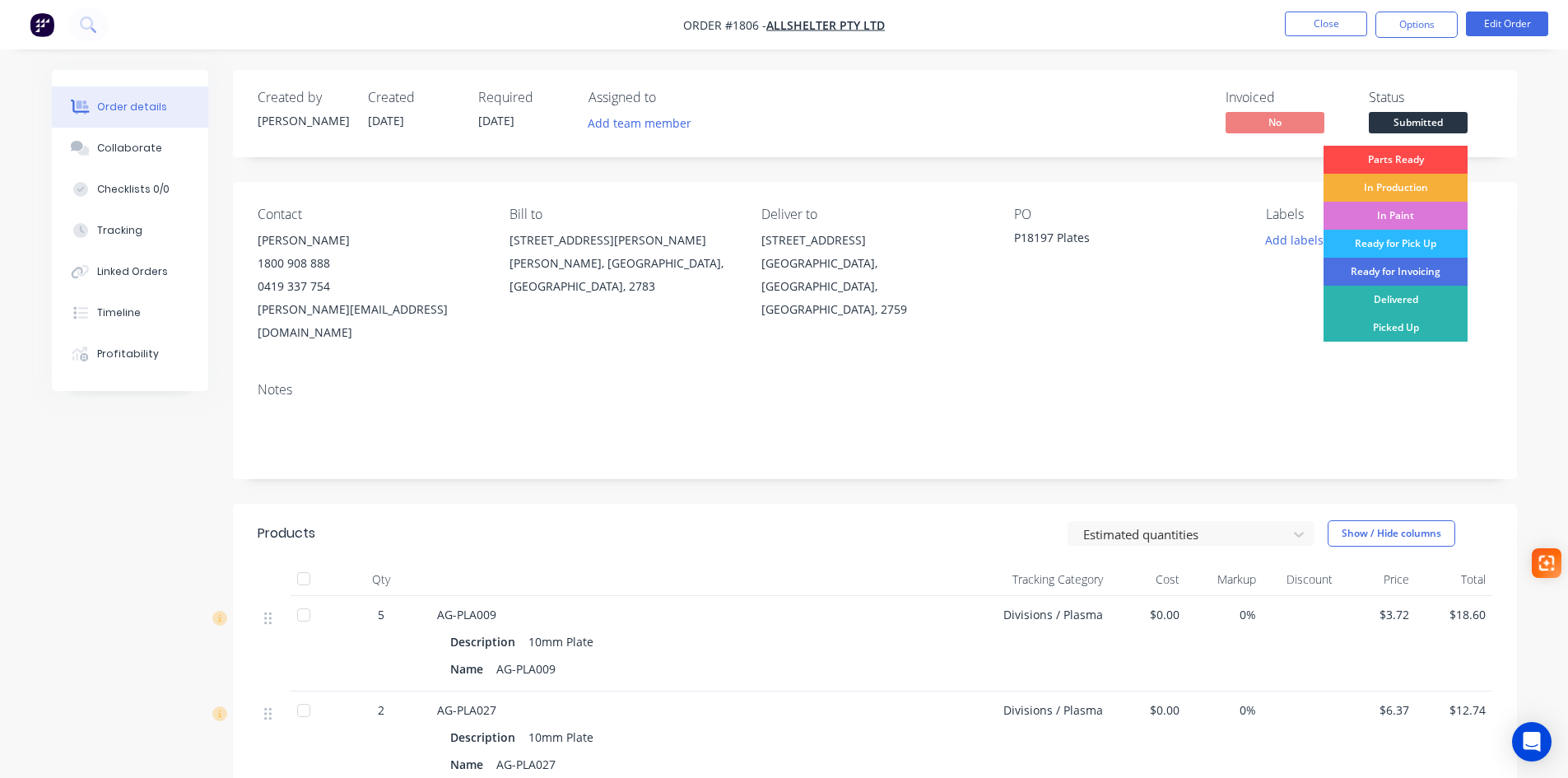
click at [1412, 155] on div "Parts Ready" at bounding box center [1396, 159] width 144 height 28
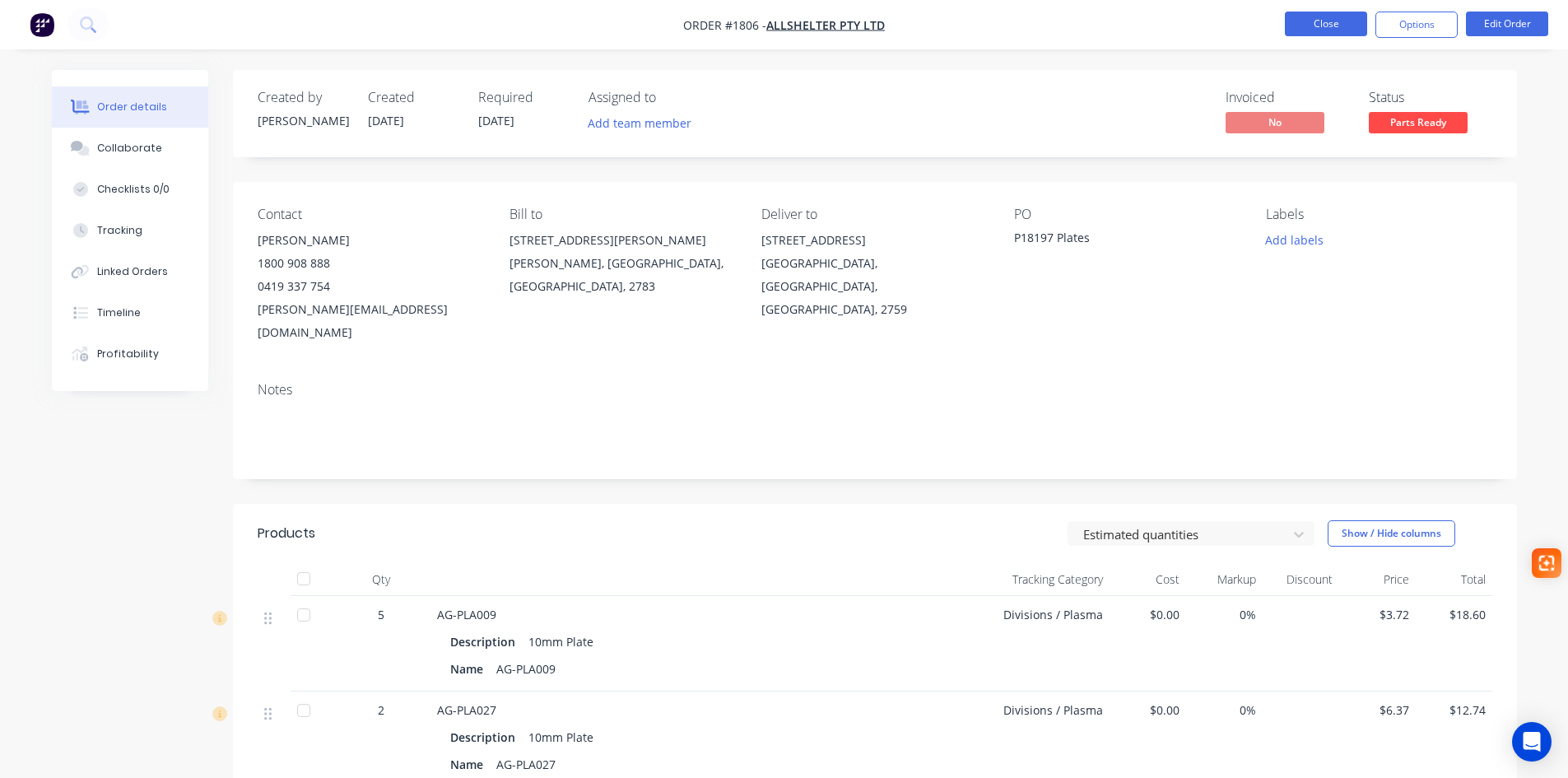
click at [1333, 26] on button "Close" at bounding box center [1325, 23] width 83 height 24
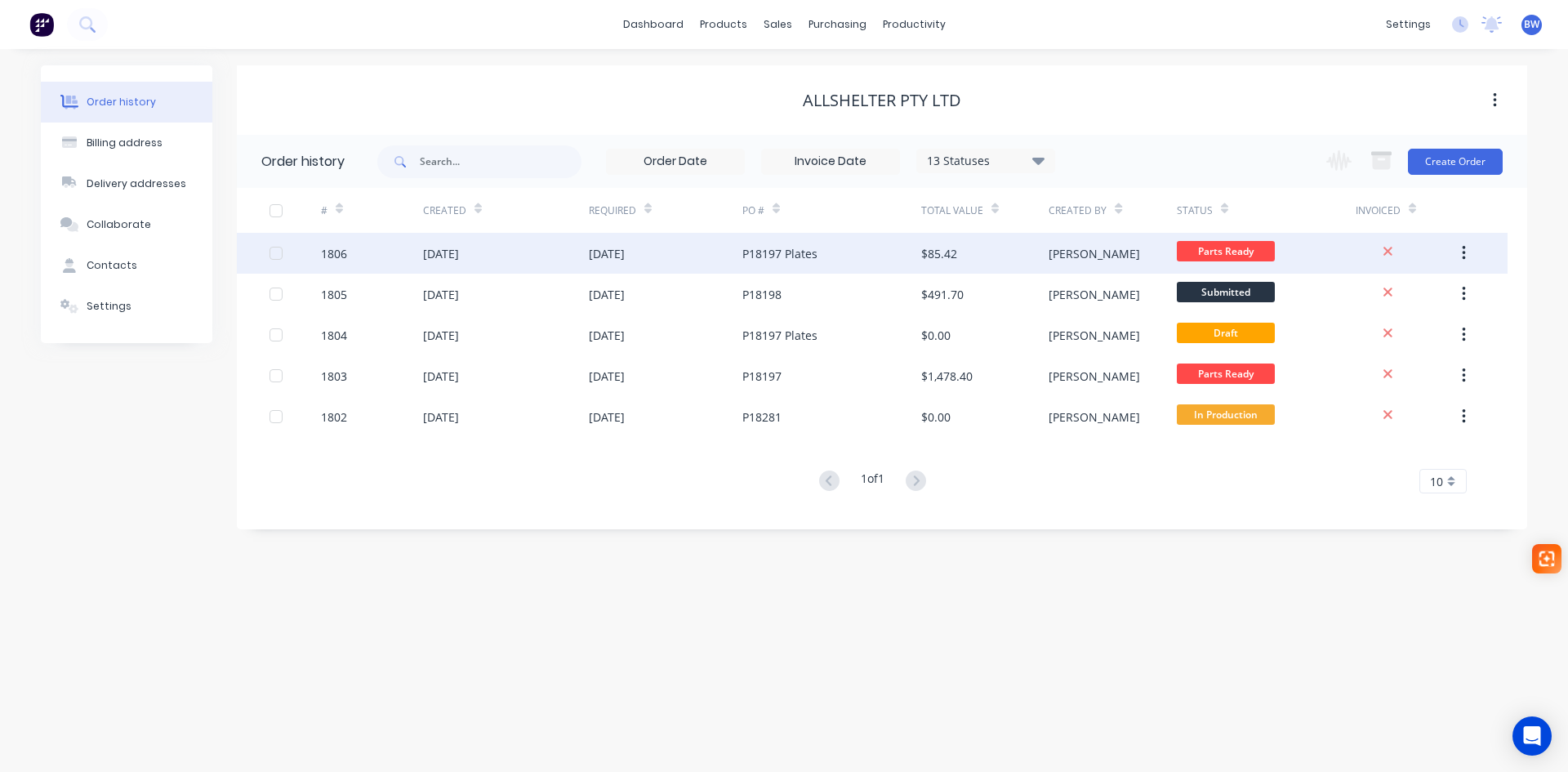
click at [786, 255] on div "P18197 Plates" at bounding box center [780, 254] width 75 height 17
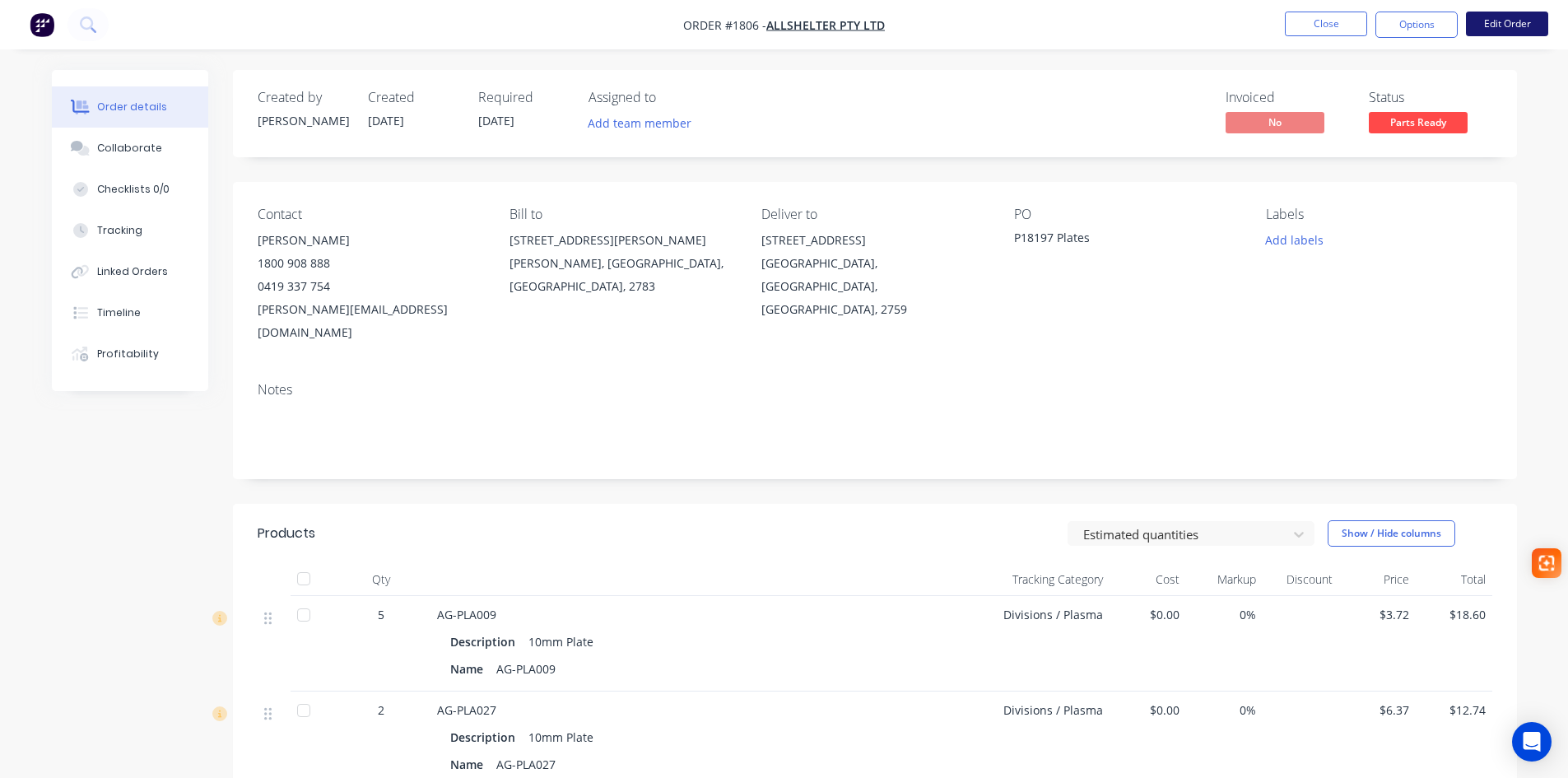
click at [1517, 18] on button "Edit Order" at bounding box center [1507, 23] width 83 height 24
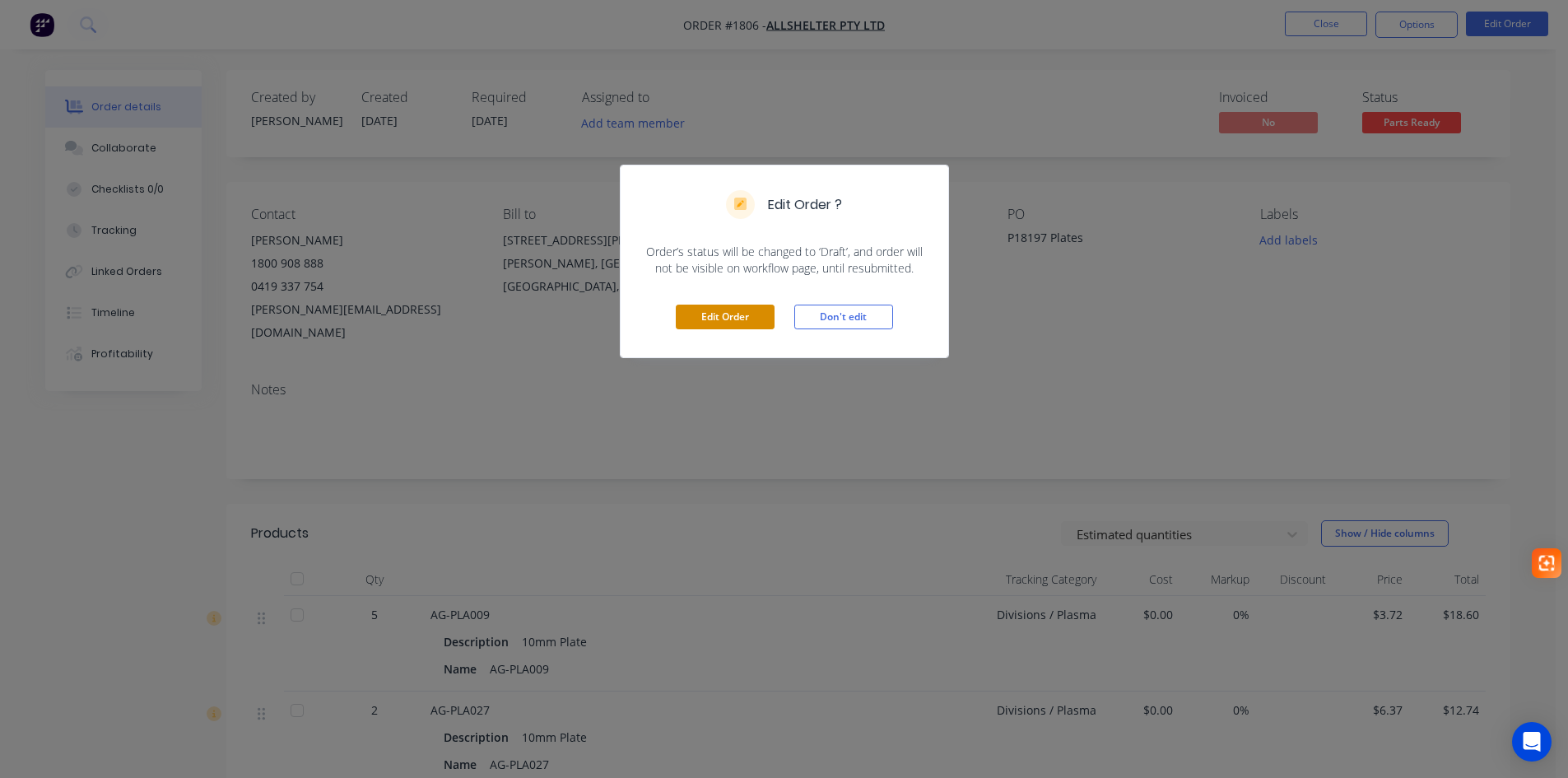
click at [727, 316] on button "Edit Order" at bounding box center [726, 317] width 99 height 24
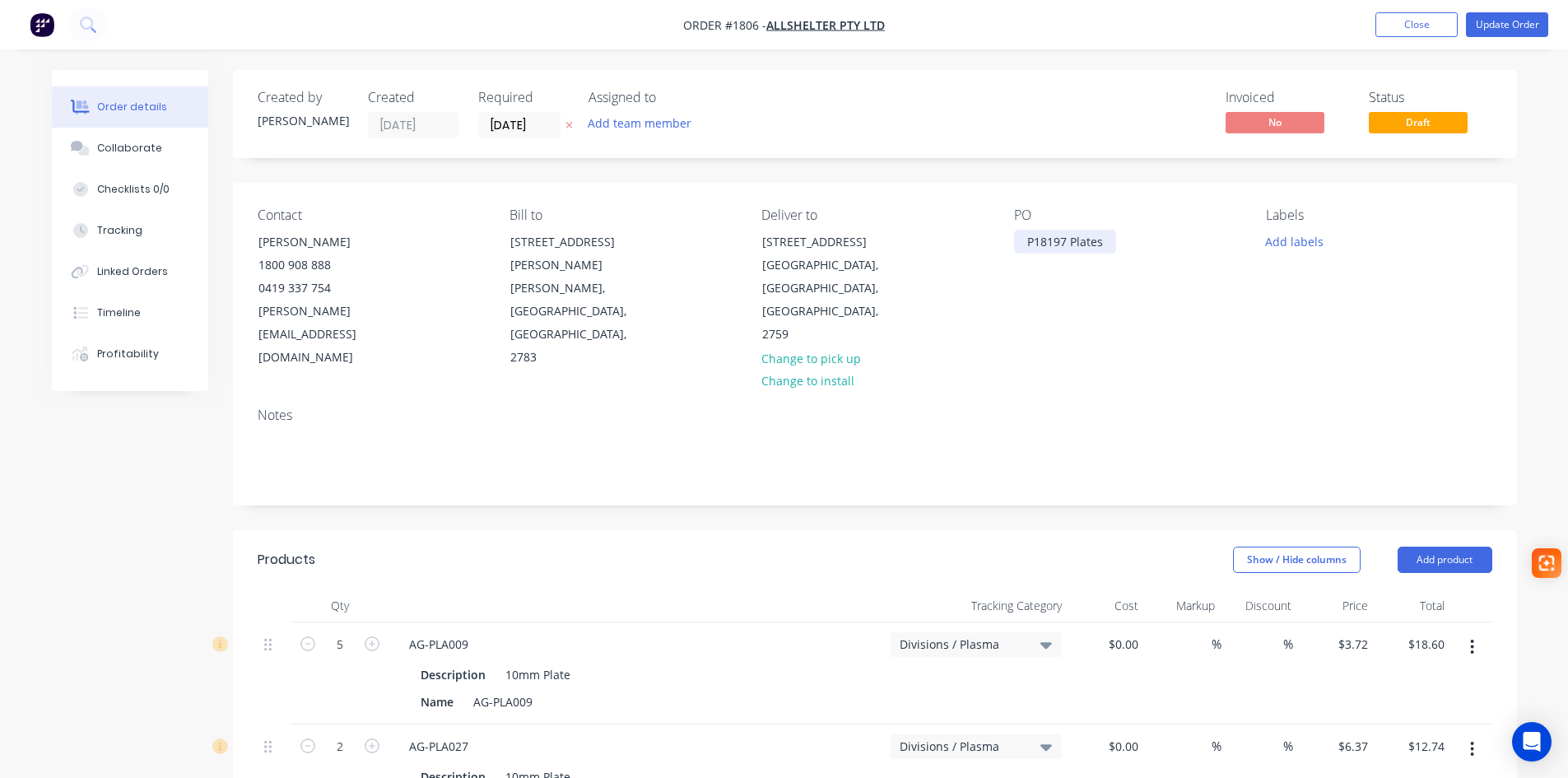
click at [1068, 240] on div "P18197 Plates" at bounding box center [1064, 241] width 102 height 23
click at [1528, 29] on button "Update Order" at bounding box center [1507, 24] width 83 height 24
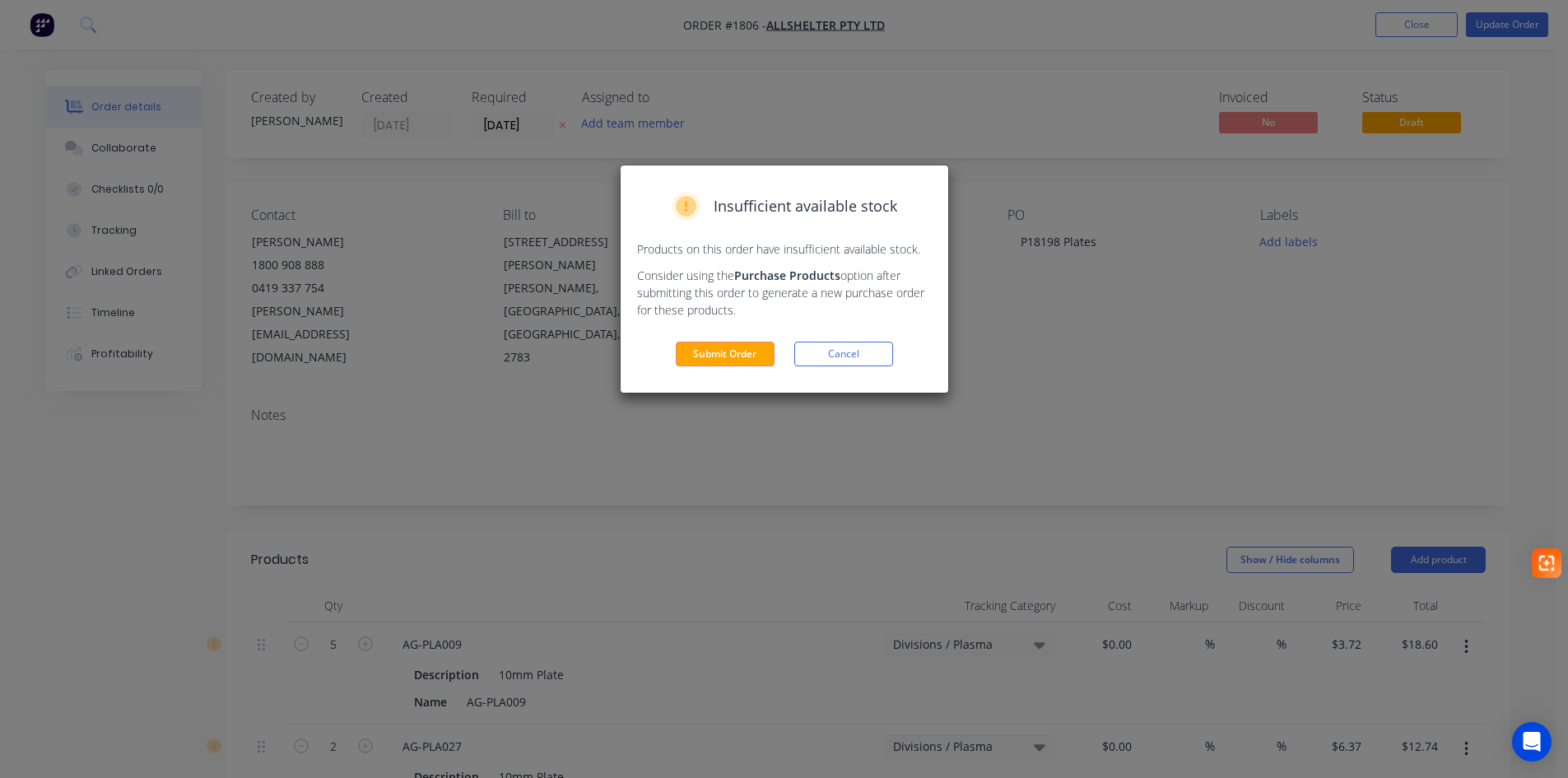
drag, startPoint x: 688, startPoint y: 354, endPoint x: 722, endPoint y: 346, distance: 34.9
click at [687, 354] on button "Submit Order" at bounding box center [726, 354] width 99 height 24
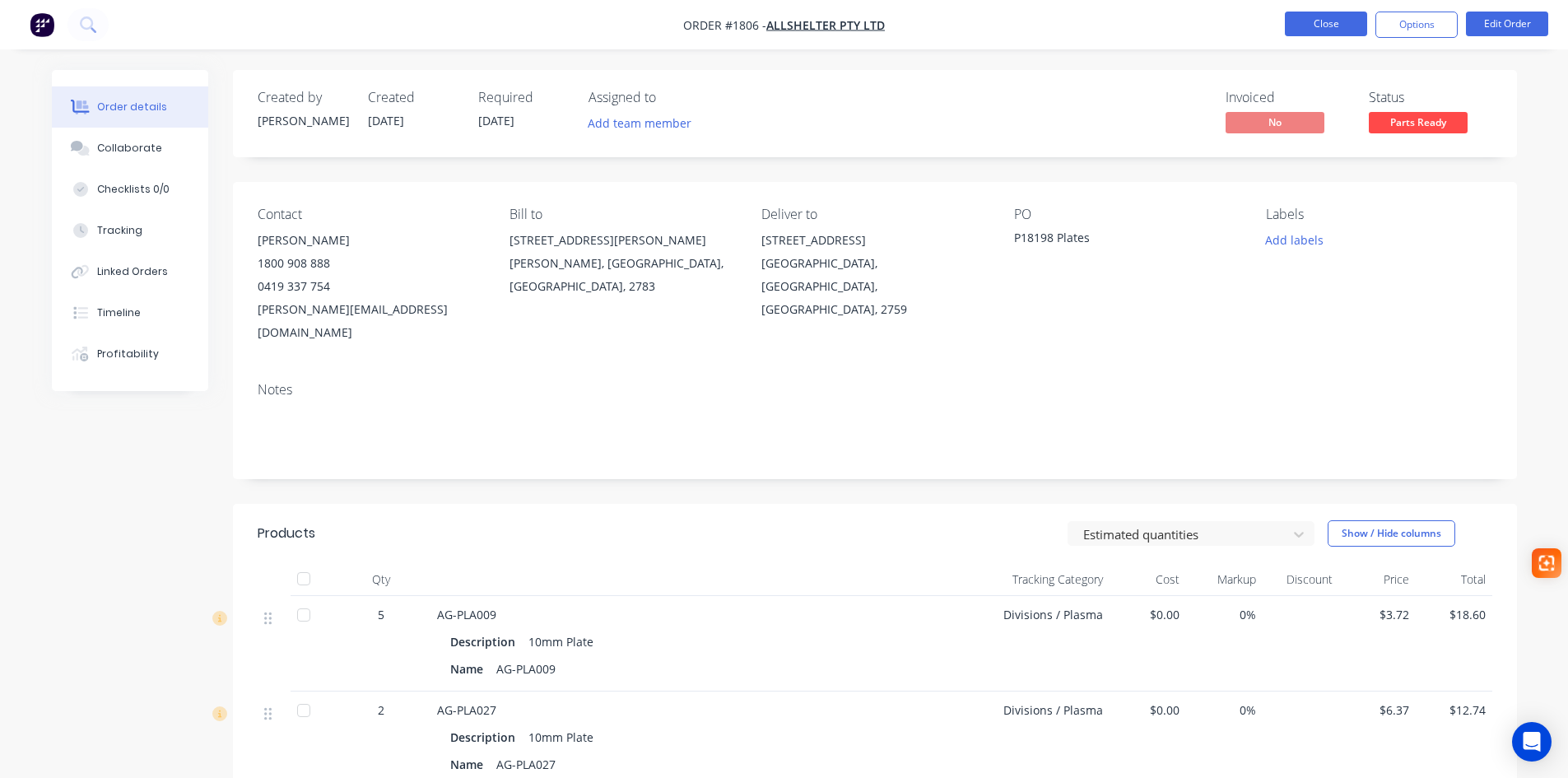
click at [1308, 25] on button "Close" at bounding box center [1325, 23] width 83 height 24
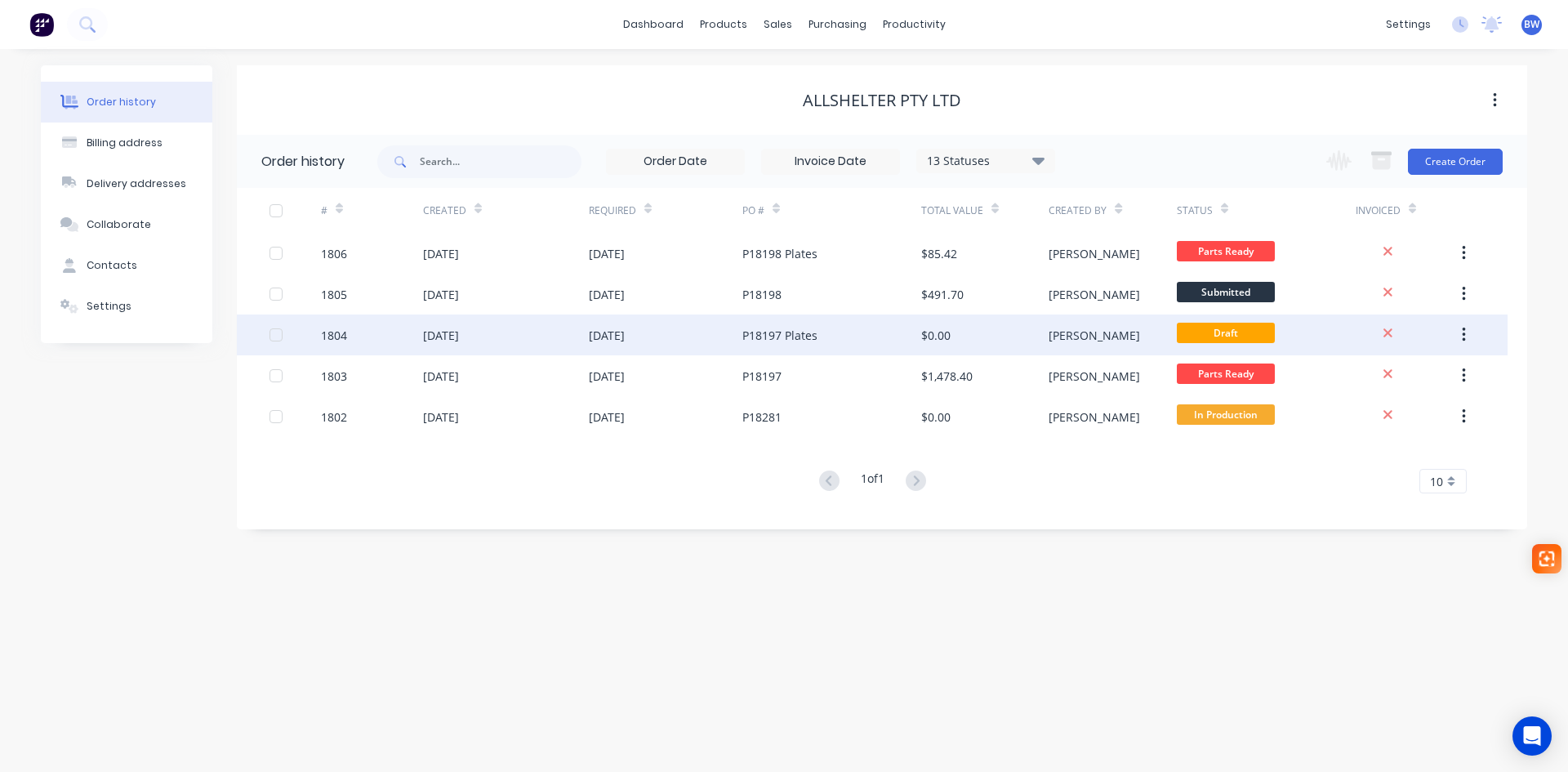
click at [770, 334] on div "P18197 Plates" at bounding box center [780, 335] width 75 height 17
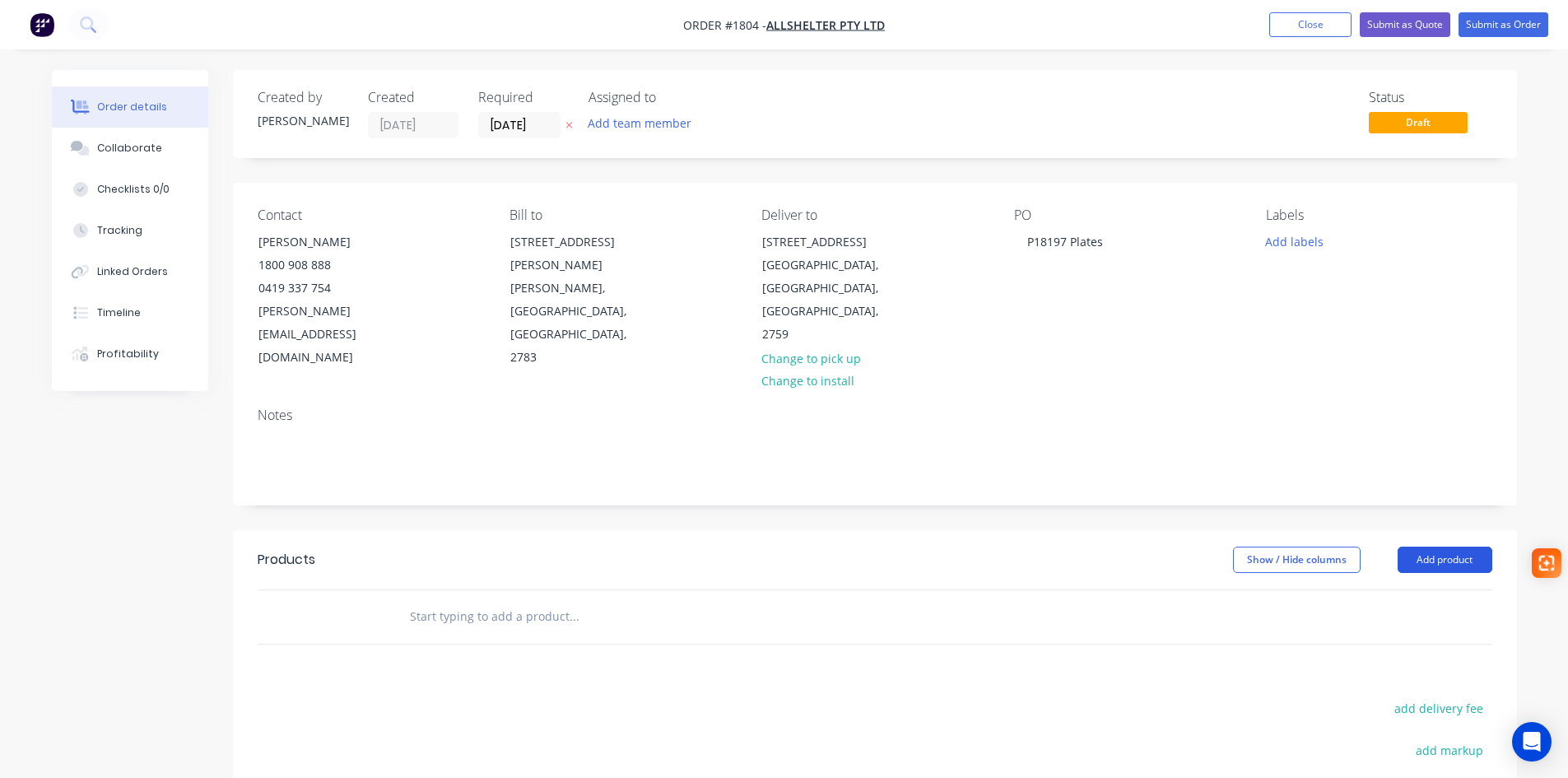
click at [1435, 547] on button "Add product" at bounding box center [1444, 560] width 95 height 26
click at [1411, 589] on div "Product catalogue" at bounding box center [1414, 600] width 127 height 23
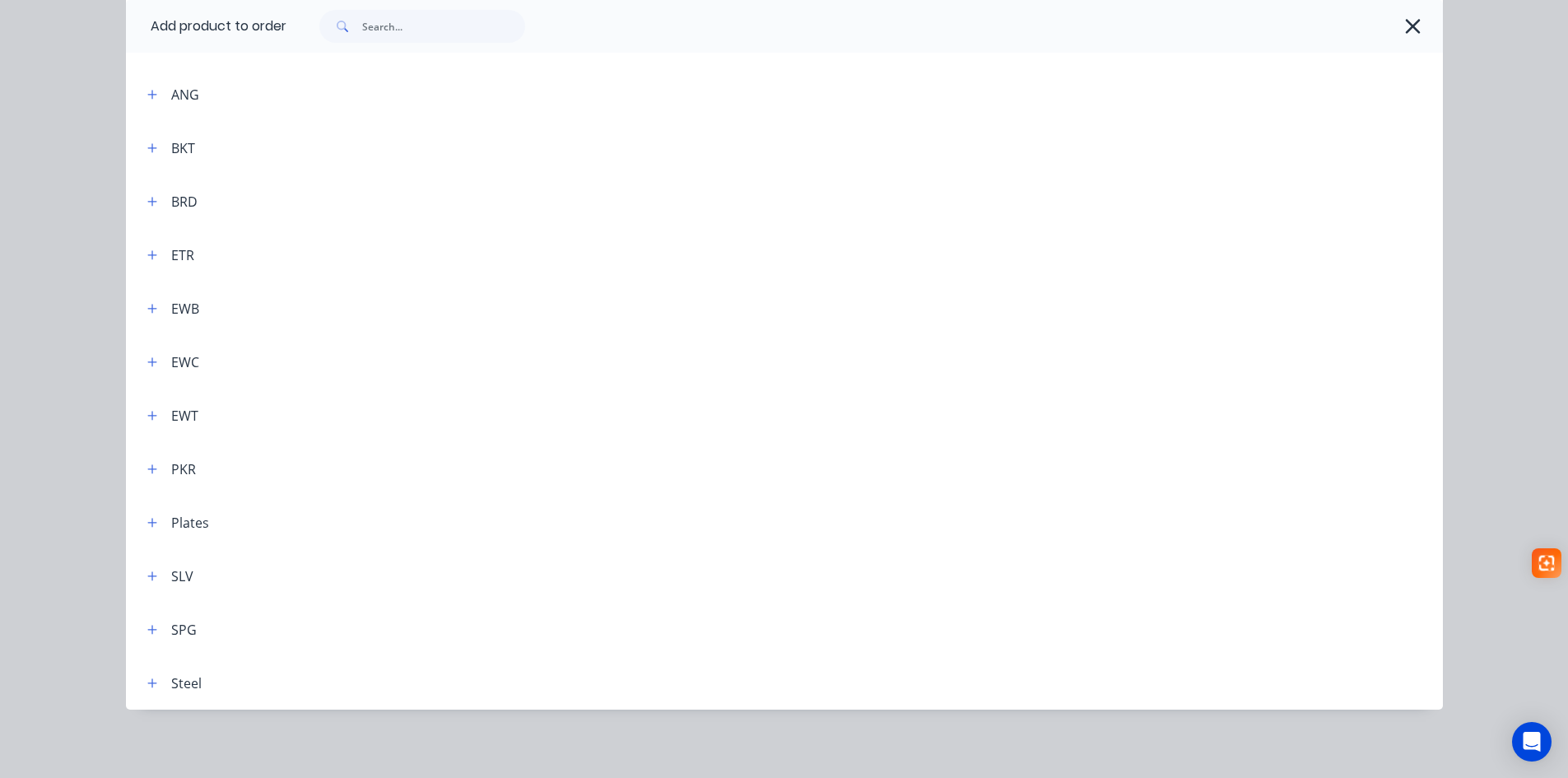
scroll to position [171, 0]
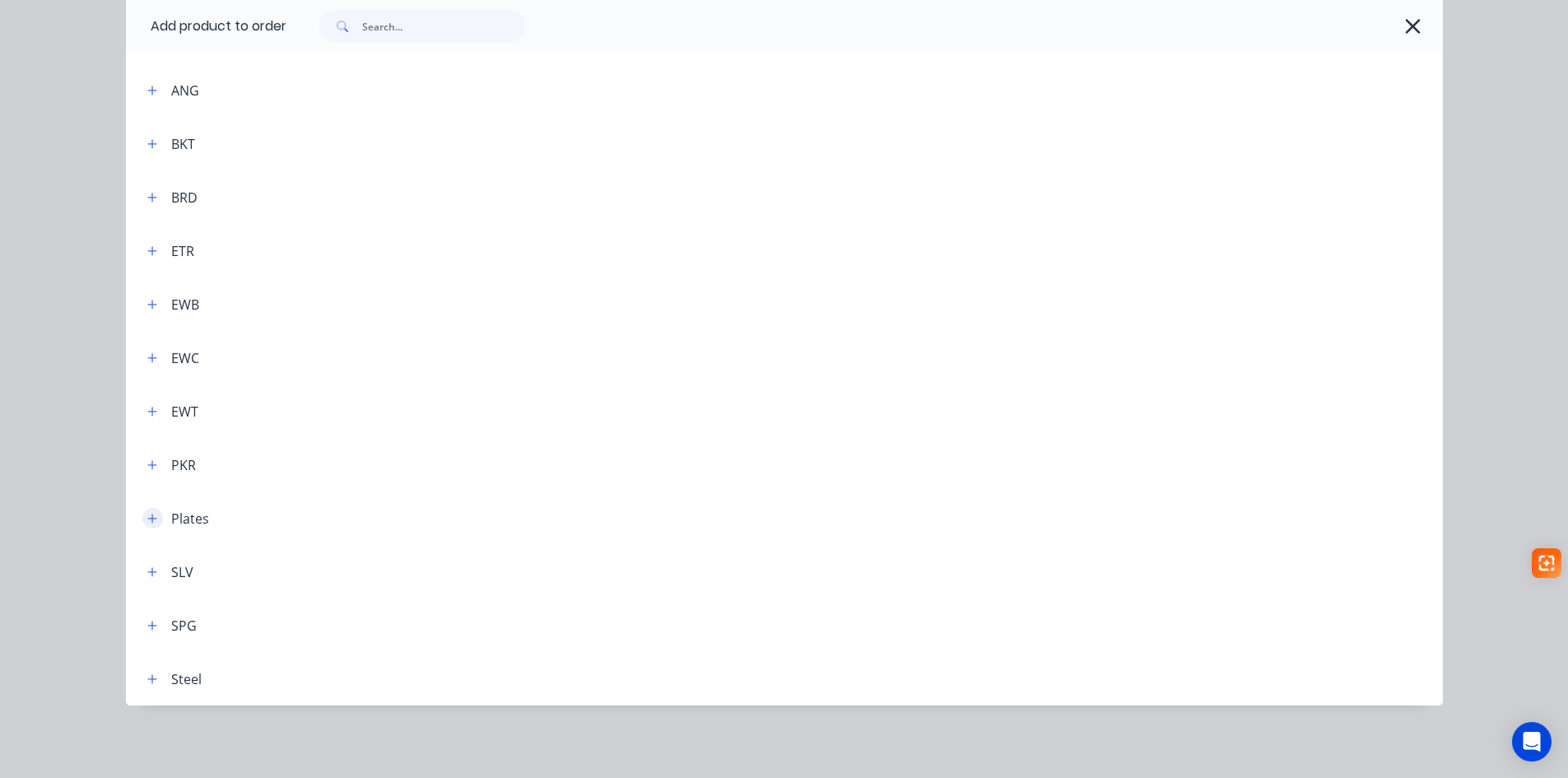
click at [147, 520] on icon "button" at bounding box center [151, 518] width 10 height 11
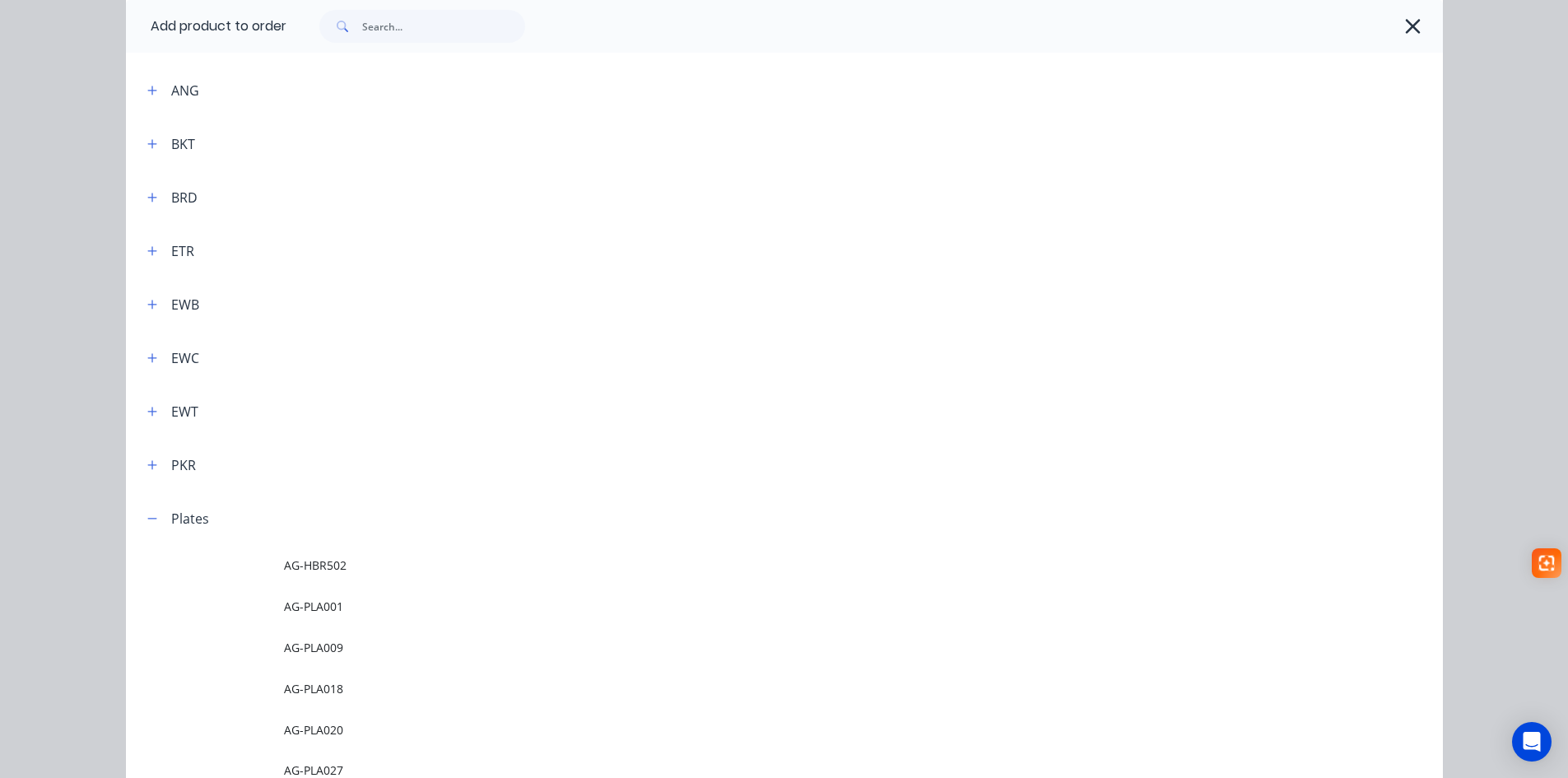
scroll to position [704, 0]
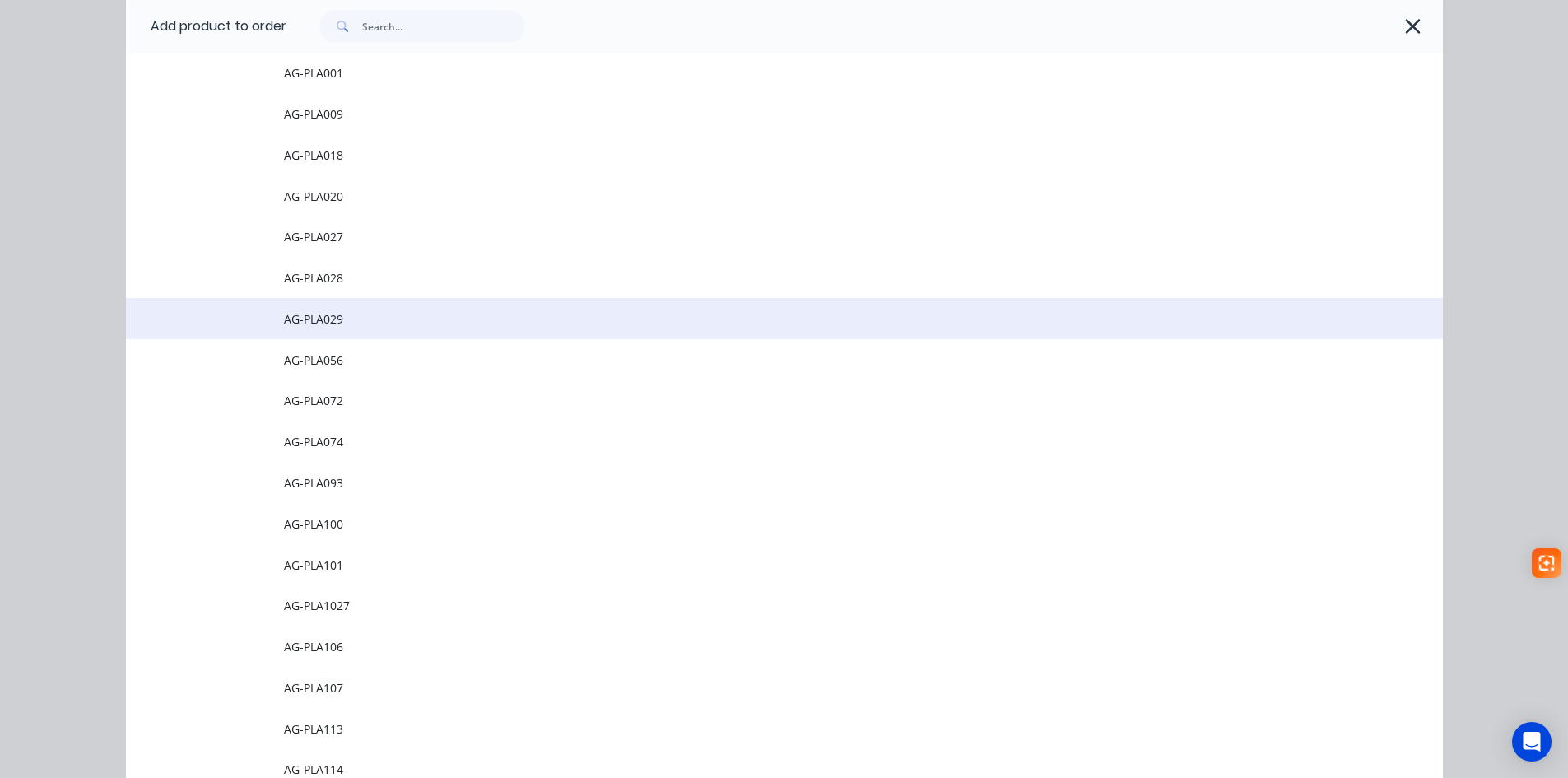
click at [315, 312] on span "AG-PLA029" at bounding box center [747, 319] width 927 height 17
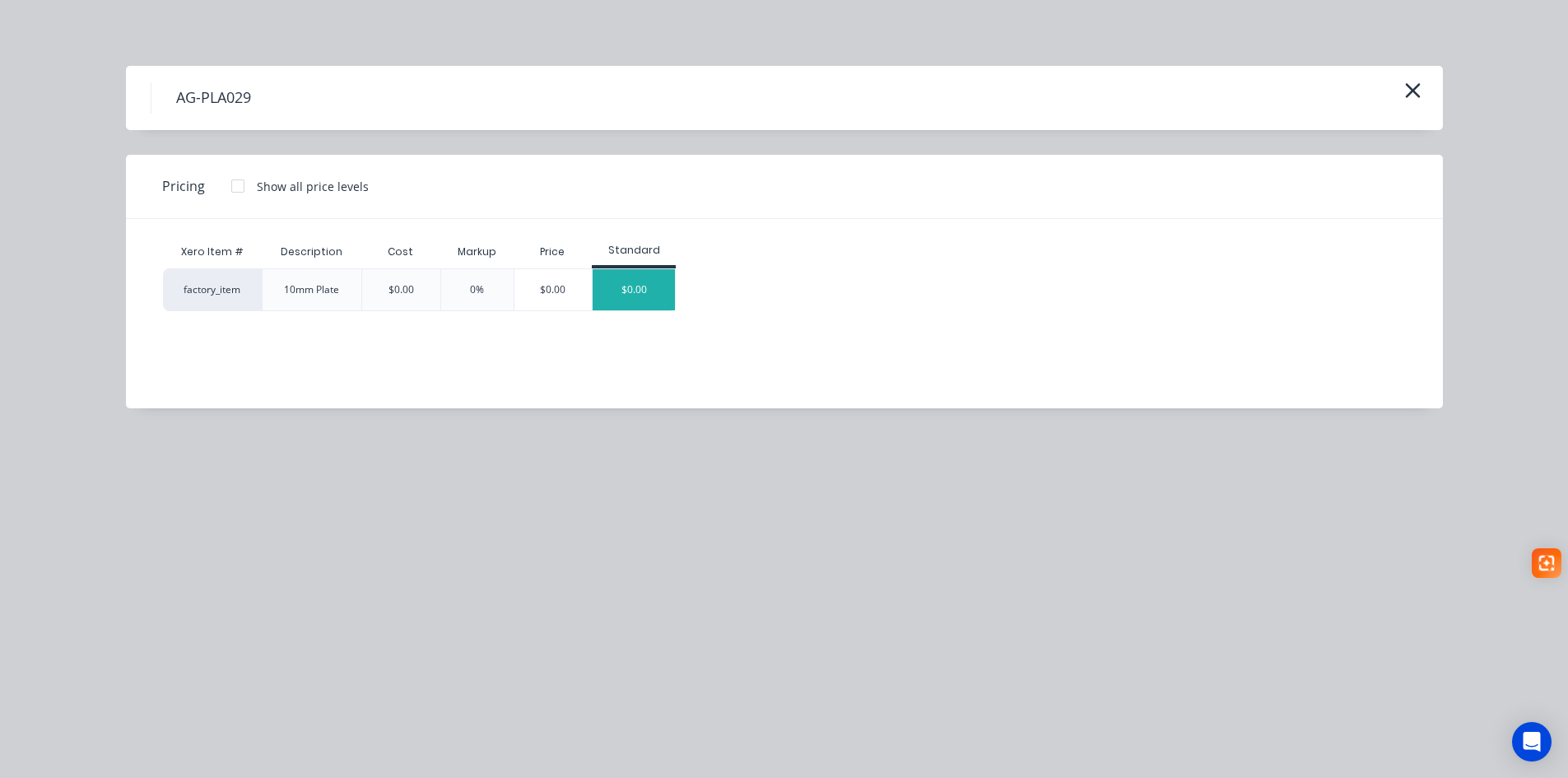
click at [628, 298] on div "$0.00" at bounding box center [633, 289] width 83 height 41
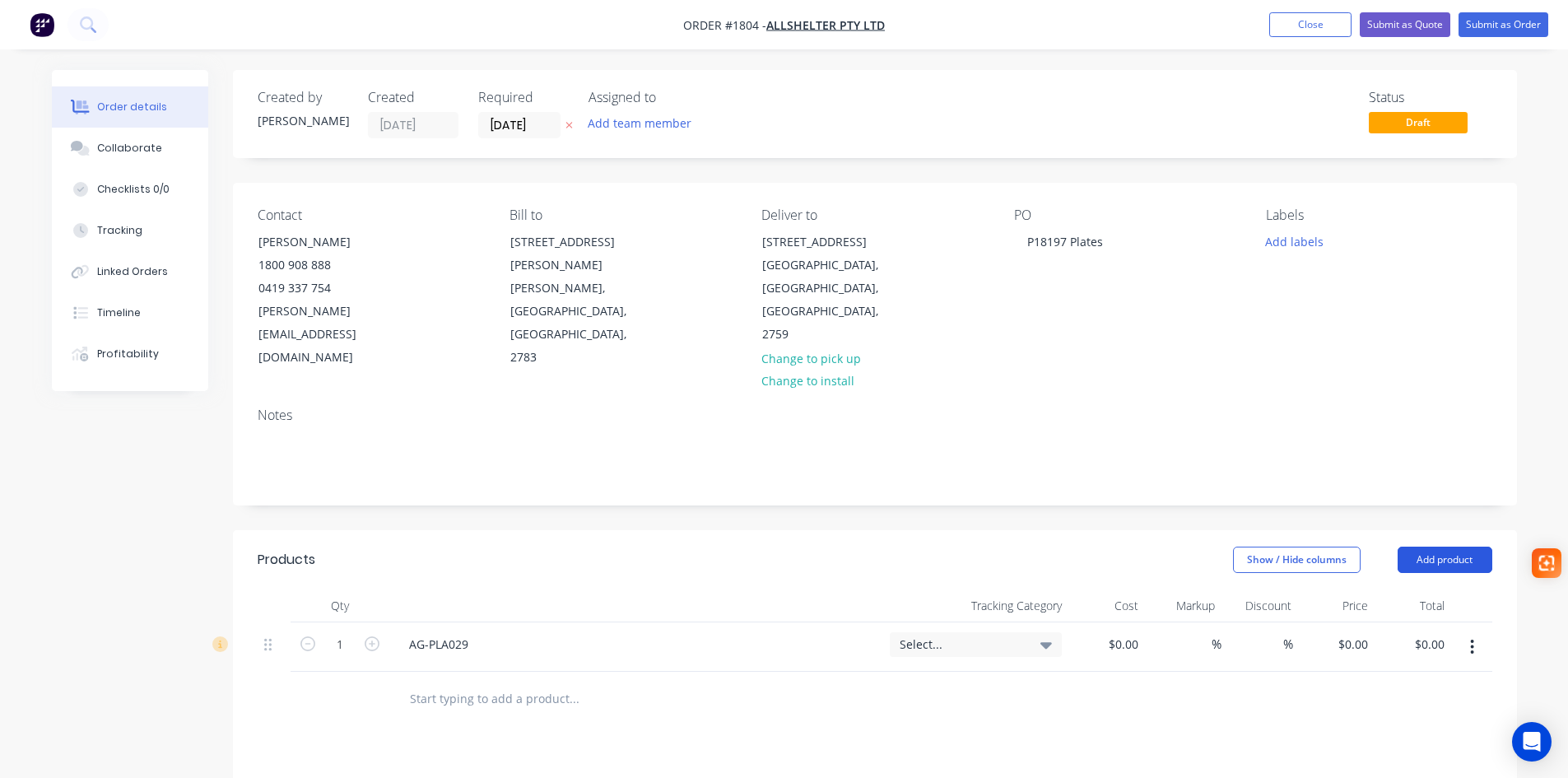
click at [1471, 547] on button "Add product" at bounding box center [1444, 560] width 95 height 26
click at [1421, 589] on div "Product catalogue" at bounding box center [1414, 600] width 127 height 23
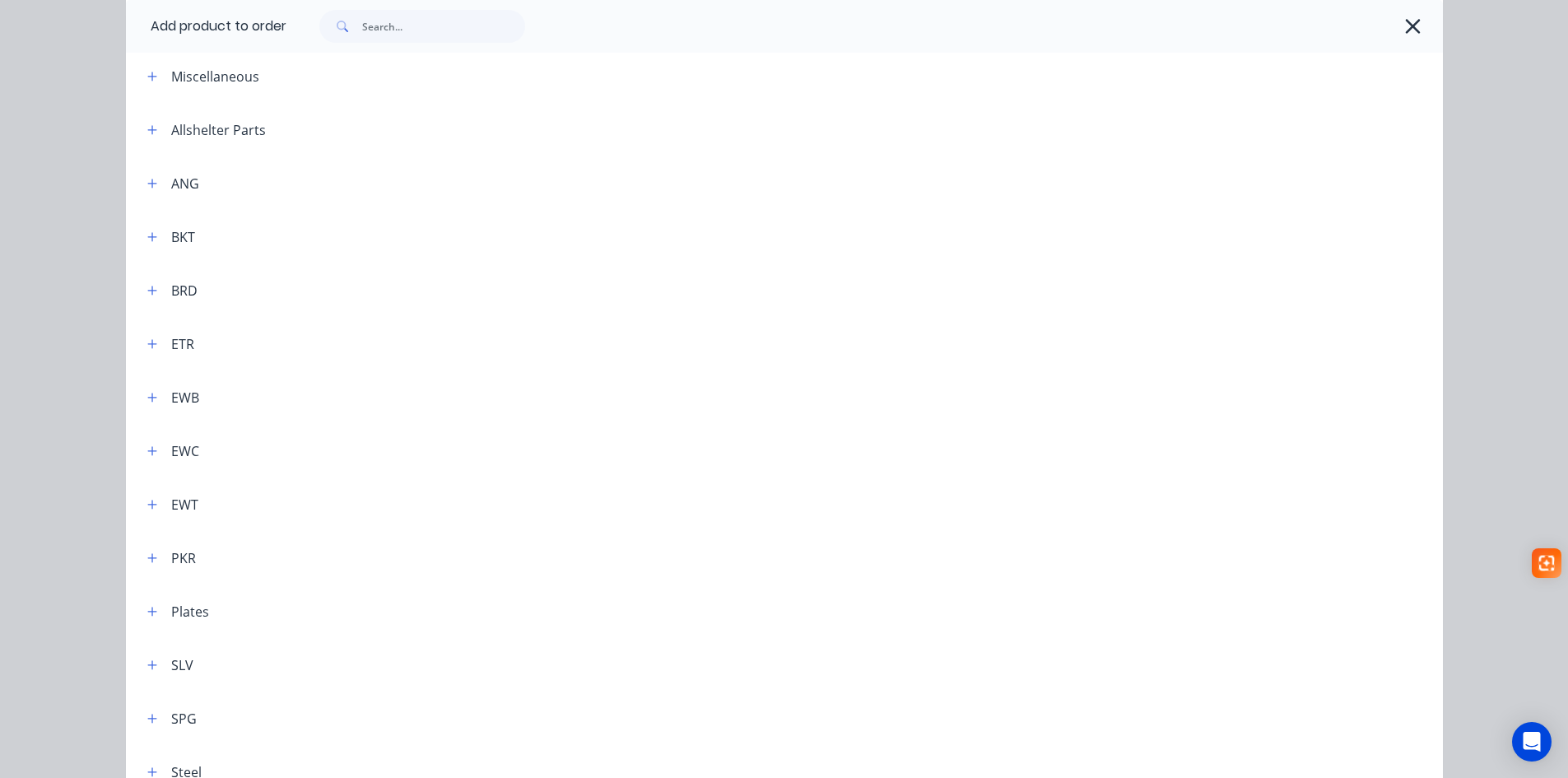
scroll to position [171, 0]
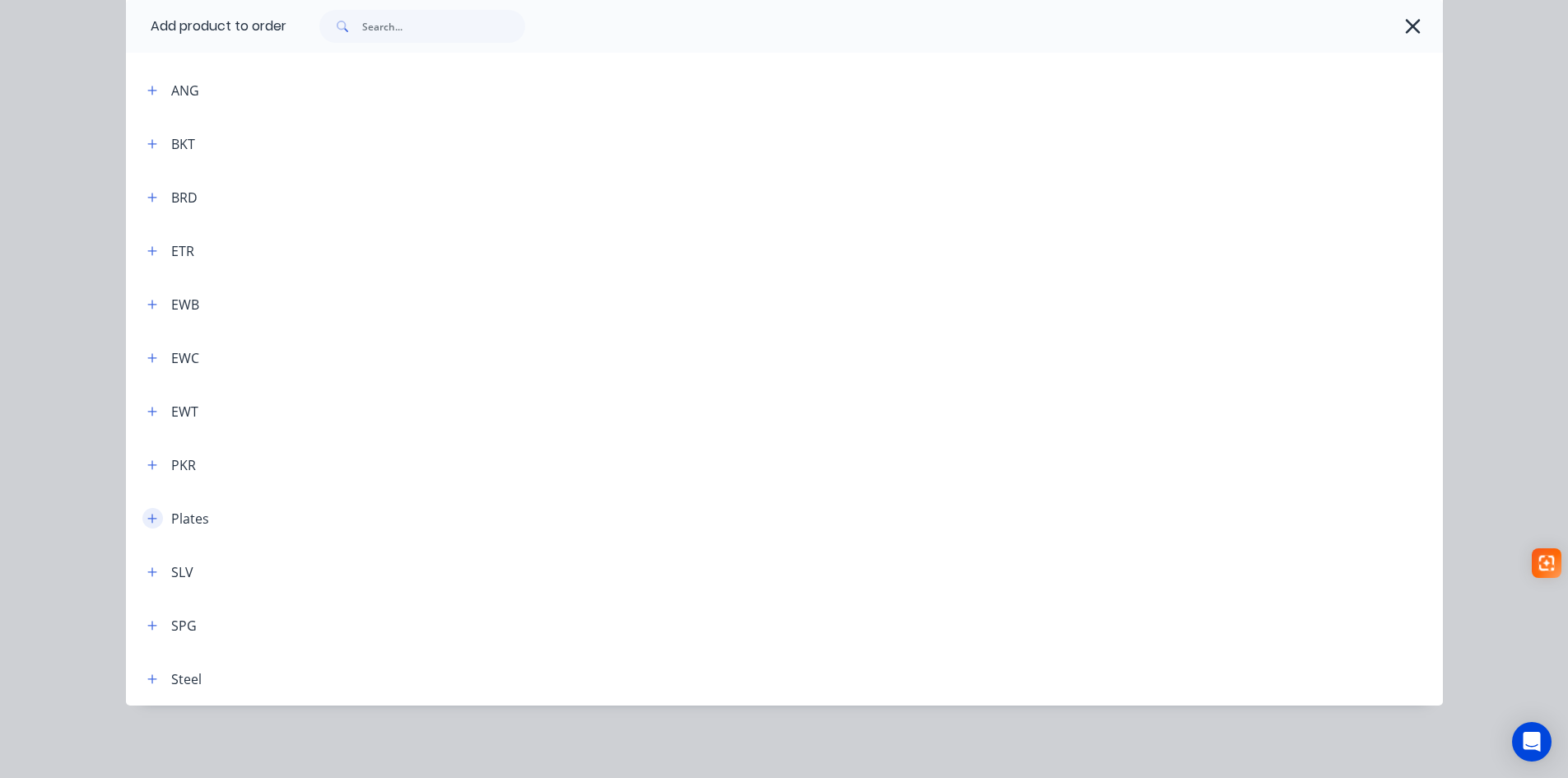
click at [147, 518] on icon "button" at bounding box center [151, 518] width 9 height 9
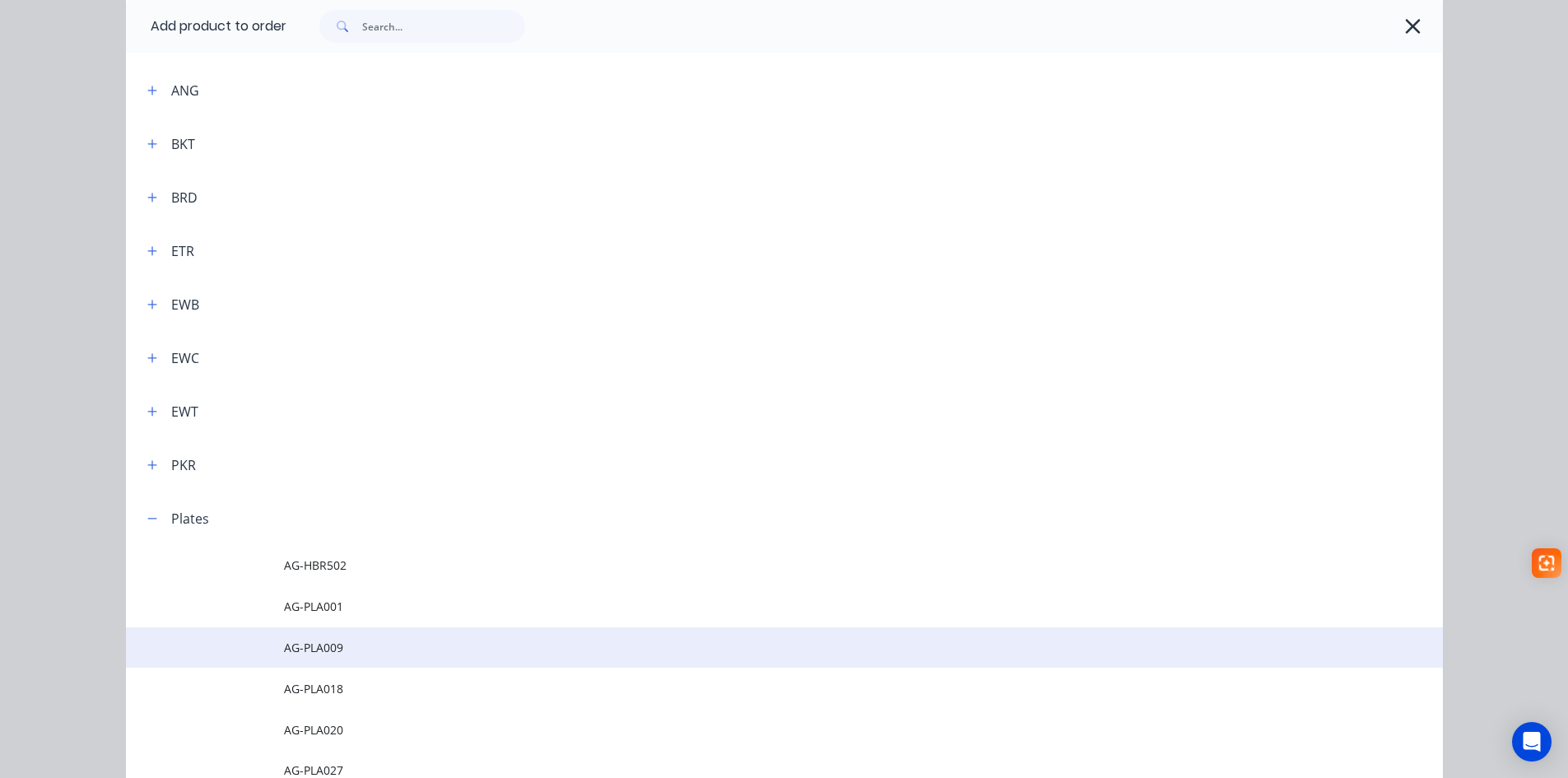
scroll to position [664, 0]
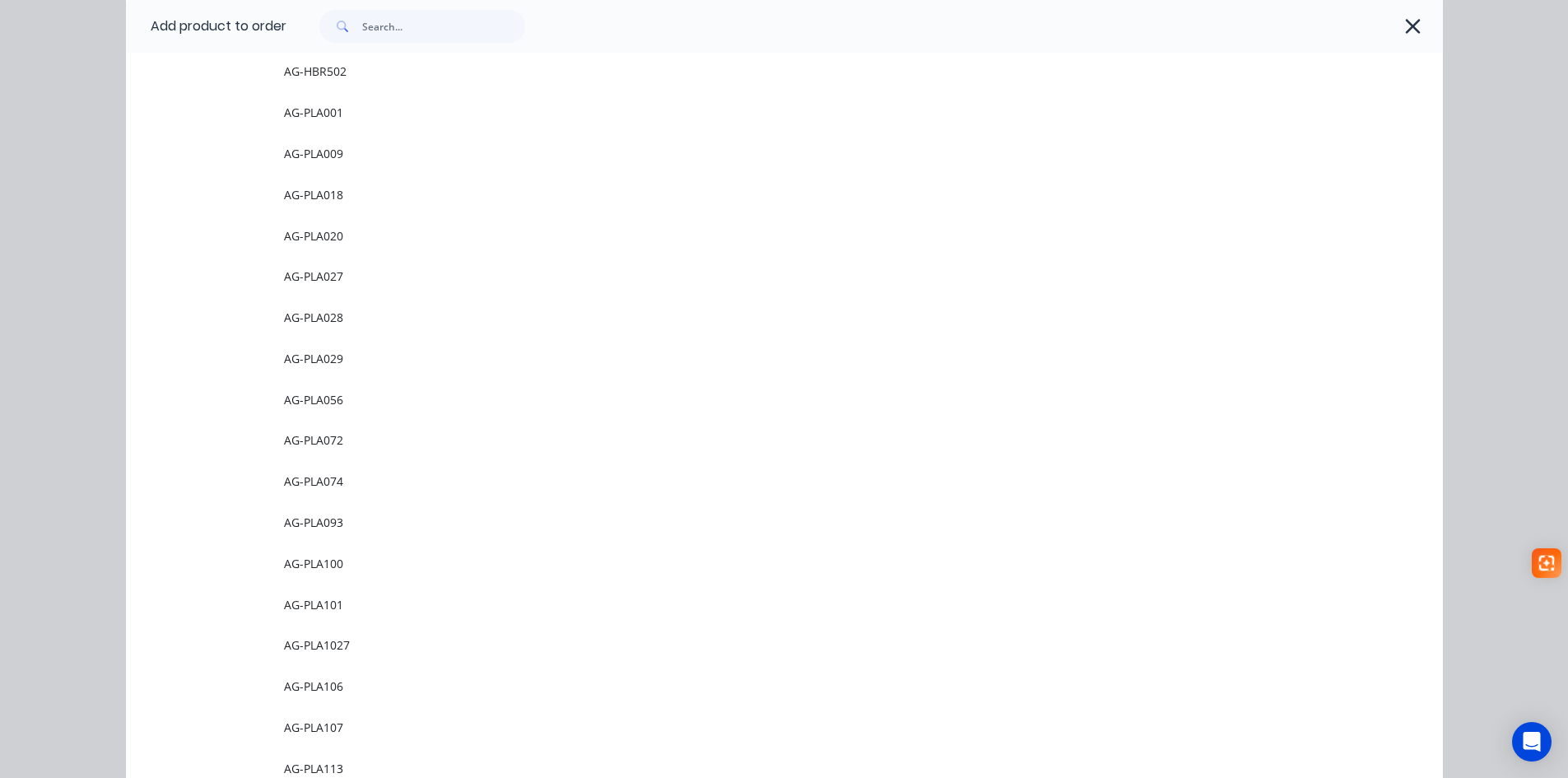
click at [320, 436] on span "AG-PLA072" at bounding box center [747, 440] width 927 height 17
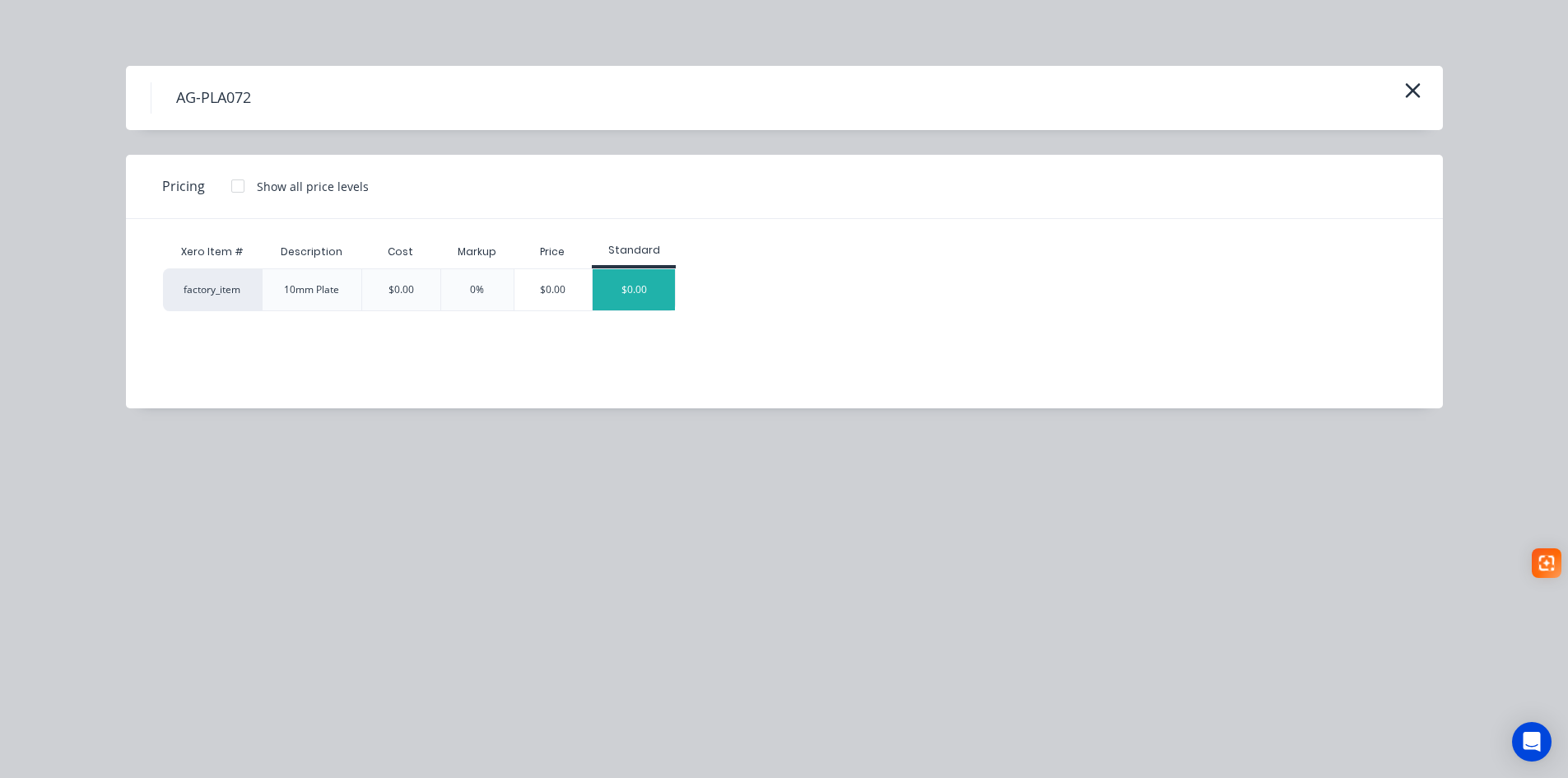
click at [619, 301] on div "$0.00" at bounding box center [633, 289] width 83 height 41
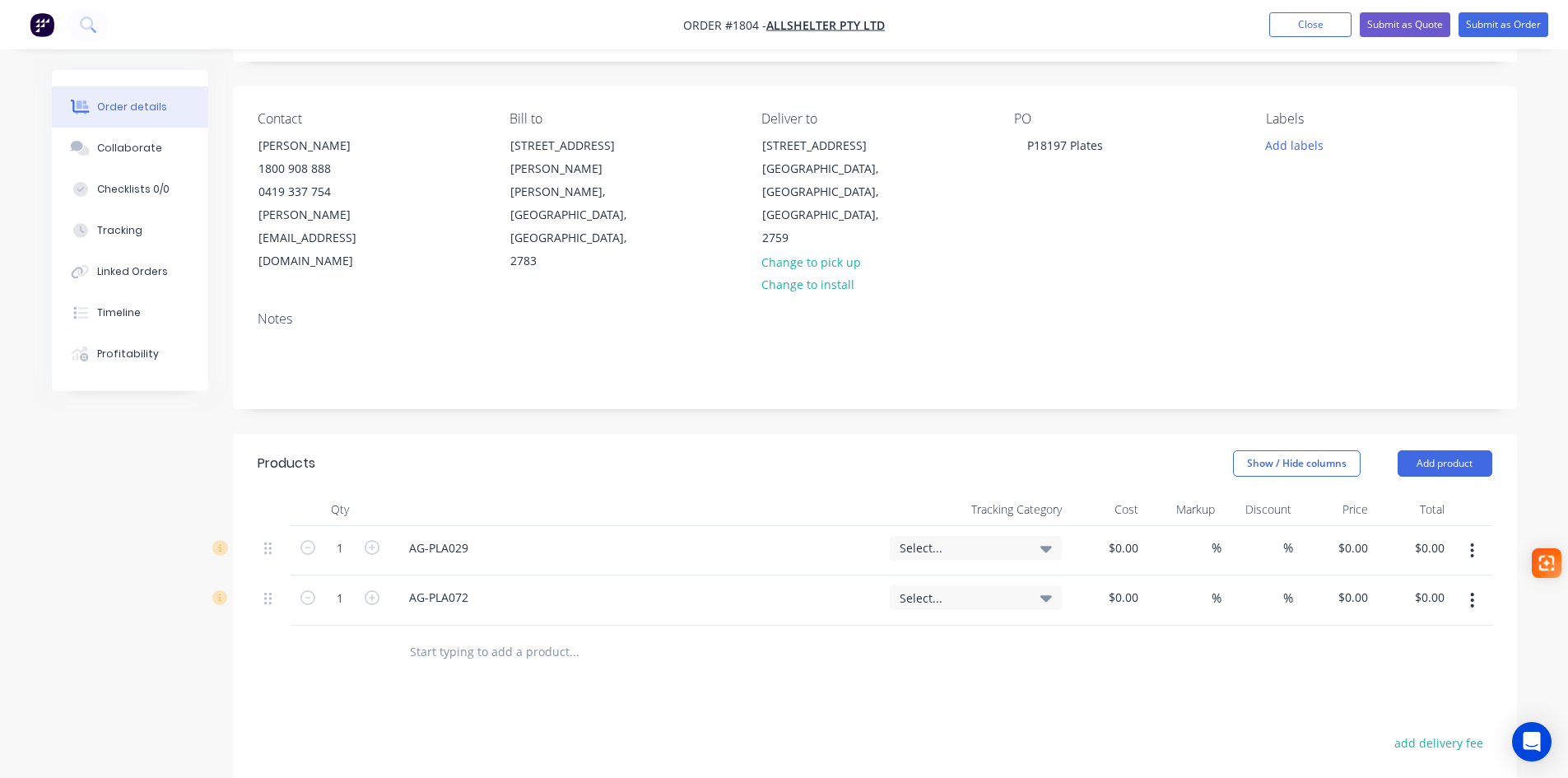
scroll to position [247, 0]
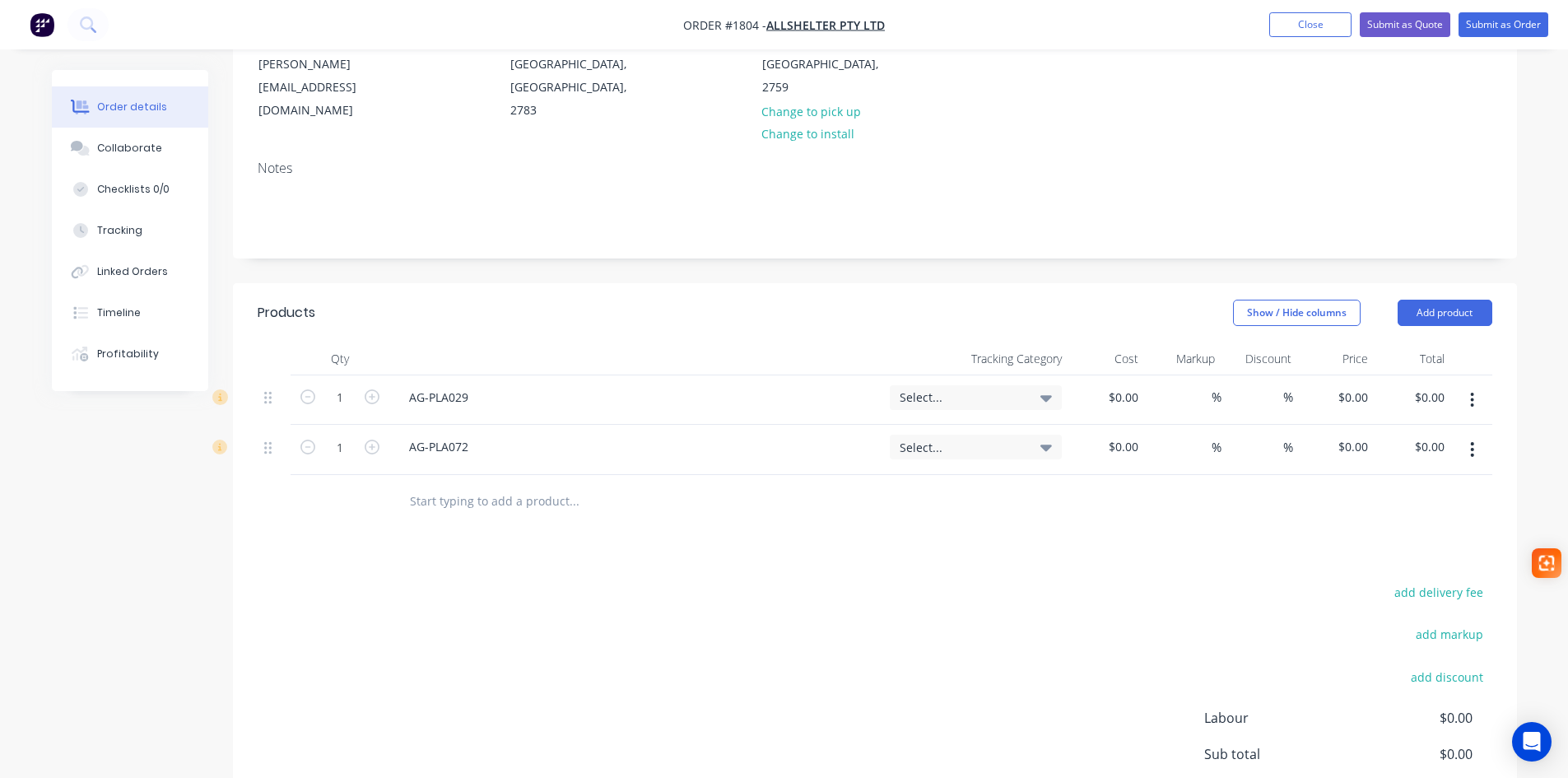
click at [506, 485] on input "text" at bounding box center [573, 501] width 329 height 33
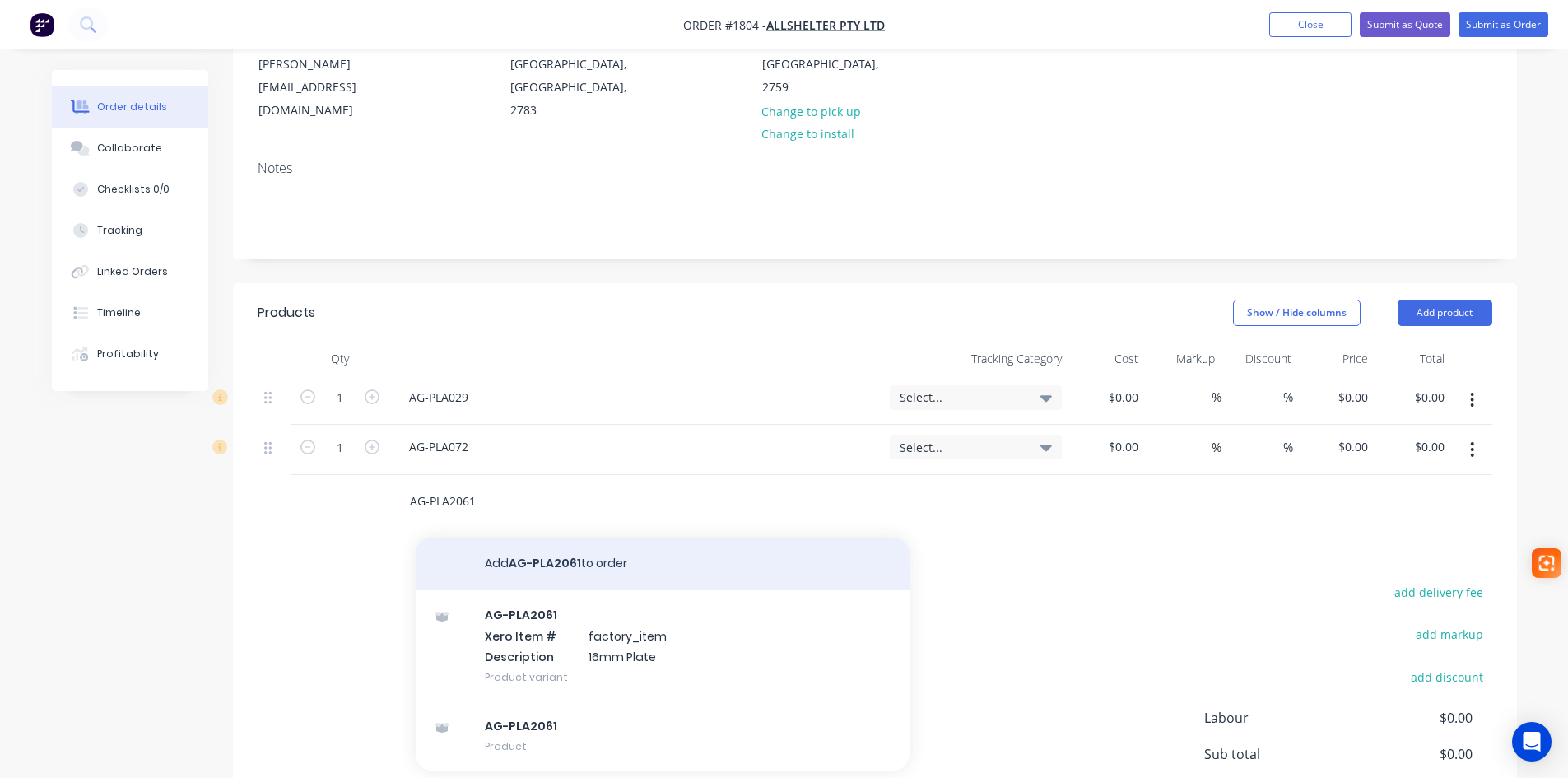
type input "AG-PLA2061"
click at [543, 538] on button "Add AG-PLA2061 to order" at bounding box center [663, 564] width 494 height 53
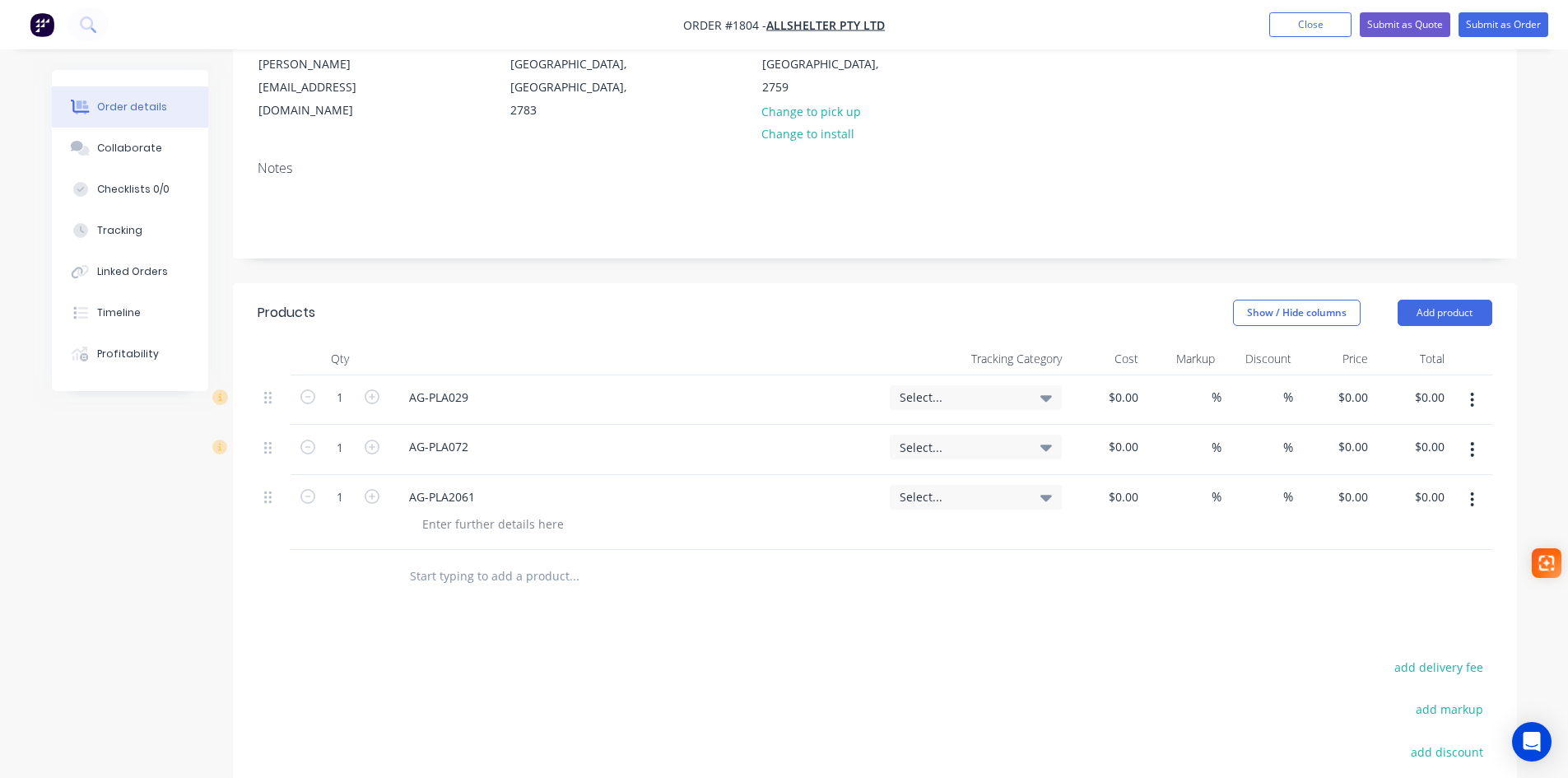
click at [474, 560] on input "text" at bounding box center [573, 576] width 329 height 33
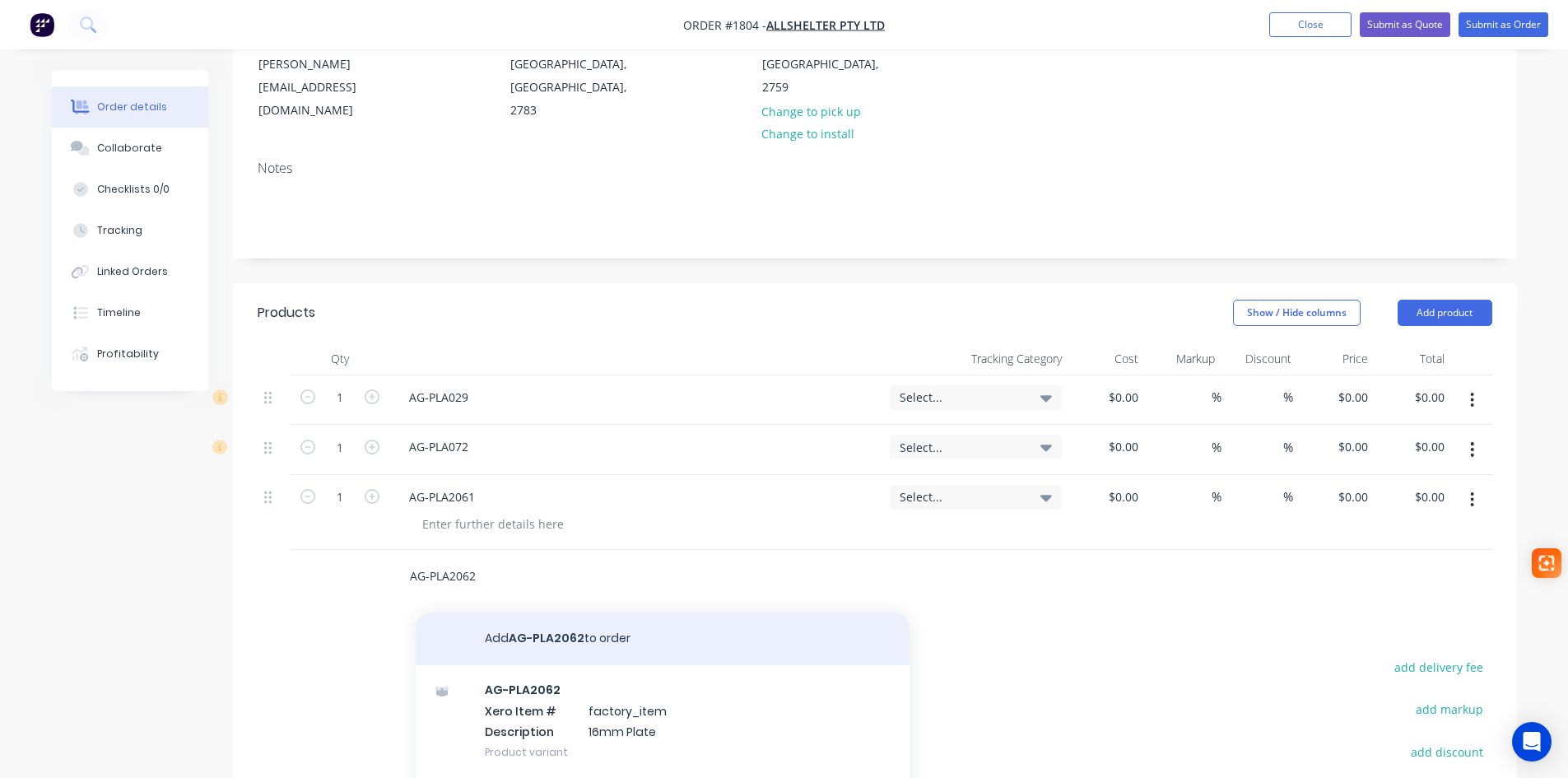
type input "AG-PLA2062"
click at [560, 613] on button "Add AG-PLA2062 to order" at bounding box center [663, 639] width 494 height 53
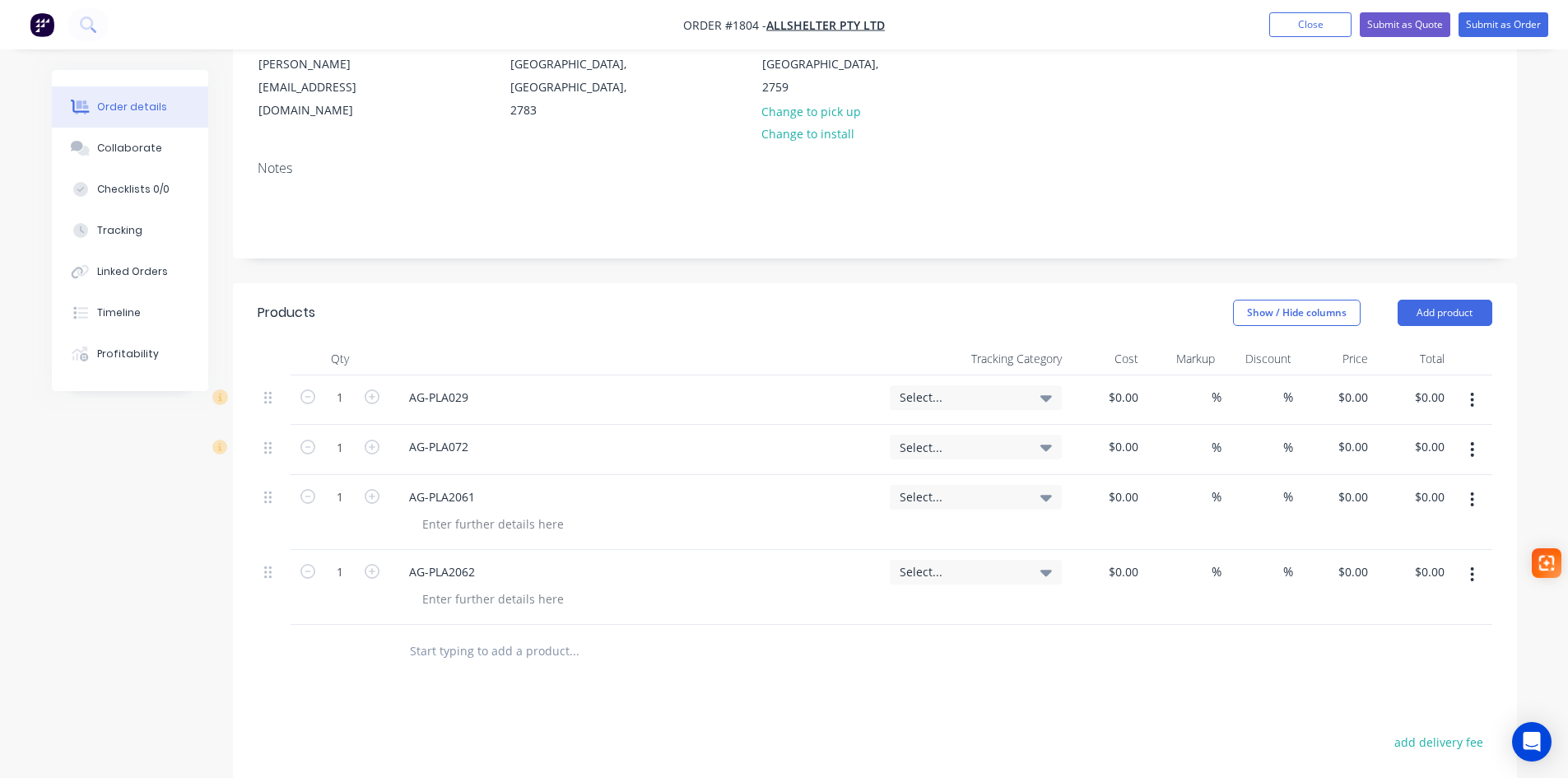
click at [451, 634] on input "text" at bounding box center [573, 651] width 329 height 33
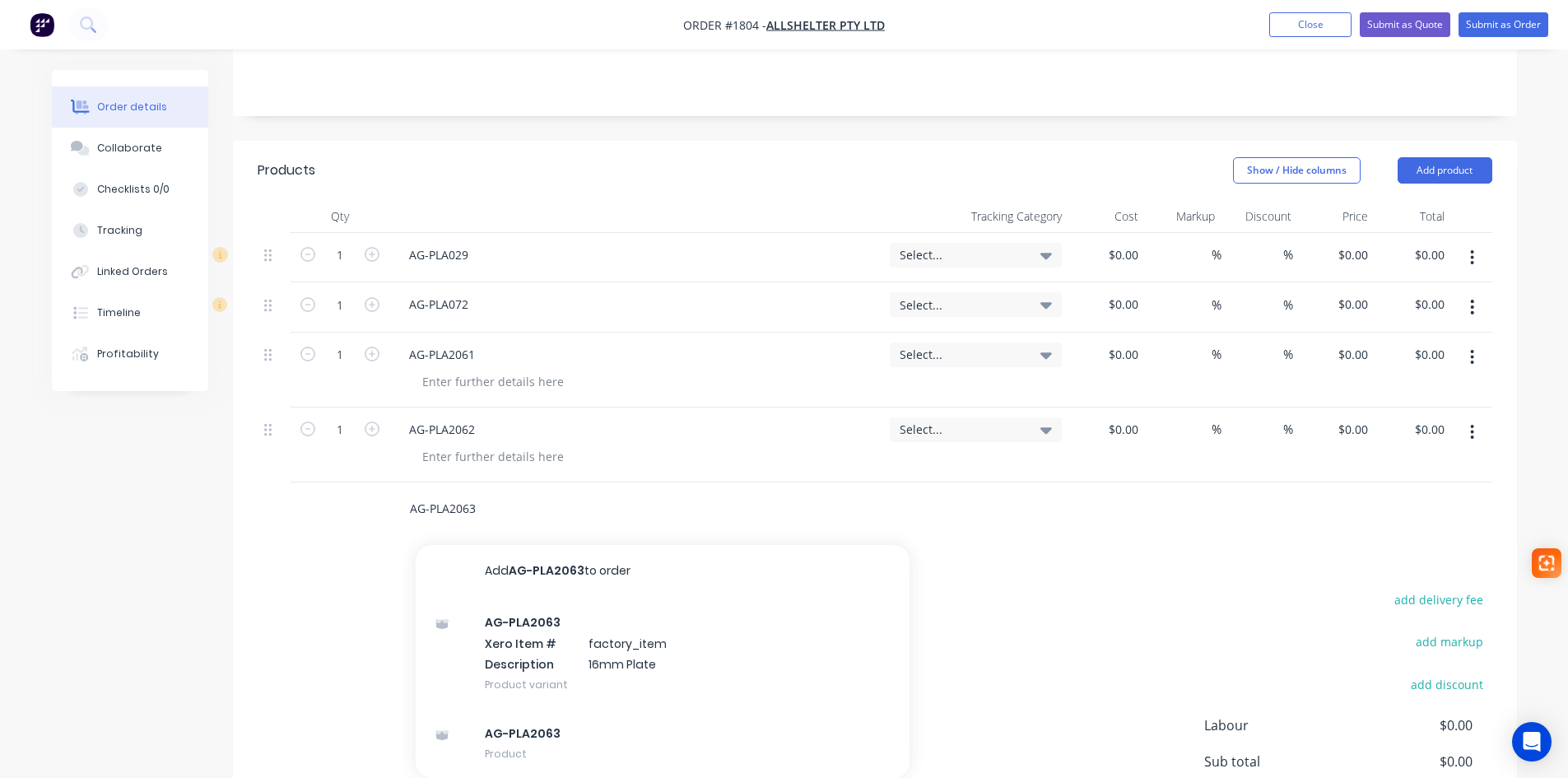
scroll to position [412, 0]
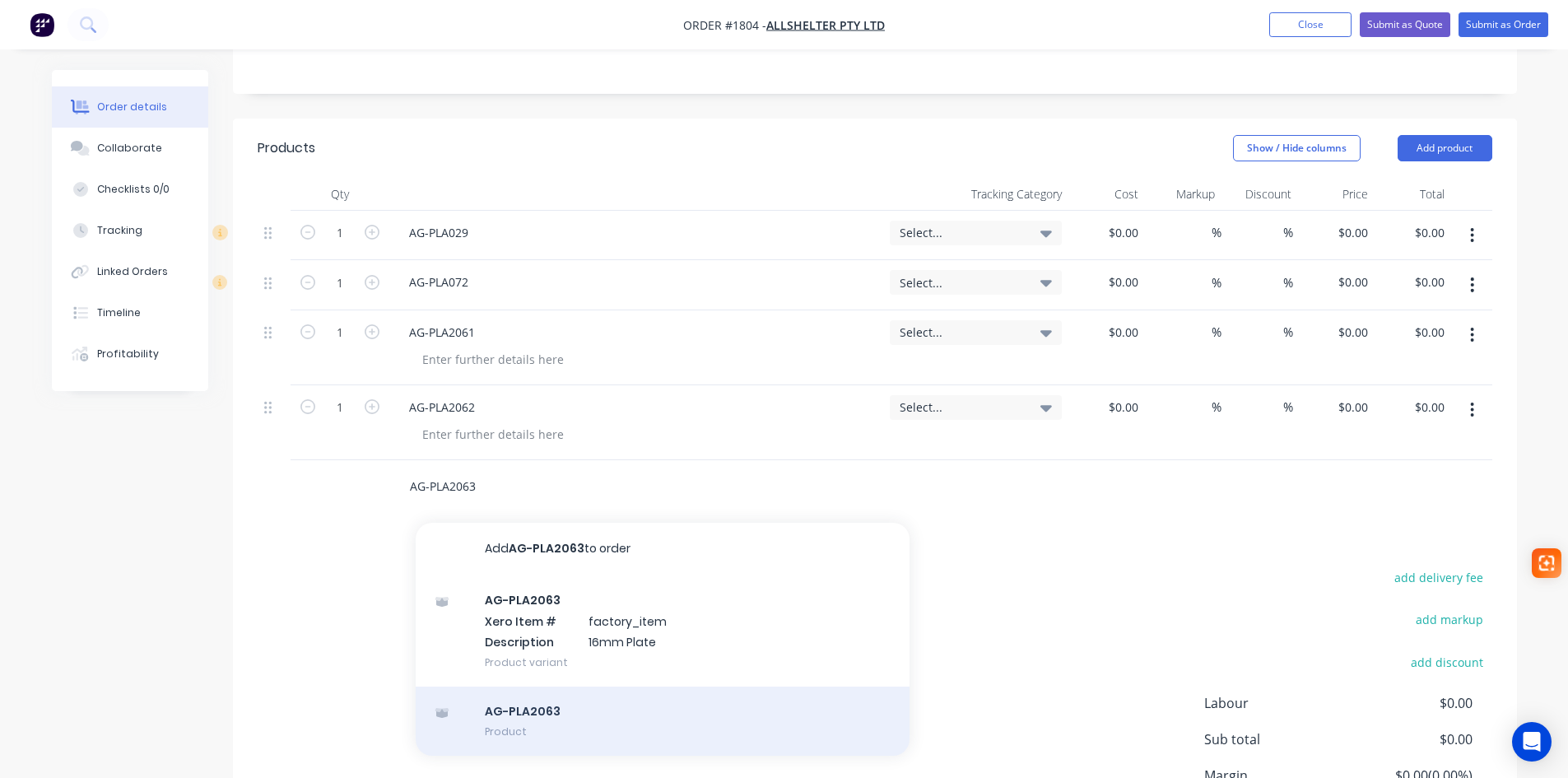
type input "AG-PLA2063"
click at [527, 687] on div "AG-PLA2063 Product" at bounding box center [663, 721] width 494 height 69
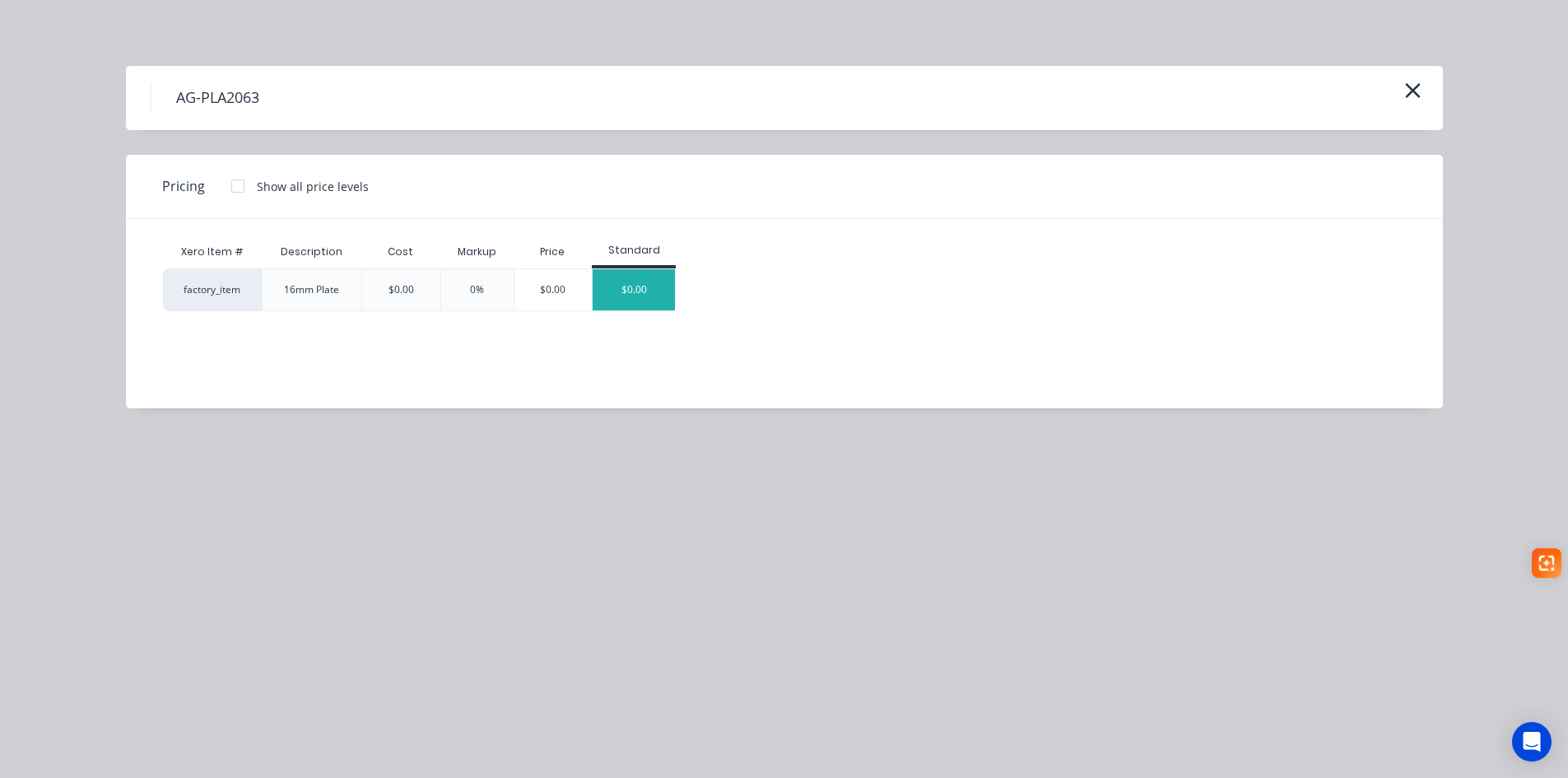
click at [641, 300] on div "$0.00" at bounding box center [633, 289] width 83 height 41
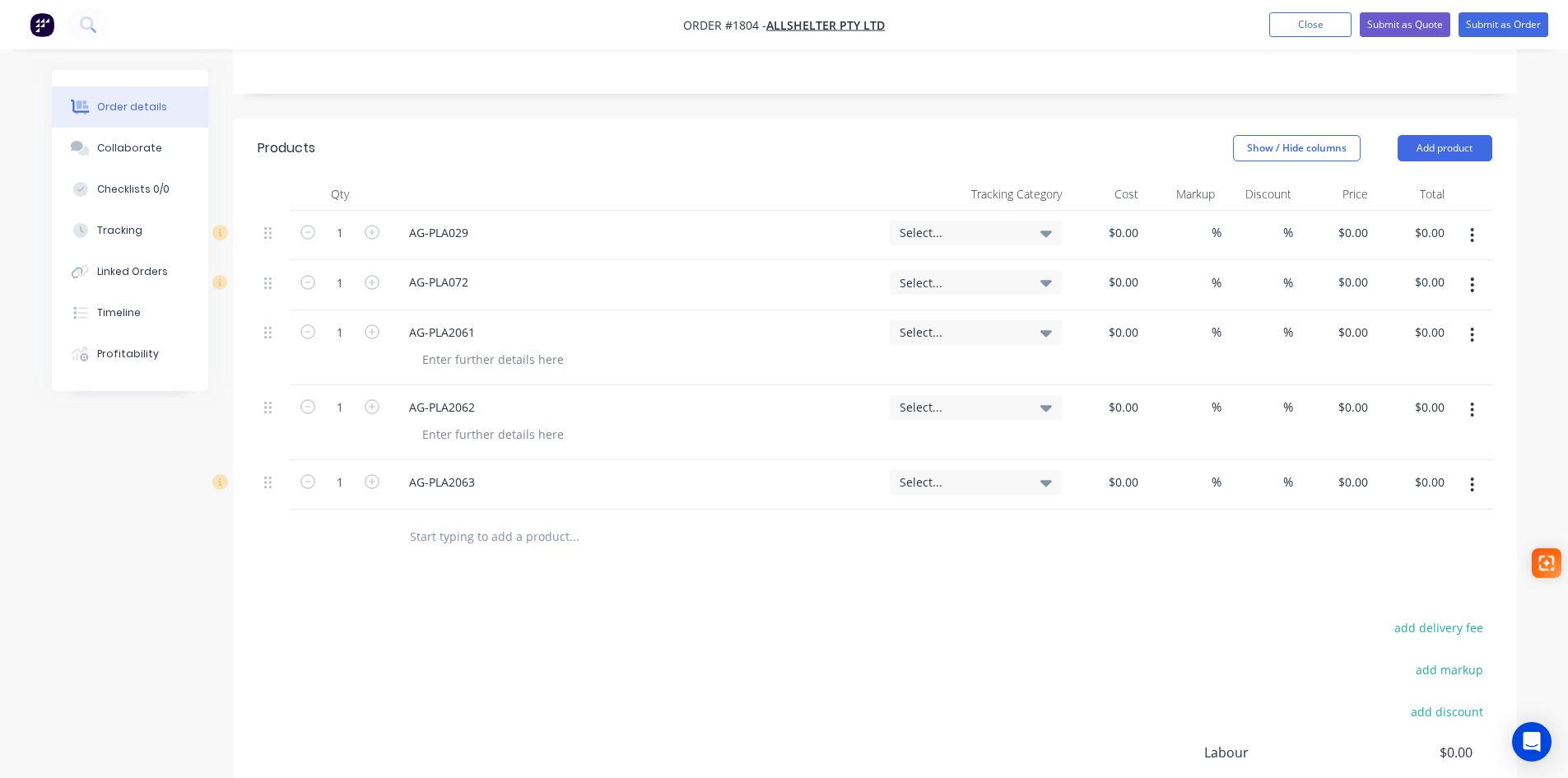
click at [1471, 401] on icon "button" at bounding box center [1471, 410] width 4 height 18
click at [1387, 540] on div "Delete" at bounding box center [1414, 551] width 127 height 23
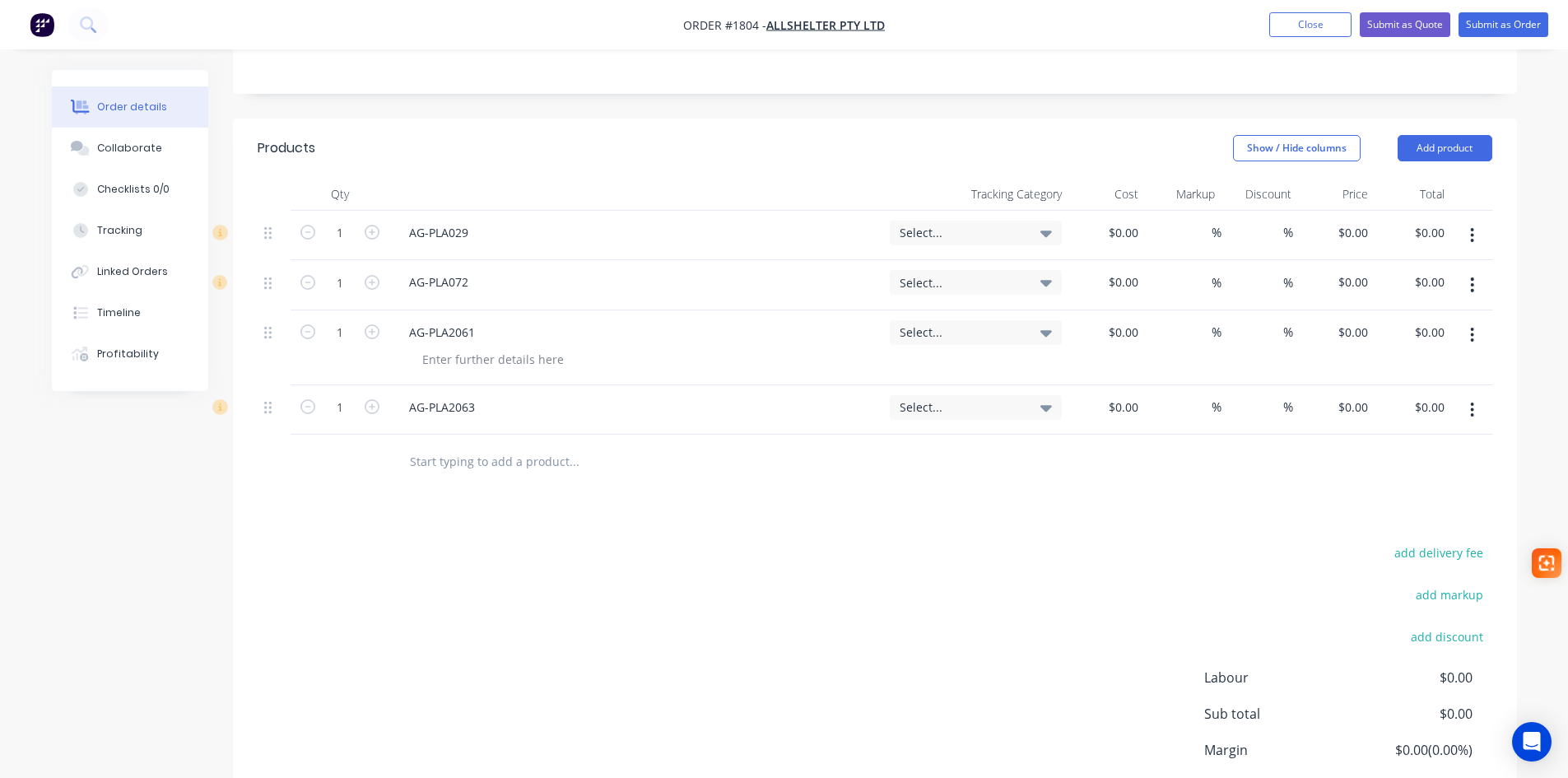
click at [1470, 326] on icon "button" at bounding box center [1471, 335] width 4 height 18
click at [1408, 465] on div "Delete" at bounding box center [1414, 476] width 127 height 23
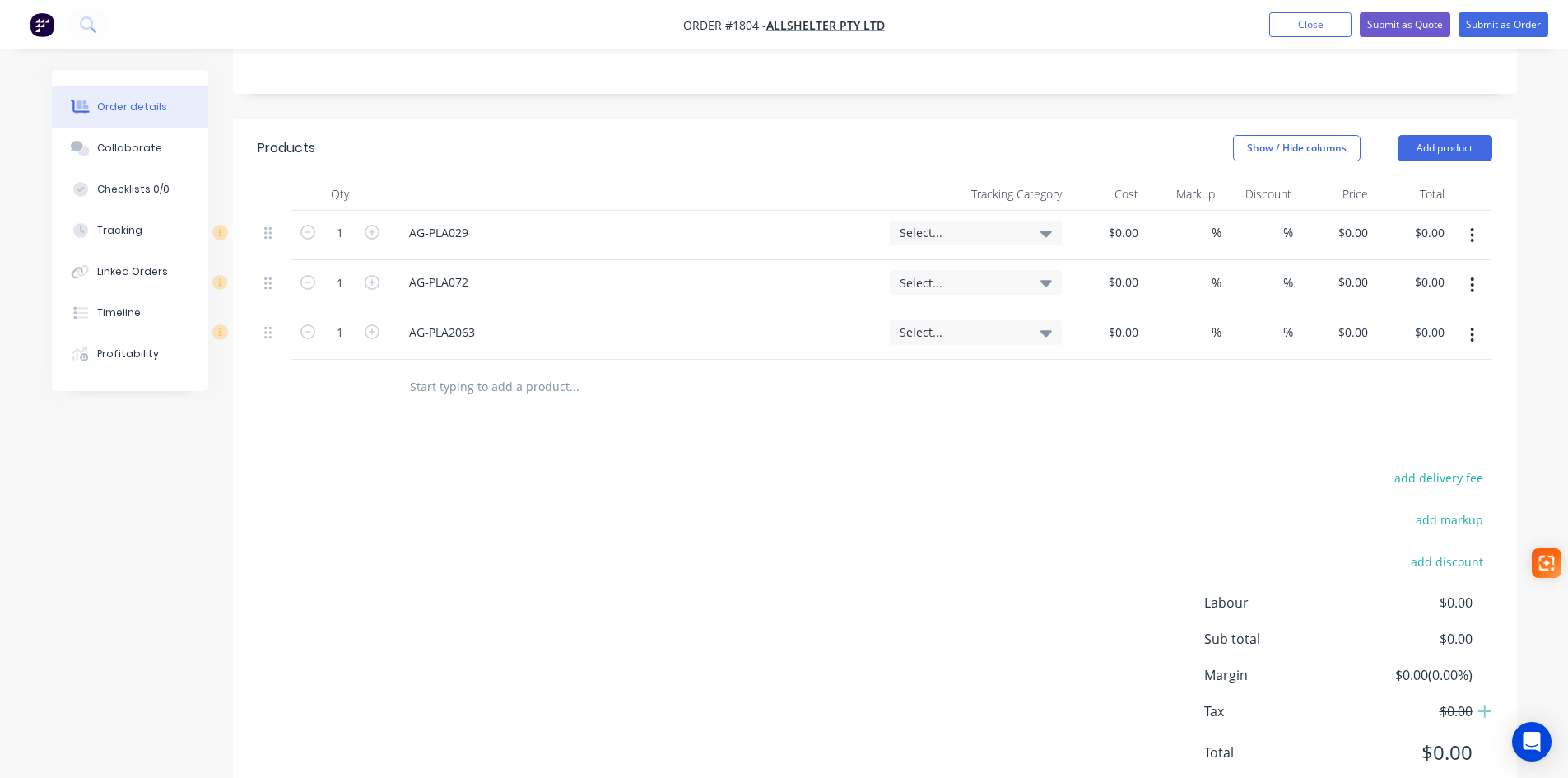
click at [447, 370] on input "text" at bounding box center [573, 386] width 329 height 33
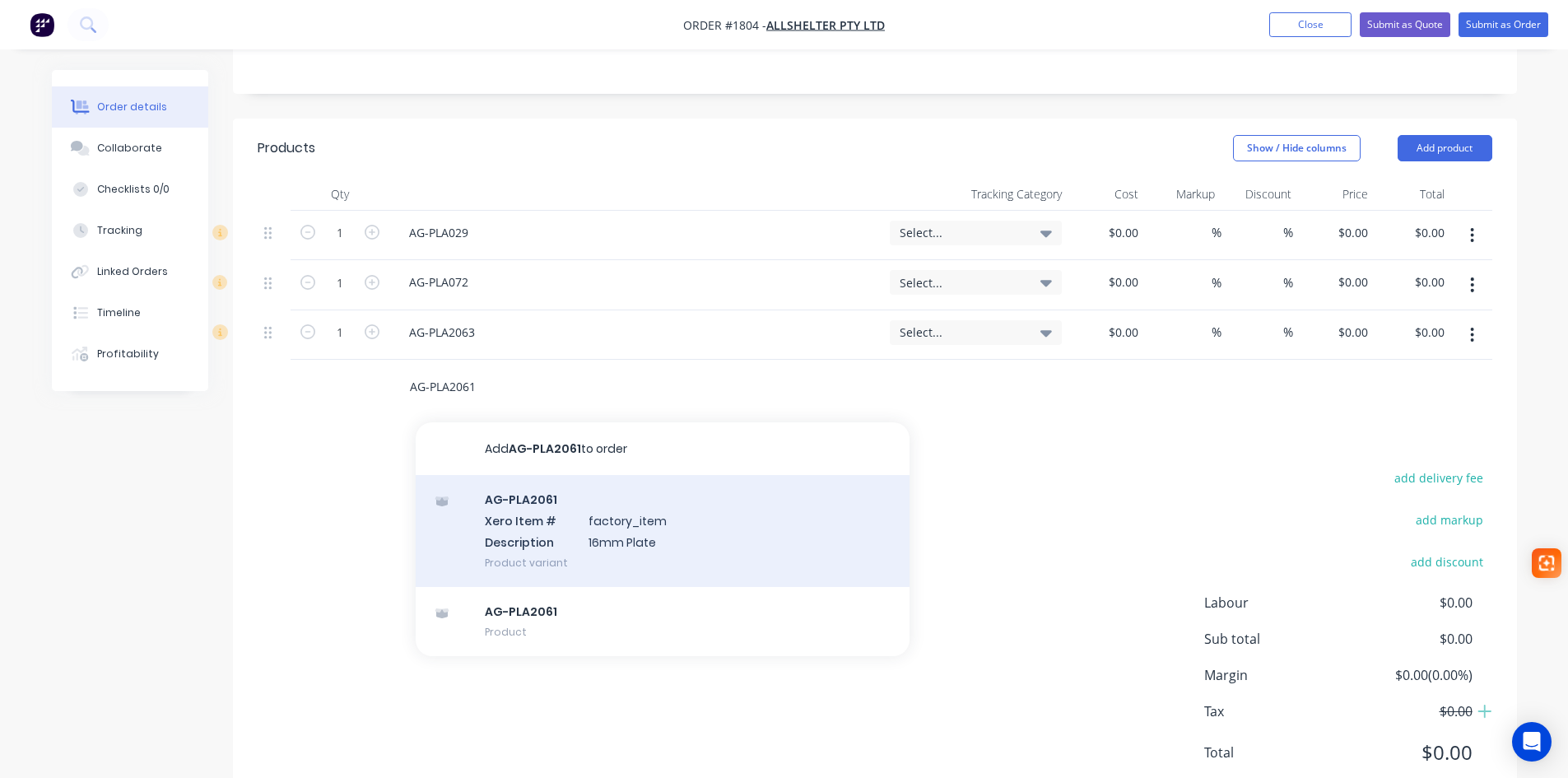
type input "AG-PLA2061"
click at [531, 495] on div "AG-PLA2061 Xero Item # factory_item Description 16mm Plate Product variant" at bounding box center [663, 531] width 494 height 111
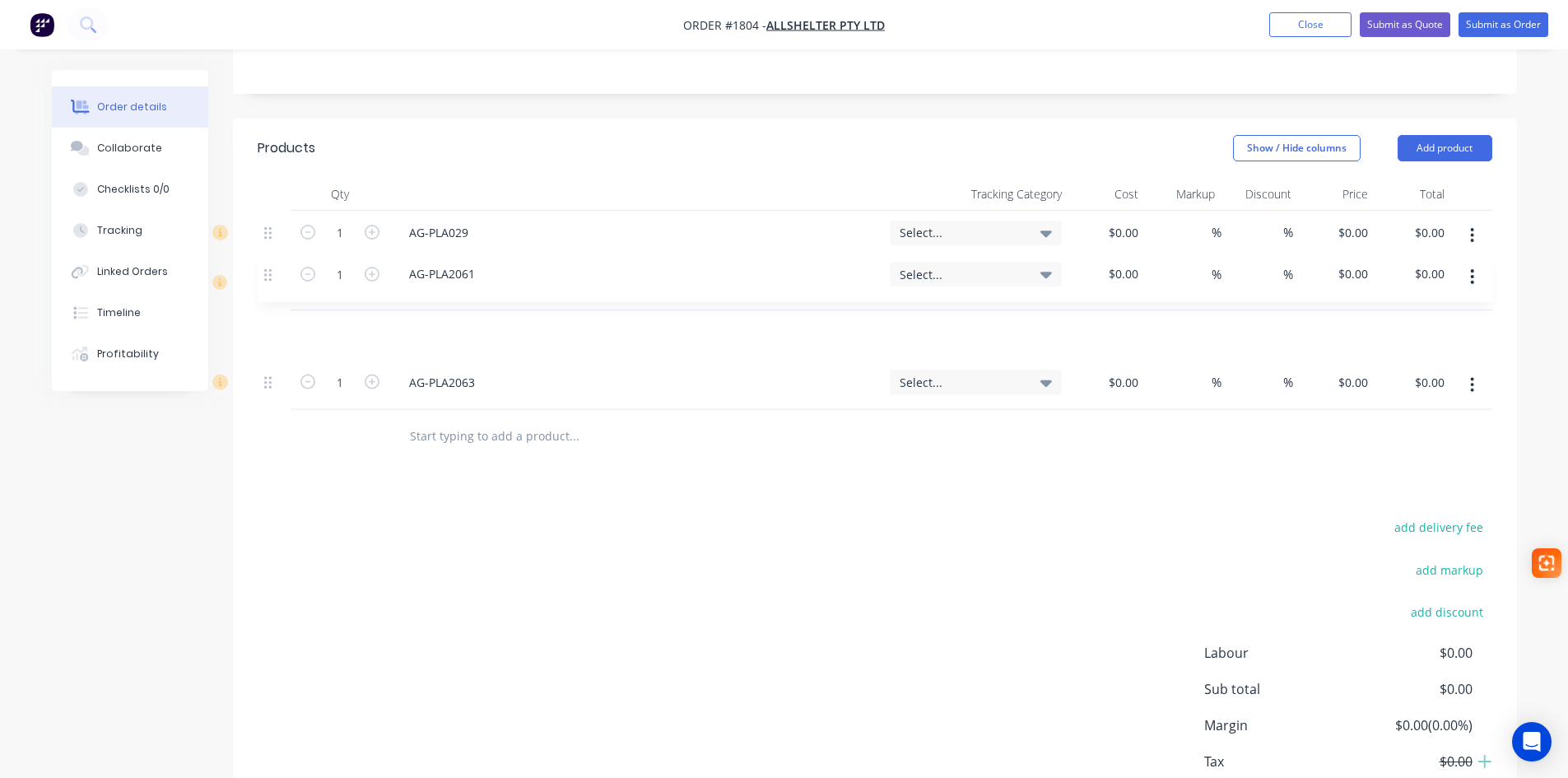
drag, startPoint x: 270, startPoint y: 342, endPoint x: 270, endPoint y: 275, distance: 67.0
click at [270, 275] on div "1 AG-PLA029 Select... $0.00 $0.00 % % $0.00 $0.00 $0.00 $0.00 1 AG-PLA072 Selec…" at bounding box center [874, 310] width 1235 height 199
click at [481, 419] on input "text" at bounding box center [573, 436] width 329 height 33
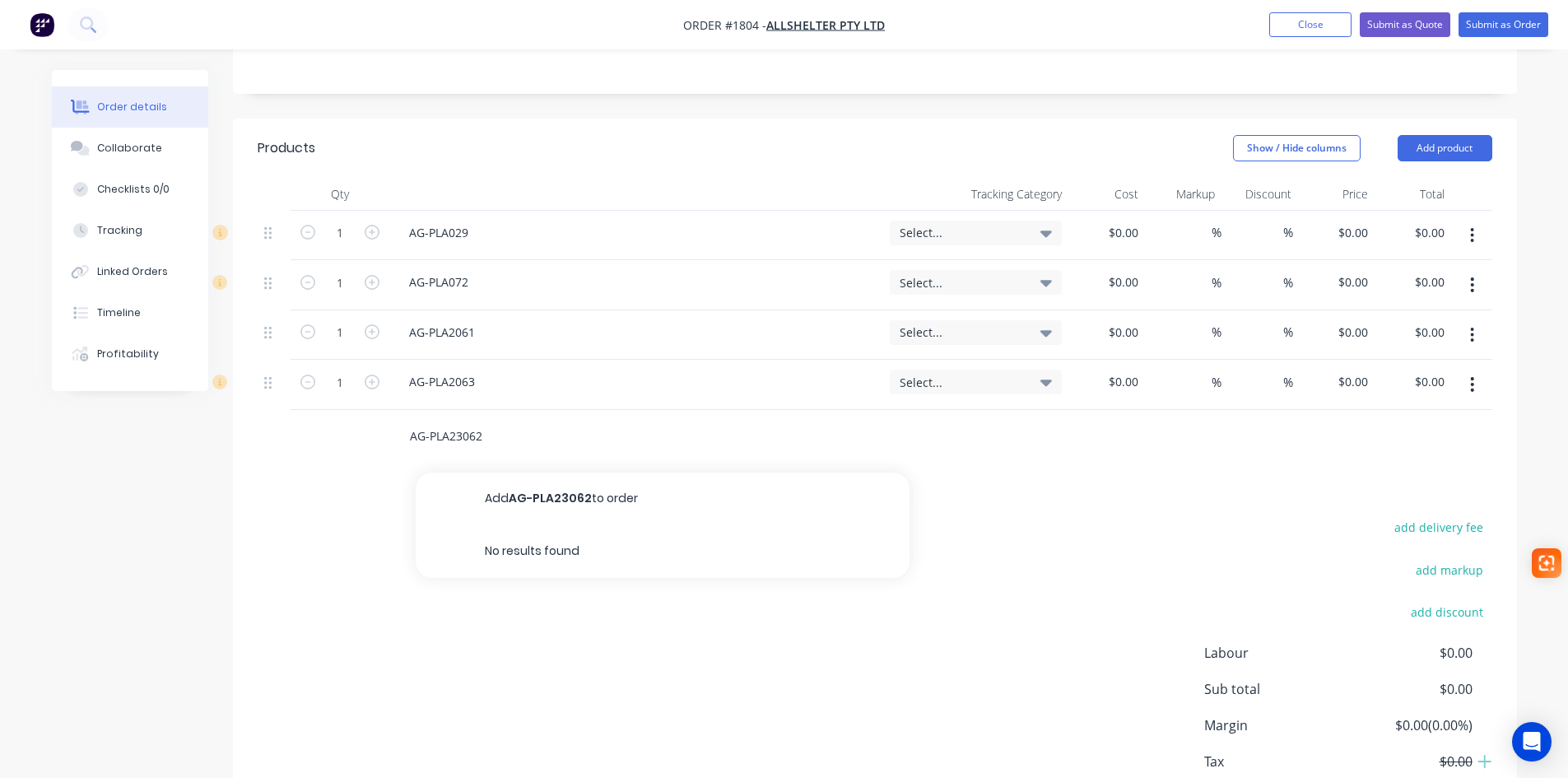
click at [462, 419] on input "AG-PLA23062" at bounding box center [573, 436] width 329 height 33
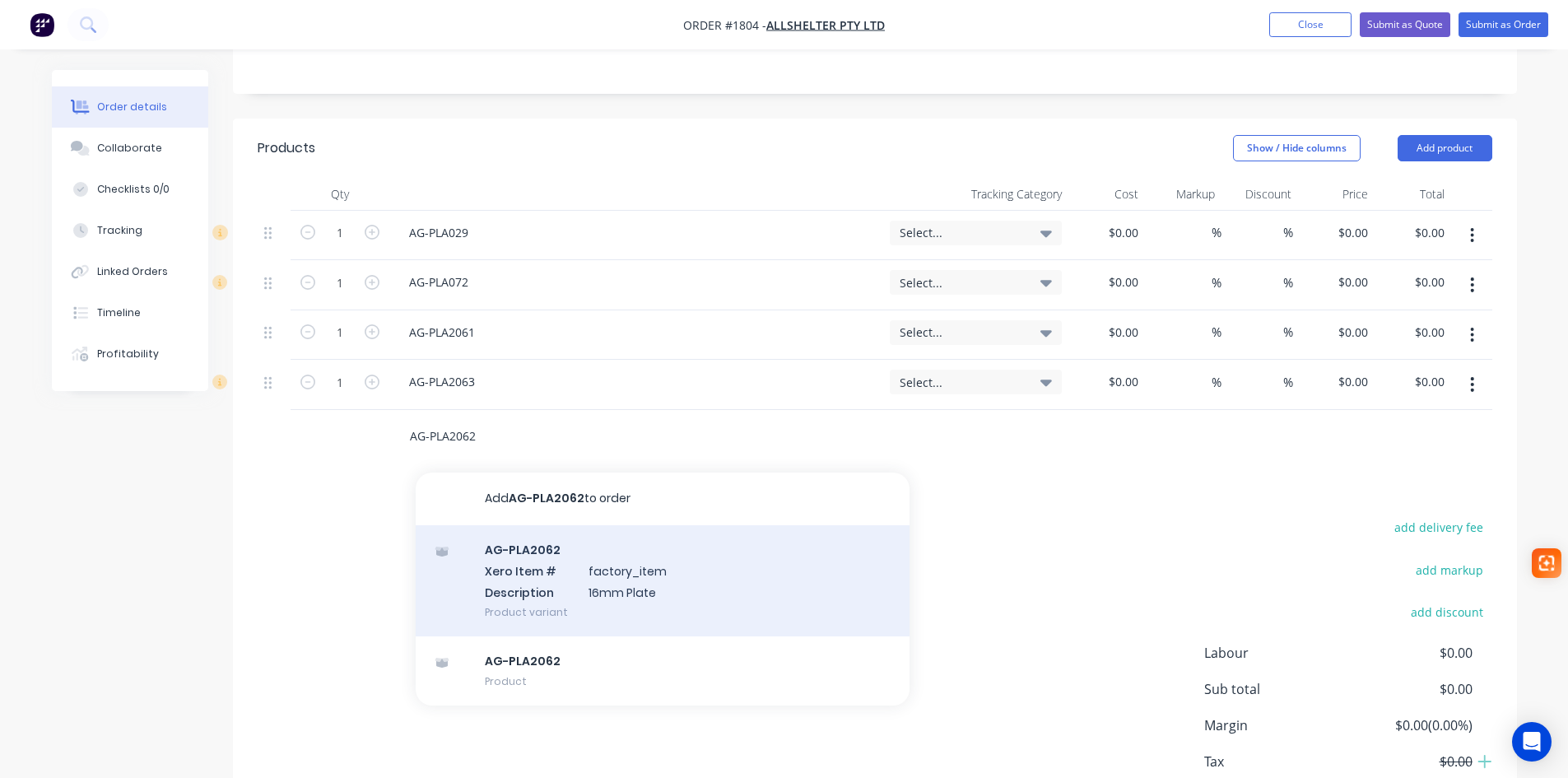
type input "AG-PLA2062"
click at [545, 542] on div "AG-PLA2062 Xero Item # factory_item Description 16mm Plate Product variant" at bounding box center [663, 580] width 494 height 111
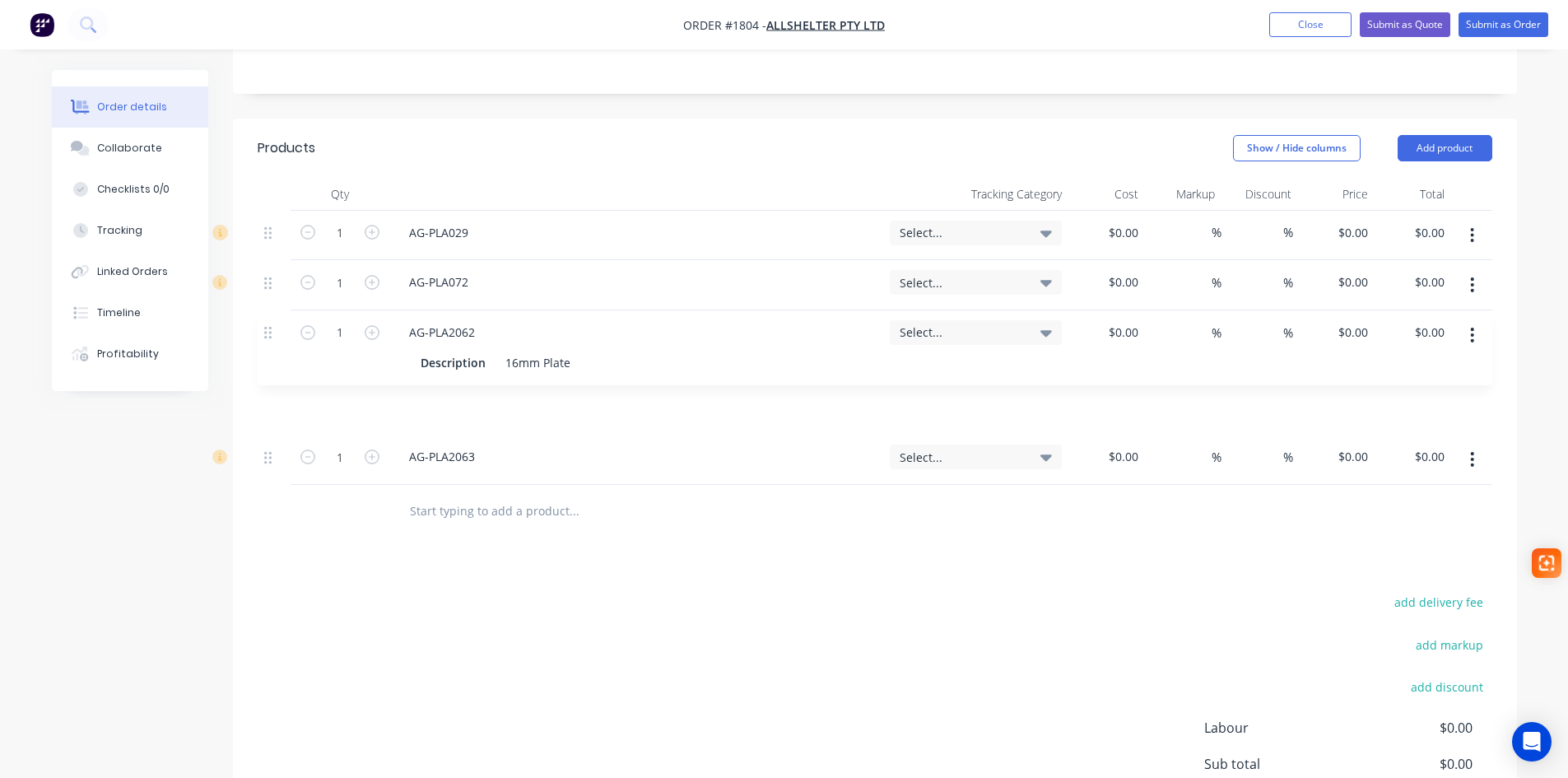
drag, startPoint x: 265, startPoint y: 386, endPoint x: 267, endPoint y: 326, distance: 60.0
click at [267, 326] on div "1 AG-PLA029 Select... $0.00 $0.00 % % $0.00 $0.00 $0.00 $0.00 1 AG-PLA072 Selec…" at bounding box center [874, 347] width 1235 height 274
click at [1048, 231] on icon at bounding box center [1046, 234] width 11 height 7
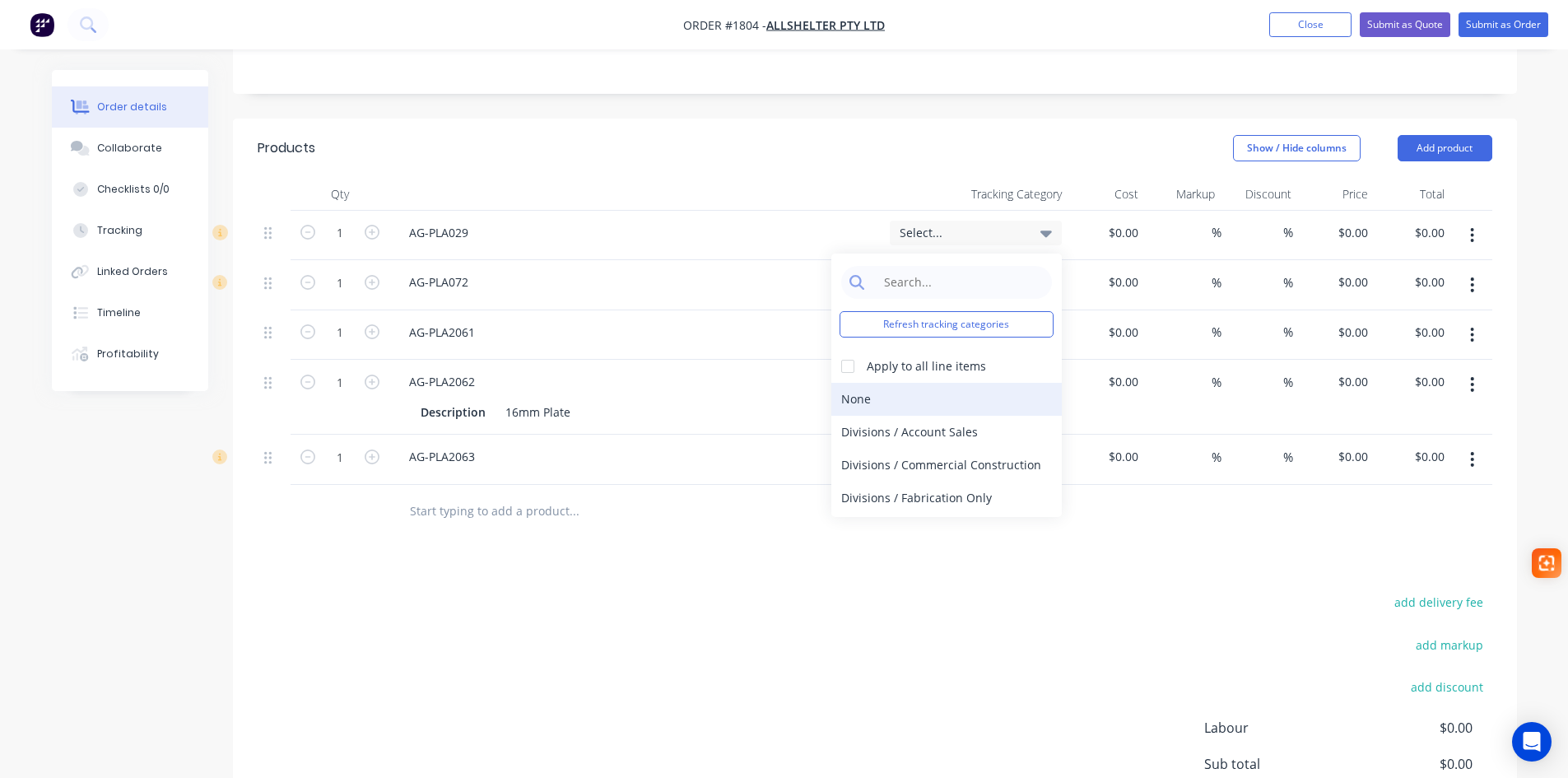
scroll to position [392, 0]
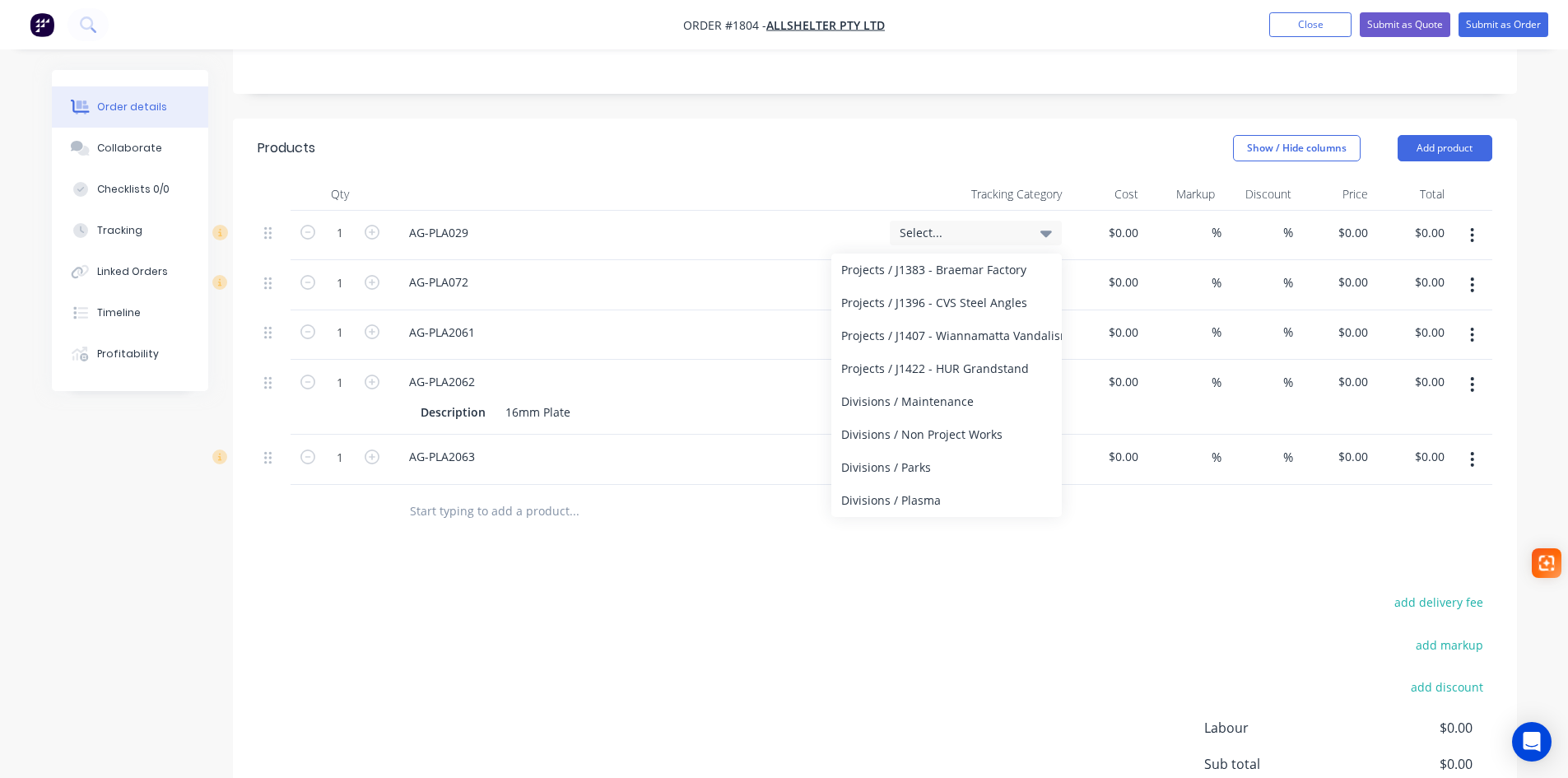
click at [936, 484] on div "Divisions / Plasma" at bounding box center [946, 500] width 231 height 33
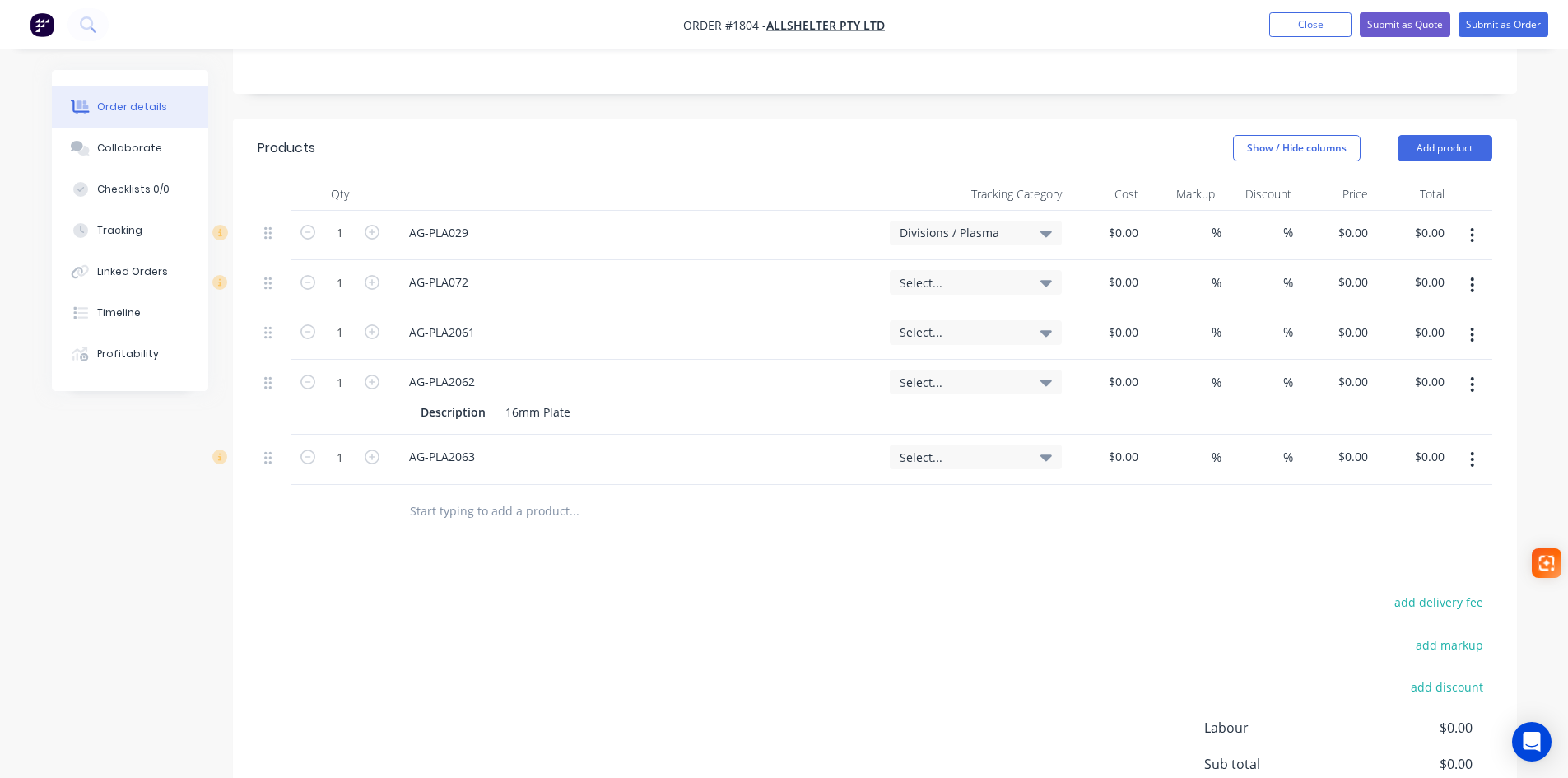
click at [1030, 275] on div "Select..." at bounding box center [975, 282] width 152 height 15
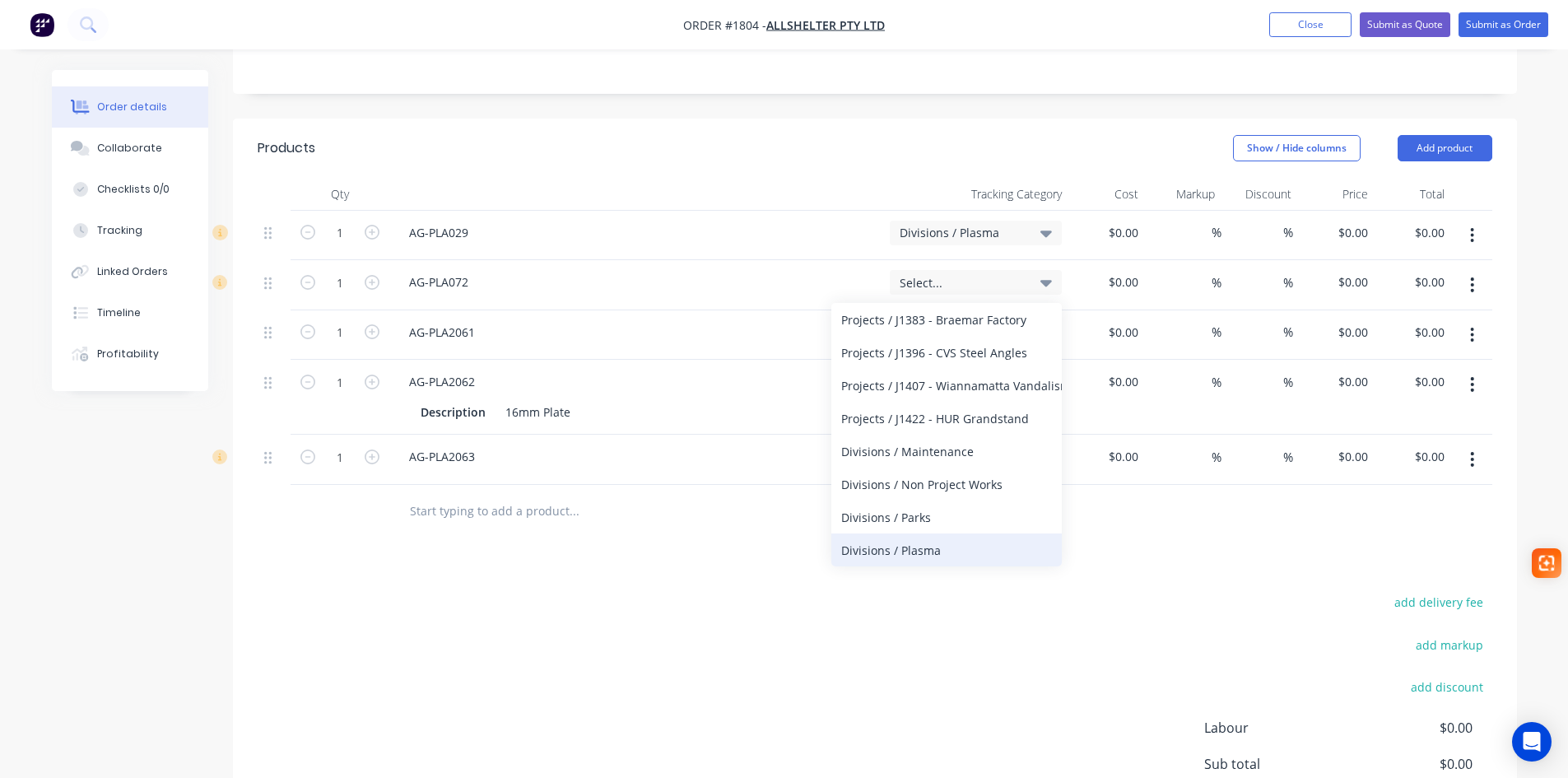
click at [913, 533] on div "Divisions / Plasma" at bounding box center [946, 550] width 231 height 33
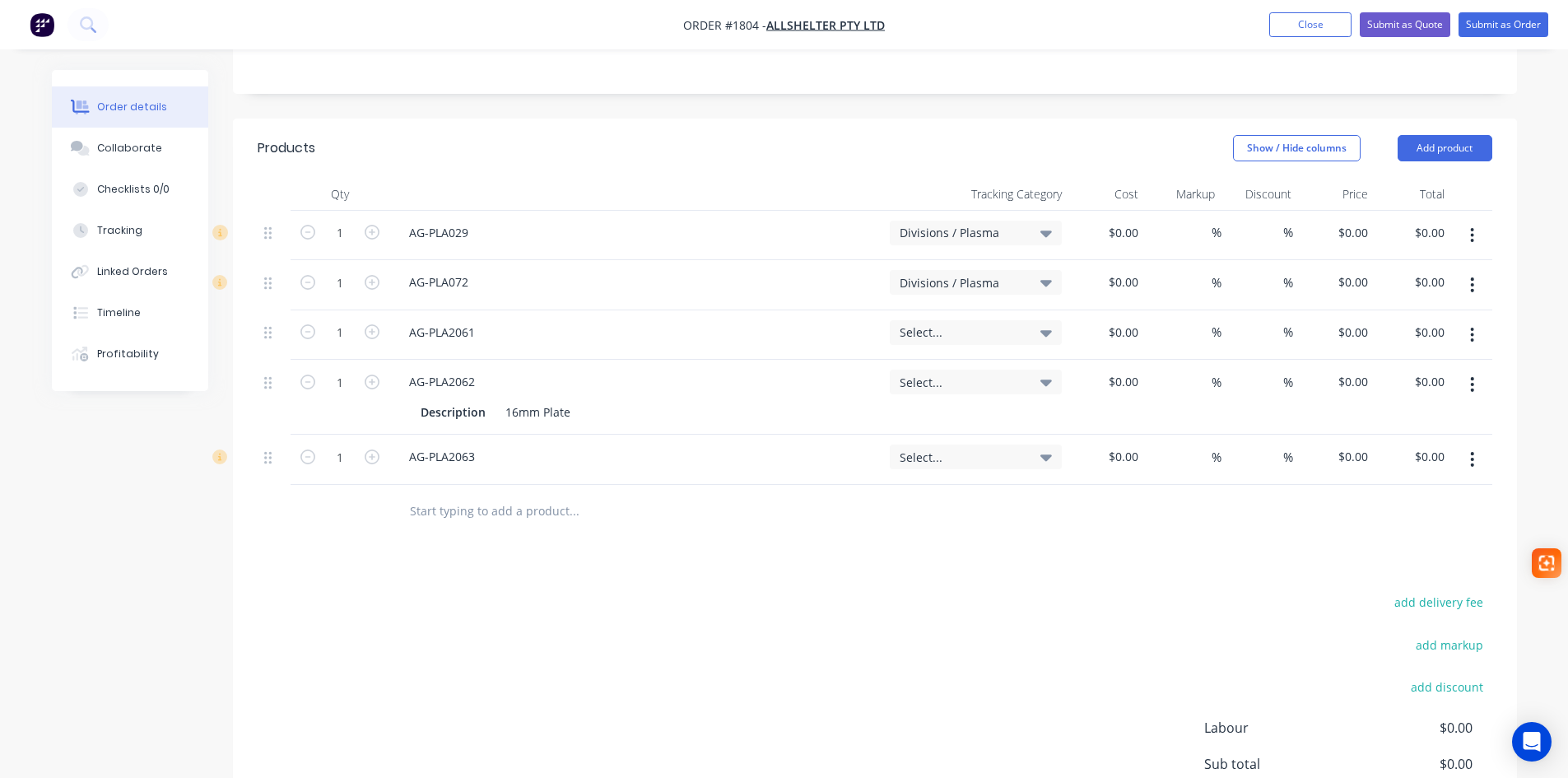
click at [1023, 324] on span "Select..." at bounding box center [962, 332] width 124 height 17
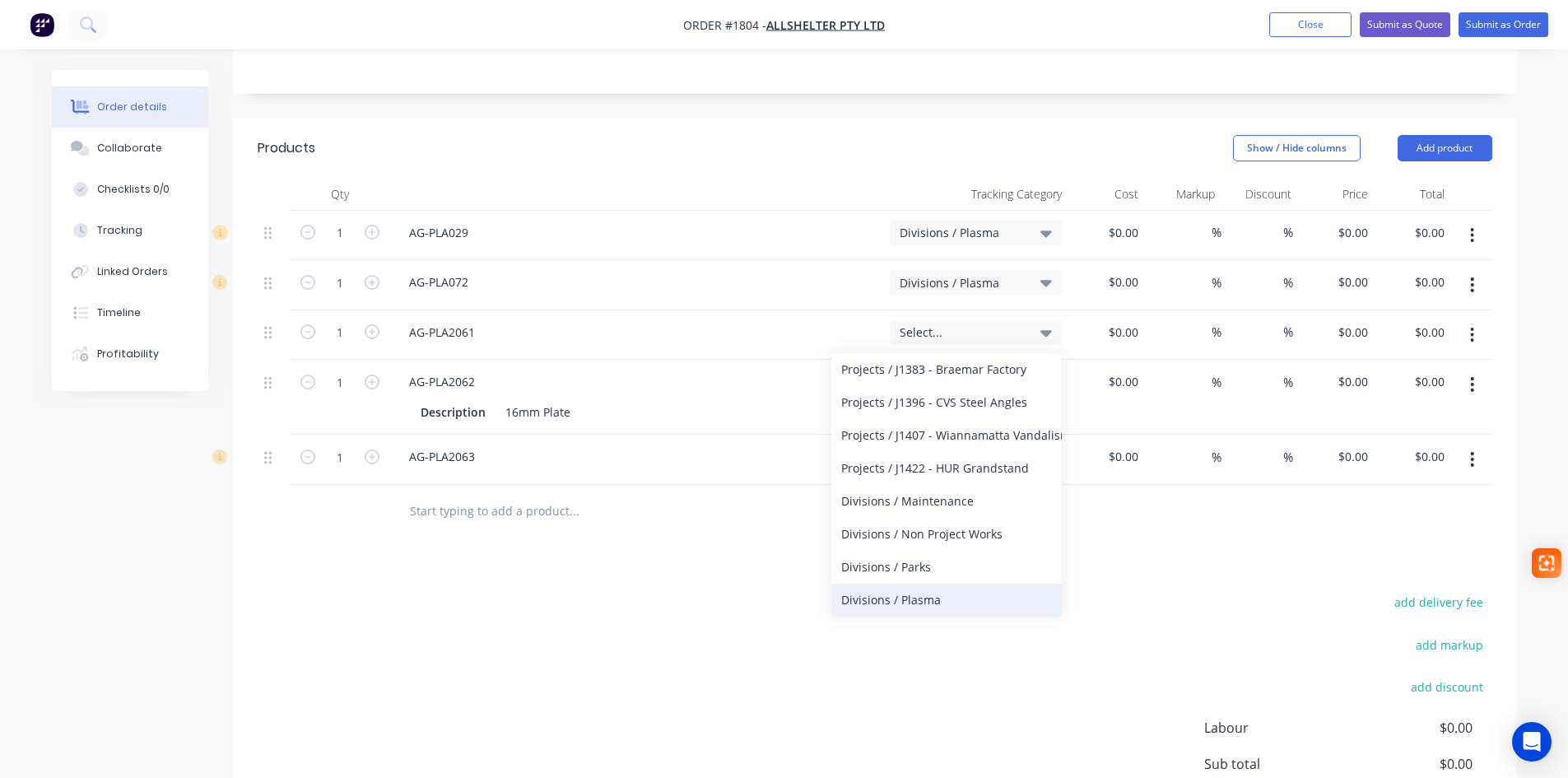
click at [927, 584] on div "Divisions / Plasma" at bounding box center [946, 600] width 231 height 33
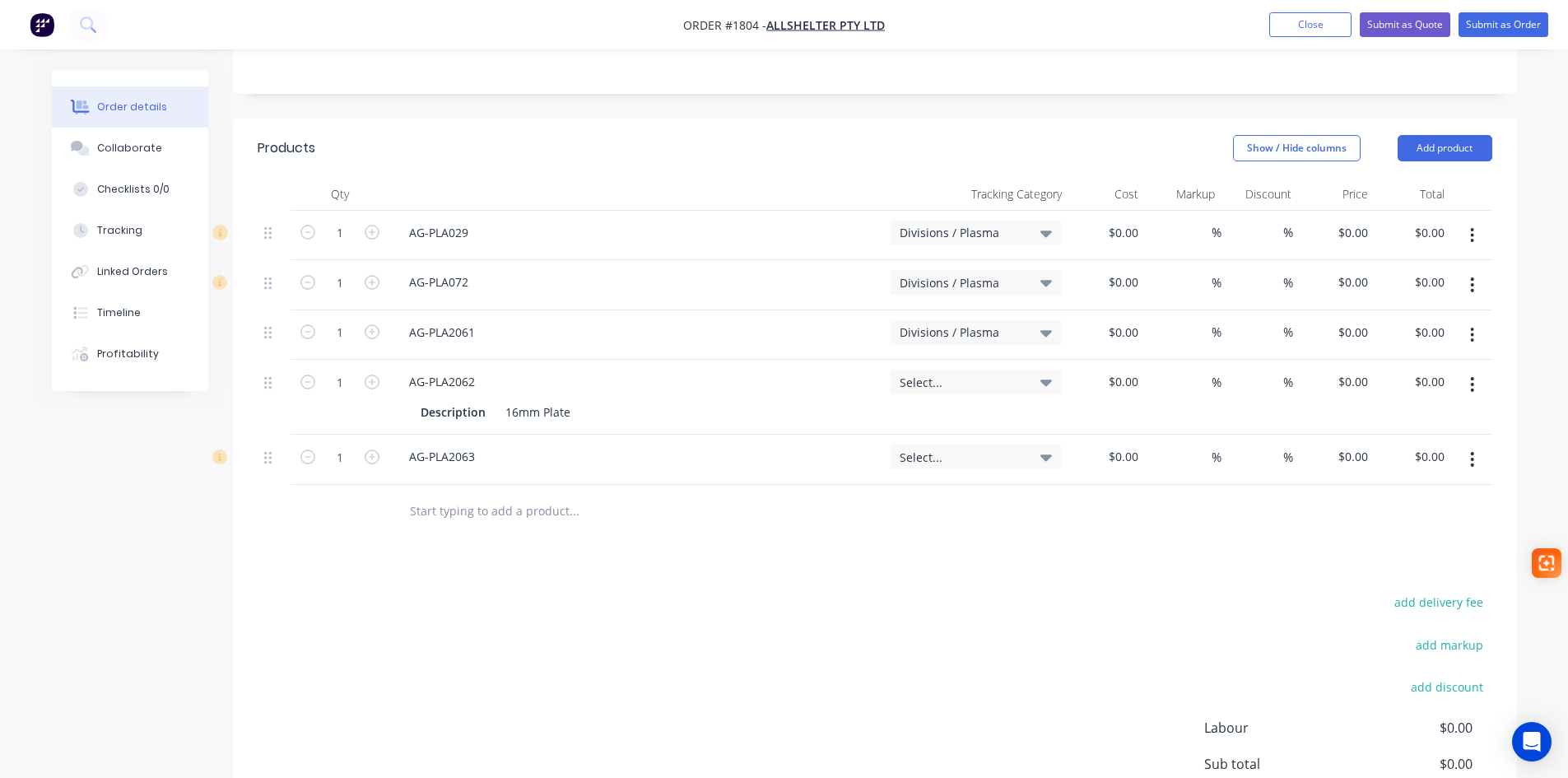
click at [1018, 373] on span "Select..." at bounding box center [962, 382] width 124 height 17
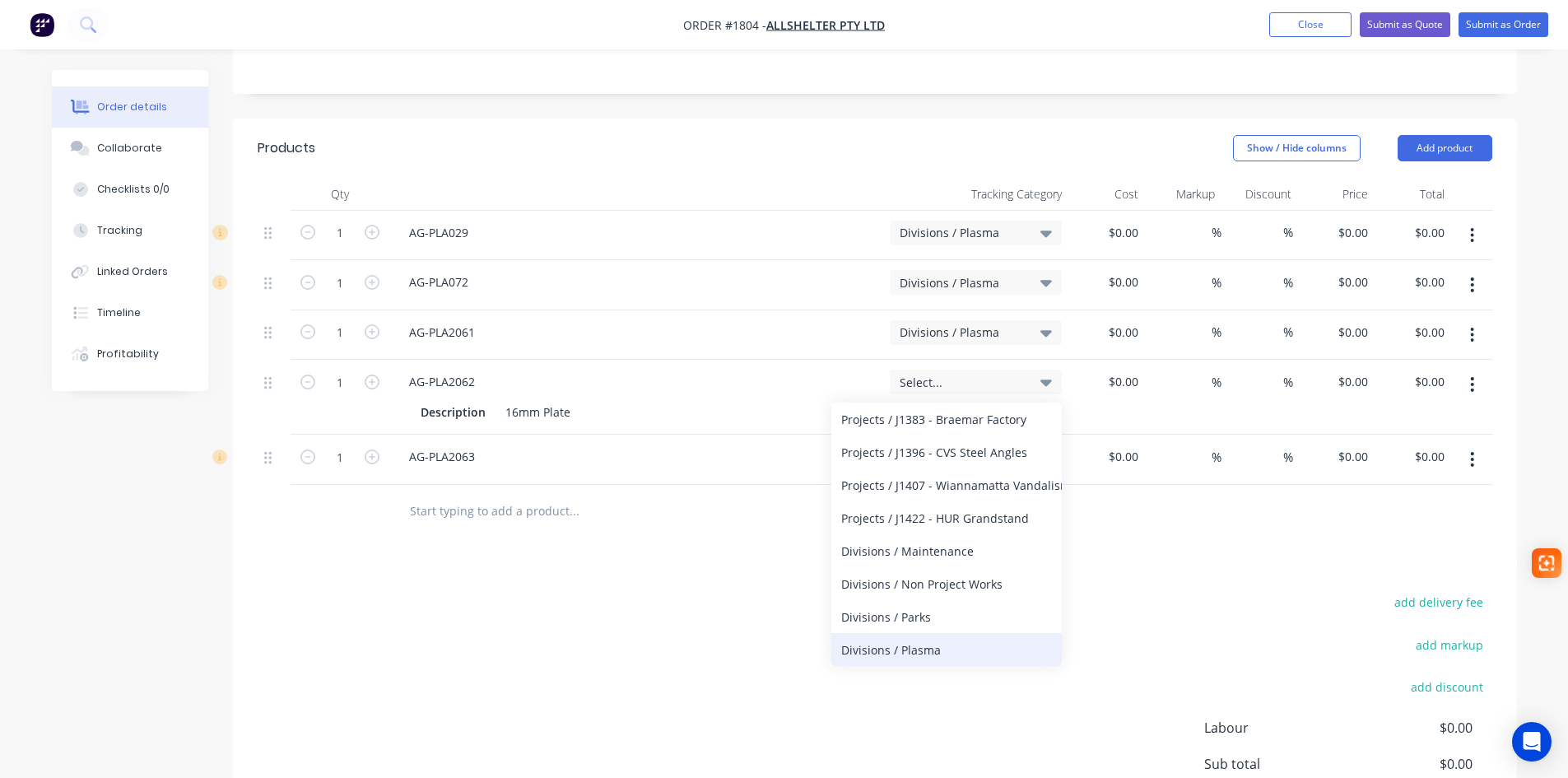
click at [924, 633] on div "Divisions / Plasma" at bounding box center [946, 649] width 231 height 33
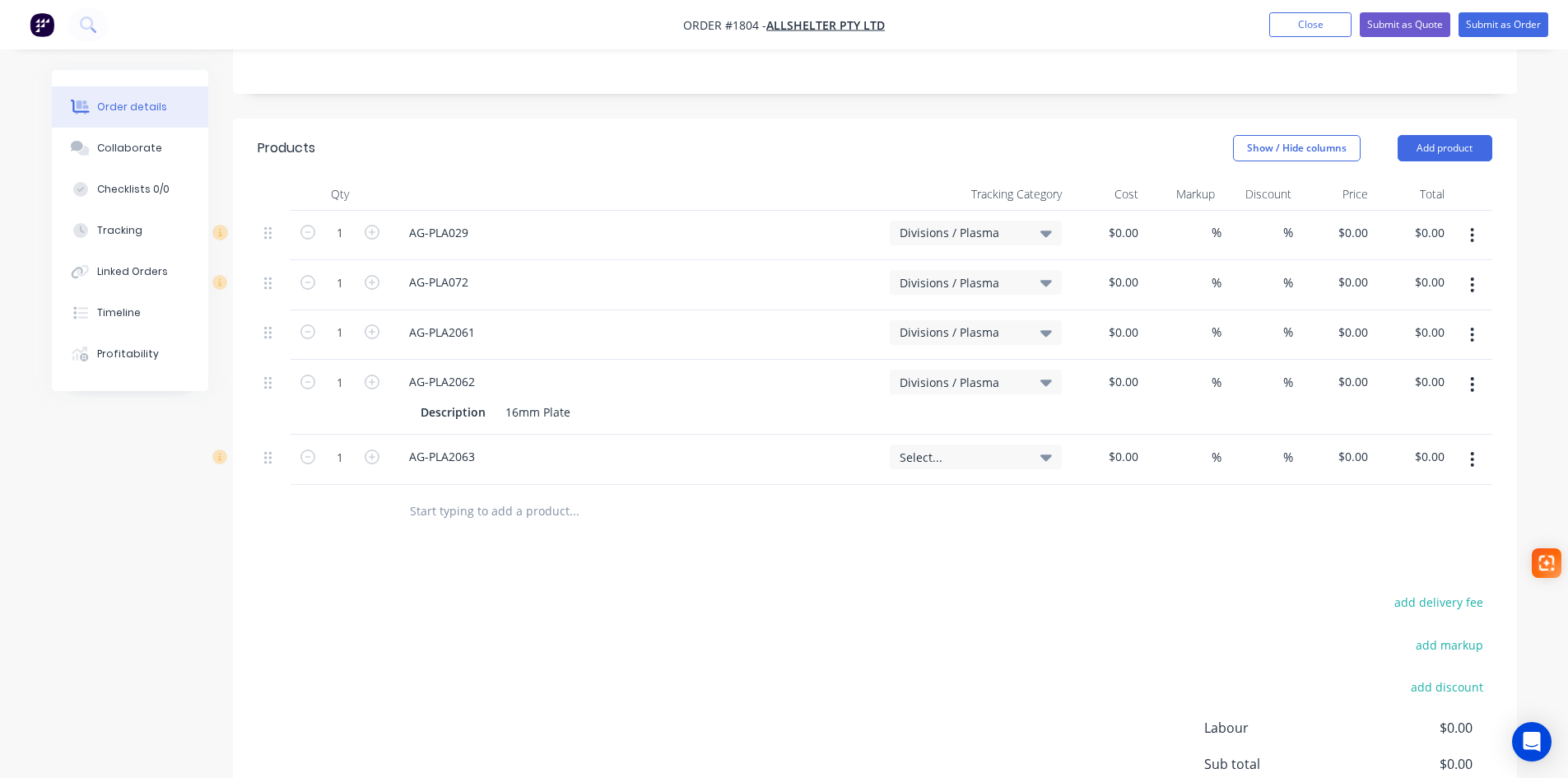
click at [1005, 445] on div "Select..." at bounding box center [975, 457] width 172 height 24
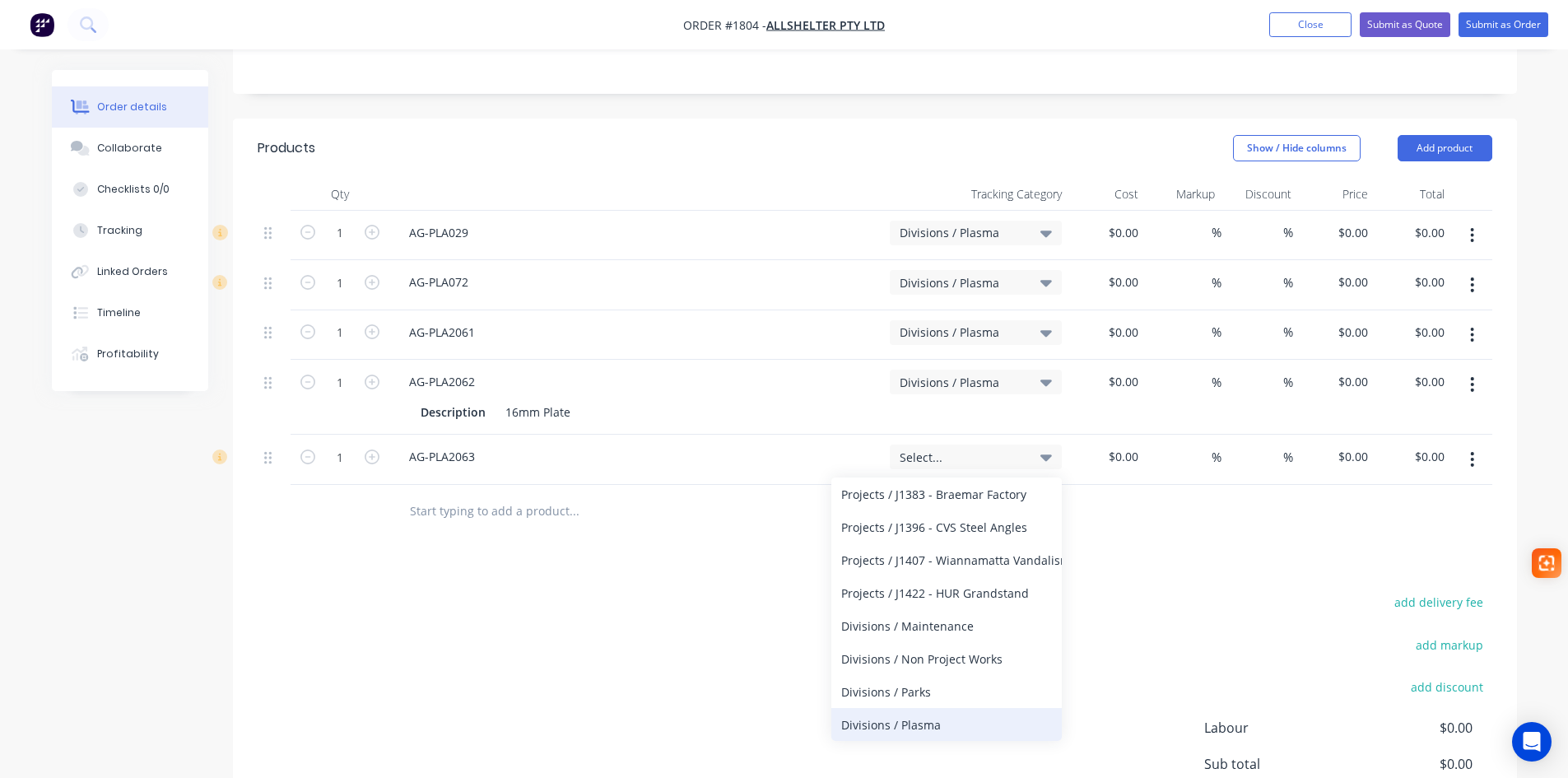
click at [931, 708] on div "Divisions / Plasma" at bounding box center [946, 724] width 231 height 33
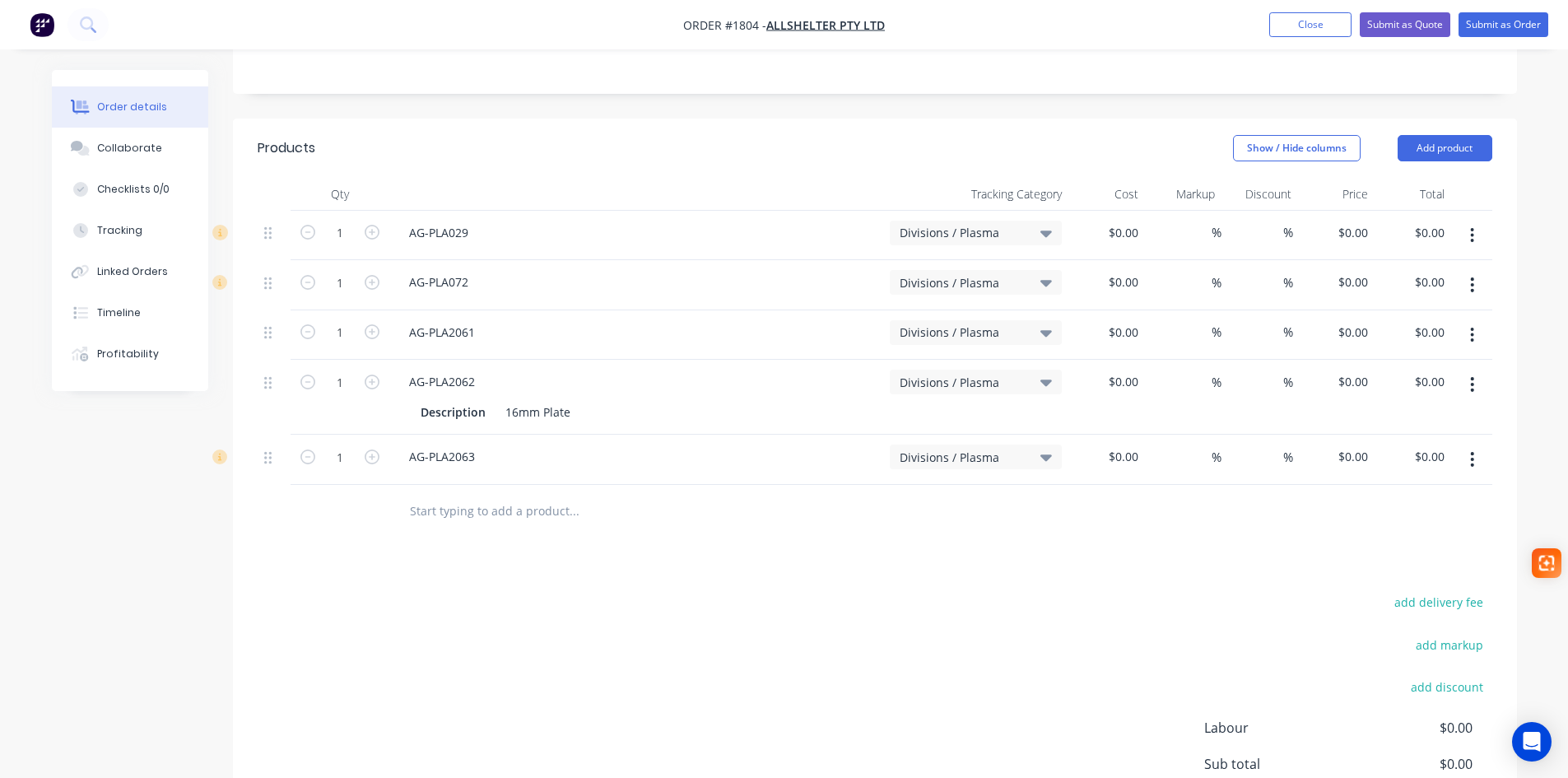
click at [506, 494] on input "text" at bounding box center [573, 511] width 329 height 33
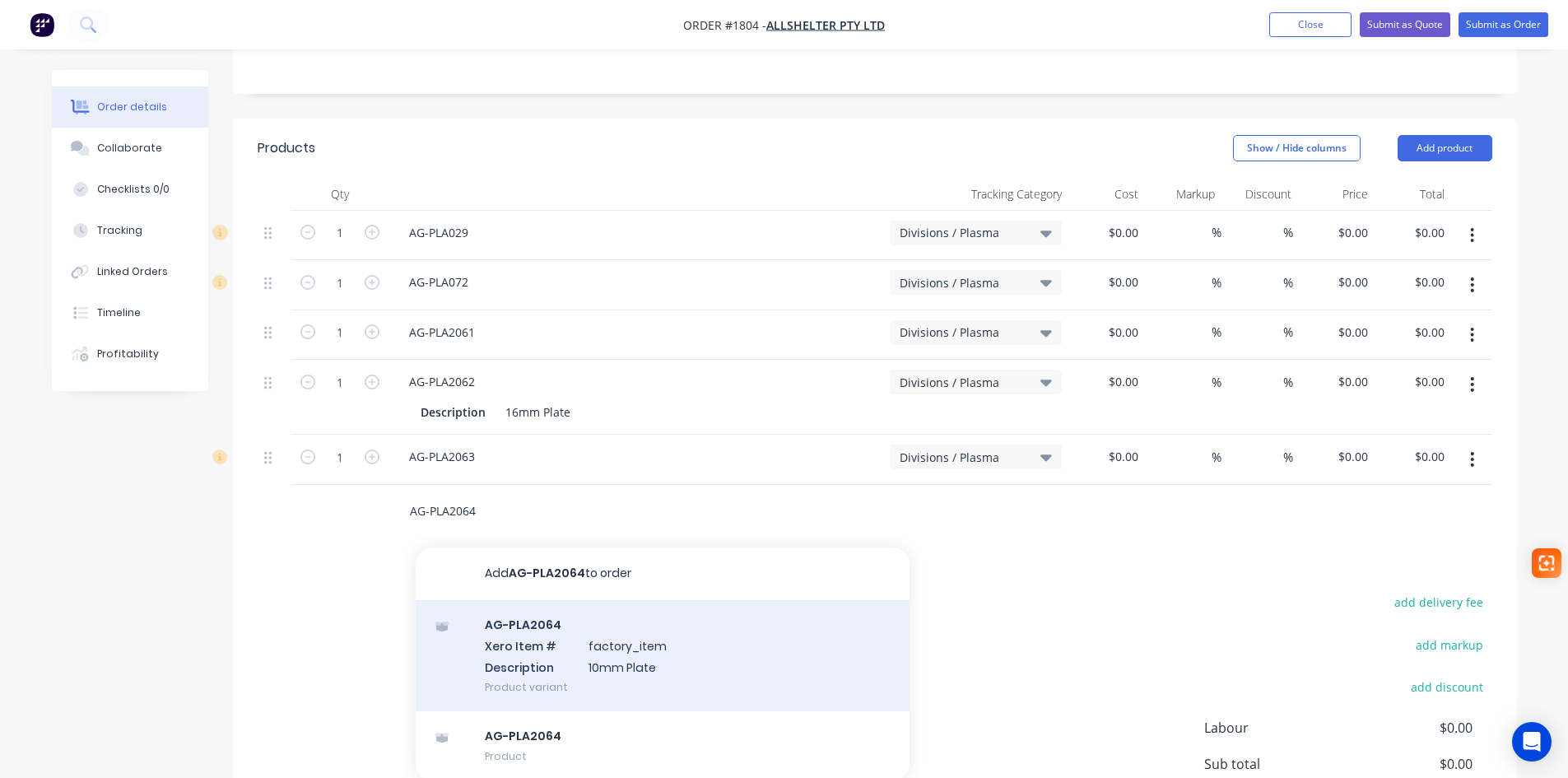
type input "AG-PLA2064"
click at [558, 621] on div "AG-PLA2064 Xero Item # factory_item Description 10mm Plate Product variant" at bounding box center [663, 656] width 494 height 111
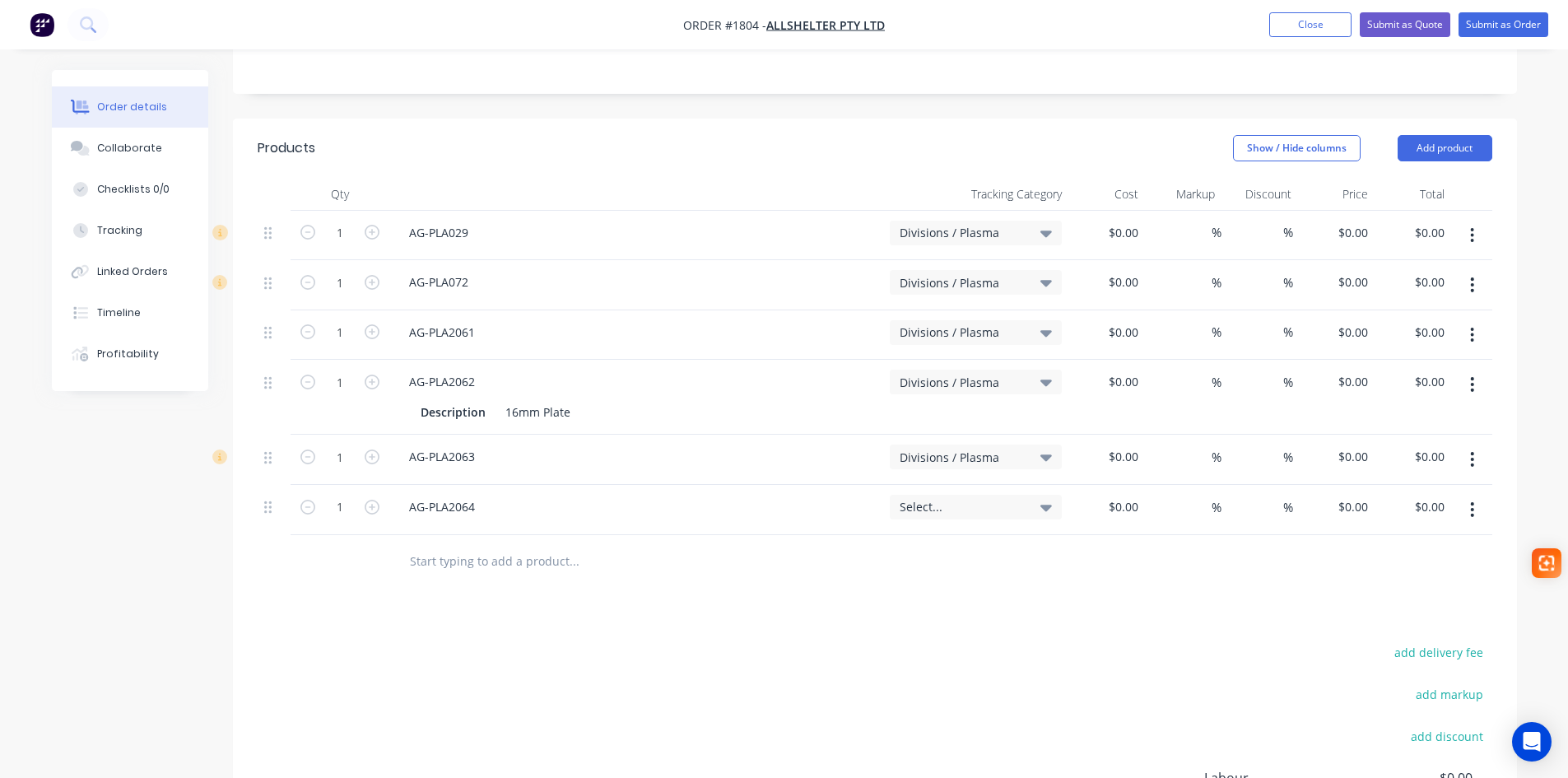
click at [935, 498] on span "Select..." at bounding box center [962, 506] width 124 height 17
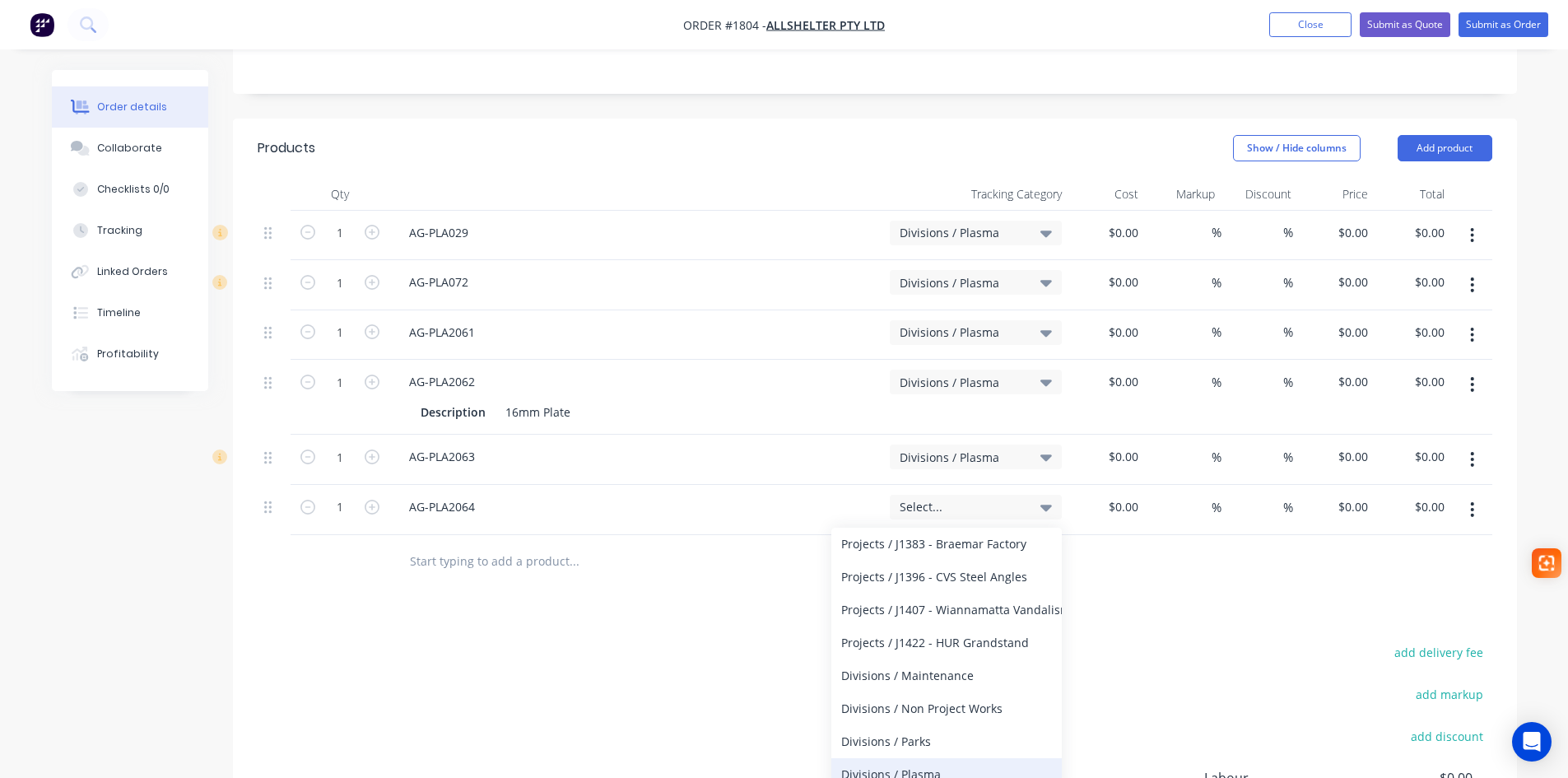
click at [921, 758] on div "Divisions / Plasma" at bounding box center [946, 775] width 231 height 33
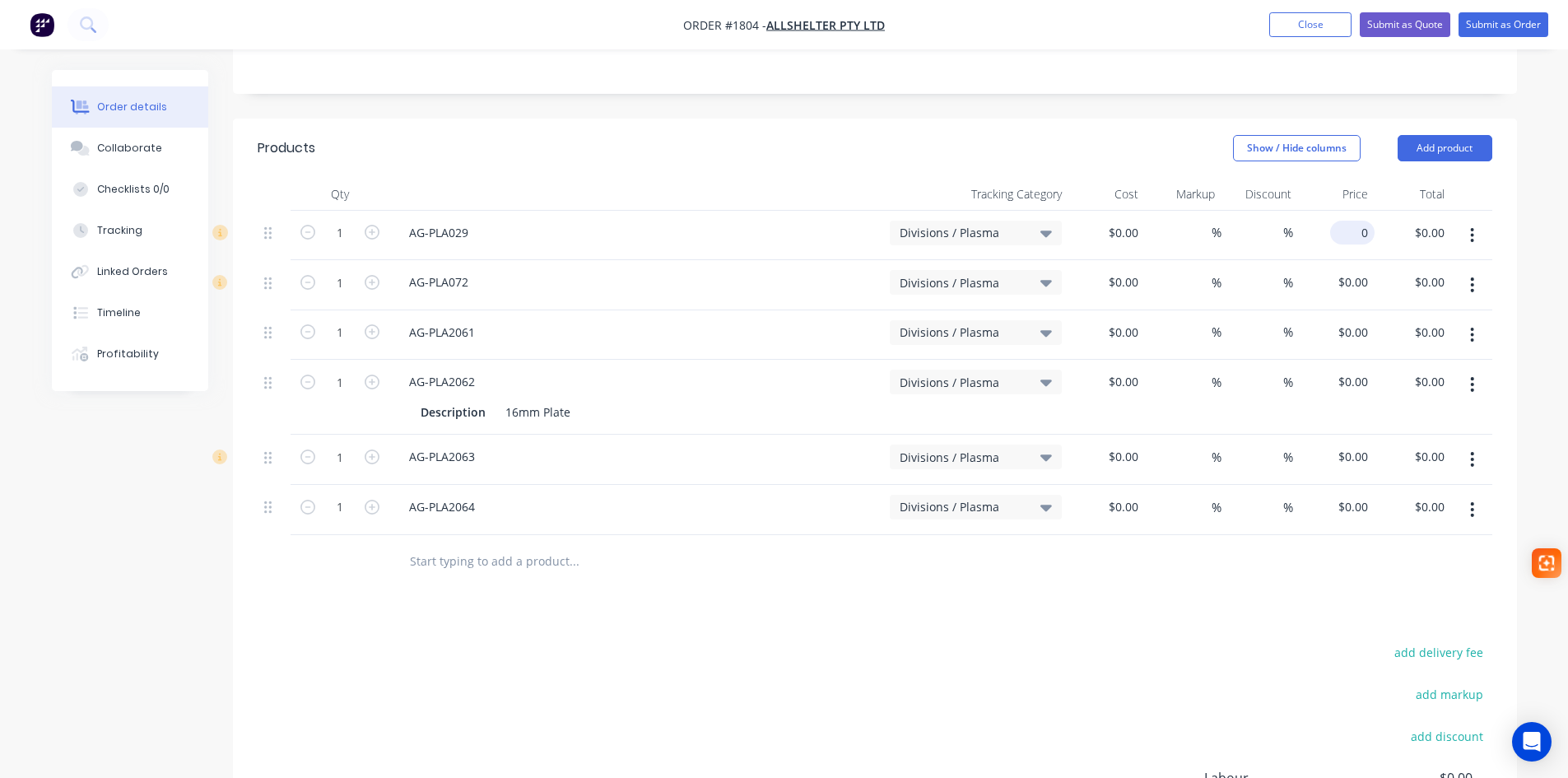
click at [1350, 220] on div "0 $0.00" at bounding box center [1351, 231] width 44 height 23
type input "$3.99"
click at [1344, 260] on div "0 $0.00" at bounding box center [1337, 285] width 77 height 50
type input "$9.12"
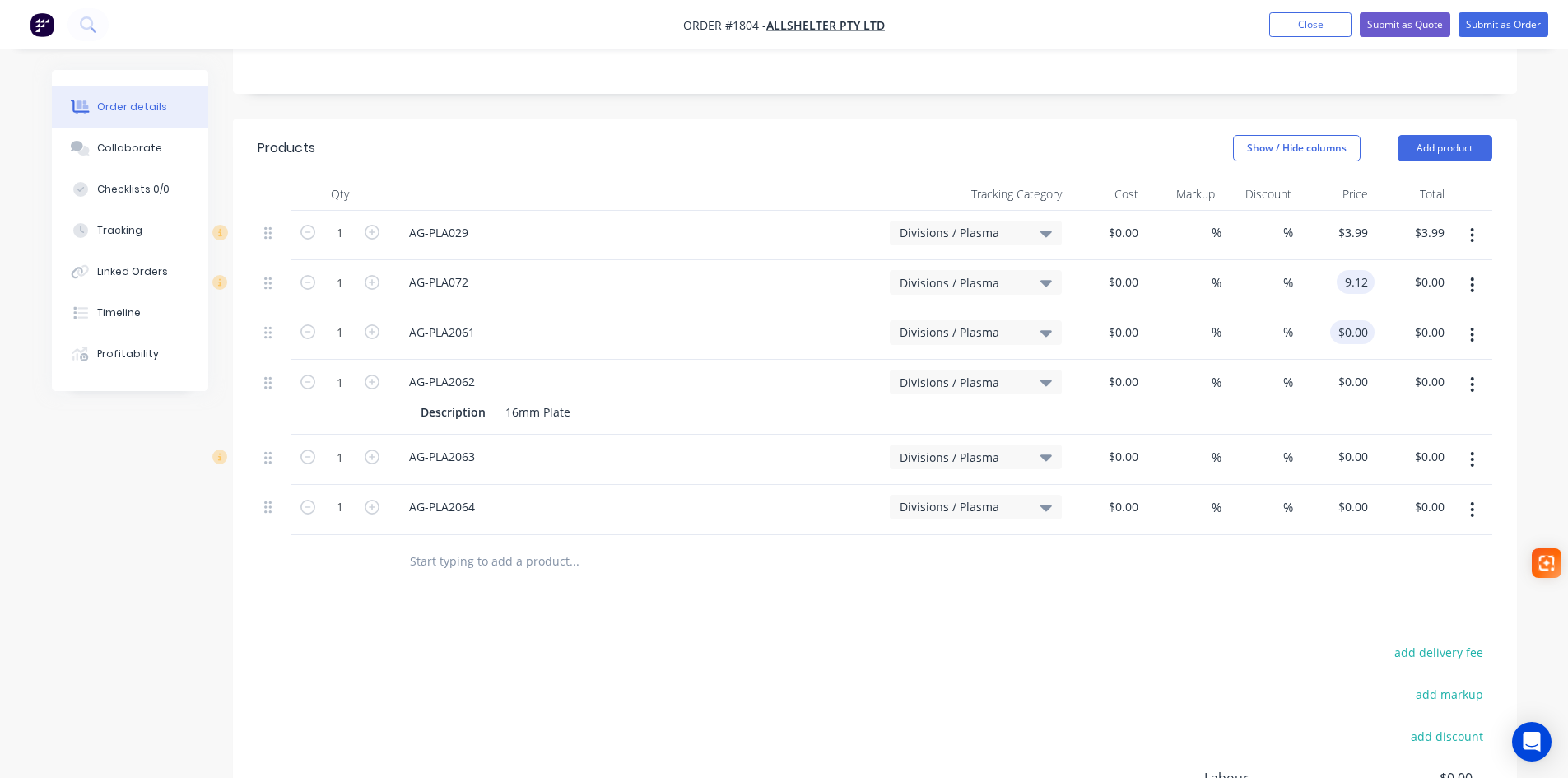
type input "$9.12"
click at [1360, 320] on input "0" at bounding box center [1365, 332] width 19 height 23
type input "$17.09"
click at [1353, 370] on div "0 $0.00" at bounding box center [1351, 381] width 44 height 23
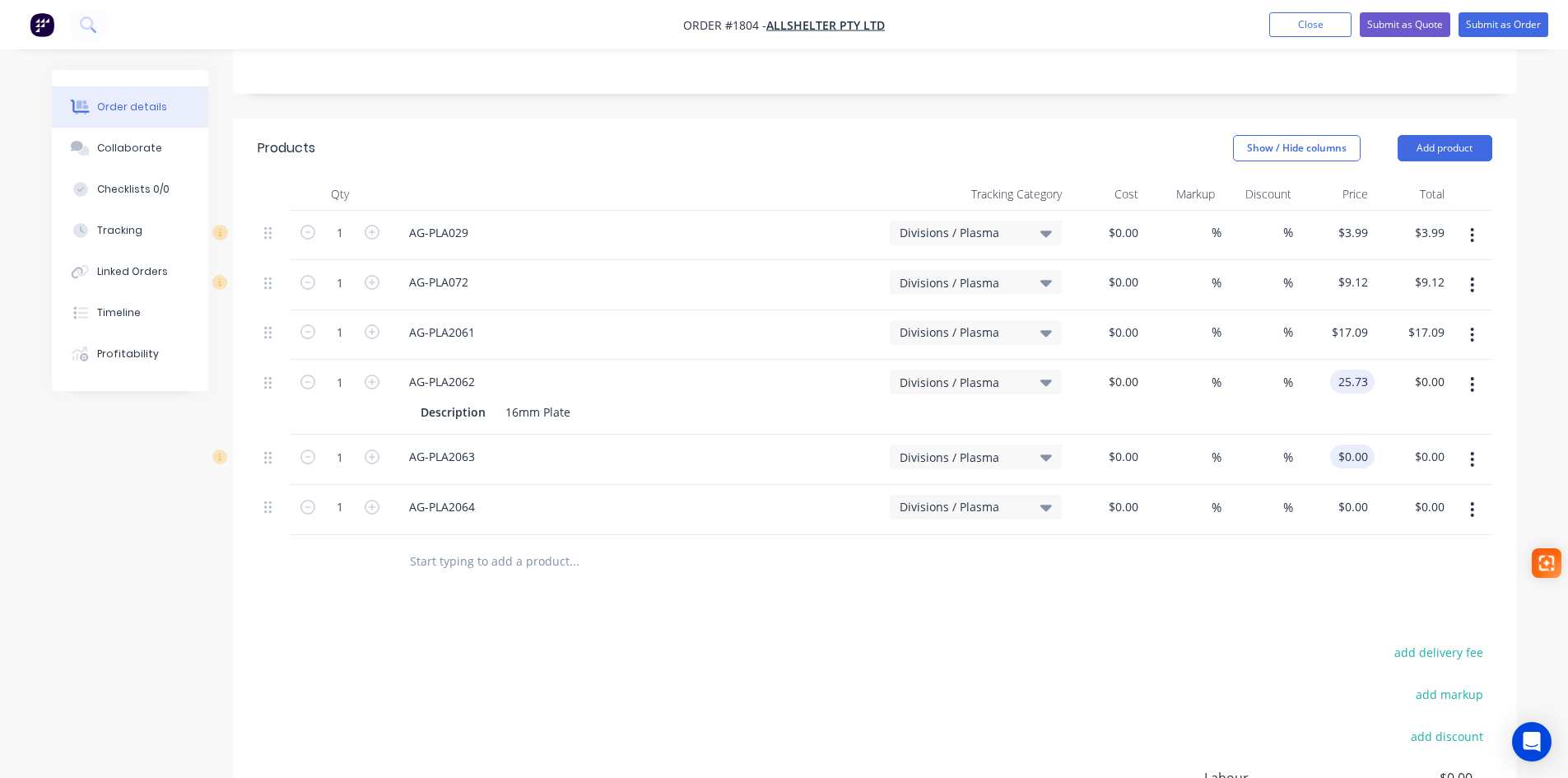
type input "$25.73"
click at [1370, 445] on input "0" at bounding box center [1356, 456] width 38 height 23
type input "$23.10"
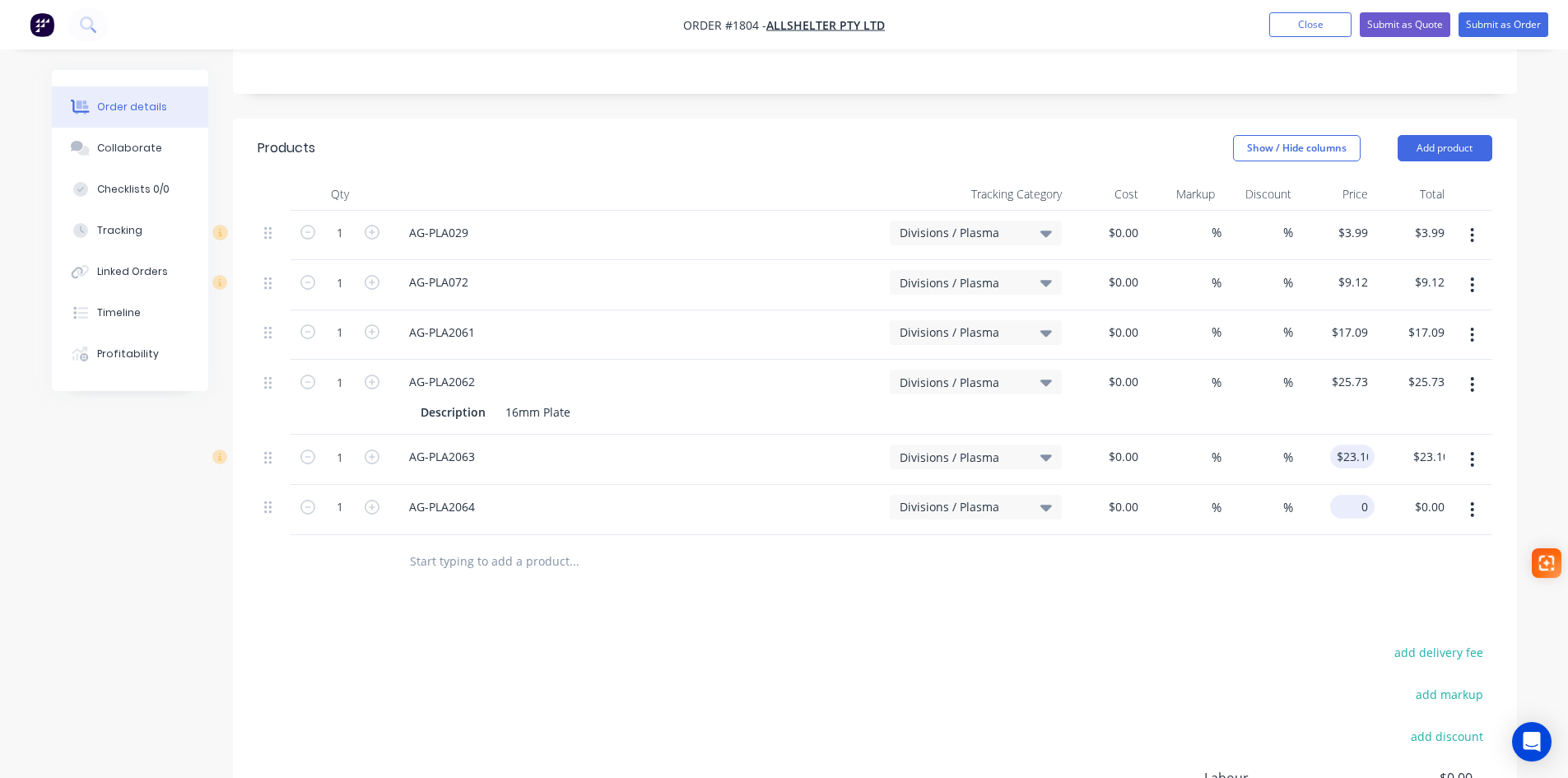
click at [1352, 494] on div "0 $0.00" at bounding box center [1351, 506] width 44 height 23
type input "$11.46"
click at [368, 225] on icon "button" at bounding box center [372, 231] width 15 height 15
type input "2"
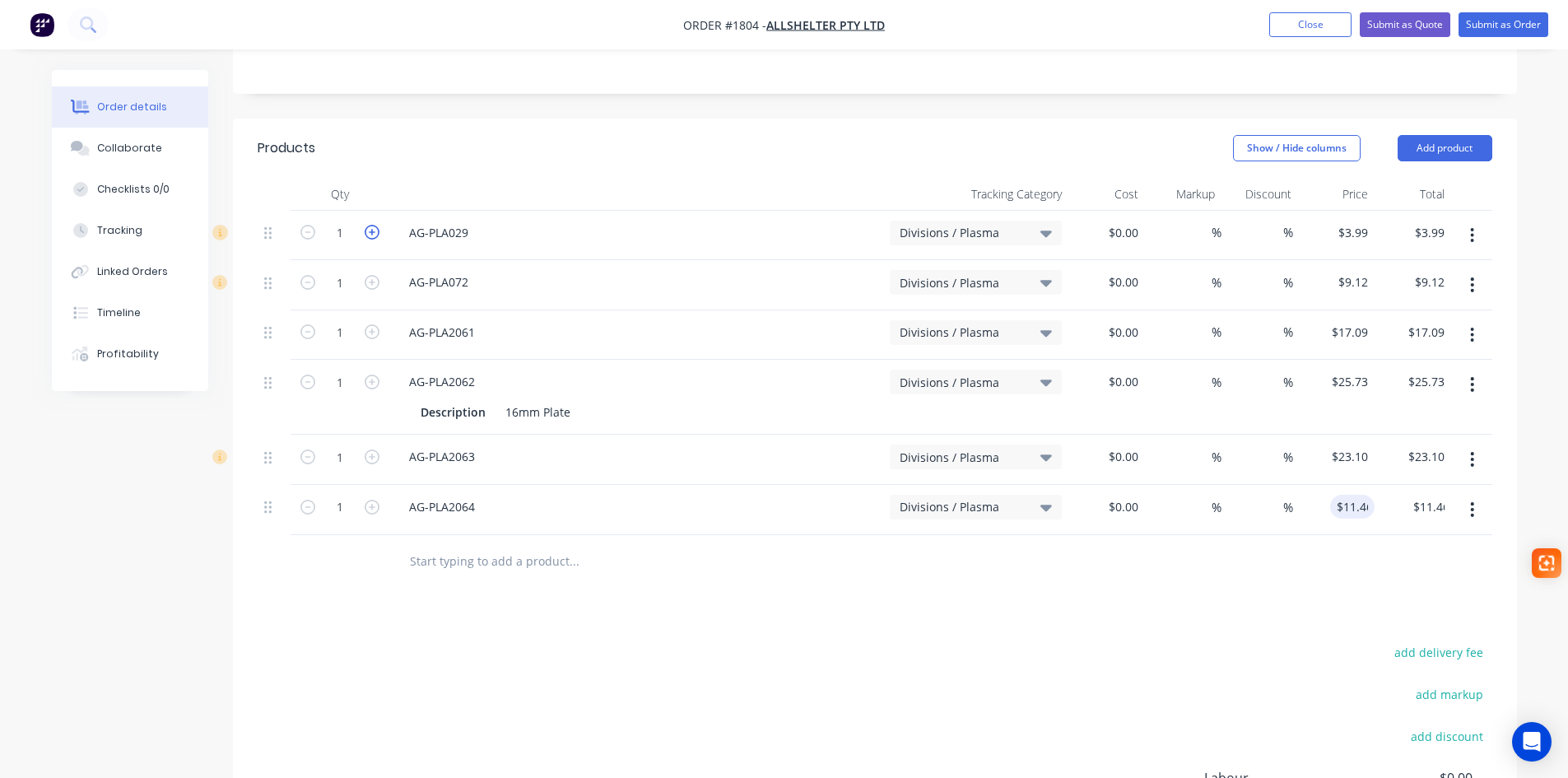
type input "$7.98"
click at [372, 275] on icon "button" at bounding box center [372, 282] width 15 height 15
type input "2"
type input "$18.24"
click at [372, 275] on icon "button" at bounding box center [372, 282] width 15 height 15
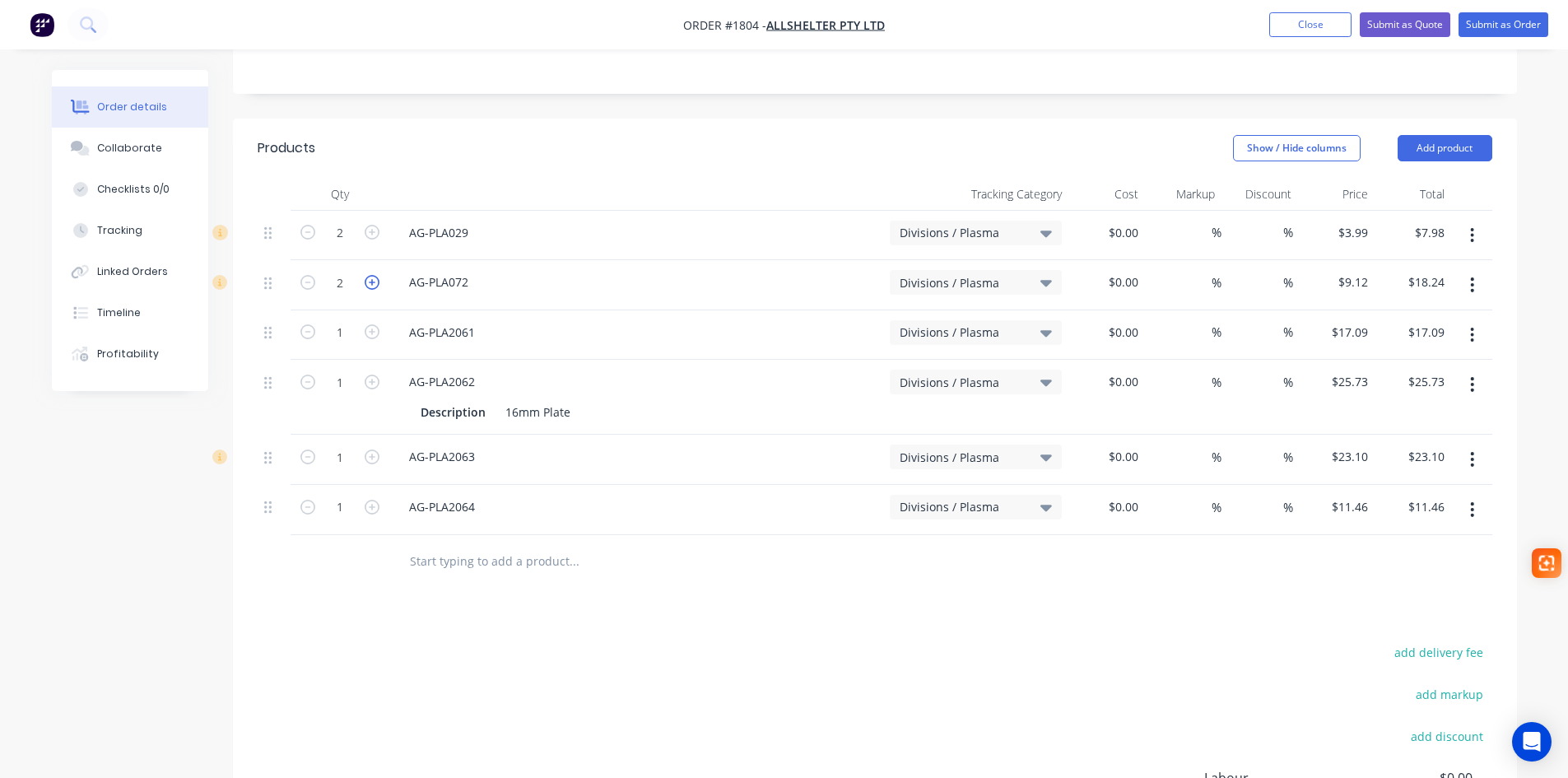
type input "3"
type input "$27.36"
click at [372, 275] on icon "button" at bounding box center [372, 282] width 15 height 15
type input "4"
type input "$36.48"
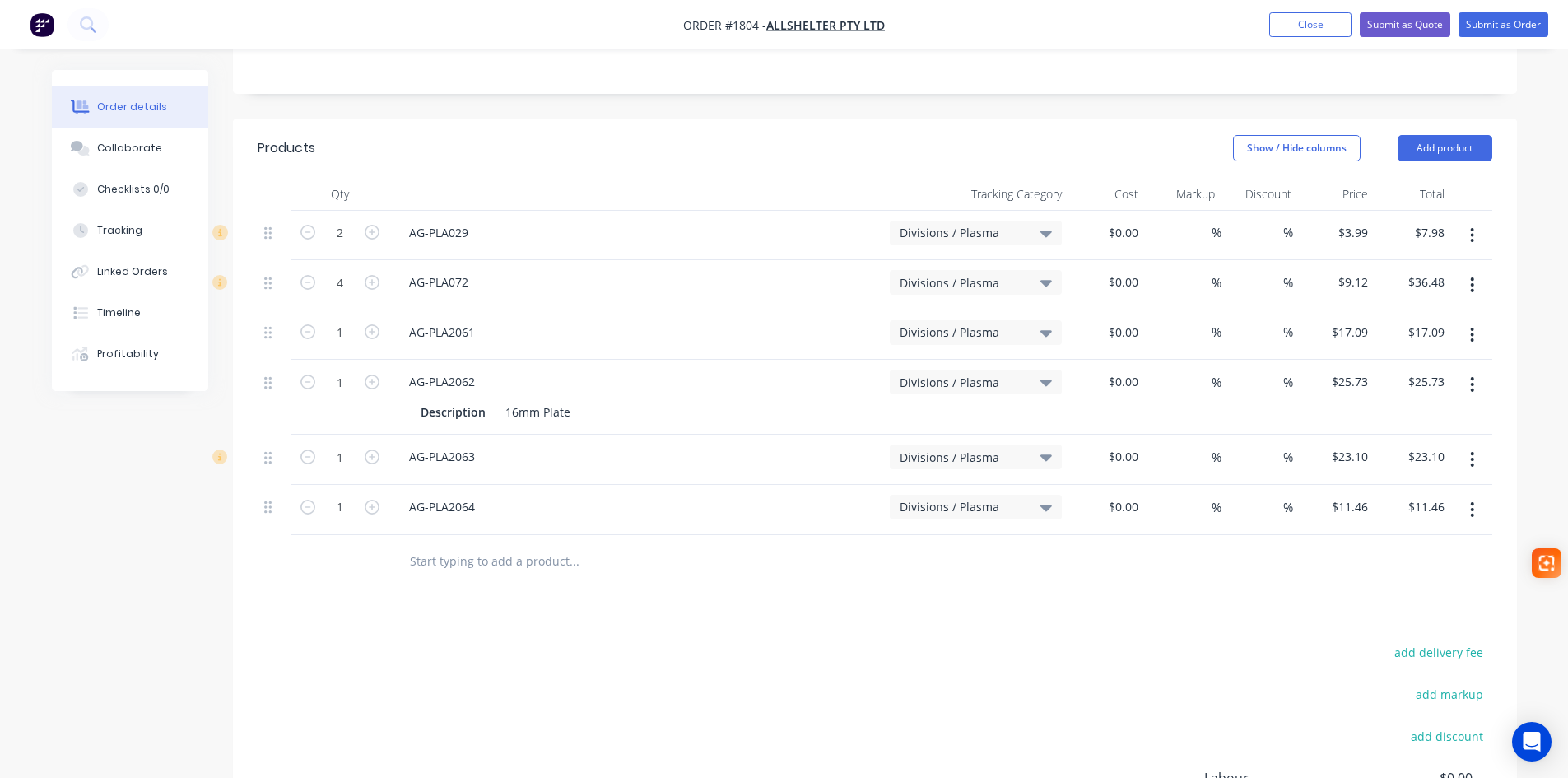
click at [372, 319] on form "1" at bounding box center [339, 331] width 85 height 24
click at [343, 320] on input "1" at bounding box center [339, 332] width 43 height 24
type input "12"
type input "$205.08"
type input "6"
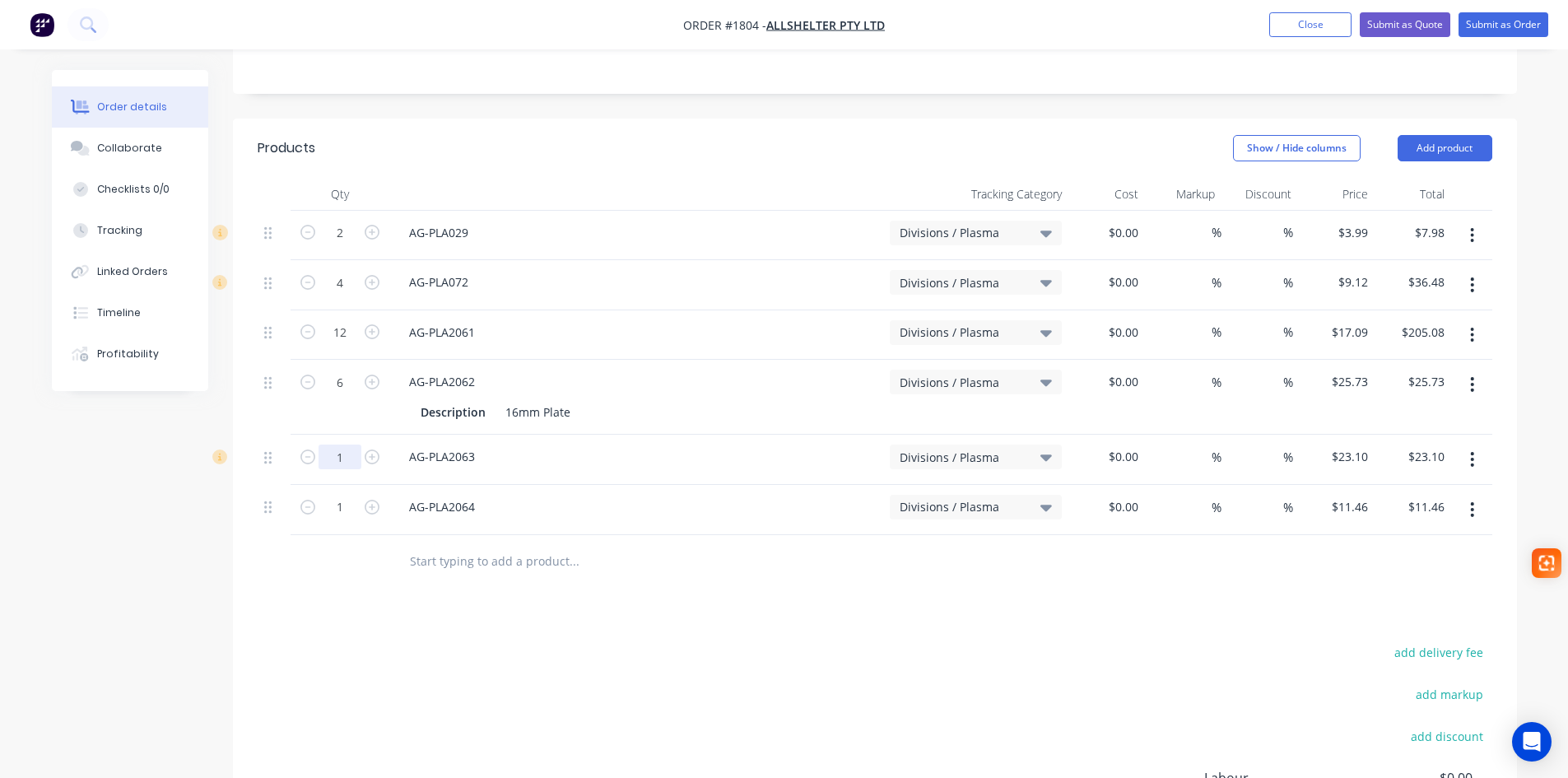
type input "$154.38"
type input "6"
type input "$138.60"
click at [339, 494] on input "1" at bounding box center [339, 506] width 43 height 24
type input "4"
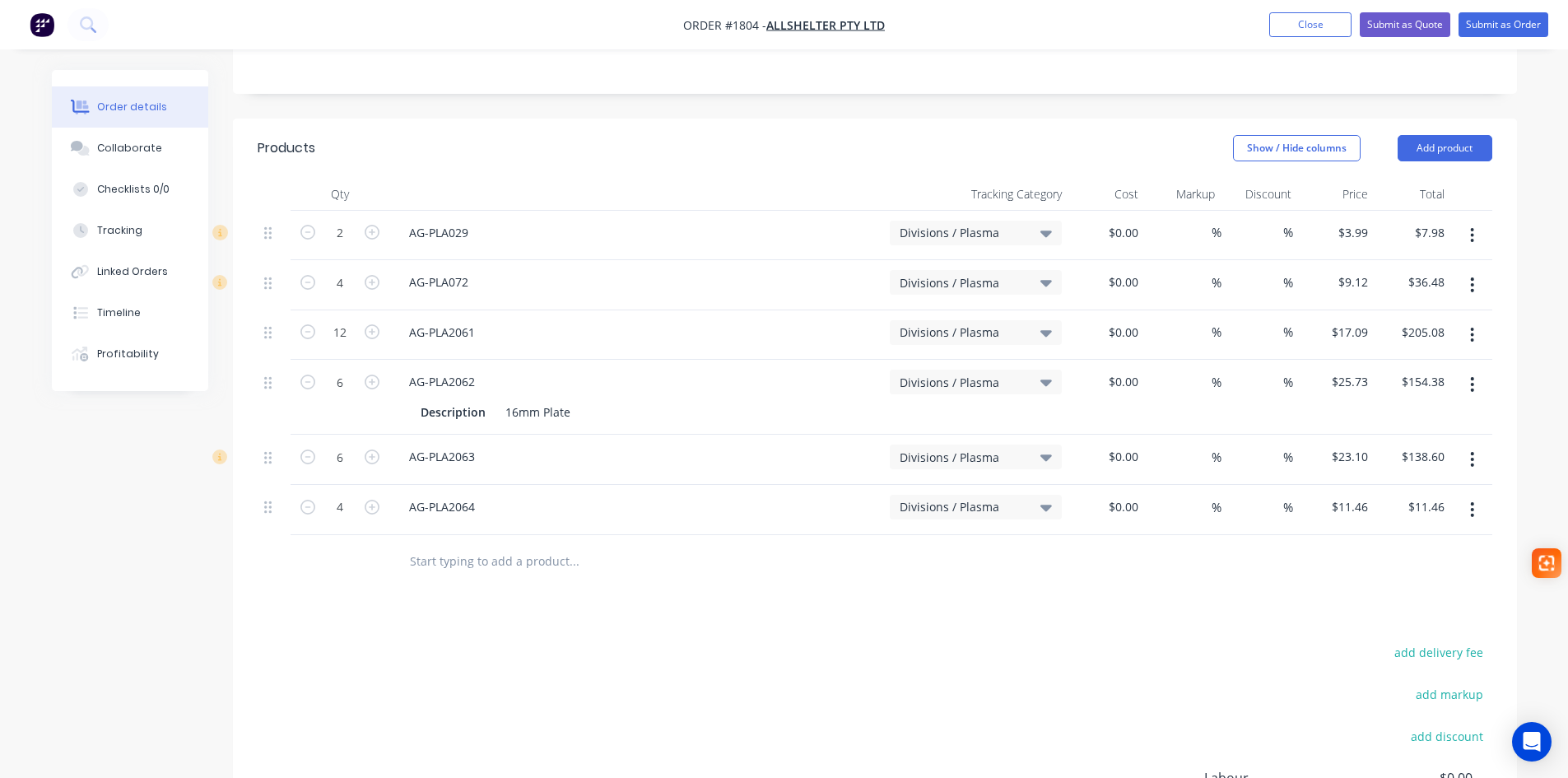
type input "$45.84"
click at [480, 553] on div "Products Show / Hide columns Add product Qty Tracking Category Cost Markup Disc…" at bounding box center [875, 551] width 1284 height 865
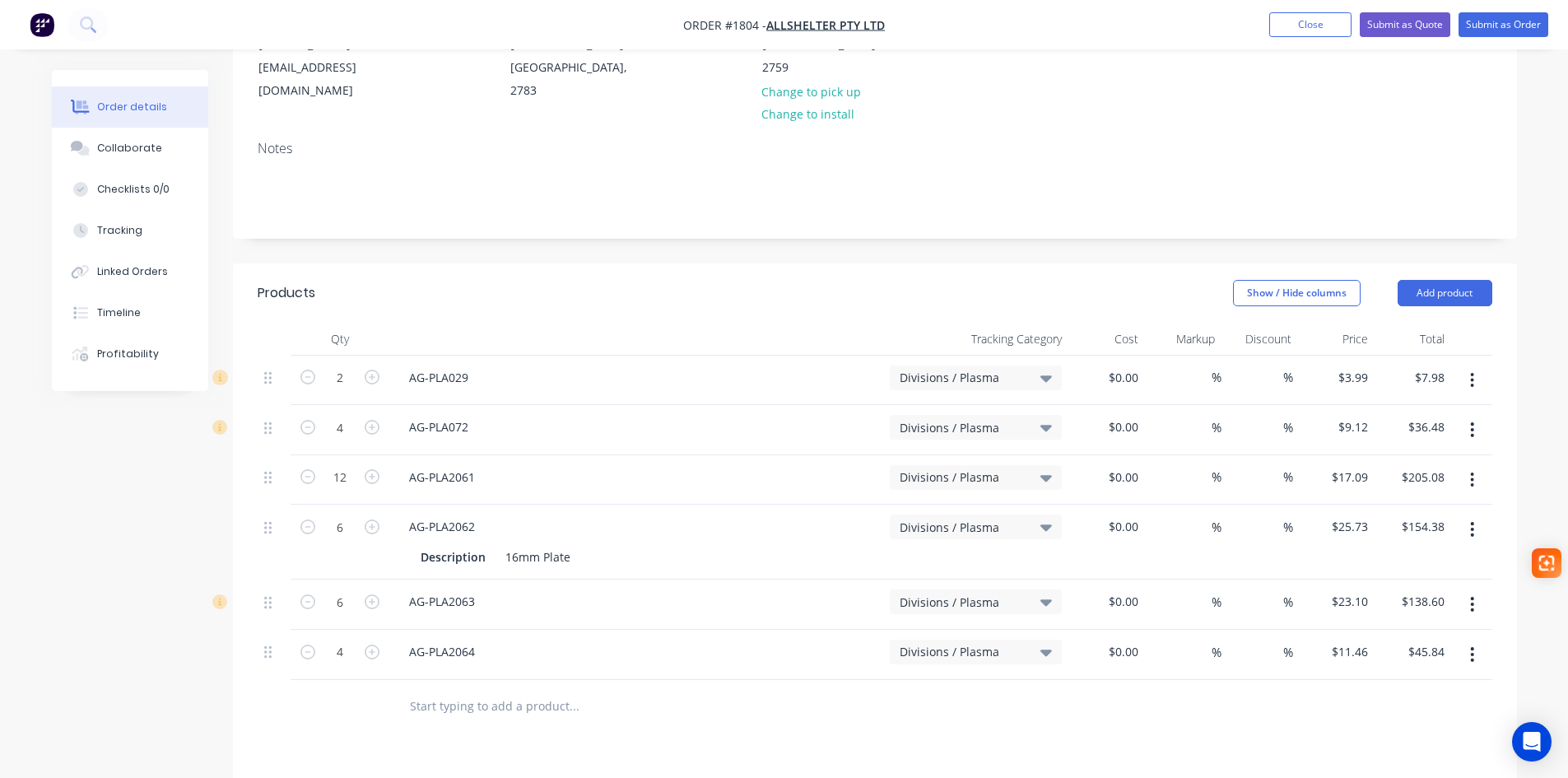
scroll to position [0, 0]
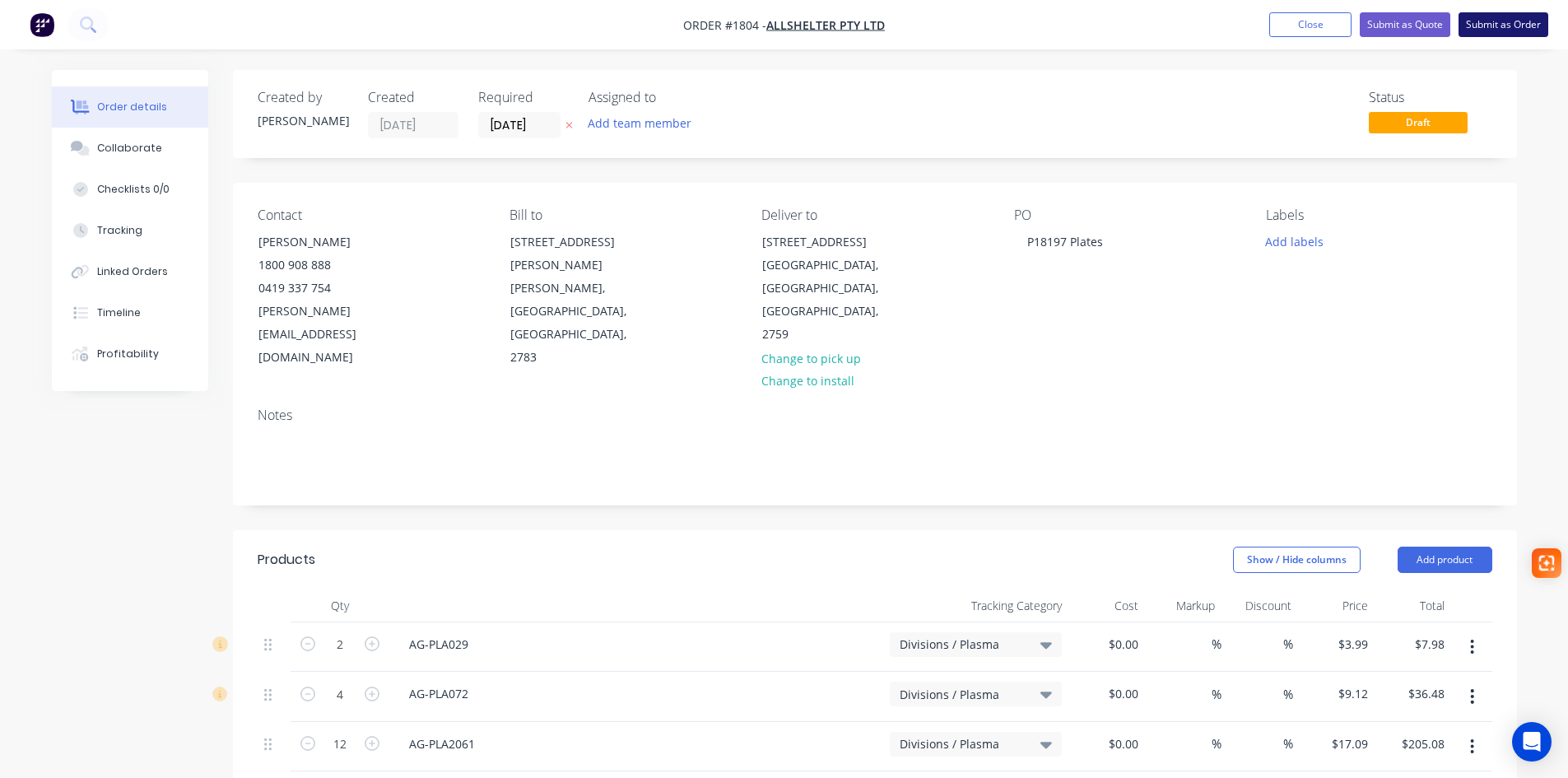
click at [1512, 22] on button "Submit as Order" at bounding box center [1503, 24] width 90 height 24
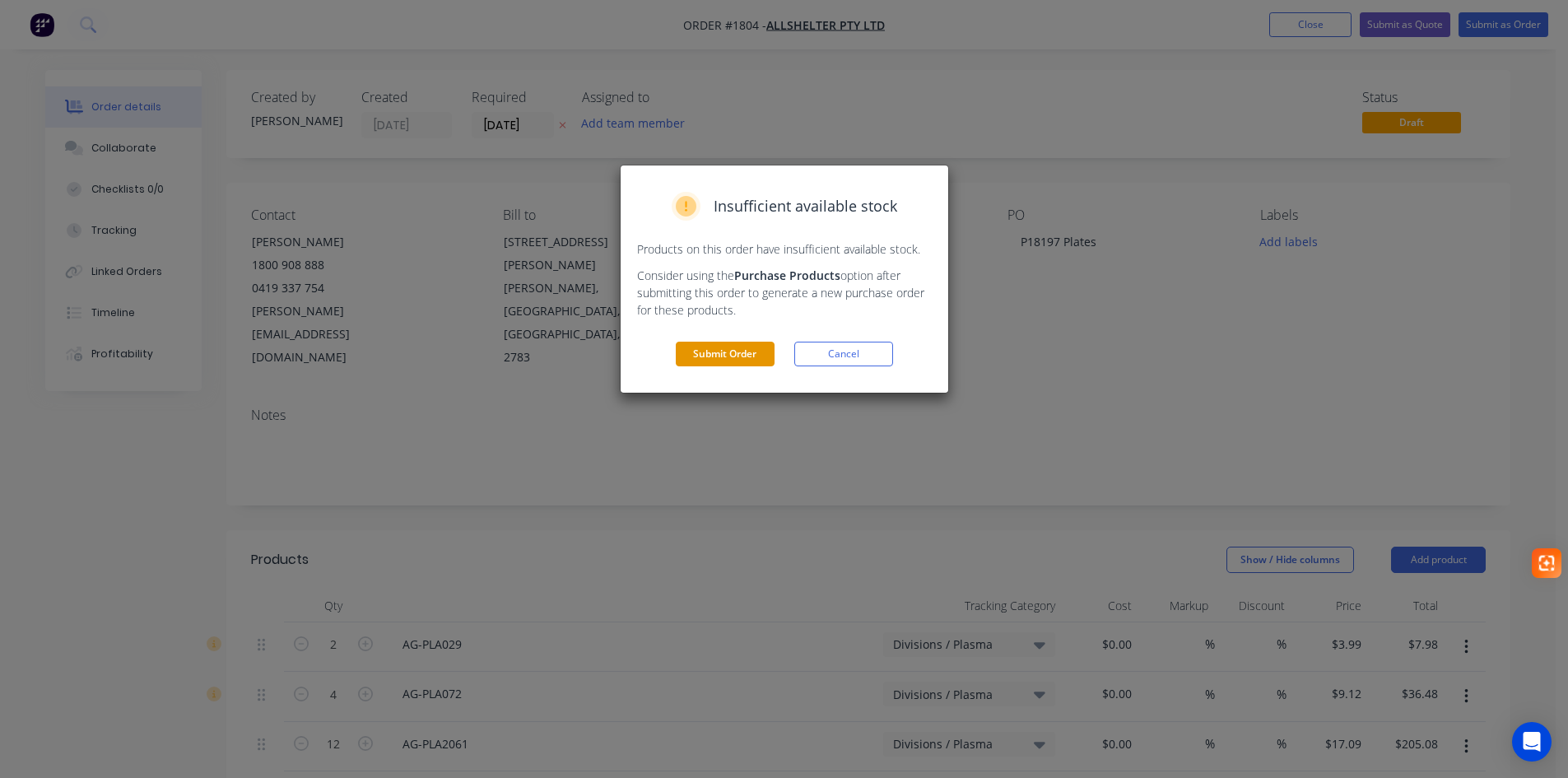
click at [737, 356] on button "Submit Order" at bounding box center [726, 354] width 99 height 24
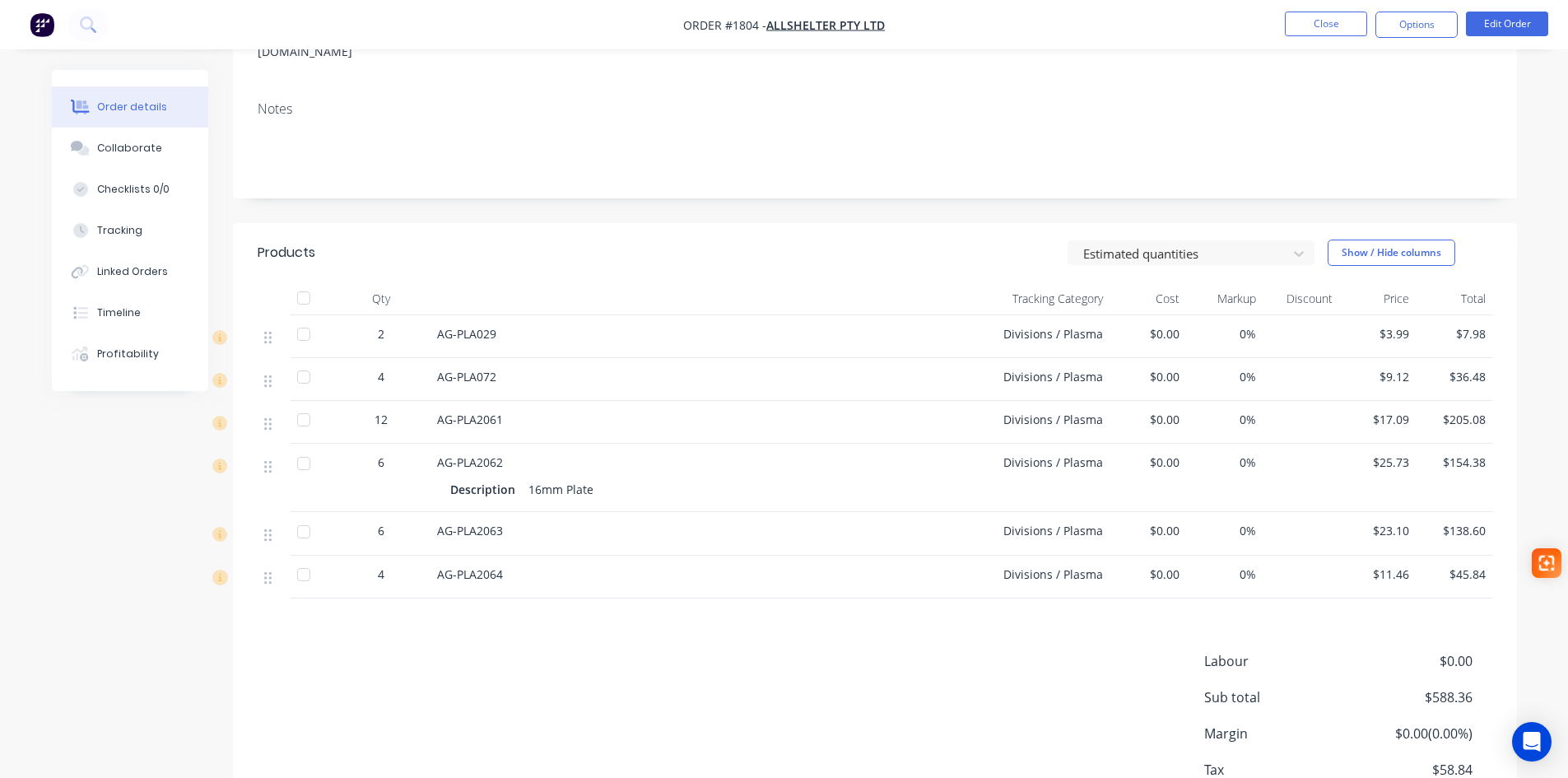
scroll to position [372, 0]
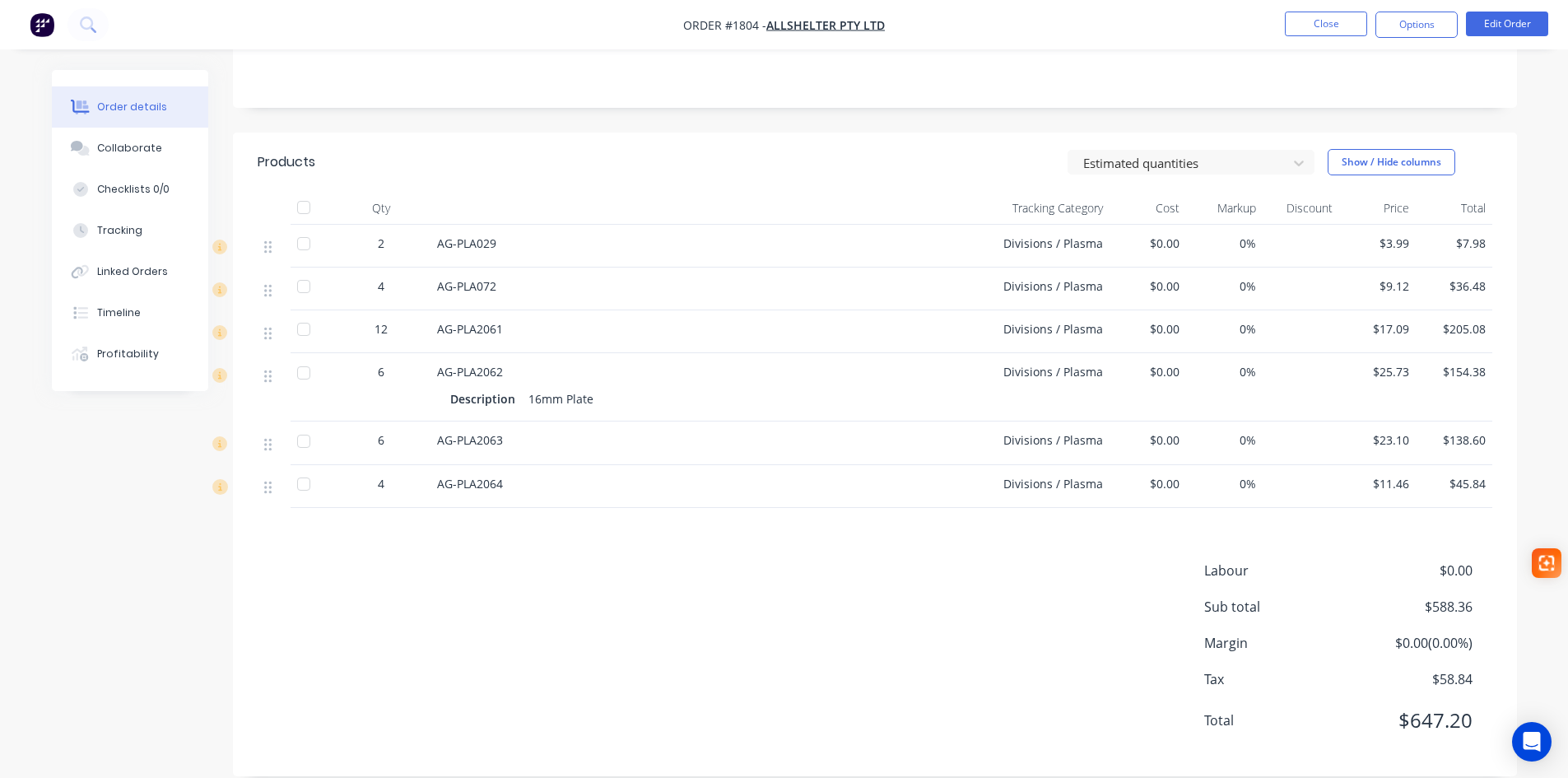
click at [466, 321] on span "AG-PLA2061" at bounding box center [470, 329] width 66 height 16
click at [1315, 17] on button "Close" at bounding box center [1325, 23] width 83 height 24
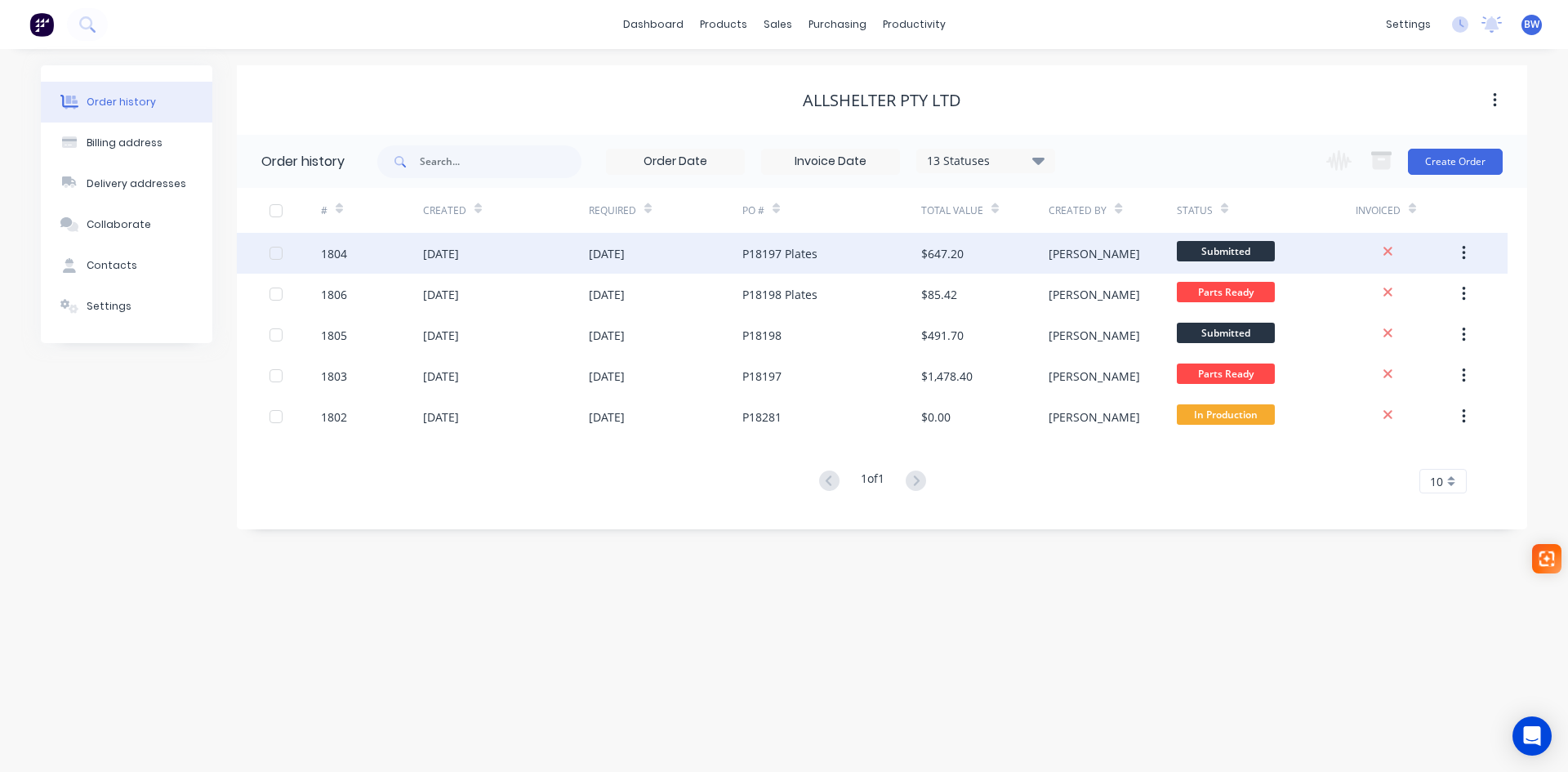
click at [1219, 255] on span "Submitted" at bounding box center [1226, 251] width 98 height 21
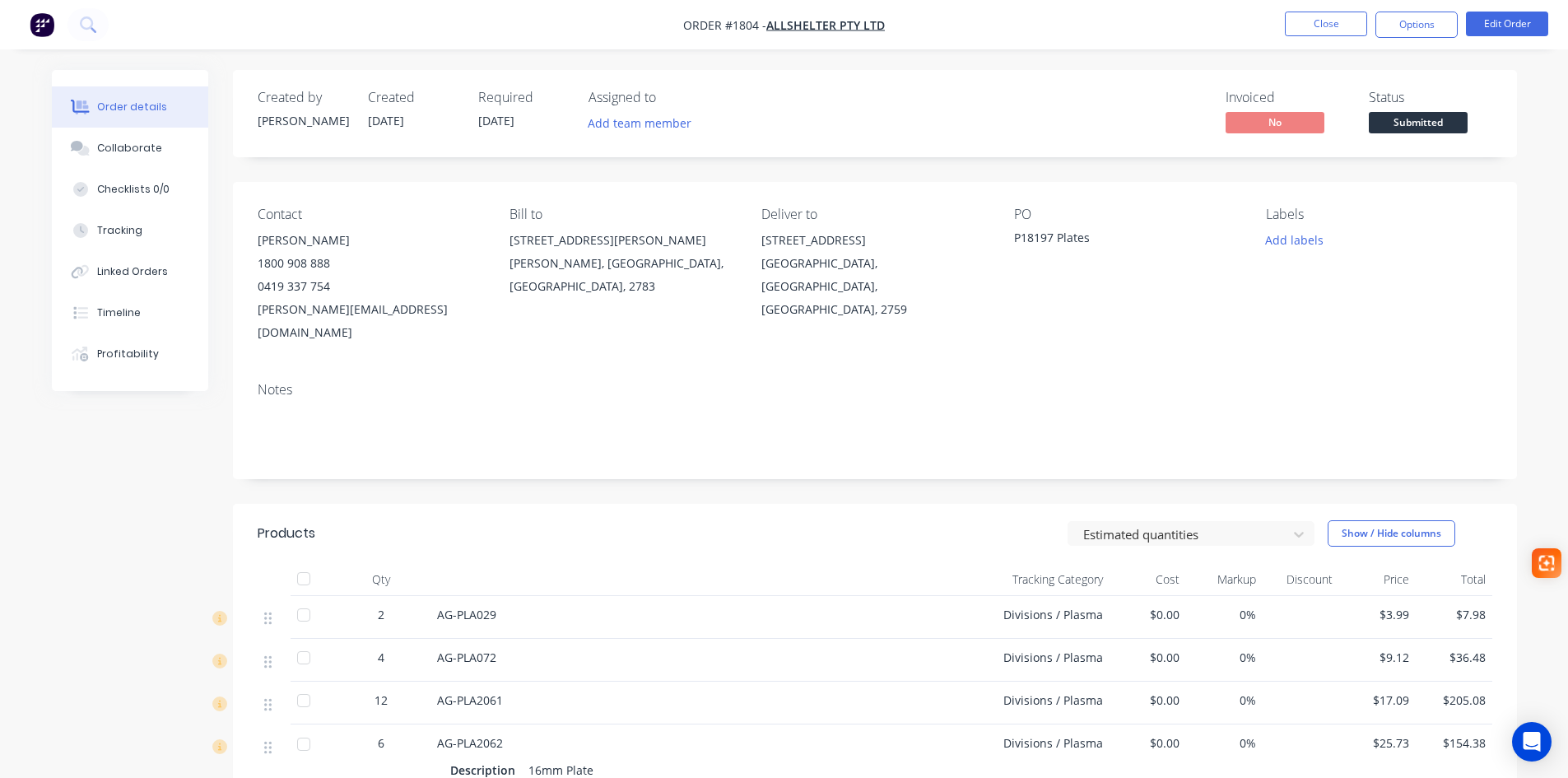
click at [1417, 116] on span "Submitted" at bounding box center [1418, 123] width 99 height 21
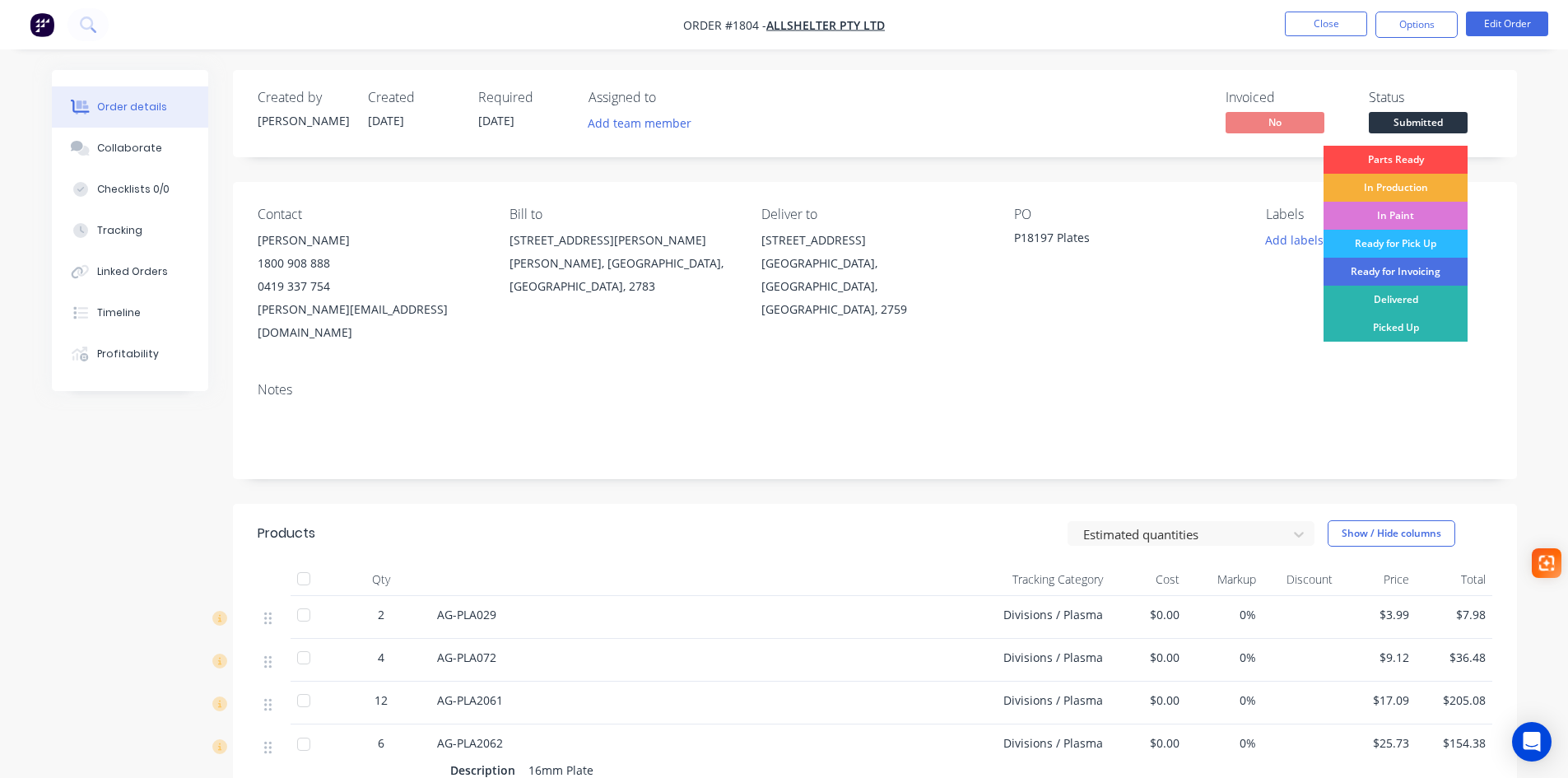
click at [1424, 155] on div "Parts Ready" at bounding box center [1396, 159] width 144 height 28
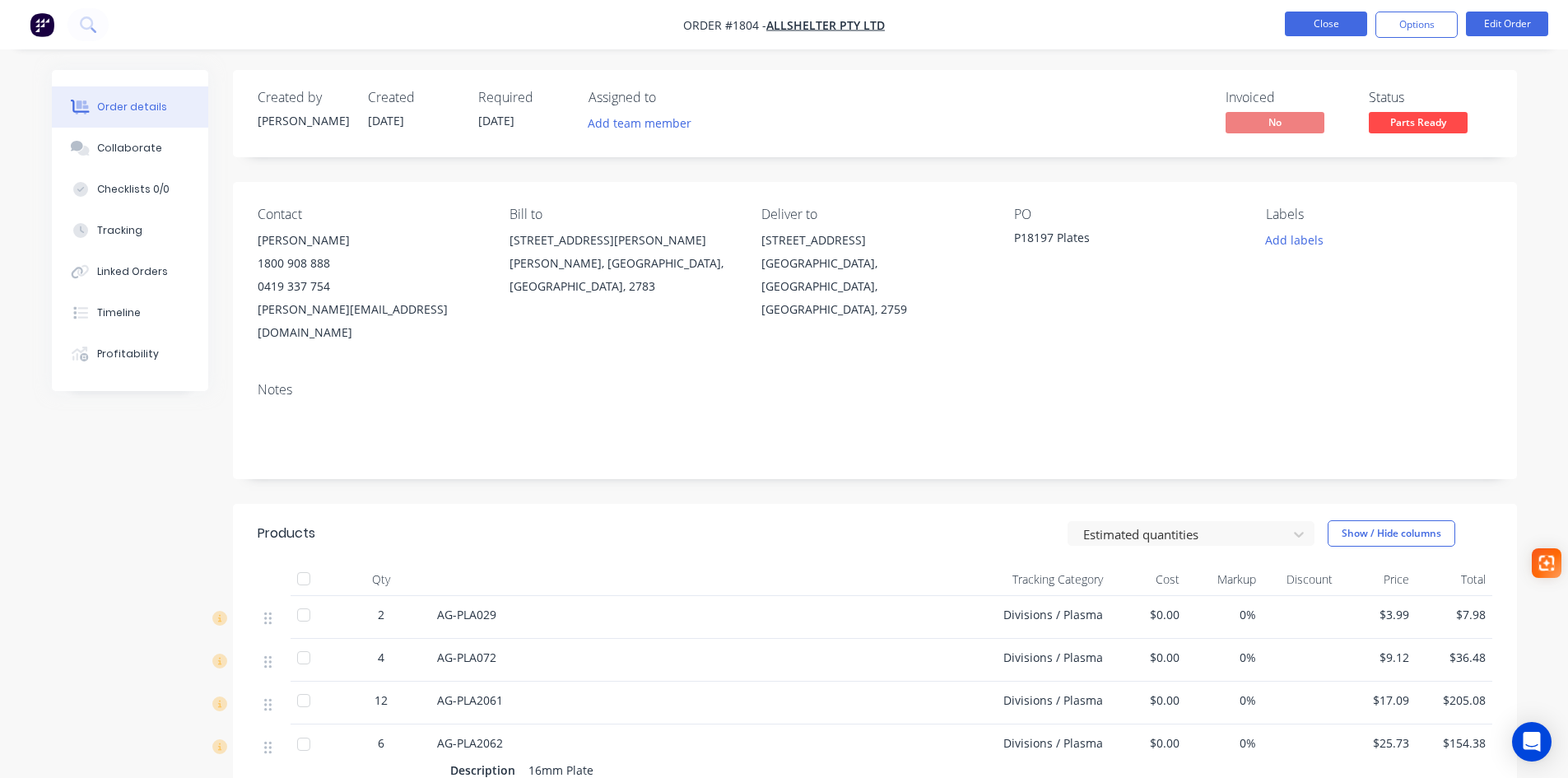
click at [1300, 19] on button "Close" at bounding box center [1325, 23] width 83 height 24
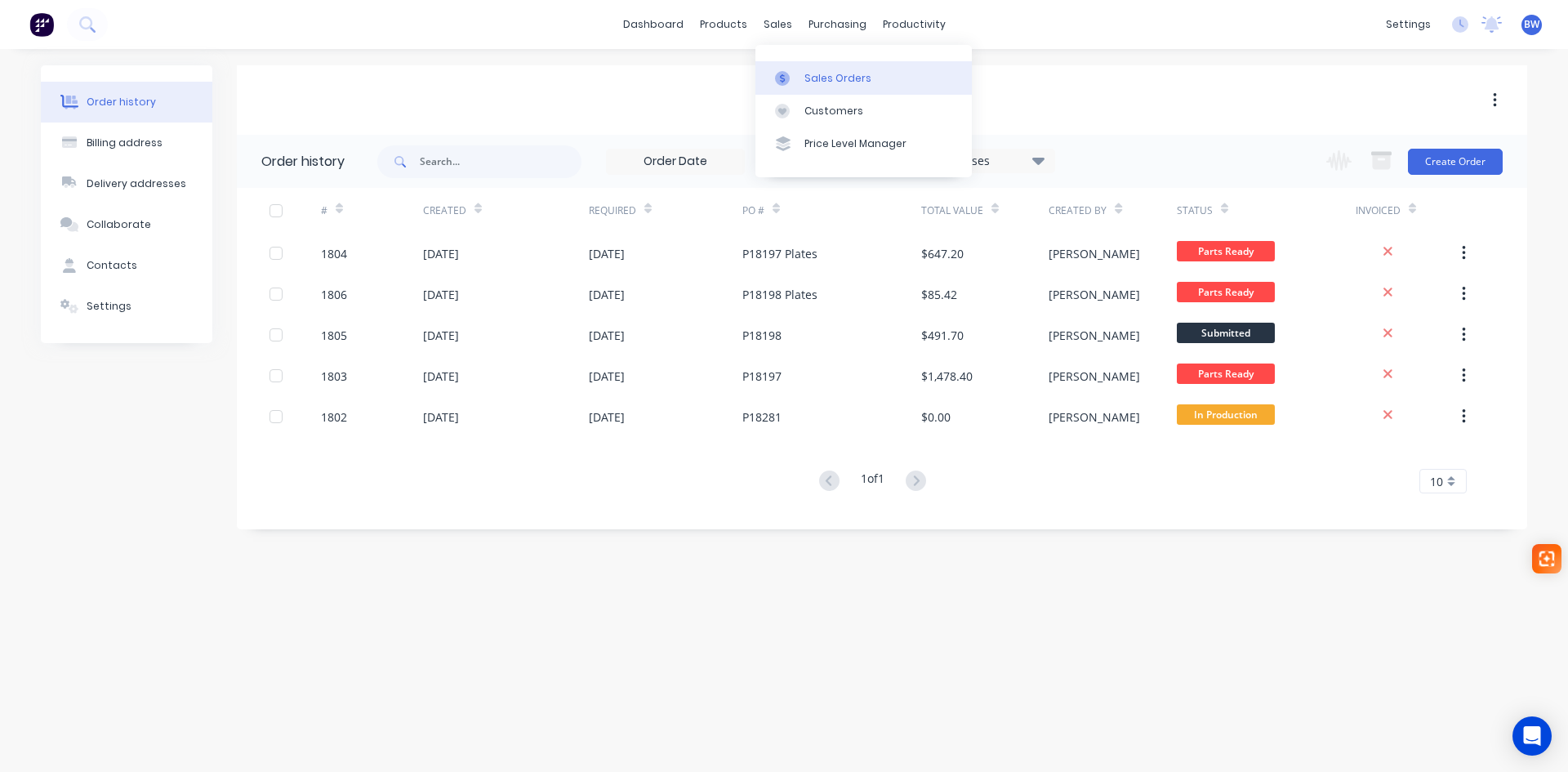
click at [812, 87] on link "Sales Orders" at bounding box center [863, 78] width 217 height 33
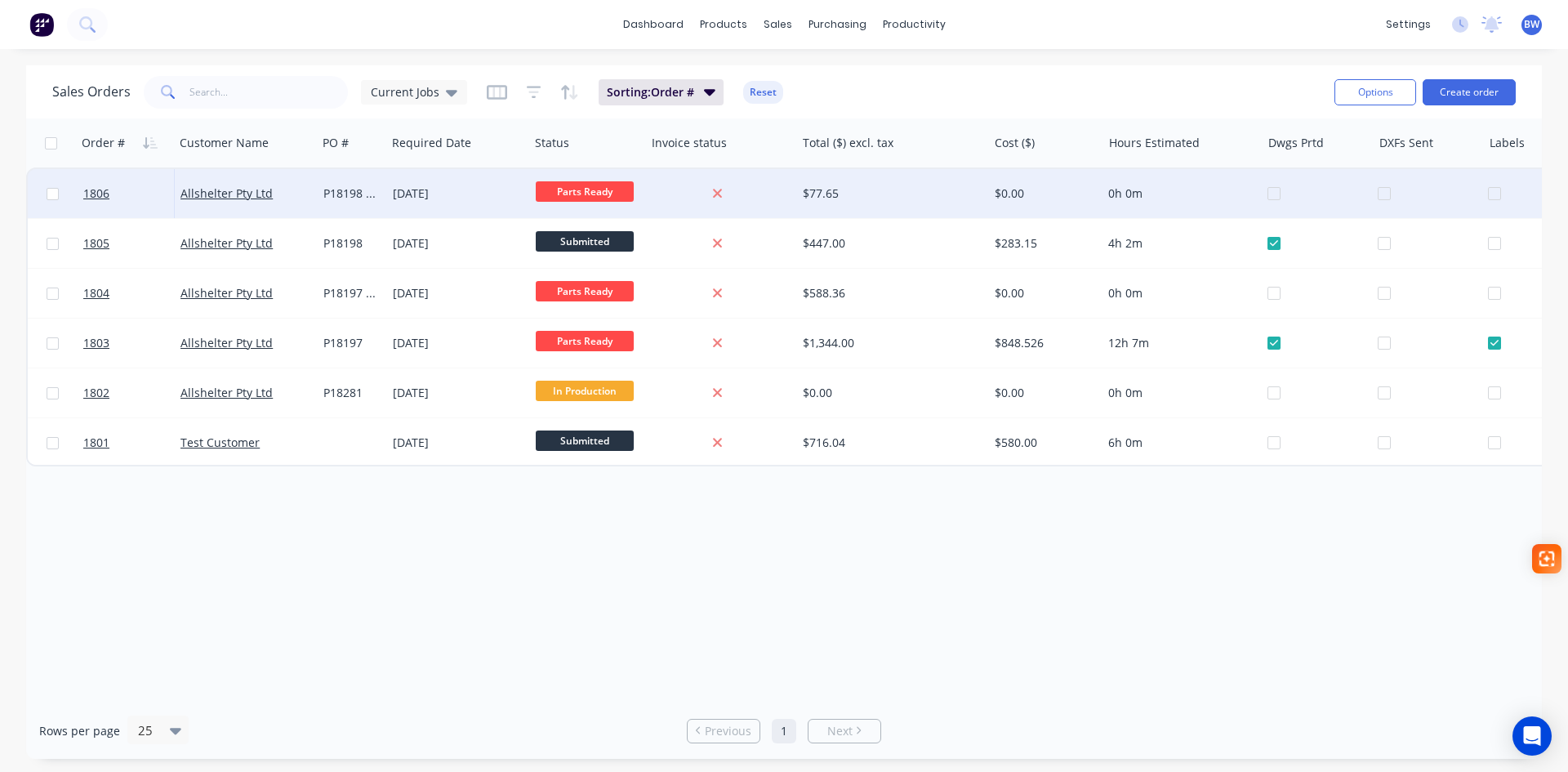
click at [1381, 196] on div at bounding box center [1433, 193] width 111 height 49
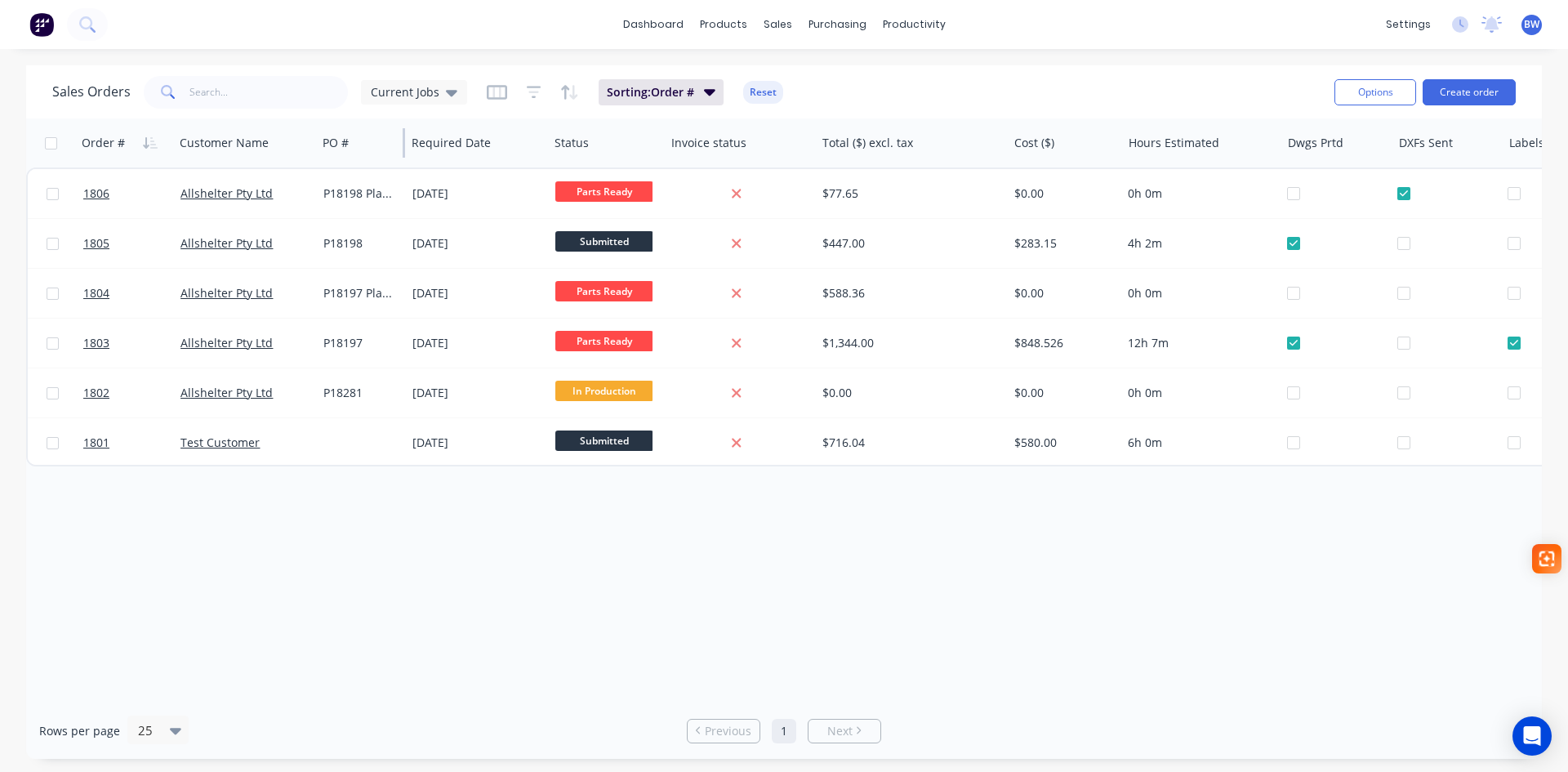
drag, startPoint x: 384, startPoint y: 150, endPoint x: 404, endPoint y: 153, distance: 20.2
click at [404, 153] on div at bounding box center [403, 142] width 3 height 29
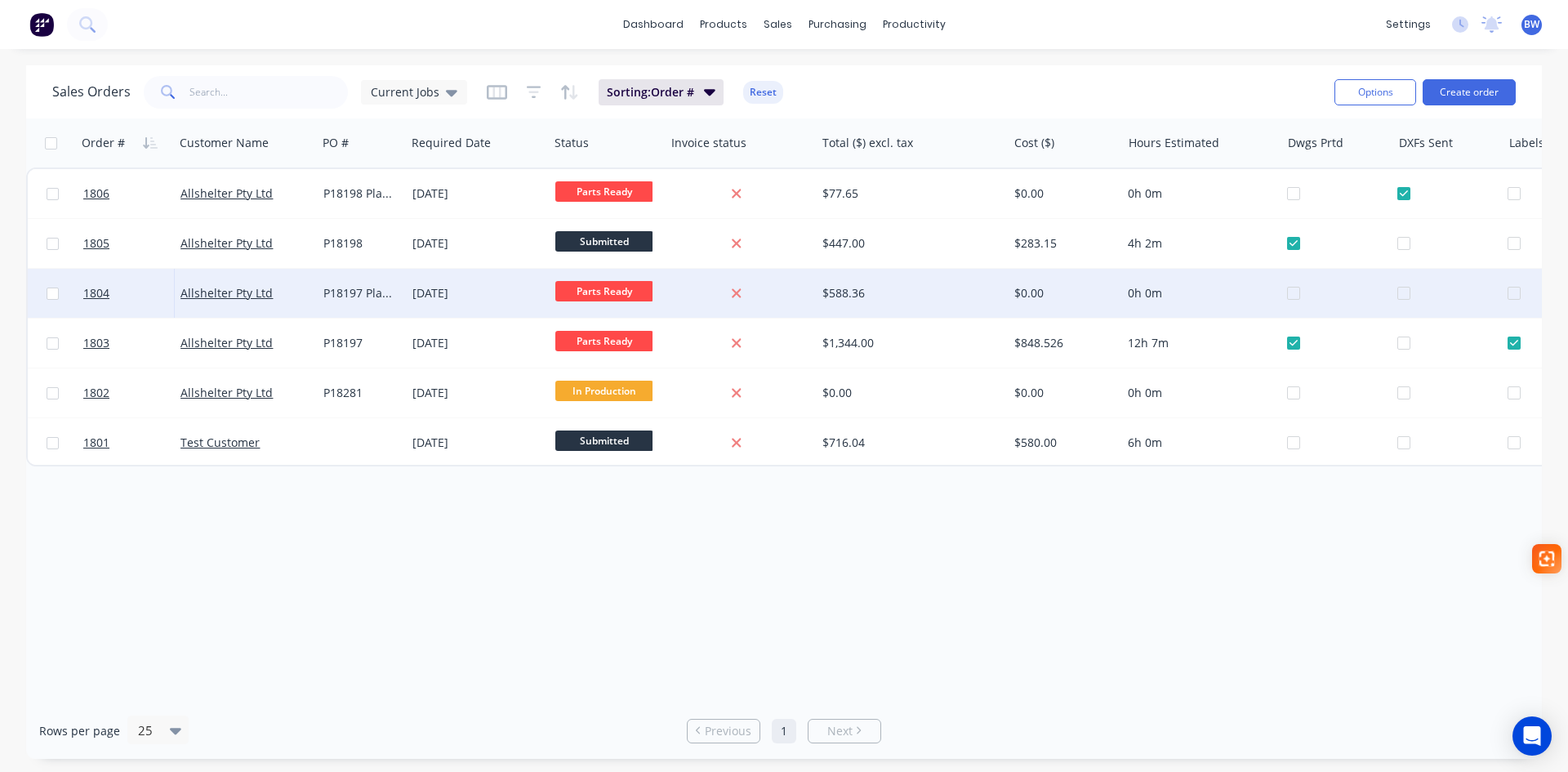
click at [1401, 290] on div at bounding box center [1452, 293] width 111 height 49
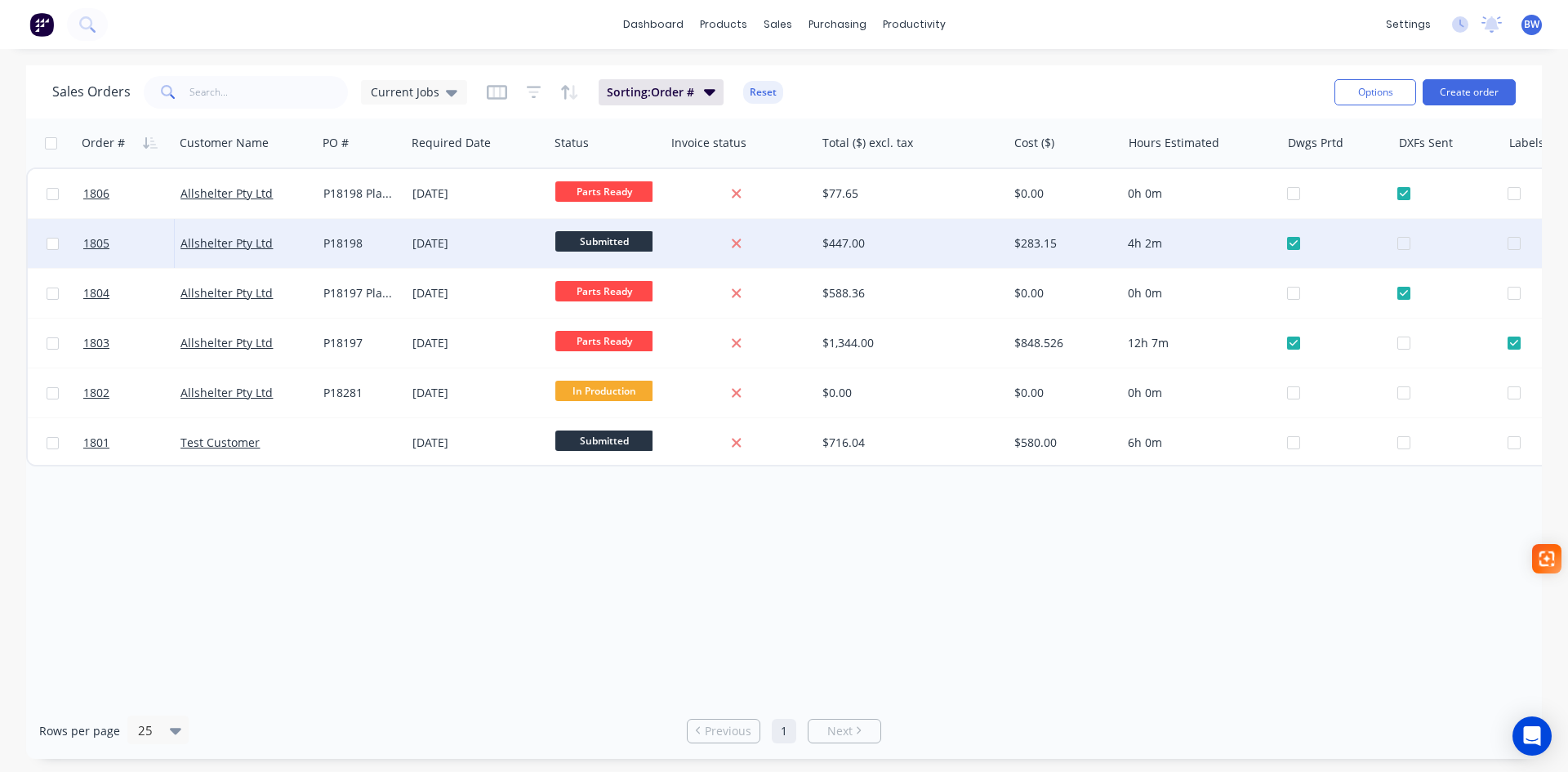
click at [1512, 248] on div at bounding box center [1550, 243] width 85 height 49
click at [618, 239] on span "Submitted" at bounding box center [604, 242] width 98 height 21
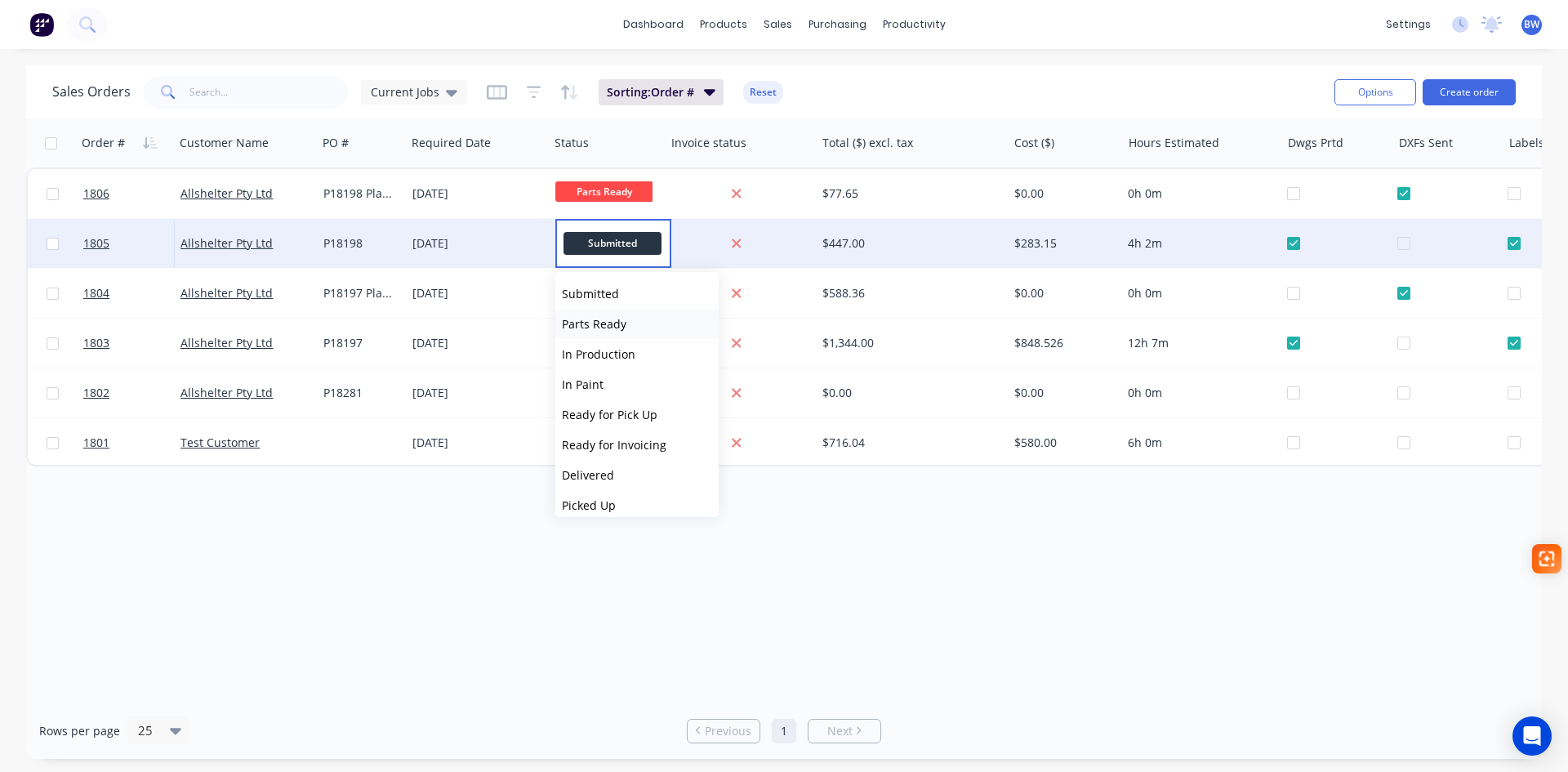
click at [617, 317] on span "Parts Ready" at bounding box center [594, 324] width 65 height 16
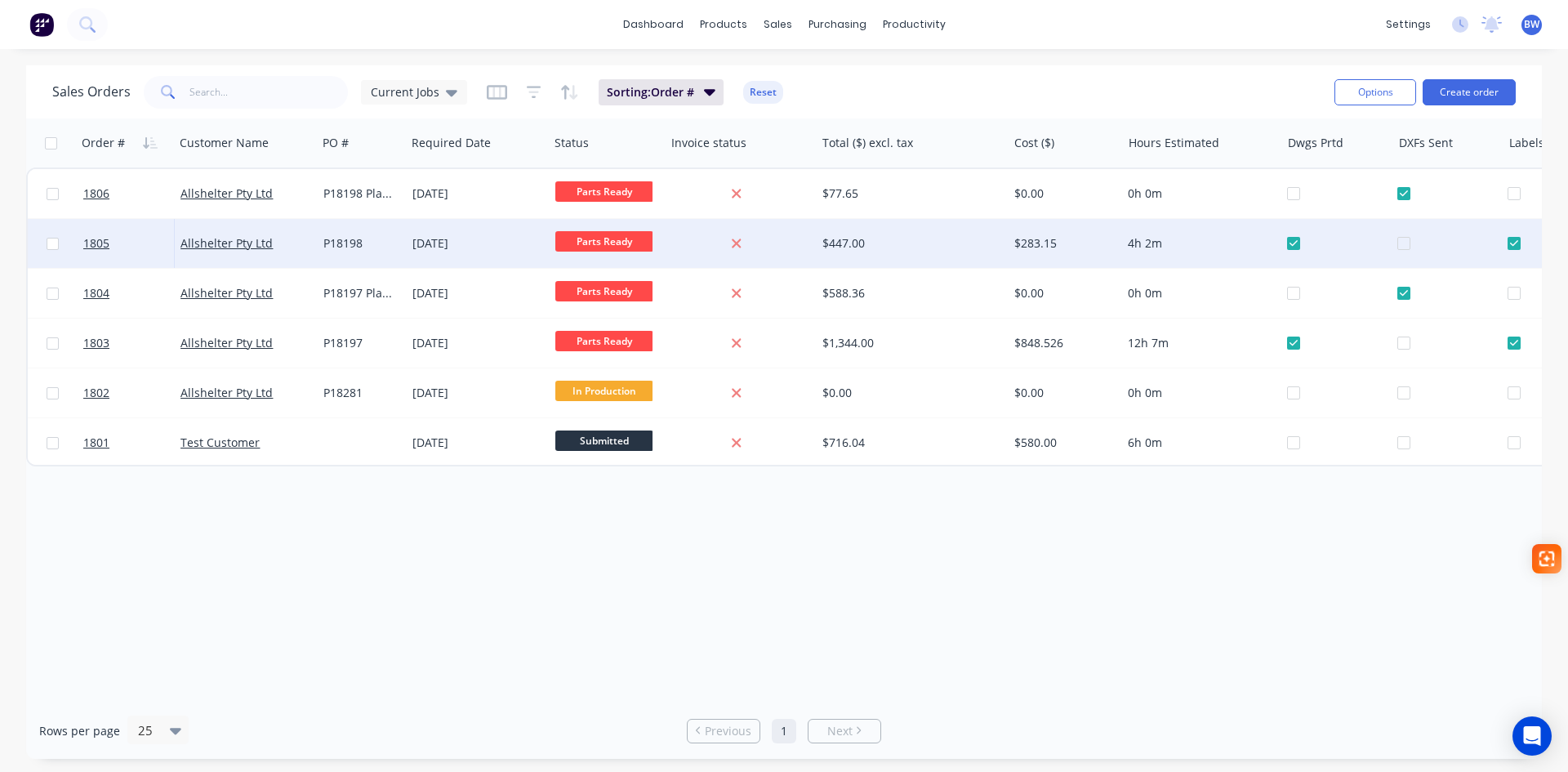
click at [618, 246] on span "Parts Ready" at bounding box center [604, 242] width 98 height 21
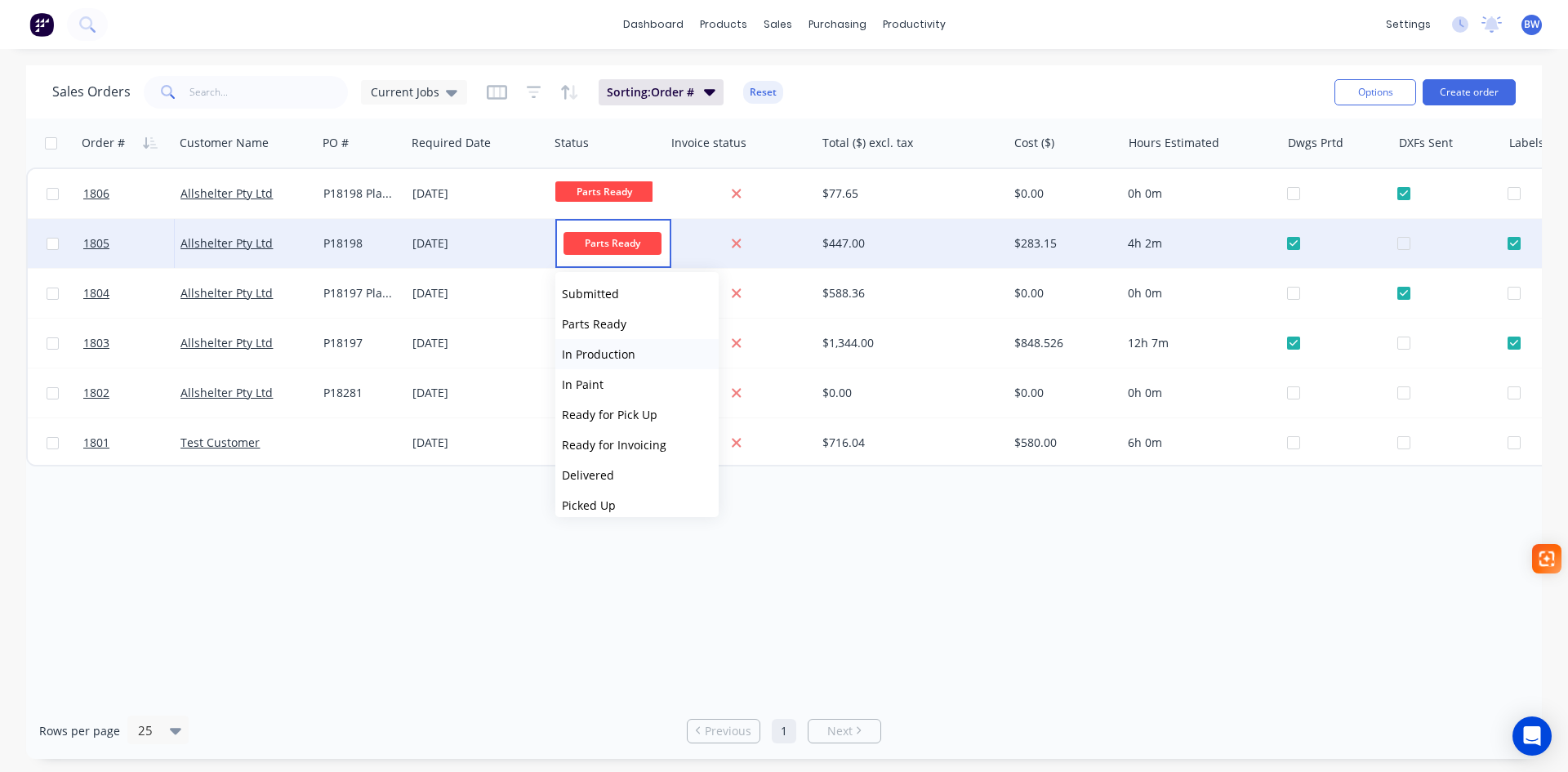
click at [621, 358] on span "In Production" at bounding box center [598, 354] width 73 height 16
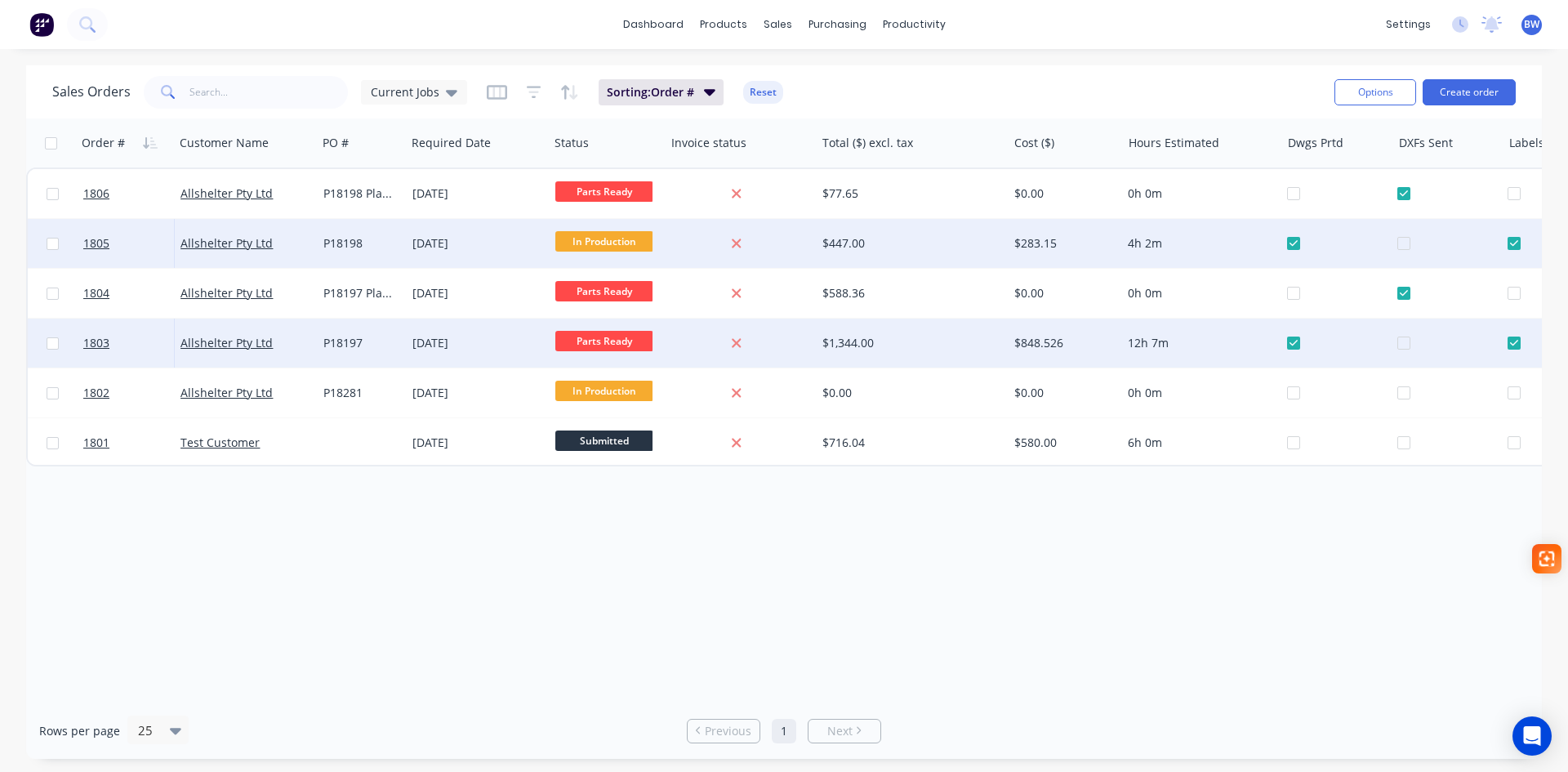
click at [613, 337] on span "Parts Ready" at bounding box center [604, 341] width 98 height 21
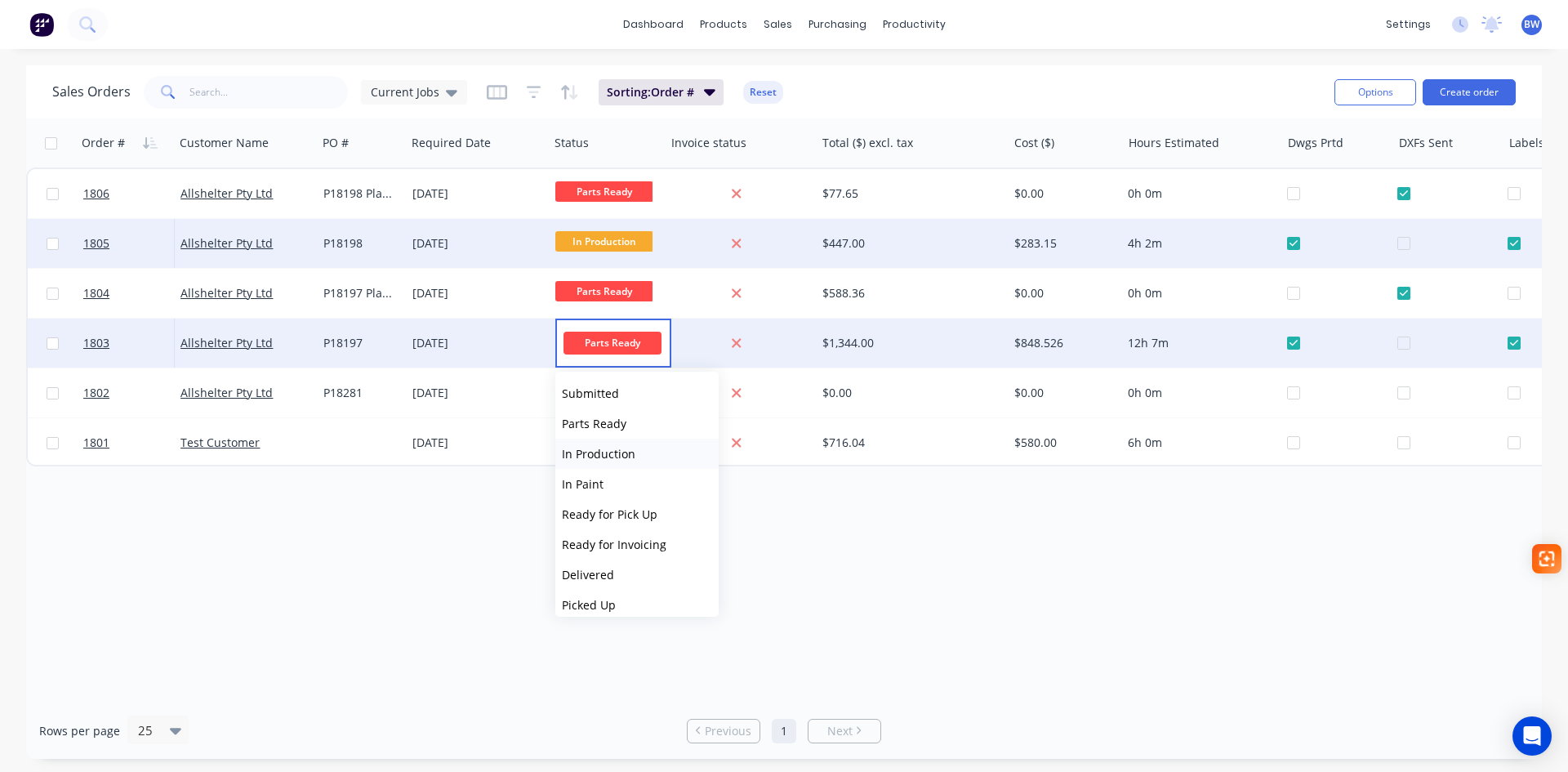
click at [613, 452] on span "In Production" at bounding box center [598, 453] width 73 height 16
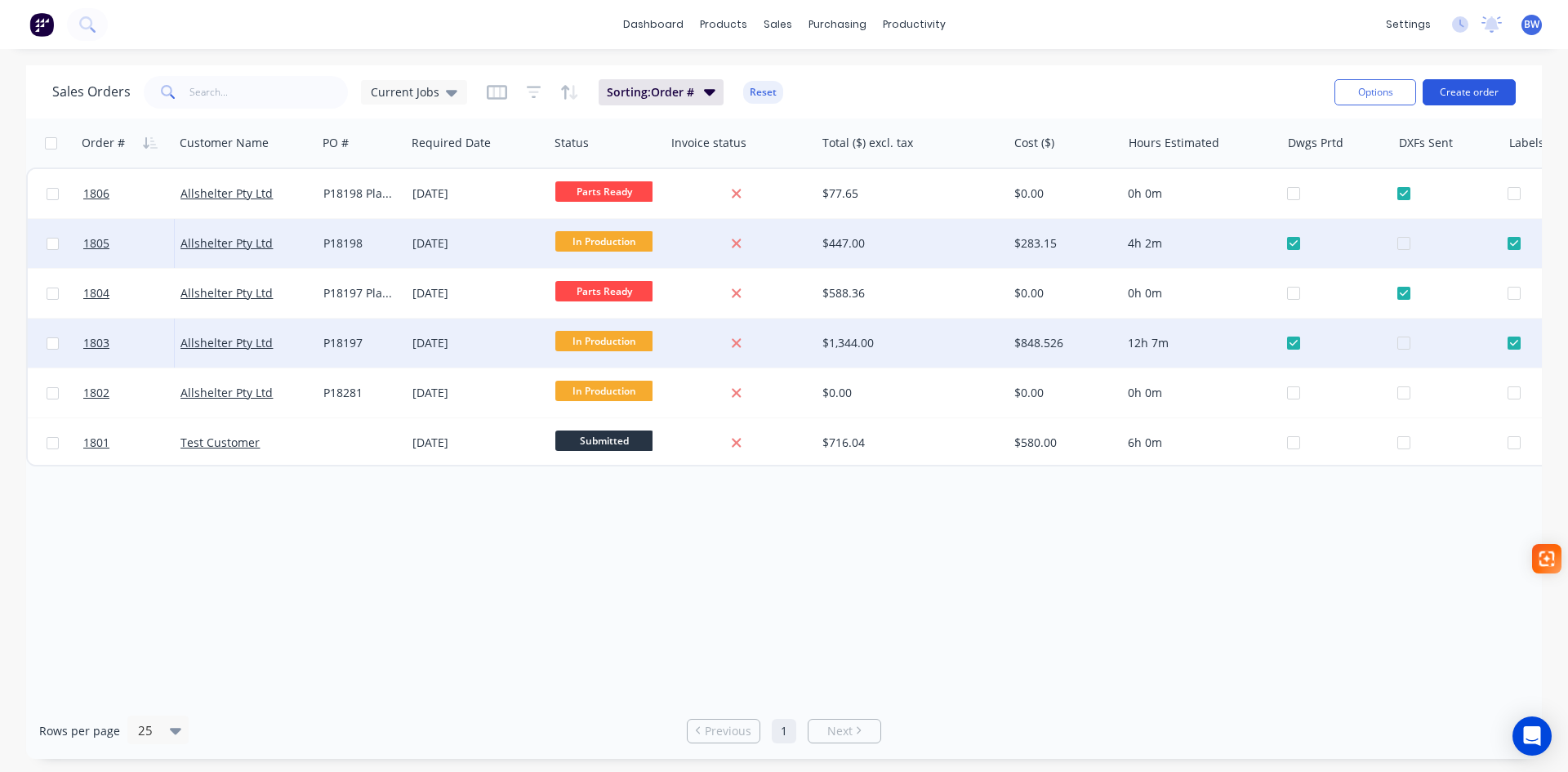
click at [1495, 89] on button "Create order" at bounding box center [1470, 92] width 93 height 26
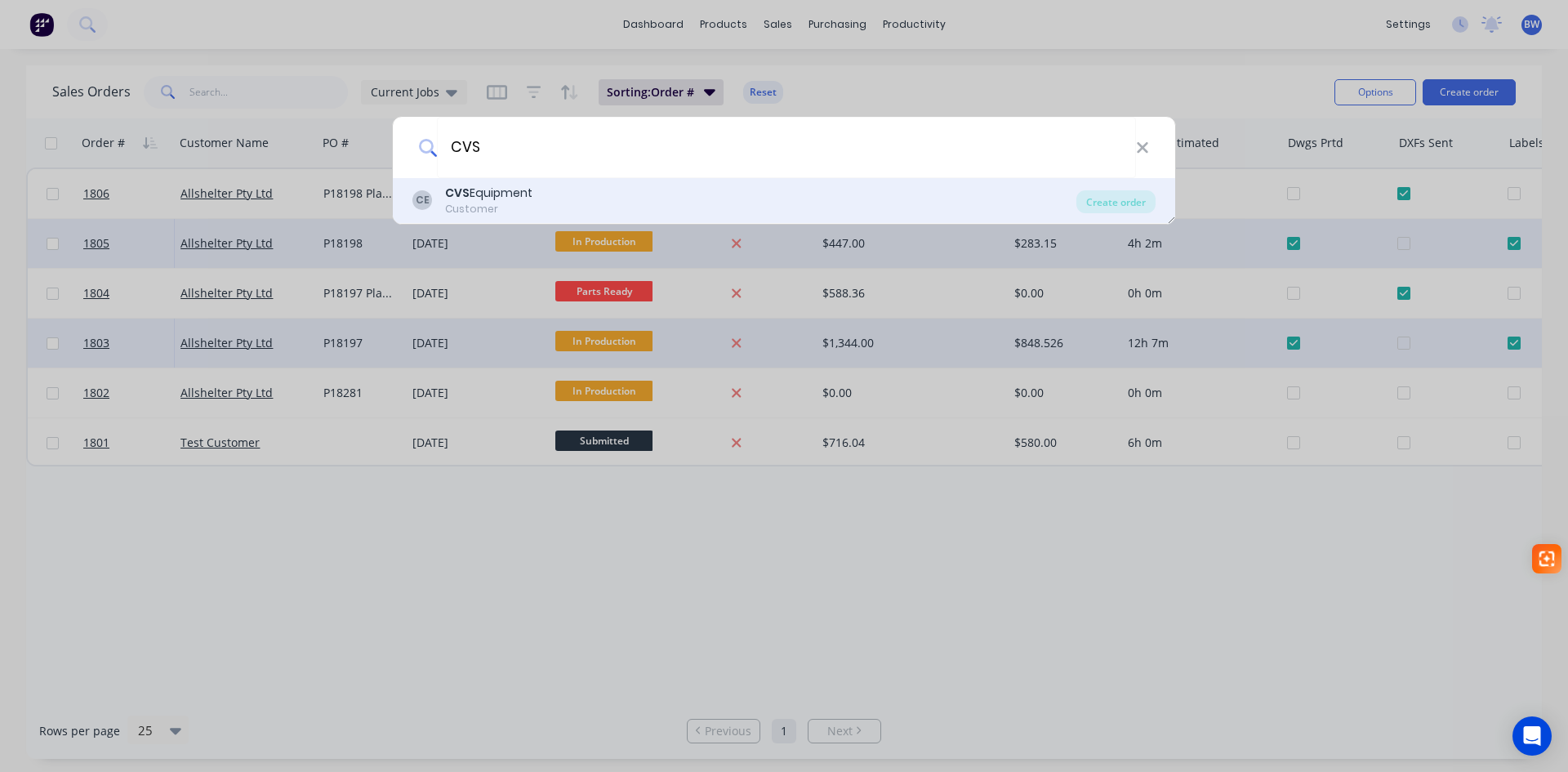
type input "CVS"
click at [501, 198] on div "CVS Equipment" at bounding box center [488, 193] width 87 height 17
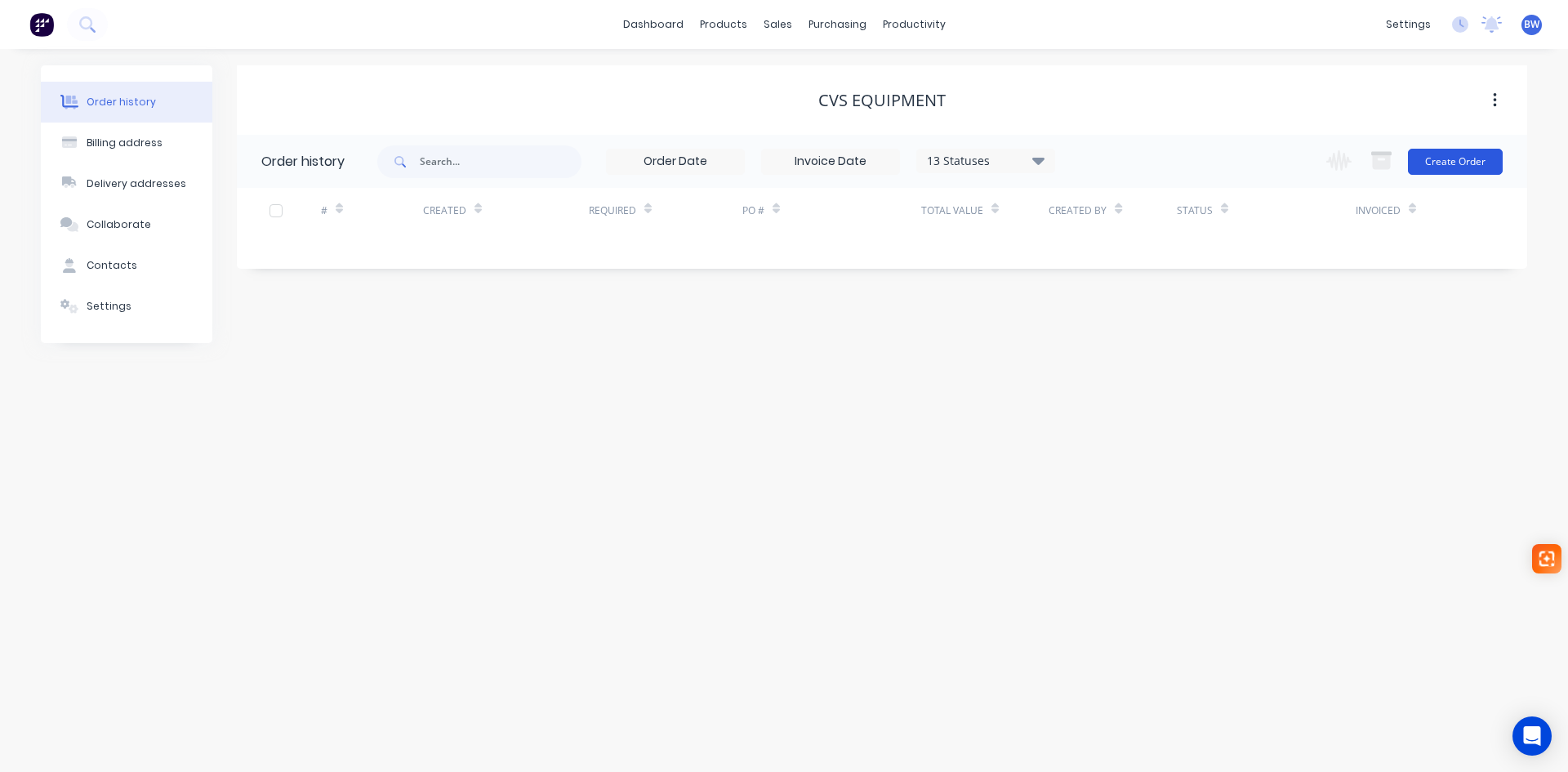
click at [1459, 153] on button "Create Order" at bounding box center [1456, 161] width 95 height 26
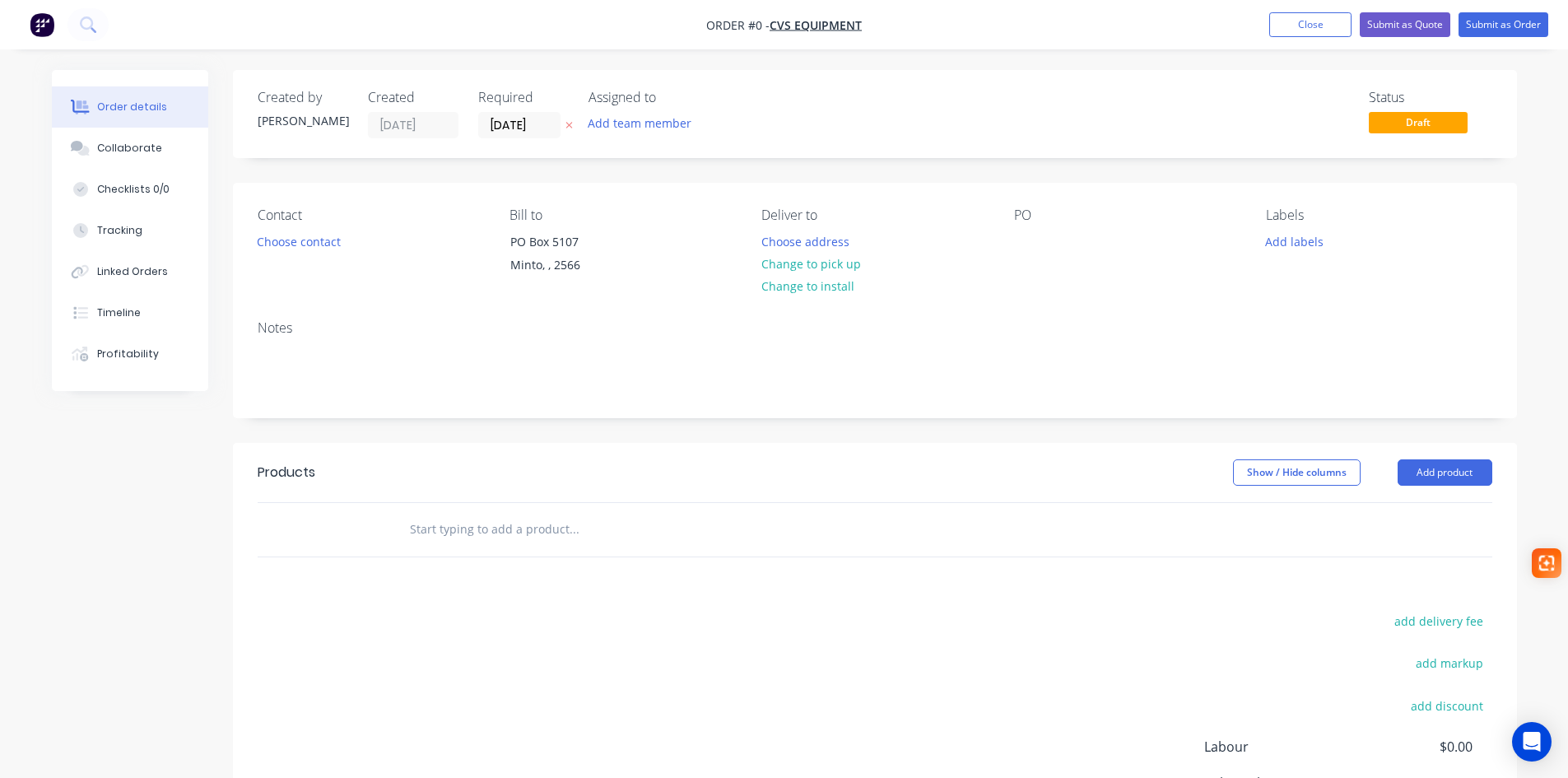
click at [534, 531] on input "text" at bounding box center [573, 529] width 329 height 33
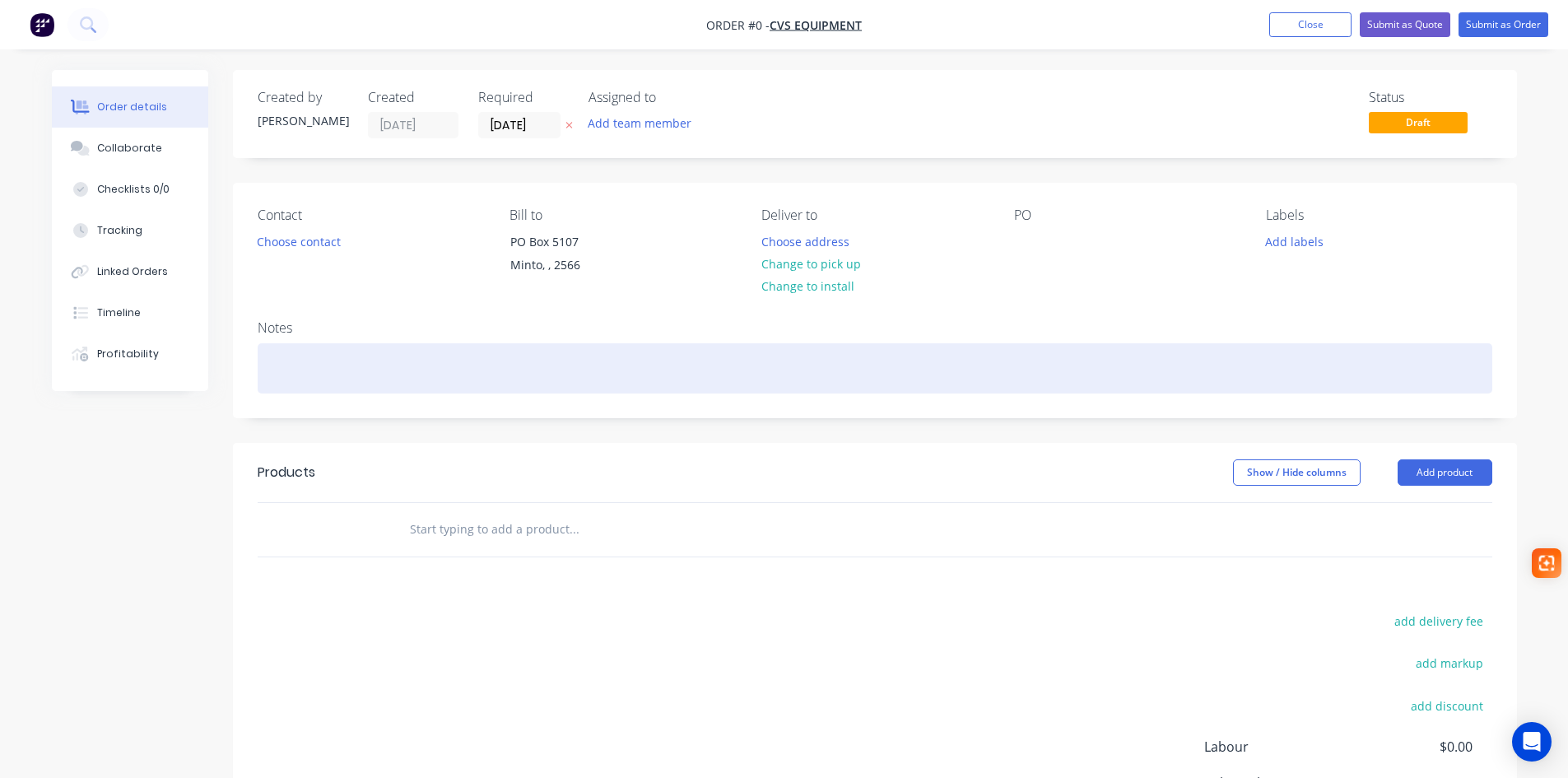
click at [335, 372] on div at bounding box center [874, 368] width 1235 height 50
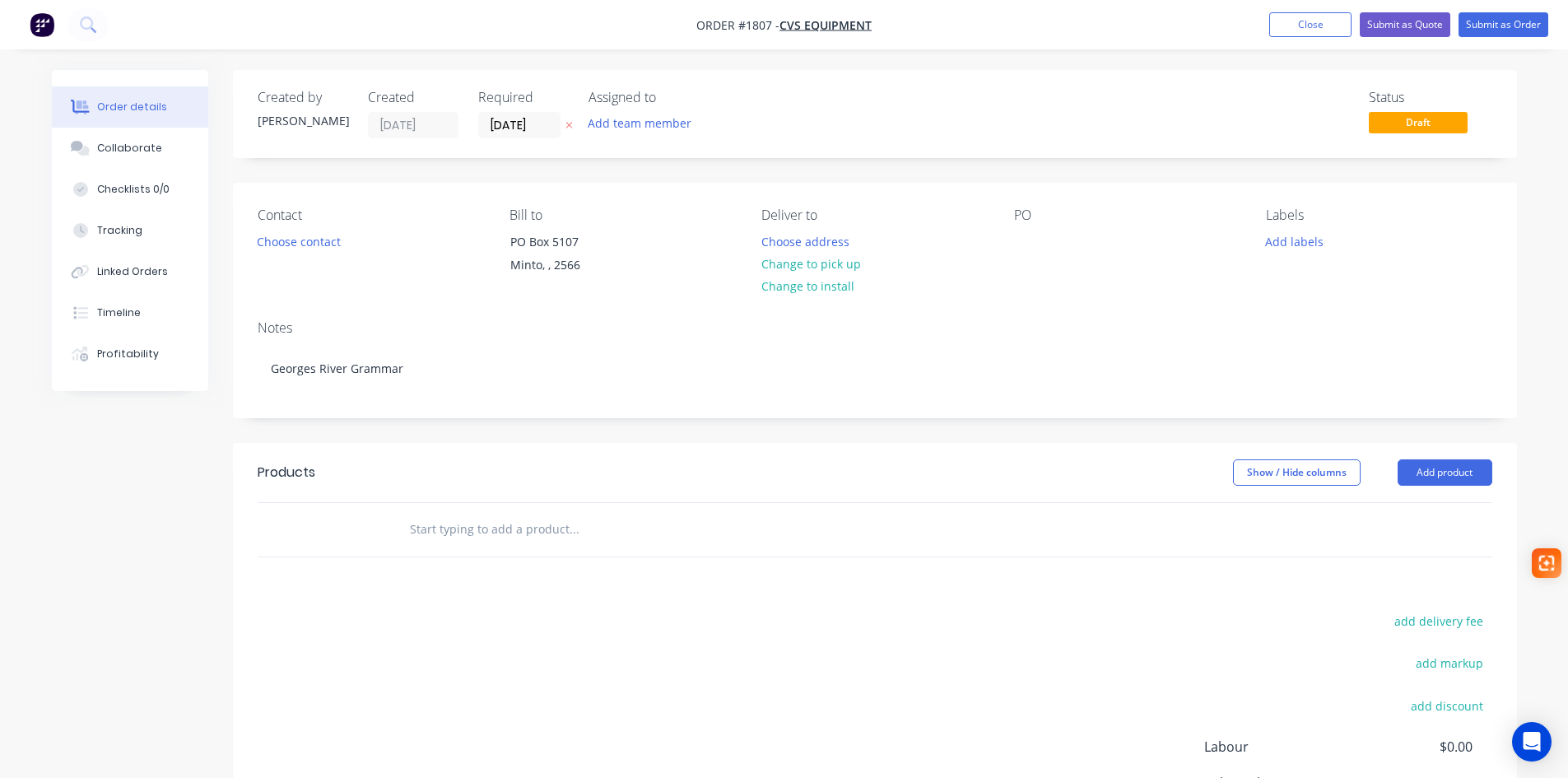
click at [466, 529] on input "text" at bounding box center [573, 529] width 329 height 33
type input "150x150x5 Mild Steel Columns"
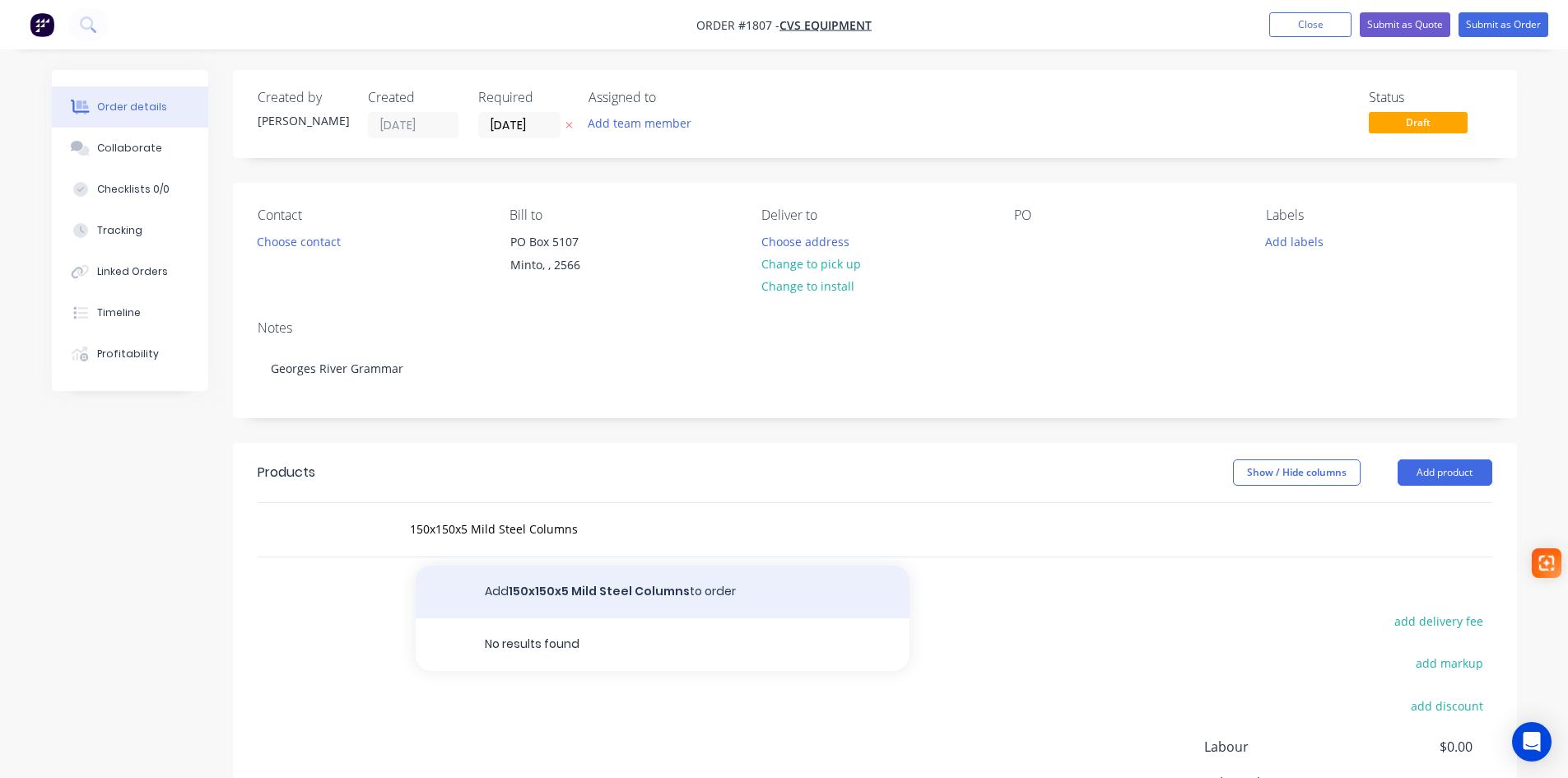
click at [564, 594] on button "Add 150x150x5 Mild Steel Columns to order" at bounding box center [663, 592] width 494 height 53
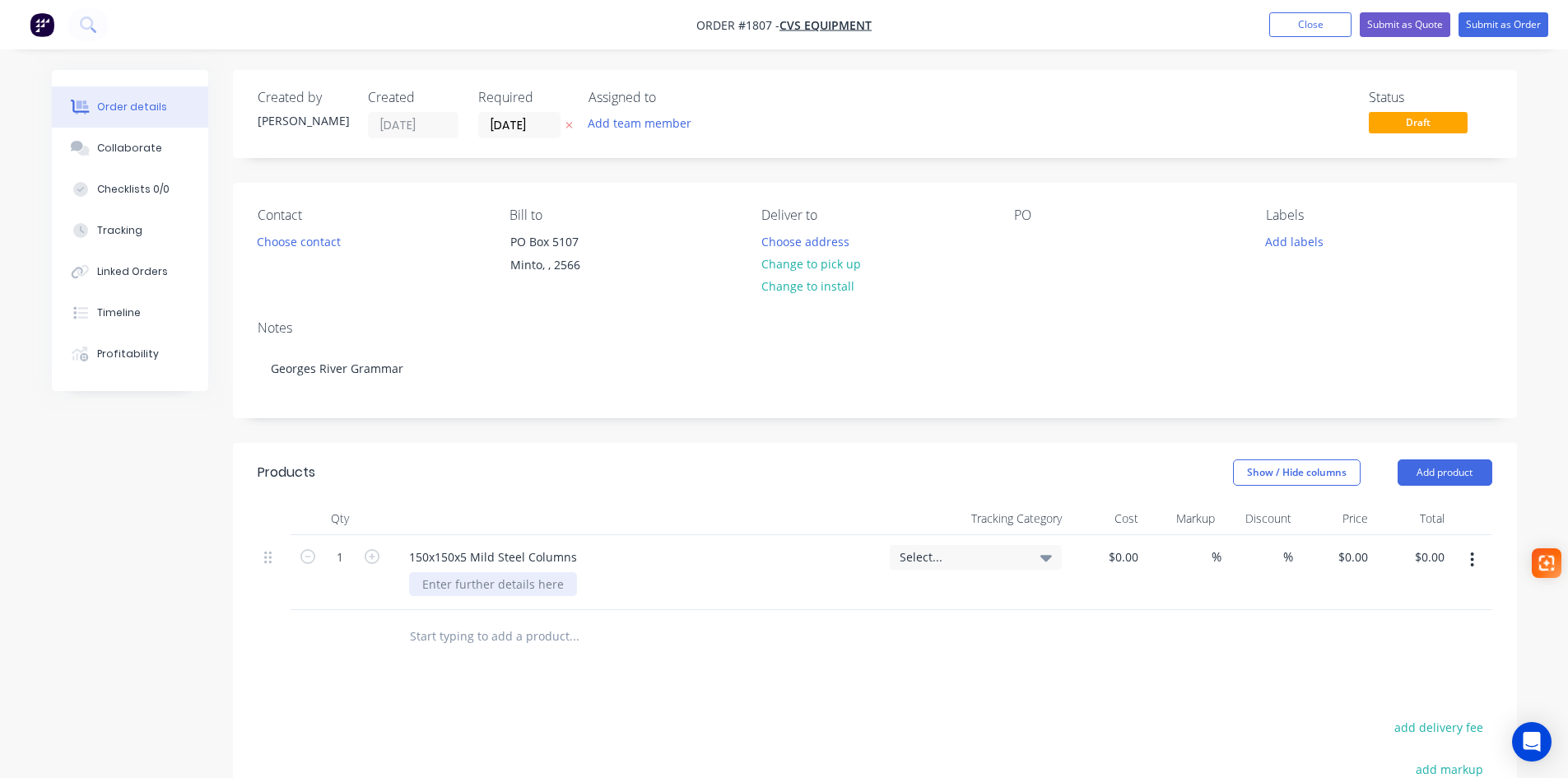
click at [472, 586] on div at bounding box center [493, 583] width 168 height 23
drag, startPoint x: 478, startPoint y: 586, endPoint x: 456, endPoint y: 586, distance: 22.0
click at [456, 586] on div "10mm Tee Plates welded to each" at bounding box center [513, 583] width 207 height 23
click at [575, 588] on div "10mm Plates welded to each" at bounding box center [501, 583] width 184 height 23
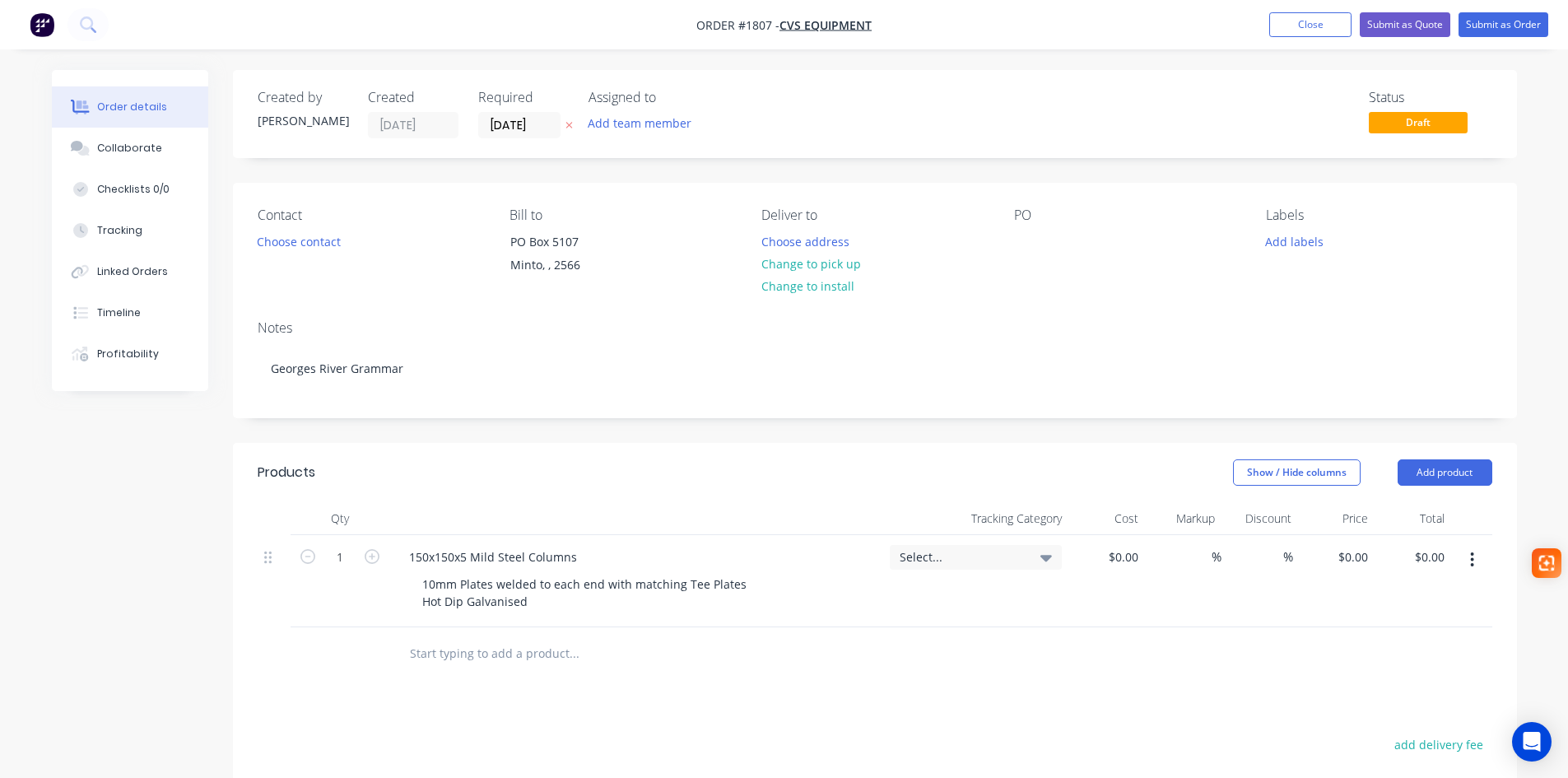
click at [1044, 555] on icon at bounding box center [1046, 559] width 11 height 7
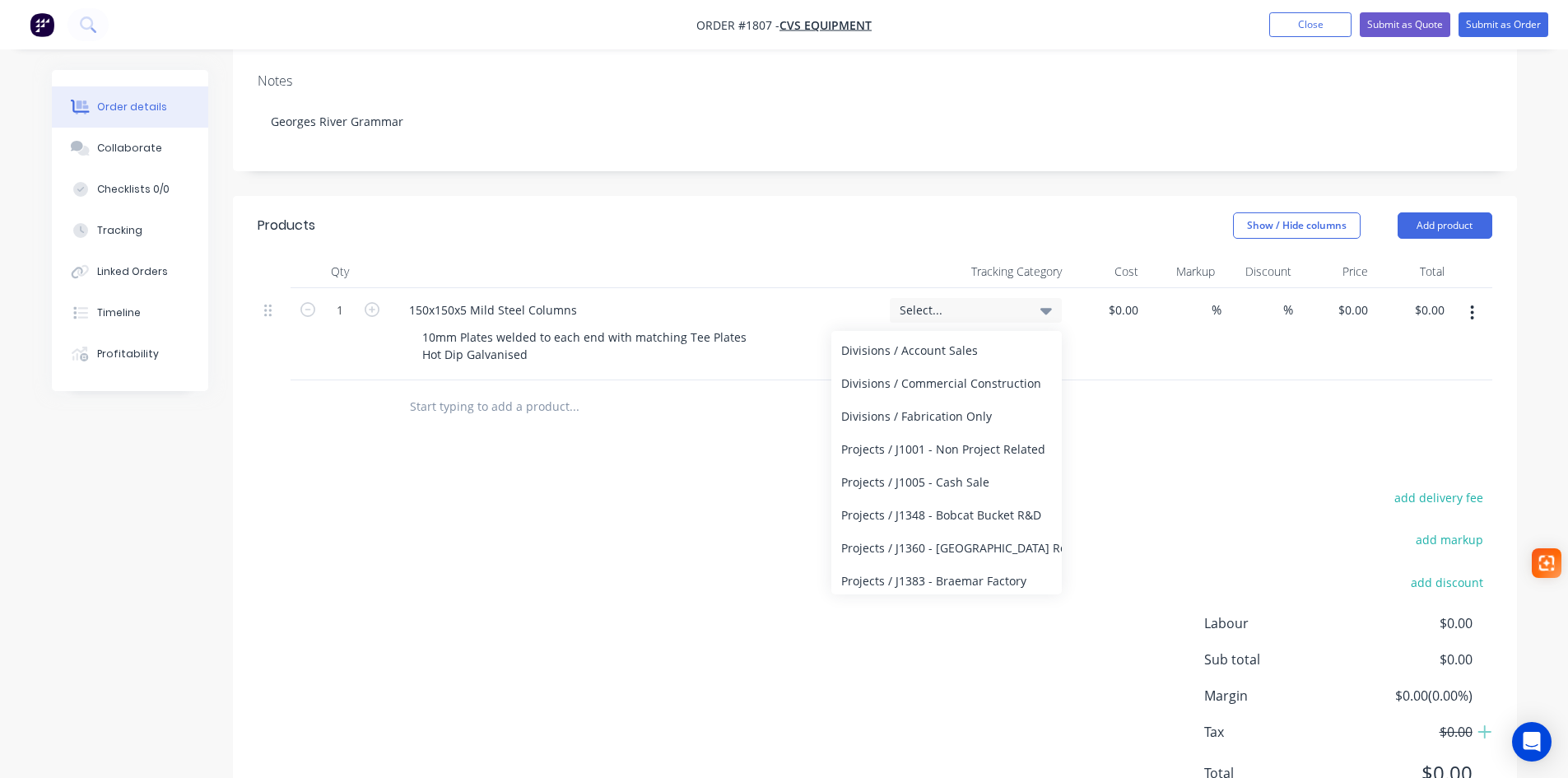
scroll to position [145, 0]
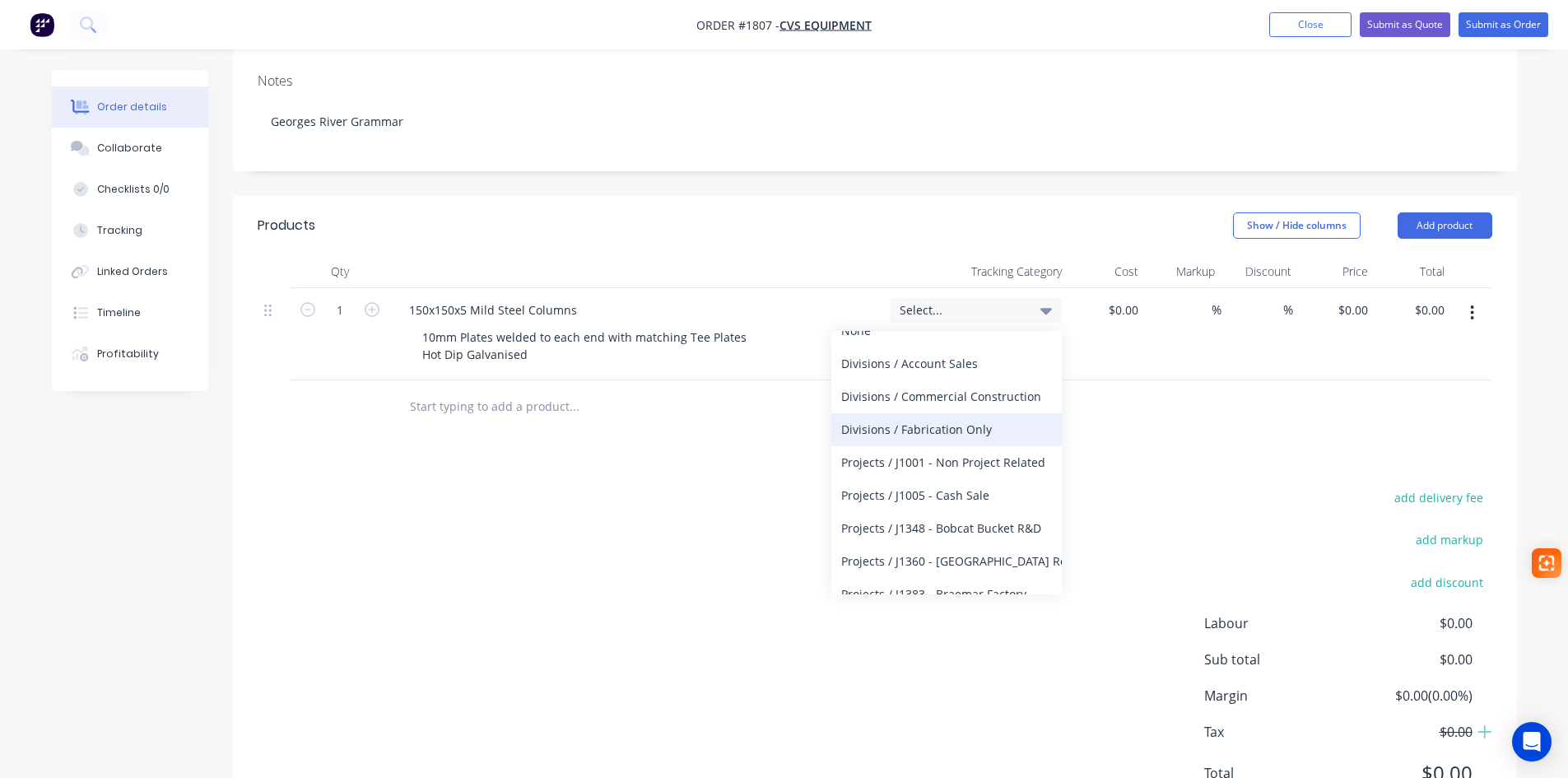
click at [932, 418] on div "Divisions / Fabrication Only" at bounding box center [946, 430] width 231 height 33
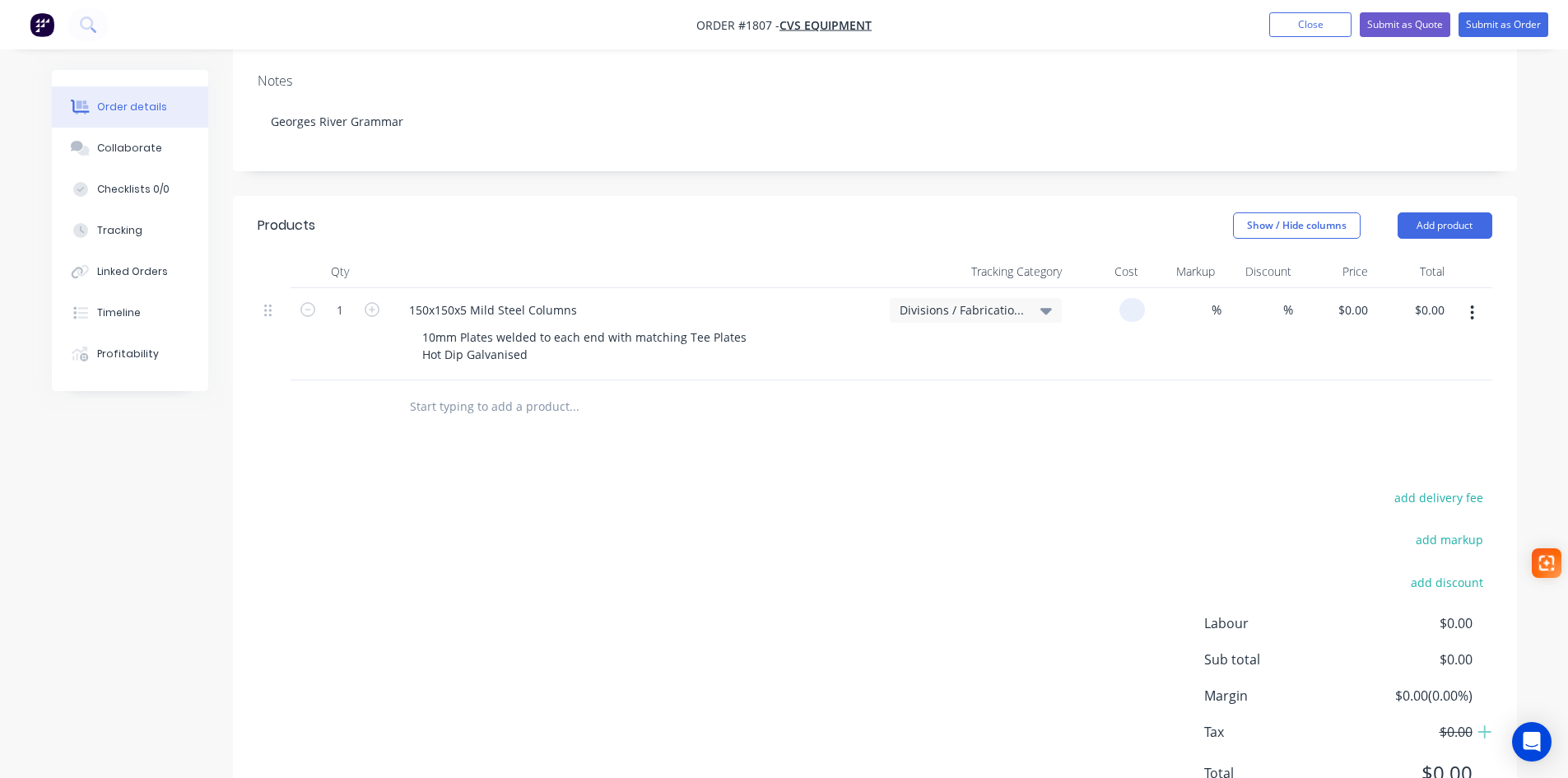
click at [1127, 313] on input at bounding box center [1136, 309] width 19 height 23
type input "$0.00"
click at [1194, 306] on input at bounding box center [1203, 309] width 19 height 23
type input "55"
click at [1136, 308] on input "0" at bounding box center [1136, 309] width 19 height 23
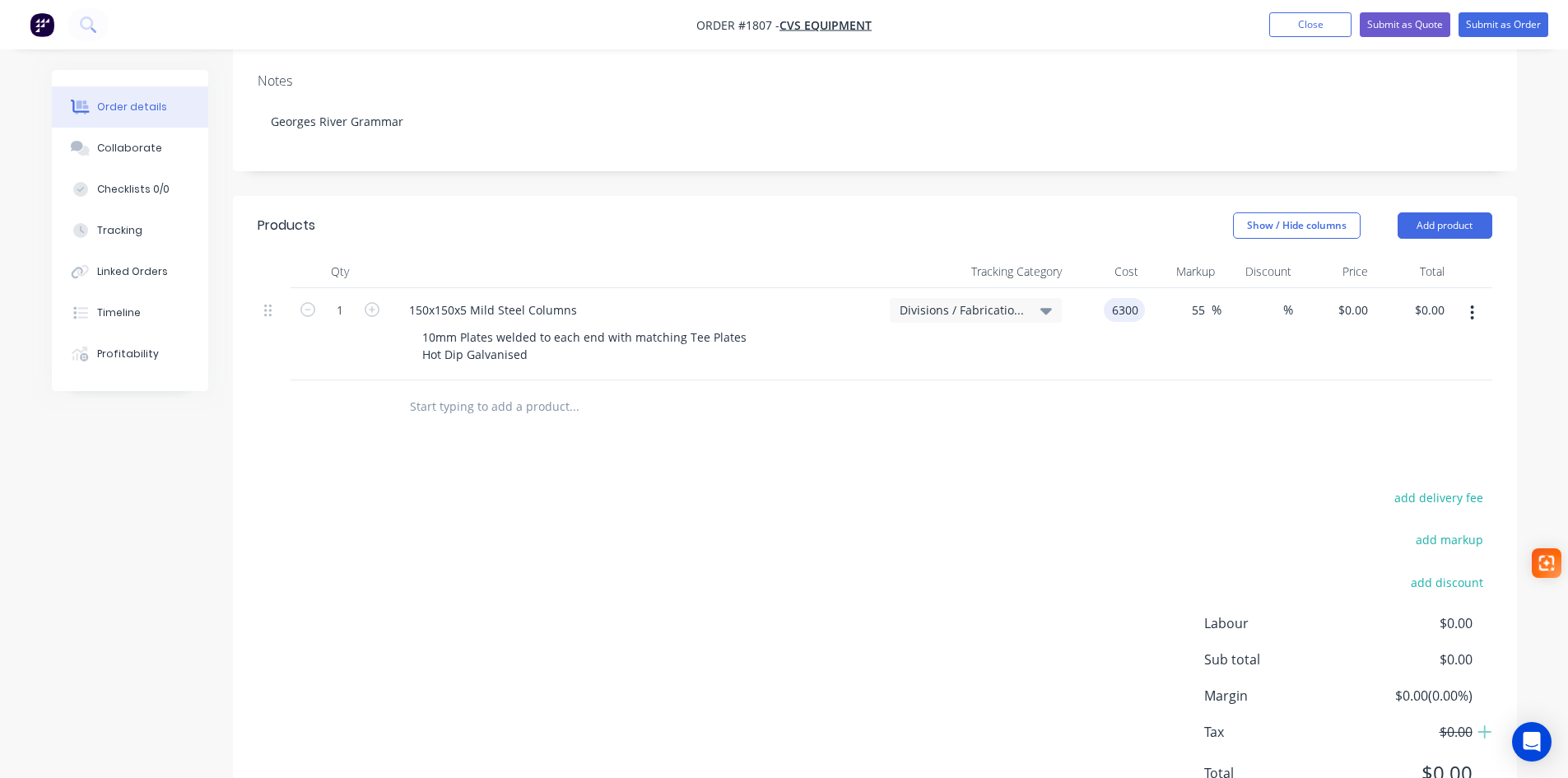
type input "$6,300.00"
type input "$9,765.00"
click at [509, 410] on input "text" at bounding box center [573, 406] width 329 height 33
type input "L"
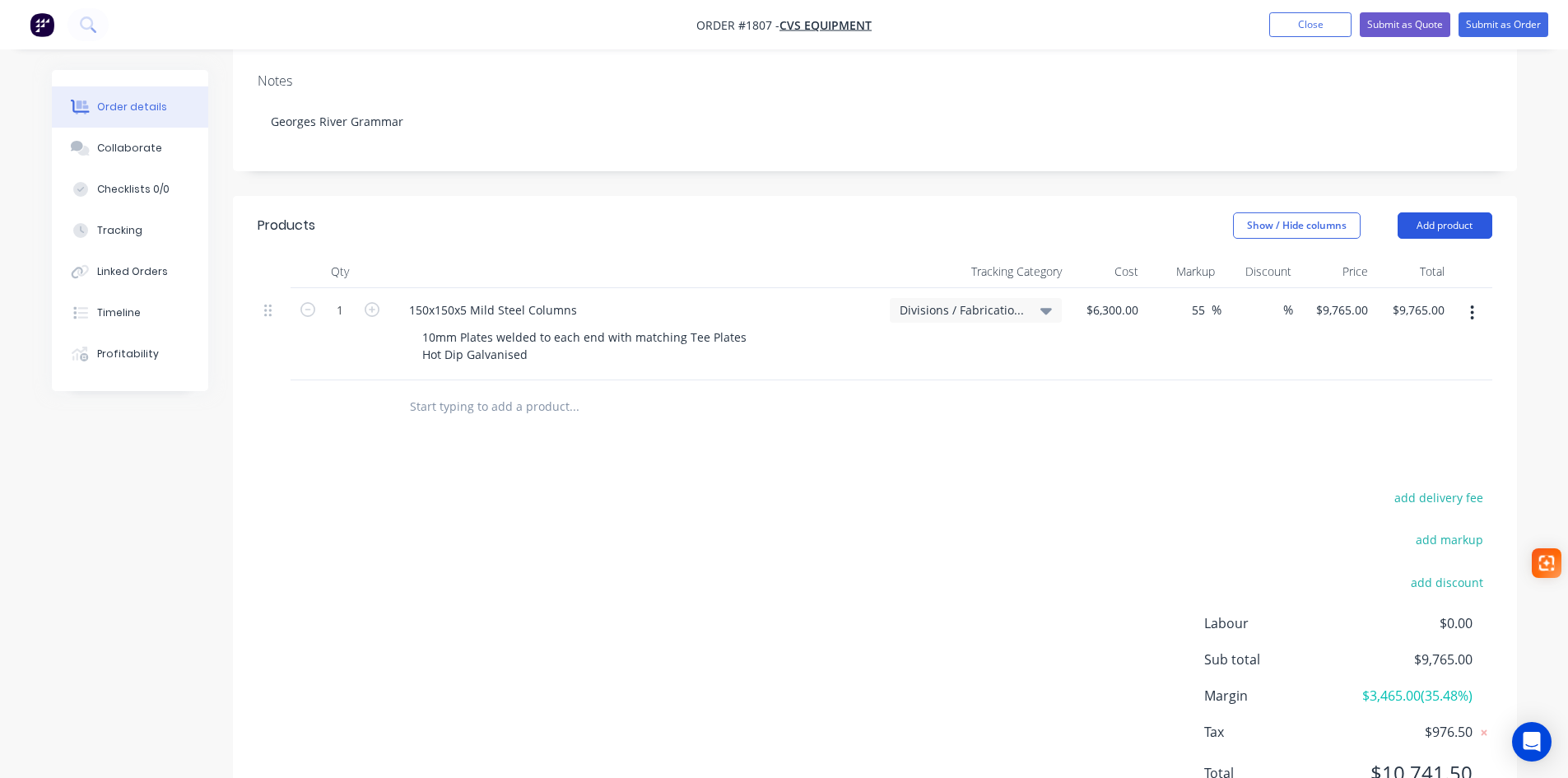
click at [1425, 218] on button "Add product" at bounding box center [1444, 225] width 95 height 26
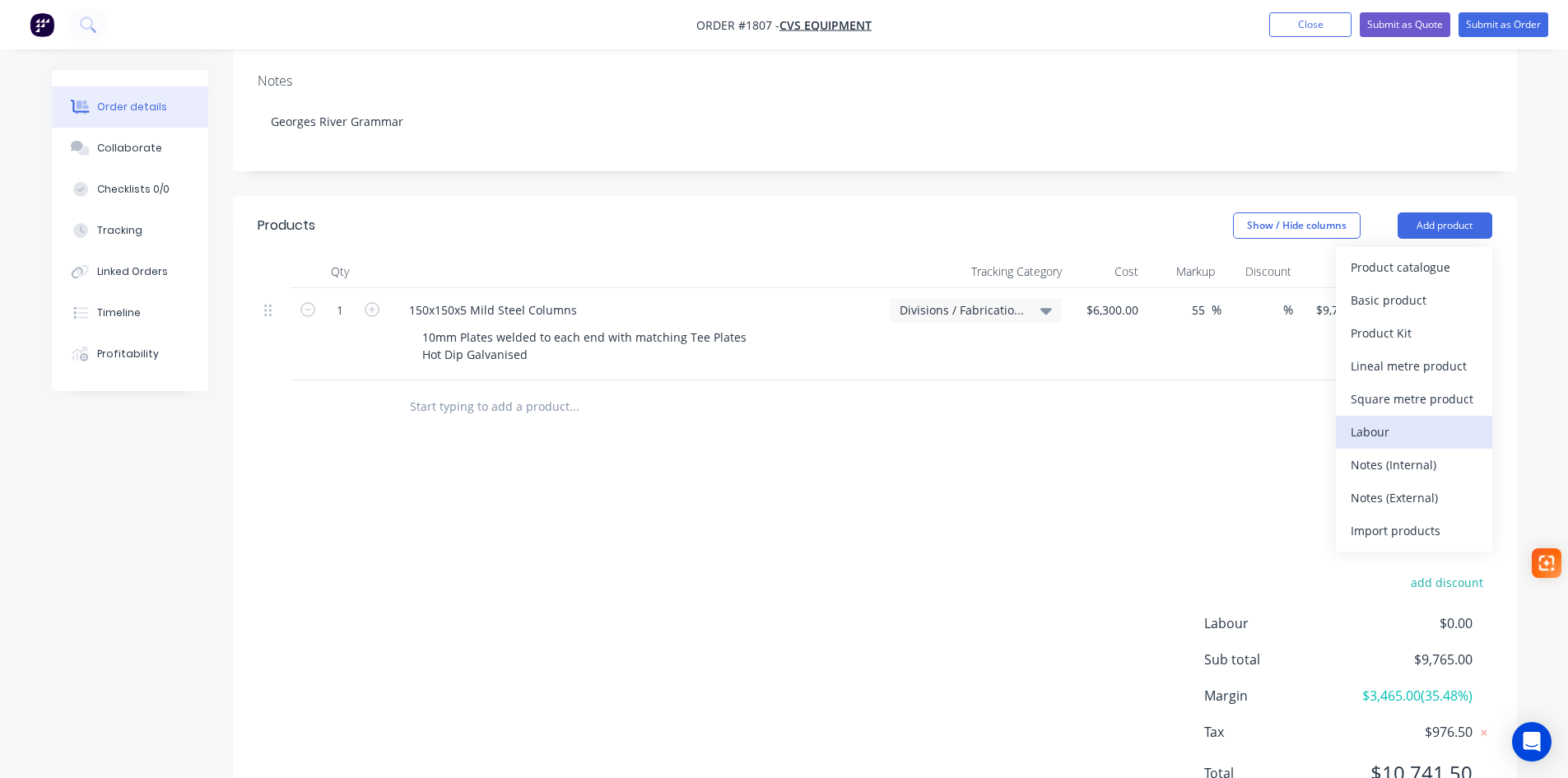
click at [1354, 433] on div "Labour" at bounding box center [1414, 431] width 127 height 23
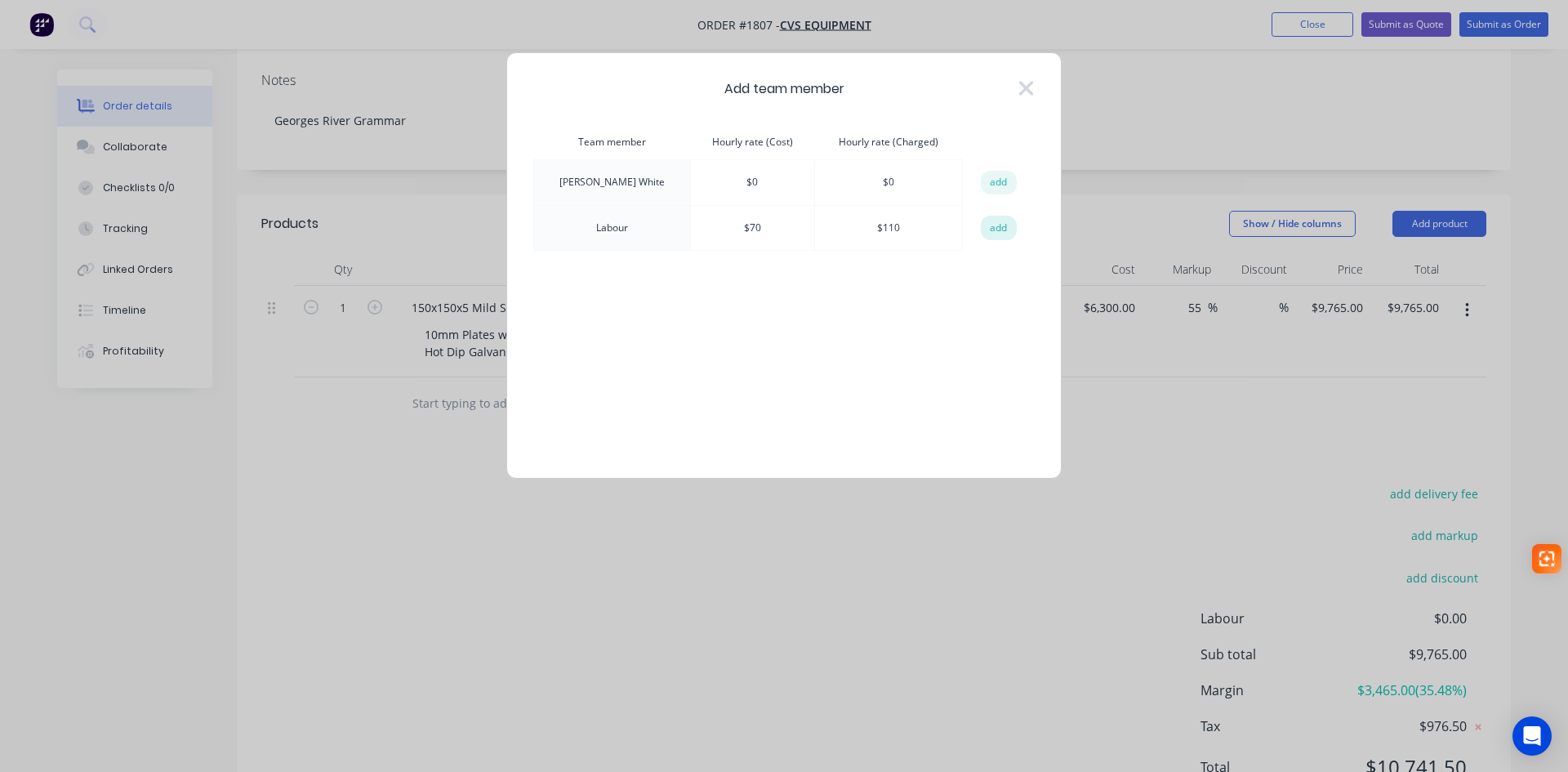
click at [993, 231] on button "add" at bounding box center [999, 228] width 36 height 24
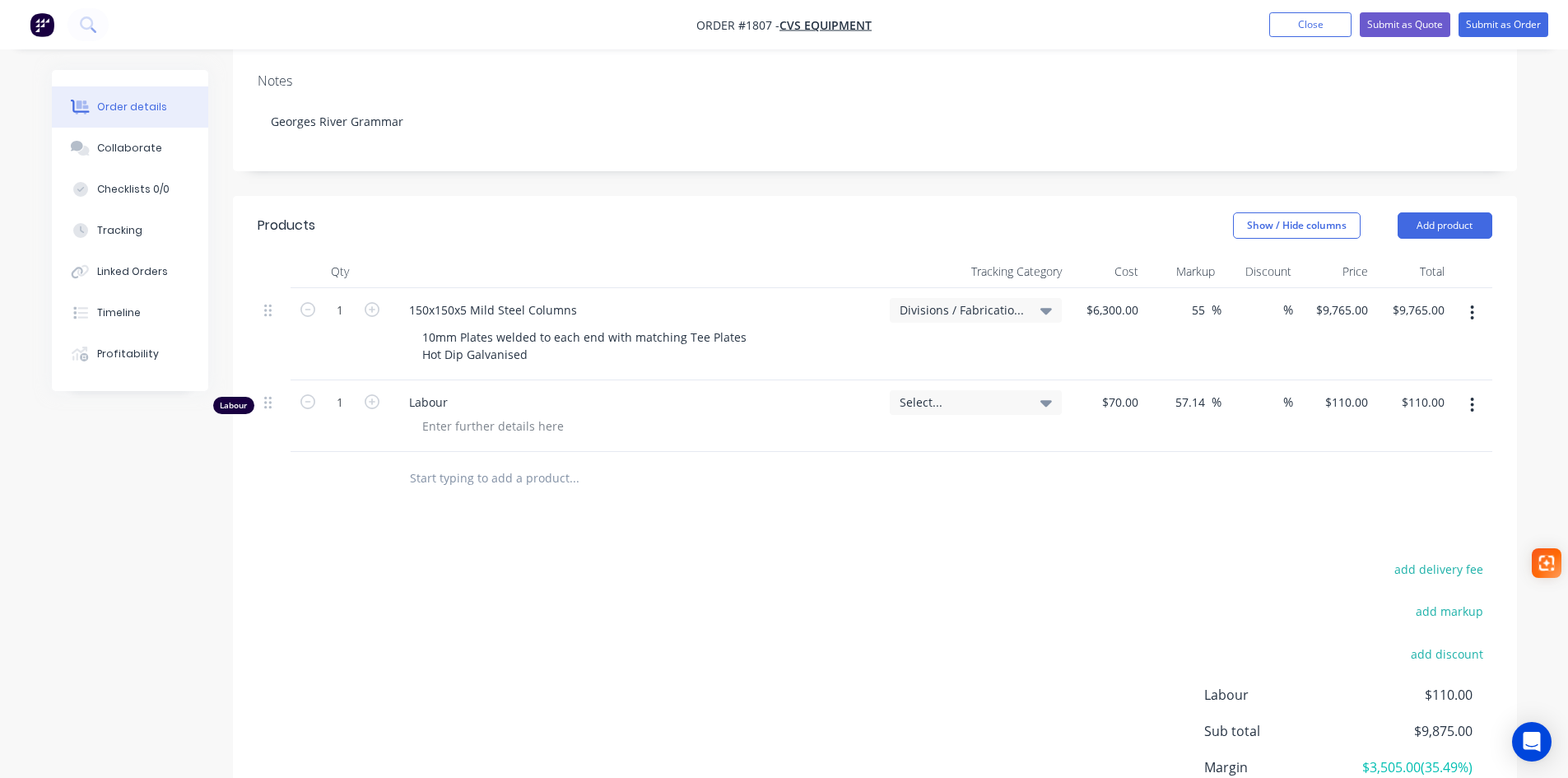
click at [963, 395] on span "Select..." at bounding box center [962, 402] width 124 height 17
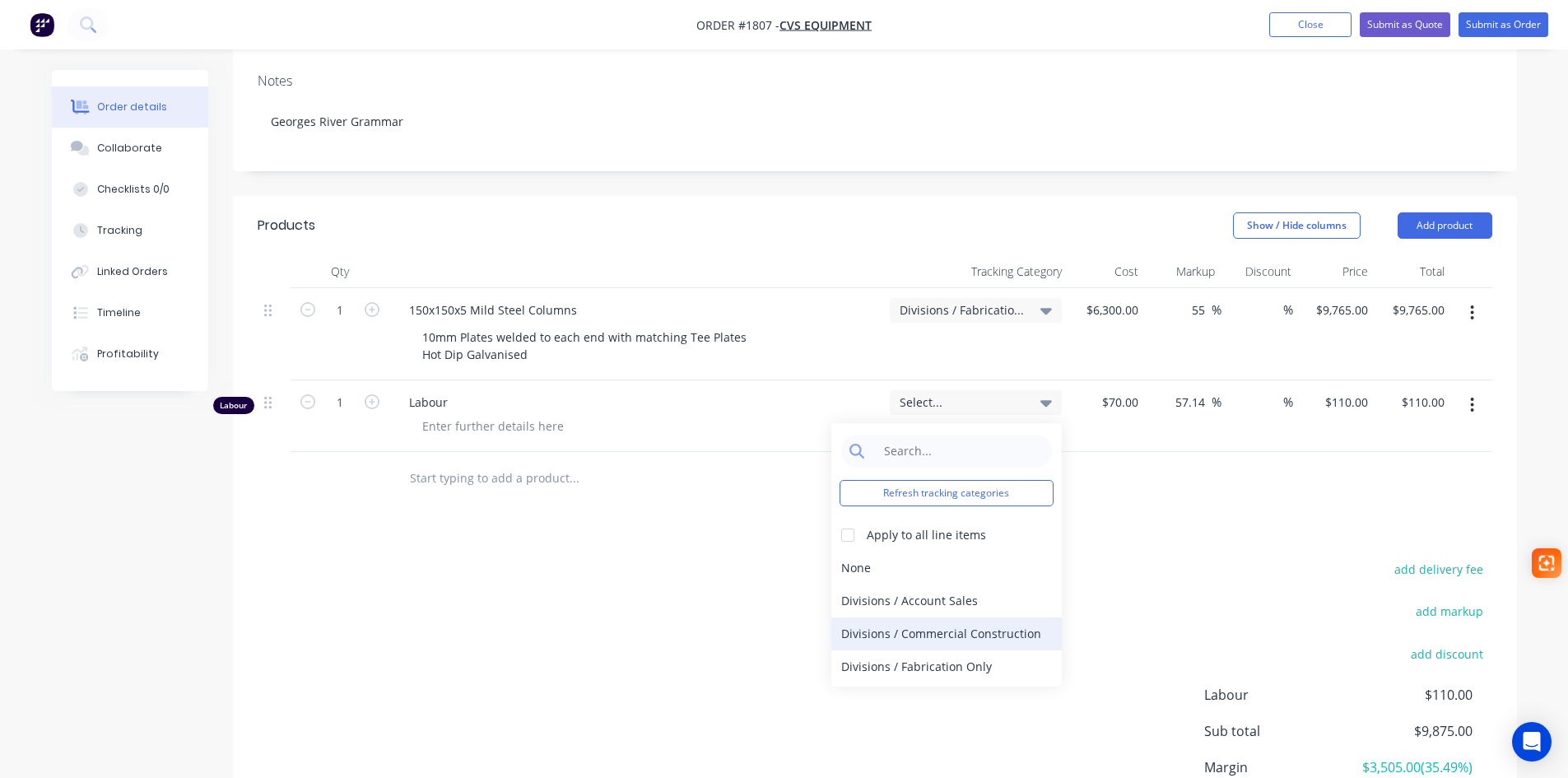
scroll to position [0, 0]
click at [932, 667] on div "Divisions / Fabrication Only" at bounding box center [946, 667] width 231 height 33
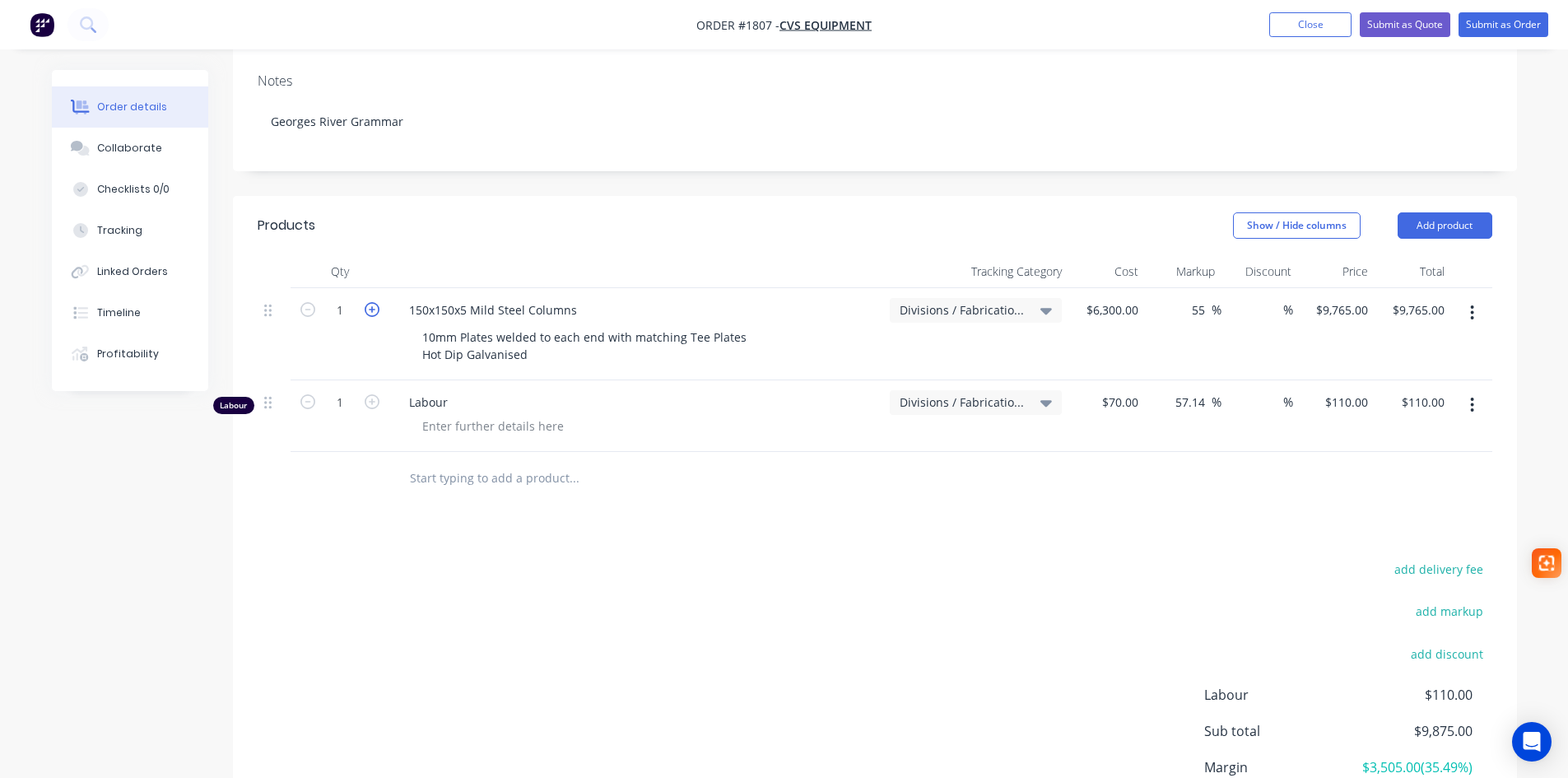
click at [375, 312] on icon "button" at bounding box center [372, 309] width 15 height 15
type input "2"
type input "$19,530.00"
click at [375, 312] on icon "button" at bounding box center [372, 309] width 15 height 15
type input "3"
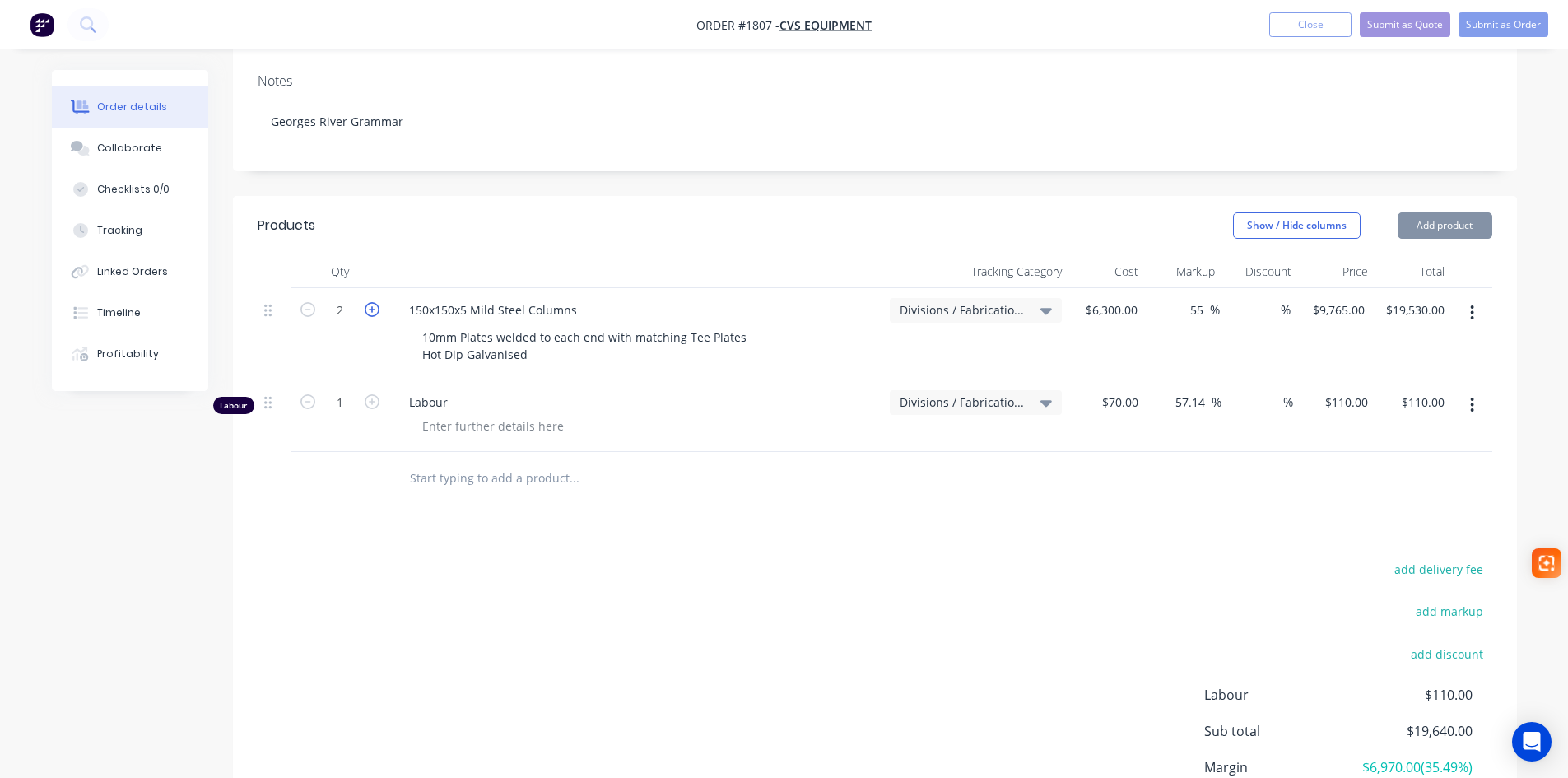
type input "$29,295.00"
click at [375, 312] on icon "button" at bounding box center [372, 309] width 15 height 15
type input "4"
type input "$39,060.00"
click at [375, 312] on icon "button" at bounding box center [372, 309] width 15 height 15
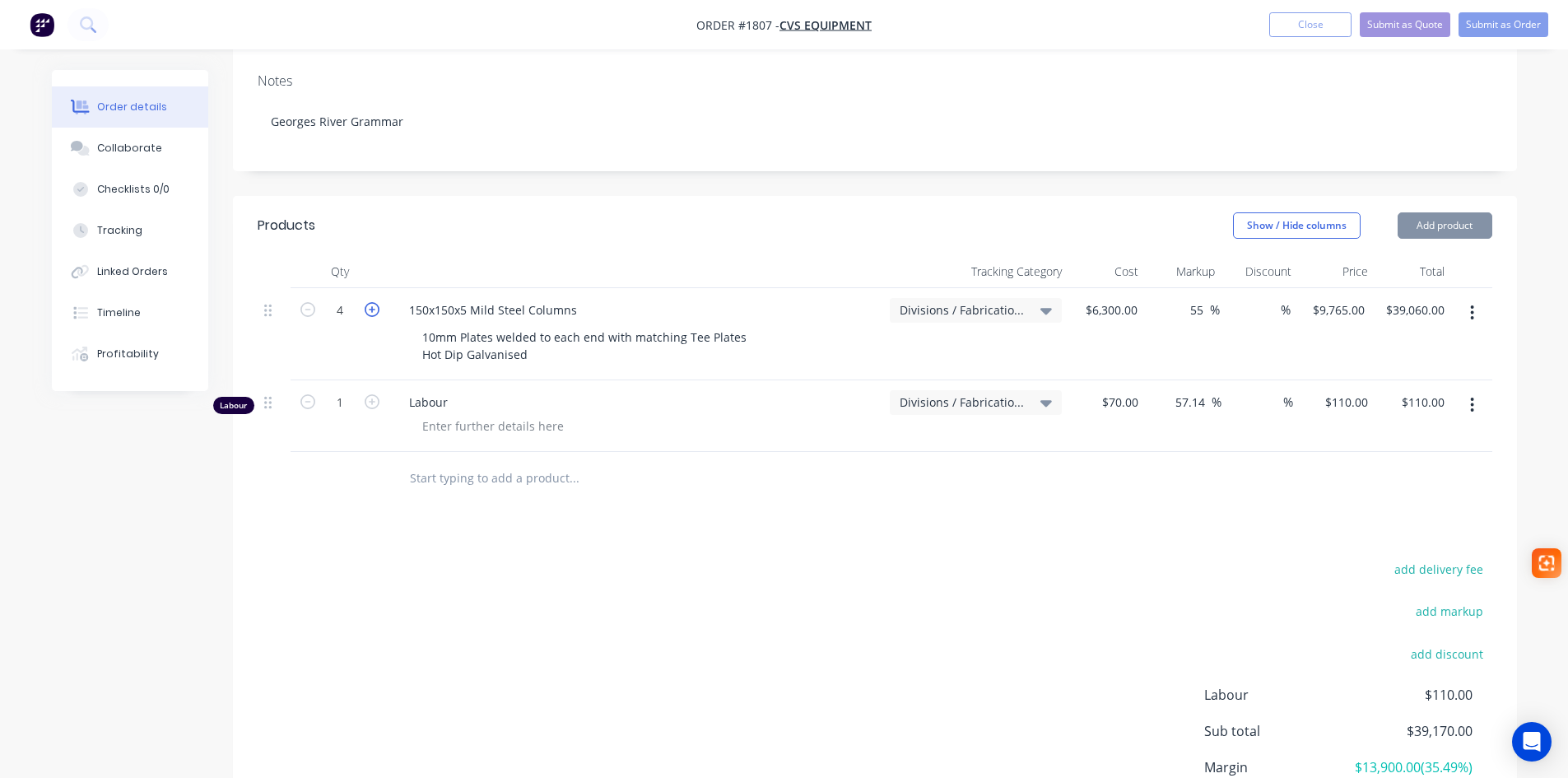
type input "5"
type input "$48,825.00"
click at [375, 312] on icon "button" at bounding box center [372, 309] width 15 height 15
type input "6"
type input "$58,590.00"
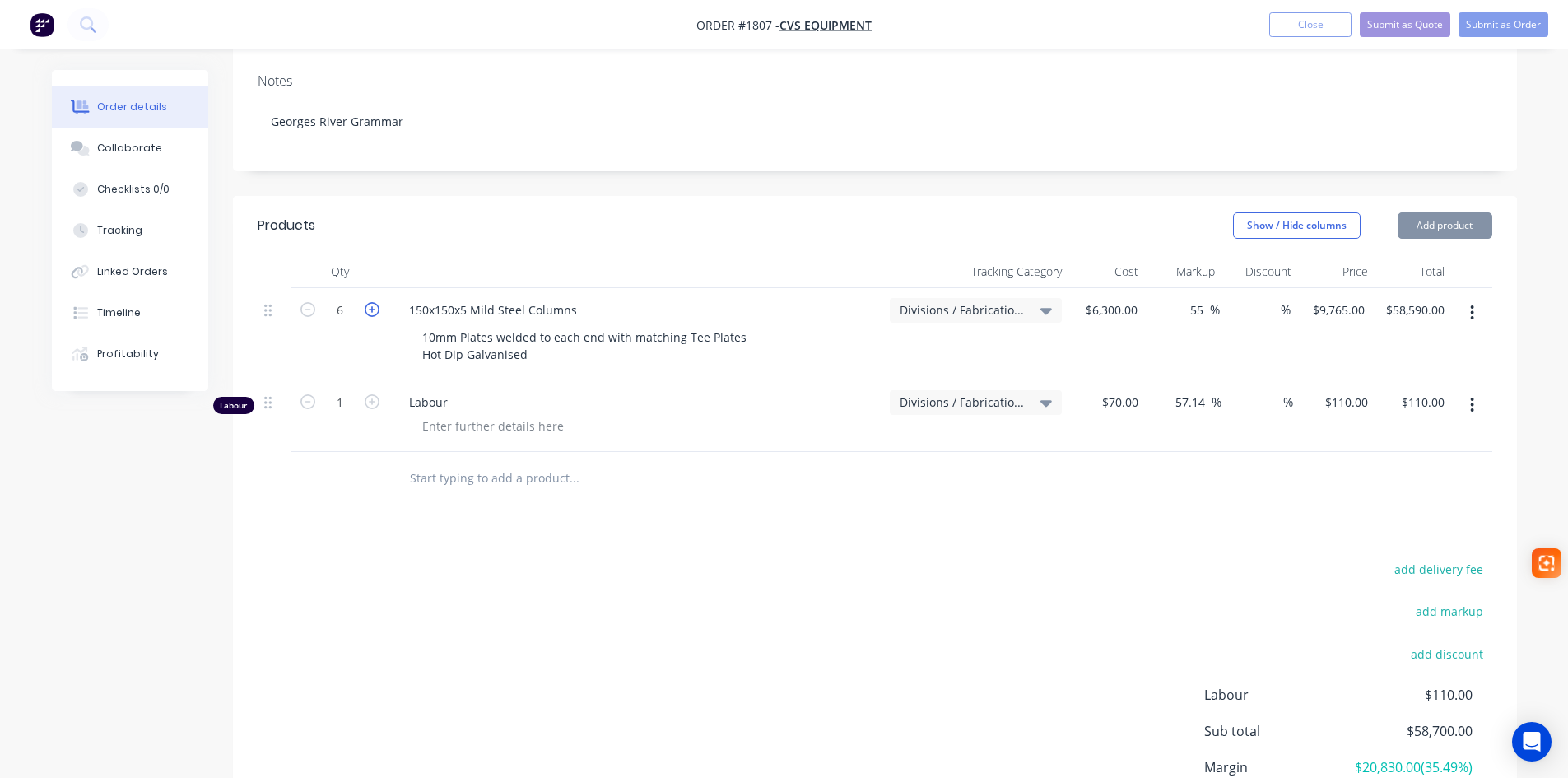
click at [375, 312] on icon "button" at bounding box center [372, 309] width 15 height 15
type input "7"
type input "$68,355.00"
click at [375, 312] on icon "button" at bounding box center [372, 309] width 15 height 15
type input "8"
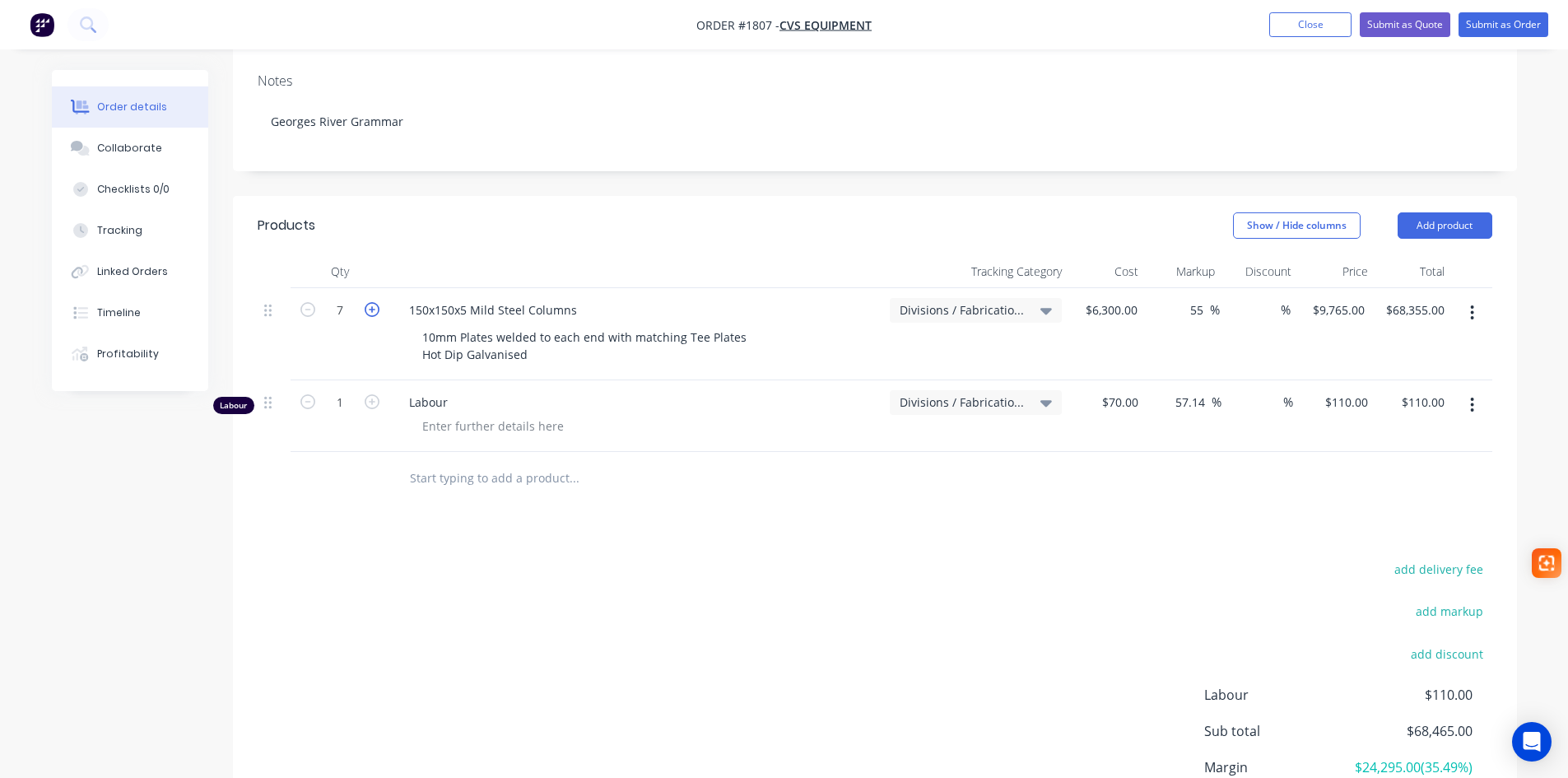
type input "$78,120.00"
click at [1120, 310] on input "6300" at bounding box center [1114, 309] width 60 height 23
type input "$787.50"
type input "$1,220.625"
type input "$9,765.00"
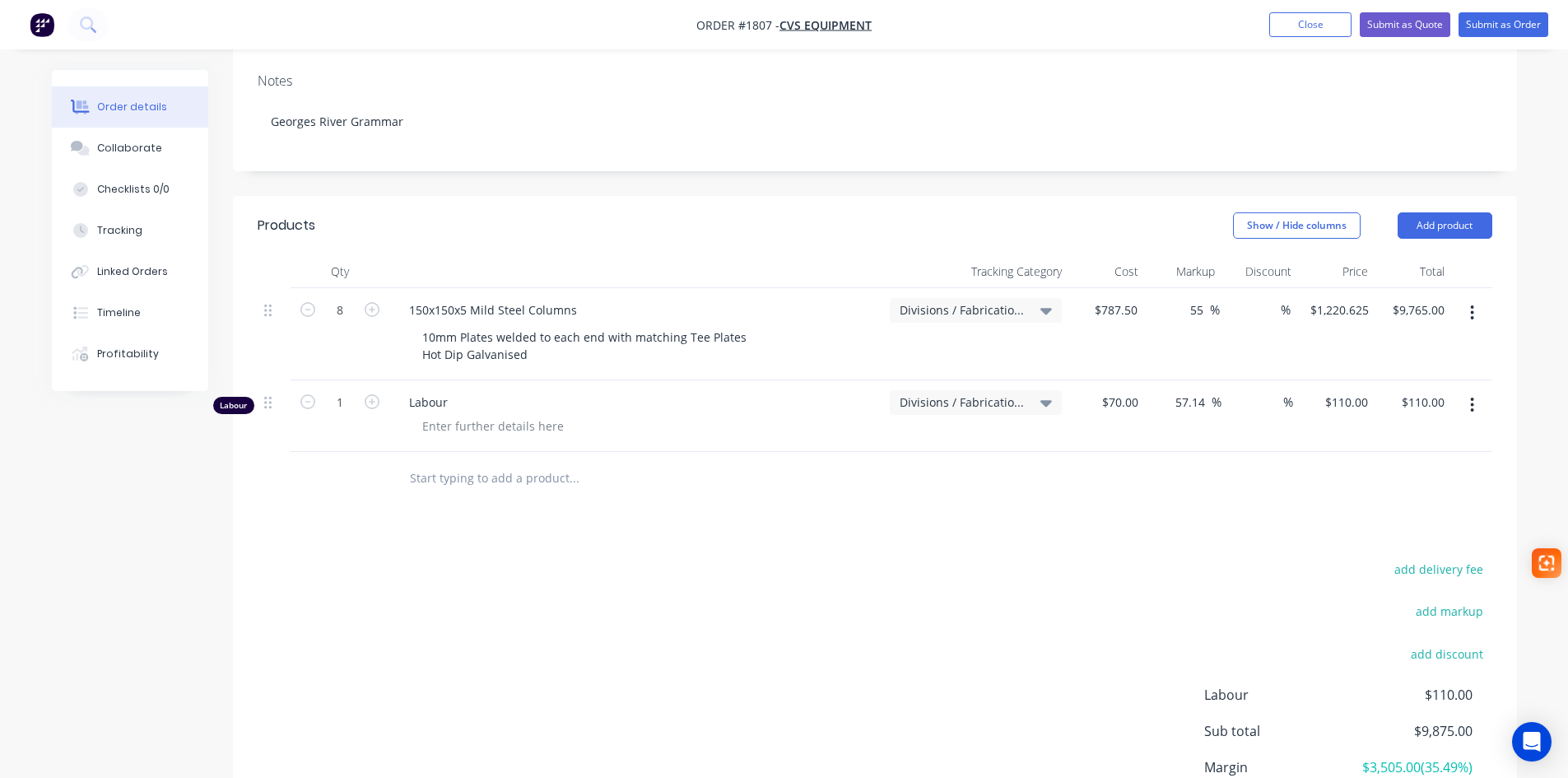
click at [973, 597] on div "add delivery fee add markup add discount Labour $110.00 Sub total $9,875.00 Mar…" at bounding box center [874, 716] width 1235 height 318
click at [345, 405] on input "1" at bounding box center [339, 402] width 43 height 24
type input "10"
type input "$1,100.00"
click at [450, 510] on div "Products Show / Hide columns Add product Qty Tracking Category Cost Markup Disc…" at bounding box center [875, 548] width 1284 height 705
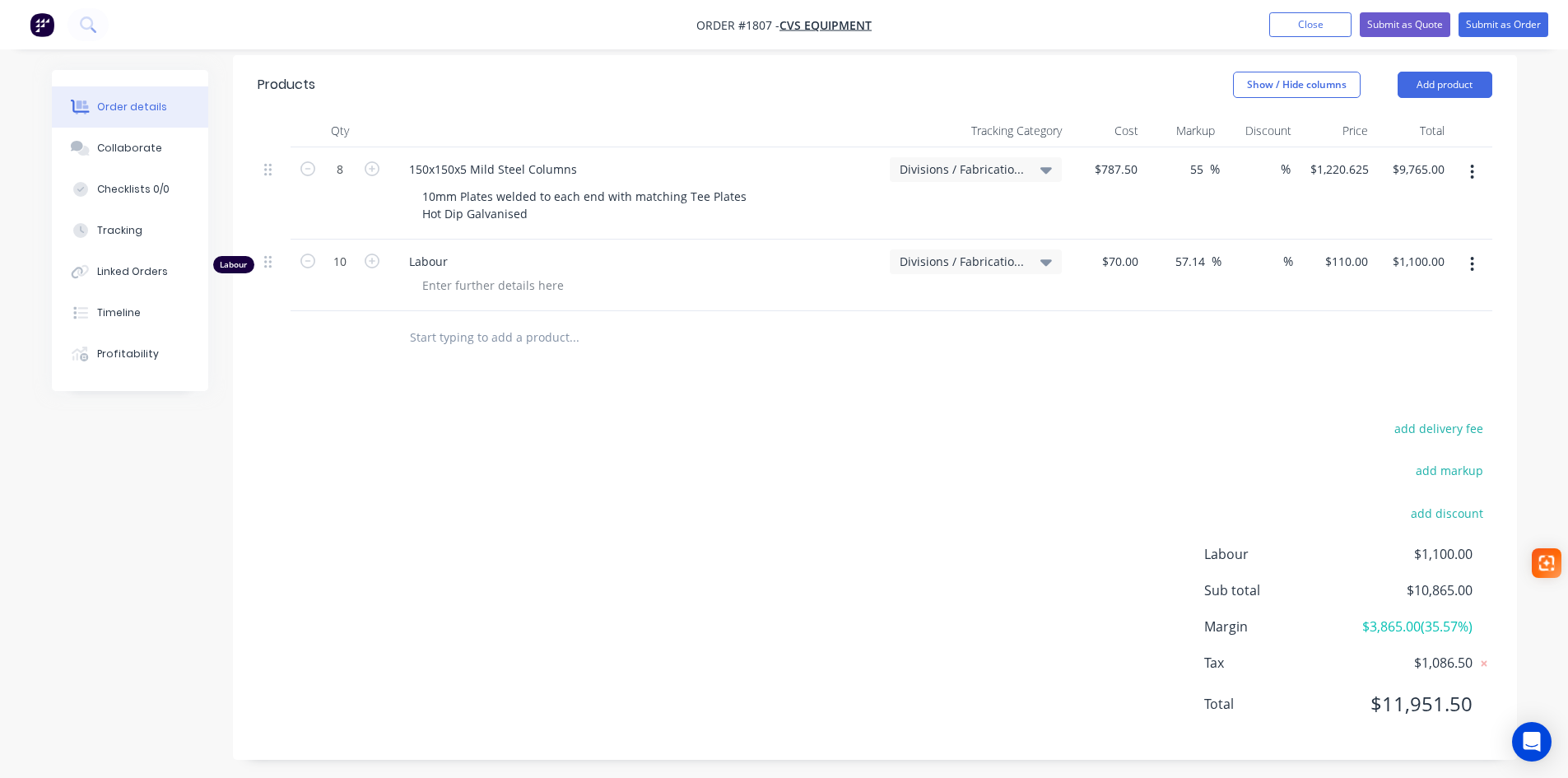
scroll to position [394, 0]
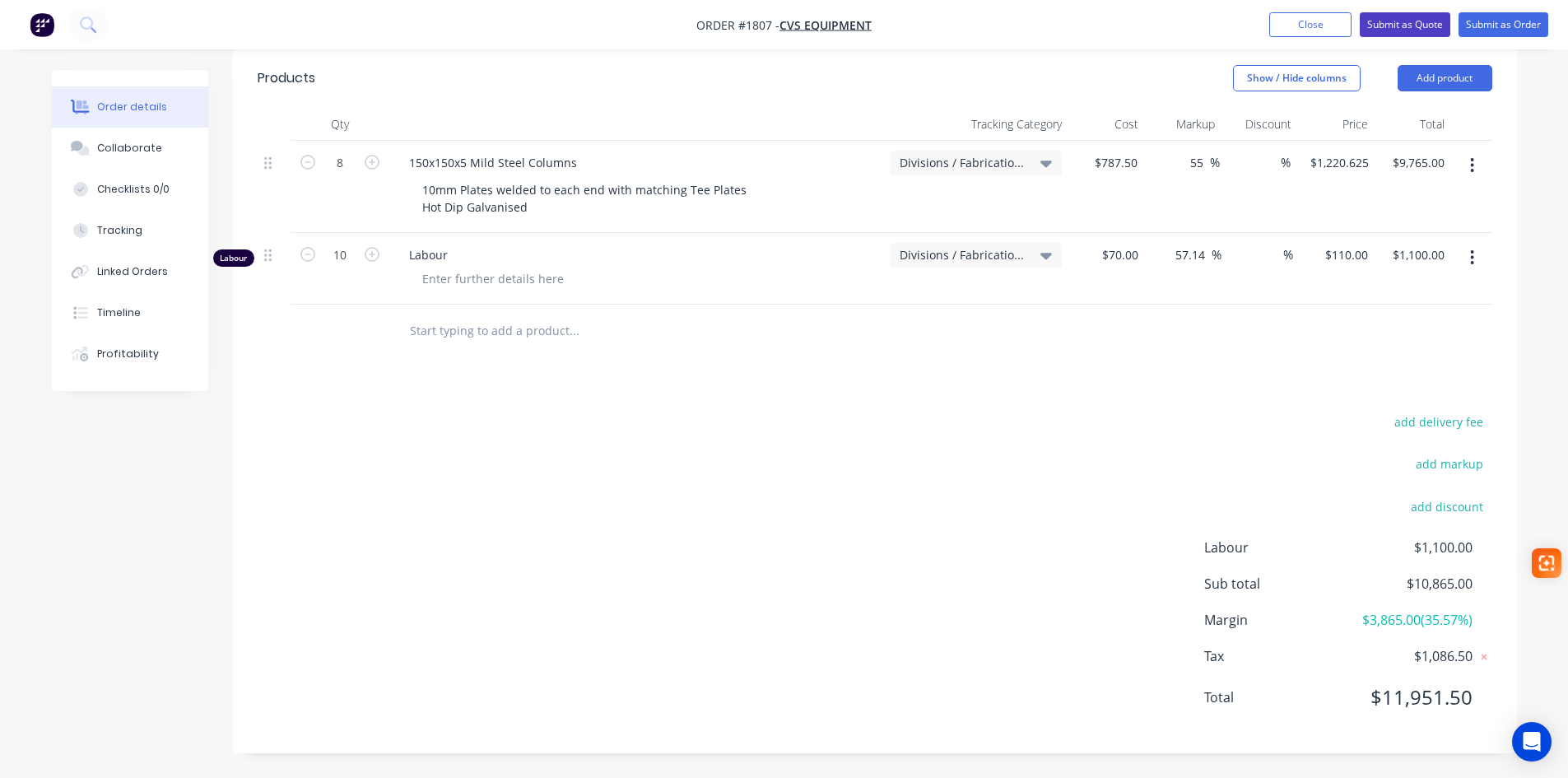
click at [1409, 25] on button "Submit as Quote" at bounding box center [1405, 24] width 90 height 24
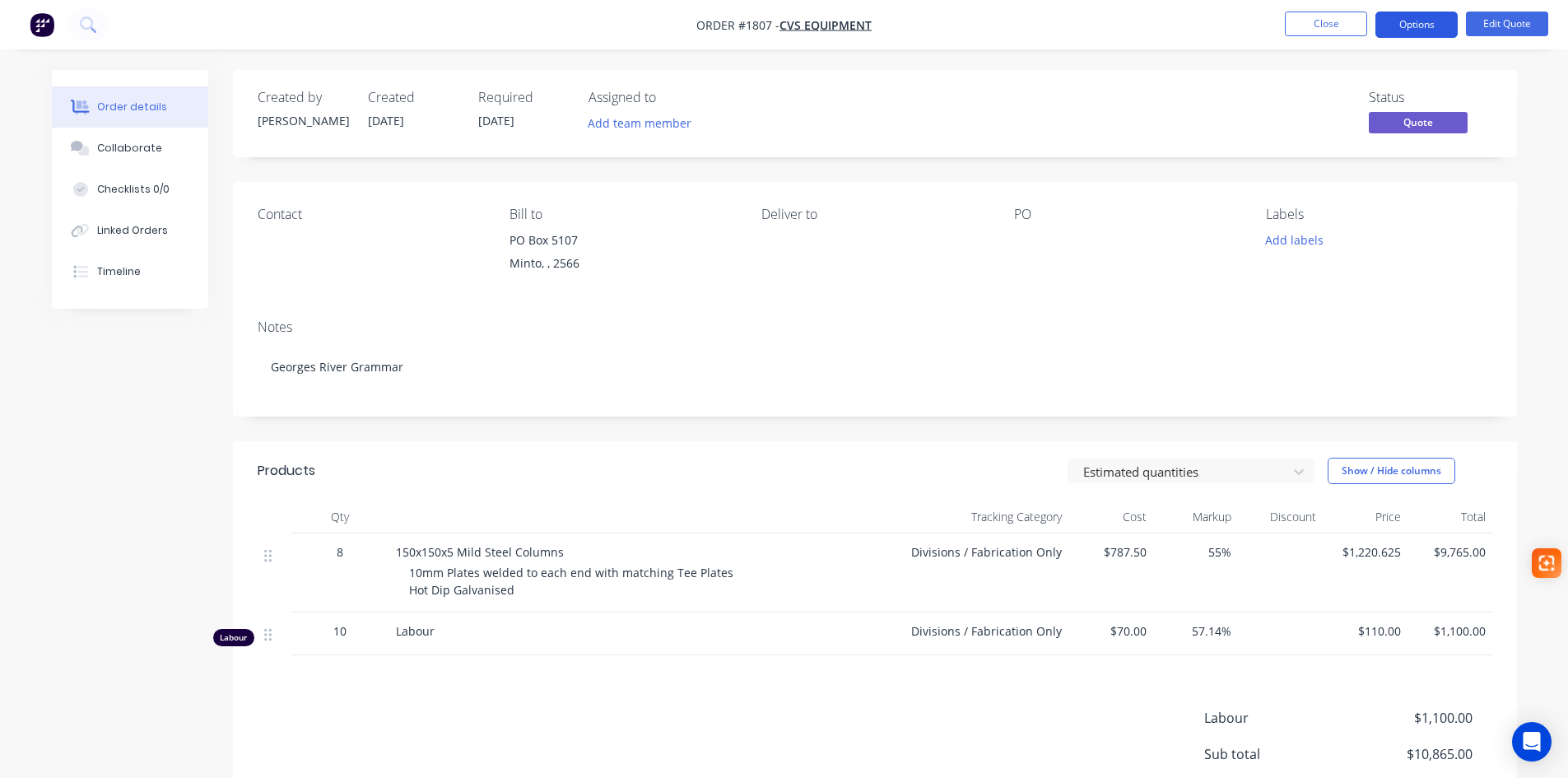
click at [1398, 24] on button "Options" at bounding box center [1417, 24] width 83 height 26
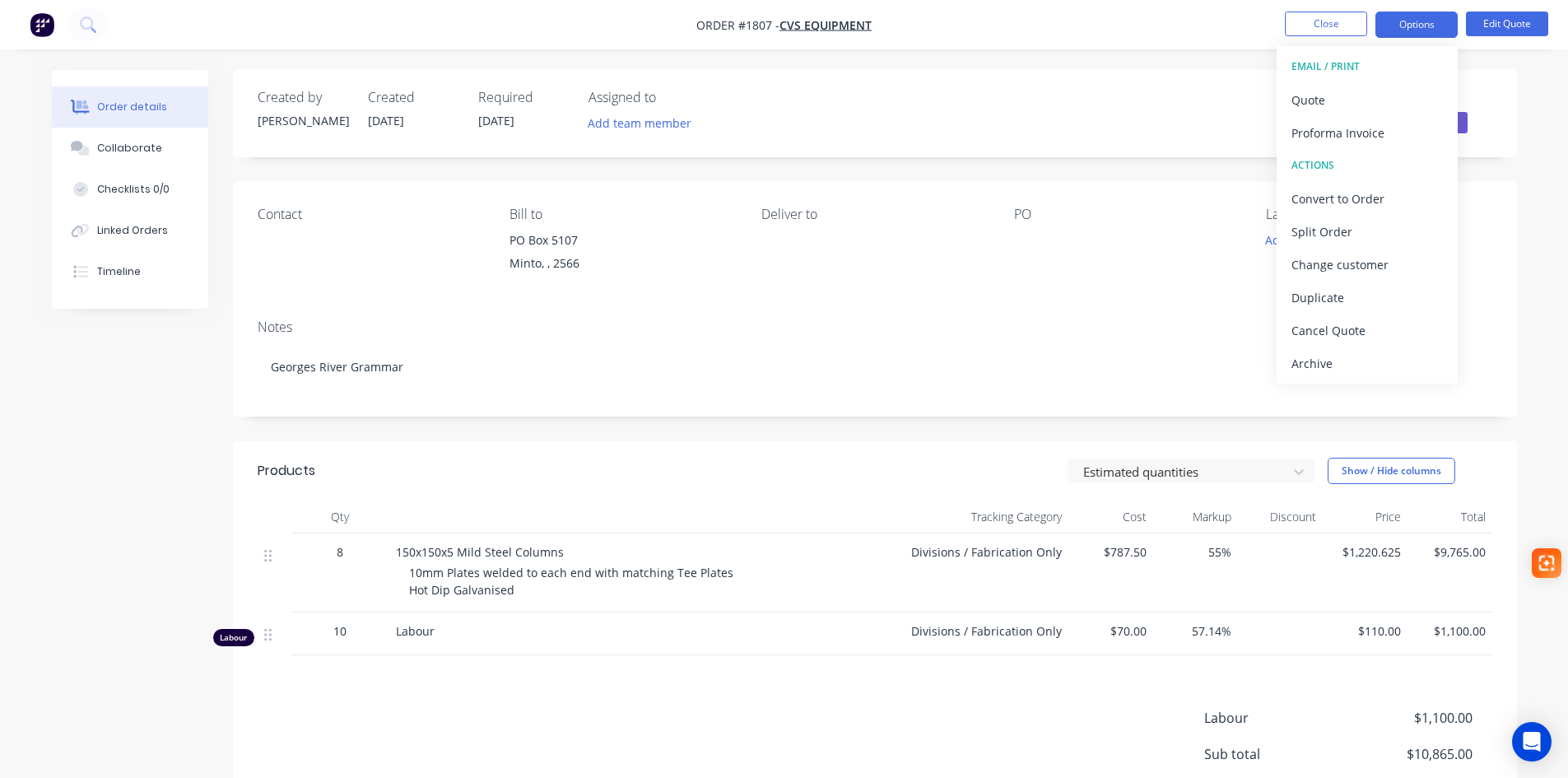
click at [286, 230] on div "Contact" at bounding box center [370, 244] width 225 height 75
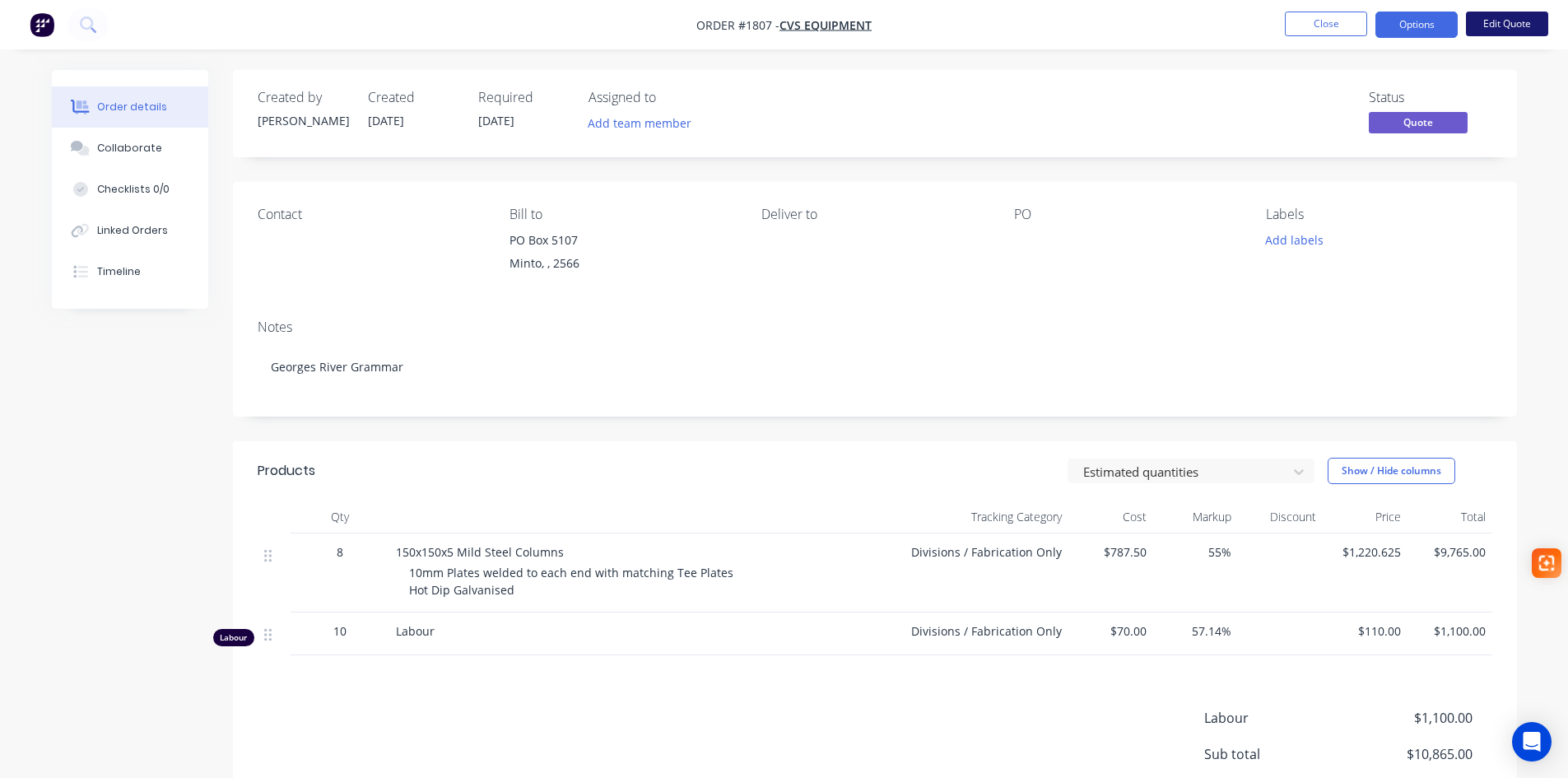
click at [1522, 30] on button "Edit Quote" at bounding box center [1507, 23] width 83 height 24
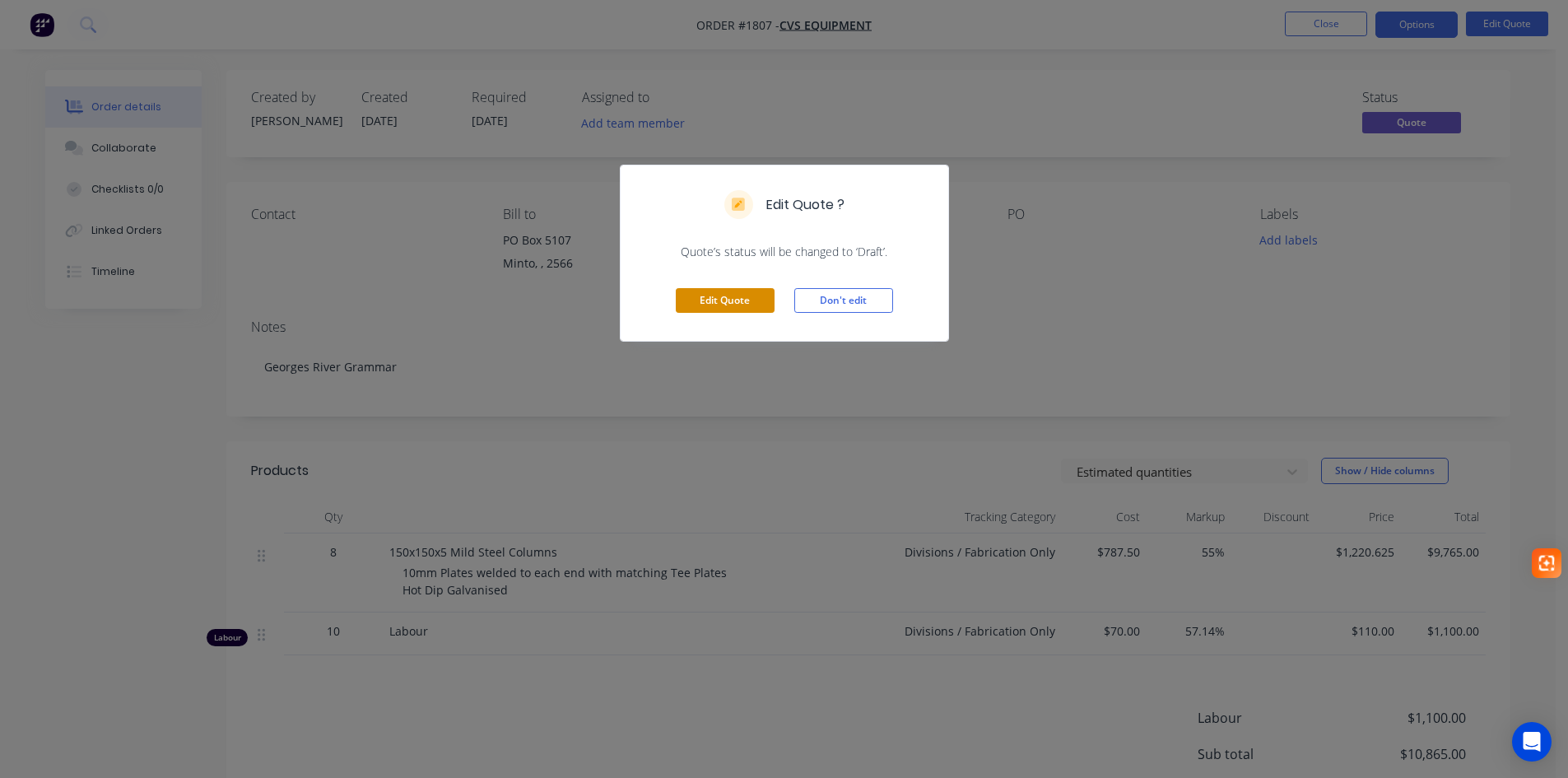
click at [717, 297] on button "Edit Quote" at bounding box center [726, 300] width 99 height 24
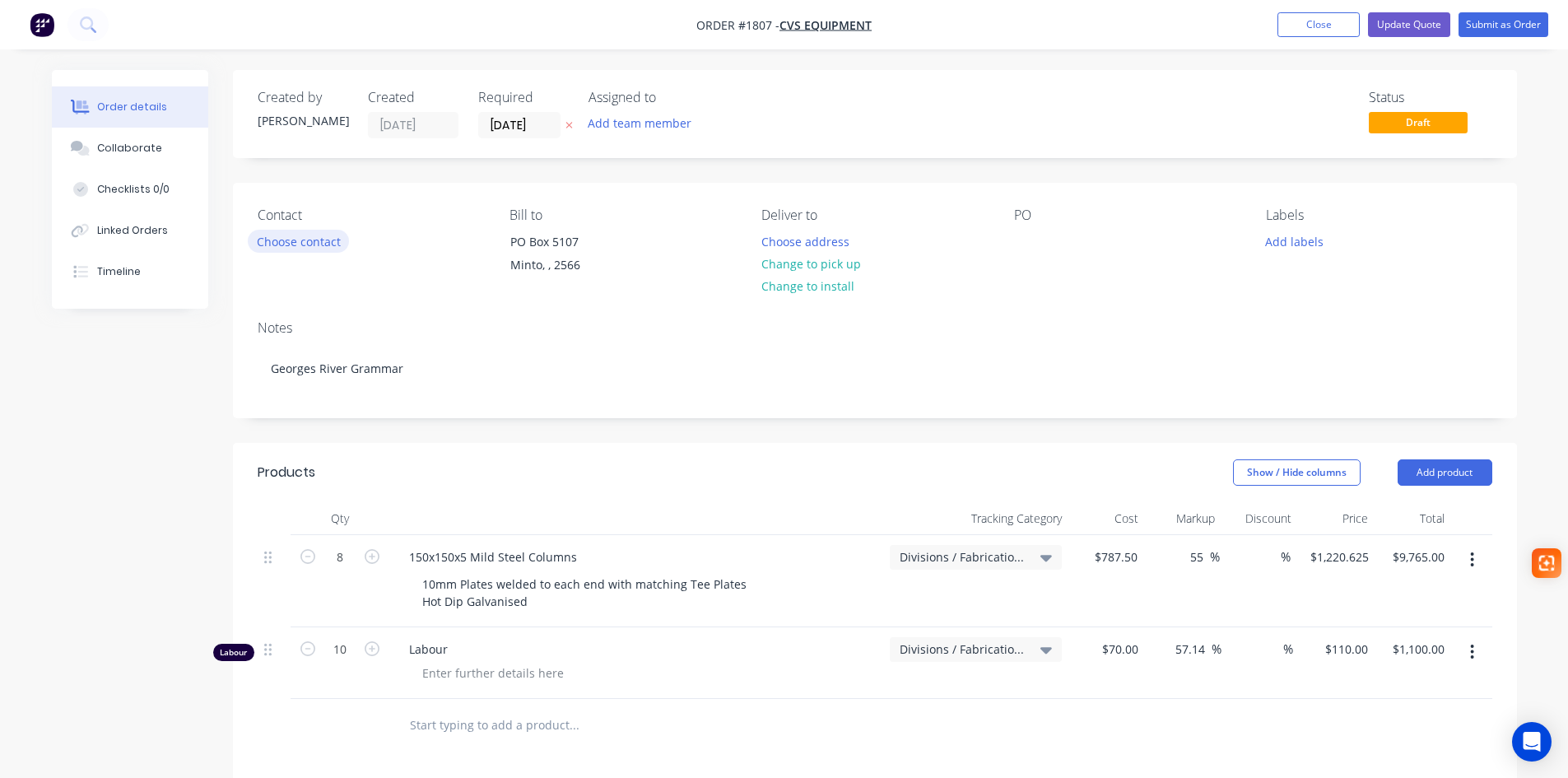
click at [319, 243] on button "Choose contact" at bounding box center [298, 241] width 101 height 23
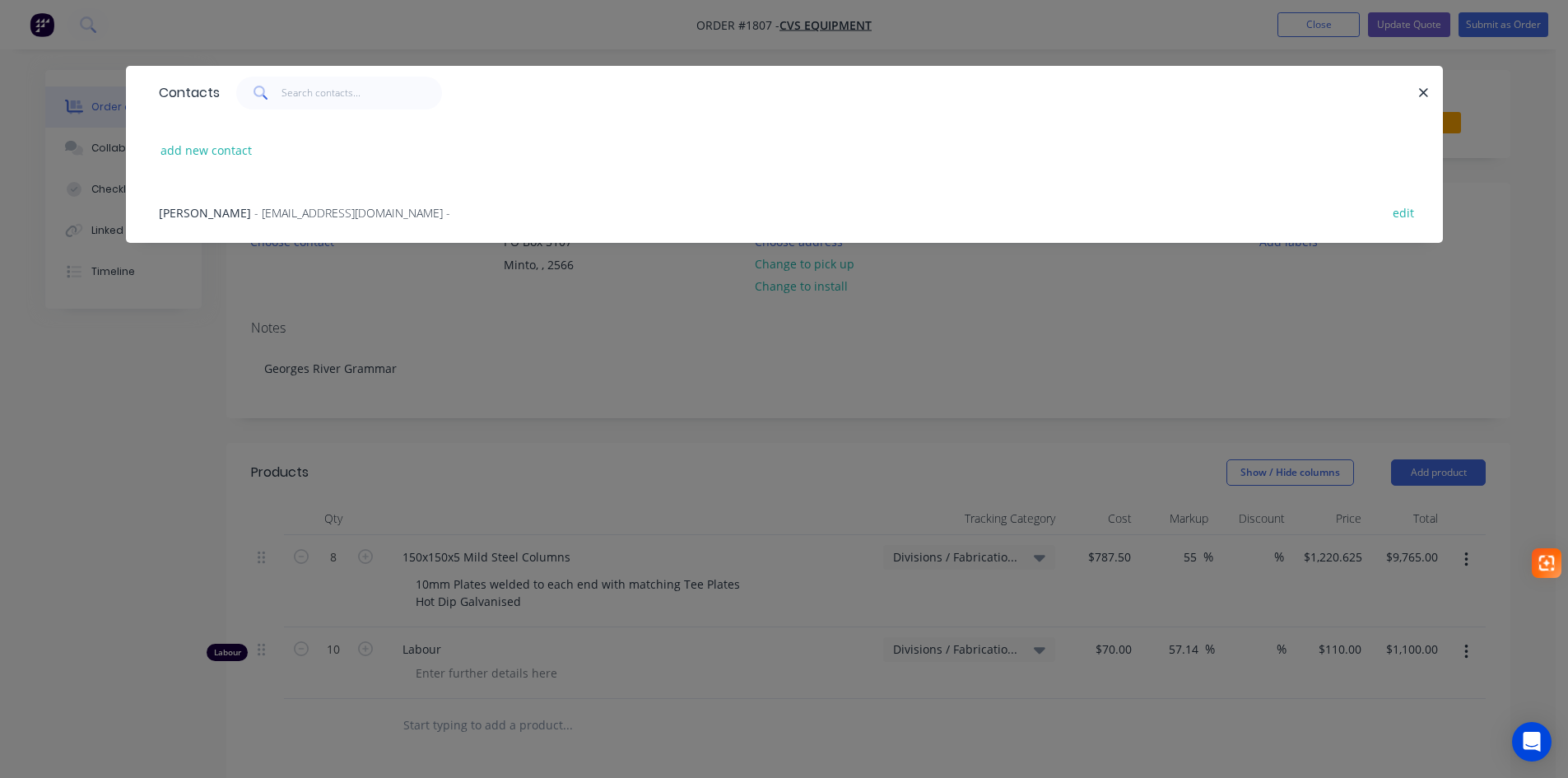
click at [332, 218] on span "- accounts@cvsgroup.com.au -" at bounding box center [352, 213] width 196 height 16
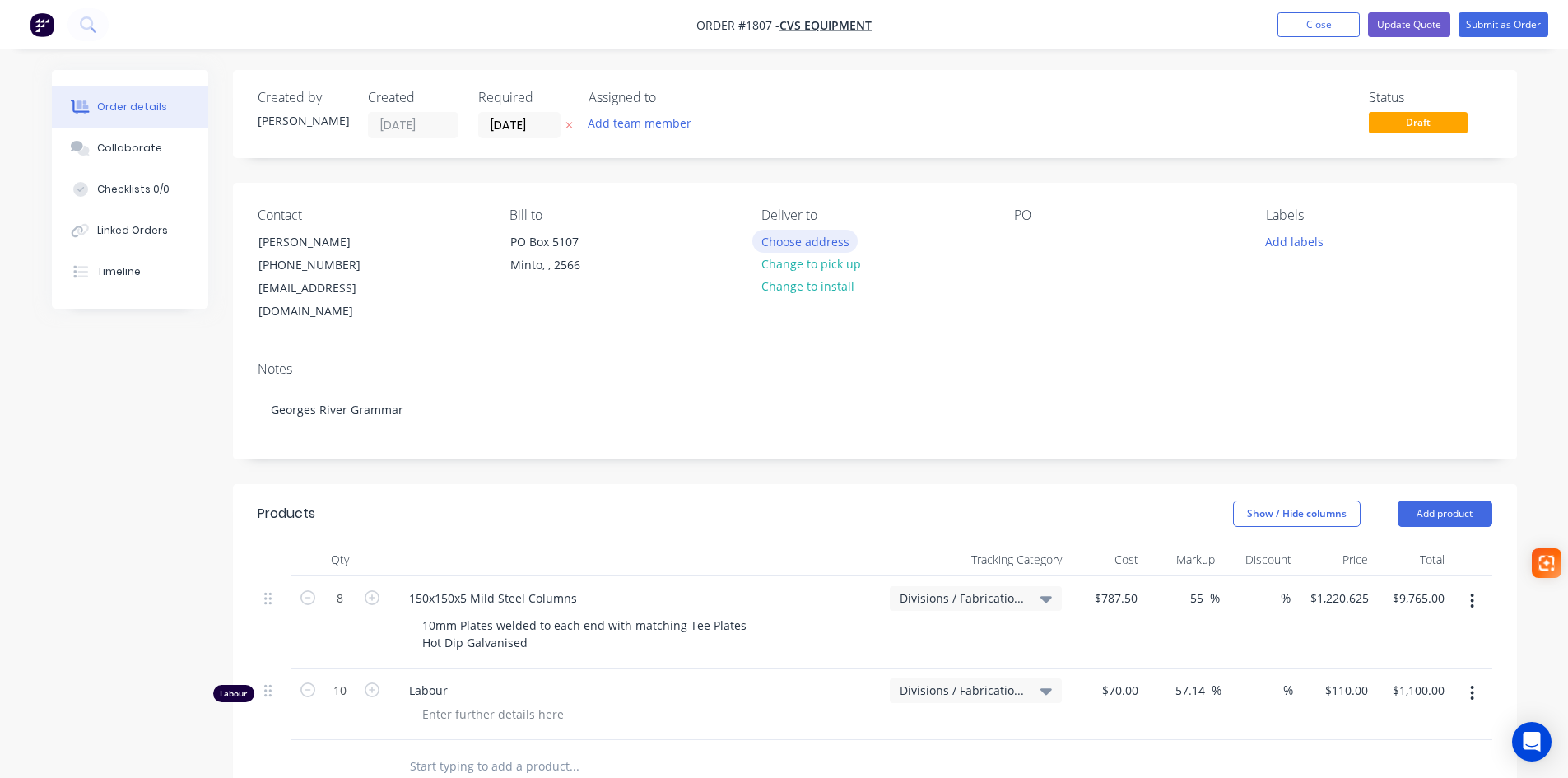
click at [828, 244] on button "Choose address" at bounding box center [805, 241] width 105 height 23
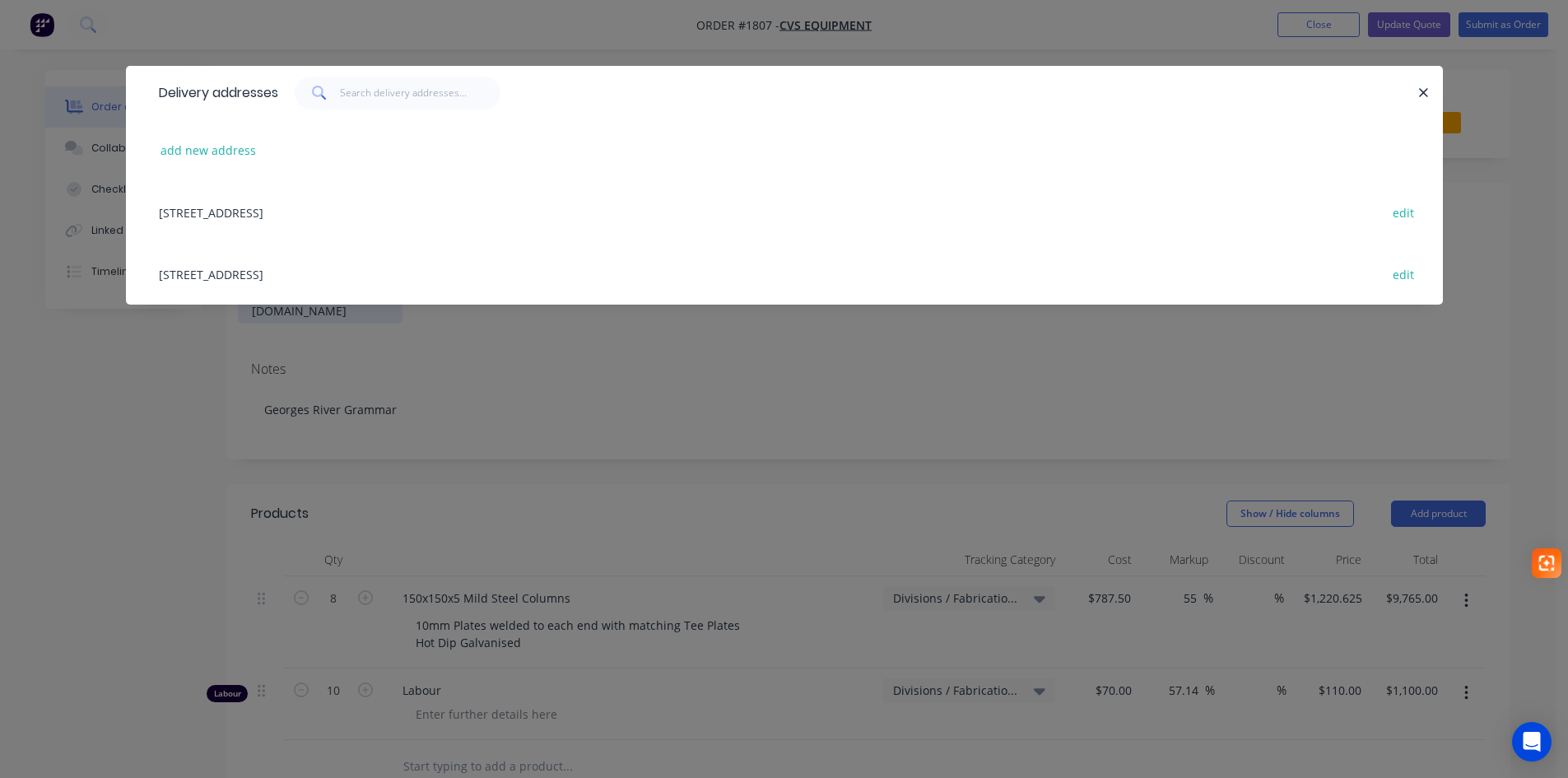
click at [281, 280] on div "7 Airds Road, Minto, undefined, 2566 edit" at bounding box center [784, 273] width 1268 height 62
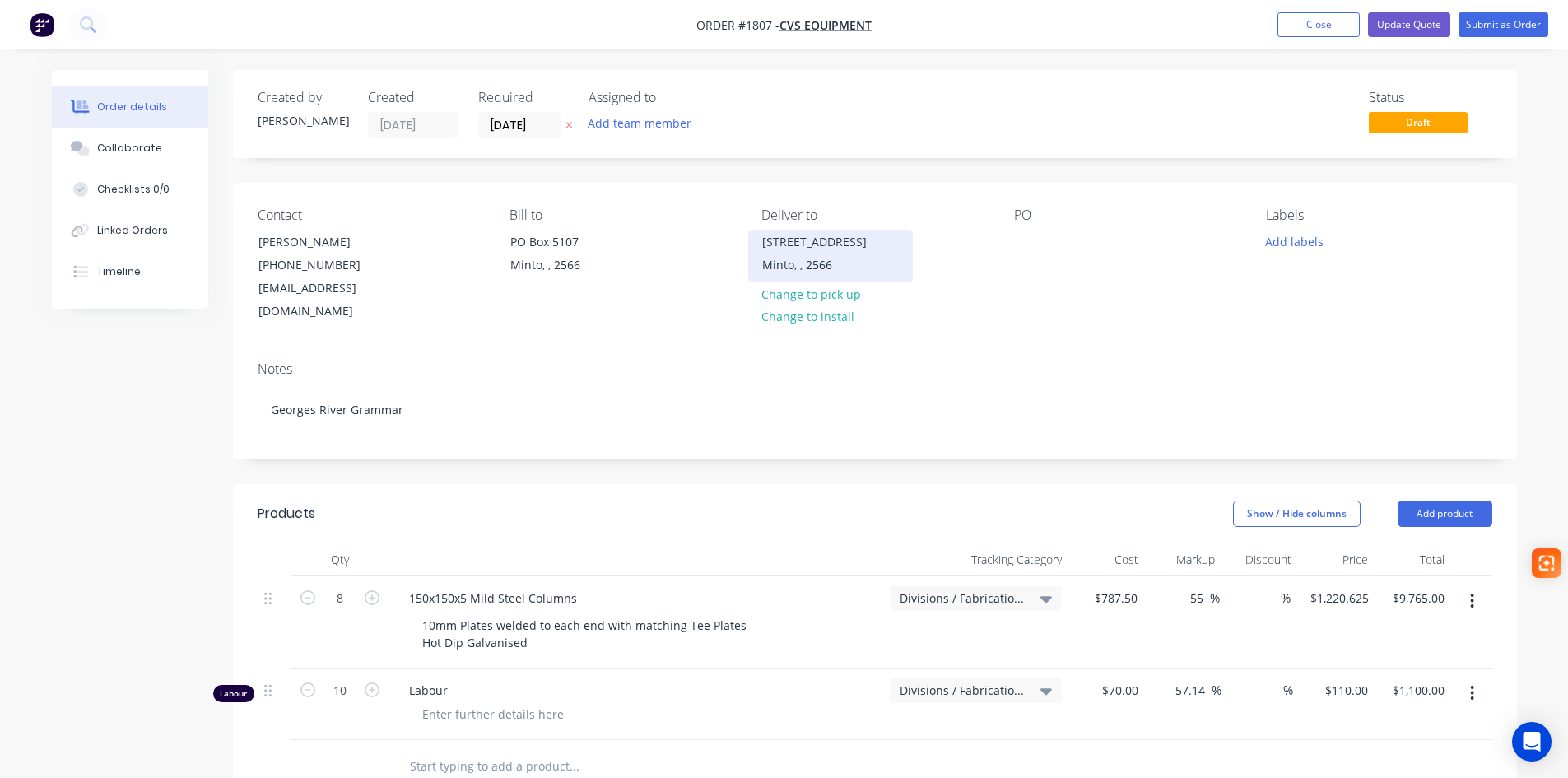
click at [809, 265] on div "Minto, , 2566" at bounding box center [830, 265] width 137 height 23
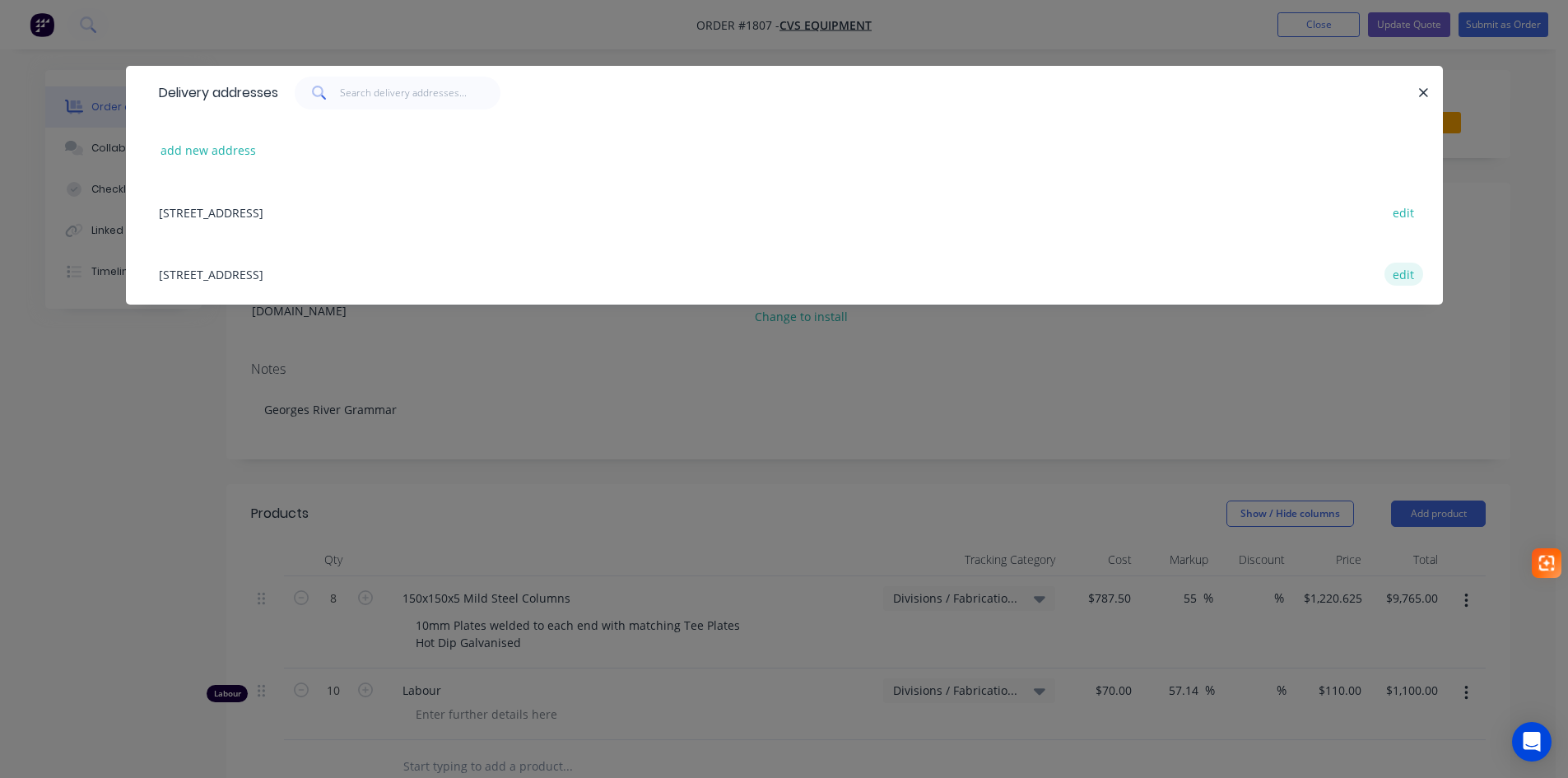
click at [1398, 277] on button "edit" at bounding box center [1404, 274] width 38 height 23
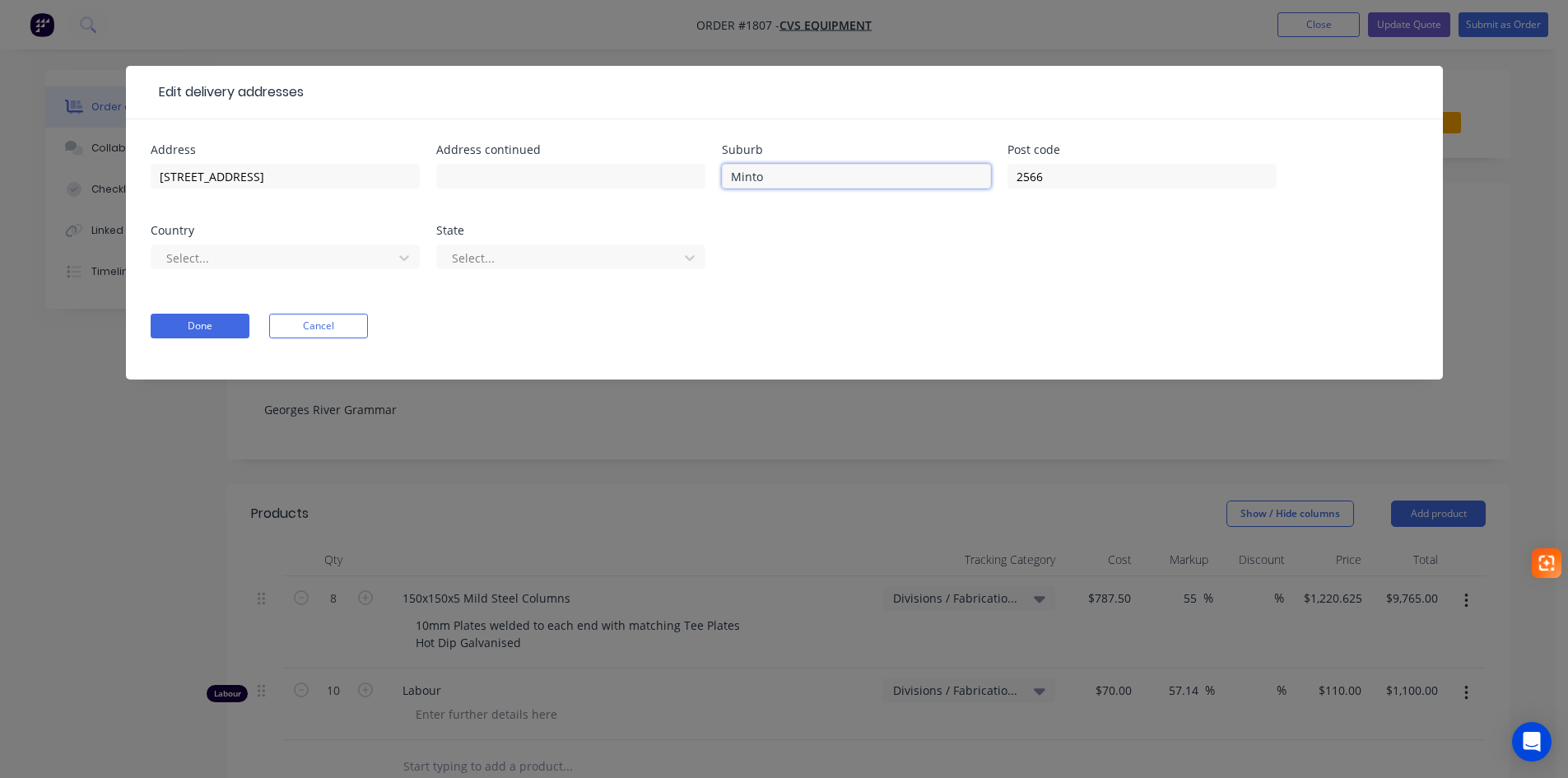
drag, startPoint x: 790, startPoint y: 175, endPoint x: 707, endPoint y: 175, distance: 83.0
click at [707, 175] on div "Address 7 Airds Road Address continued Suburb Minto Post code 2566 Country Sele…" at bounding box center [784, 217] width 1268 height 144
type input "MINTO"
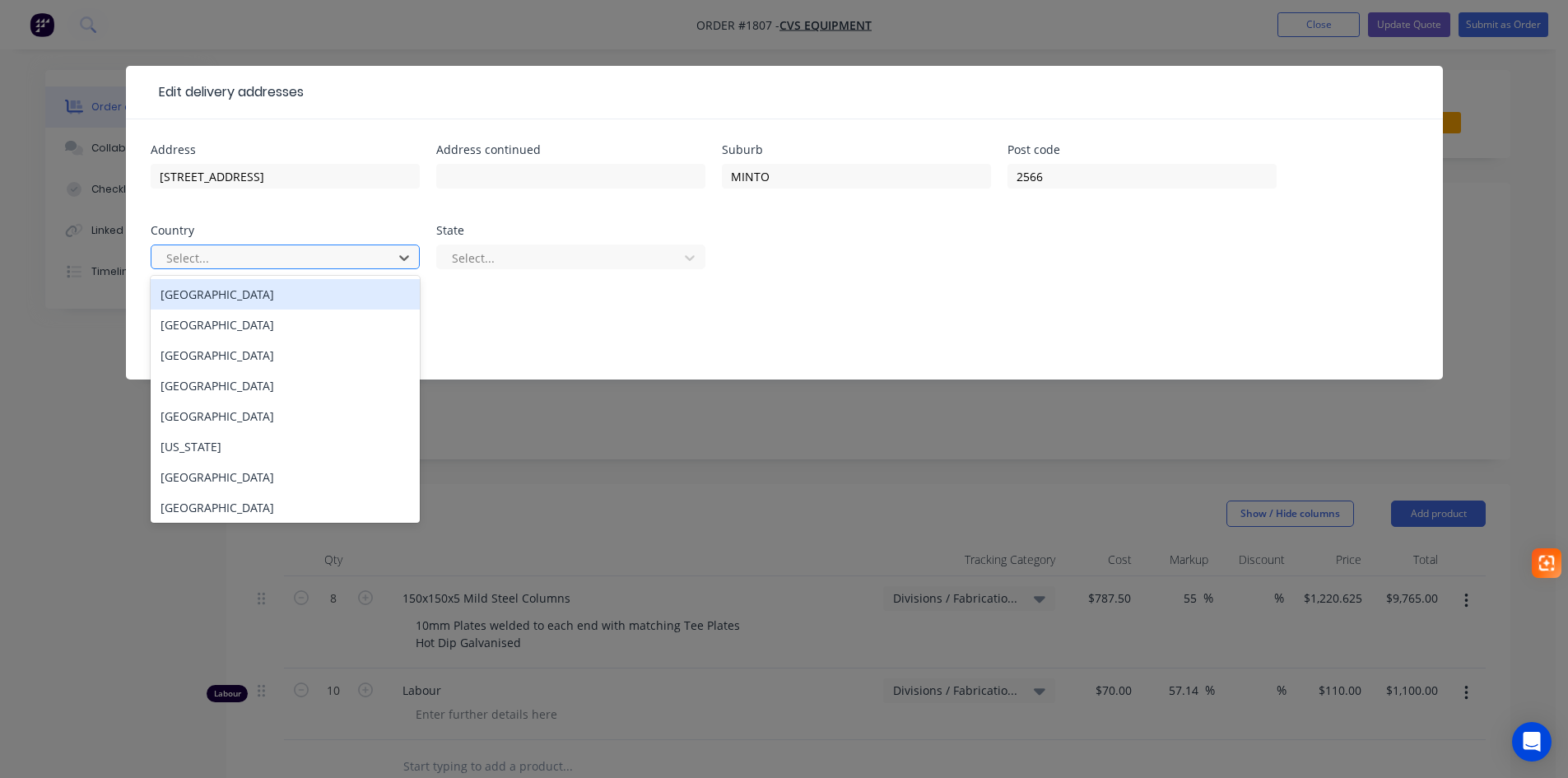
click at [349, 259] on div at bounding box center [274, 258] width 220 height 21
click at [309, 292] on div "Australia" at bounding box center [285, 294] width 269 height 30
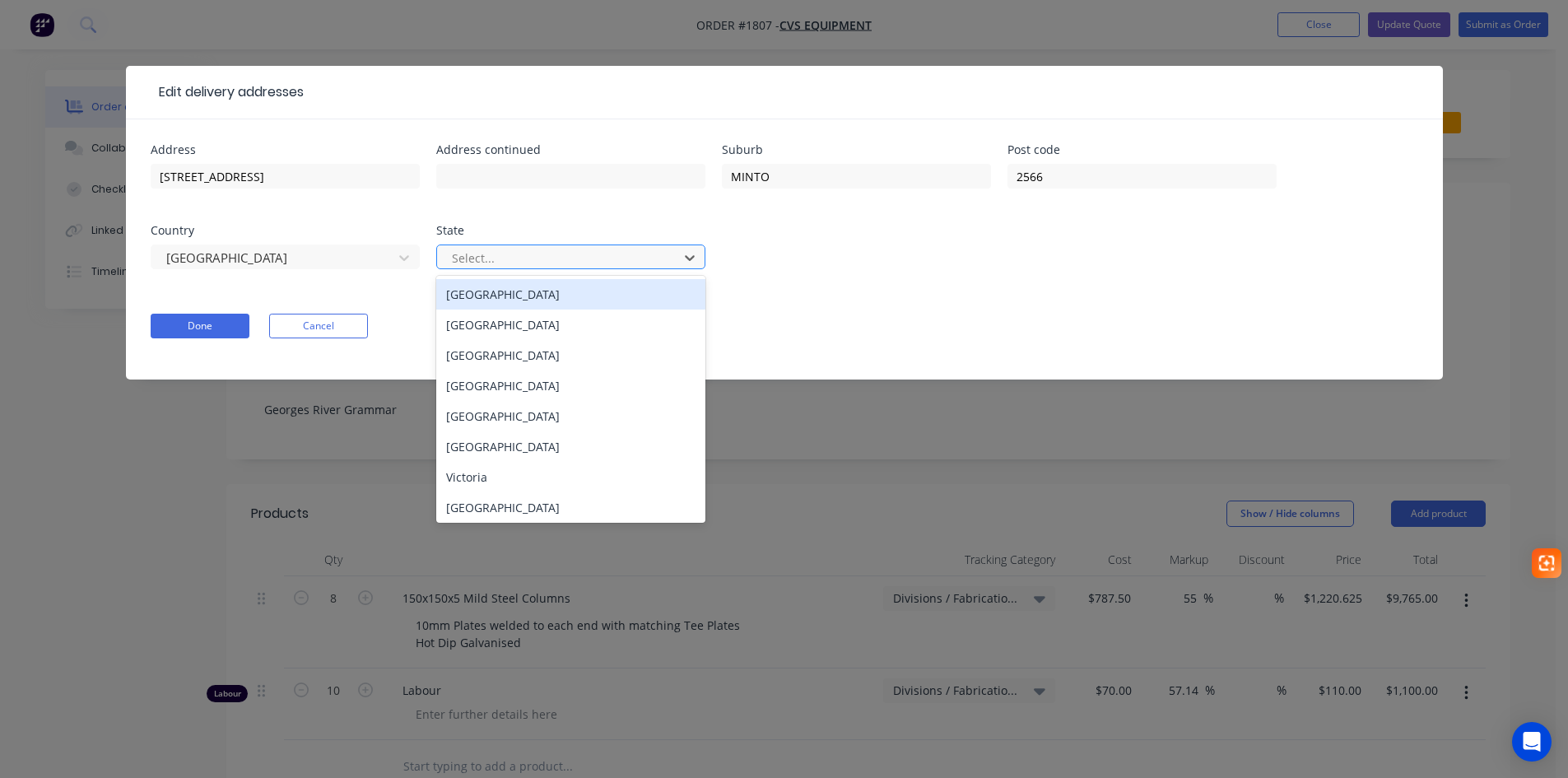
click at [468, 254] on div at bounding box center [560, 258] width 220 height 21
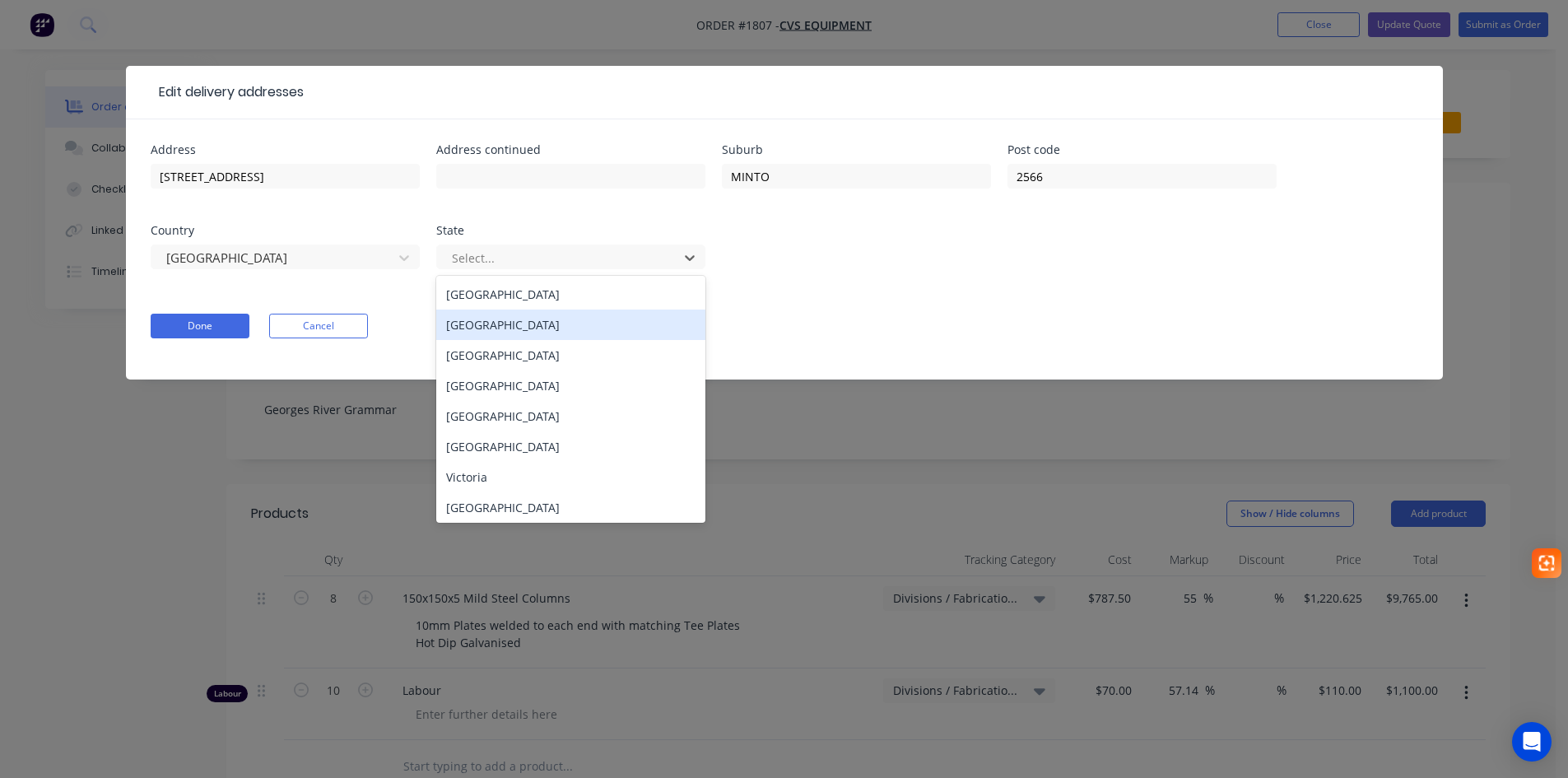
click at [471, 333] on div "New South Wales" at bounding box center [570, 325] width 269 height 30
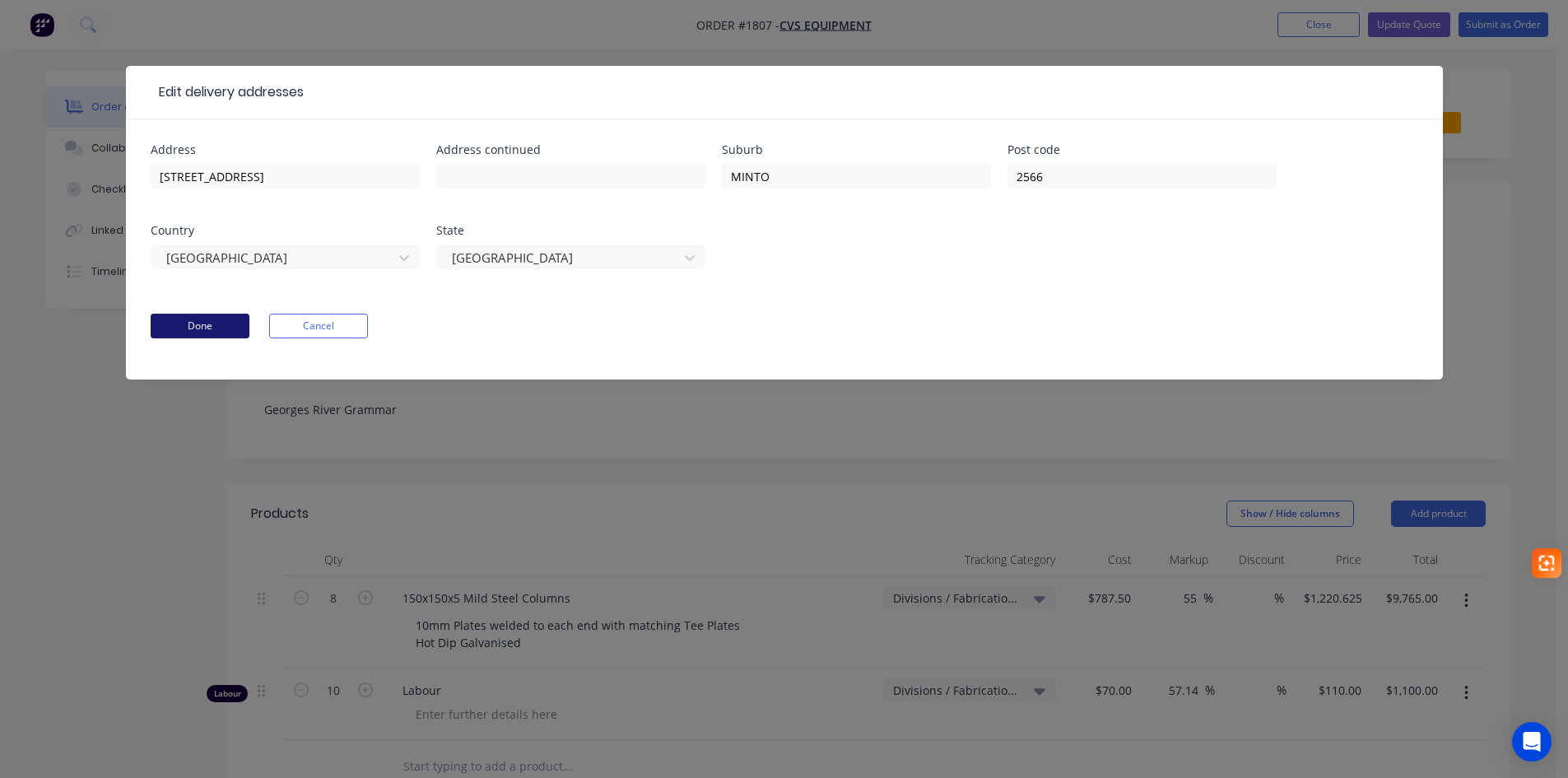
click at [204, 325] on button "Done" at bounding box center [200, 325] width 99 height 24
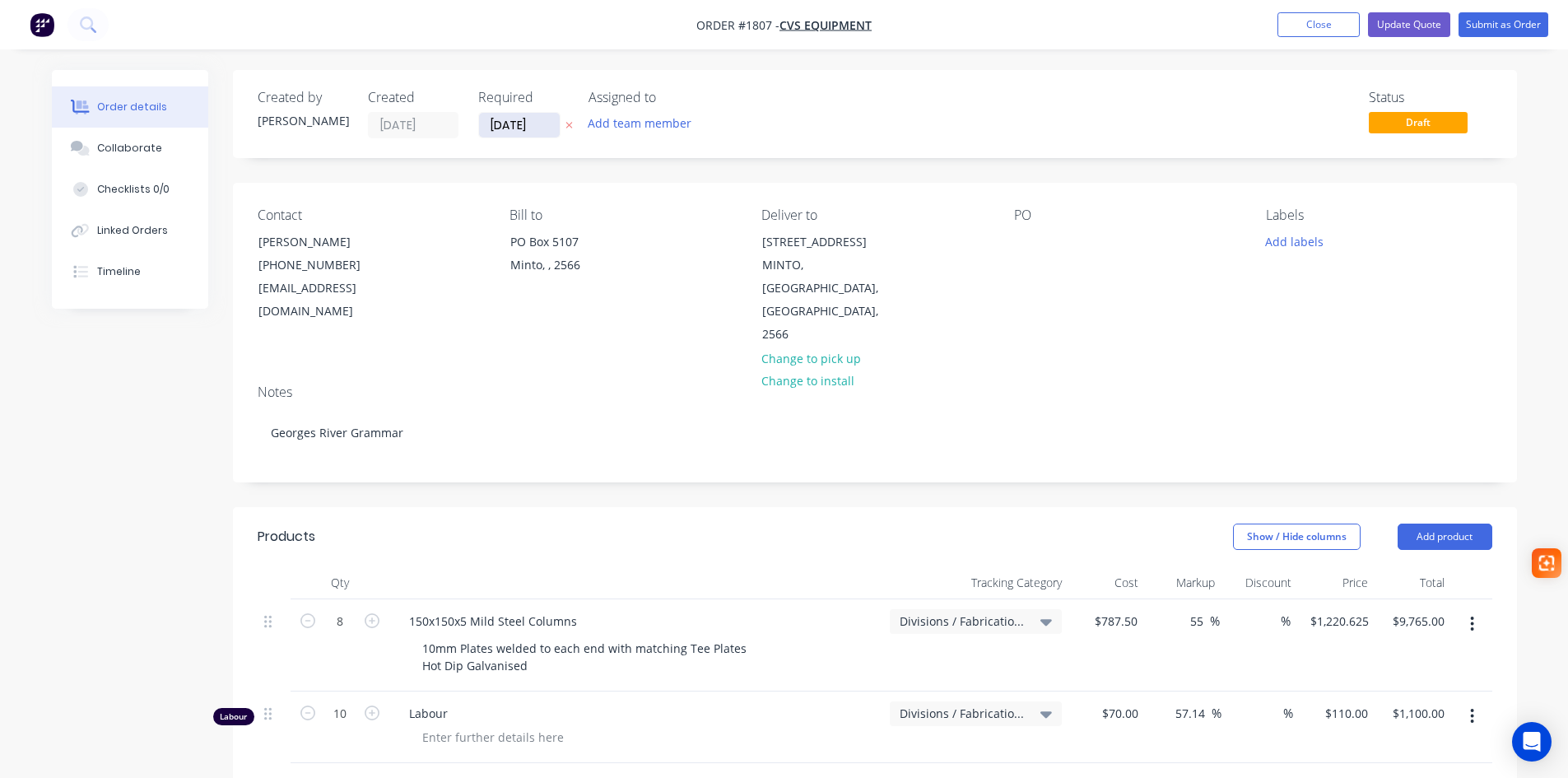
click at [533, 125] on input "26/09/25" at bounding box center [519, 125] width 81 height 24
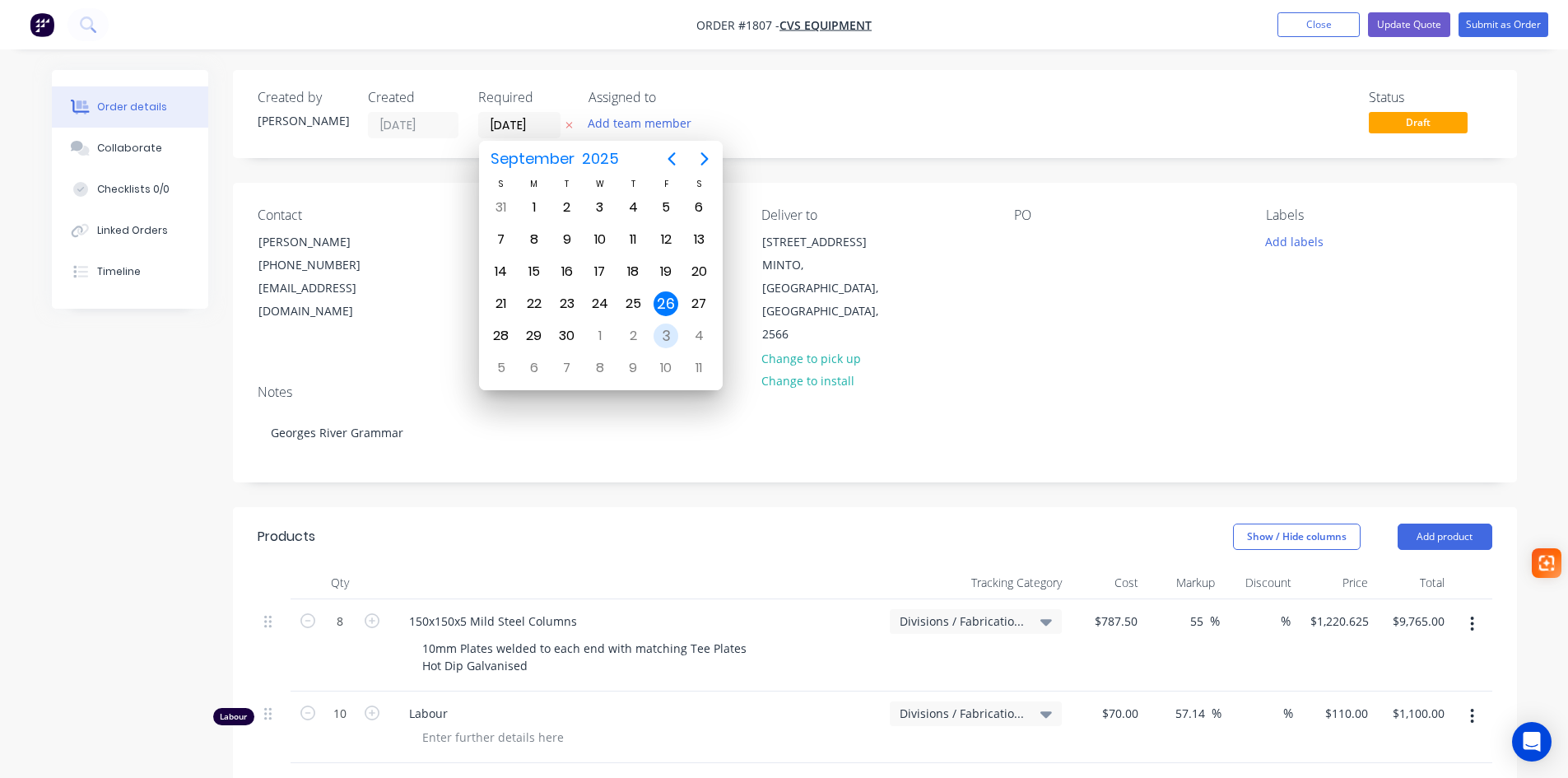
click at [656, 325] on div "3" at bounding box center [666, 336] width 33 height 31
type input "03/10/25"
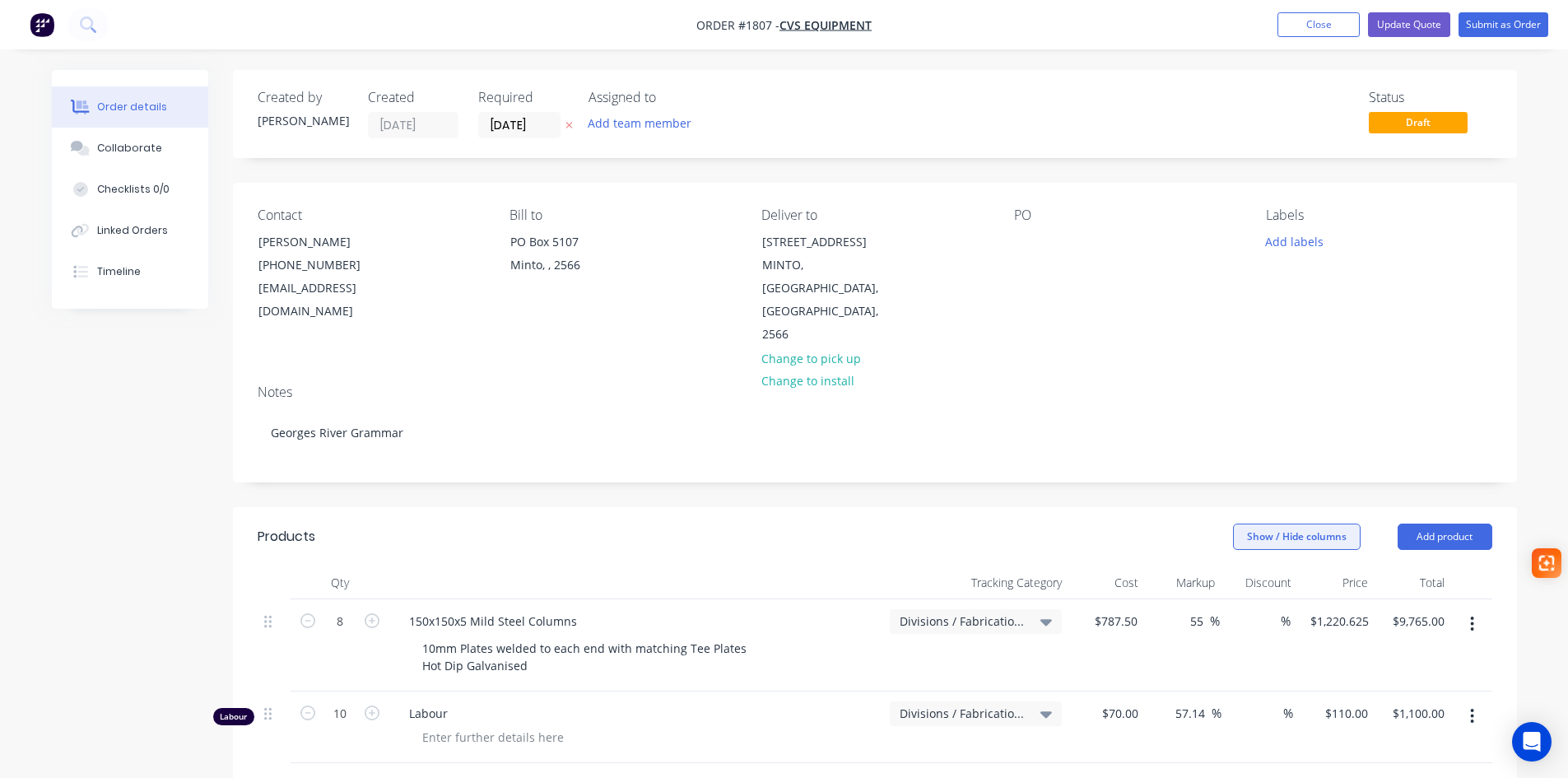
click at [1308, 524] on button "Show / Hide columns" at bounding box center [1297, 537] width 128 height 26
click at [1398, 21] on button "Update Quote" at bounding box center [1409, 24] width 83 height 24
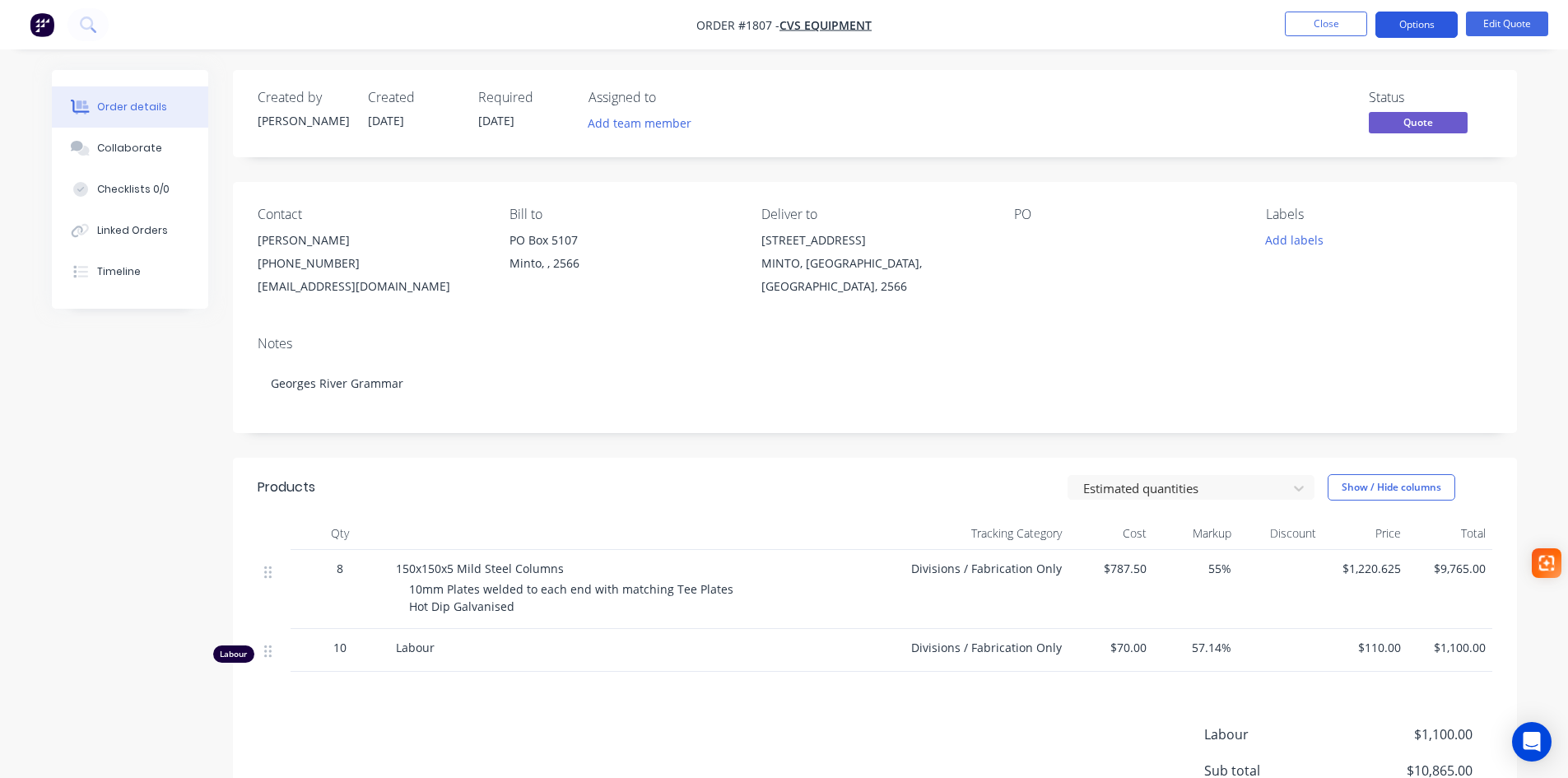
click at [1423, 31] on button "Options" at bounding box center [1417, 24] width 83 height 26
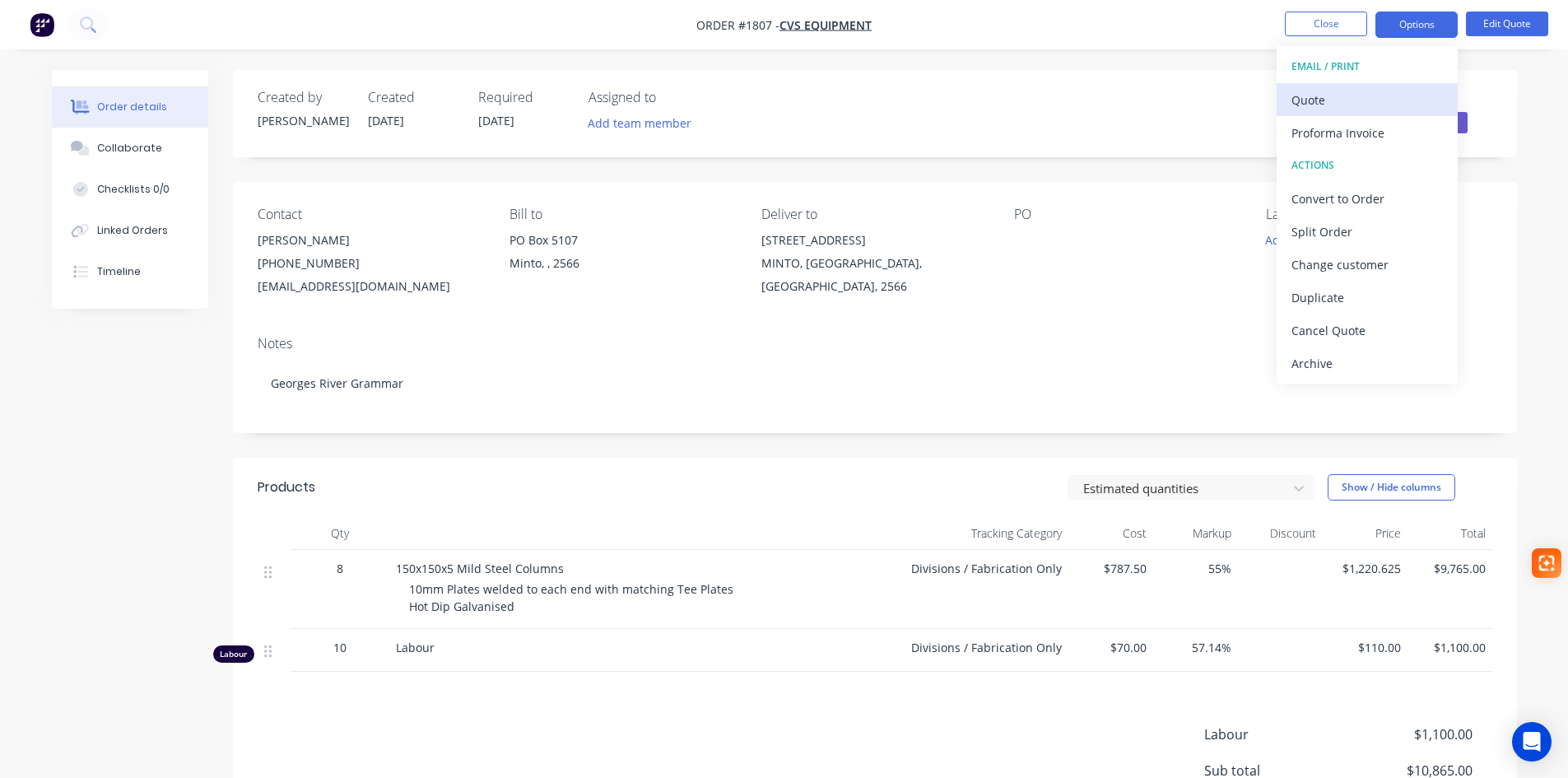
click at [1330, 96] on div "Quote" at bounding box center [1367, 99] width 151 height 23
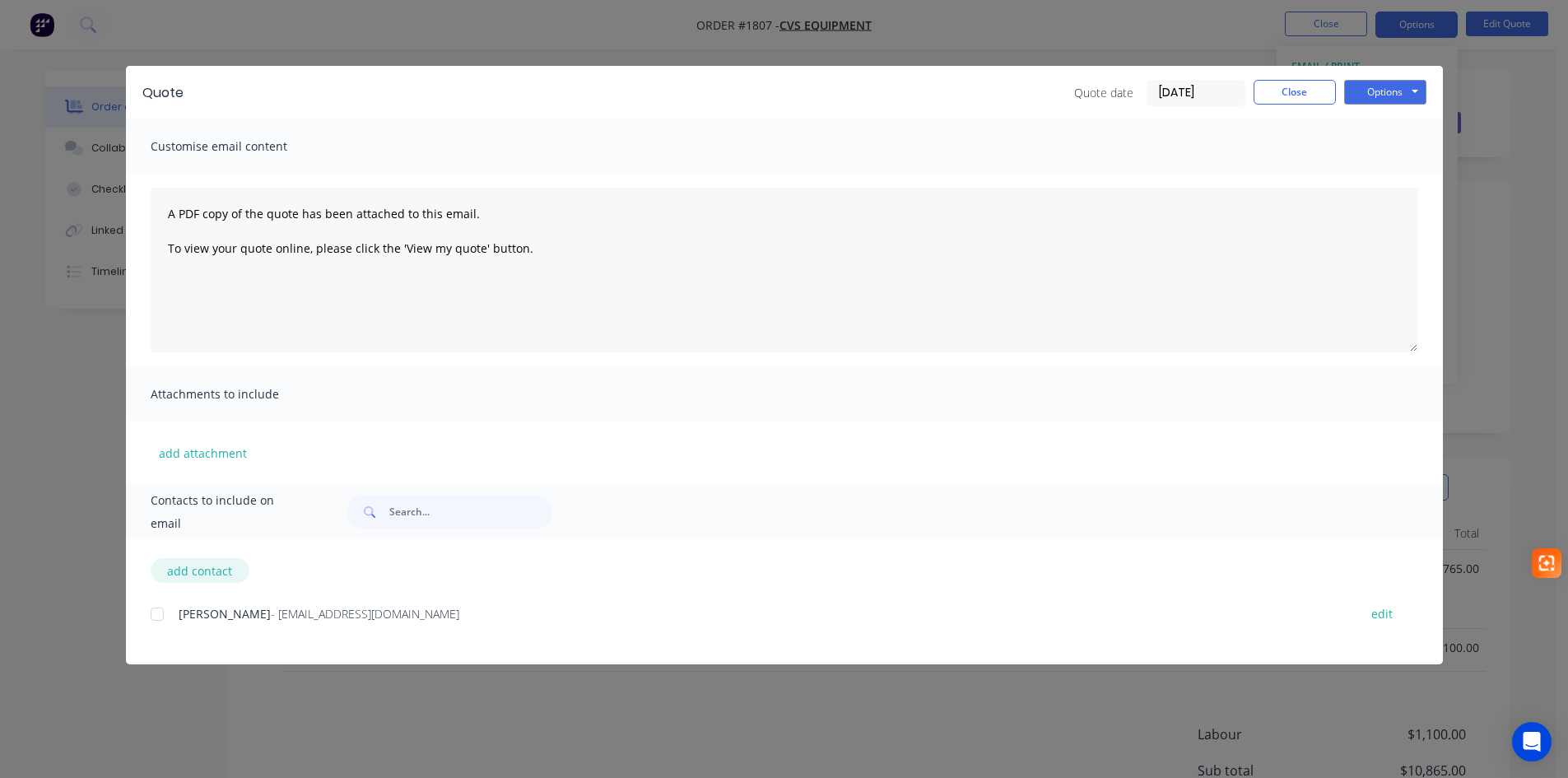
click at [198, 570] on button "add contact" at bounding box center [200, 570] width 99 height 24
select select "AU"
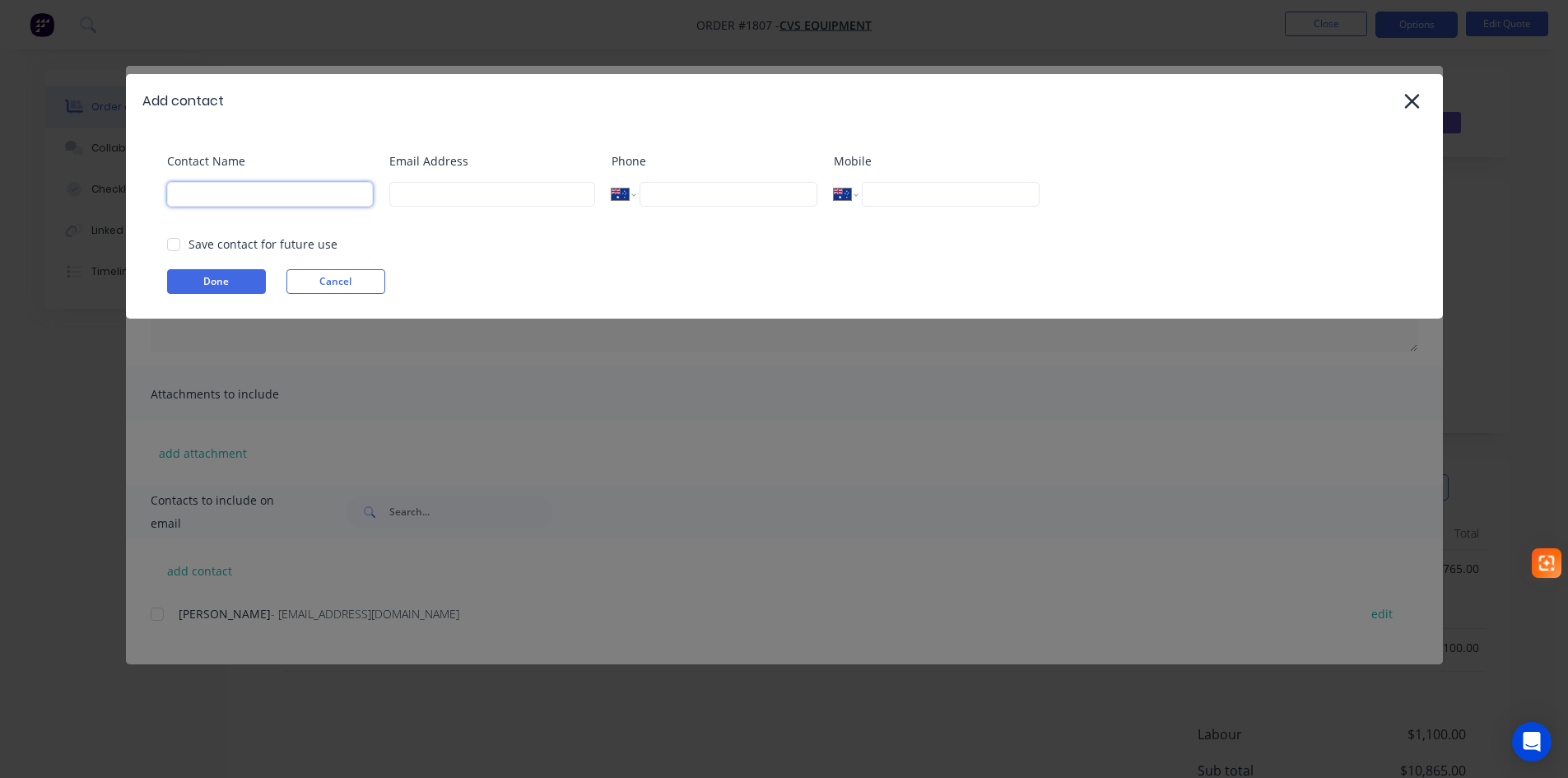
click at [253, 190] on input at bounding box center [270, 194] width 205 height 24
type input "Belinda"
type input "belinda@onscape.com.au"
click at [184, 272] on button "Done" at bounding box center [217, 281] width 99 height 24
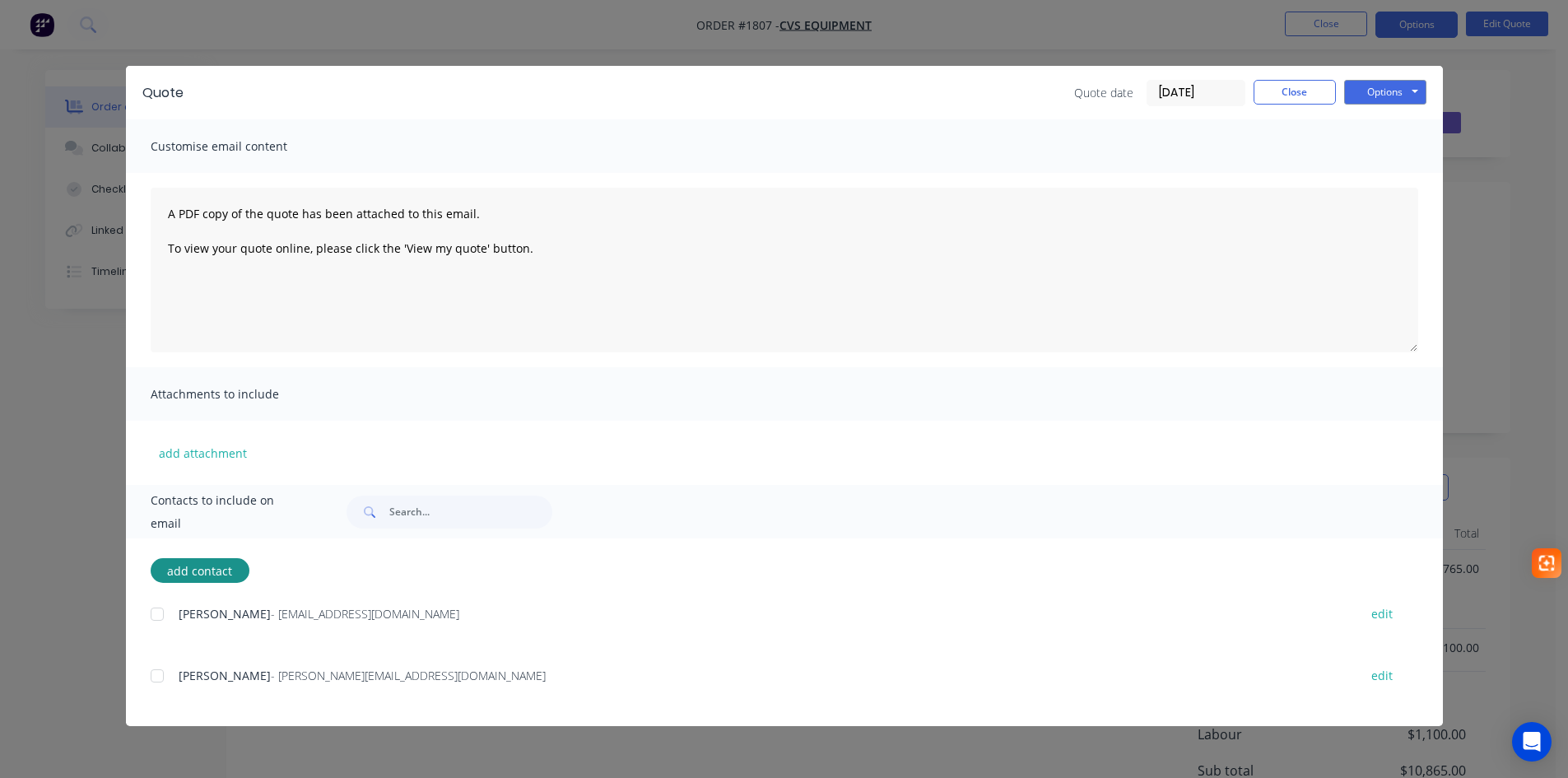
click at [154, 676] on div at bounding box center [157, 676] width 33 height 33
click at [1387, 94] on button "Options" at bounding box center [1385, 92] width 83 height 24
click at [1390, 120] on button "Preview" at bounding box center [1397, 121] width 105 height 27
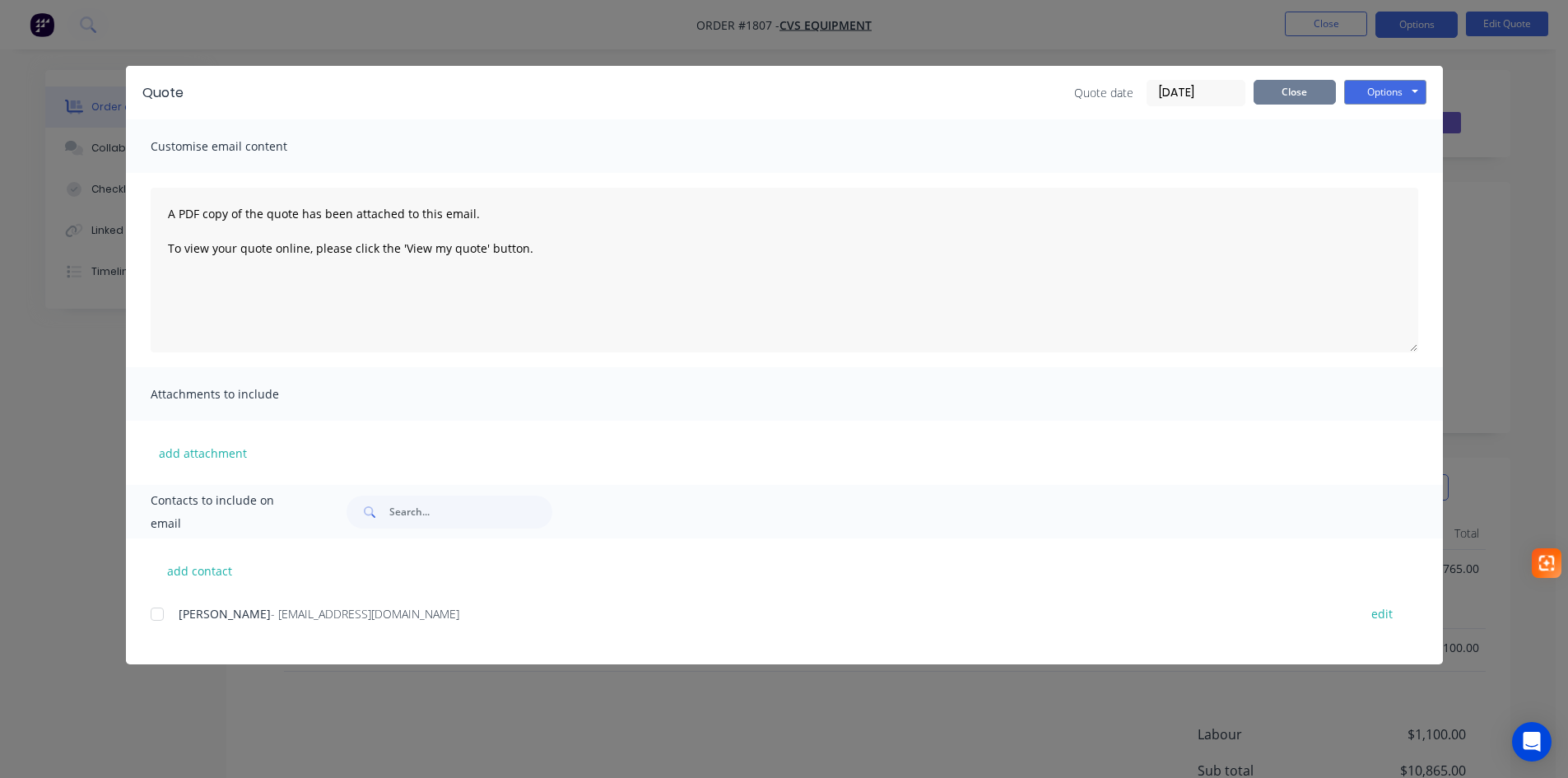
click at [1291, 82] on button "Close" at bounding box center [1295, 92] width 83 height 24
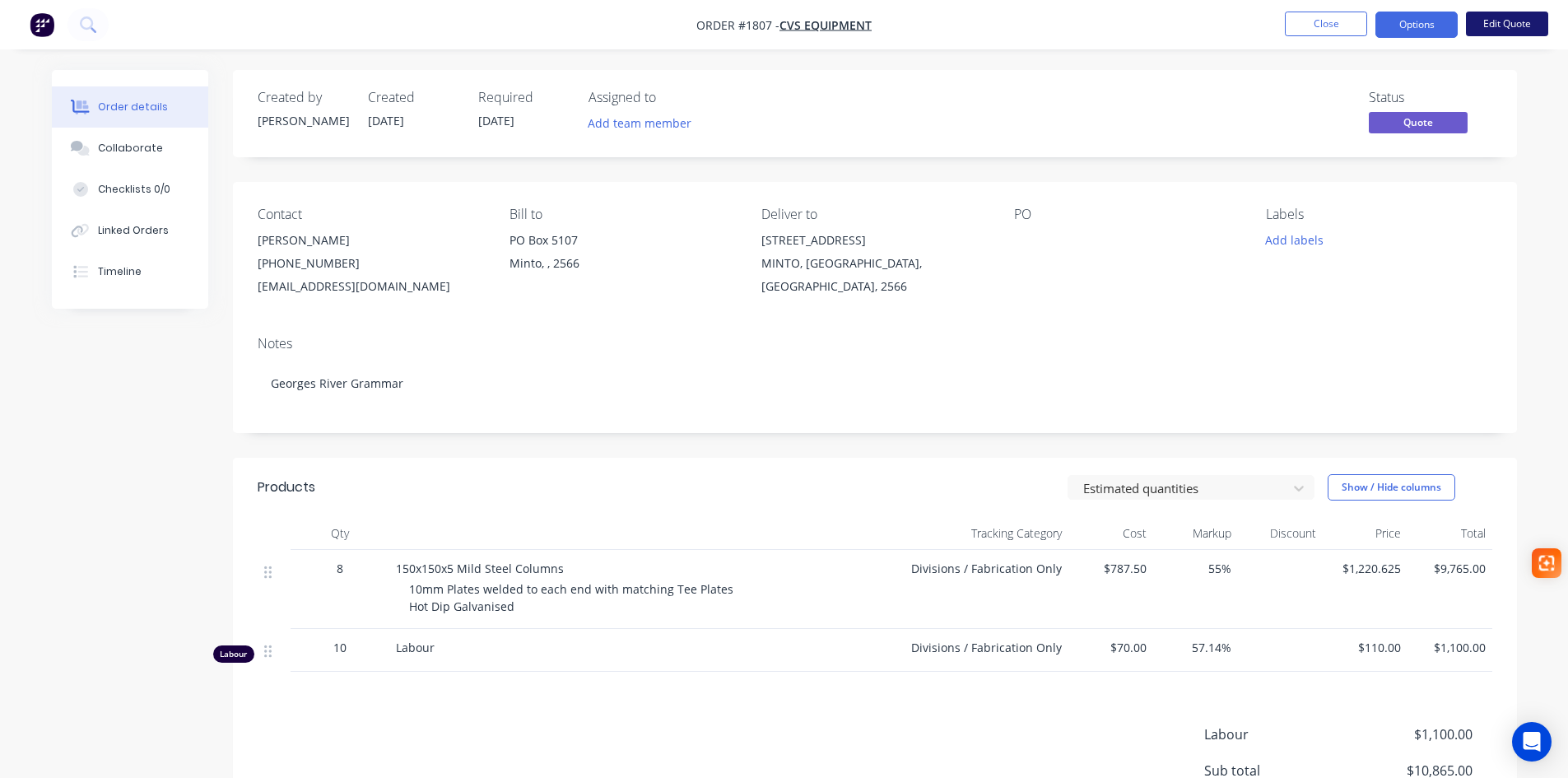
click at [1508, 25] on button "Edit Quote" at bounding box center [1507, 23] width 83 height 24
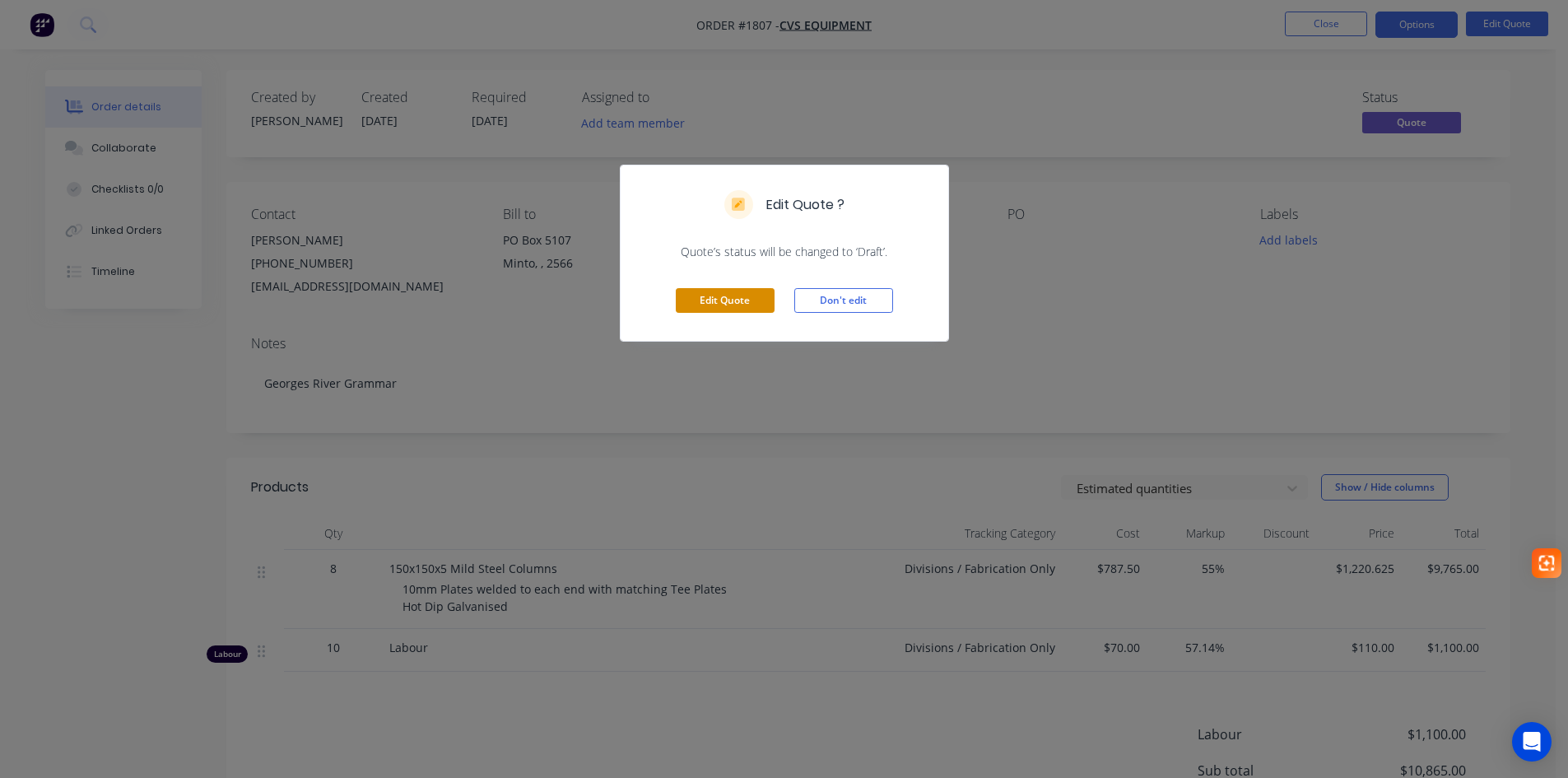
click at [730, 297] on button "Edit Quote" at bounding box center [726, 300] width 99 height 24
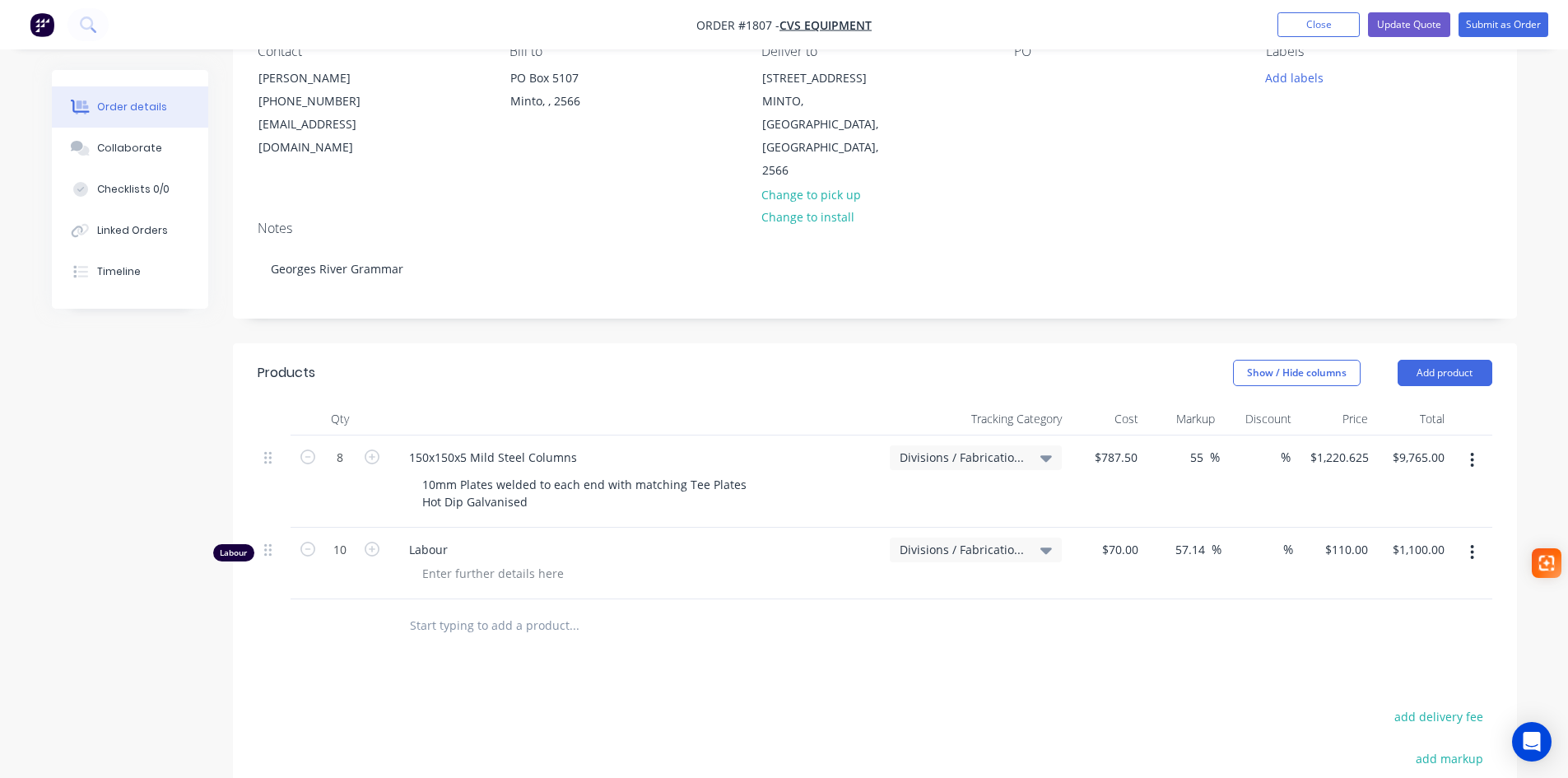
scroll to position [164, 0]
click at [1457, 359] on button "Add product" at bounding box center [1444, 372] width 95 height 26
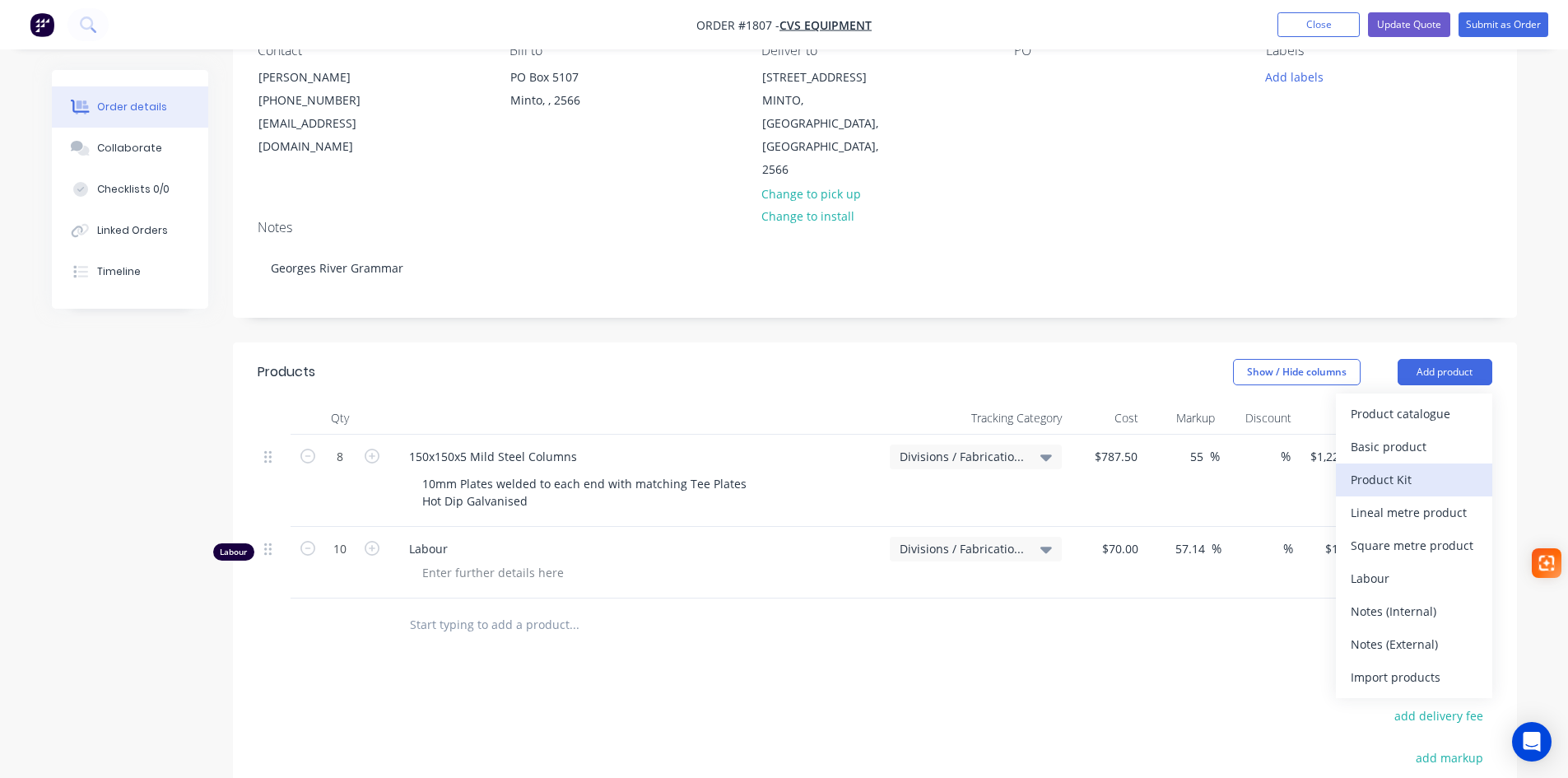
click at [1399, 467] on div "Product Kit" at bounding box center [1414, 479] width 127 height 23
click at [1400, 467] on div "Custom pricing" at bounding box center [1414, 479] width 127 height 23
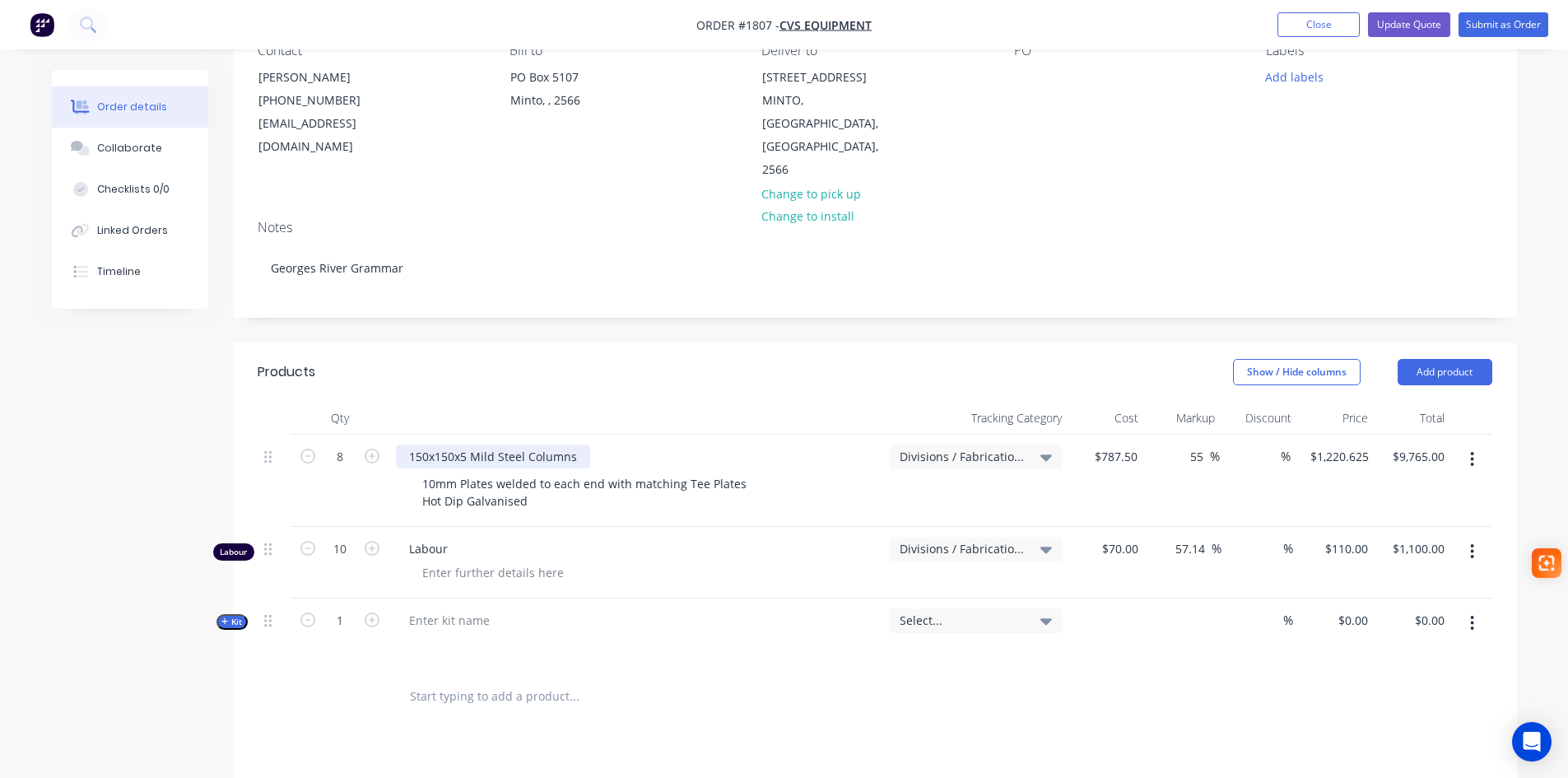
click at [554, 445] on div "150x150x5 Mild Steel Columns" at bounding box center [493, 456] width 194 height 23
drag, startPoint x: 572, startPoint y: 410, endPoint x: 403, endPoint y: 410, distance: 169.0
click at [403, 445] on div "150x150x5 Mild Steel Columns" at bounding box center [493, 456] width 194 height 23
copy div "150x150x5 Mild Steel Columns"
click at [441, 608] on div at bounding box center [449, 620] width 107 height 23
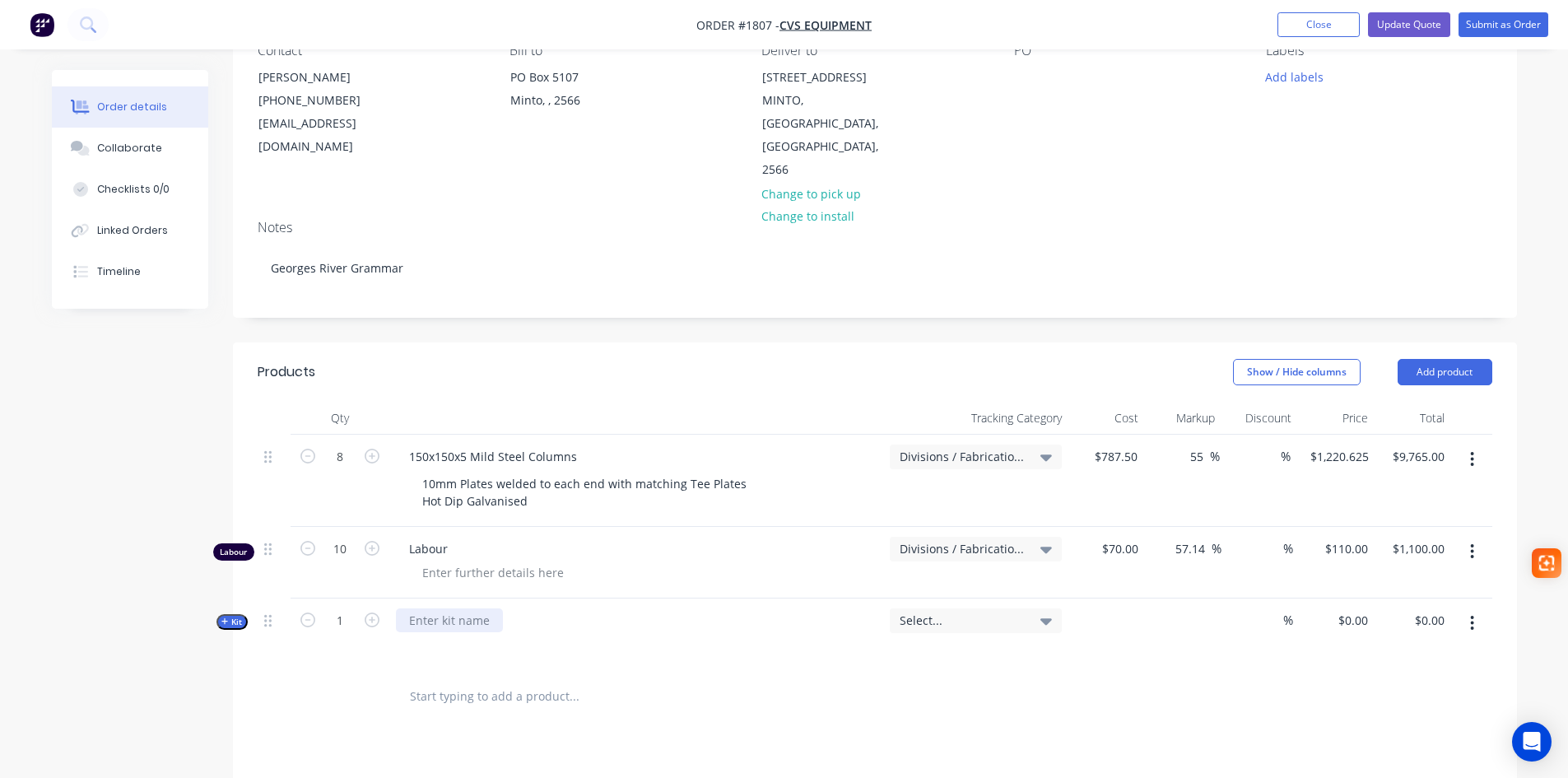
paste div
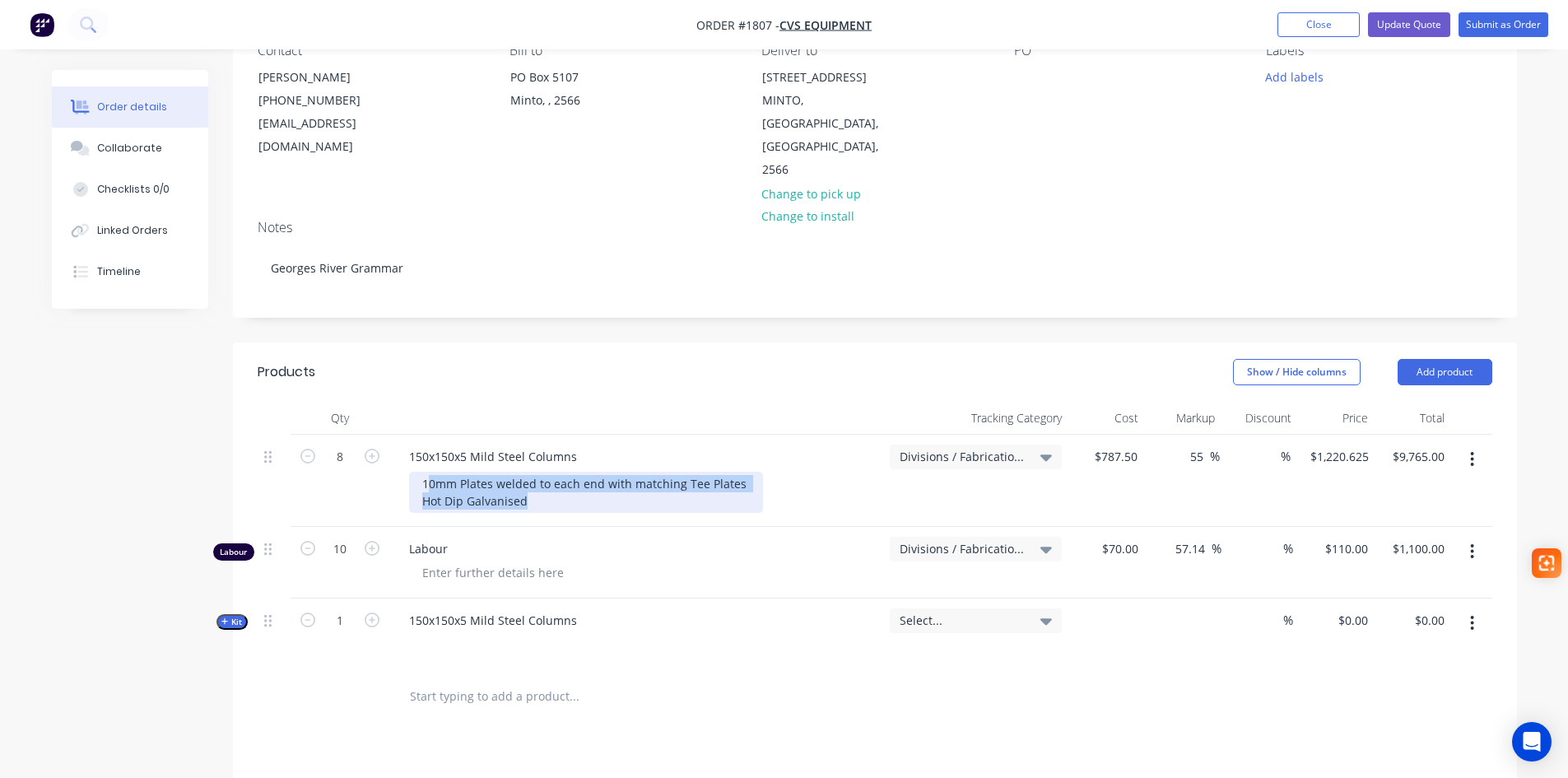
drag, startPoint x: 520, startPoint y: 459, endPoint x: 459, endPoint y: 440, distance: 63.9
click at [459, 472] on div "10mm Plates welded to each end with matching Tee Plates Hot Dip Galvanised" at bounding box center [586, 492] width 354 height 41
click at [523, 472] on div "10mm Plates welded to each end with matching Tee Plates Hot Dip Galvanised" at bounding box center [586, 492] width 354 height 41
click at [528, 472] on div "10mm Plates welded to each end with matching Tee Plates Hot Dip Galvanised" at bounding box center [586, 492] width 354 height 41
click at [1022, 612] on span "Select..." at bounding box center [962, 620] width 124 height 17
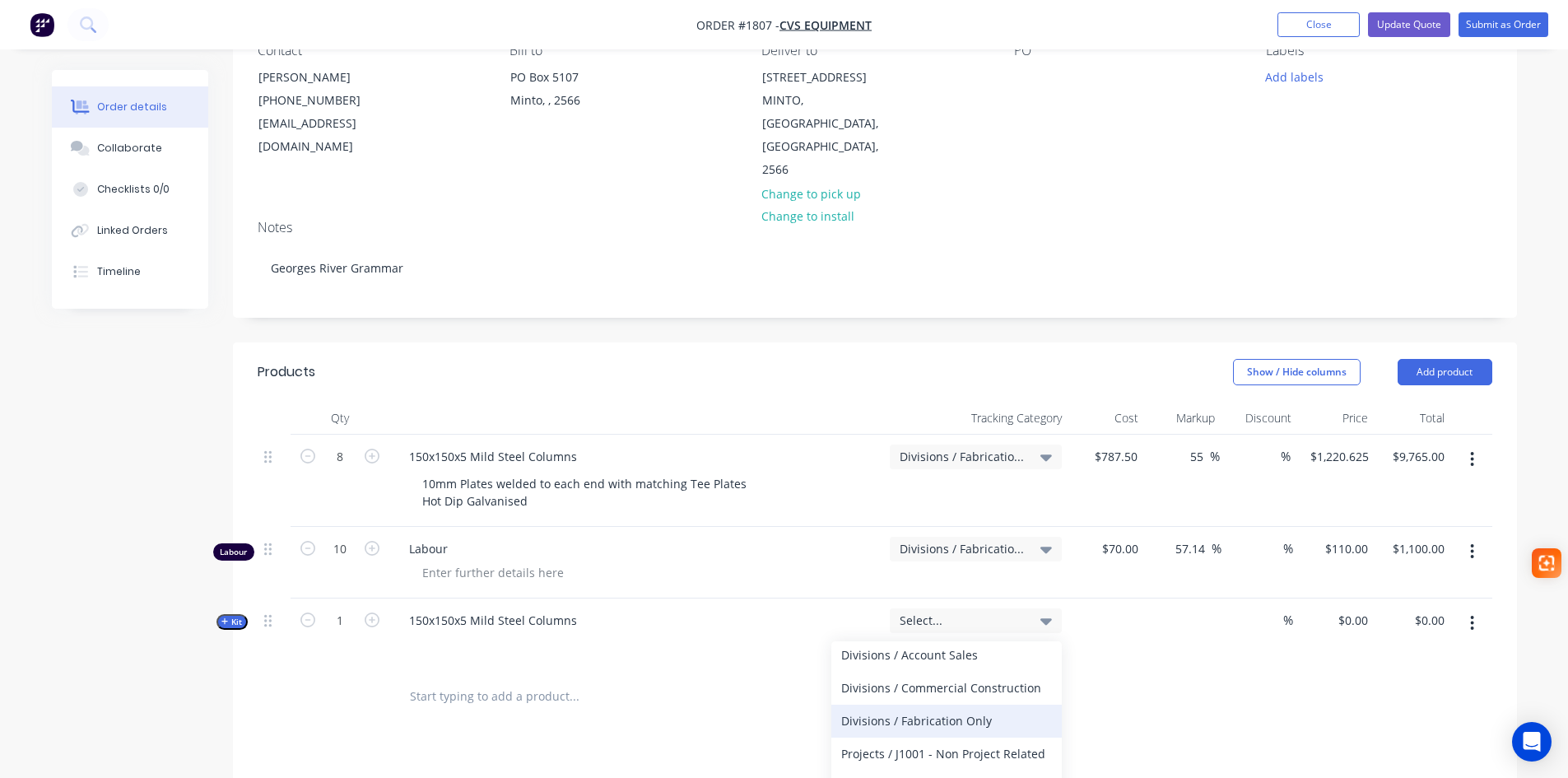
click at [968, 705] on div "Divisions / Fabrication Only" at bounding box center [946, 721] width 231 height 33
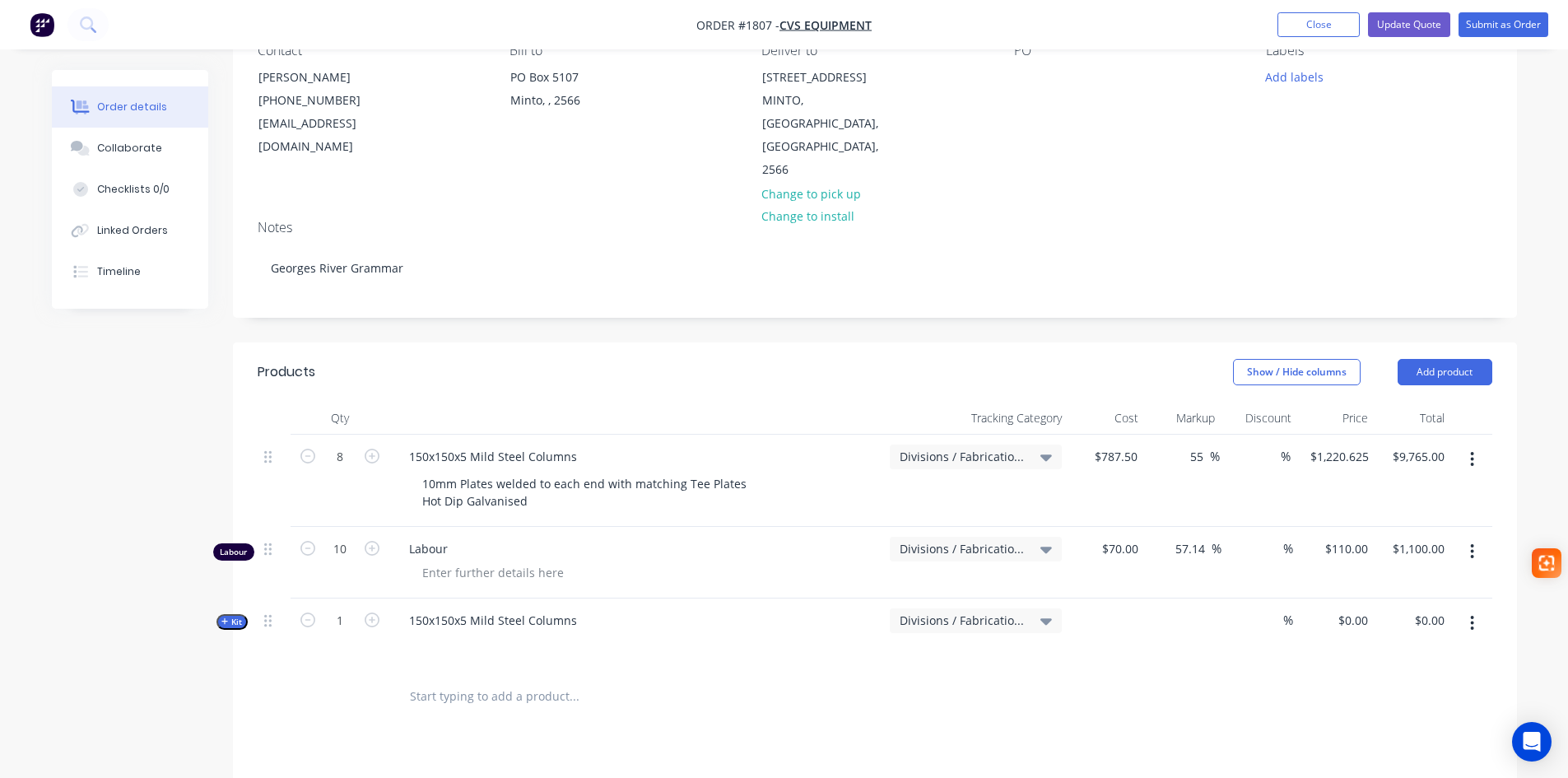
click at [1469, 608] on button "button" at bounding box center [1471, 623] width 38 height 30
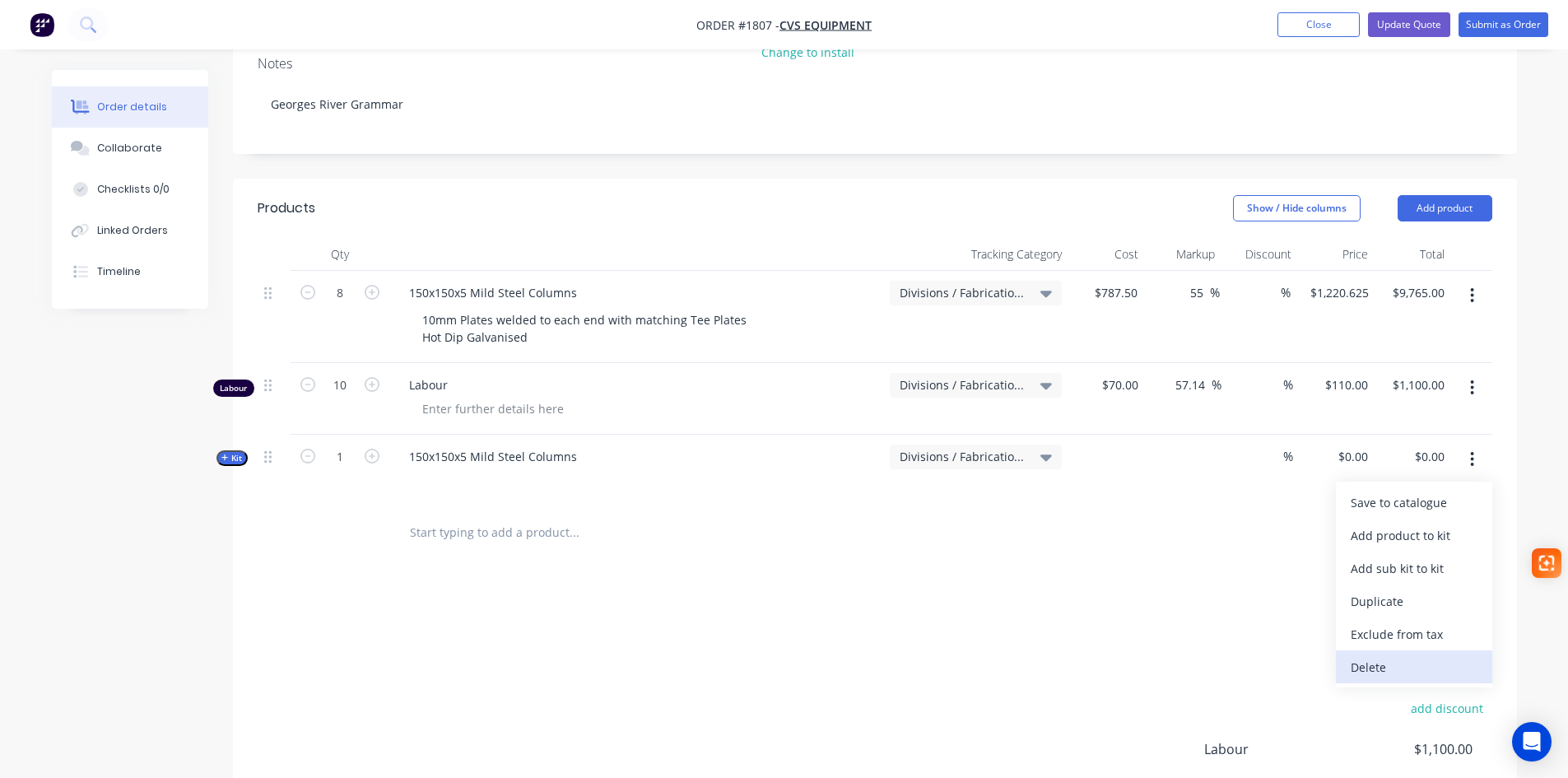
scroll to position [329, 0]
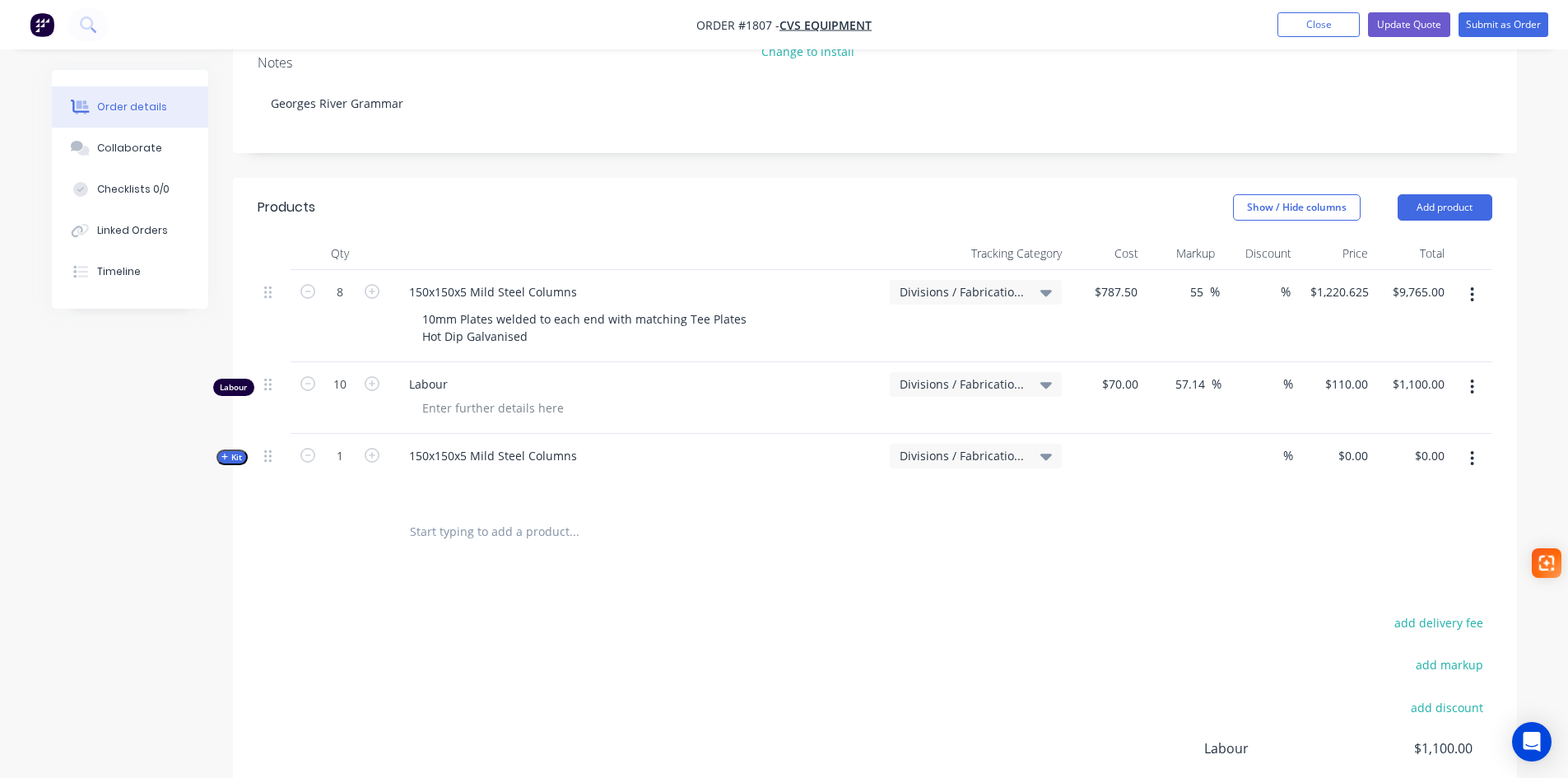
click at [428, 515] on input "text" at bounding box center [573, 532] width 329 height 33
click at [732, 307] on div "10mm Plates welded to each end with matching Tee Plates Hot Dip Galvanised" at bounding box center [586, 327] width 354 height 41
drag, startPoint x: 739, startPoint y: 270, endPoint x: 422, endPoint y: 275, distance: 317.0
click at [422, 307] on div "10mm Plates welded to each end with matching Tee Plates Hot Dip Galvanised" at bounding box center [586, 327] width 354 height 41
copy div "10mm Plates welded to each end with matching Tee Plates"
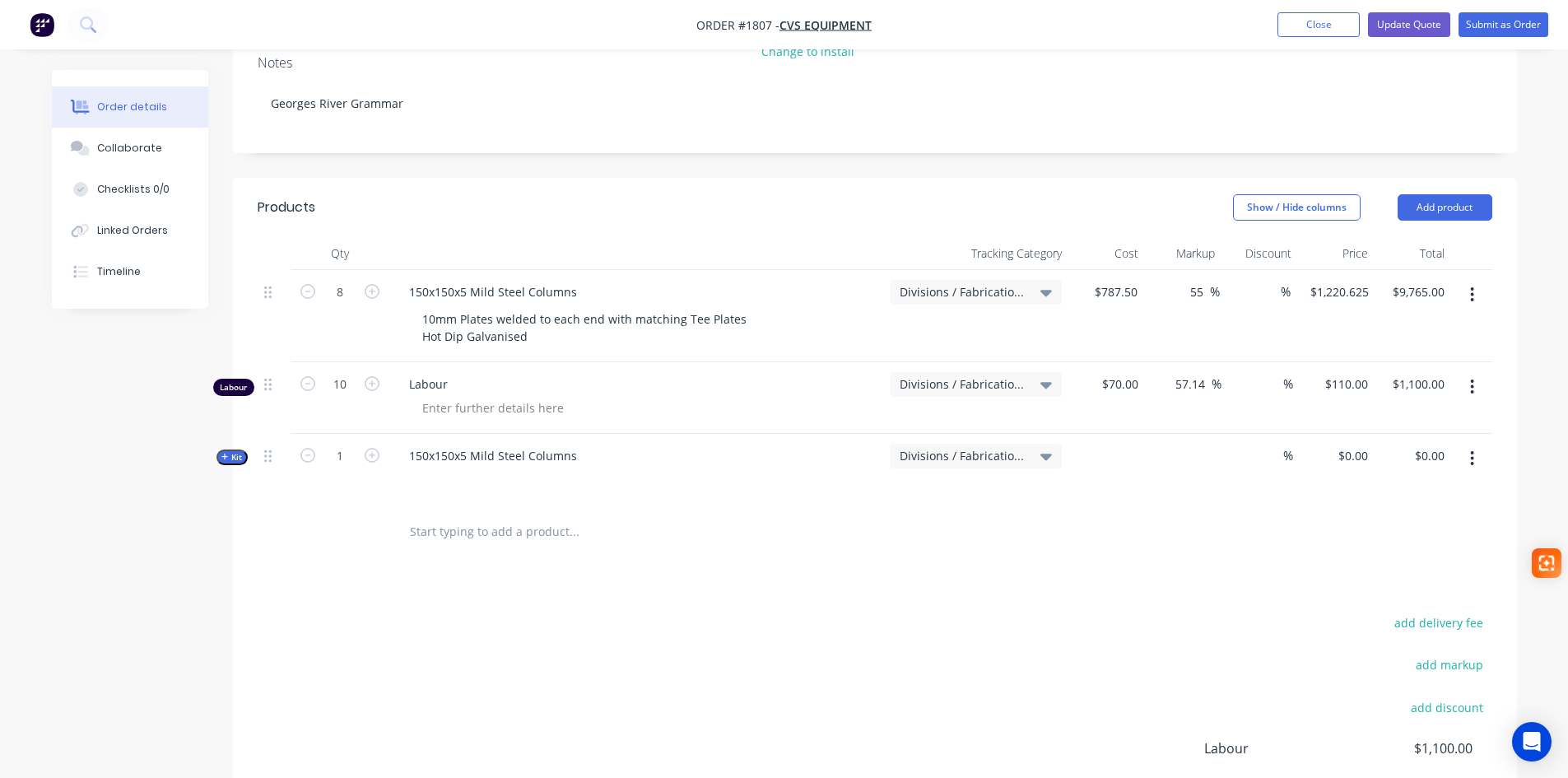
click at [474, 515] on input "text" at bounding box center [573, 532] width 329 height 33
paste input "10mm Plates welded to each end with matching Tee Plates"
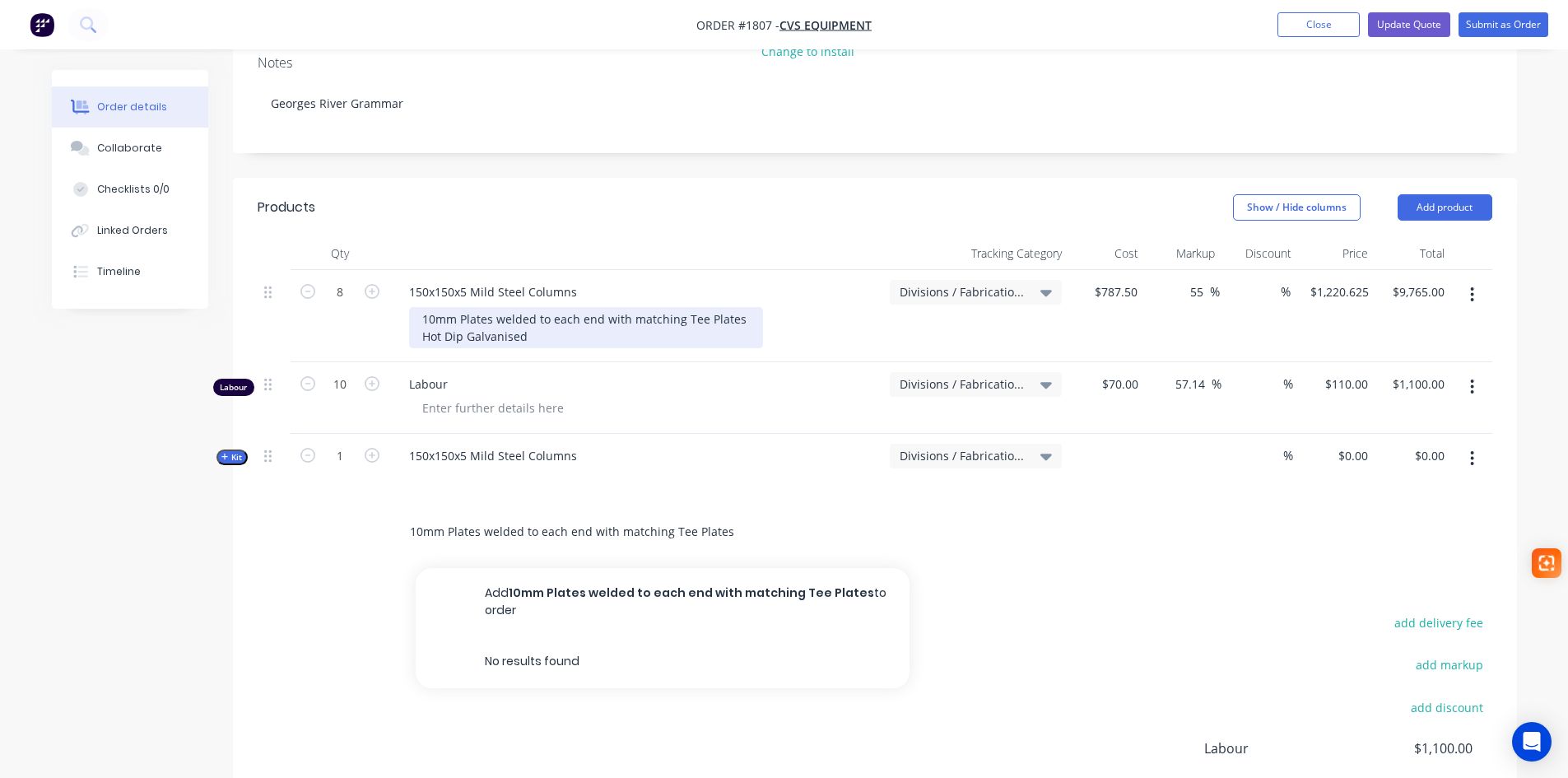
type input "10mm Plates welded to each end with matching Tee Plates"
drag, startPoint x: 526, startPoint y: 290, endPoint x: 413, endPoint y: 290, distance: 113.0
click at [413, 307] on div "10mm Plates welded to each end with matching Tee Plates Hot Dip Galvanised" at bounding box center [586, 327] width 354 height 41
copy div "Hot Dip Galvanised"
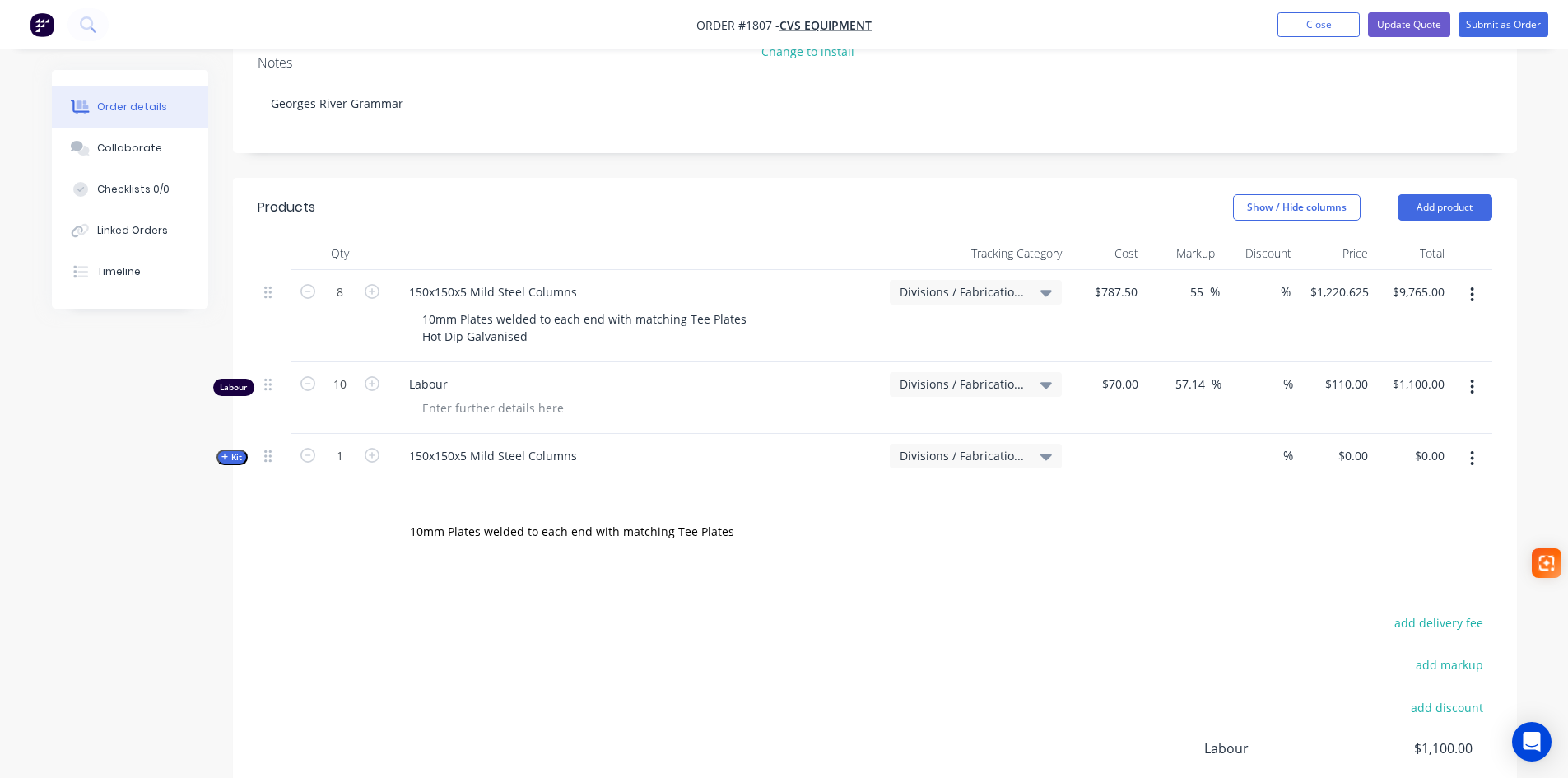
click at [552, 506] on div "10mm Plates welded to each end with matching Tee Plates" at bounding box center [685, 532] width 593 height 53
click at [726, 515] on input "10mm Plates welded to each end with matching Tee Plates" at bounding box center [573, 532] width 329 height 33
click at [693, 568] on button "Add 10mm Plates welded to each end with matching Tee Plates to order" at bounding box center [663, 602] width 494 height 68
click at [433, 590] on input "text" at bounding box center [573, 607] width 329 height 33
paste input "Hot Dip Galvanised"
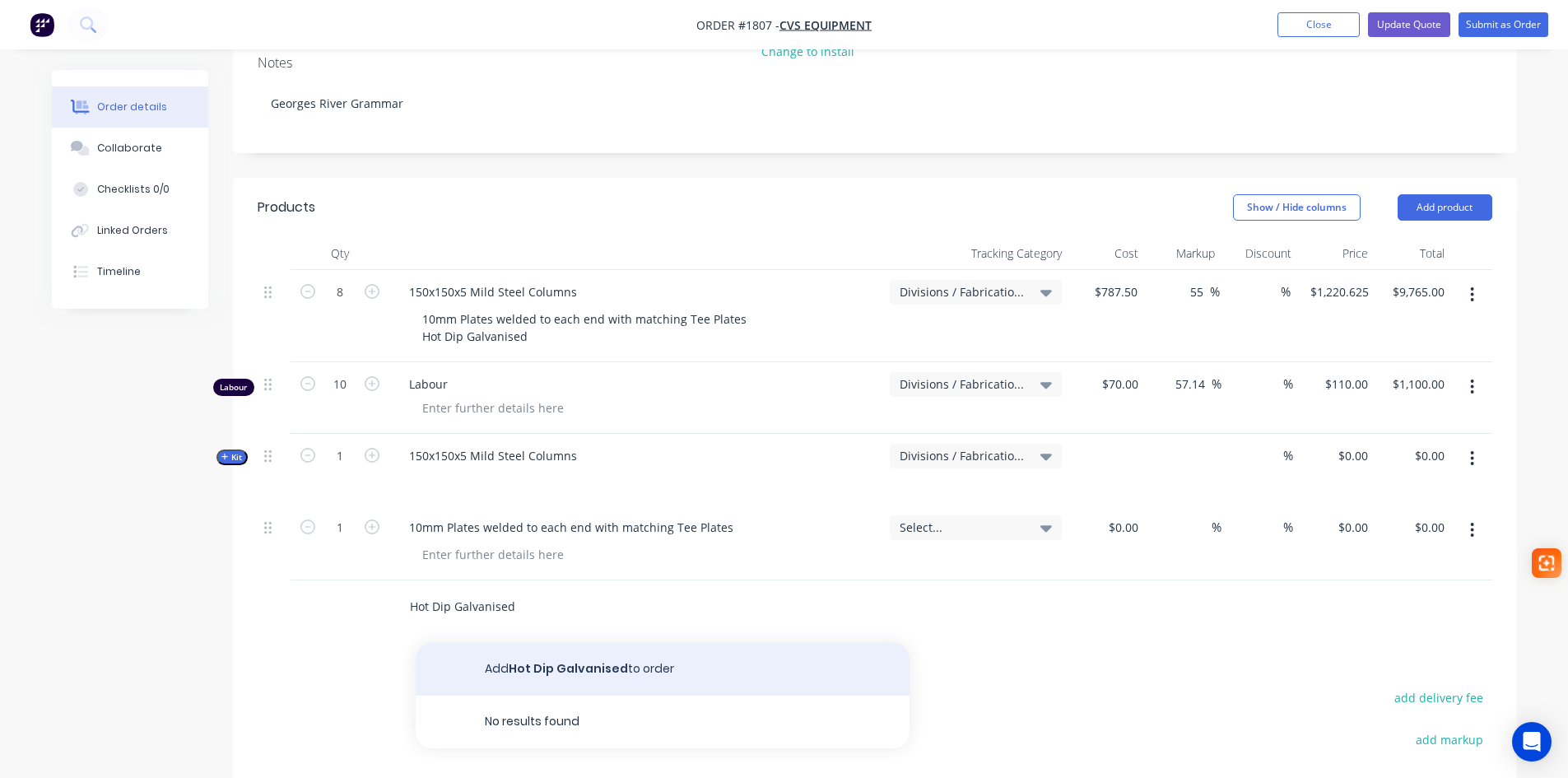
type input "Hot Dip Galvanised"
click at [527, 643] on button "Add Hot Dip Galvanised to order" at bounding box center [663, 669] width 494 height 53
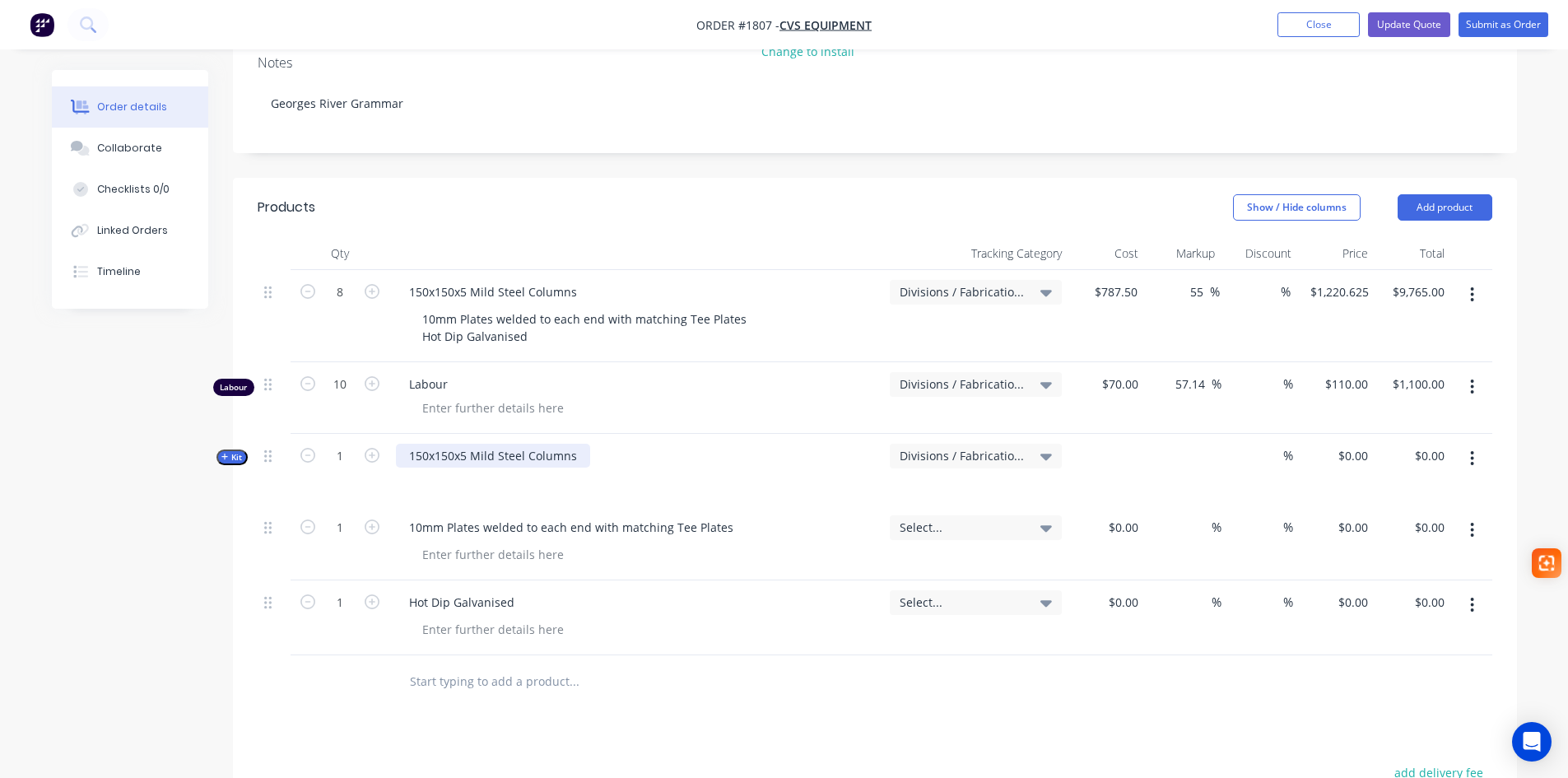
click at [513, 444] on div "150x150x5 Mild Steel Columns" at bounding box center [493, 455] width 194 height 23
click at [580, 444] on div "150x150x5 Mild Steel Columns" at bounding box center [493, 455] width 194 height 23
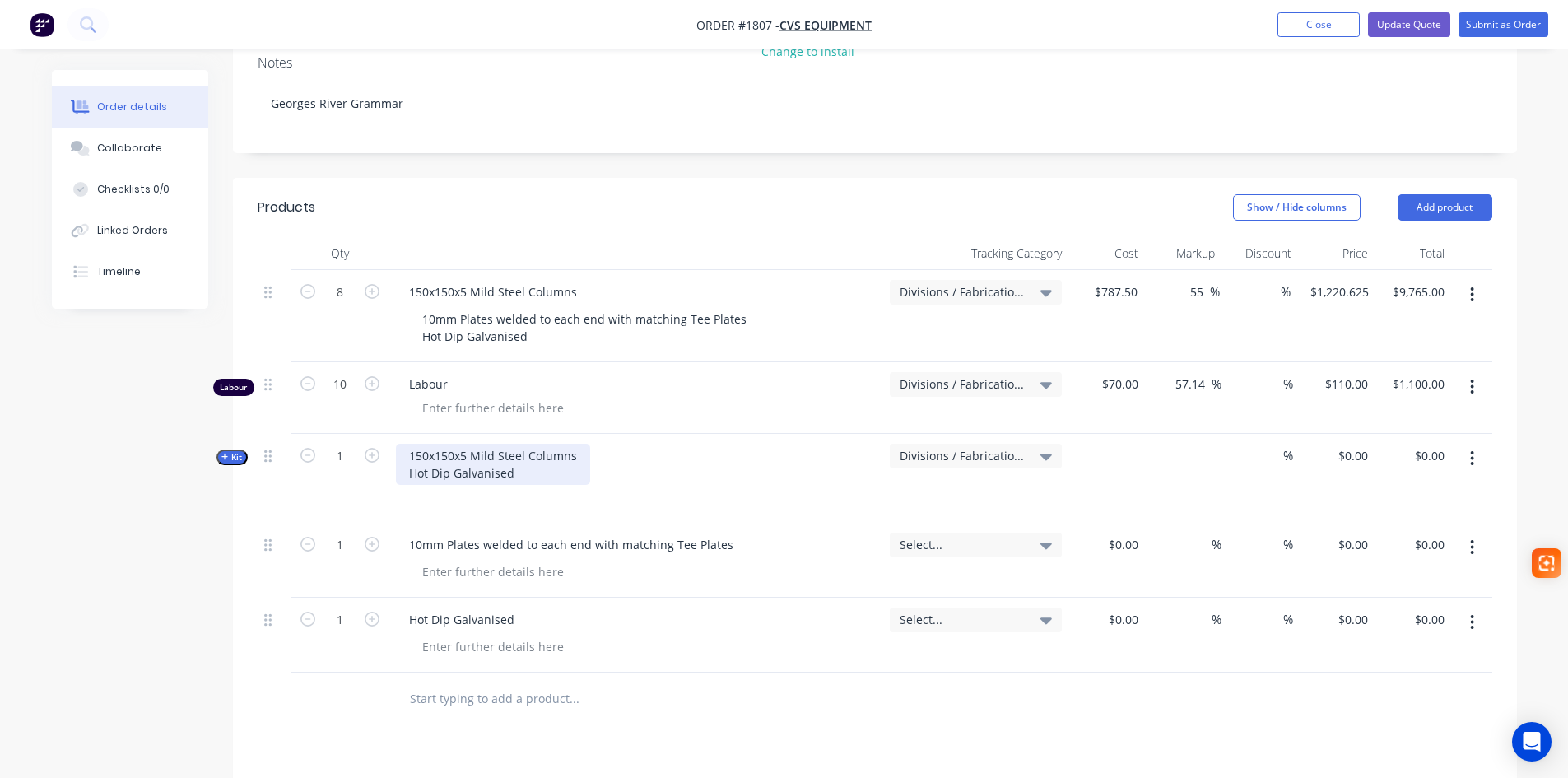
click at [579, 444] on div "150x150x5 Mild Steel Columns Hot Dip Galvanised" at bounding box center [493, 464] width 194 height 41
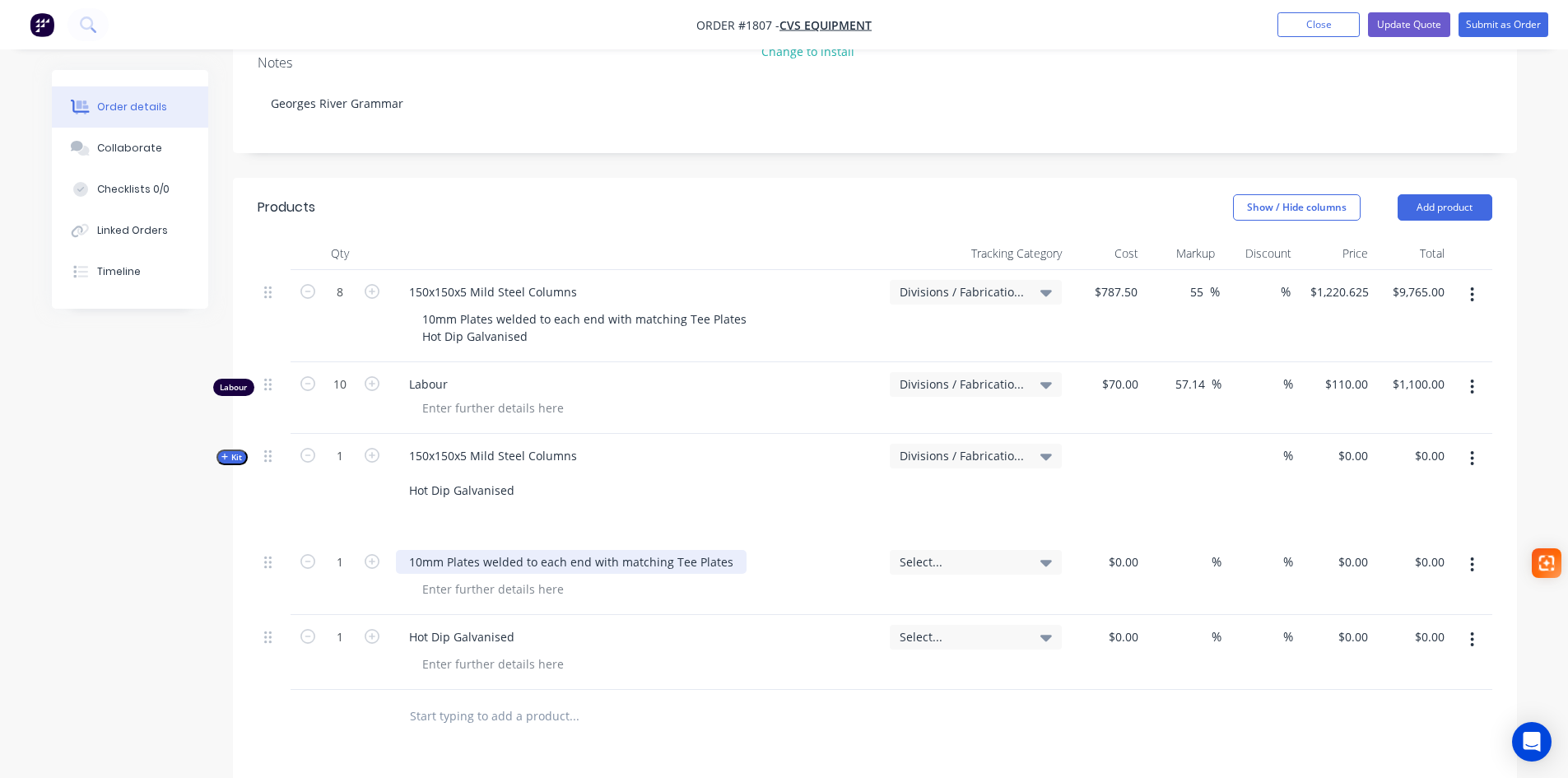
drag, startPoint x: 724, startPoint y: 515, endPoint x: 582, endPoint y: 514, distance: 142.0
click at [582, 550] on div "10mm Plates welded to each end with matching Tee Plates" at bounding box center [571, 561] width 351 height 23
click at [727, 550] on div "10mm Plates welded to each end with matching Tee Plates" at bounding box center [571, 561] width 351 height 23
drag, startPoint x: 728, startPoint y: 516, endPoint x: 404, endPoint y: 528, distance: 324.2
click at [404, 540] on div "10mm Plates welded to each end with matching Tee Plates" at bounding box center [636, 577] width 494 height 75
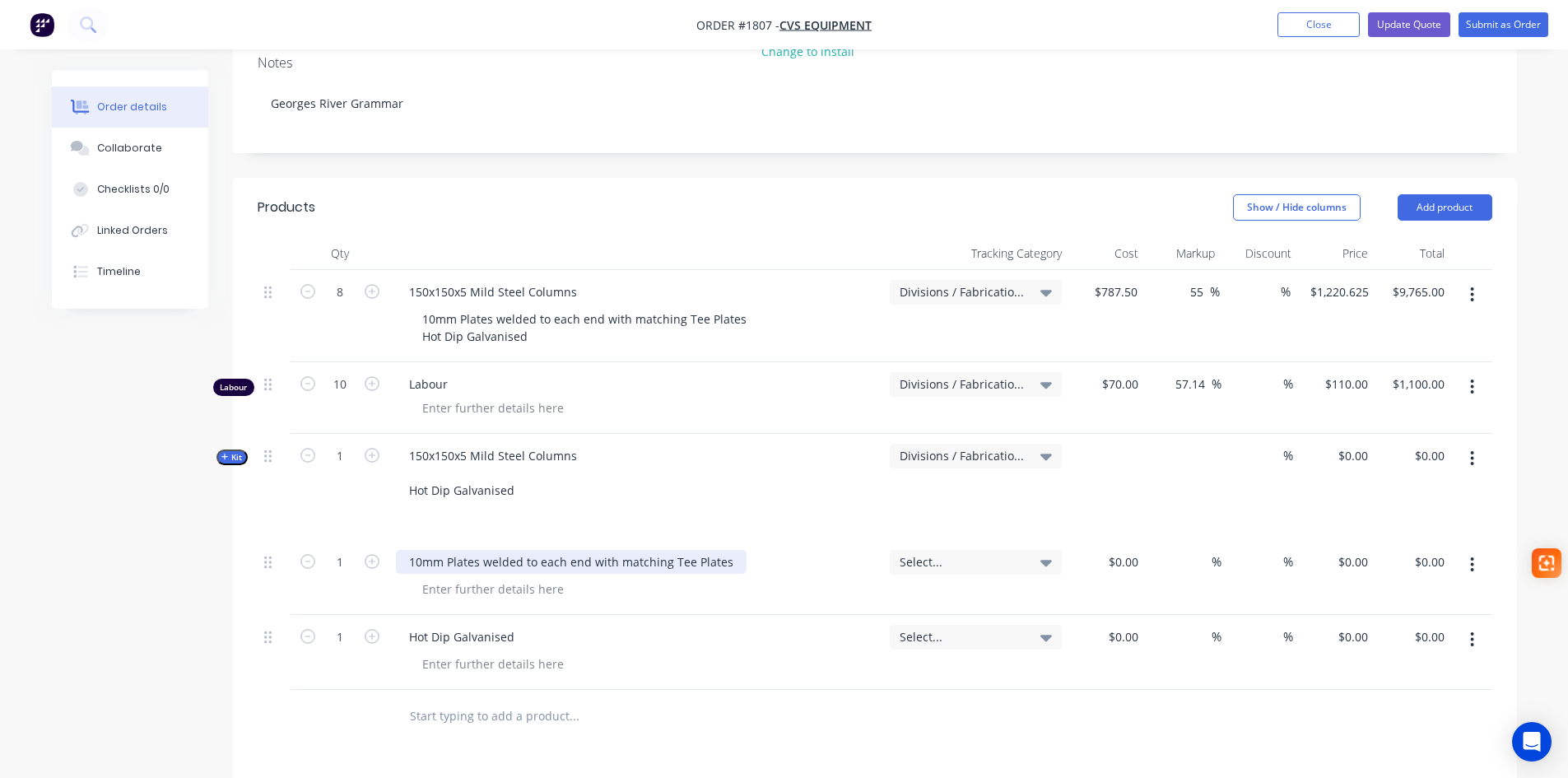
copy div "10mm Plates welded to each end with matching Tee Plates"
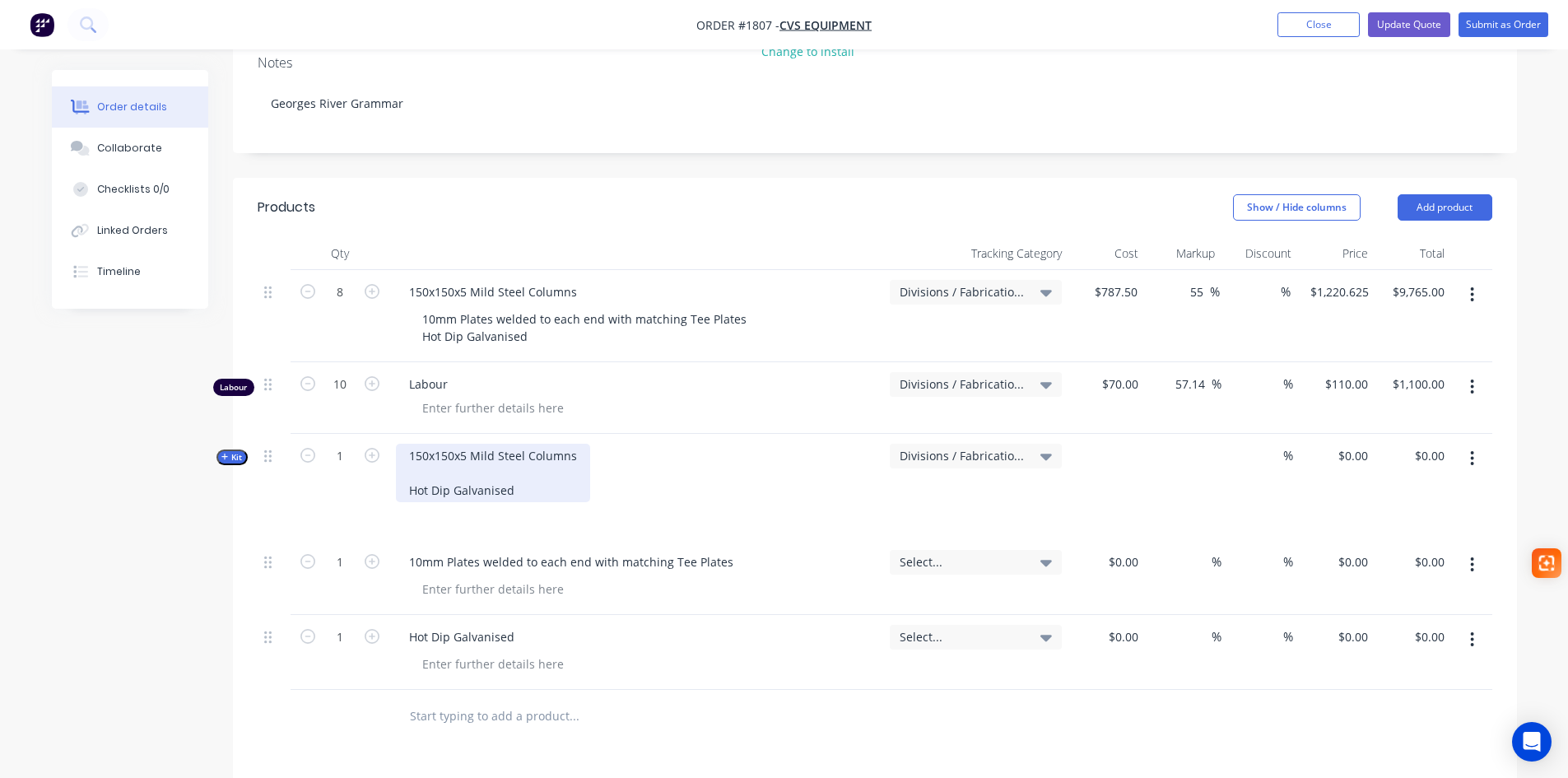
click at [434, 444] on div "150x150x5 Mild Steel Columns Hot Dip Galvanised" at bounding box center [493, 473] width 194 height 58
click at [482, 700] on input "text" at bounding box center [573, 716] width 329 height 33
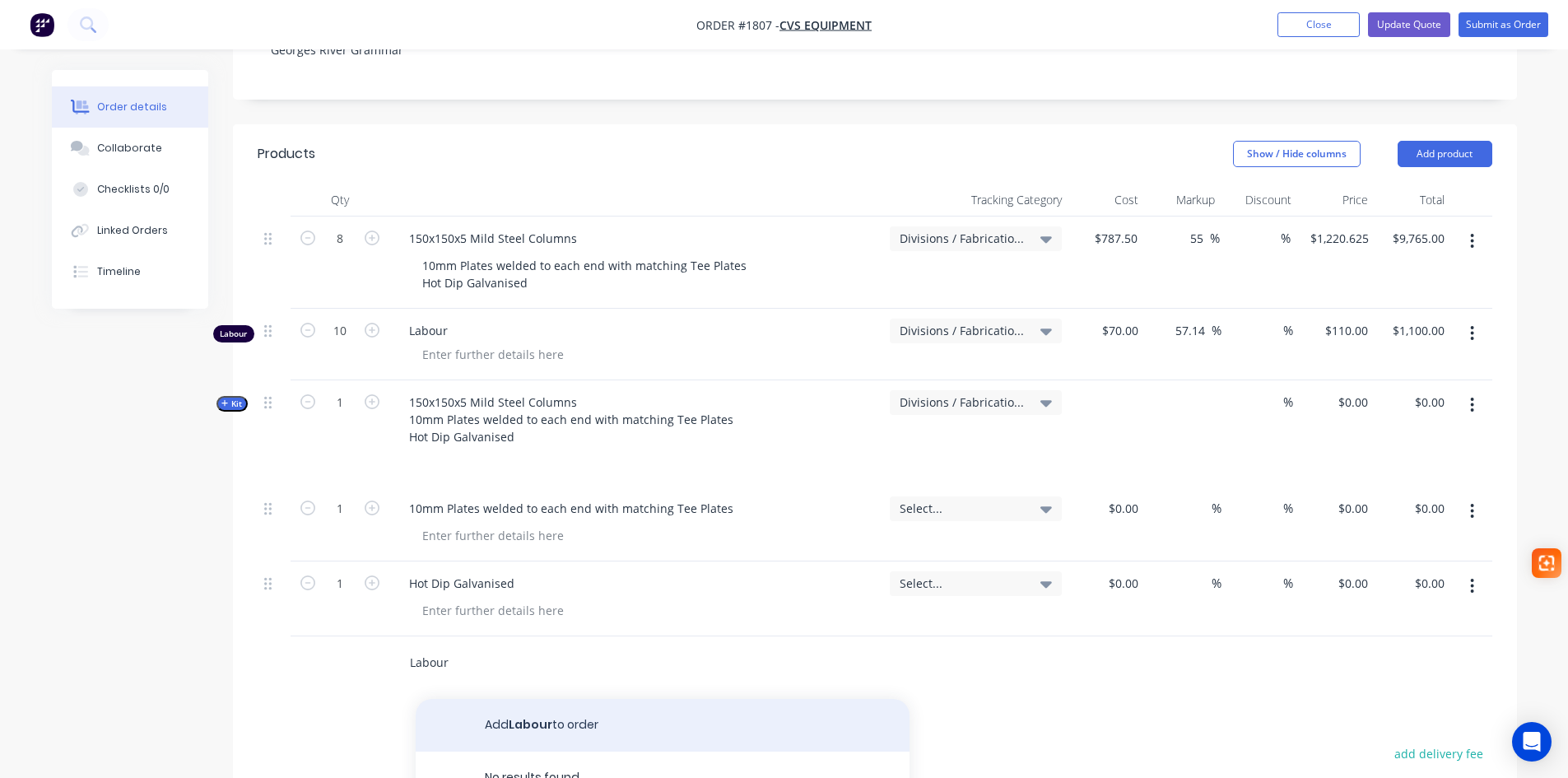
scroll to position [412, 0]
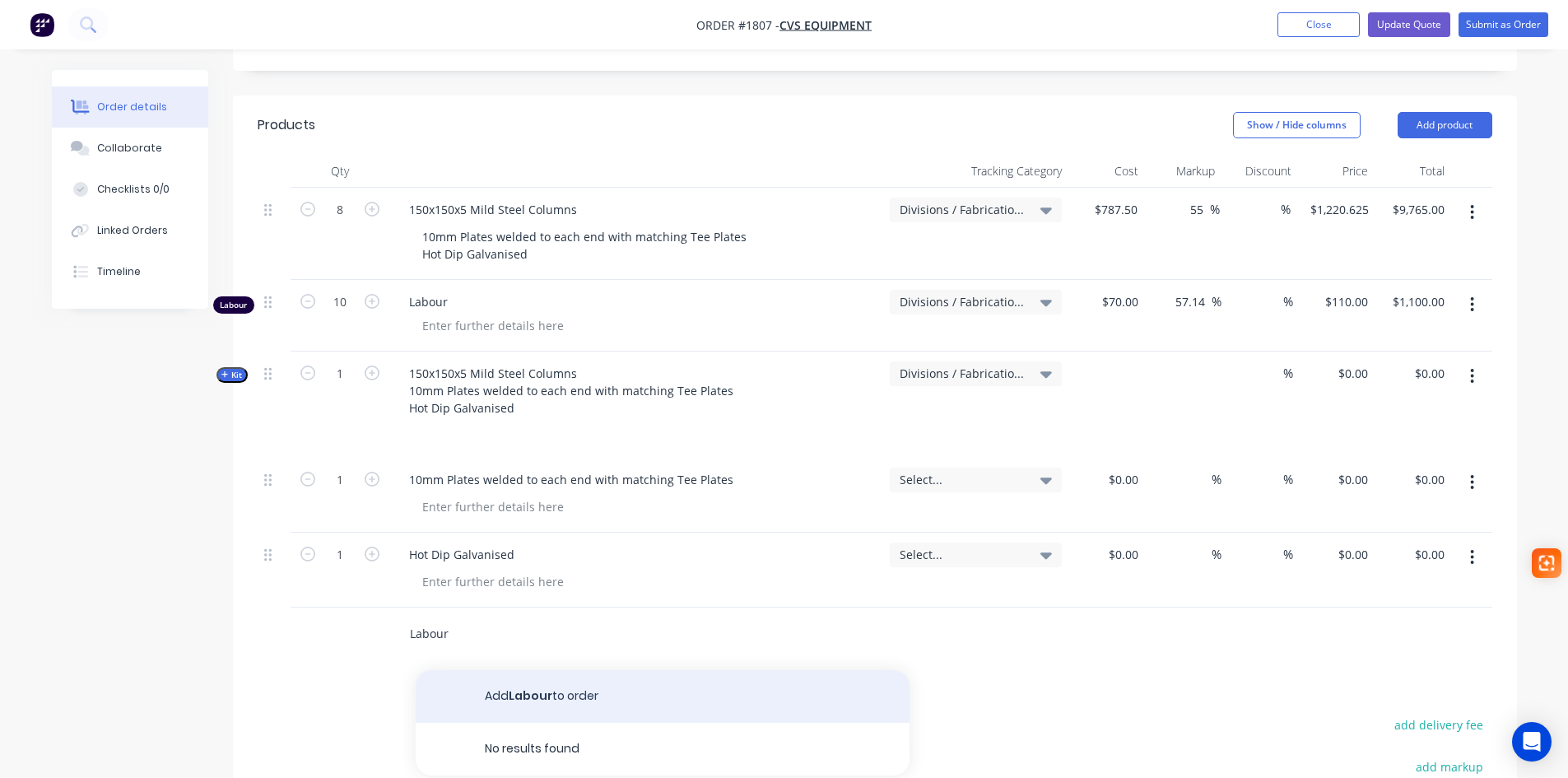
type input "Labour"
click at [546, 670] on button "Add Labour to order" at bounding box center [663, 696] width 494 height 53
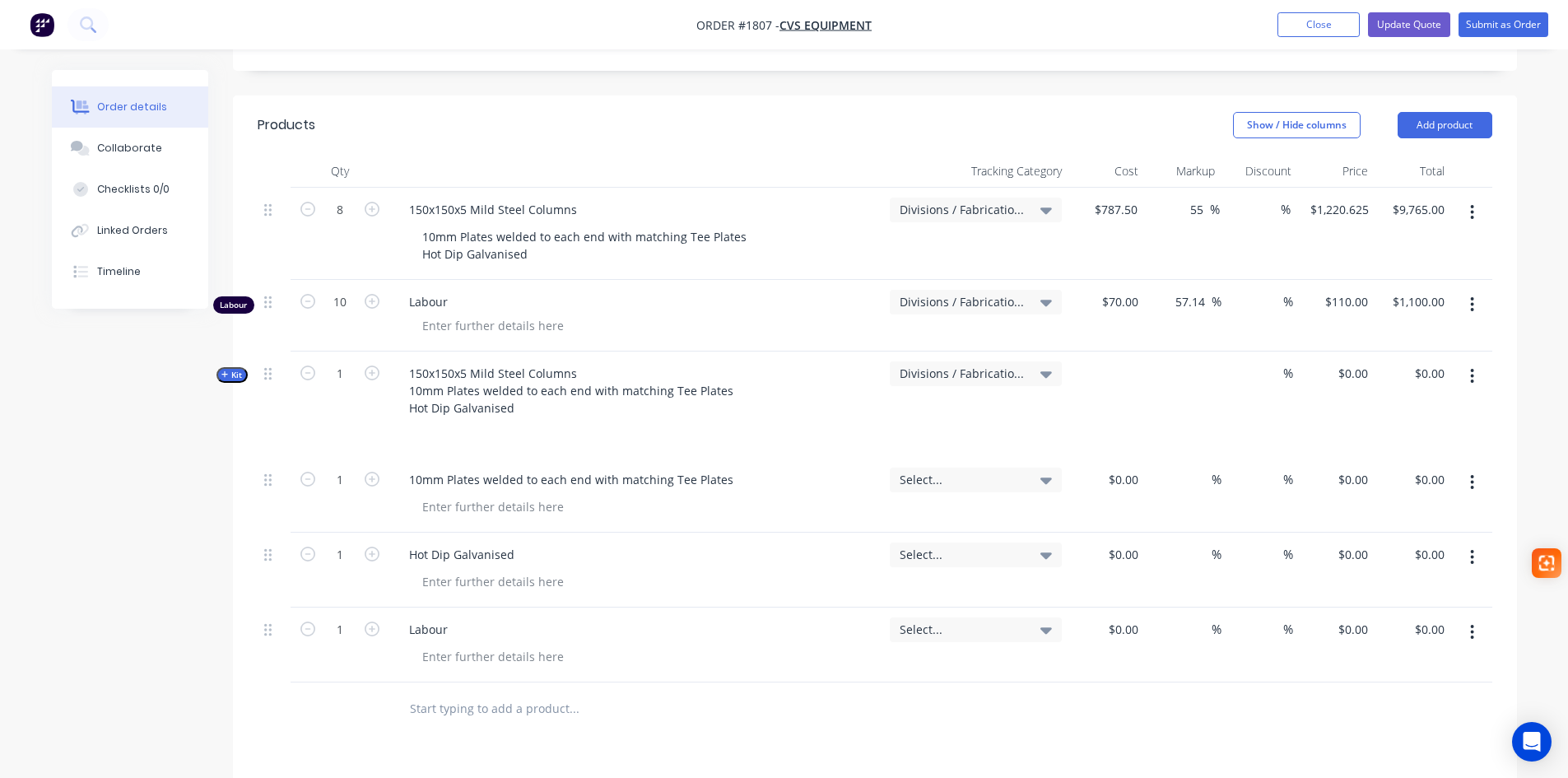
click at [1467, 617] on button "button" at bounding box center [1471, 632] width 38 height 30
click at [1384, 762] on div "Delete" at bounding box center [1414, 774] width 127 height 23
click at [1467, 361] on button "button" at bounding box center [1471, 376] width 38 height 30
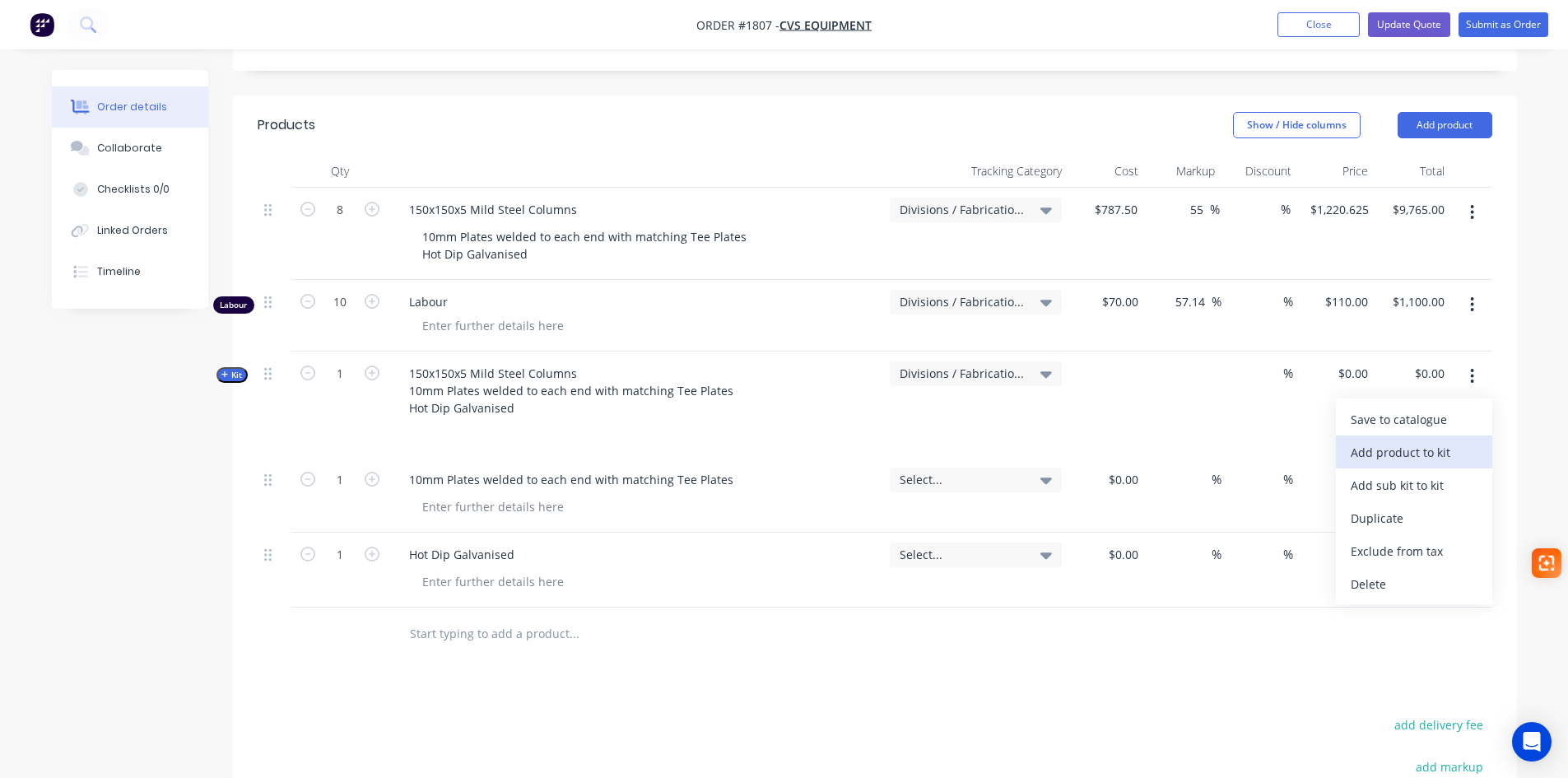
click at [1405, 440] on div "Add product to kit" at bounding box center [1414, 452] width 127 height 23
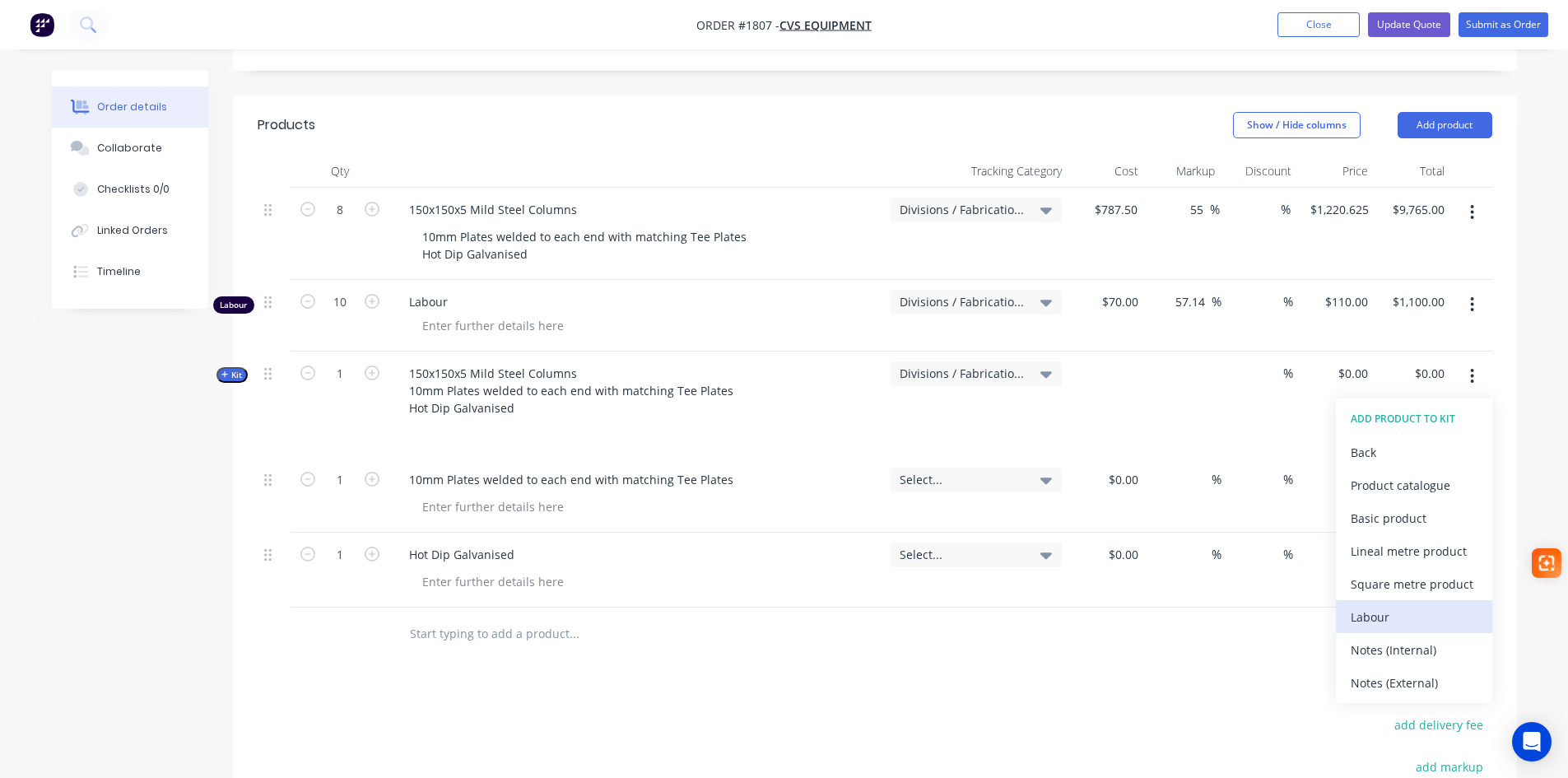
click at [1374, 605] on div "Labour" at bounding box center [1414, 616] width 127 height 23
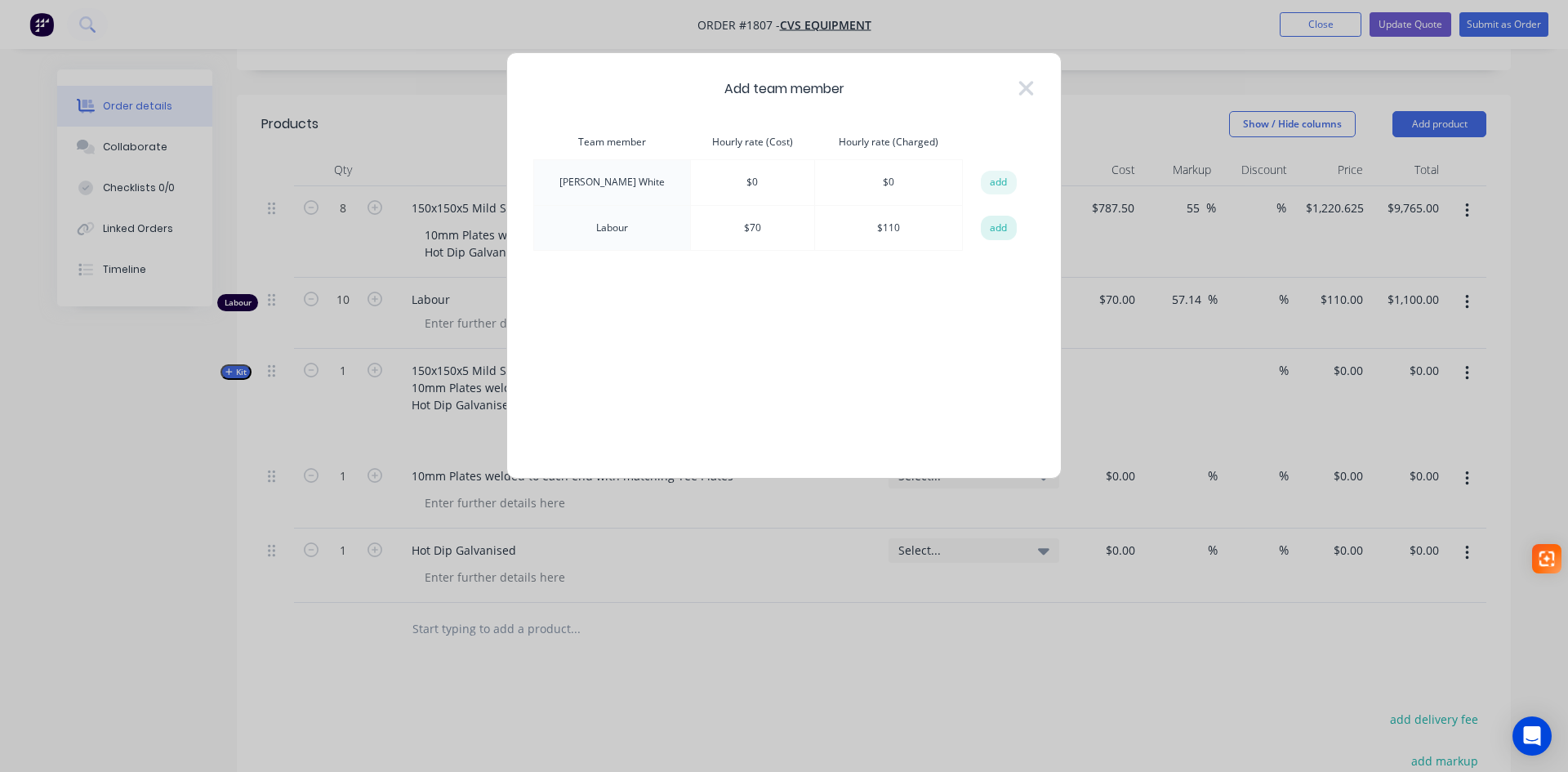
click at [986, 232] on button "add" at bounding box center [999, 228] width 36 height 24
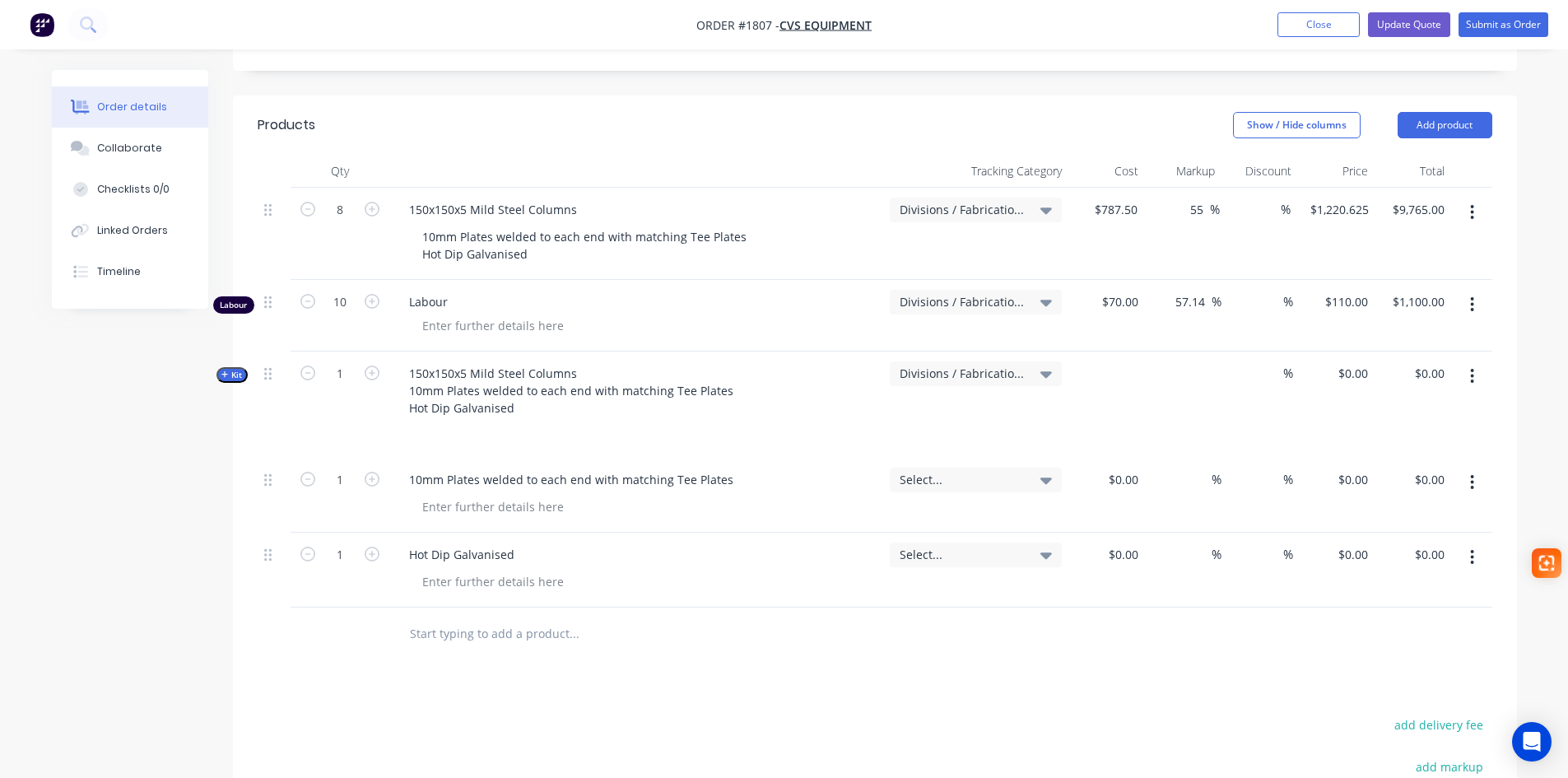
click at [1476, 361] on button "button" at bounding box center [1471, 376] width 38 height 30
click at [1401, 440] on div "Add product to kit" at bounding box center [1414, 452] width 127 height 23
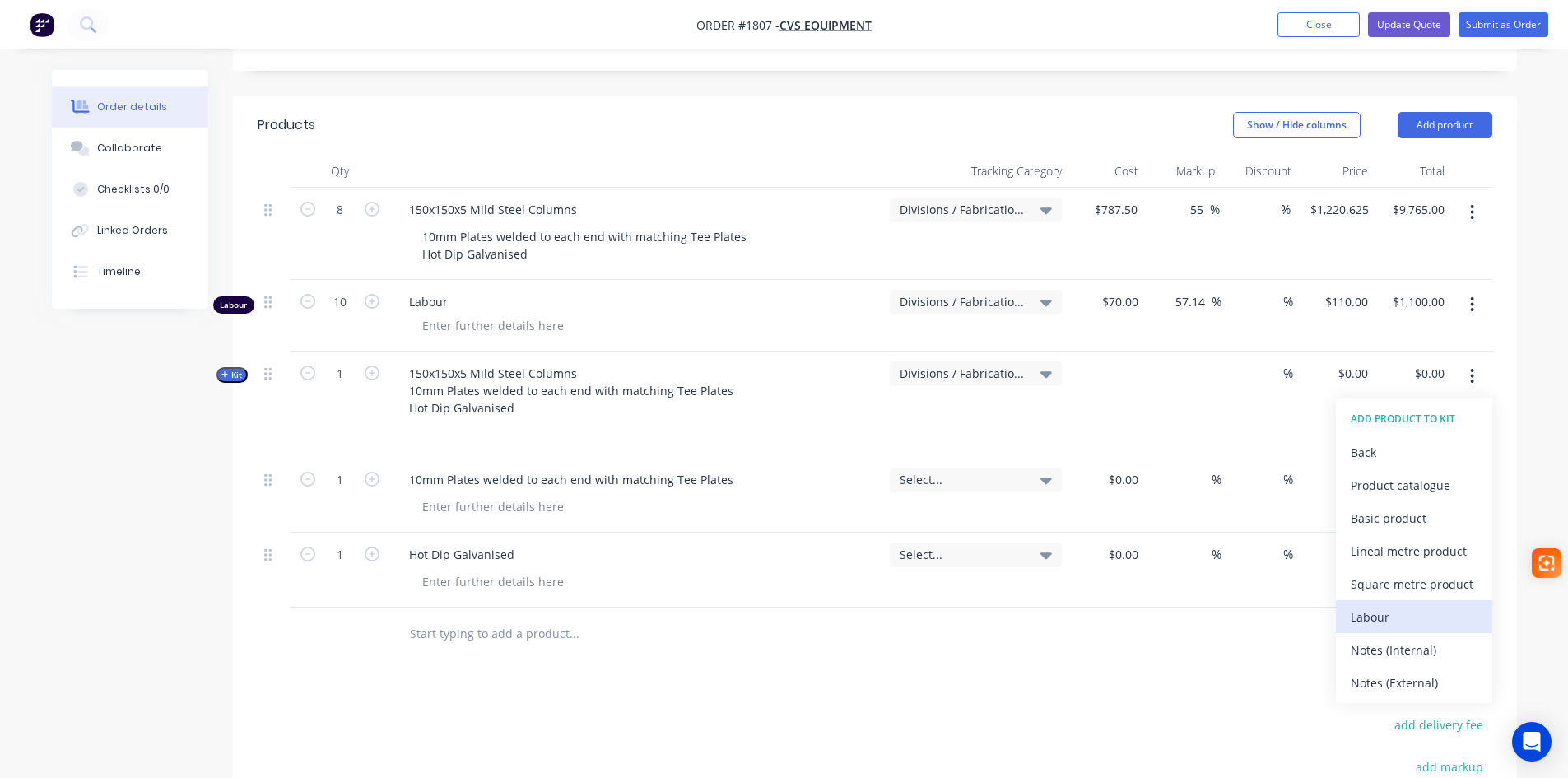
click at [1370, 605] on div "Labour" at bounding box center [1414, 616] width 127 height 23
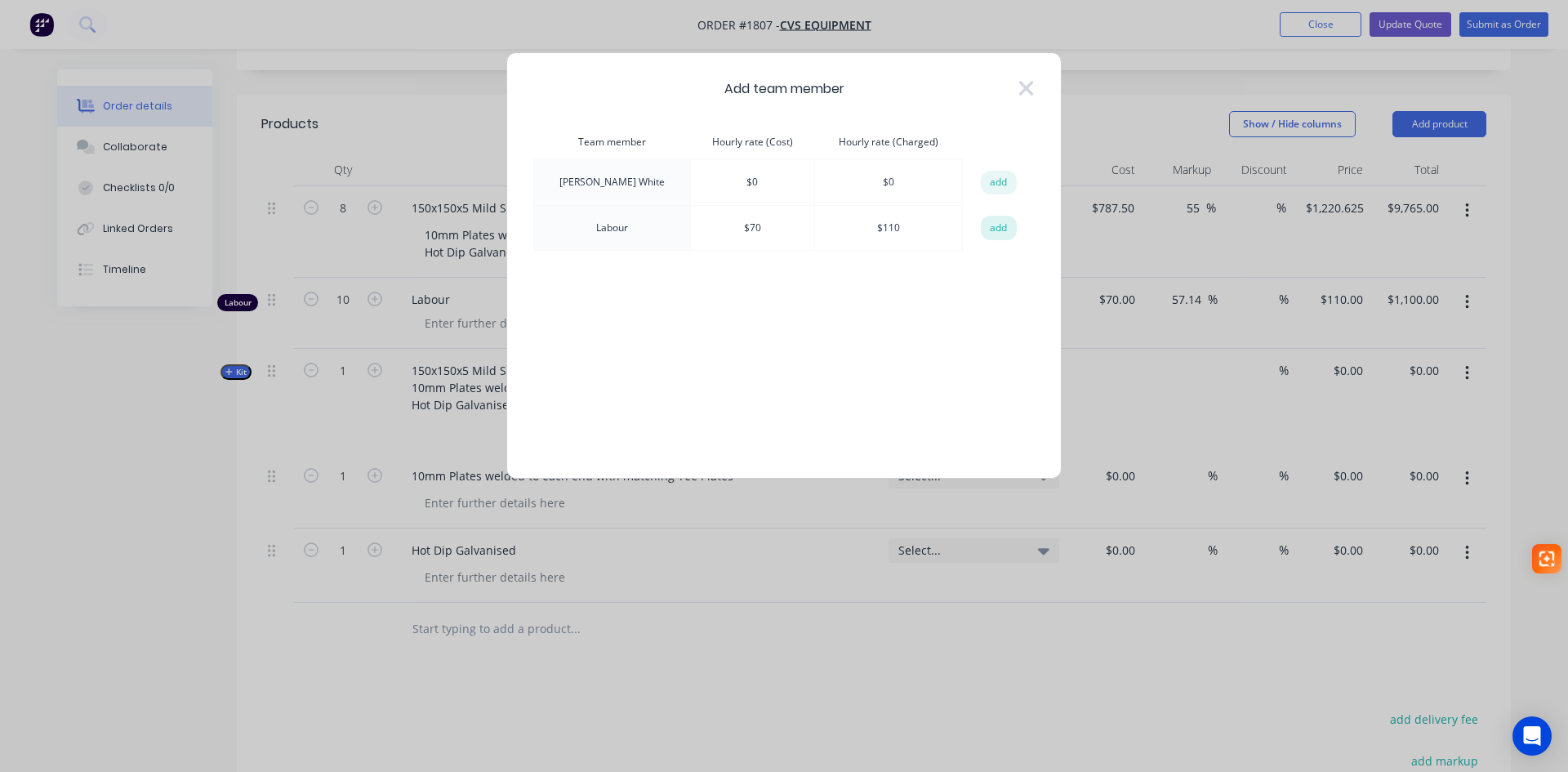
click at [994, 232] on button "add" at bounding box center [999, 228] width 36 height 24
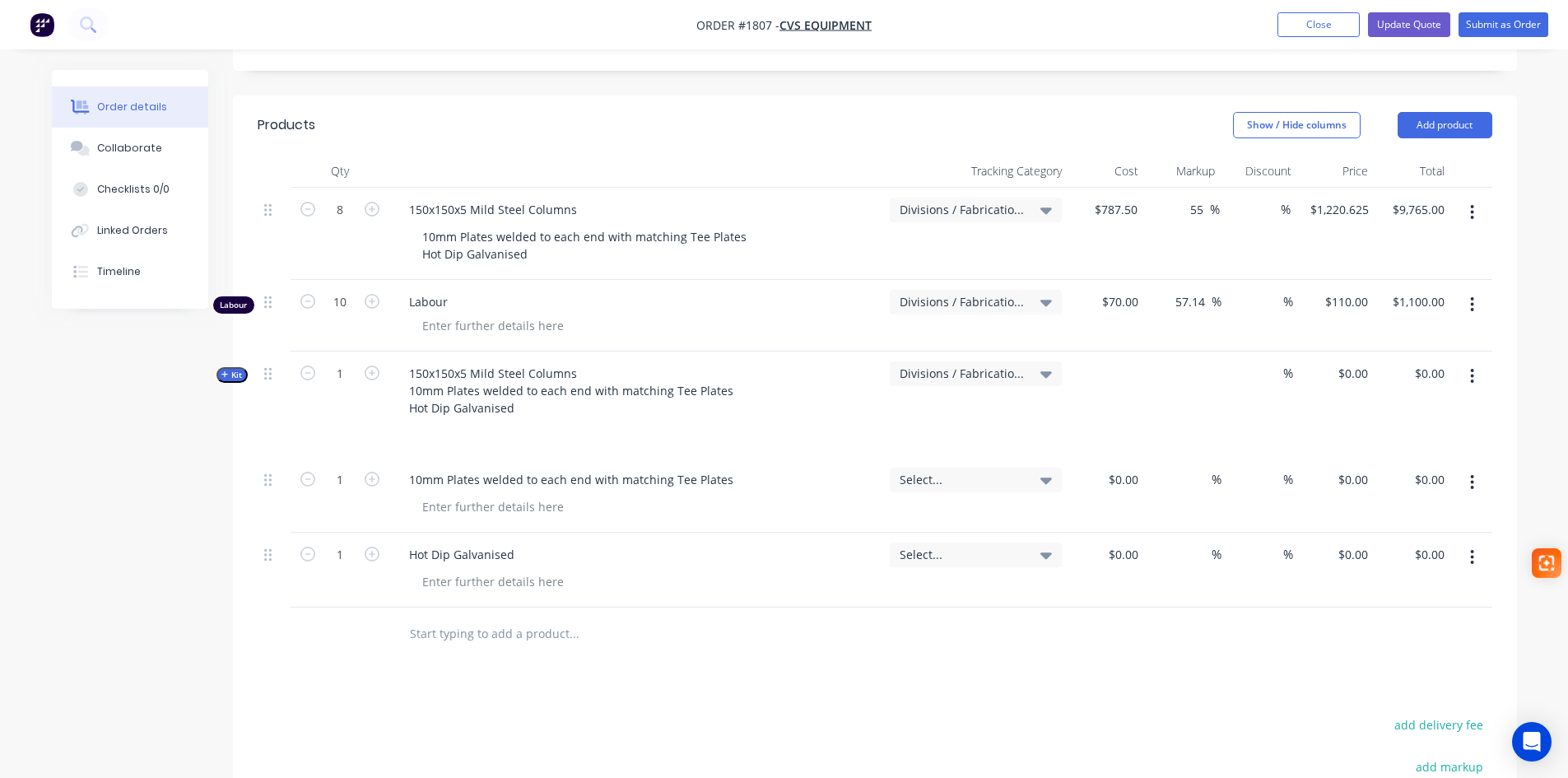
click at [1471, 296] on icon "button" at bounding box center [1471, 305] width 4 height 18
click at [1377, 434] on div "Delete" at bounding box center [1414, 446] width 127 height 23
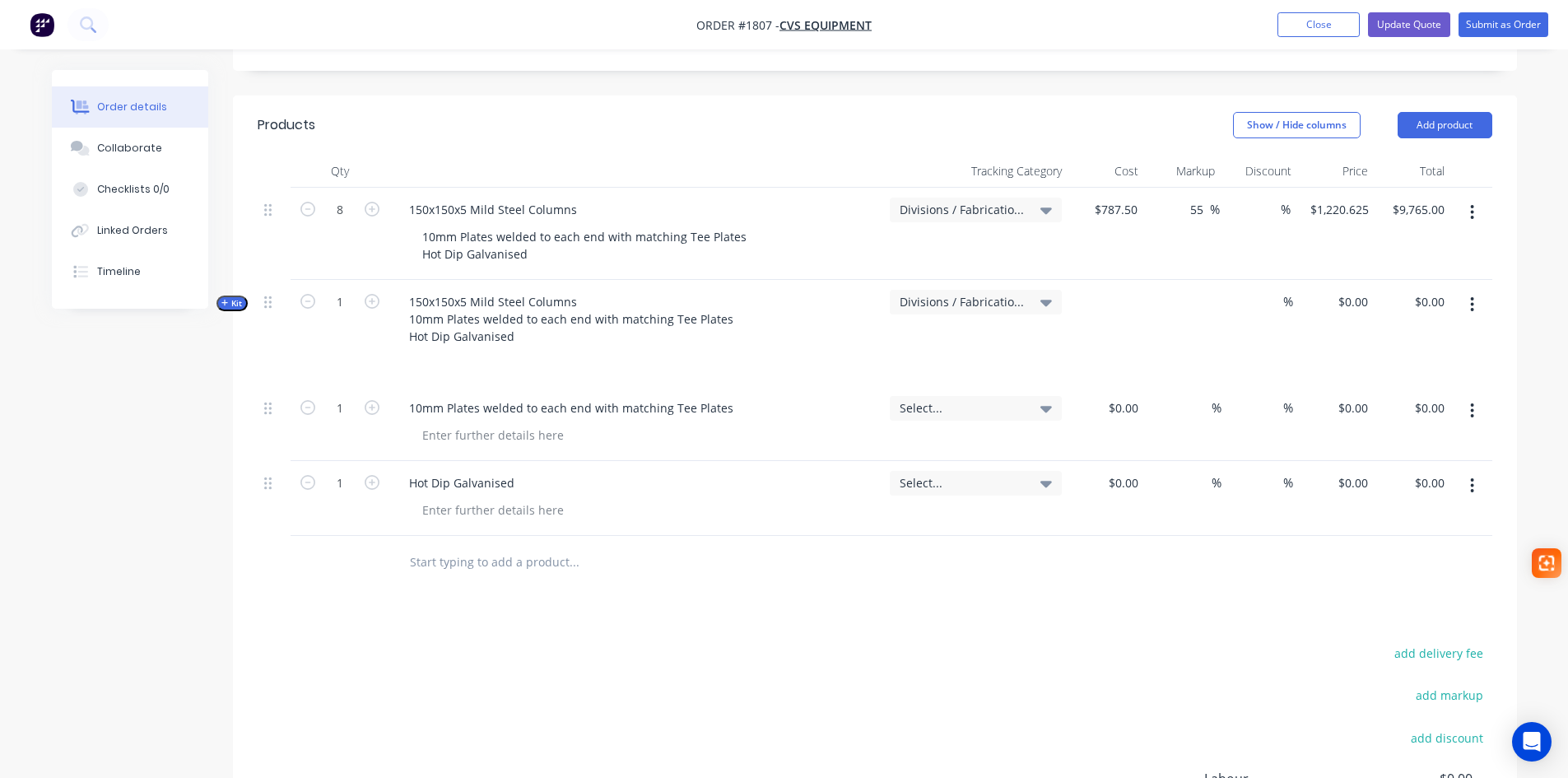
click at [1472, 205] on icon "button" at bounding box center [1472, 212] width 3 height 15
click at [1393, 342] on div "Delete" at bounding box center [1414, 353] width 127 height 23
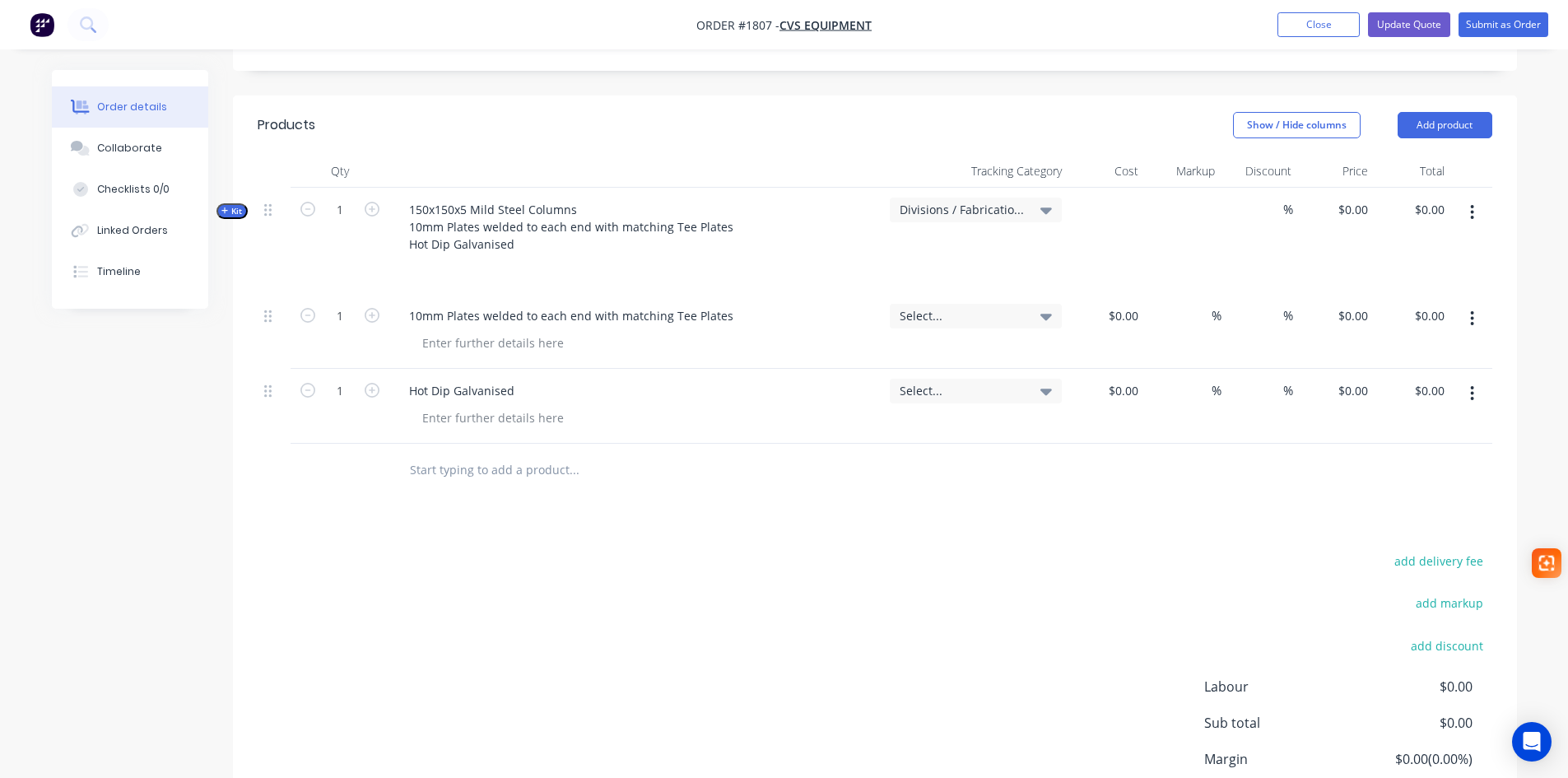
click at [1048, 313] on icon at bounding box center [1046, 317] width 11 height 7
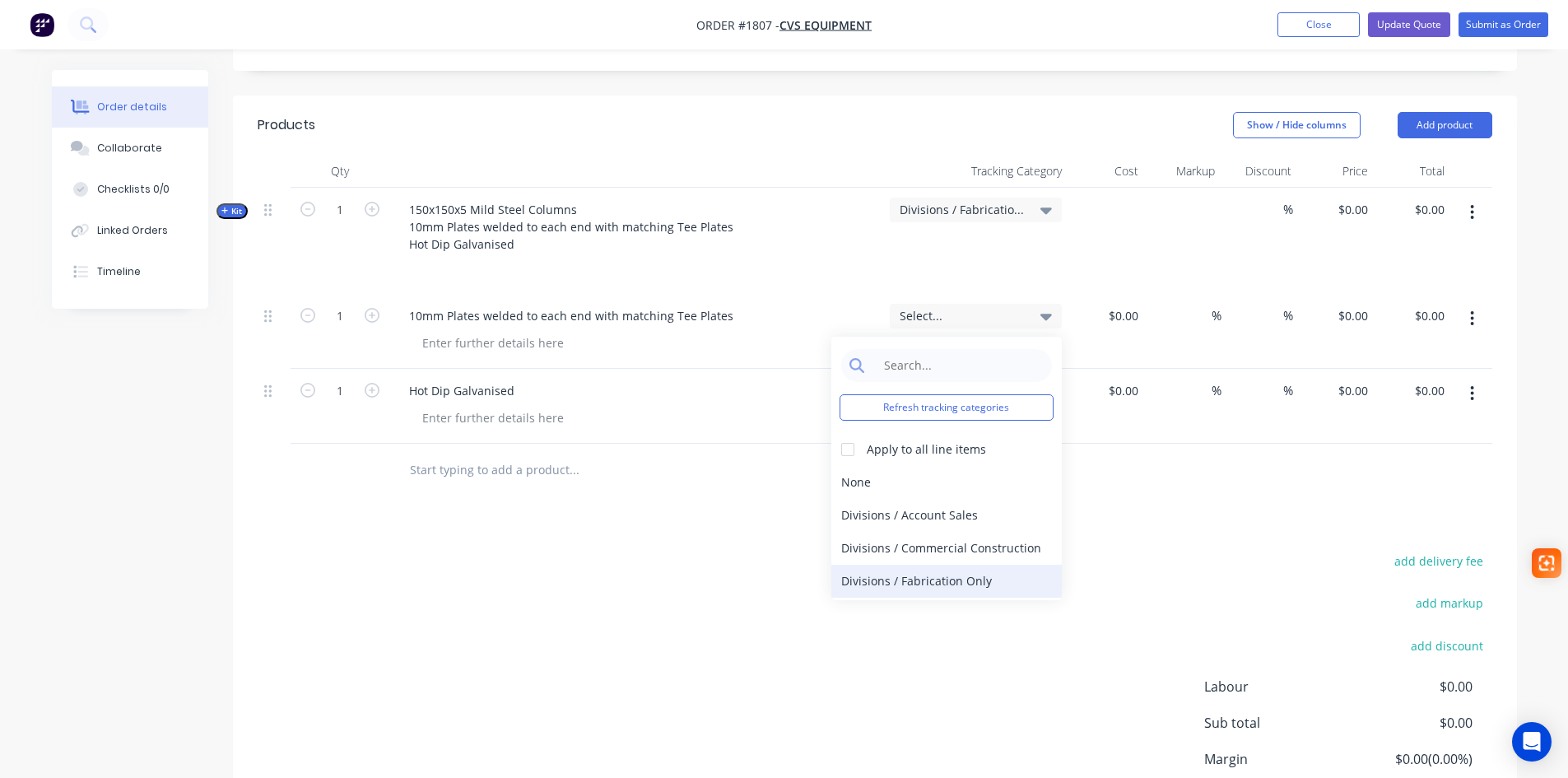
click at [981, 565] on div "Divisions / Fabrication Only" at bounding box center [946, 581] width 231 height 33
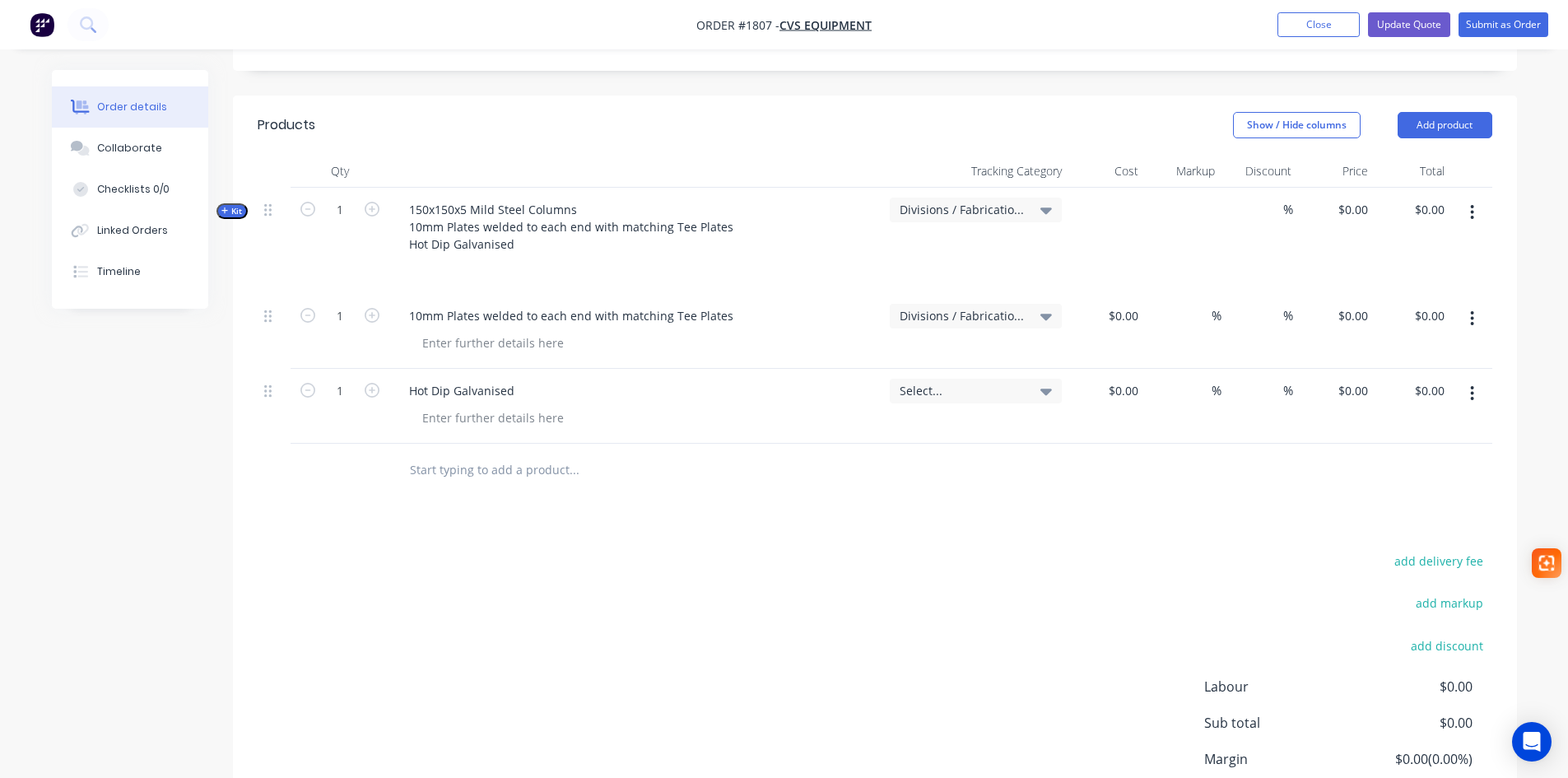
click at [1025, 384] on div "Select..." at bounding box center [975, 391] width 152 height 15
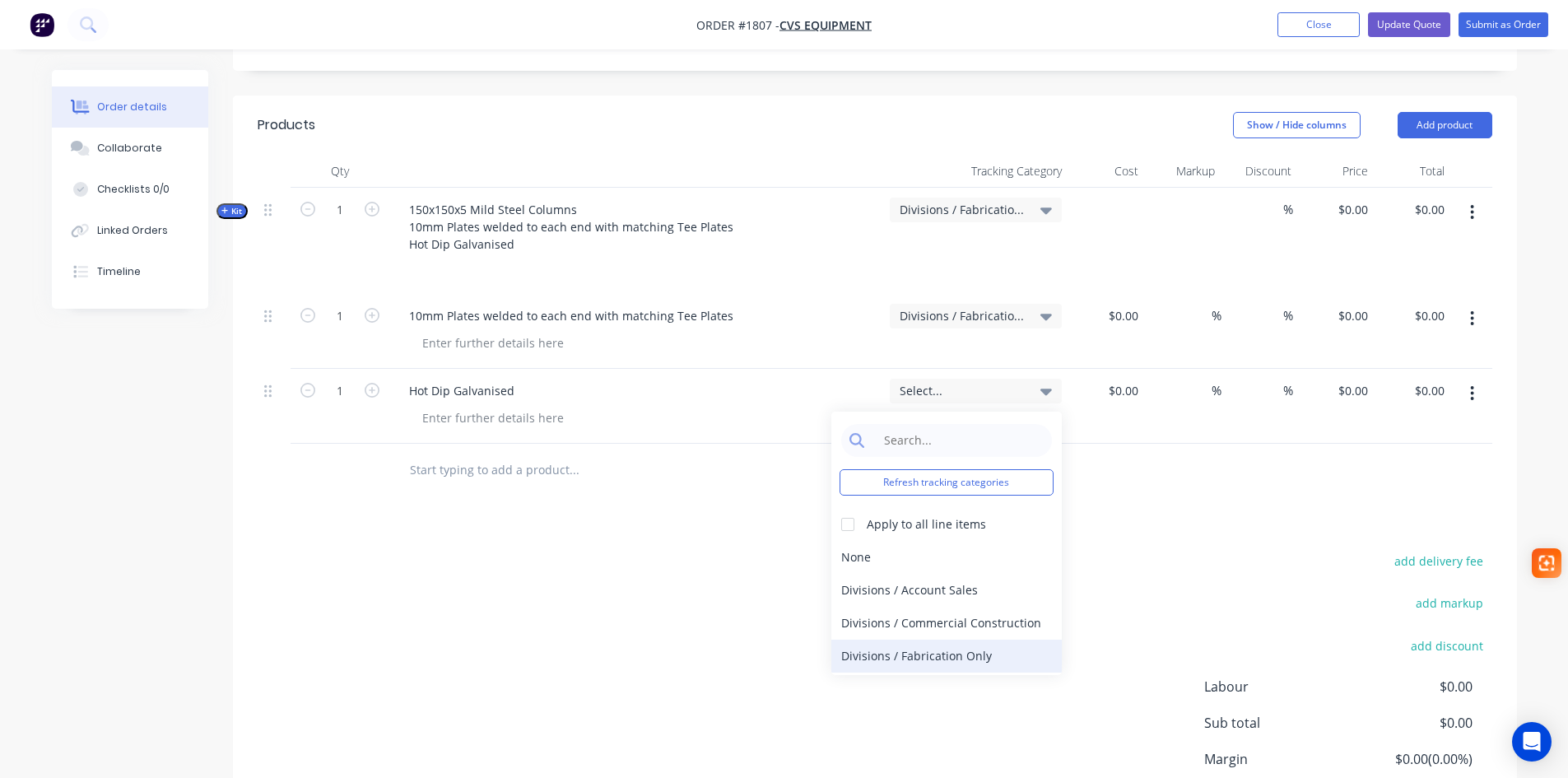
click at [964, 640] on div "Divisions / Fabrication Only" at bounding box center [946, 656] width 231 height 33
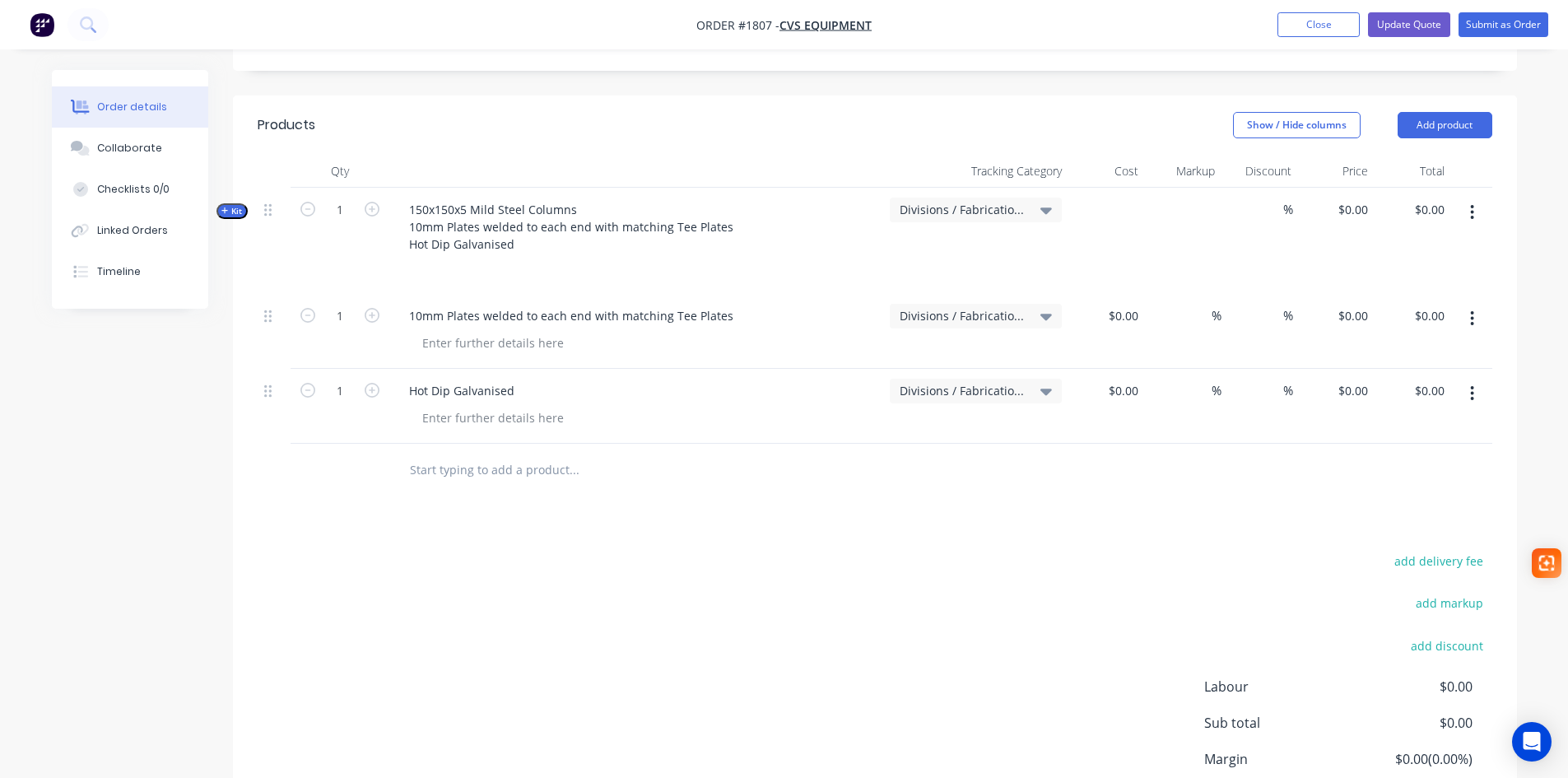
click at [1467, 198] on button "button" at bounding box center [1471, 212] width 38 height 30
click at [1417, 277] on div "Add product to kit" at bounding box center [1414, 288] width 127 height 23
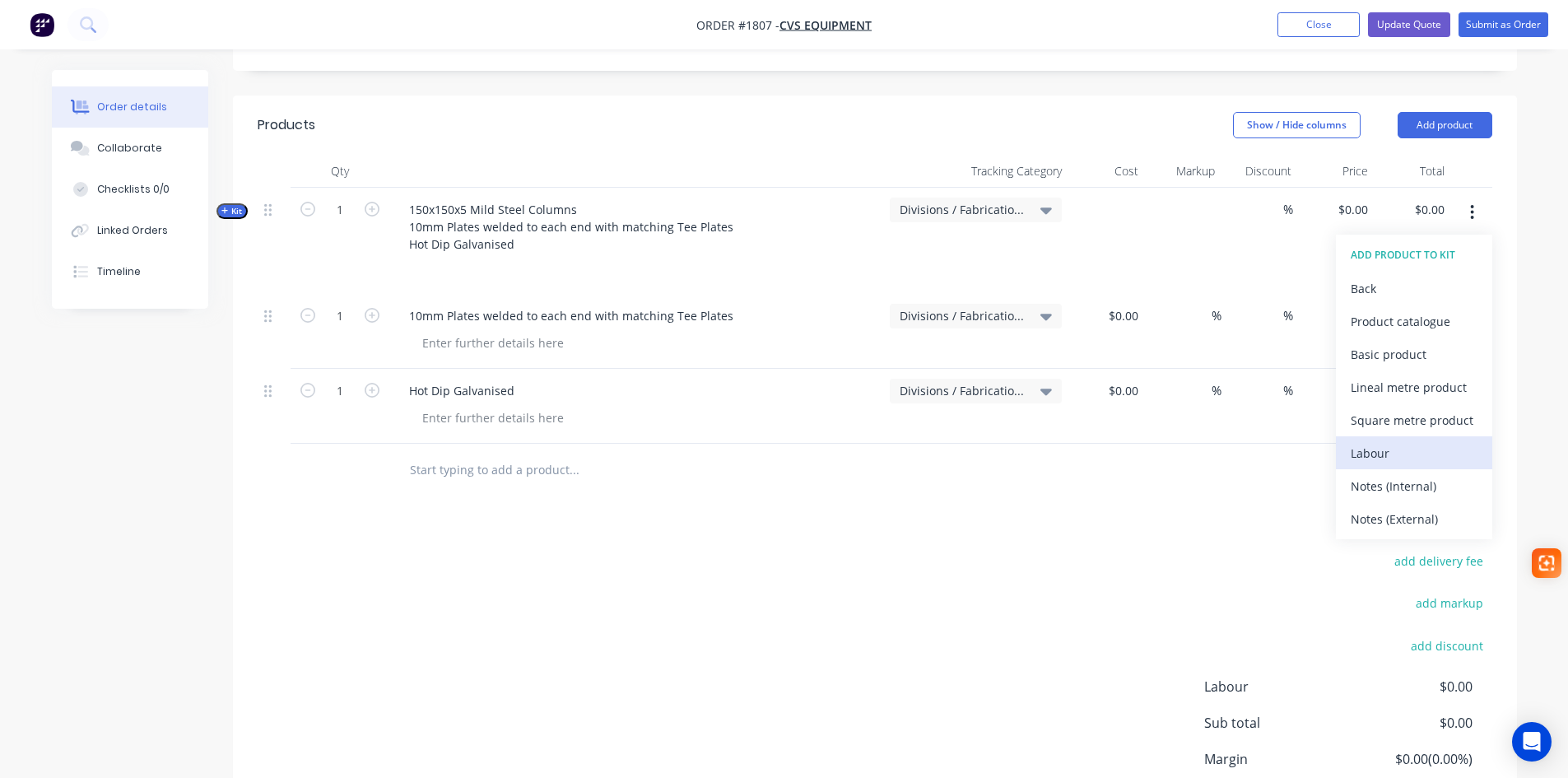
click at [1379, 441] on div "Labour" at bounding box center [1414, 453] width 127 height 23
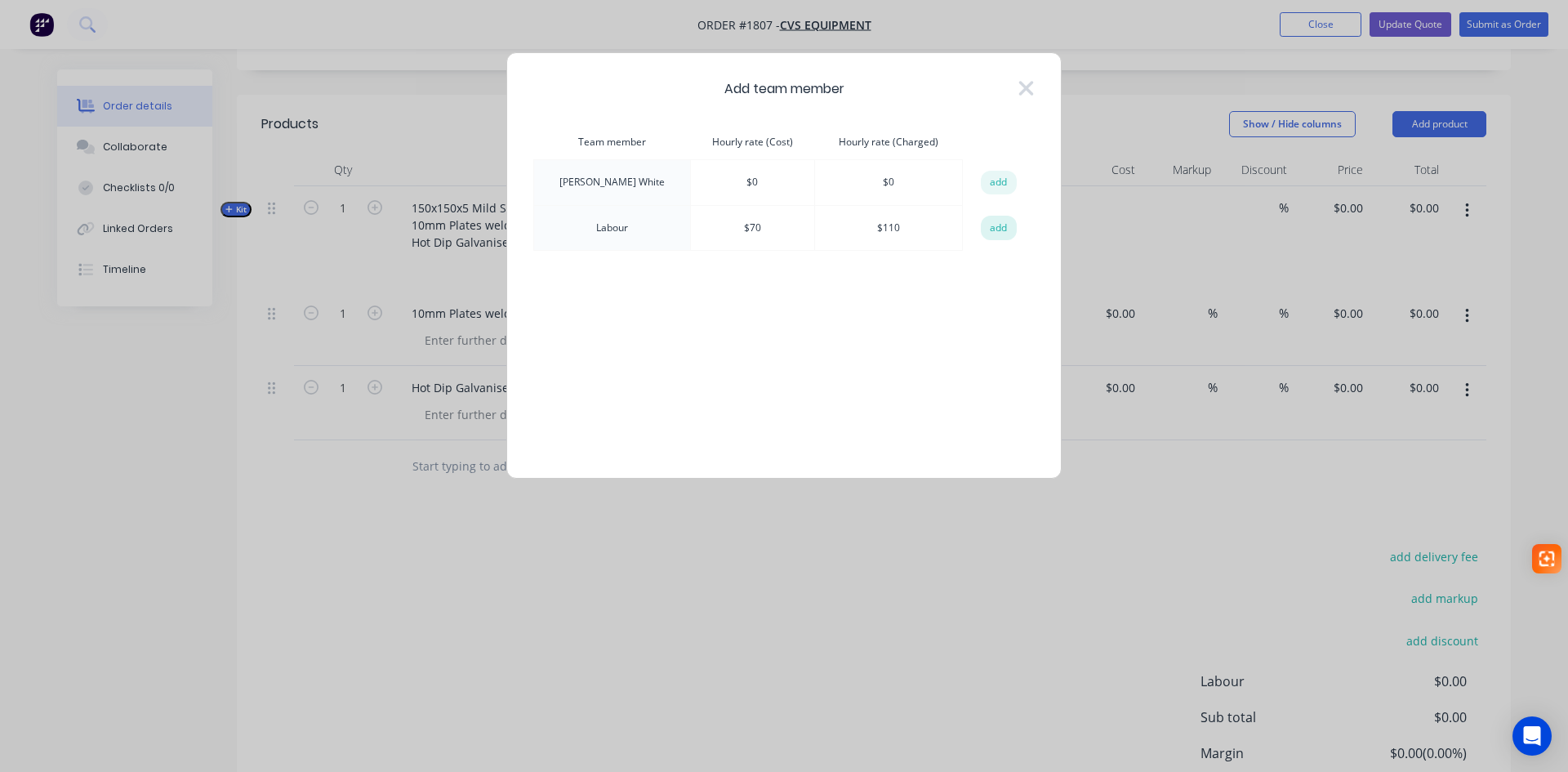
click at [983, 223] on button "add" at bounding box center [999, 228] width 36 height 24
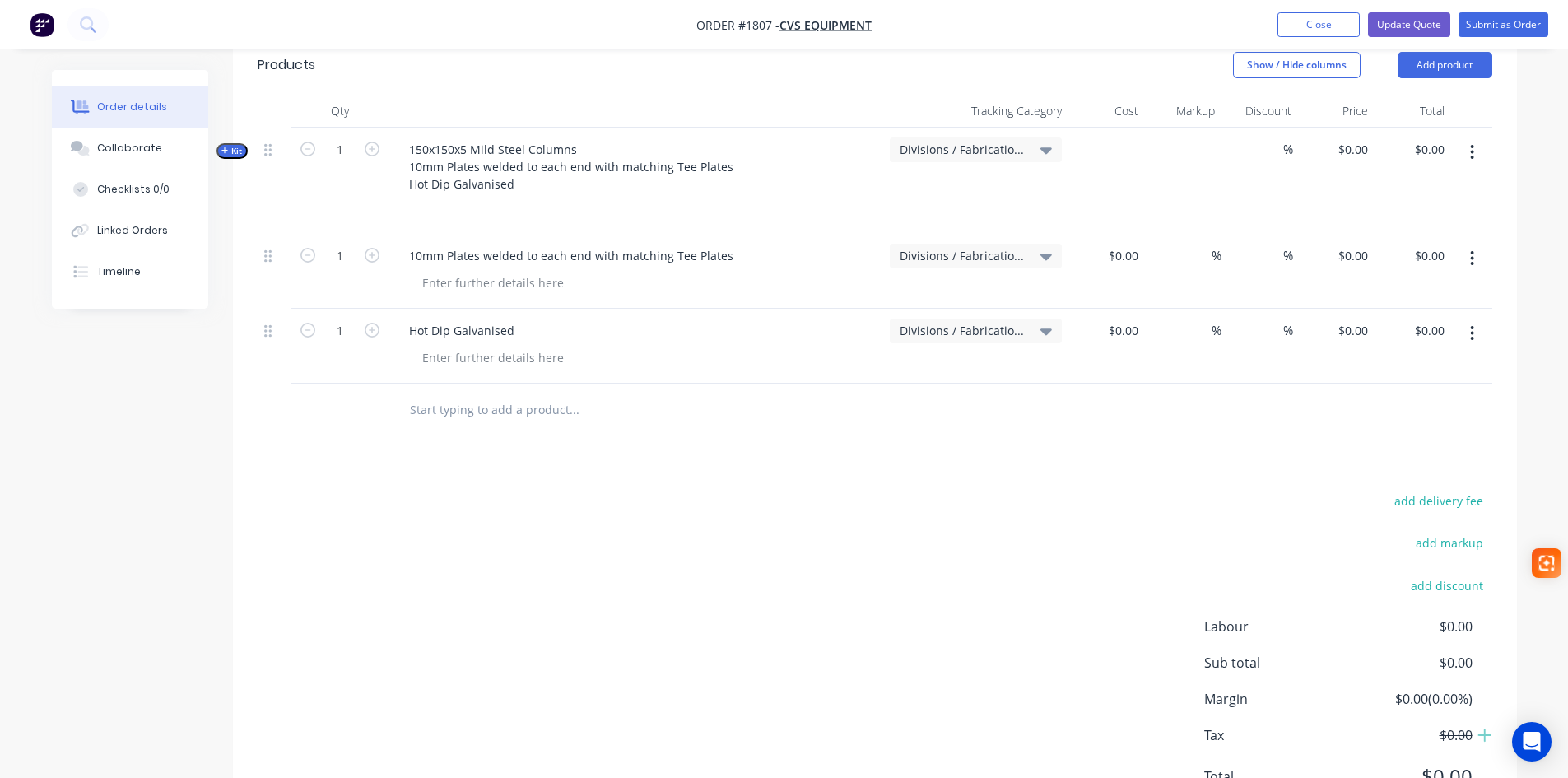
scroll to position [505, 0]
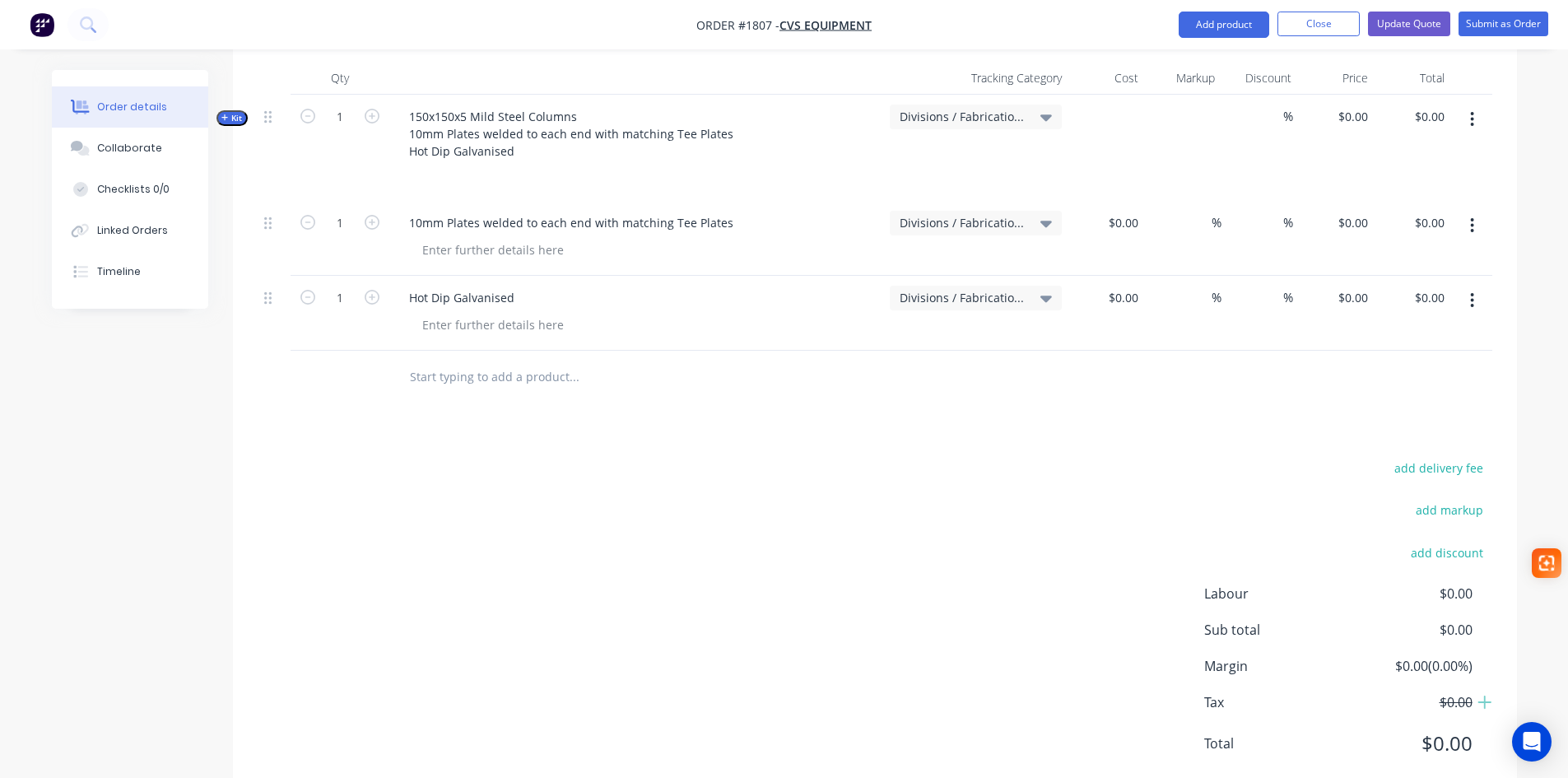
click at [1453, 584] on span "$0.00" at bounding box center [1411, 594] width 122 height 20
click at [493, 360] on input "text" at bounding box center [573, 377] width 329 height 33
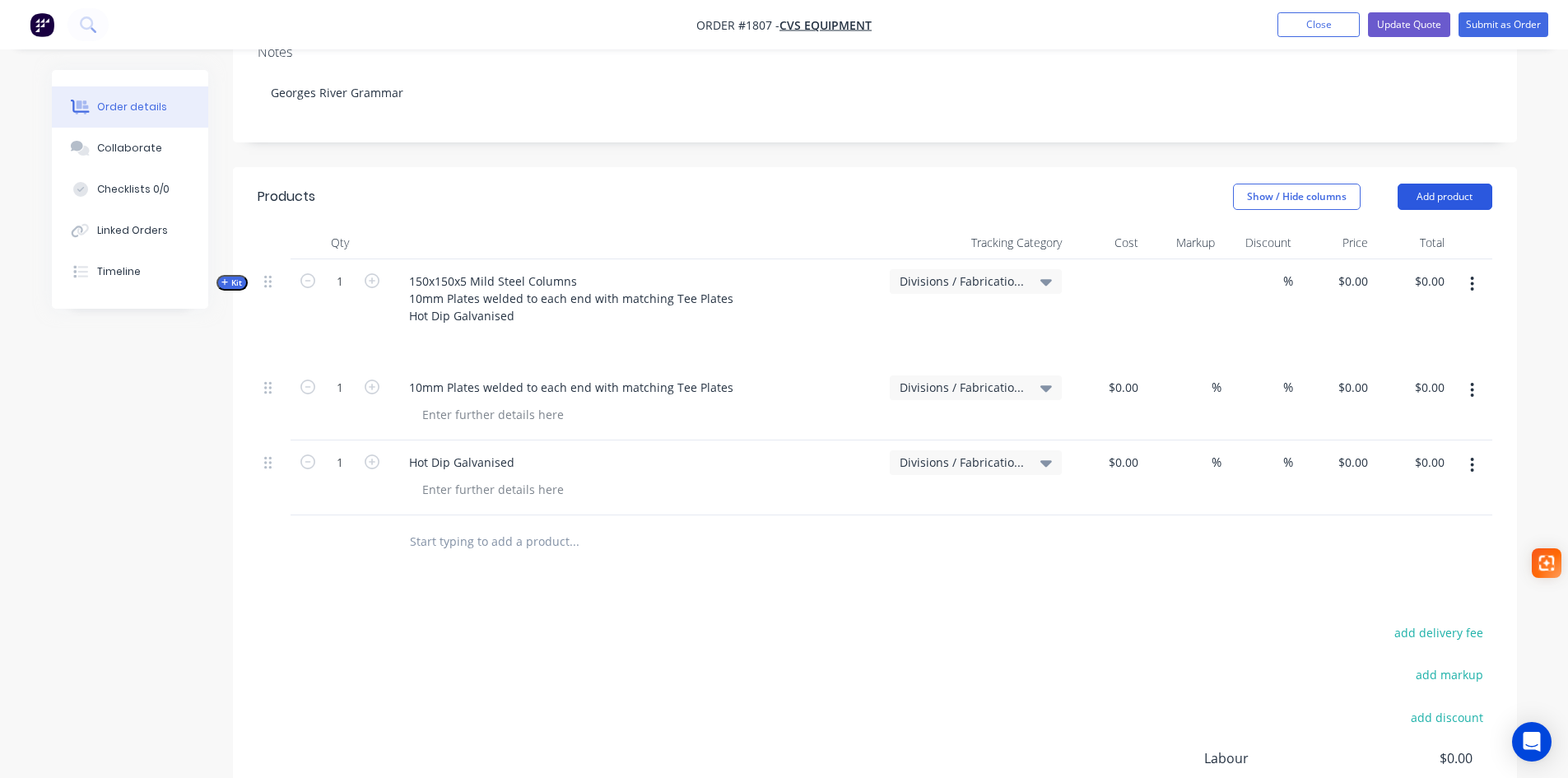
click at [1473, 184] on button "Add product" at bounding box center [1444, 197] width 95 height 26
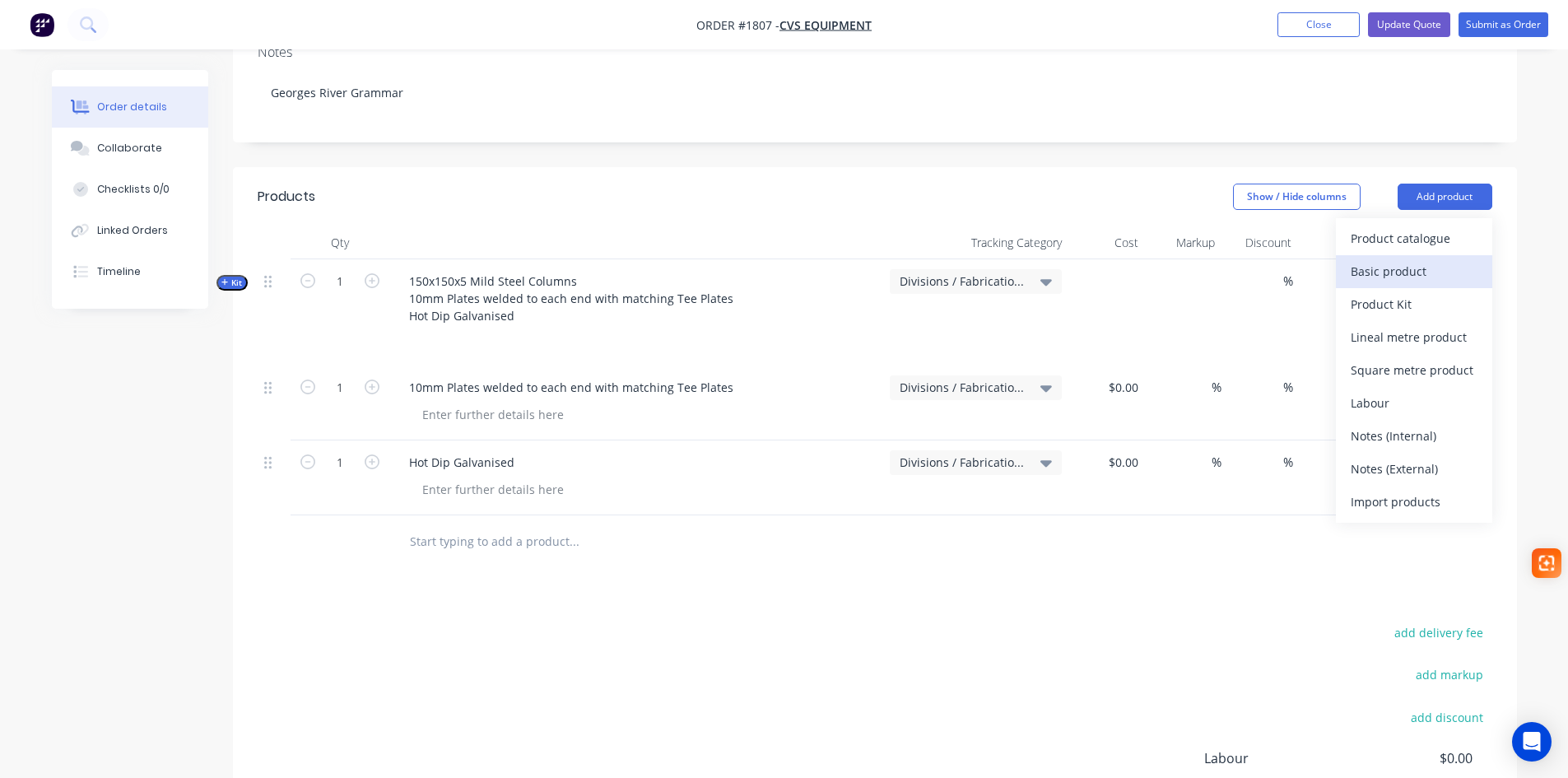
click at [1400, 259] on div "Basic product" at bounding box center [1414, 271] width 127 height 23
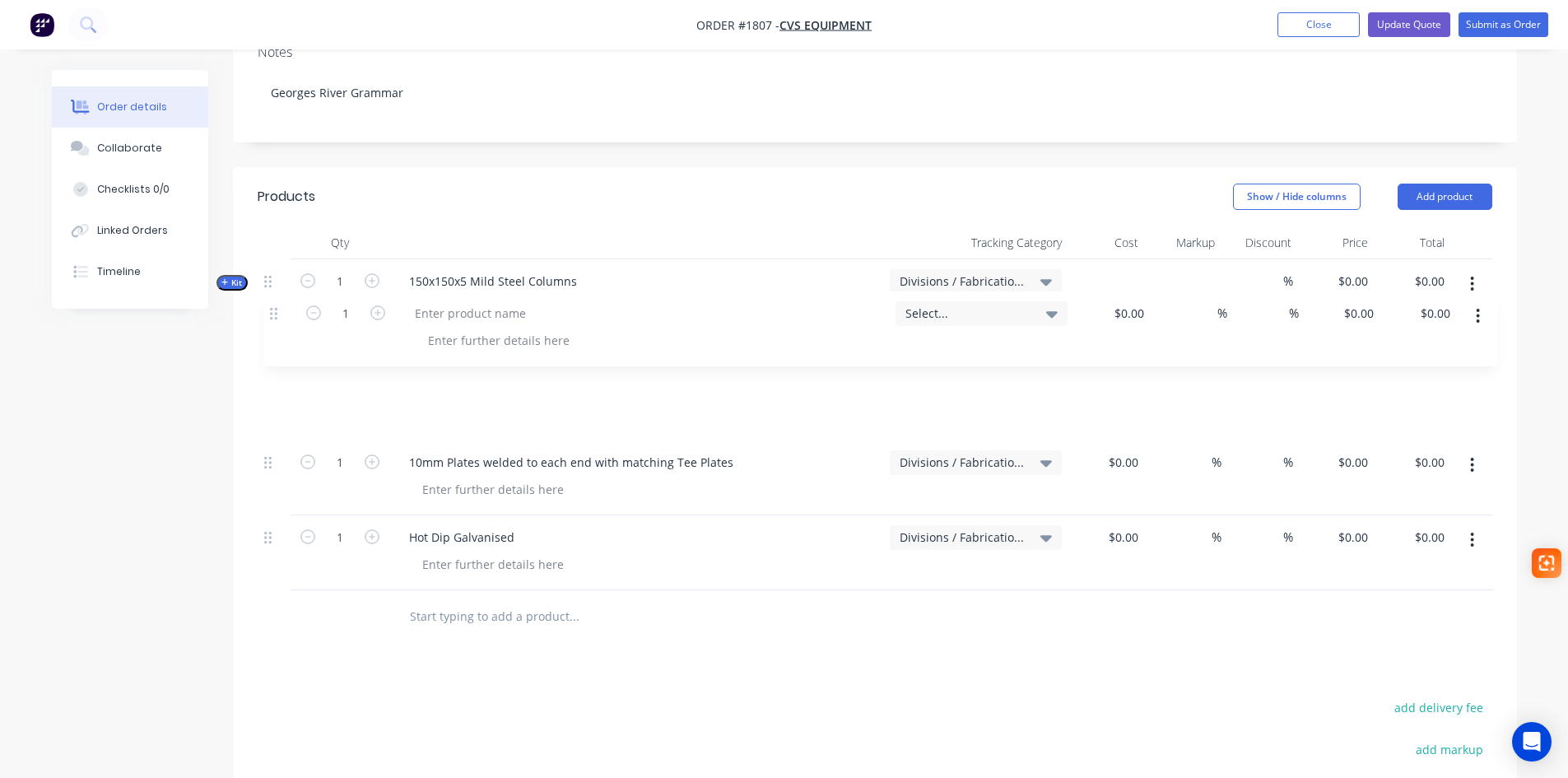
drag, startPoint x: 272, startPoint y: 493, endPoint x: 280, endPoint y: 311, distance: 182.2
click at [280, 311] on div "Kit 1 150x150x5 Mild Steel Columns 10mm Plates welded to each end with matching…" at bounding box center [874, 425] width 1235 height 331
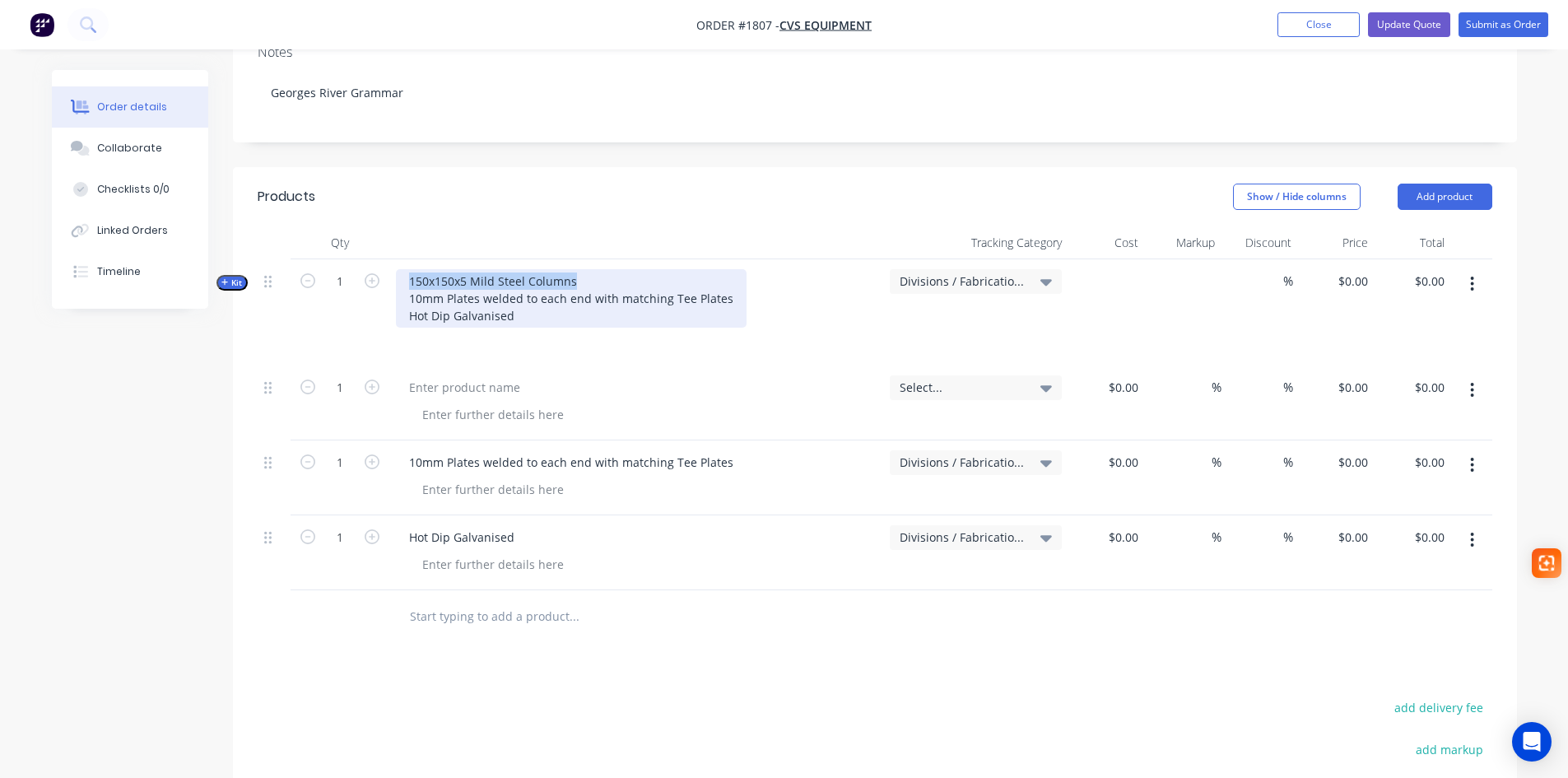
drag, startPoint x: 570, startPoint y: 234, endPoint x: 398, endPoint y: 230, distance: 172.0
click at [398, 269] on div "150x150x5 Mild Steel Columns 10mm Plates welded to each end with matching Tee P…" at bounding box center [571, 298] width 351 height 58
click at [236, 277] on span "Kit" at bounding box center [231, 283] width 22 height 12
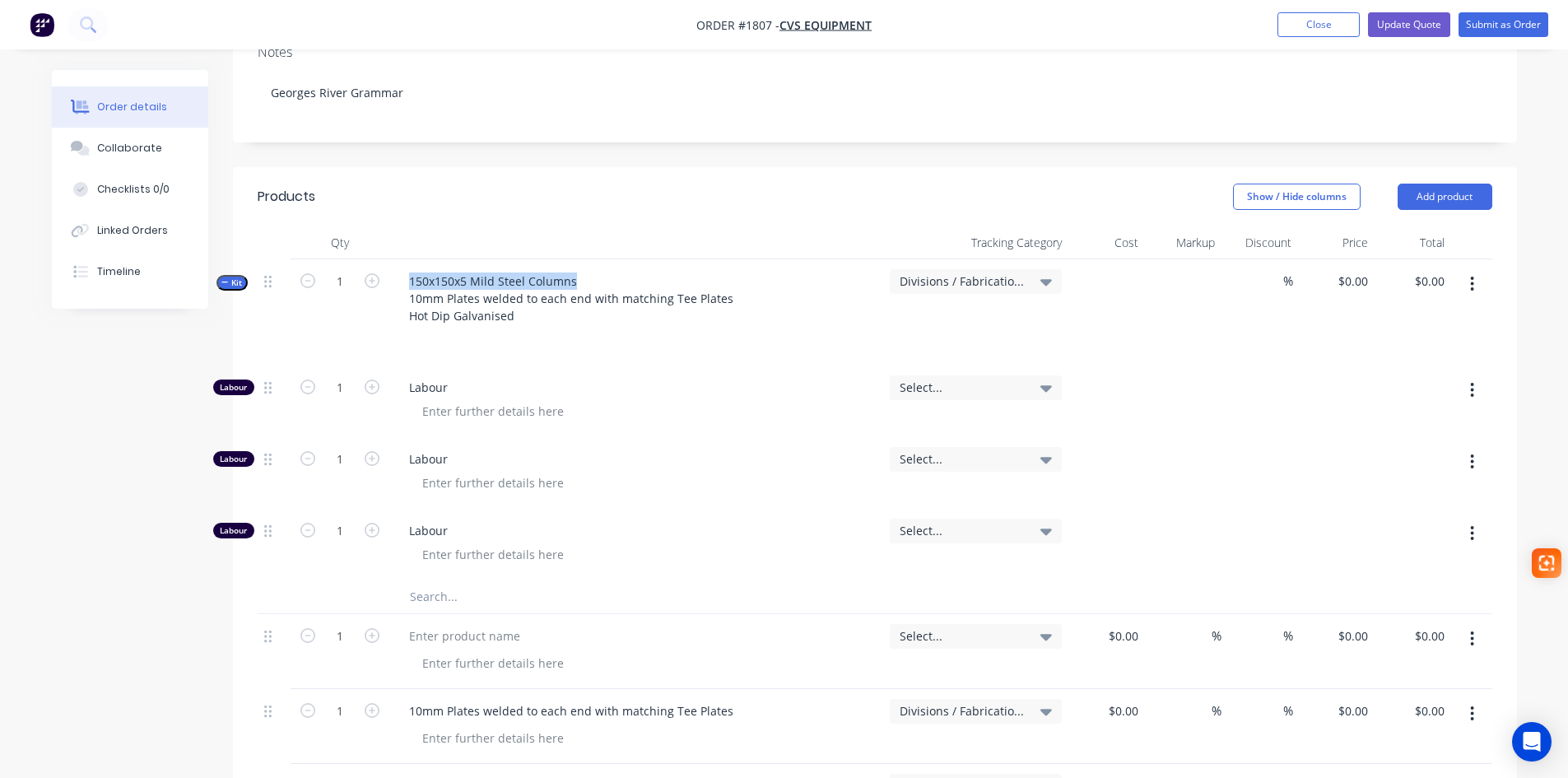
click at [1467, 447] on button "button" at bounding box center [1471, 462] width 38 height 30
click at [1403, 559] on div "Delete" at bounding box center [1414, 570] width 127 height 23
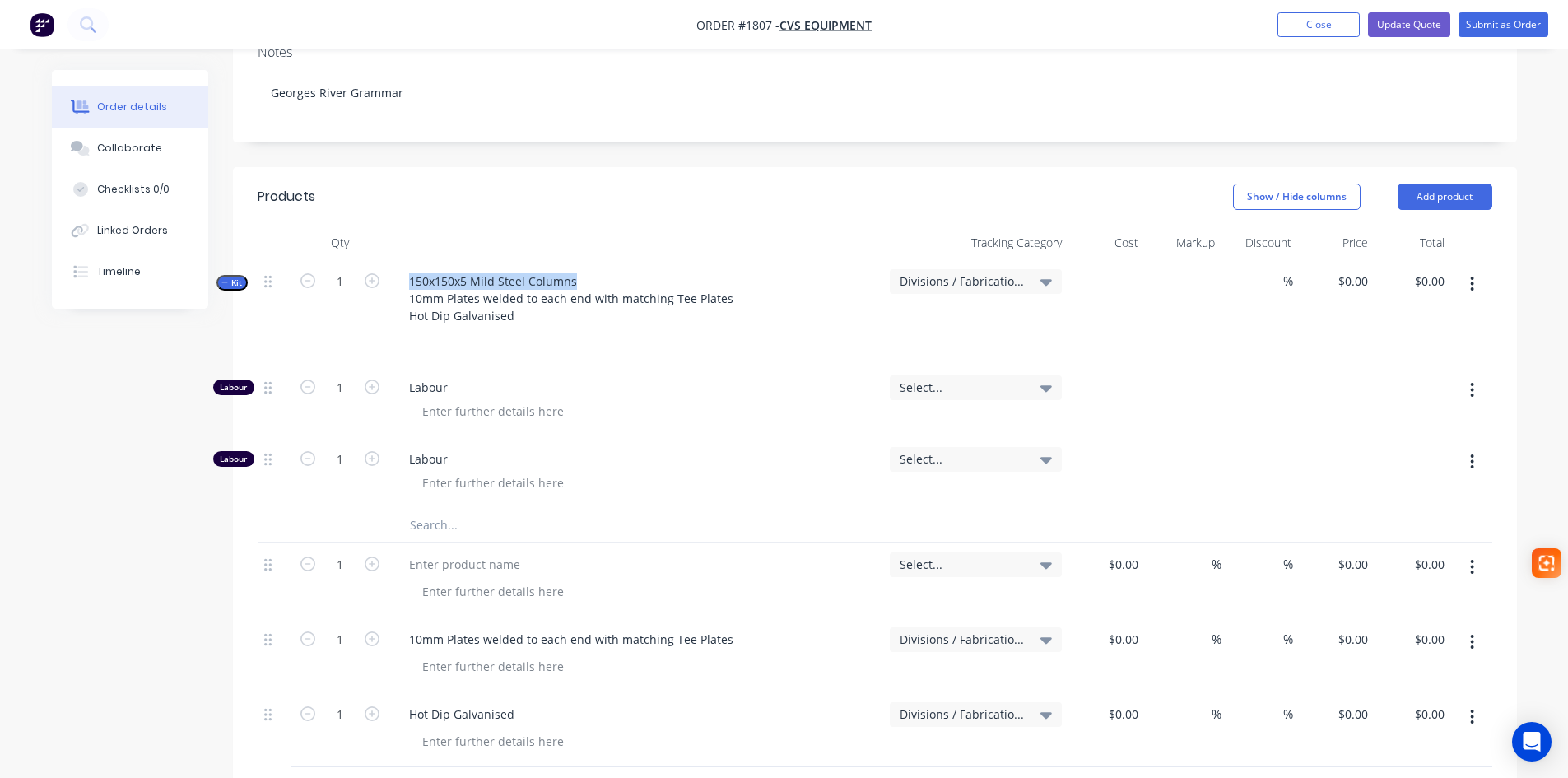
click at [1469, 447] on button "button" at bounding box center [1471, 462] width 38 height 30
click at [1384, 559] on div "Delete" at bounding box center [1414, 570] width 127 height 23
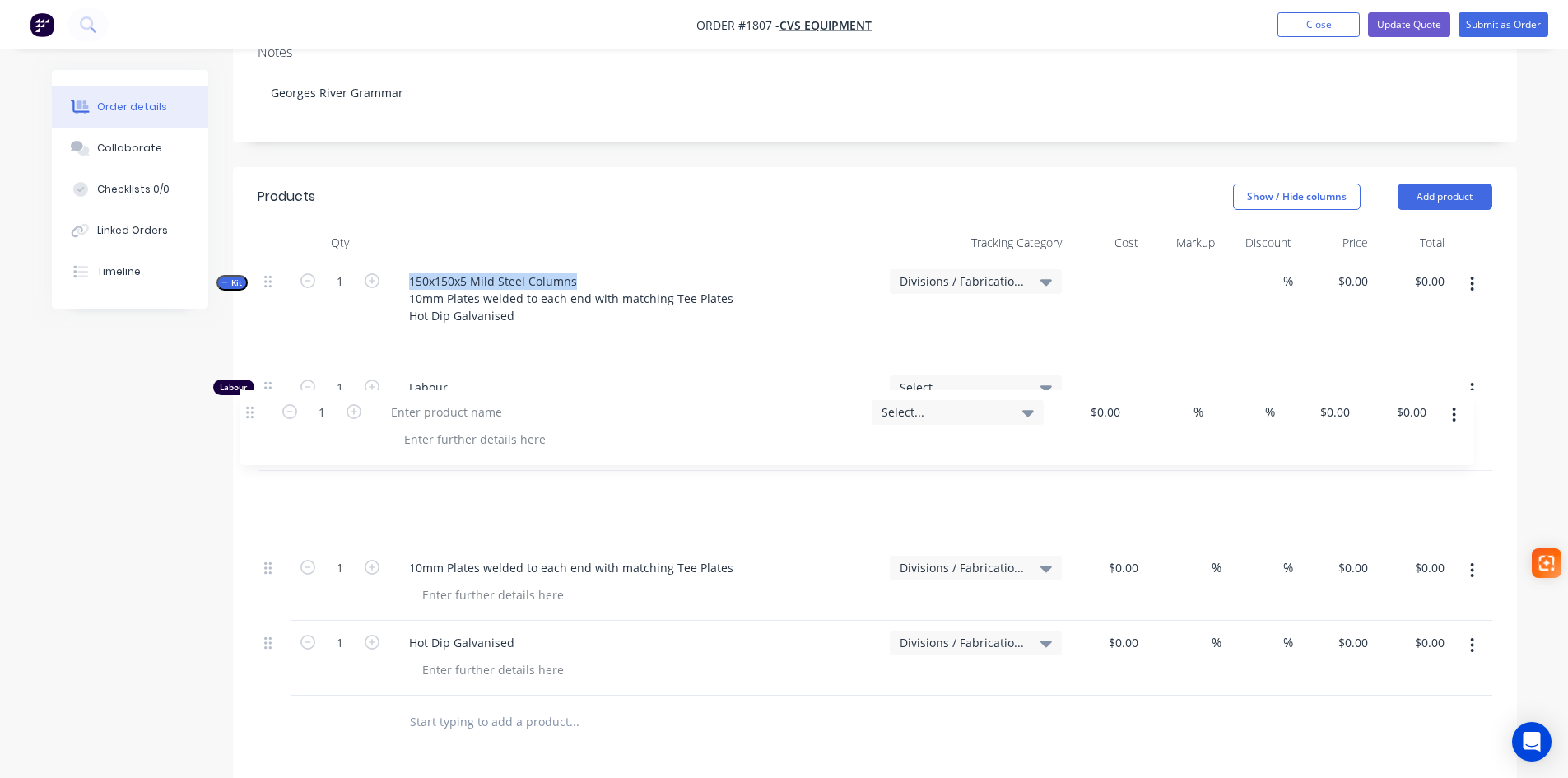
drag, startPoint x: 269, startPoint y: 448, endPoint x: 259, endPoint y: 406, distance: 43.2
click at [259, 406] on div "Kit 1 150x150x5 Mild Steel Columns 10mm Plates welded to each end with matching…" at bounding box center [874, 477] width 1235 height 436
click at [1478, 480] on button "button" at bounding box center [1471, 495] width 38 height 30
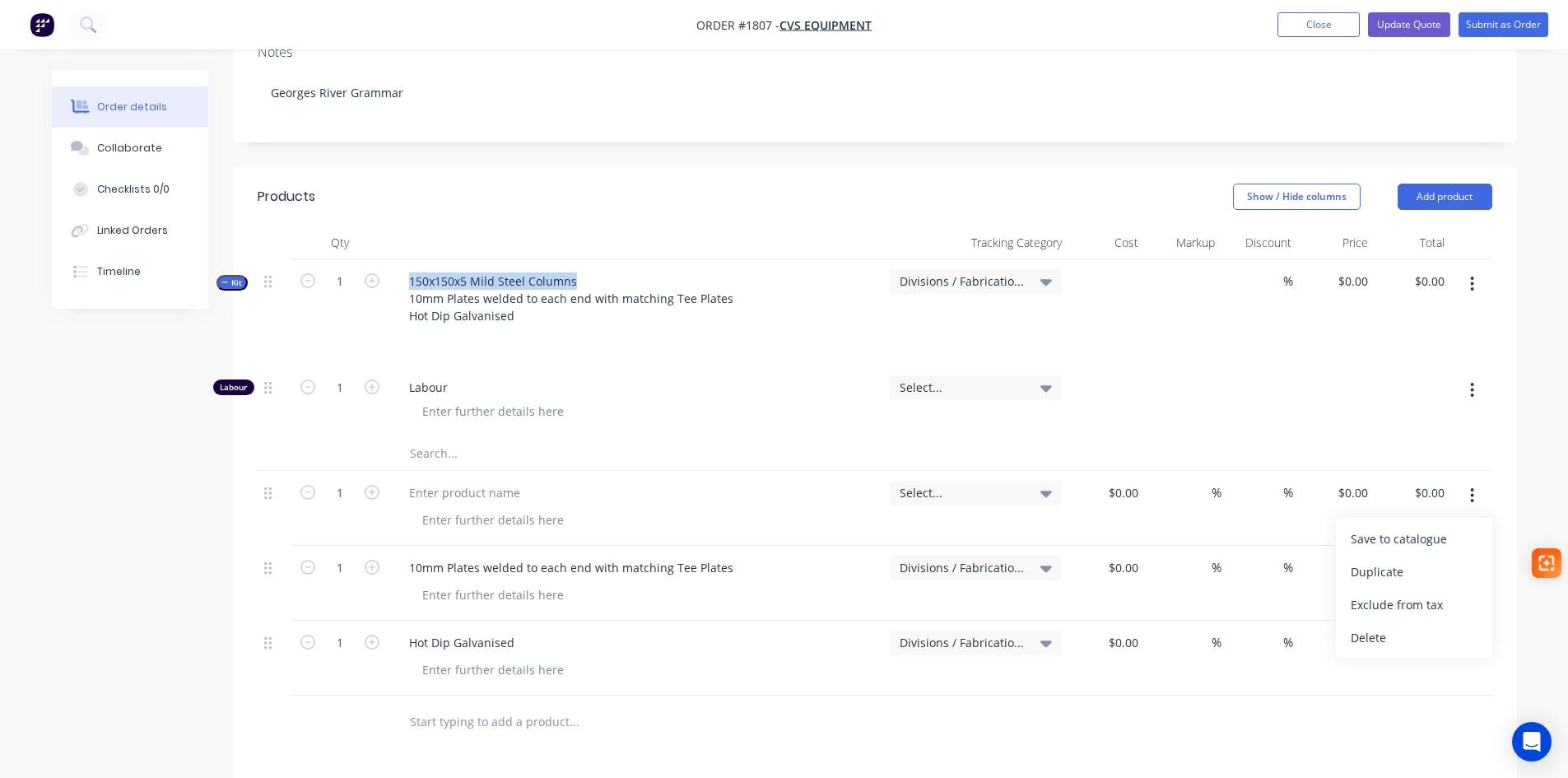
click at [1380, 626] on div "Delete" at bounding box center [1414, 637] width 127 height 23
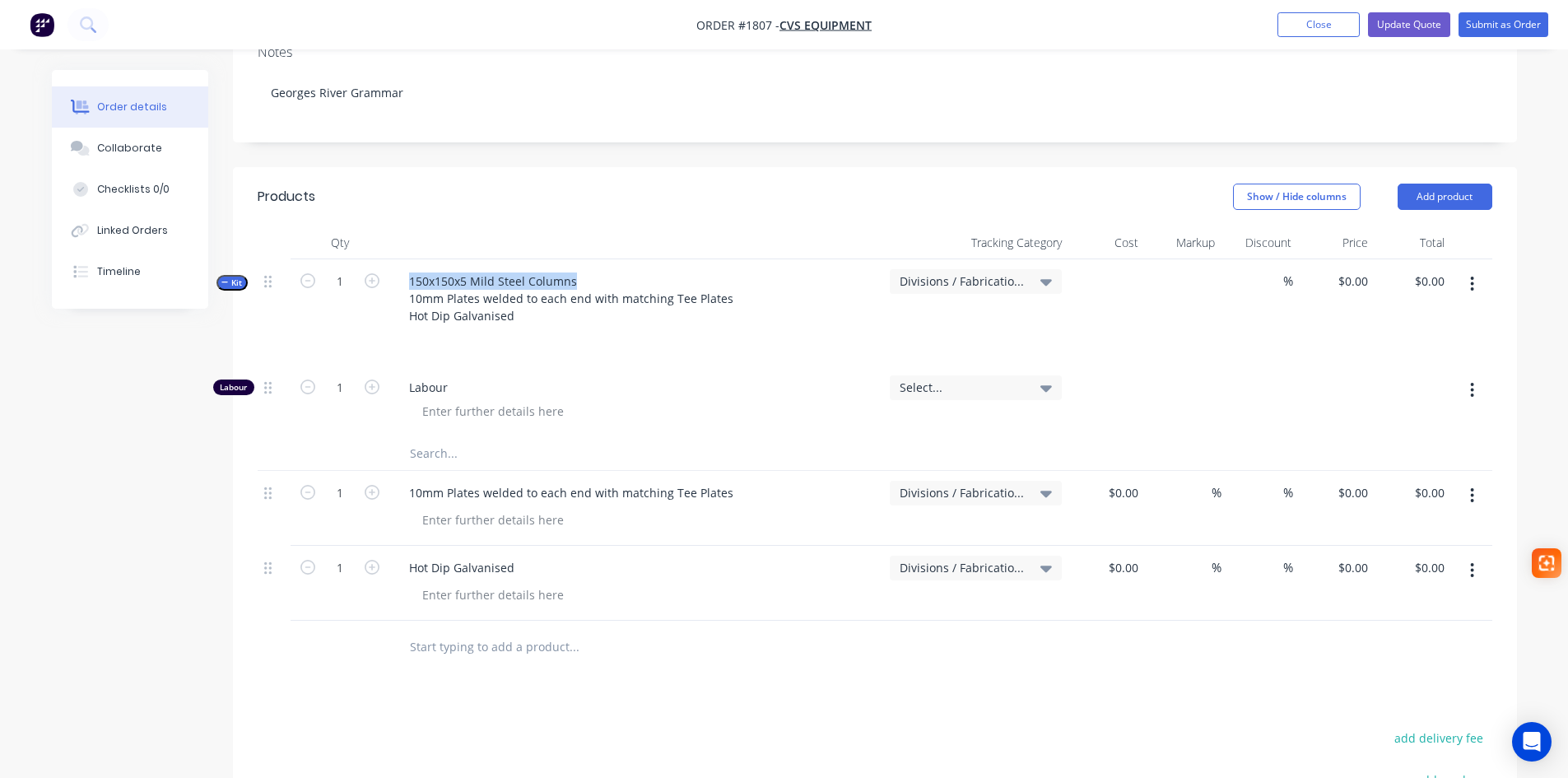
click at [1469, 480] on button "button" at bounding box center [1471, 495] width 38 height 30
click at [1370, 626] on div "Delete" at bounding box center [1414, 637] width 127 height 23
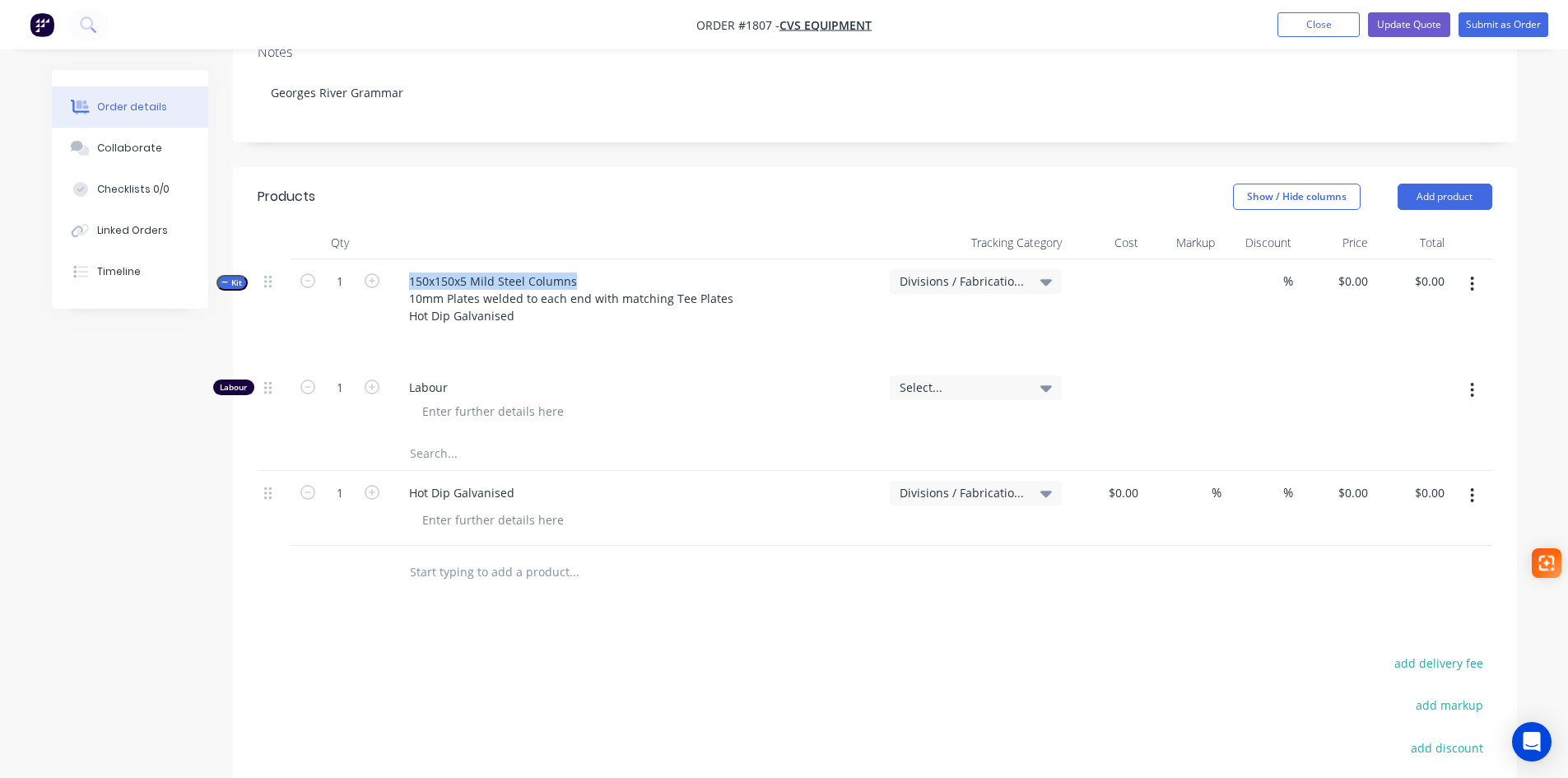
click at [1467, 480] on button "button" at bounding box center [1471, 495] width 38 height 30
click at [1372, 626] on div "Delete" at bounding box center [1414, 637] width 127 height 23
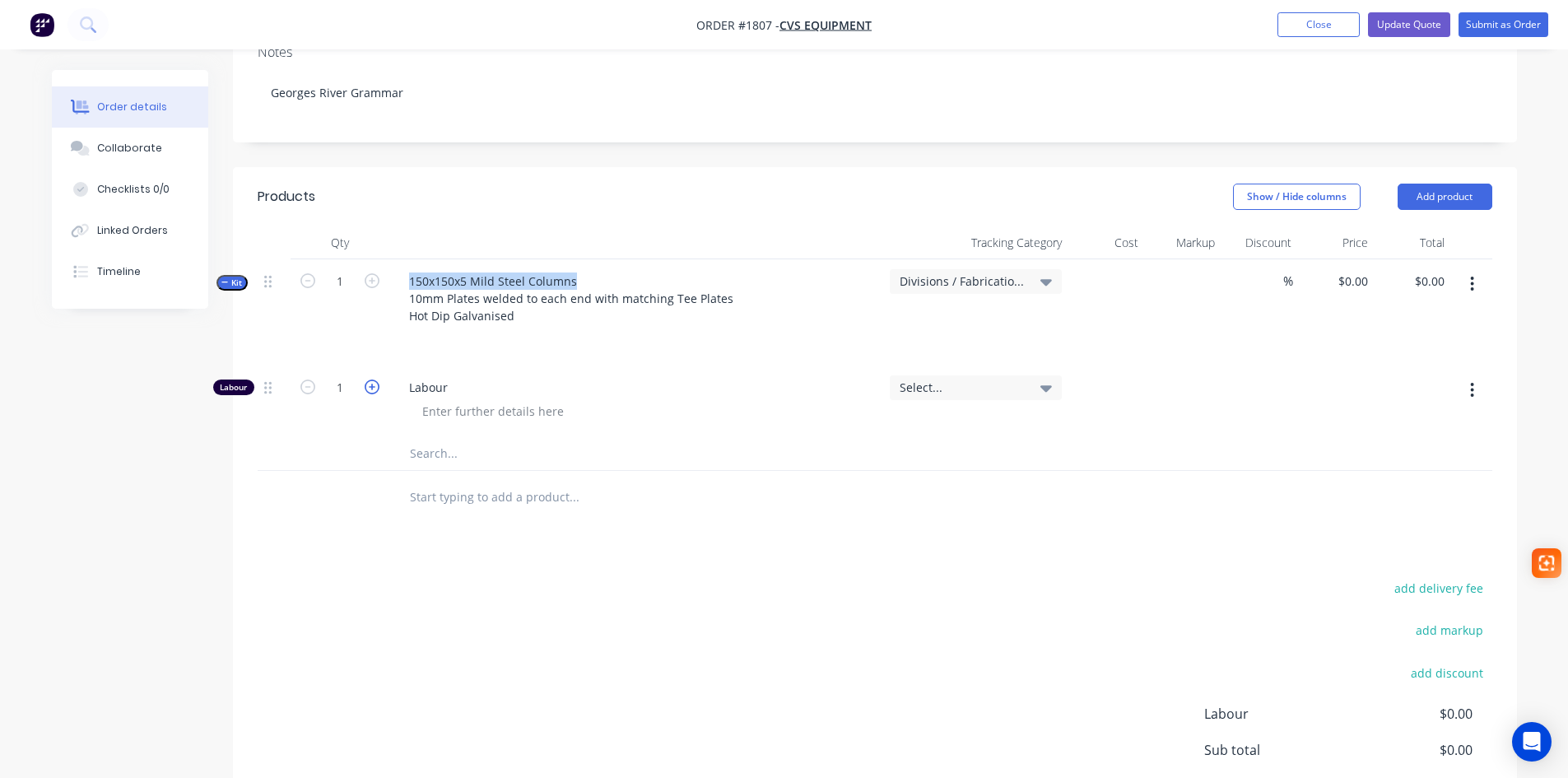
click at [373, 379] on icon "button" at bounding box center [372, 386] width 15 height 15
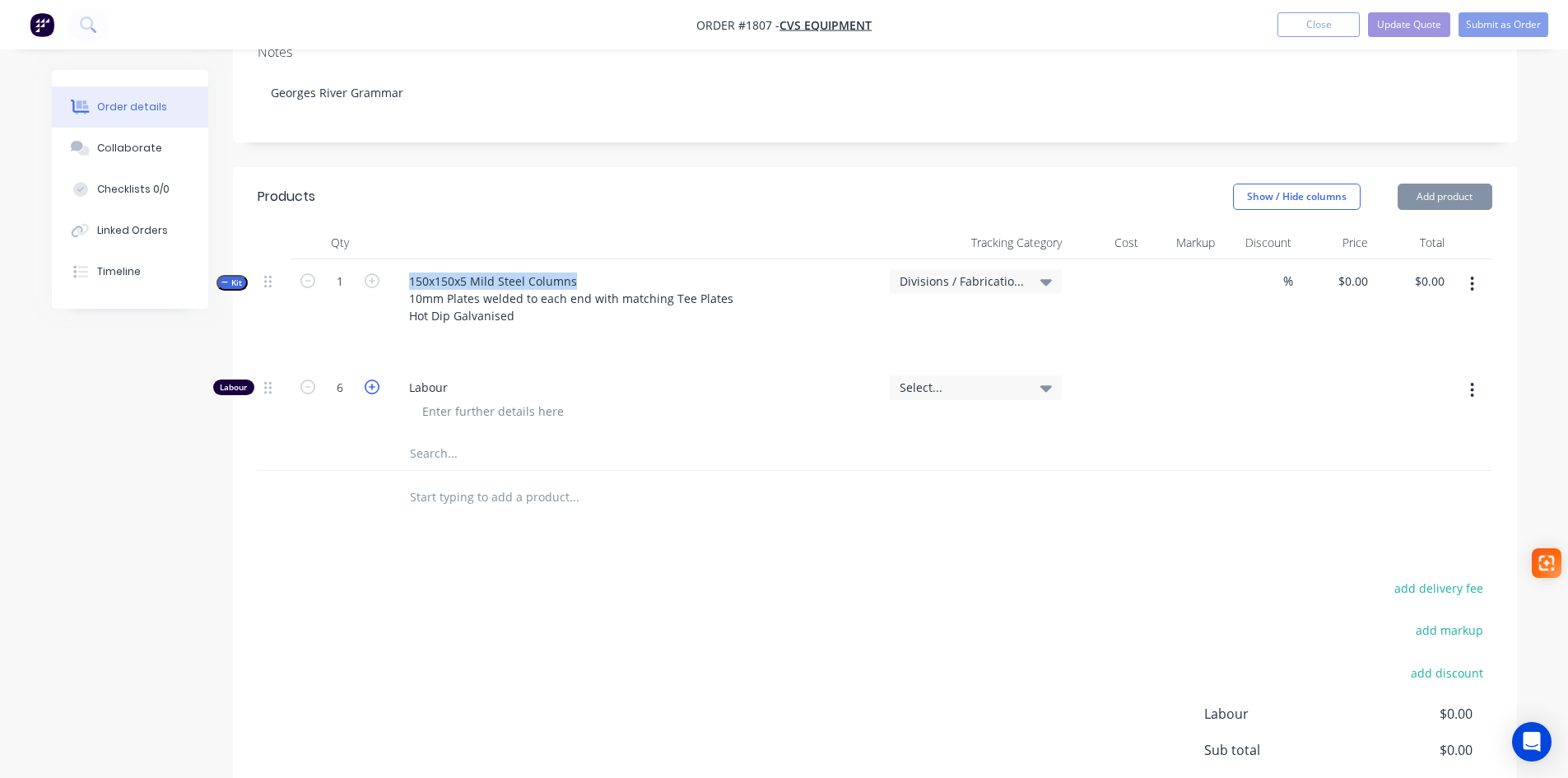
click at [373, 379] on icon "button" at bounding box center [372, 386] width 15 height 15
type input "10"
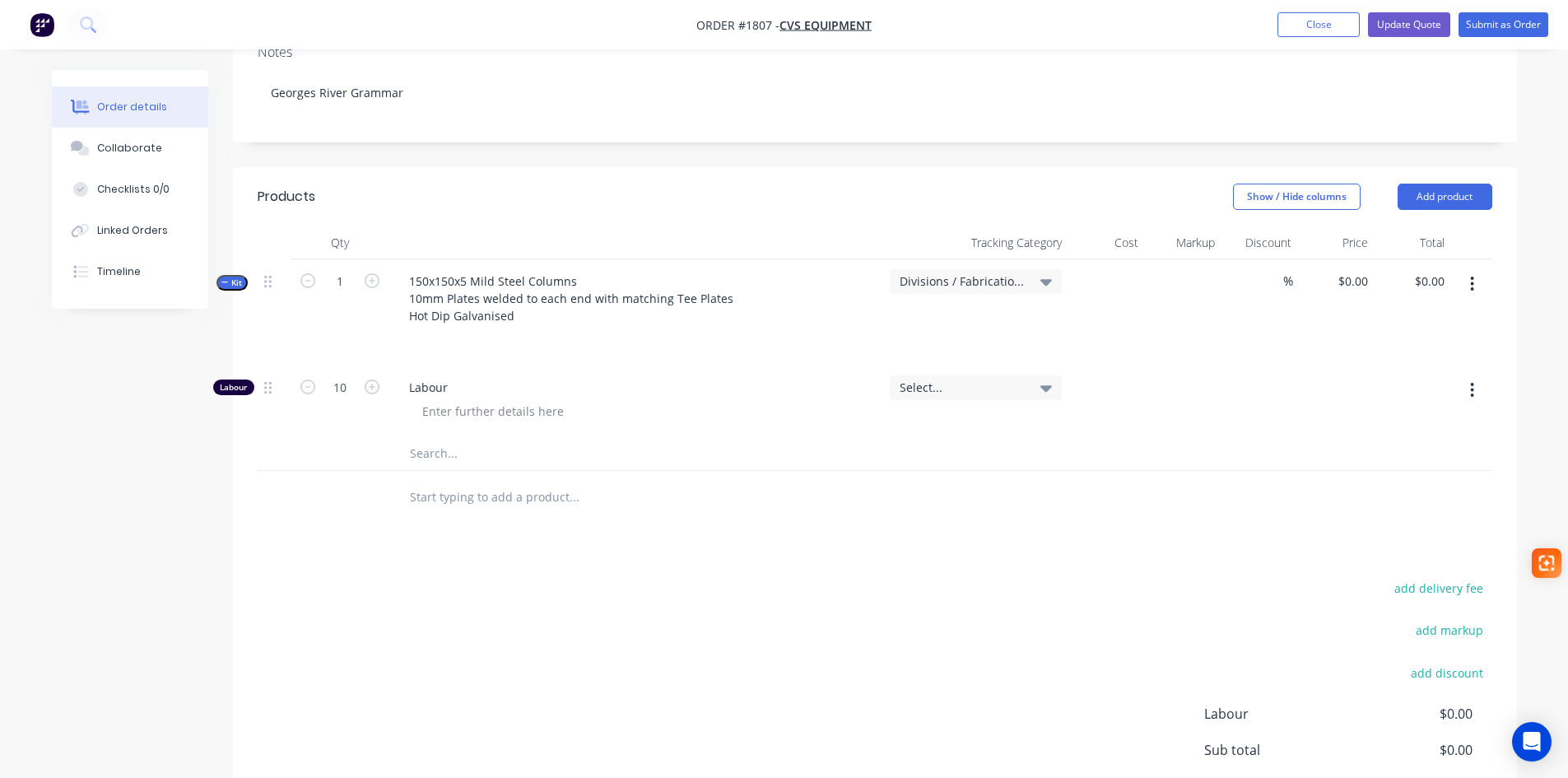
click at [1028, 380] on div "Select..." at bounding box center [975, 387] width 152 height 15
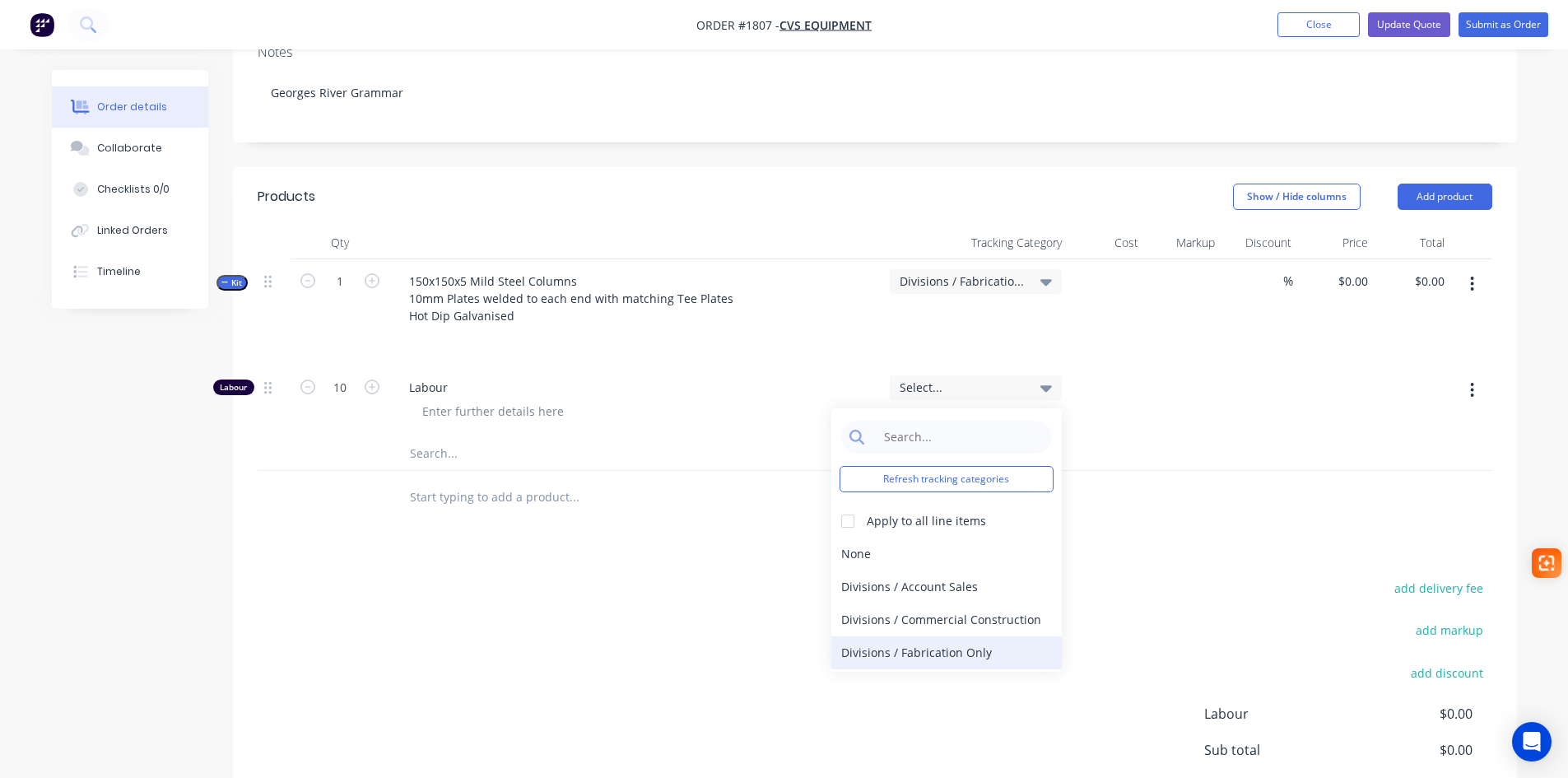
click at [935, 636] on div "Divisions / Fabrication Only" at bounding box center [946, 653] width 231 height 33
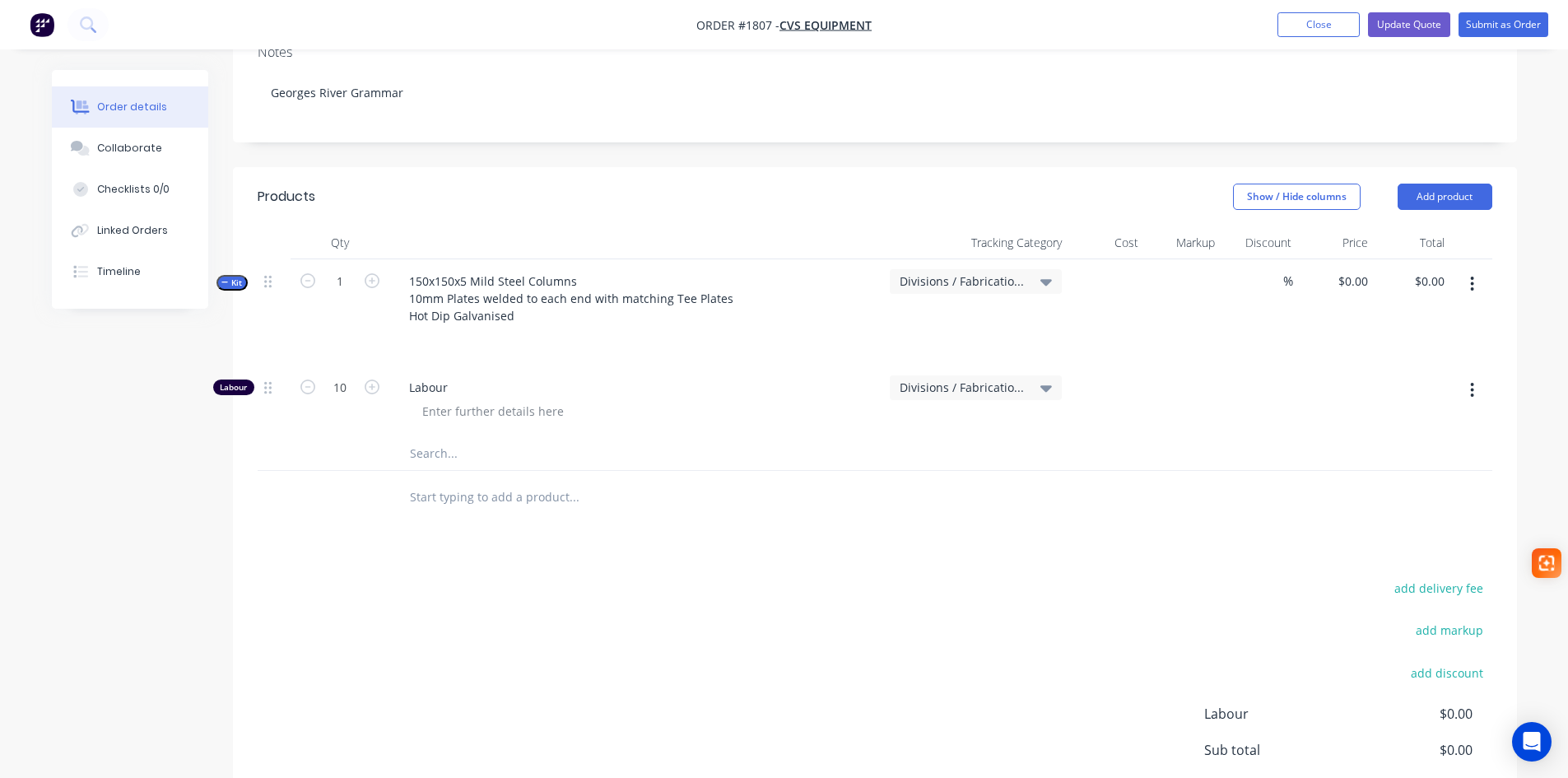
click at [446, 437] on input "text" at bounding box center [573, 453] width 329 height 33
click at [457, 399] on div at bounding box center [493, 411] width 168 height 23
click at [227, 278] on icon "button" at bounding box center [224, 282] width 8 height 8
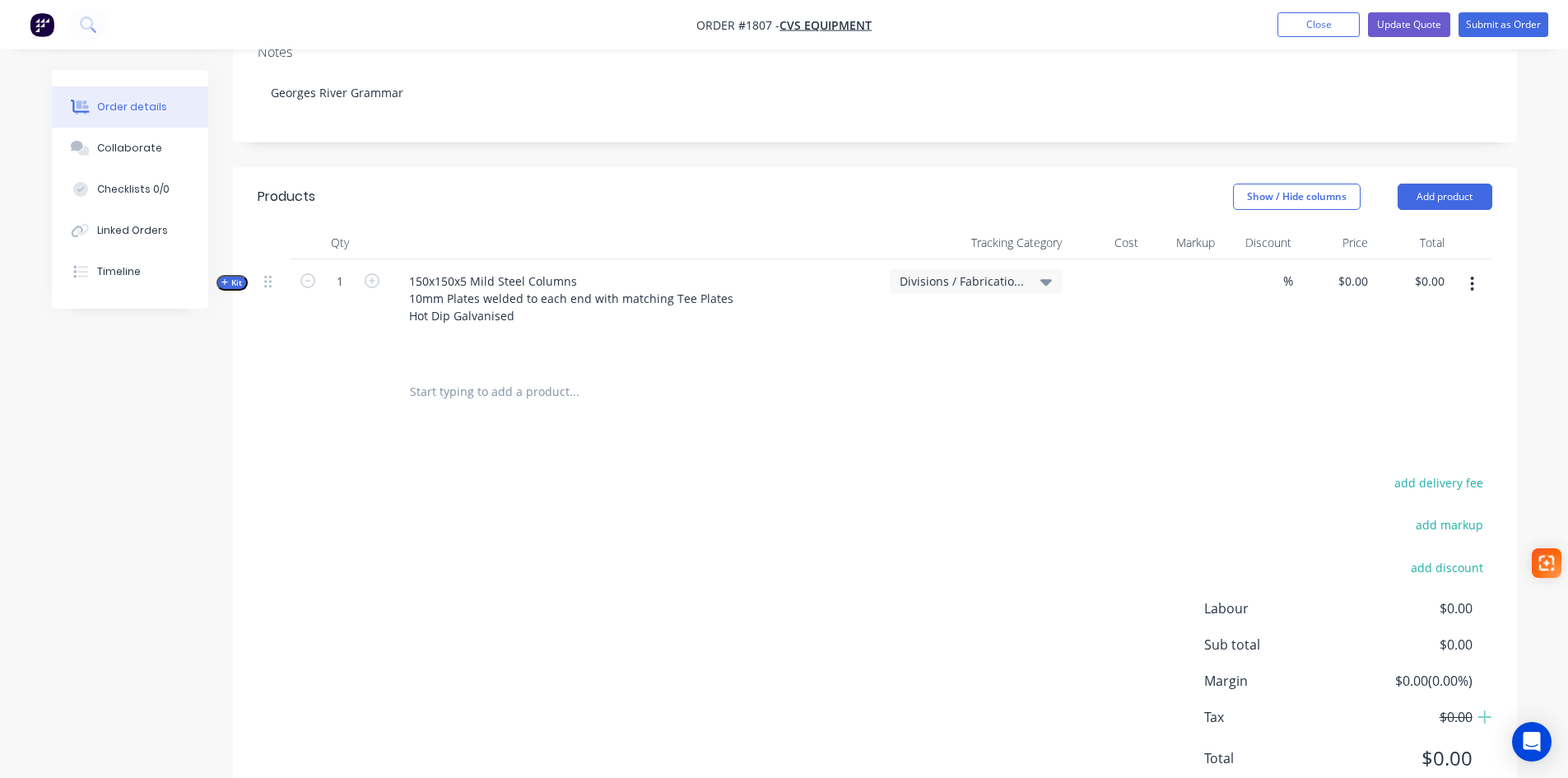
click at [227, 278] on icon "button" at bounding box center [224, 282] width 8 height 8
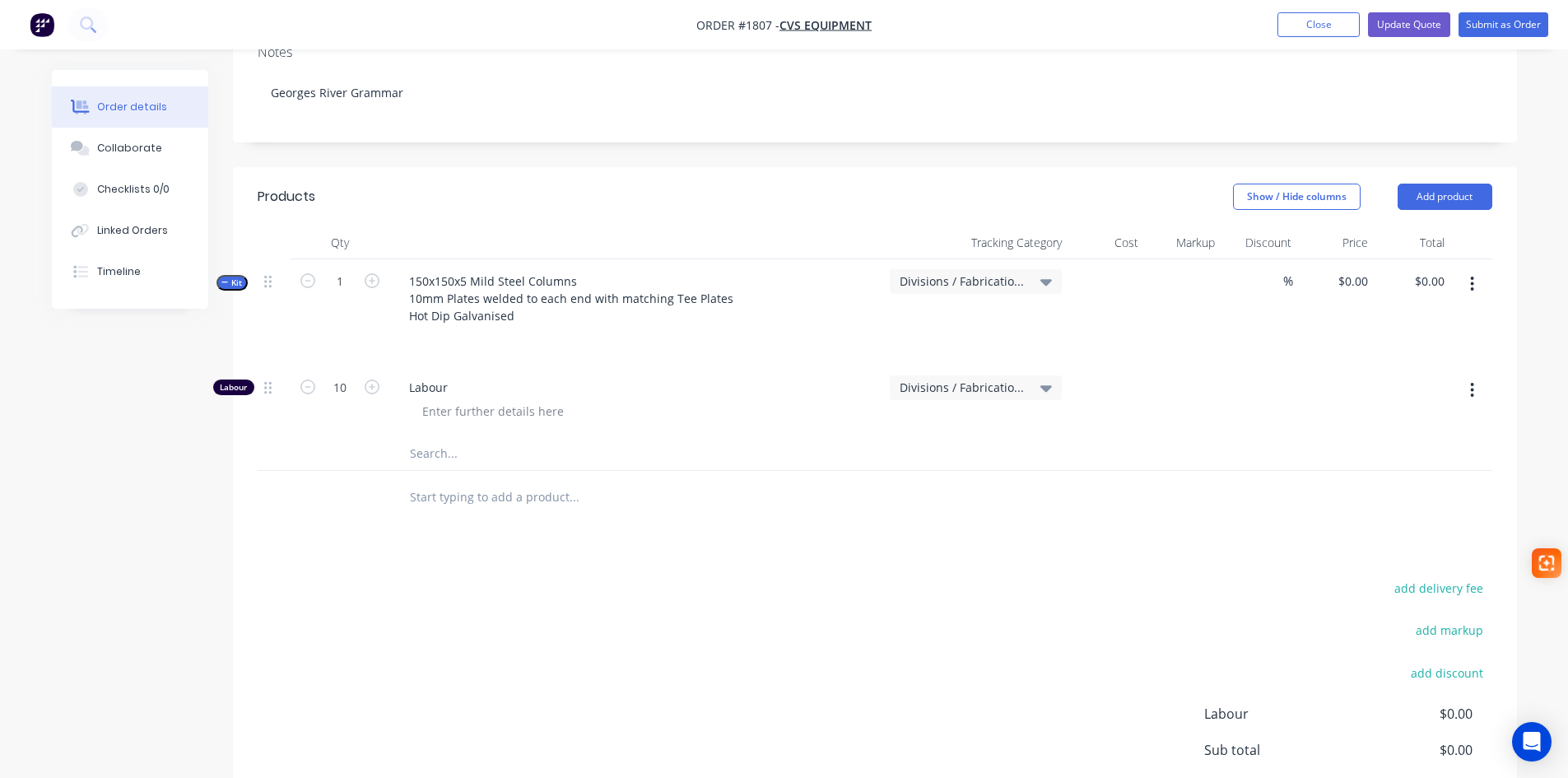
click at [426, 437] on input "text" at bounding box center [573, 453] width 329 height 33
click at [1417, 167] on header "Products Show / Hide columns Add product" at bounding box center [875, 197] width 1284 height 59
click at [1424, 184] on button "Add product" at bounding box center [1444, 197] width 95 height 26
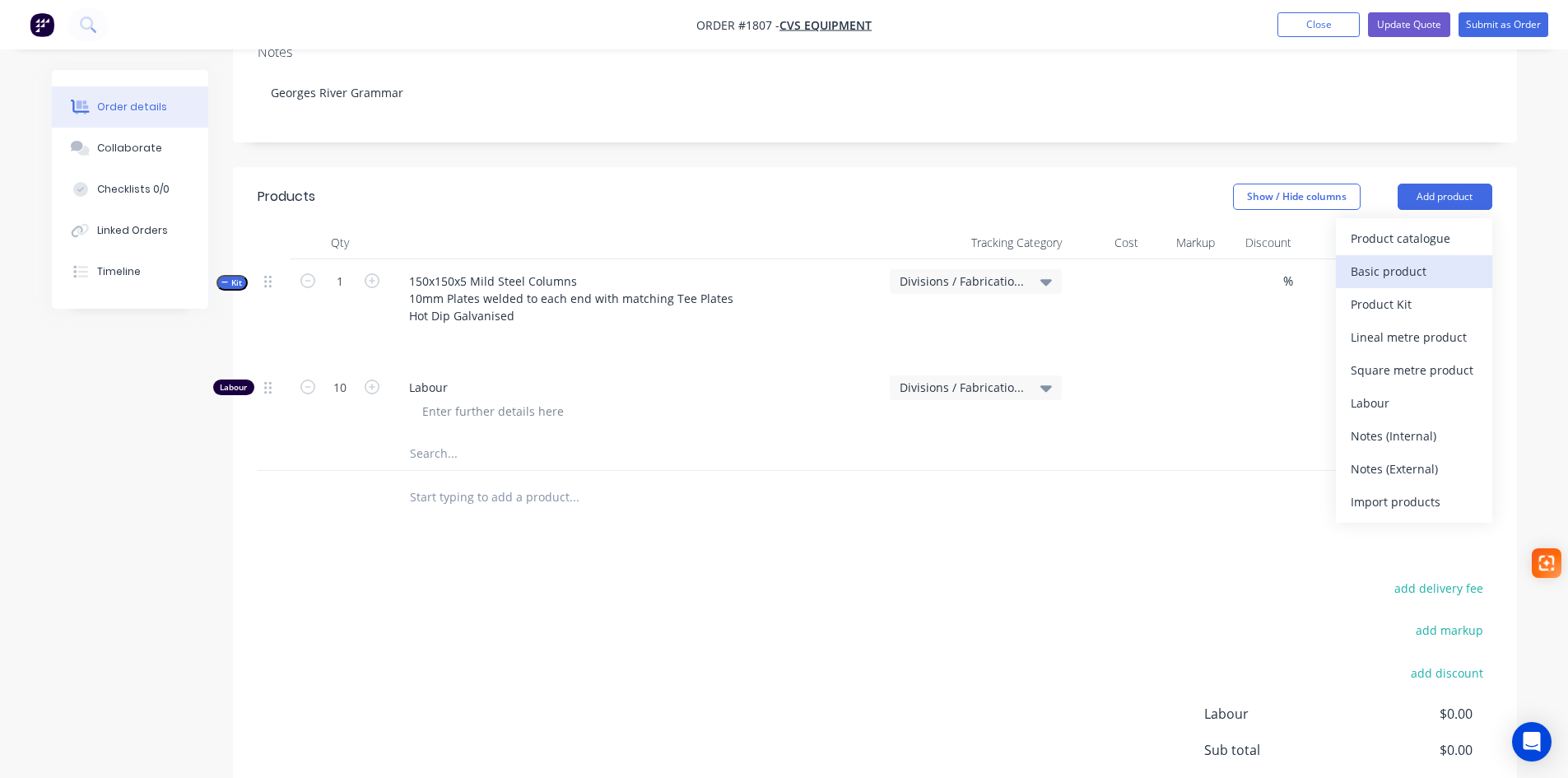
click at [1411, 259] on div "Basic product" at bounding box center [1414, 271] width 127 height 23
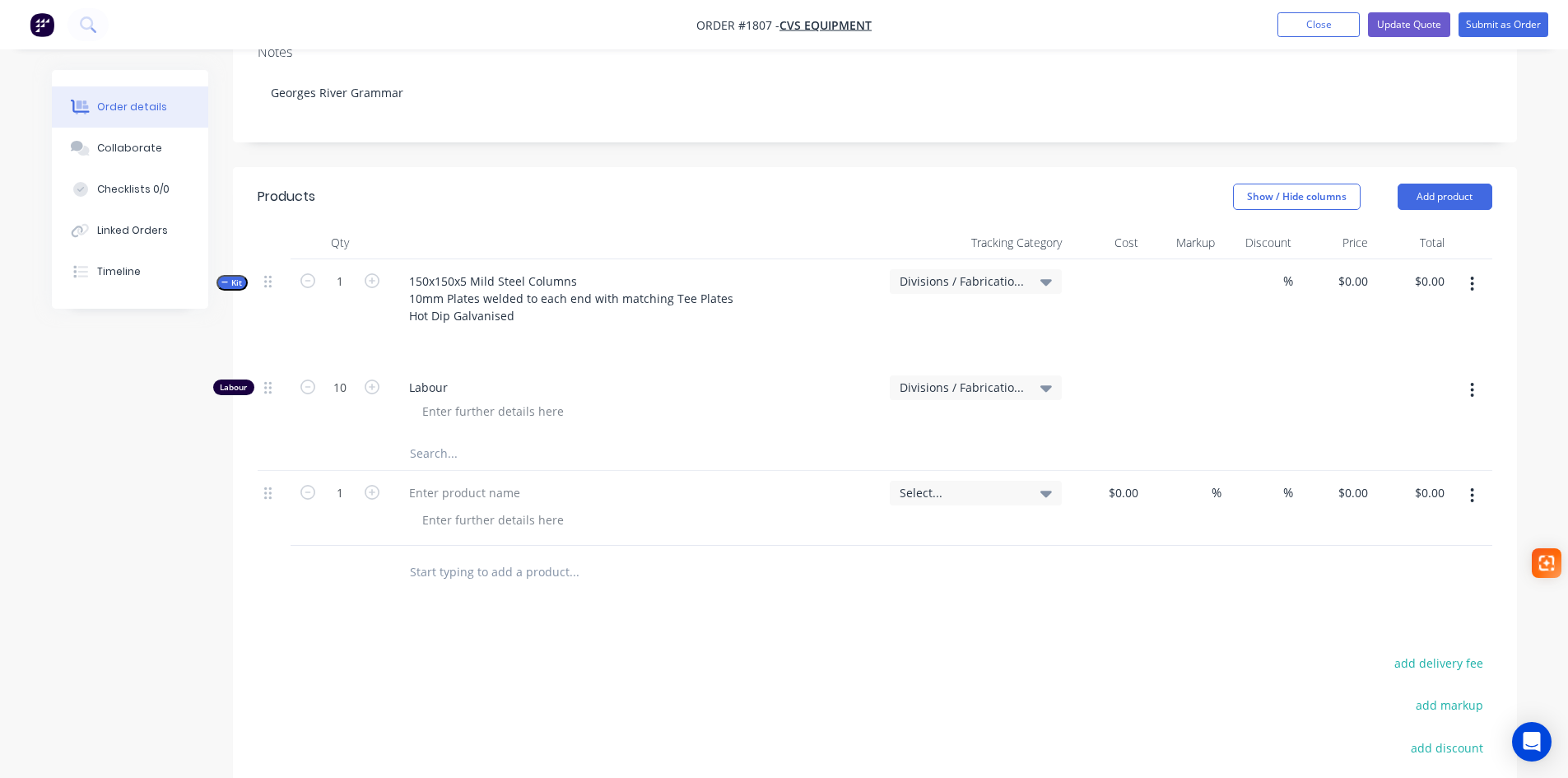
click at [231, 277] on span "Kit" at bounding box center [231, 283] width 22 height 12
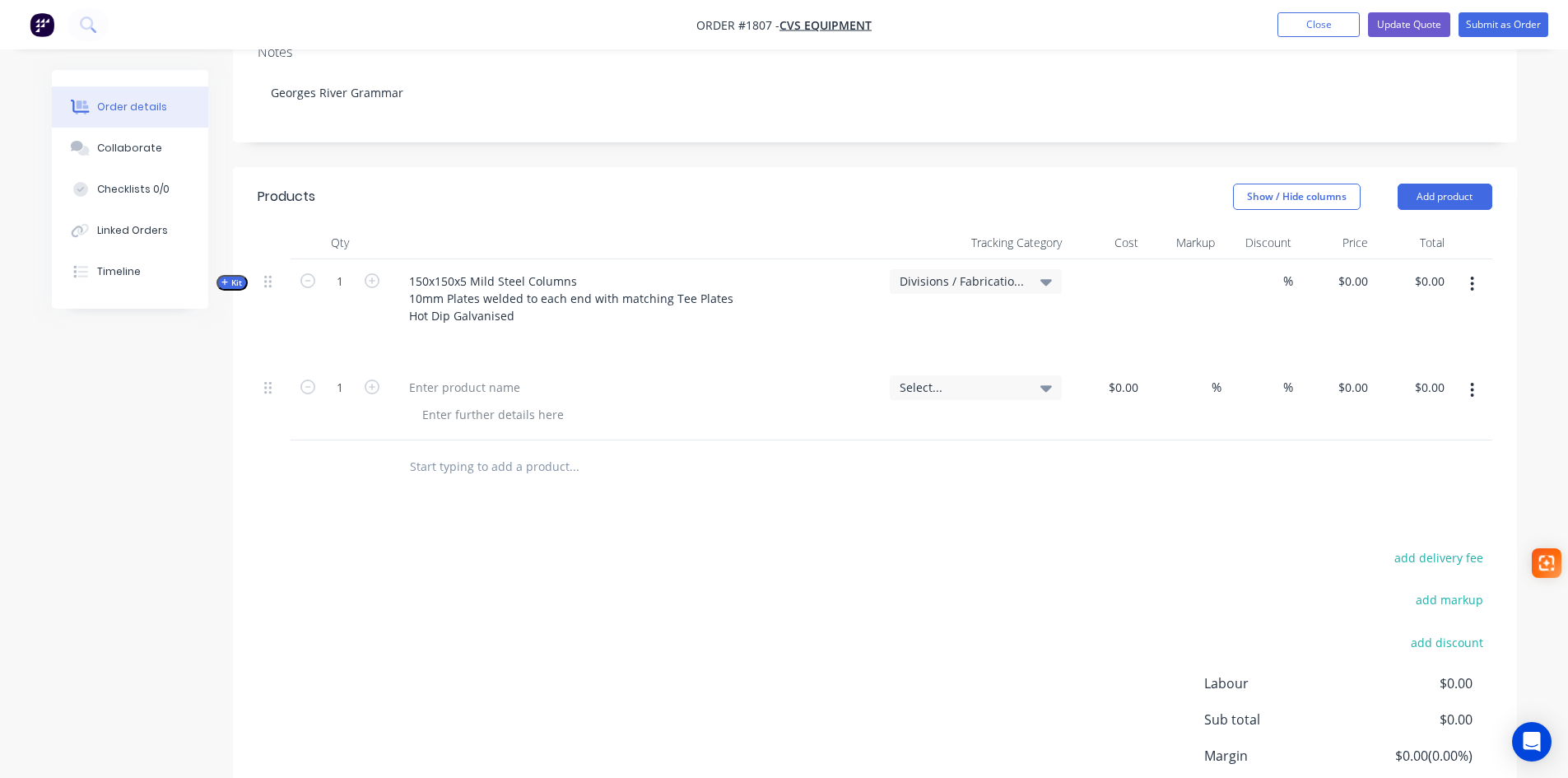
click at [231, 277] on span "Kit" at bounding box center [231, 283] width 22 height 12
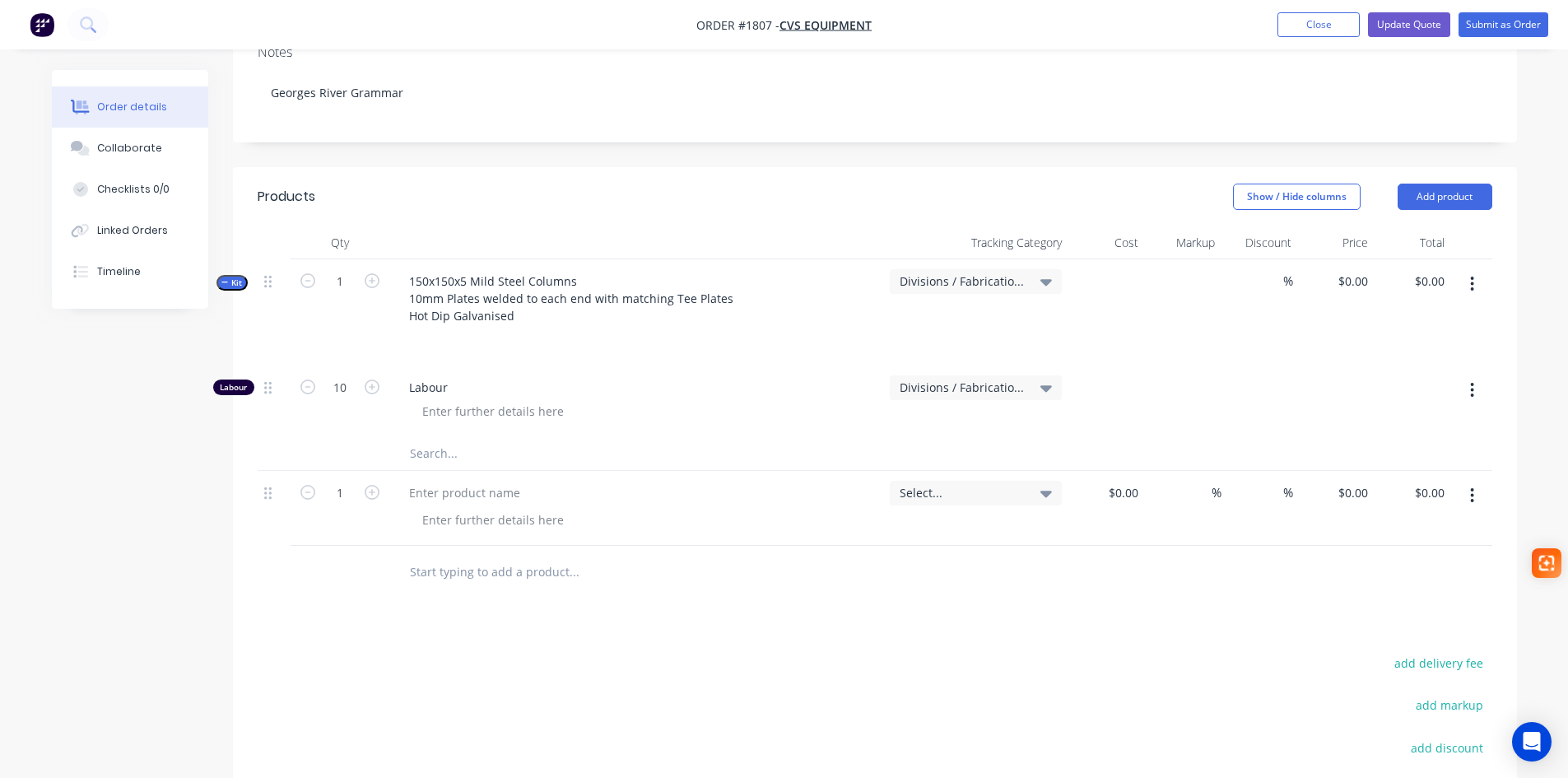
click at [1476, 480] on button "button" at bounding box center [1471, 495] width 38 height 30
click at [1385, 626] on div "Delete" at bounding box center [1414, 637] width 127 height 23
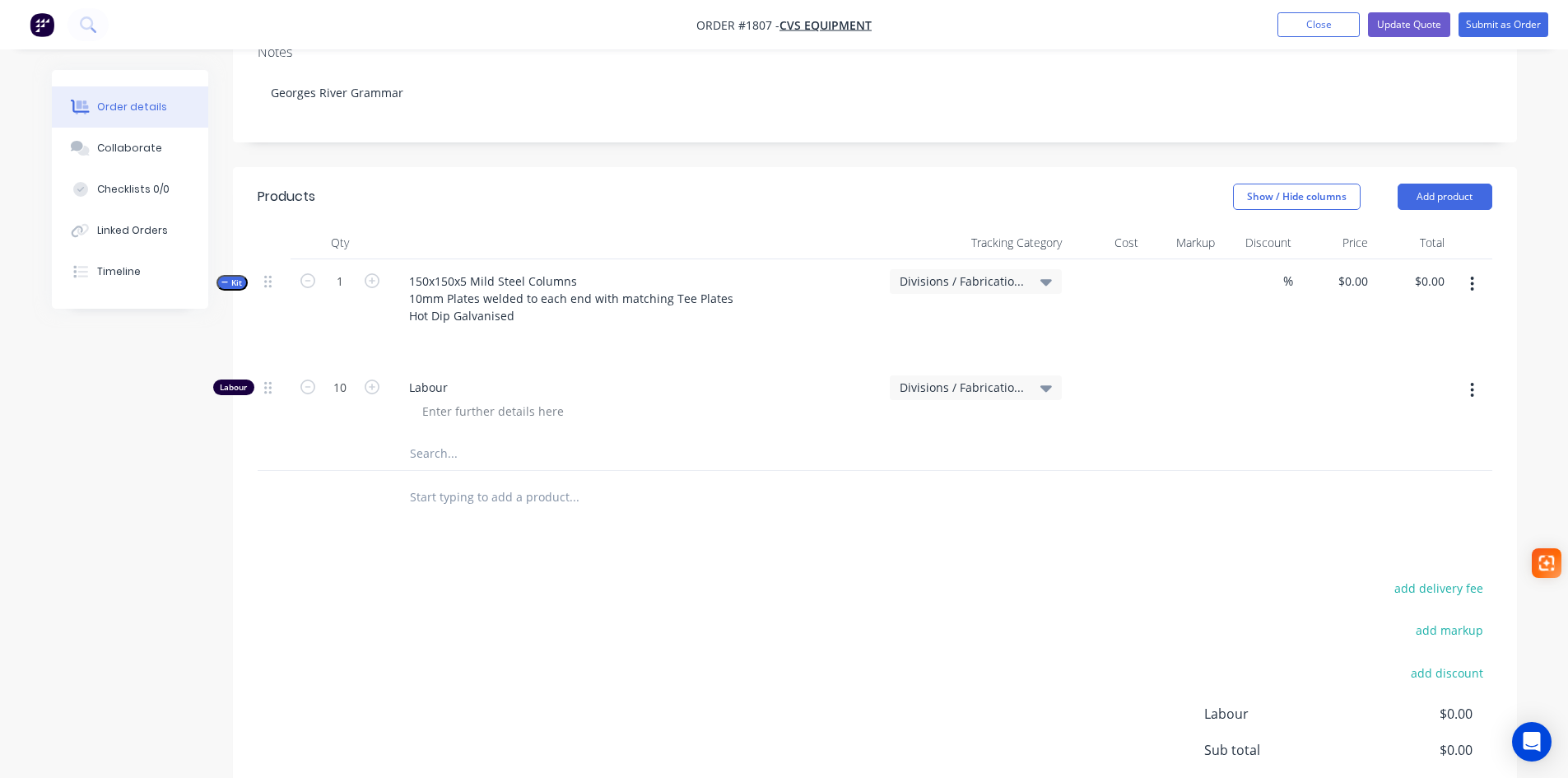
click at [440, 480] on input "text" at bounding box center [573, 497] width 329 height 33
paste input "10mm Plates welded to each end with matching Tee Plates"
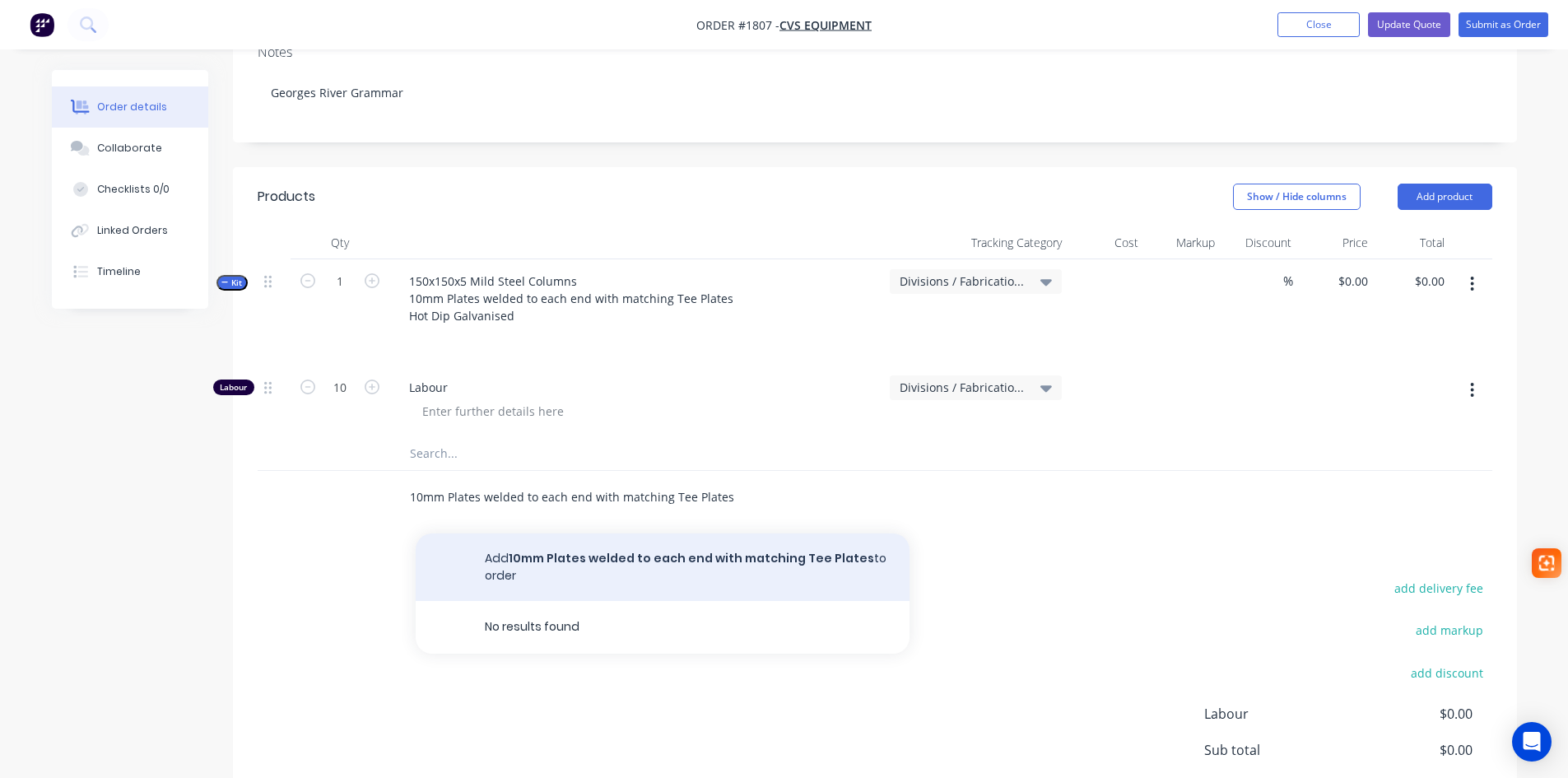
type input "10mm Plates welded to each end with matching Tee Plates"
click at [574, 533] on button "Add 10mm Plates welded to each end with matching Tee Plates to order" at bounding box center [663, 567] width 494 height 68
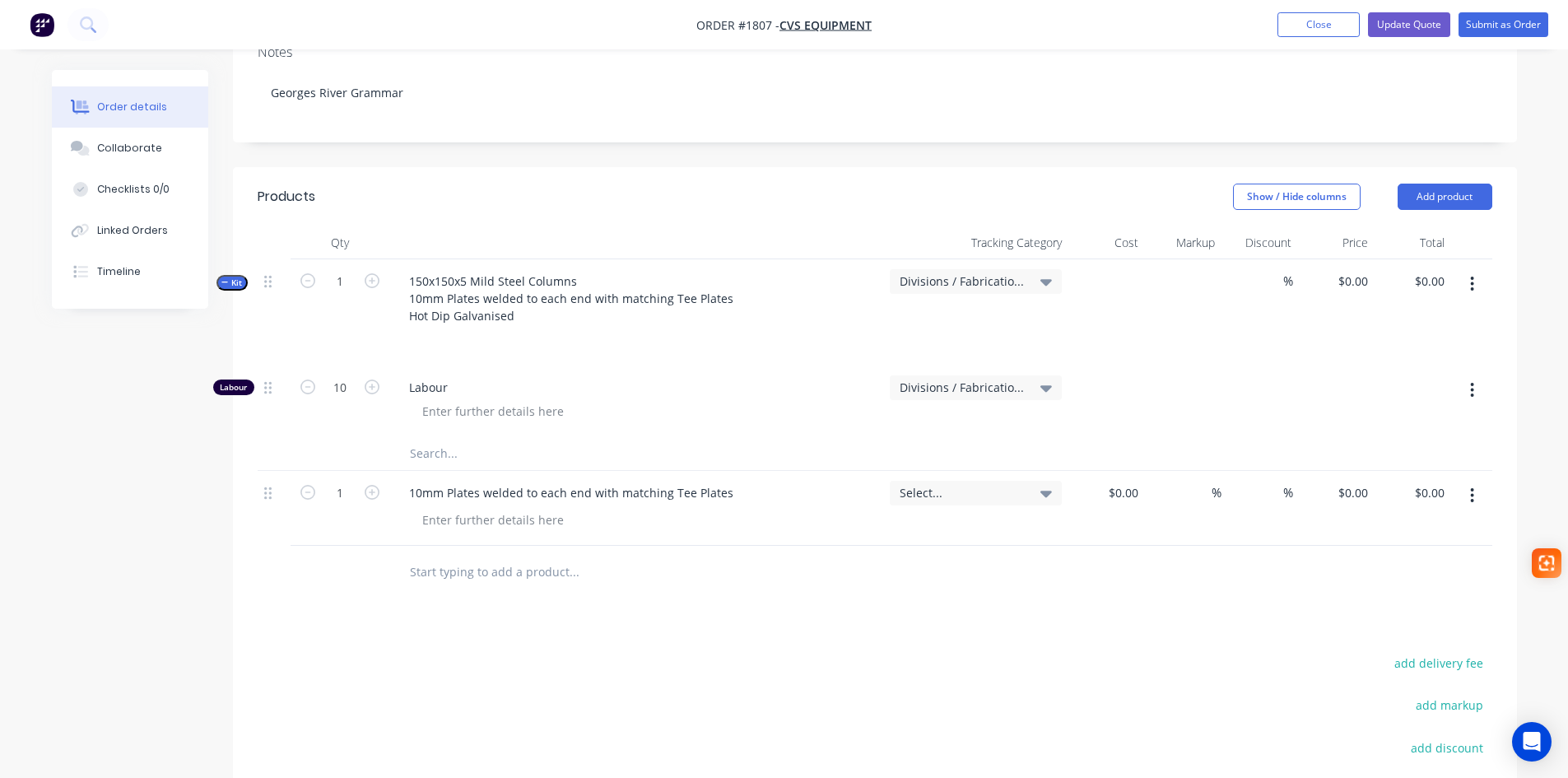
click at [232, 277] on span "Kit" at bounding box center [231, 283] width 22 height 12
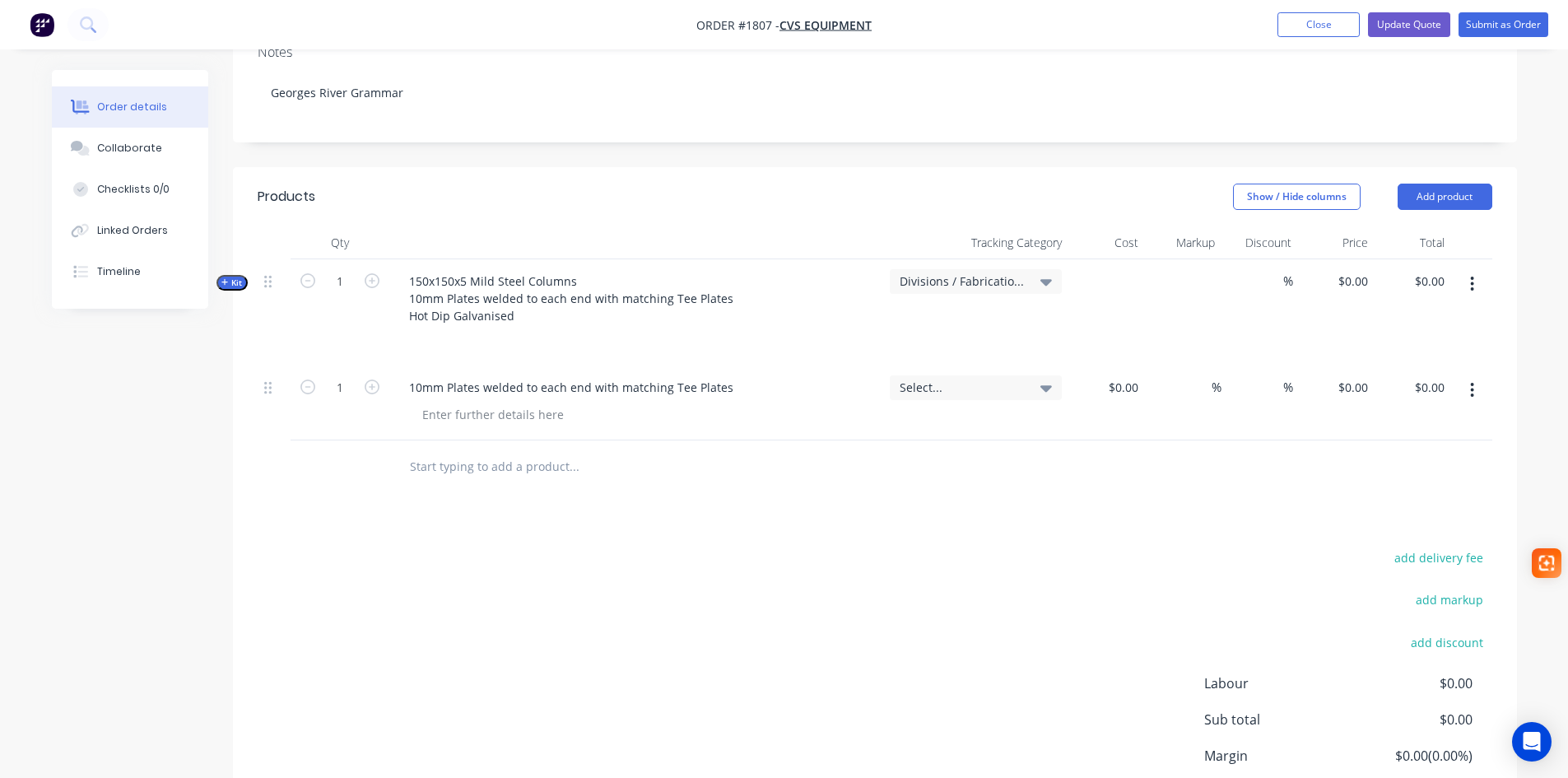
click at [232, 277] on span "Kit" at bounding box center [231, 283] width 22 height 12
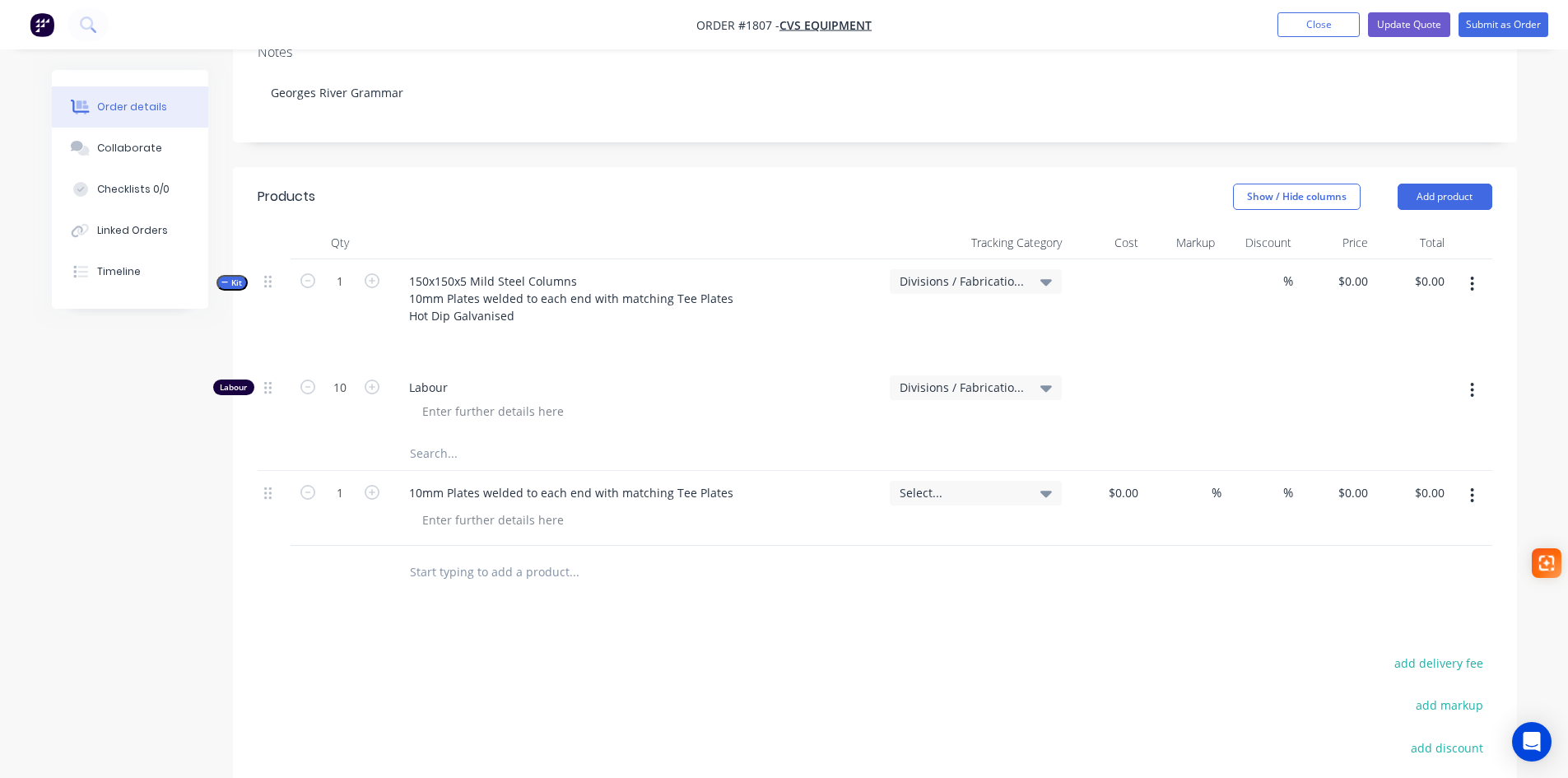
click at [1476, 480] on button "button" at bounding box center [1471, 495] width 38 height 30
click at [1378, 626] on div "Delete" at bounding box center [1414, 637] width 127 height 23
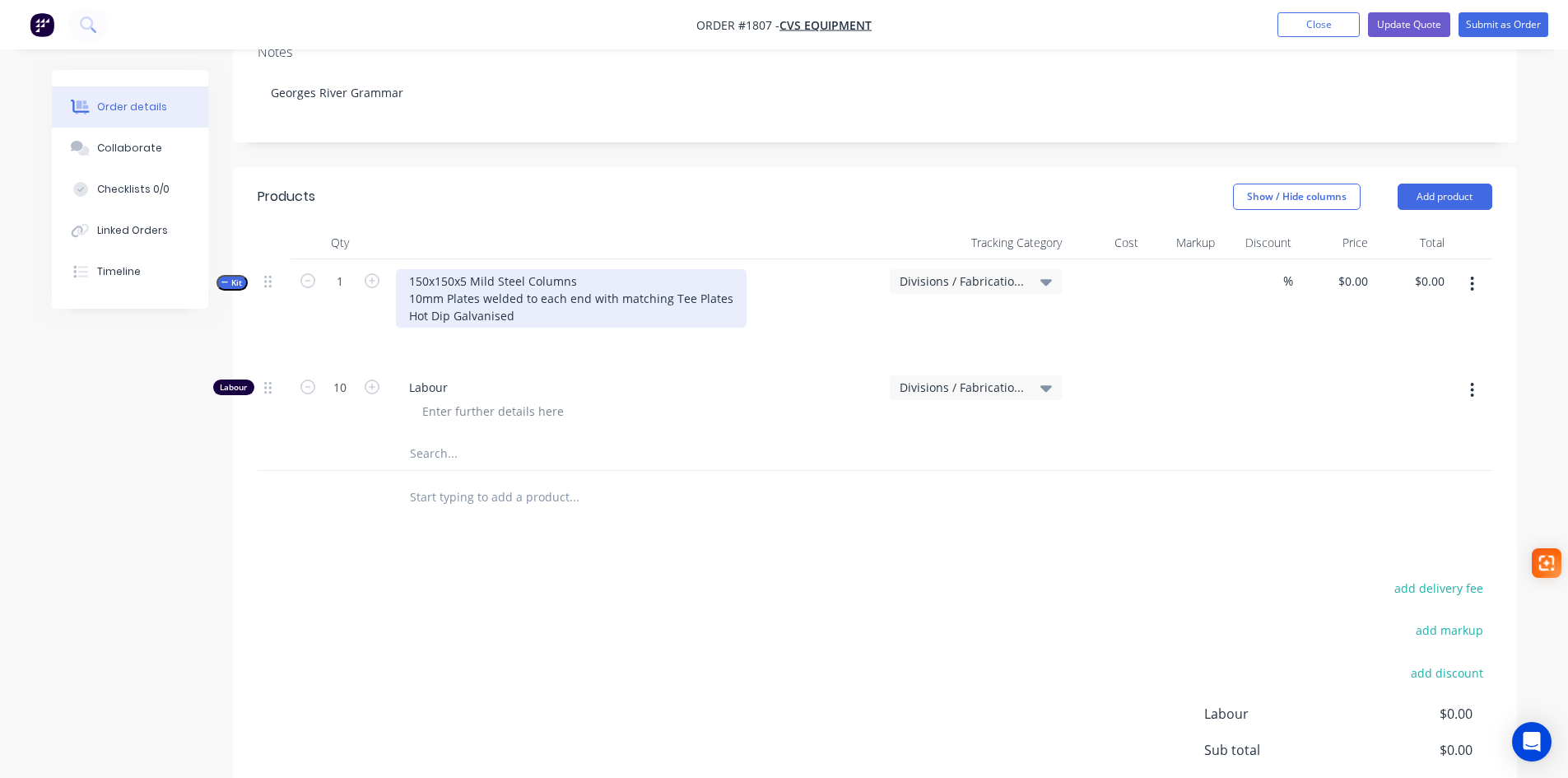
click at [485, 269] on div "150x150x5 Mild Steel Columns 10mm Plates welded to each end with matching Tee P…" at bounding box center [571, 298] width 351 height 58
click at [573, 269] on div "150x150x5 Mild Steel Columns 10mm Plates welded to each end with matching Tee P…" at bounding box center [571, 298] width 351 height 58
click at [566, 275] on div "150x150x5 Mild Steel Columns 10mm Plates welded to each end with matching Tee P…" at bounding box center [571, 298] width 351 height 58
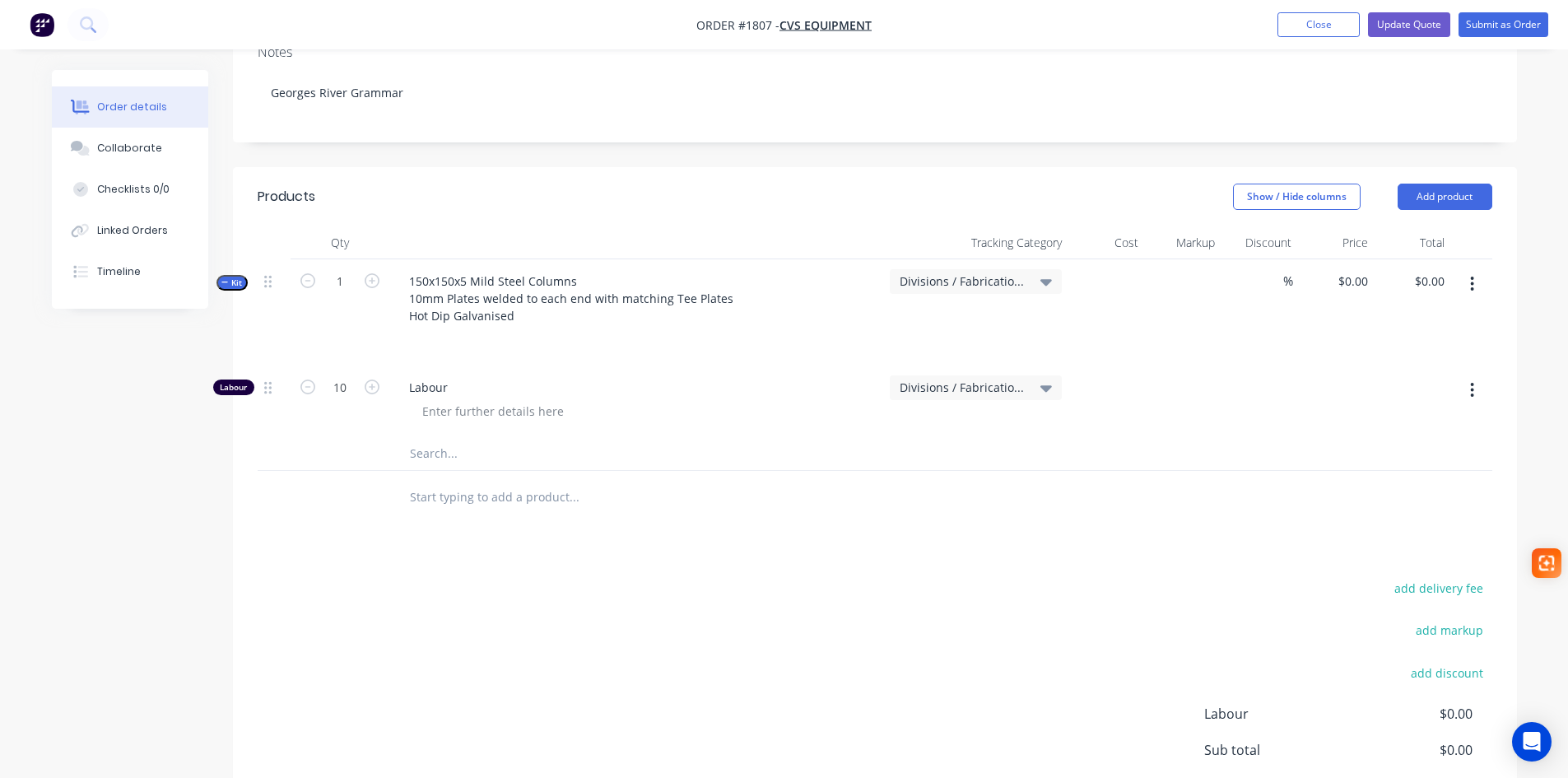
click at [1467, 269] on button "button" at bounding box center [1471, 284] width 38 height 30
click at [1406, 381] on div "Add sub kit to kit" at bounding box center [1414, 392] width 127 height 23
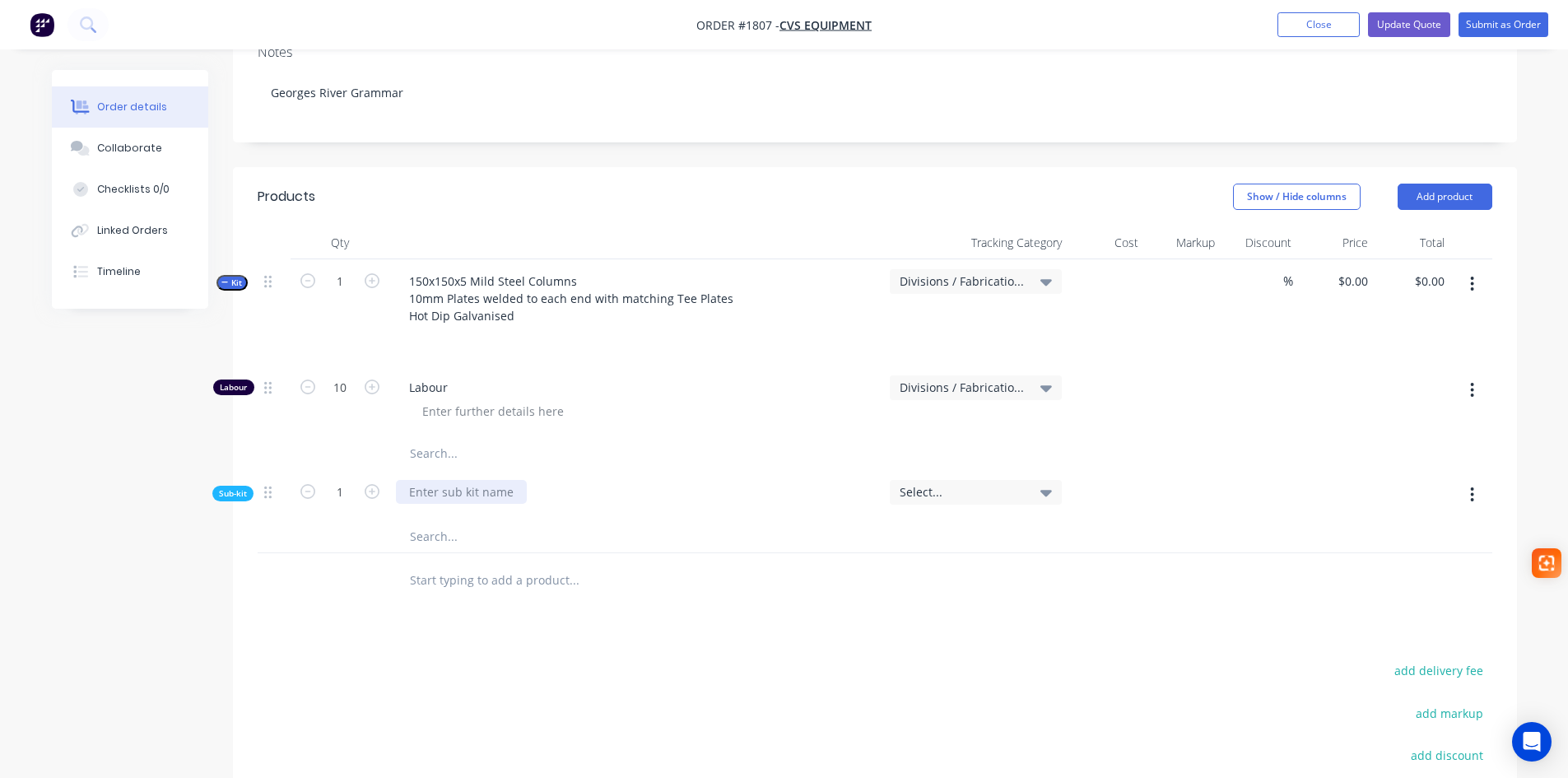
click at [439, 480] on div at bounding box center [461, 491] width 131 height 23
paste div
click at [1002, 483] on span "Select..." at bounding box center [962, 492] width 124 height 17
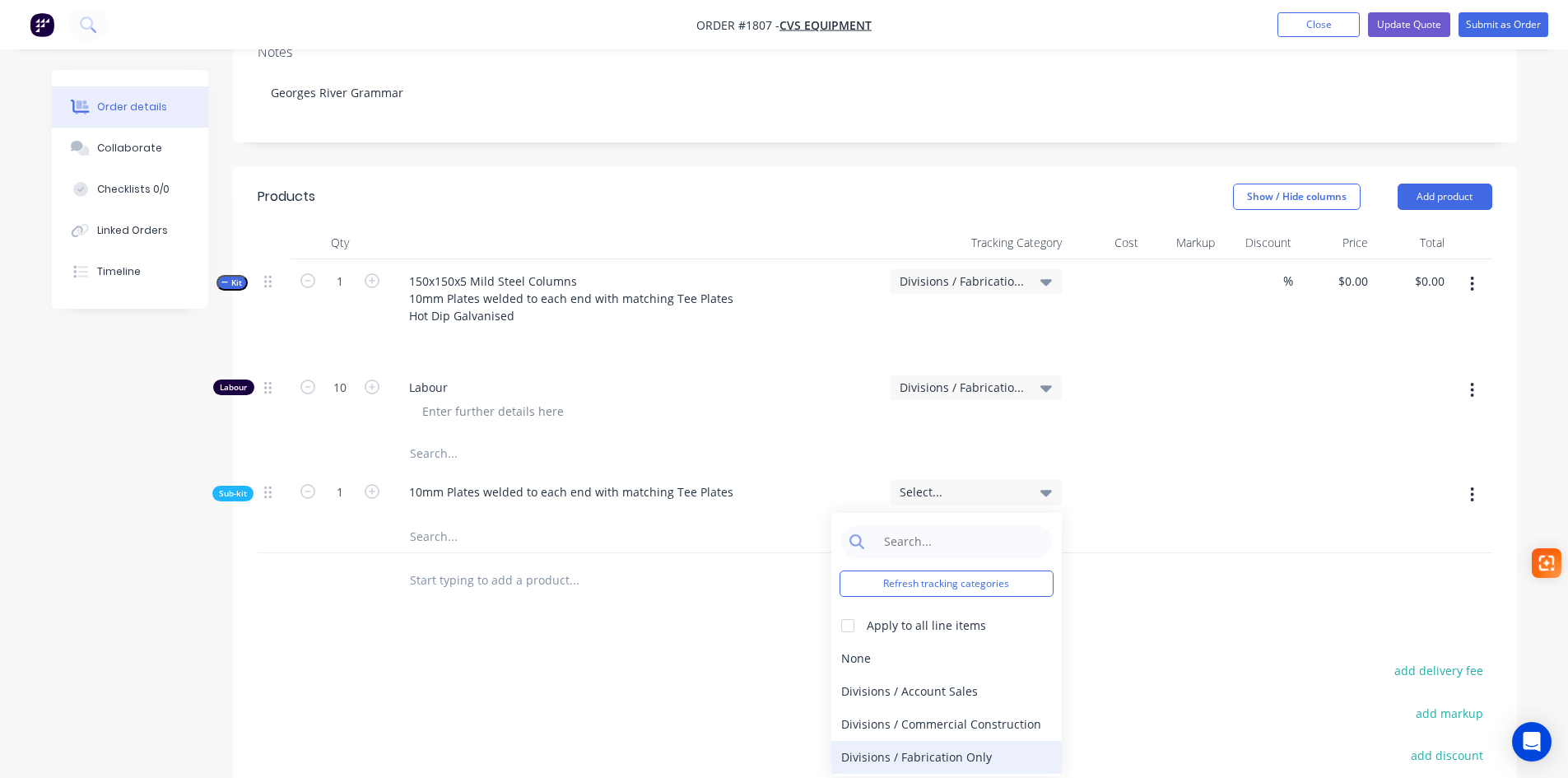
click at [925, 741] on div "Divisions / Fabrication Only" at bounding box center [946, 757] width 231 height 33
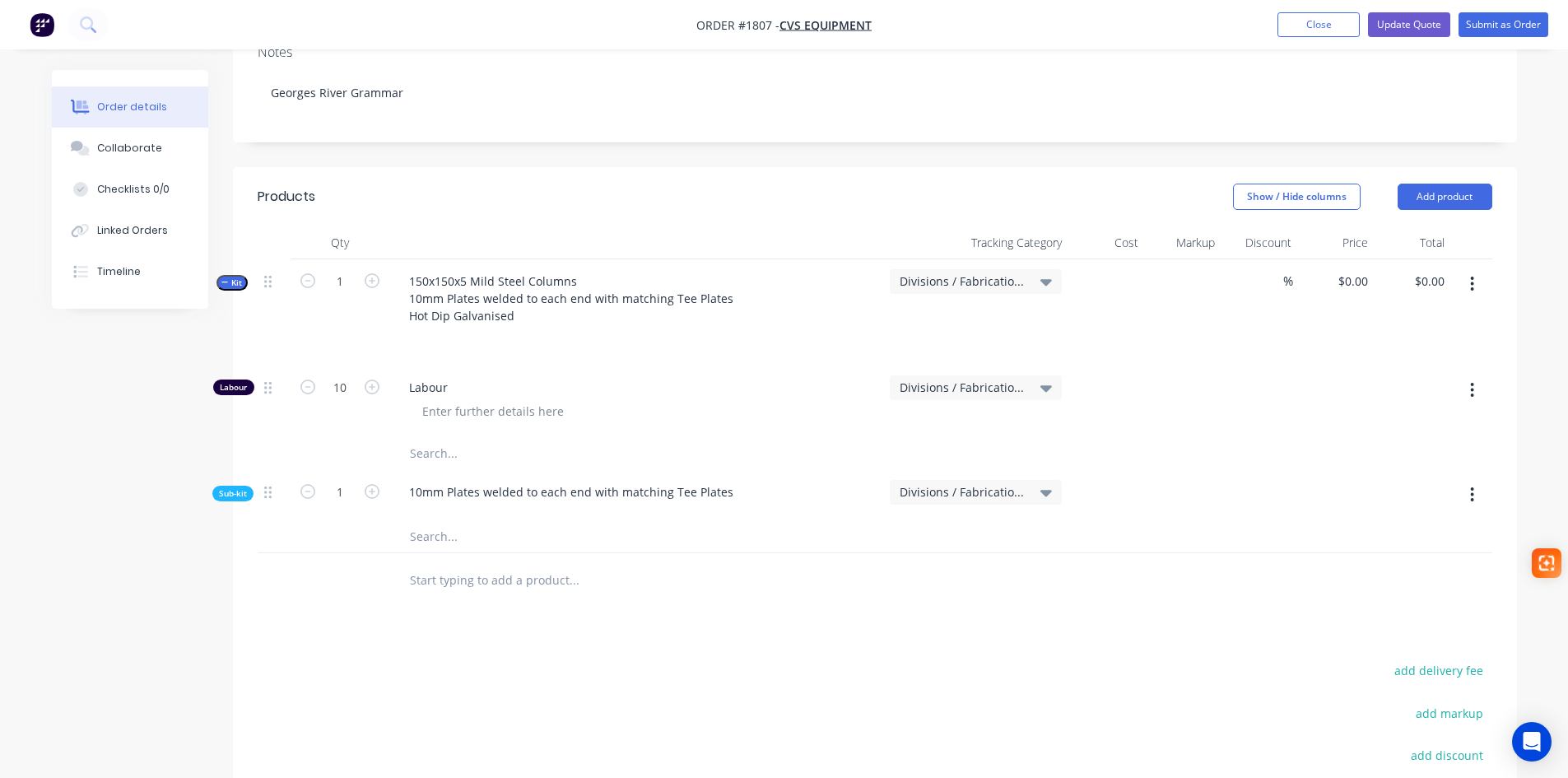
click at [458, 563] on input "text" at bounding box center [573, 580] width 329 height 33
type input "t"
click at [234, 277] on span "Kit" at bounding box center [231, 283] width 22 height 12
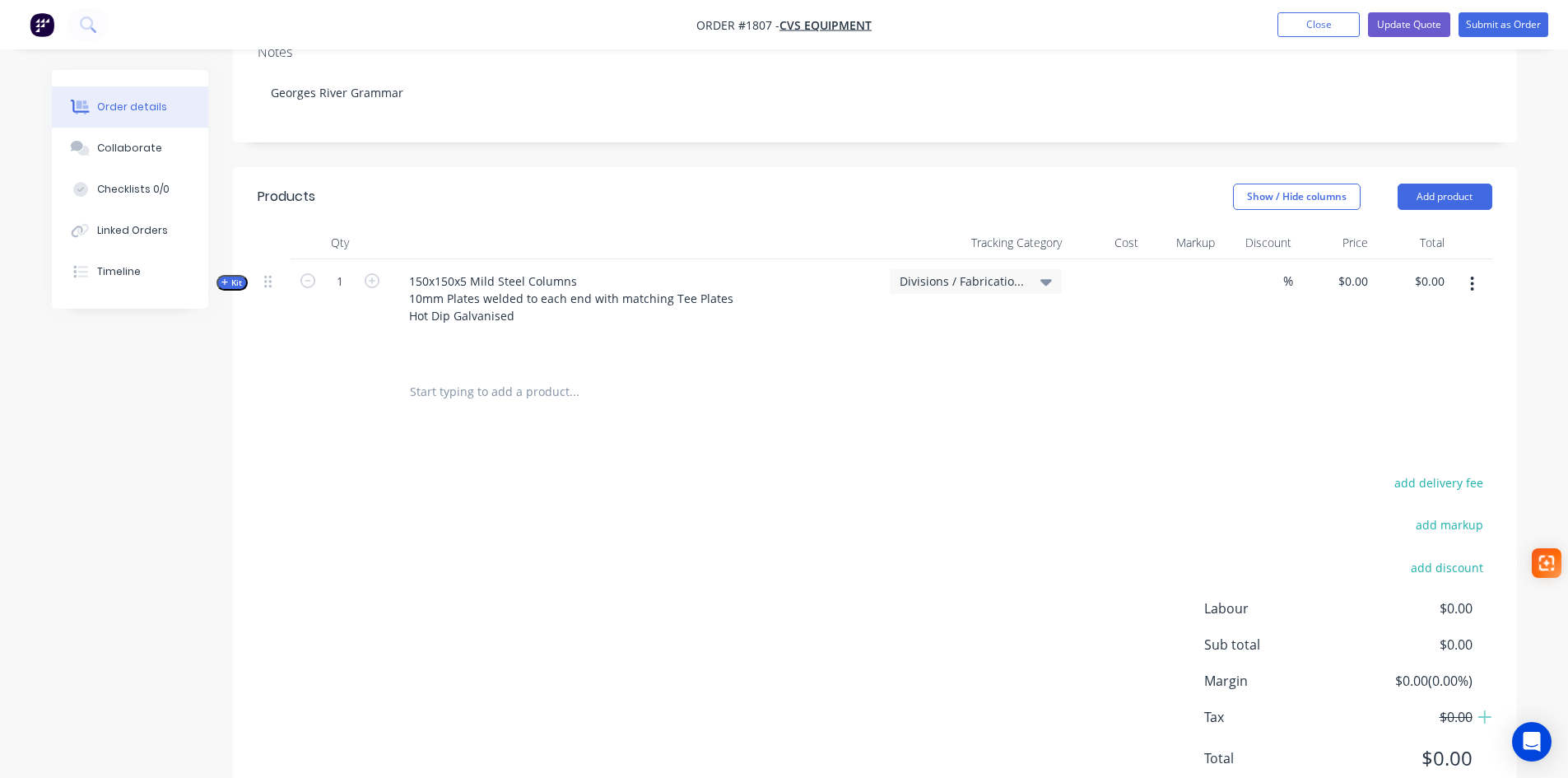
click at [233, 277] on span "Kit" at bounding box center [231, 283] width 22 height 12
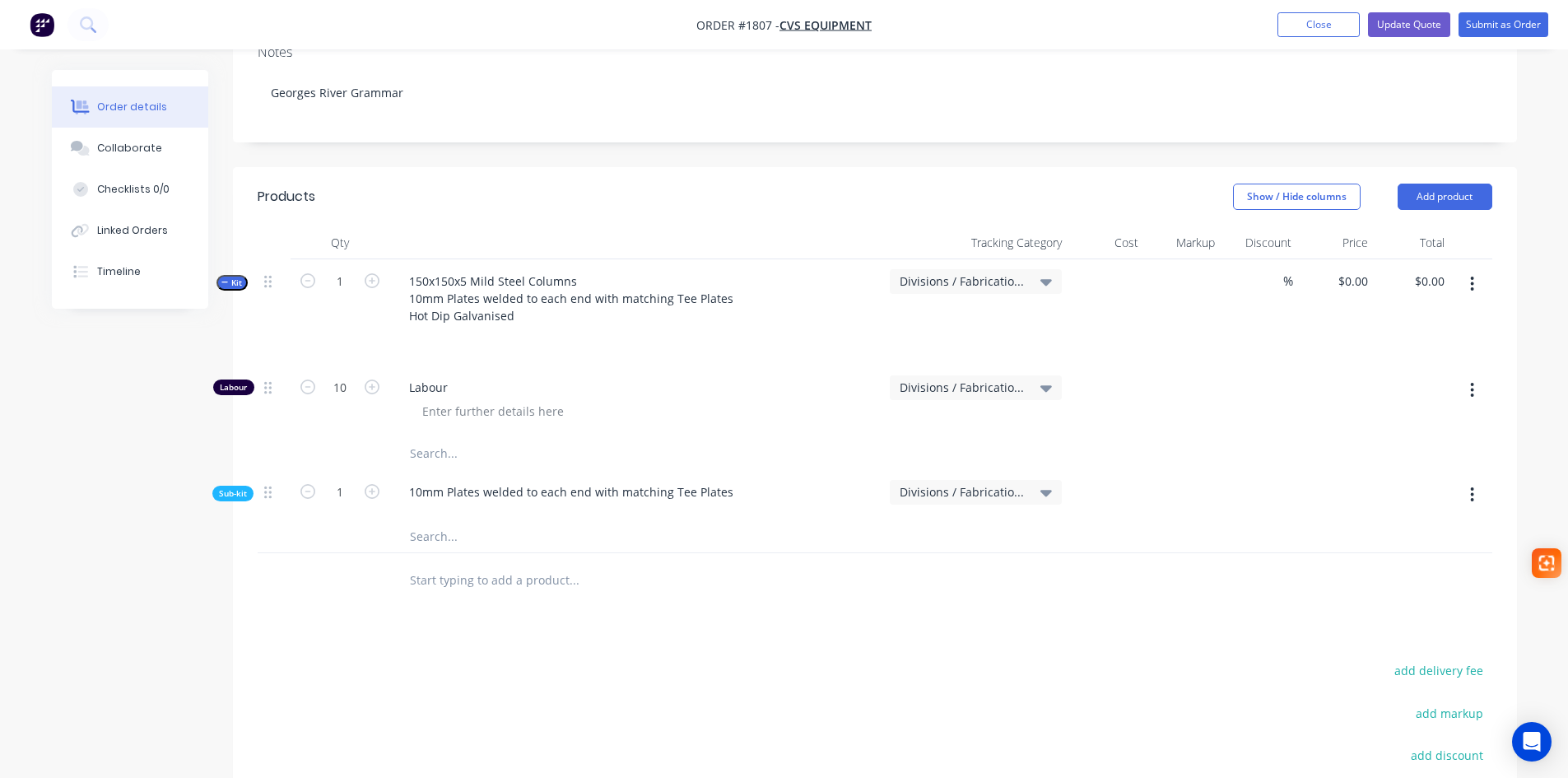
click at [439, 563] on input "text" at bounding box center [573, 580] width 329 height 33
paste input "10mm Plates welded to each end with matching Tee Plates"
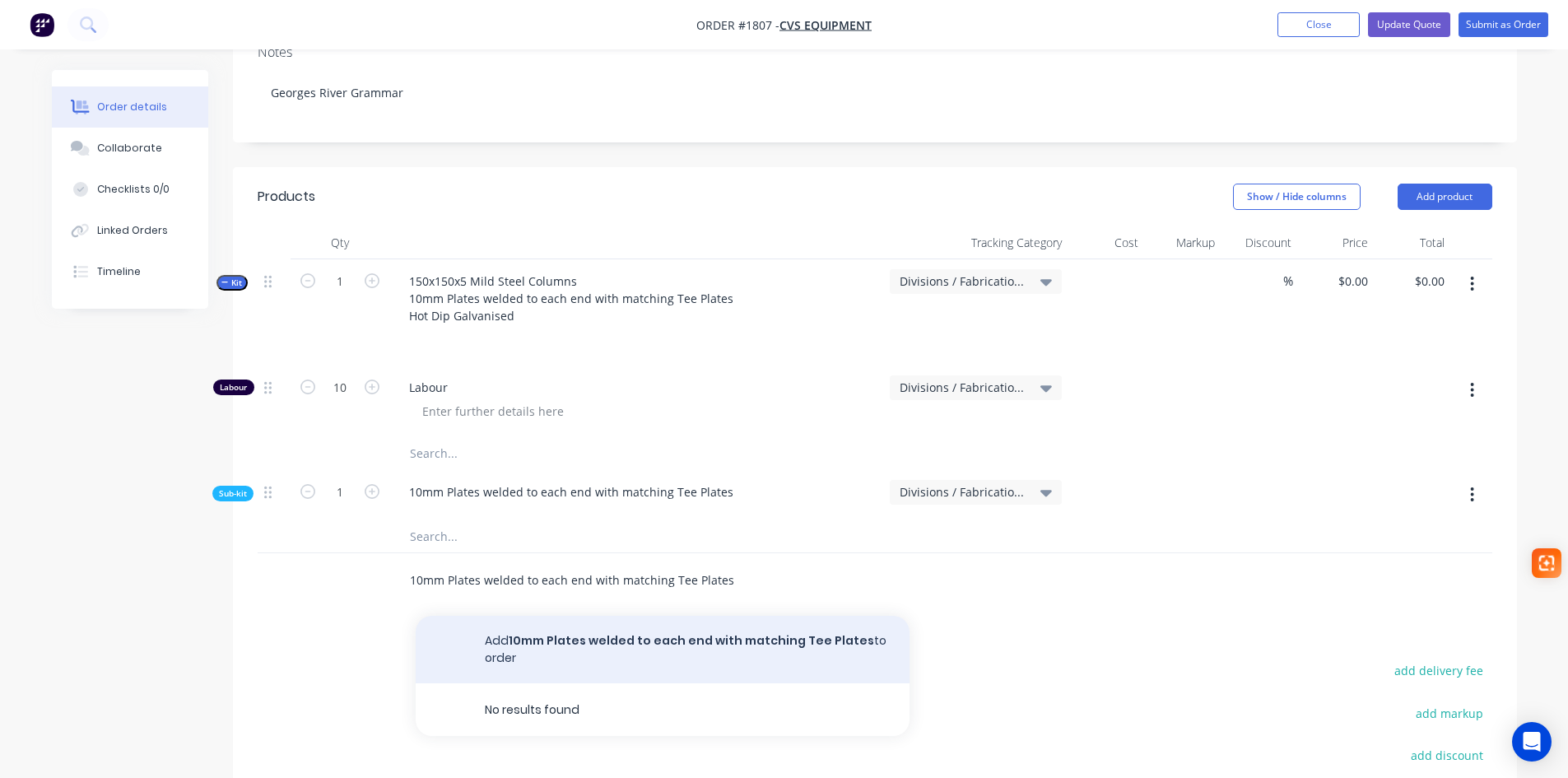
type input "10mm Plates welded to each end with matching Tee Plates"
click at [555, 615] on button "Add 10mm Plates welded to each end with matching Tee Plates to order" at bounding box center [663, 649] width 494 height 68
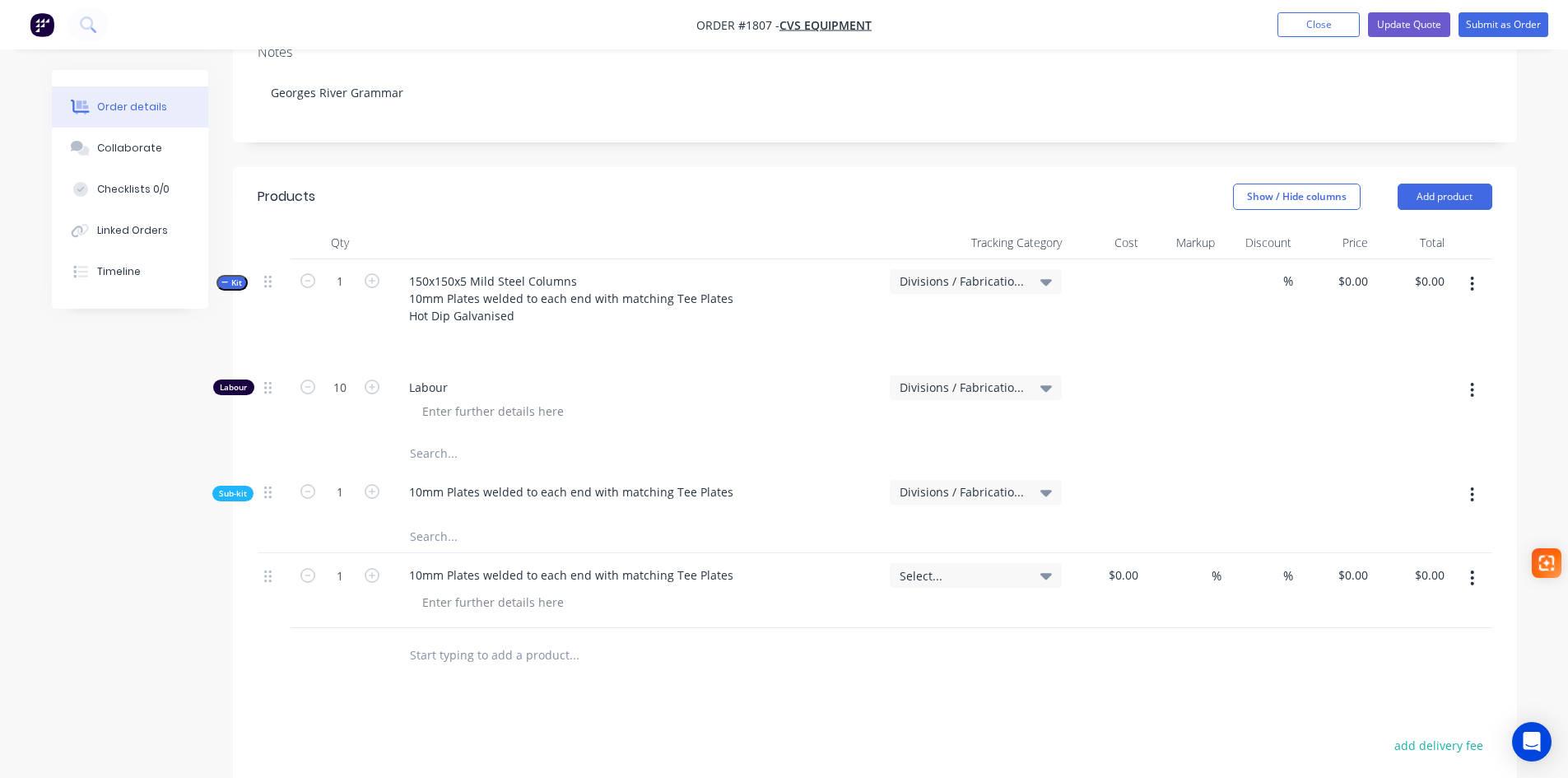
click at [231, 277] on span "Kit" at bounding box center [231, 283] width 22 height 12
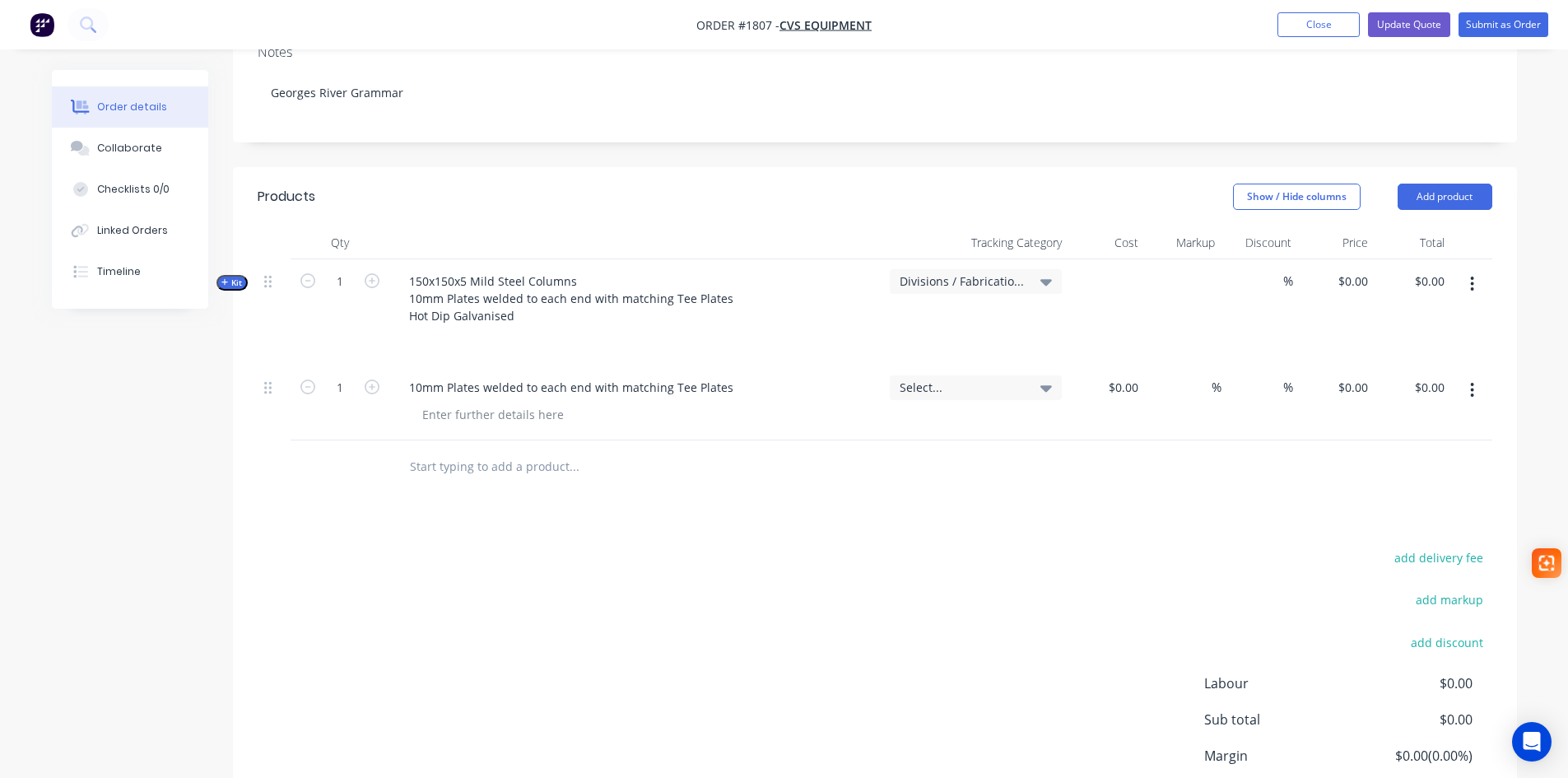
click at [231, 277] on span "Kit" at bounding box center [231, 283] width 22 height 12
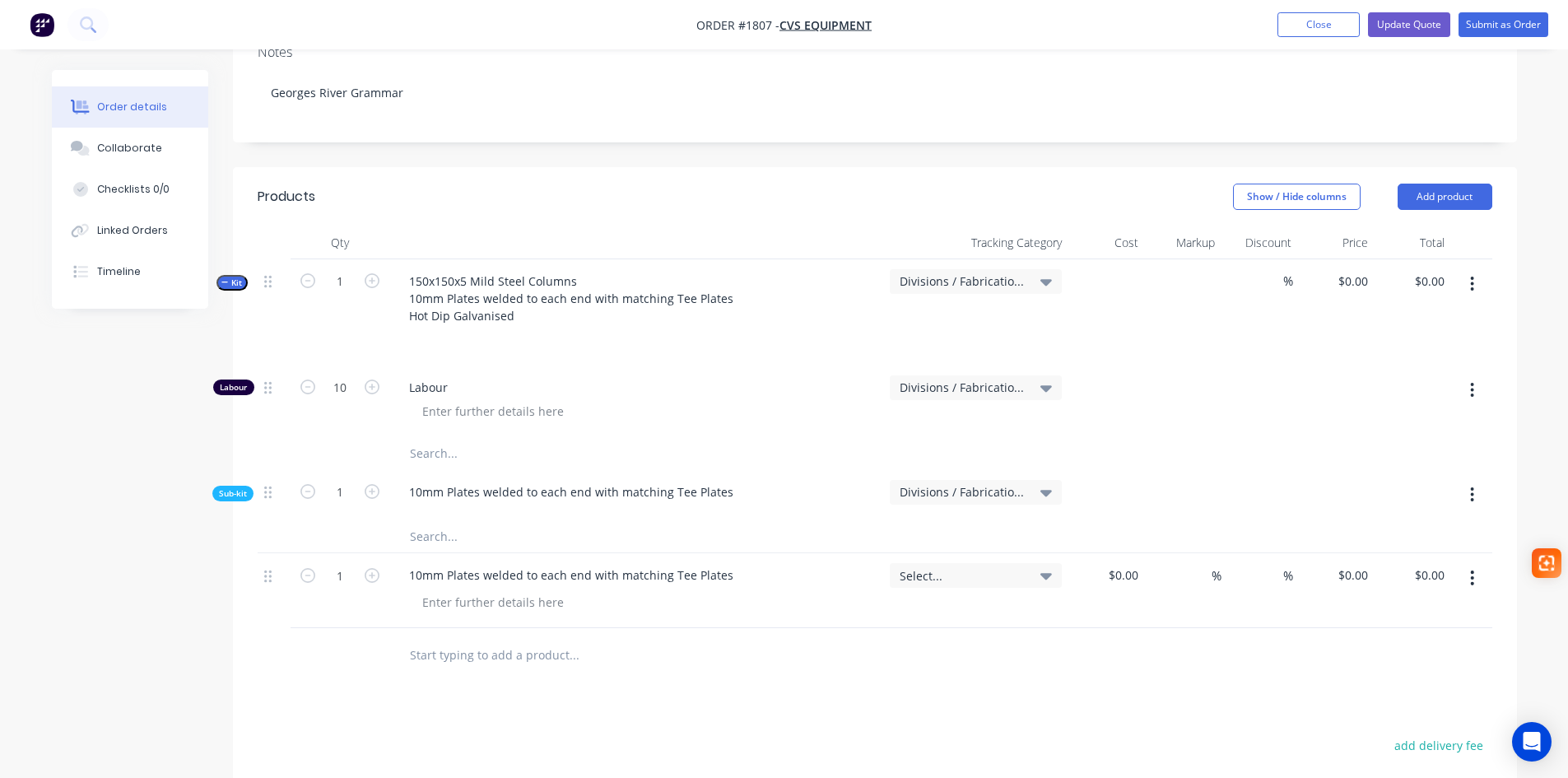
click at [1474, 569] on icon "button" at bounding box center [1471, 578] width 4 height 18
click at [1375, 708] on div "Delete" at bounding box center [1414, 719] width 127 height 23
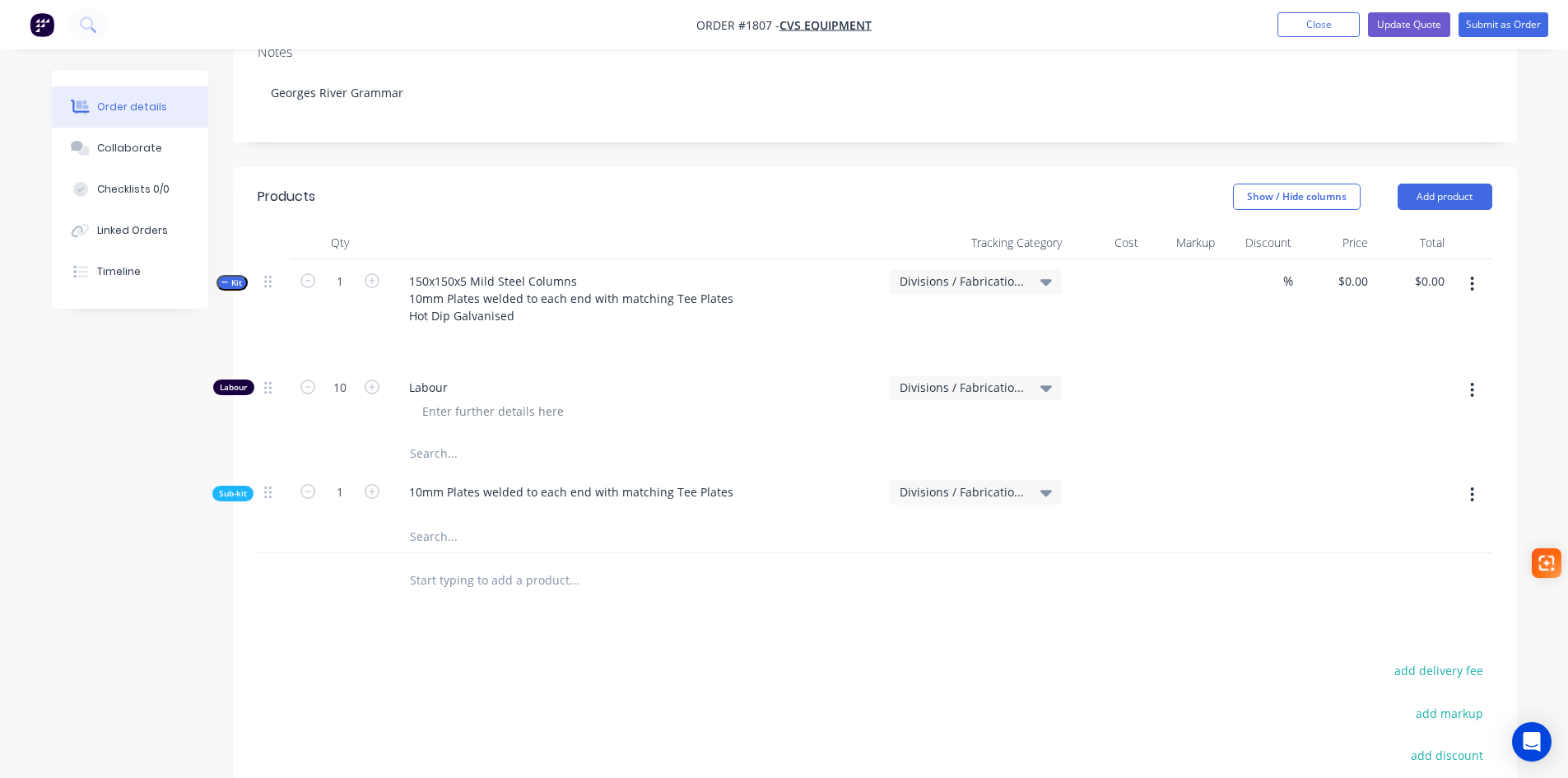
click at [1303, 470] on div at bounding box center [1337, 495] width 77 height 50
click at [1468, 480] on button "button" at bounding box center [1471, 494] width 38 height 30
click at [1414, 526] on div "Add product to kit" at bounding box center [1414, 537] width 127 height 23
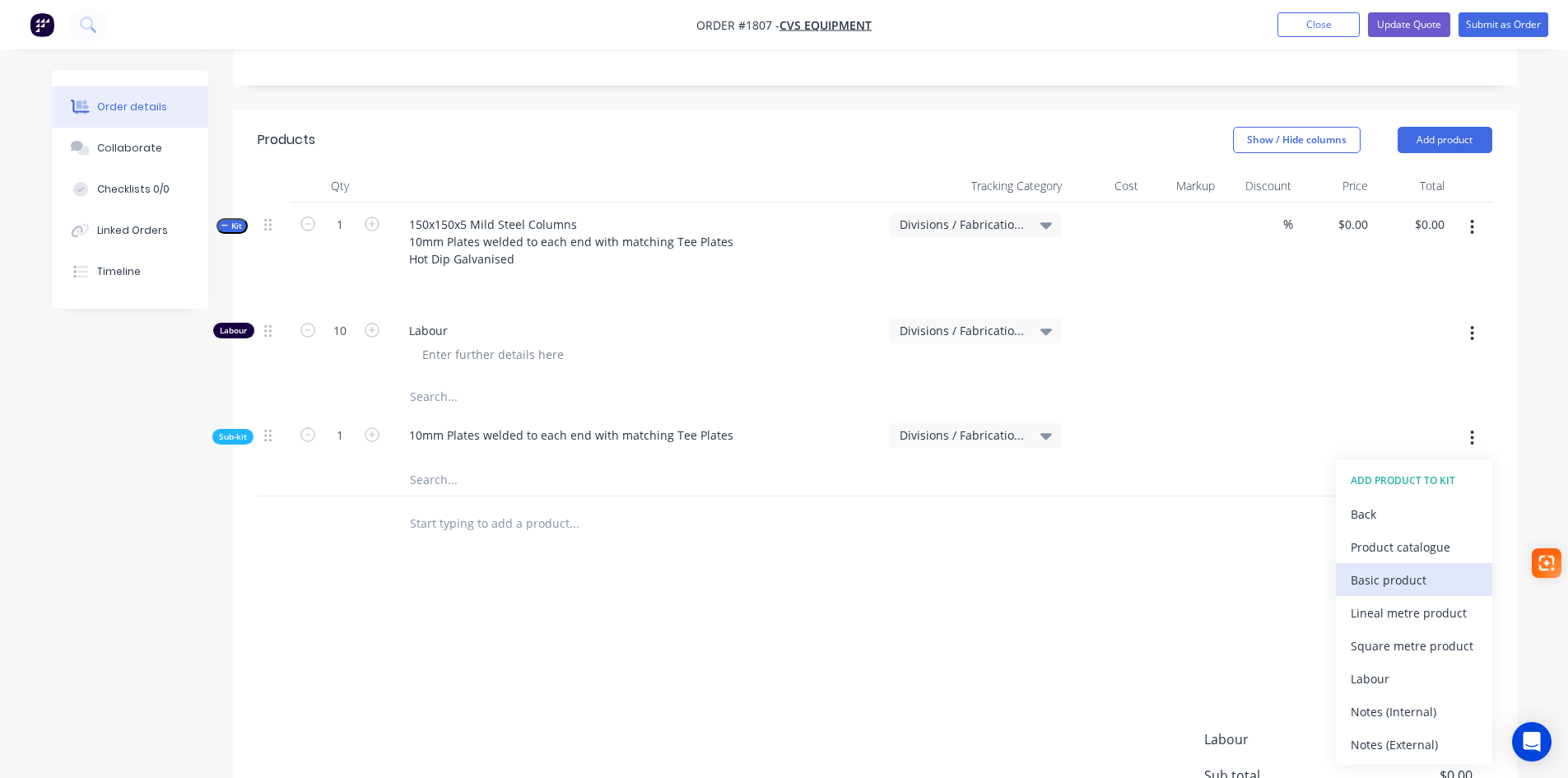
scroll to position [422, 0]
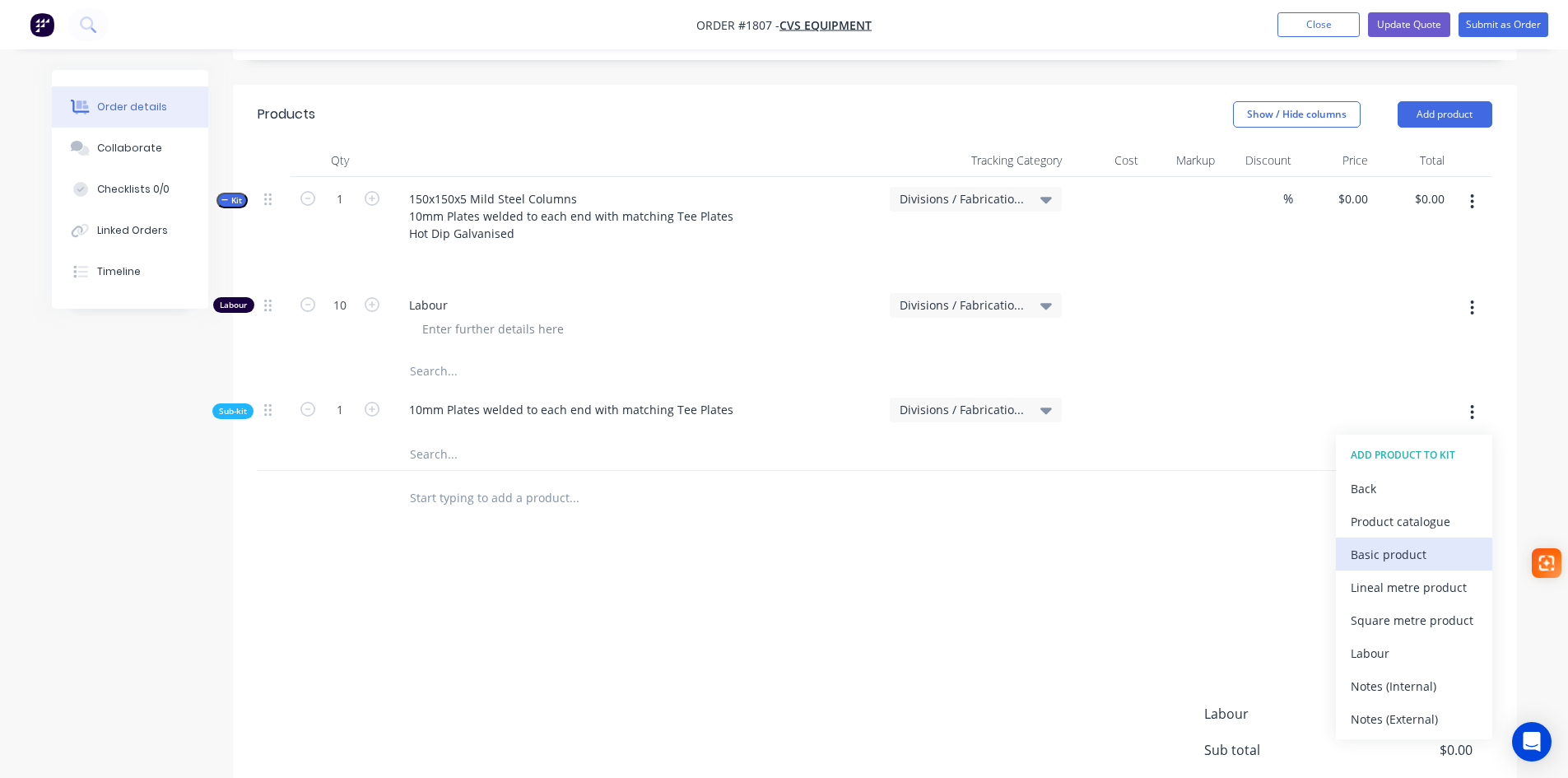
click at [1409, 542] on div "Basic product" at bounding box center [1414, 553] width 127 height 23
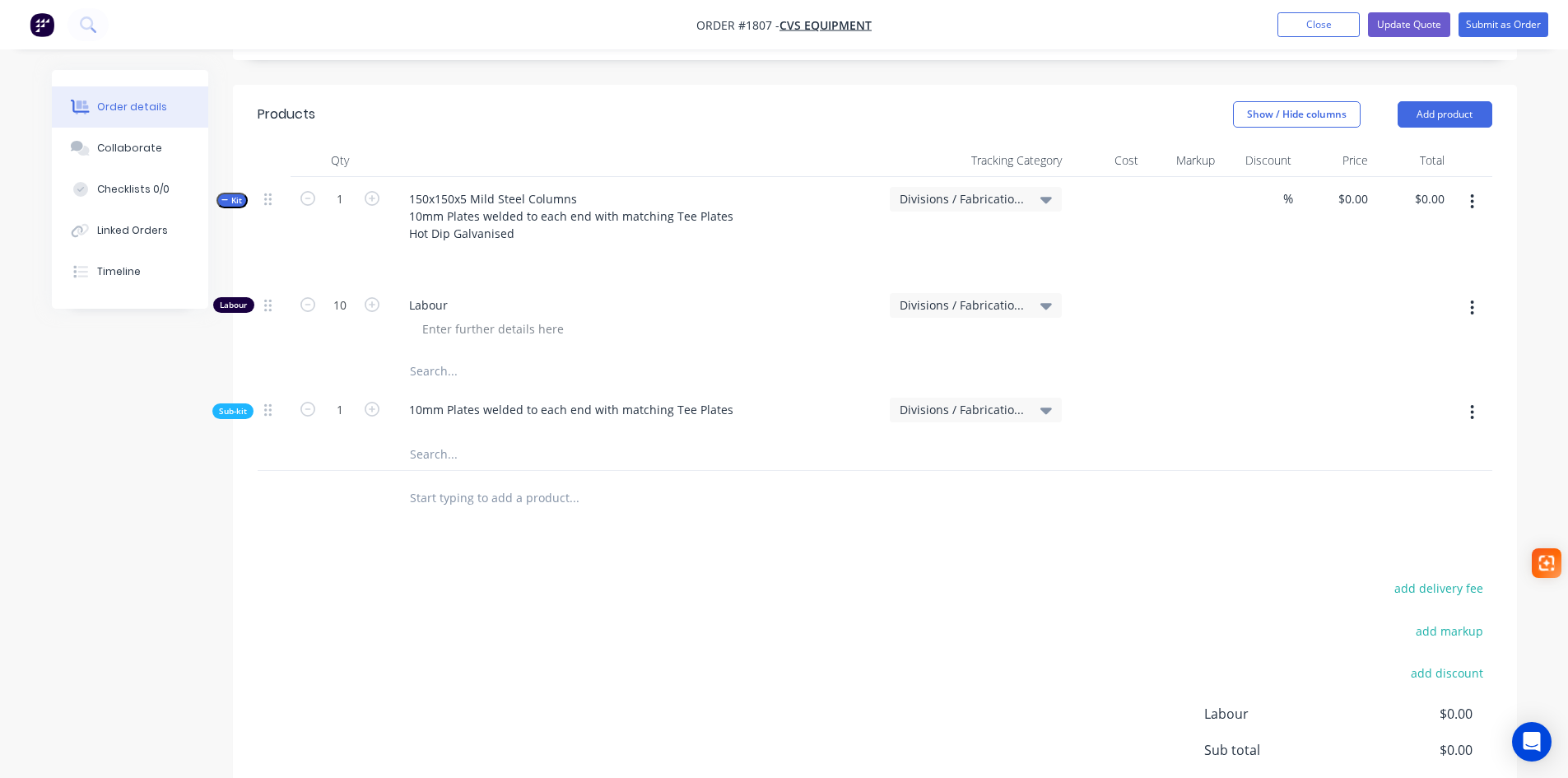
click at [453, 437] on input "text" at bounding box center [573, 453] width 329 height 33
click at [234, 194] on span "Kit" at bounding box center [231, 200] width 22 height 12
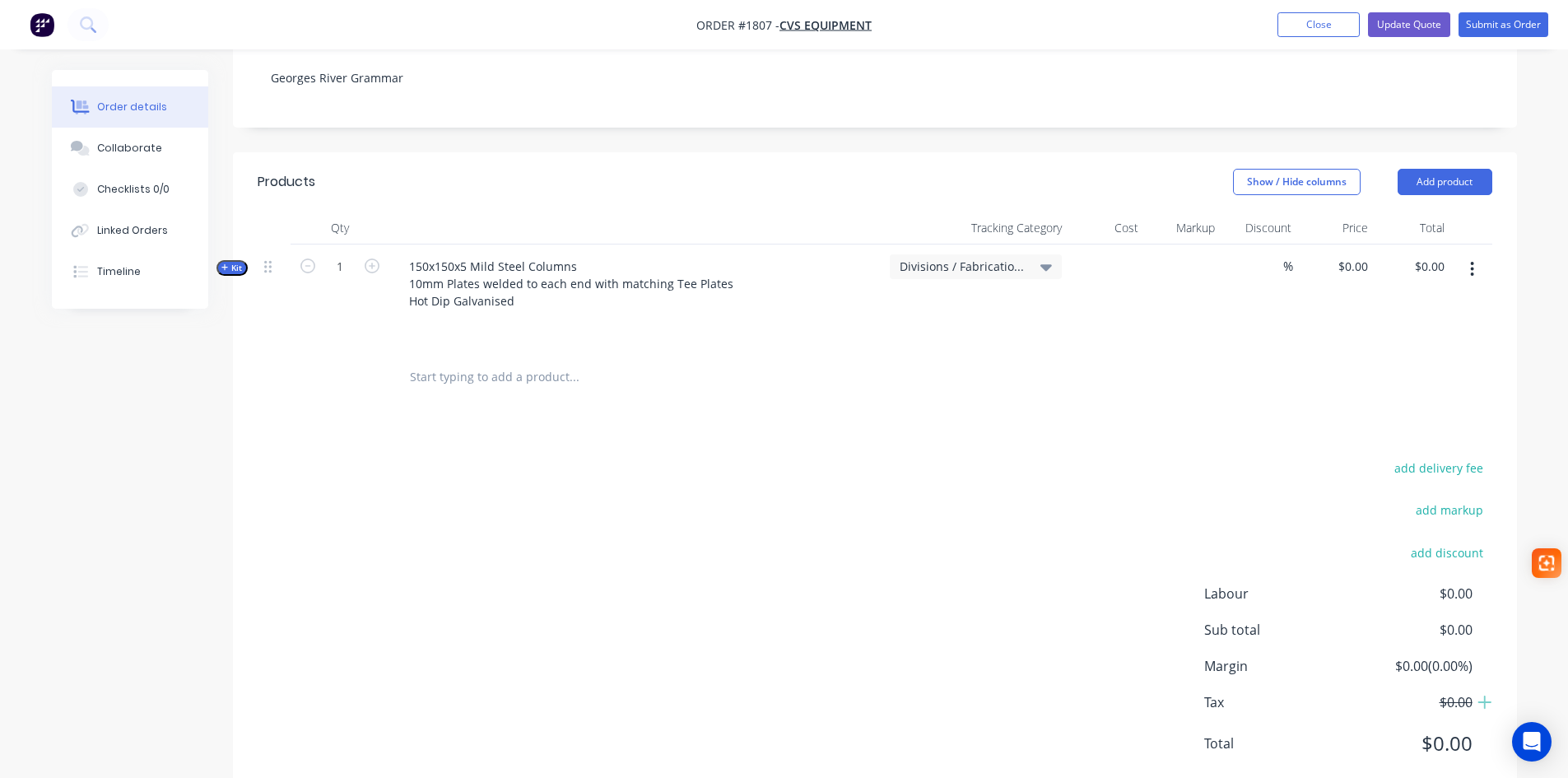
click at [234, 159] on header "Products Show / Hide columns Add product" at bounding box center [875, 182] width 1284 height 59
click at [228, 230] on div "Order details Collaborate Checklists 0/0 Linked Orders Timeline" at bounding box center [143, 189] width 181 height 238
click at [231, 262] on span "Kit" at bounding box center [231, 268] width 22 height 12
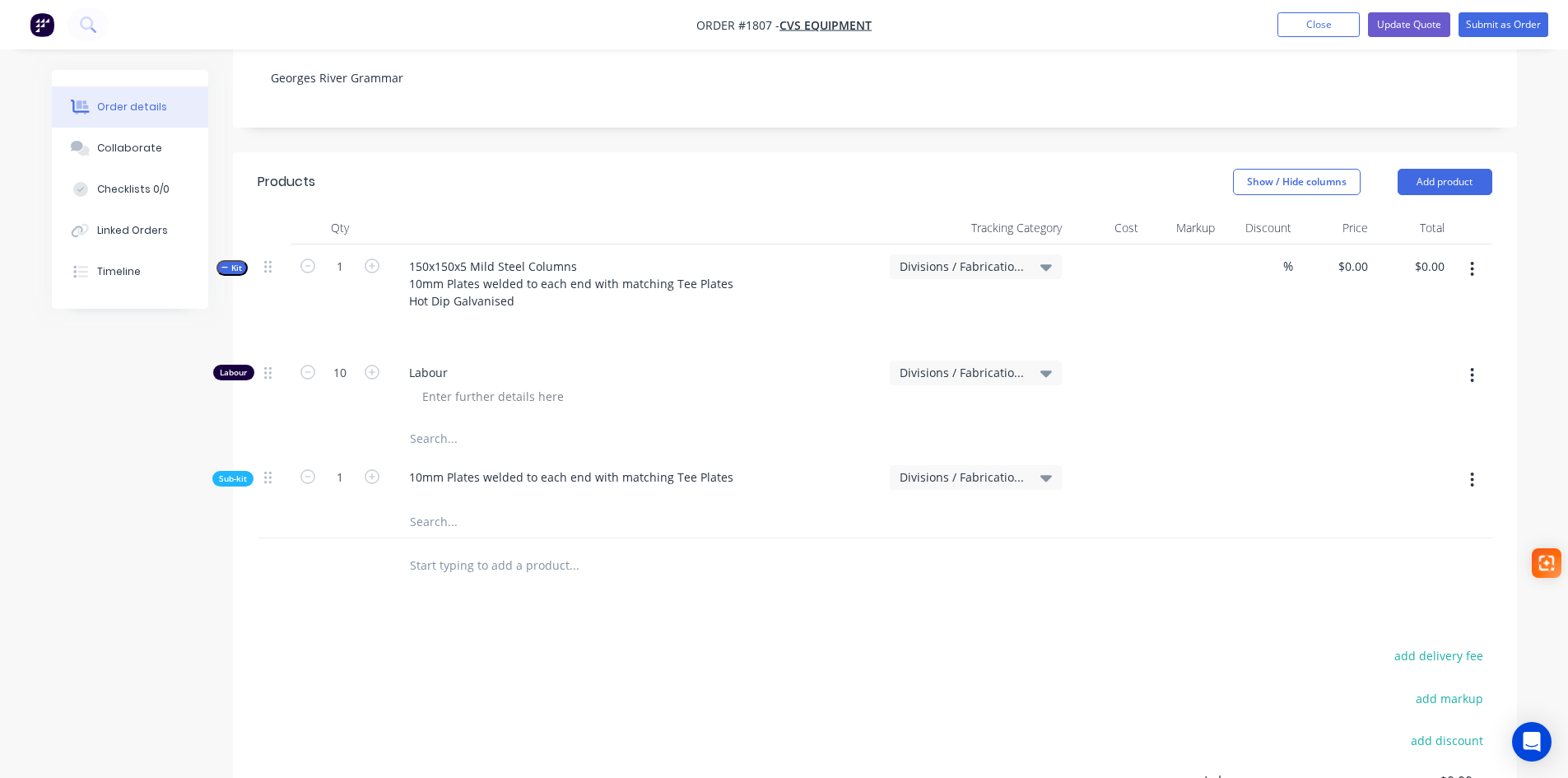
click at [444, 505] on input "text" at bounding box center [573, 521] width 329 height 33
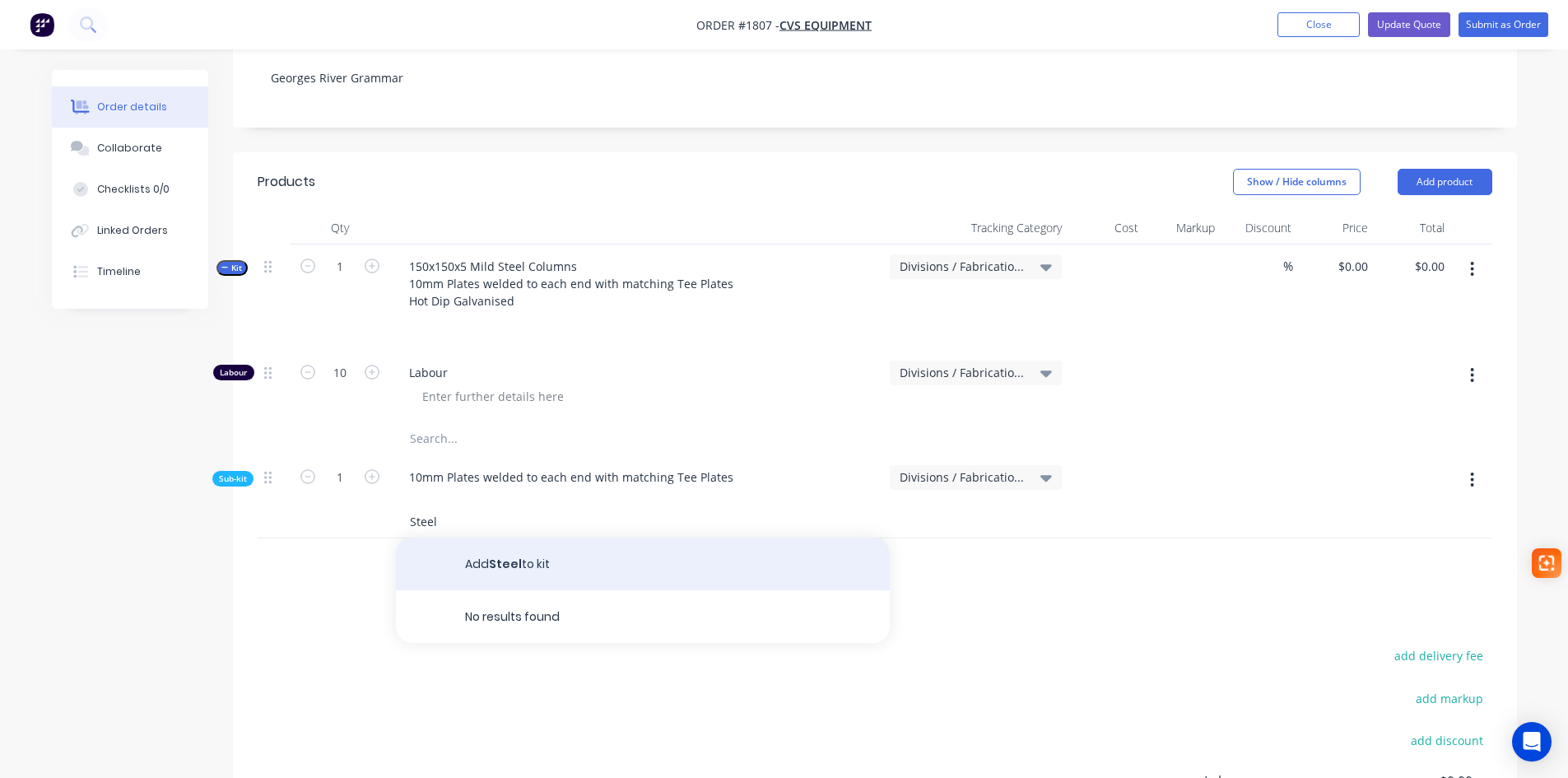
type input "Steel"
click at [546, 538] on button "Add Steel to kit" at bounding box center [643, 564] width 494 height 53
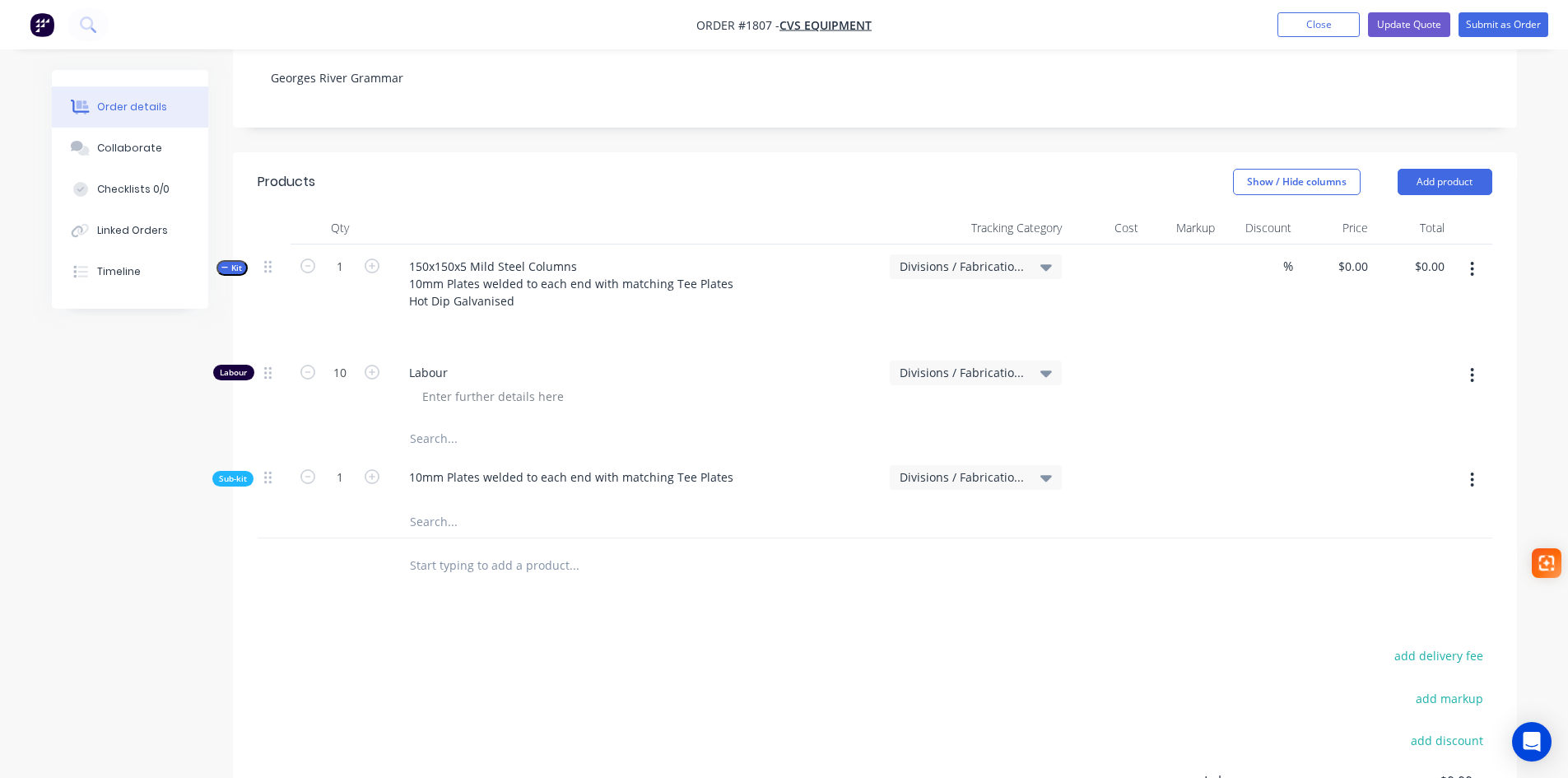
click at [440, 312] on div at bounding box center [636, 324] width 480 height 23
click at [419, 312] on div at bounding box center [422, 324] width 26 height 23
click at [493, 312] on div at bounding box center [636, 324] width 480 height 23
click at [1218, 245] on div at bounding box center [1183, 298] width 77 height 106
click at [1117, 245] on div at bounding box center [1107, 298] width 77 height 106
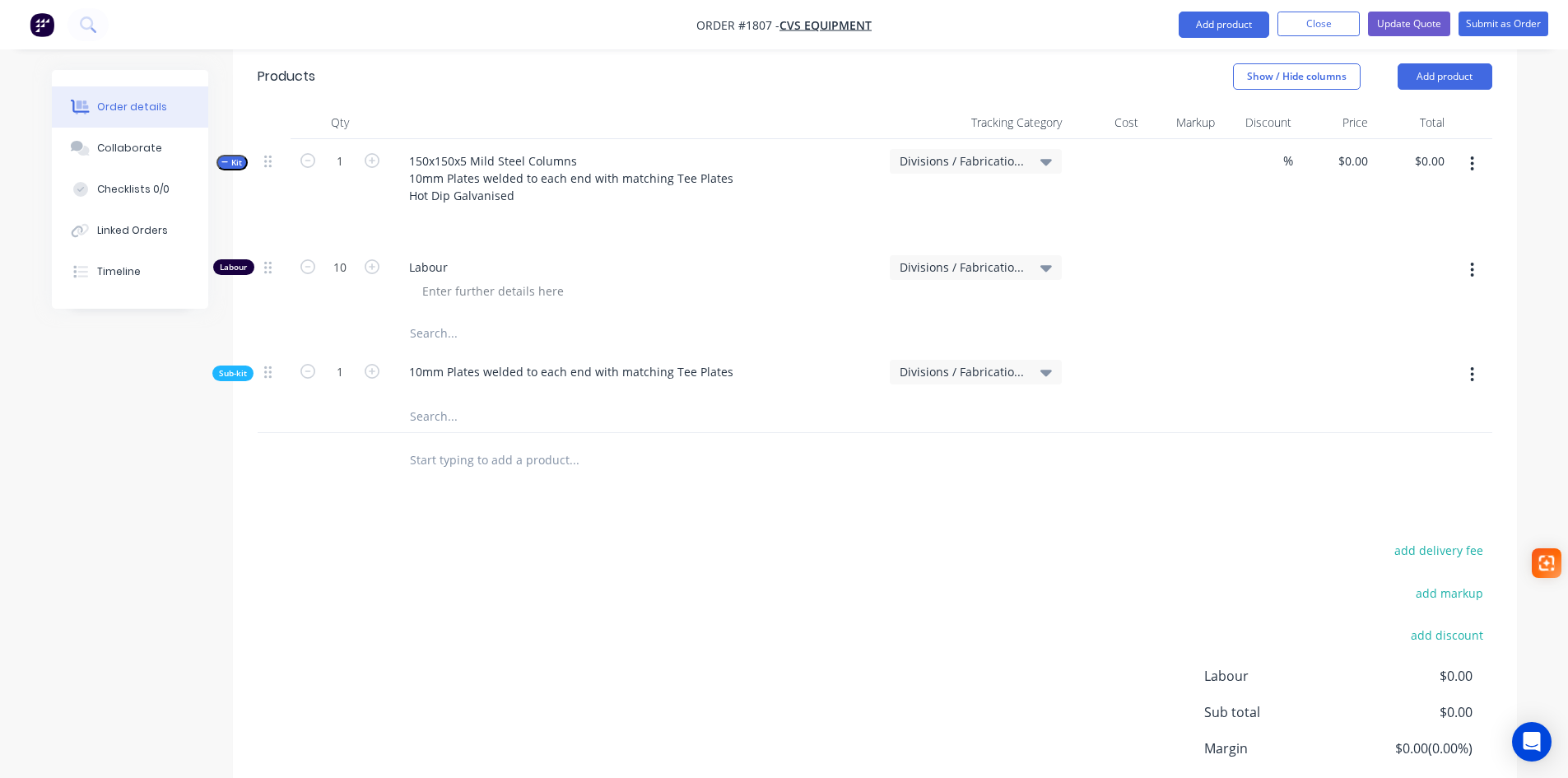
scroll to position [542, 0]
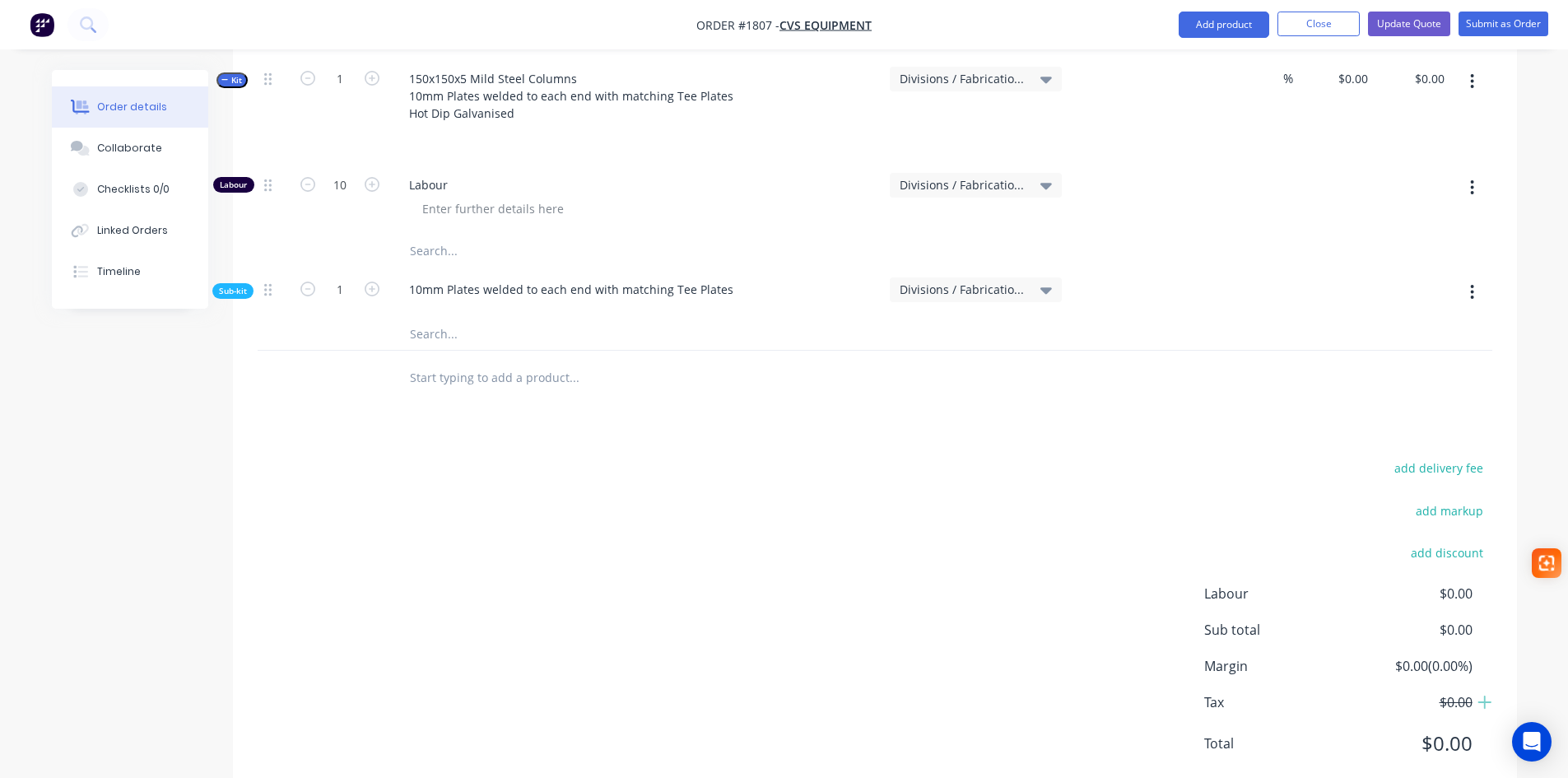
click at [1464, 278] on button "button" at bounding box center [1471, 292] width 38 height 30
click at [1390, 357] on div "Delete" at bounding box center [1414, 368] width 127 height 23
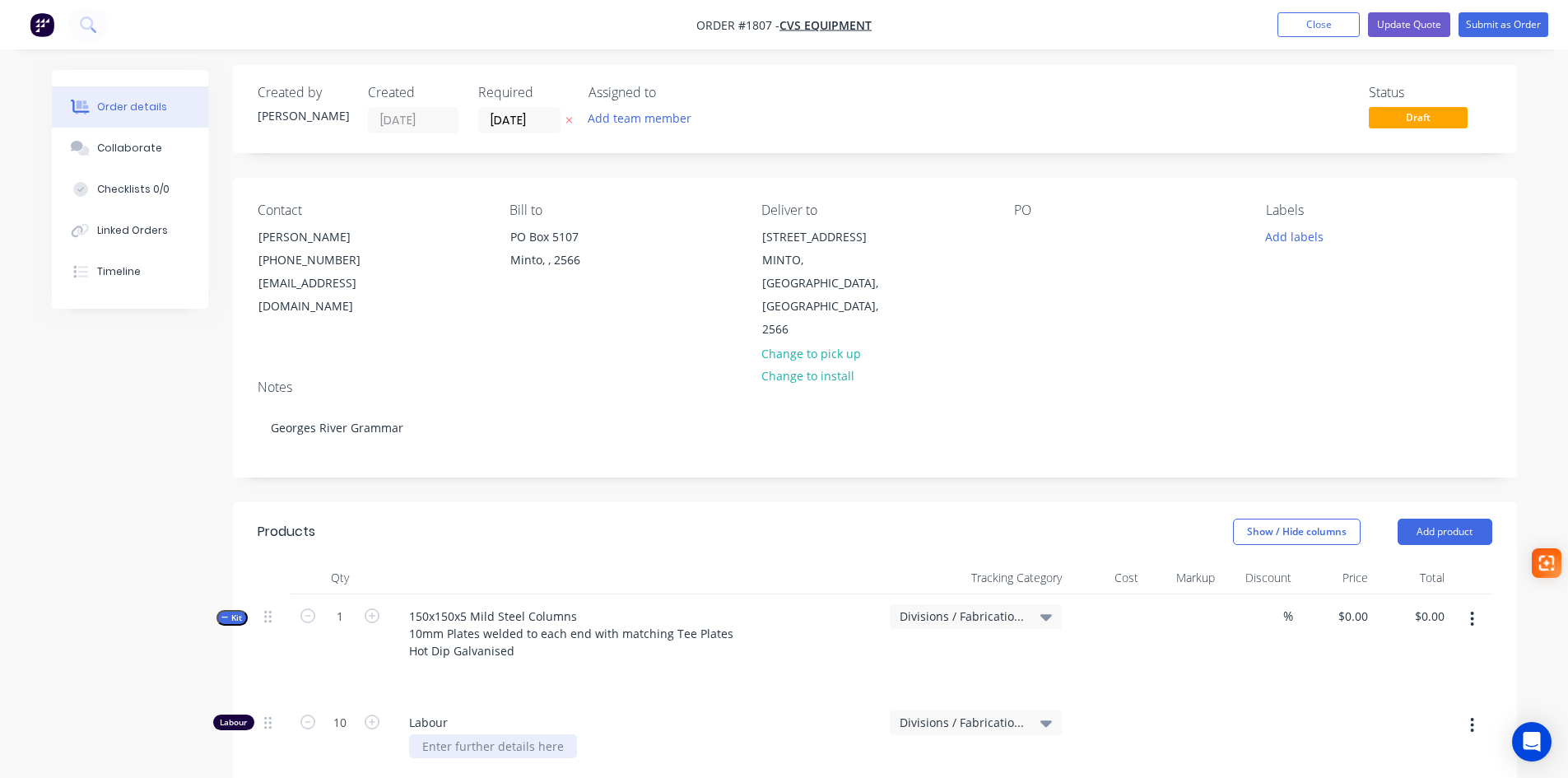
scroll to position [0, 0]
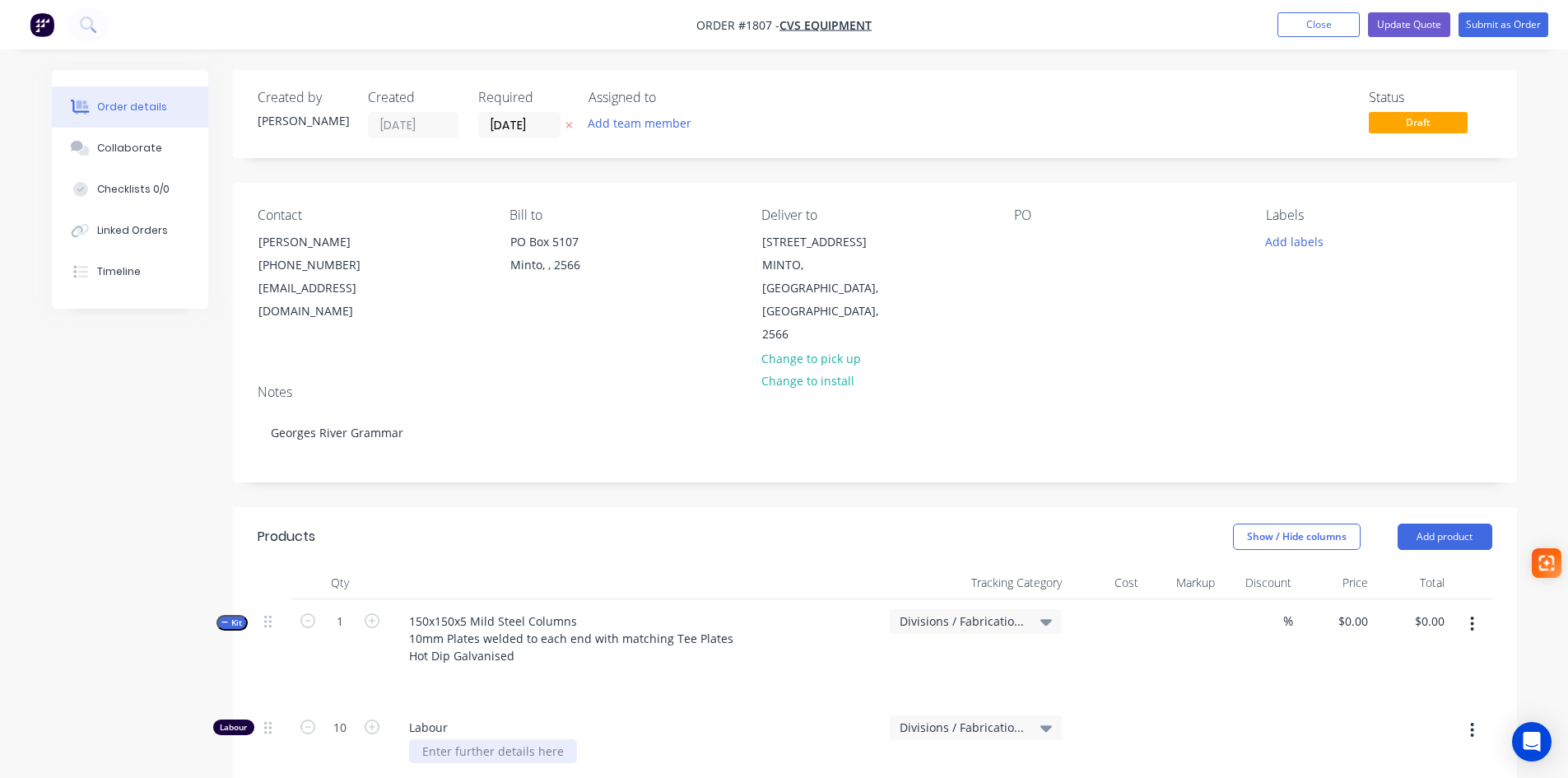
click at [452, 739] on div at bounding box center [493, 750] width 168 height 23
click at [1143, 706] on div at bounding box center [1107, 741] width 77 height 71
click at [1455, 524] on button "Add product" at bounding box center [1444, 537] width 95 height 26
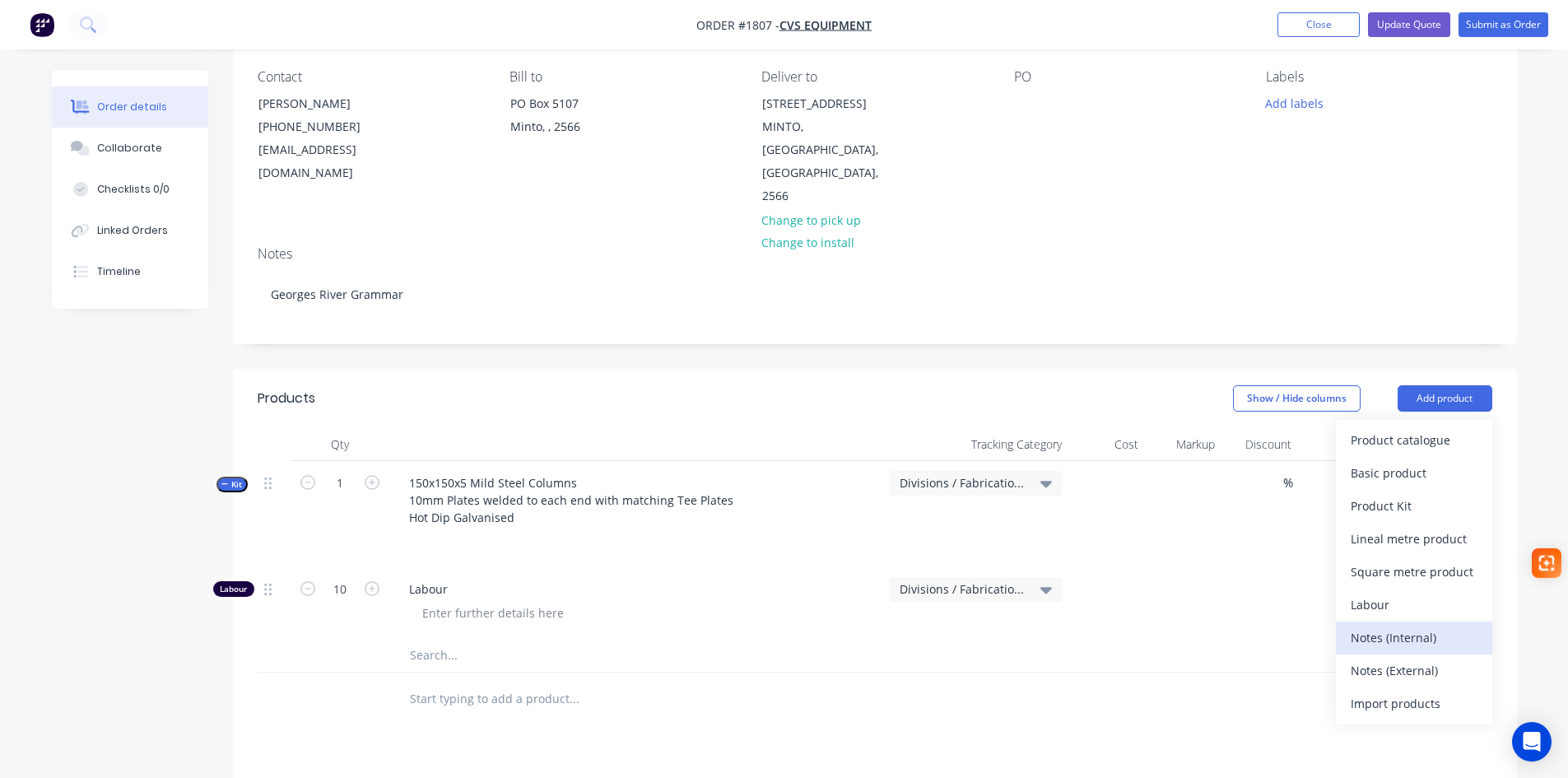
scroll to position [164, 0]
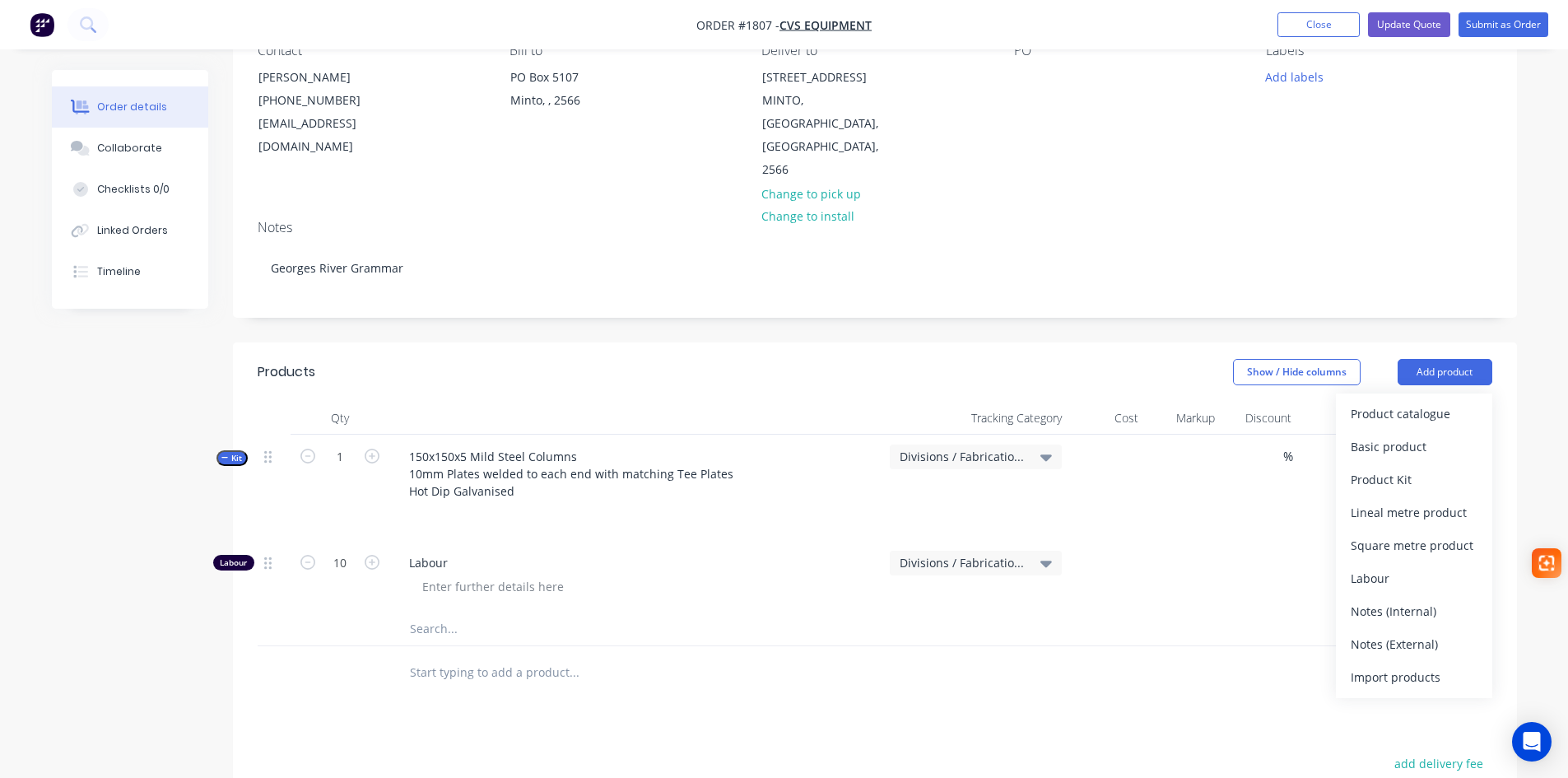
click at [978, 464] on div "Divisions / Fabrication Only" at bounding box center [975, 487] width 185 height 106
click at [1471, 450] on icon "button" at bounding box center [1471, 459] width 4 height 18
click at [1421, 524] on div "Add product to kit" at bounding box center [1414, 535] width 127 height 23
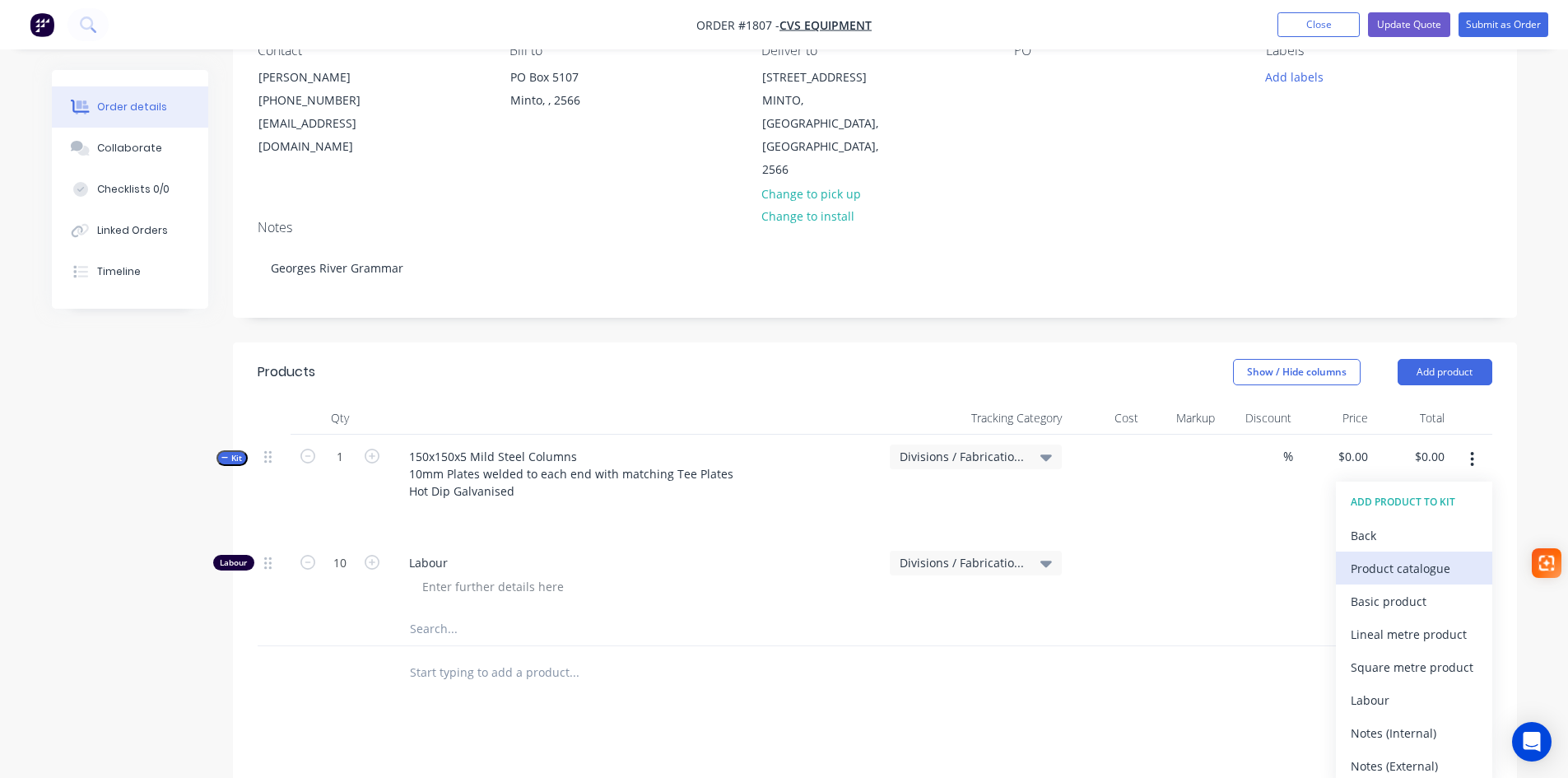
click at [1414, 556] on div "Product catalogue" at bounding box center [1414, 567] width 127 height 23
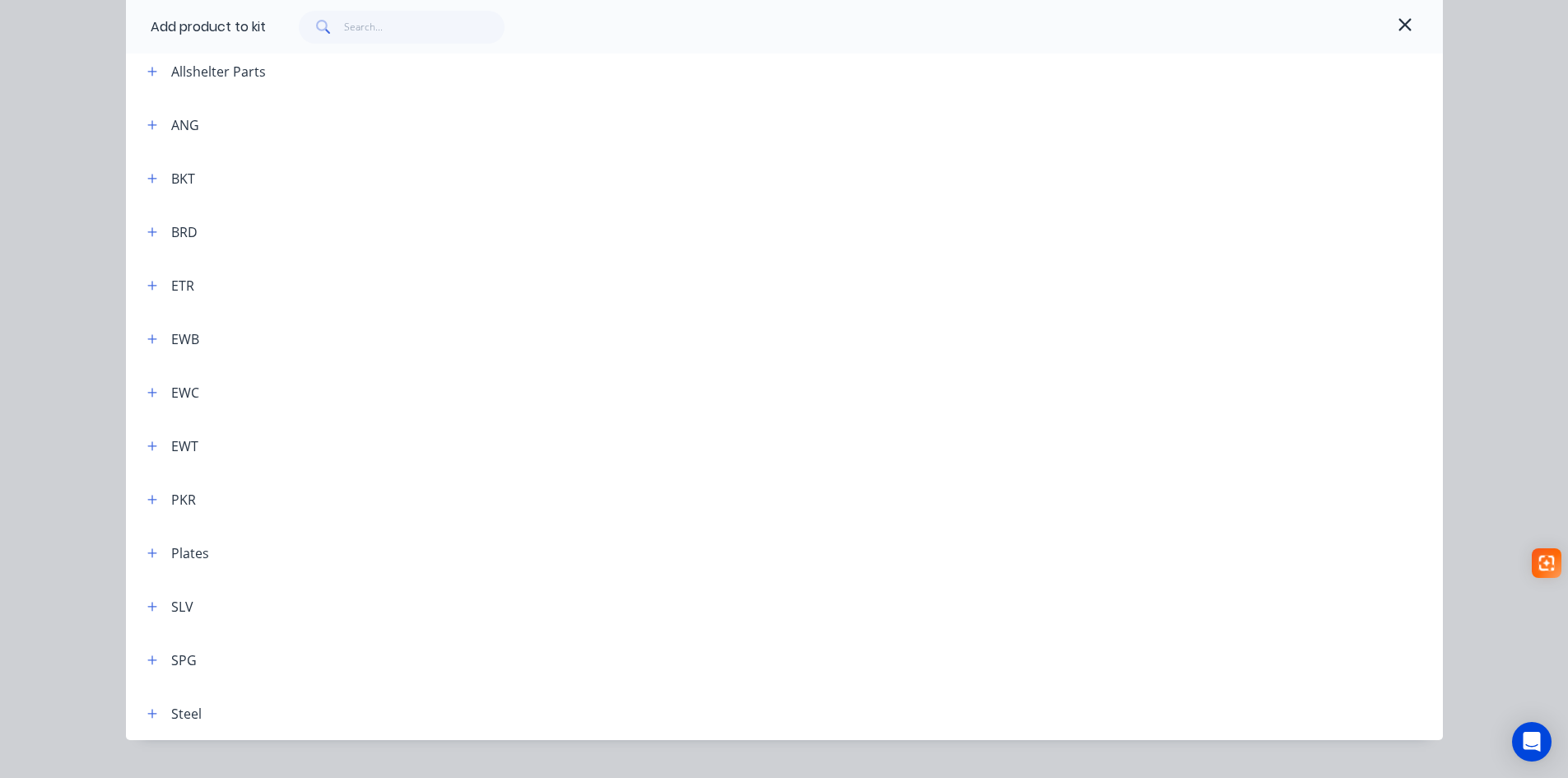
scroll to position [171, 0]
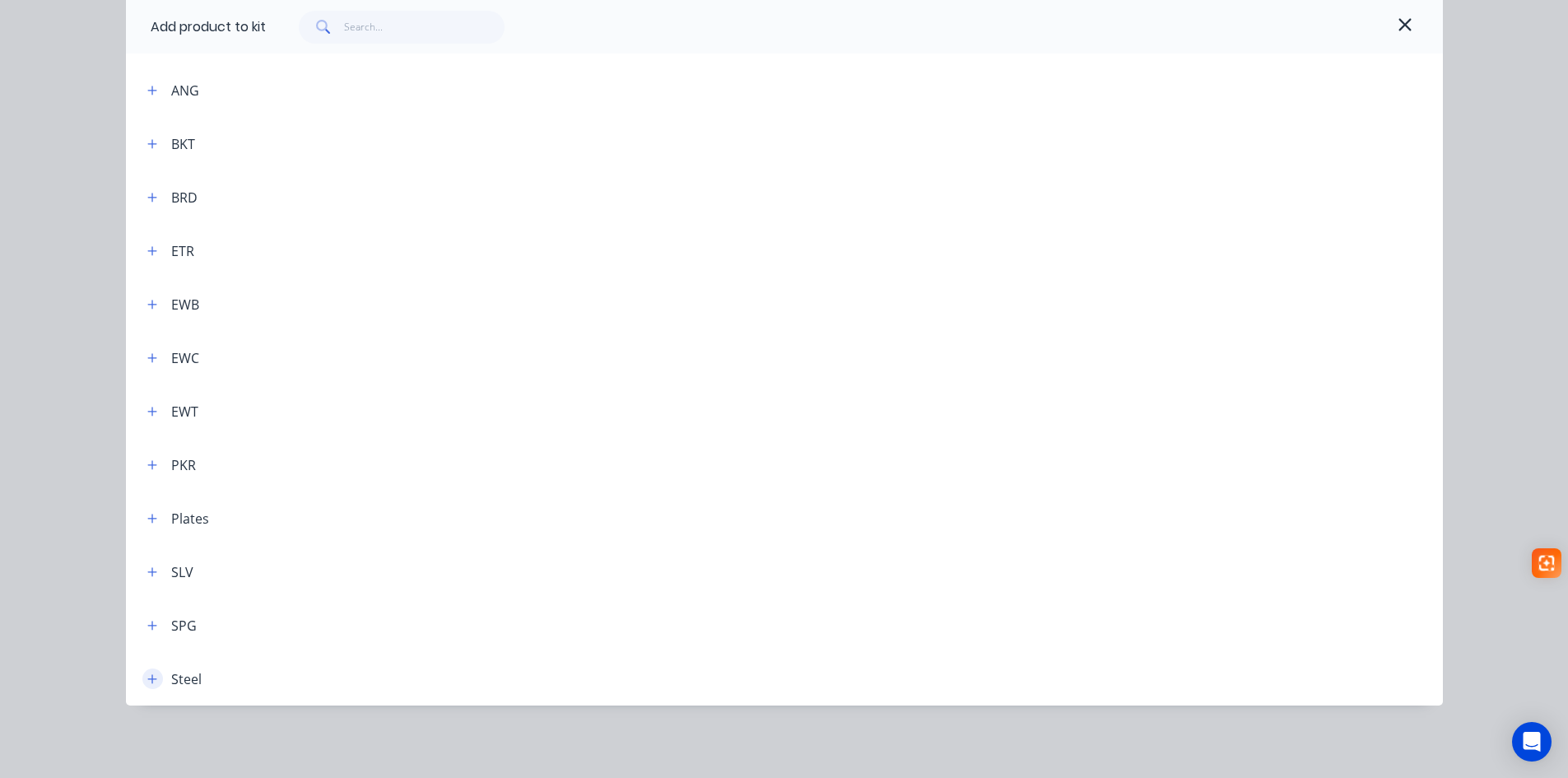
click at [147, 676] on icon "button" at bounding box center [151, 679] width 10 height 11
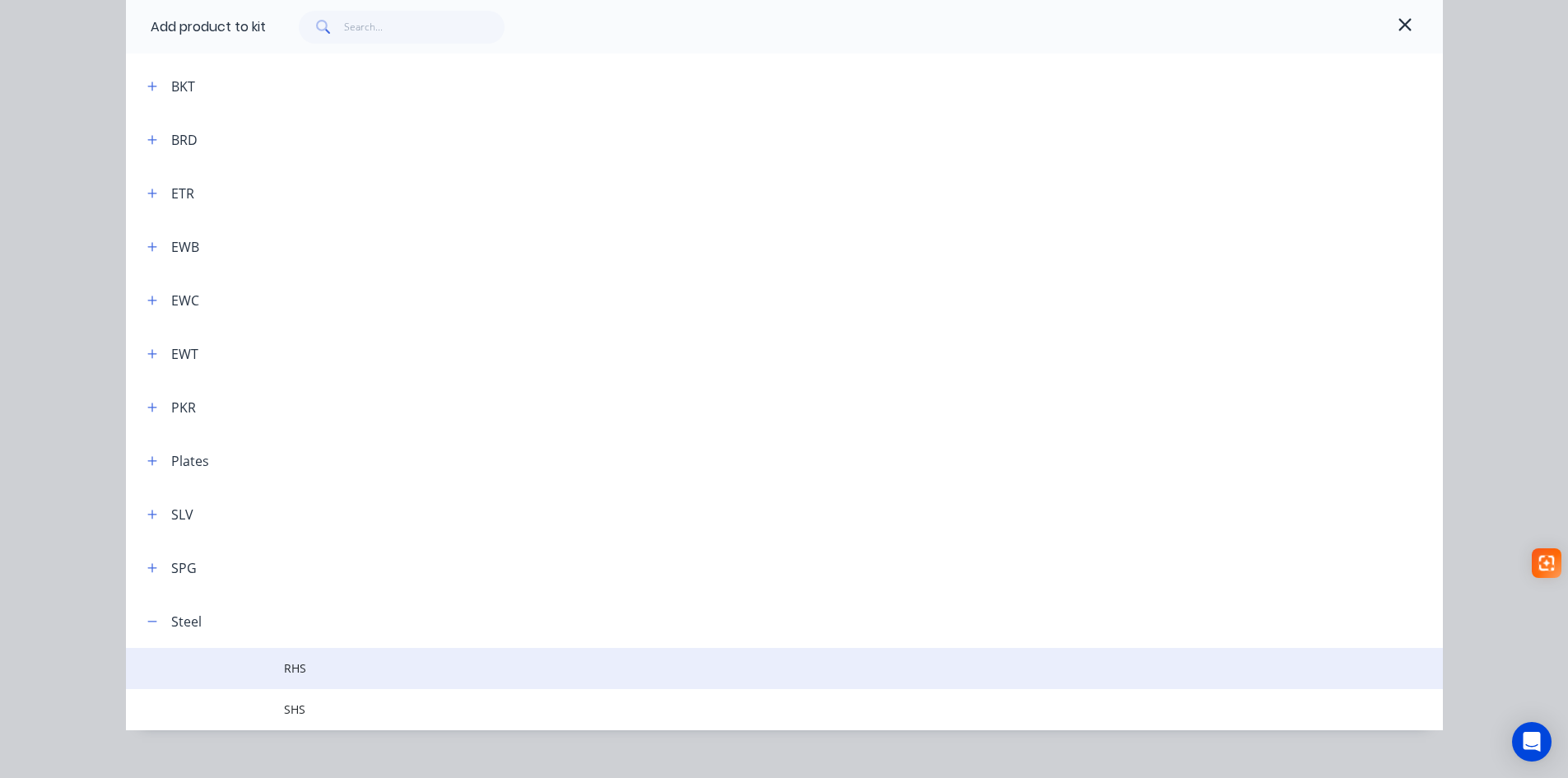
scroll to position [253, 0]
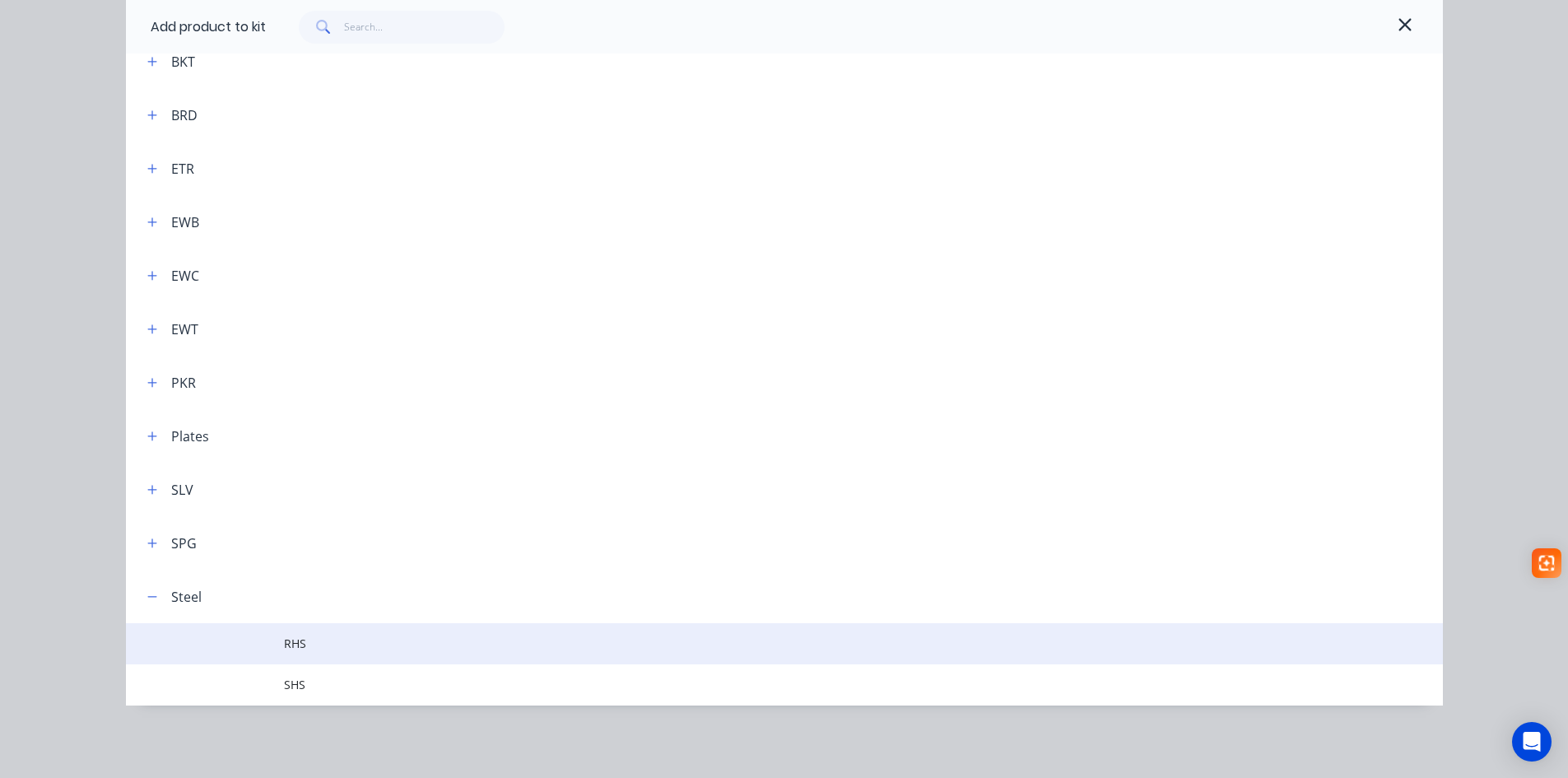
click at [311, 640] on span "RHS" at bounding box center [747, 643] width 927 height 17
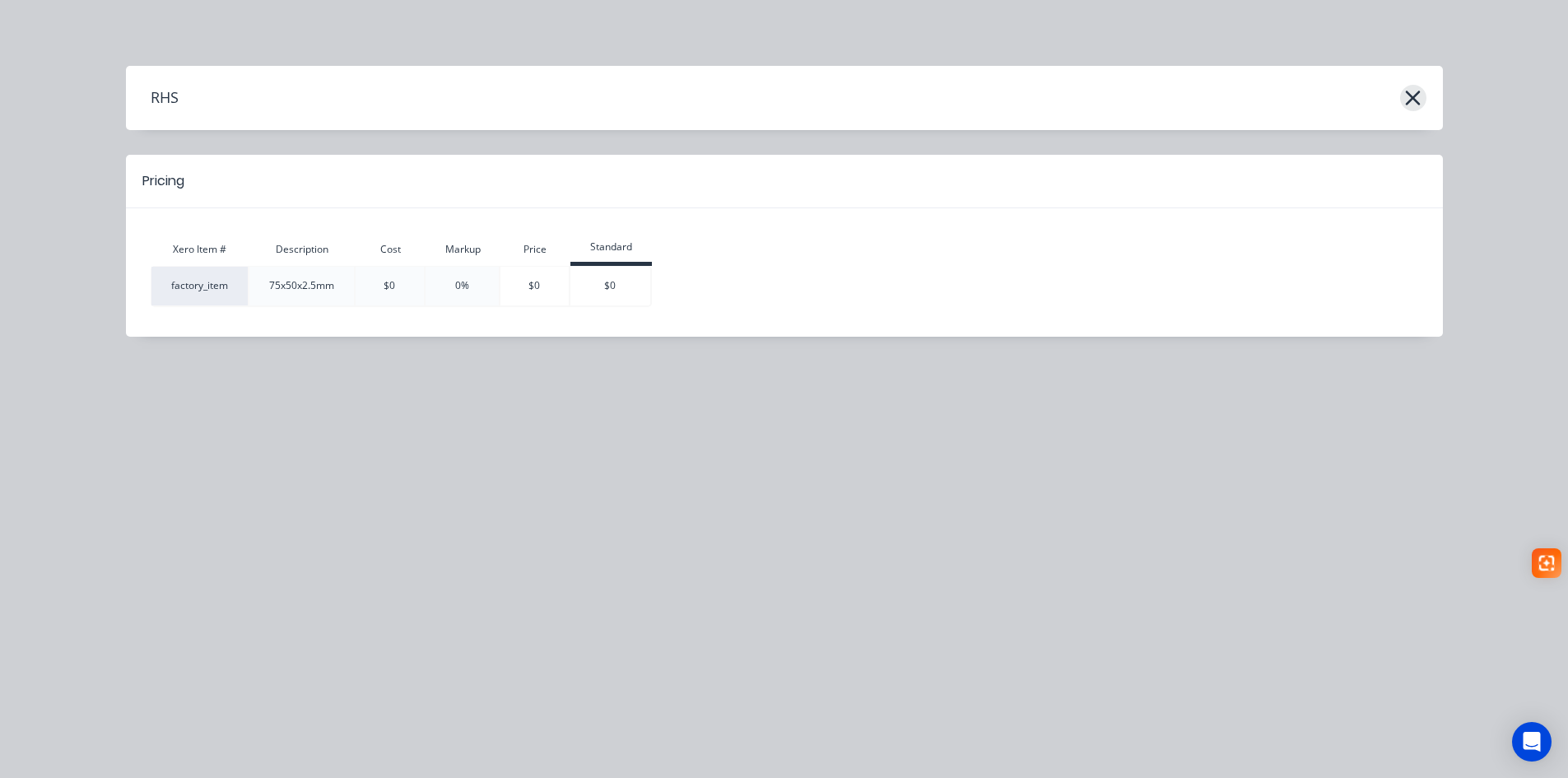
drag, startPoint x: 1410, startPoint y: 97, endPoint x: 1389, endPoint y: 115, distance: 27.7
click at [1409, 97] on icon "button" at bounding box center [1413, 97] width 17 height 23
click at [1414, 91] on icon "button" at bounding box center [1413, 97] width 17 height 23
click at [1415, 99] on icon "button" at bounding box center [1413, 97] width 15 height 15
click at [149, 15] on div "RHS Pricing Xero Item # Description Cost Markup Price Standard factory_item 75x…" at bounding box center [784, 389] width 1568 height 778
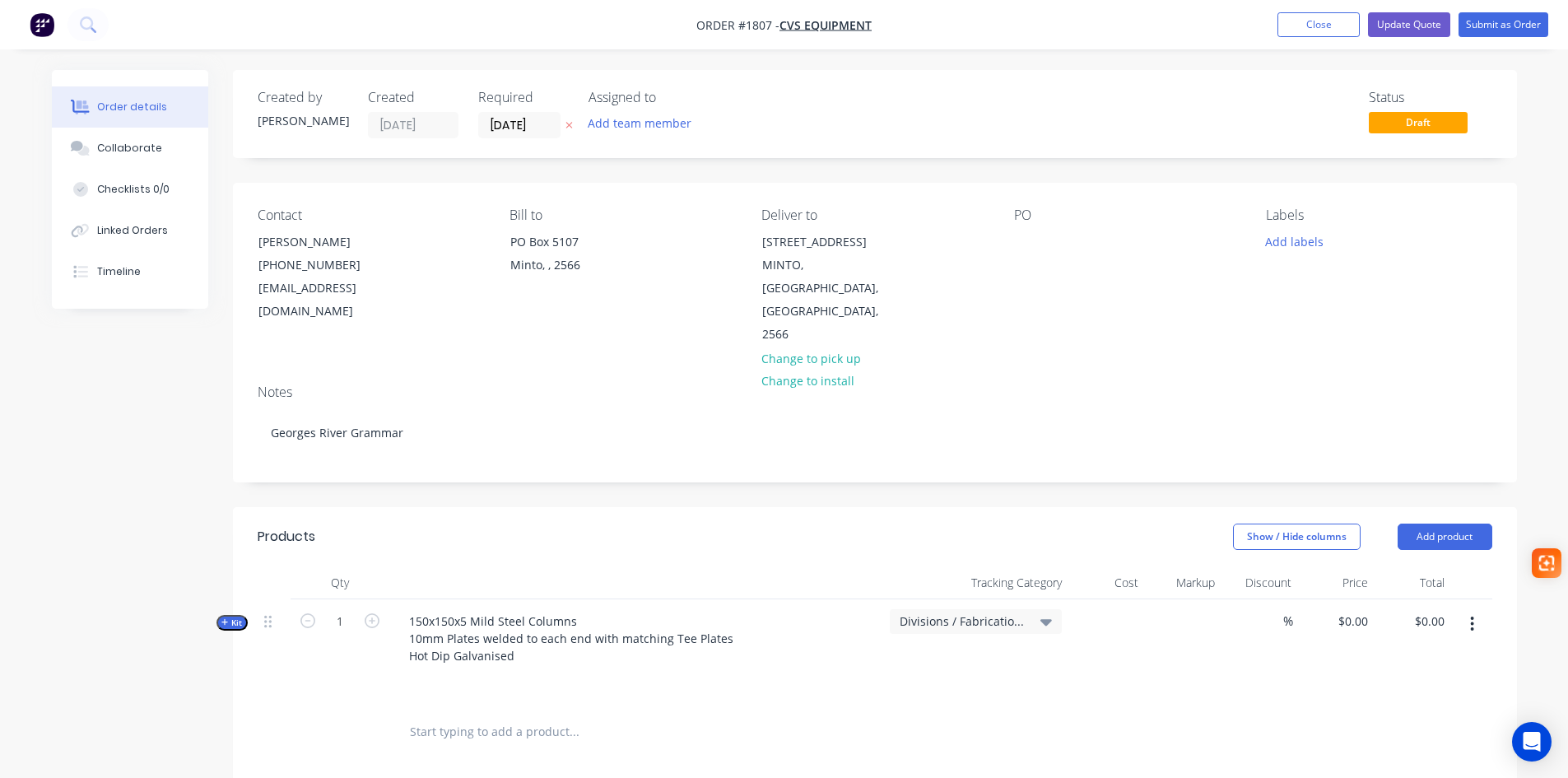
click at [1471, 616] on icon "button" at bounding box center [1472, 623] width 3 height 15
click at [1404, 688] on div "Add product to kit" at bounding box center [1414, 700] width 127 height 23
click at [1413, 721] on div "Product catalogue" at bounding box center [1414, 733] width 127 height 23
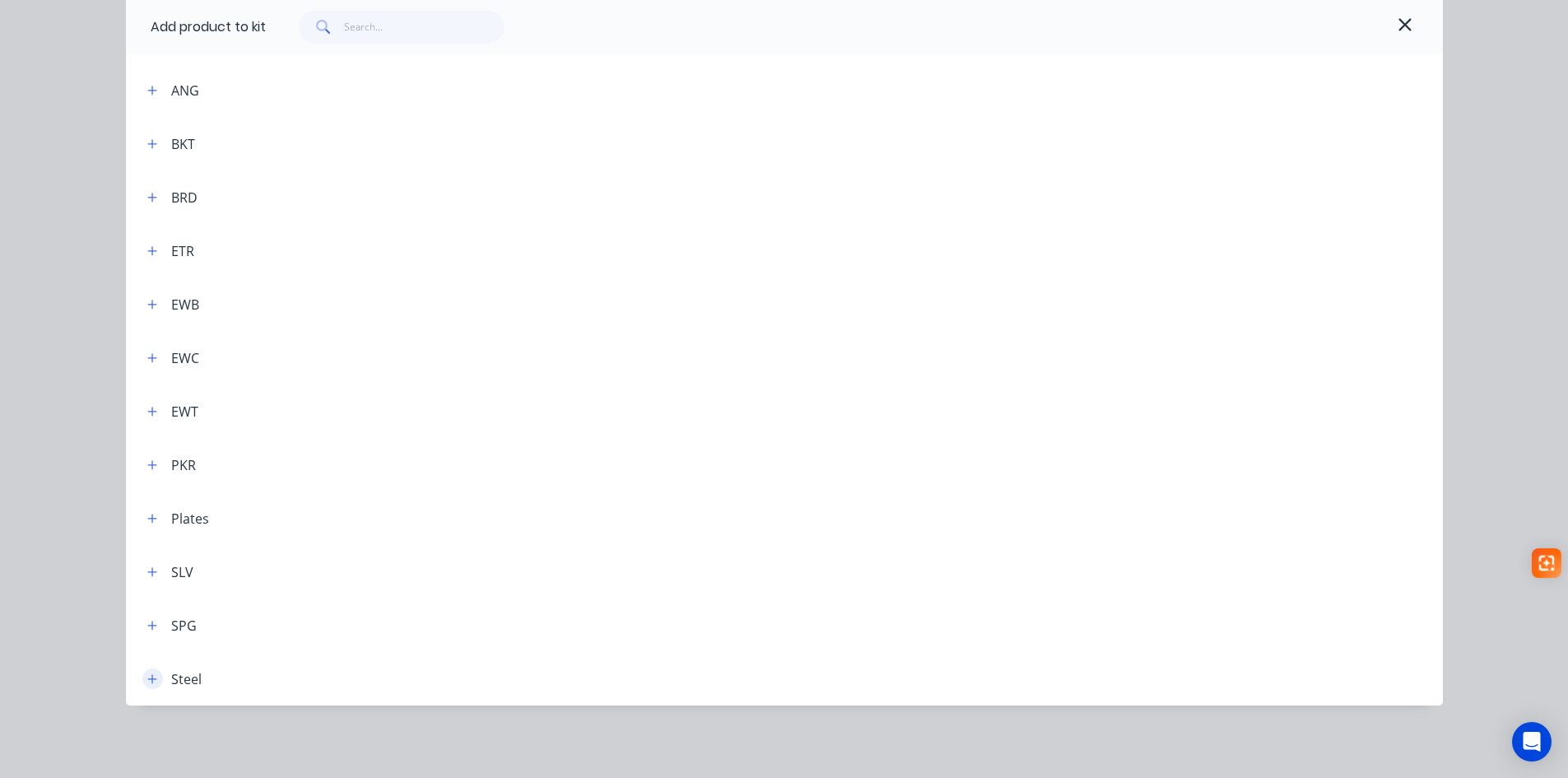
click at [147, 679] on icon "button" at bounding box center [151, 679] width 10 height 11
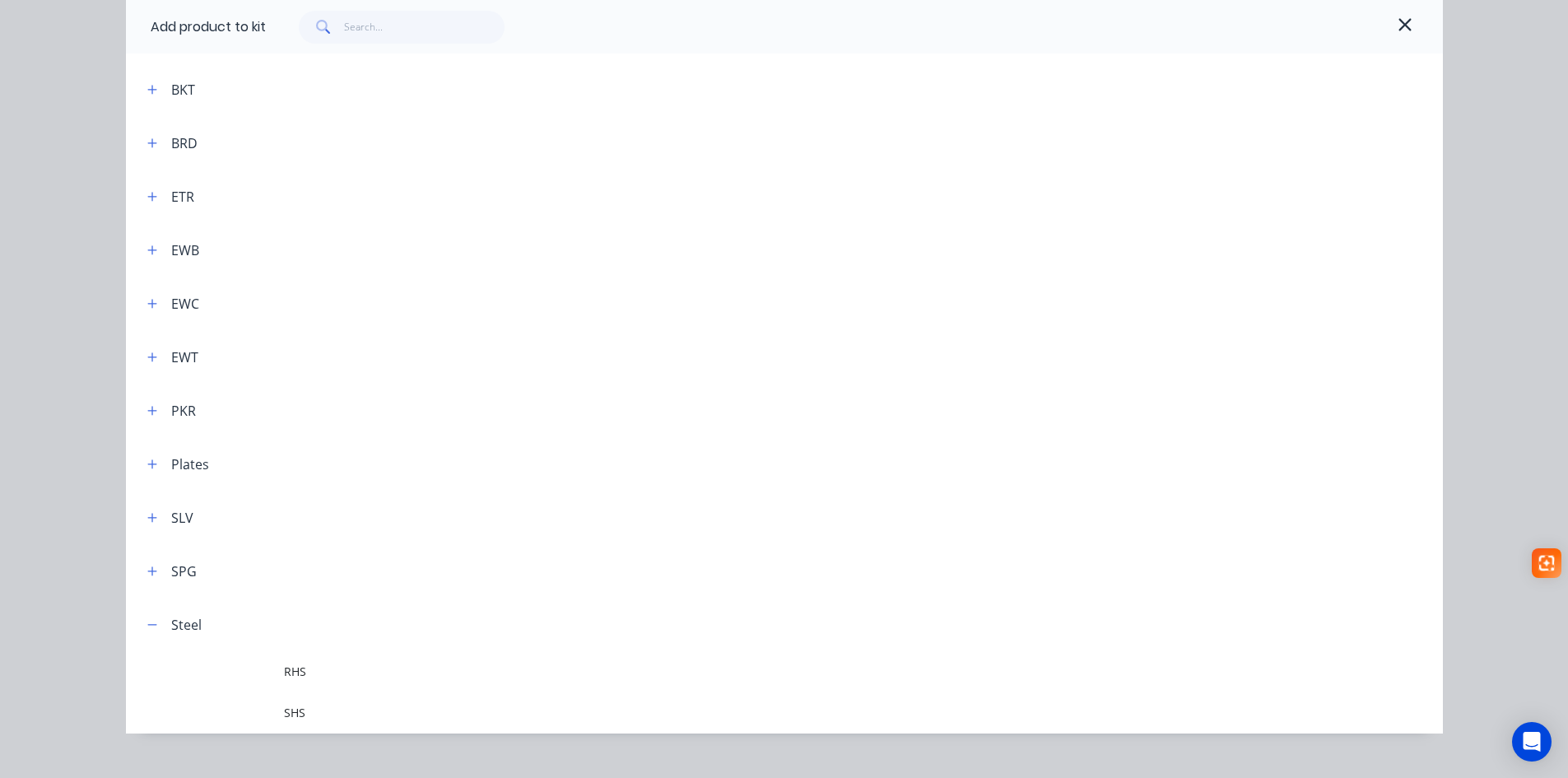
scroll to position [253, 0]
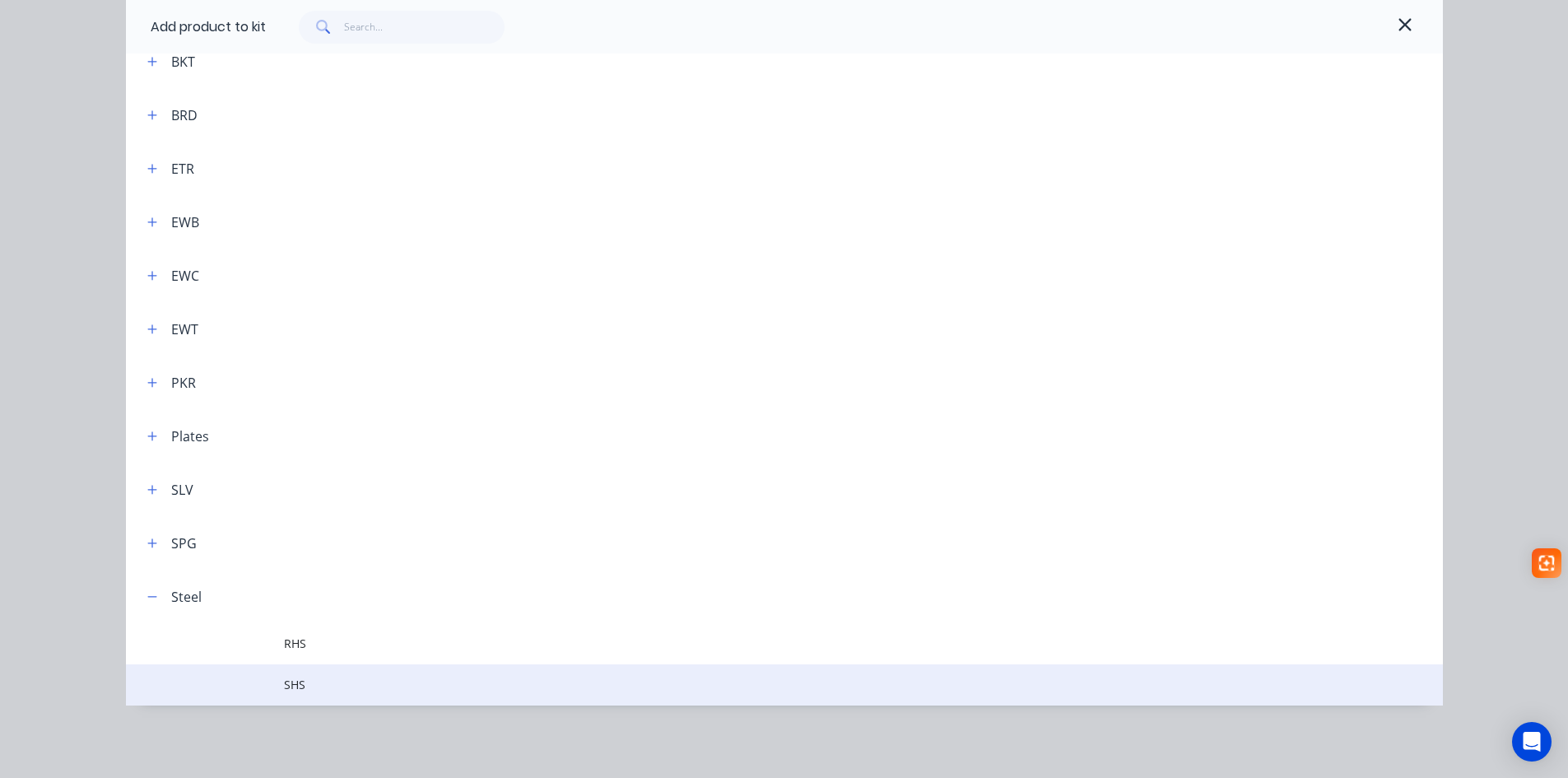
click at [284, 682] on span "SHS" at bounding box center [747, 685] width 927 height 17
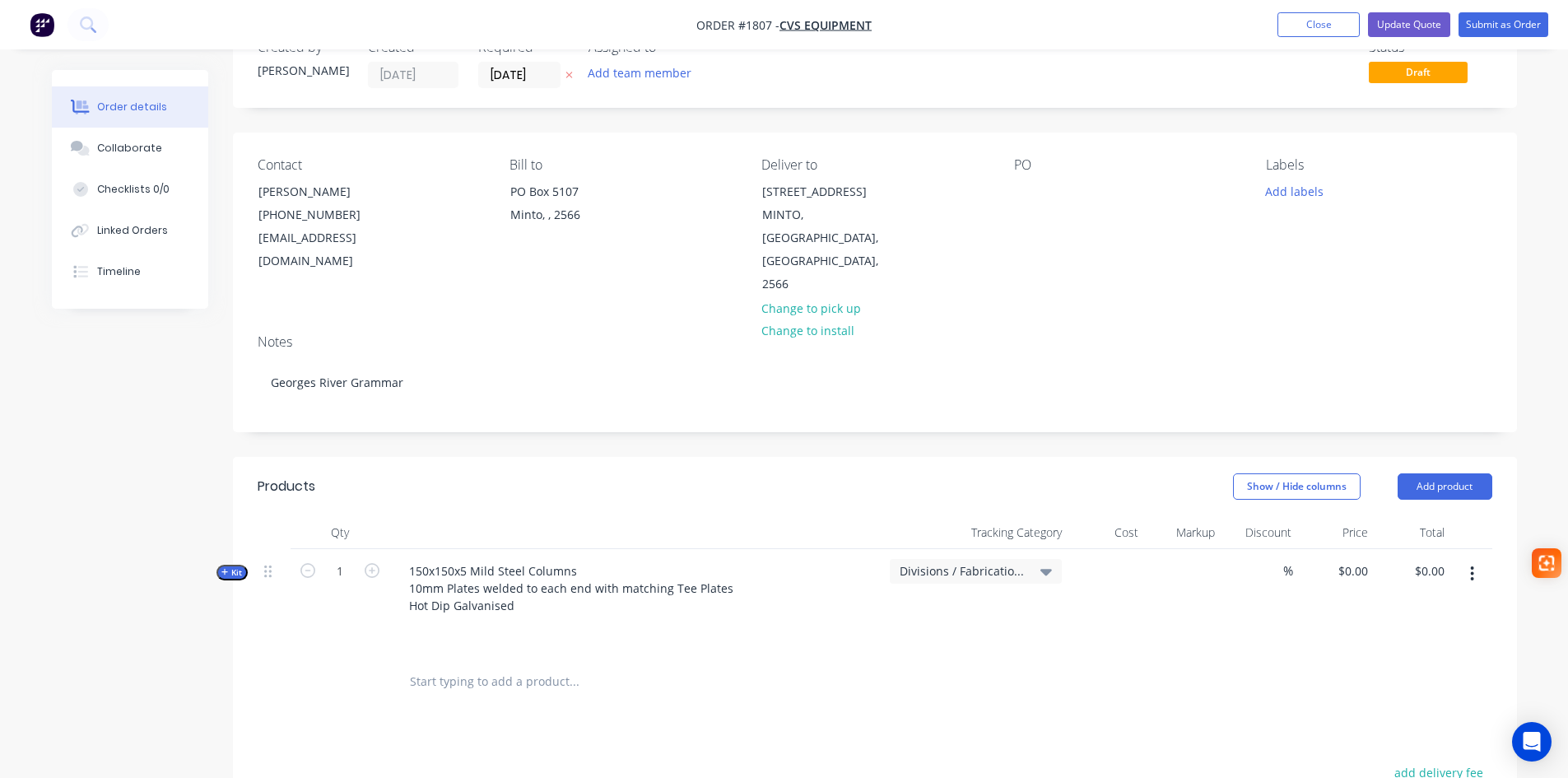
scroll to position [329, 0]
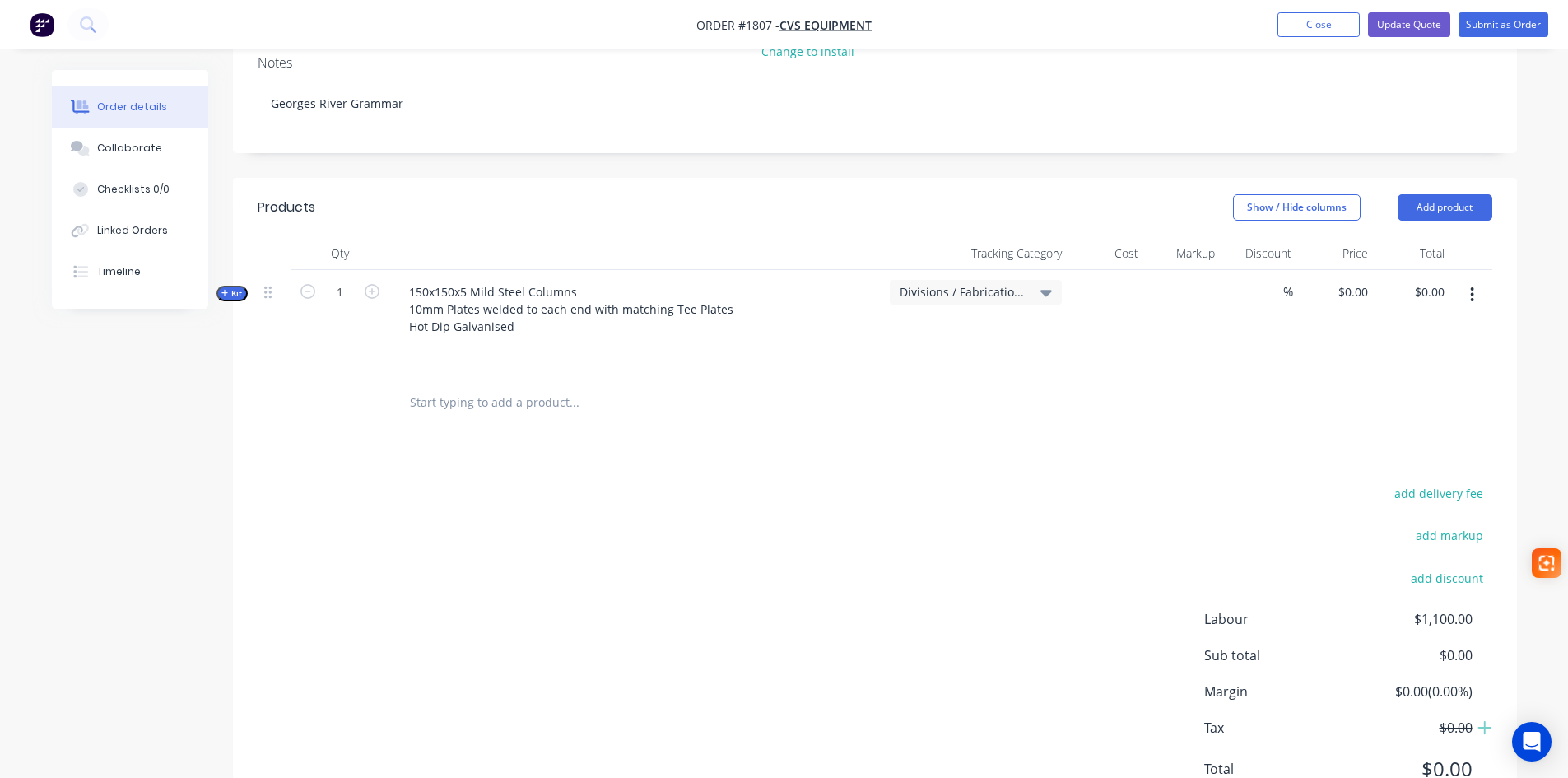
click at [225, 290] on icon "button" at bounding box center [224, 293] width 7 height 7
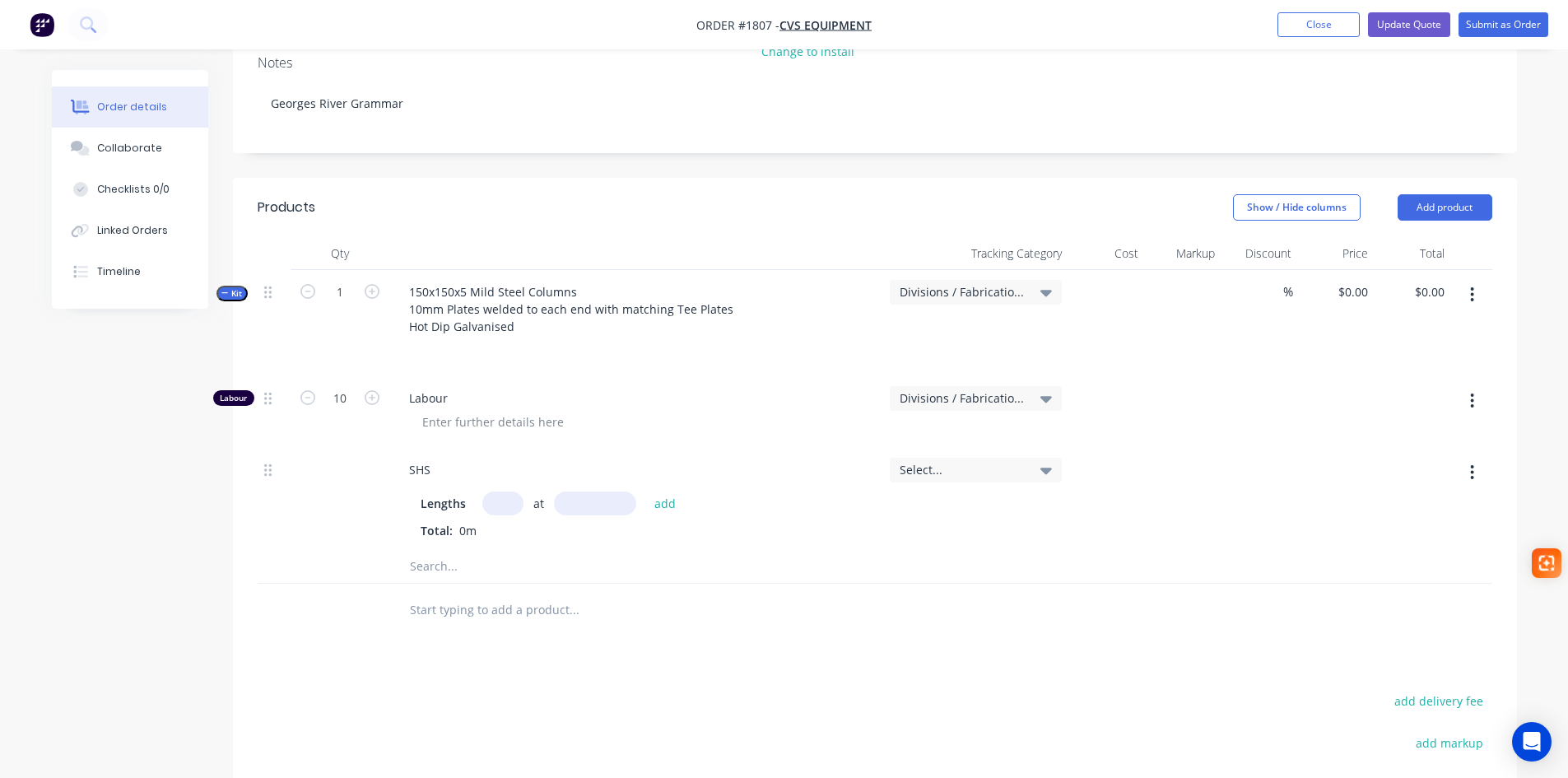
click at [960, 461] on span "Select..." at bounding box center [962, 470] width 124 height 17
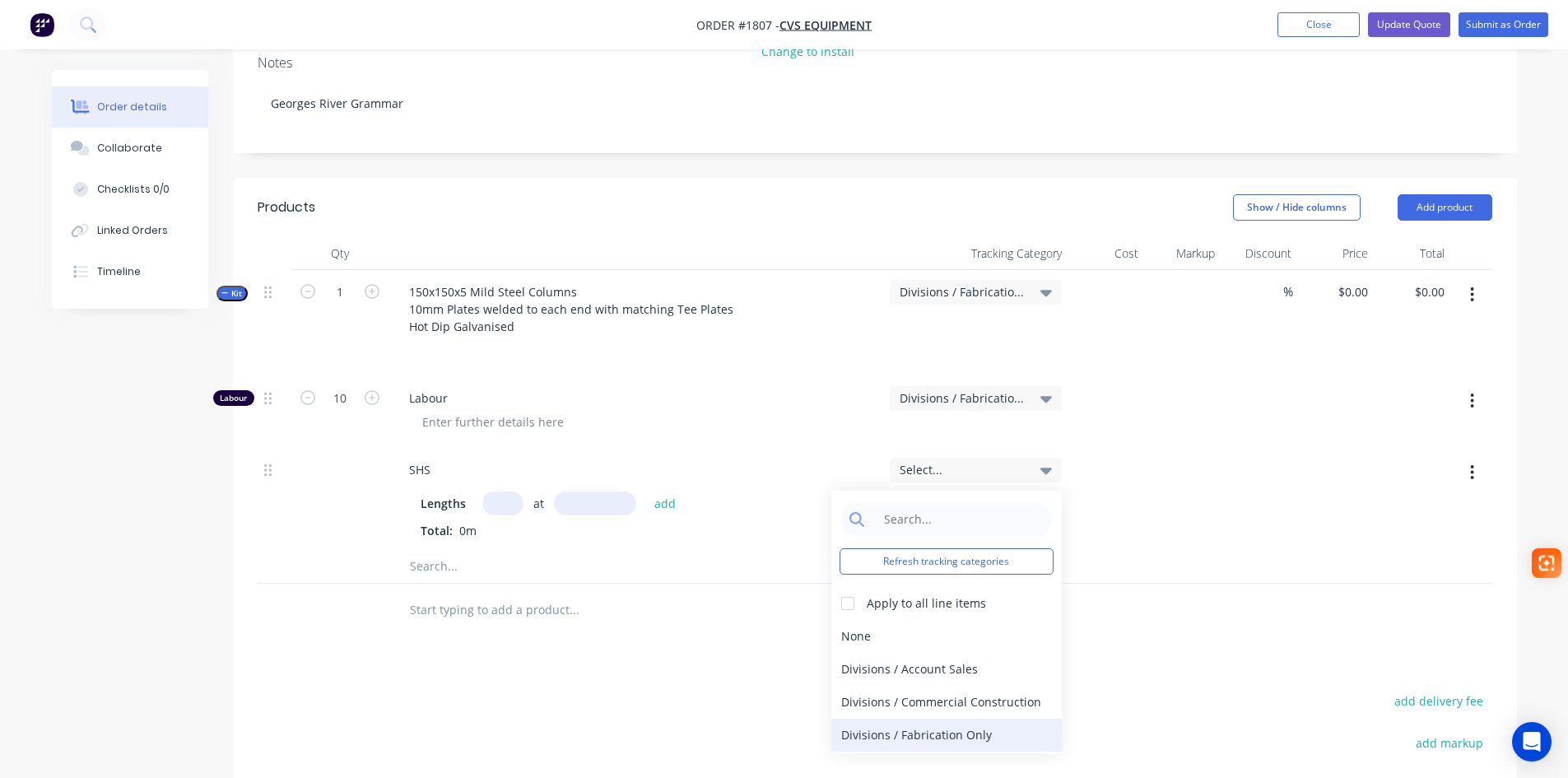
click at [922, 719] on div "Divisions / Fabrication Only" at bounding box center [946, 735] width 231 height 33
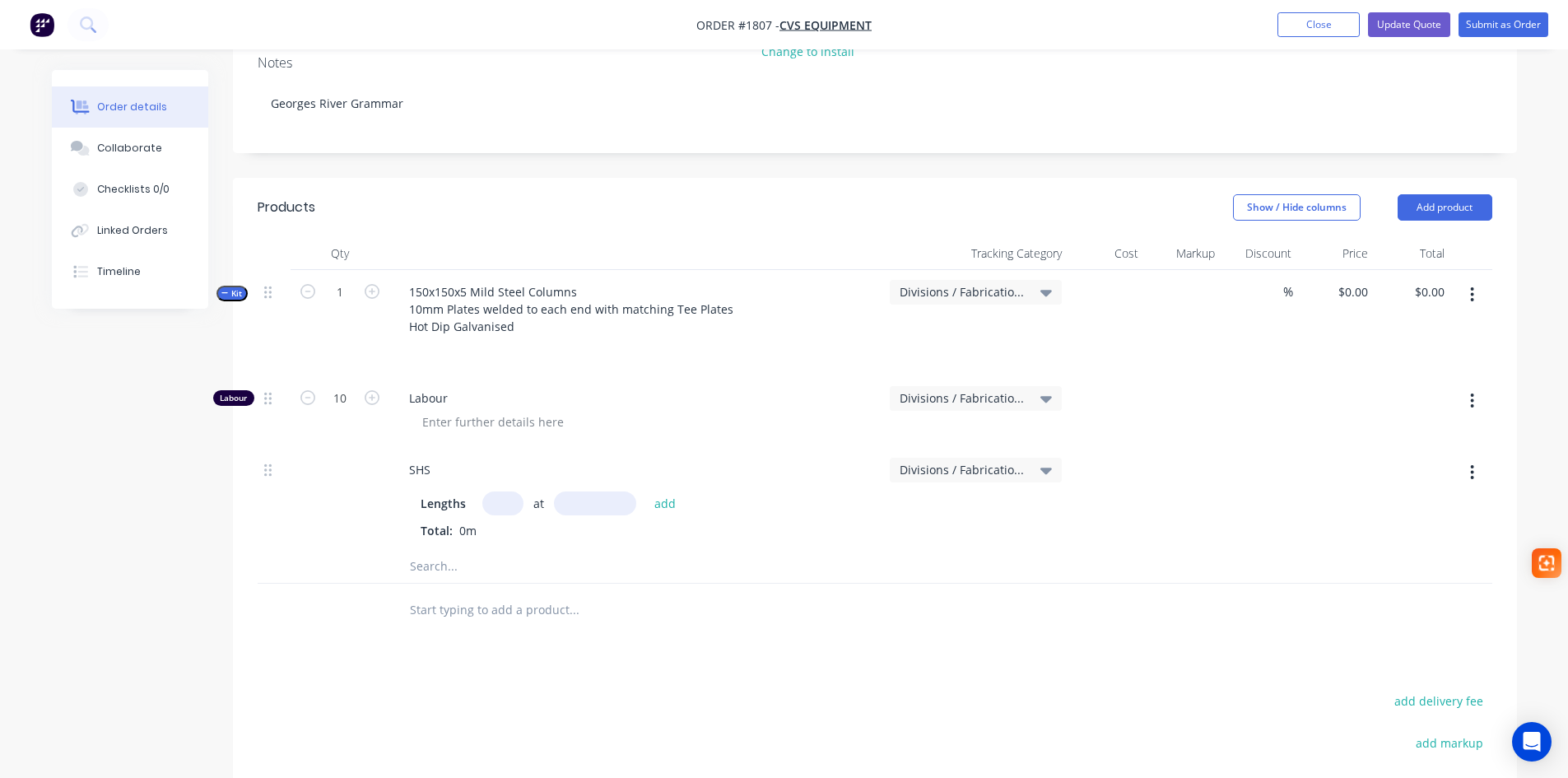
click at [497, 492] on input "text" at bounding box center [502, 503] width 41 height 23
click at [345, 386] on input "10" at bounding box center [339, 399] width 43 height 24
type input "1.5"
click at [491, 492] on input "text" at bounding box center [502, 503] width 41 height 23
type input "1"
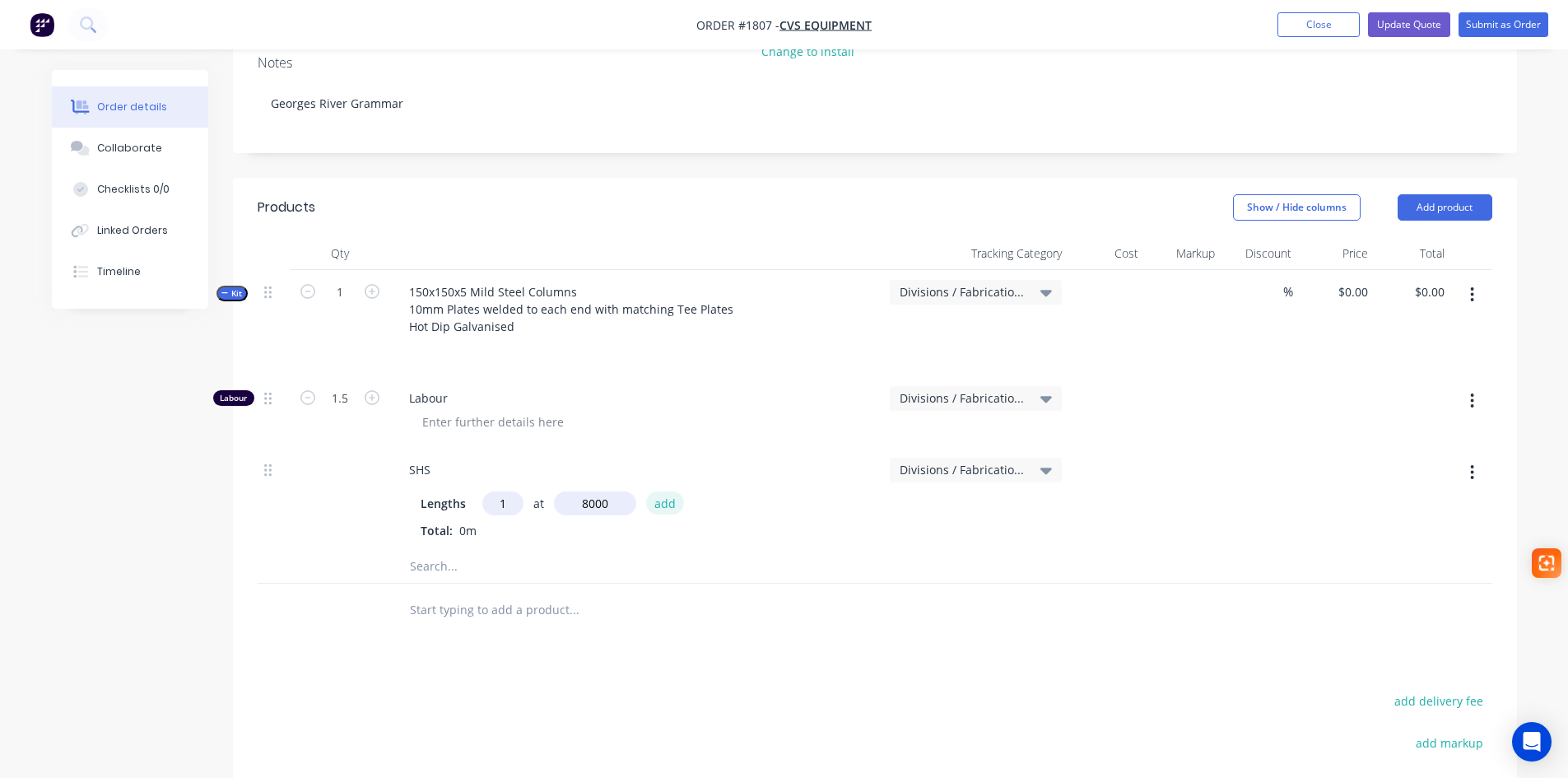
type input "8000mm"
click at [665, 492] on button "add" at bounding box center [665, 503] width 38 height 23
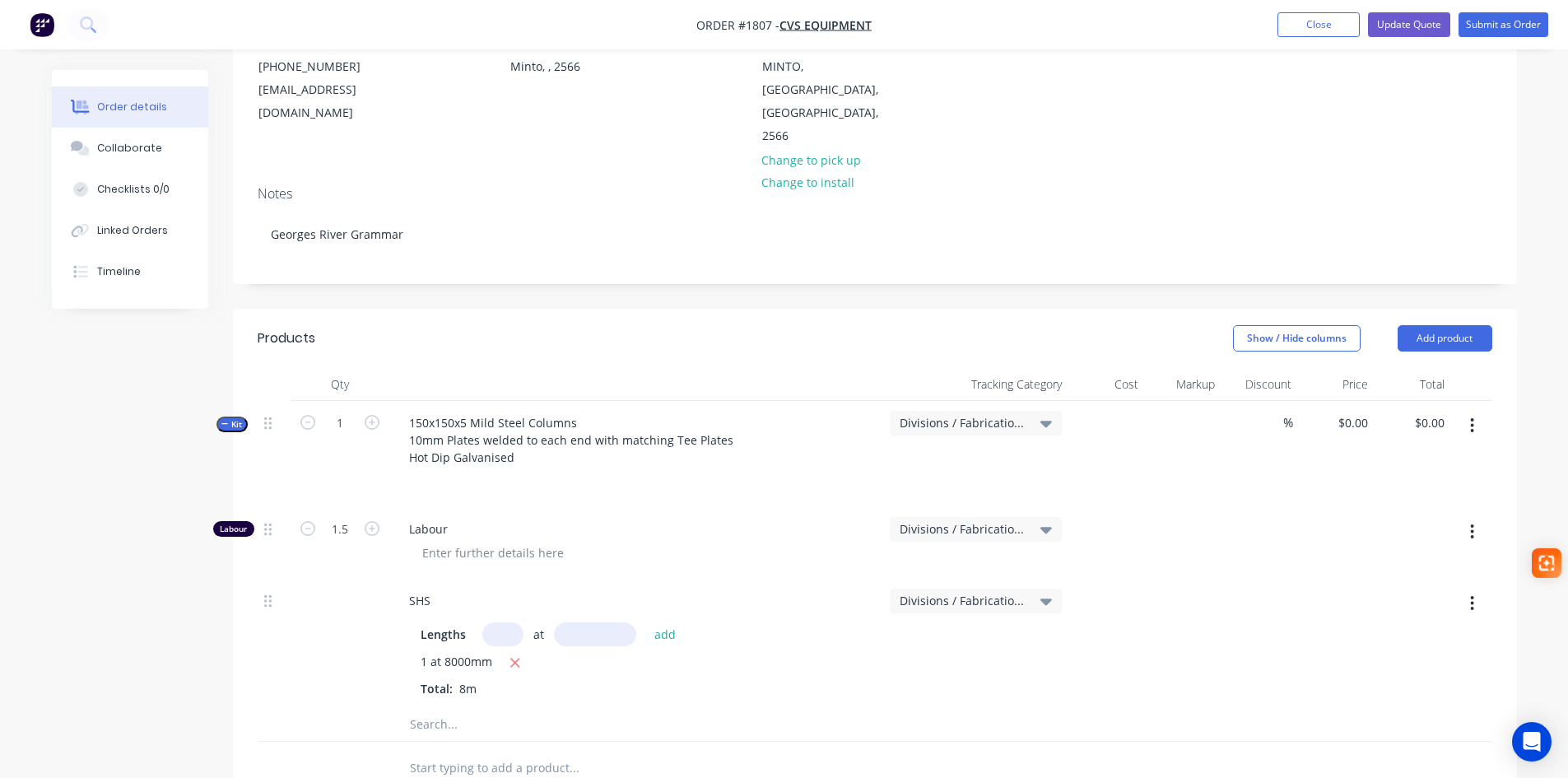
scroll to position [164, 0]
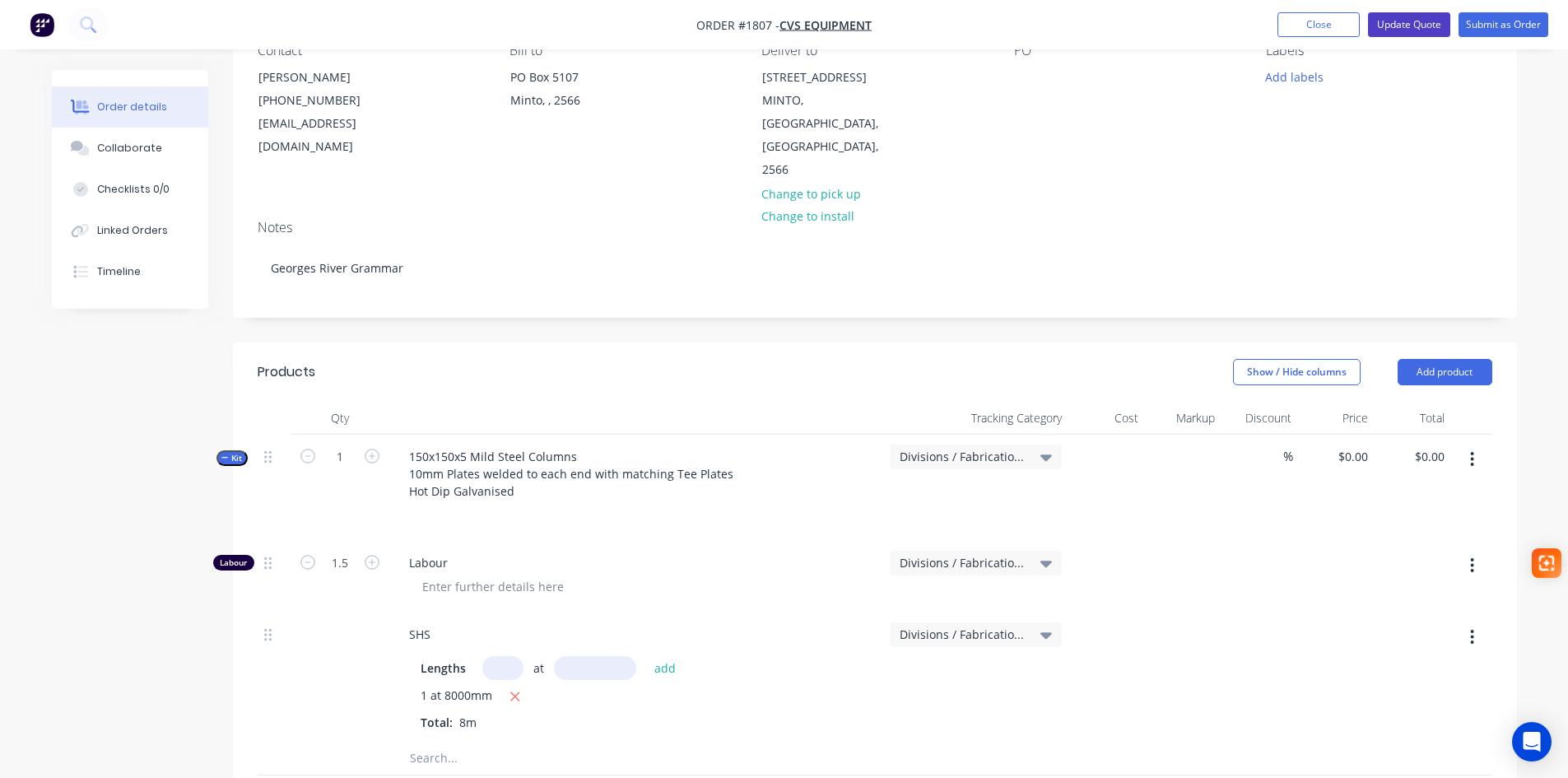
click at [1397, 25] on button "Update Quote" at bounding box center [1409, 24] width 83 height 24
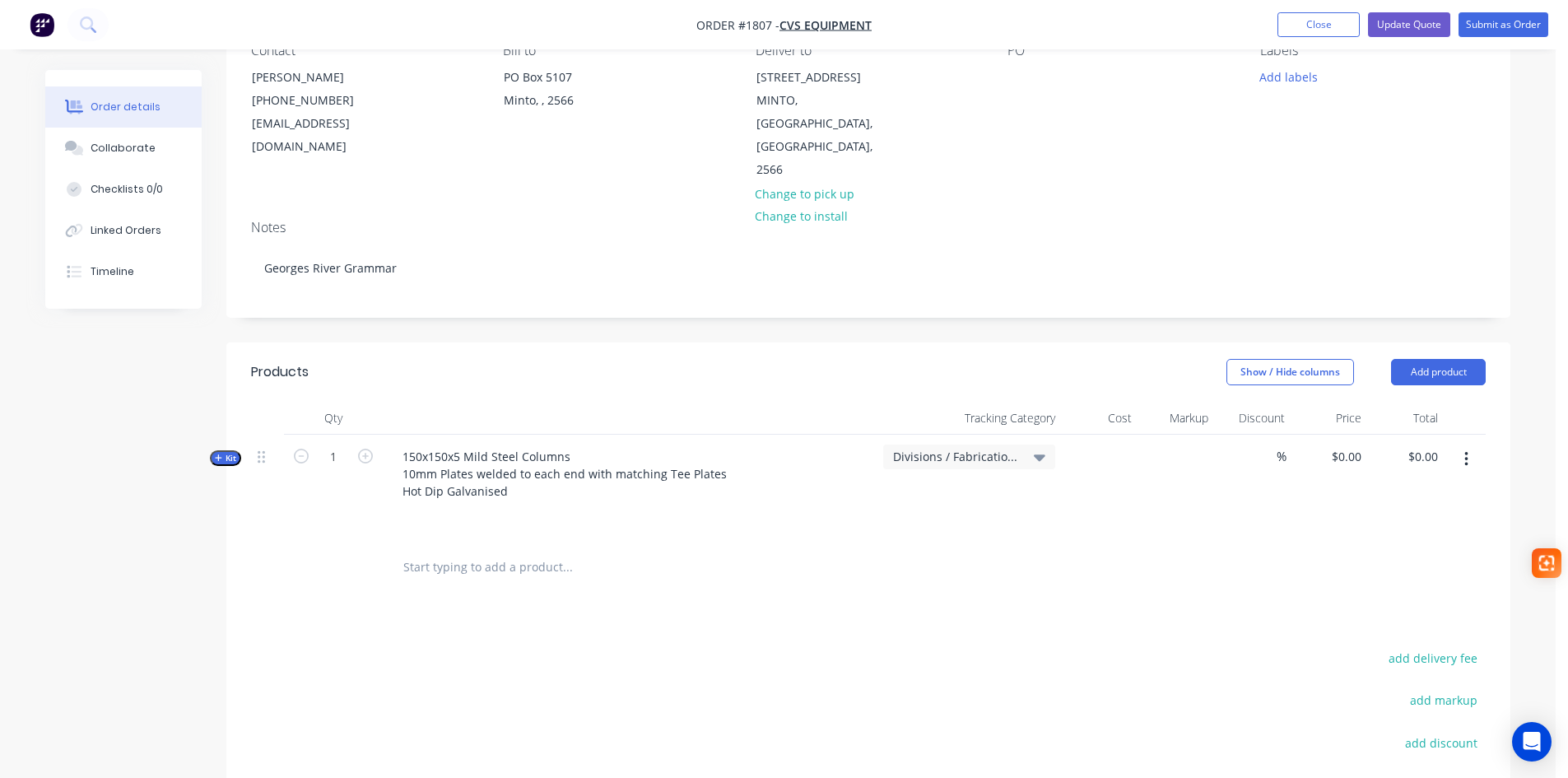
scroll to position [0, 0]
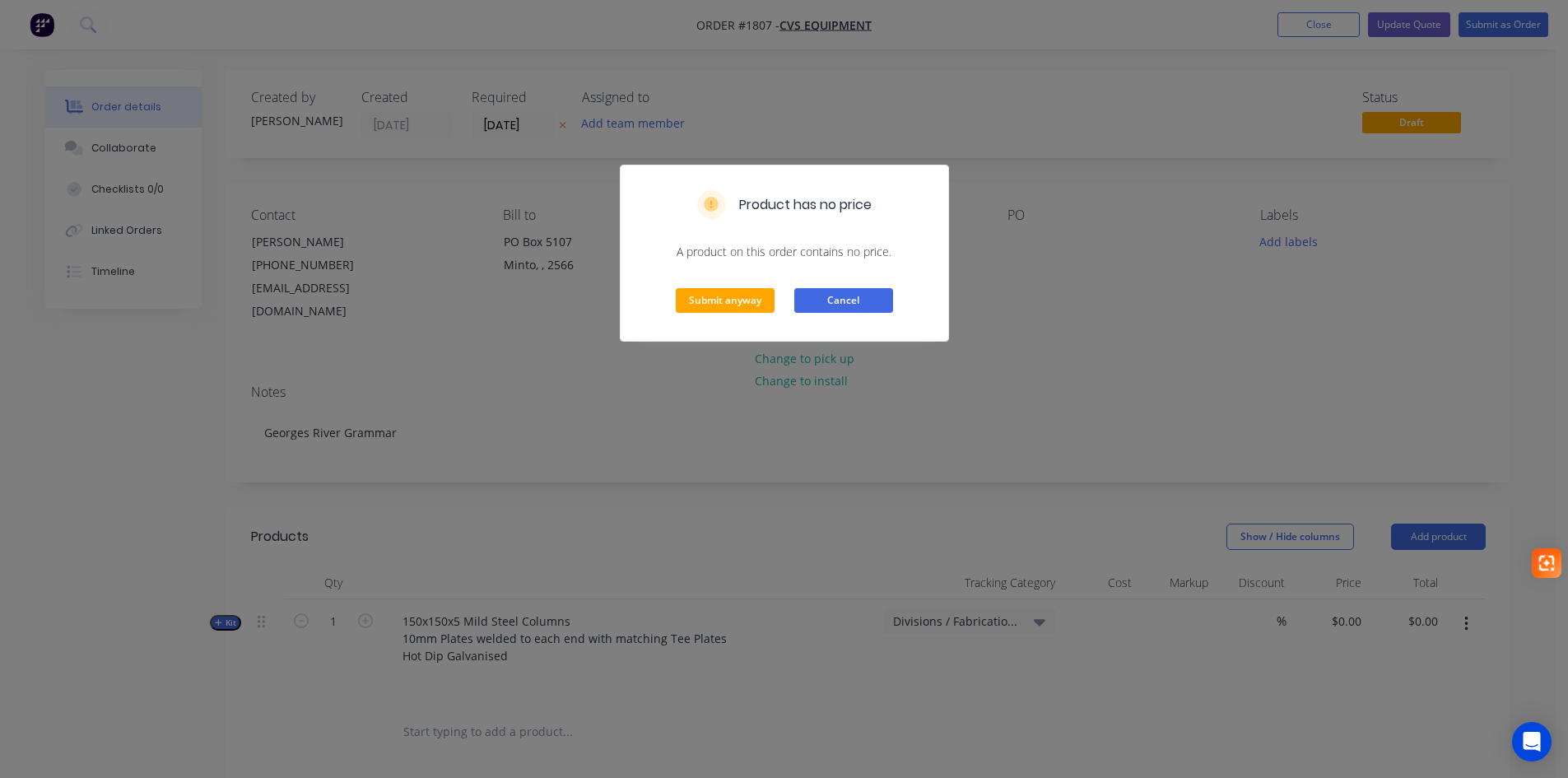
click at [822, 301] on button "Cancel" at bounding box center [844, 300] width 99 height 24
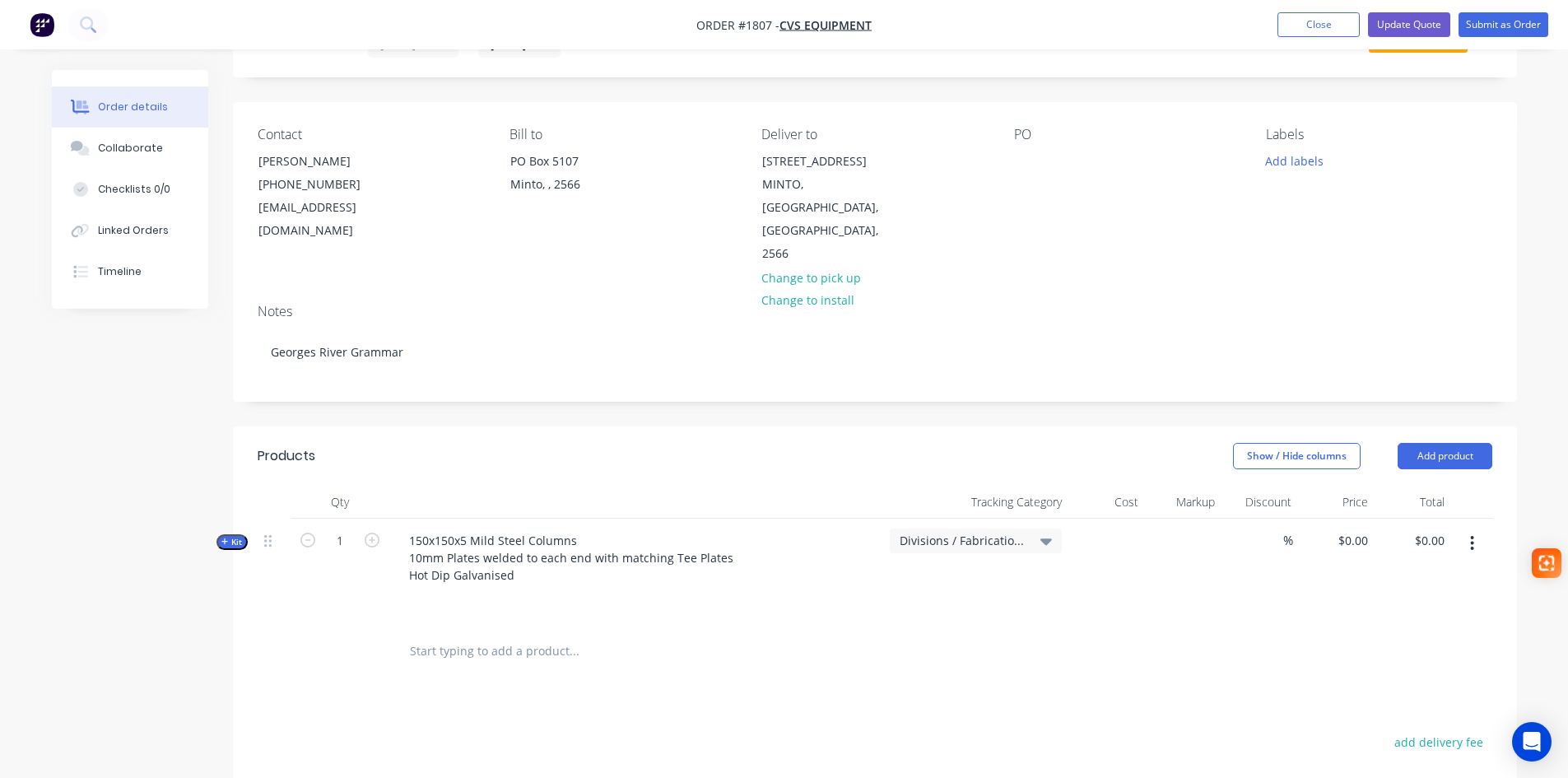
scroll to position [164, 0]
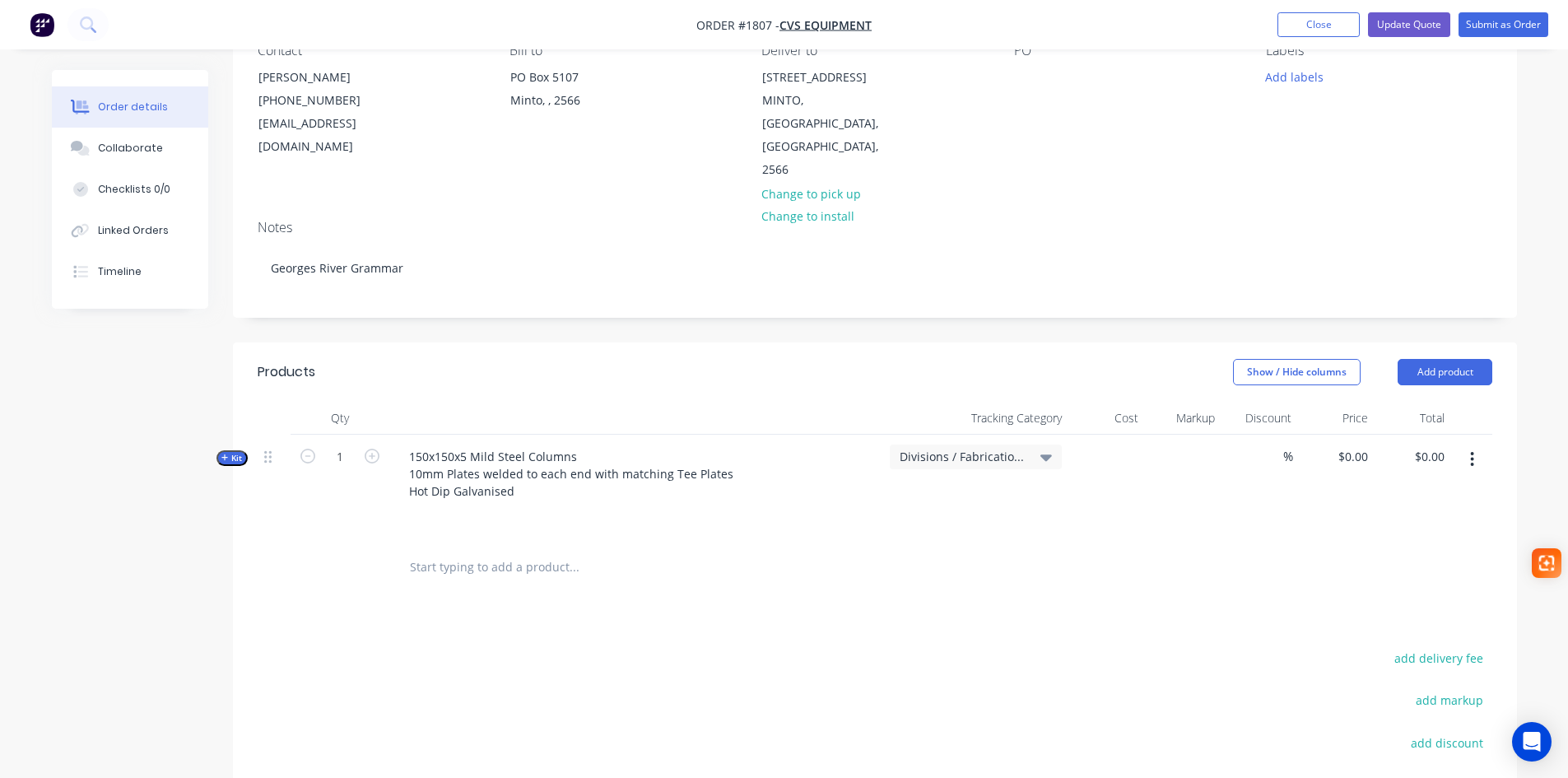
click at [231, 452] on span "Kit" at bounding box center [231, 458] width 22 height 12
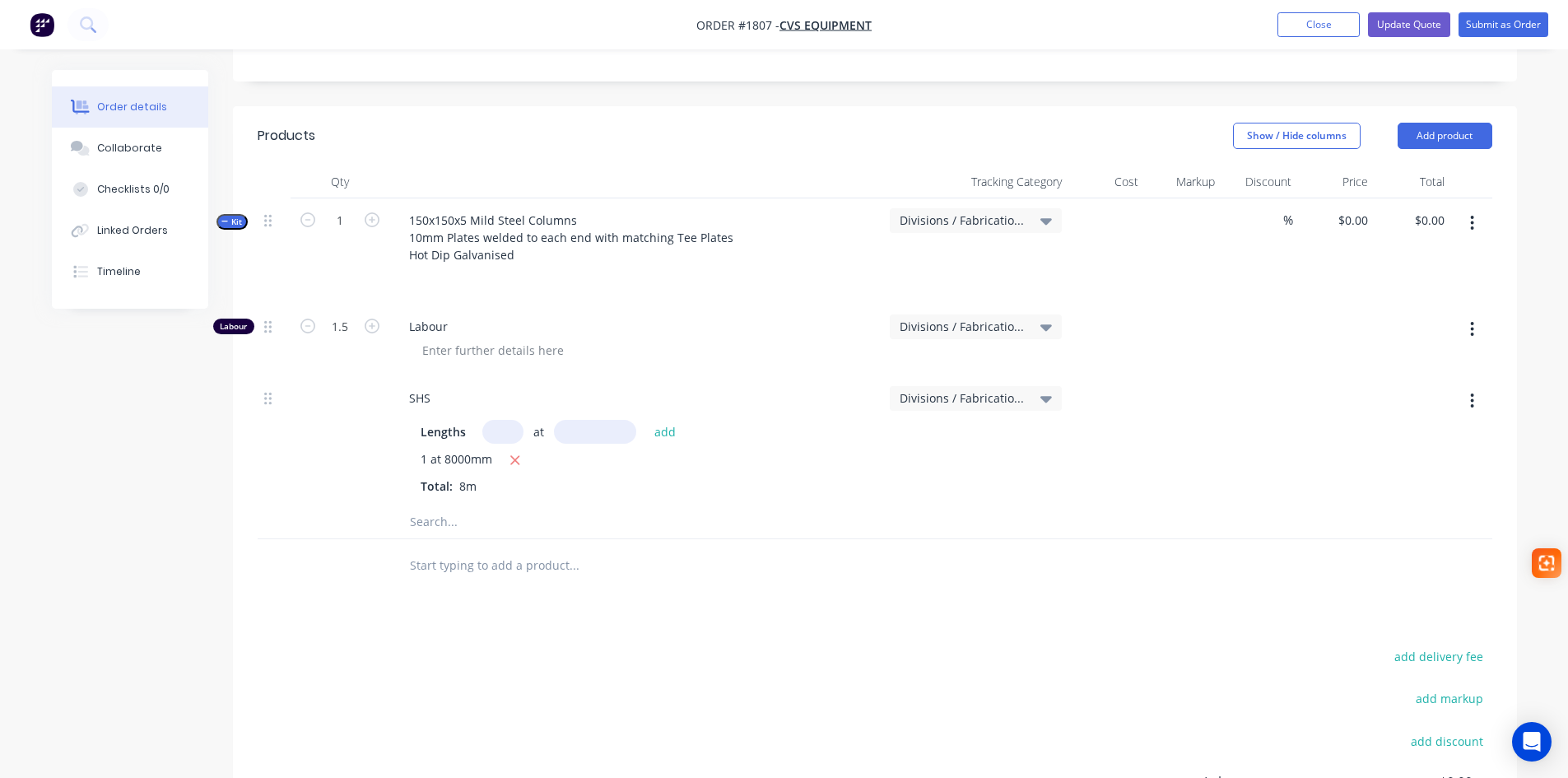
scroll to position [412, 0]
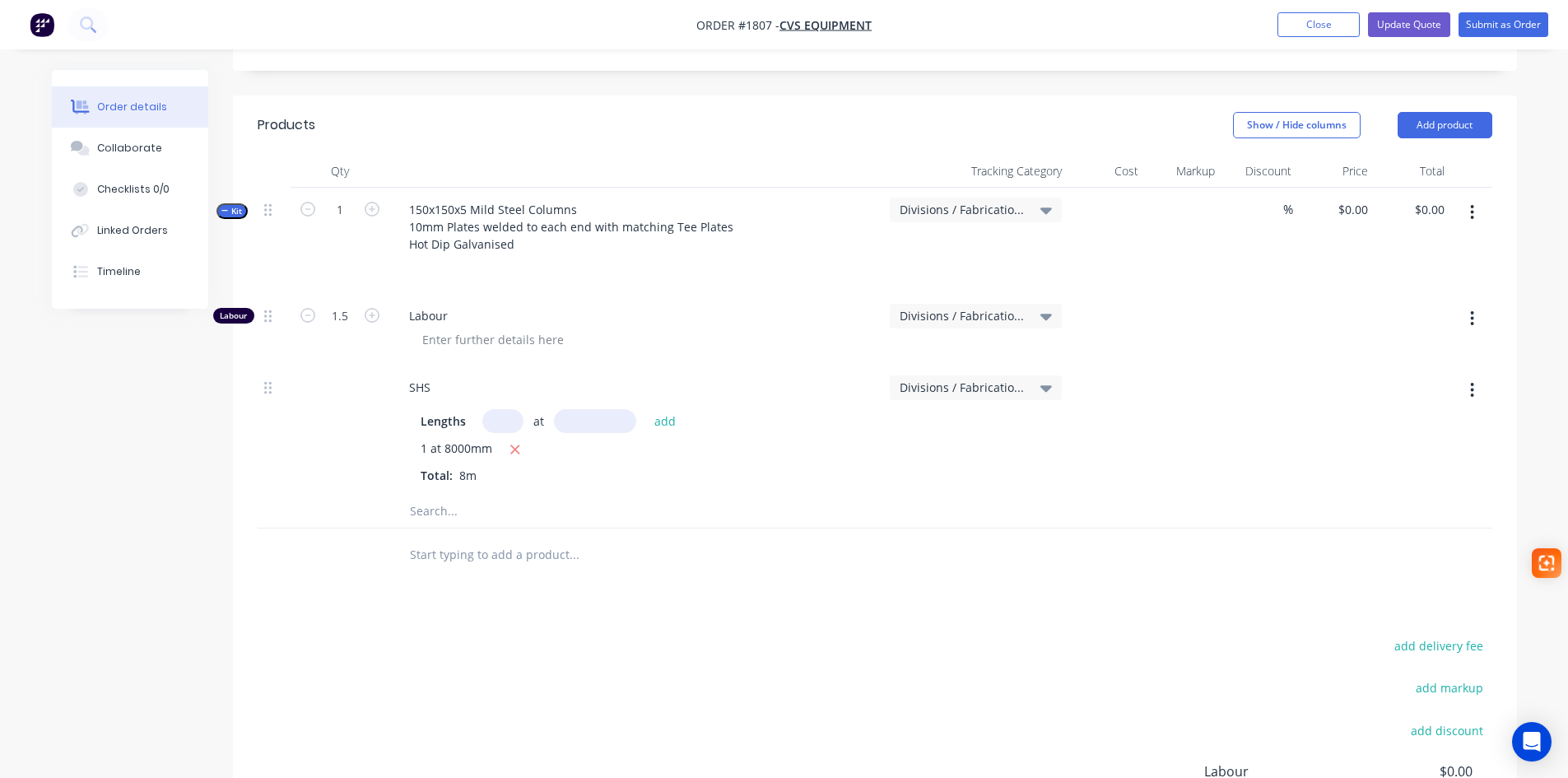
click at [1124, 294] on div at bounding box center [1107, 330] width 77 height 71
click at [1467, 304] on button "button" at bounding box center [1471, 319] width 38 height 30
click at [1484, 112] on button "Add product" at bounding box center [1444, 125] width 95 height 26
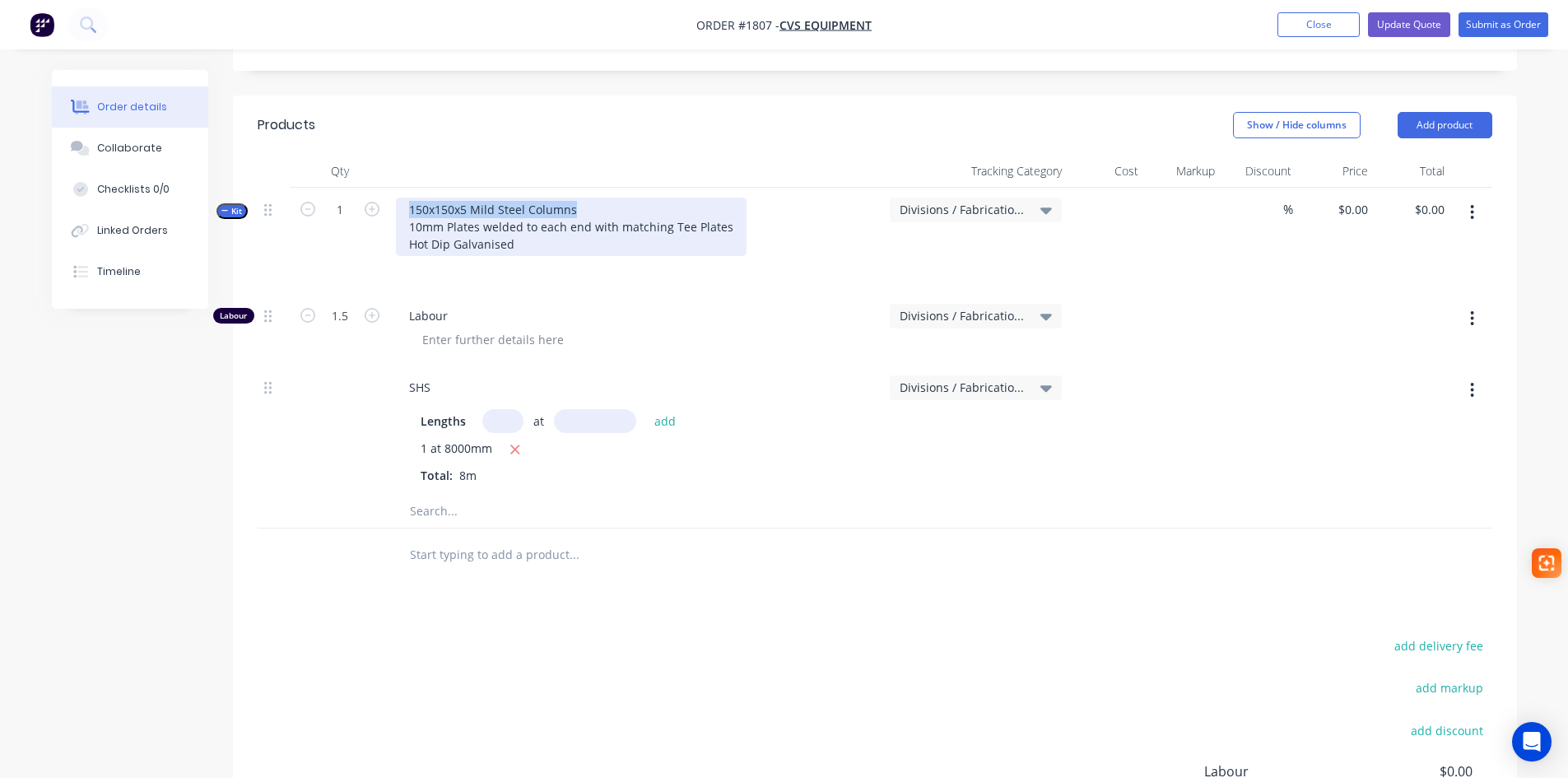
drag, startPoint x: 575, startPoint y: 160, endPoint x: 403, endPoint y: 166, distance: 172.1
click at [403, 198] on div "150x150x5 Mild Steel Columns 10mm Plates welded to each end with matching Tee P…" at bounding box center [571, 226] width 351 height 58
copy div "150x150x5 Mild Steel Columns"
drag, startPoint x: 468, startPoint y: 191, endPoint x: 393, endPoint y: 178, distance: 76.1
click at [393, 188] on div "150x150x5 Mild Steel Columns 10mm Plates welded to each end with matching Tee P…" at bounding box center [636, 241] width 494 height 106
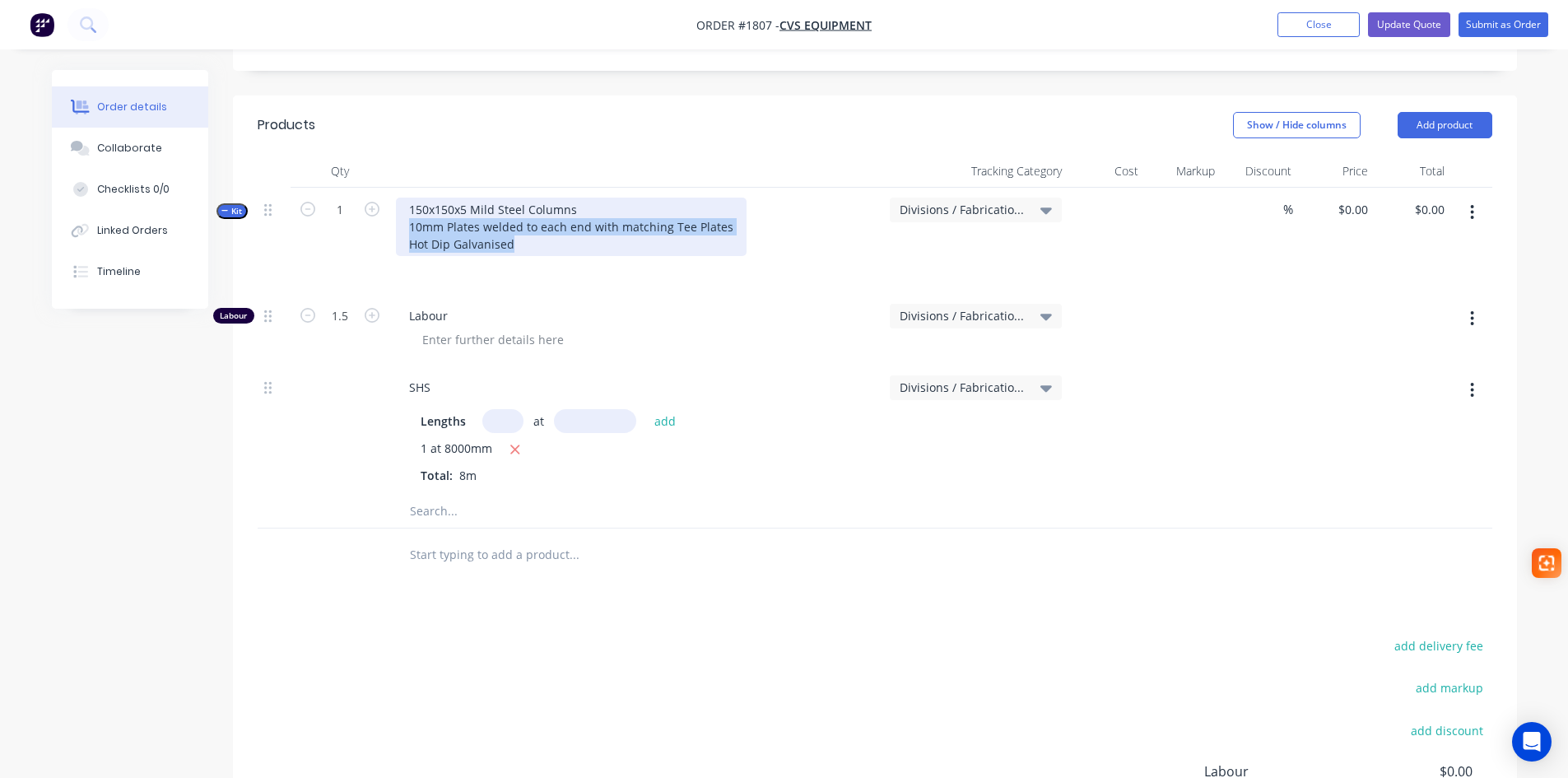
copy div "10mm Plates welded to each end with matching Tee Plates Hot Dip Galvanised"
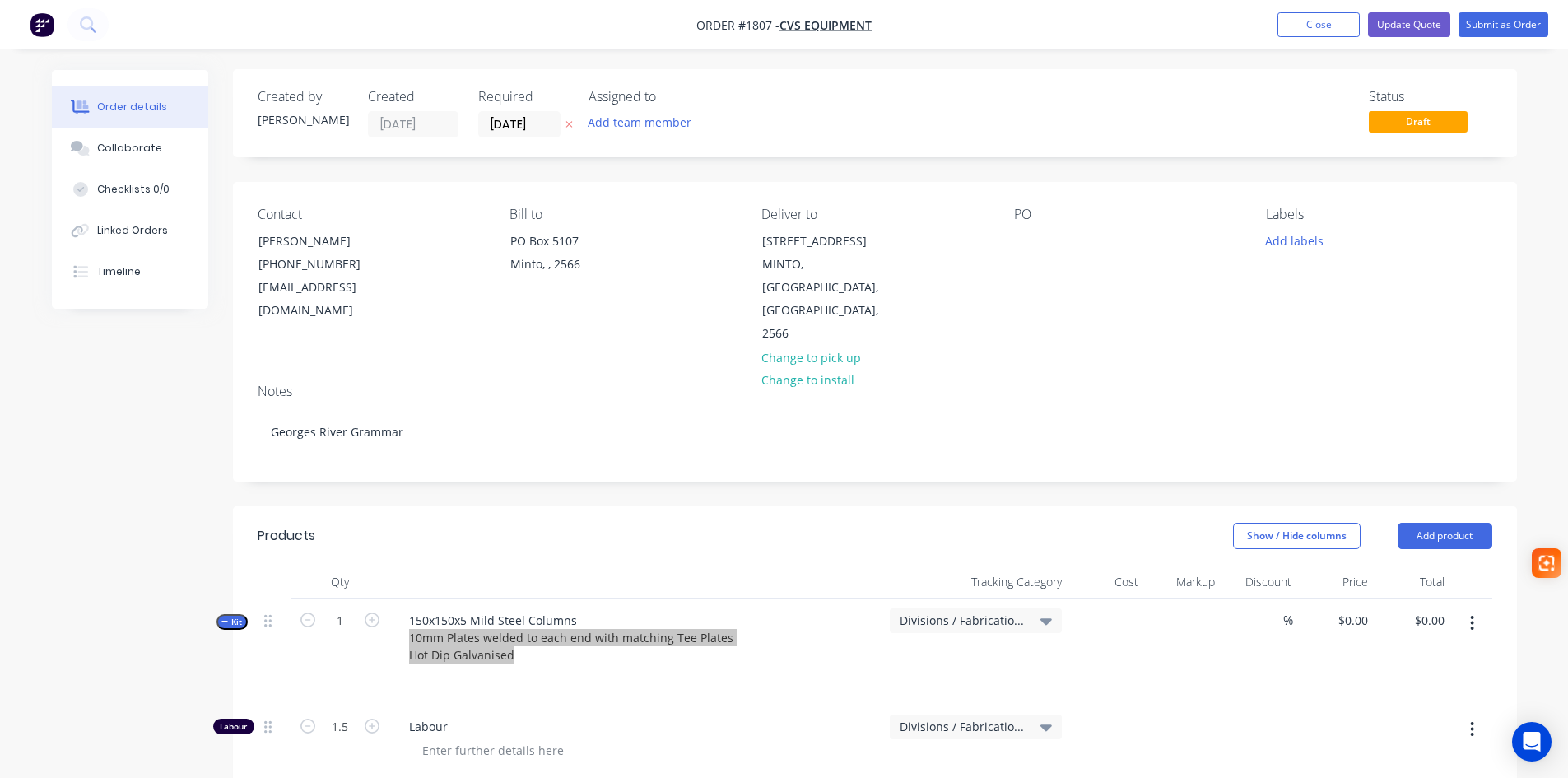
scroll to position [0, 0]
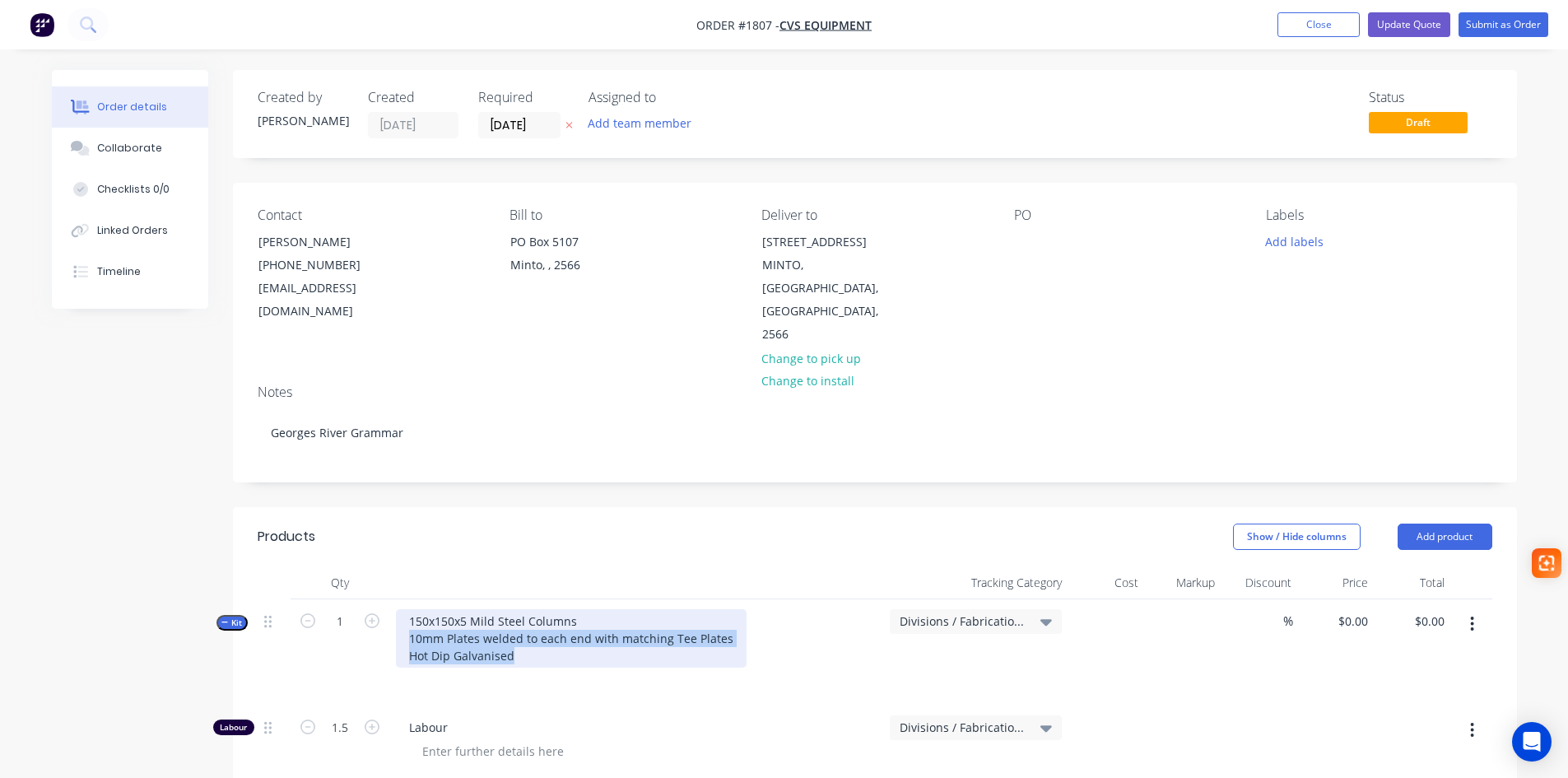
click at [511, 615] on div "150x150x5 Mild Steel Columns 10mm Plates welded to each end with matching Tee P…" at bounding box center [571, 638] width 351 height 58
drag, startPoint x: 512, startPoint y: 613, endPoint x: 385, endPoint y: 587, distance: 129.6
click at [385, 600] on div "Kit 1 150x150x5 Mild Steel Columns 10mm Plates welded to each end with matching…" at bounding box center [874, 653] width 1235 height 106
copy div "10mm Plates welded to each end with matching Tee Plates Hot Dip Galvanised"
click at [1473, 524] on button "Add product" at bounding box center [1444, 537] width 95 height 26
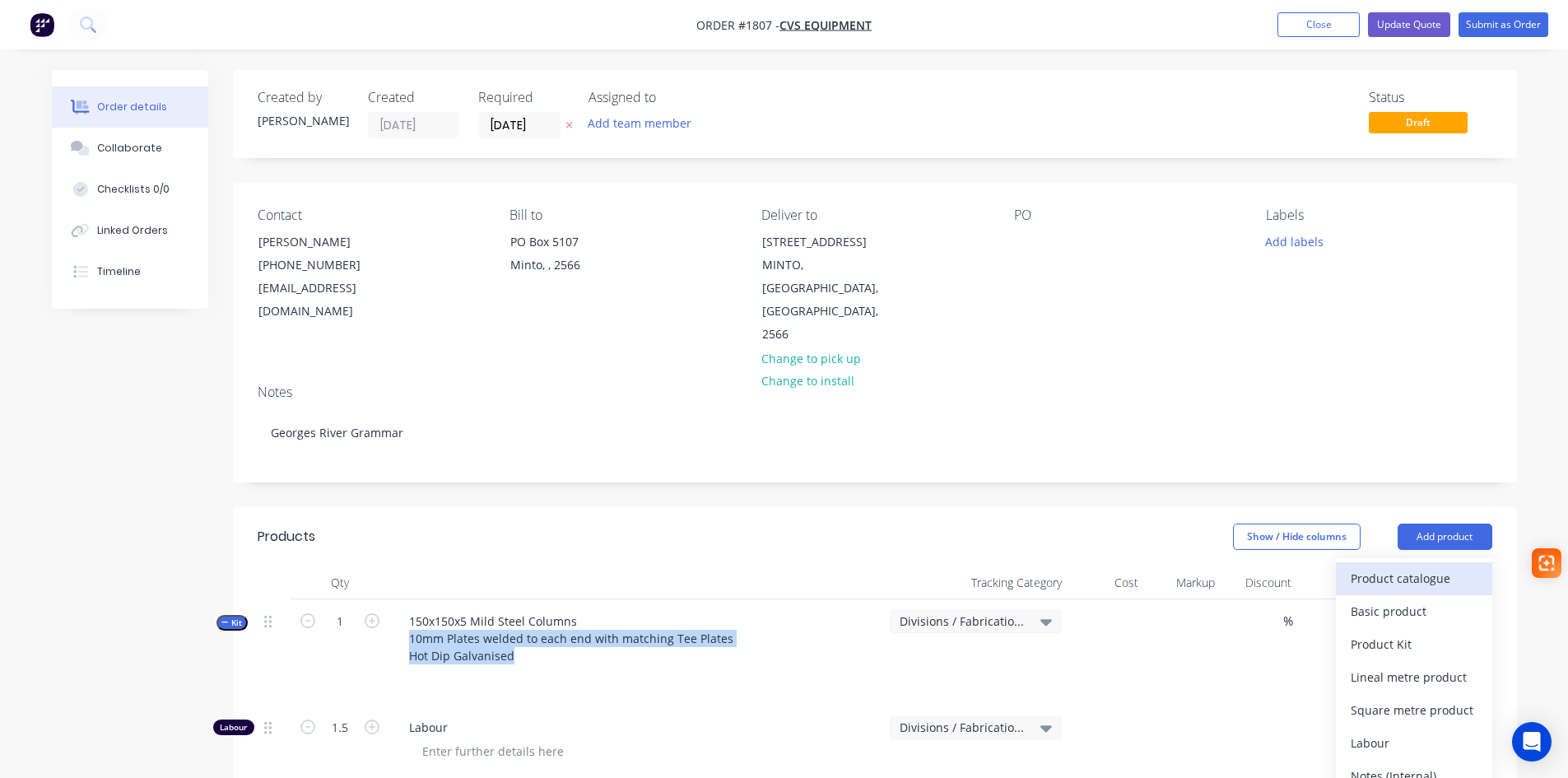
click at [1425, 567] on div "Product catalogue" at bounding box center [1414, 578] width 127 height 23
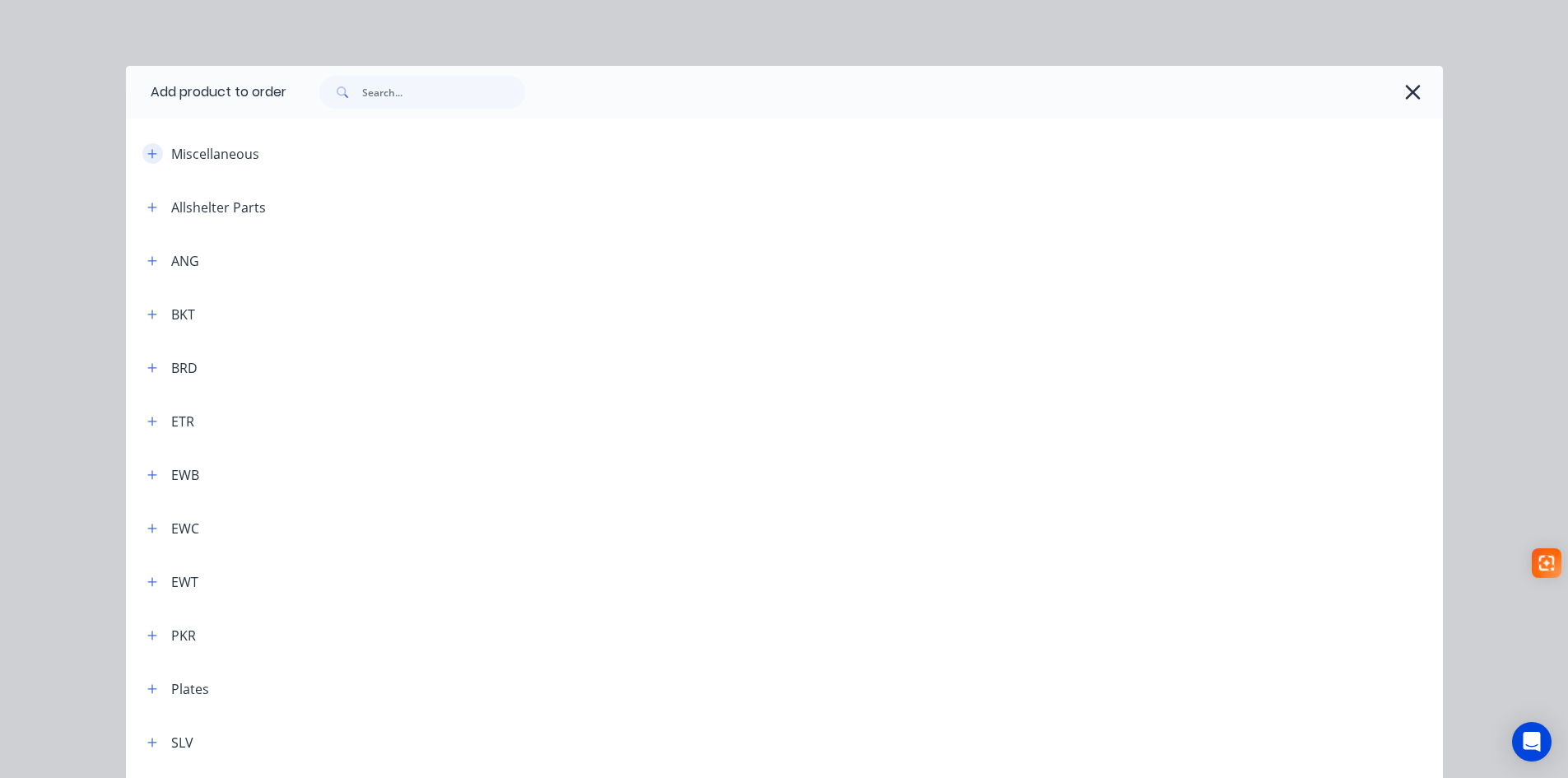
click at [148, 158] on icon "button" at bounding box center [151, 153] width 10 height 11
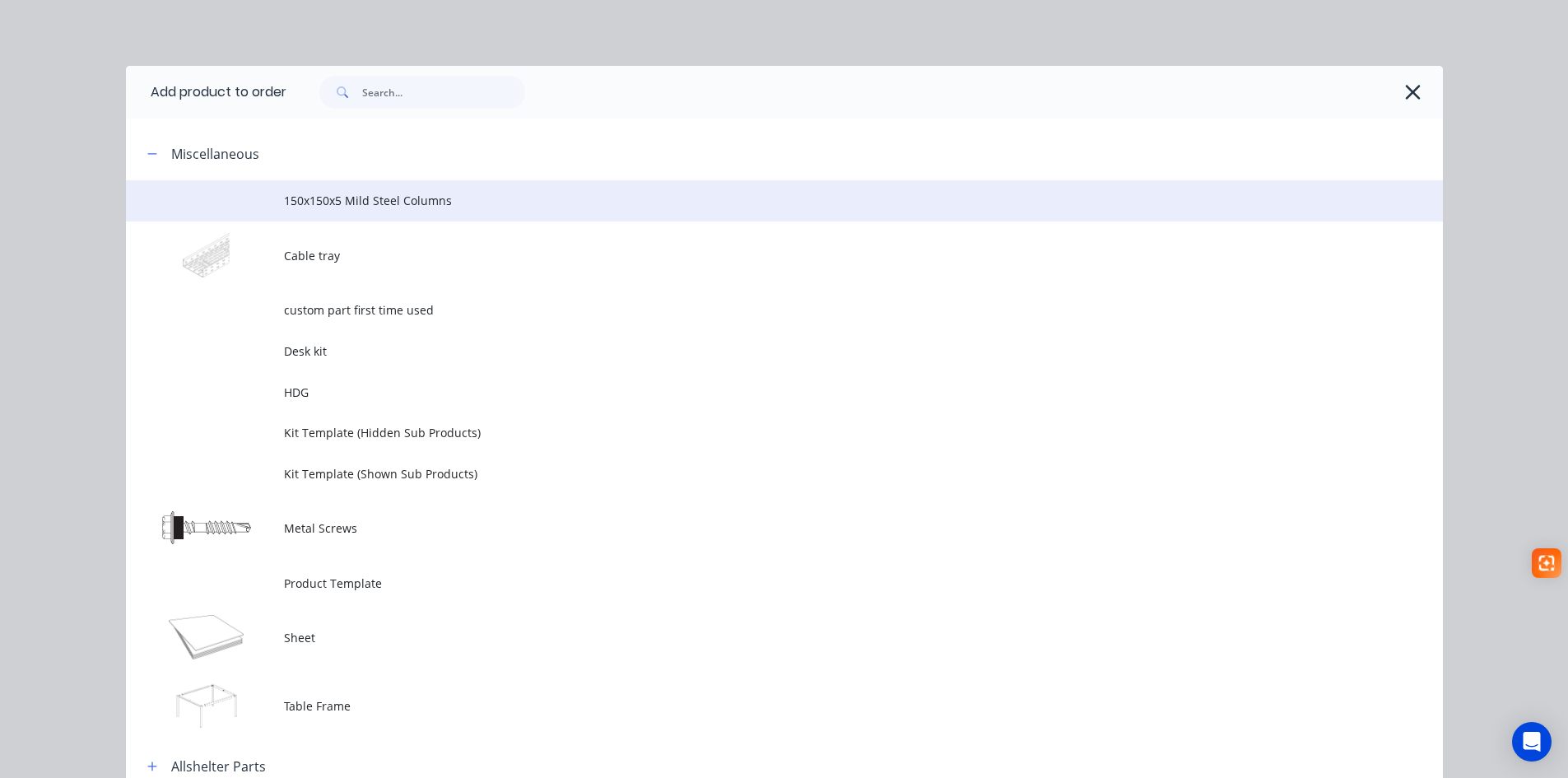
click at [314, 191] on span "150x150x5 Mild Steel Columns" at bounding box center [747, 200] width 927 height 17
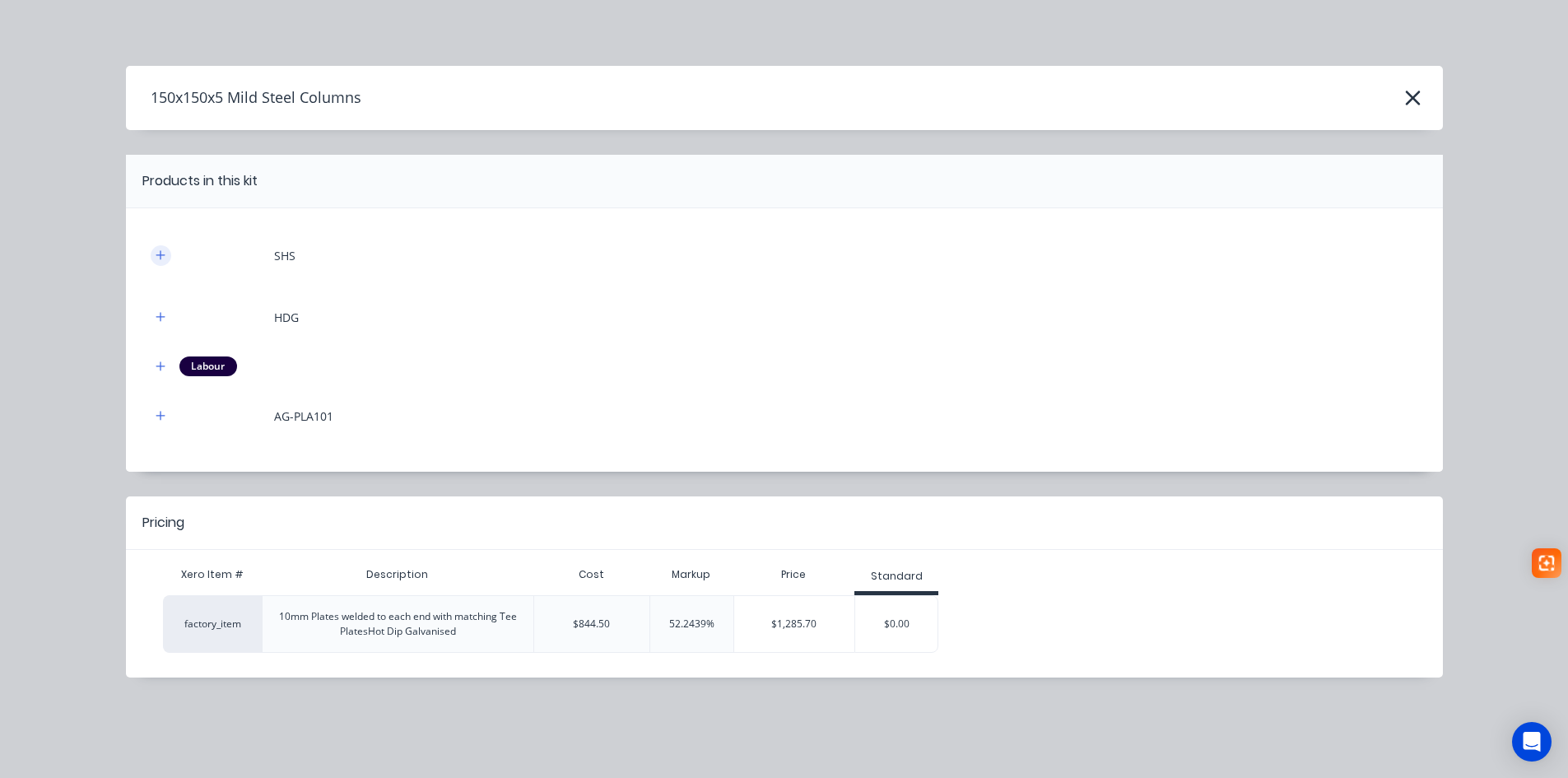
click at [162, 257] on icon "button" at bounding box center [160, 255] width 10 height 11
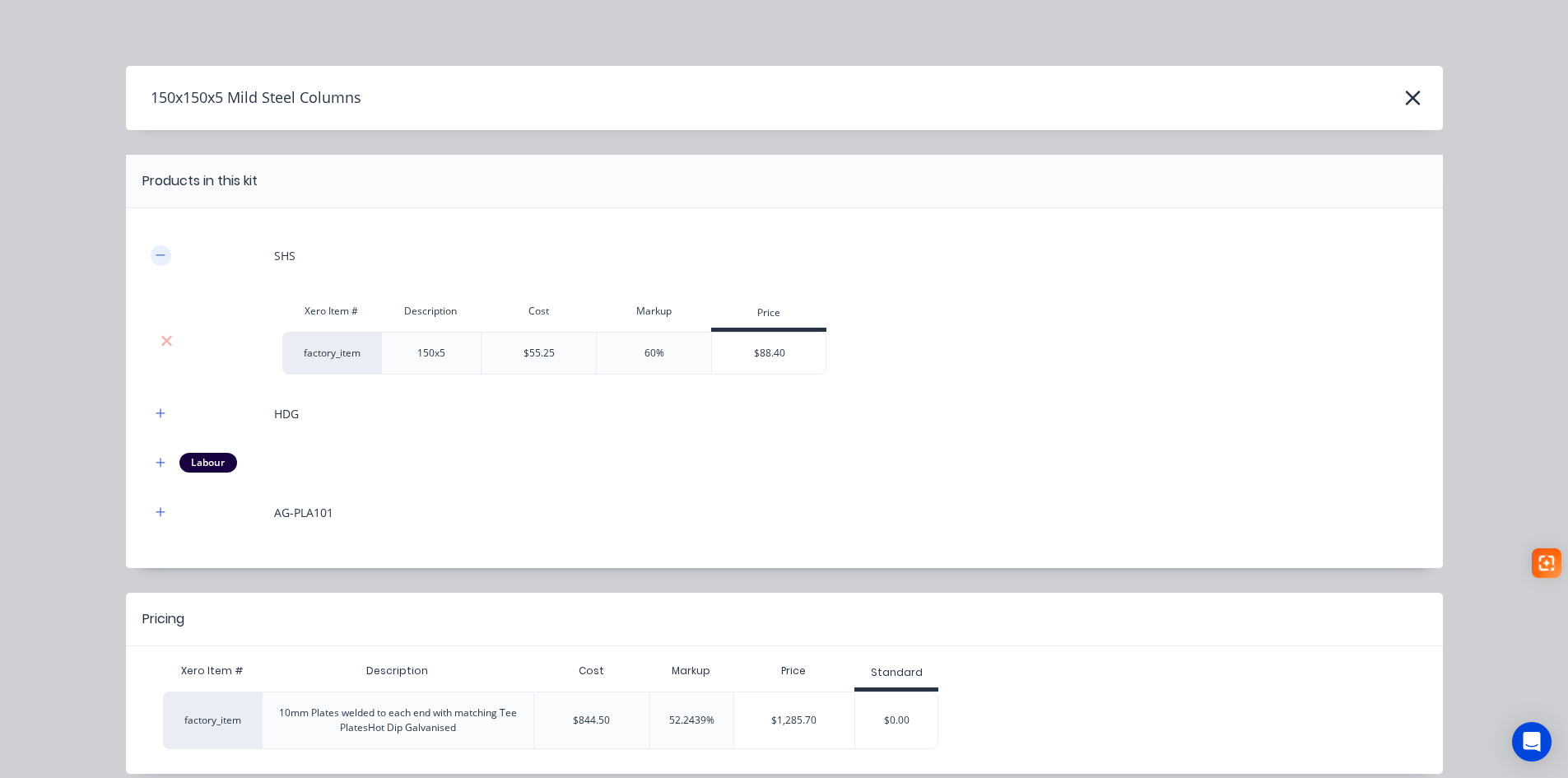
click at [156, 251] on icon "button" at bounding box center [160, 255] width 10 height 11
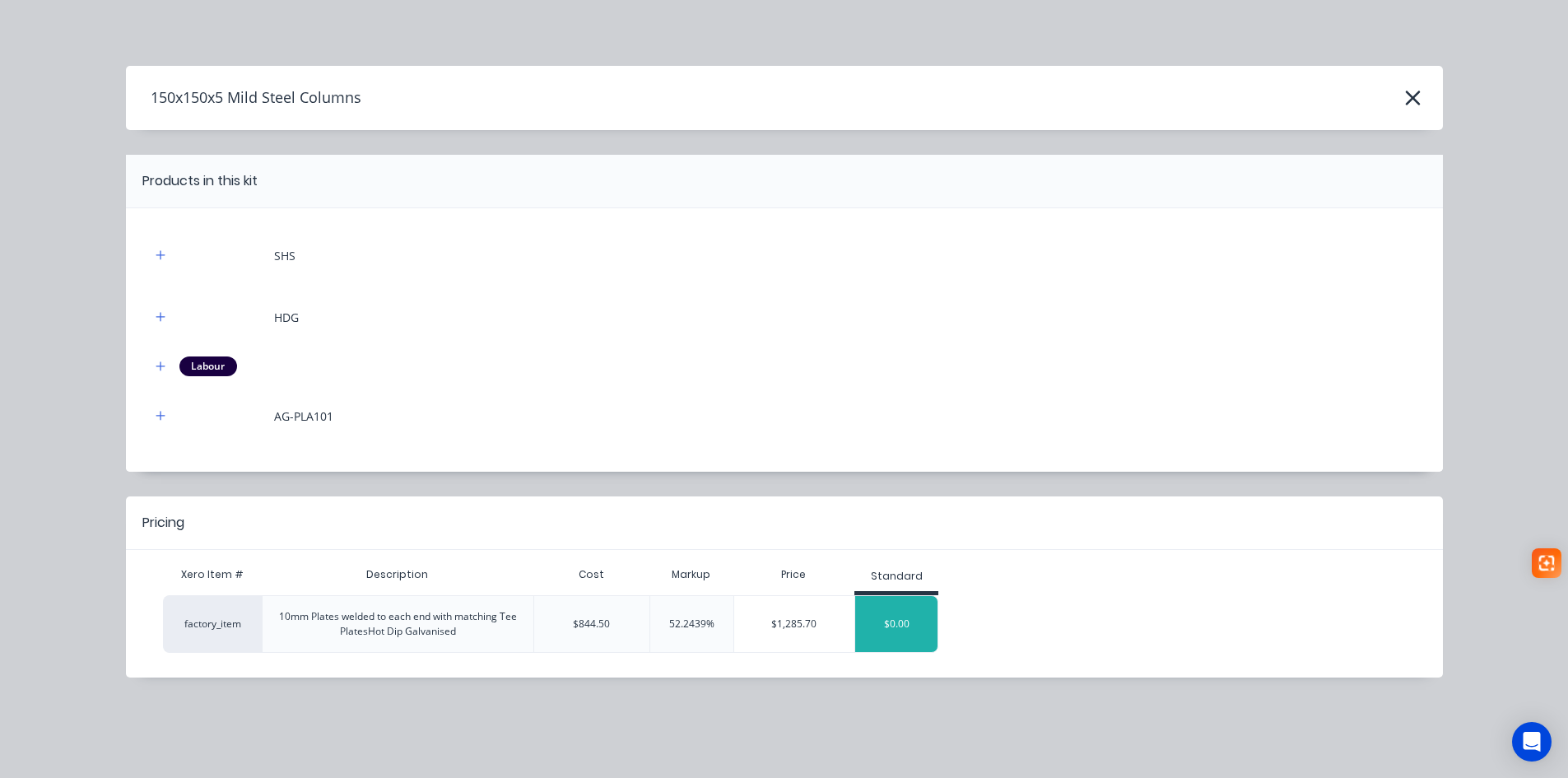
click at [899, 622] on div "$0.00" at bounding box center [896, 623] width 83 height 41
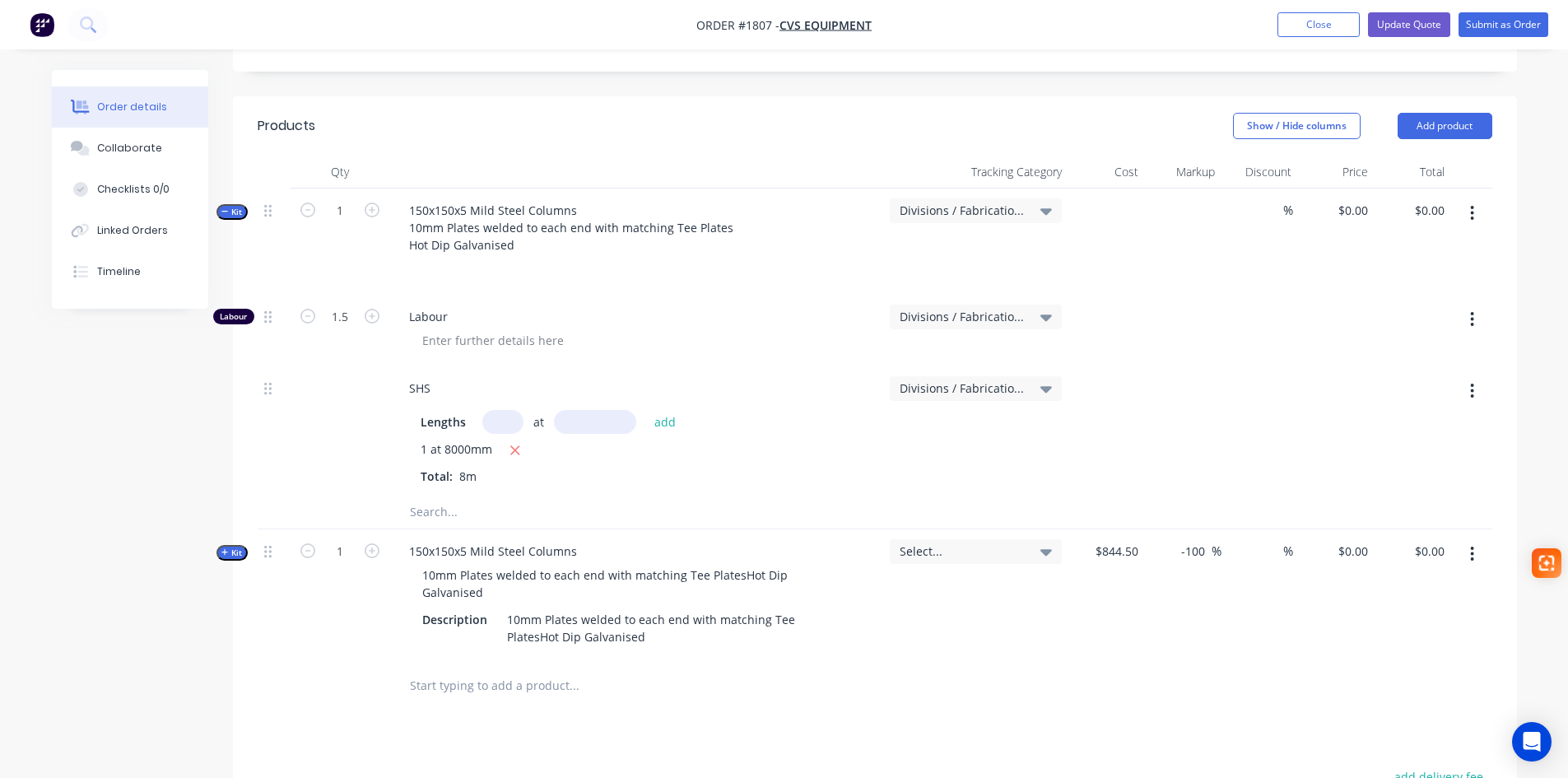
scroll to position [412, 0]
click at [1044, 548] on icon at bounding box center [1046, 552] width 11 height 7
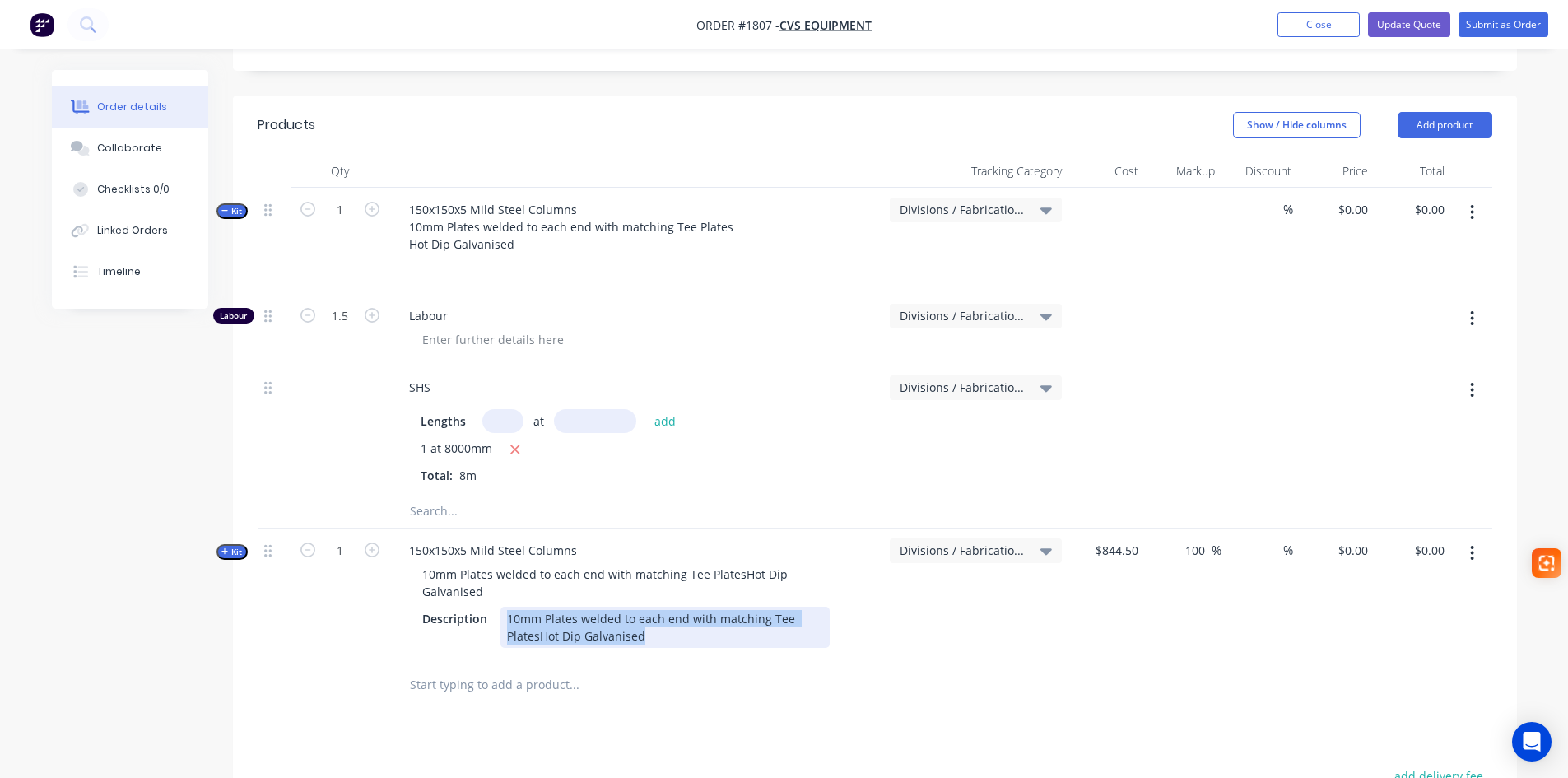
drag, startPoint x: 643, startPoint y: 588, endPoint x: 507, endPoint y: 574, distance: 136.7
click at [507, 607] on div "10mm Plates welded to each end with matching Tee PlatesHot Dip Galvanised" at bounding box center [665, 627] width 329 height 41
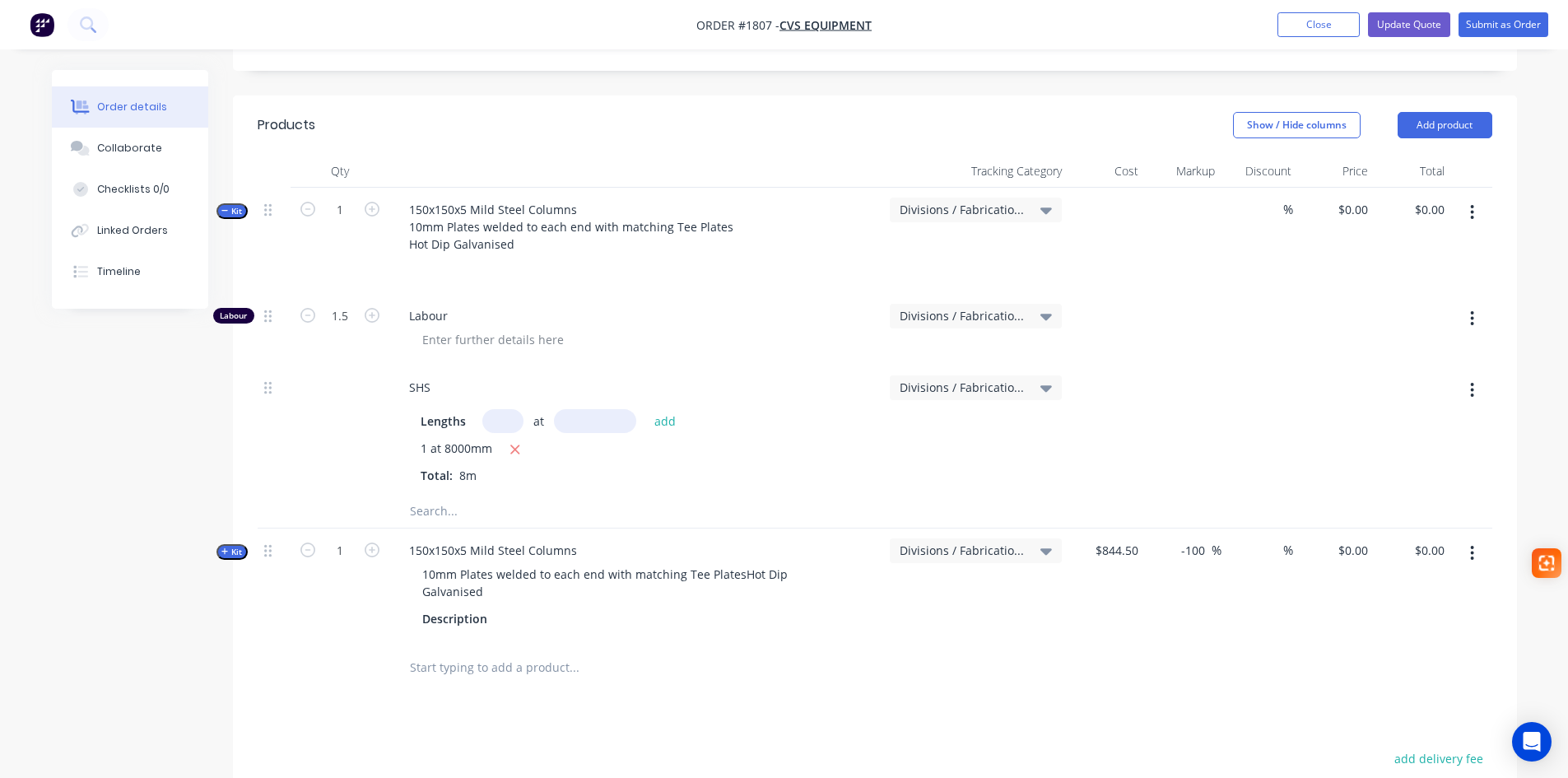
click at [227, 547] on icon "button" at bounding box center [224, 551] width 8 height 8
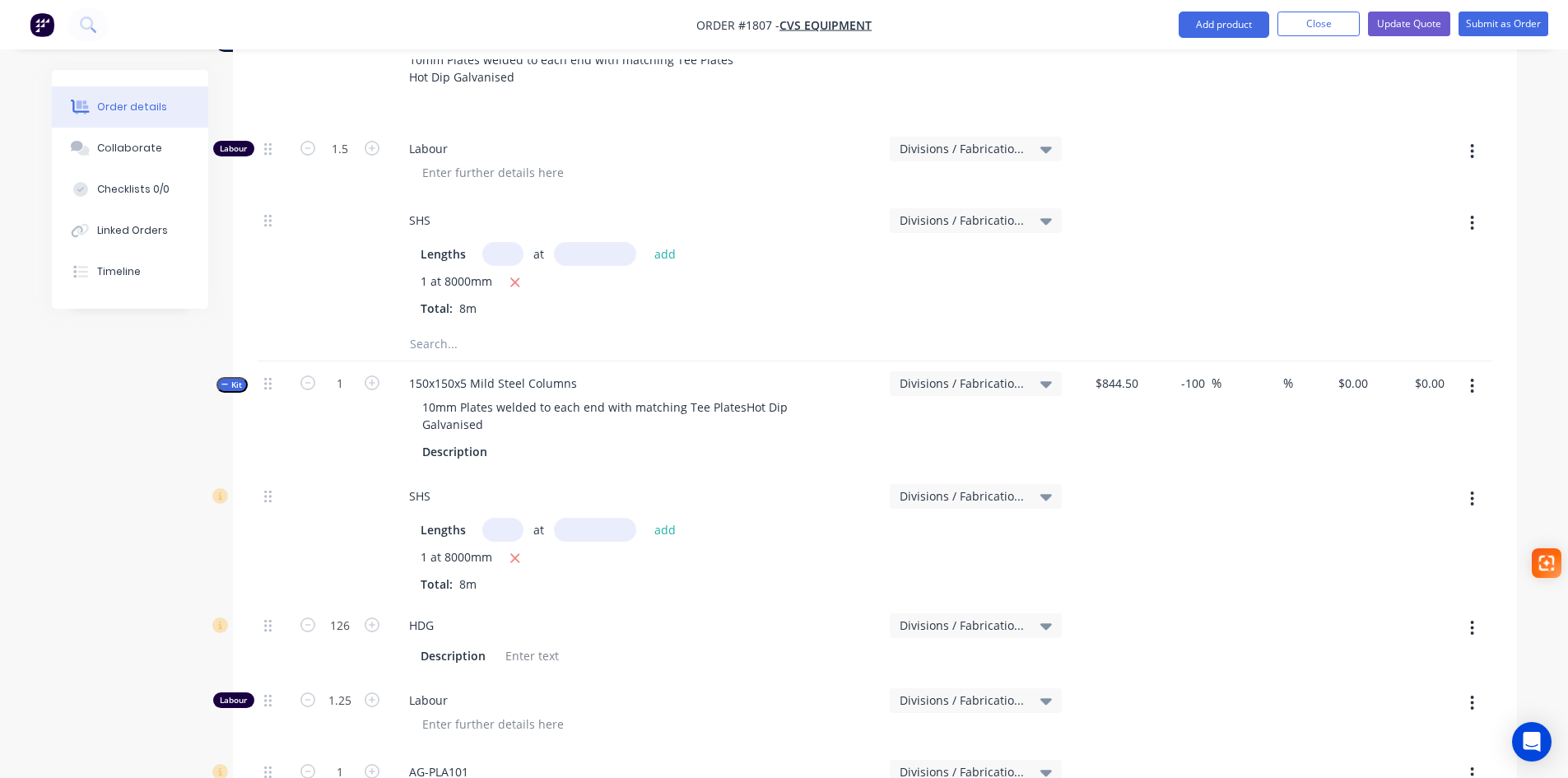
scroll to position [576, 0]
click at [1367, 373] on input "0" at bounding box center [1356, 385] width 38 height 23
click at [224, 383] on icon "button" at bounding box center [224, 386] width 8 height 8
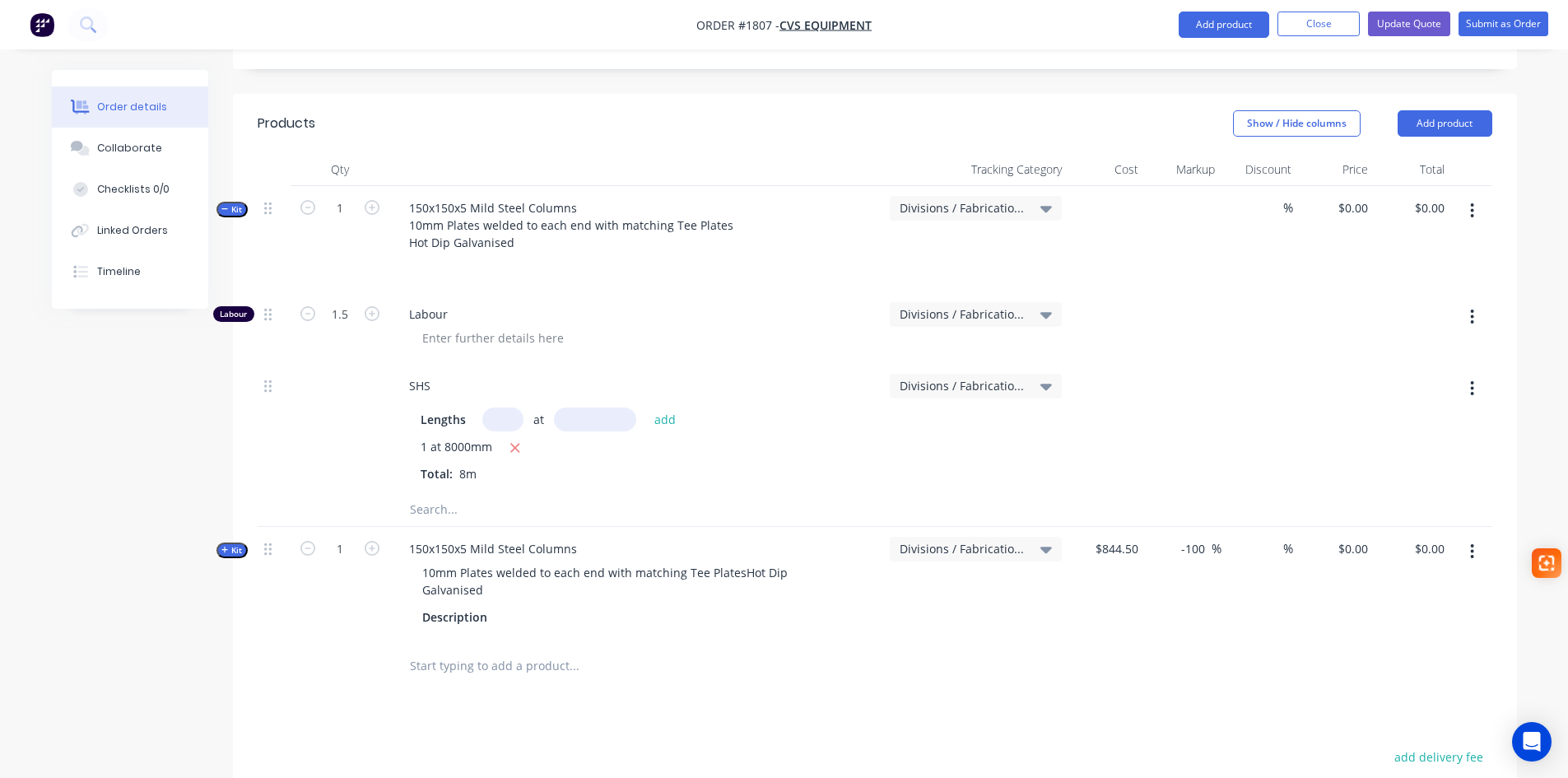
scroll to position [412, 0]
click at [1491, 304] on button "button" at bounding box center [1471, 319] width 38 height 30
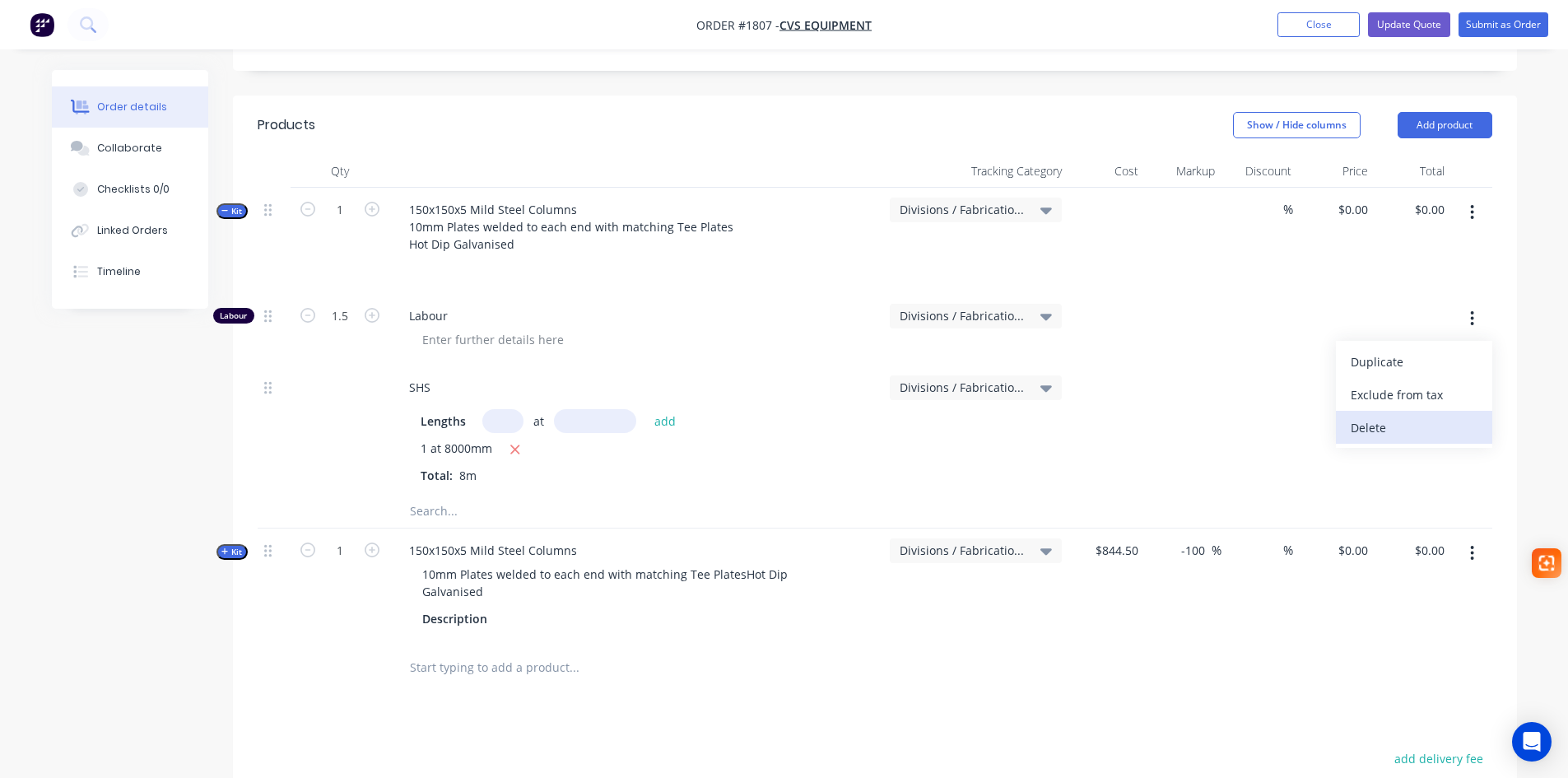
click at [1376, 416] on div "Delete" at bounding box center [1414, 427] width 127 height 23
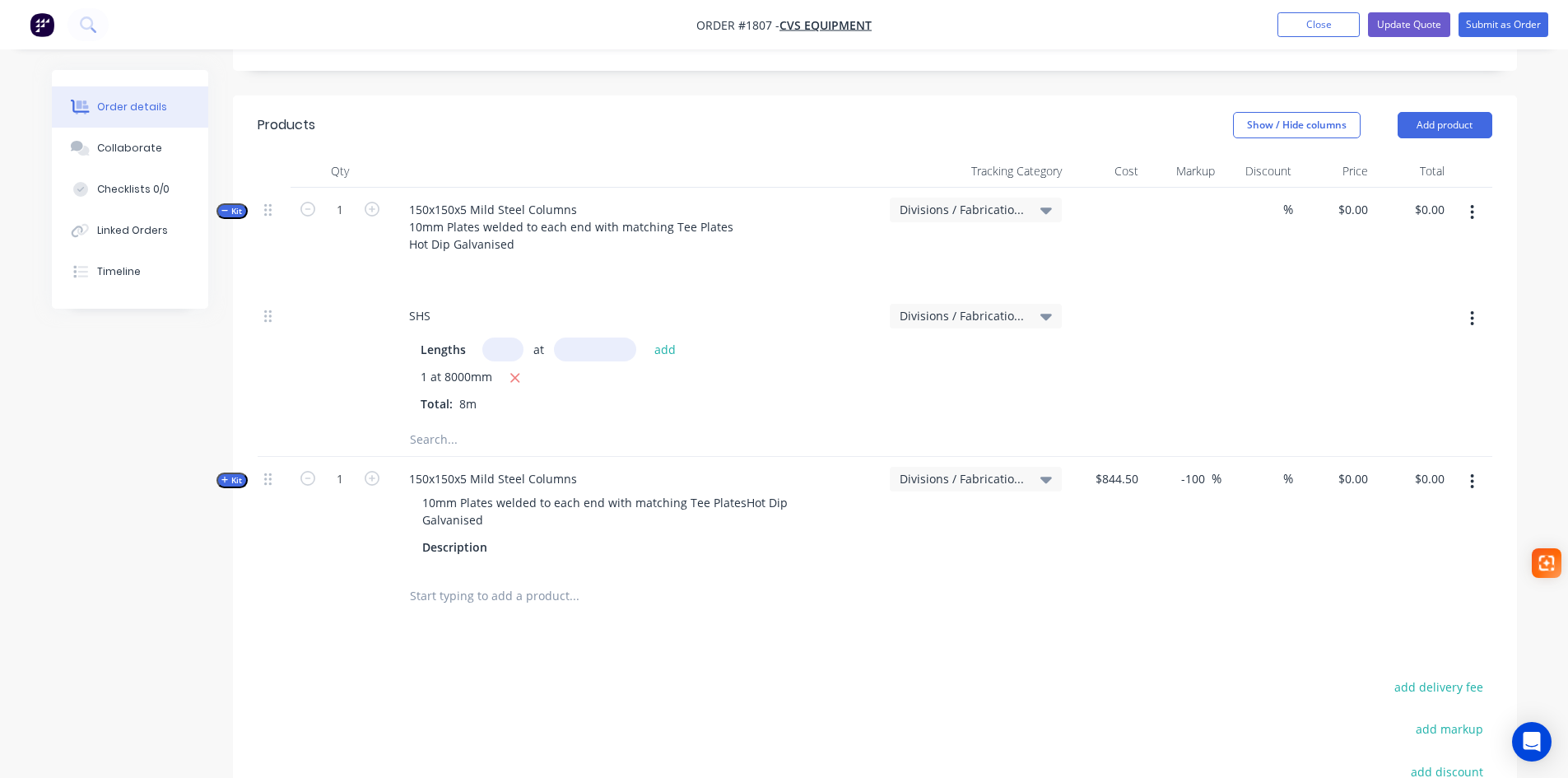
click at [1471, 310] on icon "button" at bounding box center [1471, 319] width 4 height 18
click at [1407, 416] on div "Delete" at bounding box center [1414, 427] width 127 height 23
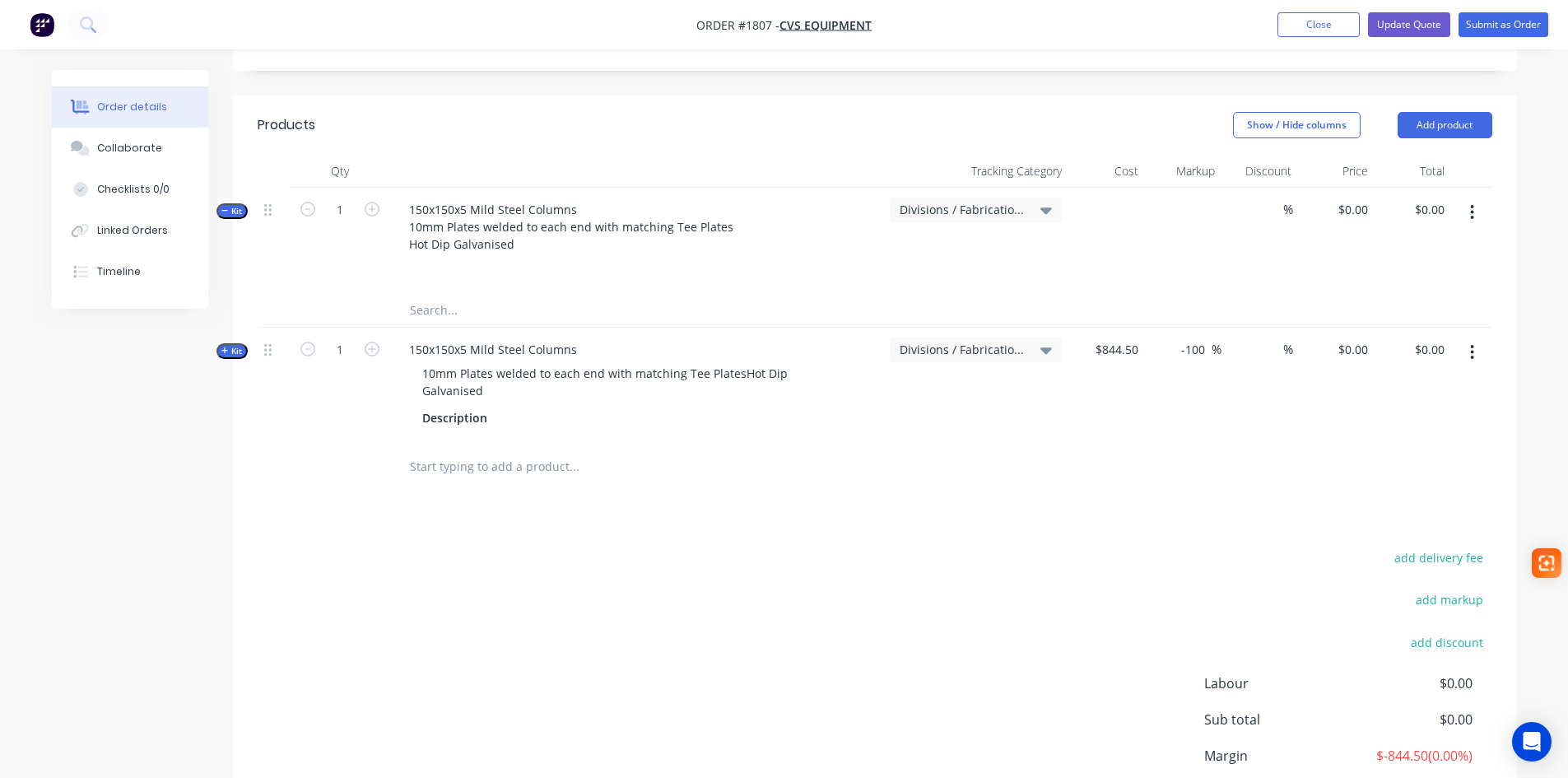
click at [1471, 205] on icon "button" at bounding box center [1472, 212] width 3 height 15
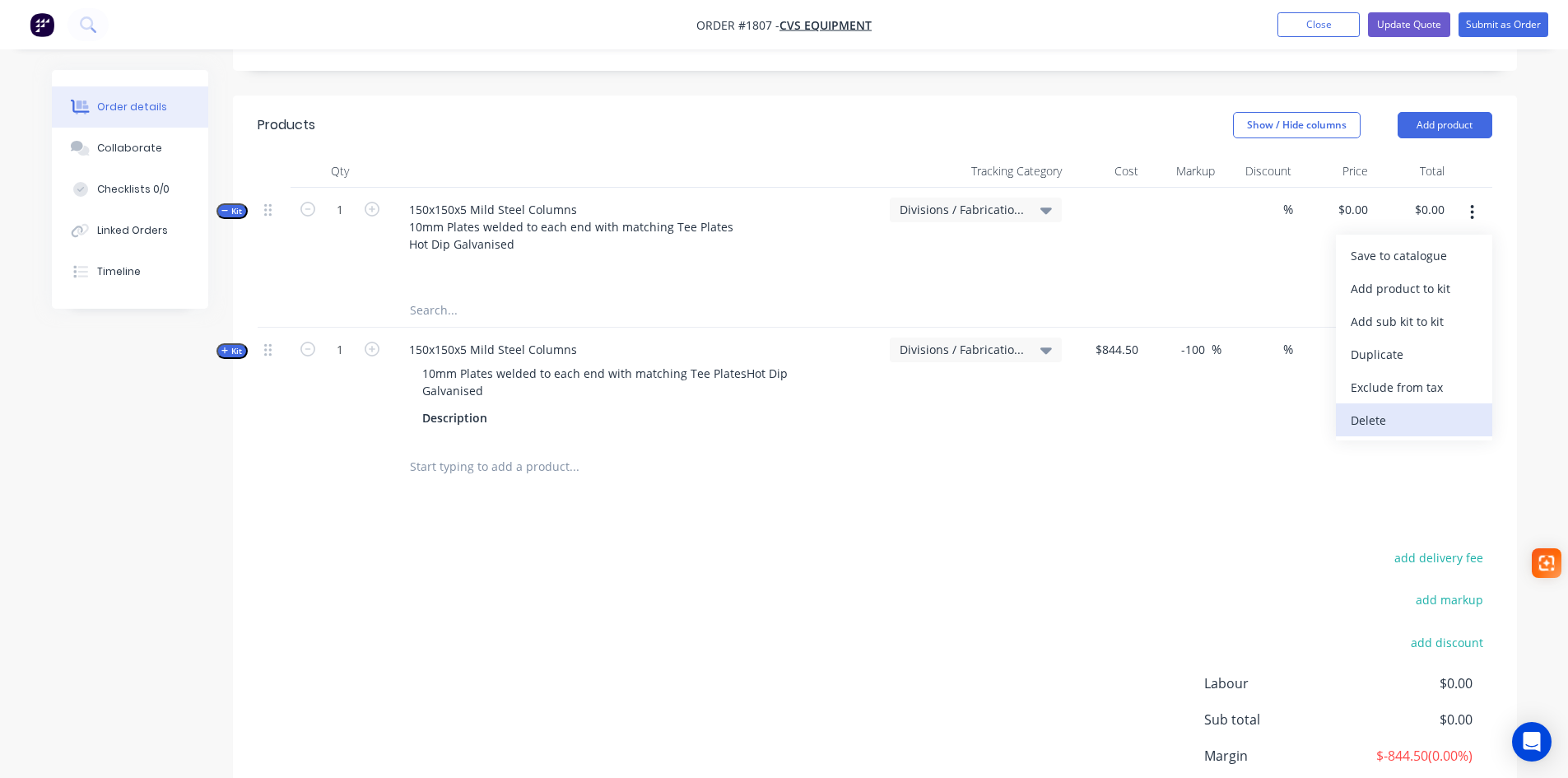
click at [1364, 408] on div "Delete" at bounding box center [1414, 419] width 127 height 23
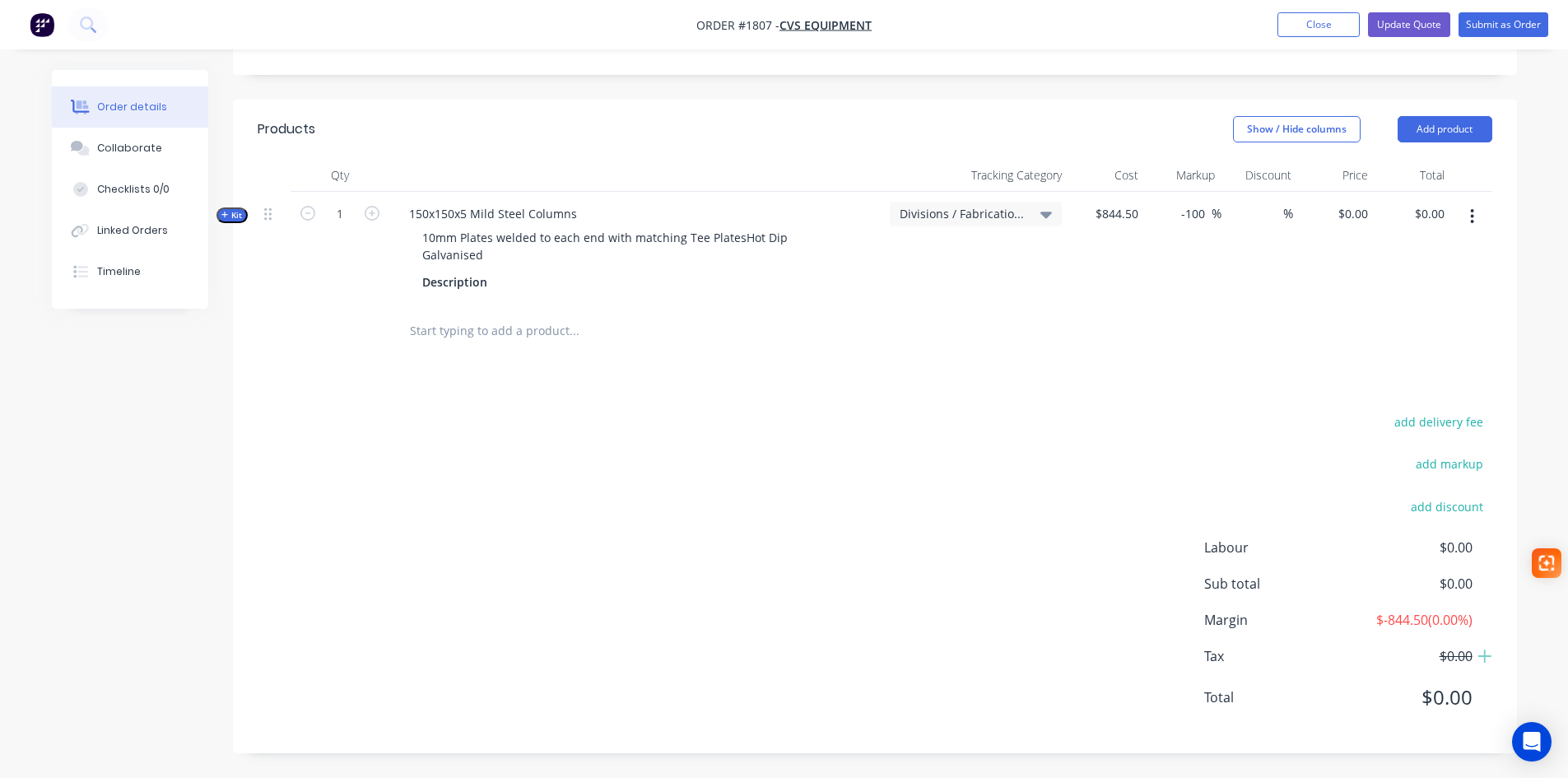
scroll to position [361, 0]
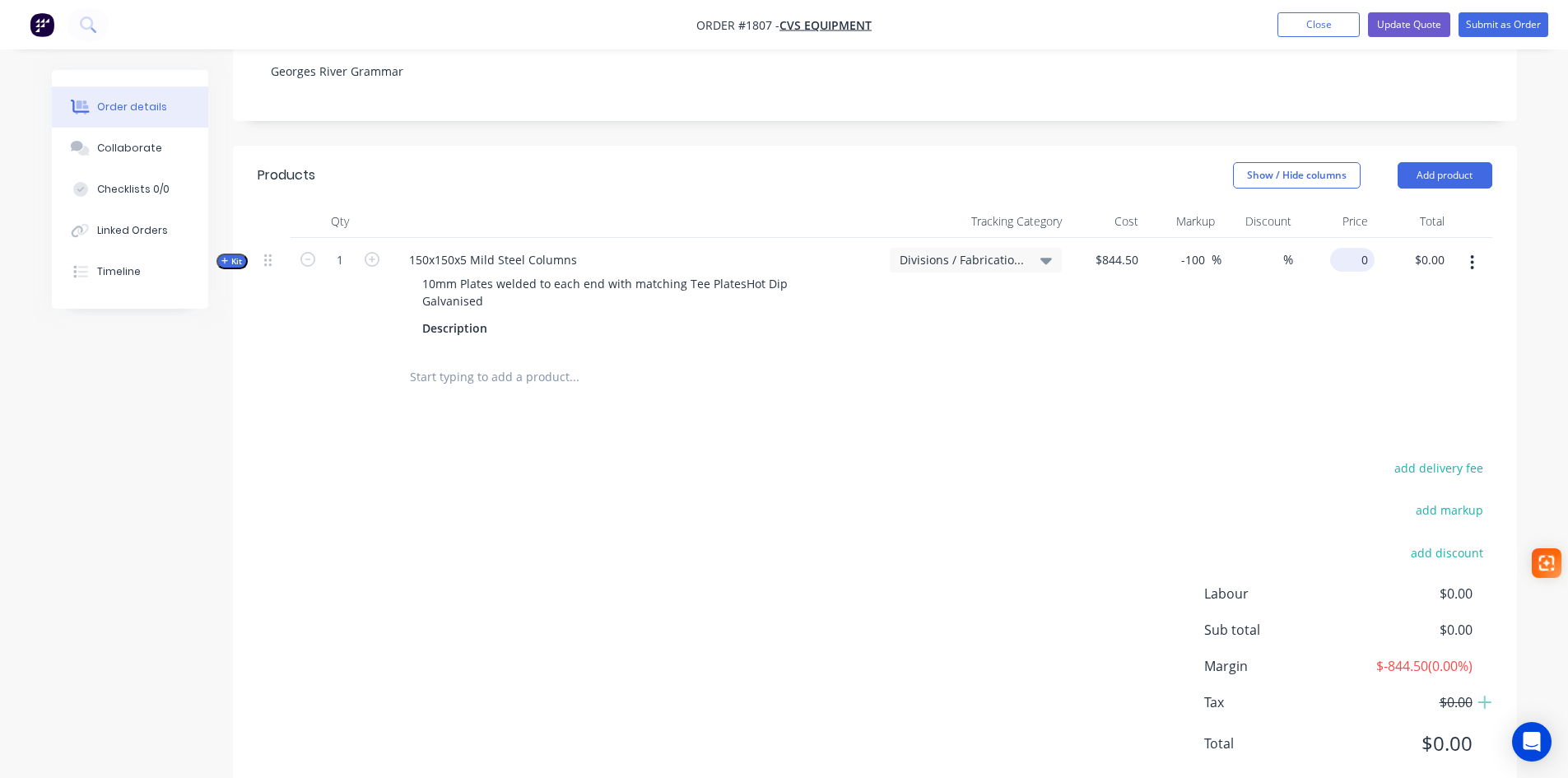
click at [1353, 248] on div "0 $0.00" at bounding box center [1351, 259] width 44 height 23
type input "1285.00"
type input "52.16"
type input "$1,285.00"
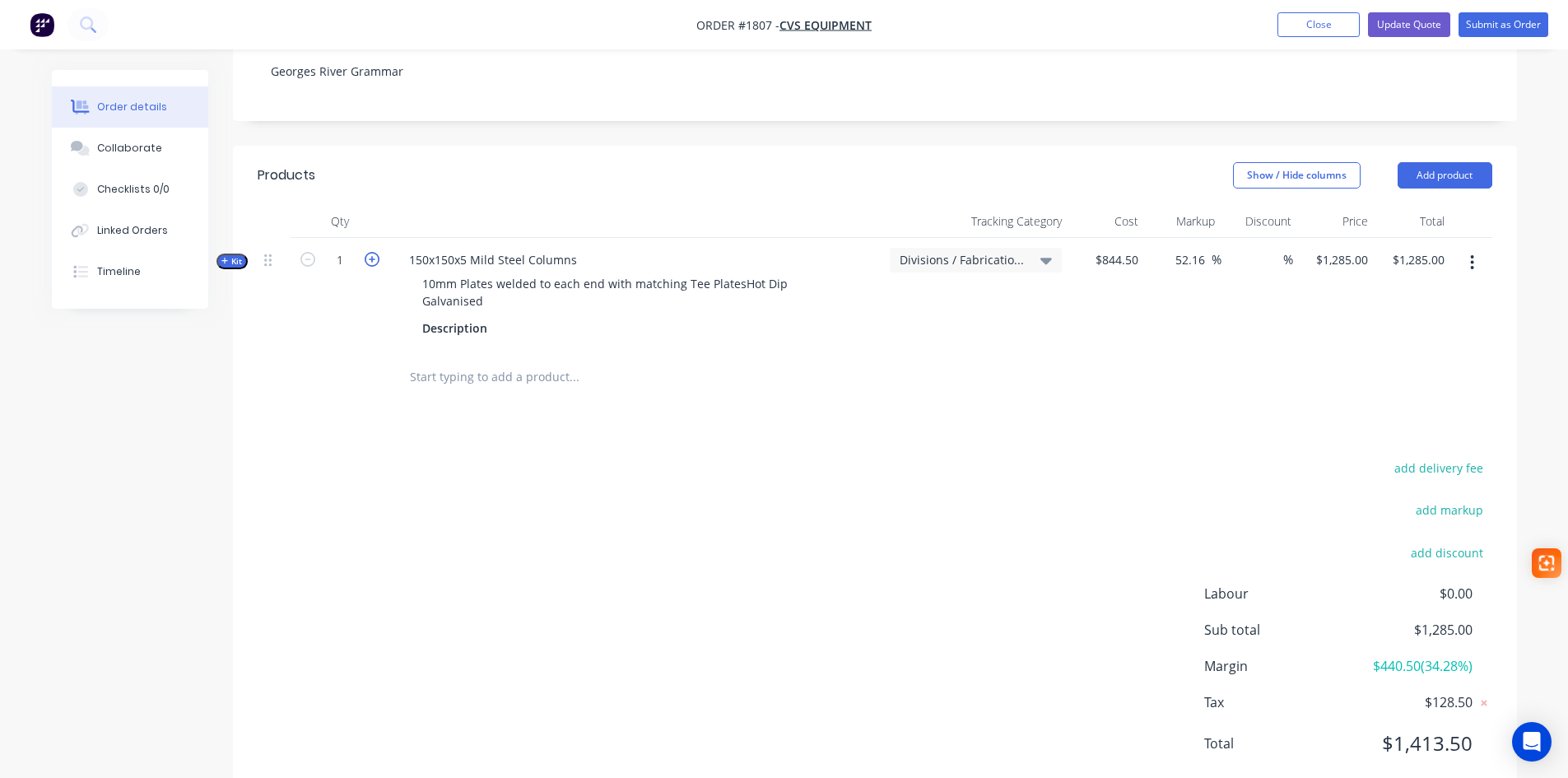
click at [375, 252] on icon "button" at bounding box center [372, 258] width 15 height 15
type input "2"
type input "$2,570.00"
click at [374, 252] on icon "button" at bounding box center [372, 258] width 15 height 15
type input "3"
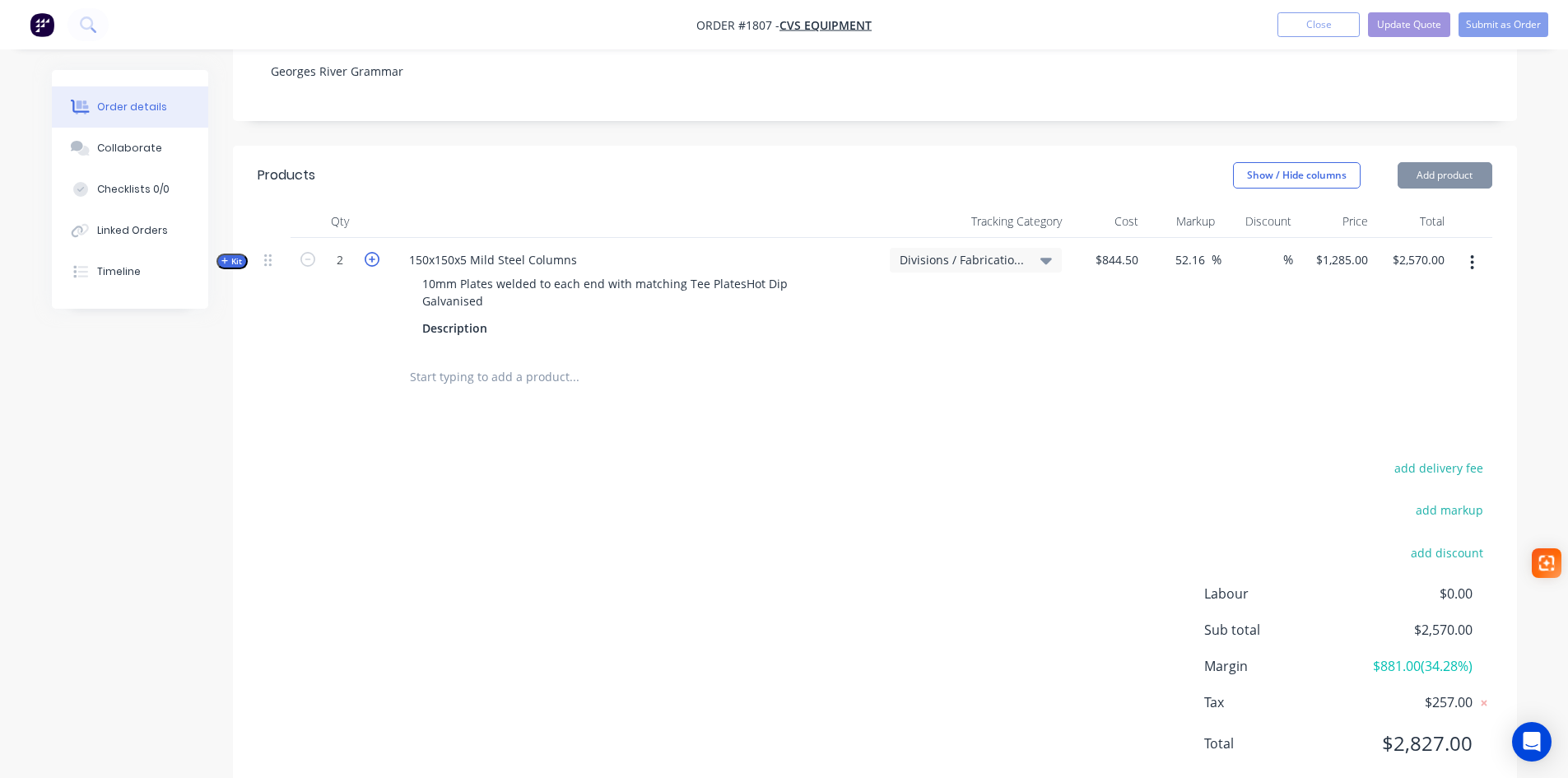
type input "$3,855.00"
click at [374, 252] on icon "button" at bounding box center [372, 258] width 15 height 15
type input "4"
type input "$5,140.00"
click at [373, 252] on icon "button" at bounding box center [372, 258] width 15 height 15
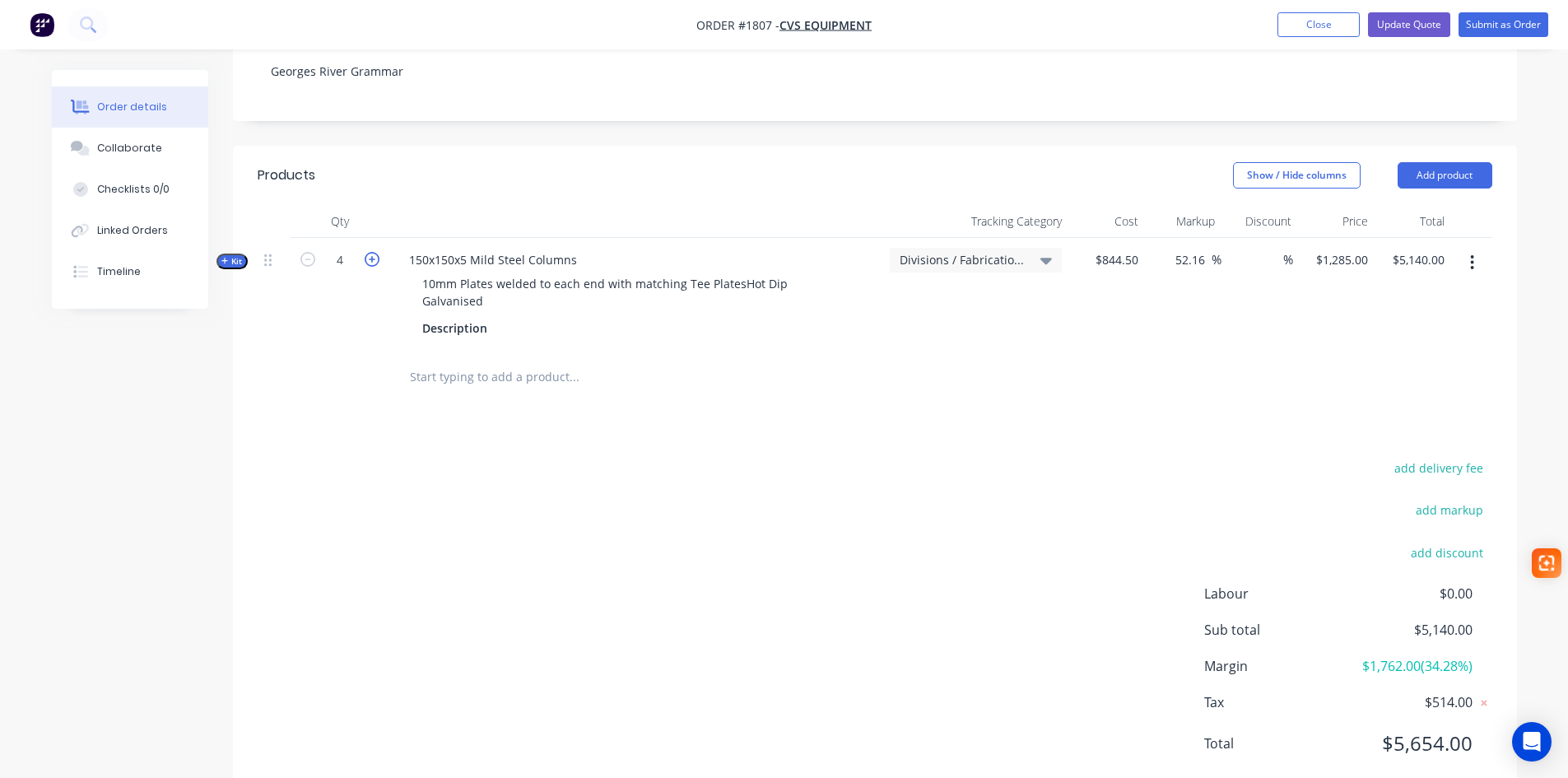
type input "5"
type input "$6,425.00"
click at [372, 252] on icon "button" at bounding box center [372, 258] width 15 height 15
type input "6"
type input "$7,710.00"
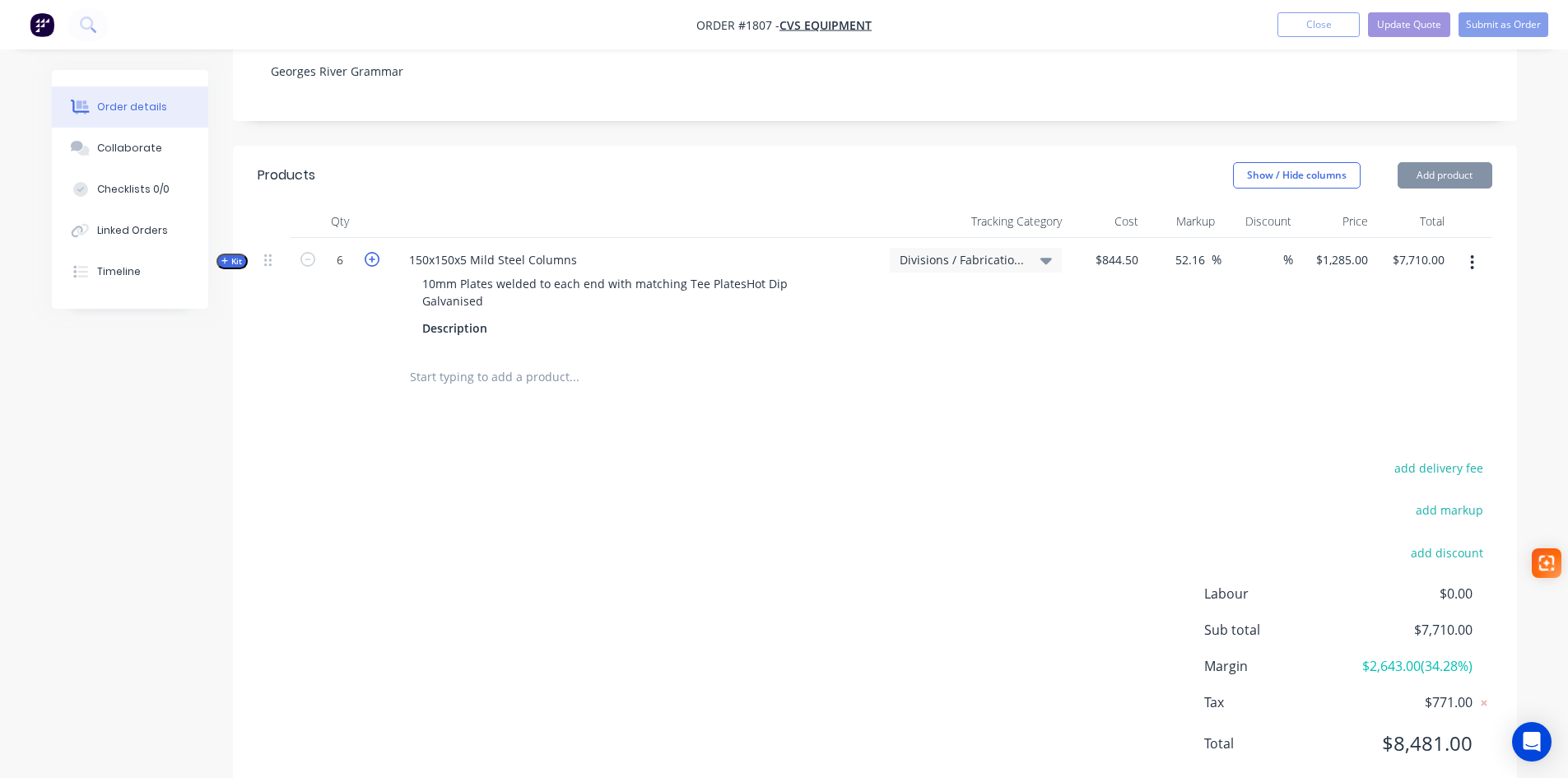
click at [372, 252] on icon "button" at bounding box center [372, 258] width 15 height 15
type input "7"
type input "$8,995.00"
click at [372, 252] on icon "button" at bounding box center [372, 258] width 15 height 15
type input "8"
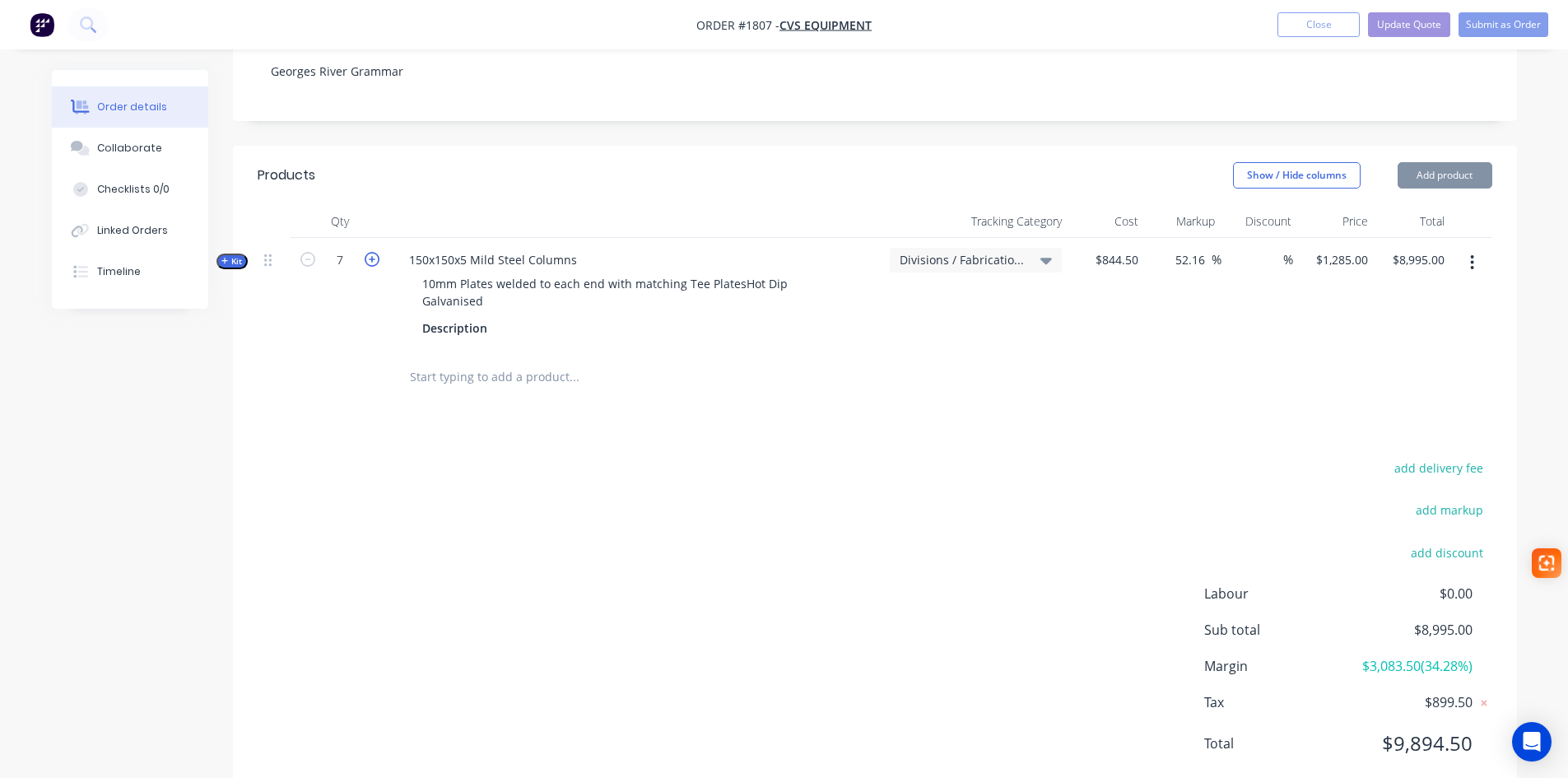
type input "$10,280.00"
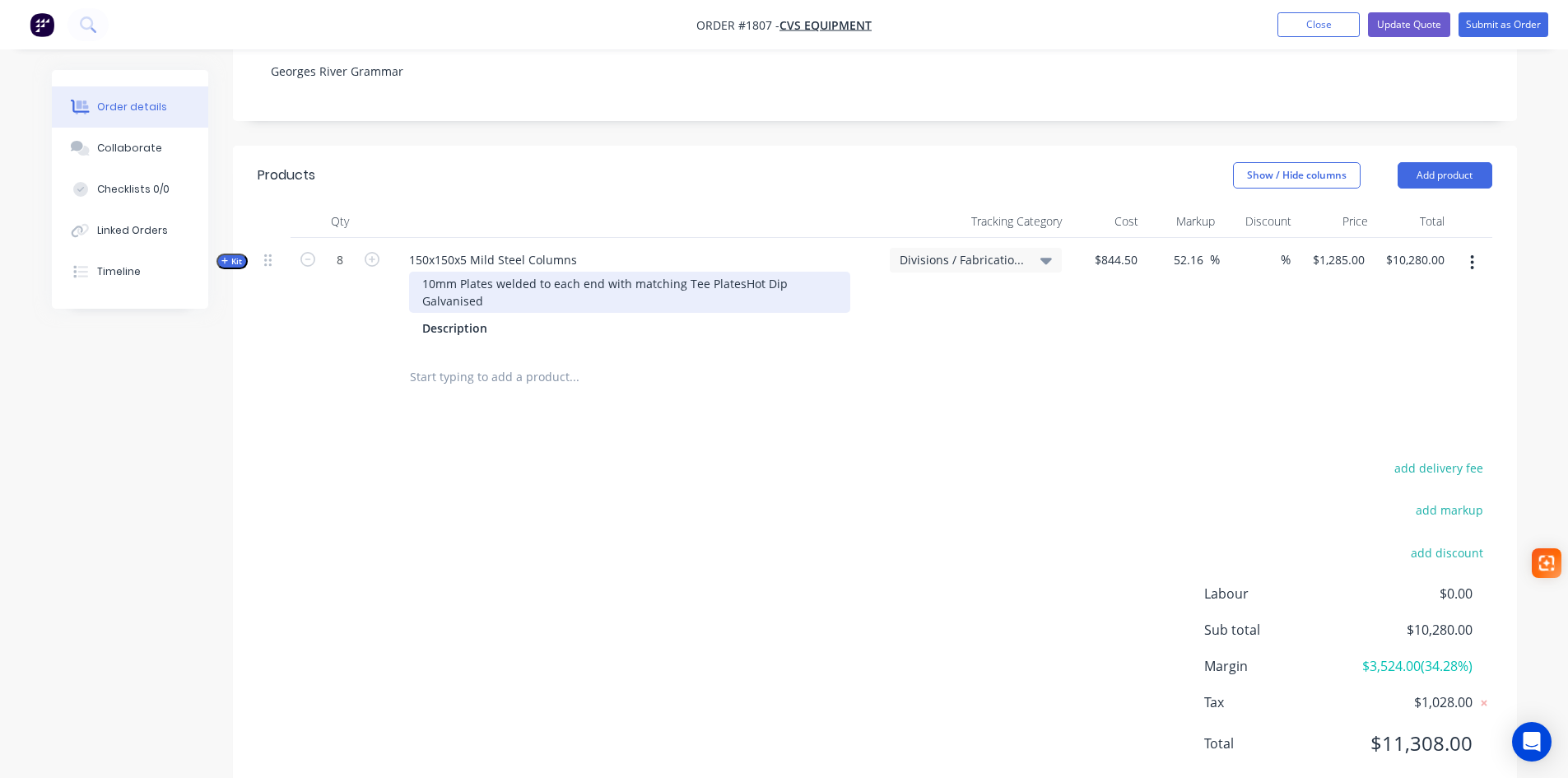
click at [734, 272] on div "10mm Plates welded to each end with matching Tee PlatesHot Dip Galvanised" at bounding box center [629, 292] width 441 height 41
click at [536, 480] on div "add delivery fee add markup add discount Labour $0.00 Sub total $10,280.00 Marg…" at bounding box center [874, 615] width 1235 height 318
click at [1403, 28] on button "Update Quote" at bounding box center [1409, 24] width 83 height 24
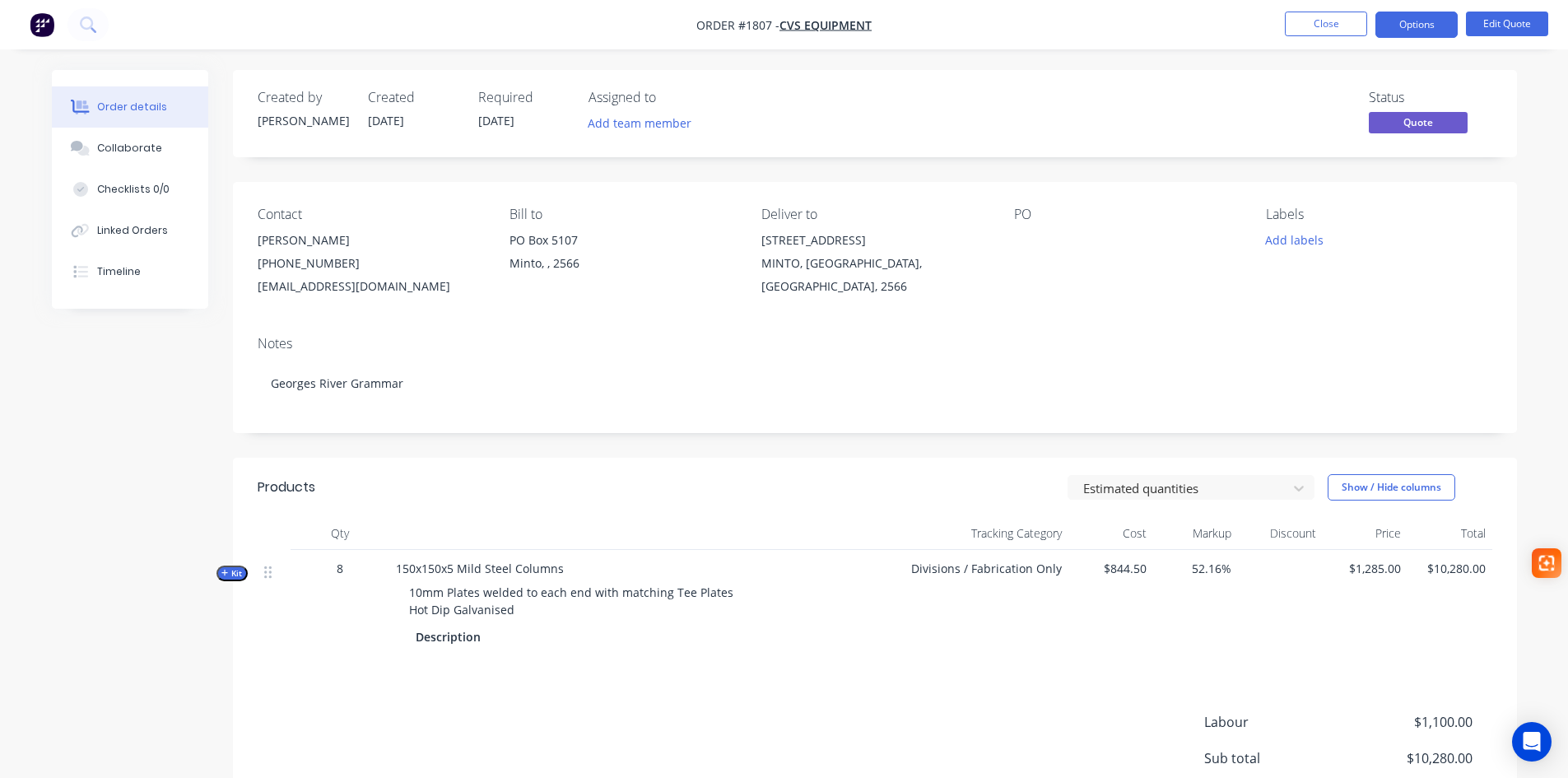
click at [1403, 28] on button "Options" at bounding box center [1417, 24] width 83 height 26
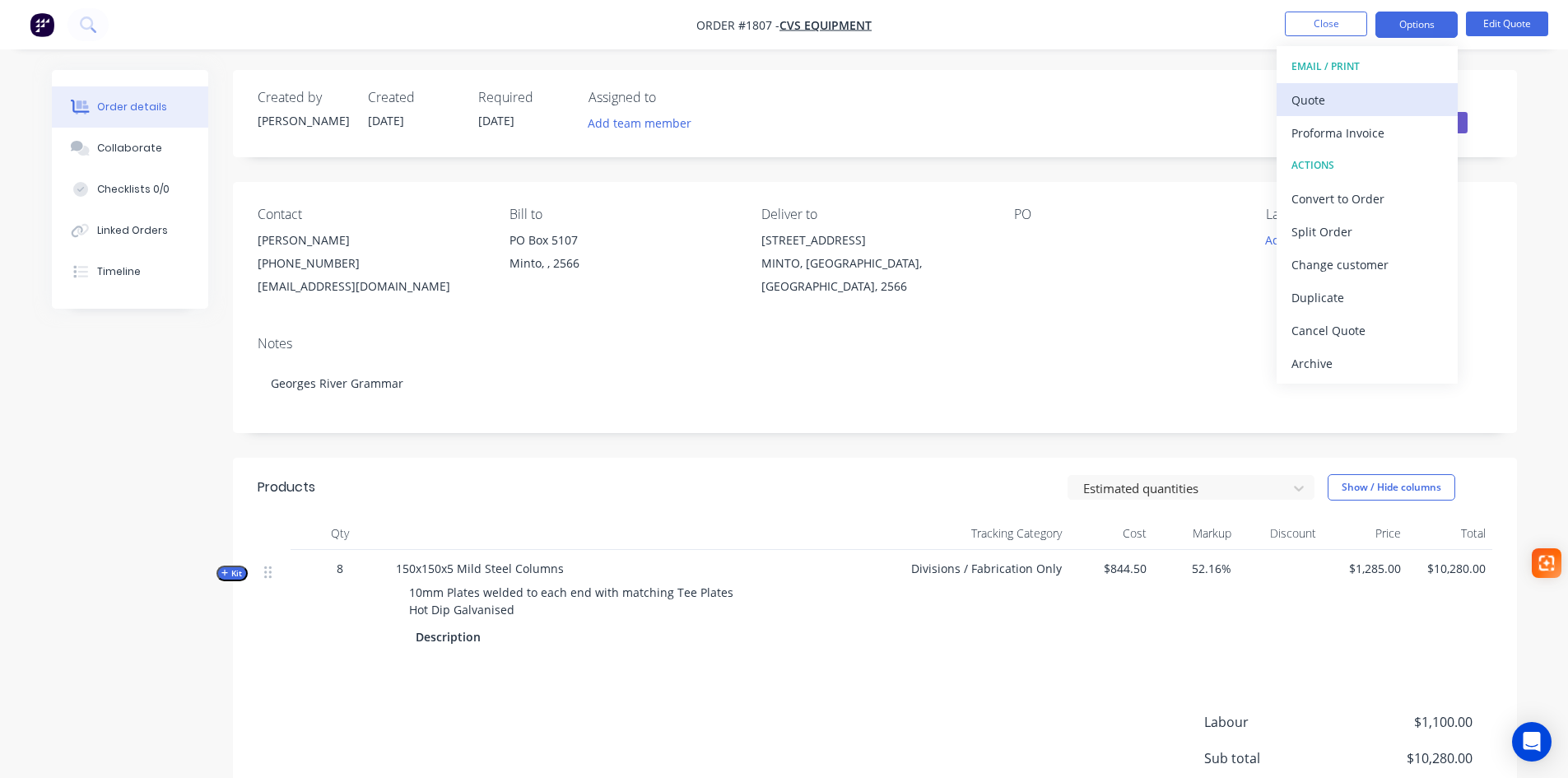
click at [1349, 97] on div "Quote" at bounding box center [1367, 99] width 151 height 23
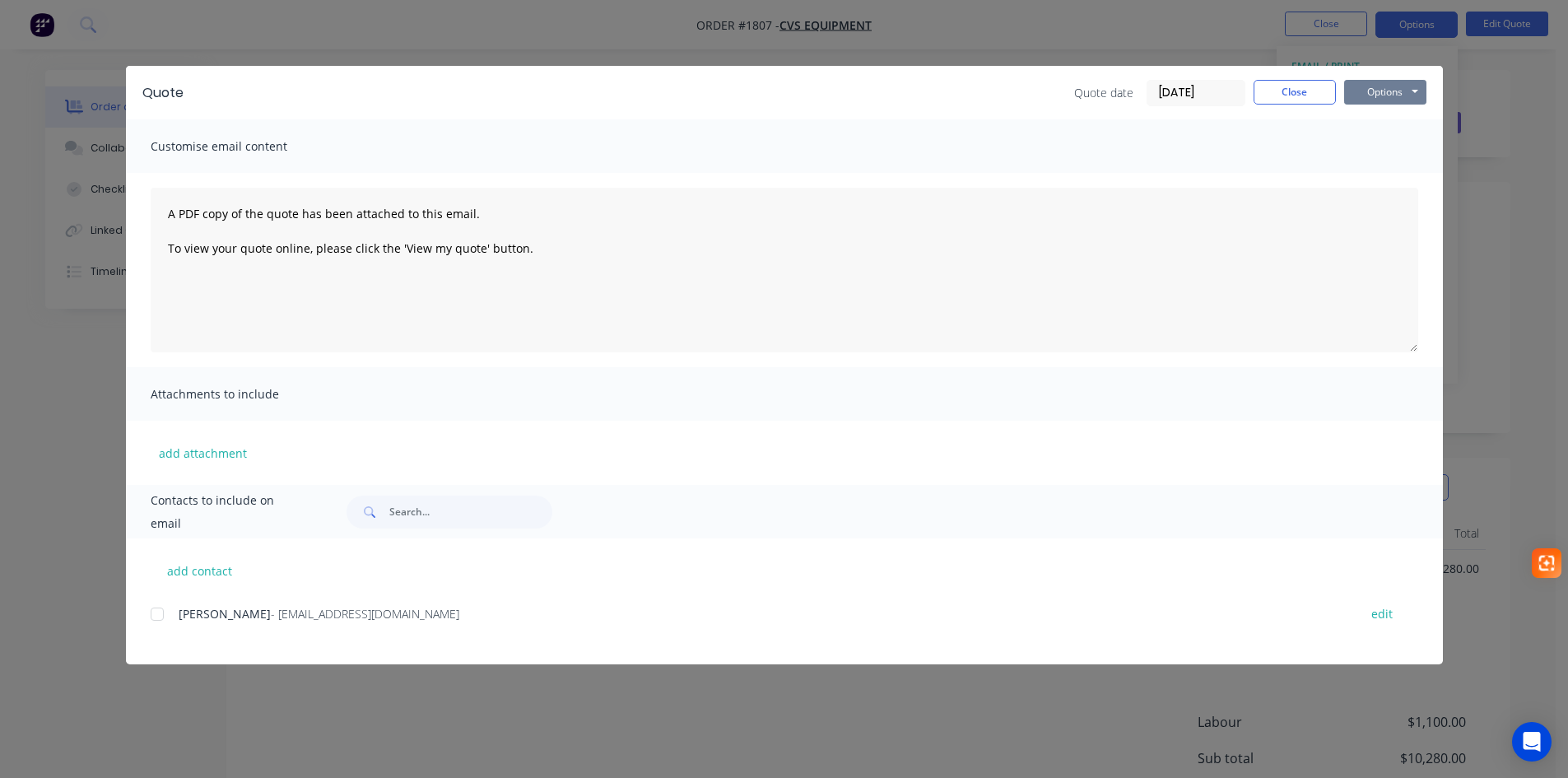
click at [1376, 93] on button "Options" at bounding box center [1385, 92] width 83 height 24
click at [1377, 125] on button "Preview" at bounding box center [1397, 121] width 105 height 27
click at [1304, 99] on button "Close" at bounding box center [1295, 92] width 83 height 24
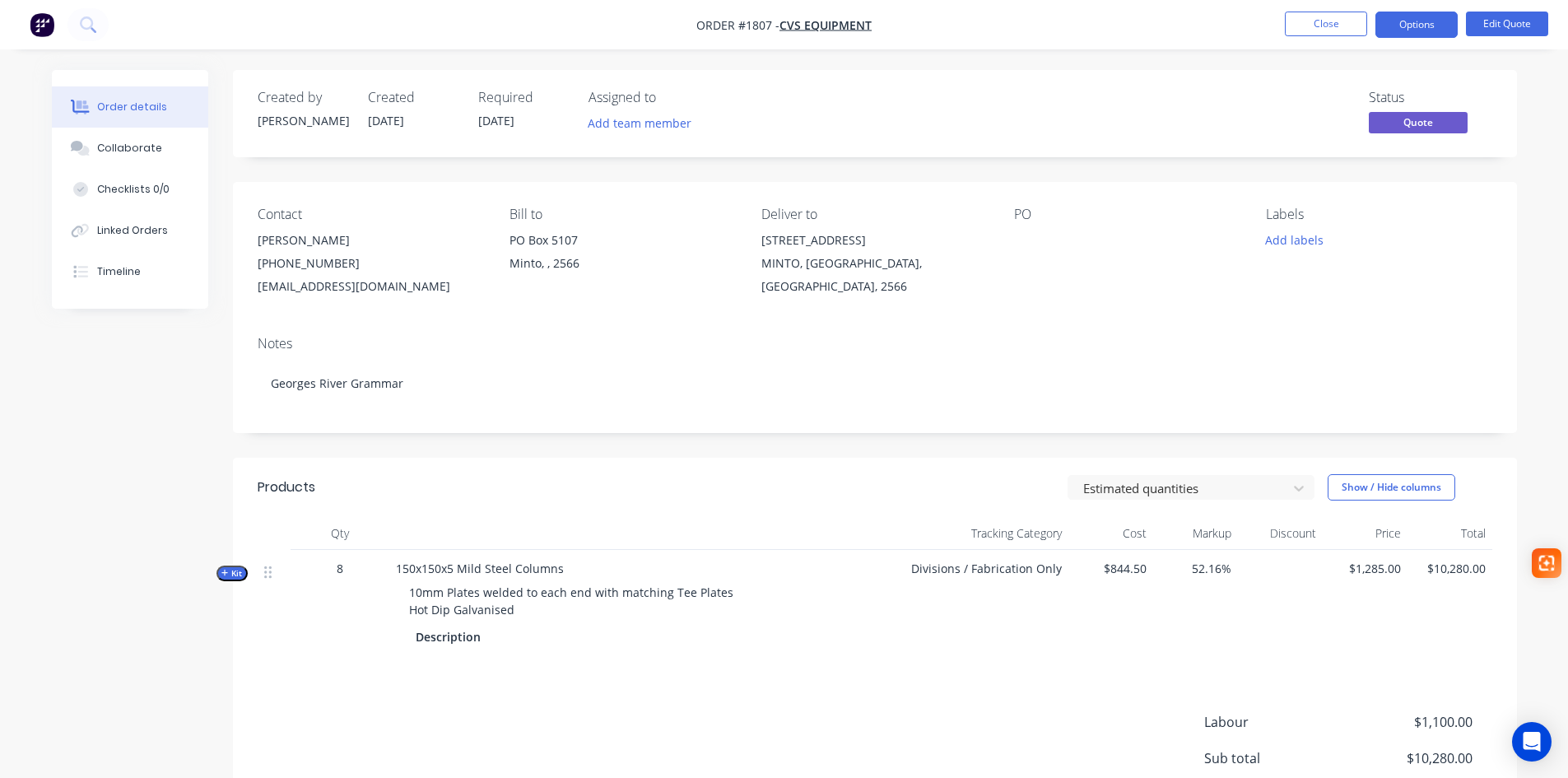
click at [232, 573] on span "Kit" at bounding box center [231, 573] width 22 height 12
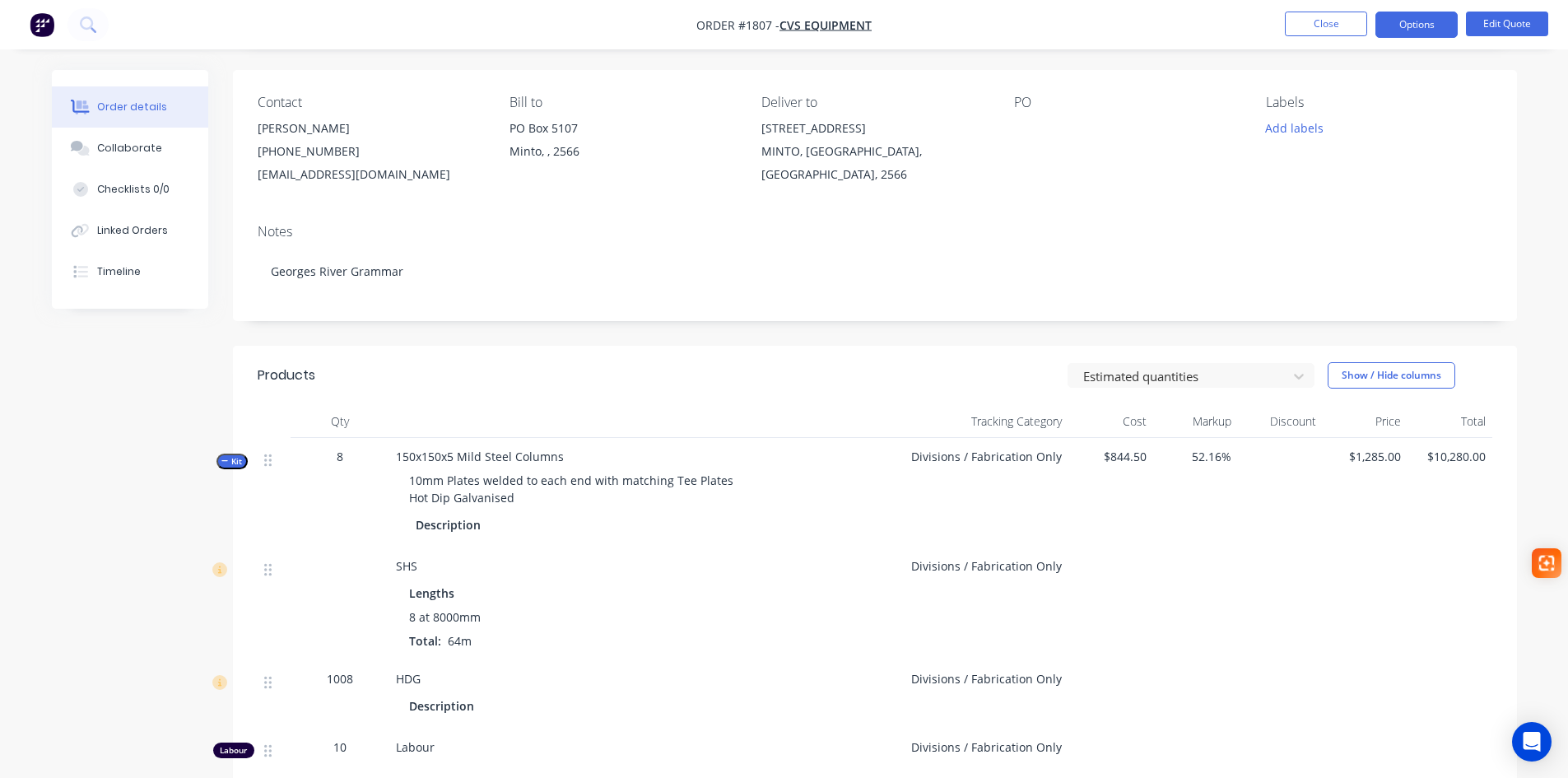
scroll to position [83, 0]
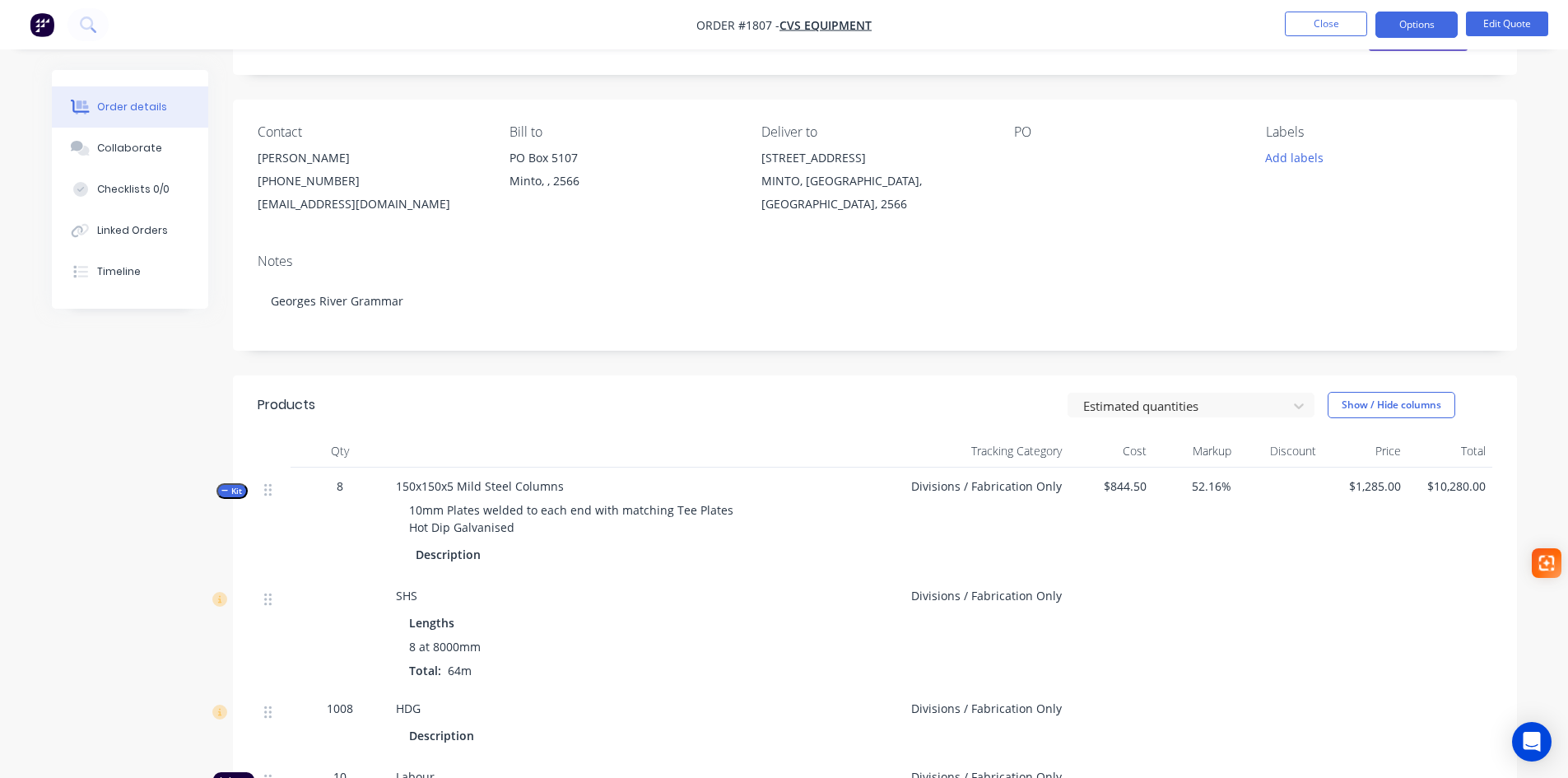
click at [224, 493] on icon "button" at bounding box center [224, 490] width 8 height 8
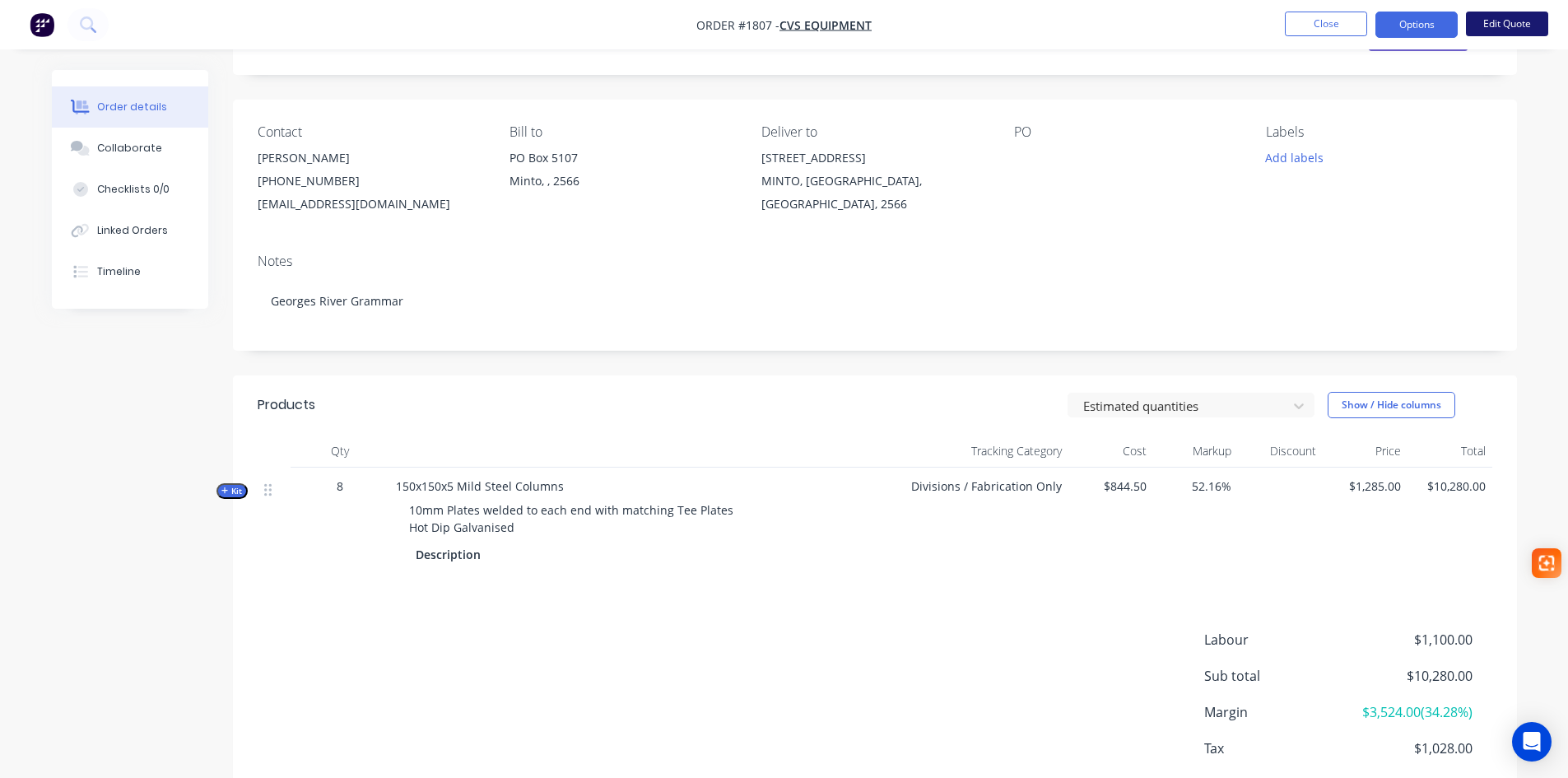
click at [1498, 27] on button "Edit Quote" at bounding box center [1507, 23] width 83 height 24
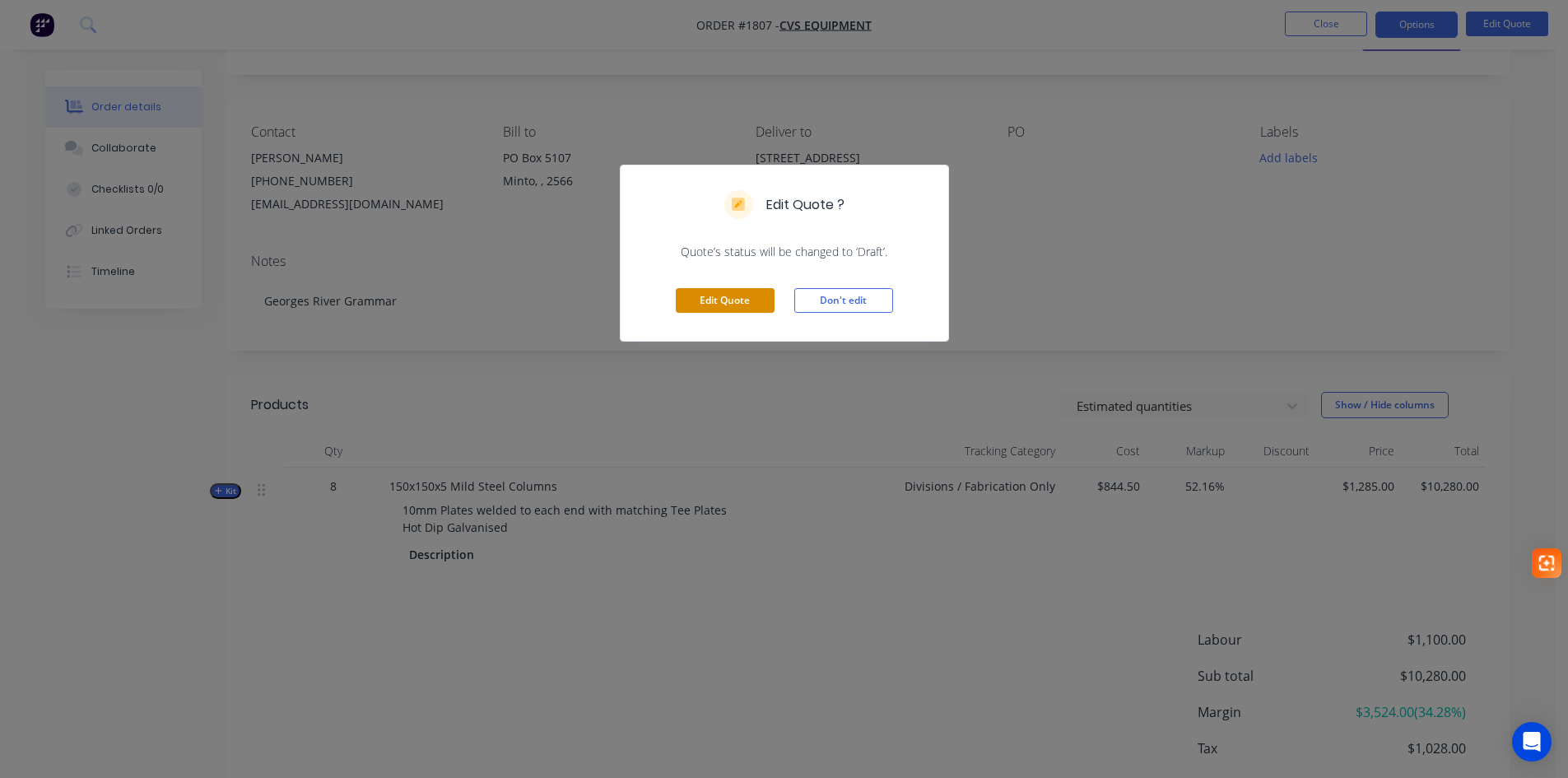
click at [710, 301] on button "Edit Quote" at bounding box center [726, 300] width 99 height 24
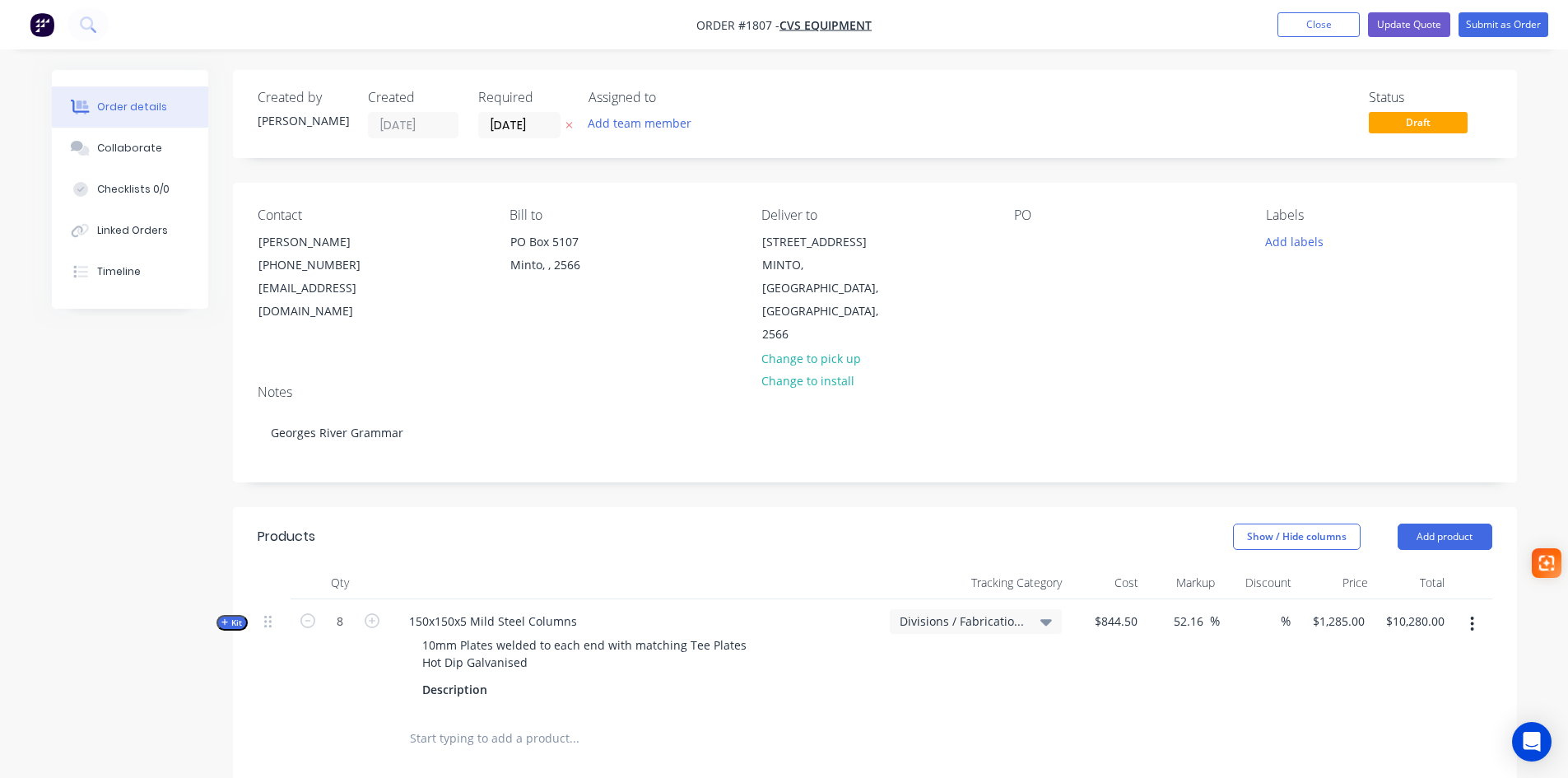
click at [1471, 615] on icon "button" at bounding box center [1471, 624] width 4 height 18
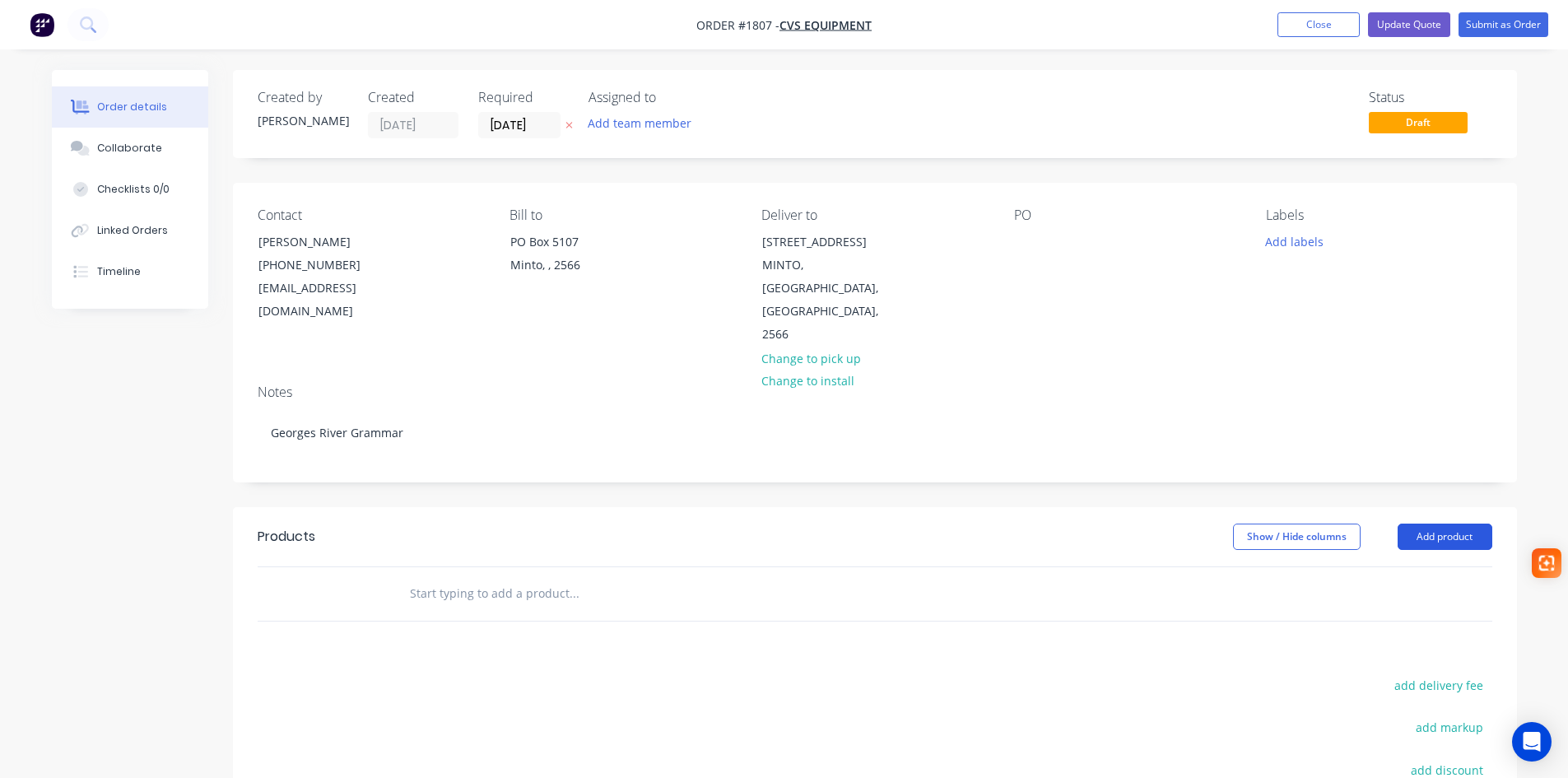
click at [1460, 524] on button "Add product" at bounding box center [1444, 537] width 95 height 26
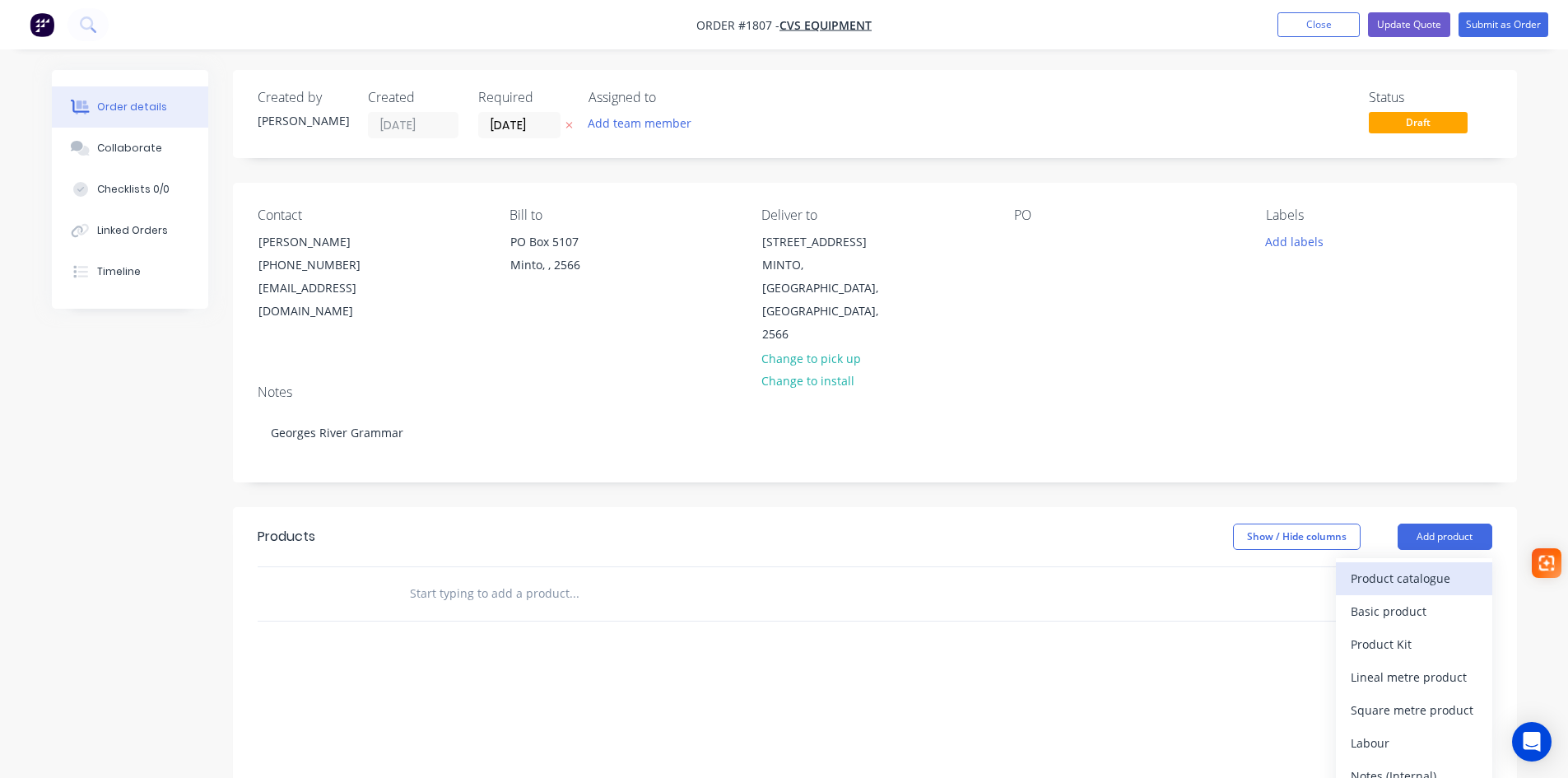
click at [1432, 567] on div "Product catalogue" at bounding box center [1414, 578] width 127 height 23
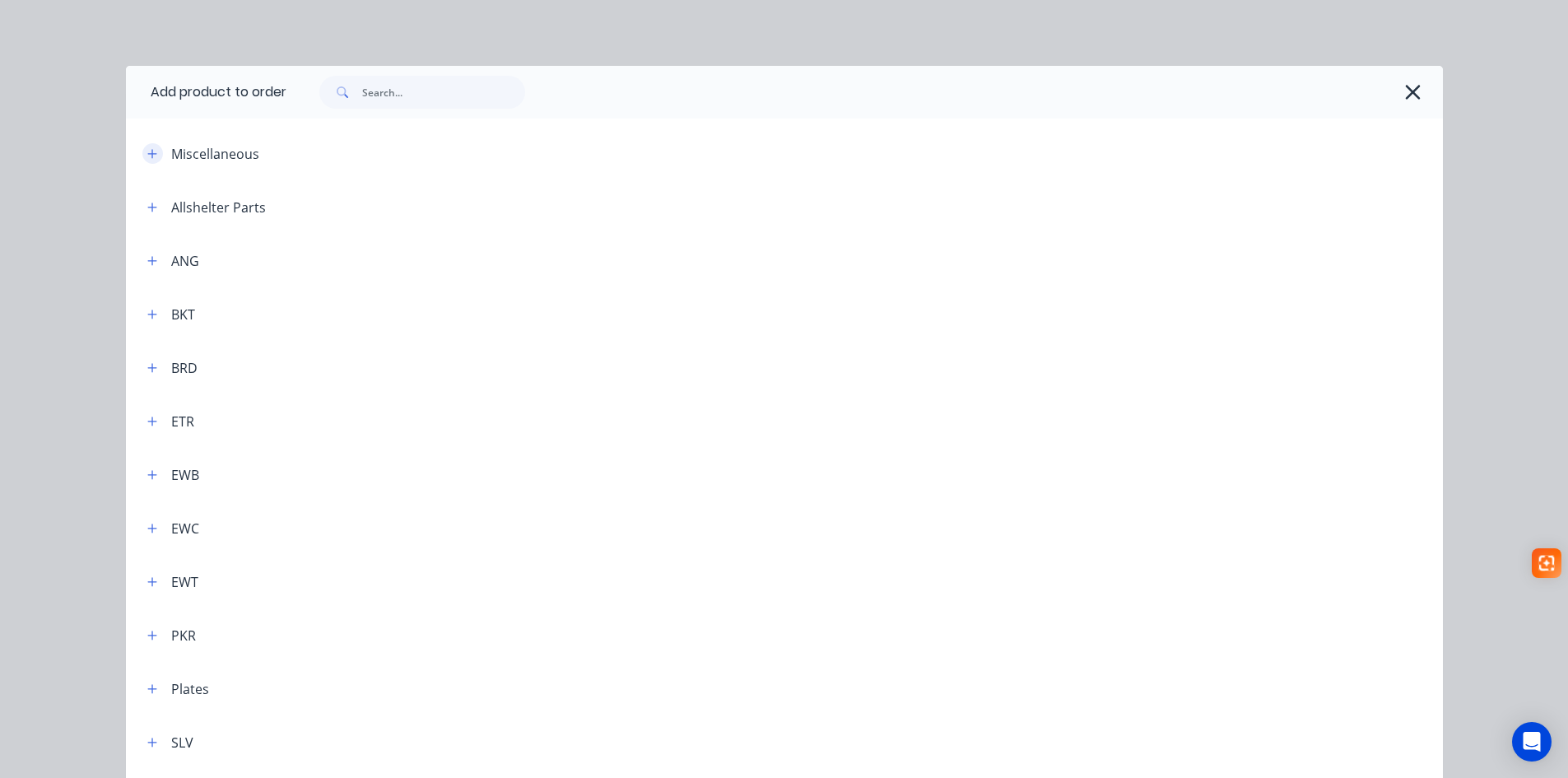
click at [144, 146] on button "button" at bounding box center [153, 154] width 21 height 21
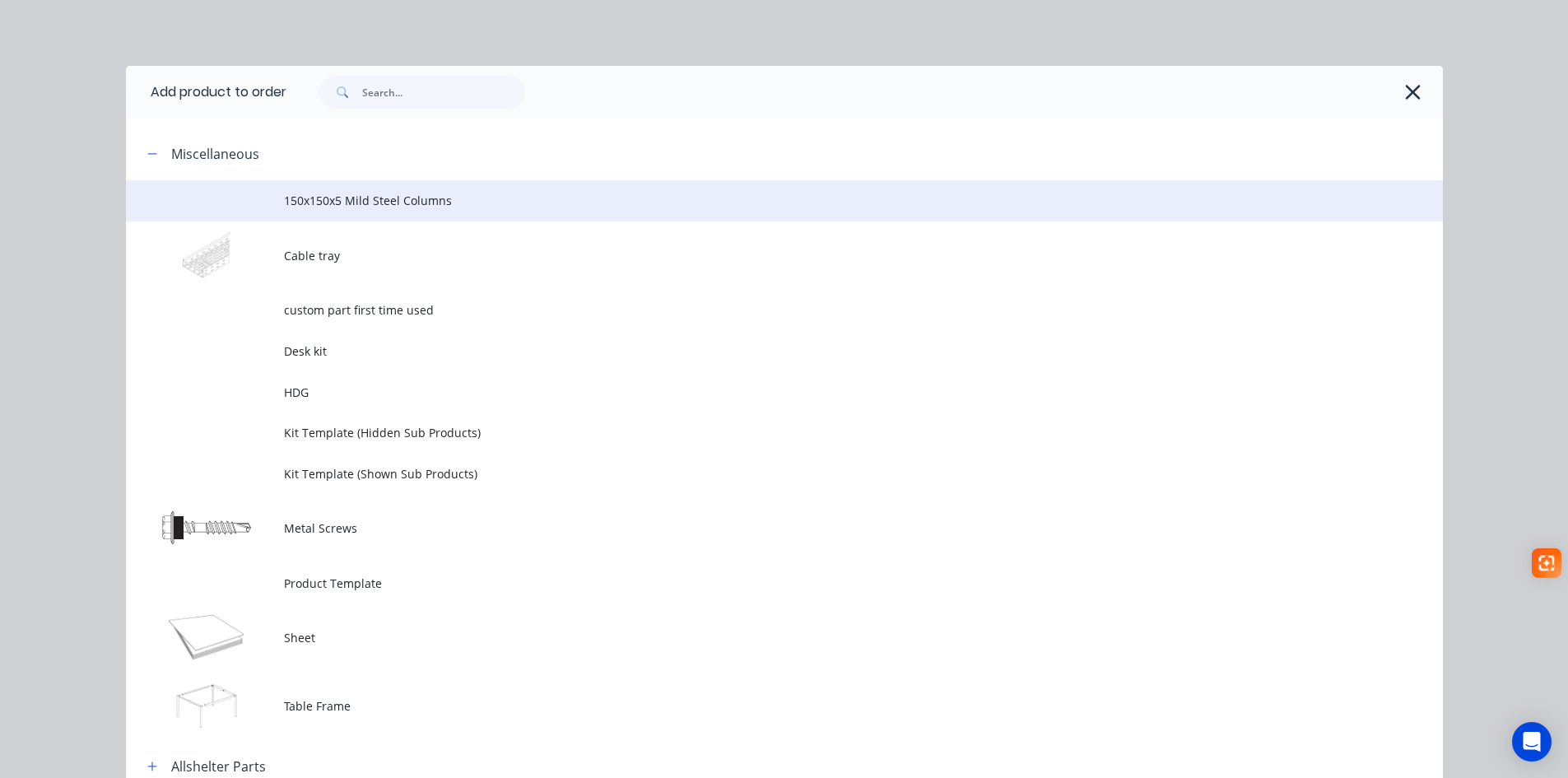
click at [299, 196] on span "150x150x5 Mild Steel Columns" at bounding box center [747, 200] width 927 height 17
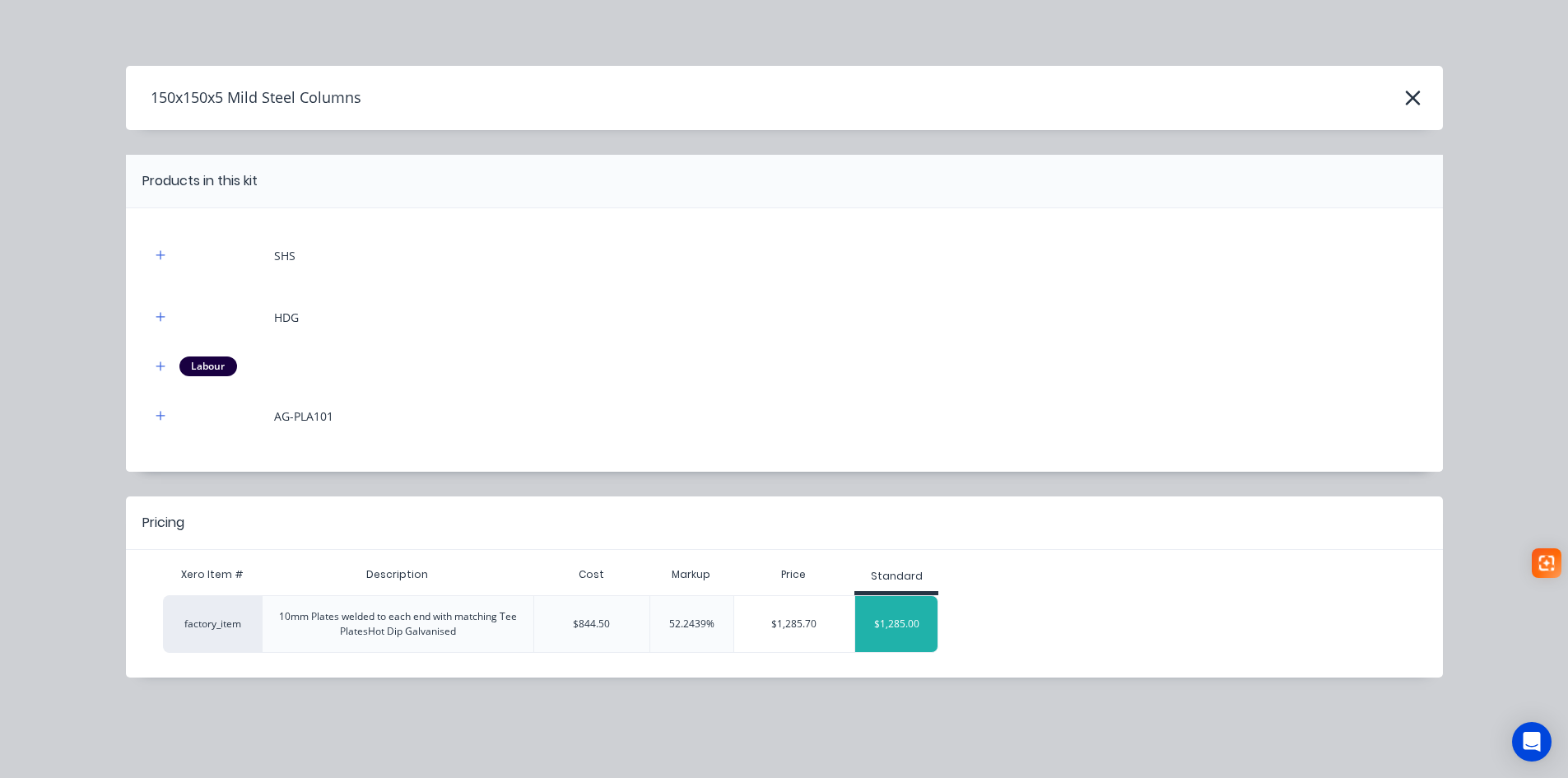
click at [908, 631] on div "$1,285.00" at bounding box center [896, 623] width 83 height 41
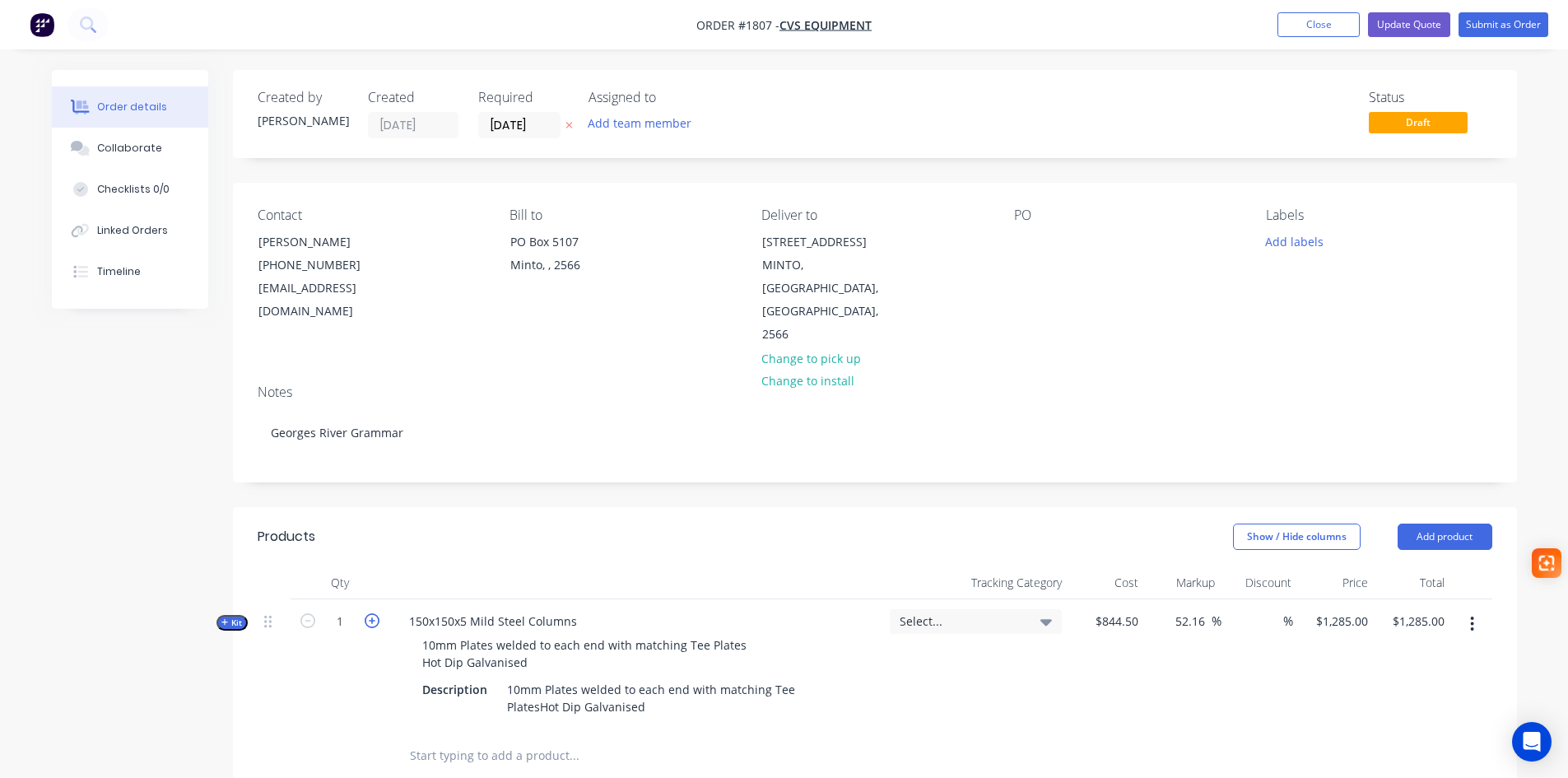
click at [367, 614] on icon "button" at bounding box center [372, 620] width 15 height 15
type input "2"
type input "$2,570.00"
click at [368, 614] on icon "button" at bounding box center [372, 620] width 15 height 15
type input "3"
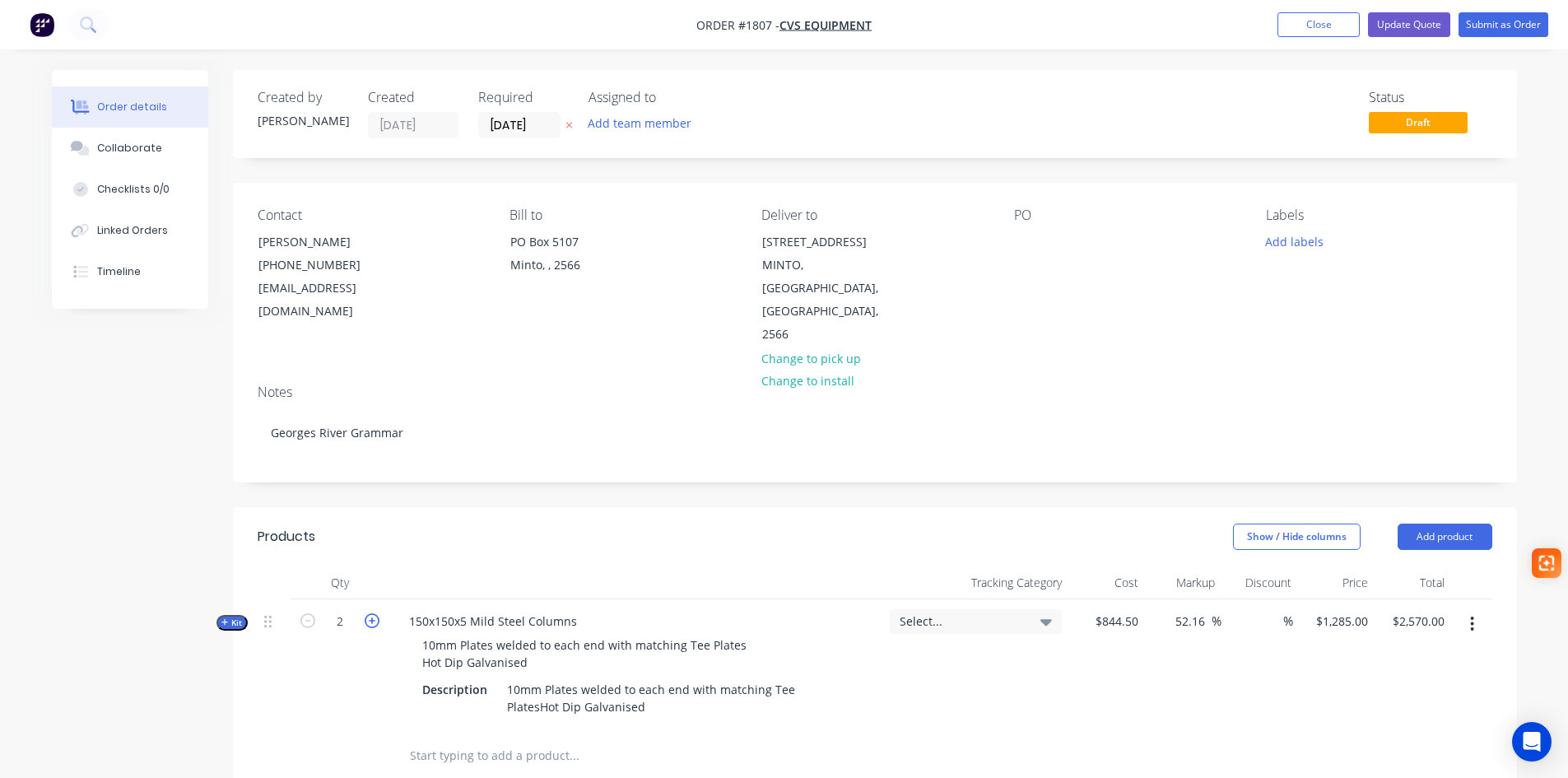
type input "$3,855.00"
click at [369, 614] on icon "button" at bounding box center [372, 620] width 15 height 15
type input "4"
type input "$5,140.00"
click at [369, 614] on icon "button" at bounding box center [372, 620] width 15 height 15
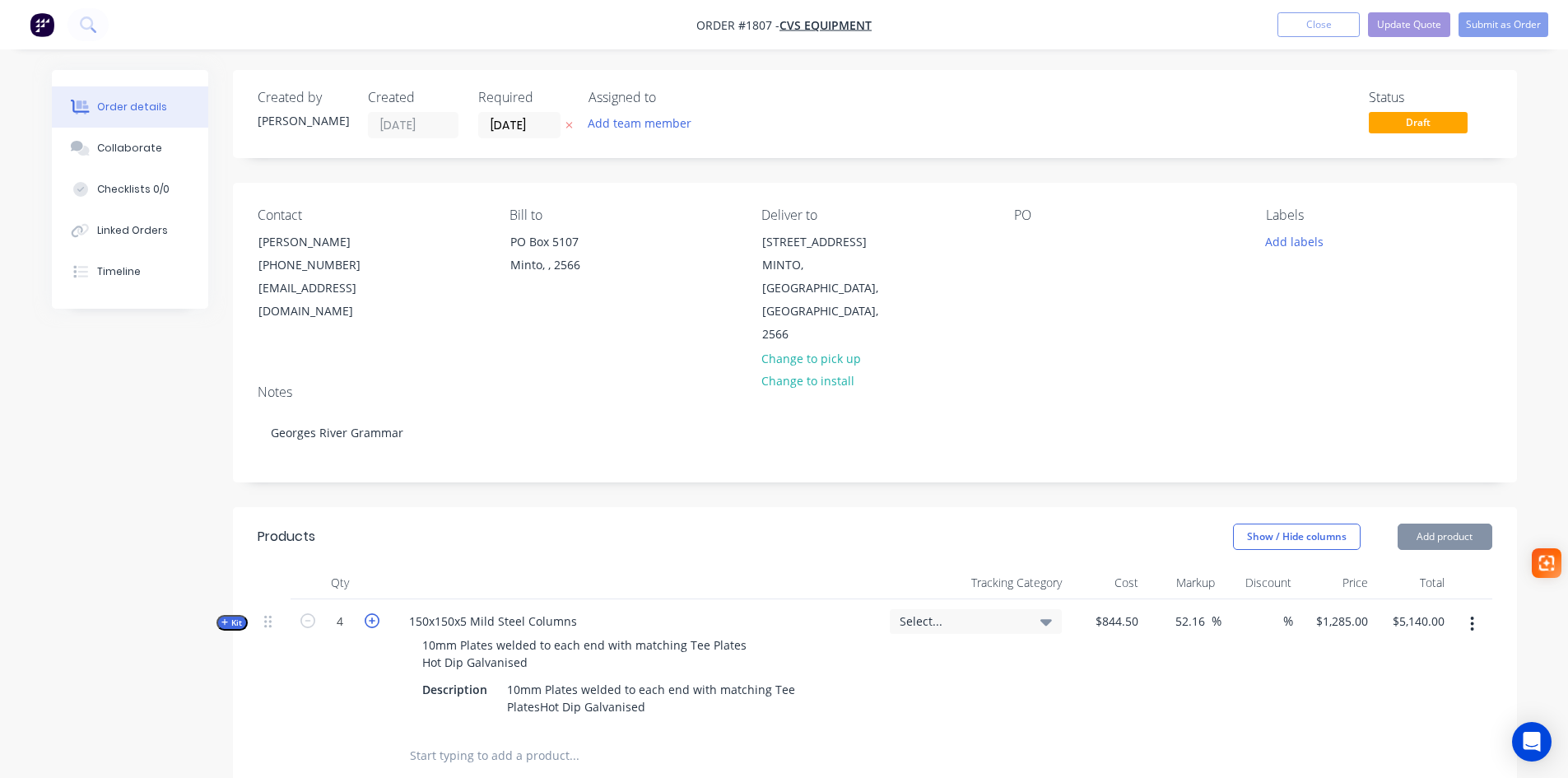
type input "5"
type input "$6,425.00"
click at [369, 614] on icon "button" at bounding box center [372, 620] width 15 height 15
type input "6"
type input "$7,710.00"
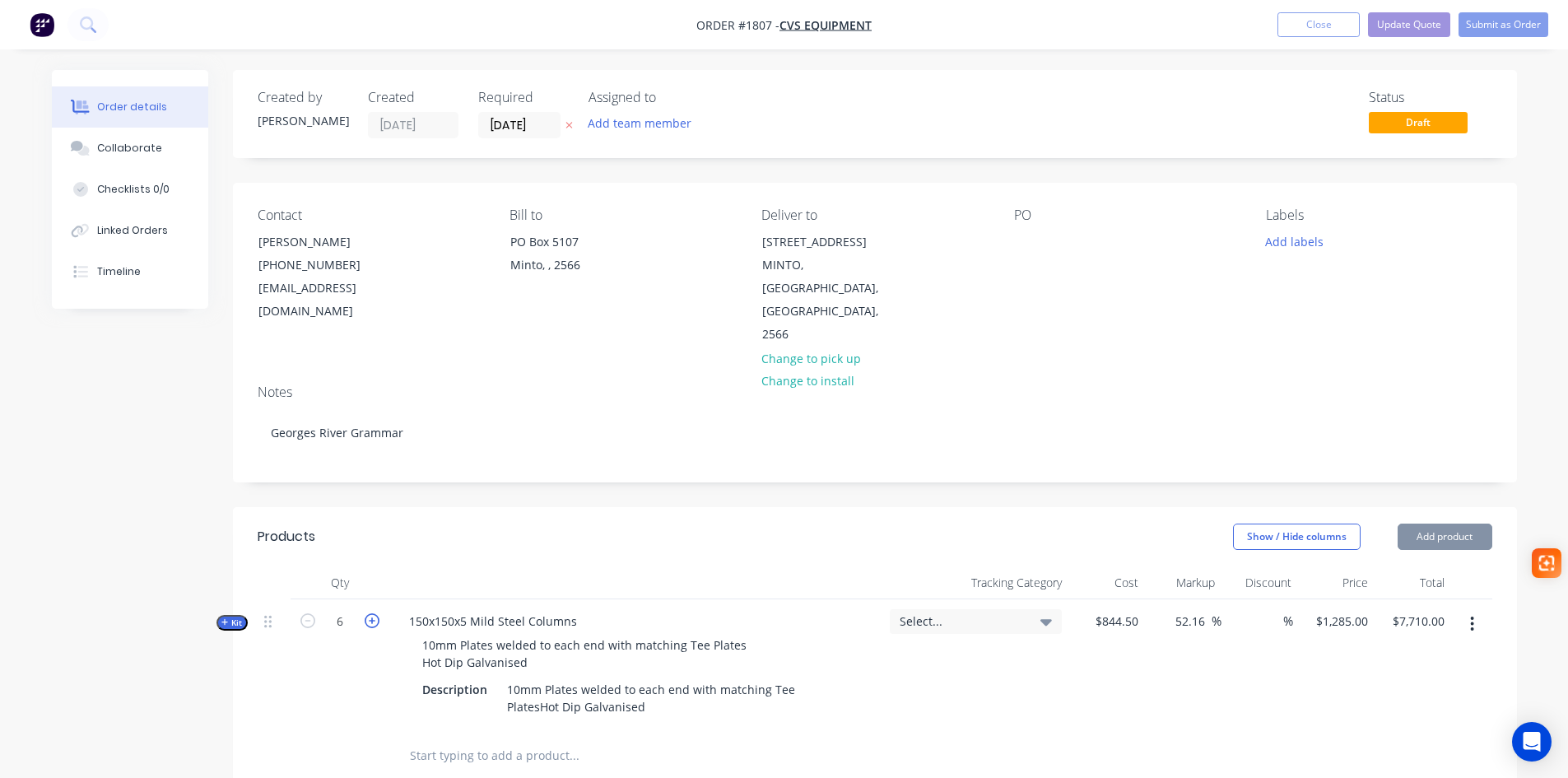
click at [369, 614] on icon "button" at bounding box center [372, 620] width 15 height 15
type input "7"
type input "$8,995.00"
click at [369, 614] on icon "button" at bounding box center [372, 620] width 15 height 15
type input "8"
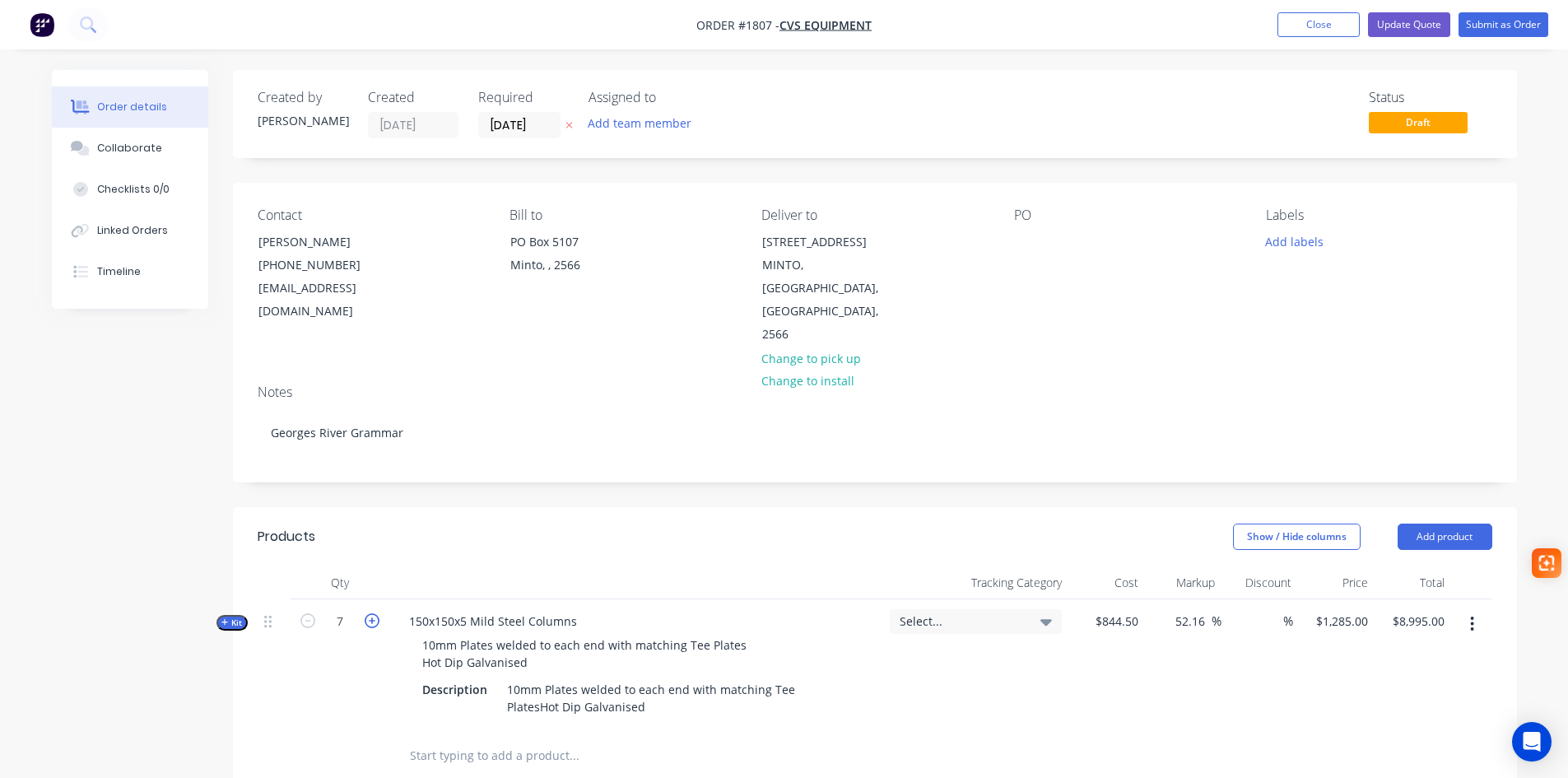
type input "$10,280.00"
click at [1018, 613] on span "Select..." at bounding box center [962, 621] width 124 height 17
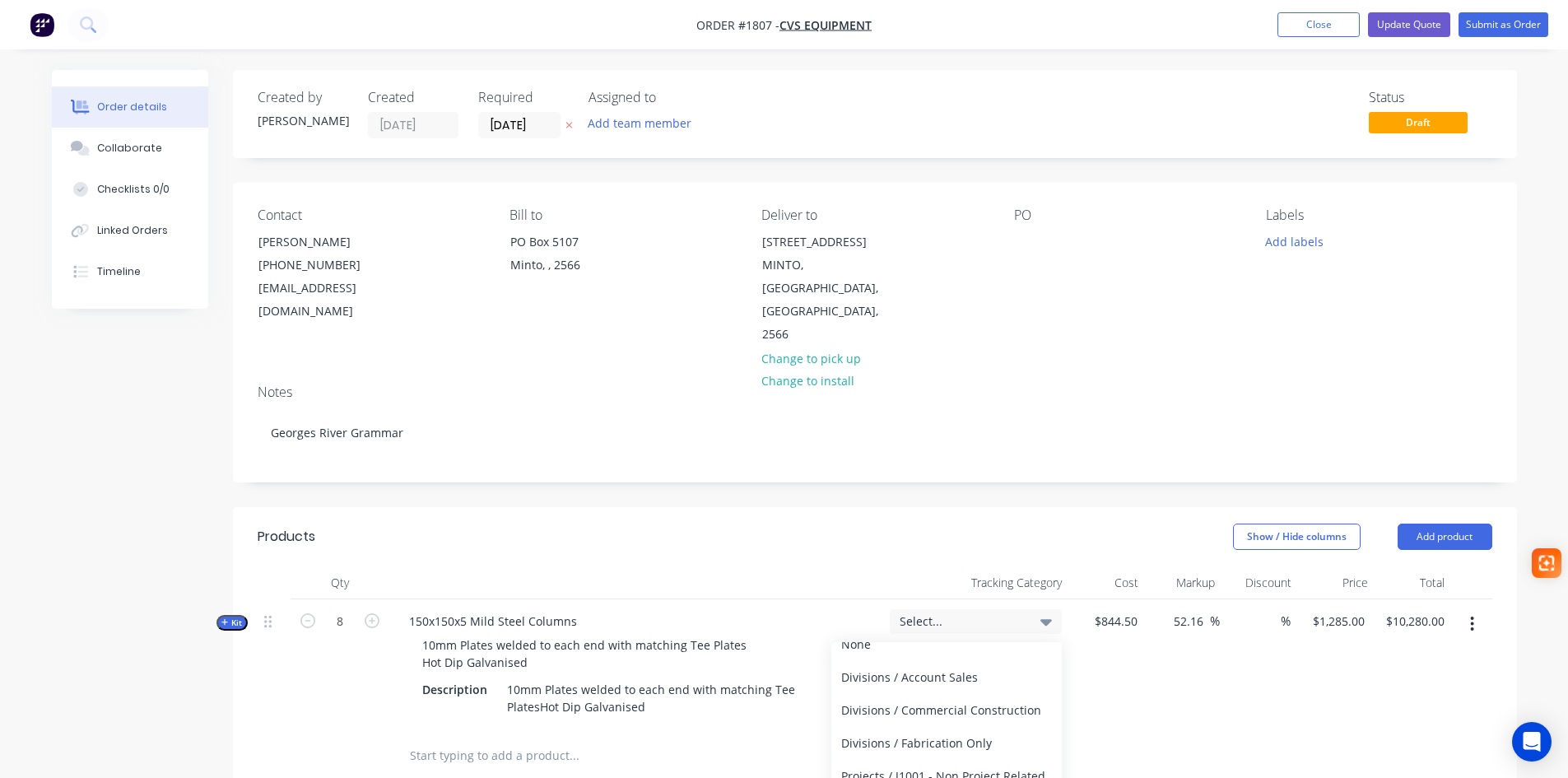
scroll to position [164, 0]
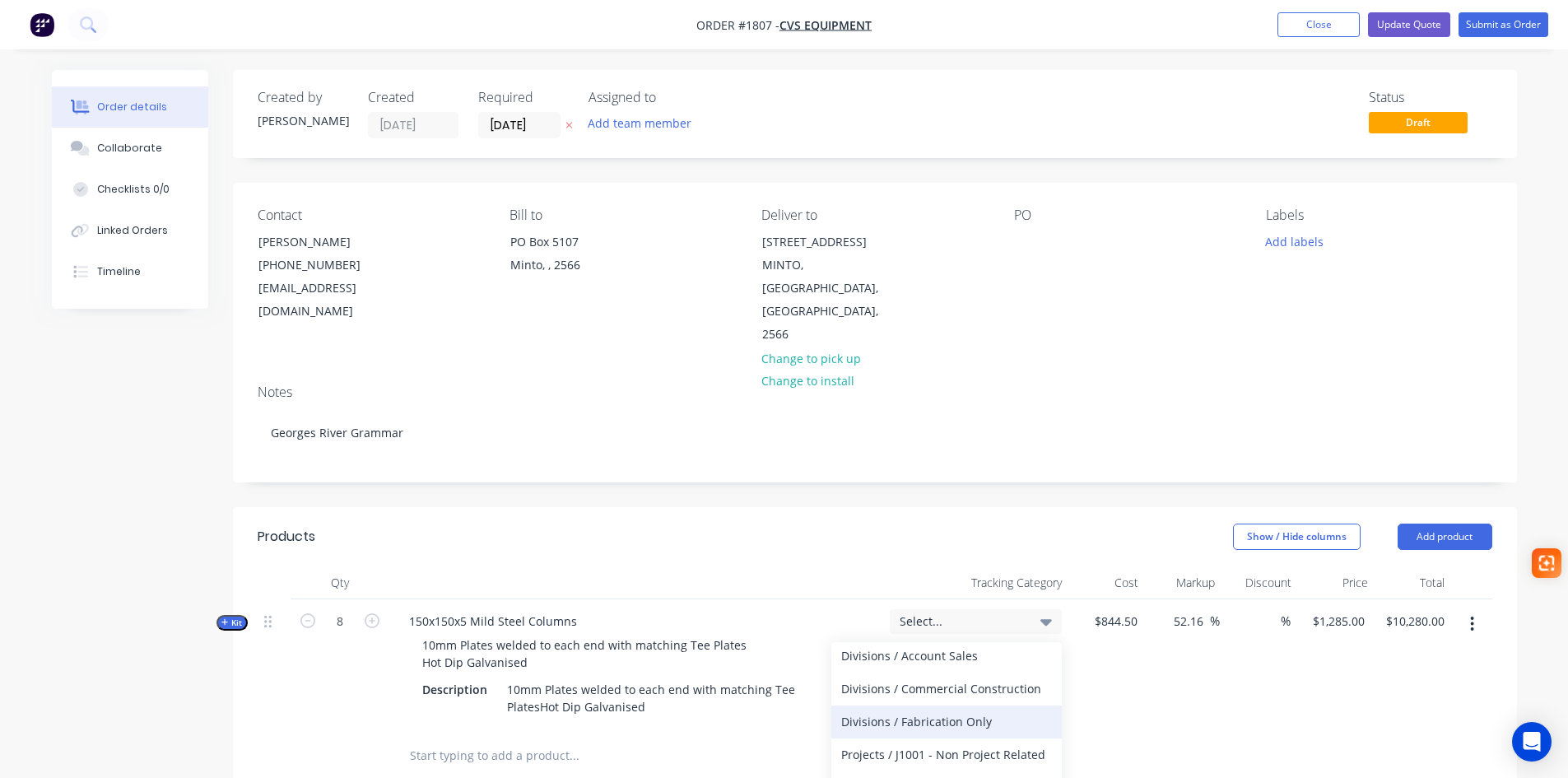
click at [981, 706] on div "Divisions / Fabrication Only" at bounding box center [946, 722] width 231 height 33
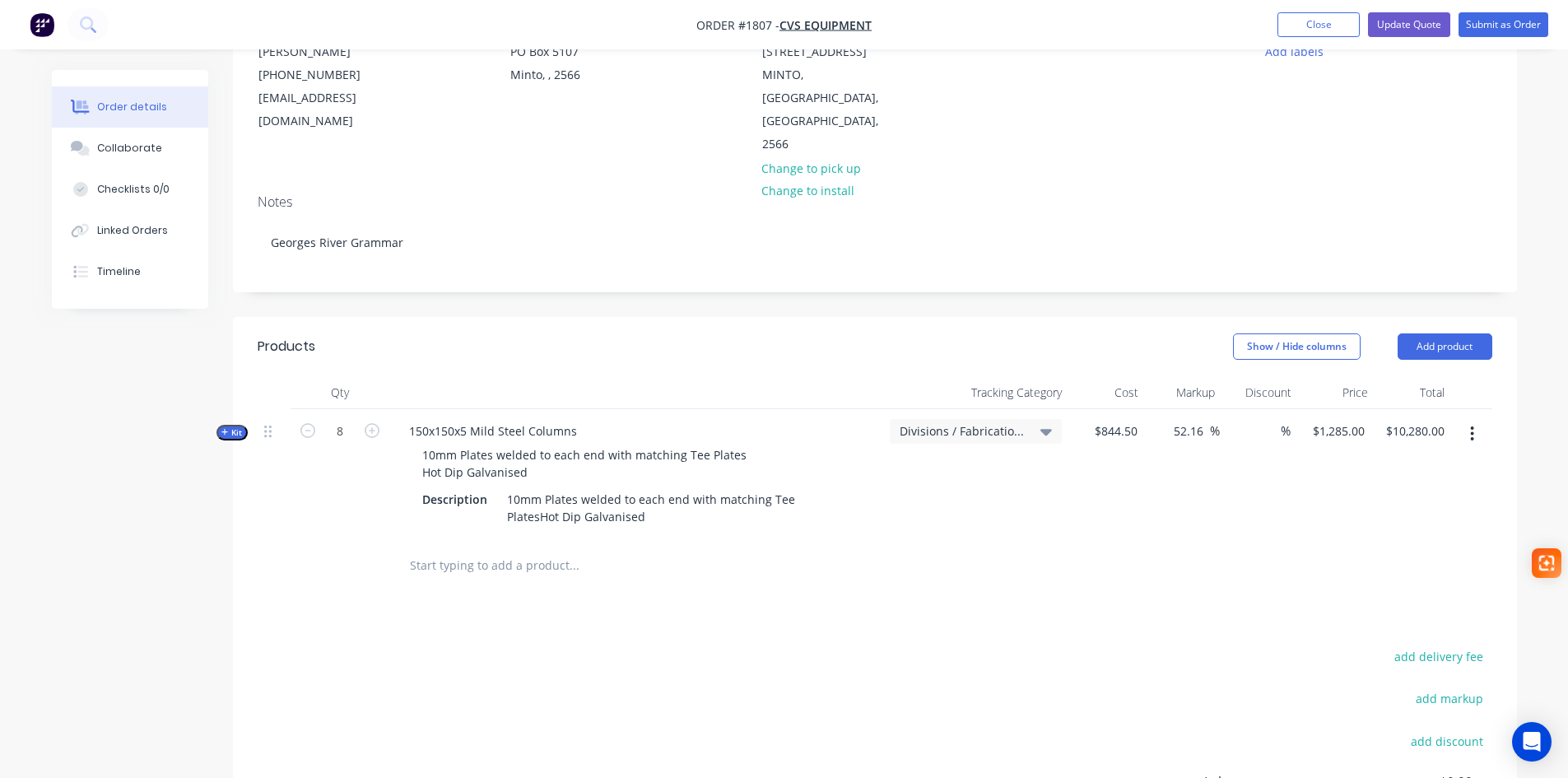
scroll to position [247, 0]
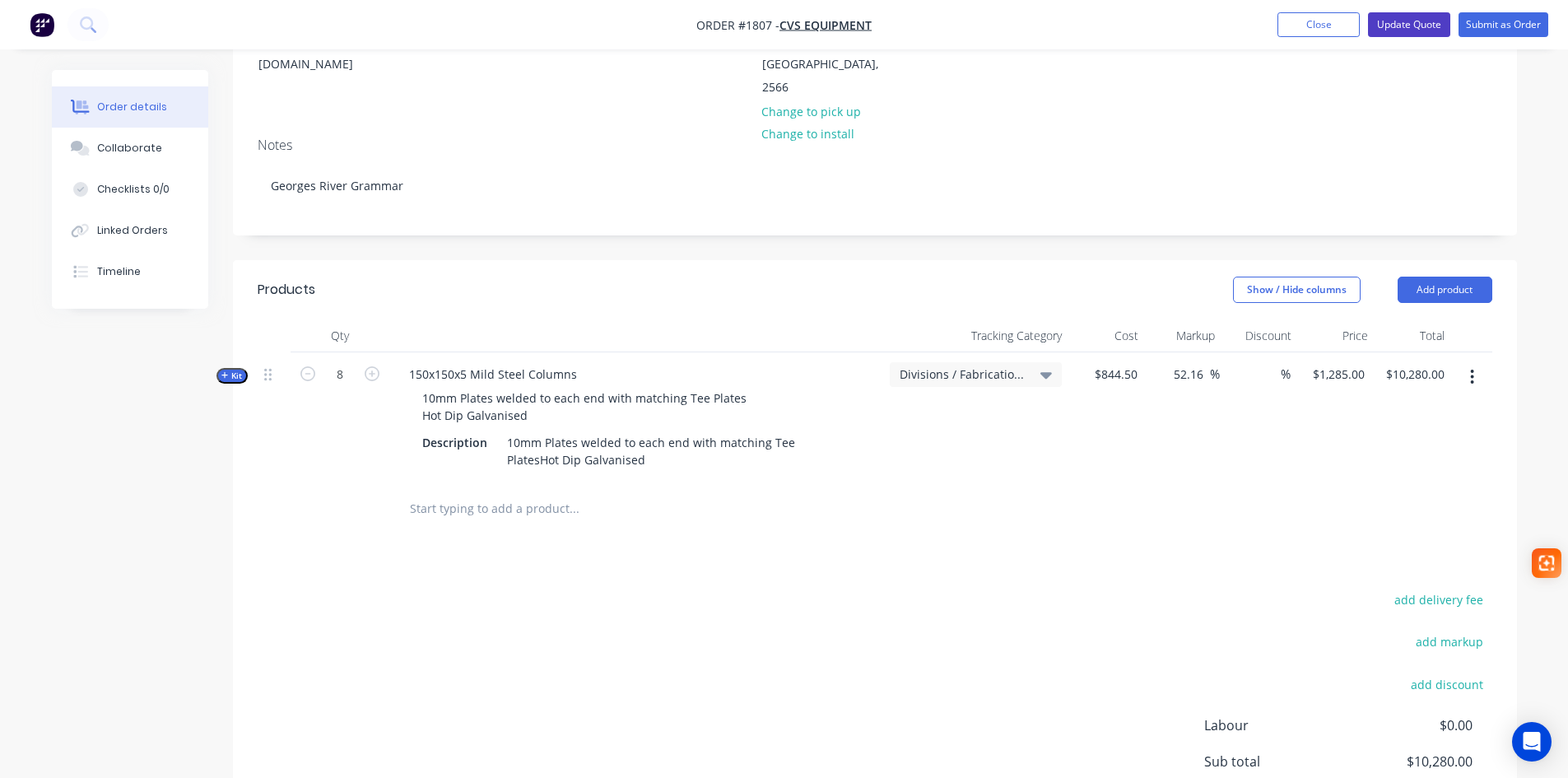
click at [1416, 27] on button "Update Quote" at bounding box center [1409, 24] width 83 height 24
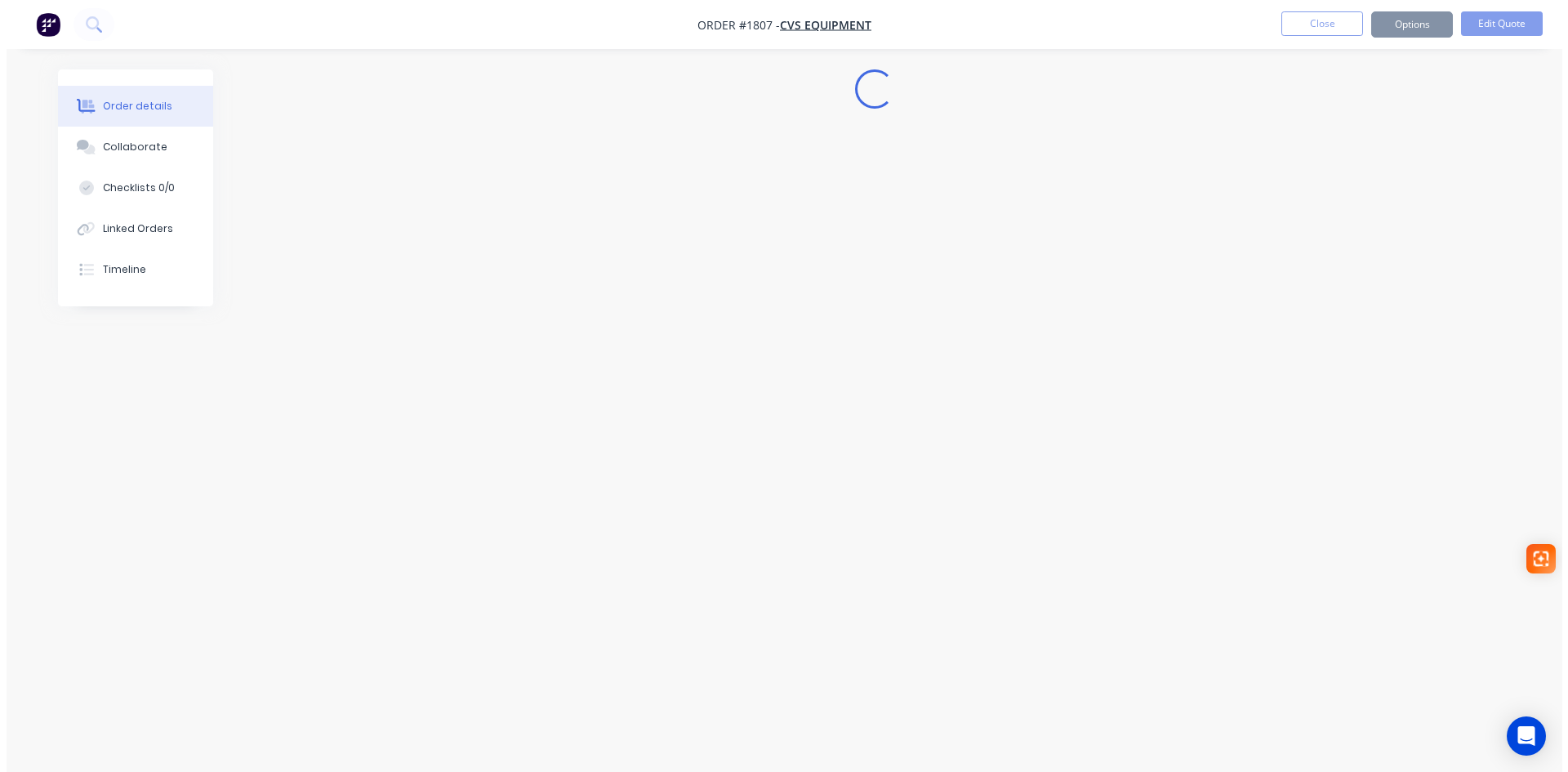
scroll to position [0, 0]
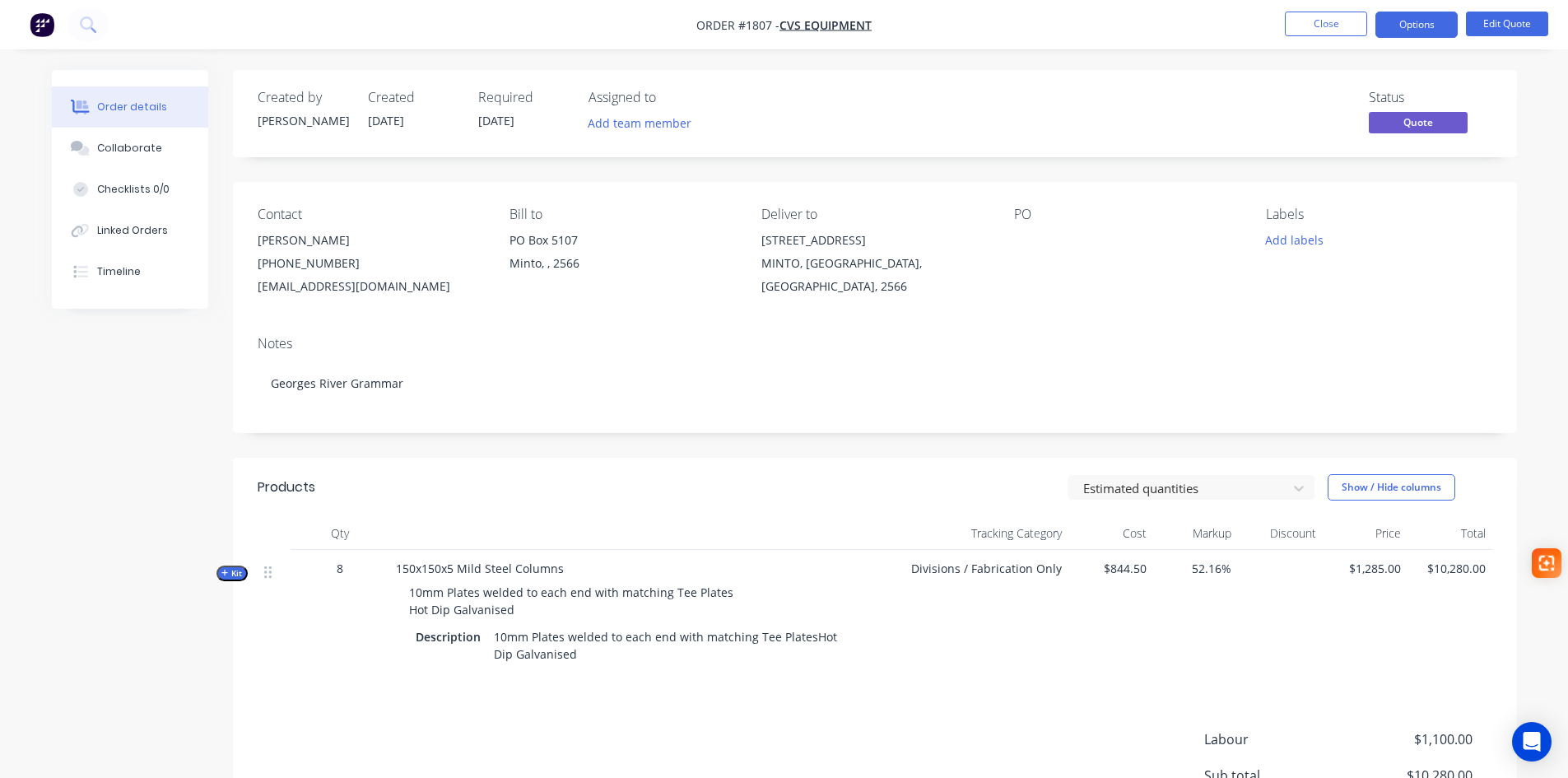
click at [1416, 27] on button "Options" at bounding box center [1417, 24] width 83 height 26
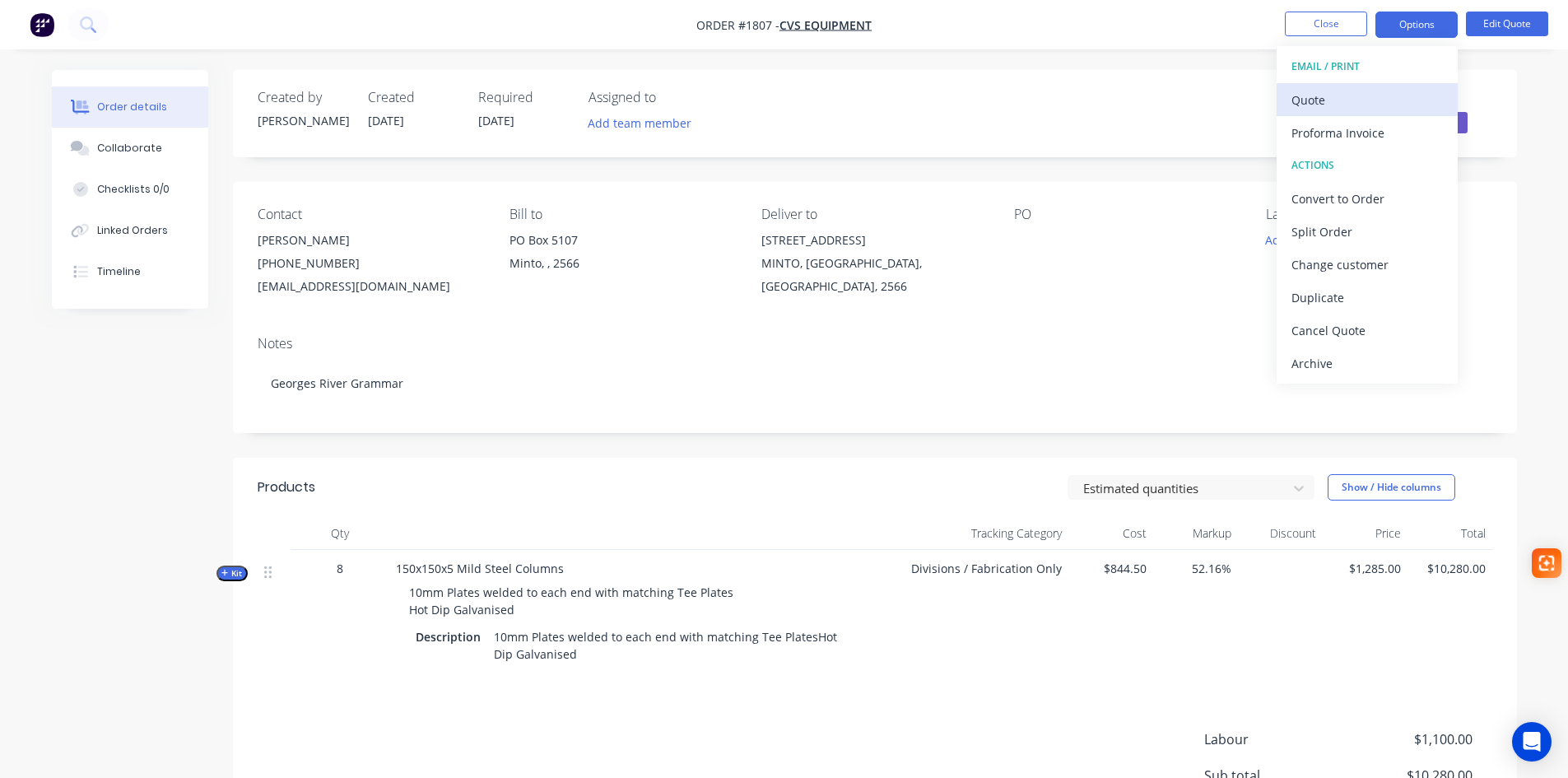
click at [1328, 103] on div "Quote" at bounding box center [1367, 99] width 151 height 23
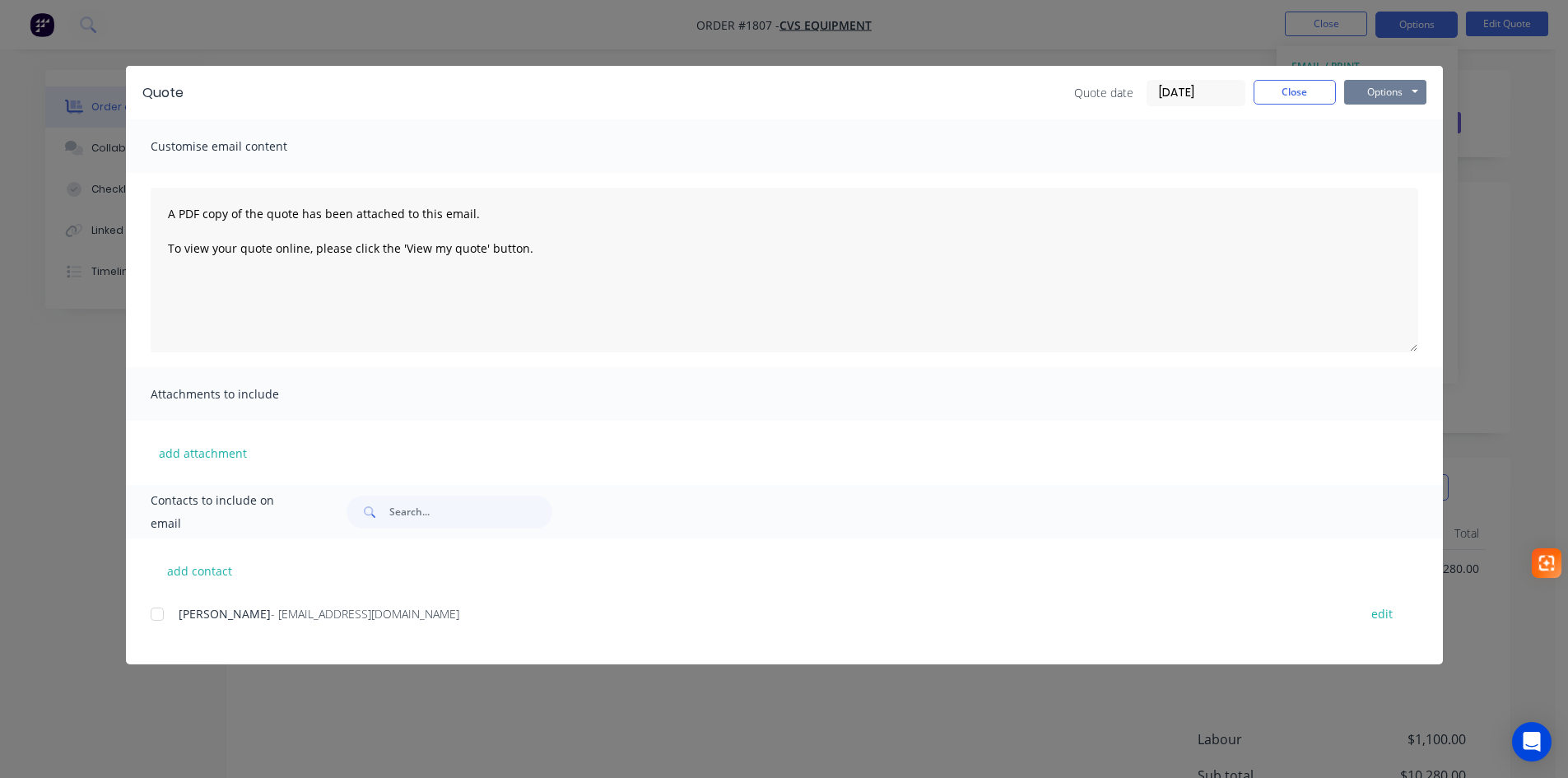
click at [1392, 99] on button "Options" at bounding box center [1385, 92] width 83 height 24
click at [1381, 123] on button "Preview" at bounding box center [1397, 121] width 105 height 27
click at [1297, 90] on button "Close" at bounding box center [1295, 92] width 83 height 24
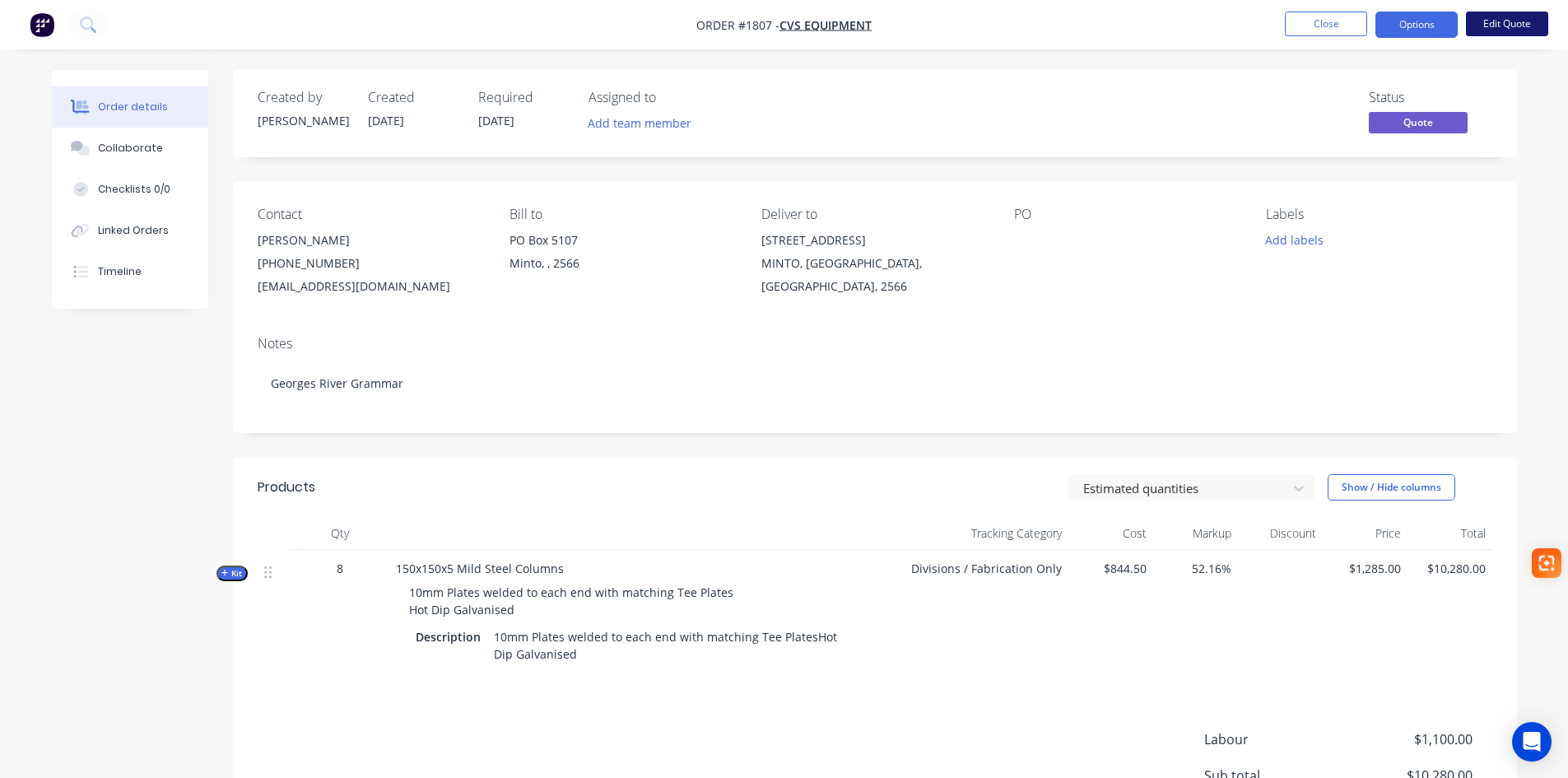
click at [1491, 21] on button "Edit Quote" at bounding box center [1507, 23] width 83 height 24
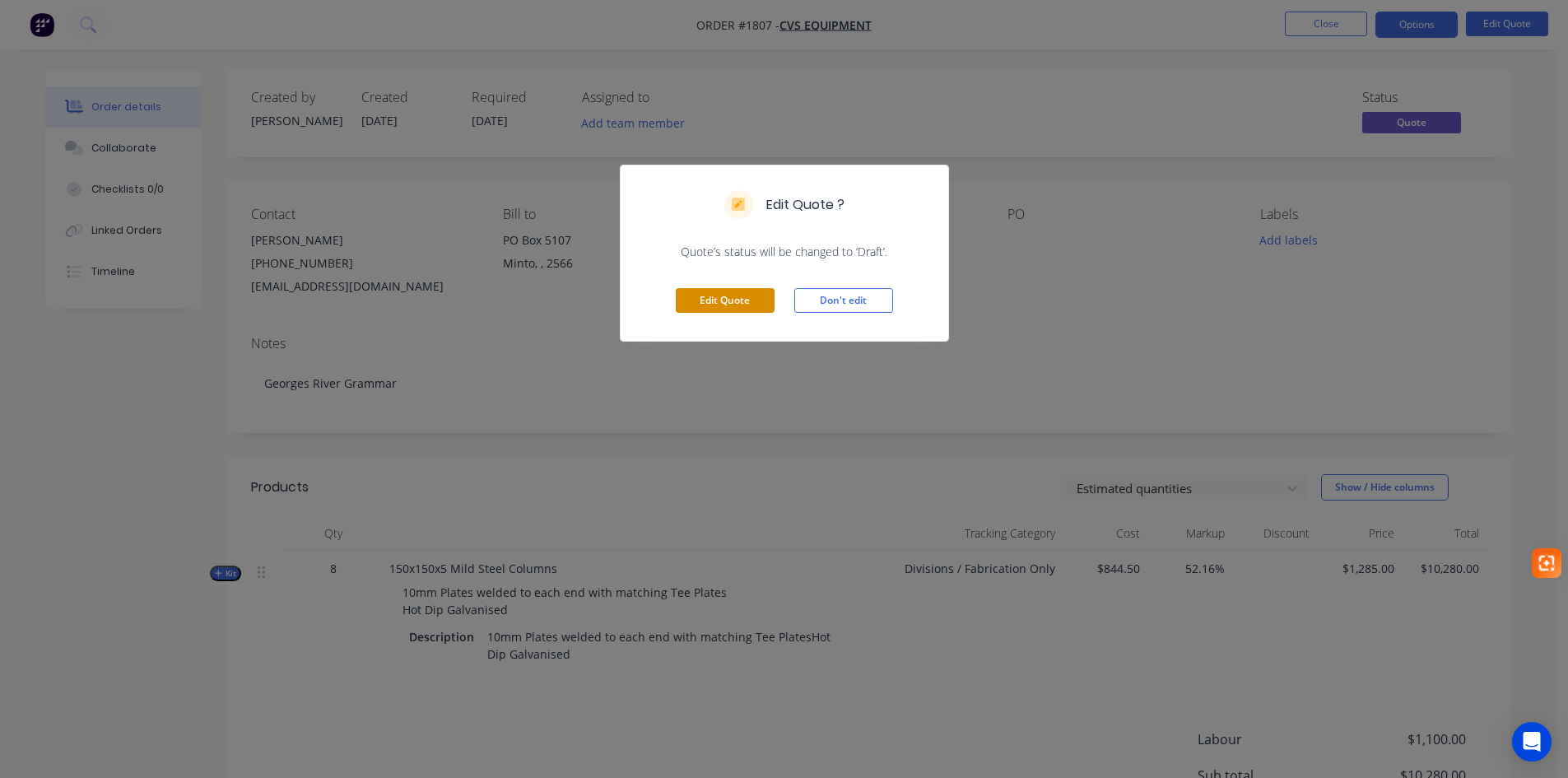
click at [735, 303] on button "Edit Quote" at bounding box center [726, 300] width 99 height 24
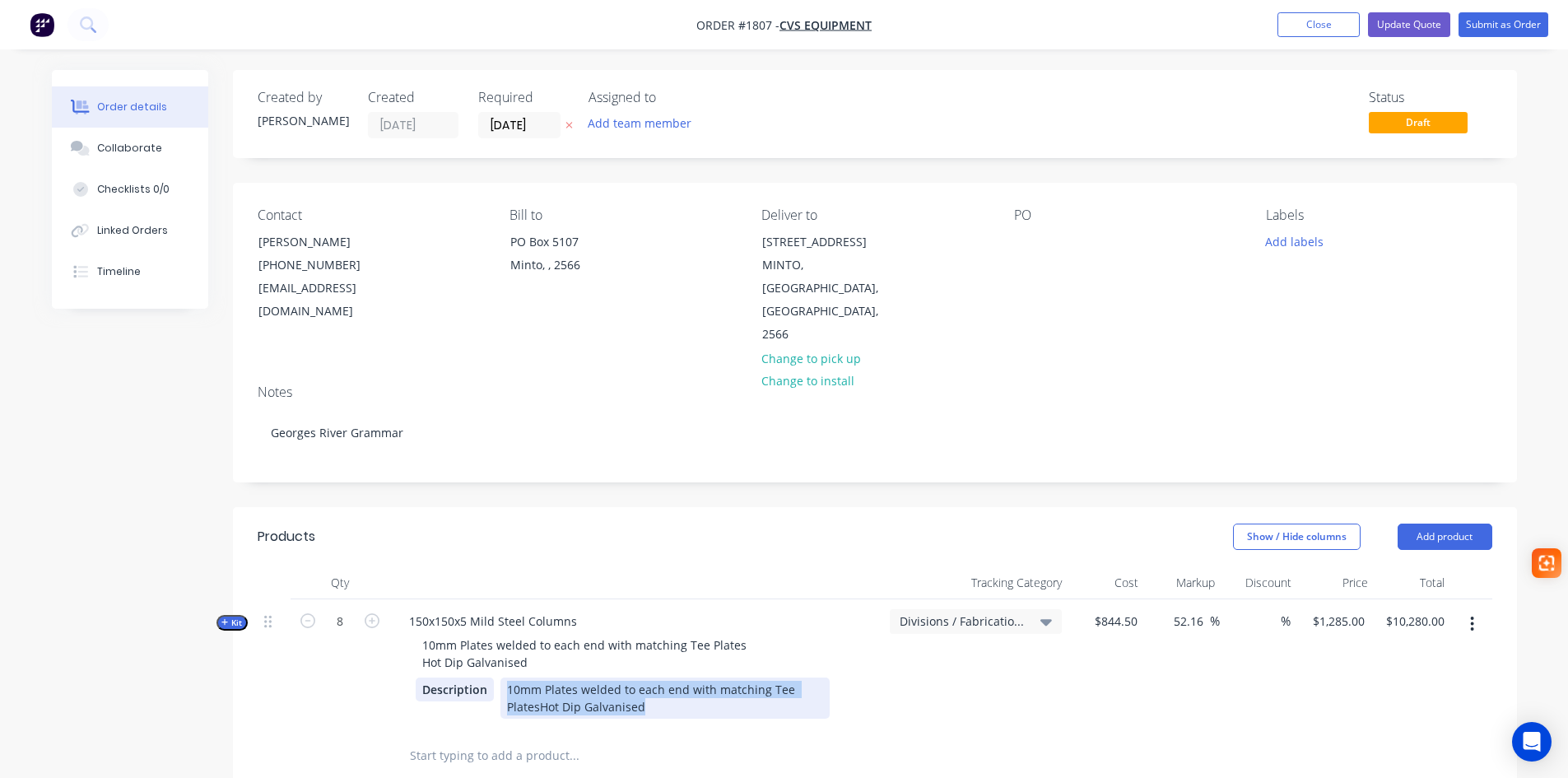
drag, startPoint x: 650, startPoint y: 660, endPoint x: 491, endPoint y: 641, distance: 160.1
click at [491, 677] on div "Description 10mm Plates welded to each end with matching Tee PlatesHot Dip Galv…" at bounding box center [636, 697] width 441 height 41
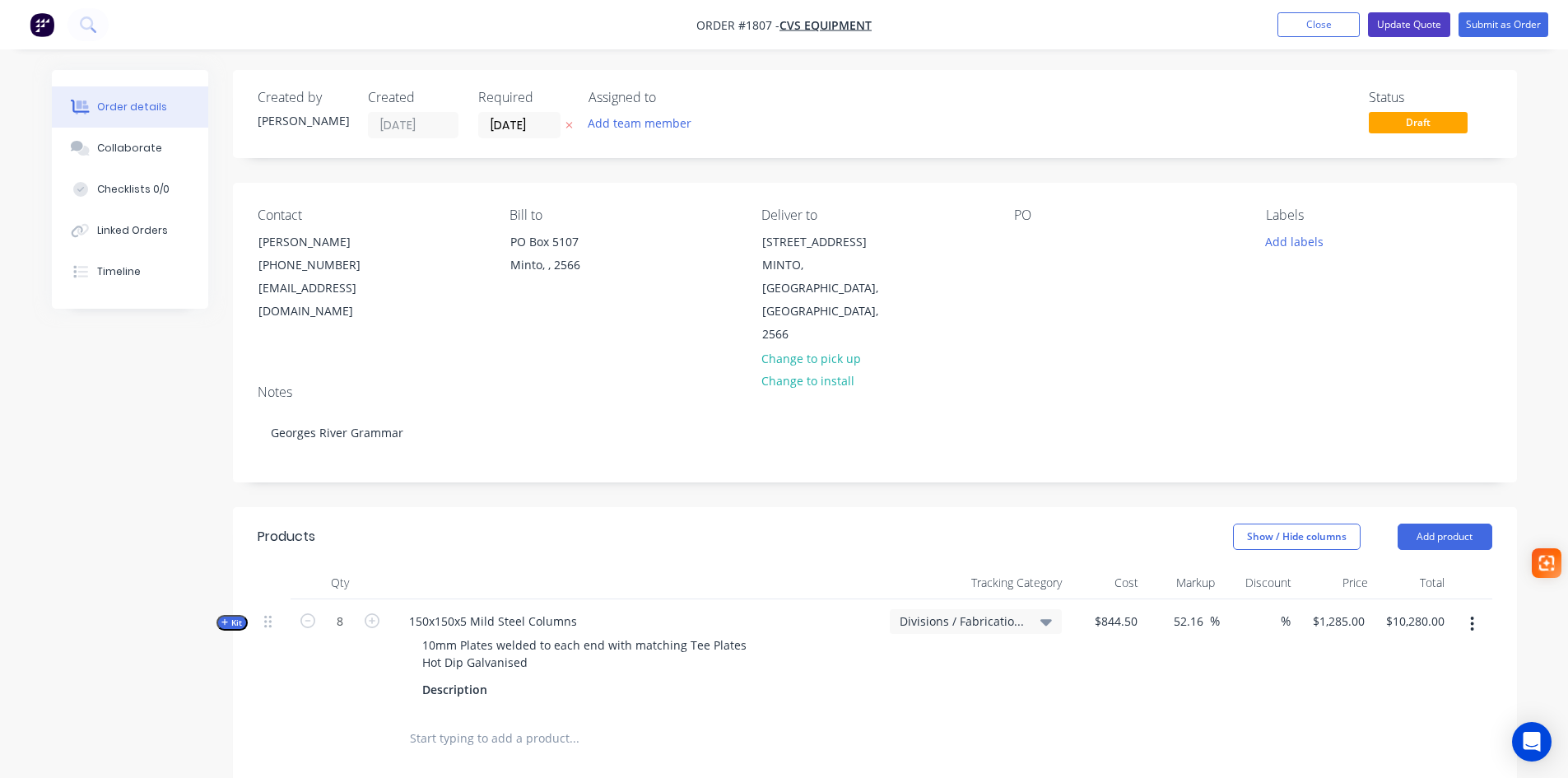
click at [1421, 23] on button "Update Quote" at bounding box center [1409, 24] width 83 height 24
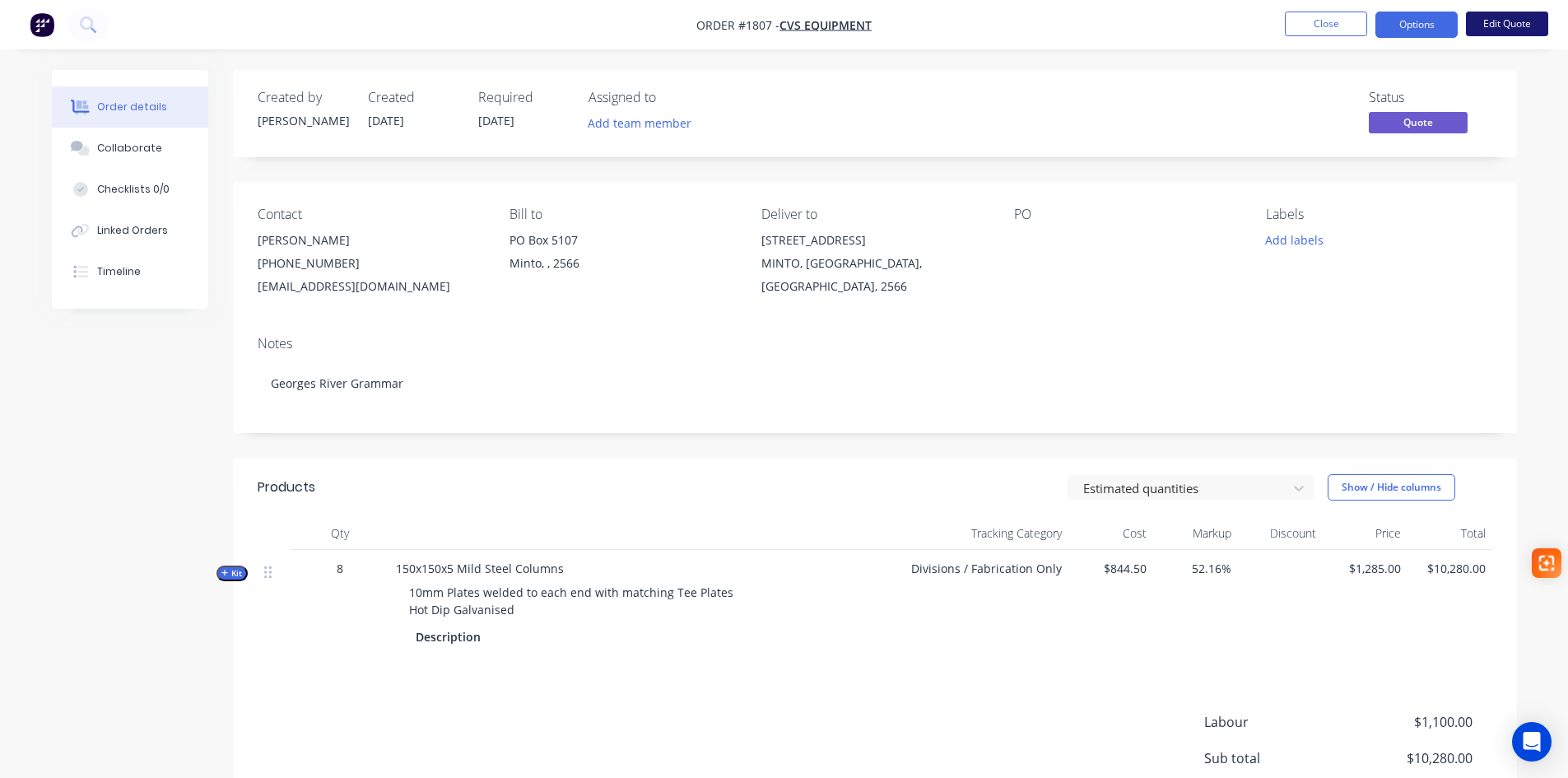
click at [1502, 23] on button "Edit Quote" at bounding box center [1507, 23] width 83 height 24
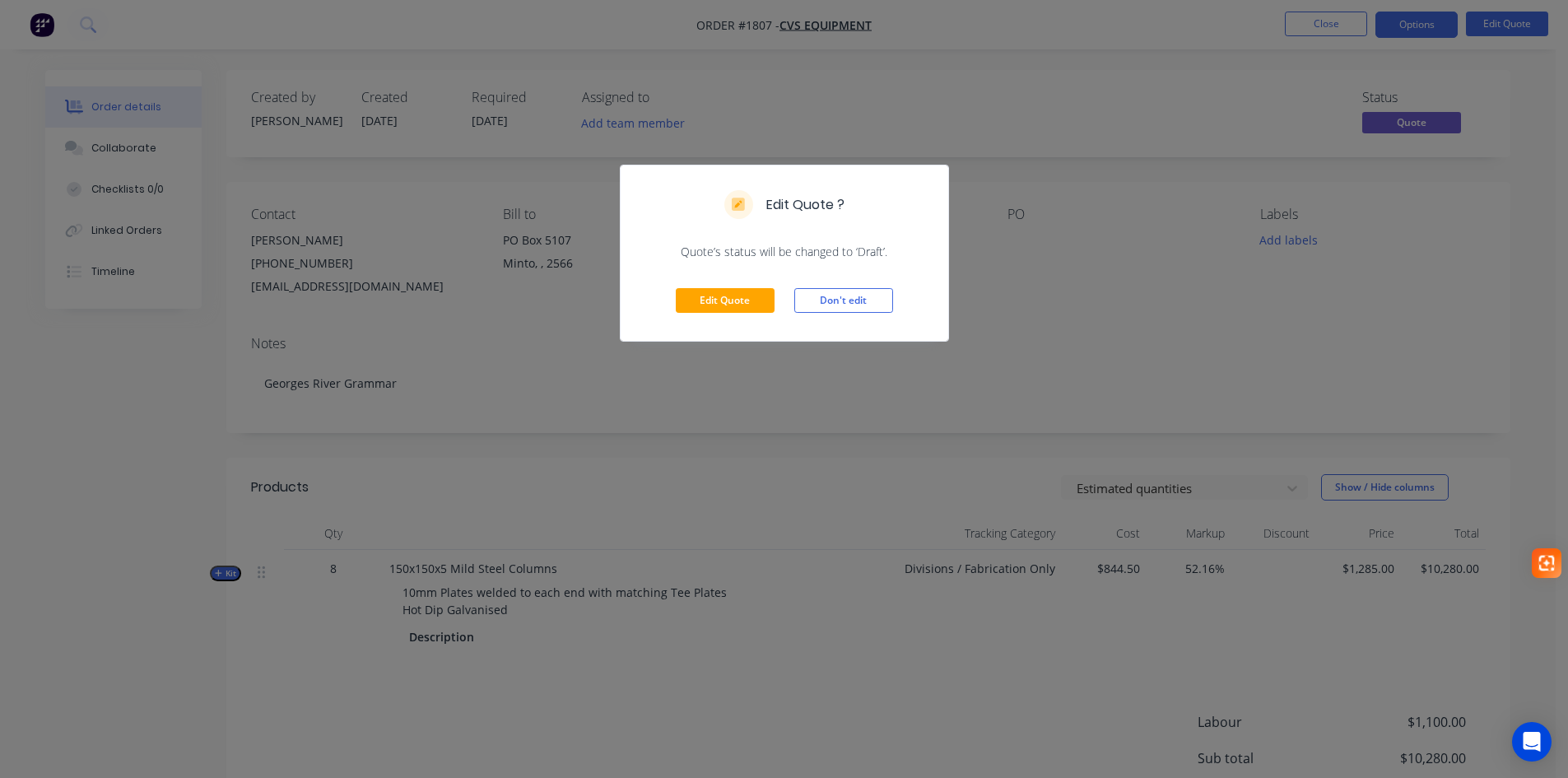
click at [975, 298] on div "Edit Quote ? Quote’s status will be changed to ‘Draft’. Edit Quote Don't edit" at bounding box center [784, 389] width 1568 height 778
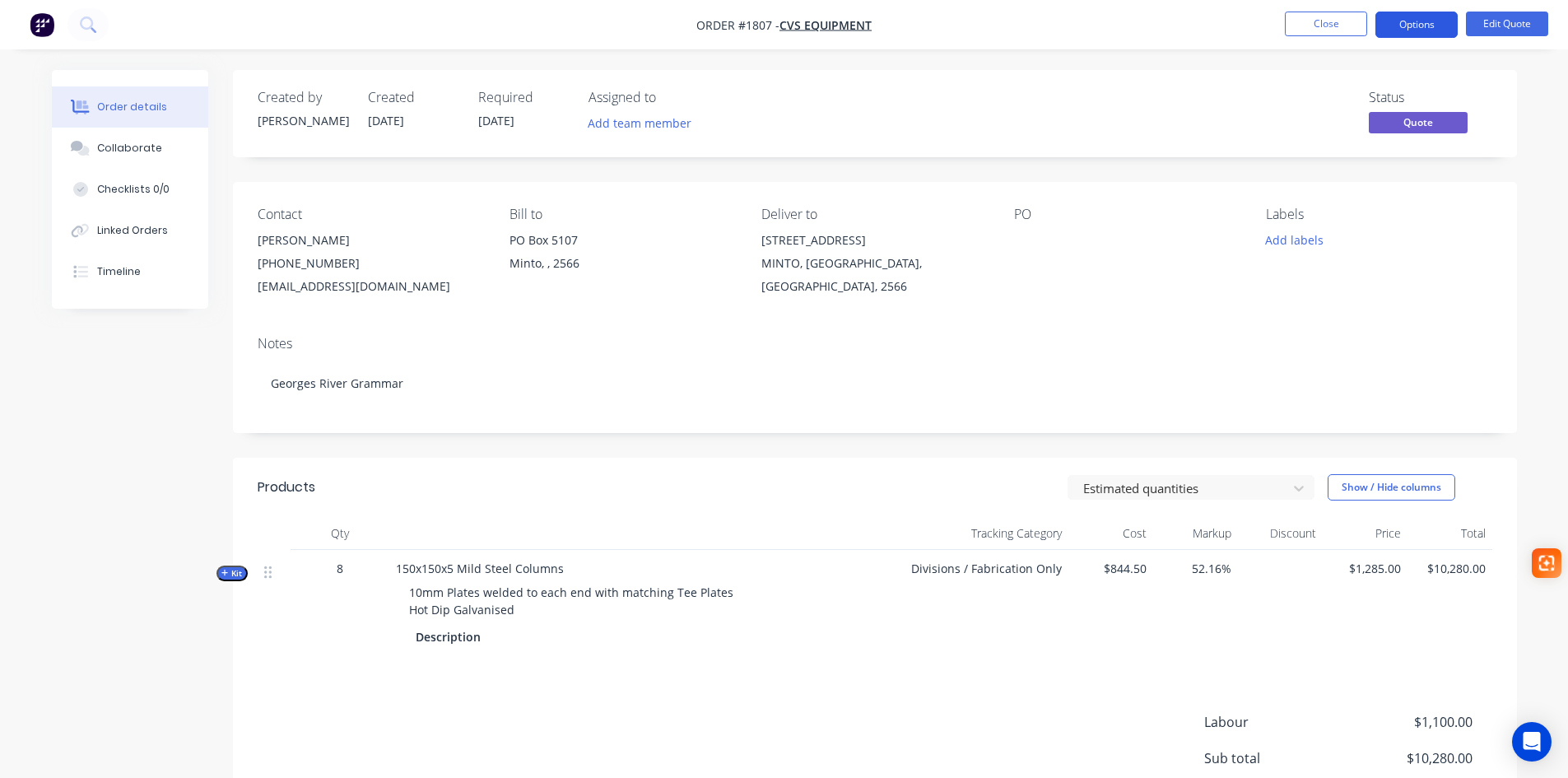
click at [1414, 25] on button "Options" at bounding box center [1417, 24] width 83 height 26
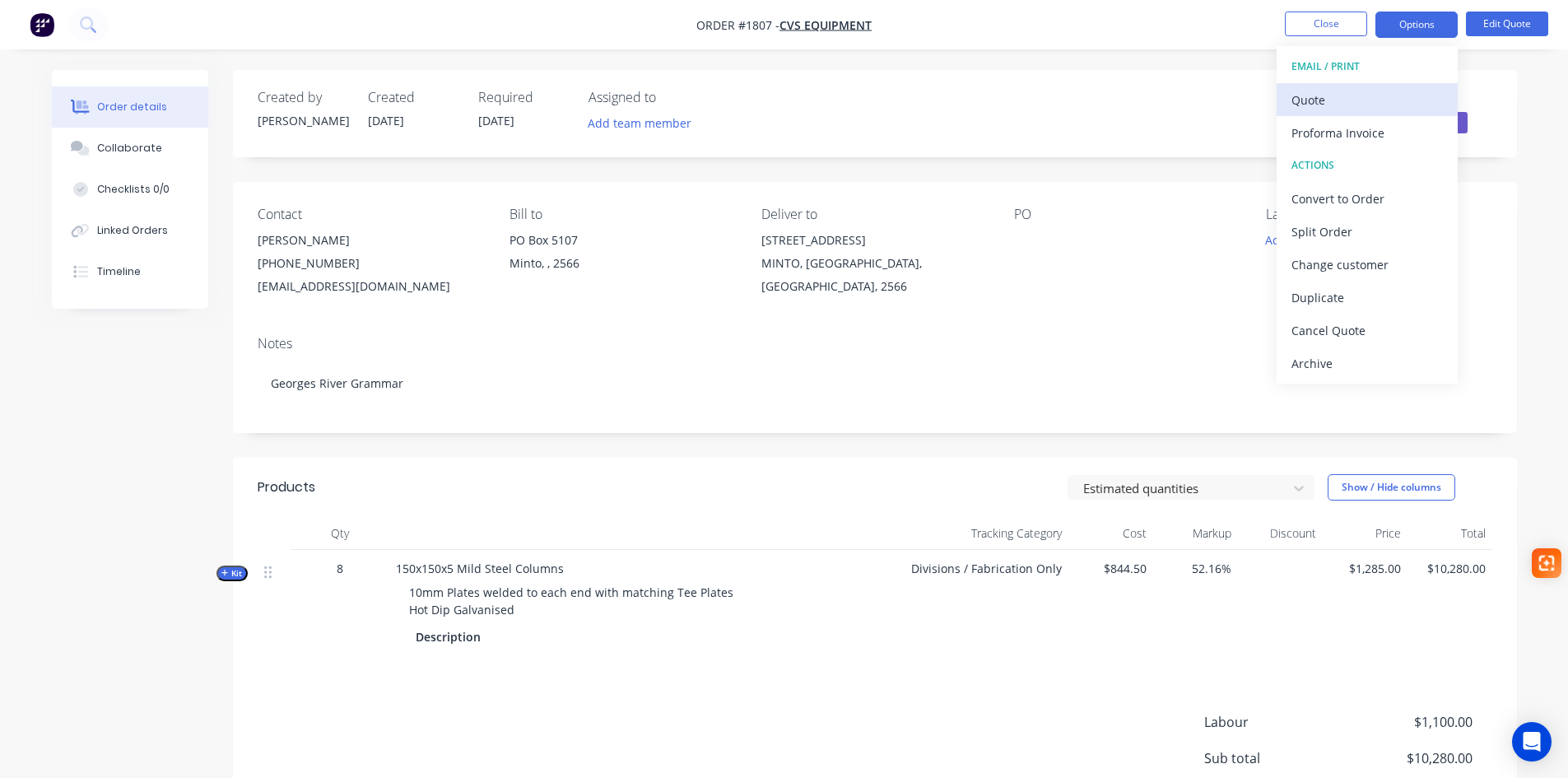
click at [1326, 95] on div "Quote" at bounding box center [1367, 99] width 151 height 23
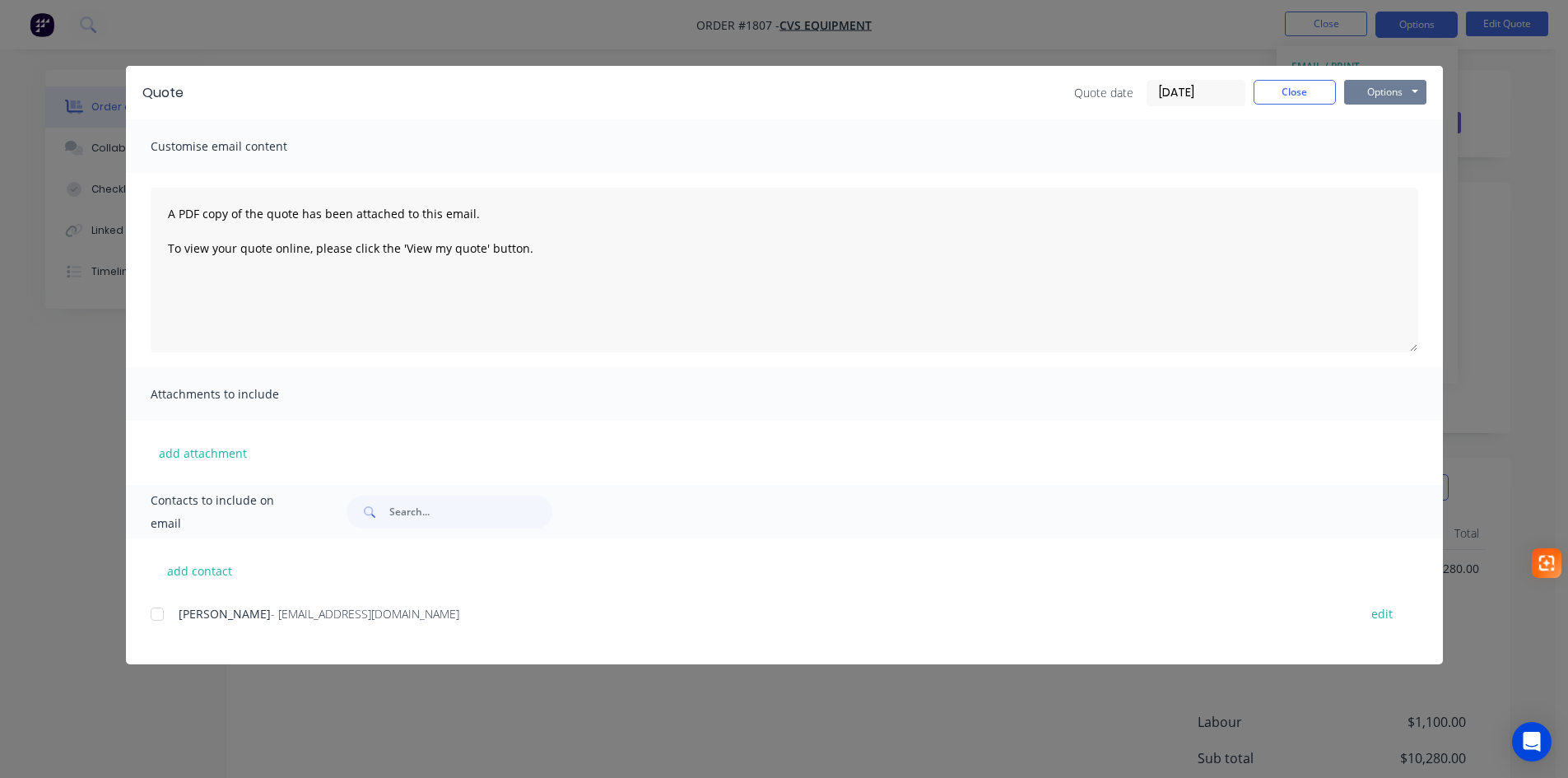
click at [1386, 91] on button "Options" at bounding box center [1385, 92] width 83 height 24
click at [1390, 124] on button "Preview" at bounding box center [1397, 121] width 105 height 27
drag, startPoint x: 1283, startPoint y: 97, endPoint x: 1258, endPoint y: 97, distance: 25.0
click at [1283, 97] on button "Close" at bounding box center [1295, 92] width 83 height 24
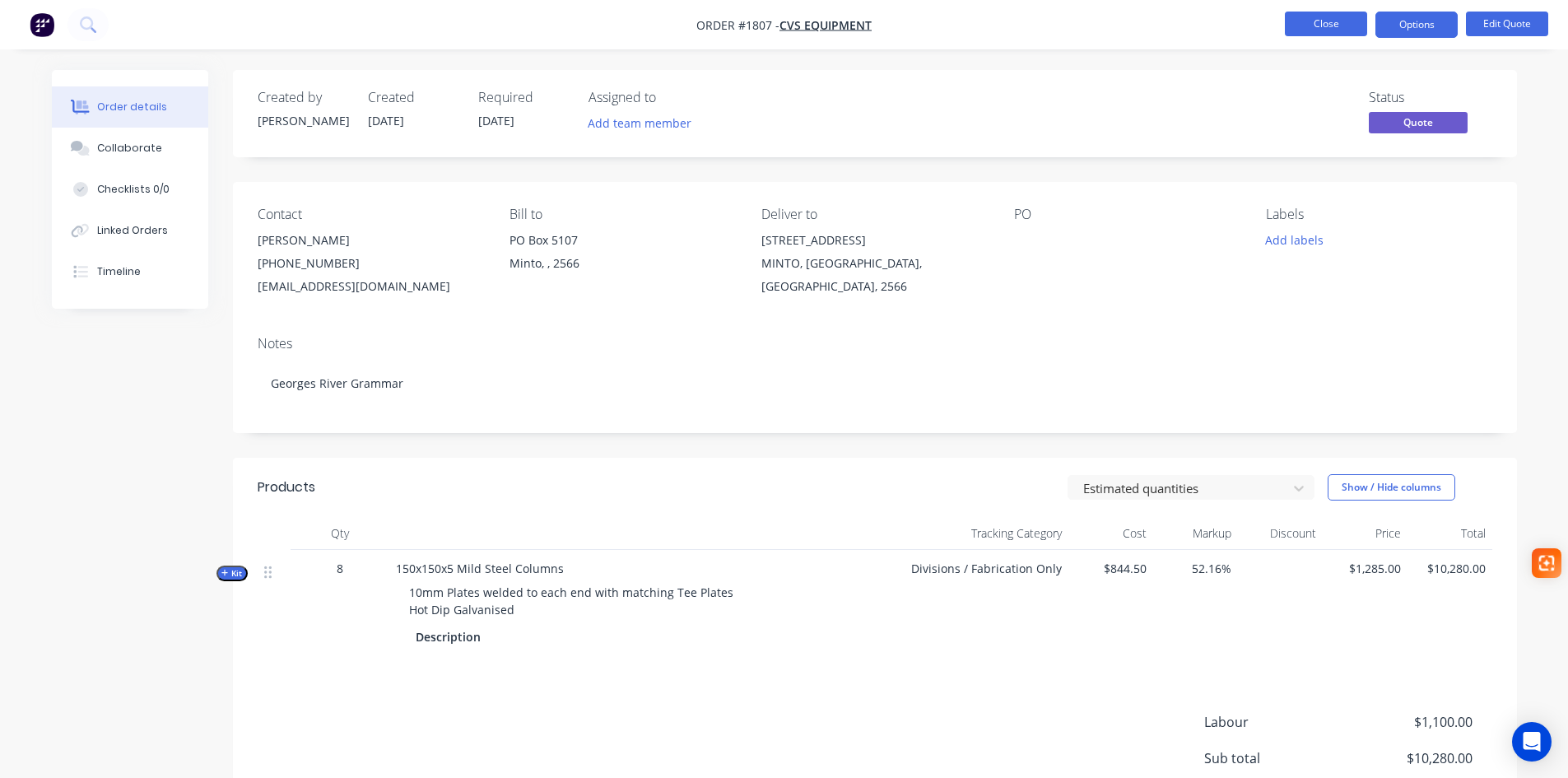
click at [1318, 28] on button "Close" at bounding box center [1325, 23] width 83 height 24
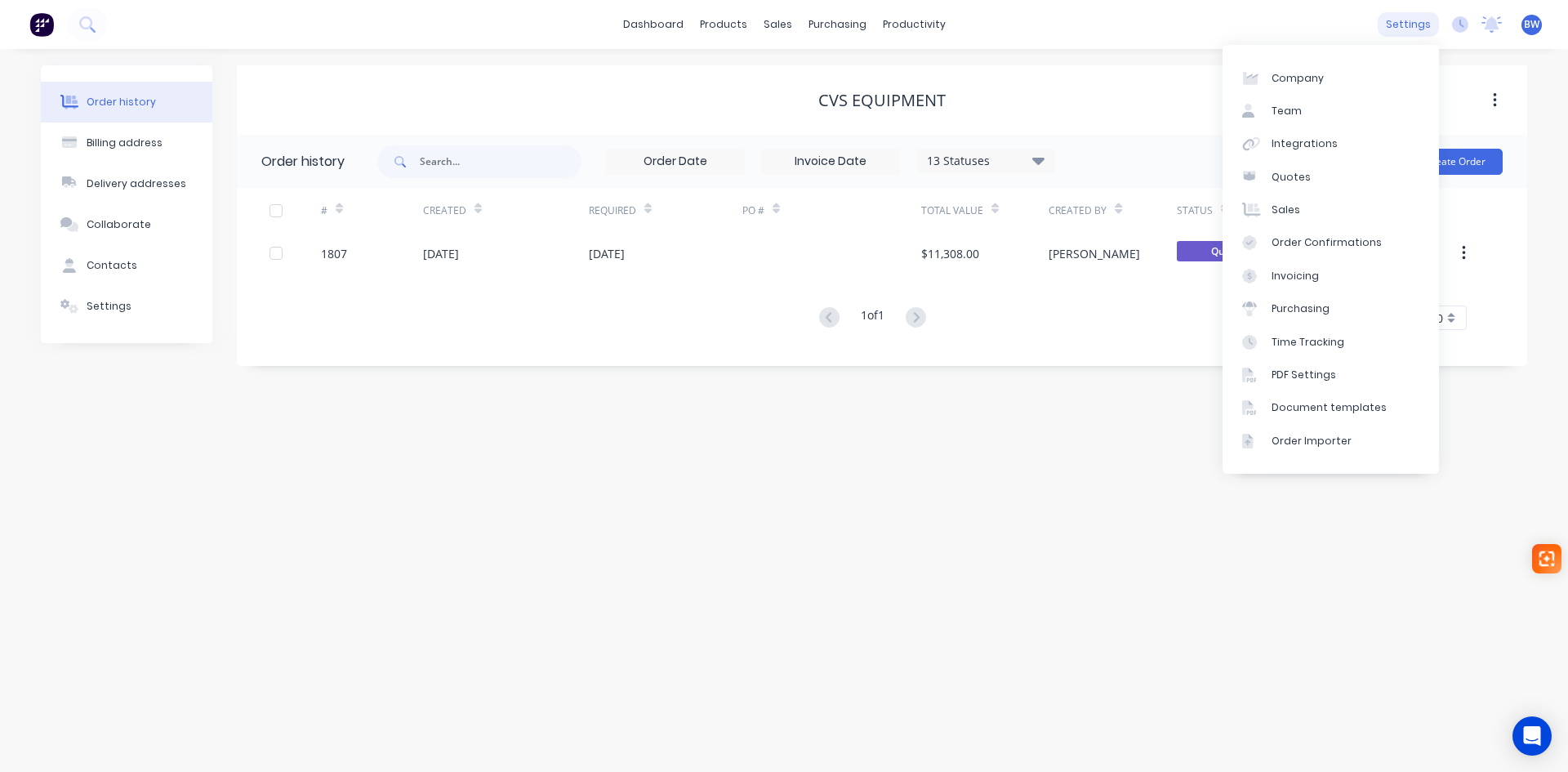
click at [1417, 23] on div "settings" at bounding box center [1408, 24] width 61 height 24
click at [1335, 412] on div "Document templates" at bounding box center [1329, 407] width 115 height 15
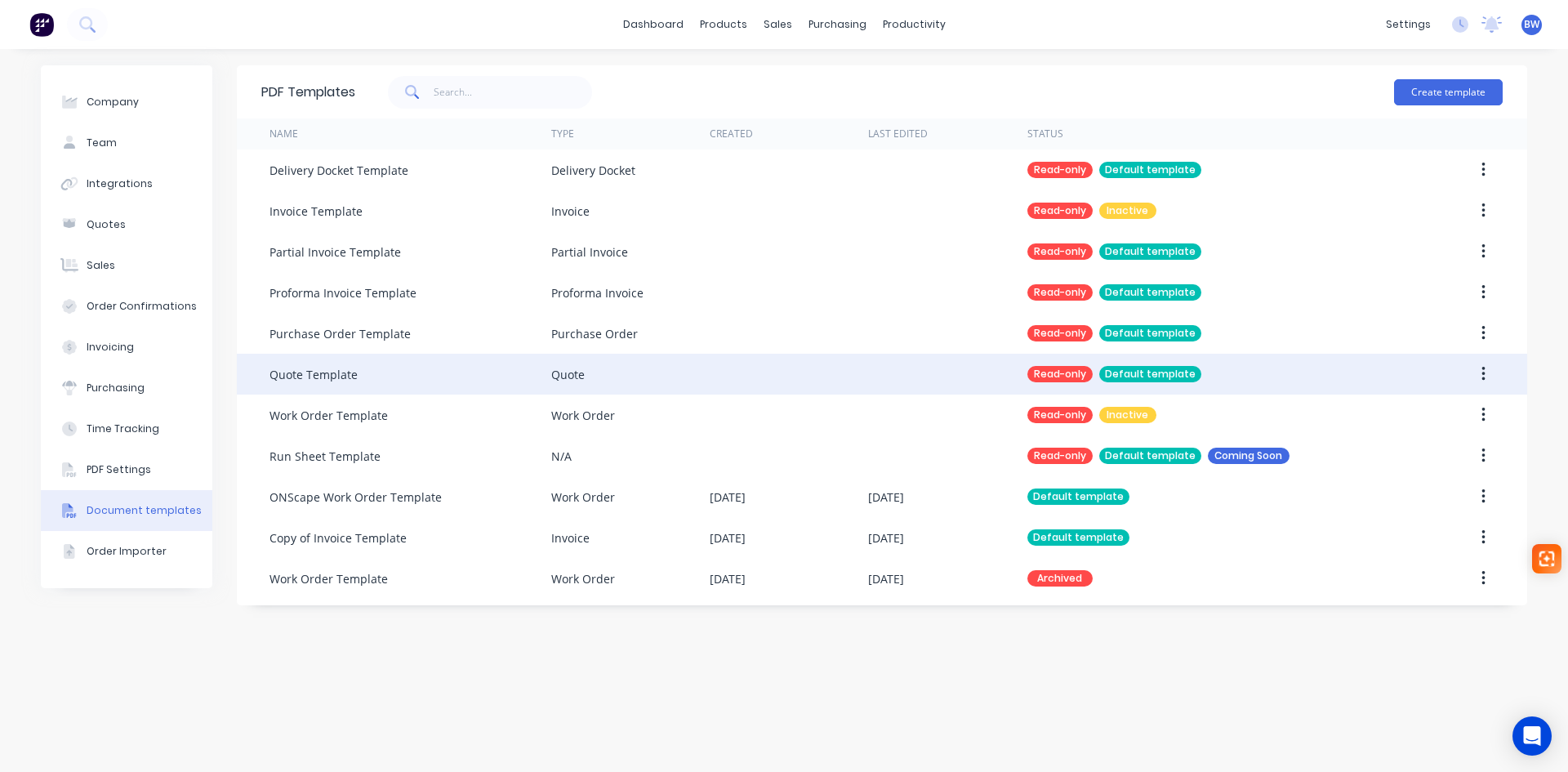
click at [1483, 373] on icon "button" at bounding box center [1483, 374] width 3 height 15
click at [1425, 422] on div "Duplicate" at bounding box center [1426, 416] width 126 height 23
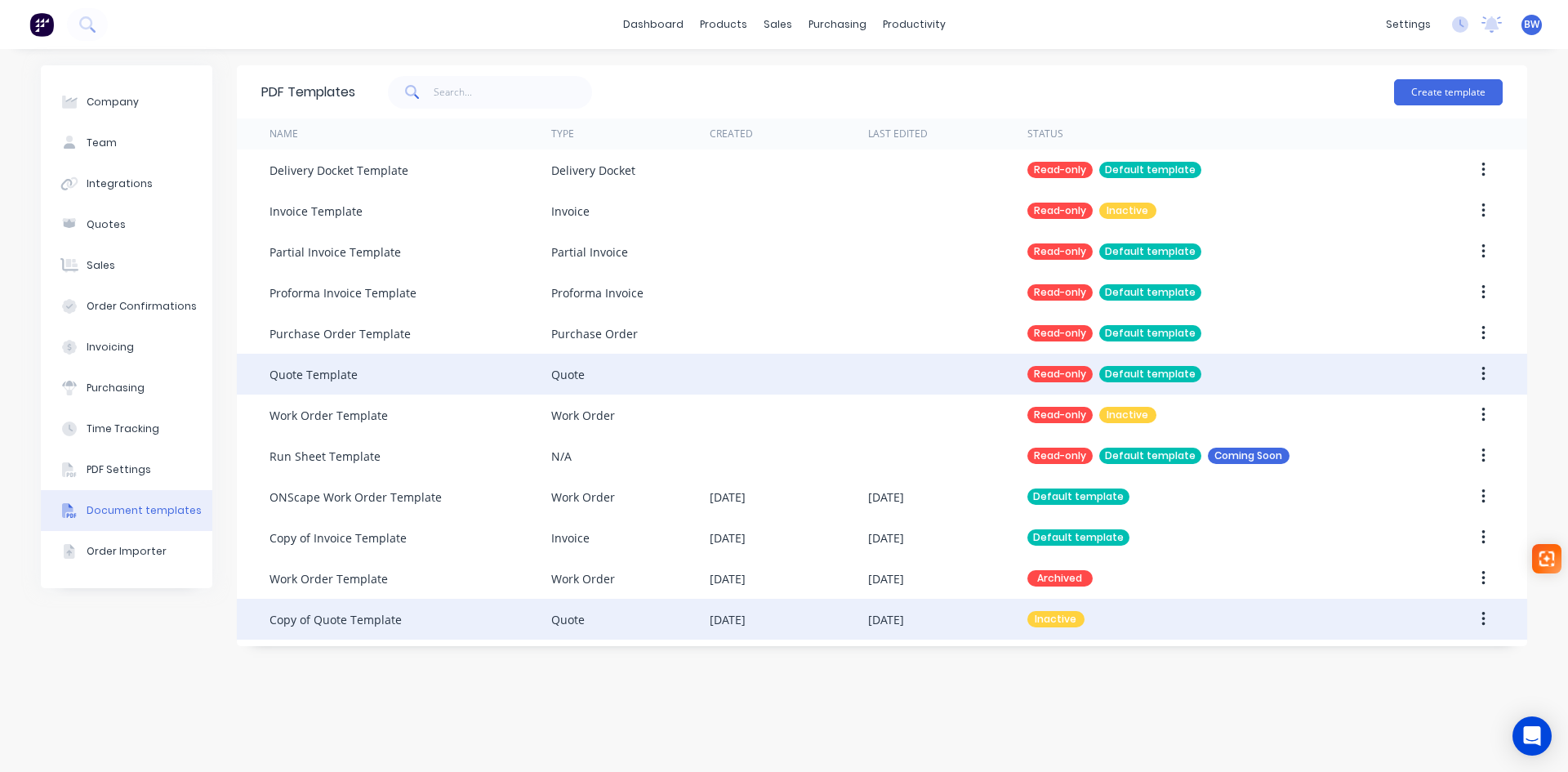
click at [367, 623] on div "Copy of Quote Template" at bounding box center [335, 619] width 132 height 17
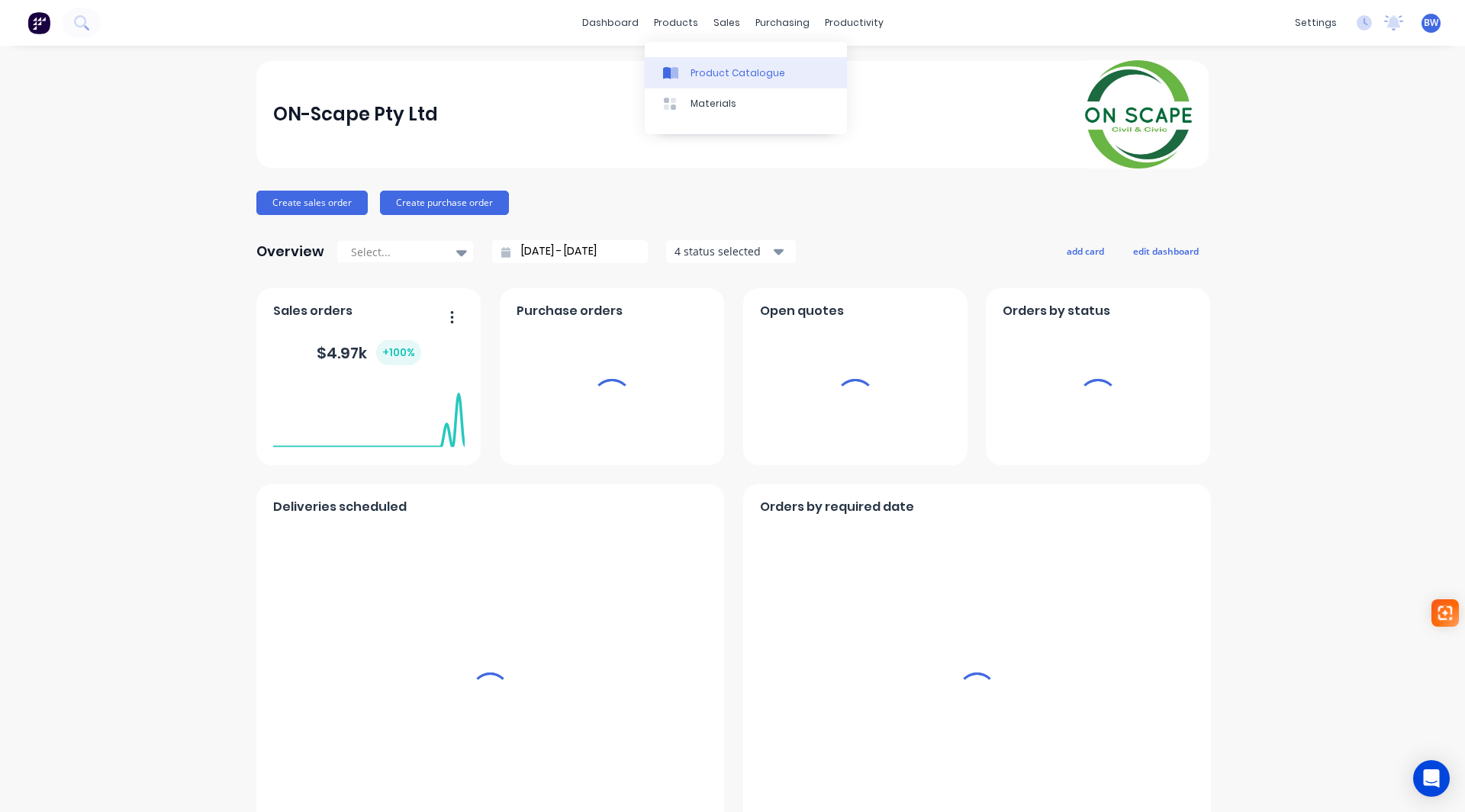
click at [694, 77] on div "Product Catalogue" at bounding box center [737, 73] width 94 height 14
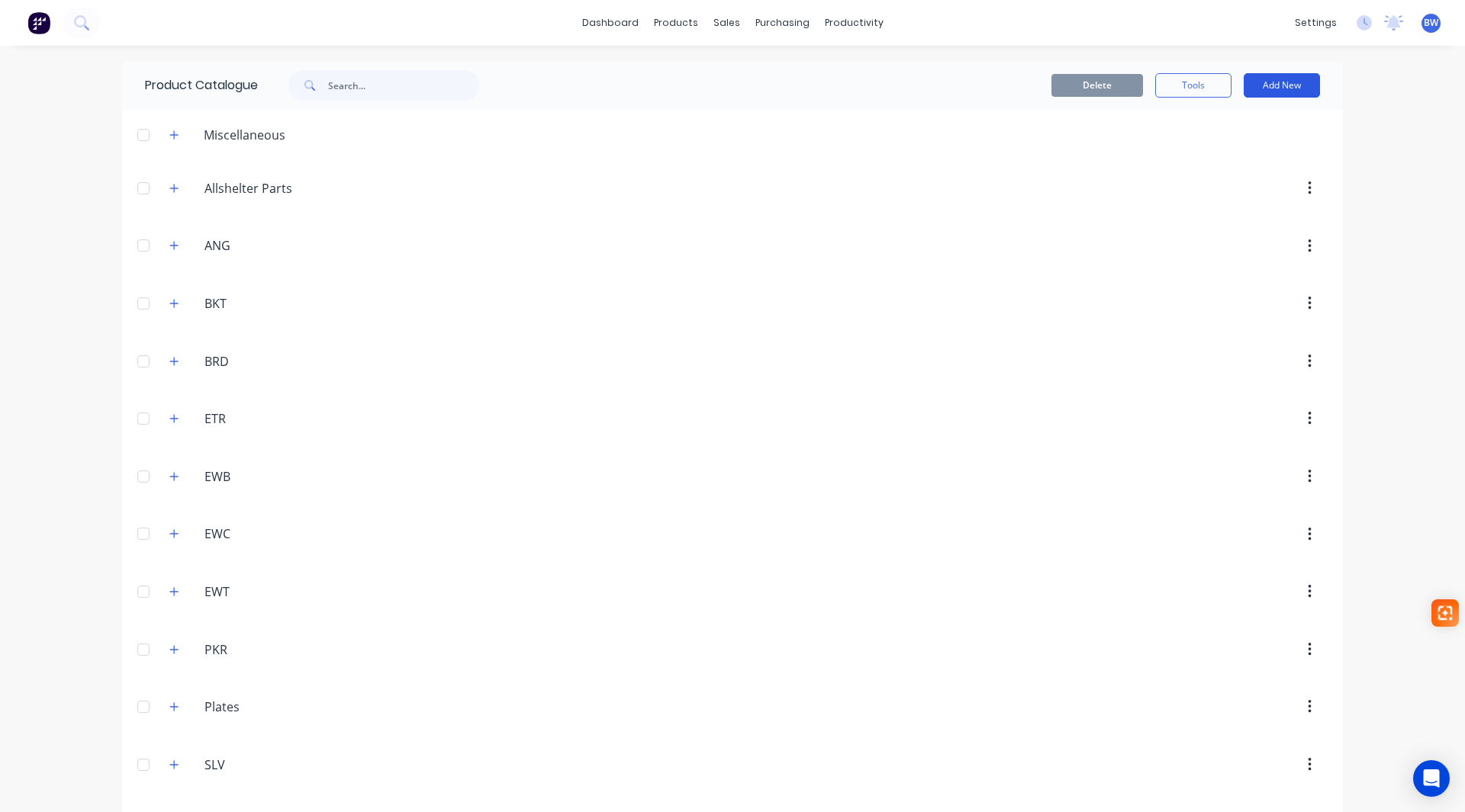
click at [1261, 93] on button "Add New" at bounding box center [1282, 85] width 77 height 24
click at [1208, 152] on div "Product" at bounding box center [1248, 155] width 118 height 22
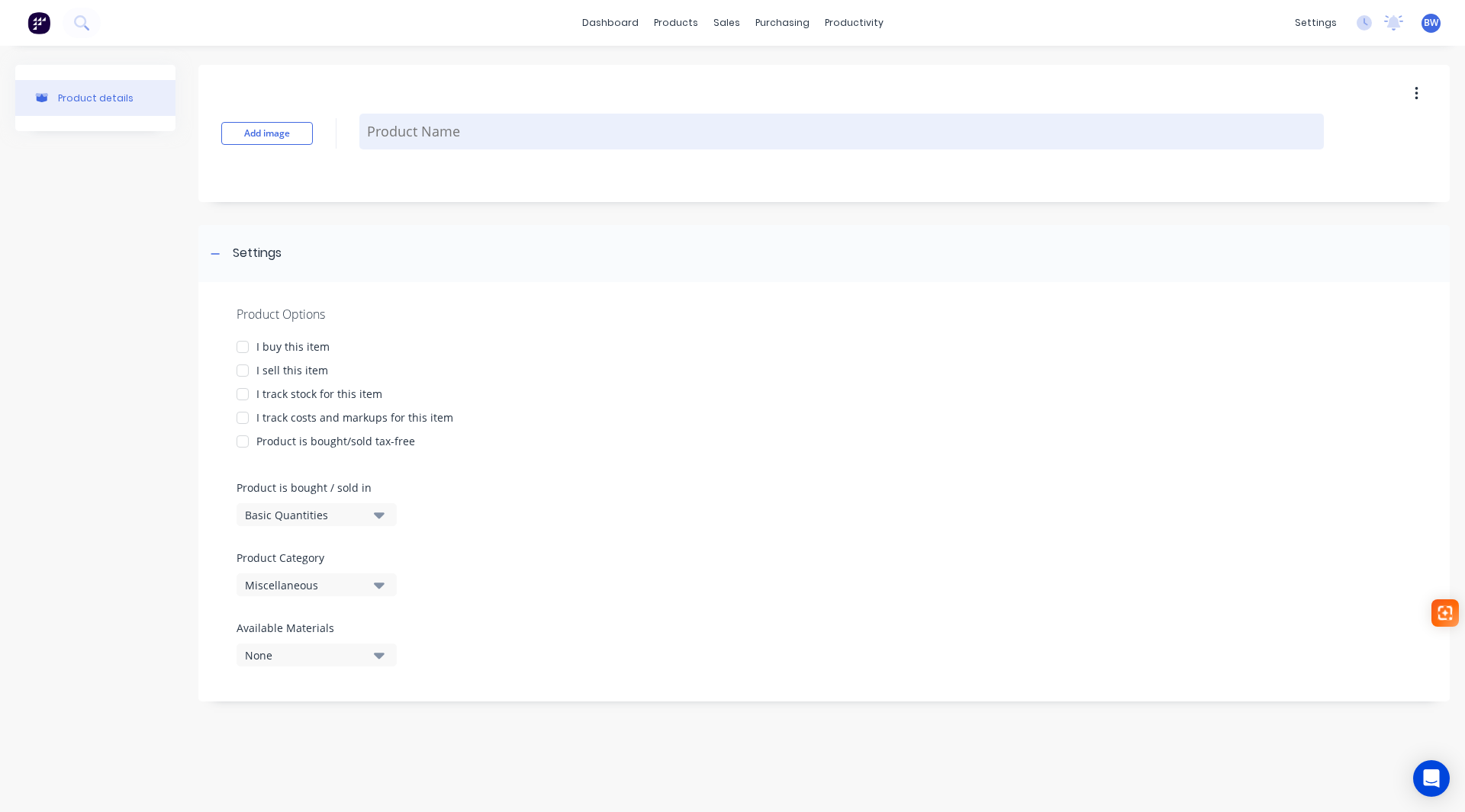
click at [440, 135] on textarea at bounding box center [841, 131] width 965 height 35
type textarea "x"
type textarea "H"
type textarea "x"
type textarea "HD"
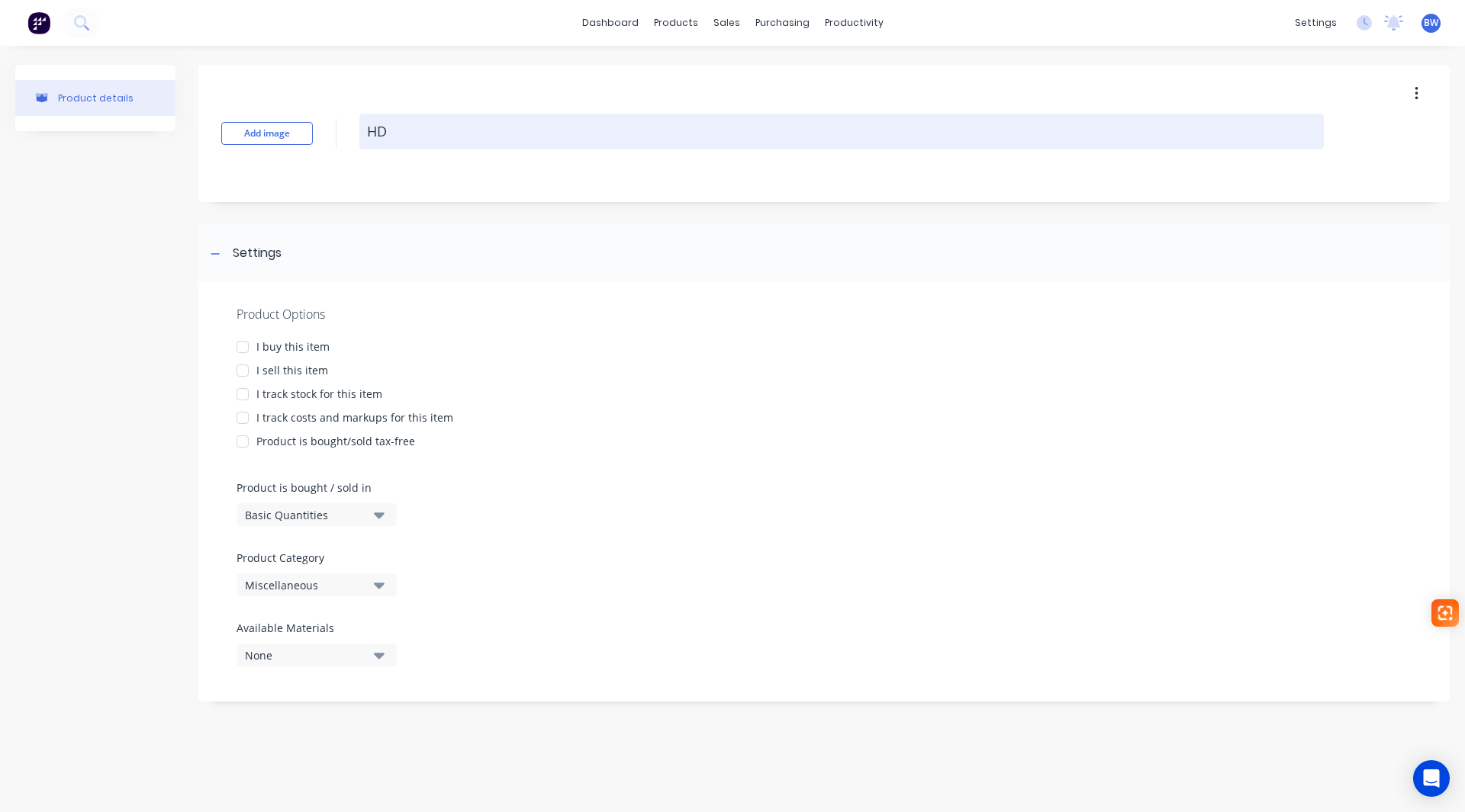
type textarea "x"
type textarea "HDG"
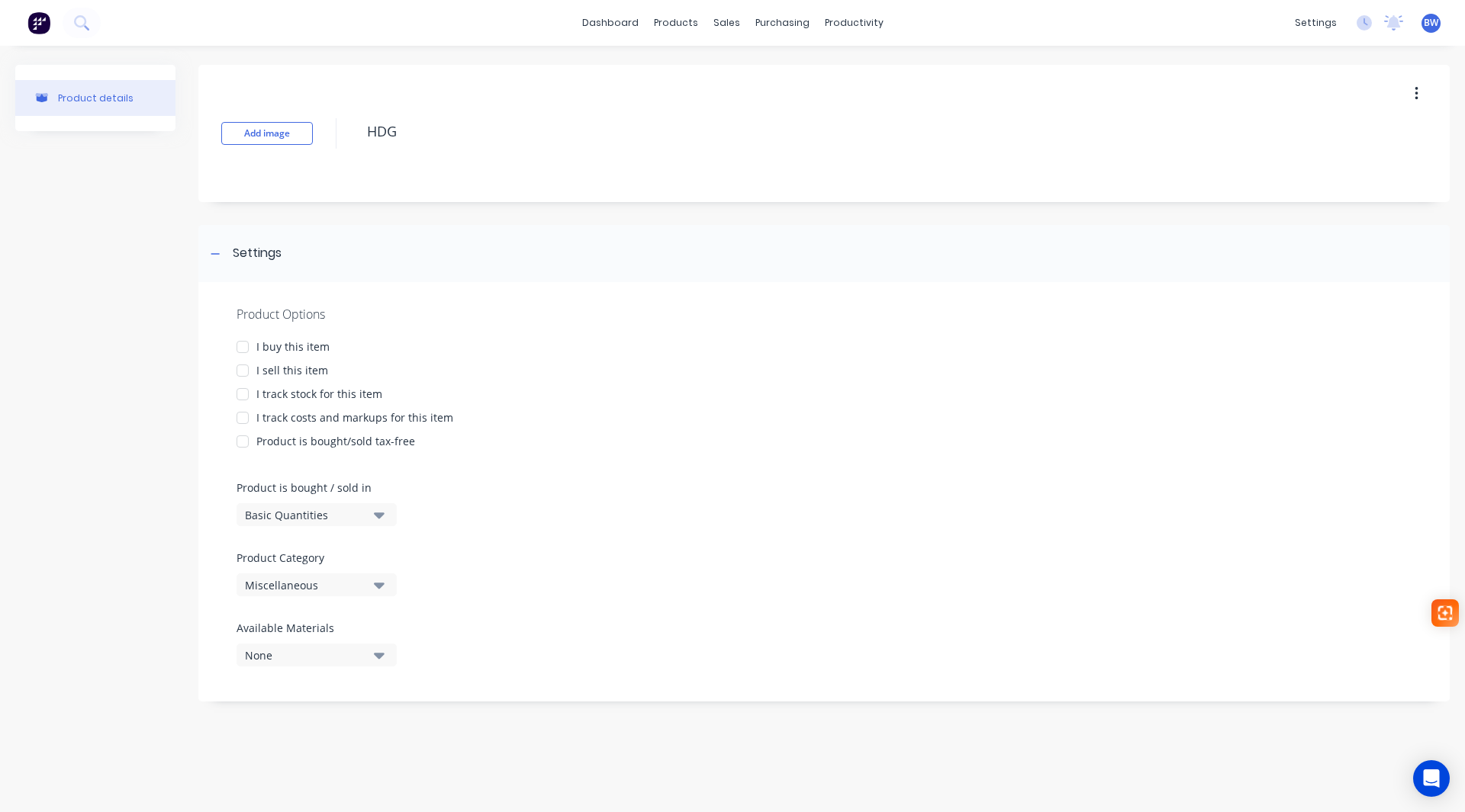
drag, startPoint x: 242, startPoint y: 345, endPoint x: 235, endPoint y: 382, distance: 37.7
click at [243, 345] on div at bounding box center [243, 347] width 31 height 31
click at [247, 373] on div at bounding box center [243, 371] width 31 height 31
drag, startPoint x: 248, startPoint y: 394, endPoint x: 245, endPoint y: 410, distance: 16.3
click at [248, 394] on div at bounding box center [243, 394] width 31 height 31
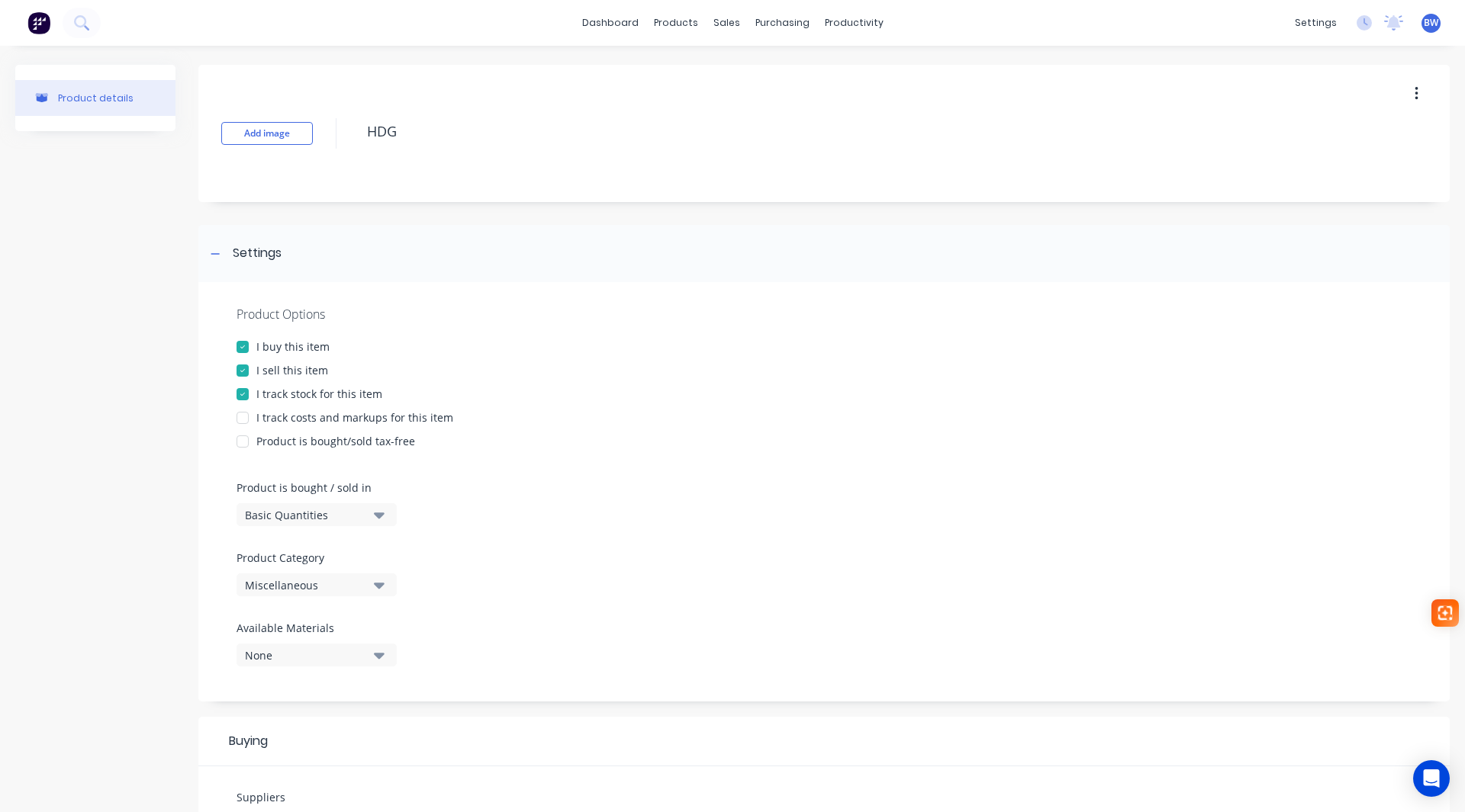
drag, startPoint x: 244, startPoint y: 414, endPoint x: 244, endPoint y: 443, distance: 29.0
click at [244, 416] on div at bounding box center [243, 418] width 31 height 31
click at [244, 443] on div at bounding box center [243, 442] width 31 height 31
type textarea "x"
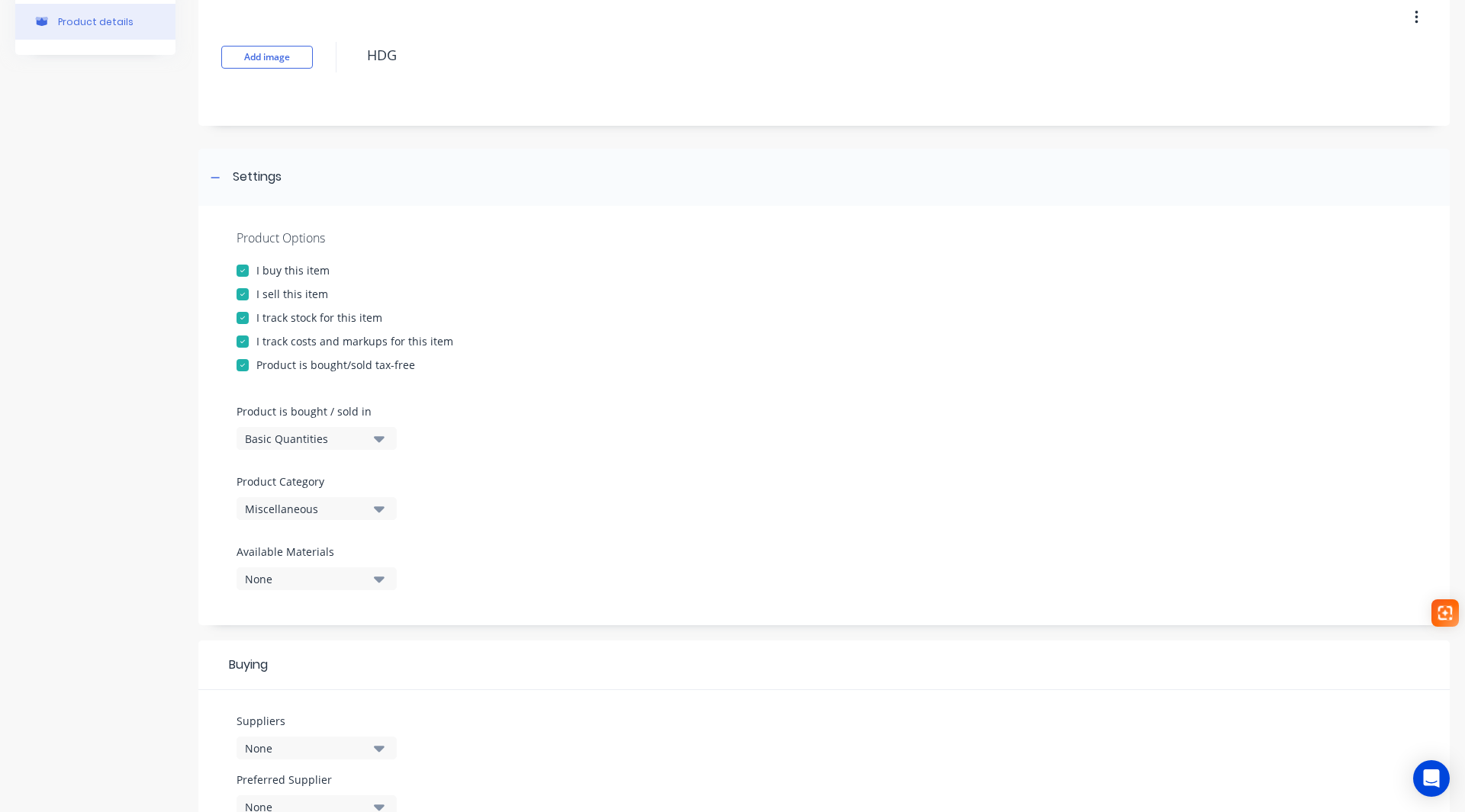
type textarea "HDG"
type textarea "x"
type textarea "HDG"
click at [328, 435] on div "Basic Quantities" at bounding box center [306, 439] width 122 height 16
click at [311, 479] on div "Basic Quantities" at bounding box center [351, 477] width 229 height 31
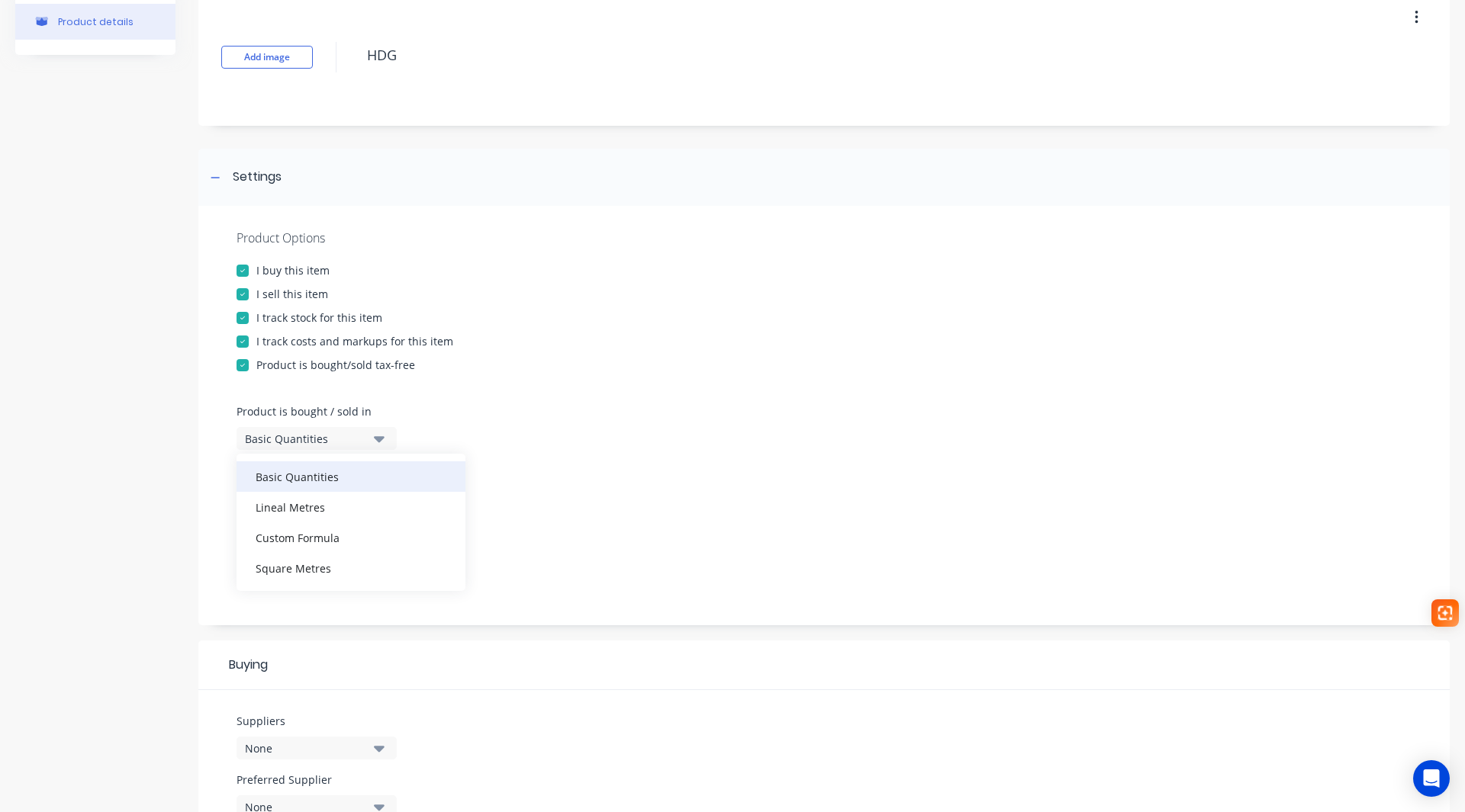
type textarea "x"
click at [297, 505] on div "Miscellaneous" at bounding box center [306, 509] width 122 height 16
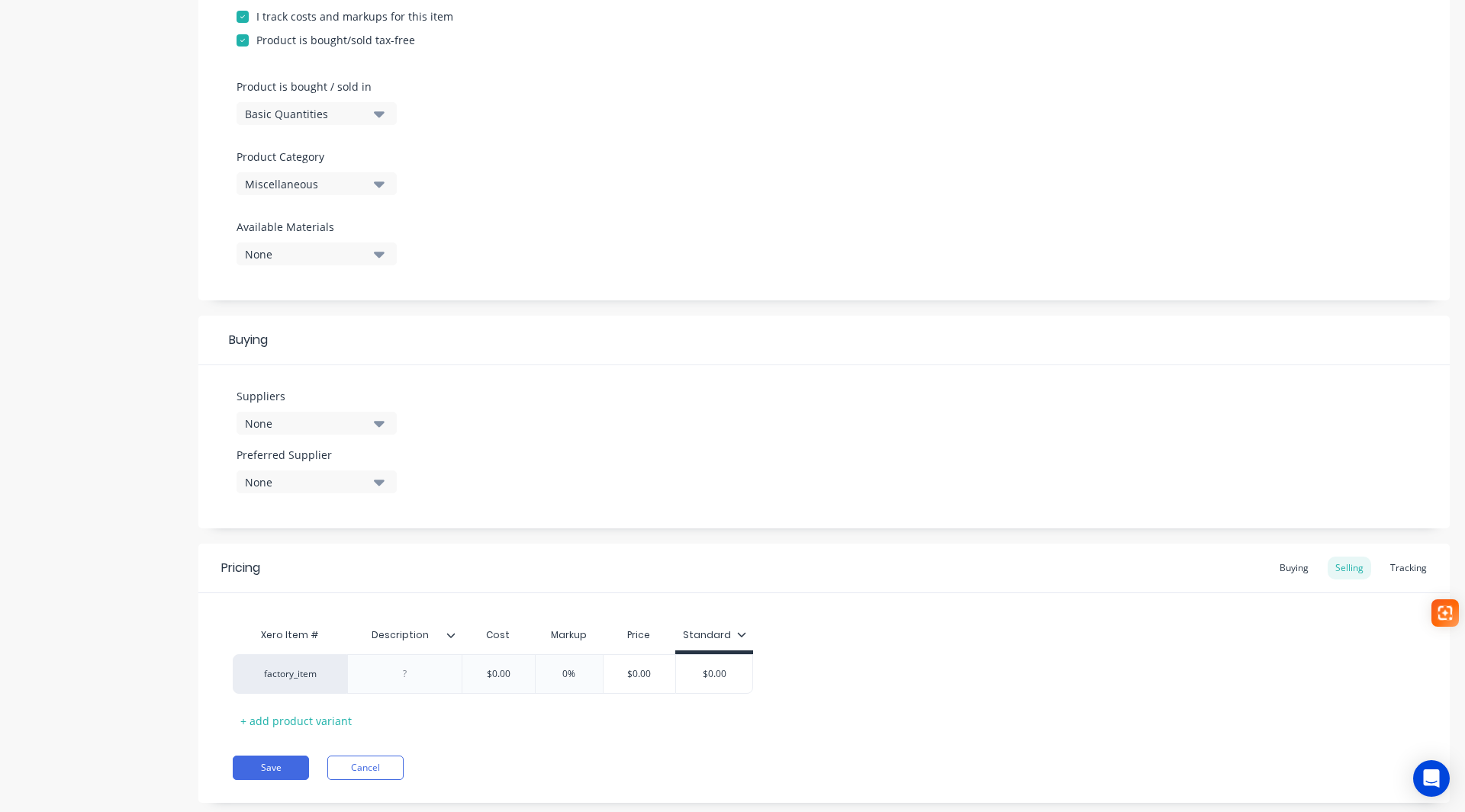
scroll to position [434, 0]
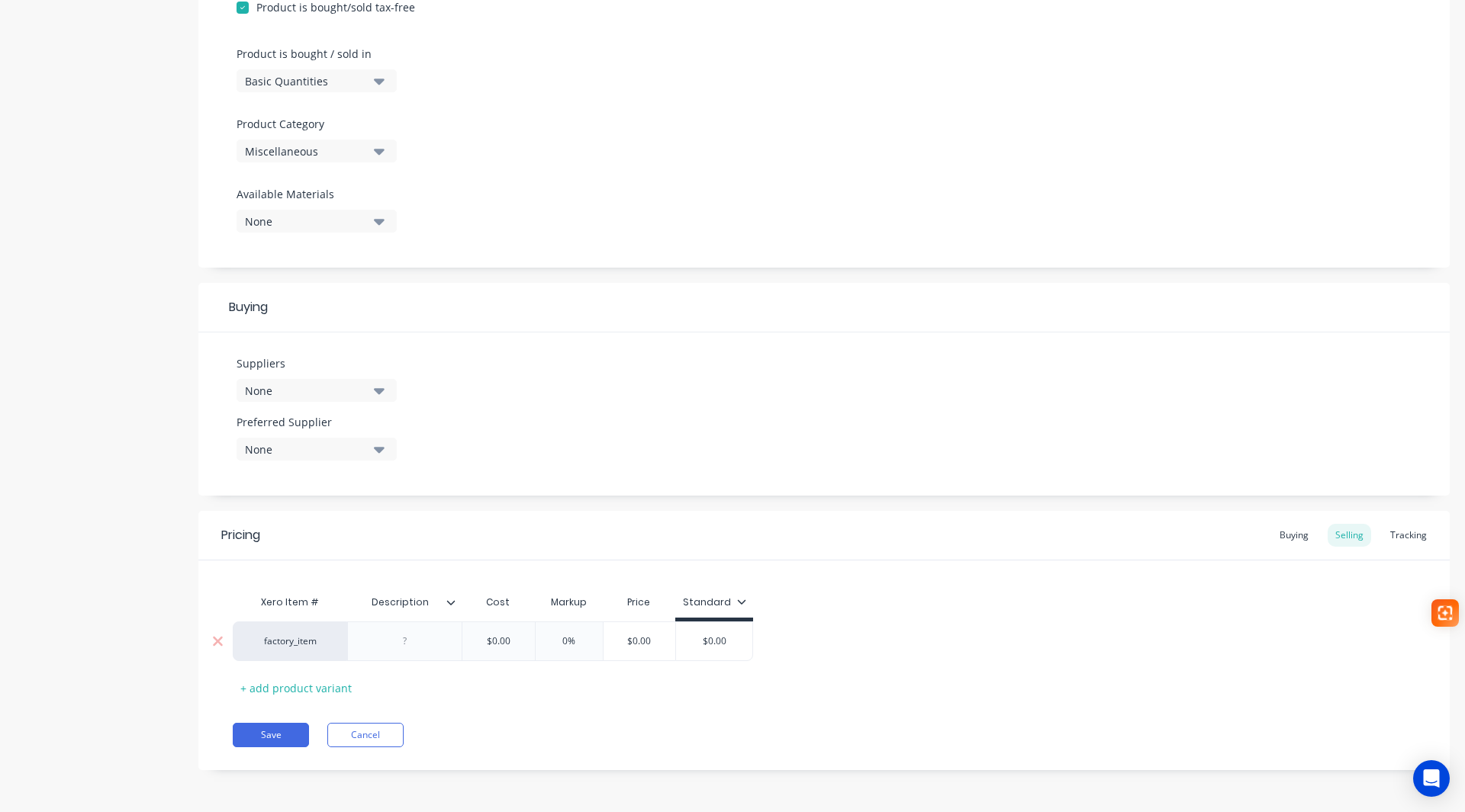
type input "$0.00"
drag, startPoint x: 513, startPoint y: 640, endPoint x: 455, endPoint y: 640, distance: 58.0
click at [455, 641] on div "factory_item $0.00 $0.00 0% $0.00 $0.00" at bounding box center [492, 641] width 520 height 40
type textarea "x"
type input "2."
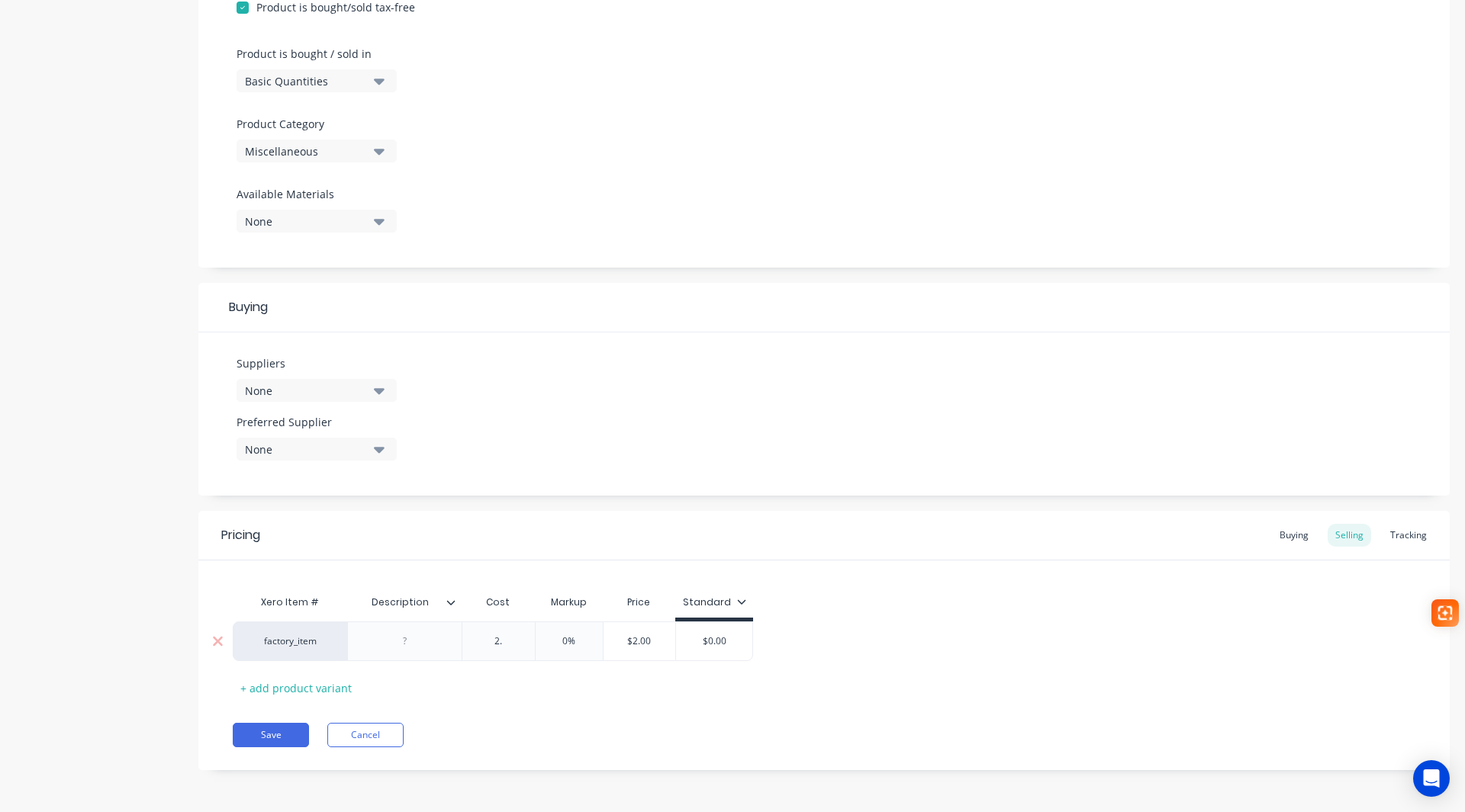
type textarea "x"
type input "2.5"
click at [269, 739] on button "Save" at bounding box center [270, 735] width 77 height 24
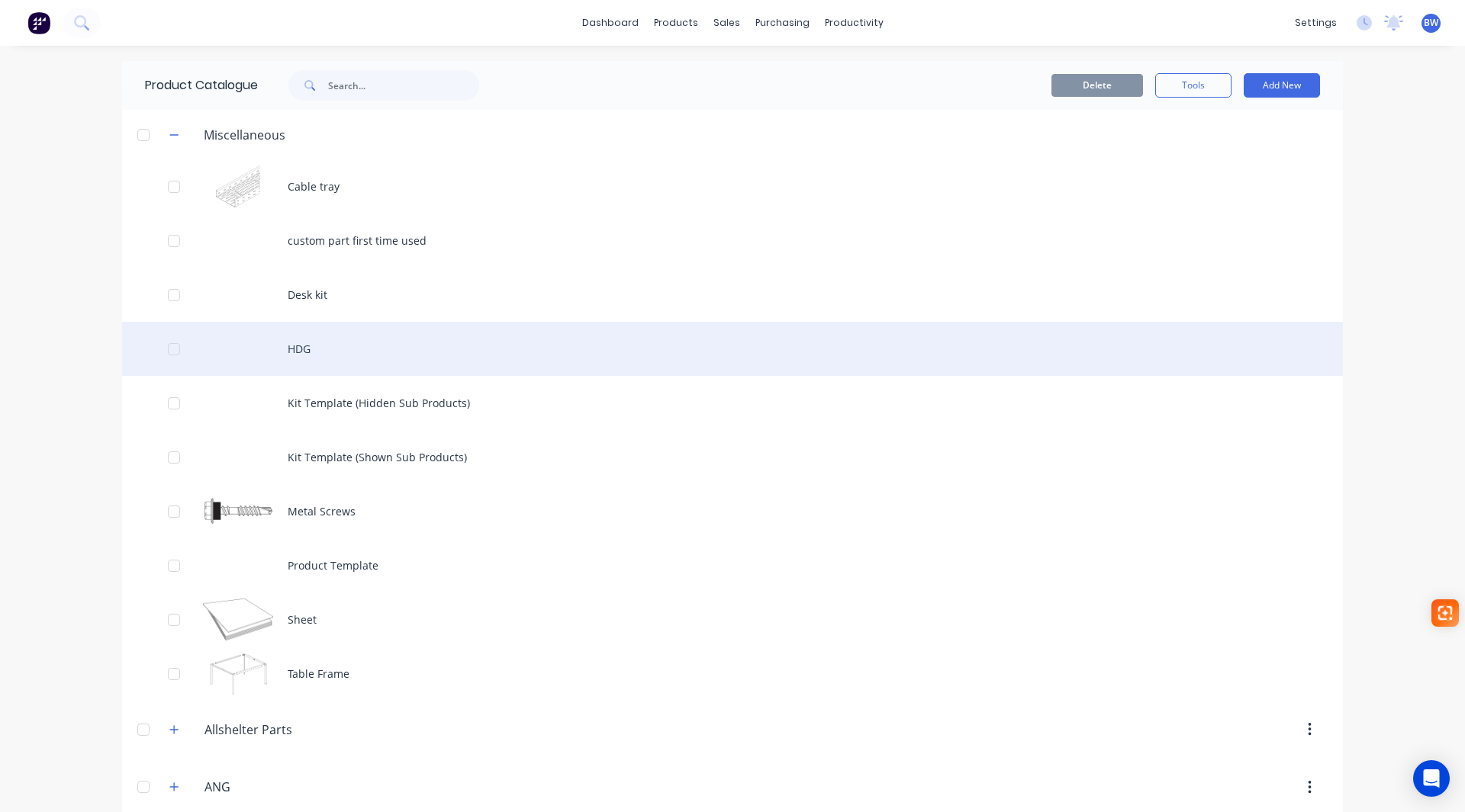
click at [278, 352] on div "HDG" at bounding box center [732, 348] width 1221 height 54
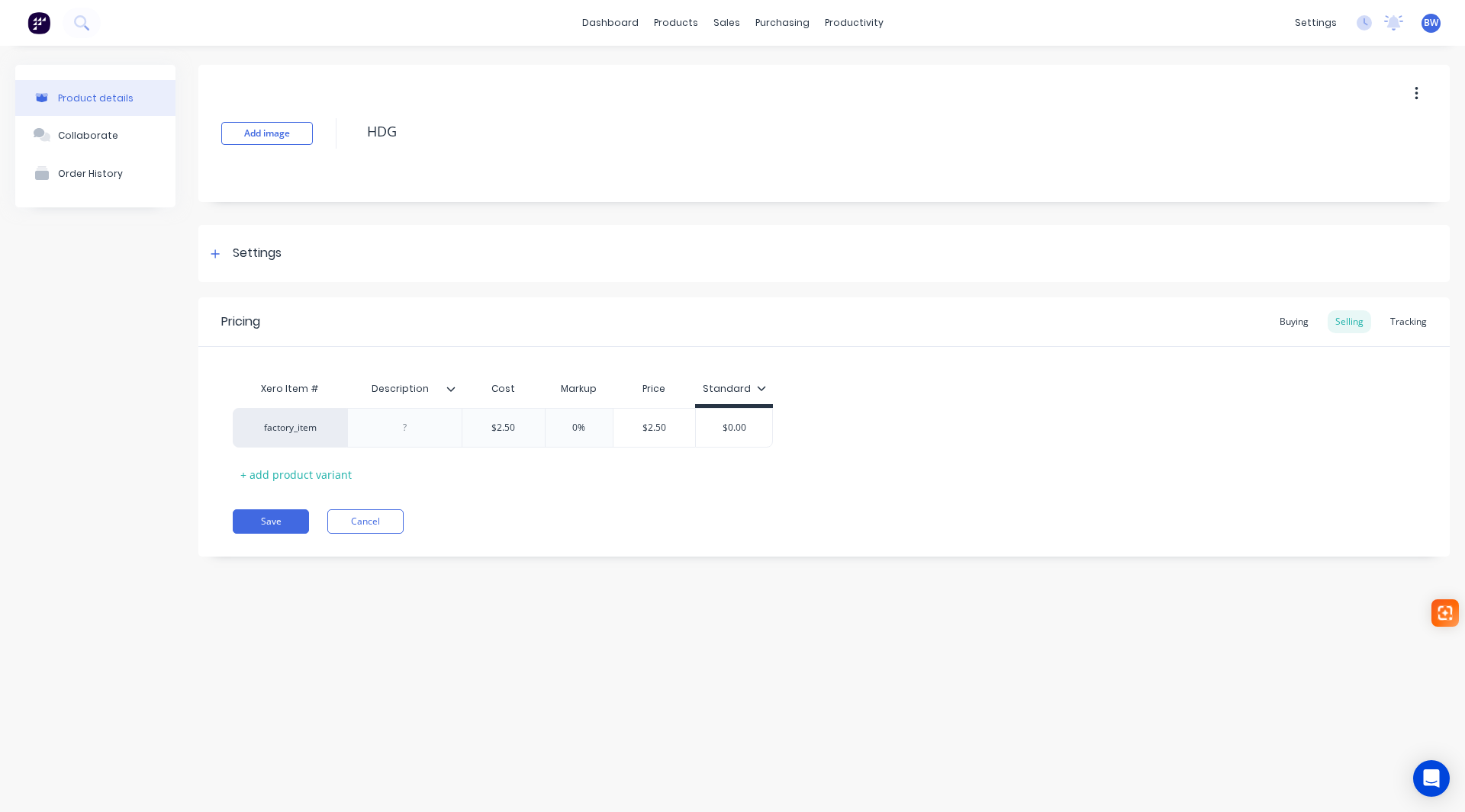
type textarea "x"
click at [570, 435] on div "0%" at bounding box center [579, 427] width 77 height 38
type input "0"
type textarea "x"
type input "4"
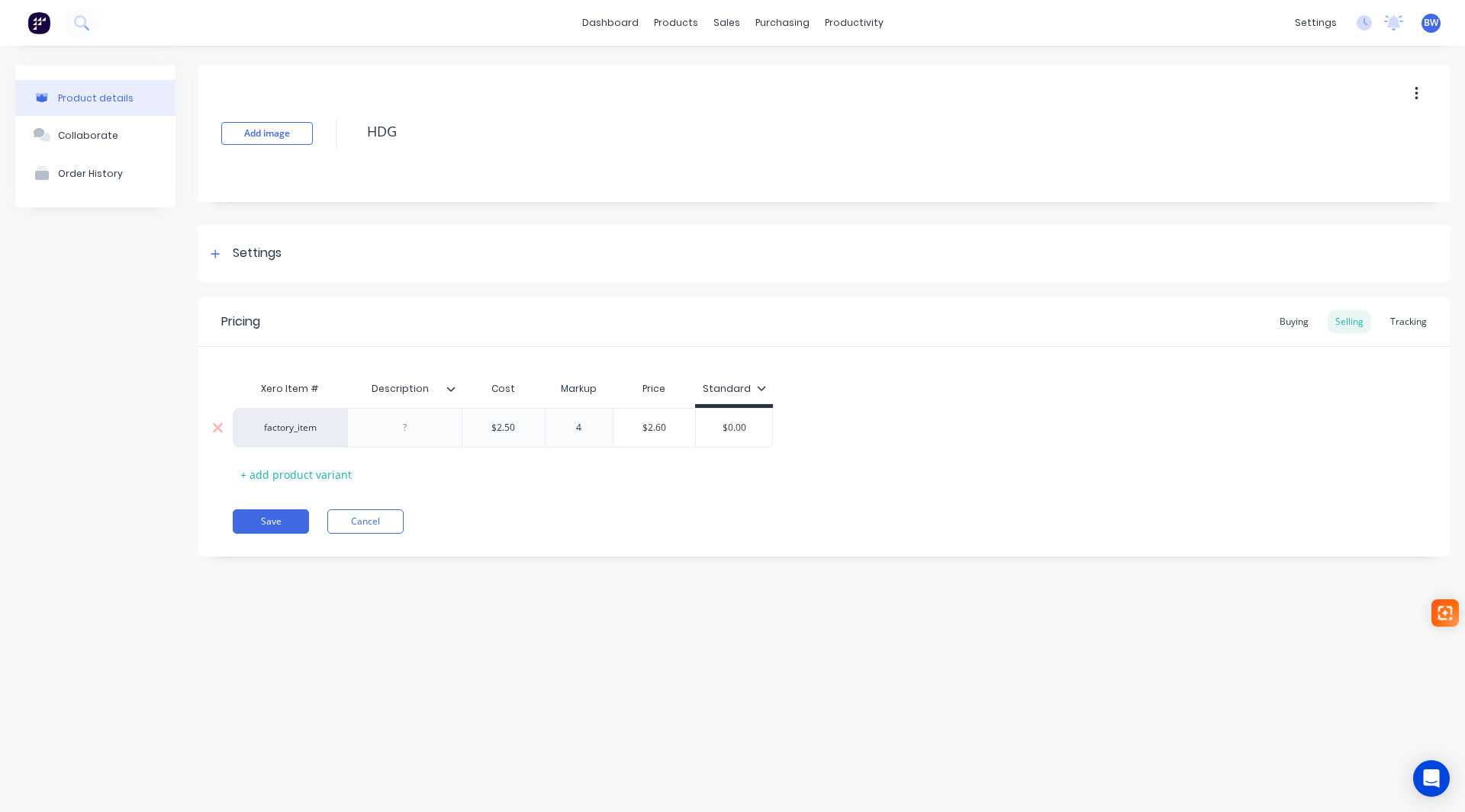
type textarea "x"
type input "40"
click at [273, 528] on button "Save" at bounding box center [270, 522] width 77 height 24
type textarea "x"
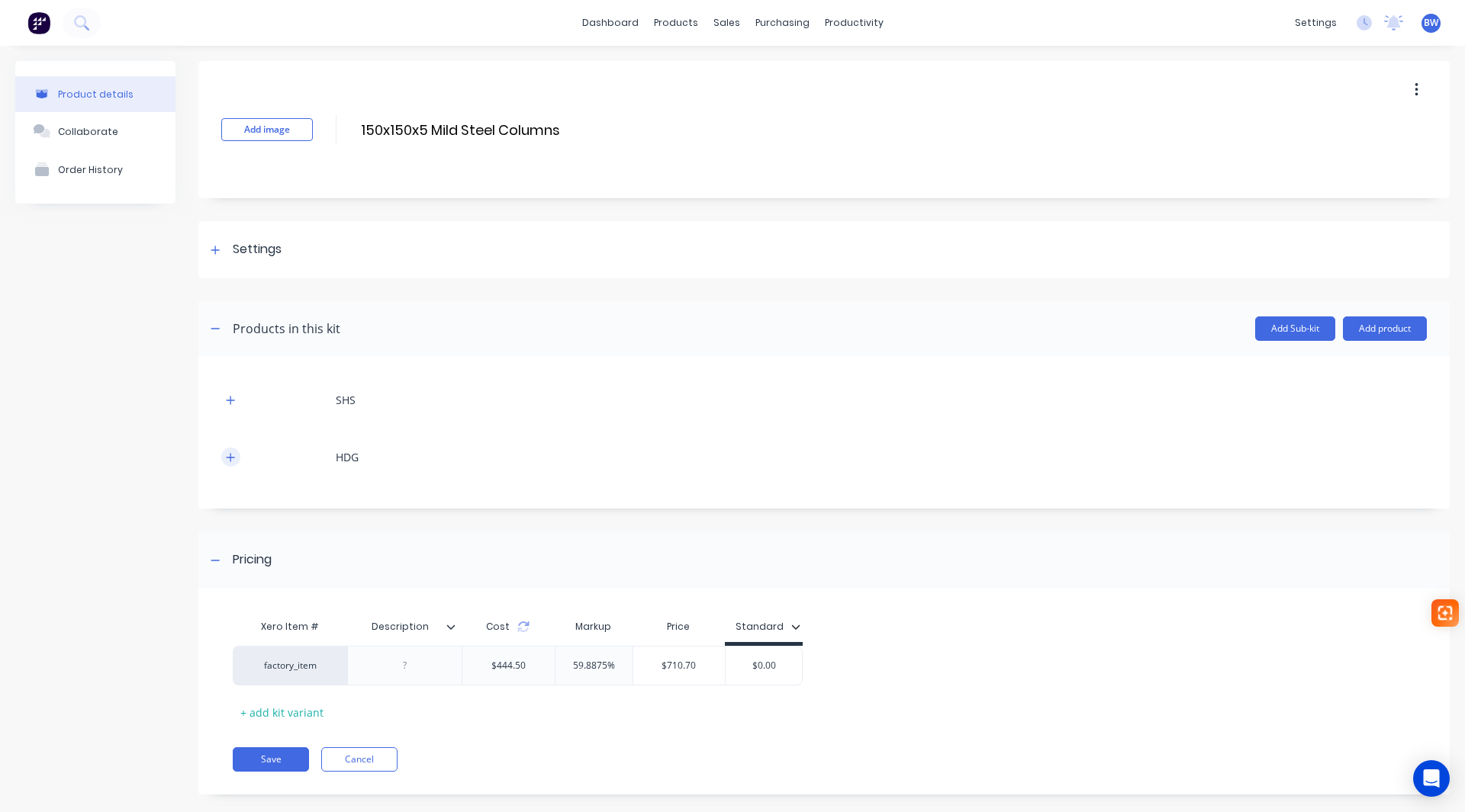
click at [232, 457] on icon "button" at bounding box center [231, 457] width 8 height 8
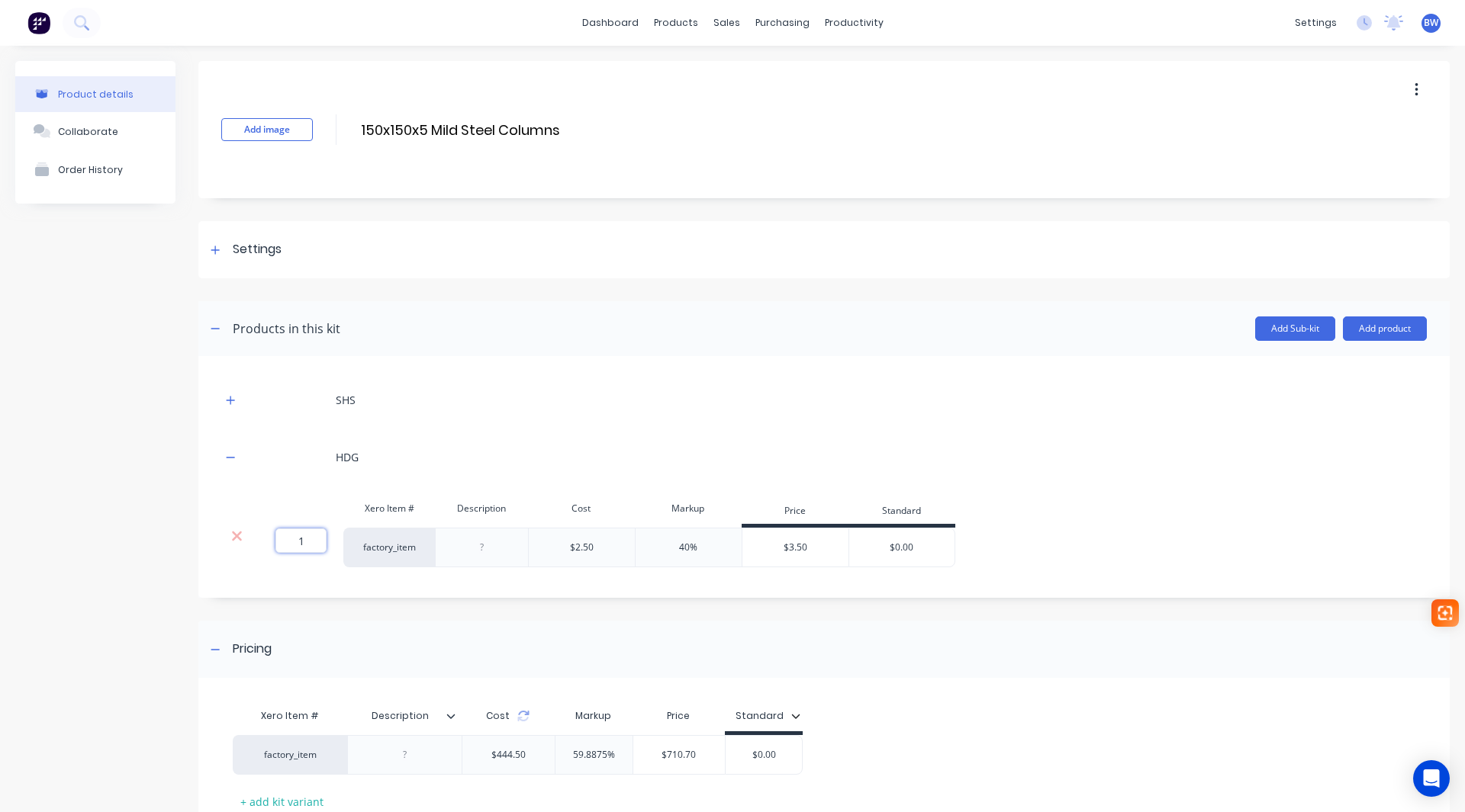
click at [307, 542] on input "1" at bounding box center [300, 540] width 51 height 24
type input "126"
click at [1076, 558] on div "126 126 ? factory_item $2.50 40% $3.50 $0.00" at bounding box center [824, 548] width 1205 height 40
type input "$0.00"
click at [919, 542] on input "$0.00" at bounding box center [902, 548] width 106 height 14
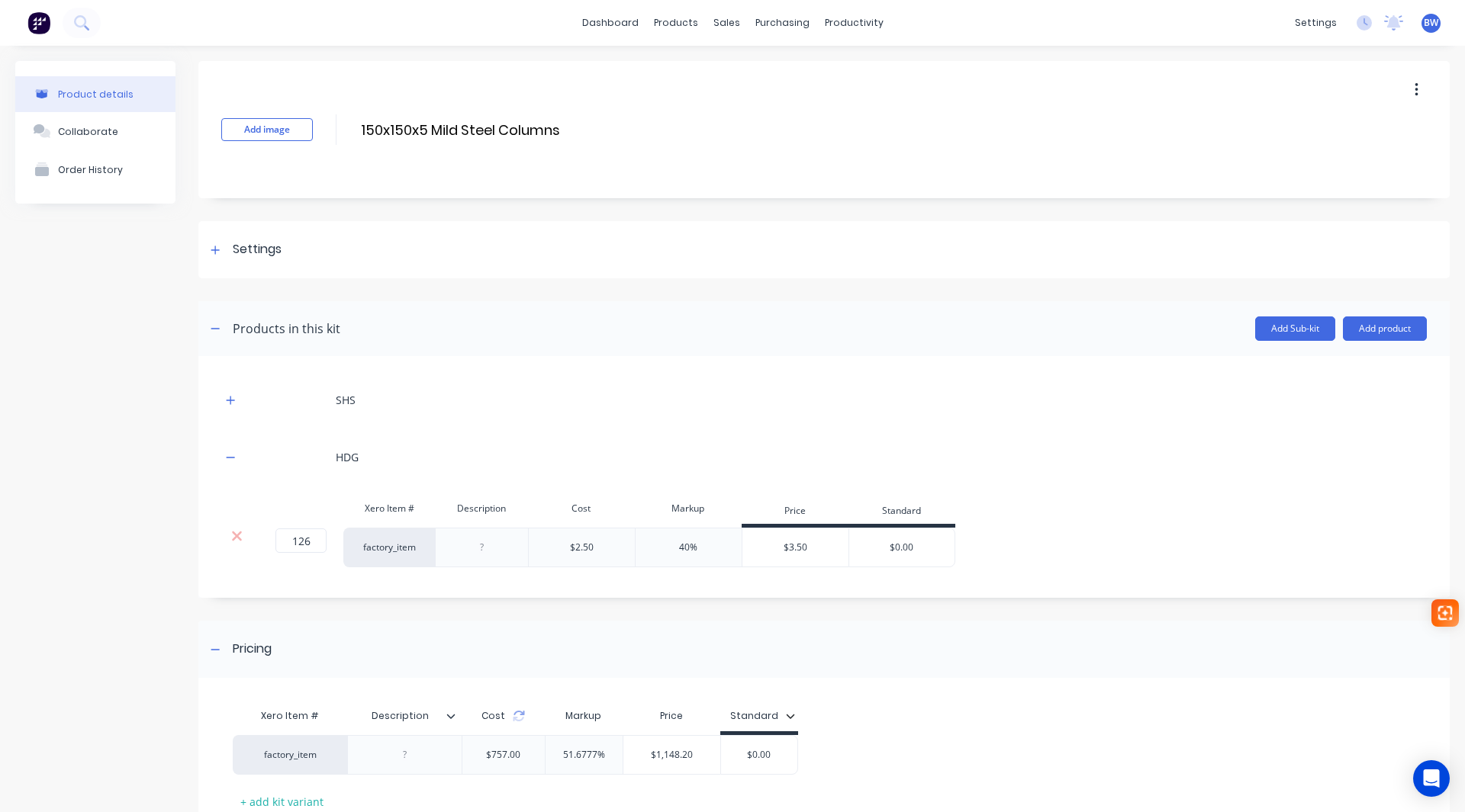
click at [313, 578] on div "SHS HDG Xero Item # Description Cost Markup Price Standard 126 126 ? factory_it…" at bounding box center [824, 481] width 1205 height 204
click at [230, 455] on icon "button" at bounding box center [230, 457] width 9 height 10
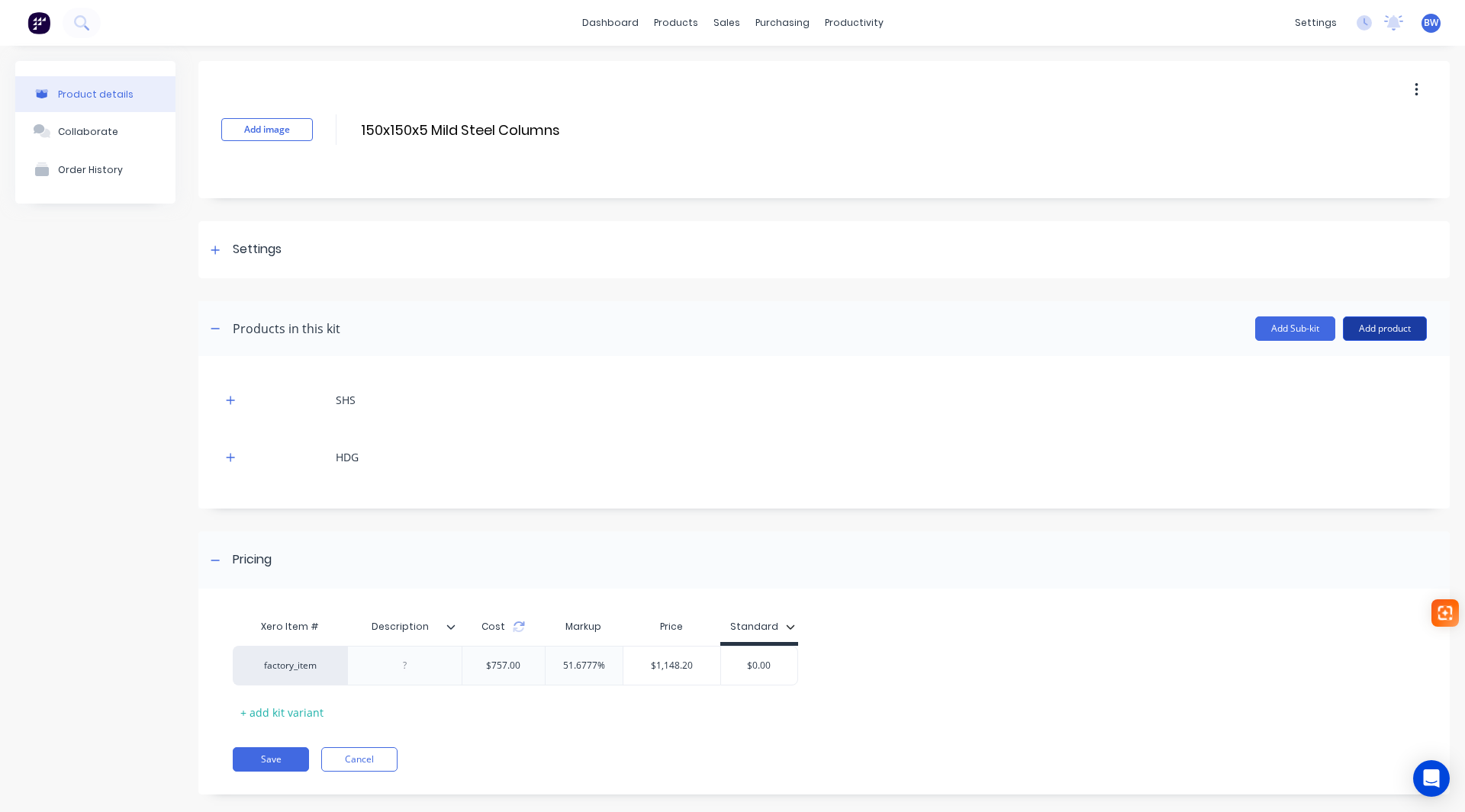
click at [1385, 325] on button "Add product" at bounding box center [1385, 329] width 84 height 24
click at [1328, 406] on div "Labour" at bounding box center [1354, 398] width 118 height 22
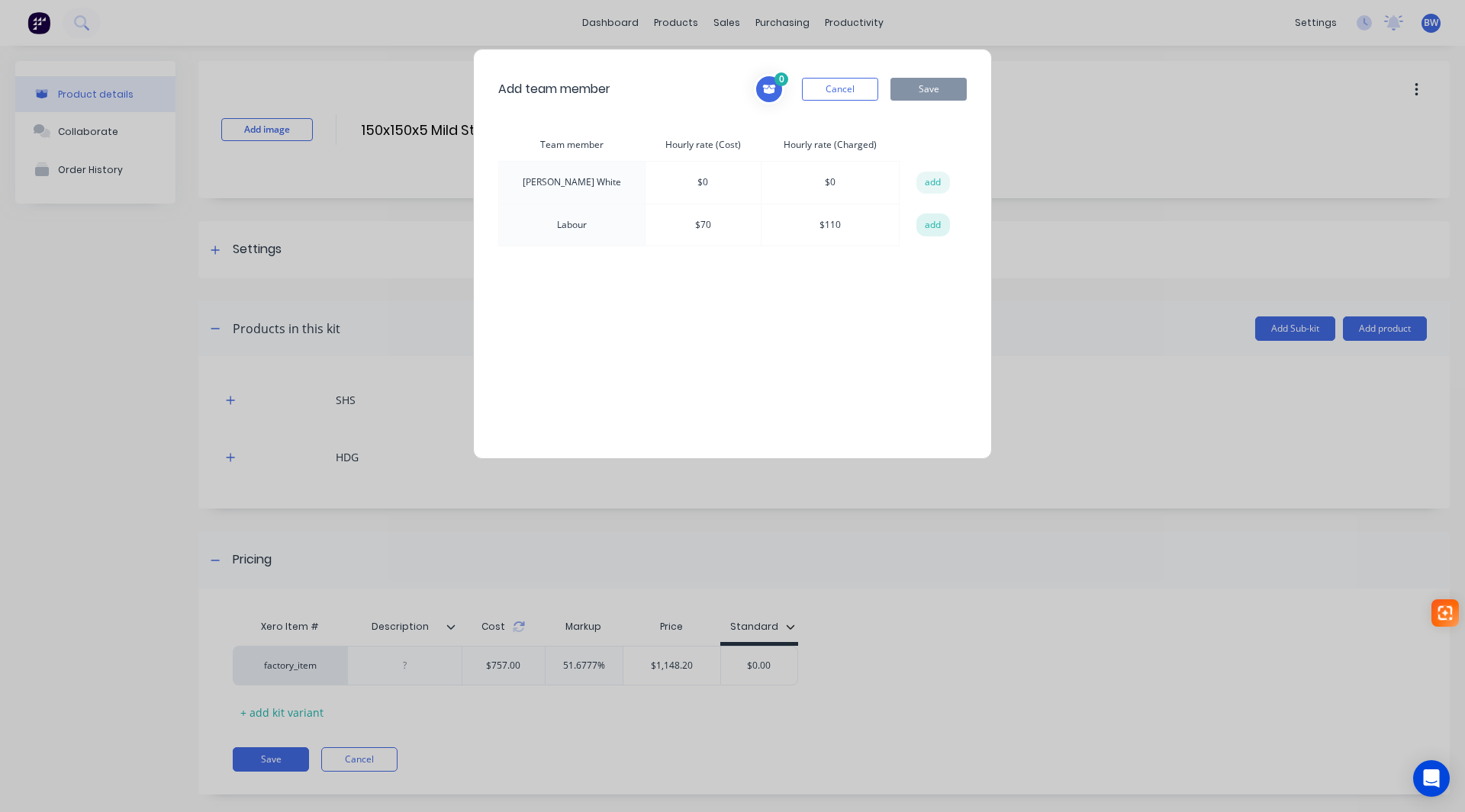
click at [928, 223] on button "add" at bounding box center [933, 225] width 34 height 23
click at [944, 81] on button "Save" at bounding box center [929, 89] width 77 height 23
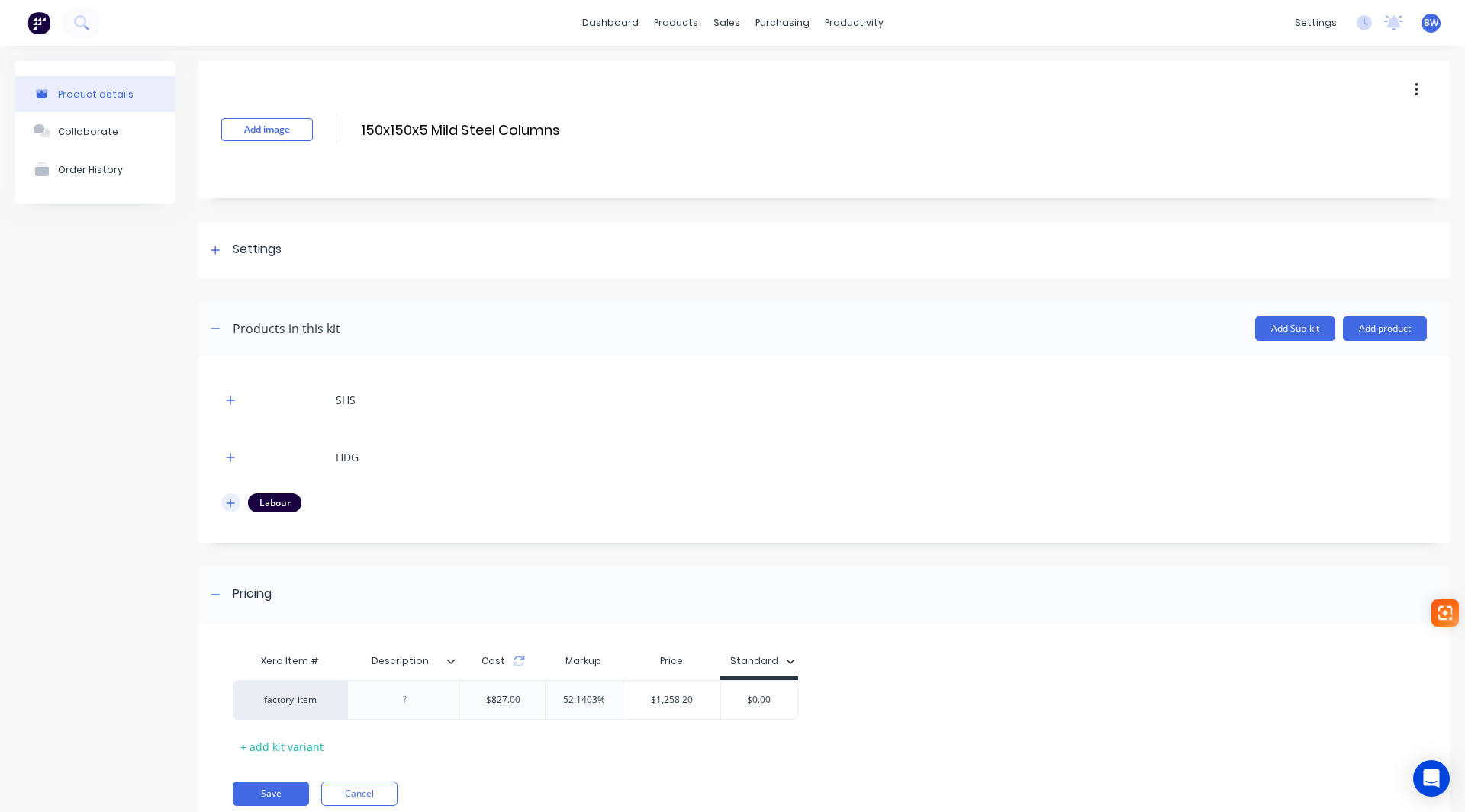
click at [226, 508] on icon "button" at bounding box center [230, 503] width 9 height 10
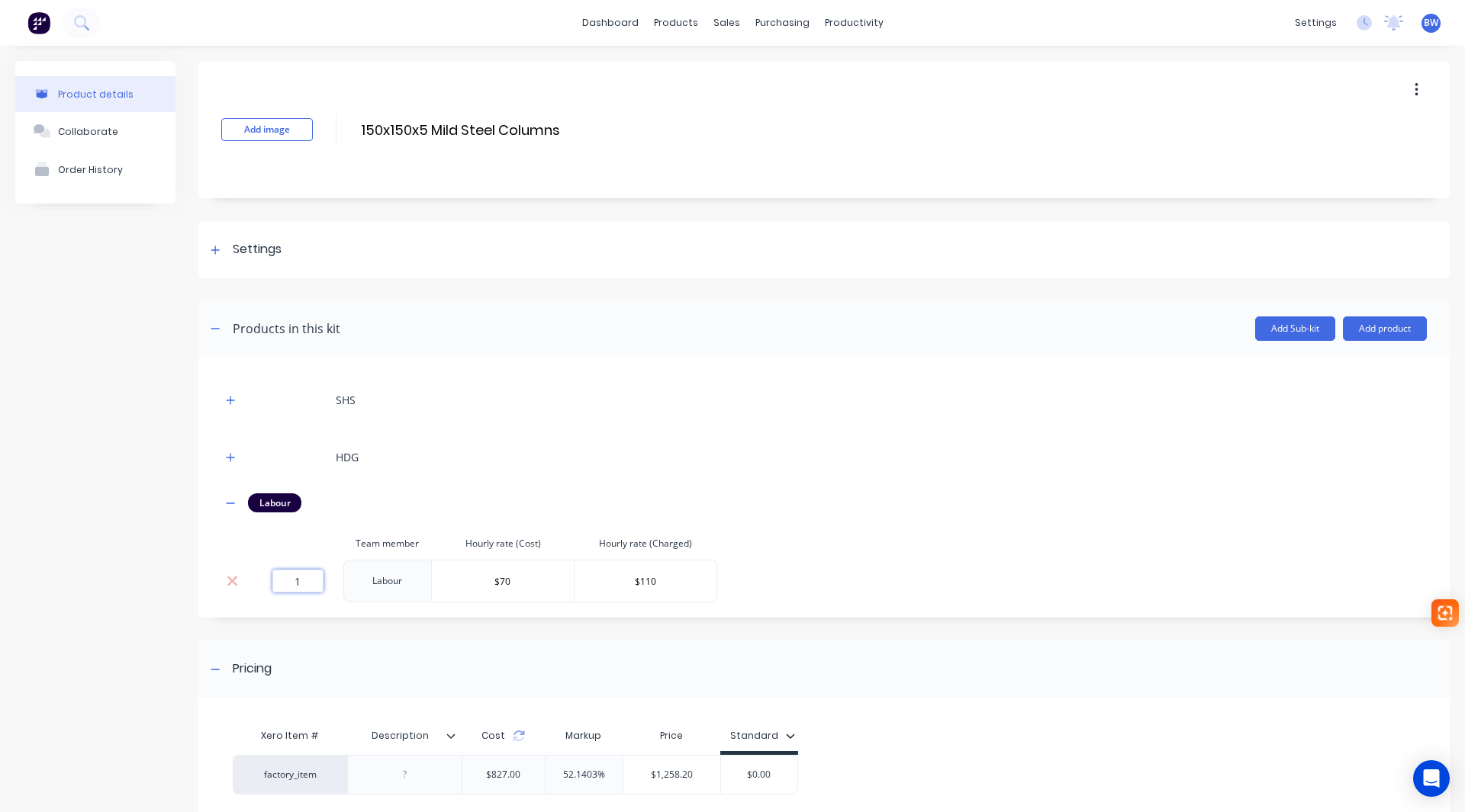
click at [303, 585] on input "1" at bounding box center [298, 581] width 51 height 23
type input "1.25"
click at [232, 504] on icon "button" at bounding box center [230, 503] width 9 height 10
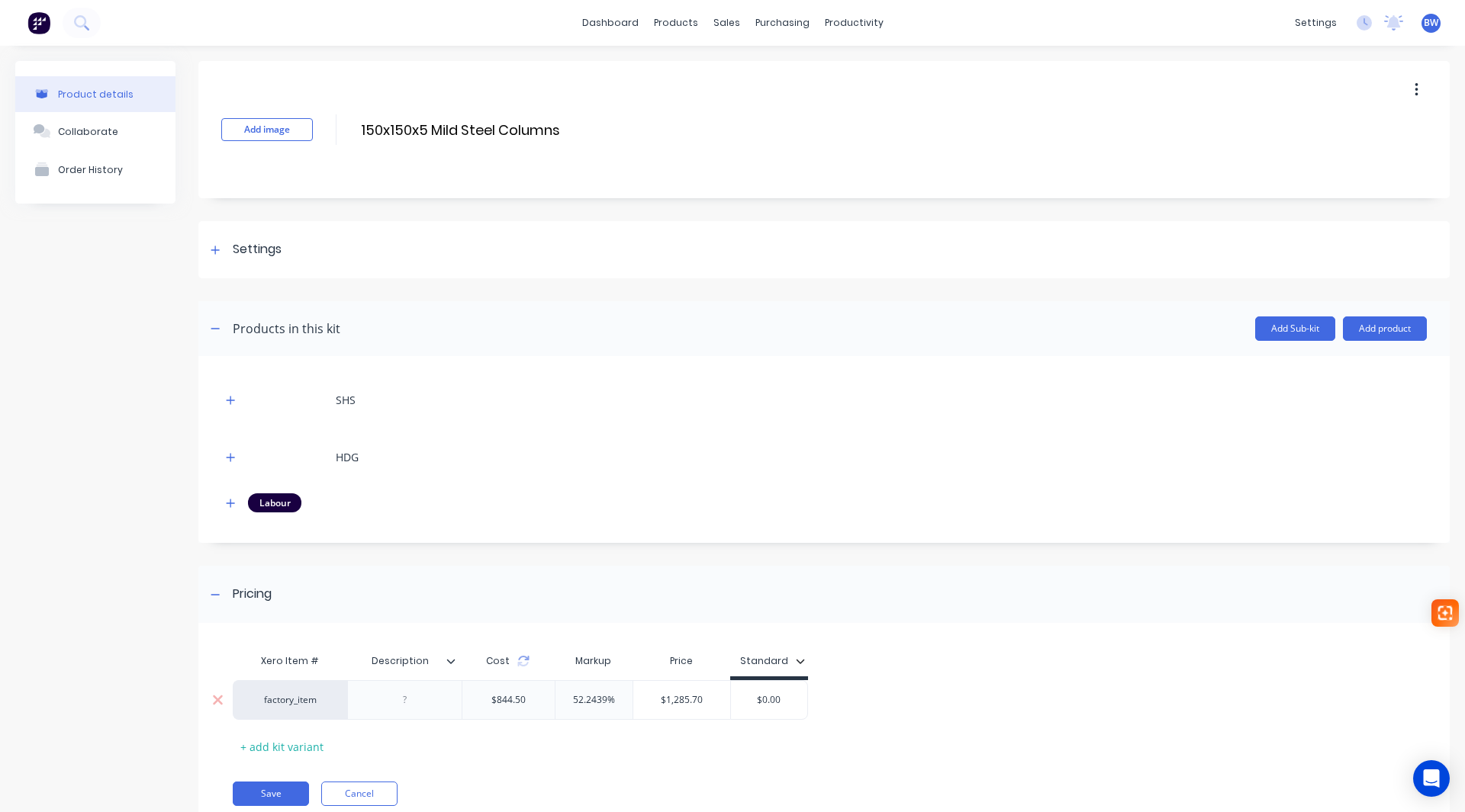
click at [403, 699] on div at bounding box center [405, 700] width 77 height 20
paste div
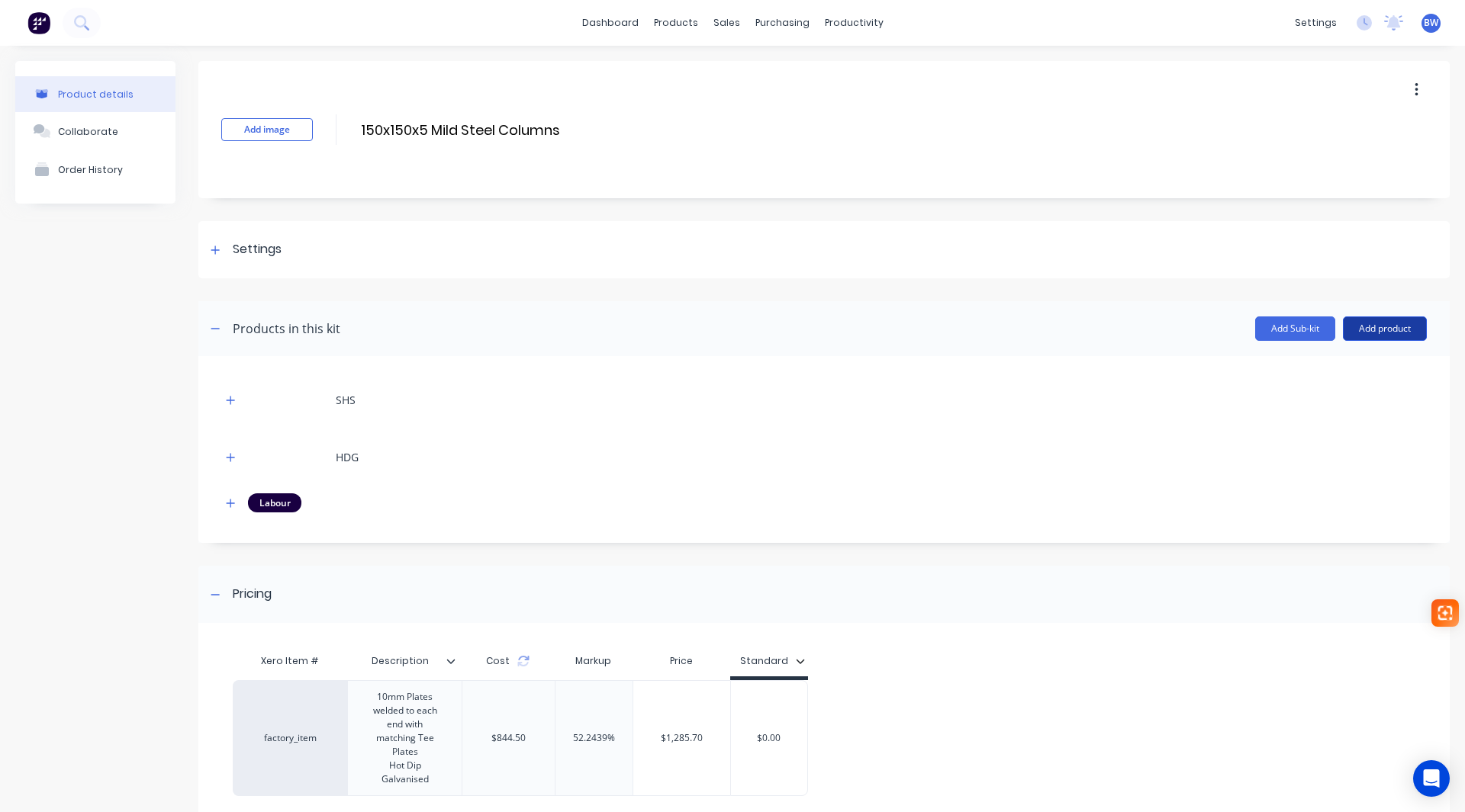
click at [1394, 332] on button "Add product" at bounding box center [1385, 329] width 84 height 24
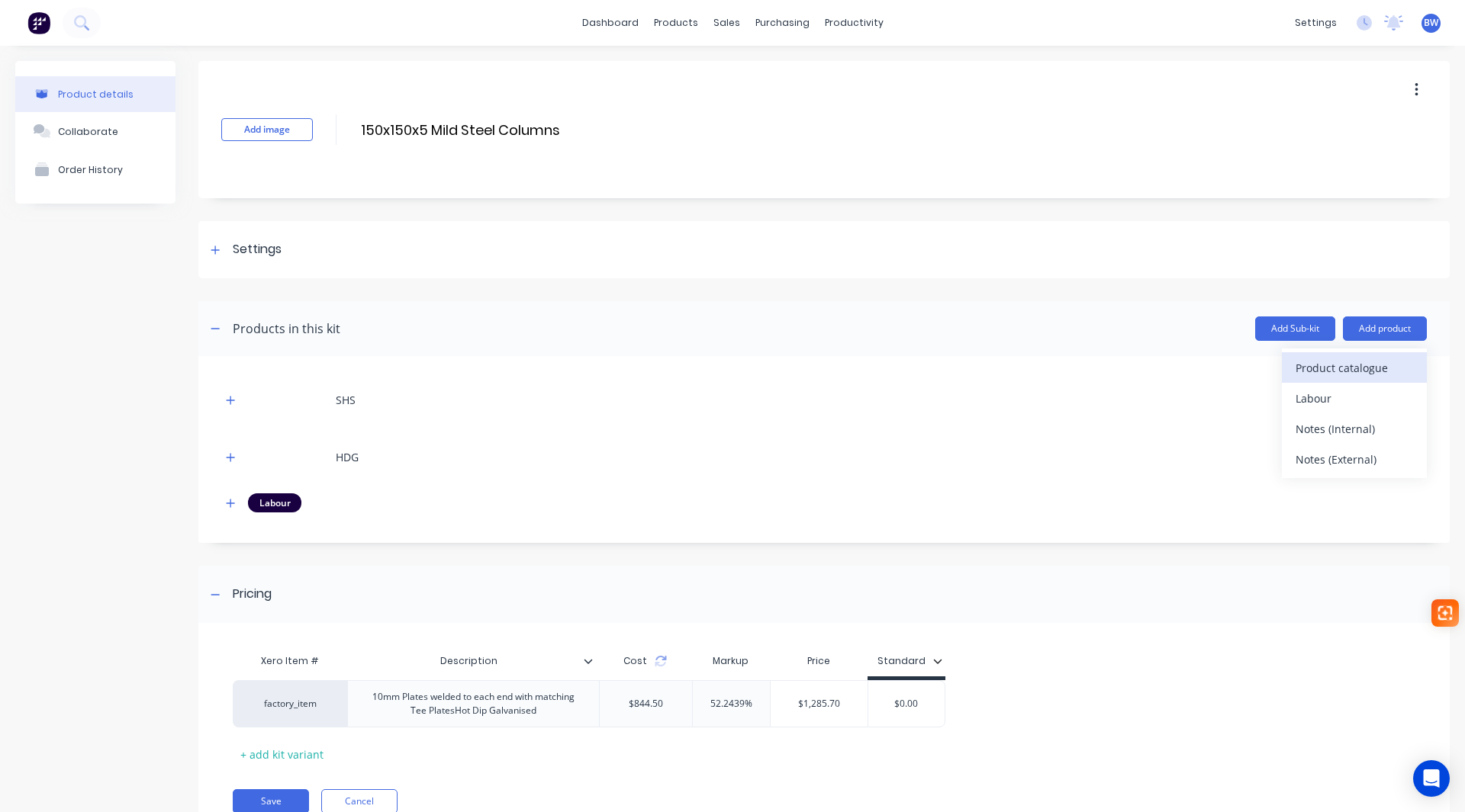
click at [1364, 365] on div "Product catalogue" at bounding box center [1354, 368] width 118 height 22
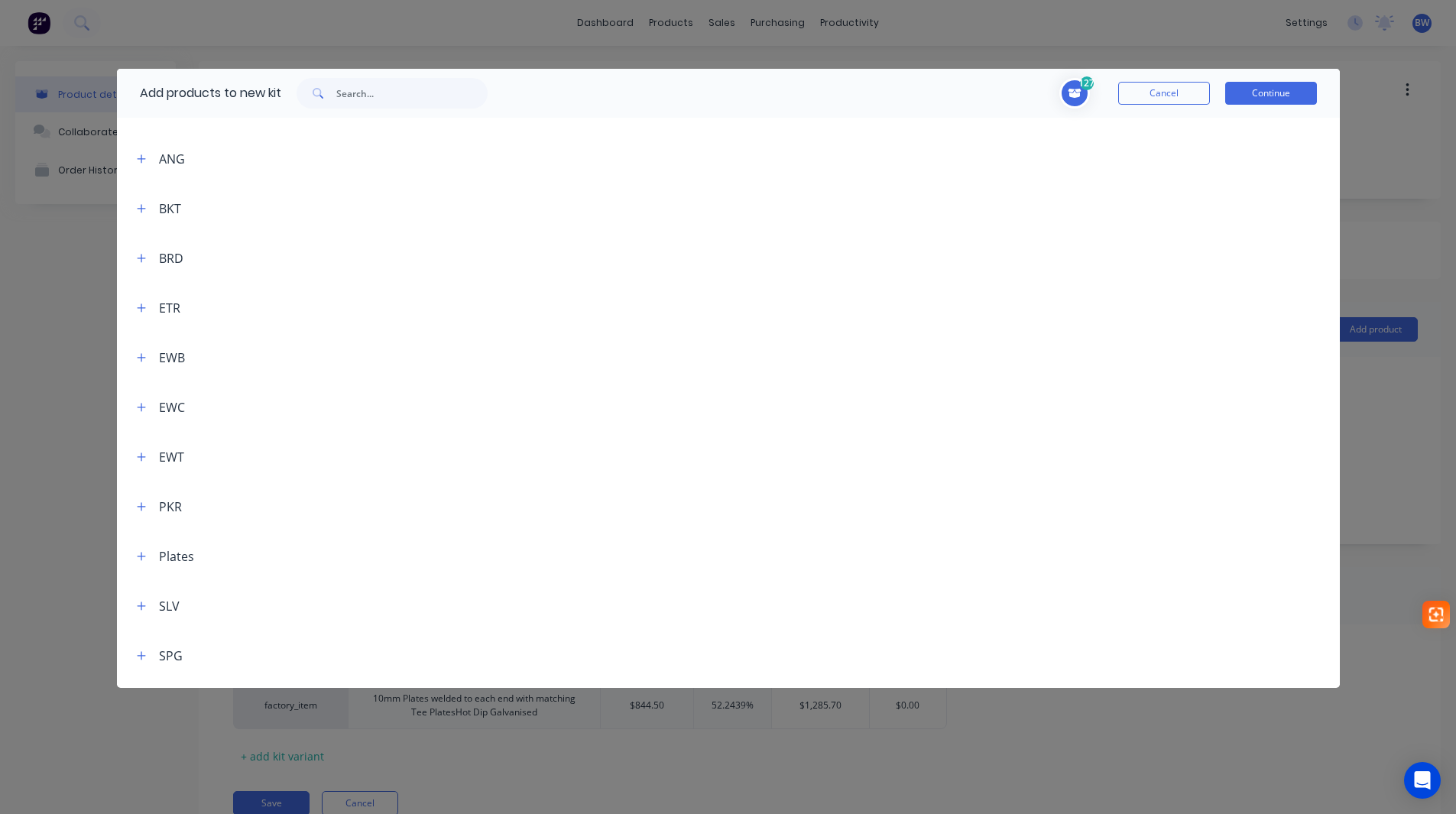
scroll to position [125, 0]
click at [134, 517] on button "button" at bounding box center [142, 514] width 19 height 19
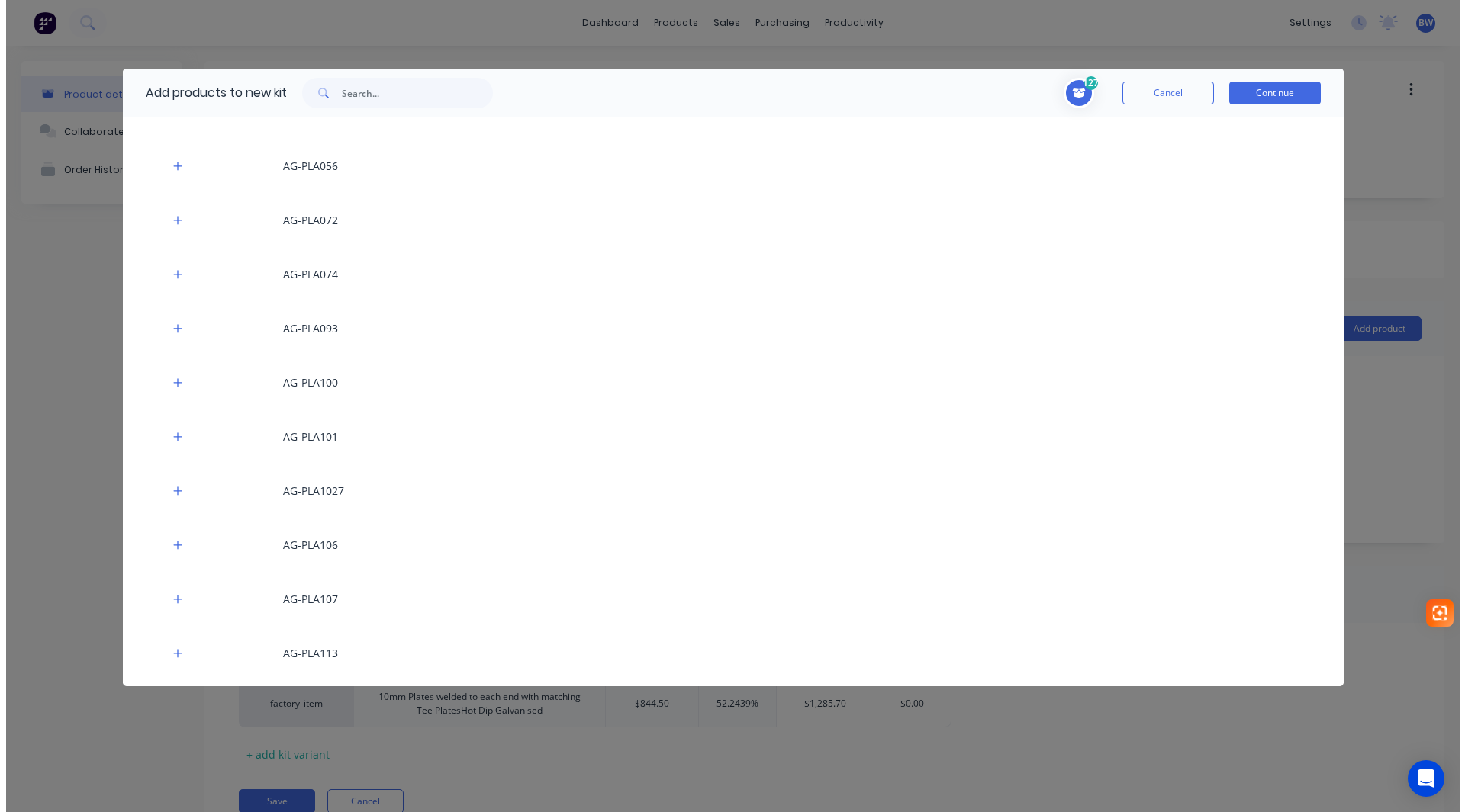
scroll to position [964, 0]
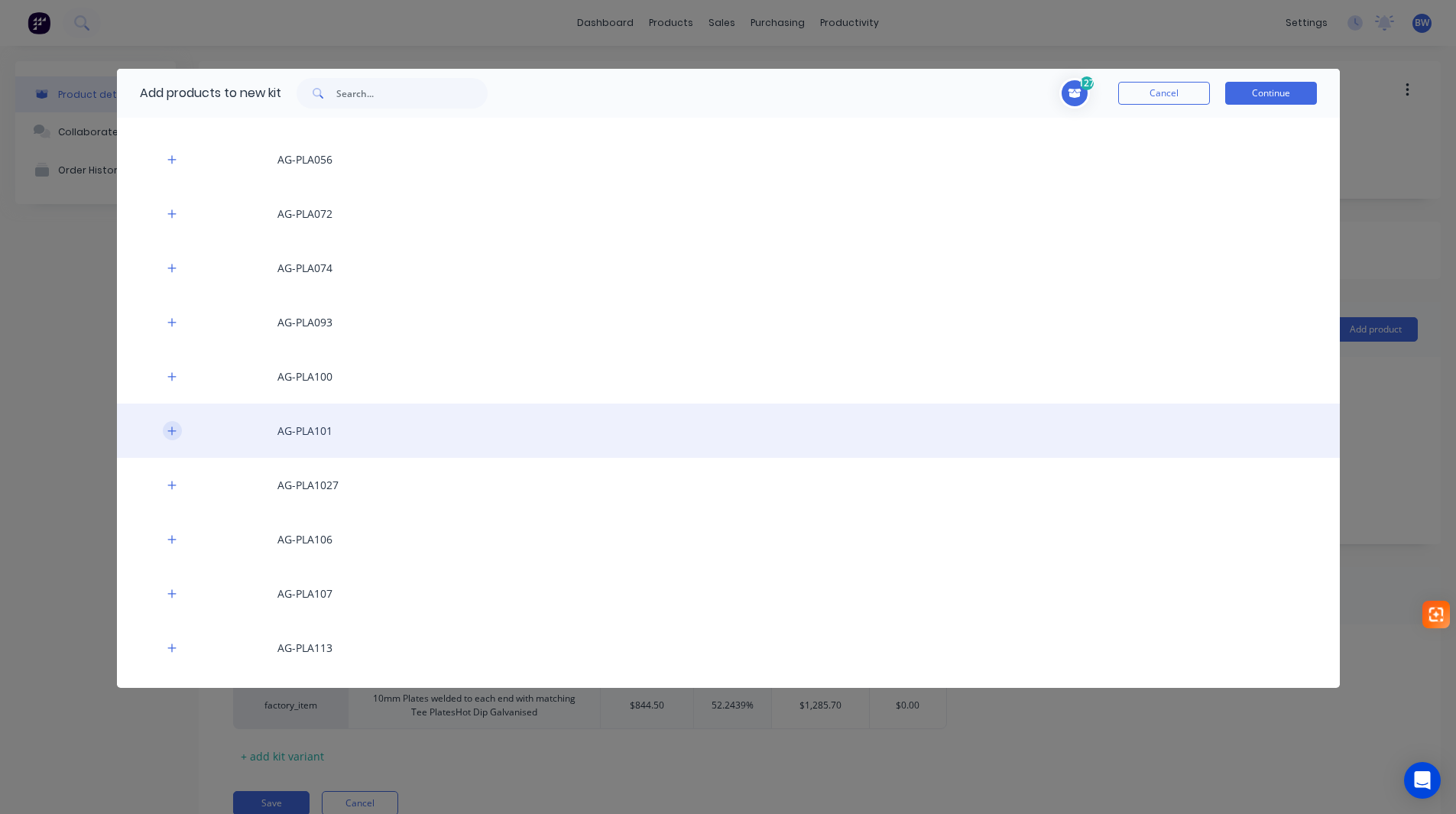
click at [166, 429] on button "button" at bounding box center [172, 431] width 19 height 19
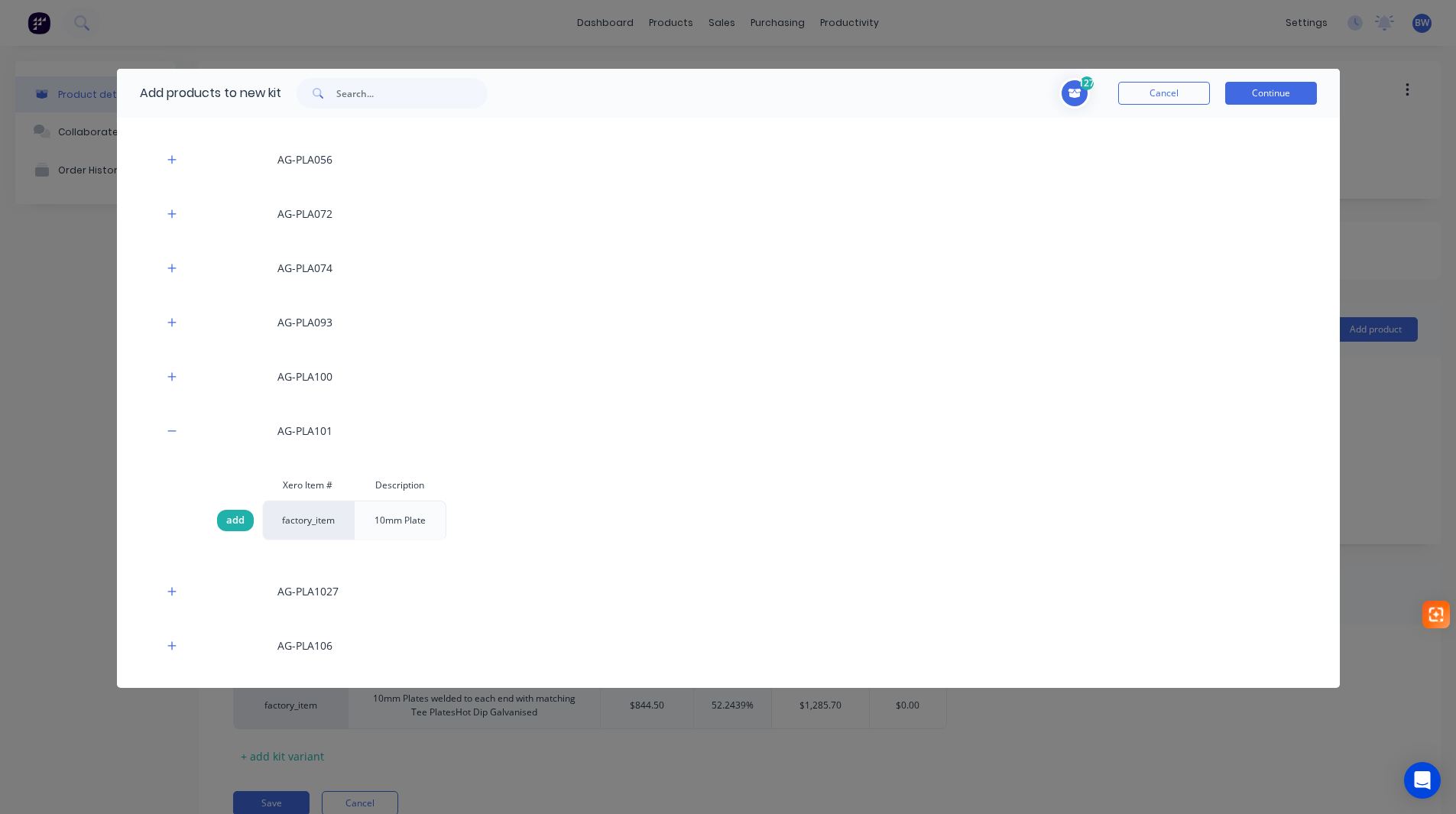
click at [238, 520] on span "add" at bounding box center [235, 521] width 19 height 15
click at [1289, 95] on button "Continue" at bounding box center [1271, 93] width 92 height 23
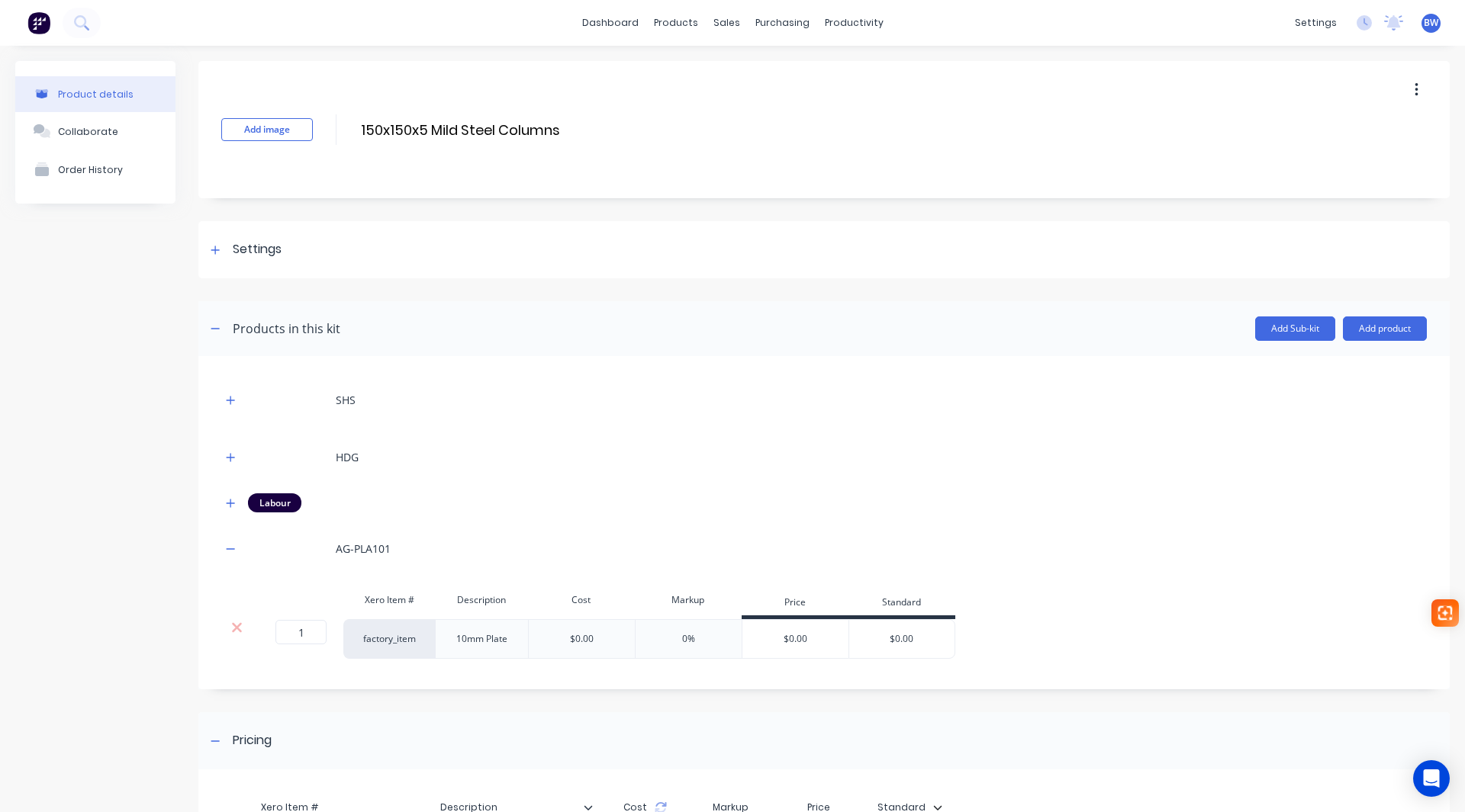
click at [899, 633] on input "$0.00" at bounding box center [902, 639] width 106 height 14
click at [922, 639] on input "$0.00" at bounding box center [902, 639] width 106 height 14
click at [794, 641] on div "$0.00" at bounding box center [795, 639] width 106 height 38
click at [801, 636] on div "$0.00" at bounding box center [795, 639] width 106 height 38
drag, startPoint x: 941, startPoint y: 635, endPoint x: 851, endPoint y: 639, distance: 90.1
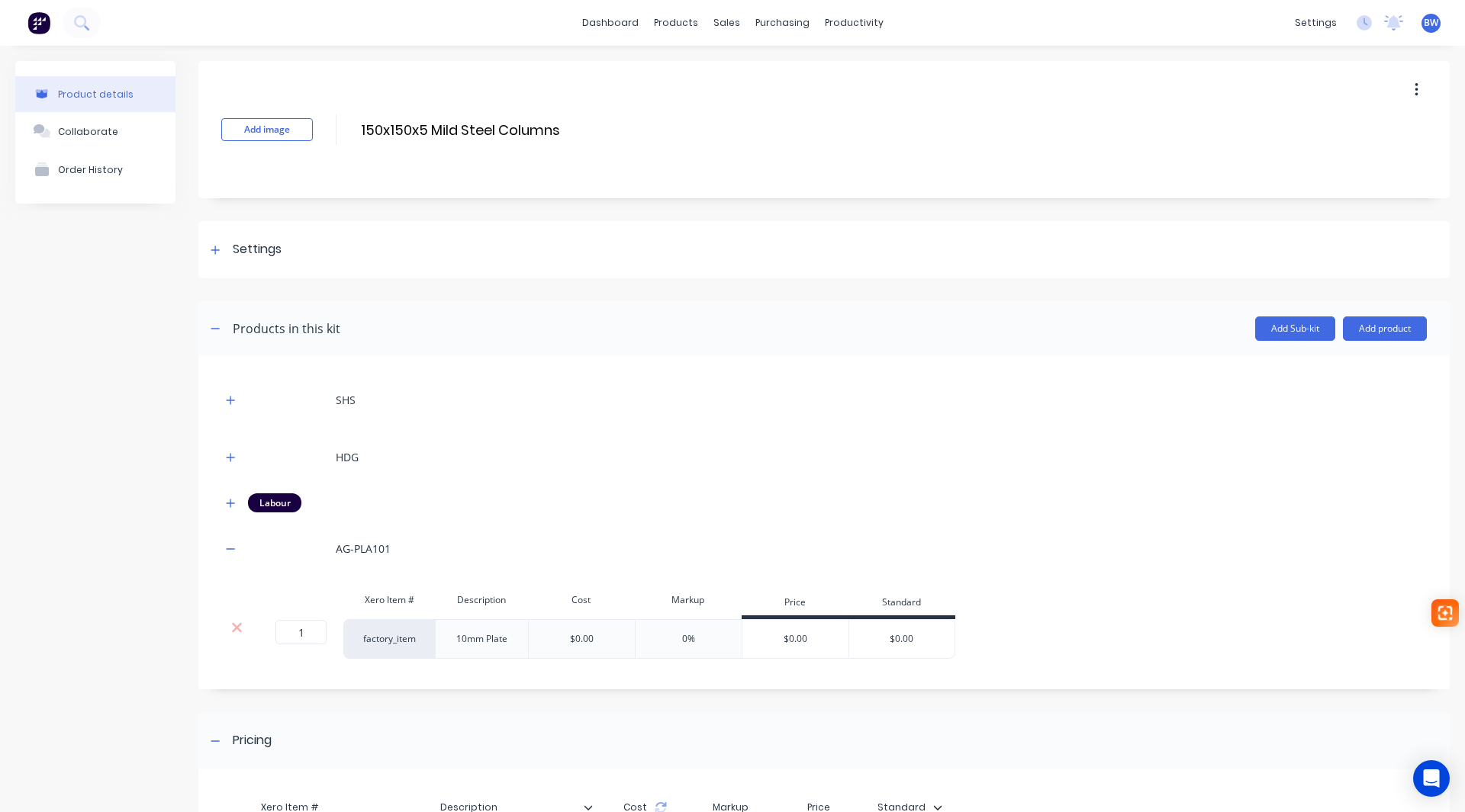
click at [851, 639] on input "$0.00" at bounding box center [902, 639] width 106 height 14
type input "350"
click at [970, 636] on div "1 1 ? factory_item 10mm Plate $0.00 0% $0.00 $350.00 350" at bounding box center [824, 639] width 1205 height 40
click at [233, 548] on icon "button" at bounding box center [230, 548] width 9 height 10
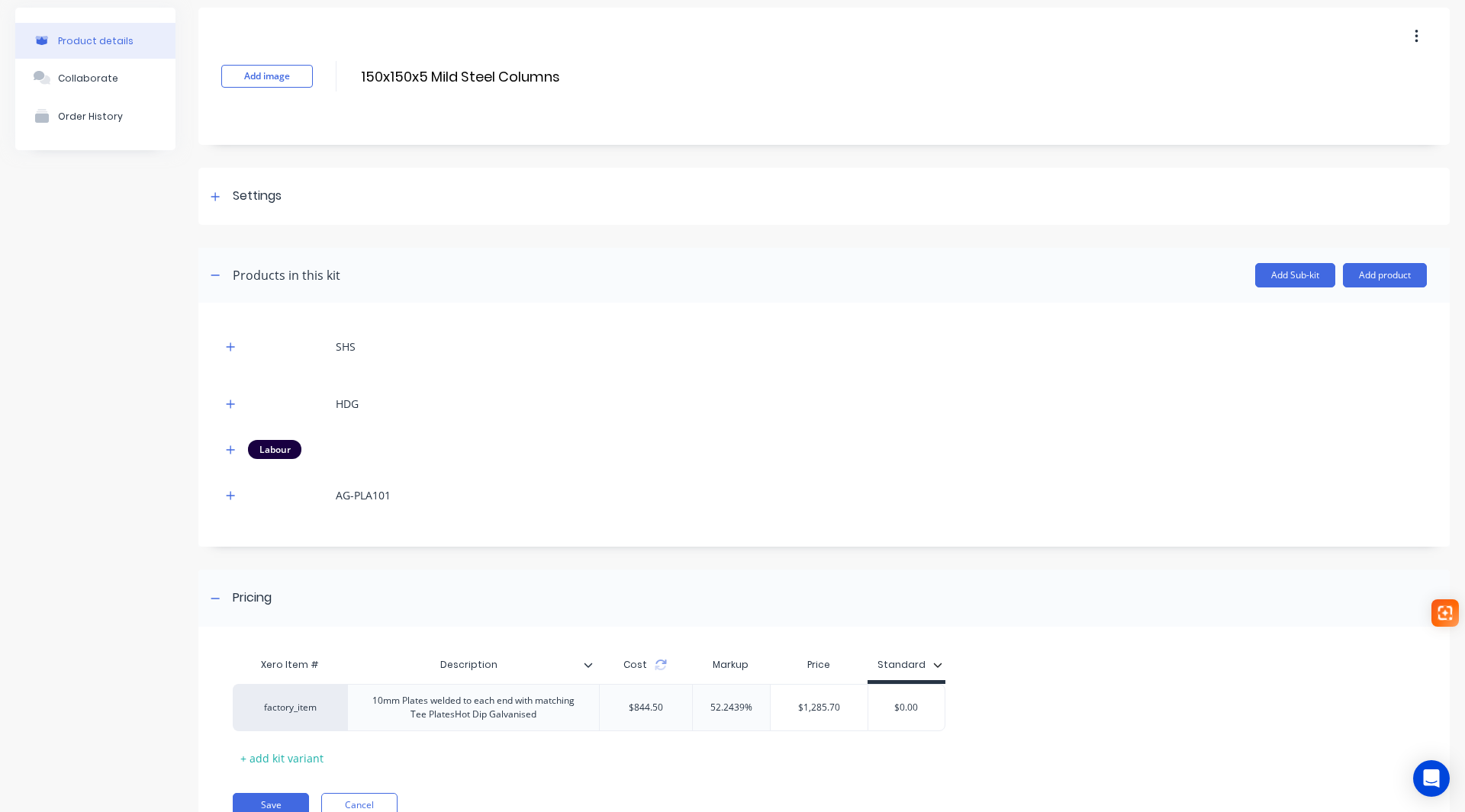
scroll to position [119, 0]
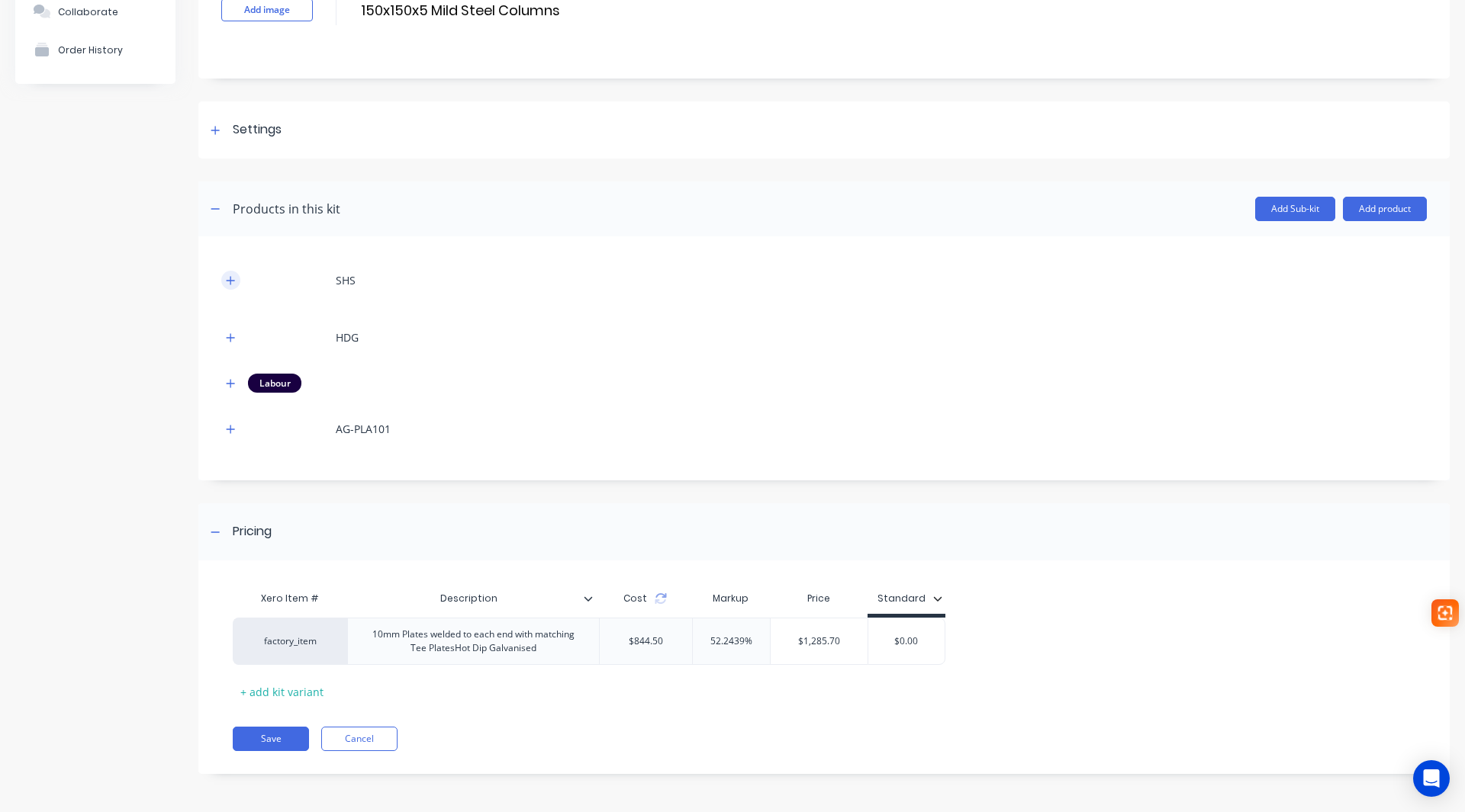
click at [229, 285] on icon "button" at bounding box center [230, 280] width 9 height 10
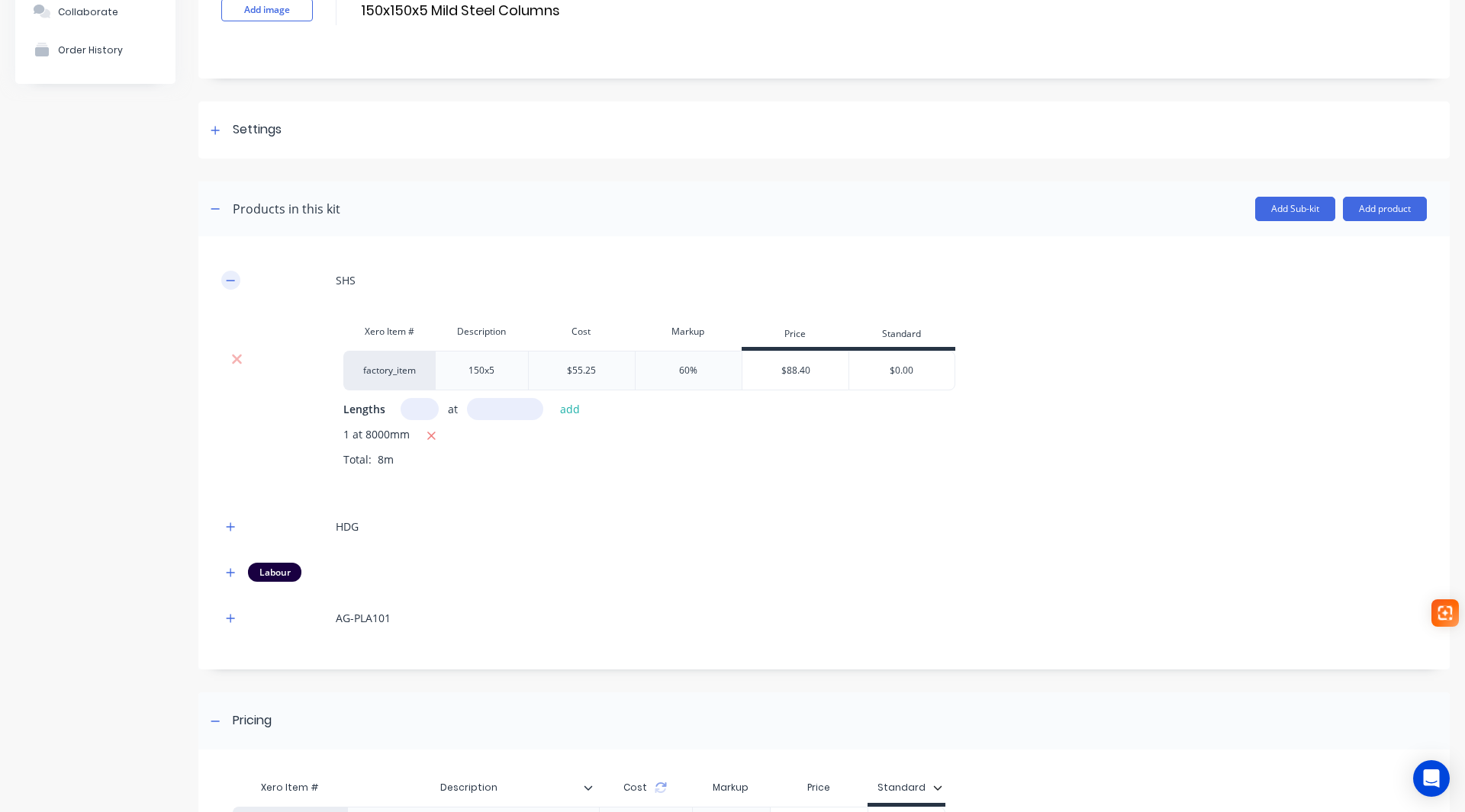
click at [234, 279] on icon "button" at bounding box center [230, 280] width 9 height 10
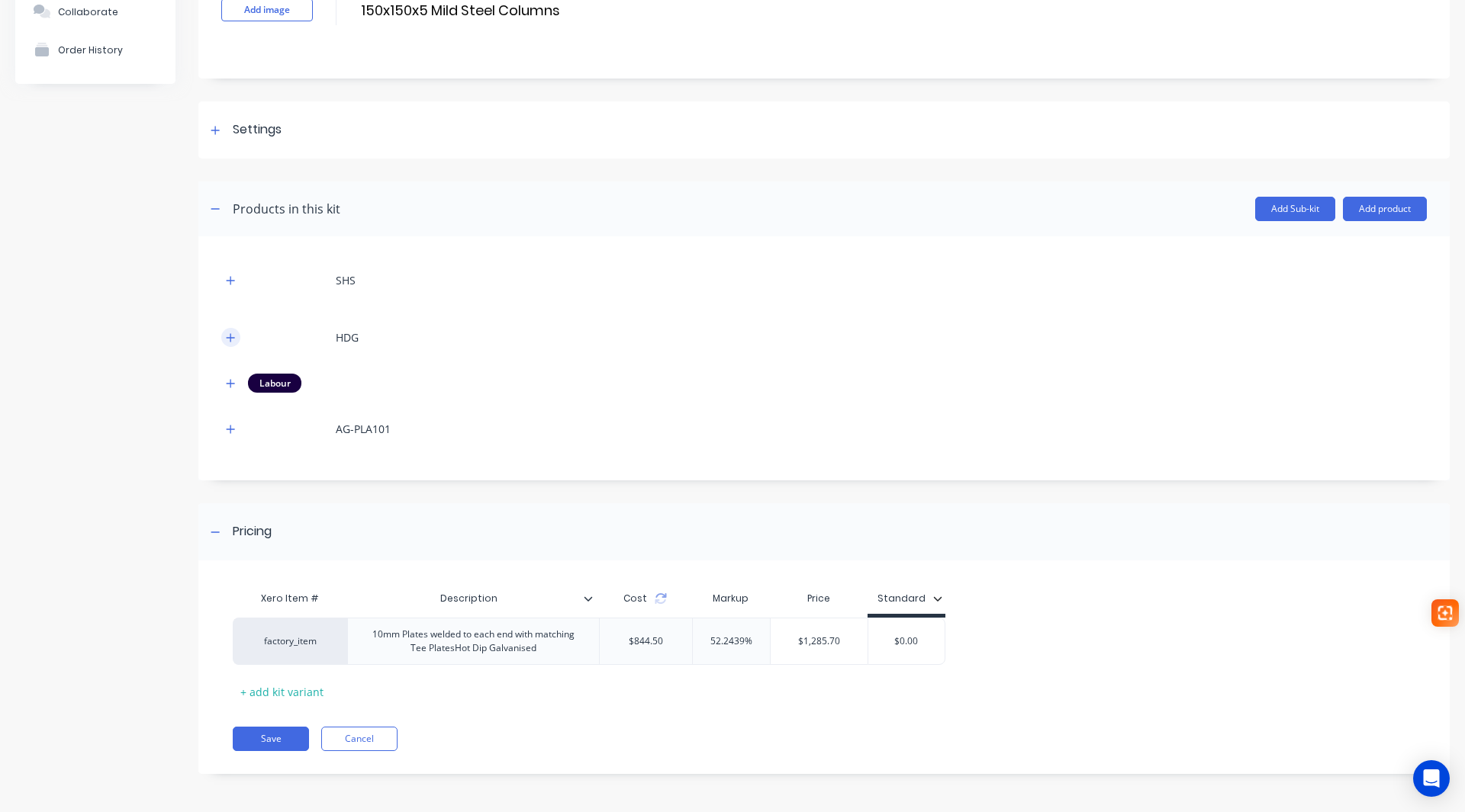
click at [232, 337] on icon "button" at bounding box center [231, 337] width 8 height 8
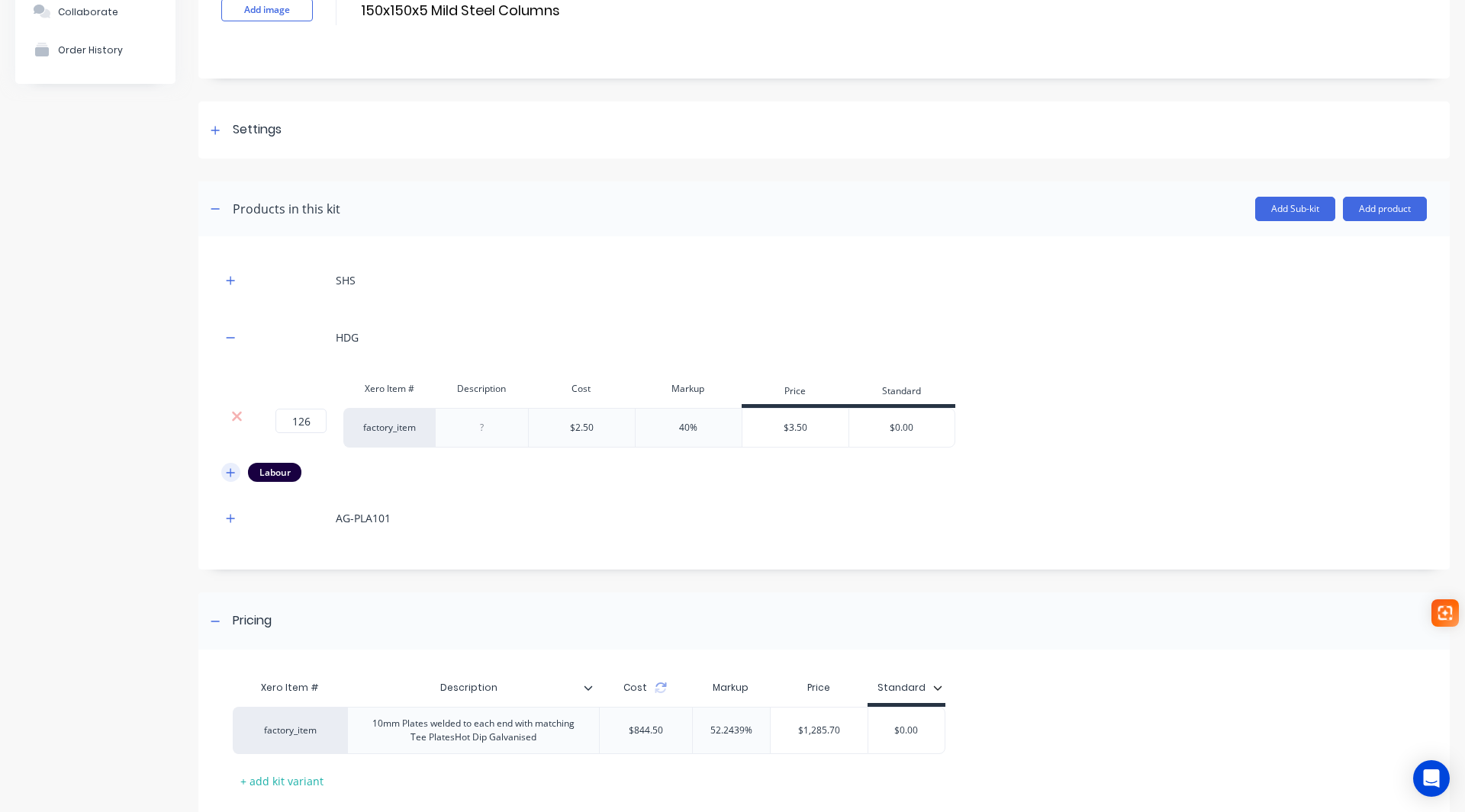
click at [225, 471] on button "button" at bounding box center [231, 473] width 19 height 19
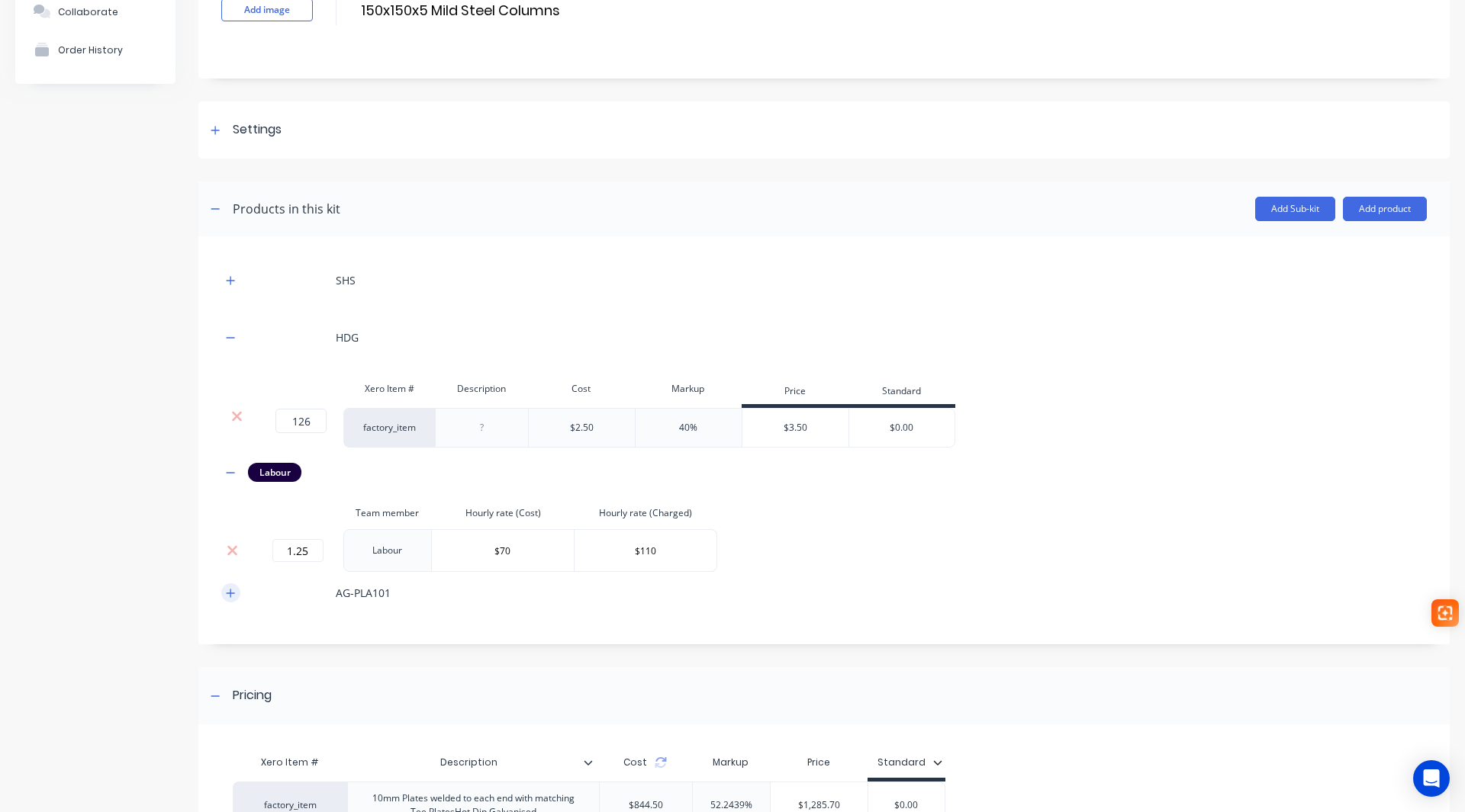
click at [229, 593] on icon "button" at bounding box center [231, 593] width 8 height 8
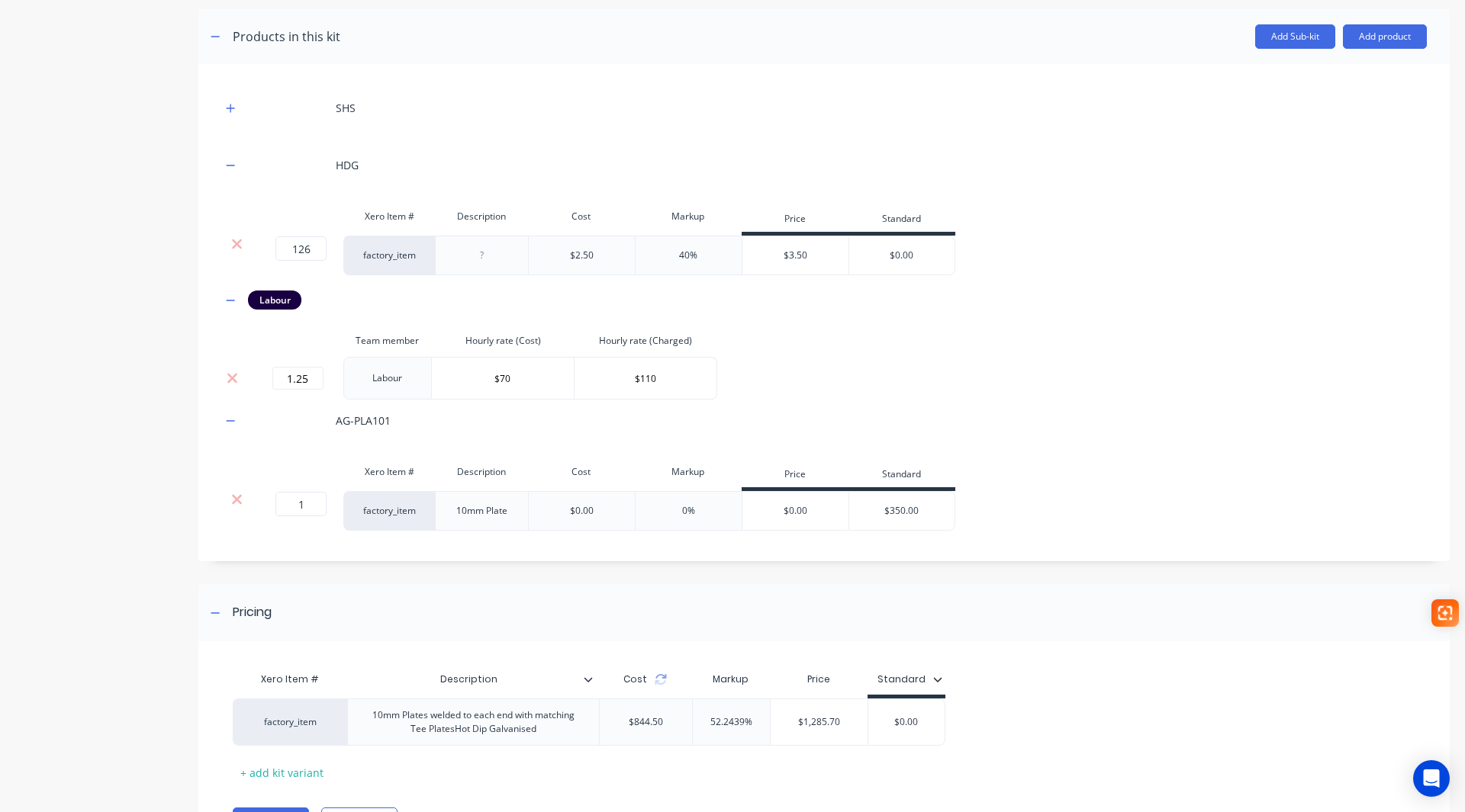
scroll to position [373, 0]
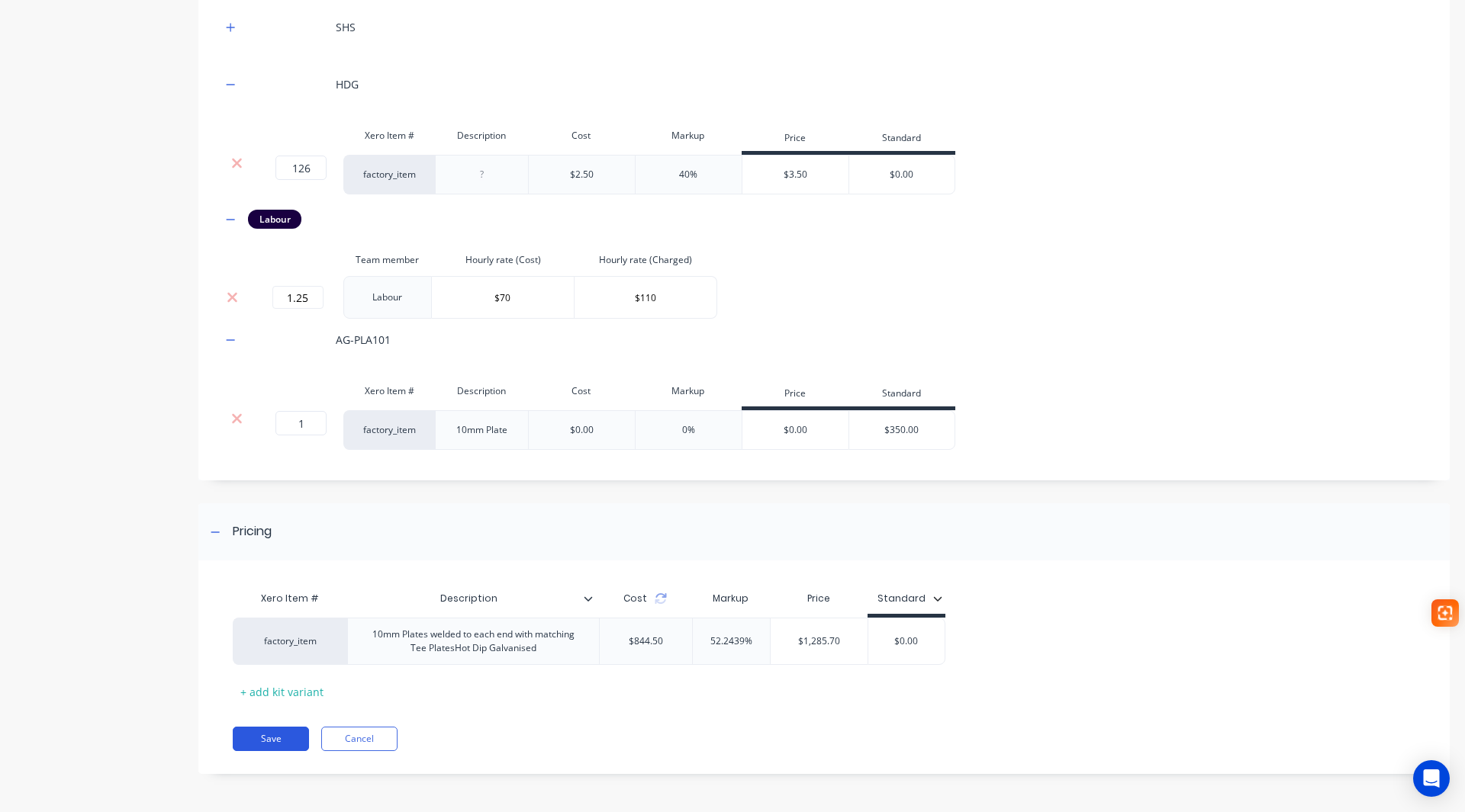
click at [278, 738] on button "Save" at bounding box center [270, 739] width 77 height 24
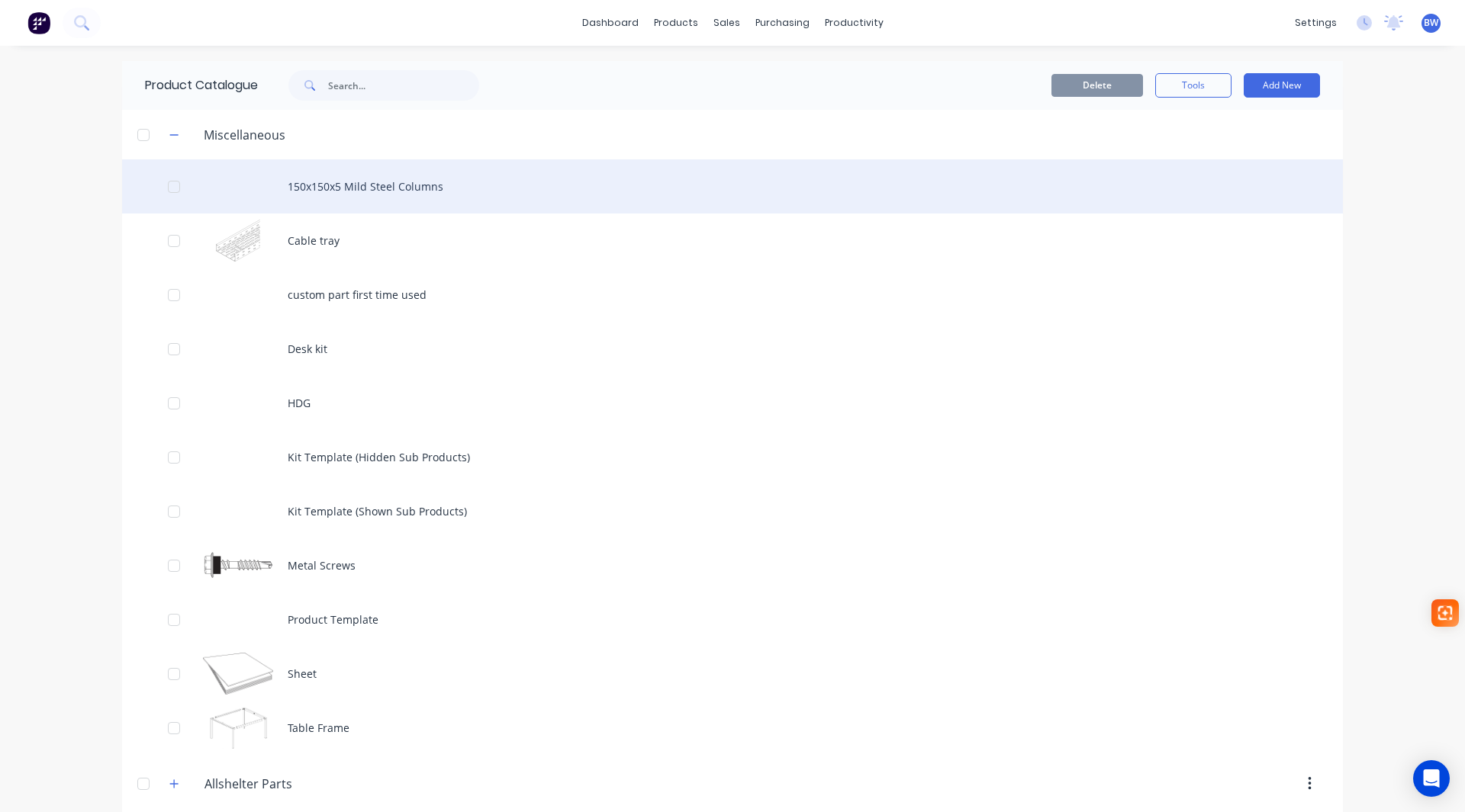
click at [370, 190] on div "150x150x5 Mild Steel Columns" at bounding box center [732, 186] width 1221 height 54
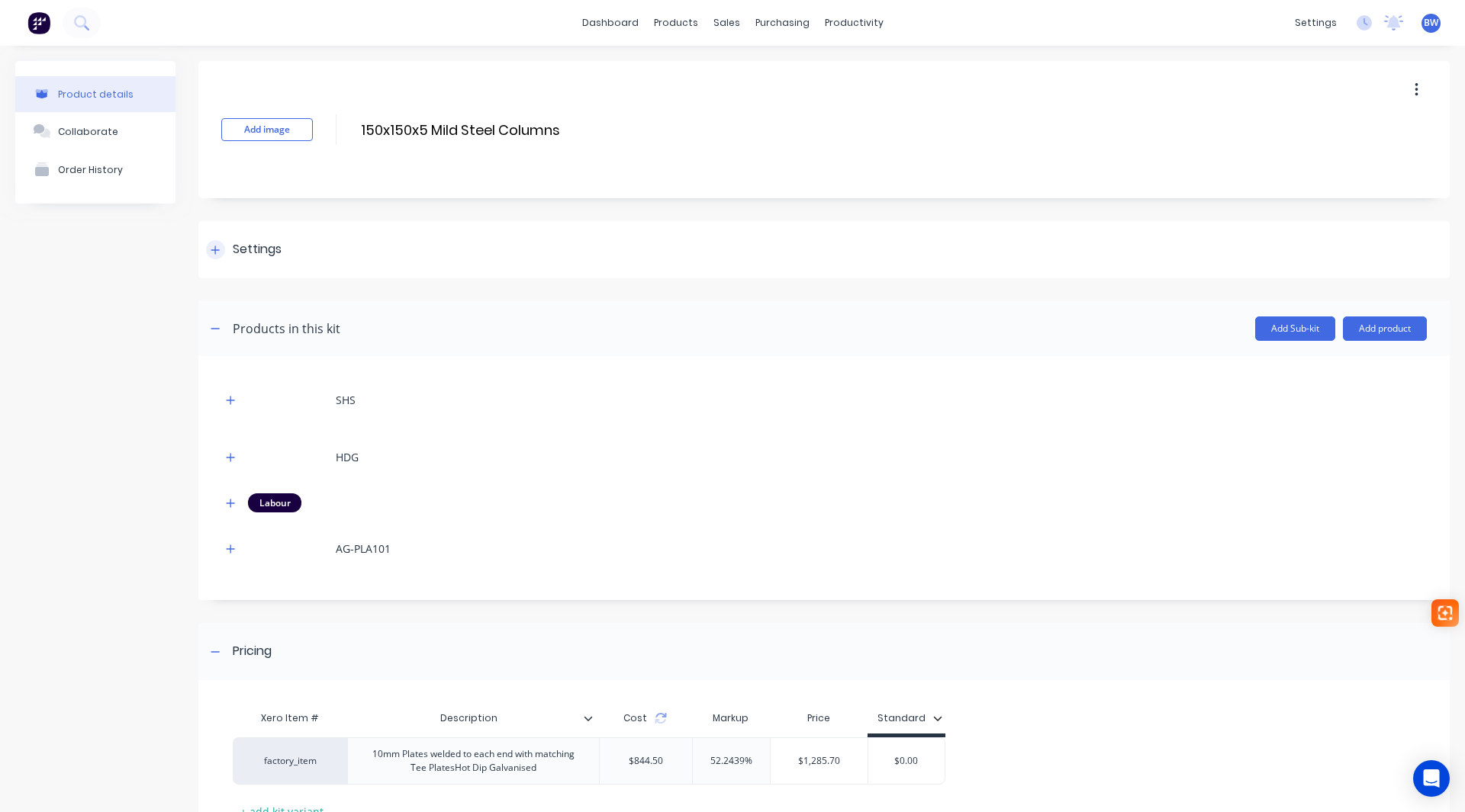
click at [268, 247] on div "Settings" at bounding box center [257, 250] width 49 height 19
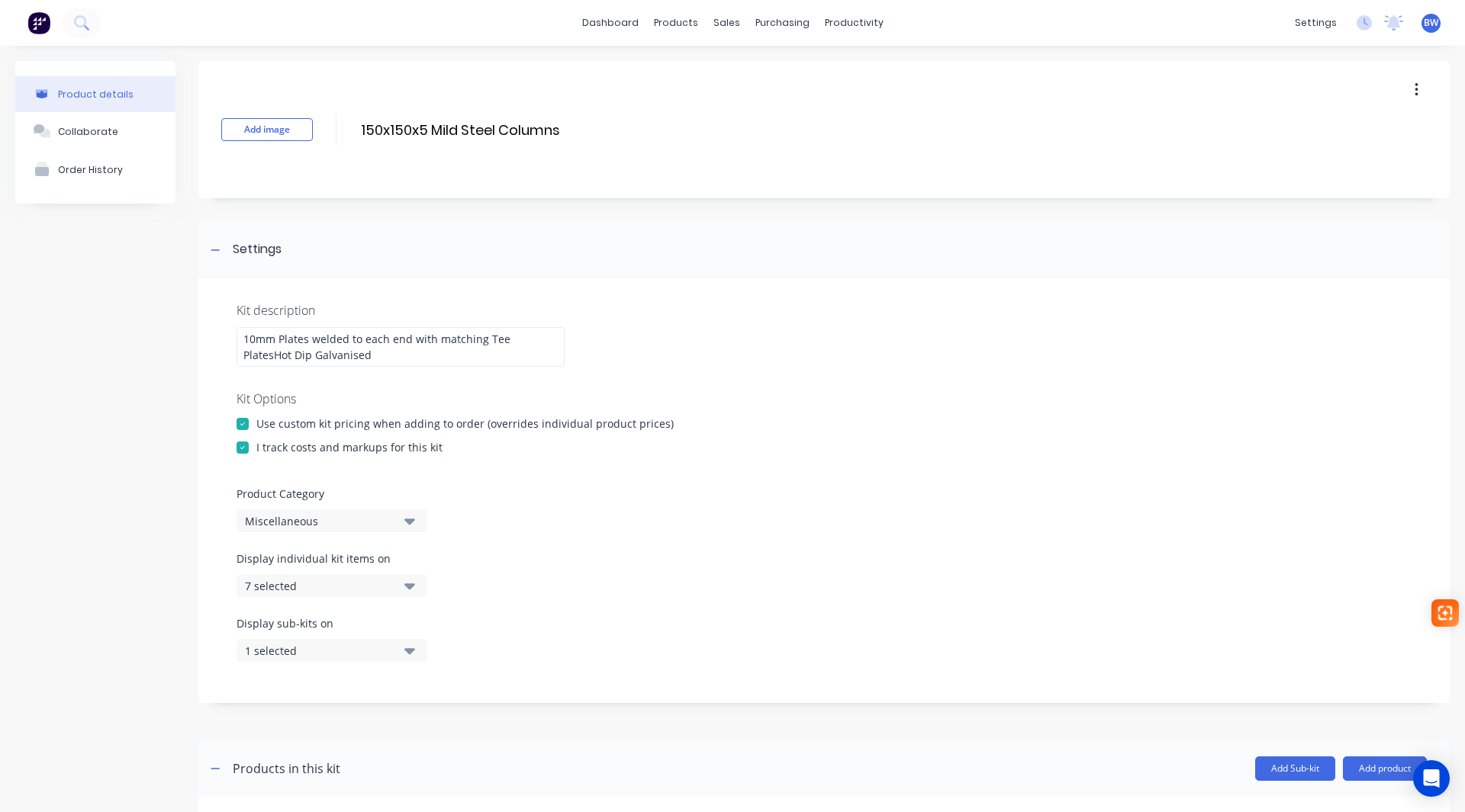
click at [407, 585] on icon "button" at bounding box center [409, 587] width 10 height 6
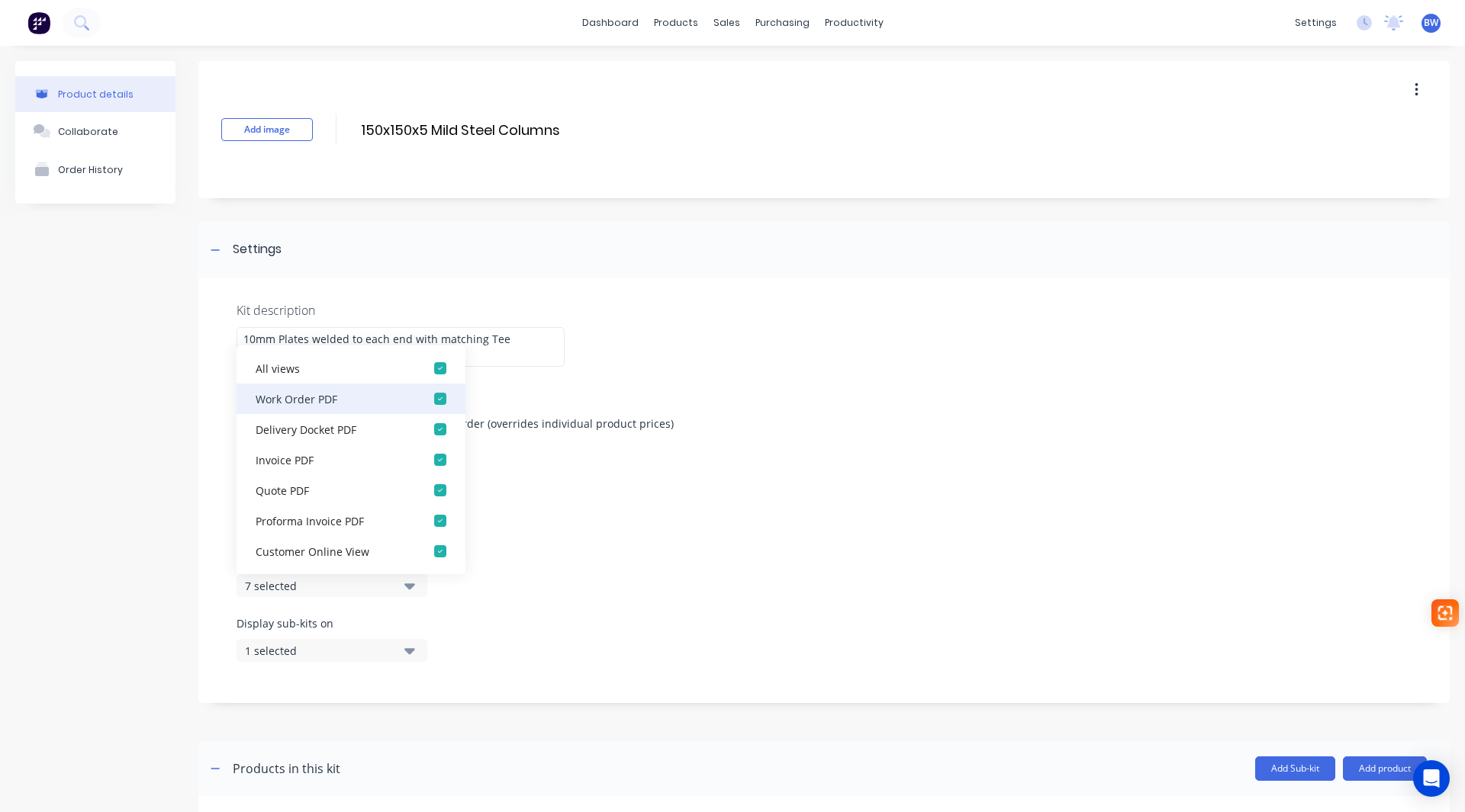
click at [428, 394] on div "button" at bounding box center [440, 399] width 31 height 31
click at [430, 364] on div "button" at bounding box center [440, 369] width 31 height 31
click at [432, 367] on div "button" at bounding box center [440, 369] width 31 height 31
click at [570, 390] on div "Kit Options" at bounding box center [824, 398] width 1175 height 19
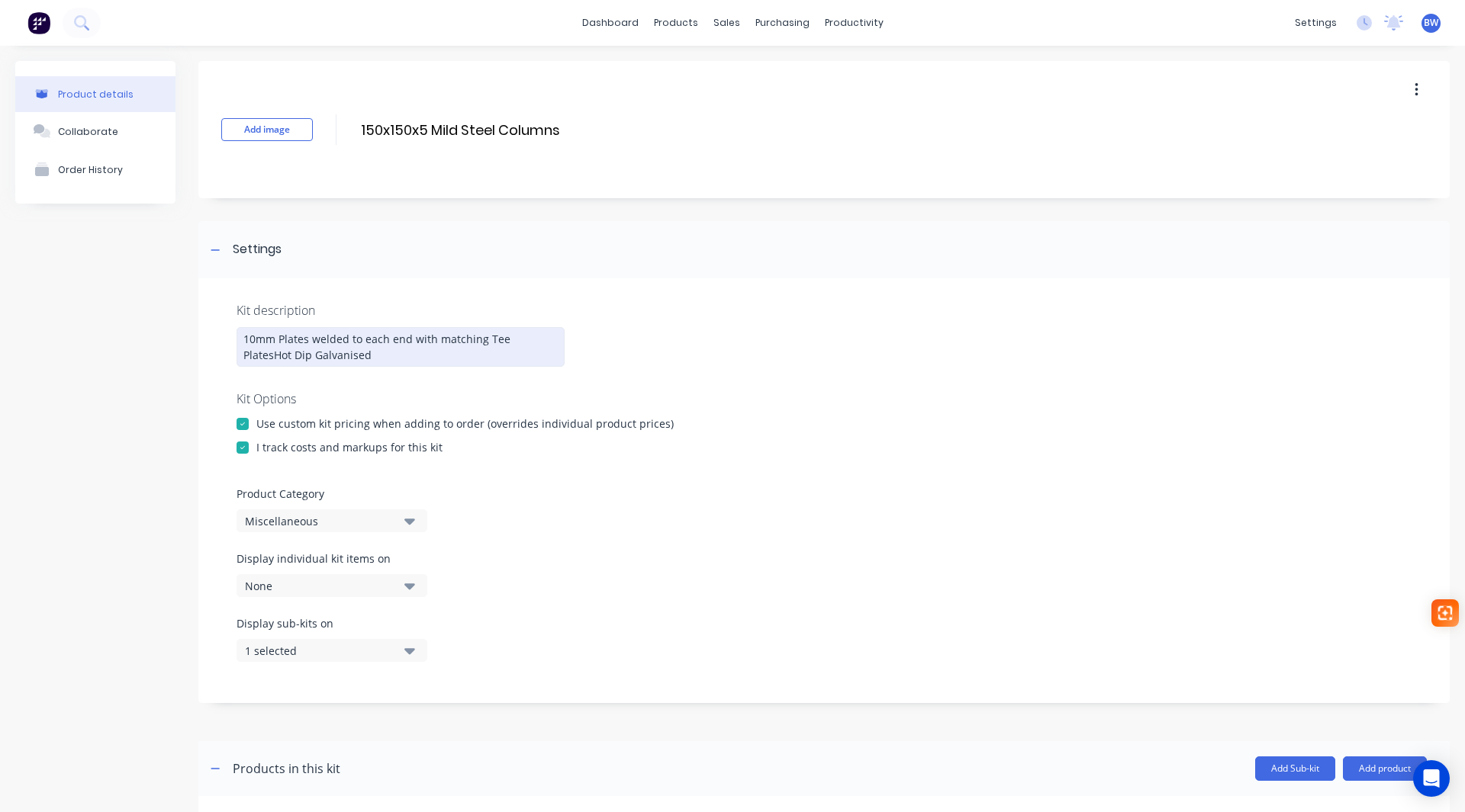
click at [533, 339] on div "10mm Plates welded to each end with matching Tee PlatesHot Dip Galvanised" at bounding box center [400, 347] width 328 height 40
click at [418, 585] on button "None" at bounding box center [332, 585] width 190 height 23
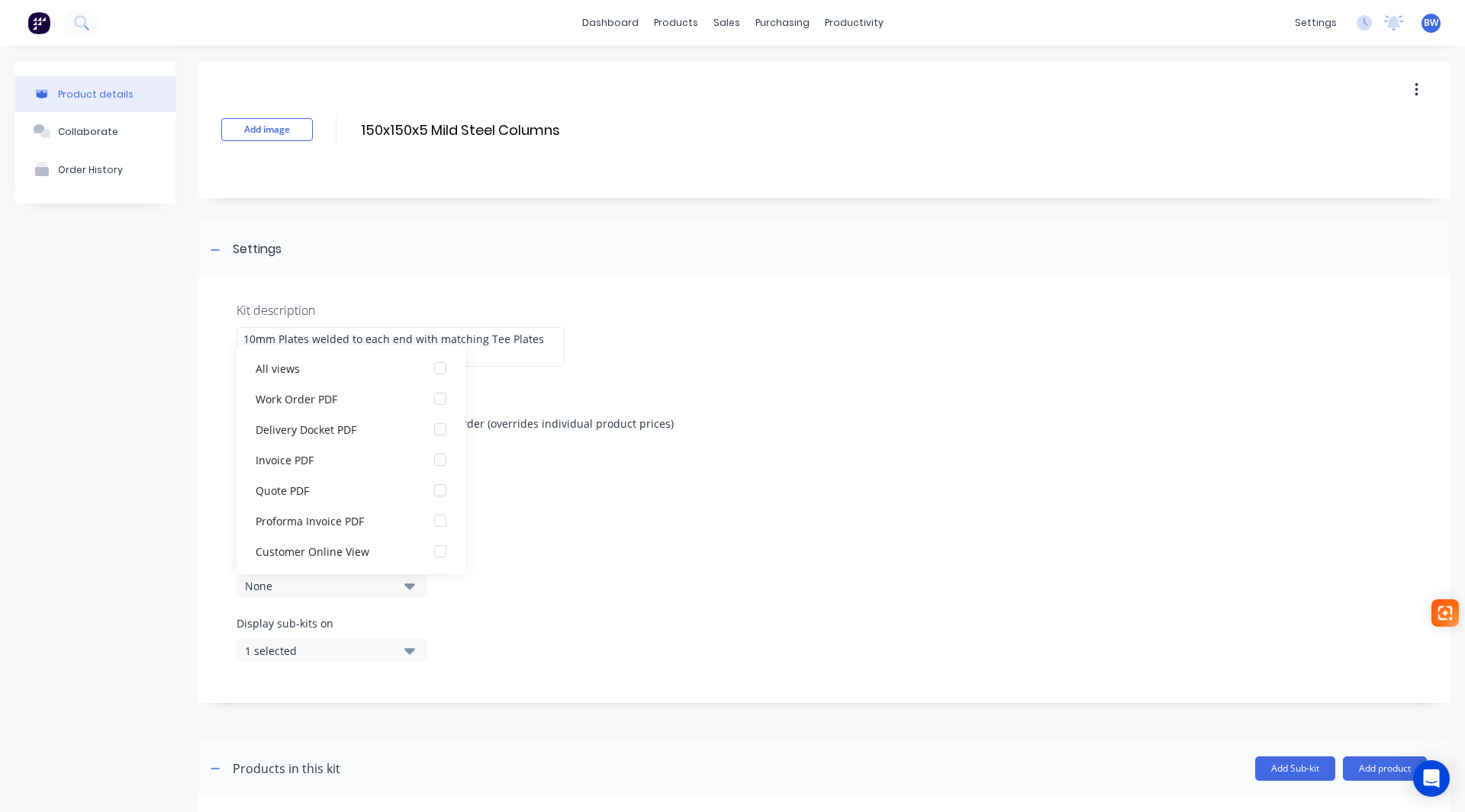
click at [417, 585] on button "None" at bounding box center [332, 585] width 190 height 23
click at [425, 400] on div "button" at bounding box center [440, 399] width 31 height 31
click at [520, 637] on div "Display sub-kits on 1 selected" at bounding box center [824, 648] width 1175 height 65
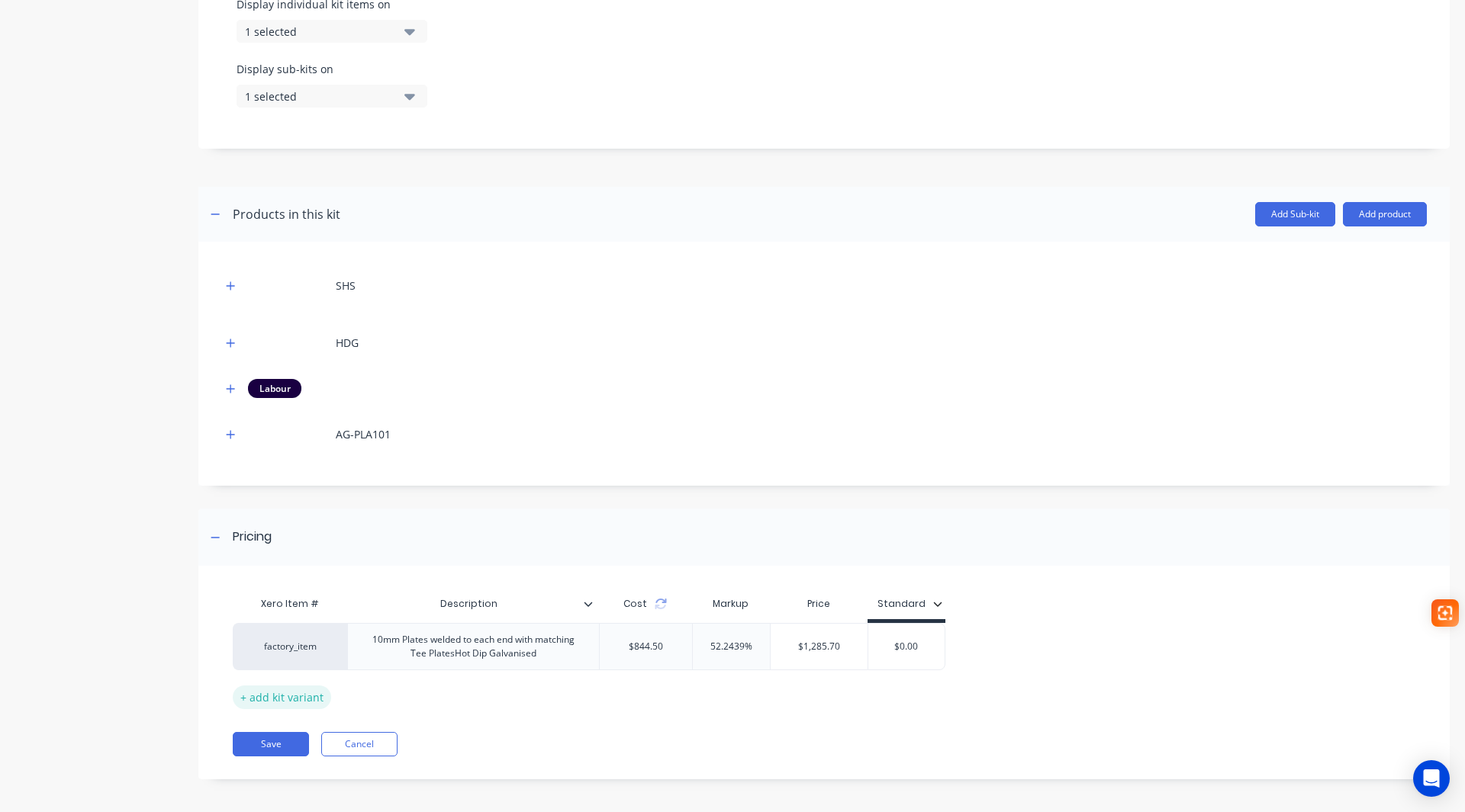
scroll to position [560, 0]
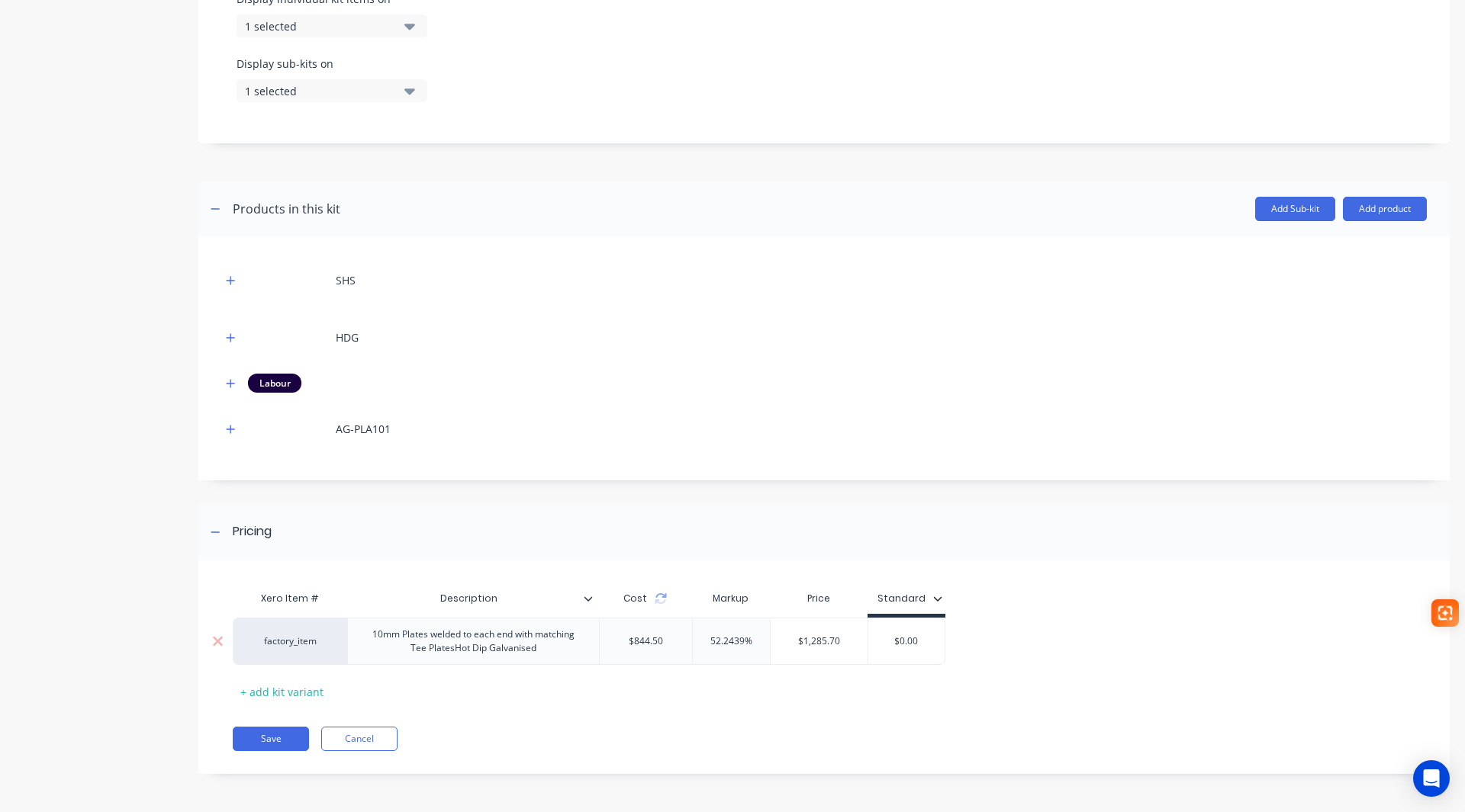
click at [906, 640] on input "$0.00" at bounding box center [906, 641] width 77 height 14
drag, startPoint x: 917, startPoint y: 642, endPoint x: 844, endPoint y: 641, distance: 73.0
click at [844, 641] on div "factory_item 10mm Plates welded to each end with matching Tee PlatesHot Dip Gal…" at bounding box center [588, 641] width 712 height 48
type input "1285.00"
click at [707, 717] on div "Xero Item # Description Cost Markup Price Standard factory_item 10mm Plates wel…" at bounding box center [824, 675] width 1251 height 198
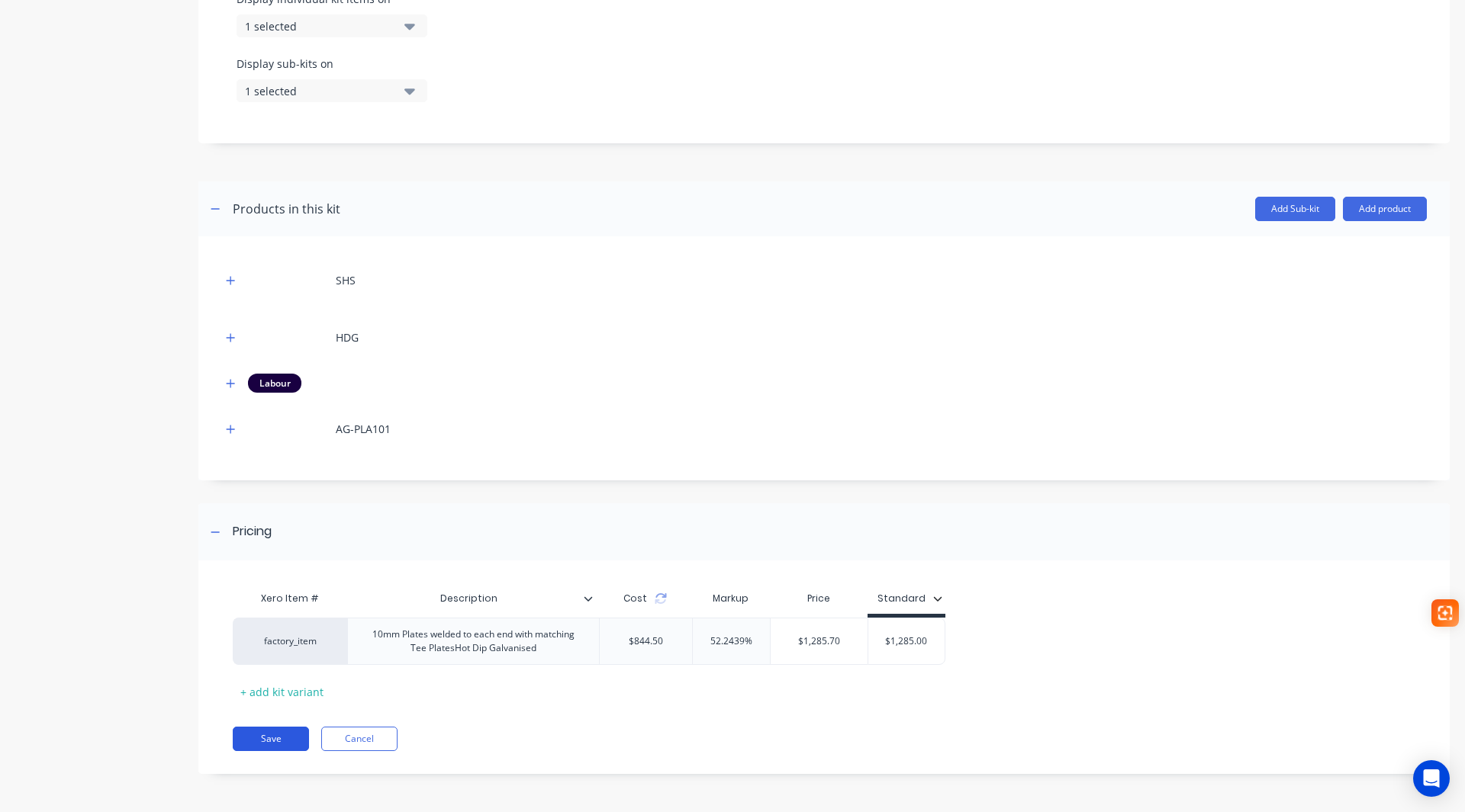
click at [272, 731] on button "Save" at bounding box center [270, 739] width 77 height 24
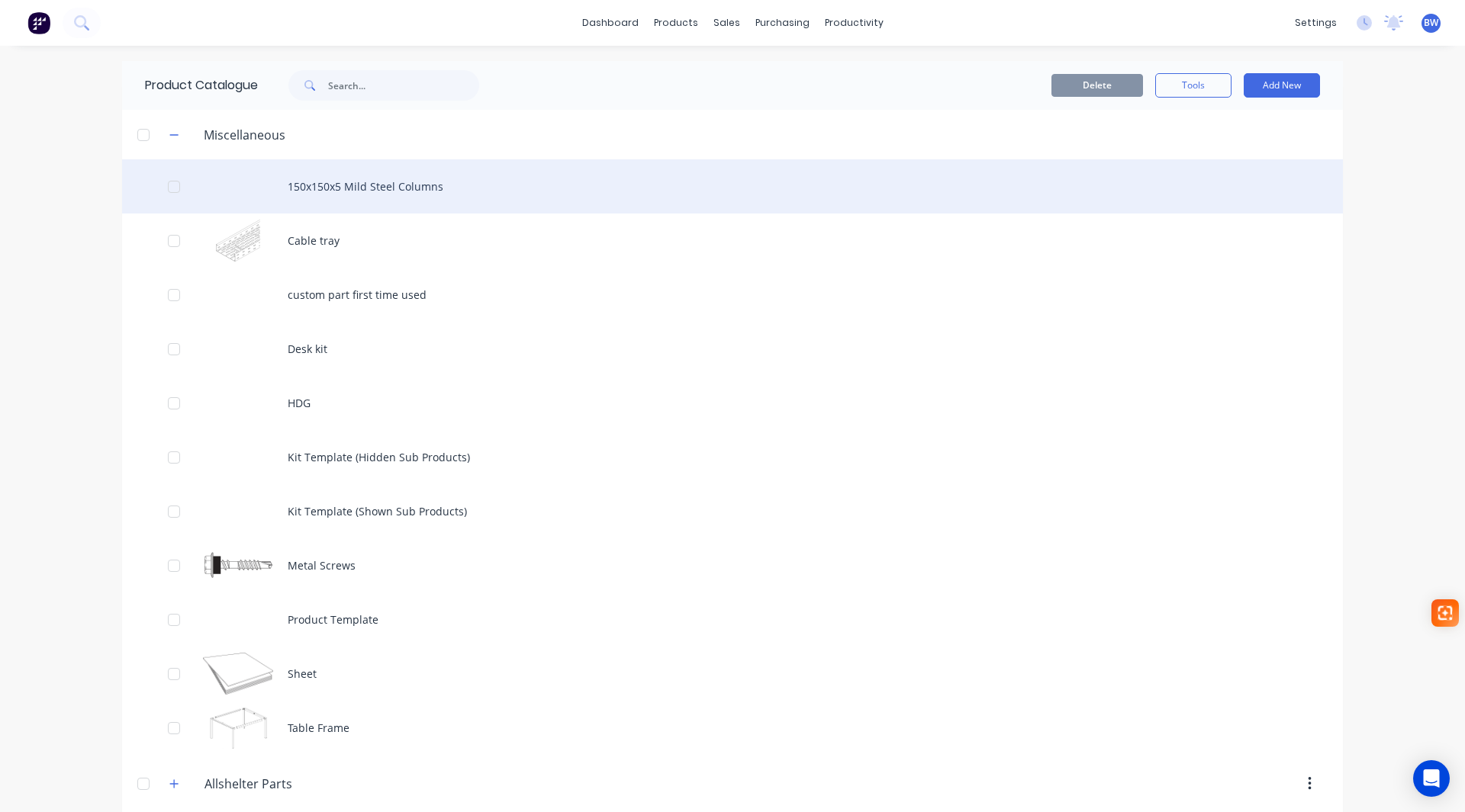
click at [391, 187] on div "150x150x5 Mild Steel Columns" at bounding box center [732, 186] width 1221 height 54
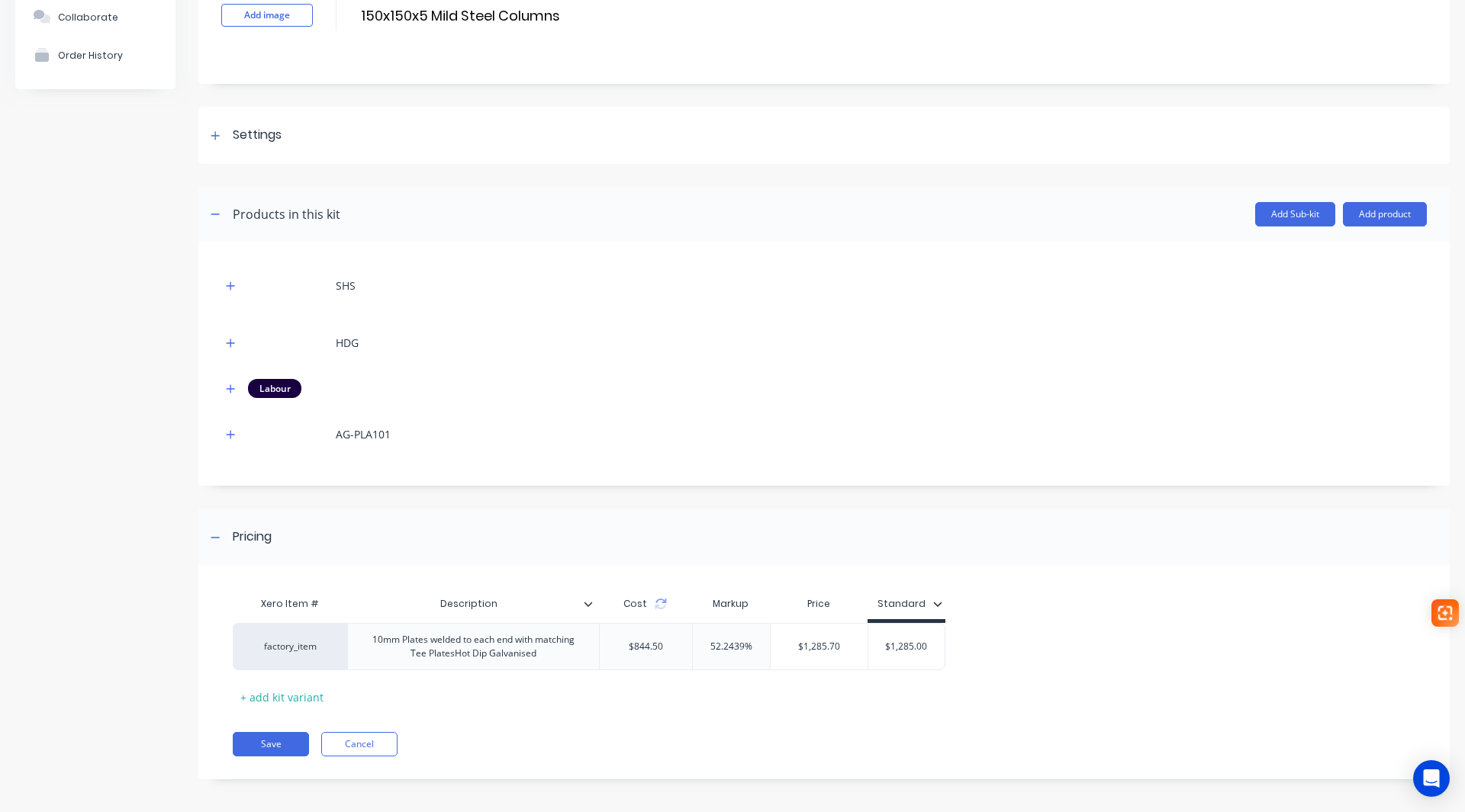
scroll to position [119, 0]
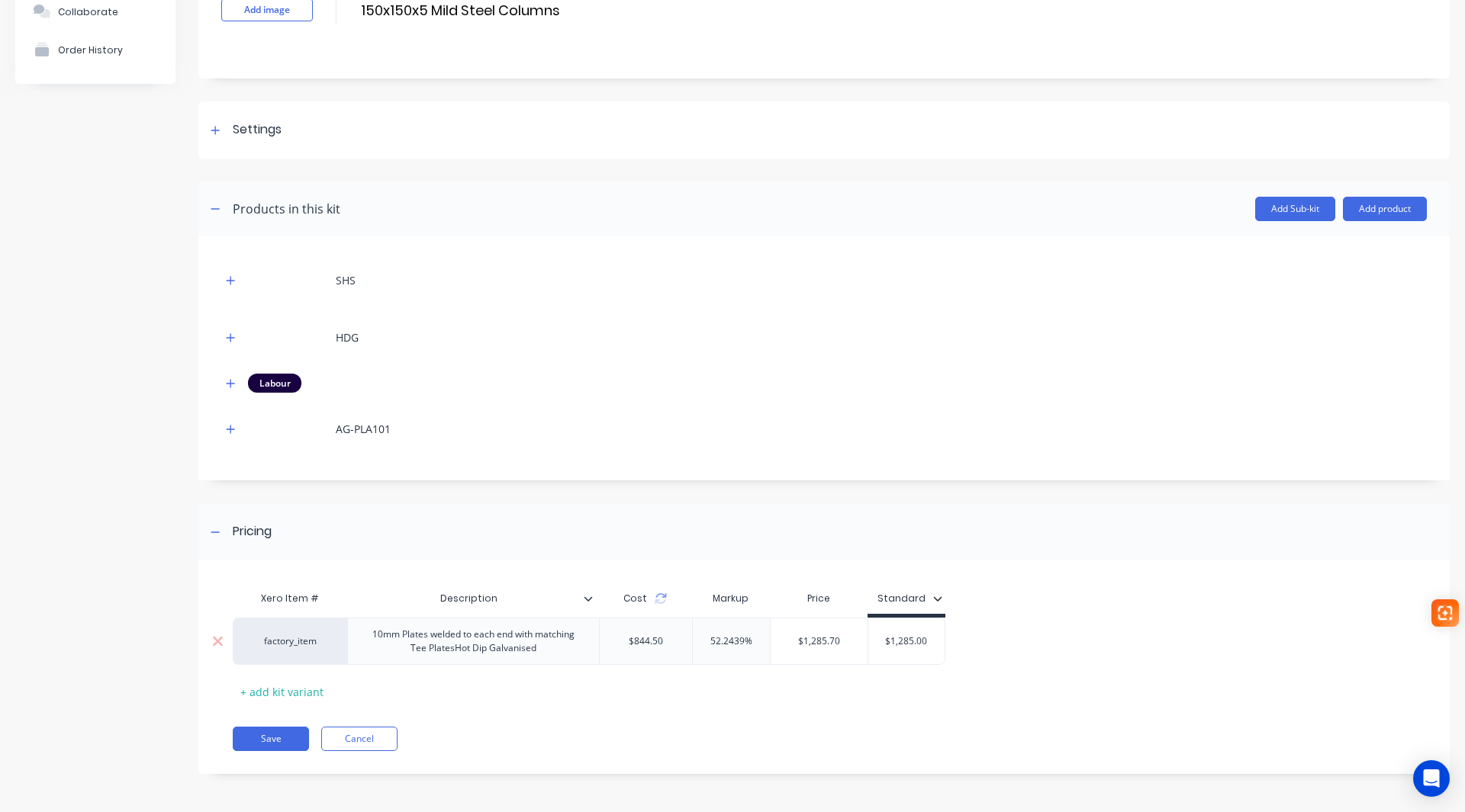
click at [546, 646] on div "10mm Plates welded to each end with matching Tee PlatesHot Dip Galvanised" at bounding box center [474, 642] width 239 height 34
drag, startPoint x: 542, startPoint y: 652, endPoint x: 365, endPoint y: 640, distance: 177.4
click at [367, 640] on div "10mm Plates welded to each end with matching Tee PlatesHot Dip Galvanised" at bounding box center [474, 642] width 239 height 34
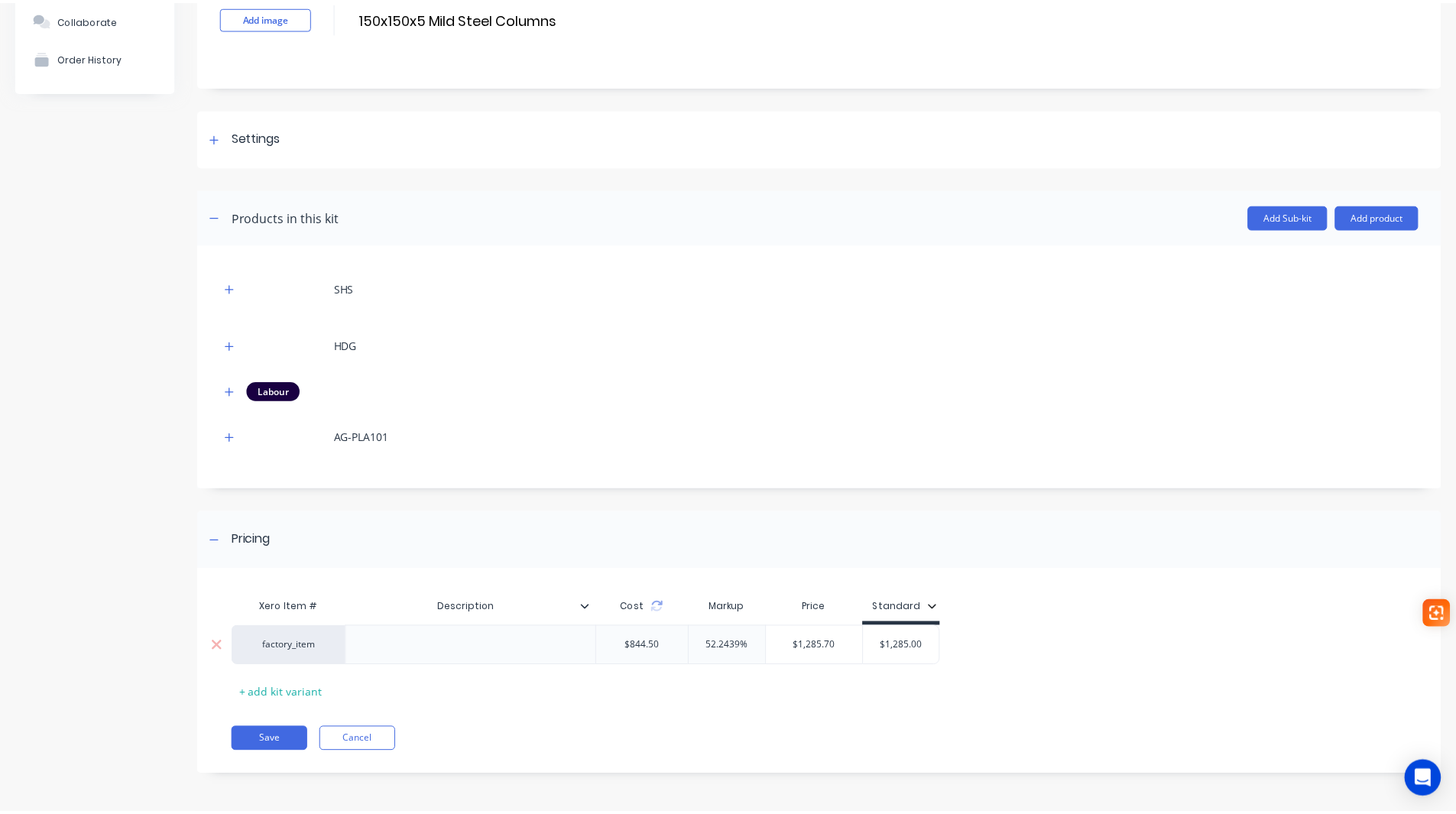
scroll to position [112, 0]
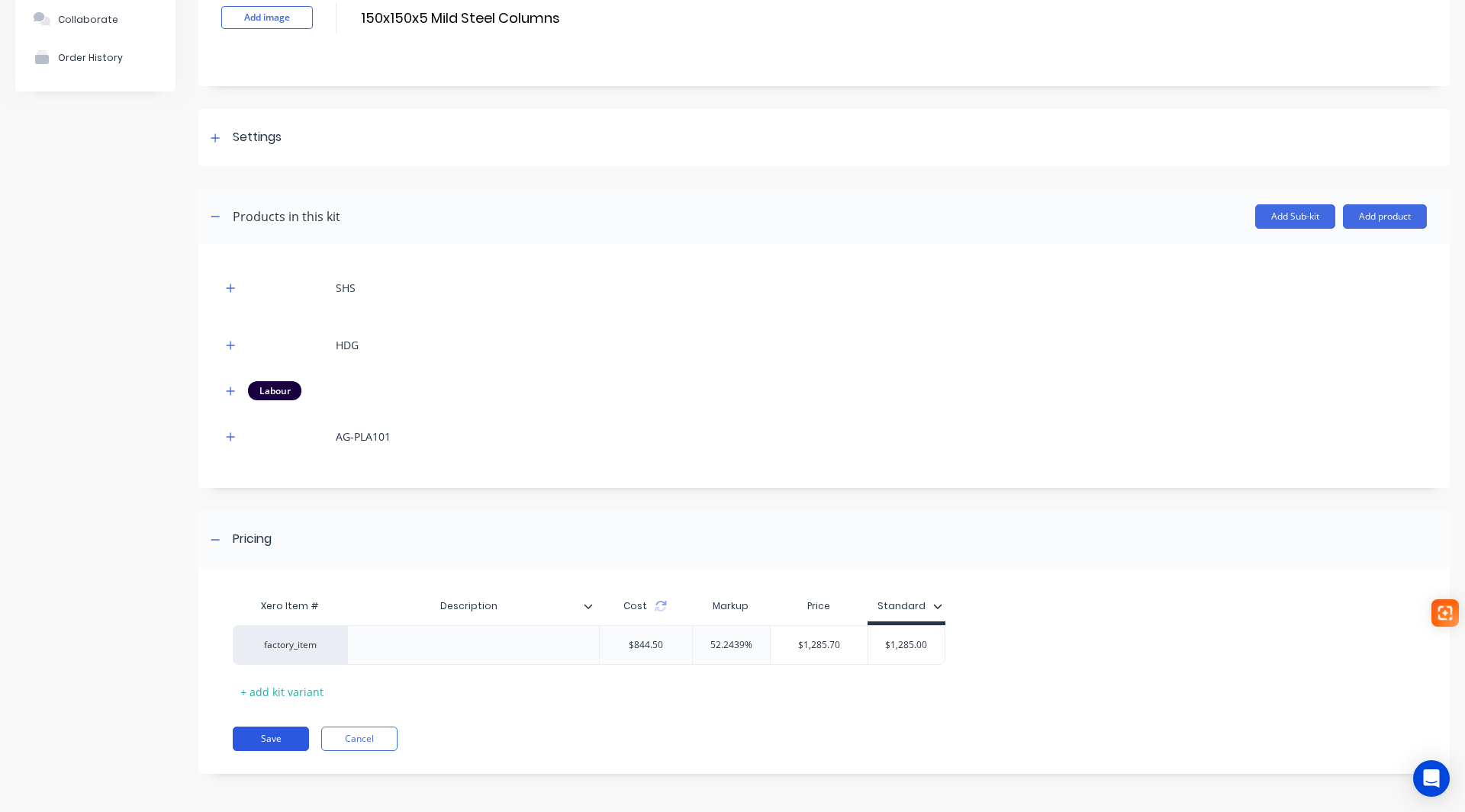
click at [277, 735] on button "Save" at bounding box center [270, 739] width 77 height 24
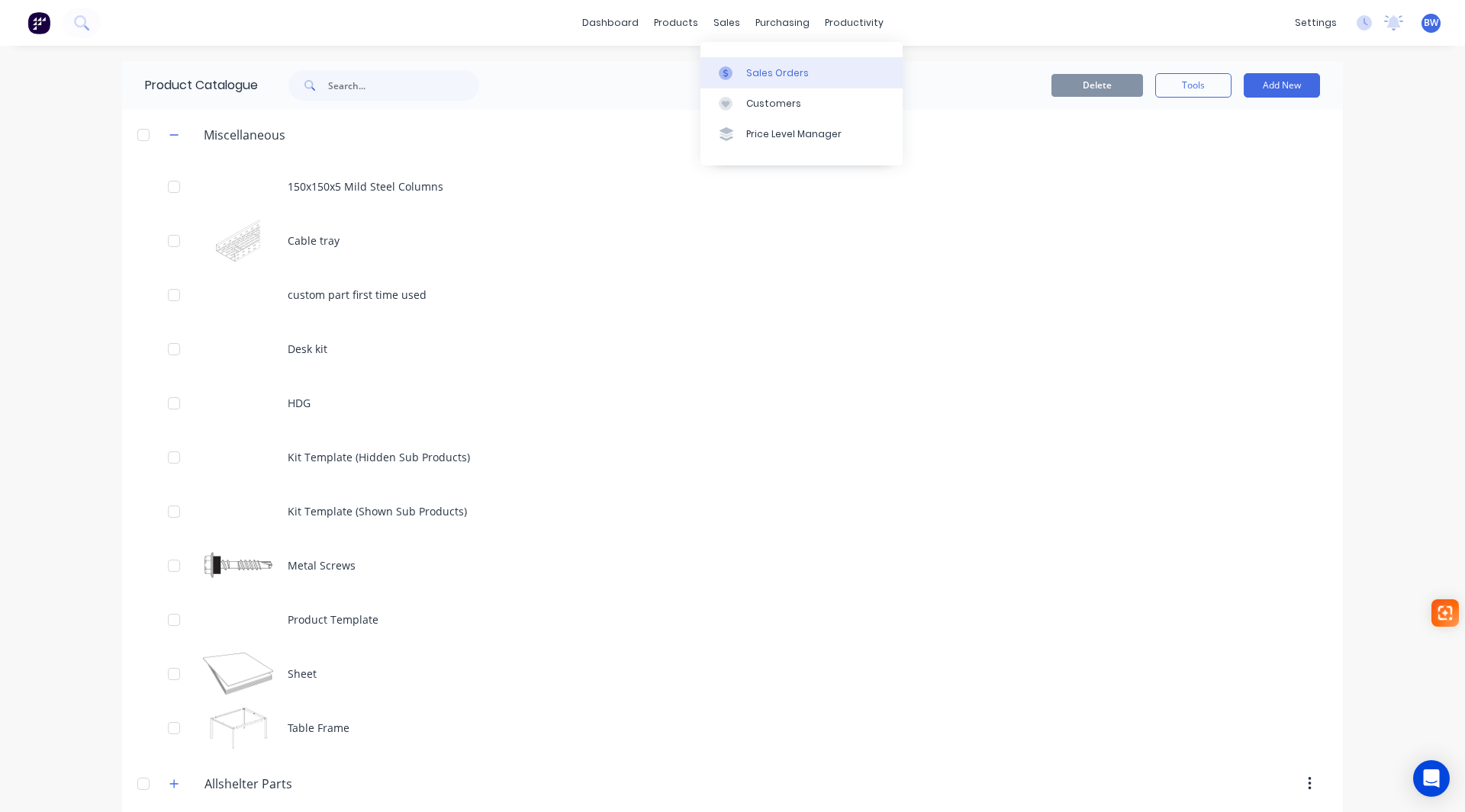
click at [741, 73] on div at bounding box center [730, 73] width 23 height 14
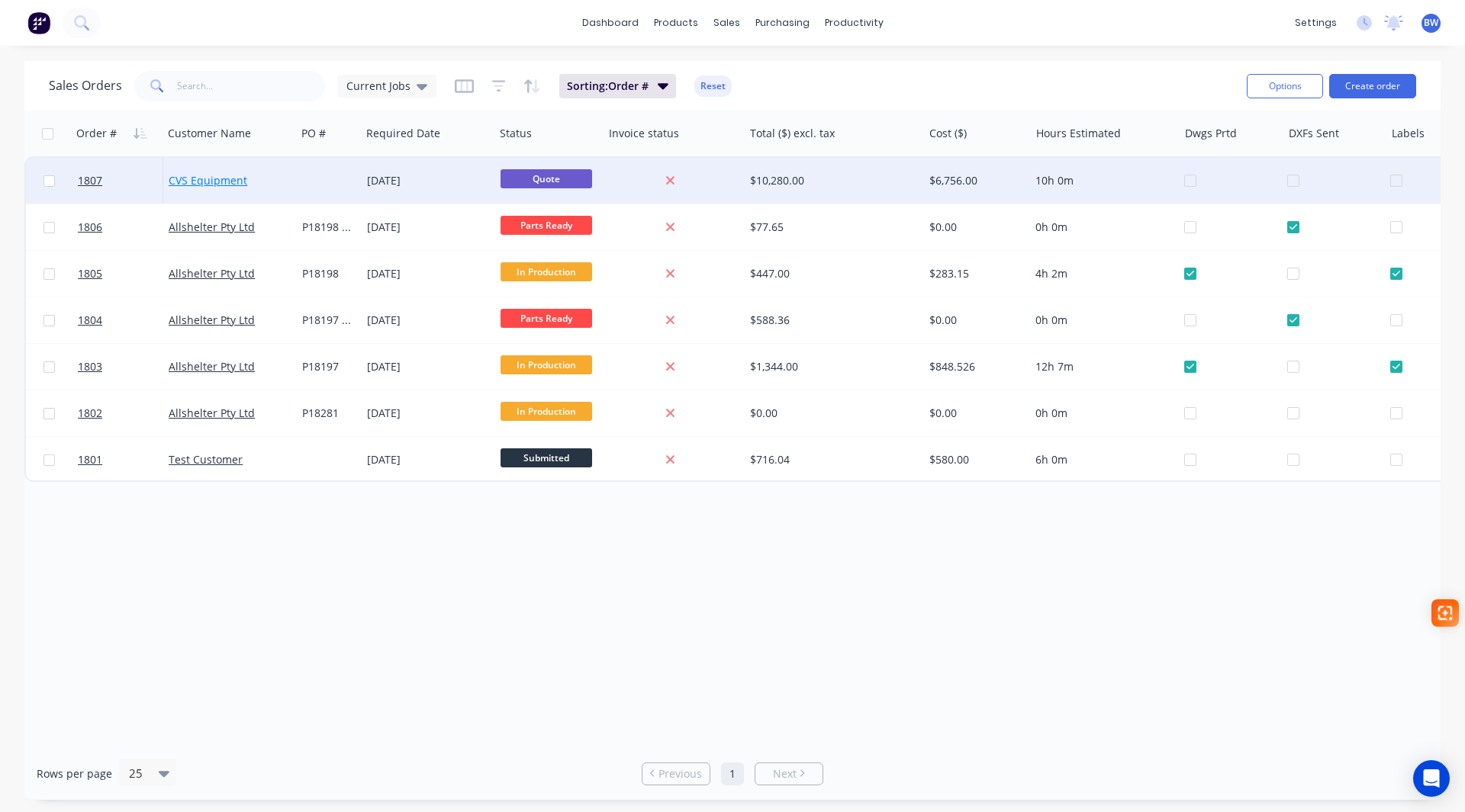
click at [217, 178] on link "CVS Equipment" at bounding box center [207, 181] width 78 height 15
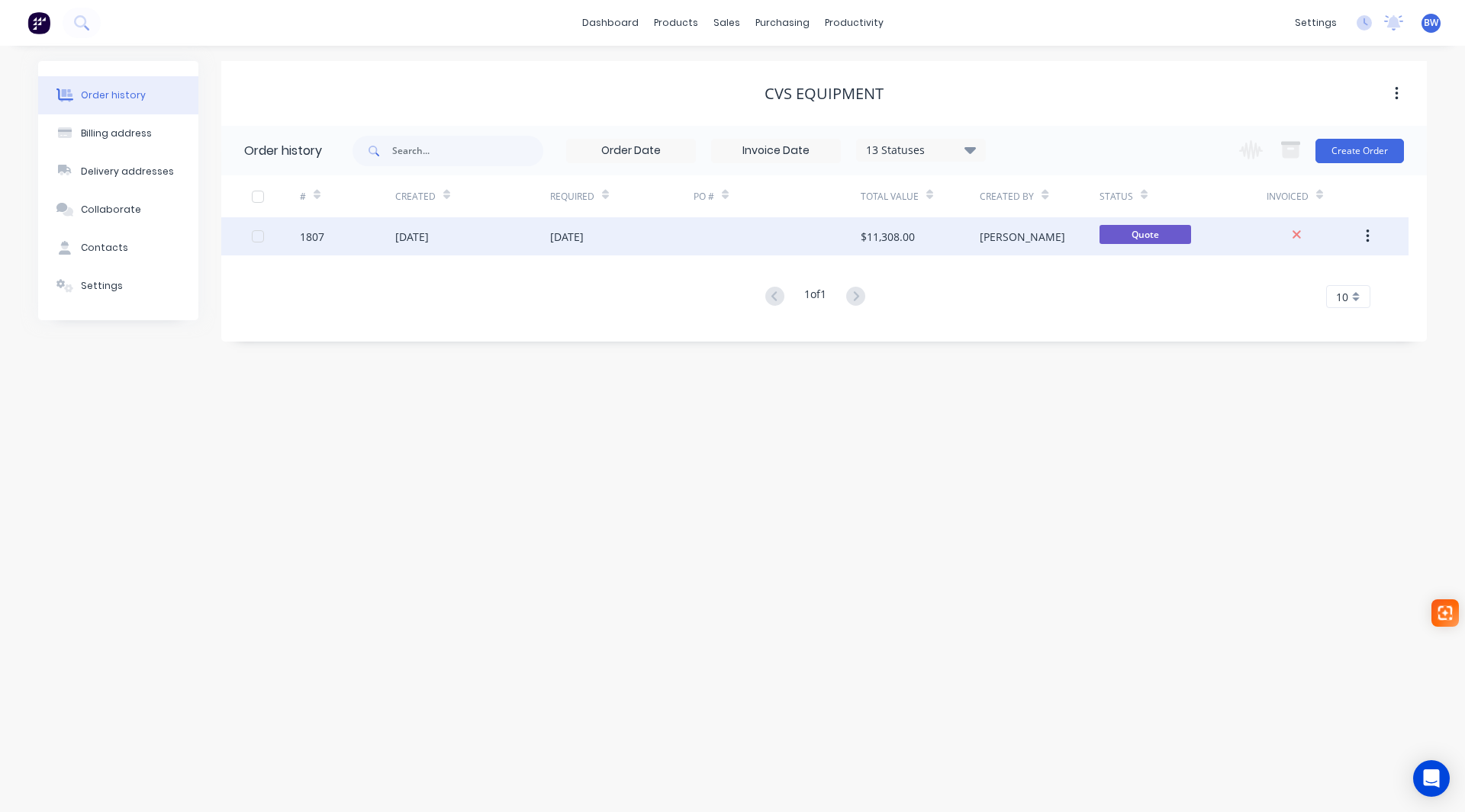
click at [722, 235] on div at bounding box center [777, 236] width 167 height 38
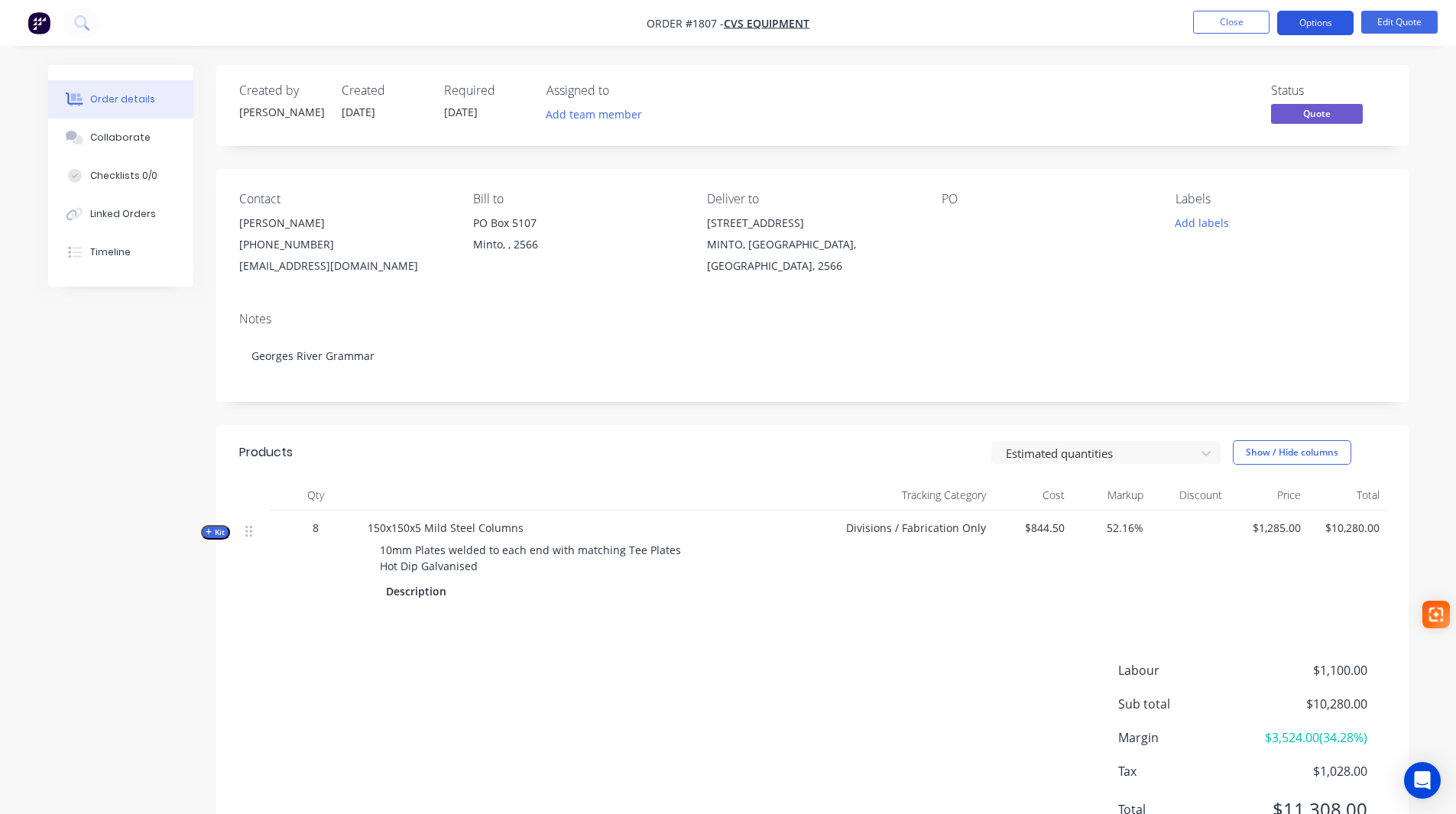
click at [1328, 27] on button "Options" at bounding box center [1315, 23] width 77 height 24
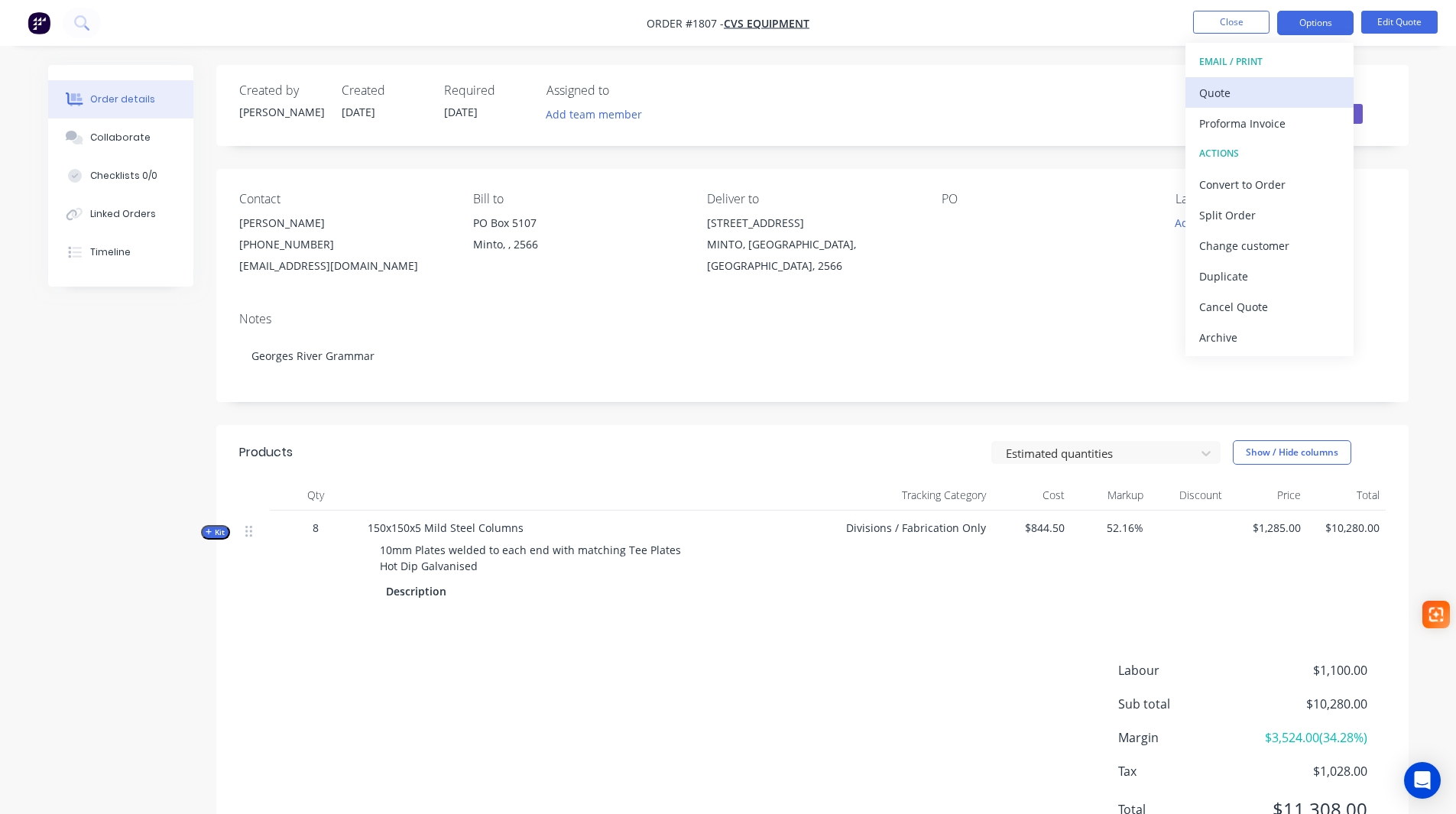
click at [1236, 86] on div "Quote" at bounding box center [1269, 92] width 141 height 22
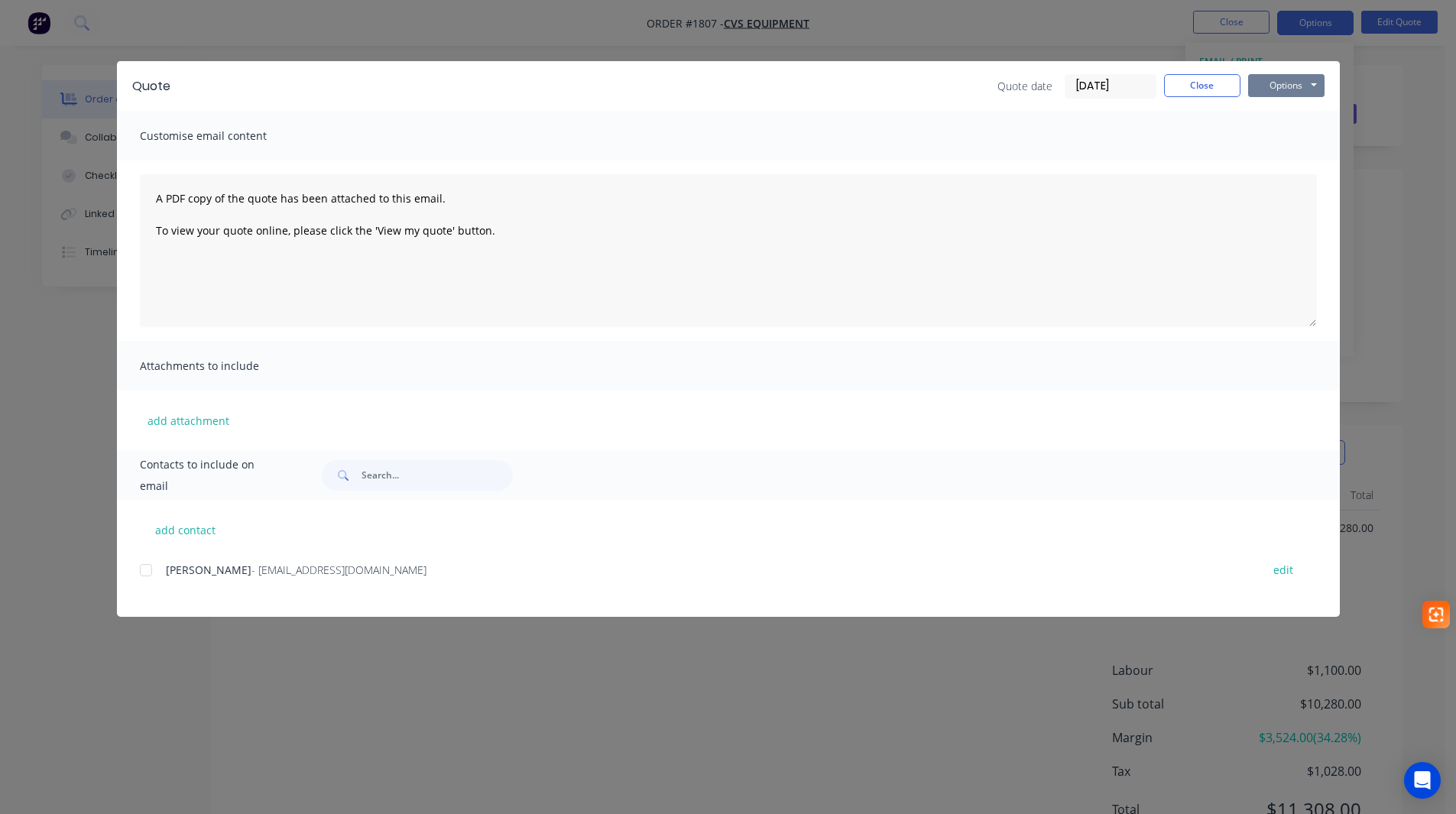
drag, startPoint x: 1286, startPoint y: 82, endPoint x: 1274, endPoint y: 99, distance: 20.8
click at [1286, 82] on button "Options" at bounding box center [1286, 86] width 77 height 23
click at [1269, 116] on button "Preview" at bounding box center [1297, 112] width 98 height 25
click at [1204, 85] on button "Close" at bounding box center [1202, 86] width 77 height 23
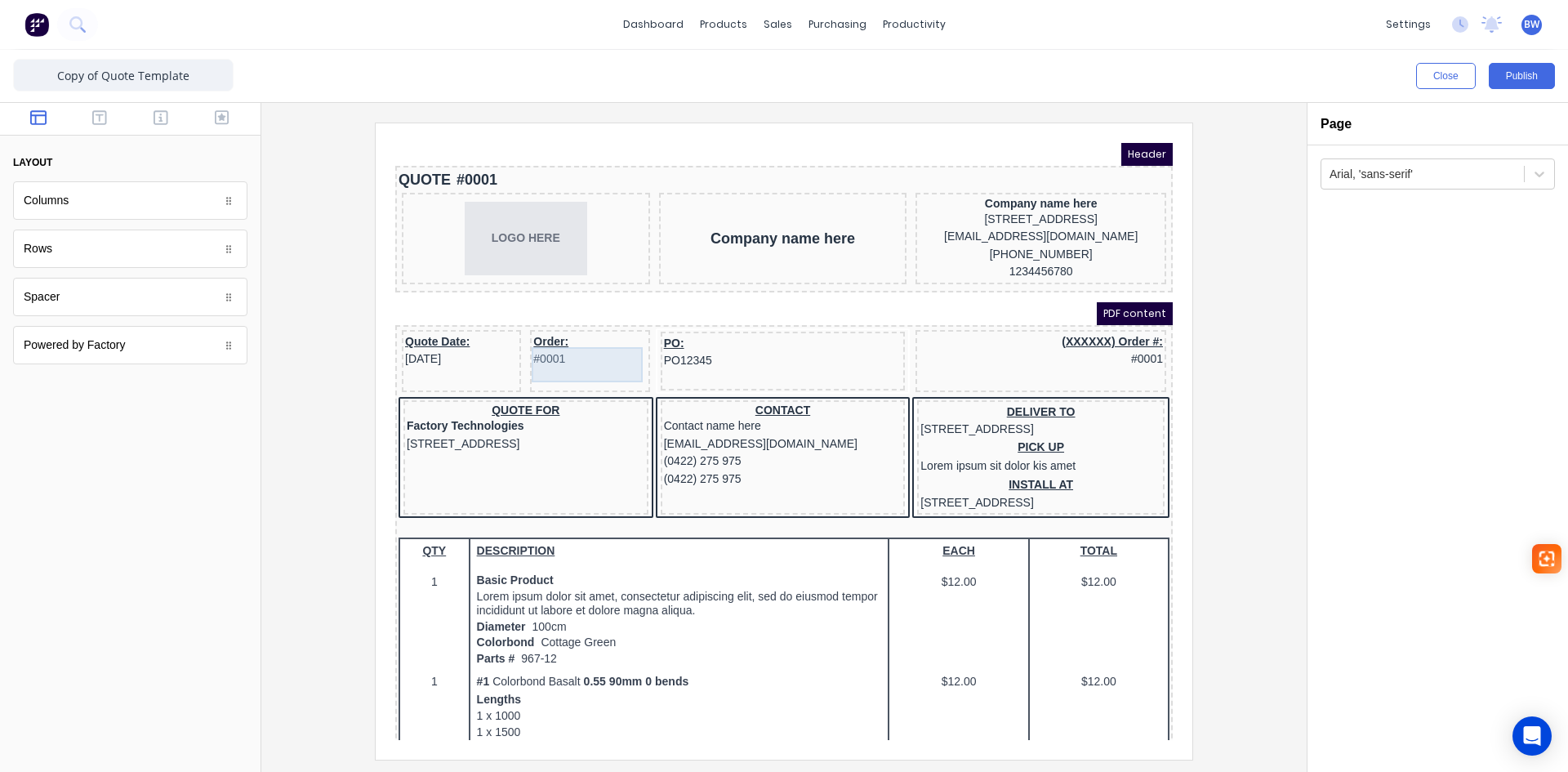
click at [541, 339] on div "Order: #0001" at bounding box center [570, 331] width 113 height 35
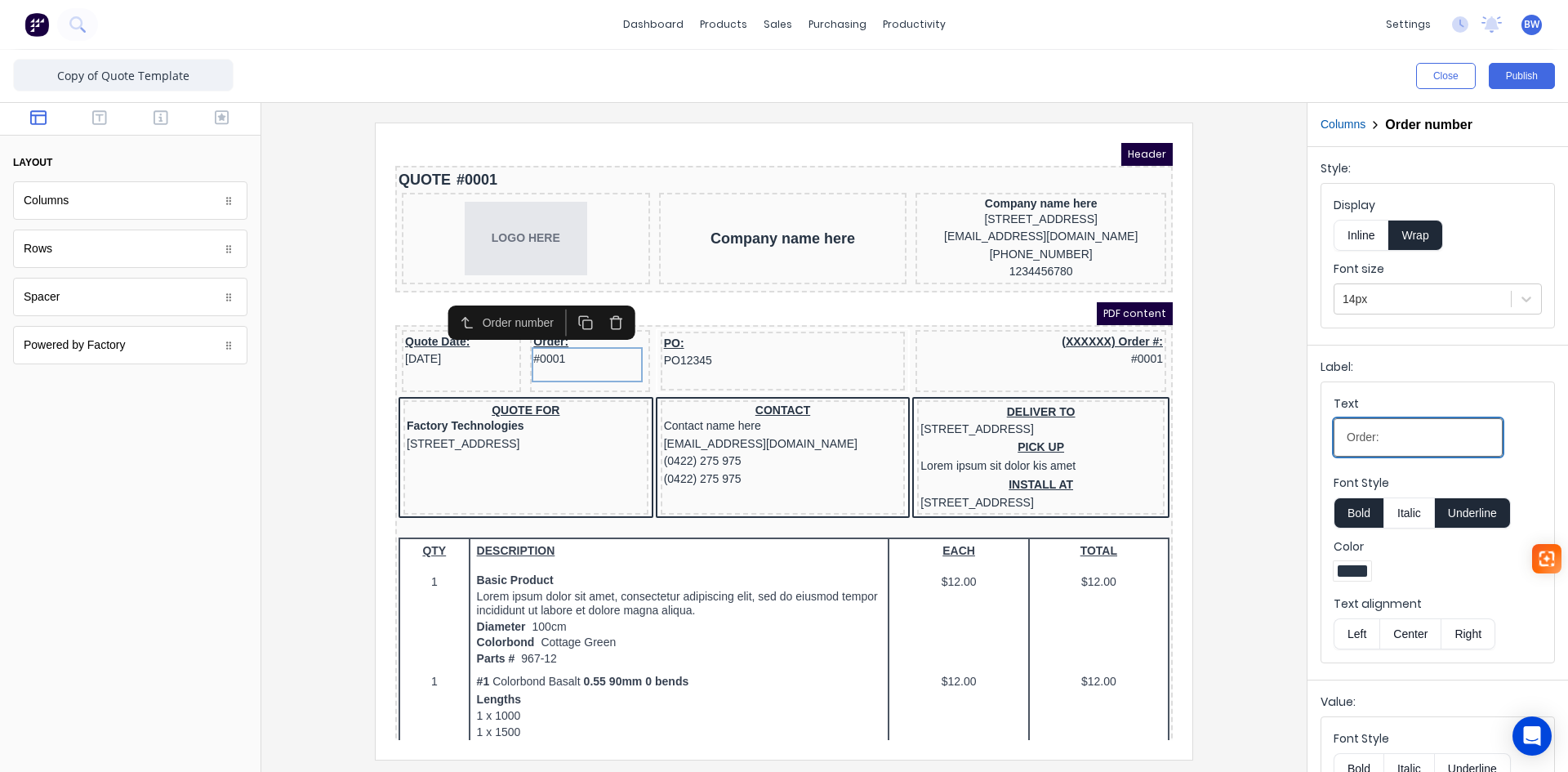
drag, startPoint x: 1375, startPoint y: 439, endPoint x: 1339, endPoint y: 439, distance: 36.0
click at [1339, 439] on input "Order:" at bounding box center [1419, 437] width 169 height 38
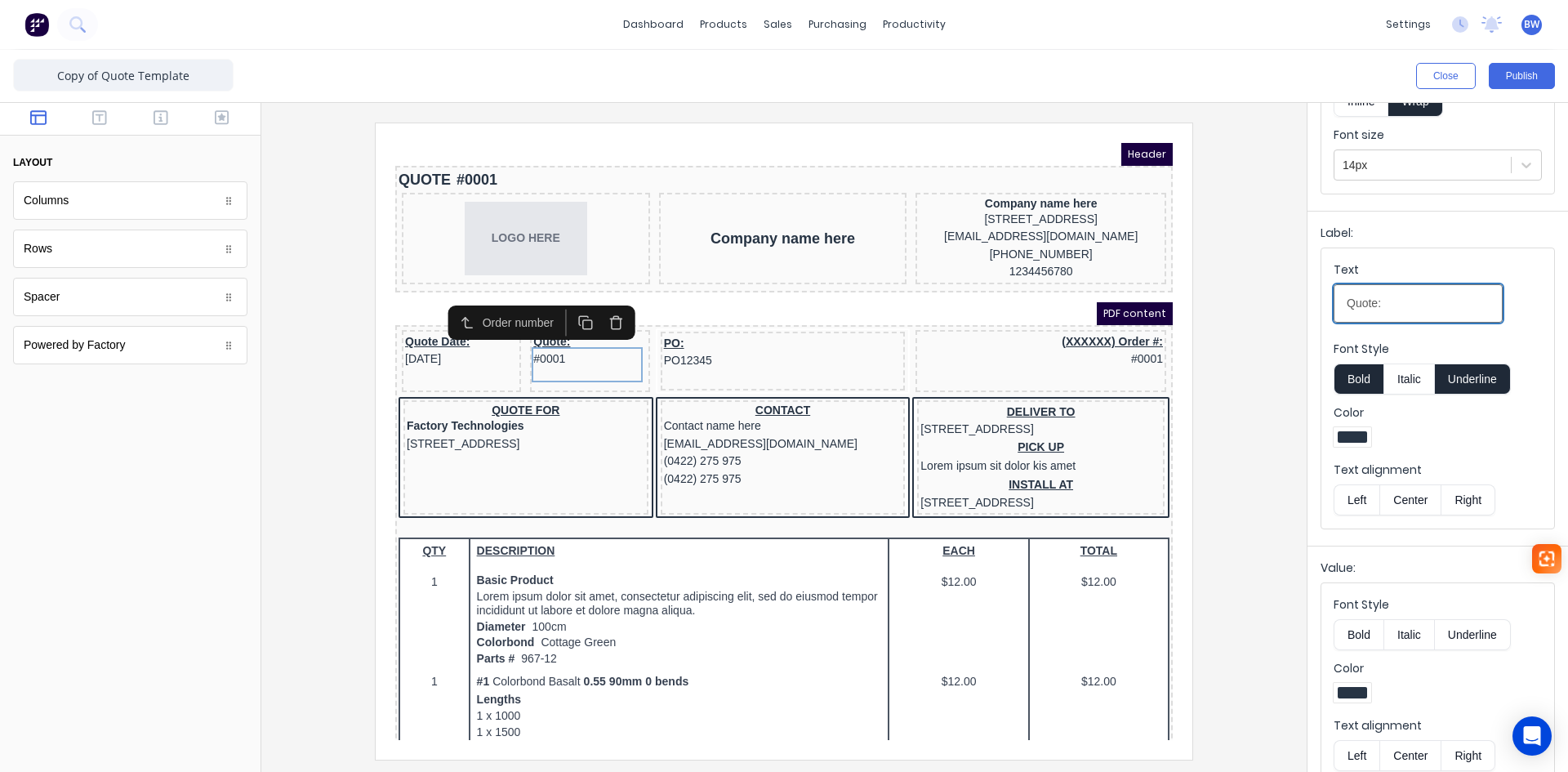
scroll to position [158, 0]
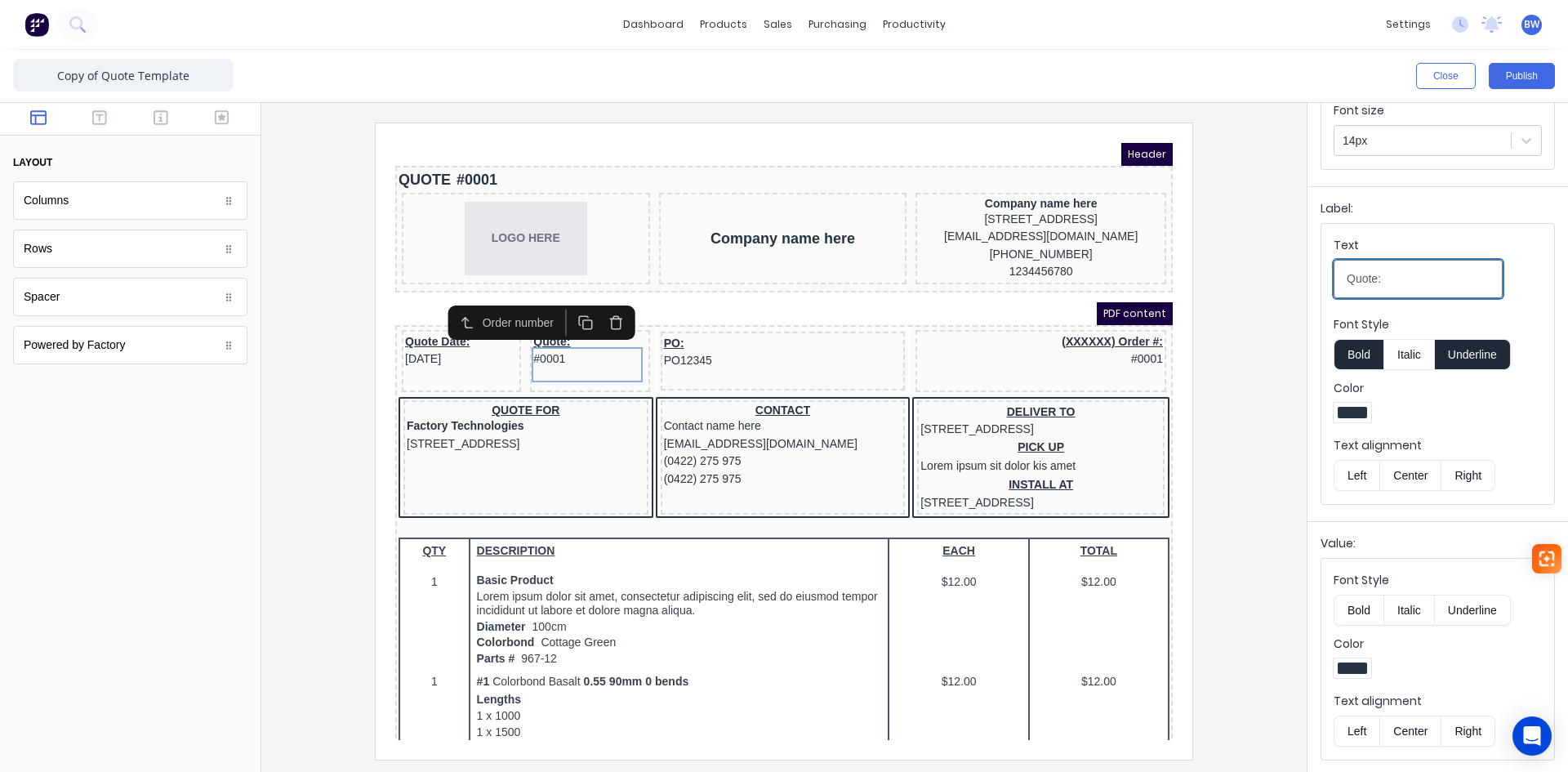
type input "Quote:"
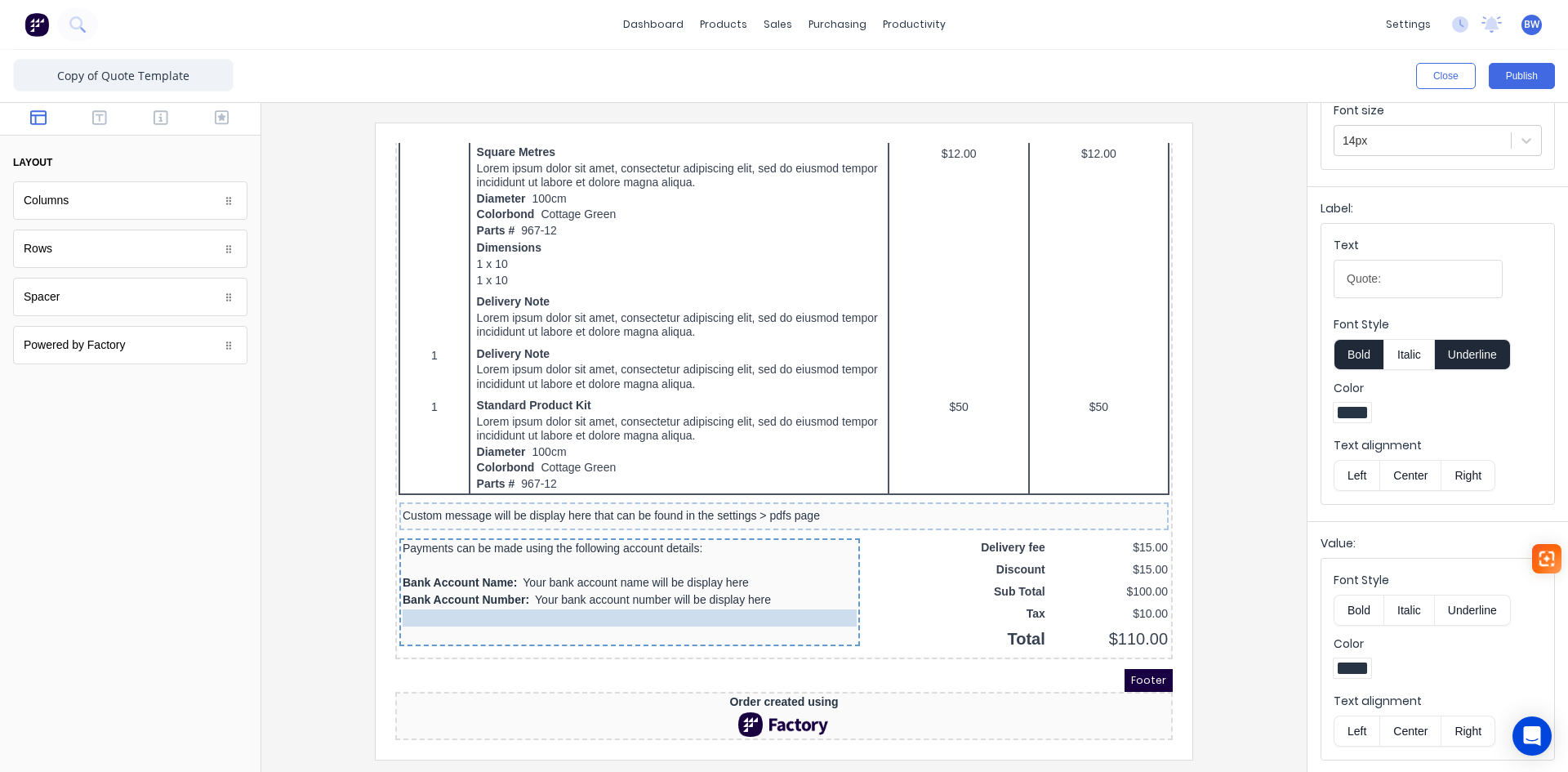
scroll to position [0, 0]
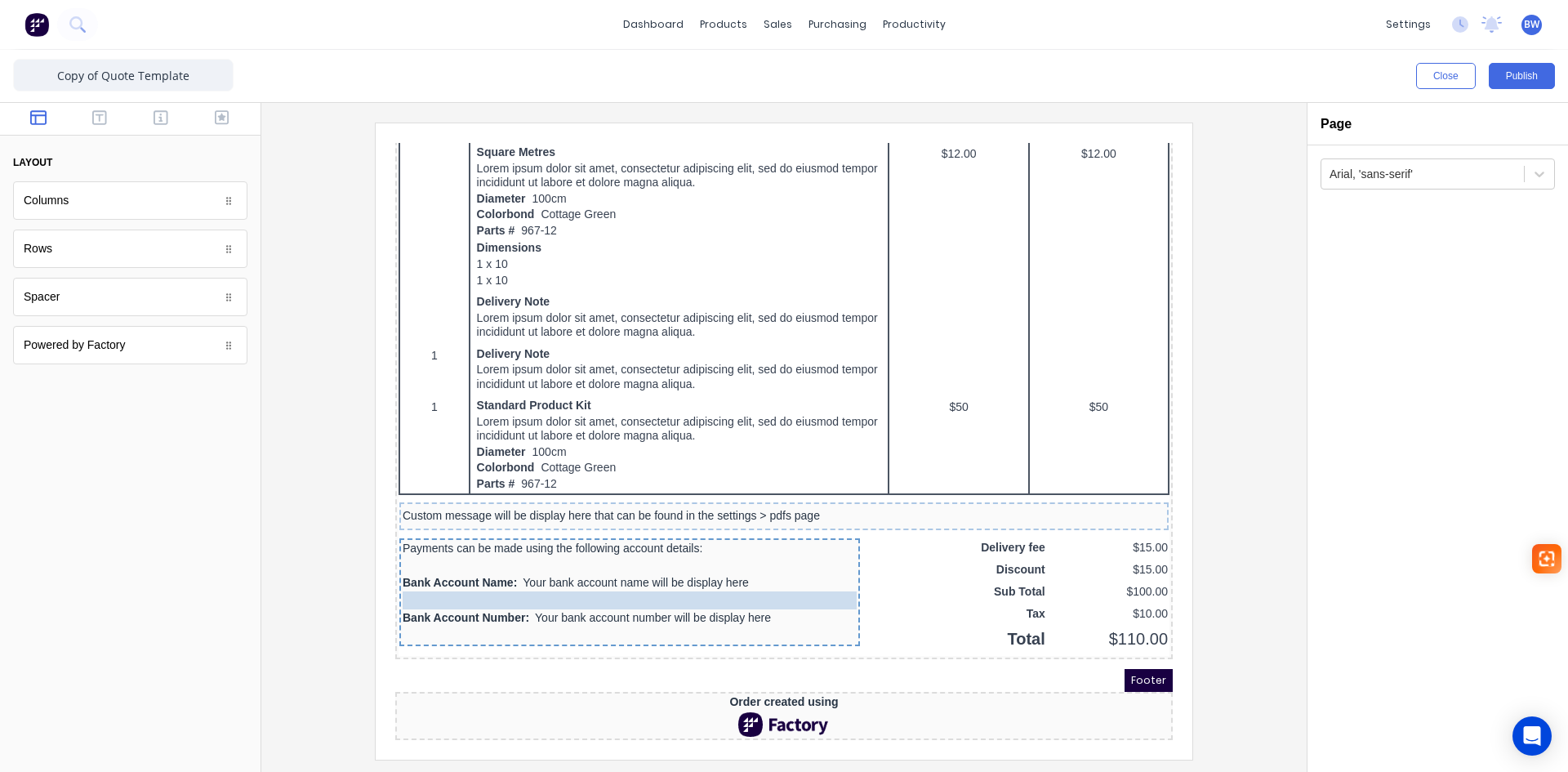
drag, startPoint x: 398, startPoint y: 596, endPoint x: 410, endPoint y: 580, distance: 20.0
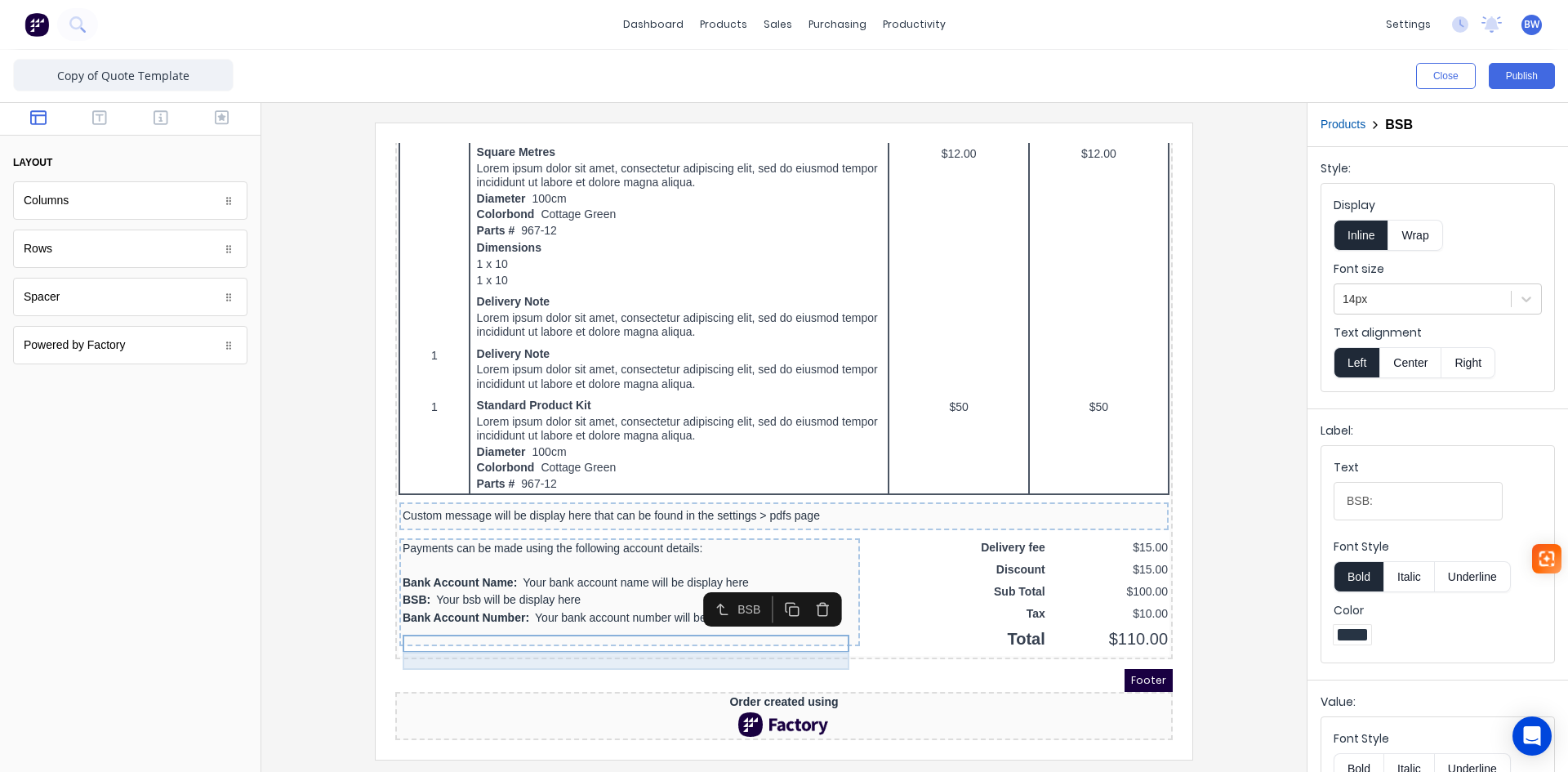
click at [449, 597] on div "Bank Account Number: Your bank account number will be display here" at bounding box center [610, 598] width 454 height 18
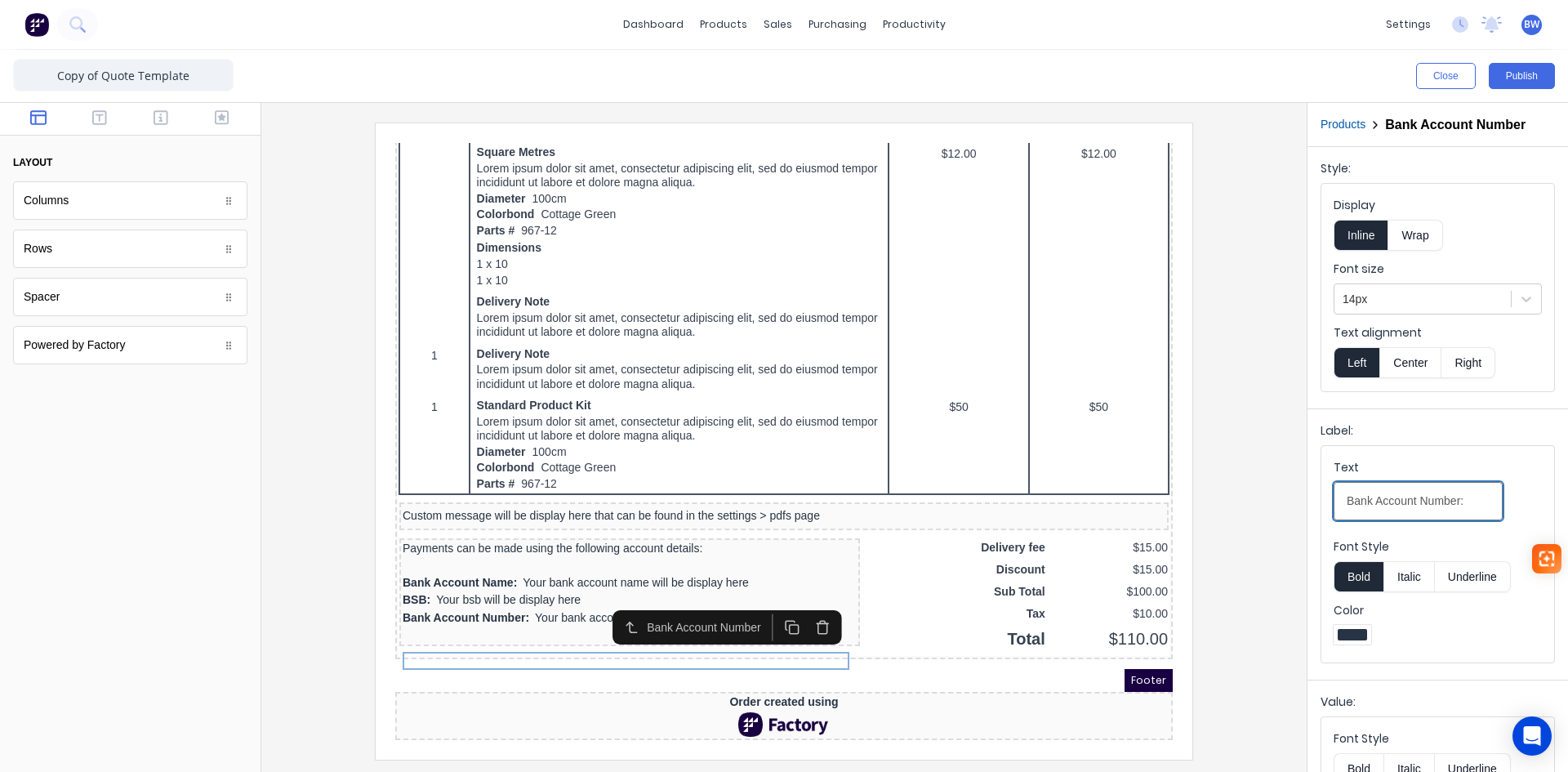
drag, startPoint x: 1459, startPoint y: 500, endPoint x: 1421, endPoint y: 501, distance: 38.0
click at [1421, 501] on input "Bank Account Number:" at bounding box center [1419, 501] width 169 height 38
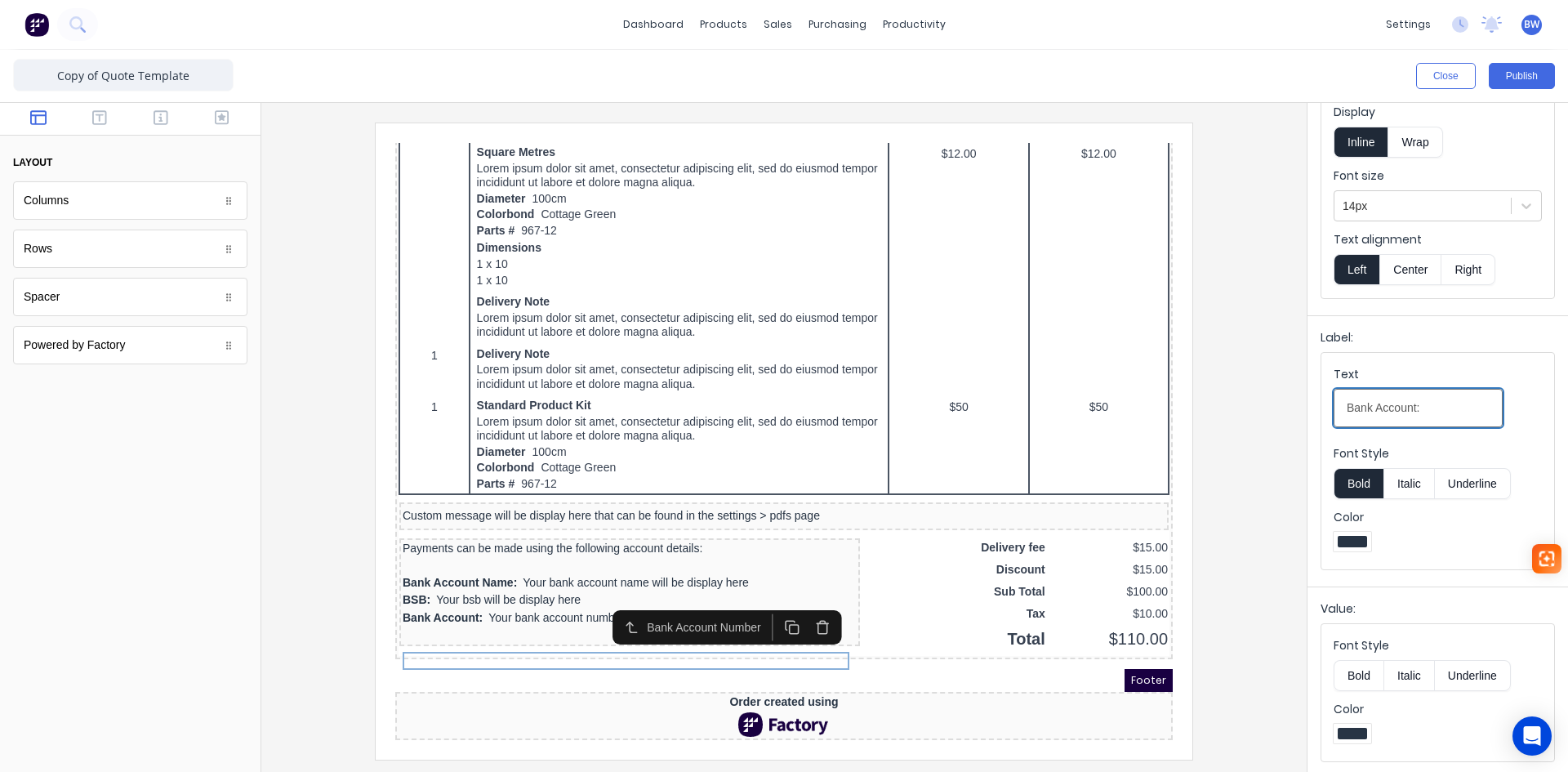
scroll to position [95, 0]
click at [1377, 406] on input "Bank Account:" at bounding box center [1419, 406] width 169 height 38
click at [1389, 407] on input "Account:" at bounding box center [1419, 406] width 169 height 38
type input "Account #:"
click at [1514, 427] on div "Text Account #:" at bounding box center [1438, 399] width 208 height 69
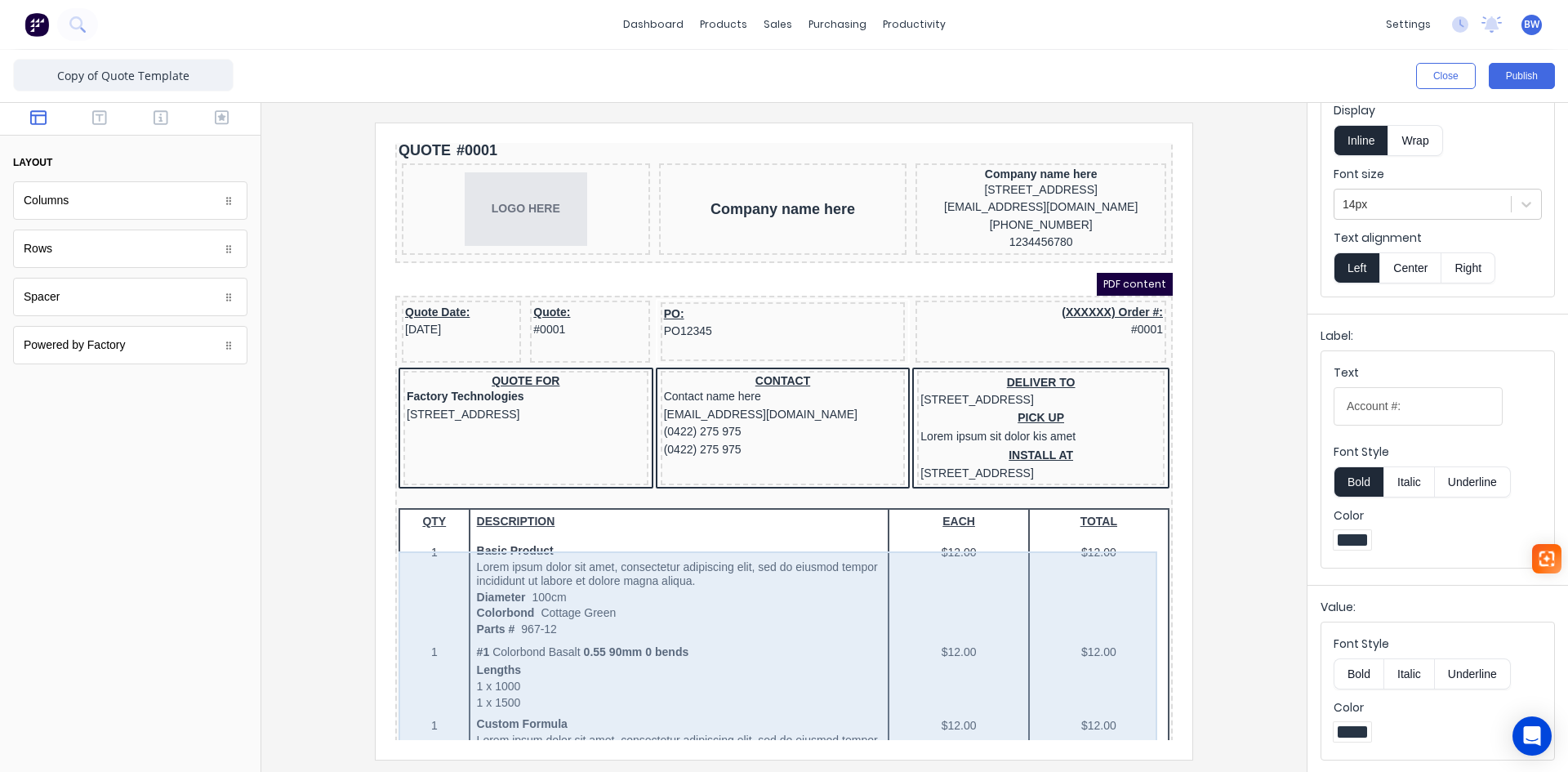
scroll to position [0, 0]
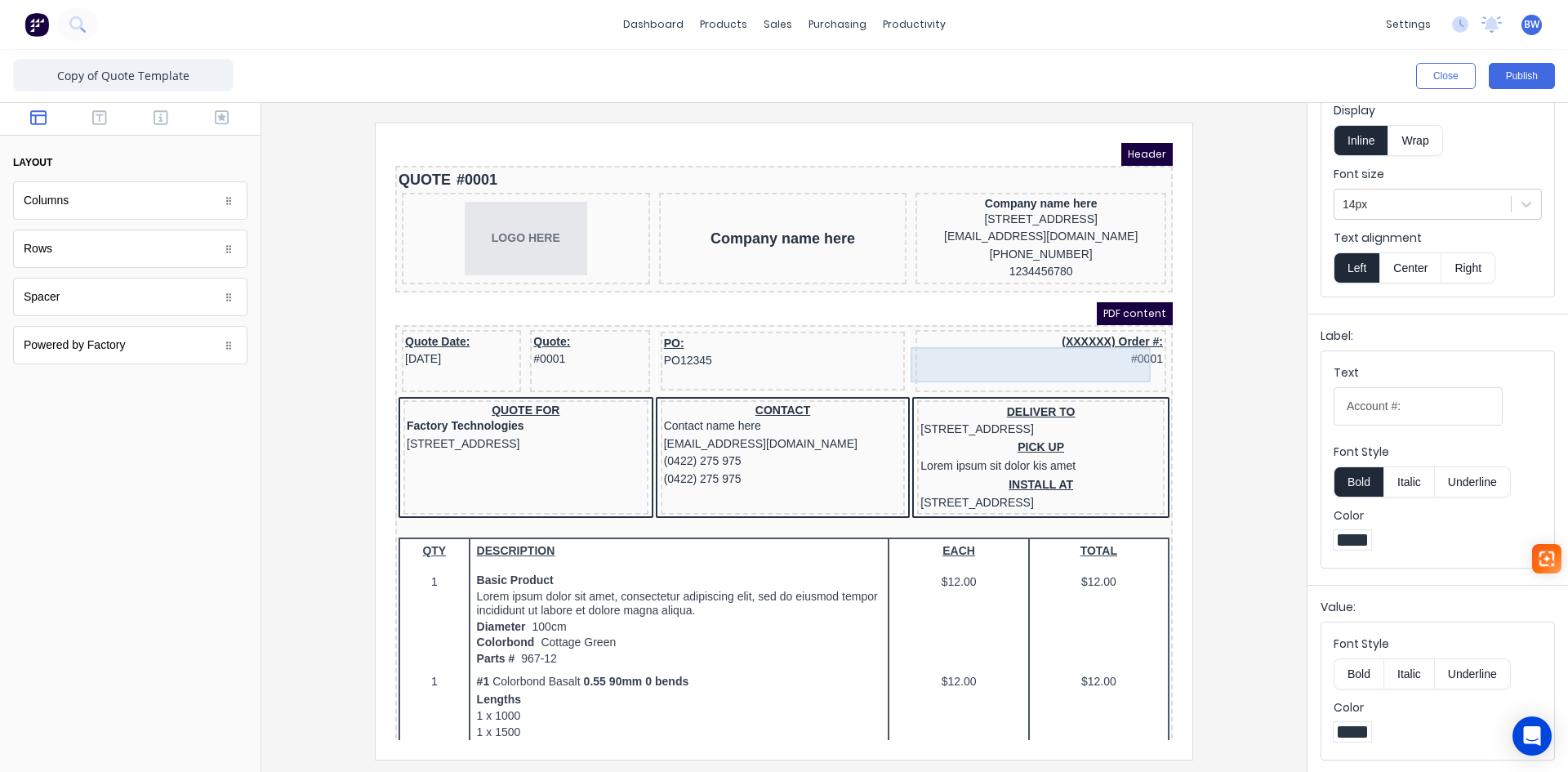
click at [1078, 343] on div "(XXXXXX) Order #: #0001" at bounding box center [1021, 331] width 244 height 35
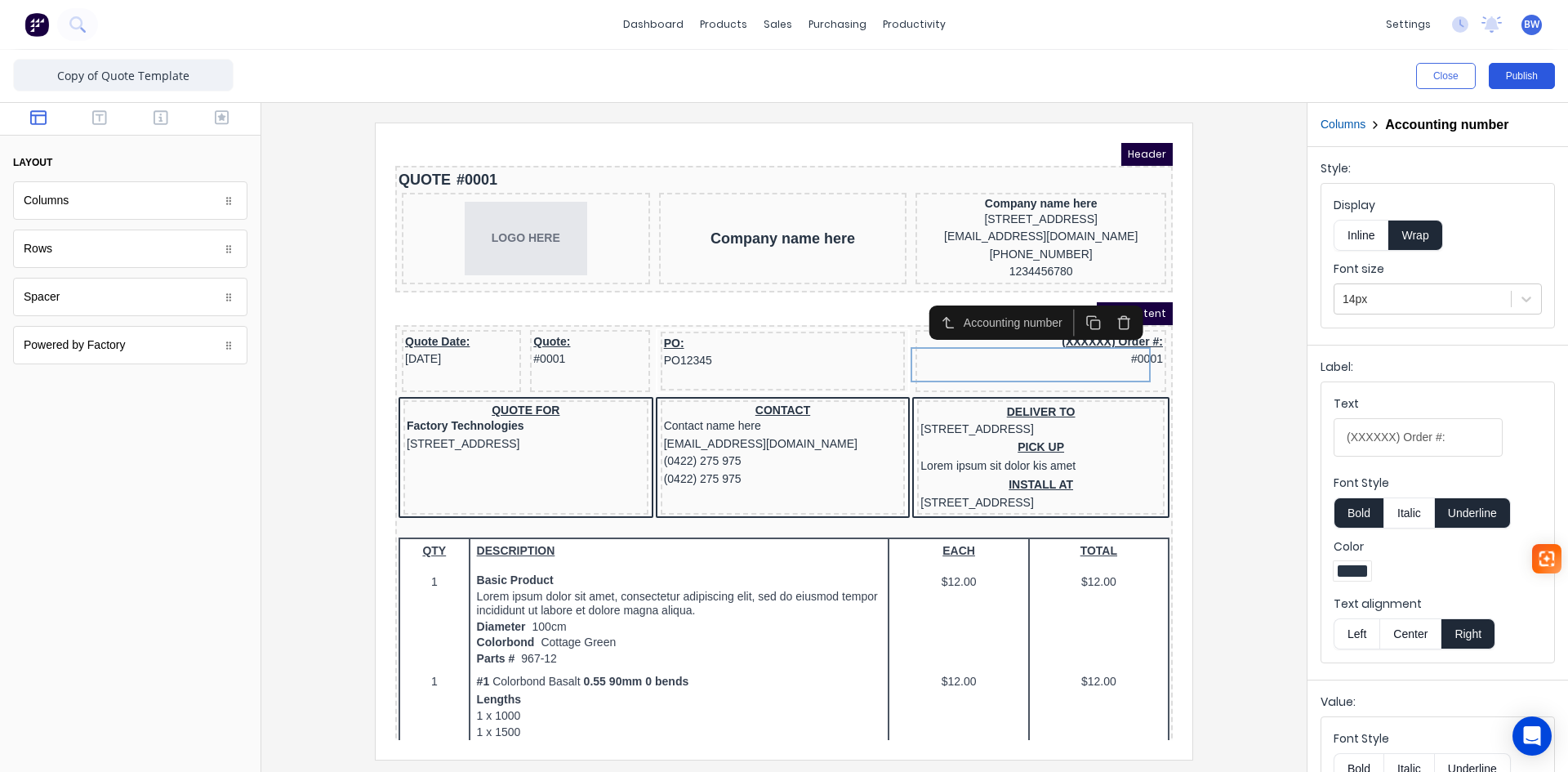
click at [1516, 80] on button "Publish" at bounding box center [1521, 76] width 66 height 26
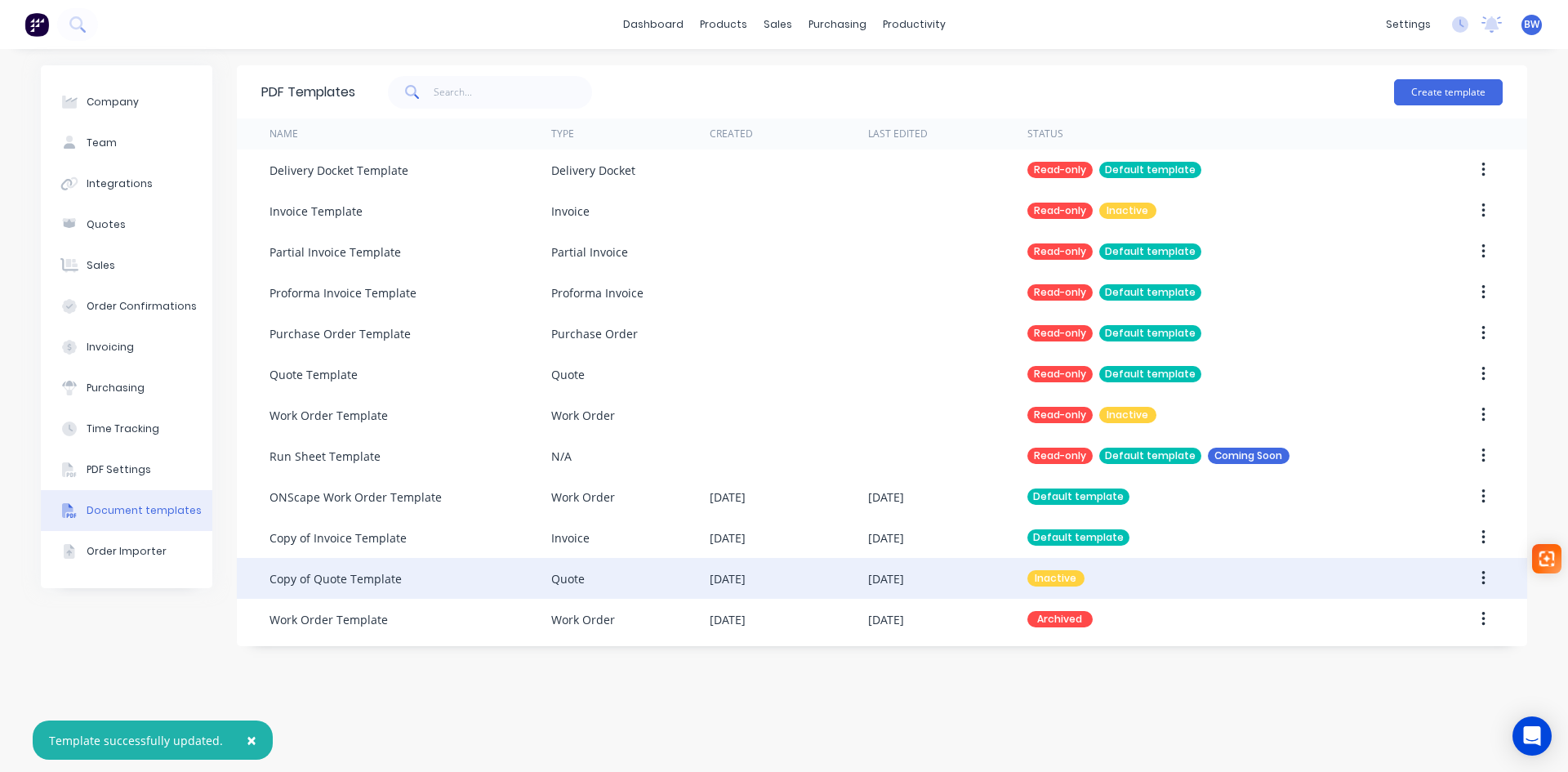
click at [364, 575] on div "Copy of Quote Template" at bounding box center [335, 579] width 132 height 17
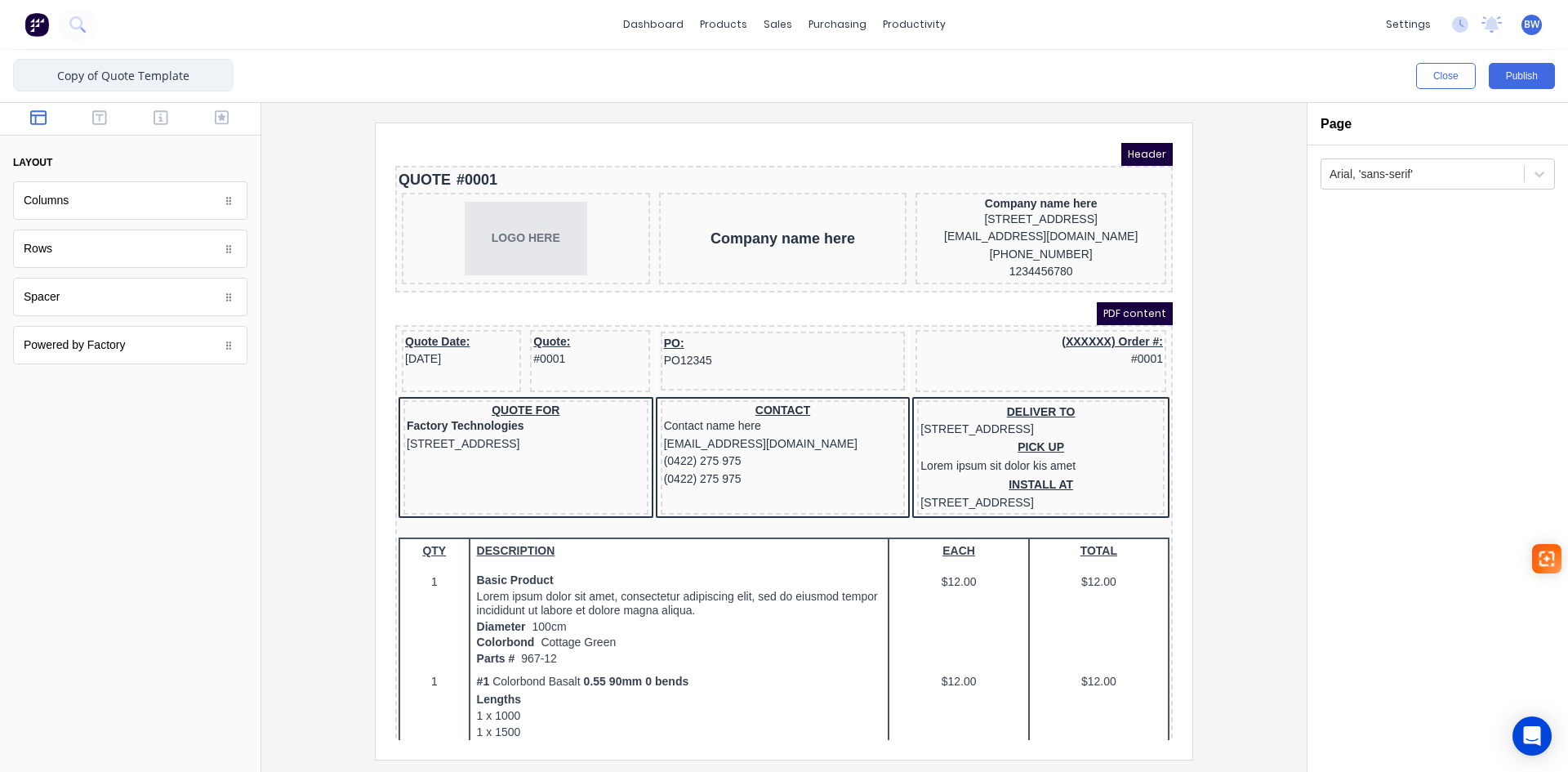
drag, startPoint x: 103, startPoint y: 72, endPoint x: 391, endPoint y: 116, distance: 291.3
click at [38, 80] on input "Copy of Quote Template" at bounding box center [123, 75] width 220 height 33
type input "ONScape Quote Template"
click at [1530, 79] on button "Publish" at bounding box center [1521, 76] width 66 height 26
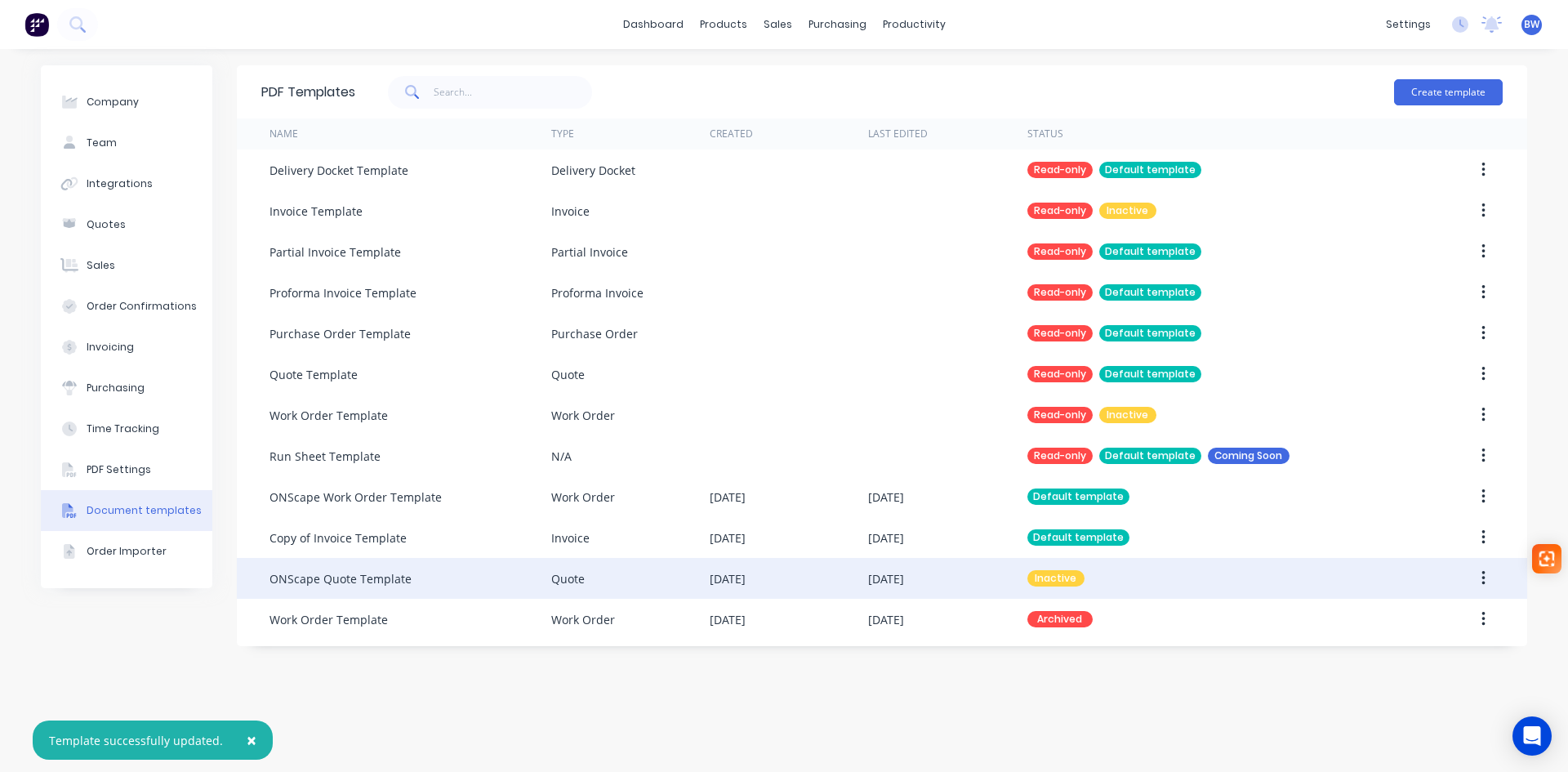
click at [1482, 580] on icon "button" at bounding box center [1483, 578] width 4 height 18
click at [1433, 659] on div "Make default" at bounding box center [1426, 653] width 126 height 23
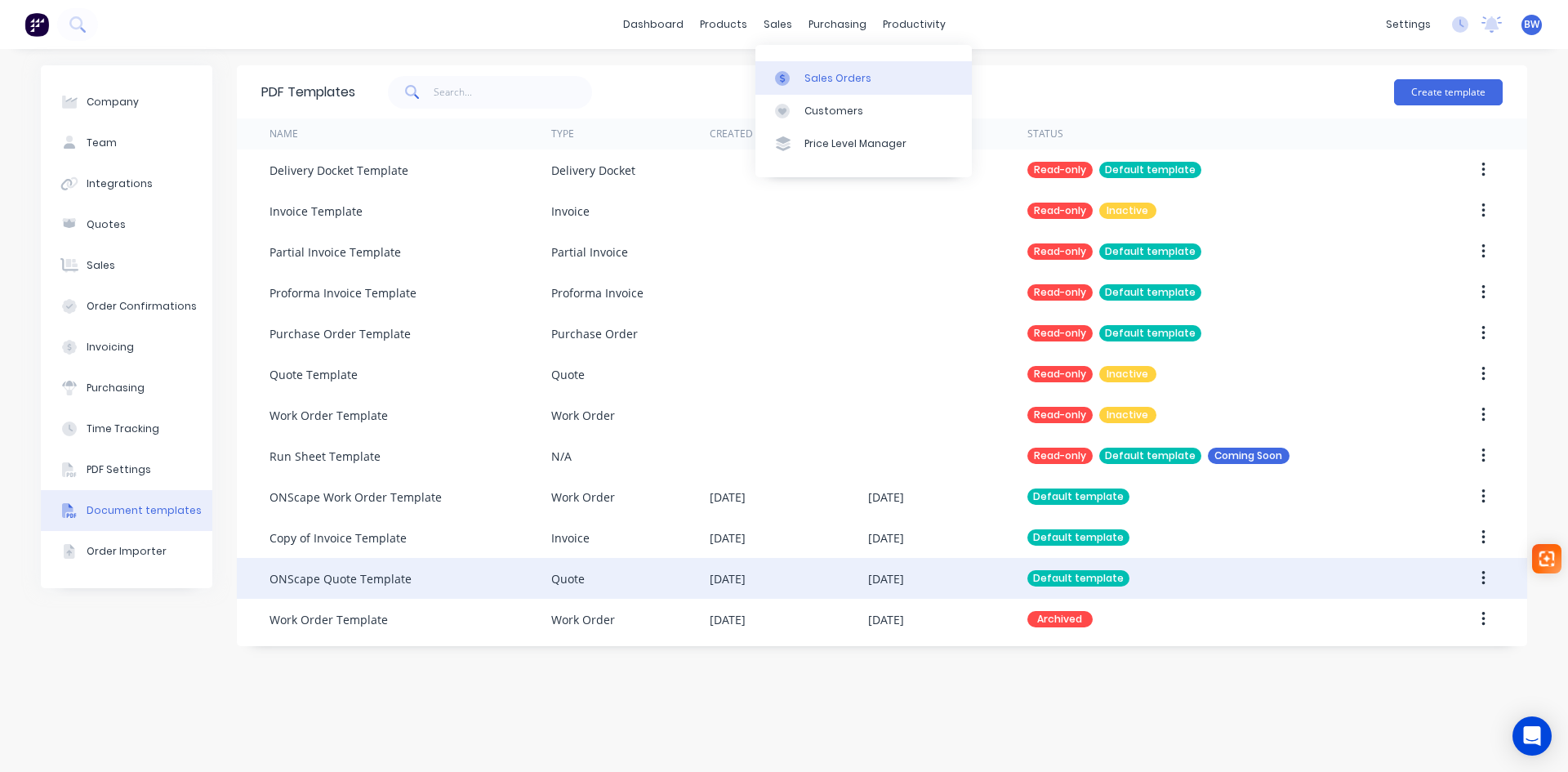
click at [816, 80] on div "Sales Orders" at bounding box center [838, 78] width 67 height 15
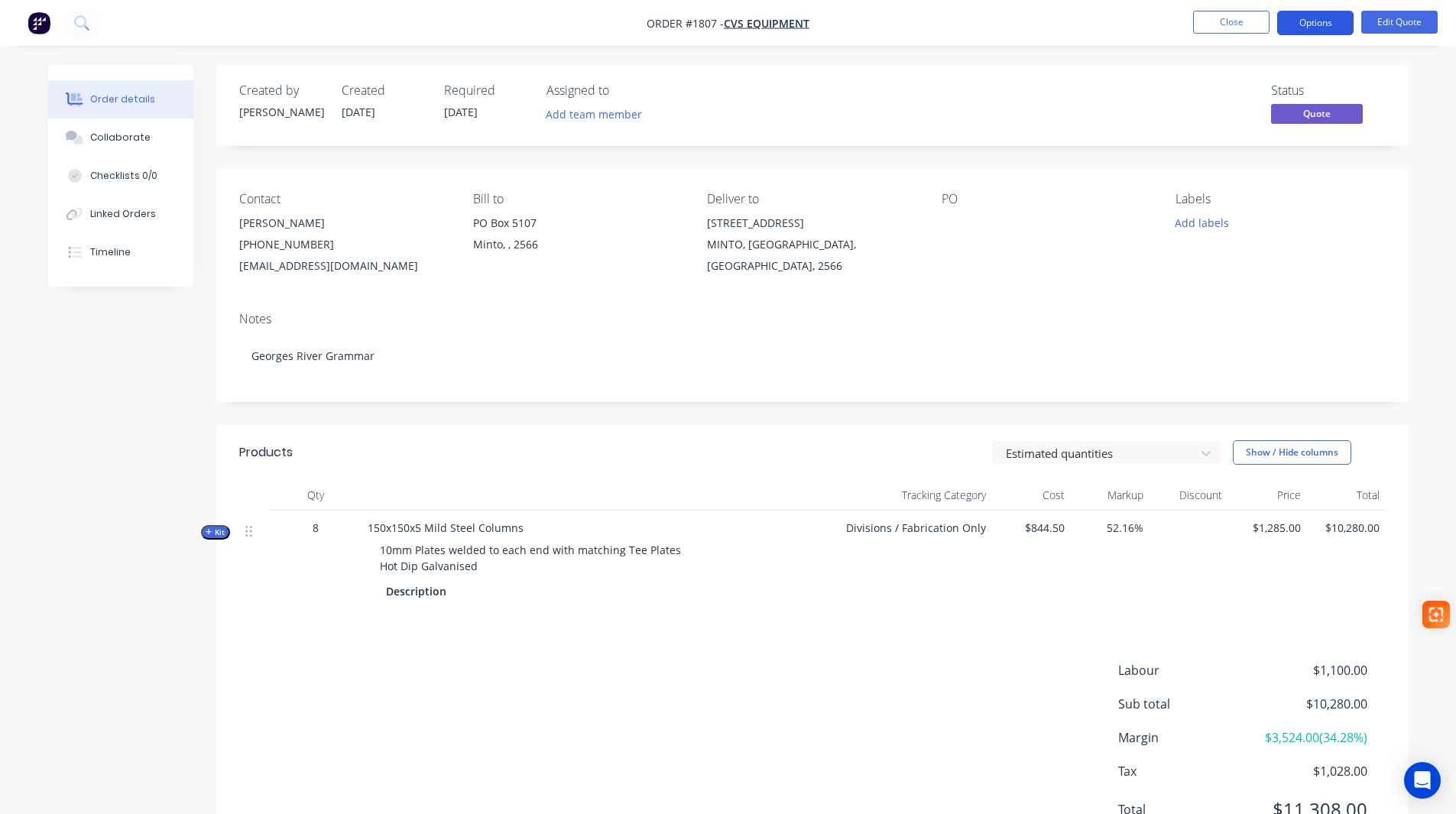
click at [1312, 23] on button "Options" at bounding box center [1315, 23] width 77 height 24
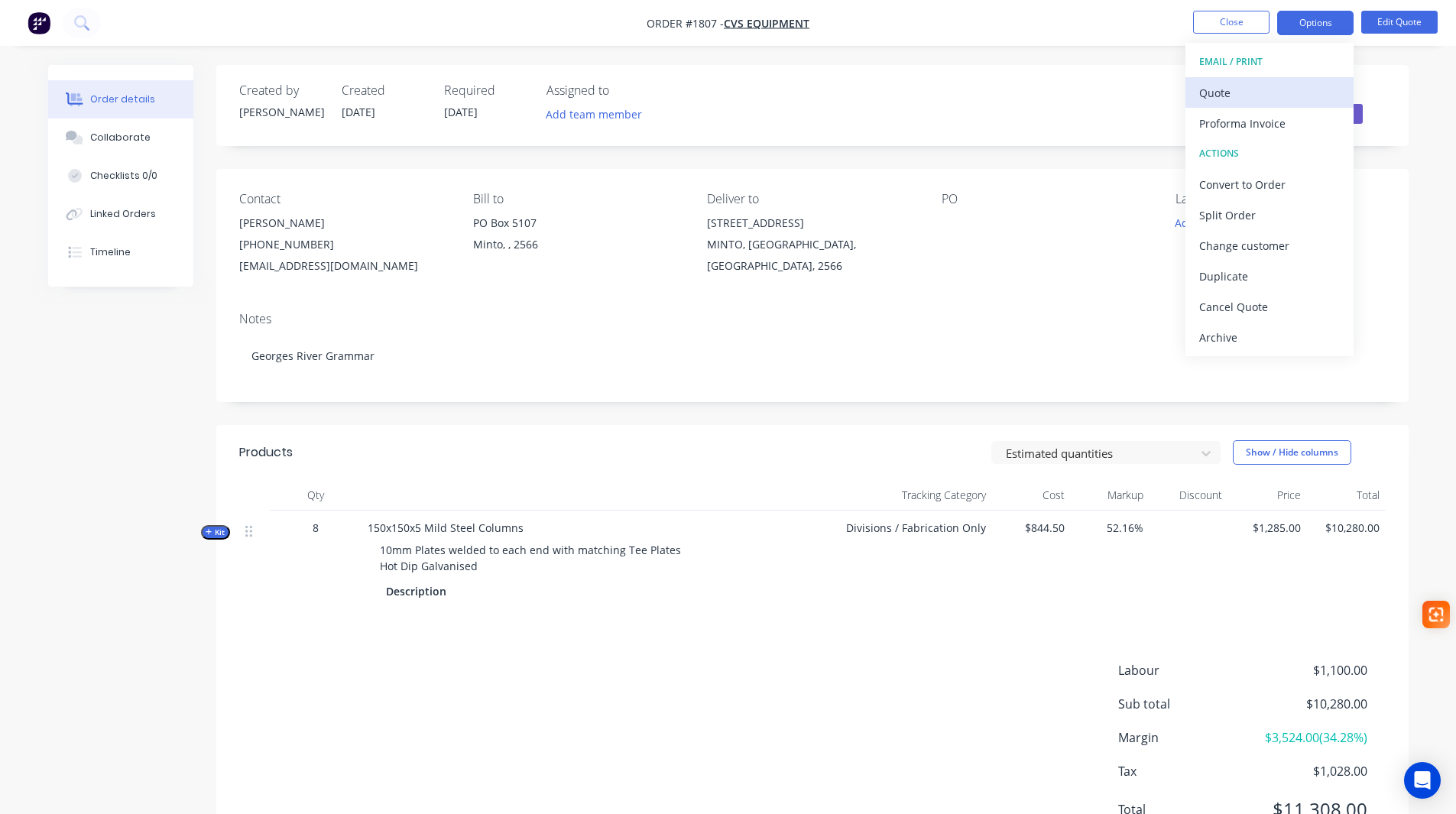
click at [1277, 86] on div "Quote" at bounding box center [1269, 92] width 141 height 22
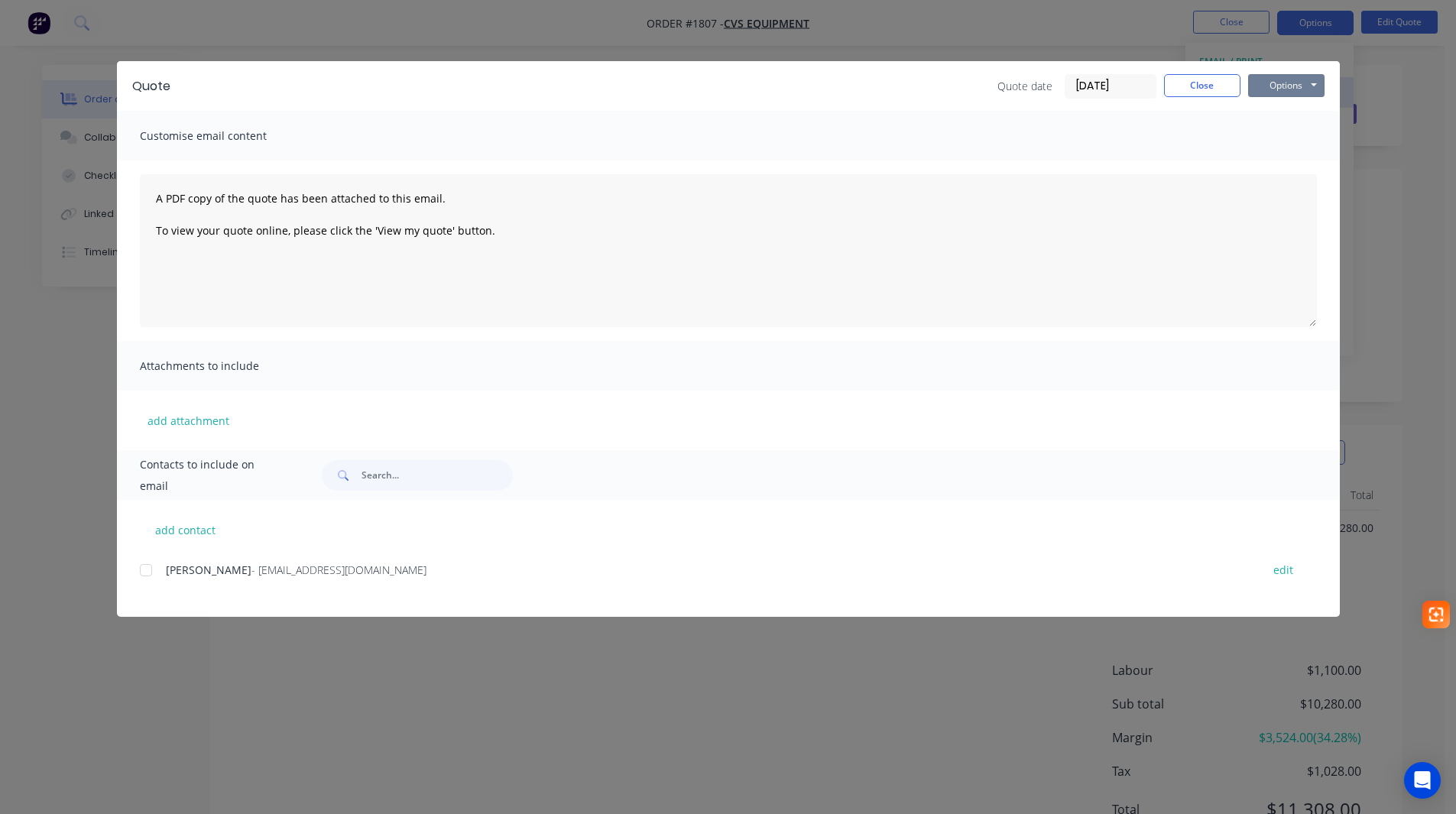
click at [1277, 86] on button "Options" at bounding box center [1286, 86] width 77 height 23
click at [1295, 112] on button "Preview" at bounding box center [1297, 112] width 98 height 25
